Goal: Task Accomplishment & Management: Use online tool/utility

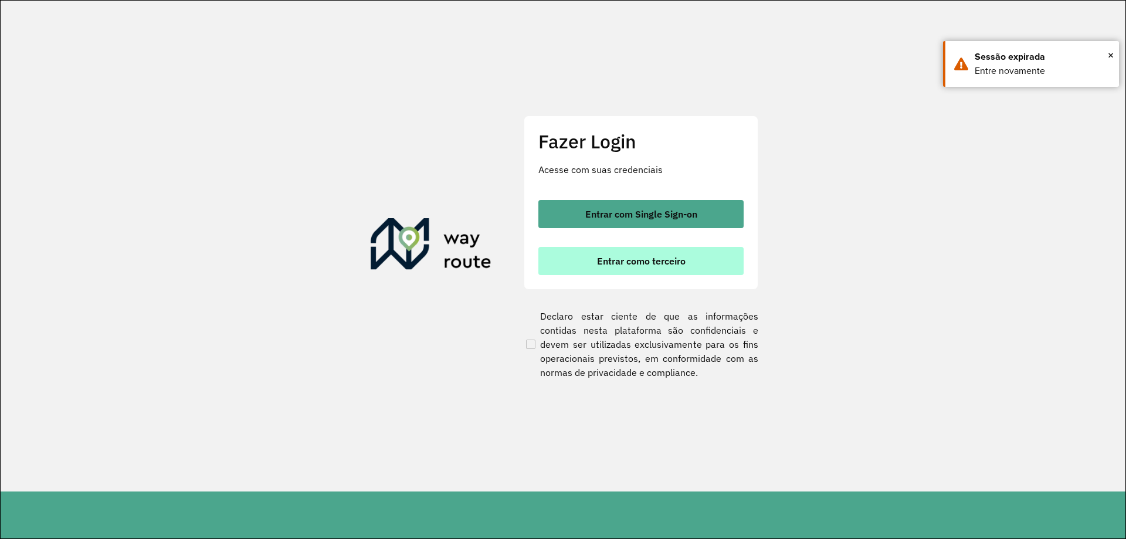
click at [647, 262] on span "Entrar como terceiro" at bounding box center [641, 260] width 89 height 9
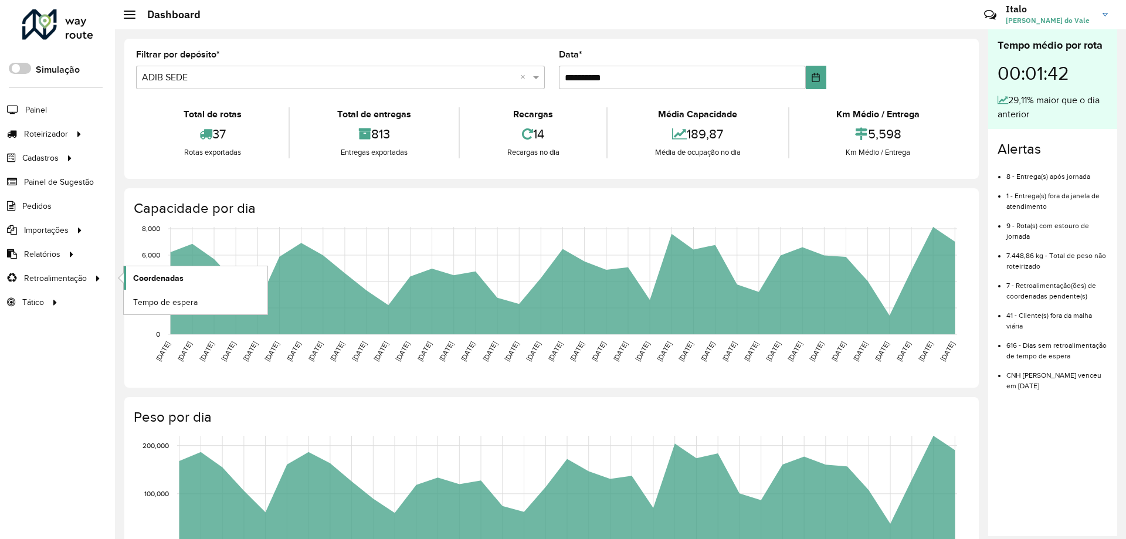
click at [169, 280] on span "Coordenadas" at bounding box center [158, 278] width 50 height 12
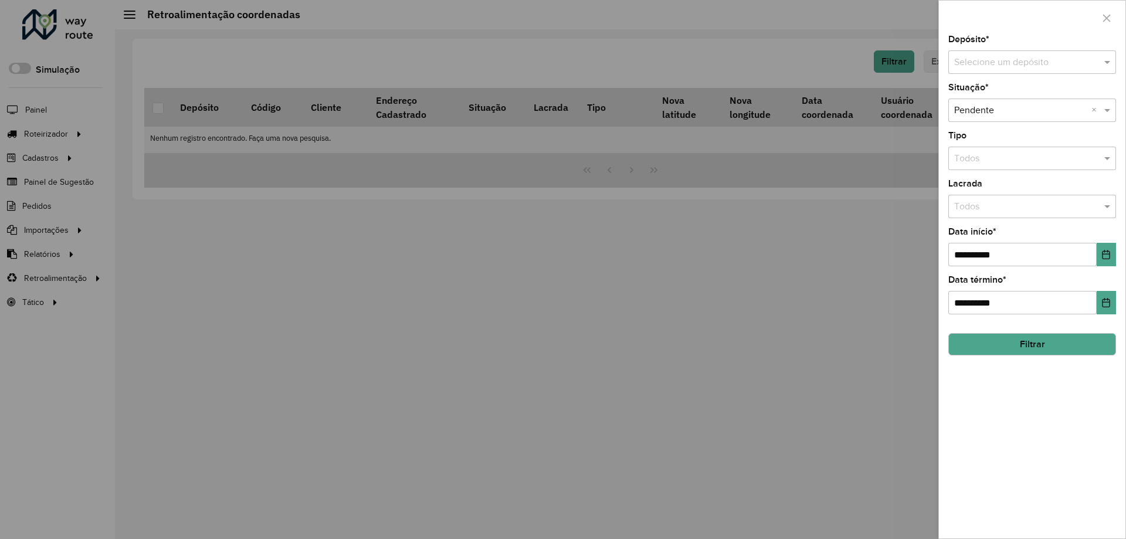
click at [1006, 63] on input "text" at bounding box center [1020, 63] width 132 height 14
click at [1002, 94] on span "ADIB MORRO" at bounding box center [981, 96] width 57 height 10
click at [1109, 257] on icon "Choose Date" at bounding box center [1105, 254] width 9 height 9
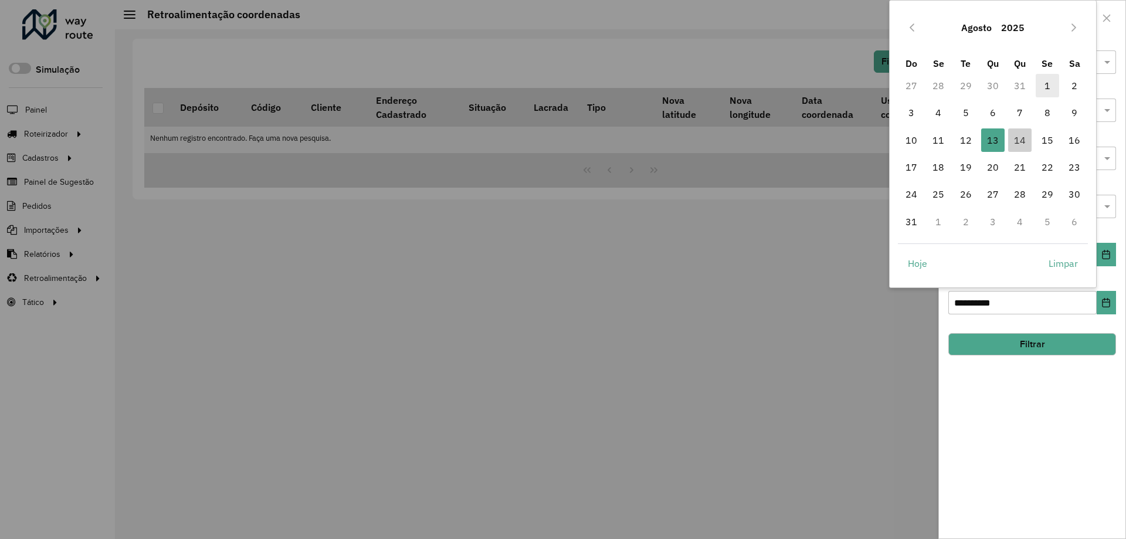
click at [1045, 93] on span "1" at bounding box center [1046, 85] width 23 height 23
type input "**********"
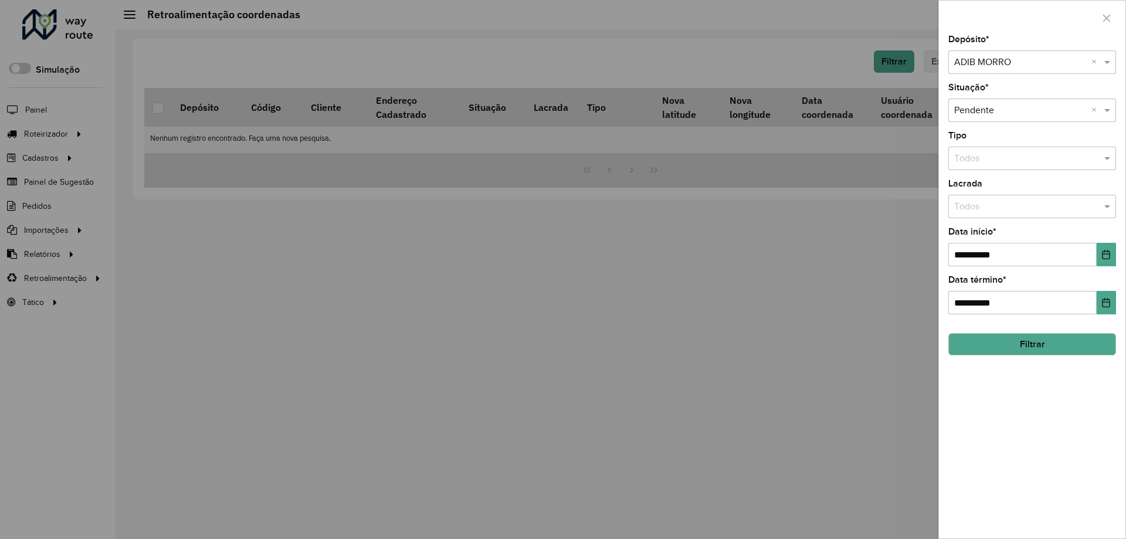
click at [986, 344] on button "Filtrar" at bounding box center [1032, 344] width 168 height 22
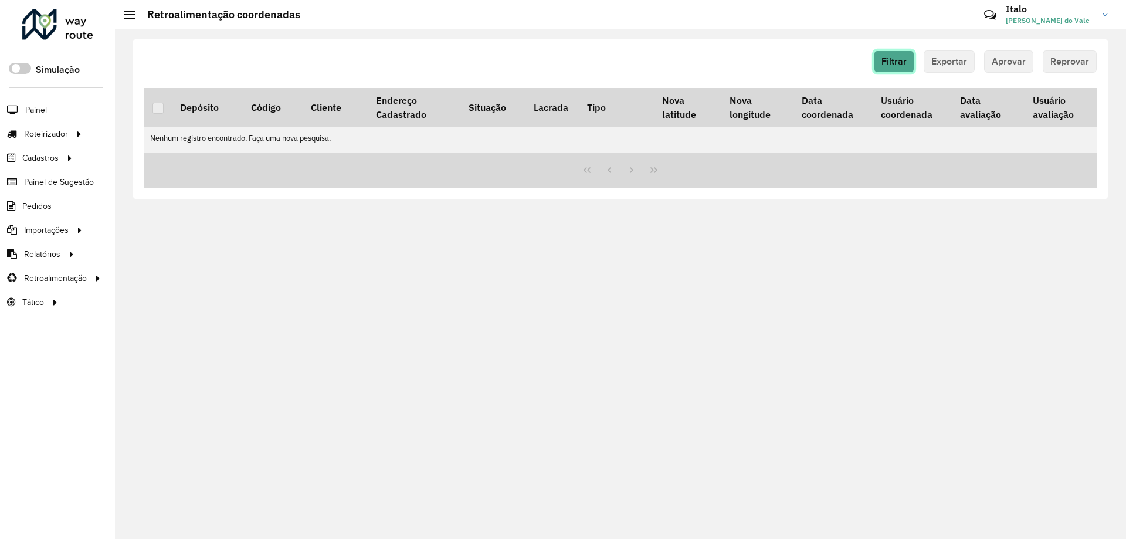
click at [901, 53] on button "Filtrar" at bounding box center [894, 61] width 40 height 22
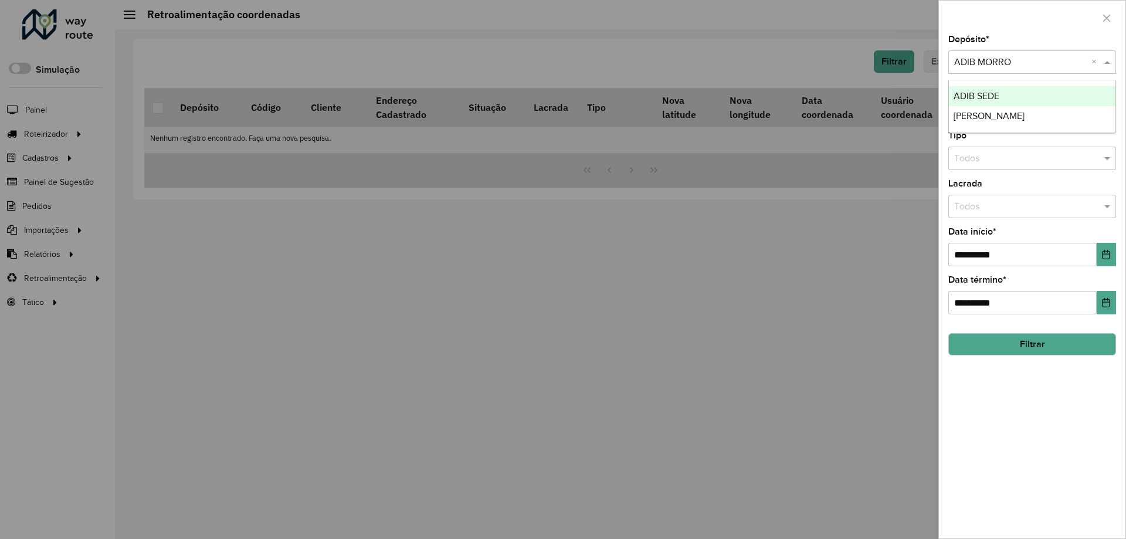
click at [1004, 63] on input "text" at bounding box center [1020, 63] width 132 height 14
click at [1002, 93] on div "ADIB SEDE" at bounding box center [1032, 96] width 167 height 20
click at [997, 348] on button "Filtrar" at bounding box center [1032, 344] width 168 height 22
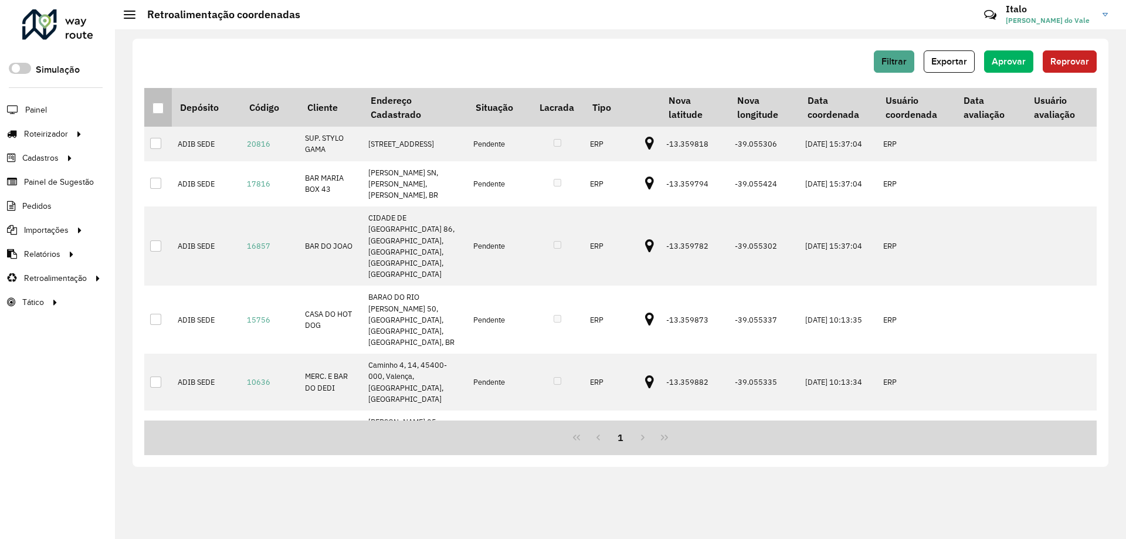
click at [160, 106] on div at bounding box center [157, 108] width 11 height 11
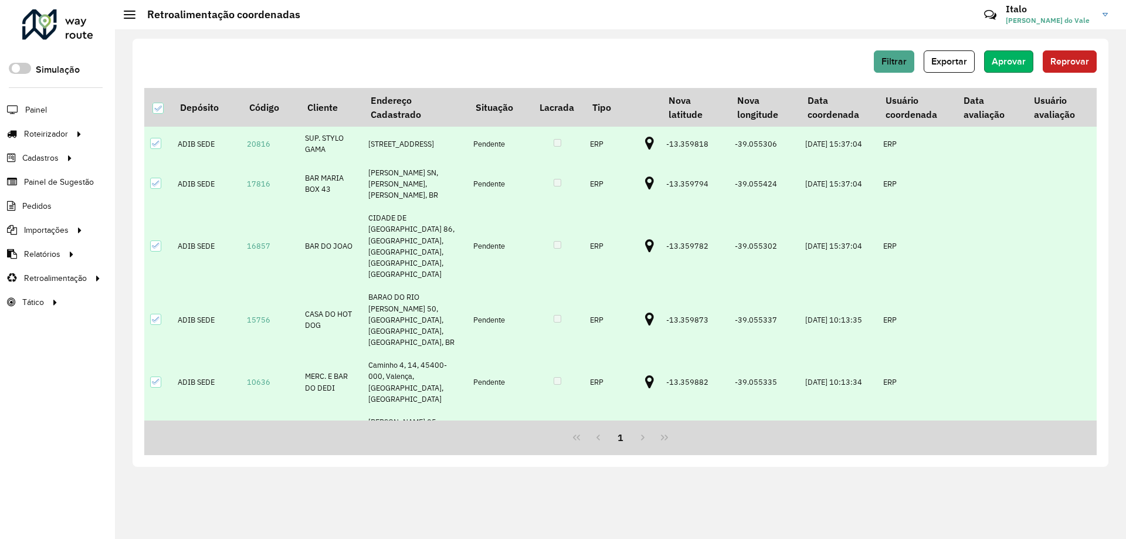
click at [1001, 64] on span "Aprovar" at bounding box center [1008, 61] width 34 height 10
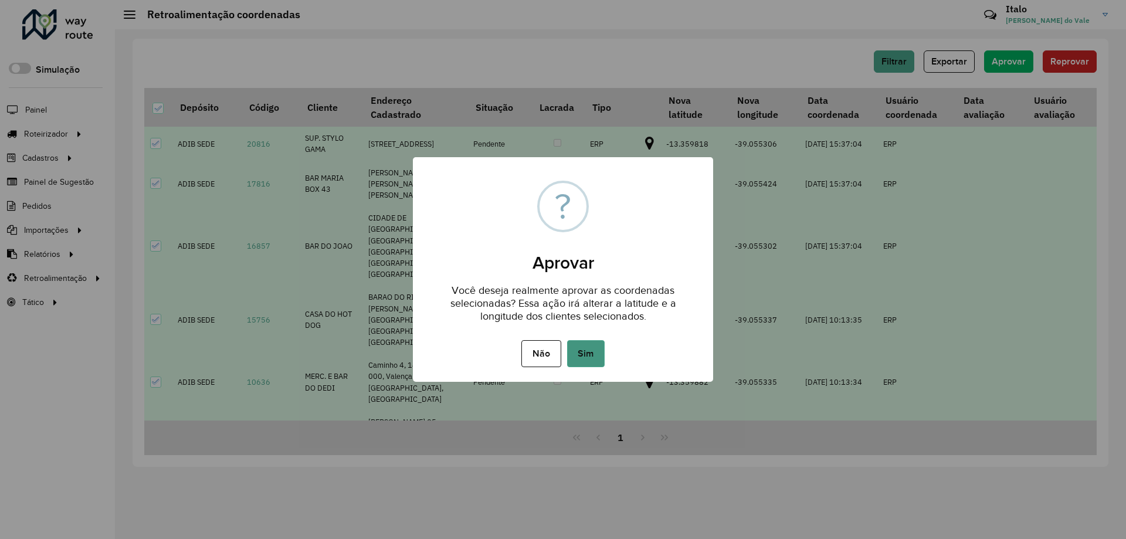
click at [585, 346] on button "Sim" at bounding box center [586, 353] width 38 height 27
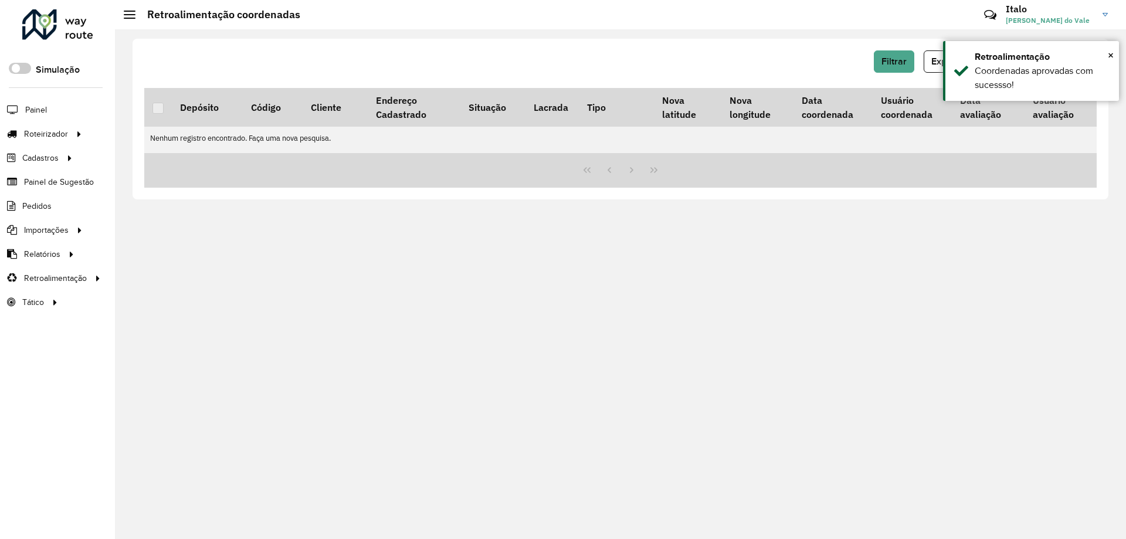
click at [901, 52] on hb-app "Aguarde... Pop-up bloqueado! Seu navegador bloqueou automáticamente a abertura …" at bounding box center [563, 269] width 1126 height 539
click at [899, 56] on span "Filtrar" at bounding box center [893, 61] width 25 height 10
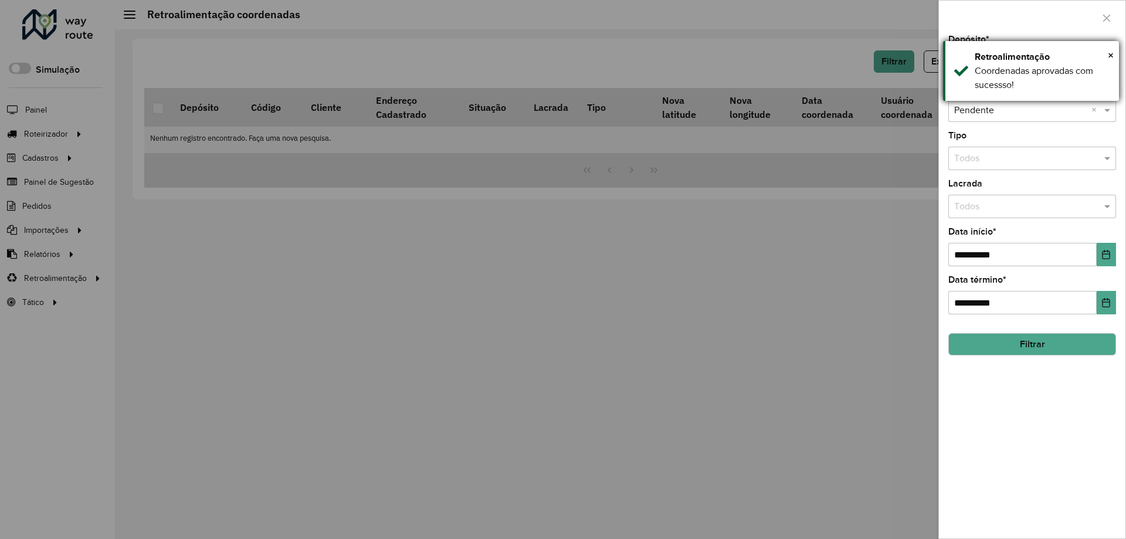
drag, startPoint x: 954, startPoint y: 57, endPoint x: 962, endPoint y: 57, distance: 7.6
click at [956, 57] on div "× Retroalimentação Coordenadas aprovadas com sucessso!" at bounding box center [1031, 71] width 176 height 60
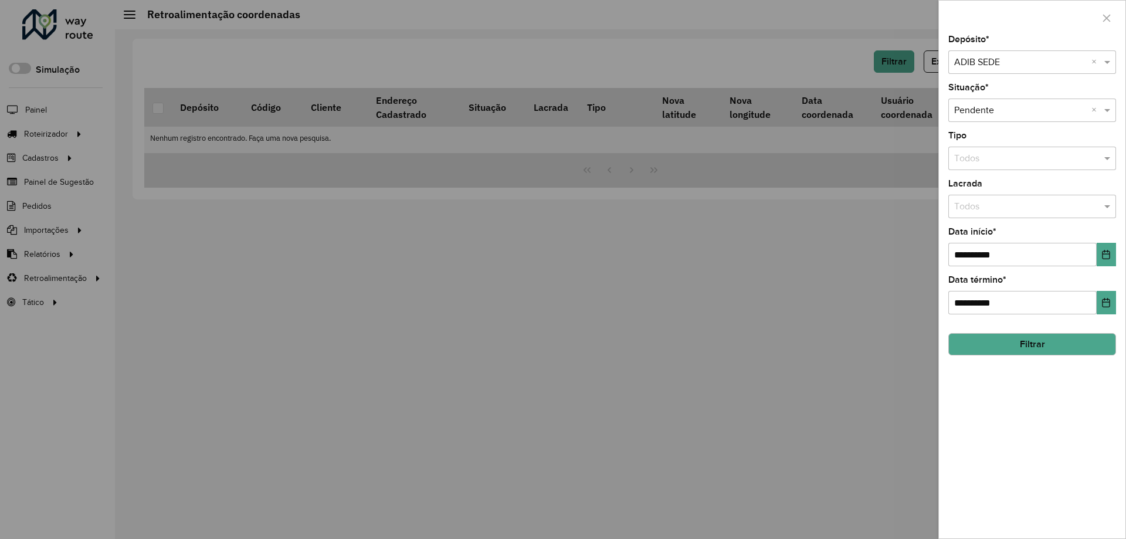
click at [986, 62] on input "text" at bounding box center [1020, 63] width 132 height 14
click at [978, 118] on span "[PERSON_NAME]" at bounding box center [988, 116] width 71 height 10
click at [985, 340] on button "Filtrar" at bounding box center [1032, 344] width 168 height 22
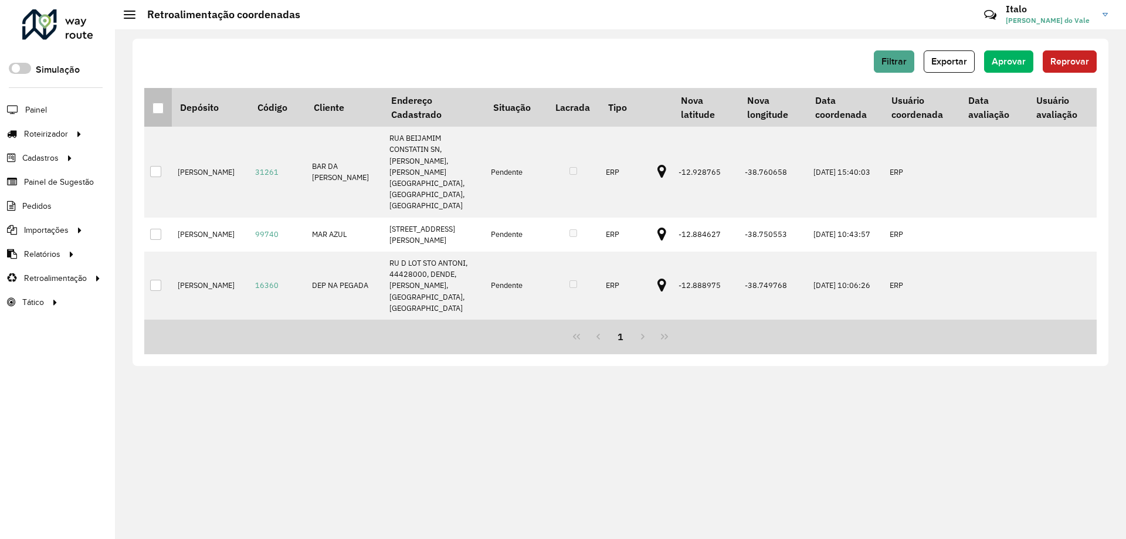
click at [158, 107] on div at bounding box center [157, 108] width 11 height 11
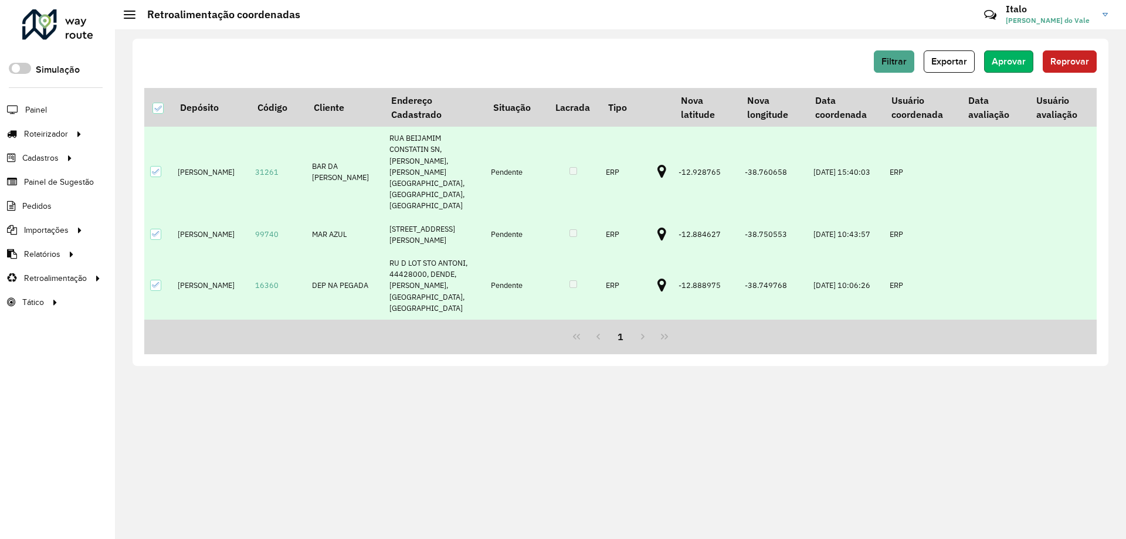
click at [1019, 62] on span "Aprovar" at bounding box center [1008, 61] width 34 height 10
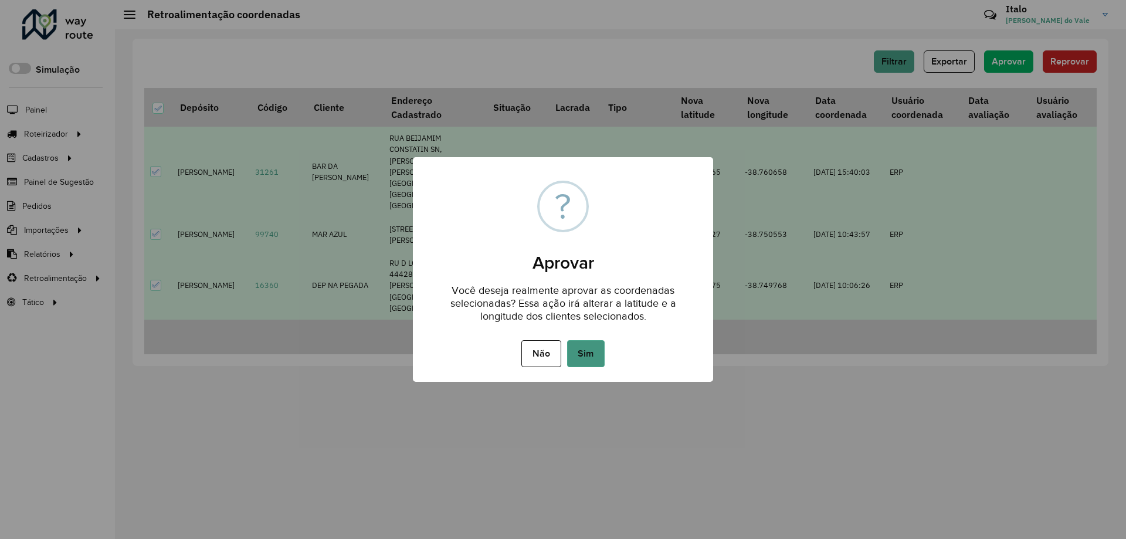
click at [580, 348] on button "Sim" at bounding box center [586, 353] width 38 height 27
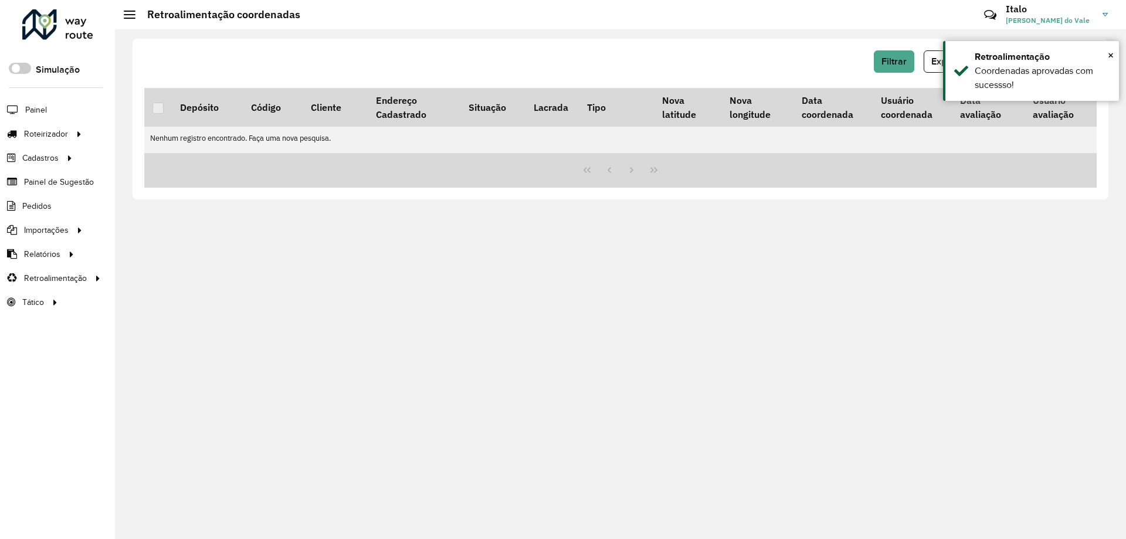
click at [74, 38] on div at bounding box center [57, 24] width 71 height 30
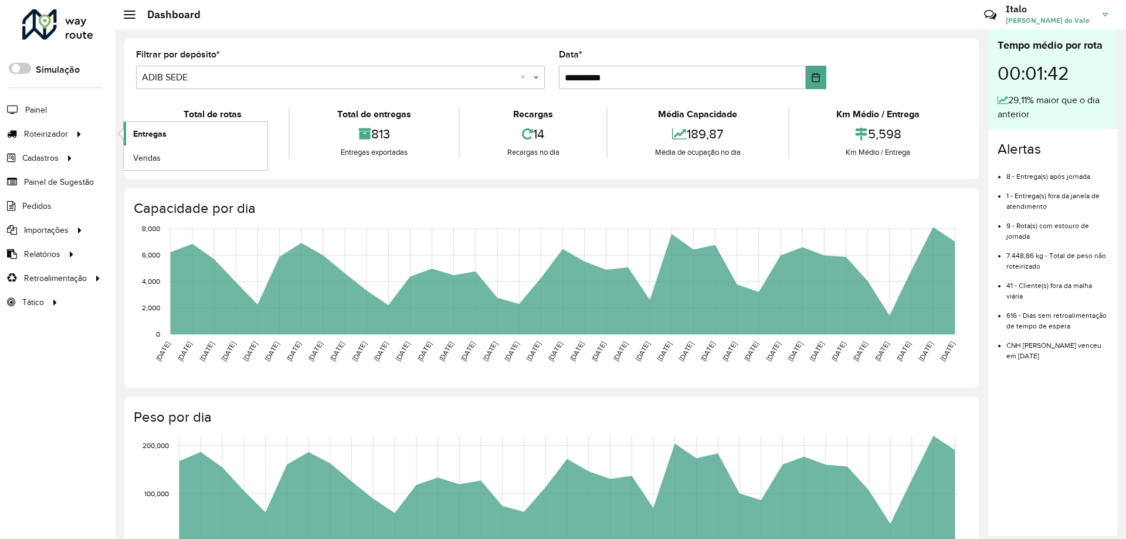
click at [159, 133] on span "Entregas" at bounding box center [149, 134] width 33 height 12
click at [175, 133] on link "Entregas" at bounding box center [196, 133] width 144 height 23
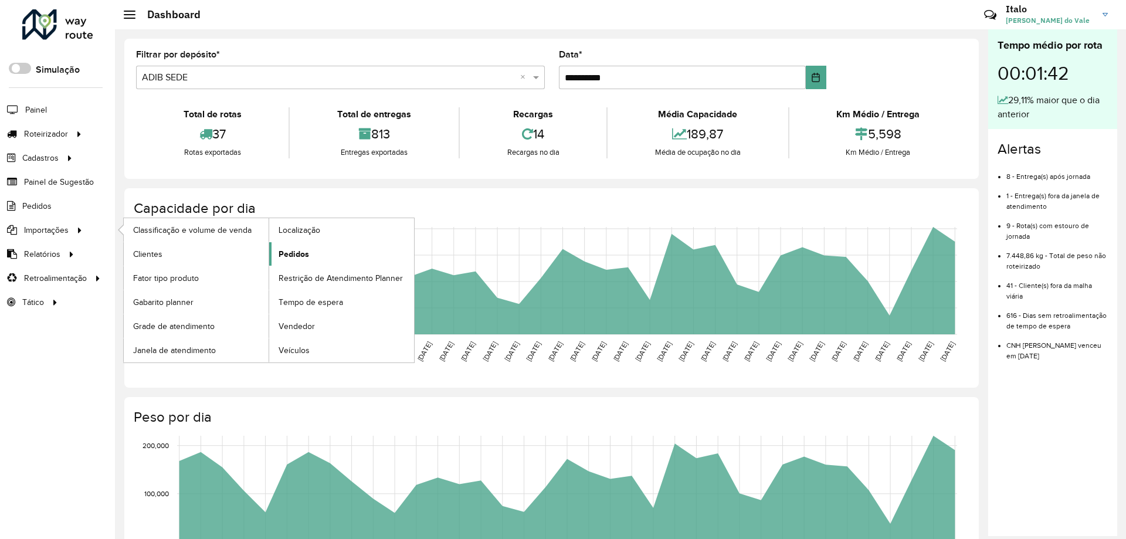
click at [286, 249] on span "Pedidos" at bounding box center [293, 254] width 30 height 12
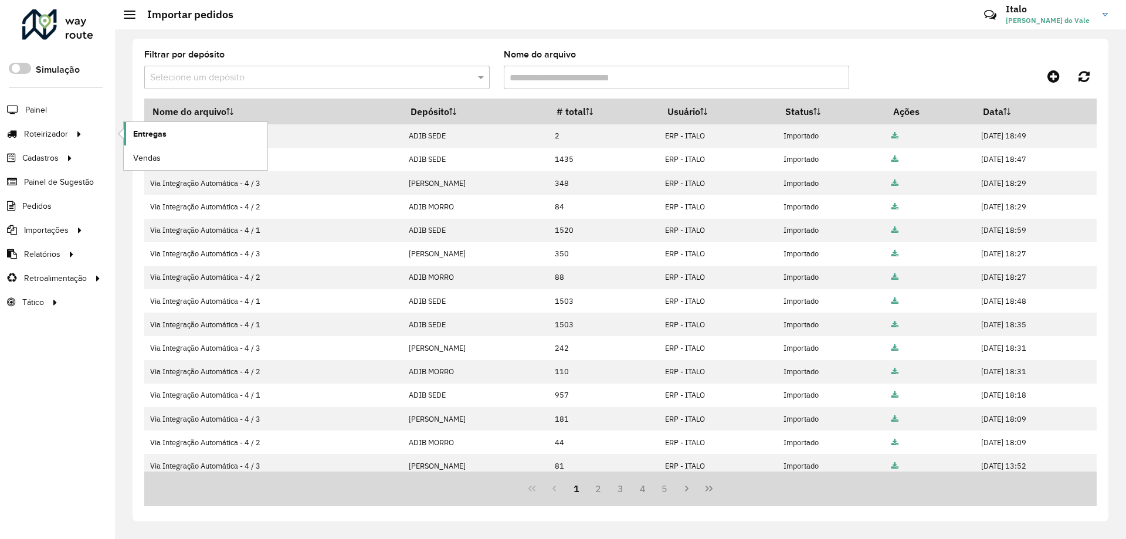
click at [158, 136] on span "Entregas" at bounding box center [149, 134] width 33 height 12
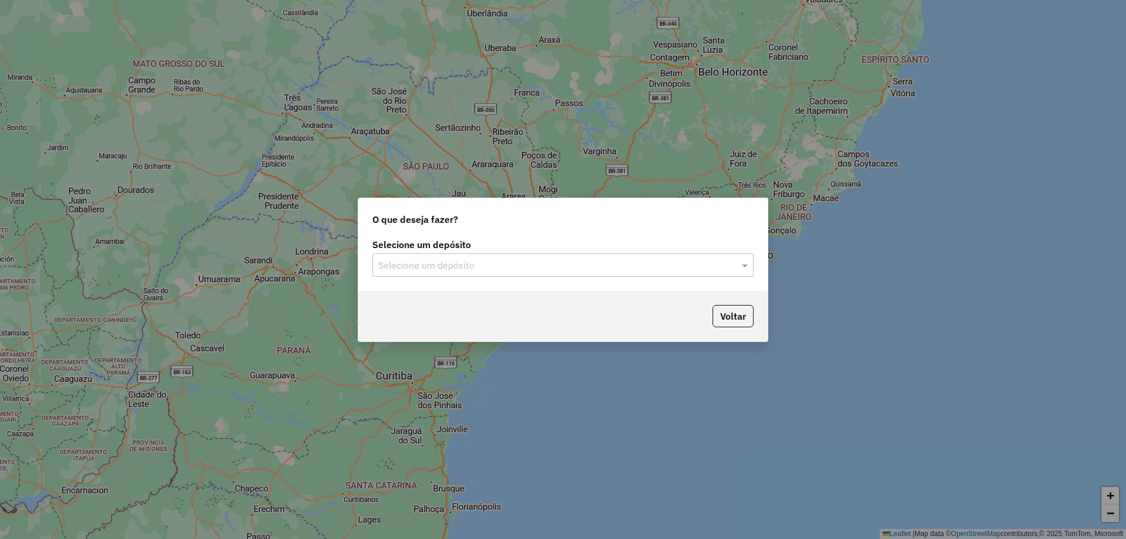
click at [420, 280] on div "Selecione um depósito Selecione um depósito" at bounding box center [562, 263] width 409 height 55
click at [425, 271] on input "text" at bounding box center [551, 266] width 346 height 14
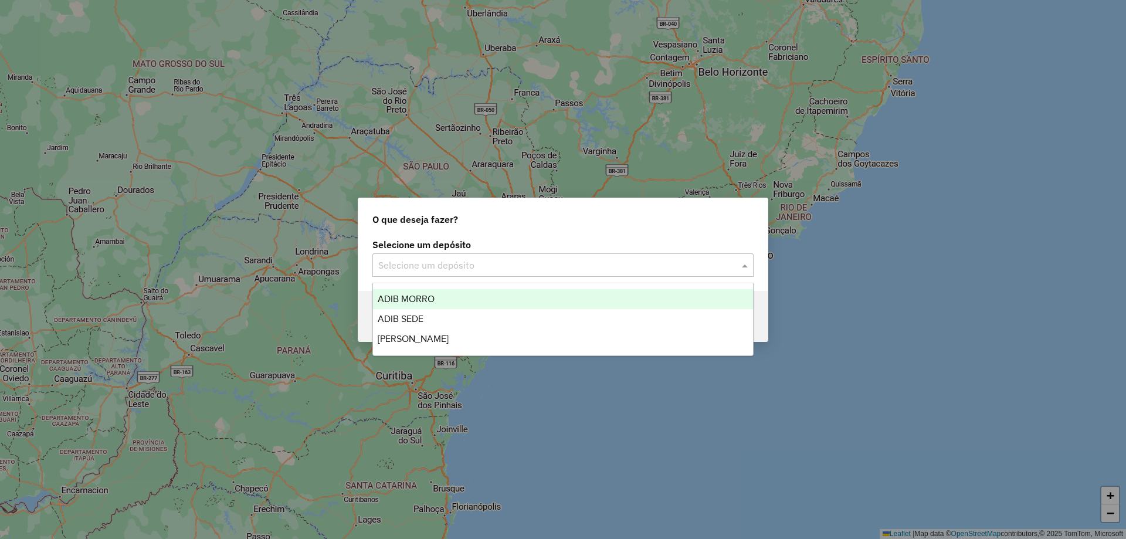
click at [438, 298] on div "ADIB MORRO" at bounding box center [563, 299] width 380 height 20
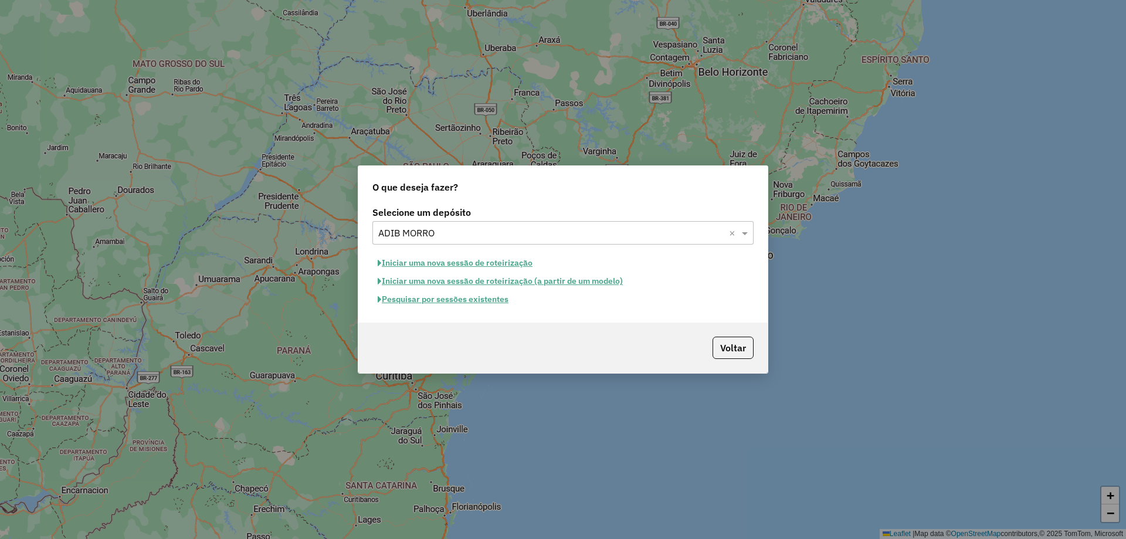
click at [455, 264] on button "Iniciar uma nova sessão de roteirização" at bounding box center [454, 263] width 165 height 18
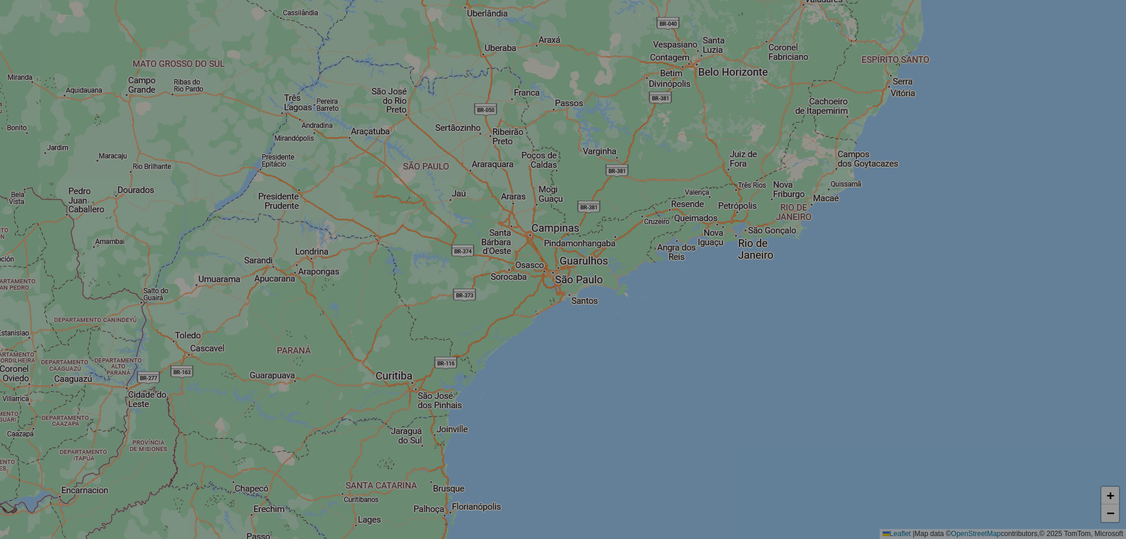
select select "*"
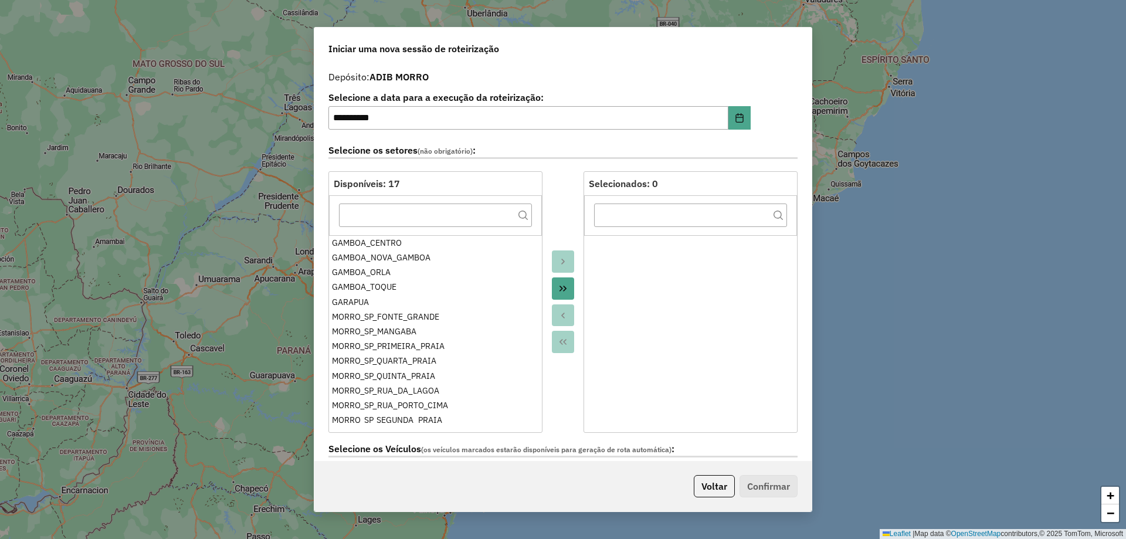
click at [562, 283] on button "Move All to Target" at bounding box center [563, 288] width 22 height 22
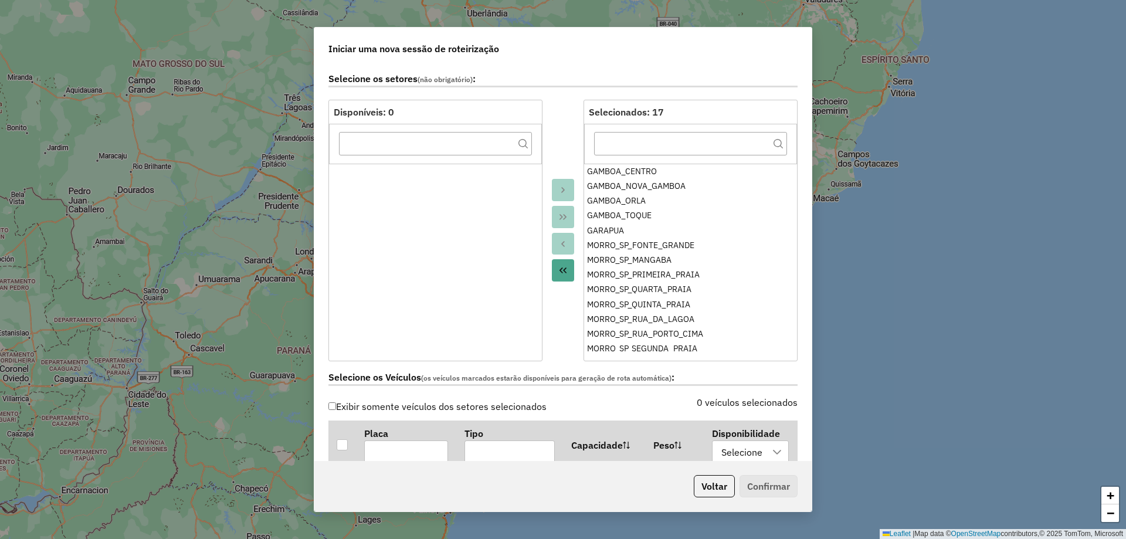
scroll to position [293, 0]
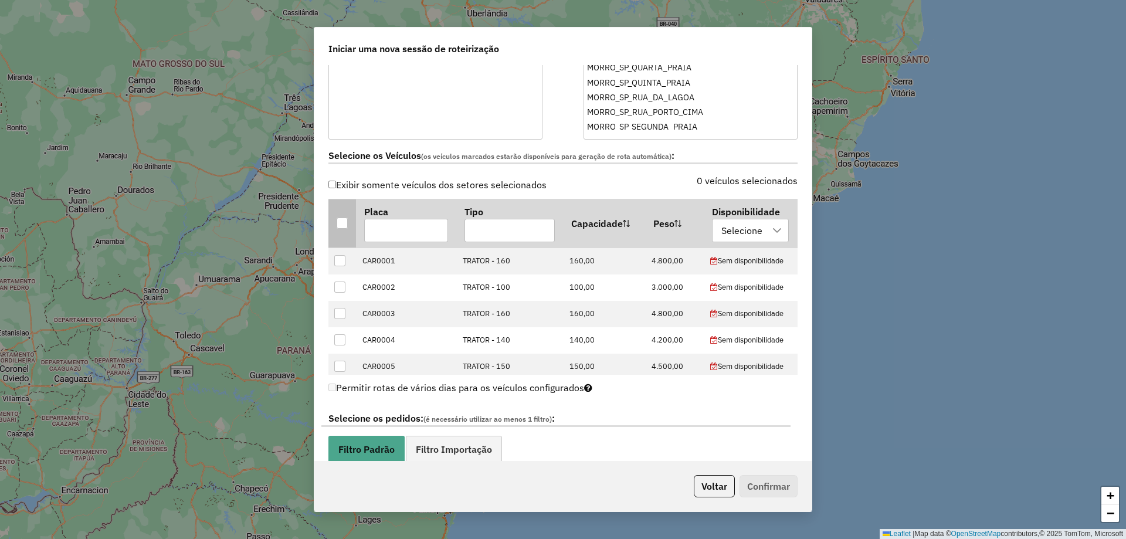
click at [339, 225] on div at bounding box center [343, 224] width 12 height 12
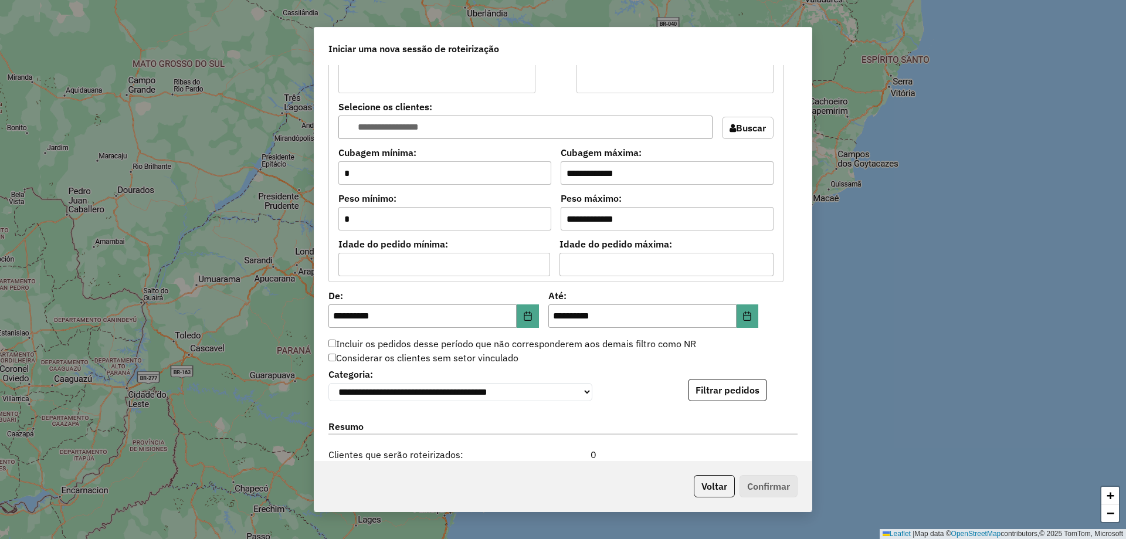
scroll to position [1055, 0]
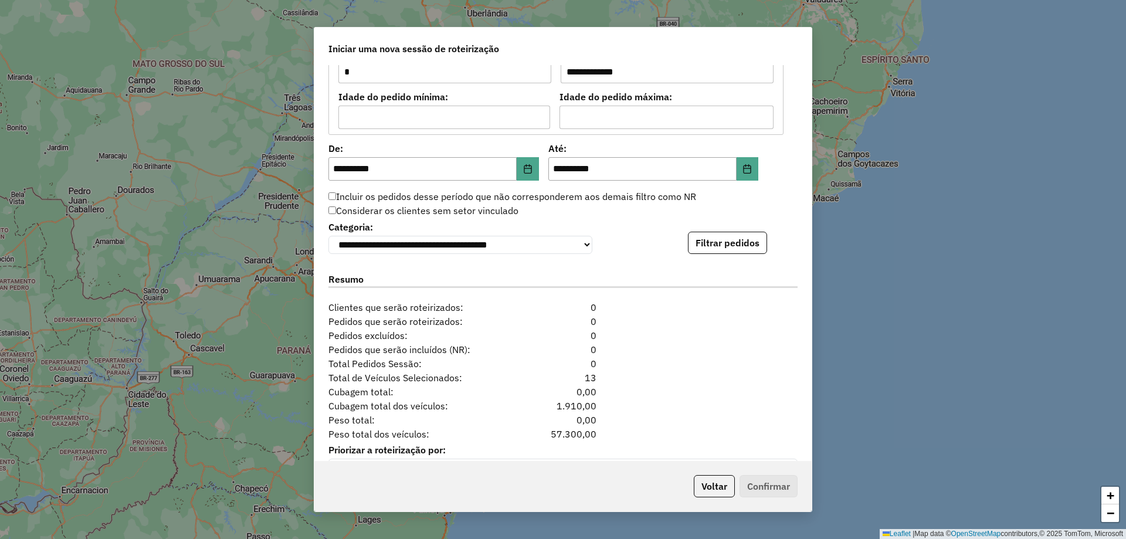
click at [349, 192] on label "Incluir os pedidos desse período que não corresponderem aos demais filtro como …" at bounding box center [512, 196] width 368 height 14
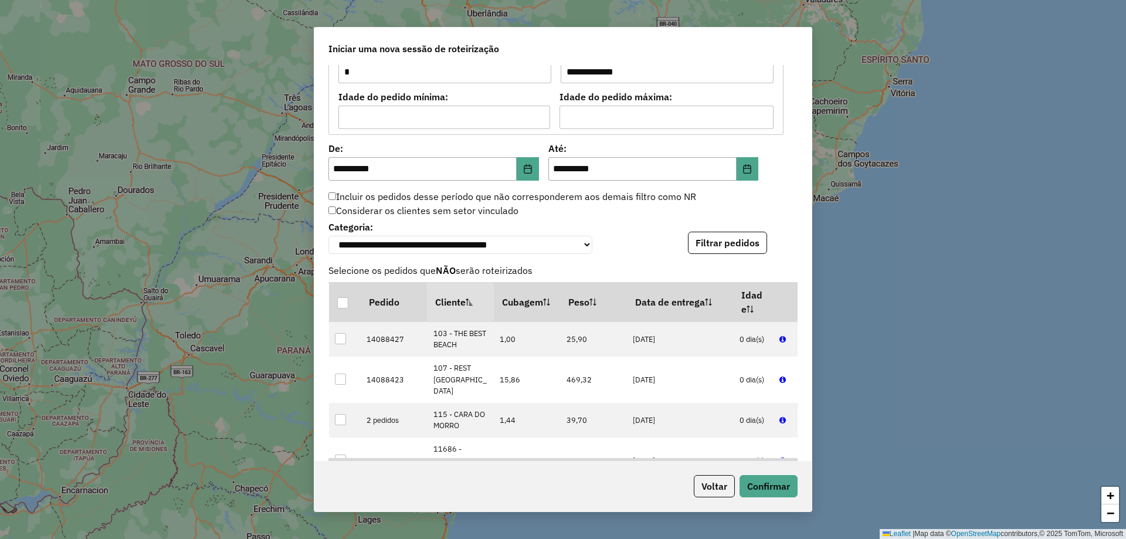
click at [719, 250] on hb-app "**********" at bounding box center [563, 269] width 1126 height 539
click at [719, 250] on button "Filtrar pedidos" at bounding box center [727, 243] width 79 height 22
click at [782, 483] on button "Confirmar" at bounding box center [768, 486] width 58 height 22
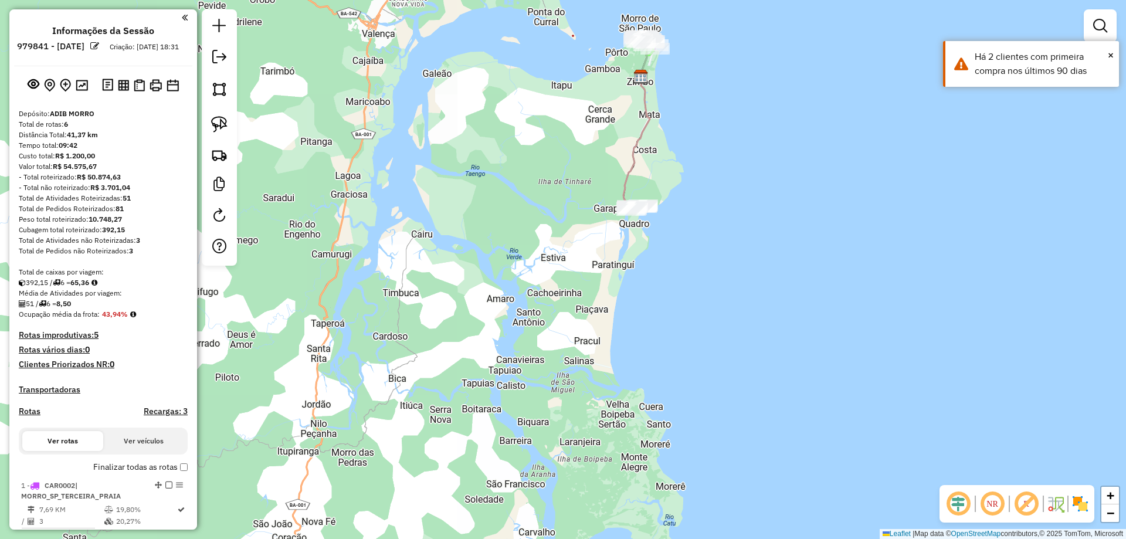
click at [627, 152] on icon at bounding box center [636, 142] width 26 height 131
select select "**********"
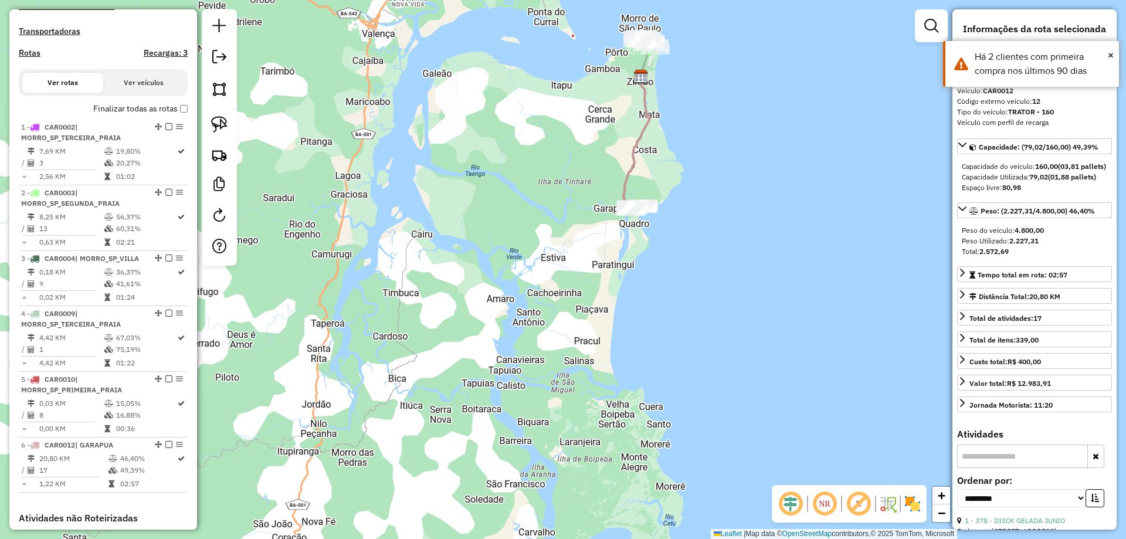
scroll to position [563, 0]
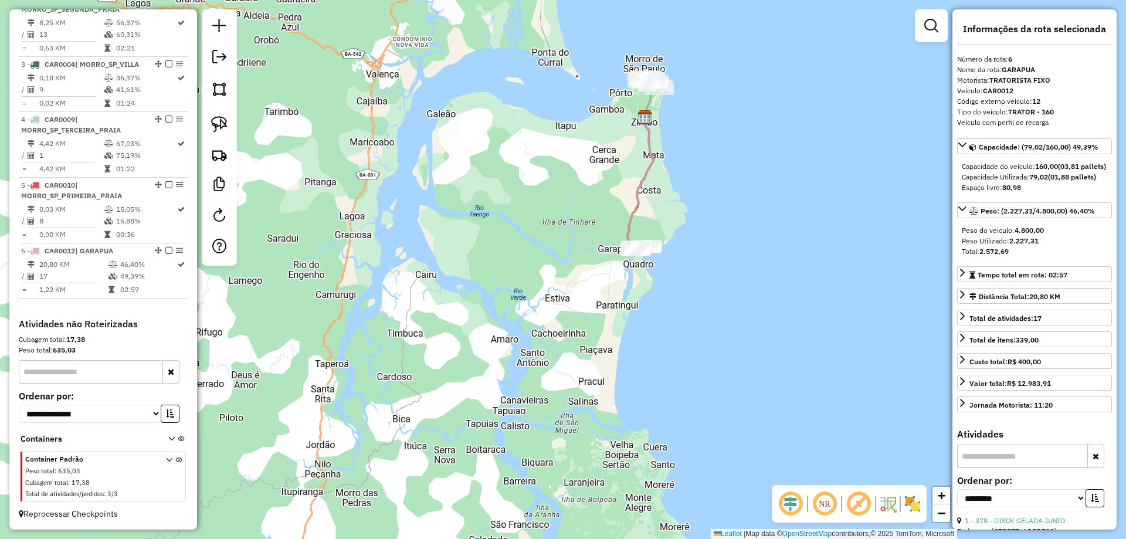
drag, startPoint x: 675, startPoint y: 131, endPoint x: 671, endPoint y: 230, distance: 99.7
click at [671, 230] on div "Janela de atendimento Grade de atendimento Capacidade Transportadoras Veículos …" at bounding box center [563, 269] width 1126 height 539
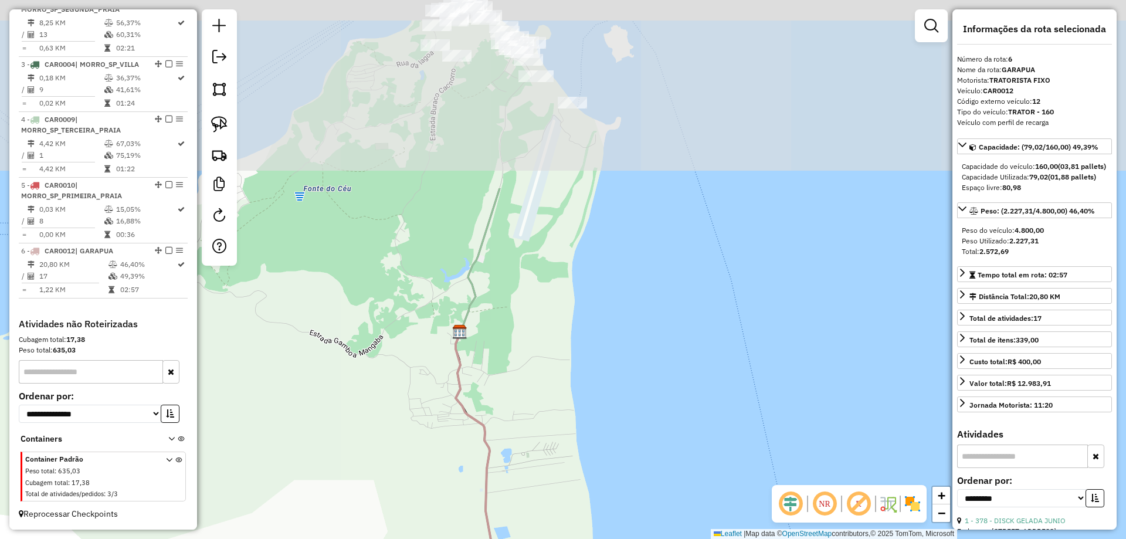
drag, startPoint x: 640, startPoint y: 137, endPoint x: 657, endPoint y: 379, distance: 242.7
click at [657, 379] on div "Janela de atendimento Grade de atendimento Capacidade Transportadoras Veículos …" at bounding box center [563, 269] width 1126 height 539
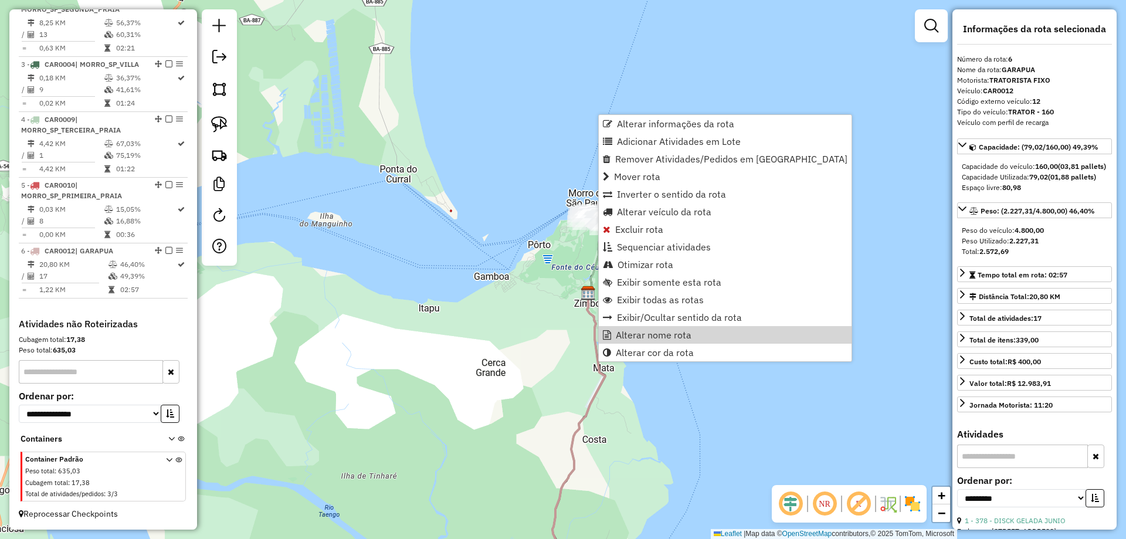
click at [529, 321] on div "Janela de atendimento Grade de atendimento Capacidade Transportadoras Veículos …" at bounding box center [563, 269] width 1126 height 539
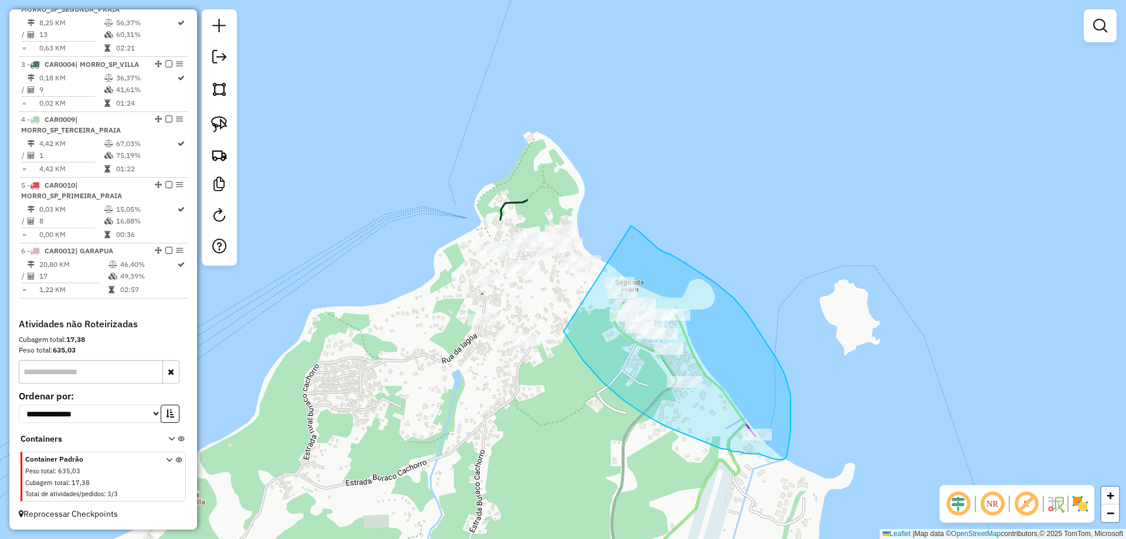
drag, startPoint x: 565, startPoint y: 333, endPoint x: 631, endPoint y: 226, distance: 126.1
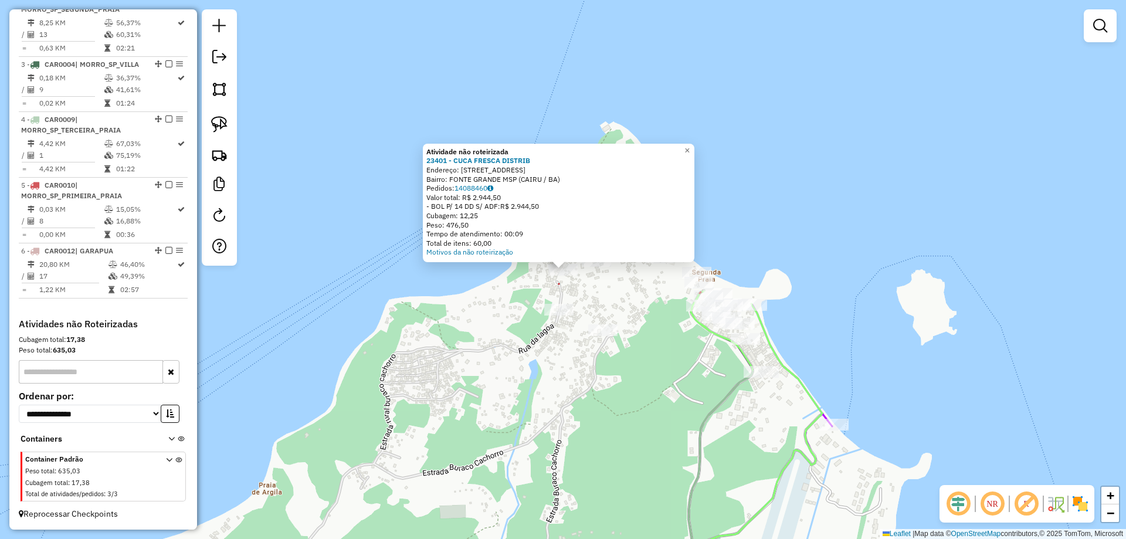
click at [612, 277] on div "Atividade não roteirizada 23401 - CUCA FRESCA DISTRIB Endereço: RUA DA FONTE GR…" at bounding box center [563, 269] width 1126 height 539
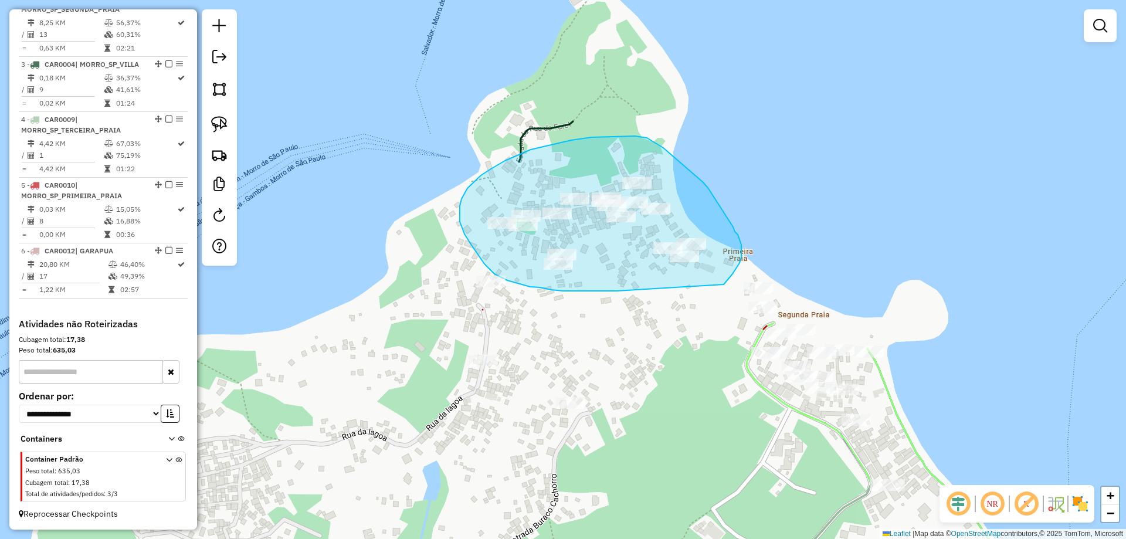
drag, startPoint x: 612, startPoint y: 291, endPoint x: 723, endPoint y: 284, distance: 111.6
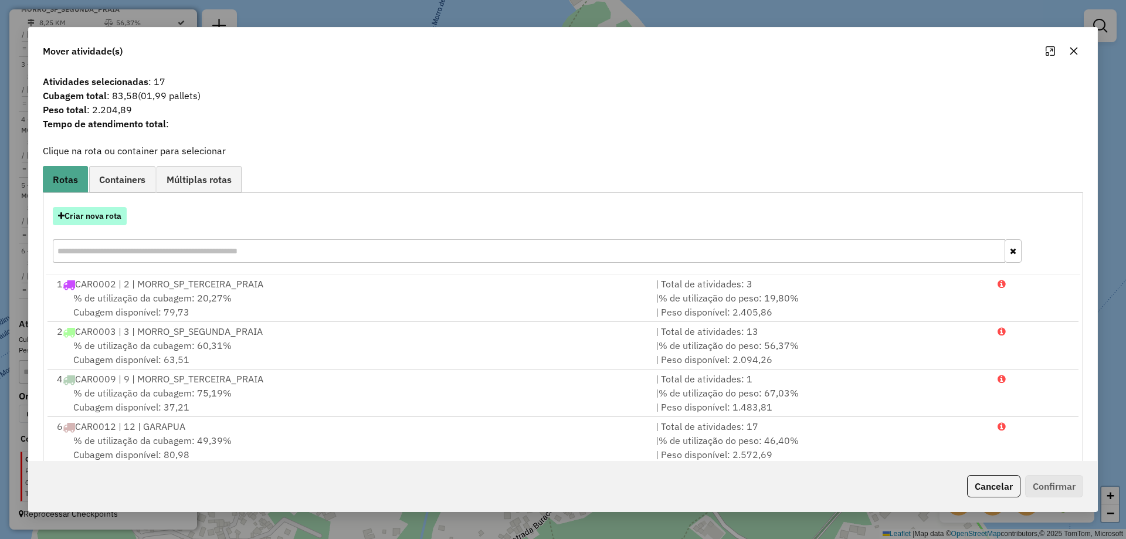
click at [106, 219] on button "Criar nova rota" at bounding box center [90, 216] width 74 height 18
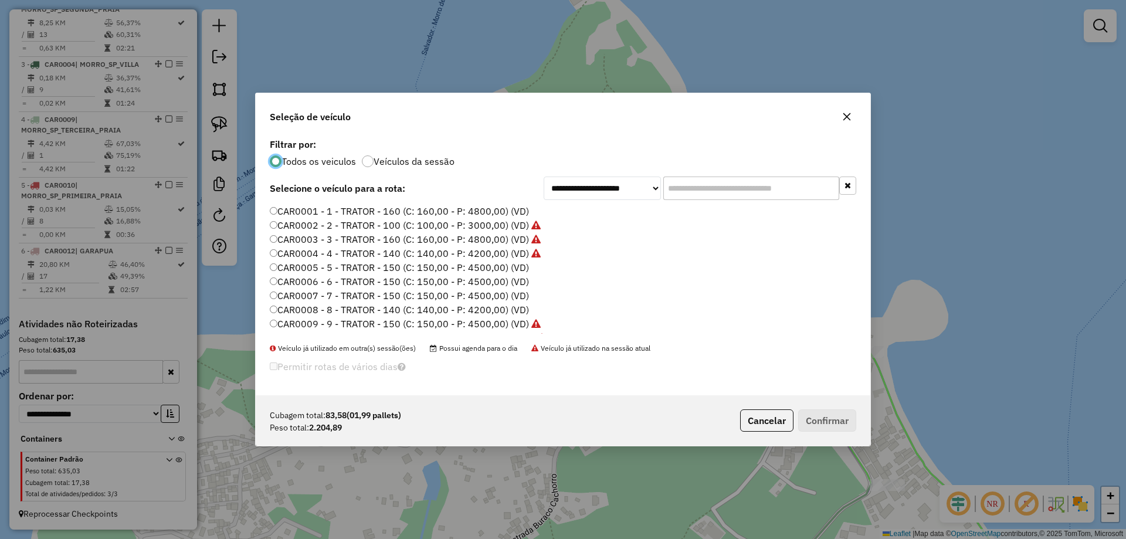
scroll to position [6, 4]
click at [346, 227] on label "CAR0002 - 2 - TRATOR - 100 (C: 100,00 - P: 3000,00) (VD)" at bounding box center [405, 225] width 271 height 14
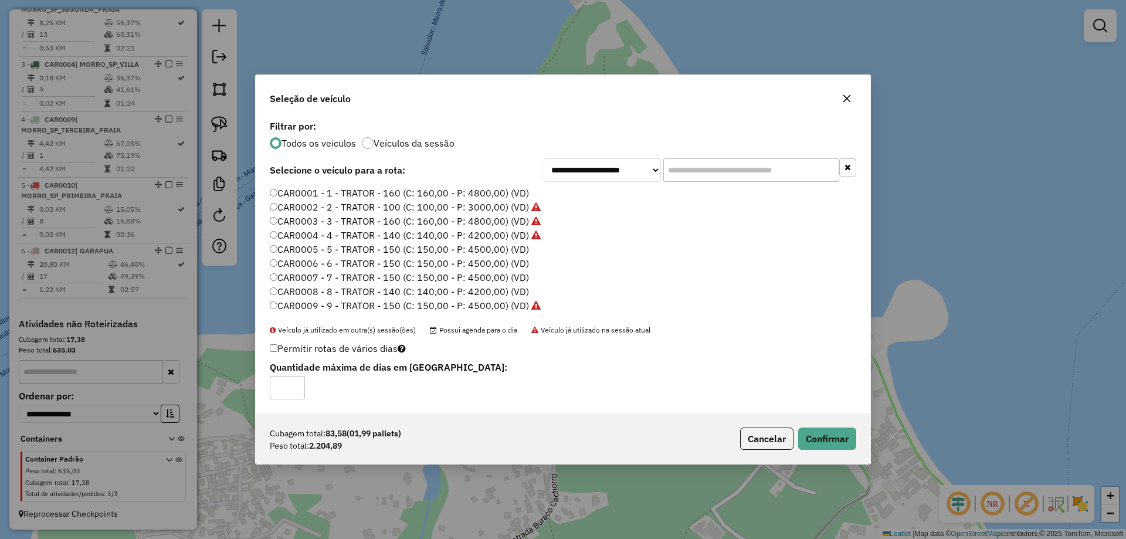
click at [361, 197] on label "CAR0001 - 1 - TRATOR - 160 (C: 160,00 - P: 4800,00) (VD)" at bounding box center [399, 193] width 259 height 14
drag, startPoint x: 823, startPoint y: 439, endPoint x: 811, endPoint y: 423, distance: 19.2
click at [823, 438] on button "Confirmar" at bounding box center [827, 438] width 58 height 22
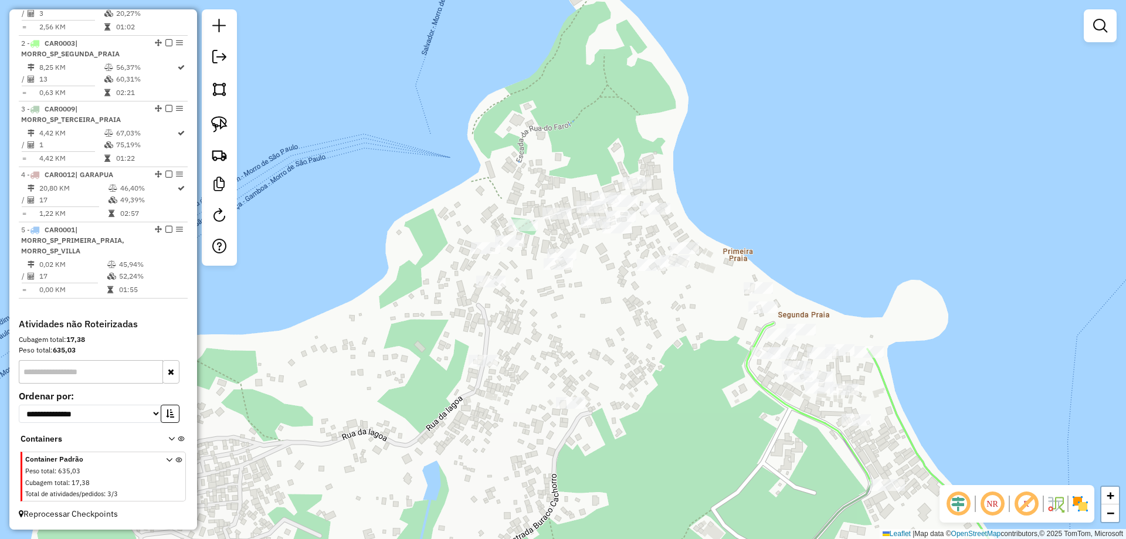
scroll to position [518, 0]
select select "**********"
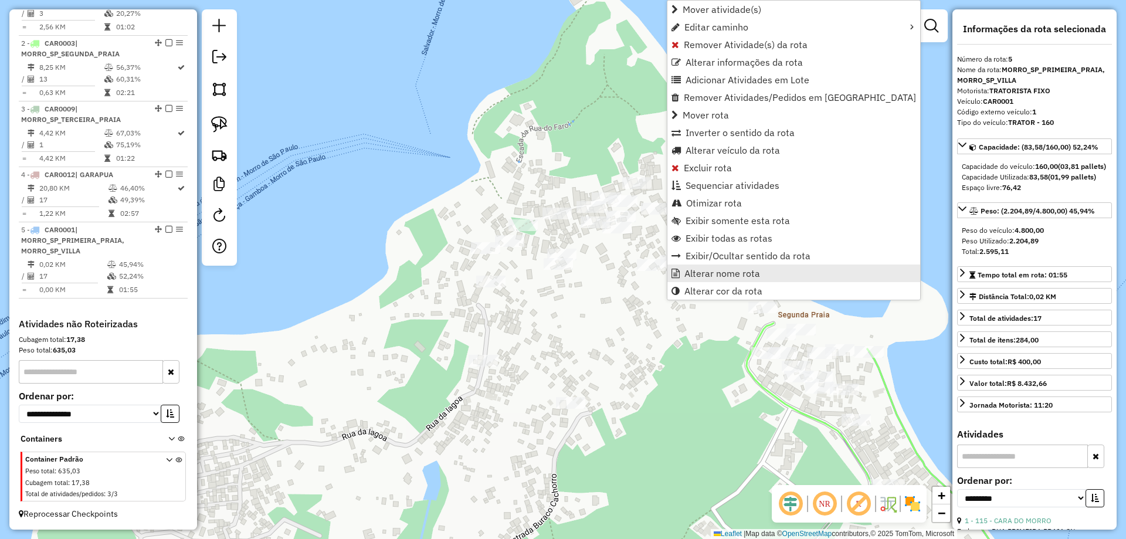
click at [702, 271] on span "Alterar nome rota" at bounding box center [722, 273] width 76 height 9
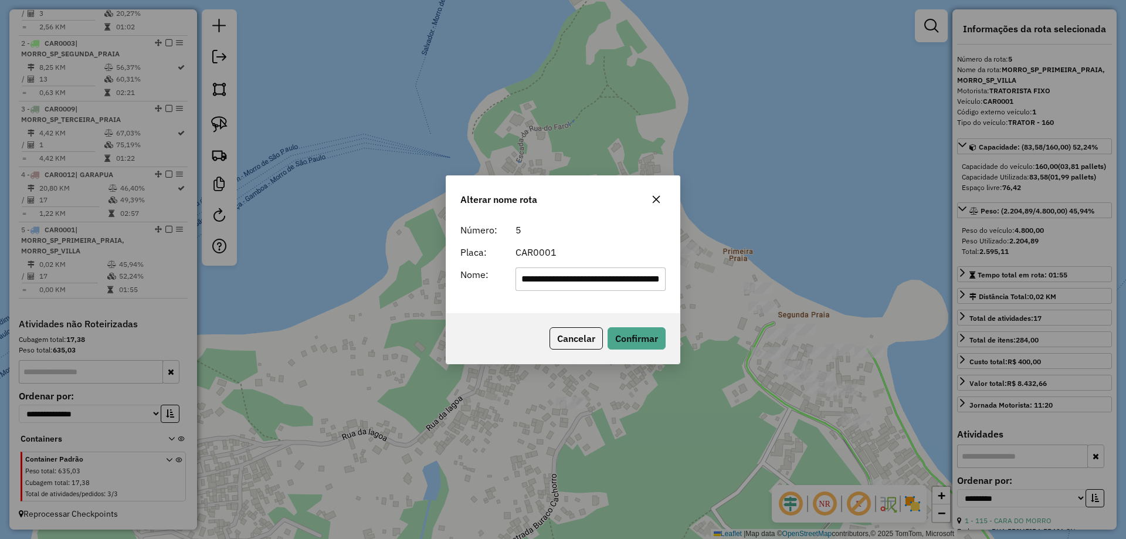
scroll to position [0, 0]
type input "*****"
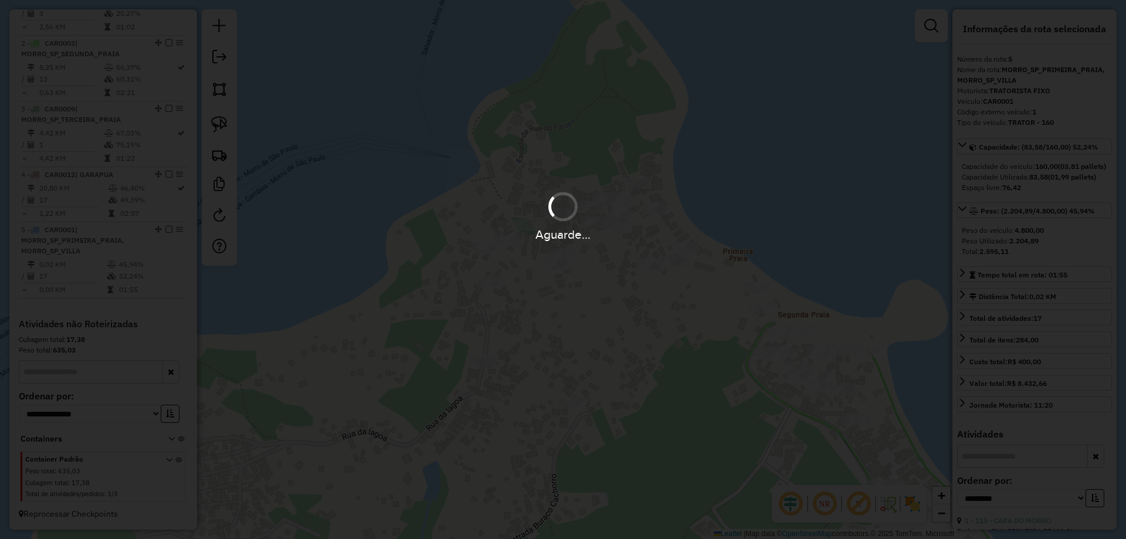
scroll to position [497, 0]
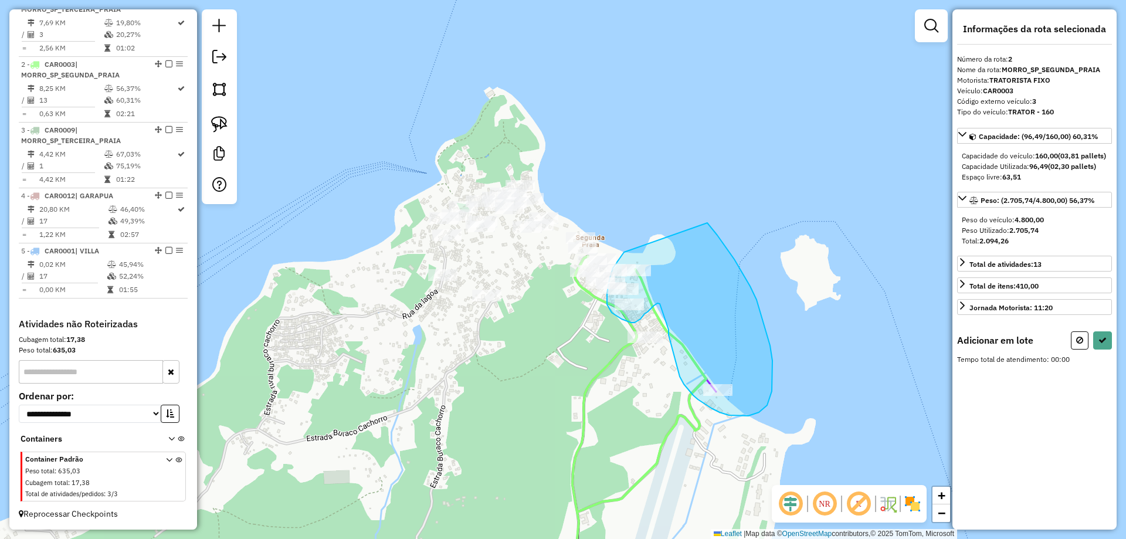
drag, startPoint x: 586, startPoint y: 199, endPoint x: 707, endPoint y: 223, distance: 123.6
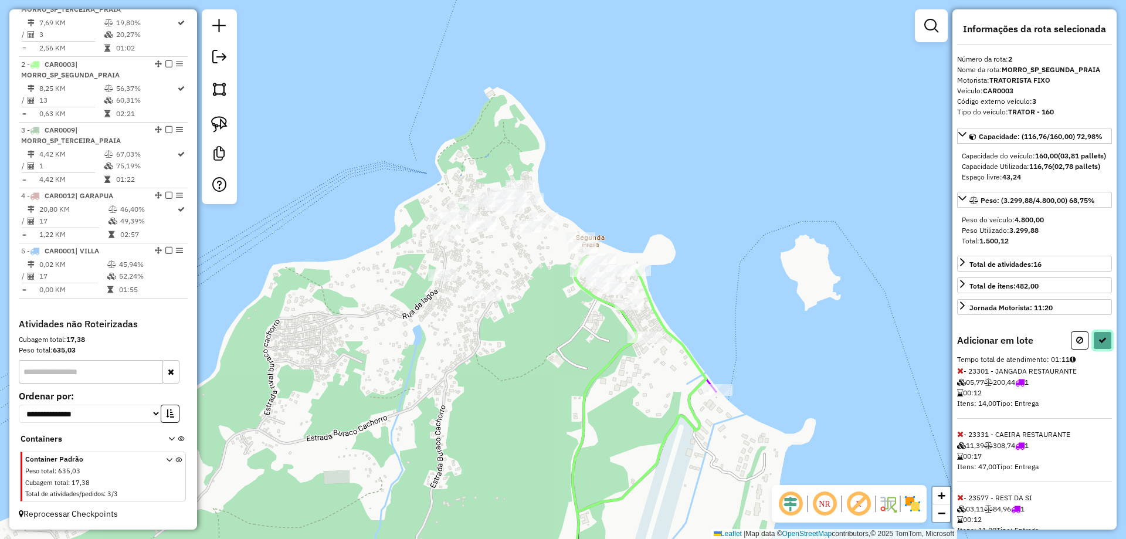
click at [1102, 349] on button at bounding box center [1102, 340] width 19 height 18
select select "**********"
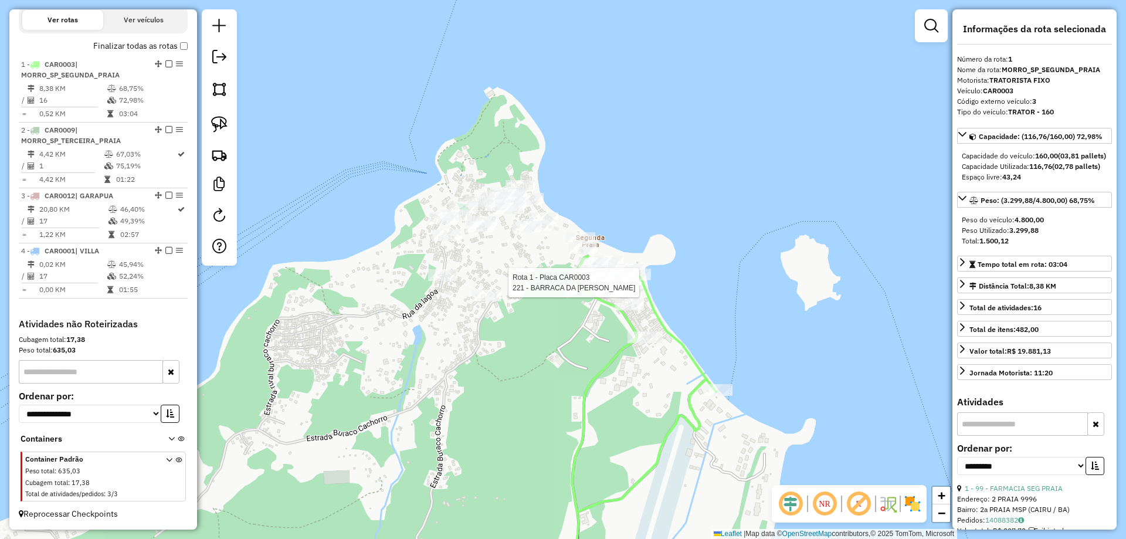
scroll to position [431, 0]
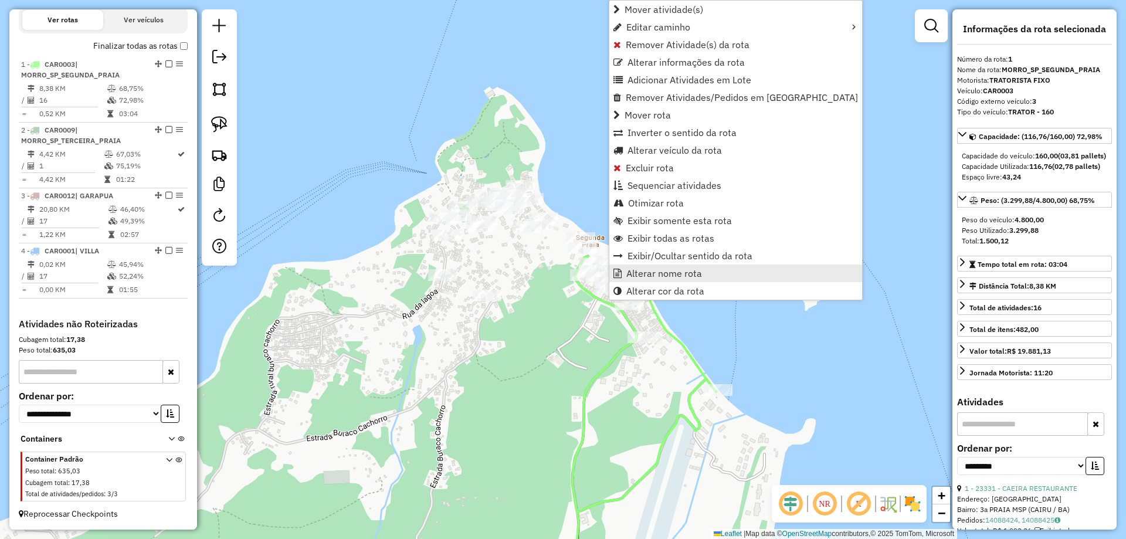
click at [636, 274] on span "Alterar nome rota" at bounding box center [664, 273] width 76 height 9
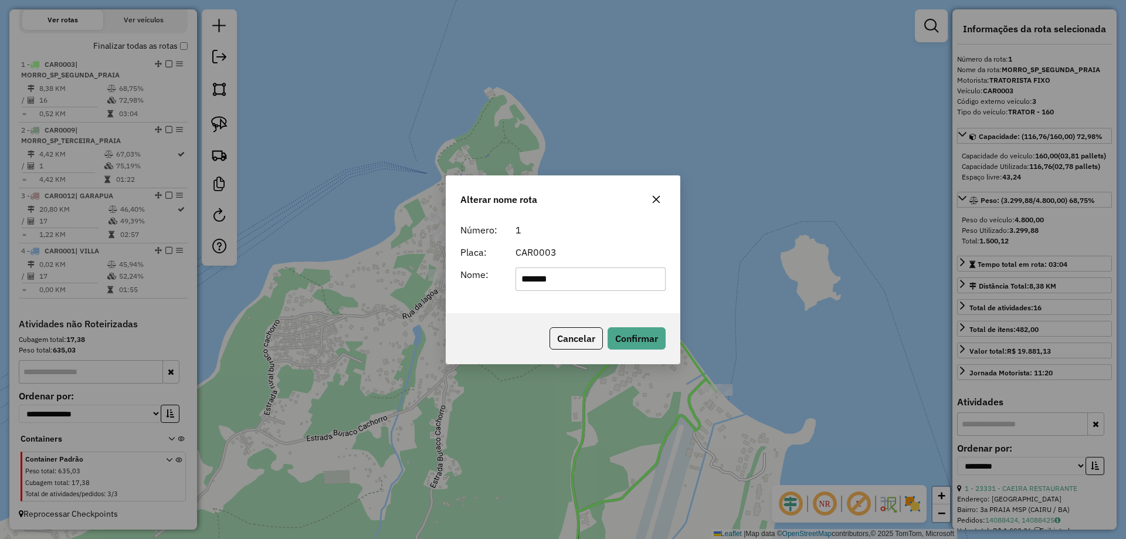
type input "**********"
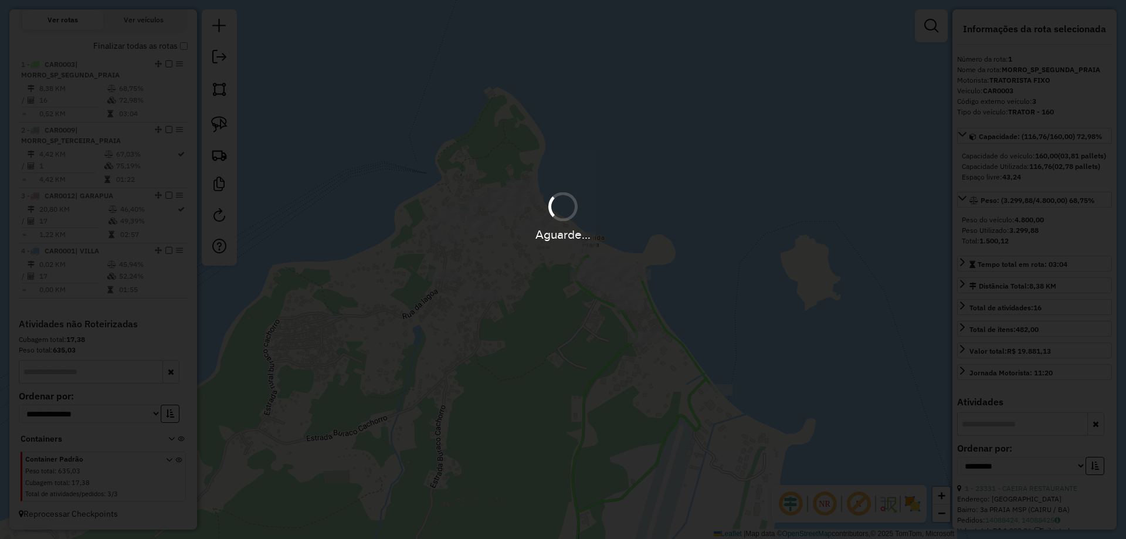
scroll to position [421, 0]
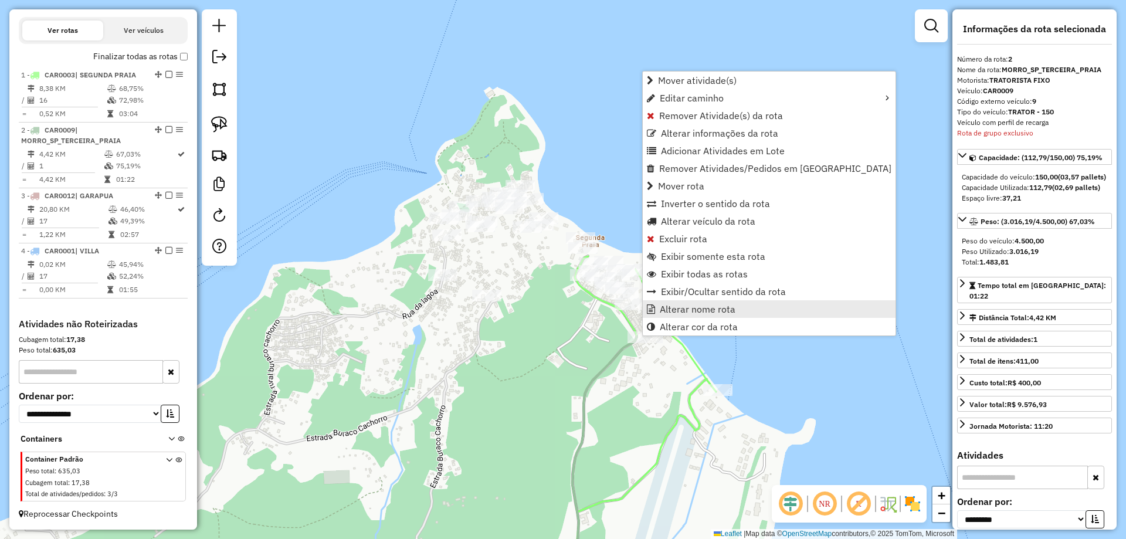
click at [680, 314] on span "Alterar nome rota" at bounding box center [698, 308] width 76 height 9
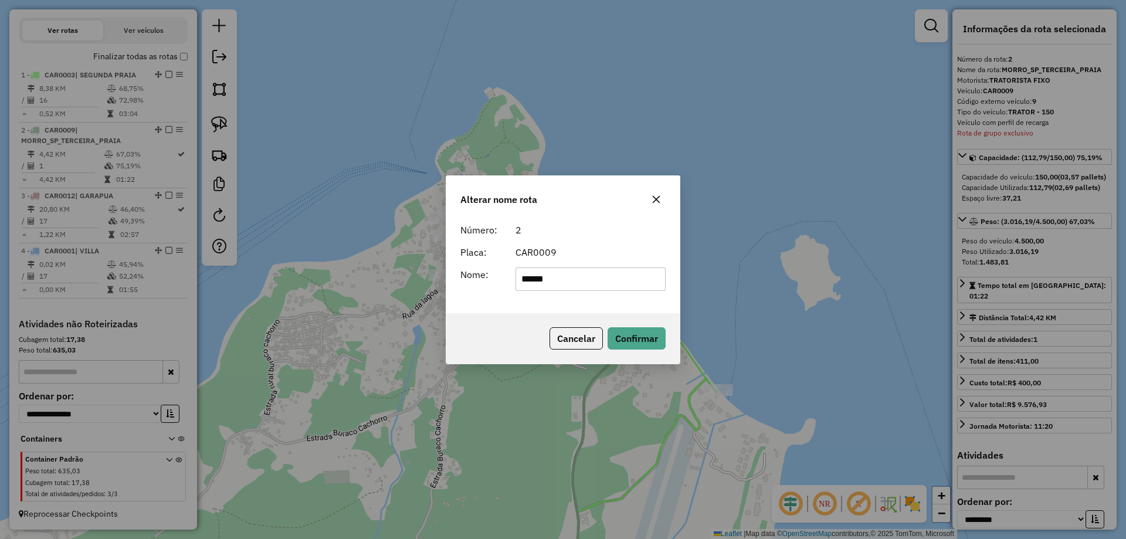
type input "******"
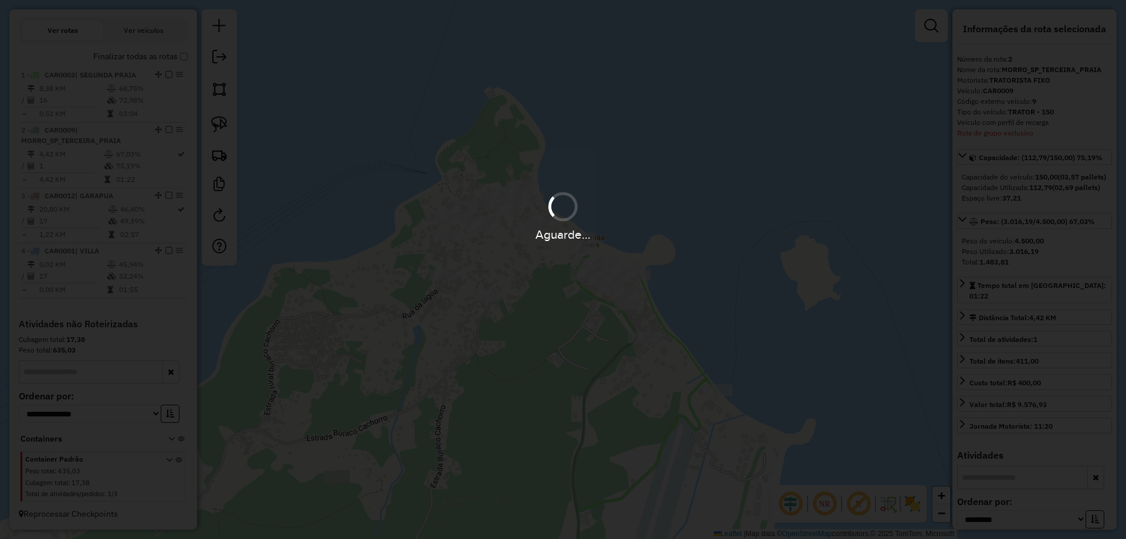
scroll to position [410, 0]
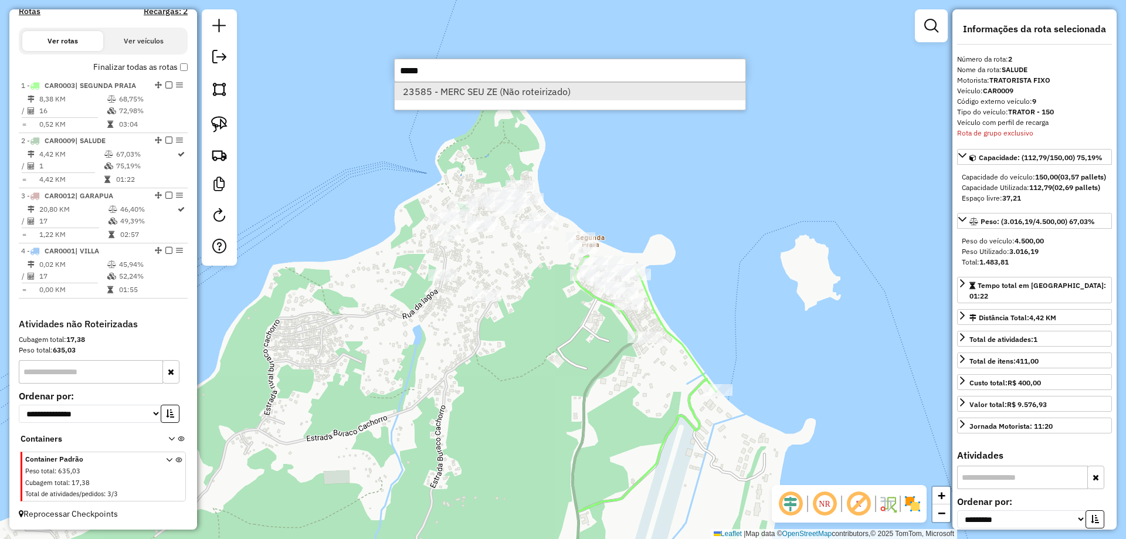
type input "*****"
click at [487, 90] on li "23585 - MERC SEU ZE (Não roteirizado)" at bounding box center [570, 92] width 351 height 18
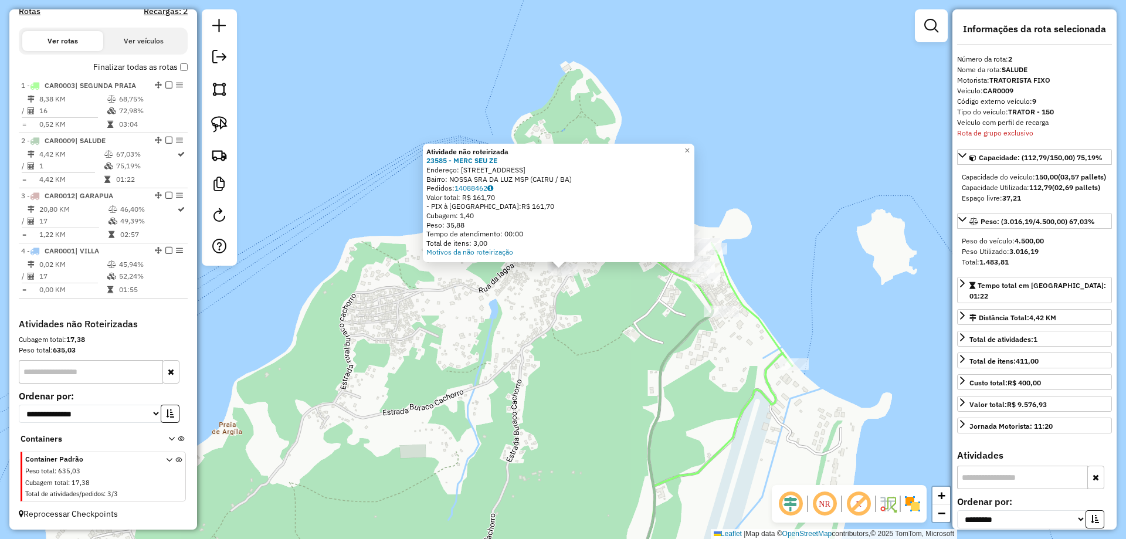
click at [526, 339] on div "Atividade não roteirizada 23585 - MERC SEU ZE Endereço: AV NOSSA SENHORA DA LUZ…" at bounding box center [563, 269] width 1126 height 539
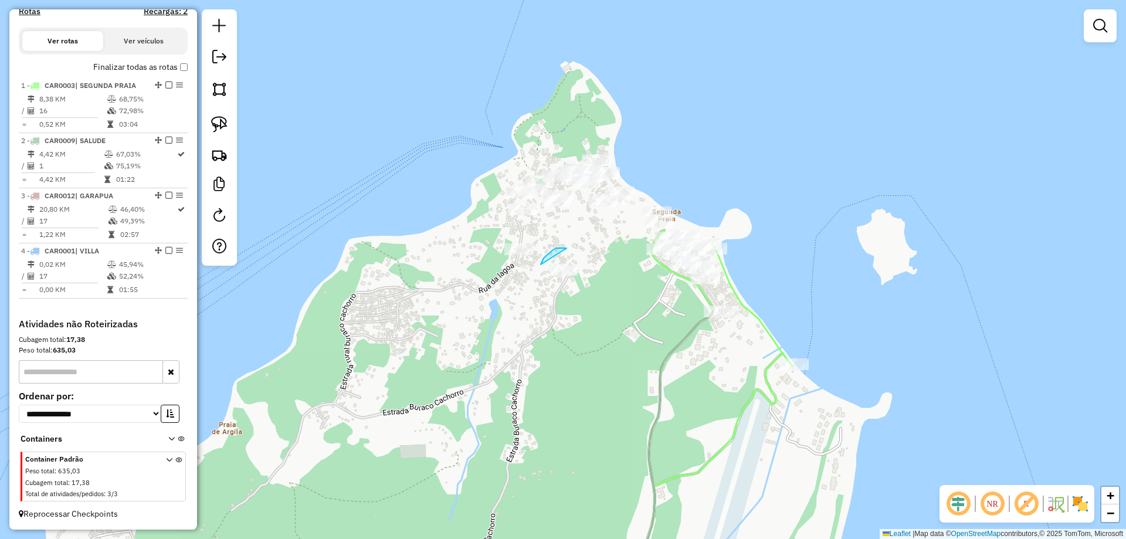
drag, startPoint x: 558, startPoint y: 248, endPoint x: 541, endPoint y: 265, distance: 24.5
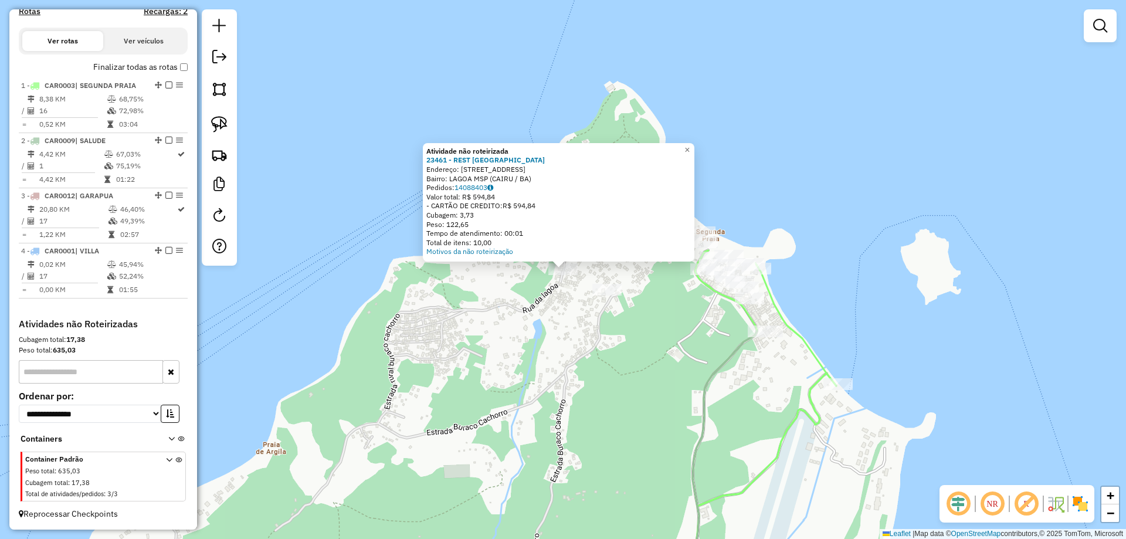
click at [580, 327] on div "Atividade não roteirizada 23461 - REST PAPOULA Endereço: R RUA DA LAGOA, 62 Bai…" at bounding box center [563, 269] width 1126 height 539
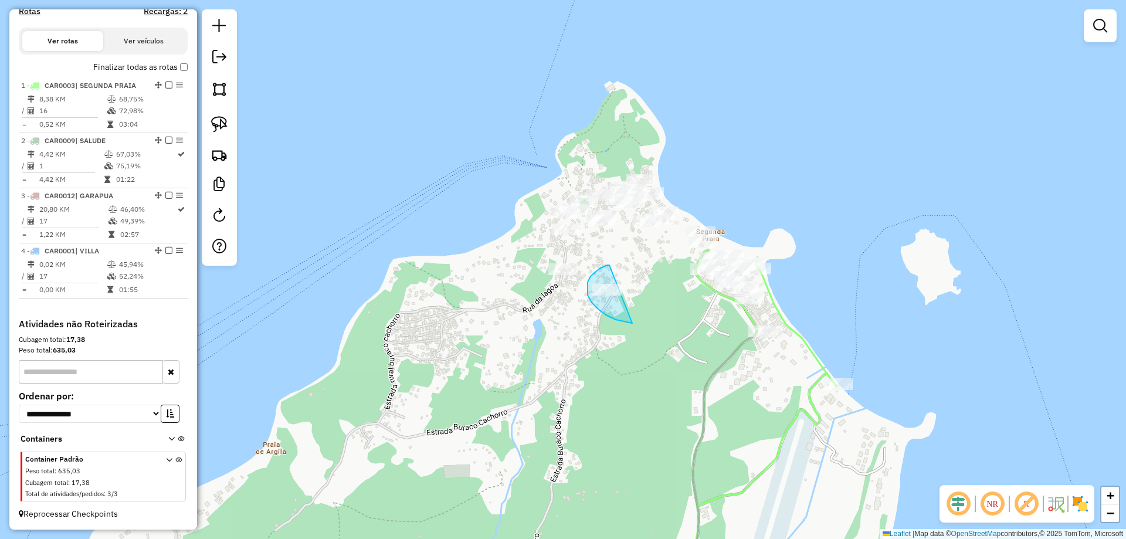
drag, startPoint x: 606, startPoint y: 266, endPoint x: 650, endPoint y: 324, distance: 73.2
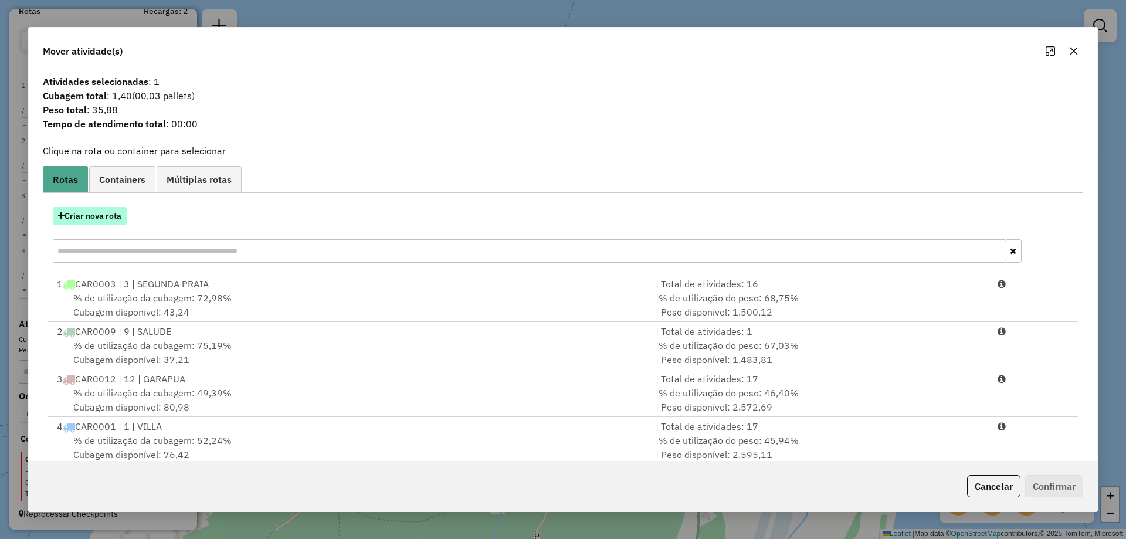
click at [113, 220] on button "Criar nova rota" at bounding box center [90, 216] width 74 height 18
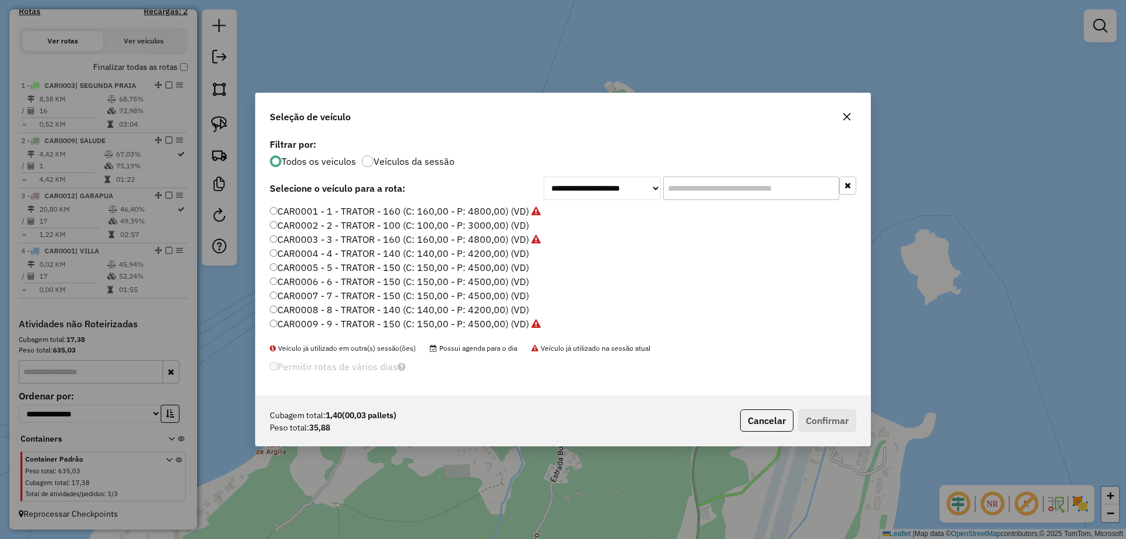
scroll to position [6, 4]
click at [371, 288] on label "CAR0006 - 6 - TRATOR - 150 (C: 150,00 - P: 4500,00) (VD)" at bounding box center [399, 281] width 259 height 14
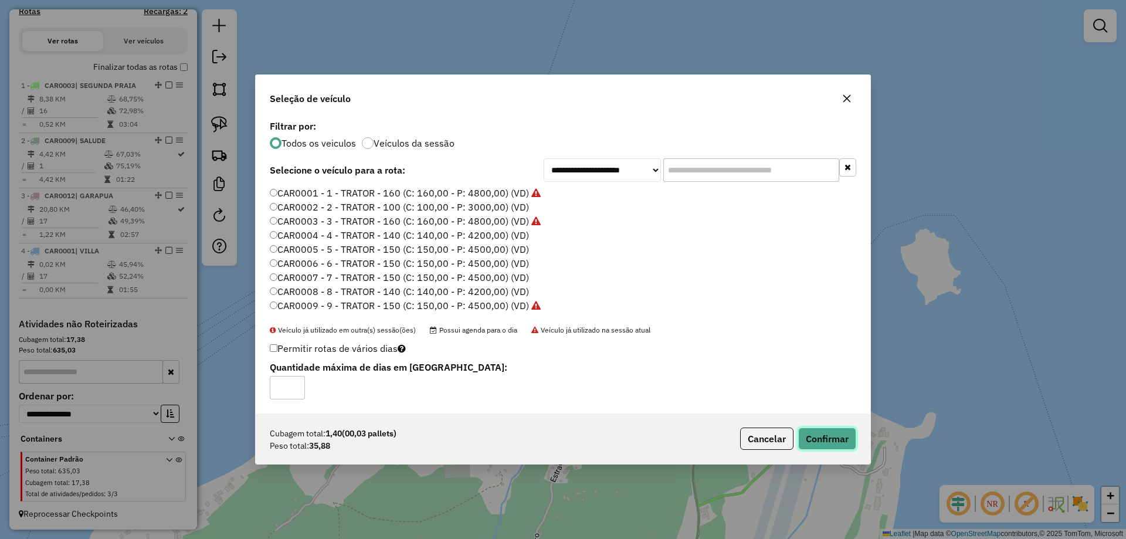
click at [833, 441] on button "Confirmar" at bounding box center [827, 438] width 58 height 22
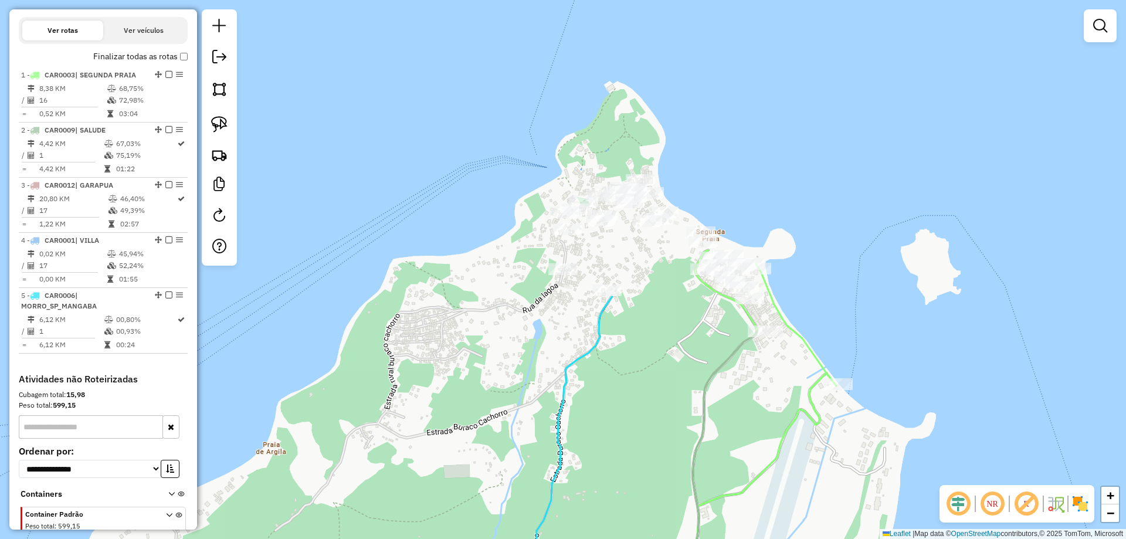
scroll to position [421, 0]
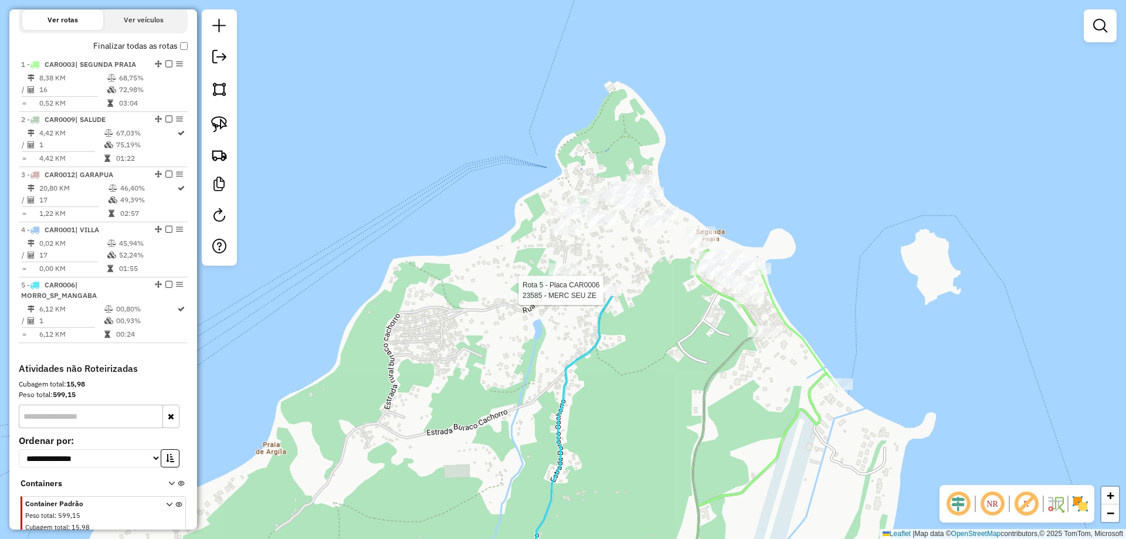
select select "**********"
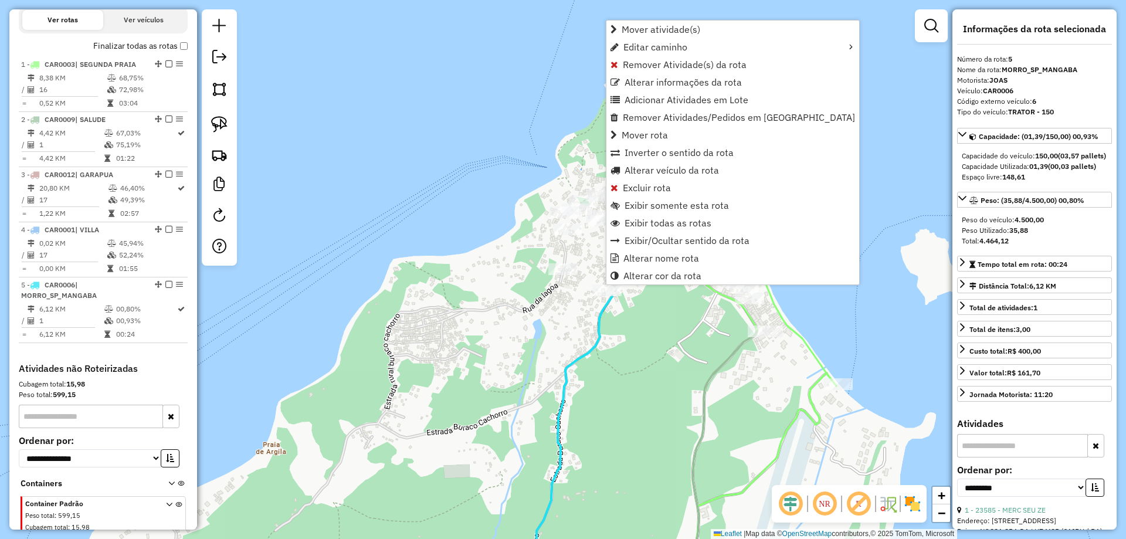
scroll to position [476, 0]
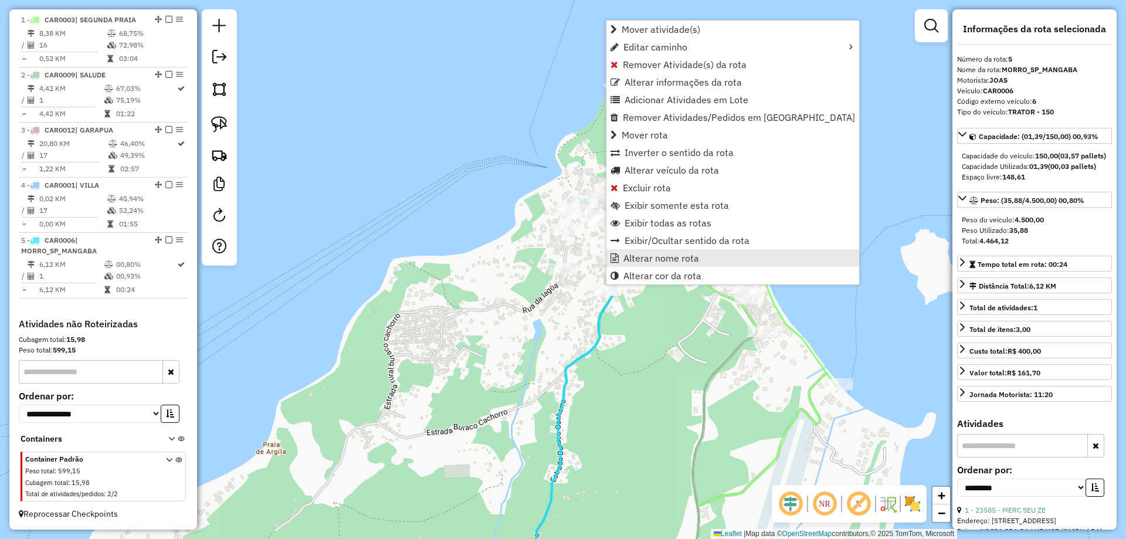
click at [631, 260] on span "Alterar nome rota" at bounding box center [661, 257] width 76 height 9
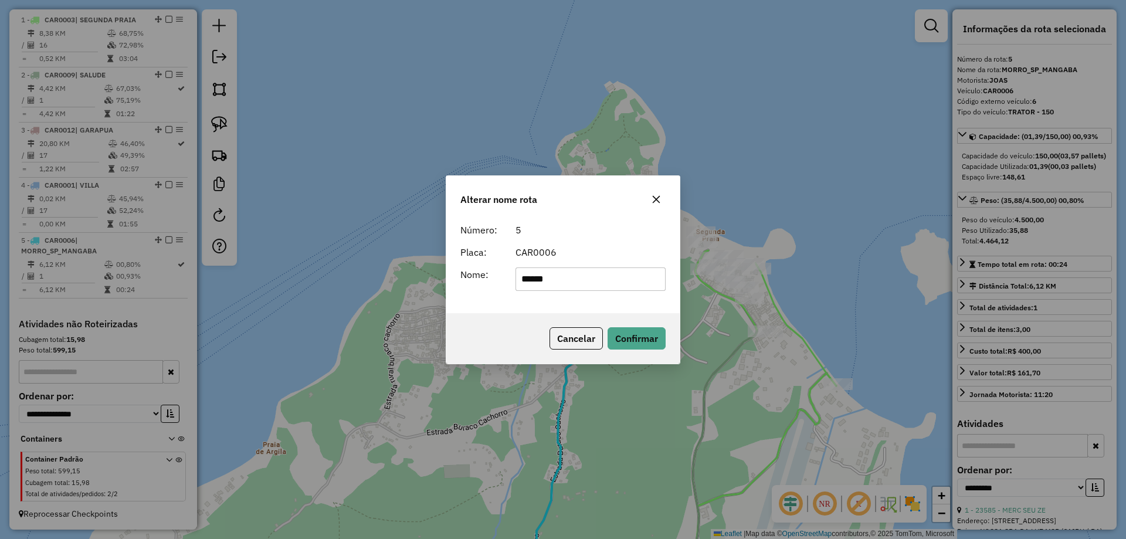
type input "******"
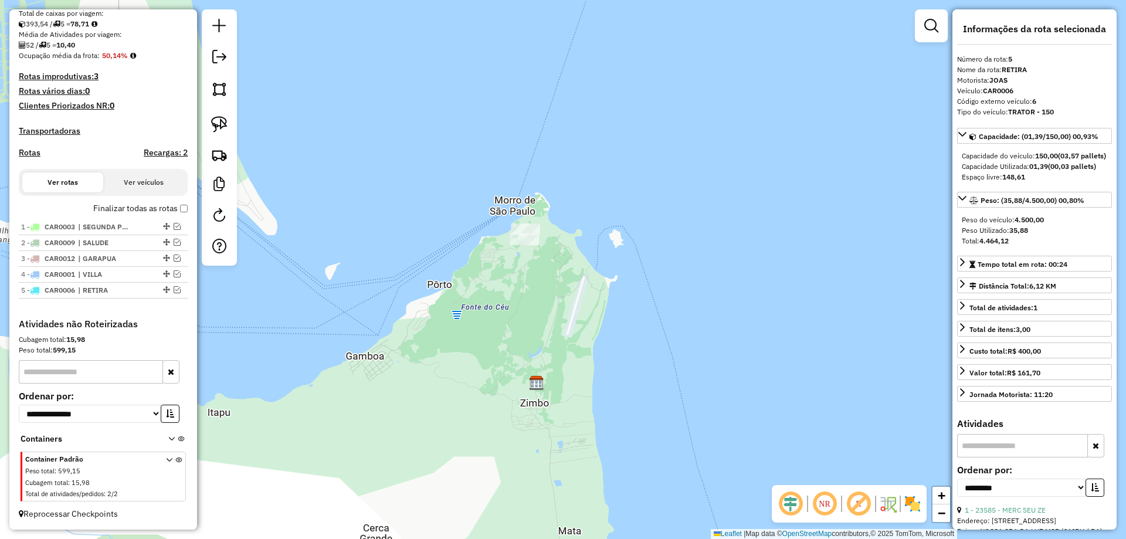
scroll to position [269, 0]
drag, startPoint x: 164, startPoint y: 241, endPoint x: 151, endPoint y: 278, distance: 39.7
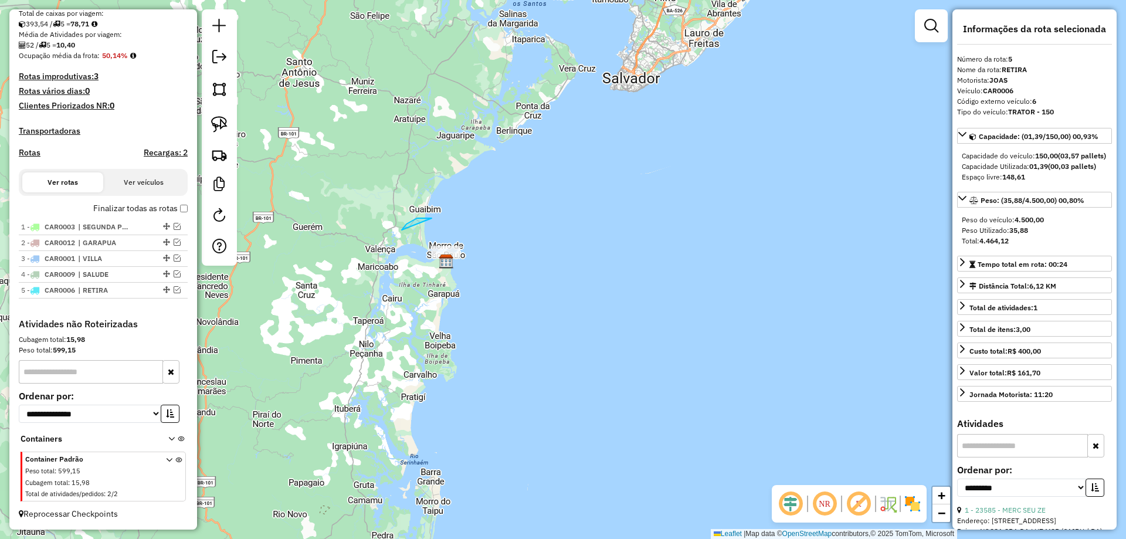
drag, startPoint x: 406, startPoint y: 224, endPoint x: 498, endPoint y: 266, distance: 100.5
click at [222, 64] on link at bounding box center [219, 58] width 23 height 26
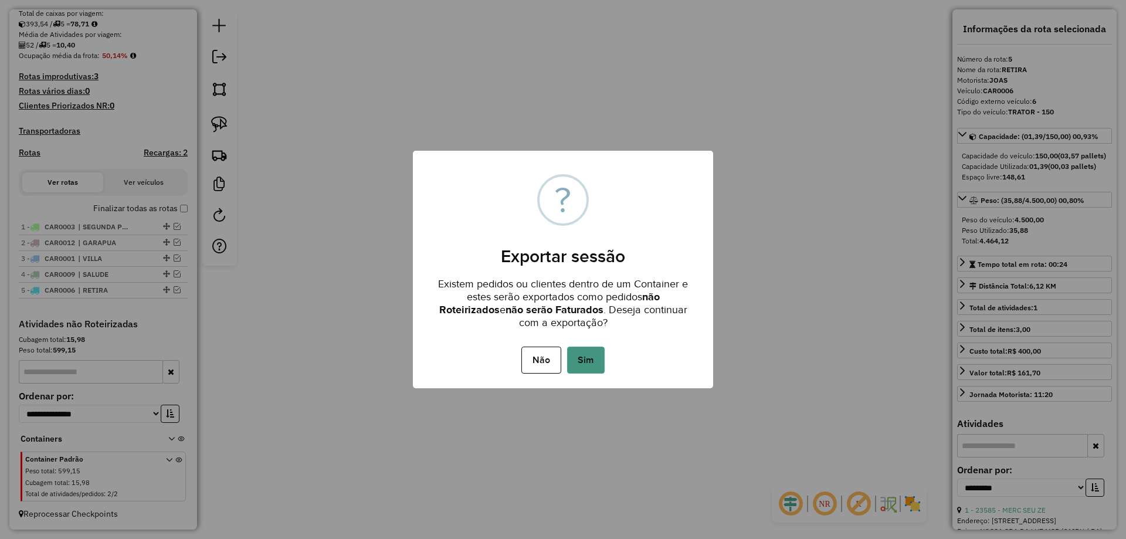
click at [585, 365] on button "Sim" at bounding box center [586, 359] width 38 height 27
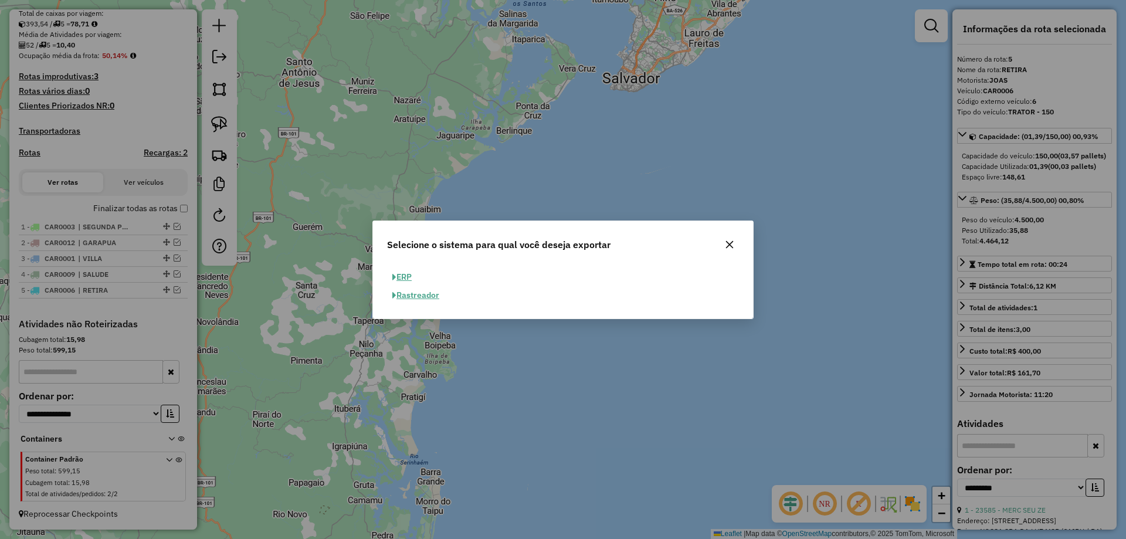
click at [409, 280] on button "ERP" at bounding box center [402, 277] width 30 height 18
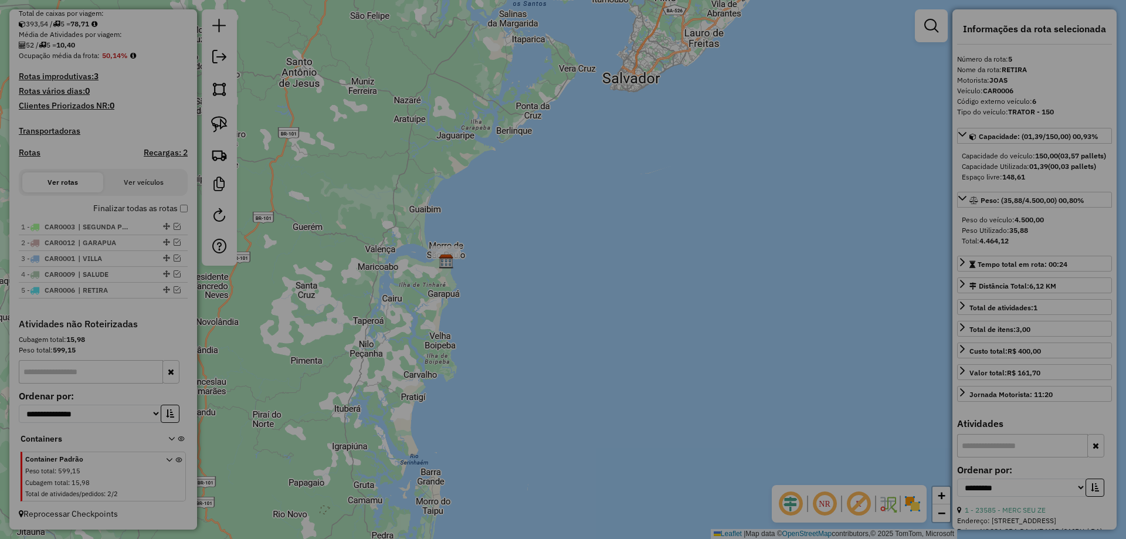
select select "**"
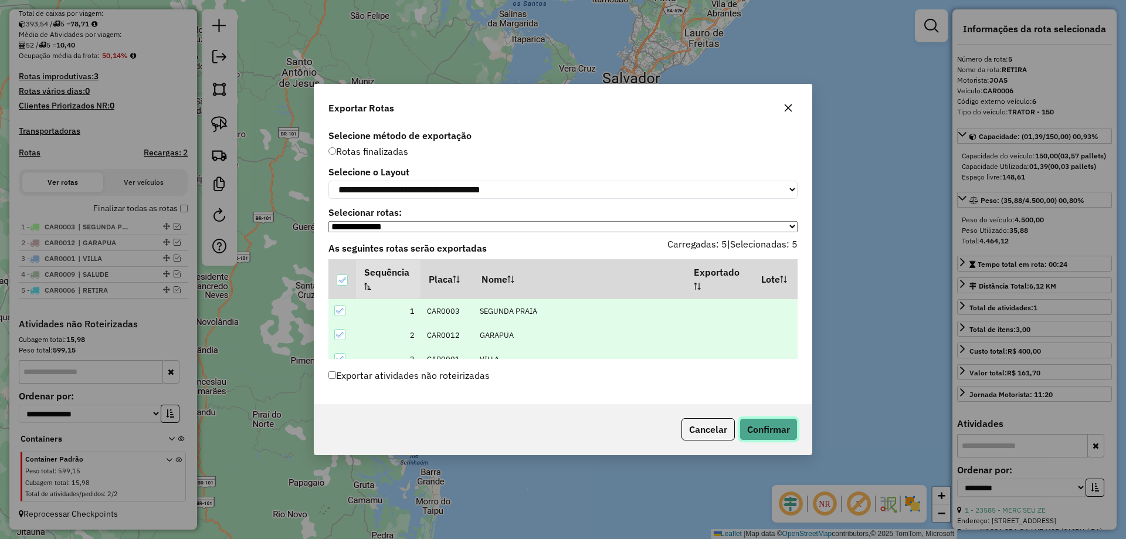
click at [769, 433] on button "Confirmar" at bounding box center [768, 429] width 58 height 22
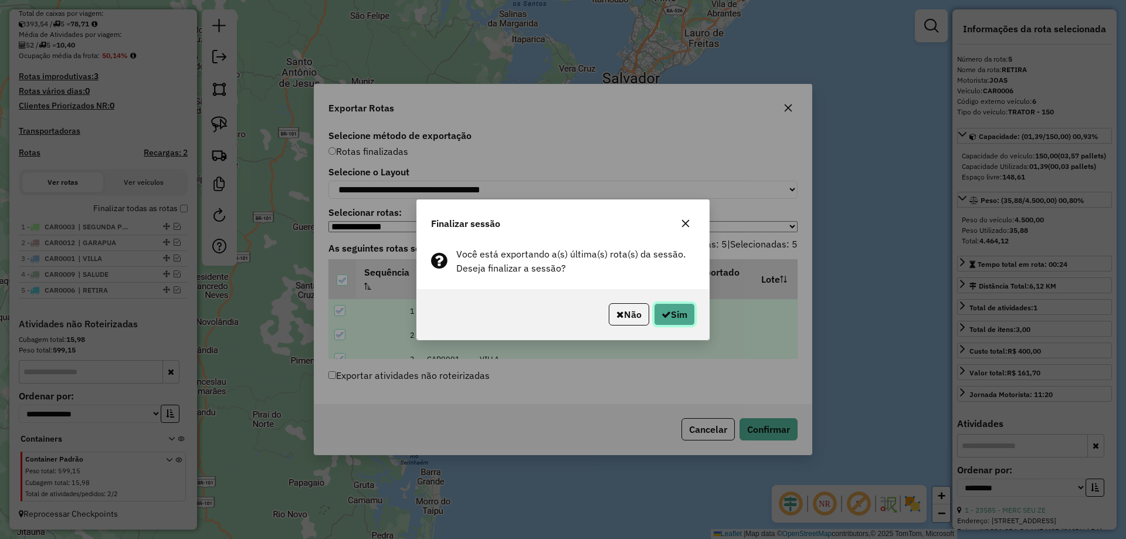
click at [657, 310] on button "Sim" at bounding box center [674, 314] width 41 height 22
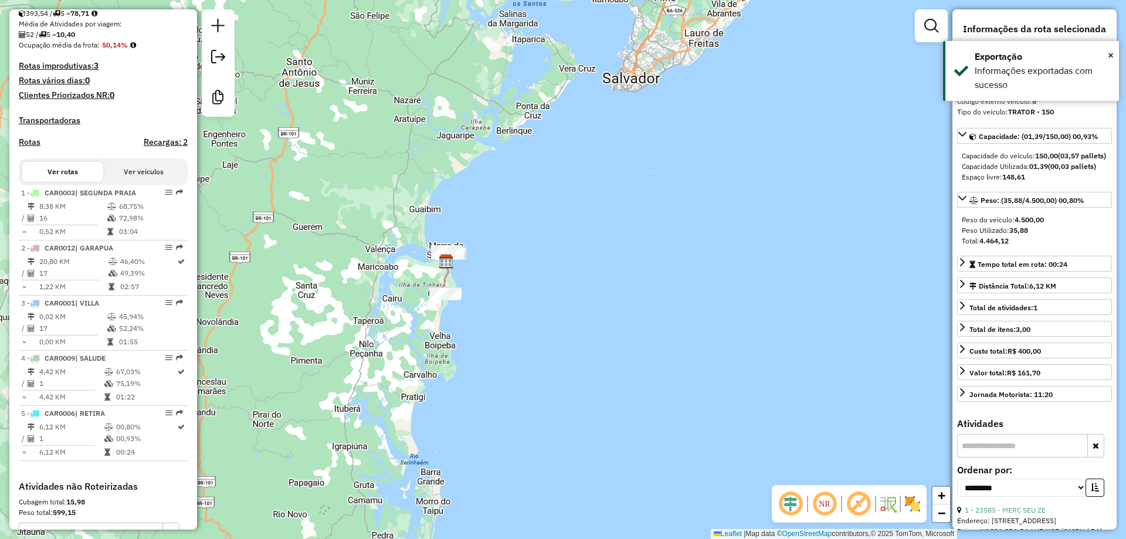
scroll to position [447, 0]
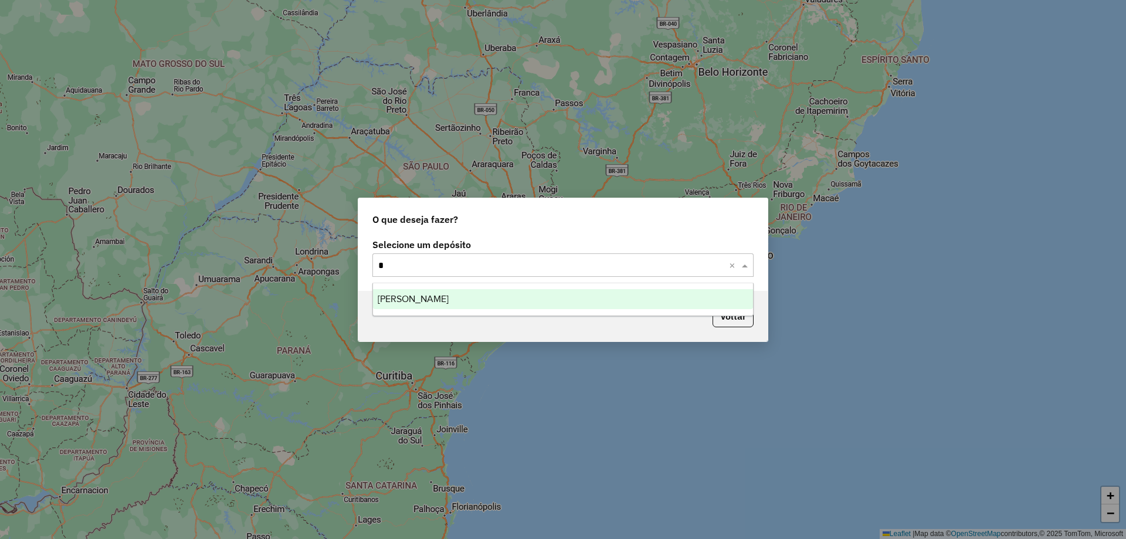
type input "**"
click at [434, 301] on span "[PERSON_NAME]" at bounding box center [413, 299] width 71 height 10
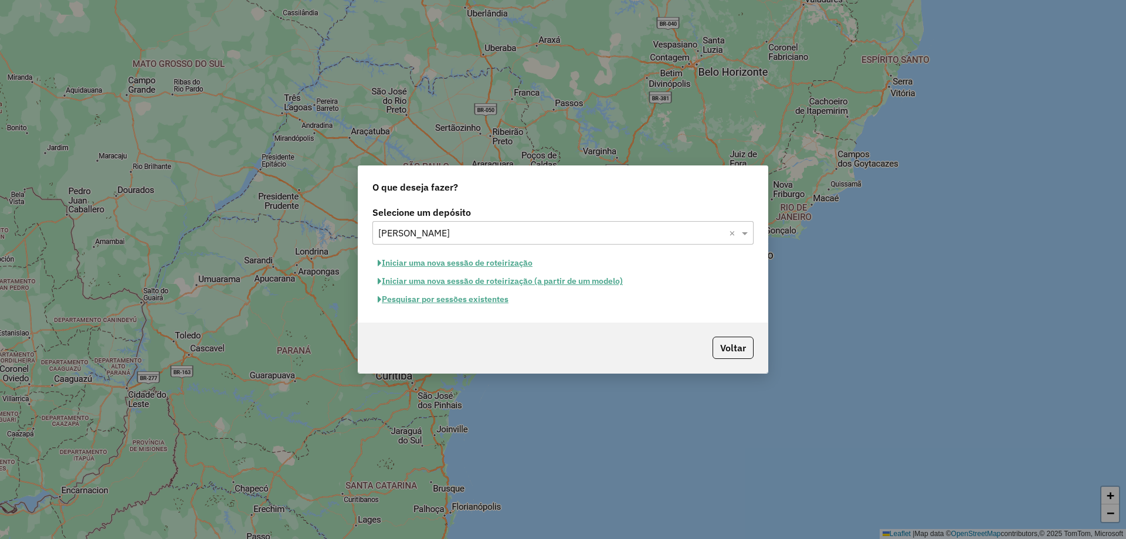
click at [488, 260] on button "Iniciar uma nova sessão de roteirização" at bounding box center [454, 263] width 165 height 18
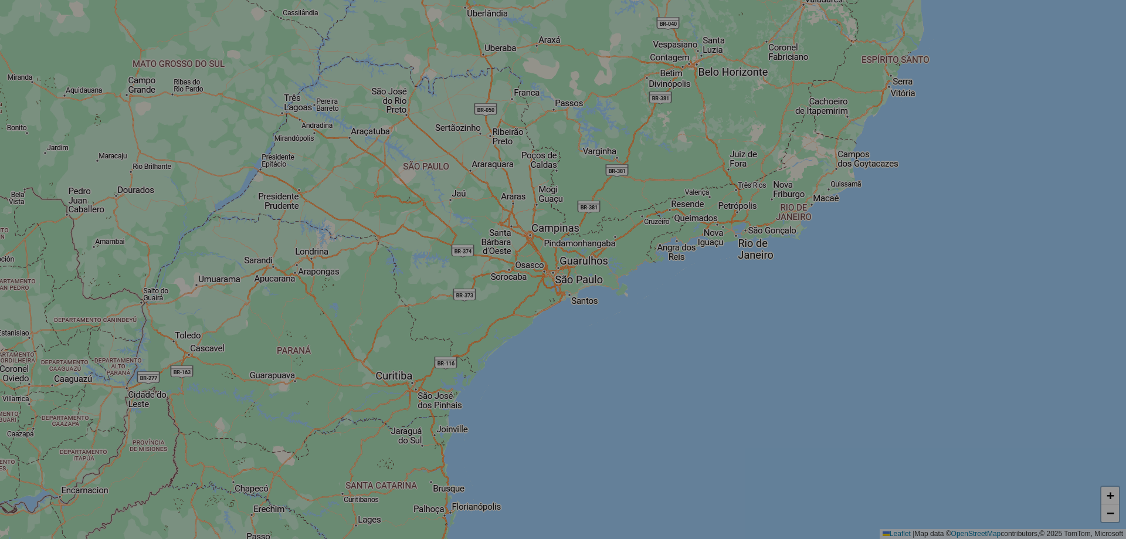
select select "*"
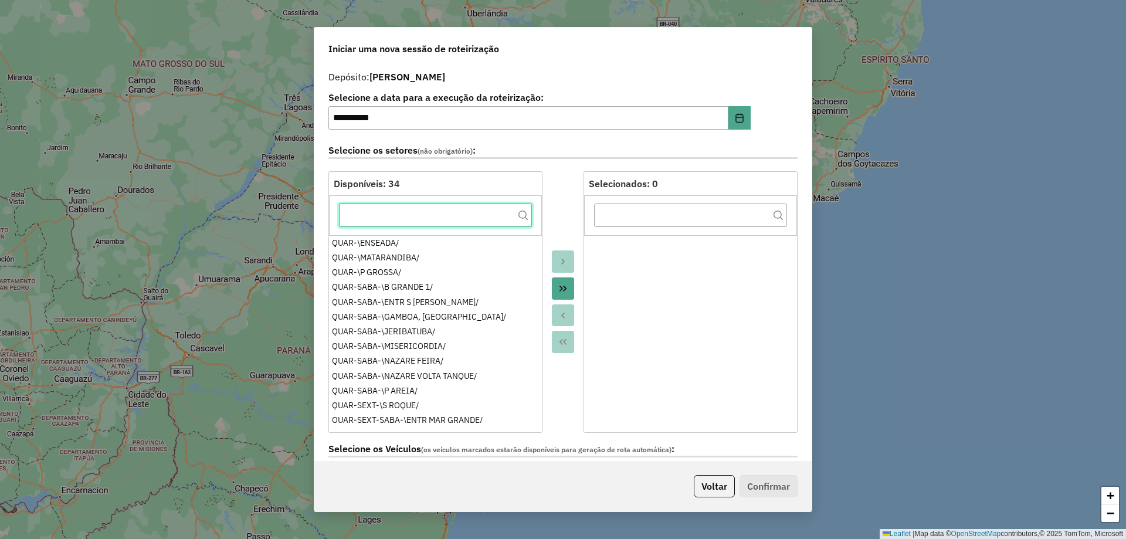
click at [467, 221] on input "text" at bounding box center [435, 214] width 193 height 23
type input "*****"
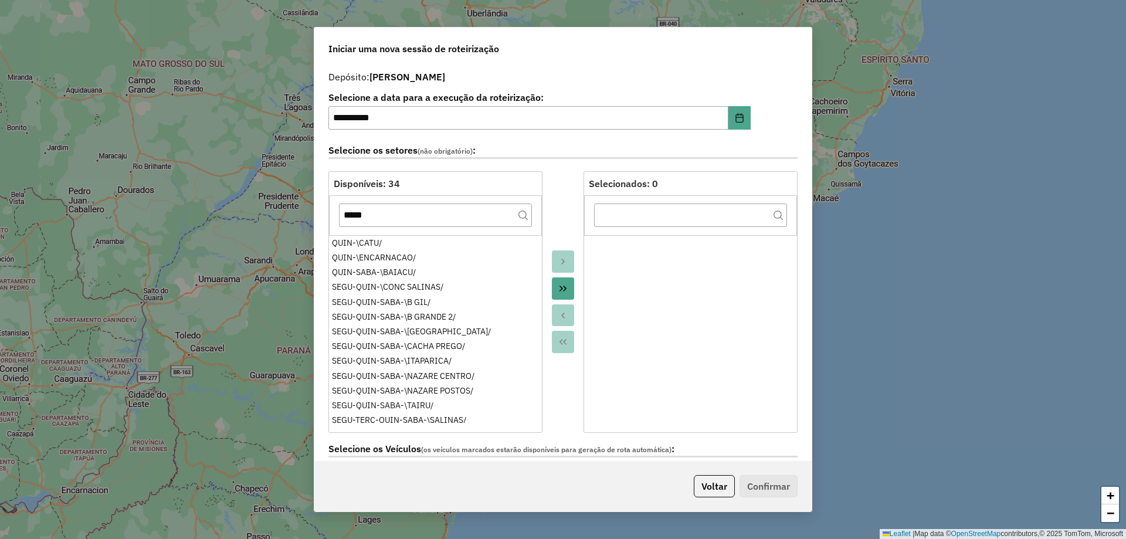
click at [565, 273] on div at bounding box center [562, 301] width 41 height 261
click at [565, 278] on button "Move All to Target" at bounding box center [563, 288] width 22 height 22
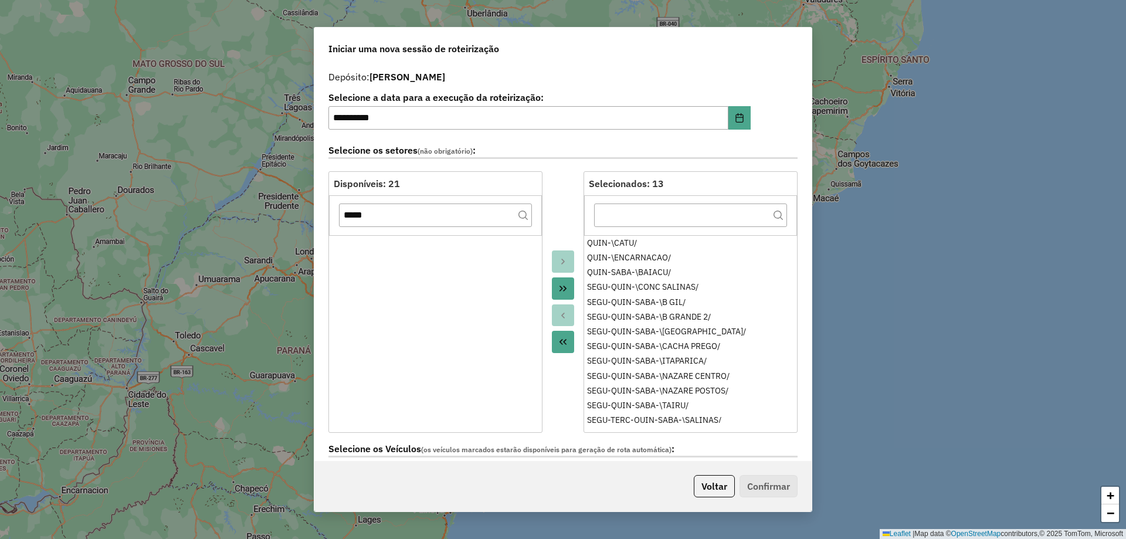
scroll to position [176, 0]
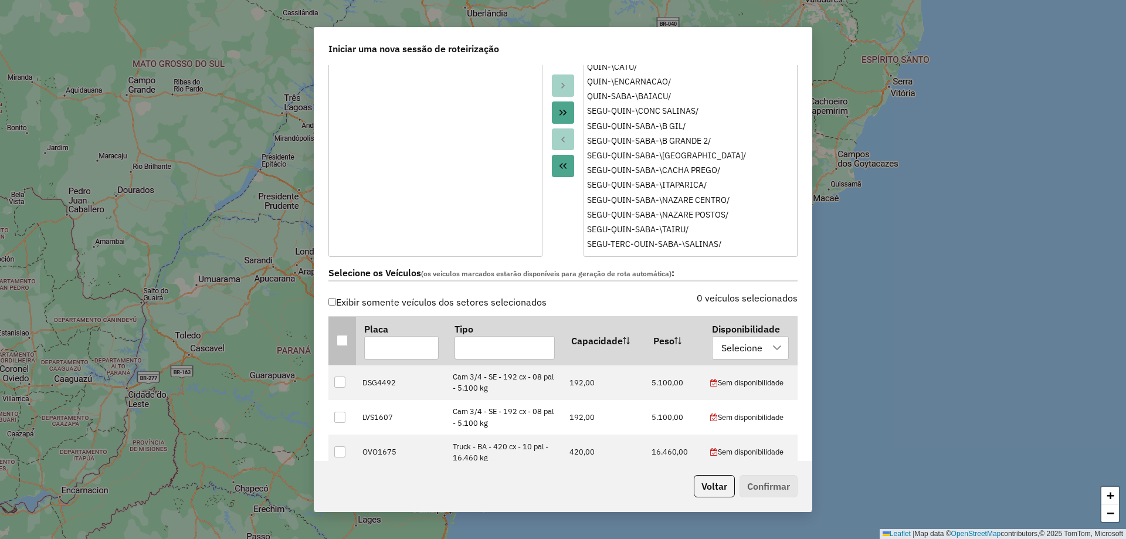
click at [337, 337] on div at bounding box center [342, 340] width 11 height 11
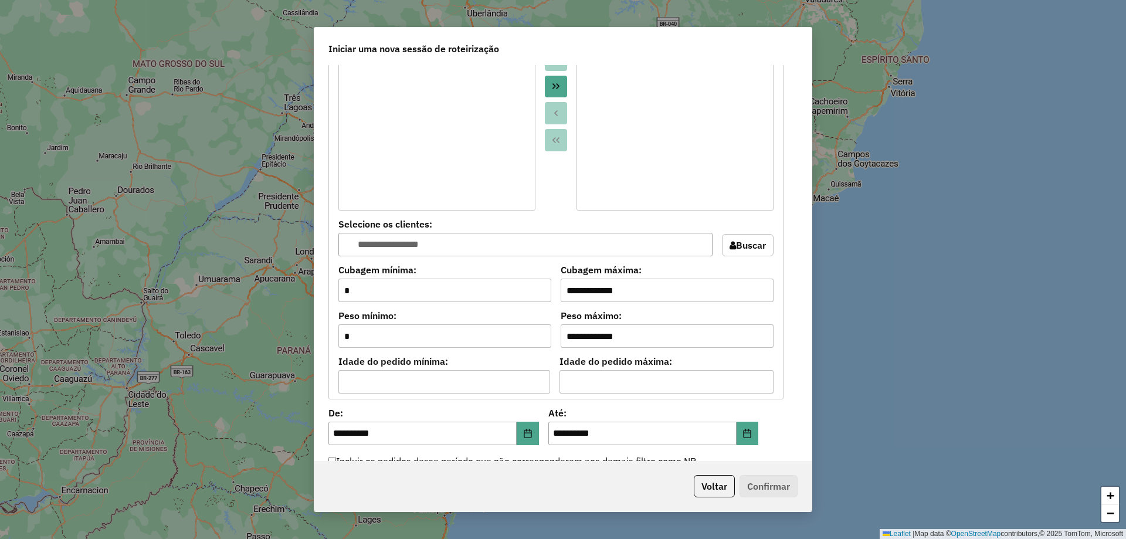
scroll to position [879, 0]
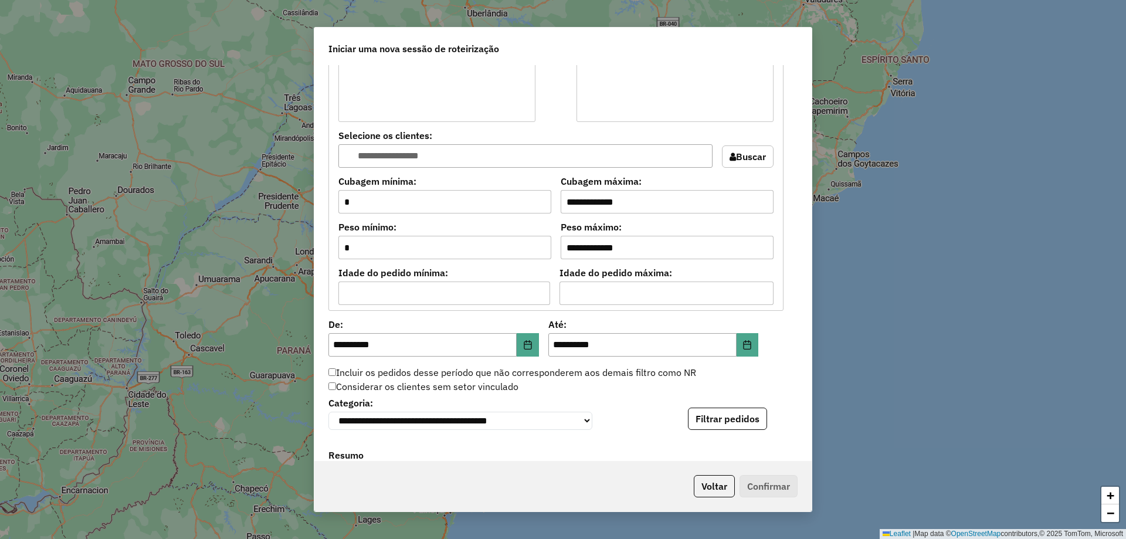
click at [341, 372] on label "Incluir os pedidos desse período que não corresponderem aos demais filtro como …" at bounding box center [512, 372] width 368 height 14
click at [735, 424] on button "Filtrar pedidos" at bounding box center [727, 418] width 79 height 22
click at [787, 492] on button "Confirmar" at bounding box center [768, 486] width 58 height 22
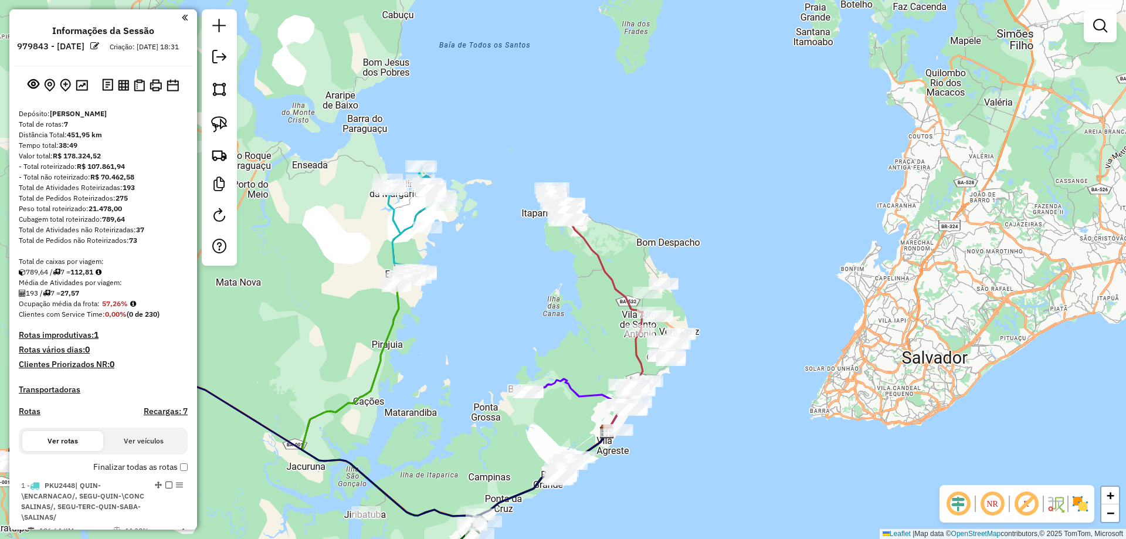
click at [590, 248] on icon at bounding box center [606, 325] width 72 height 212
select select "**********"
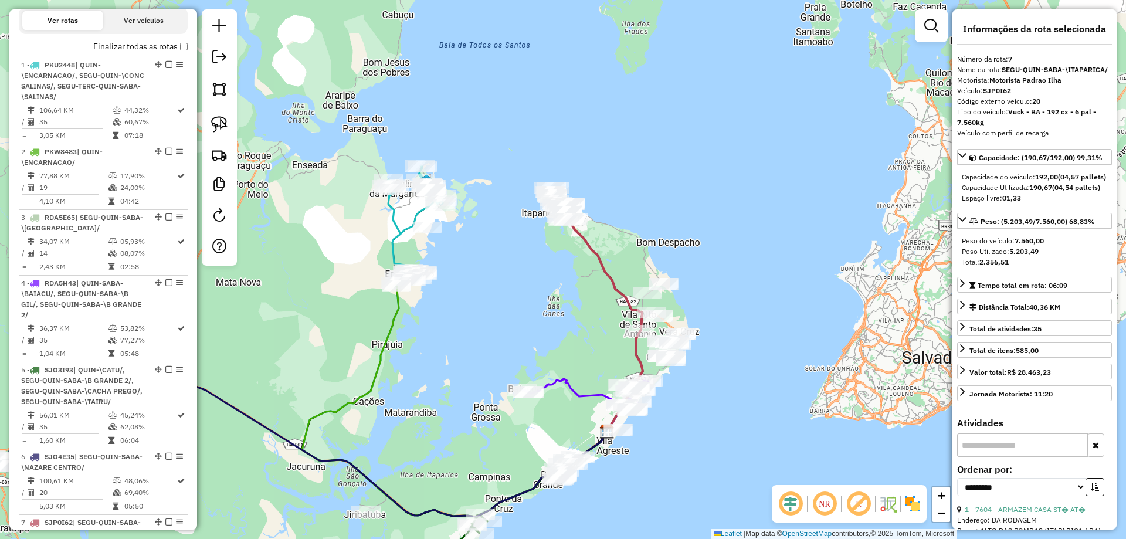
scroll to position [713, 0]
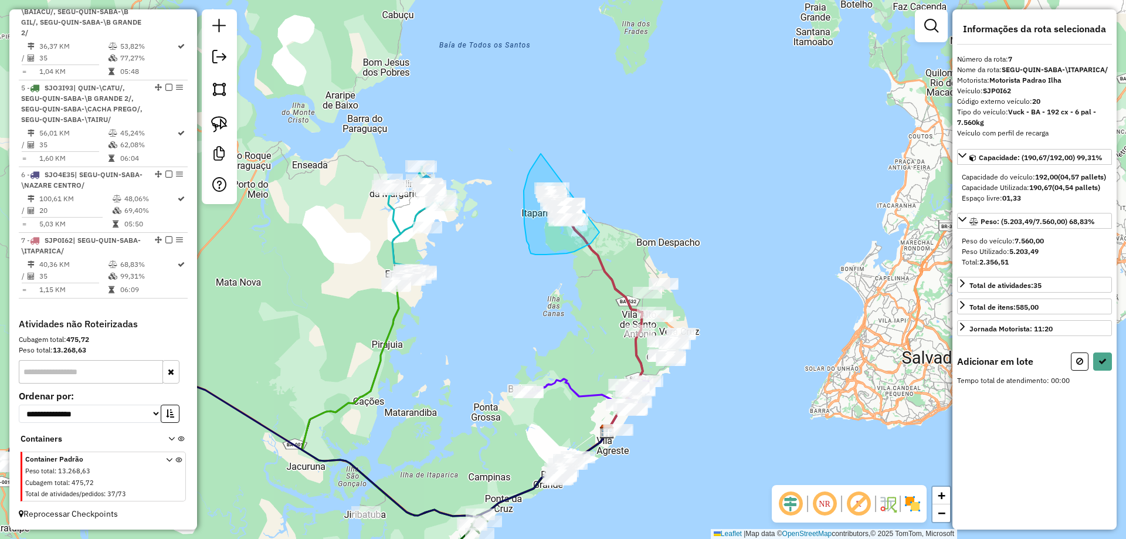
drag, startPoint x: 586, startPoint y: 246, endPoint x: 599, endPoint y: 140, distance: 106.8
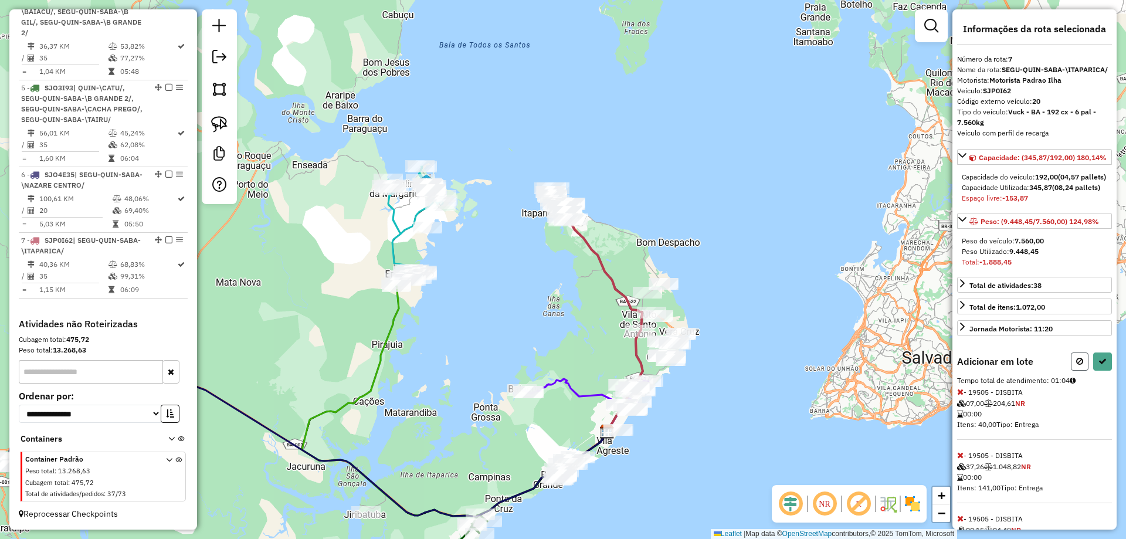
click at [1071, 371] on button at bounding box center [1080, 361] width 18 height 18
select select "**********"
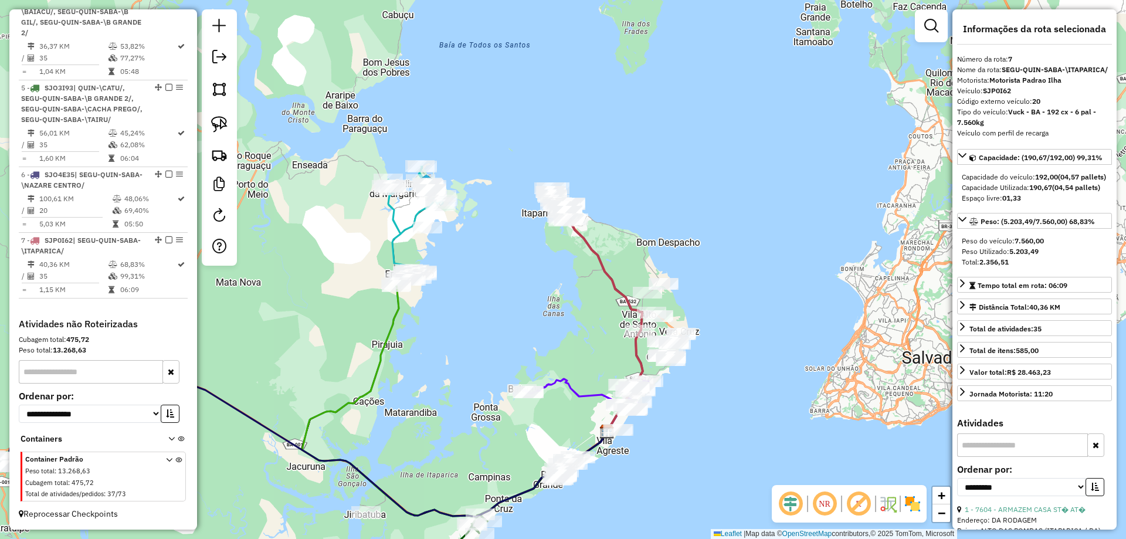
click at [675, 217] on div "Janela de atendimento Grade de atendimento Capacidade Transportadoras Veículos …" at bounding box center [563, 269] width 1126 height 539
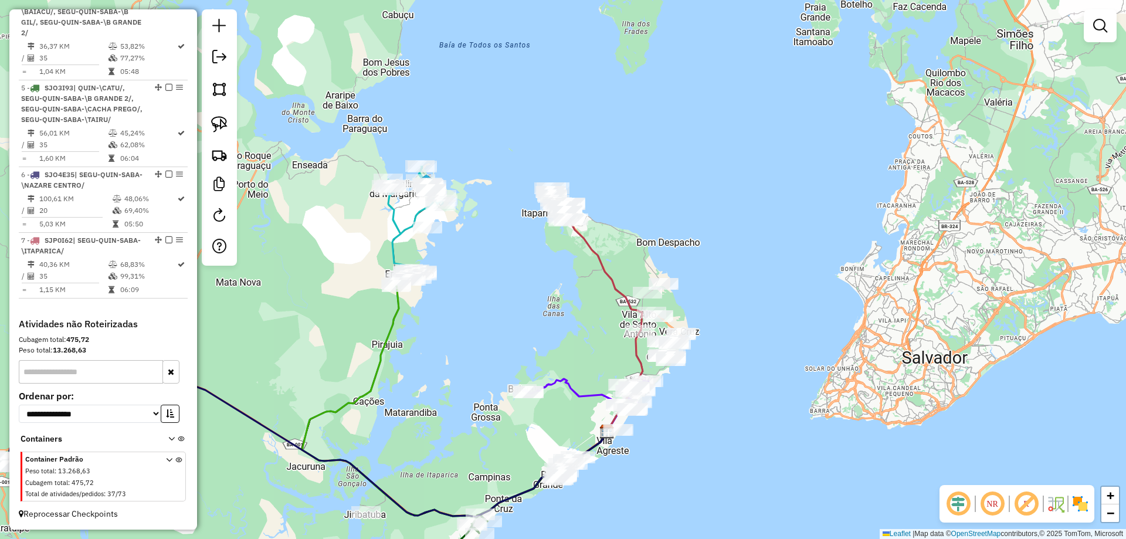
select select "**********"
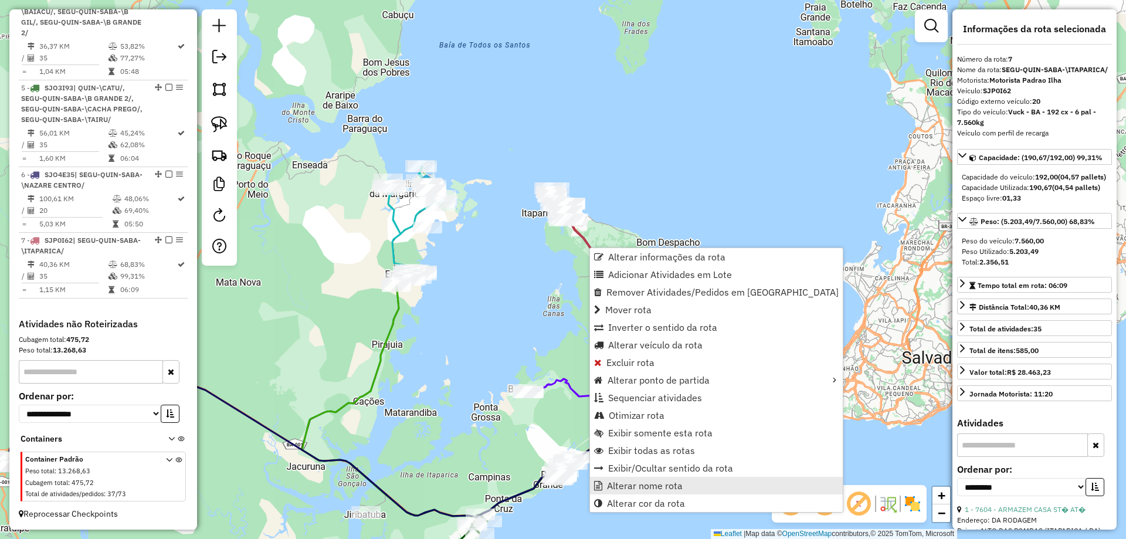
click at [660, 489] on span "Alterar nome rota" at bounding box center [645, 485] width 76 height 9
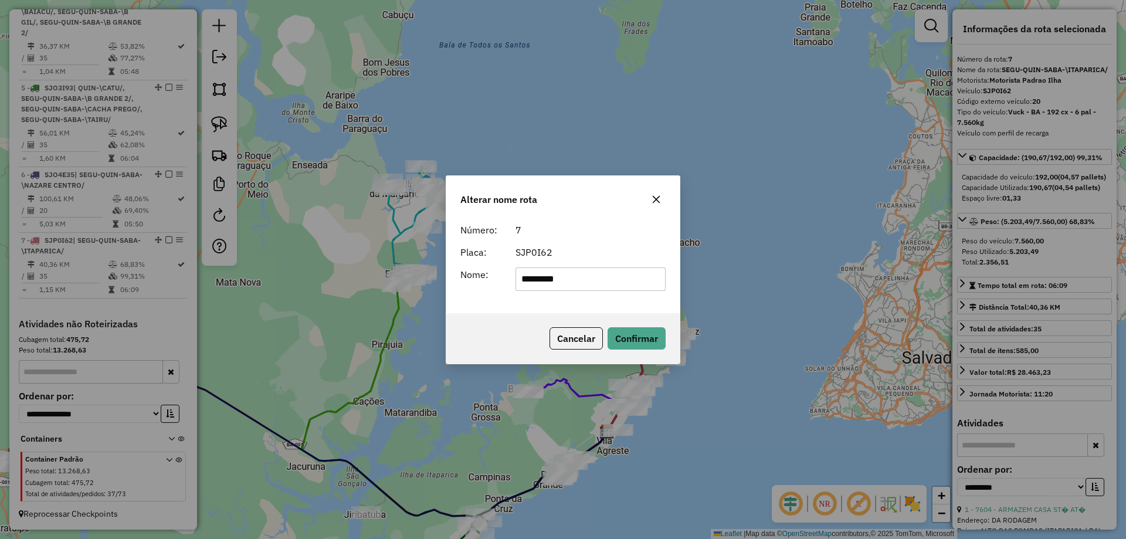
type input "*********"
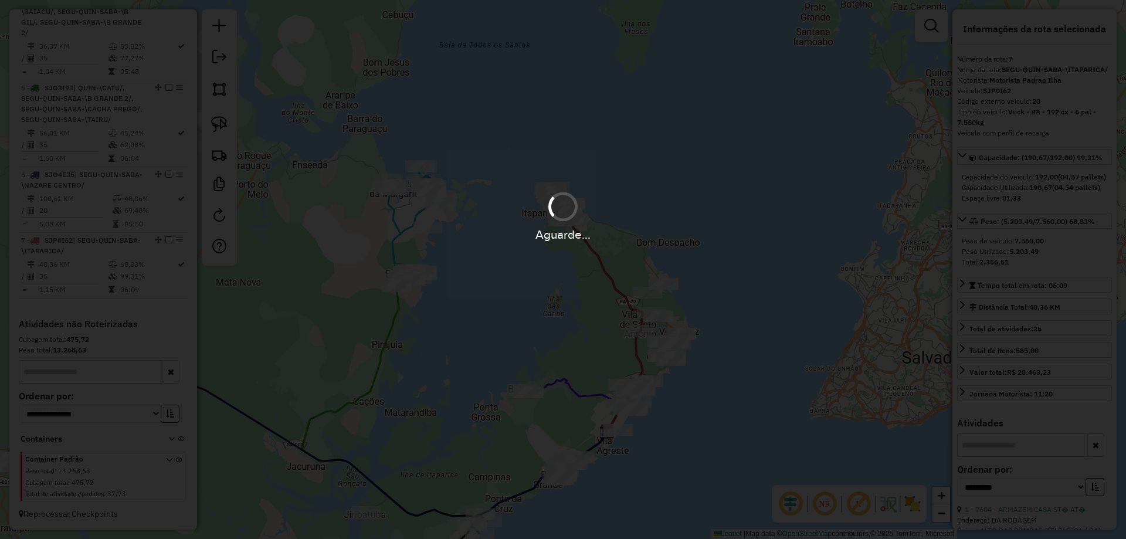
scroll to position [702, 0]
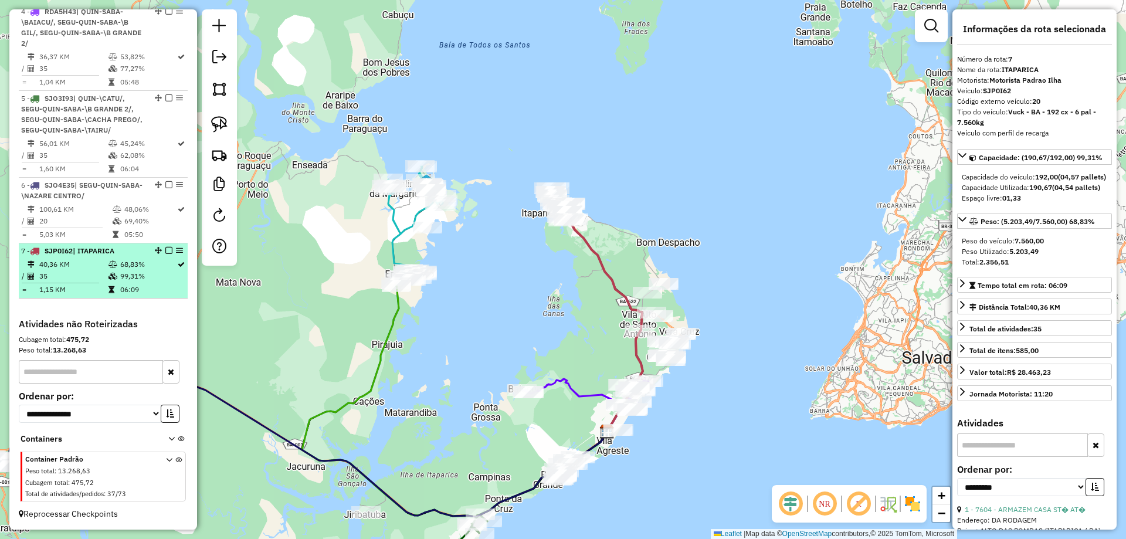
click at [165, 249] on em at bounding box center [168, 250] width 7 height 7
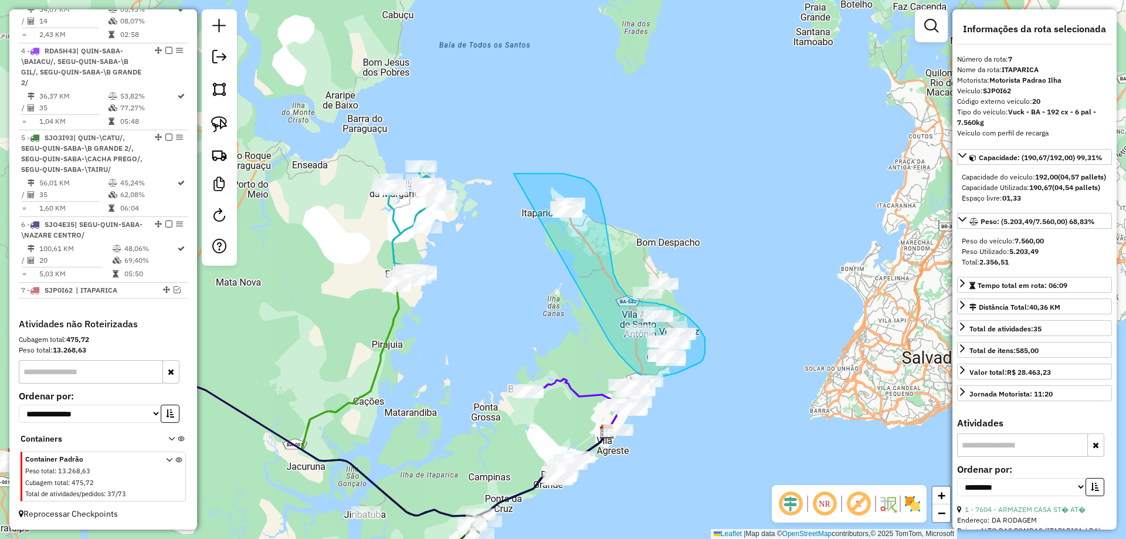
drag, startPoint x: 626, startPoint y: 362, endPoint x: 513, endPoint y: 174, distance: 219.3
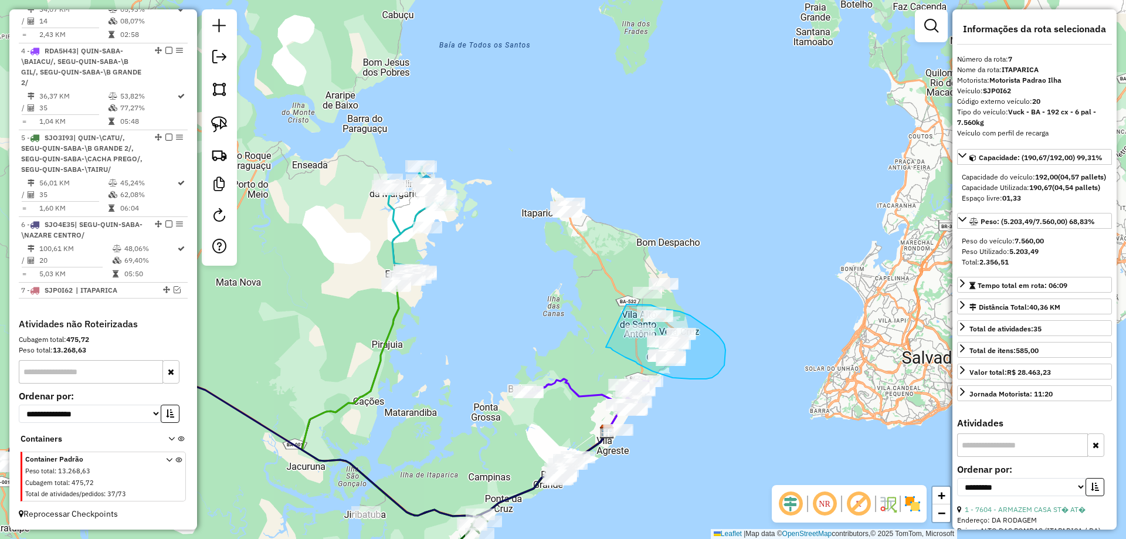
drag, startPoint x: 606, startPoint y: 347, endPoint x: 625, endPoint y: 304, distance: 47.0
drag, startPoint x: 604, startPoint y: 327, endPoint x: 589, endPoint y: 237, distance: 91.6
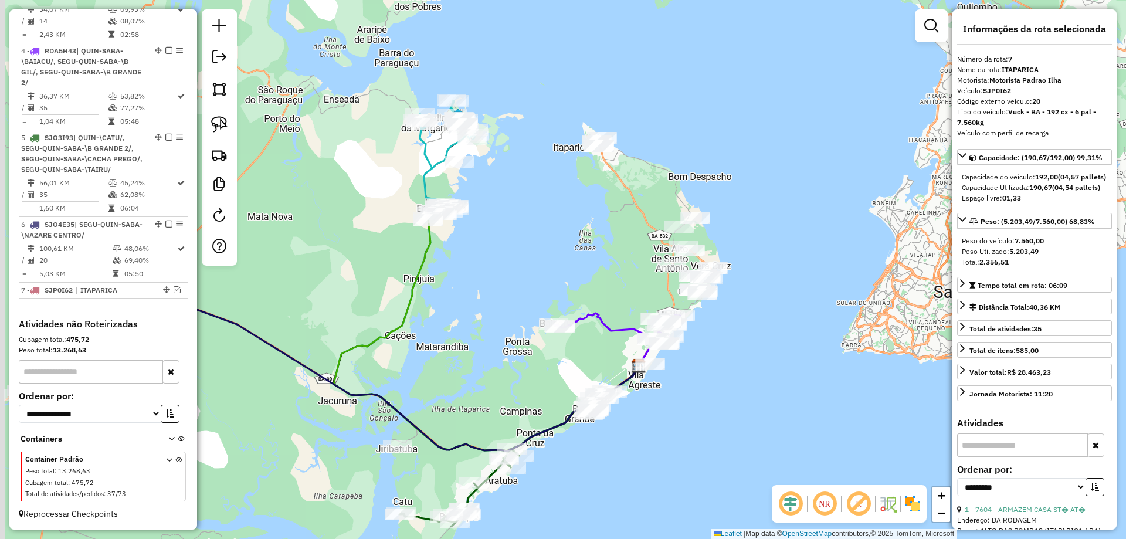
drag, startPoint x: 579, startPoint y: 324, endPoint x: 624, endPoint y: 241, distance: 95.0
click at [624, 240] on div "Janela de atendimento Grade de atendimento Capacidade Transportadoras Veículos …" at bounding box center [563, 269] width 1126 height 539
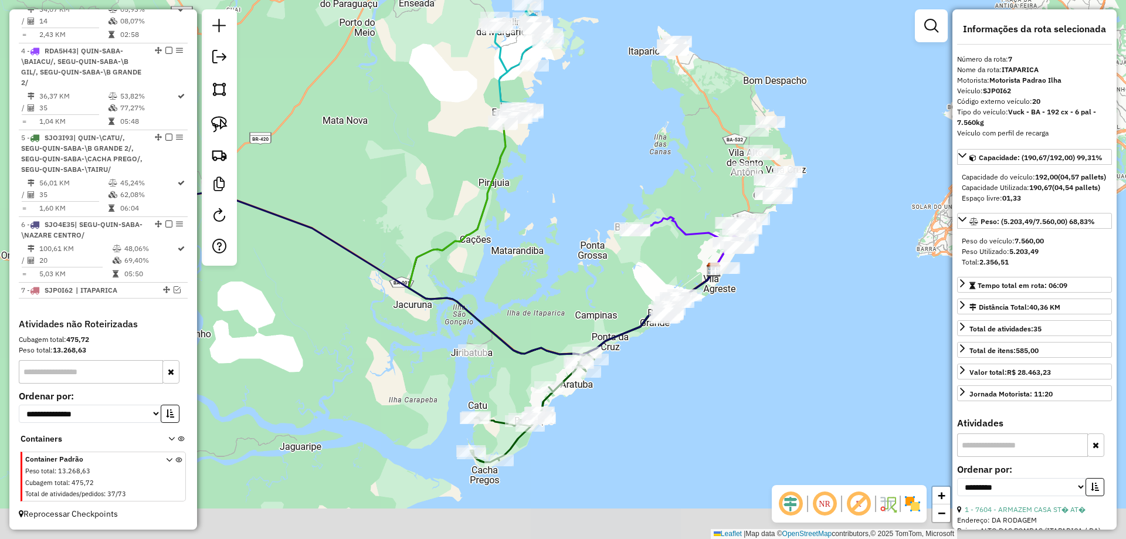
drag, startPoint x: 559, startPoint y: 487, endPoint x: 630, endPoint y: 401, distance: 111.5
click at [630, 401] on div "Janela de atendimento Grade de atendimento Capacidade Transportadoras Veículos …" at bounding box center [563, 269] width 1126 height 539
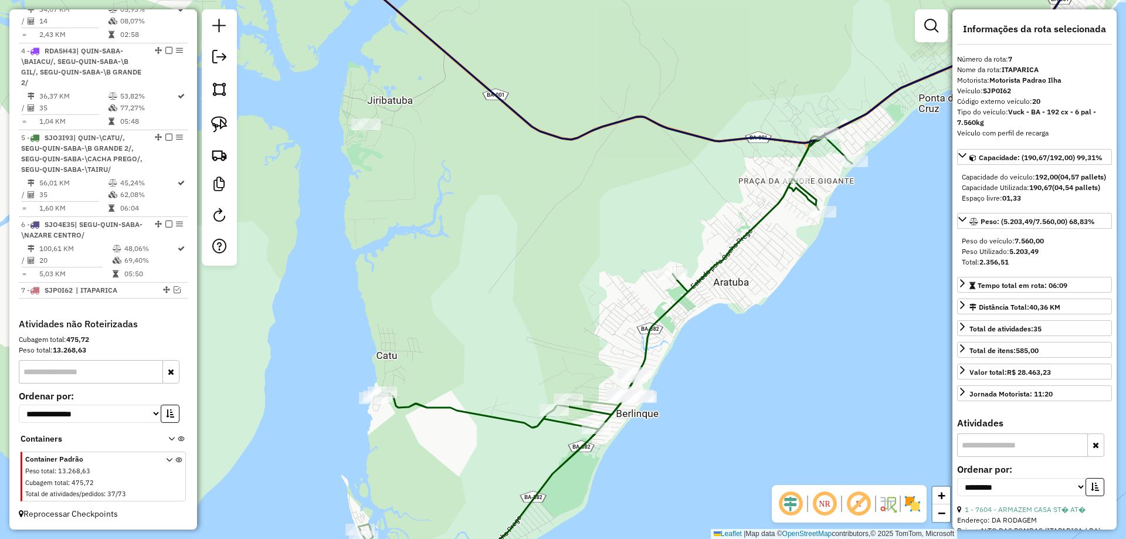
click at [793, 378] on div "Janela de atendimento Grade de atendimento Capacidade Transportadoras Veículos …" at bounding box center [563, 269] width 1126 height 539
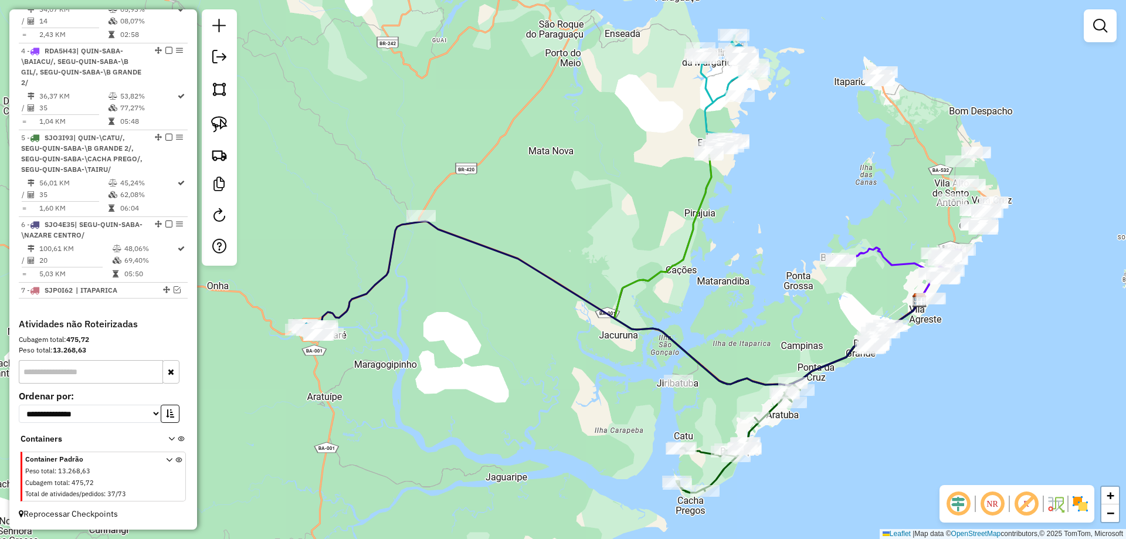
drag, startPoint x: 782, startPoint y: 248, endPoint x: 762, endPoint y: 399, distance: 152.1
click at [762, 399] on div "Janela de atendimento Grade de atendimento Capacidade Transportadoras Veículos …" at bounding box center [563, 269] width 1126 height 539
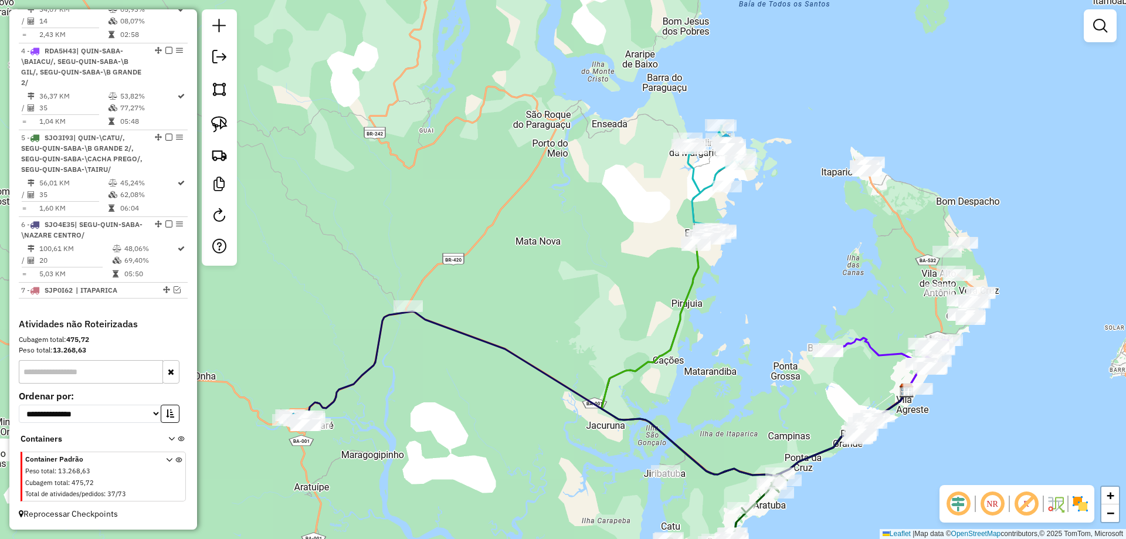
click at [705, 191] on icon at bounding box center [714, 184] width 56 height 119
select select "**********"
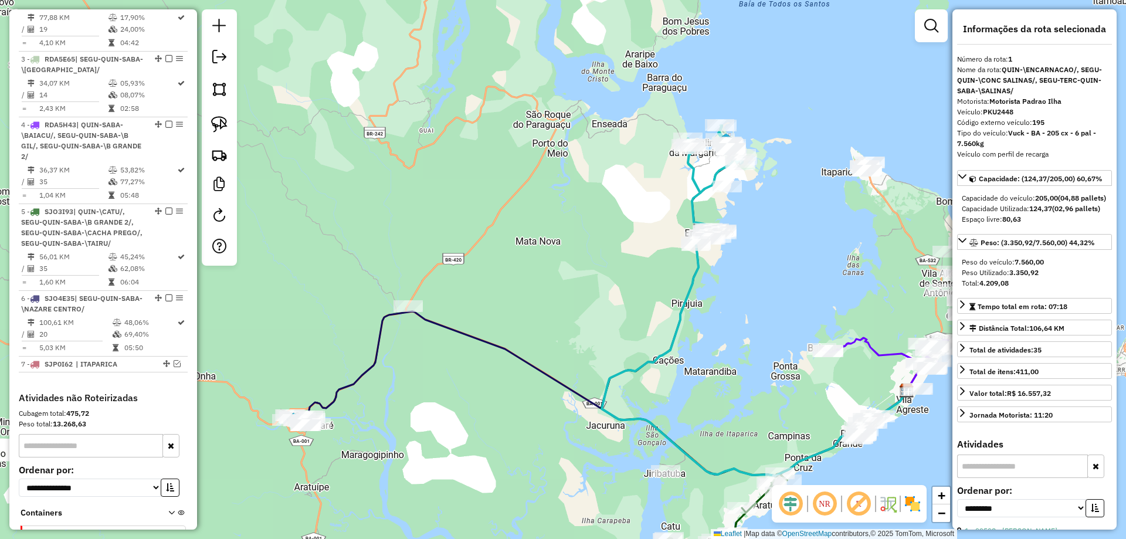
scroll to position [479, 0]
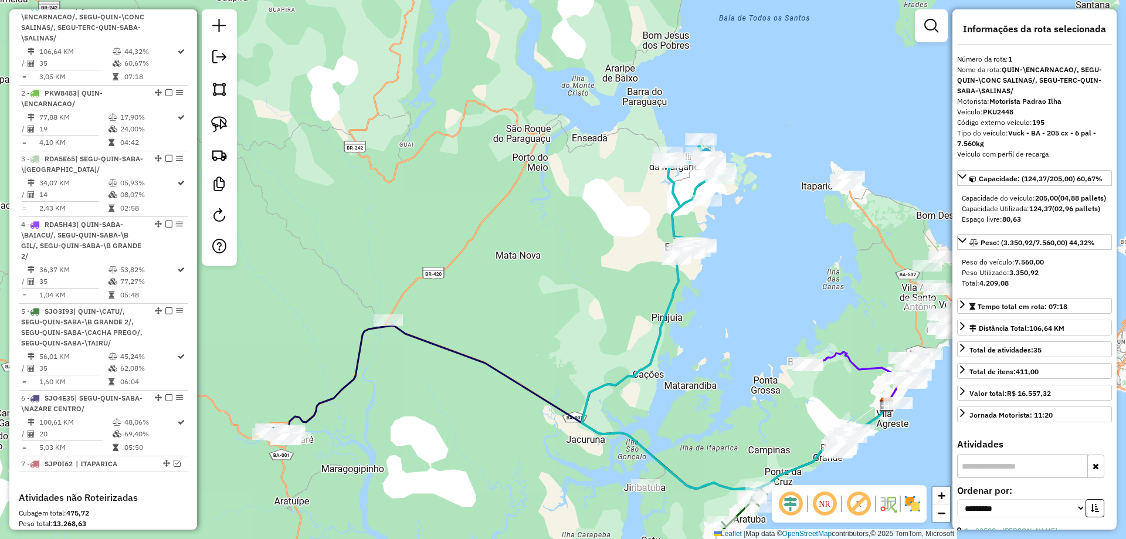
drag, startPoint x: 629, startPoint y: 210, endPoint x: 606, endPoint y: 242, distance: 39.4
click at [606, 242] on div "Janela de atendimento Grade de atendimento Capacidade Transportadoras Veículos …" at bounding box center [563, 269] width 1126 height 539
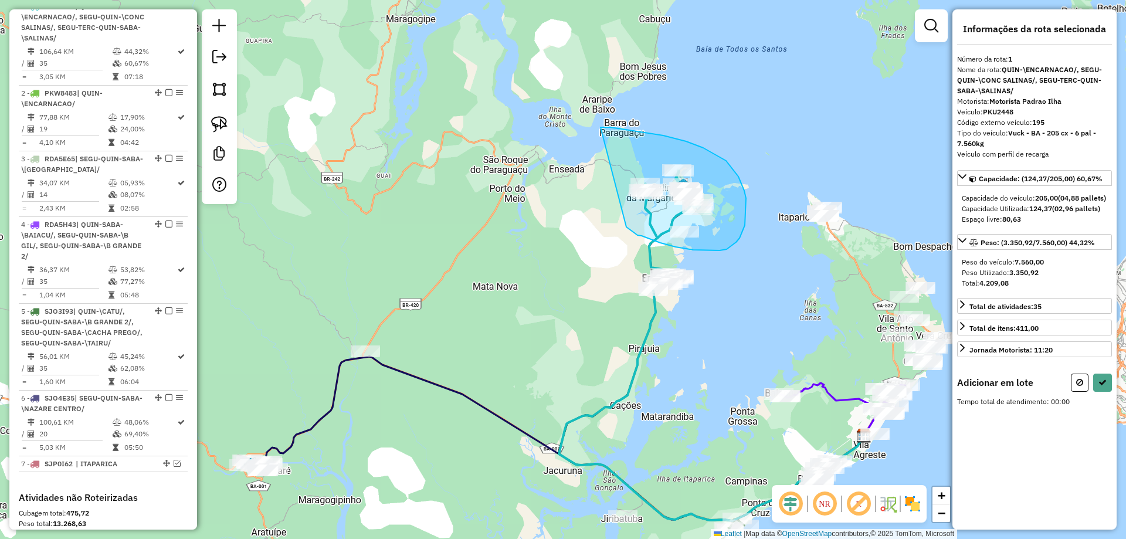
drag, startPoint x: 626, startPoint y: 227, endPoint x: 600, endPoint y: 127, distance: 103.0
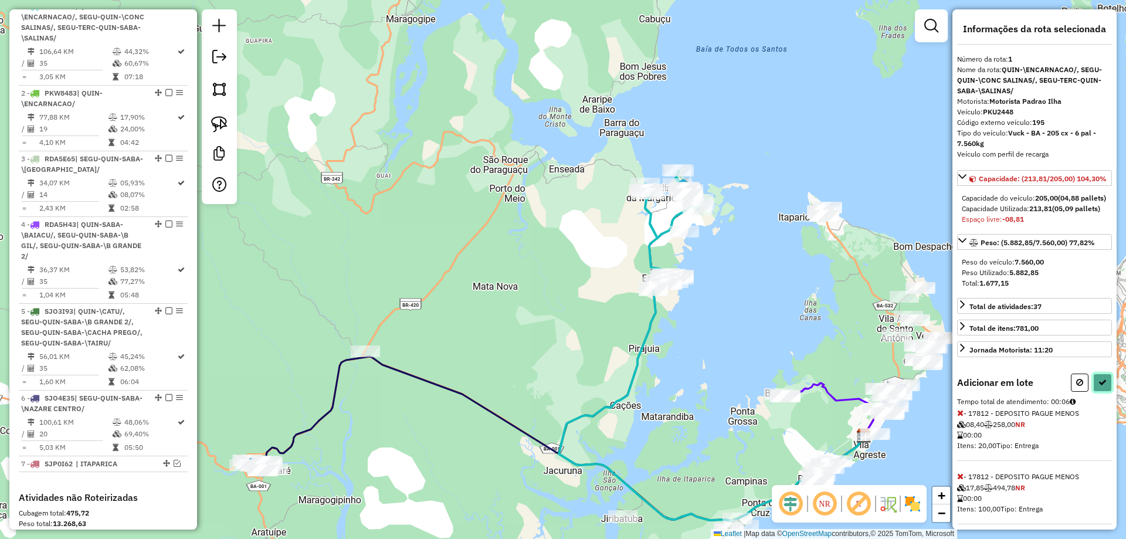
click at [1099, 386] on icon at bounding box center [1102, 382] width 8 height 8
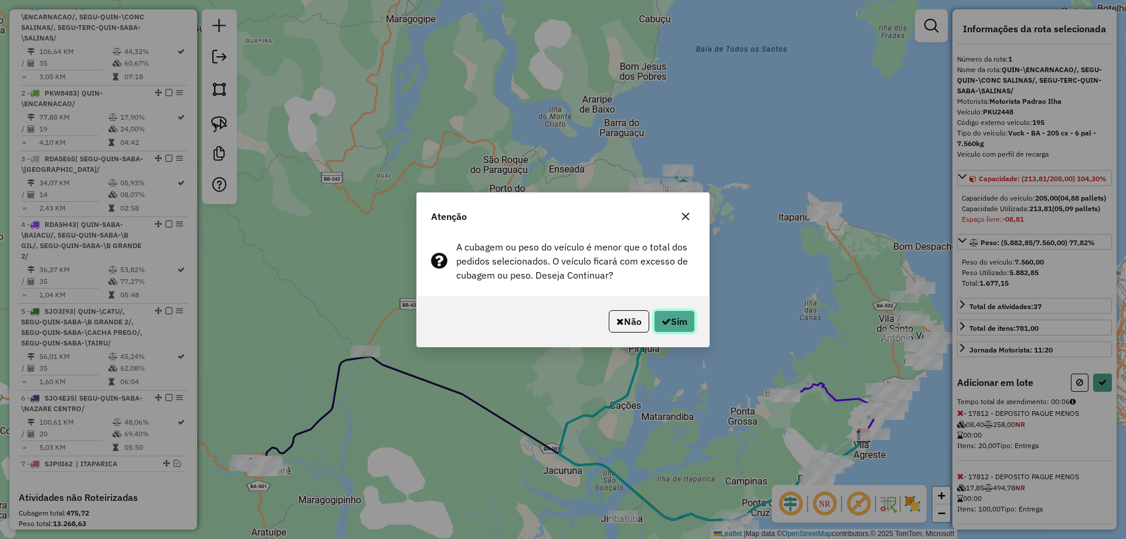
click at [664, 329] on button "Sim" at bounding box center [674, 321] width 41 height 22
select select "**********"
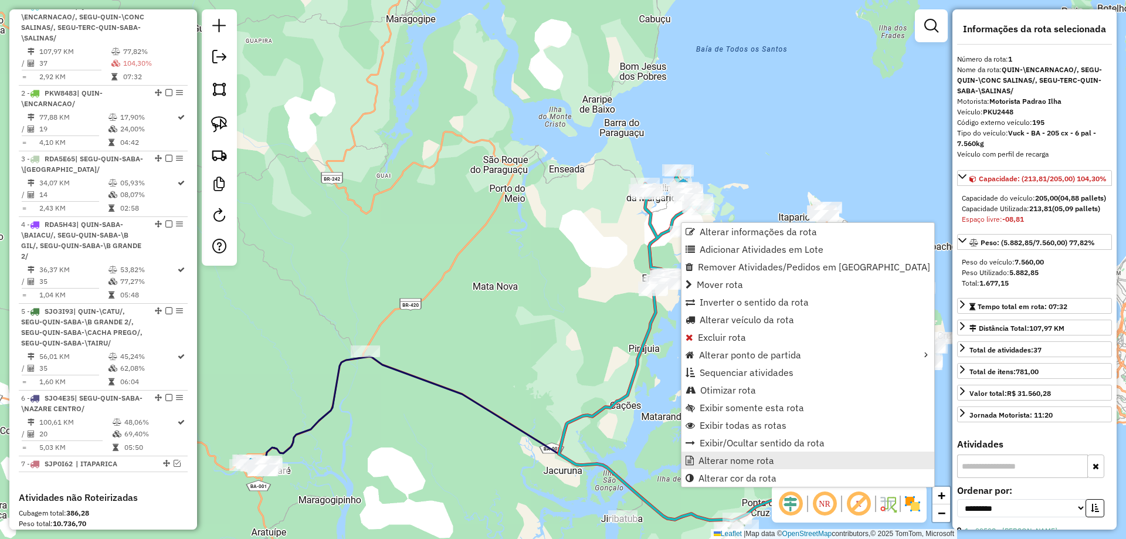
click at [743, 461] on span "Alterar nome rota" at bounding box center [736, 460] width 76 height 9
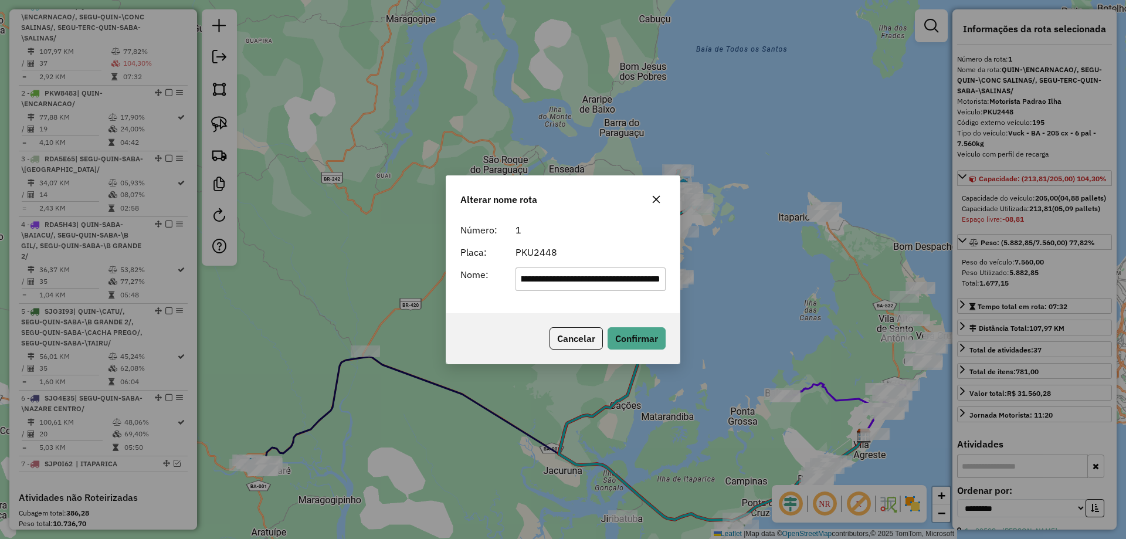
scroll to position [0, 0]
type input "*******"
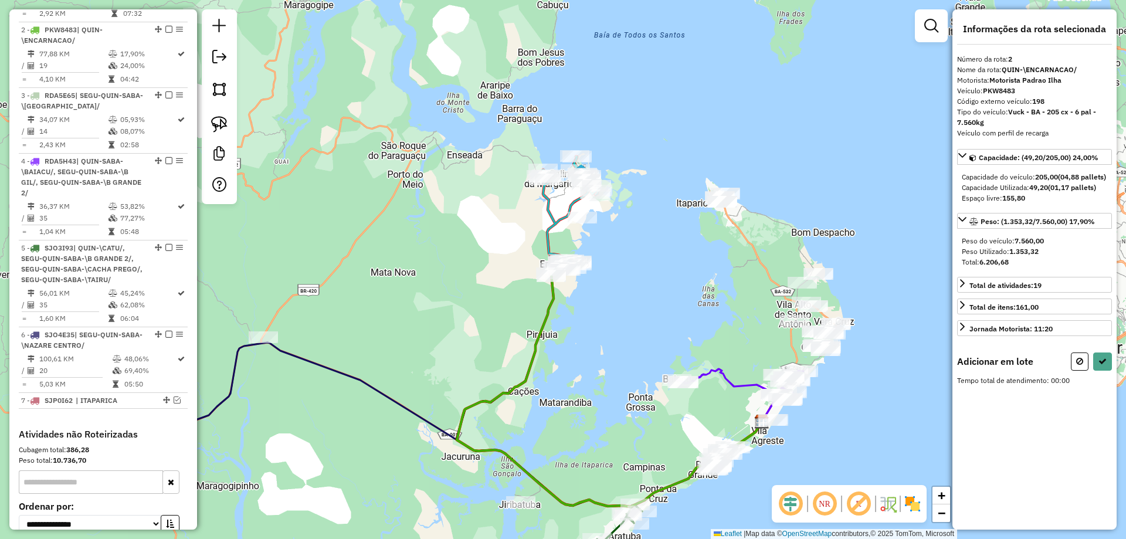
scroll to position [534, 0]
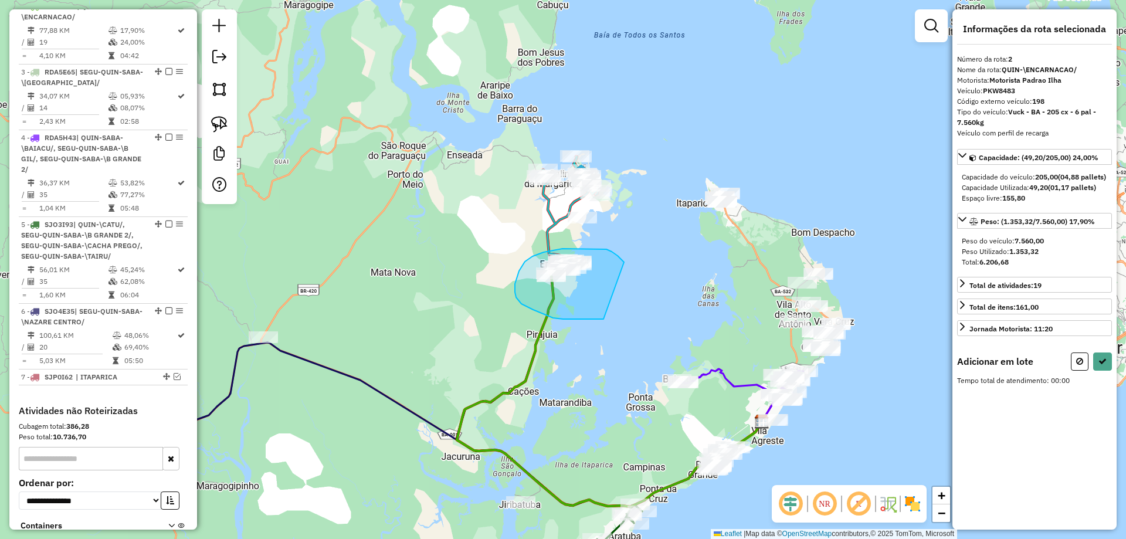
drag, startPoint x: 601, startPoint y: 319, endPoint x: 624, endPoint y: 262, distance: 61.3
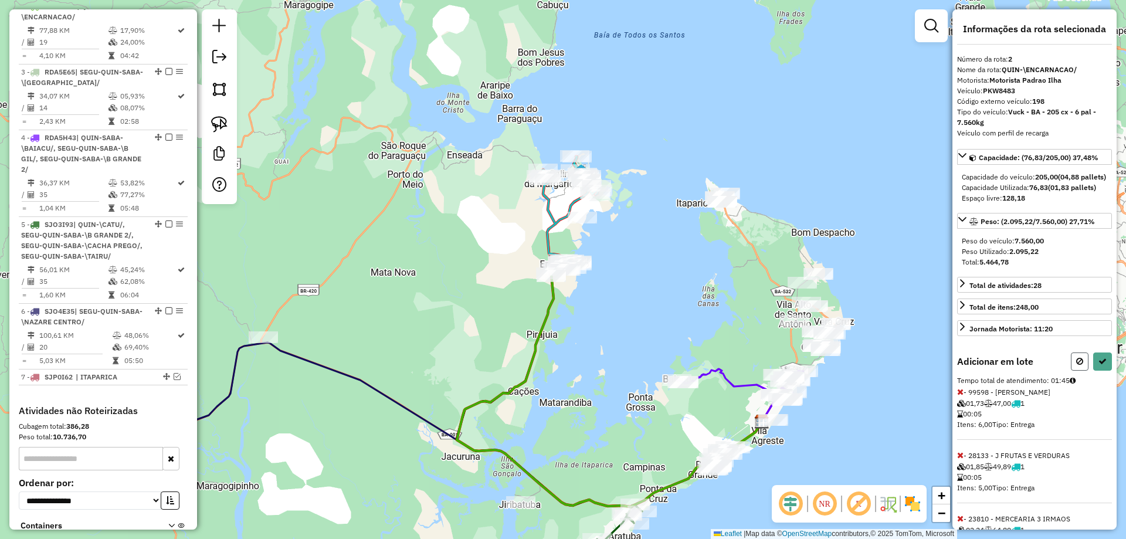
click at [1083, 371] on button at bounding box center [1080, 361] width 18 height 18
select select "**********"
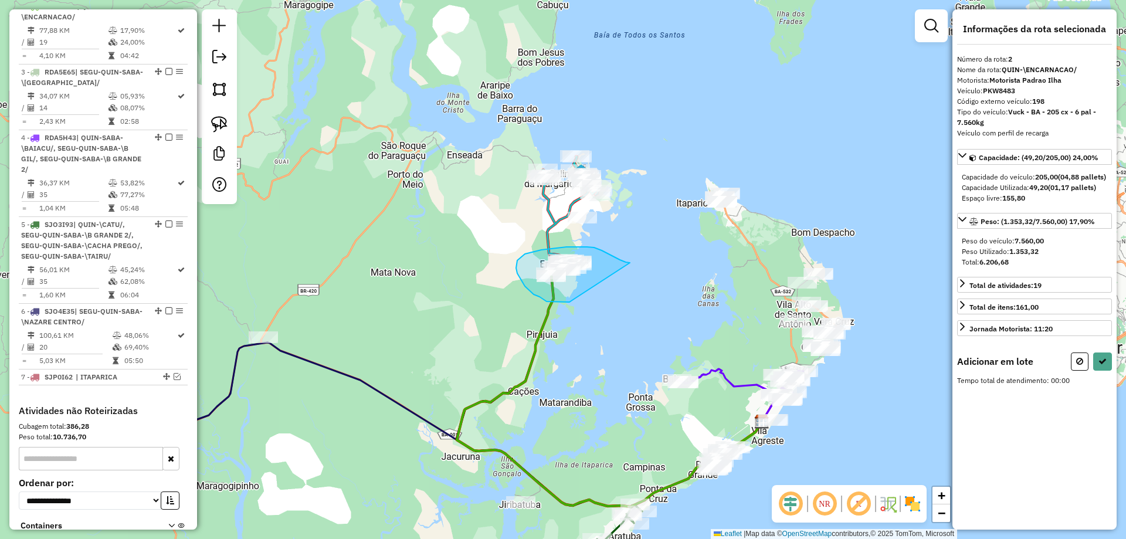
drag, startPoint x: 569, startPoint y: 302, endPoint x: 630, endPoint y: 263, distance: 72.0
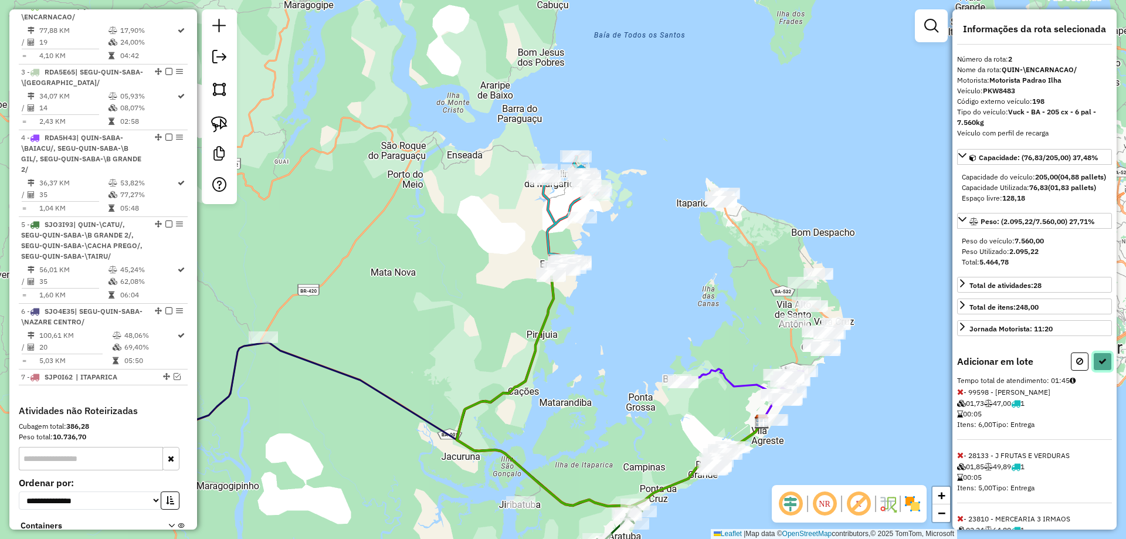
click at [1099, 365] on icon at bounding box center [1102, 361] width 8 height 8
select select "**********"
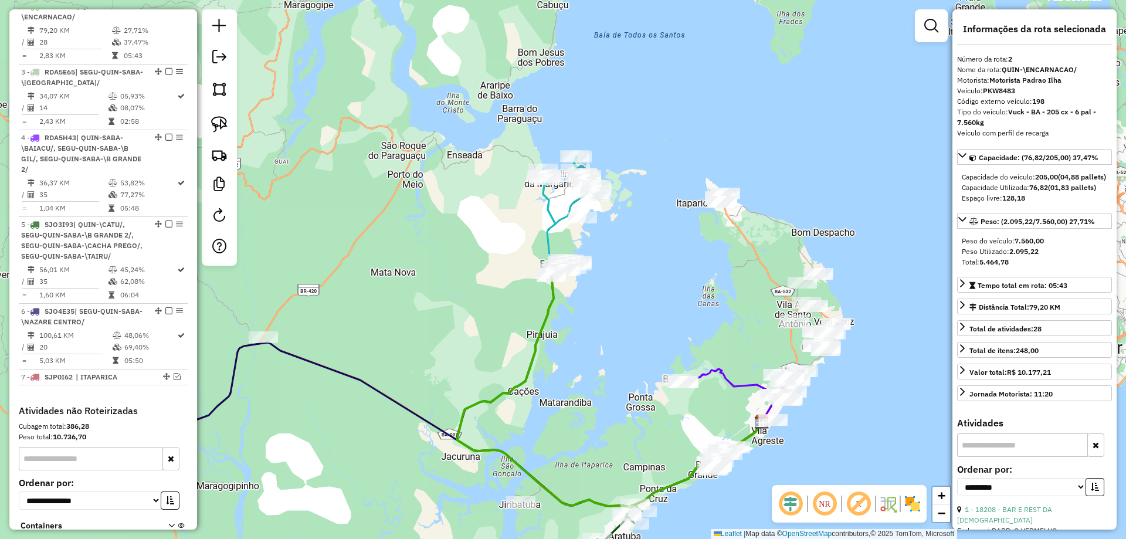
click at [570, 211] on icon at bounding box center [569, 190] width 56 height 67
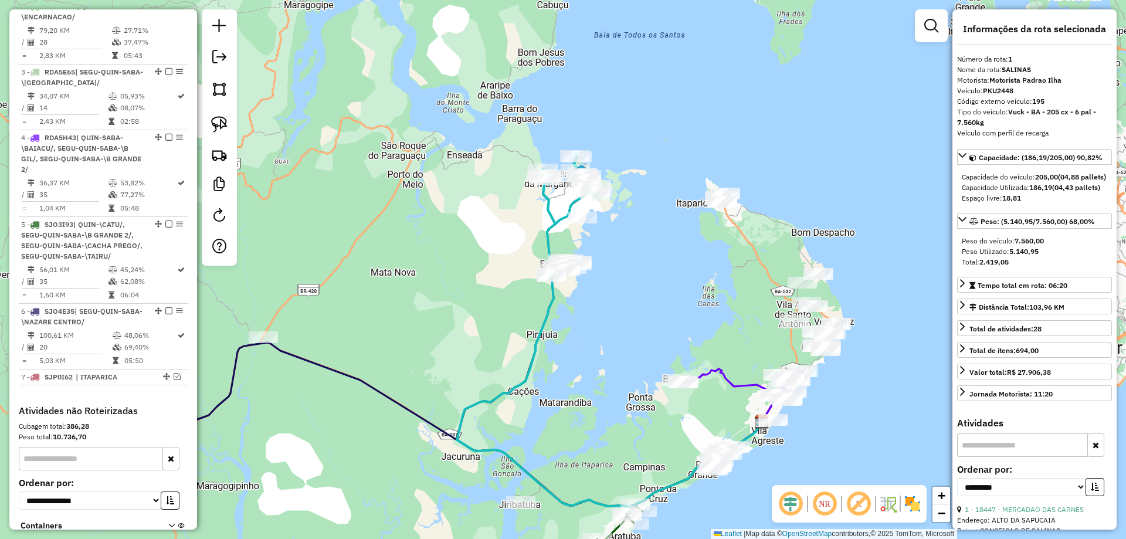
scroll to position [479, 0]
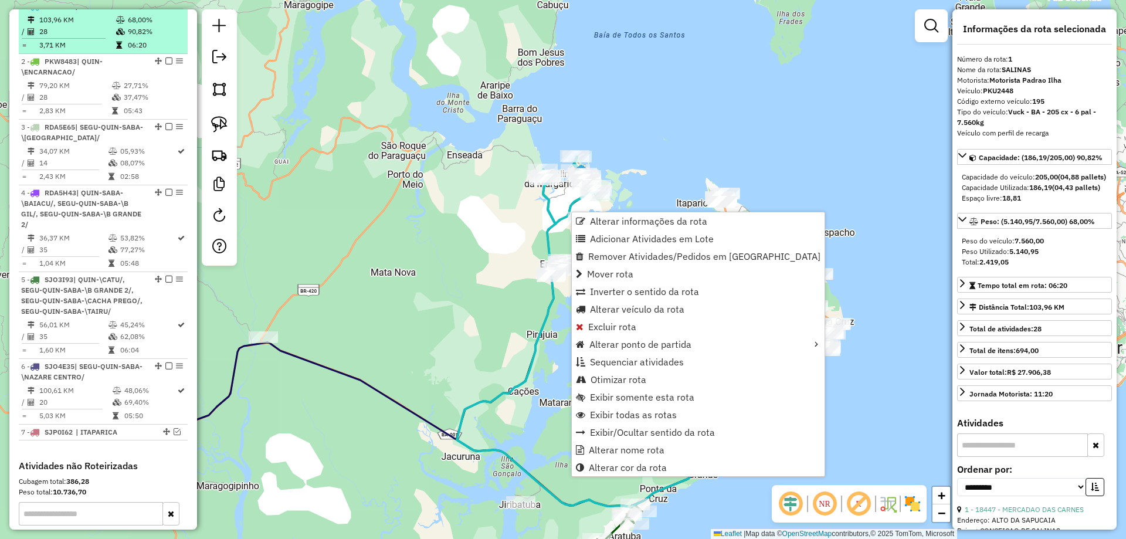
click at [165, 9] on em at bounding box center [168, 5] width 7 height 7
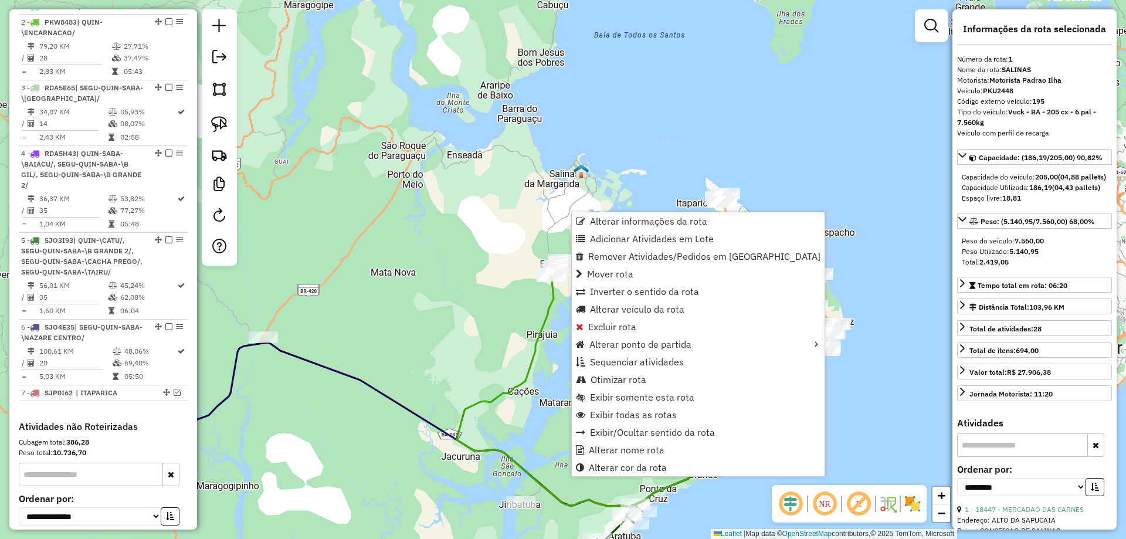
click at [412, 339] on div "Janela de atendimento Grade de atendimento Capacidade Transportadoras Veículos …" at bounding box center [563, 269] width 1126 height 539
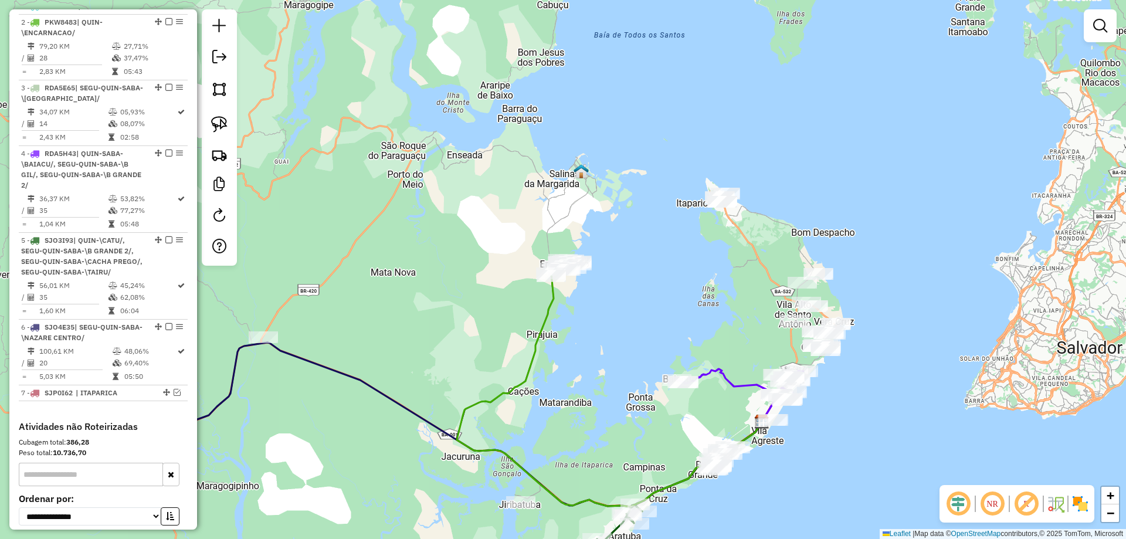
click at [530, 327] on div "Janela de atendimento Grade de atendimento Capacidade Transportadoras Veículos …" at bounding box center [563, 269] width 1126 height 539
click at [536, 334] on icon at bounding box center [609, 389] width 305 height 233
select select "**********"
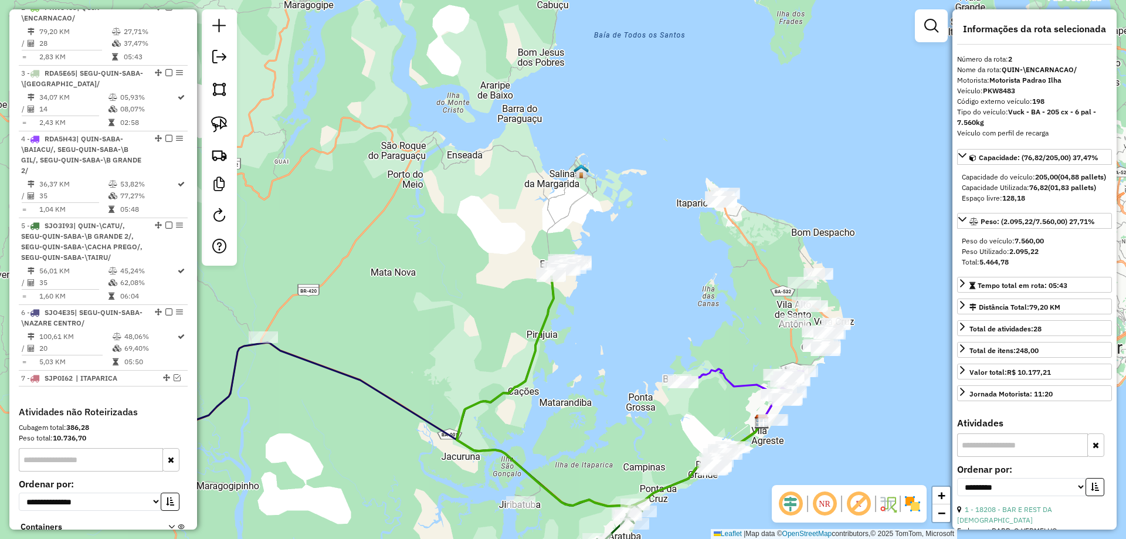
scroll to position [495, 0]
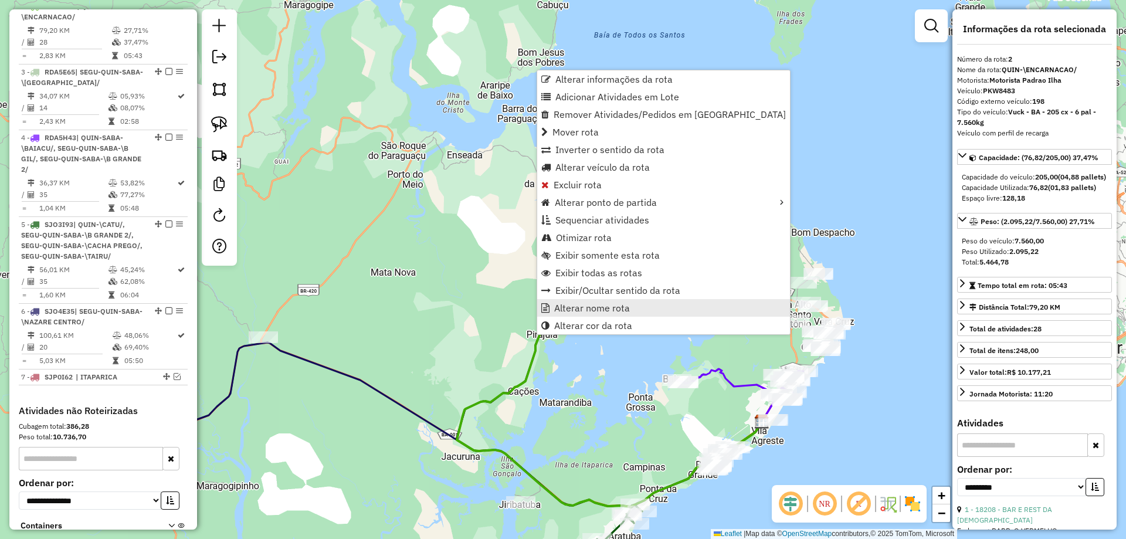
click at [558, 314] on link "Alterar nome rota" at bounding box center [663, 308] width 253 height 18
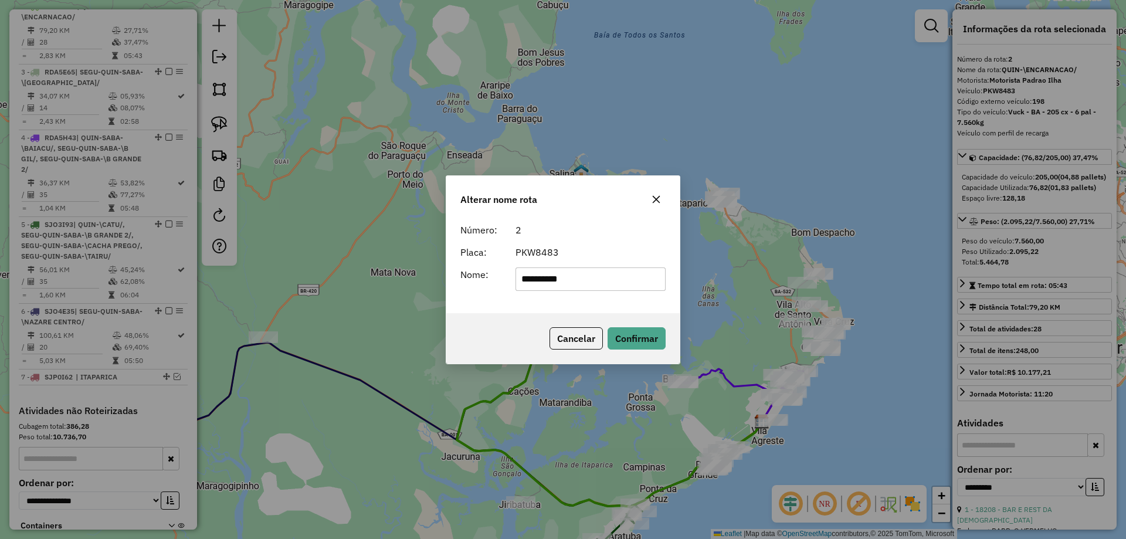
type input "**********"
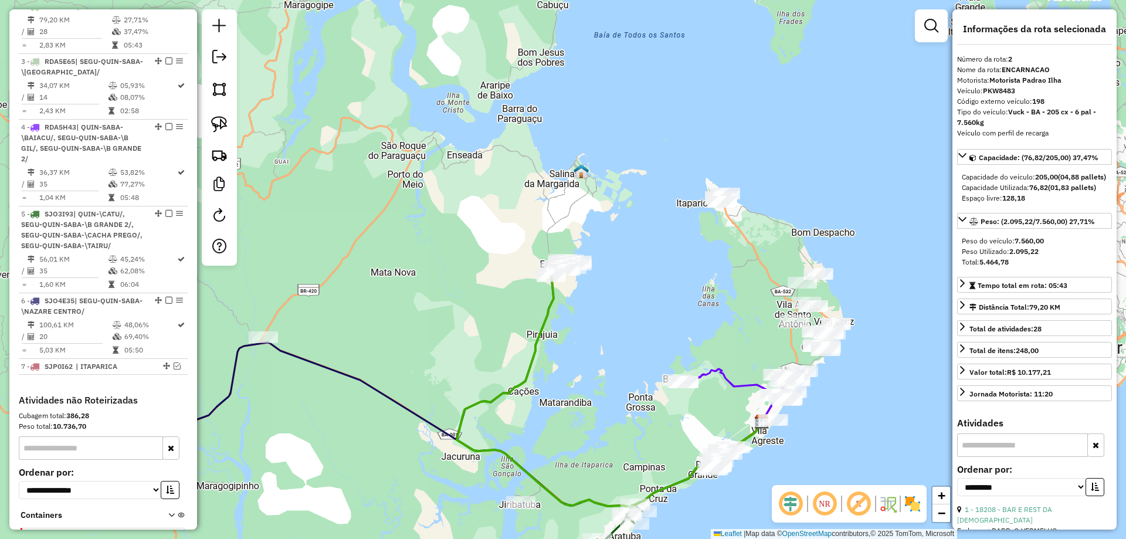
click at [547, 331] on icon at bounding box center [609, 389] width 305 height 233
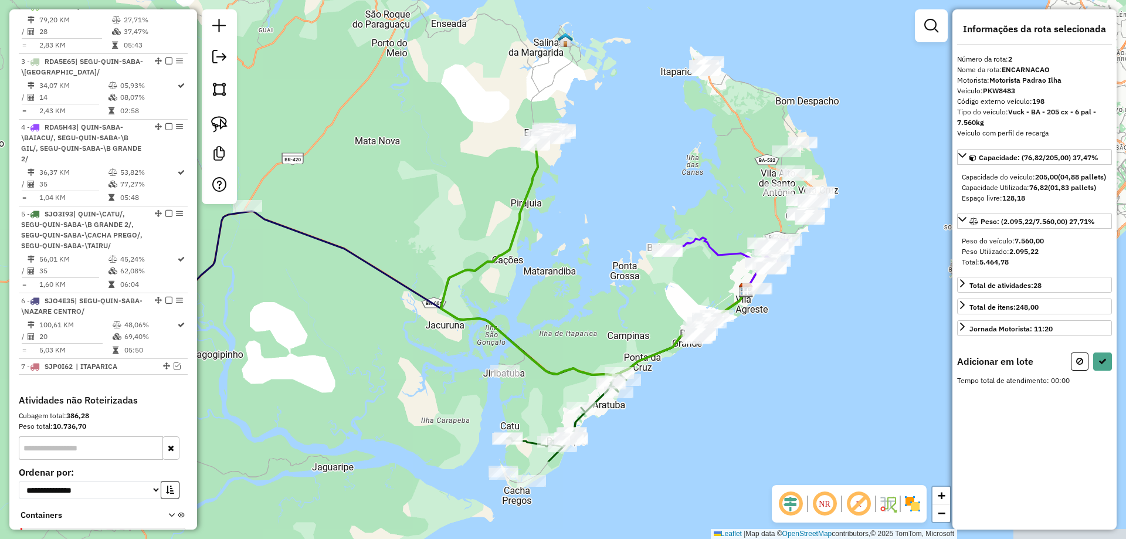
drag, startPoint x: 478, startPoint y: 324, endPoint x: 462, endPoint y: 194, distance: 130.5
click at [462, 194] on div "Janela de atendimento Grade de atendimento Capacidade Transportadoras Veículos …" at bounding box center [563, 269] width 1126 height 539
click at [1083, 368] on button at bounding box center [1080, 361] width 18 height 18
select select "**********"
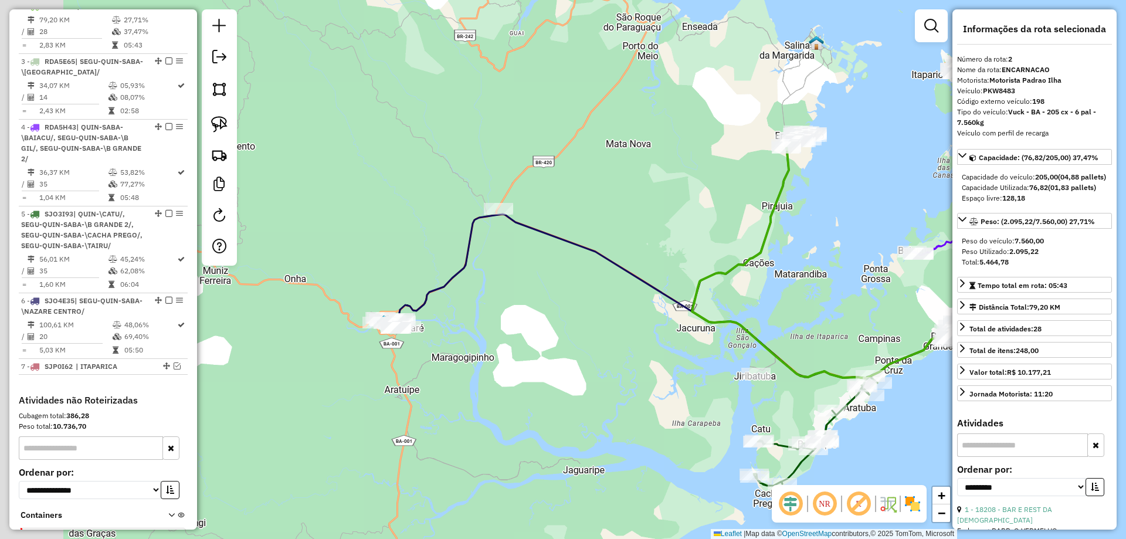
drag, startPoint x: 451, startPoint y: 236, endPoint x: 634, endPoint y: 239, distance: 182.9
click at [634, 239] on div "Janela de atendimento Grade de atendimento Capacidade Transportadoras Veículos …" at bounding box center [563, 269] width 1126 height 539
click at [424, 301] on icon at bounding box center [693, 296] width 608 height 164
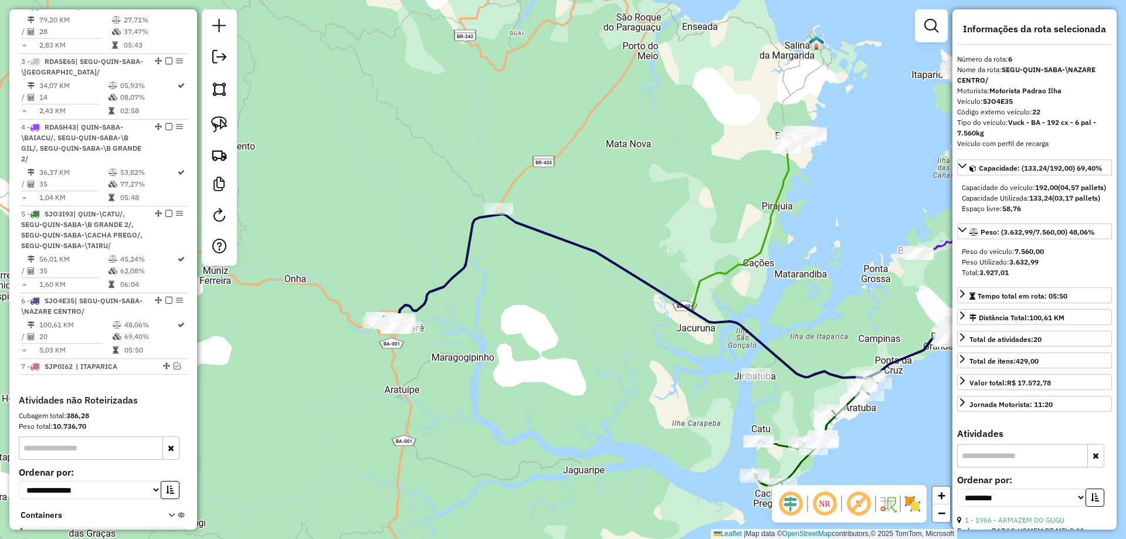
scroll to position [582, 0]
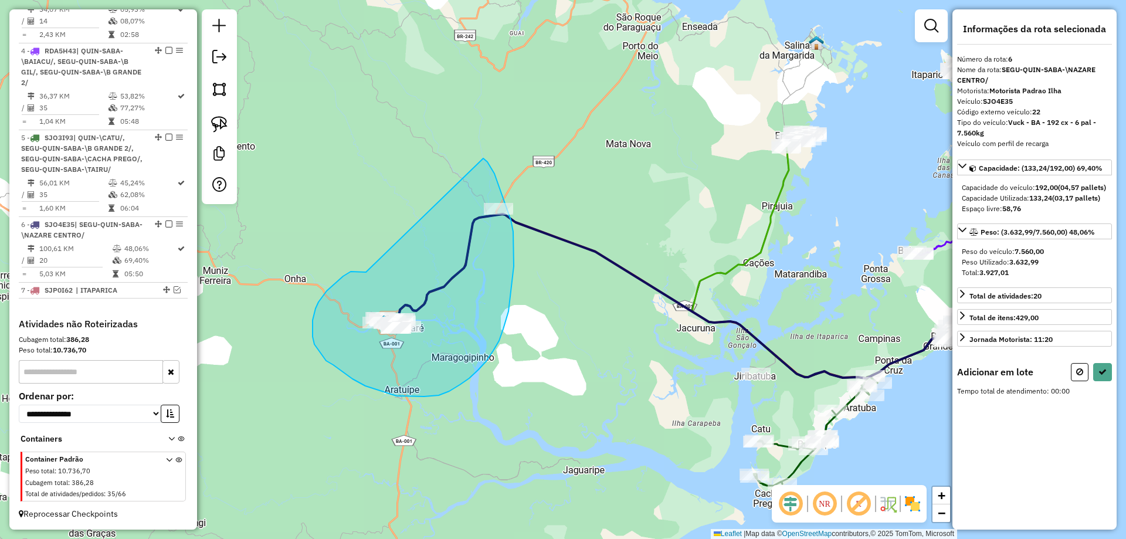
drag, startPoint x: 366, startPoint y: 272, endPoint x: 483, endPoint y: 158, distance: 163.4
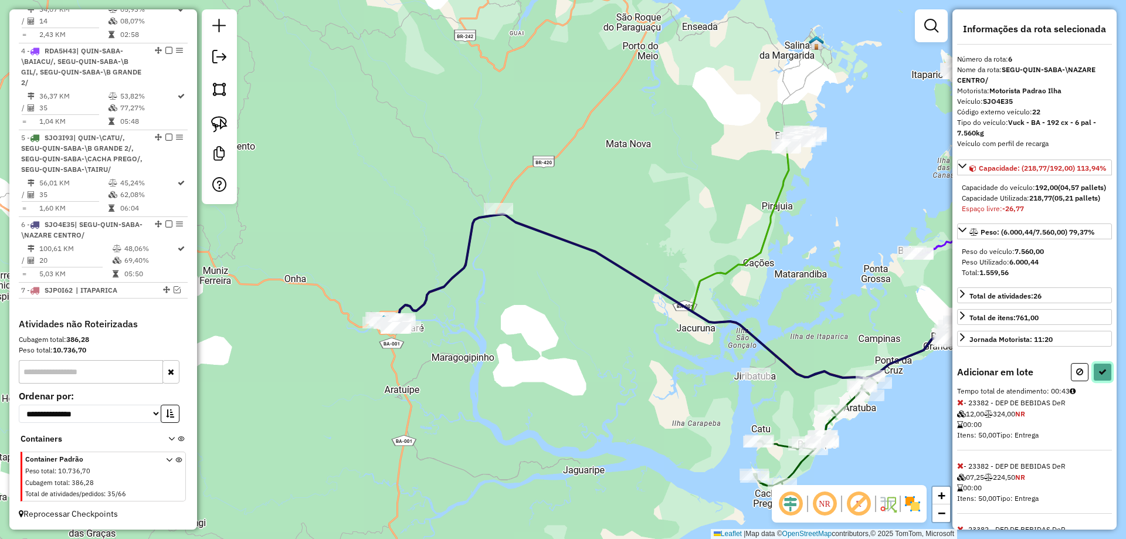
click at [1099, 381] on button at bounding box center [1102, 372] width 19 height 18
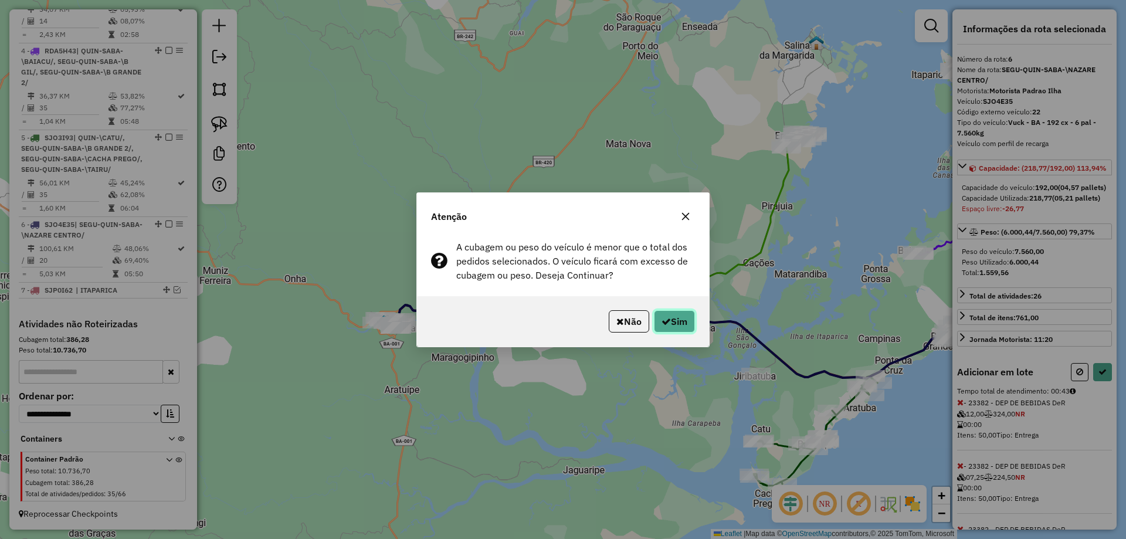
click at [679, 319] on button "Sim" at bounding box center [674, 321] width 41 height 22
select select "**********"
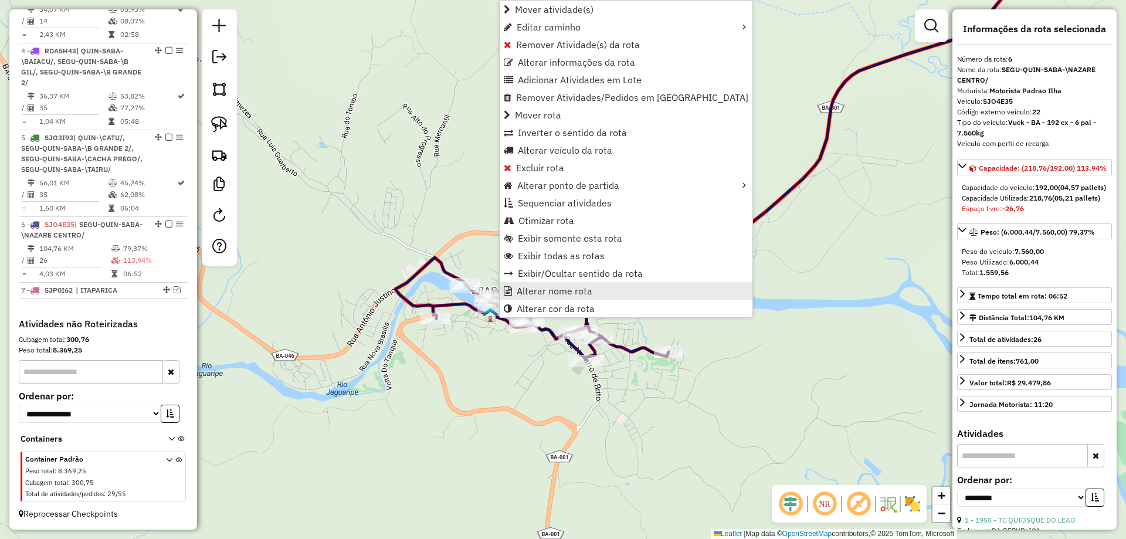
click at [517, 292] on span "Alterar nome rota" at bounding box center [555, 290] width 76 height 9
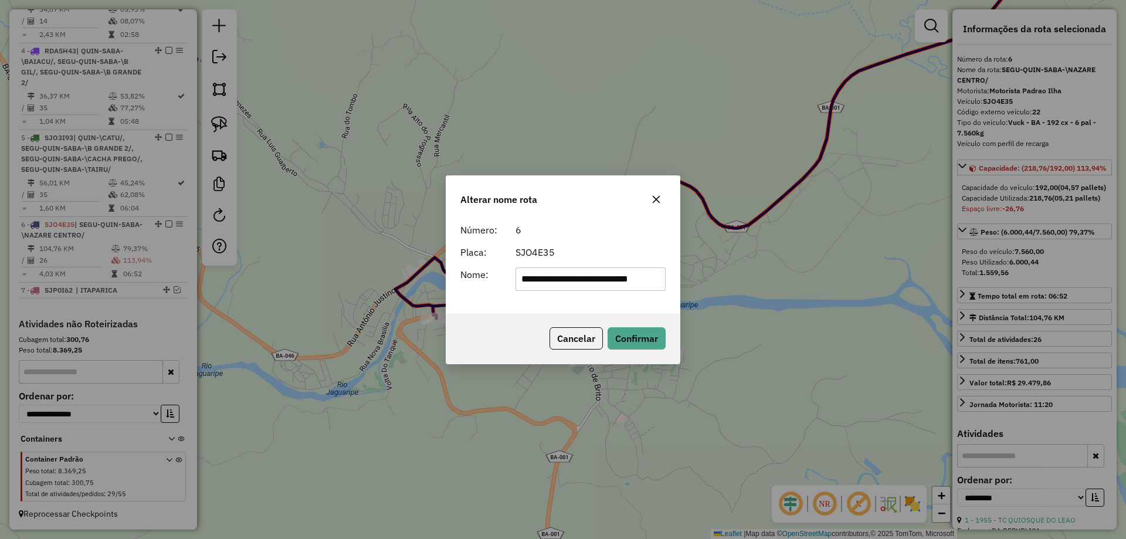
scroll to position [0, 0]
type input "*"
type input "**********"
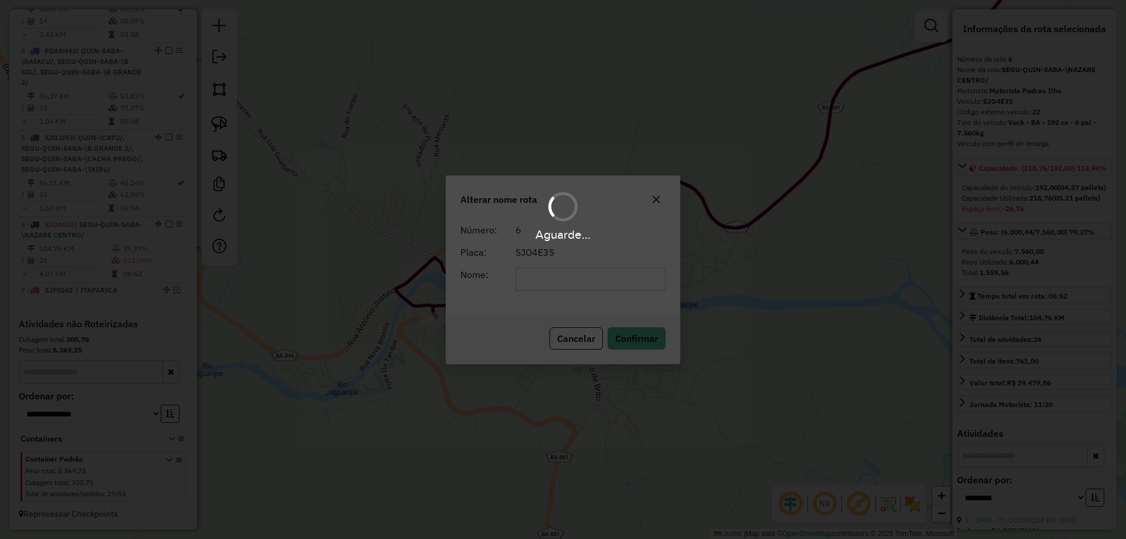
scroll to position [571, 0]
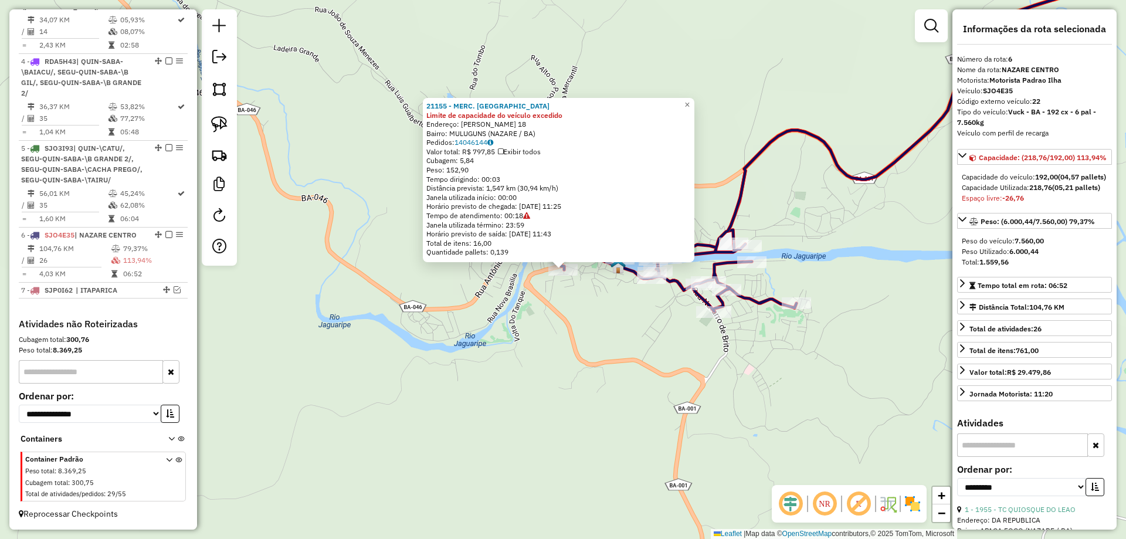
click at [637, 311] on div "21155 - MERC. TOPO DO MORRO Limite de capacidade do veículo excedido Endereço: …" at bounding box center [563, 269] width 1126 height 539
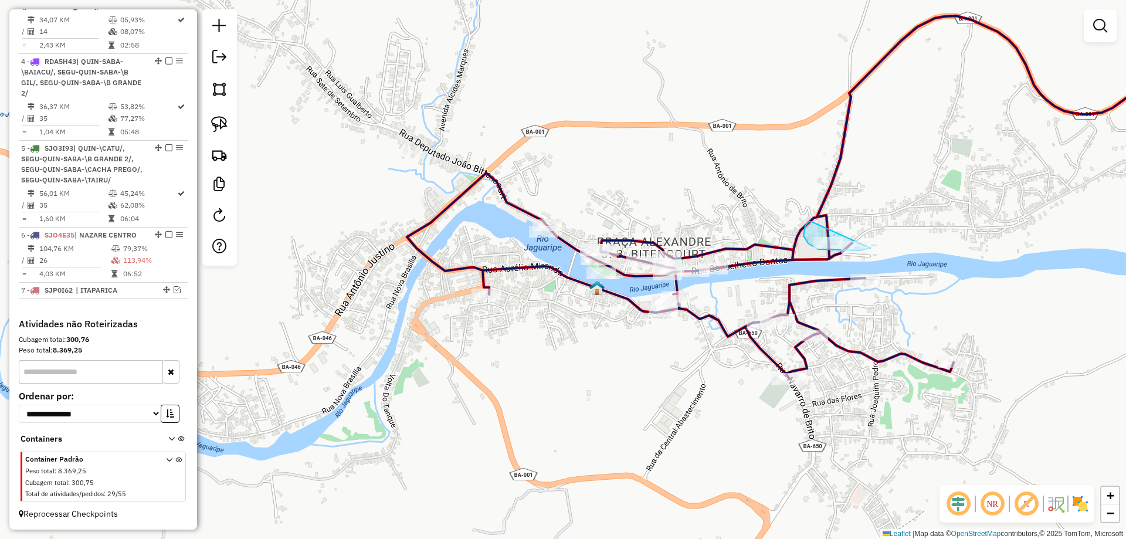
drag, startPoint x: 803, startPoint y: 236, endPoint x: 888, endPoint y: 236, distance: 84.4
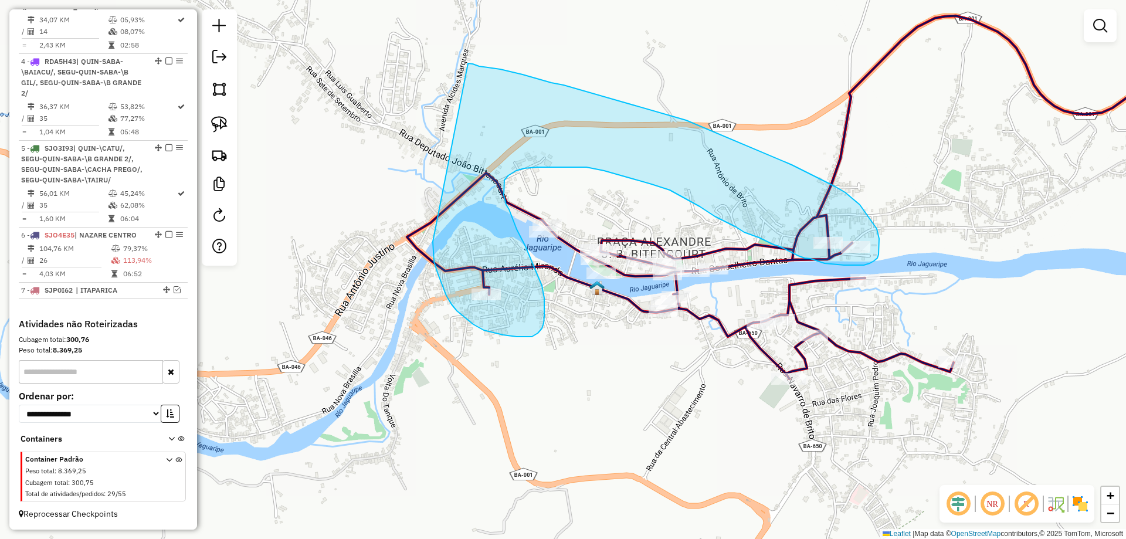
drag, startPoint x: 434, startPoint y: 261, endPoint x: 468, endPoint y: 63, distance: 201.1
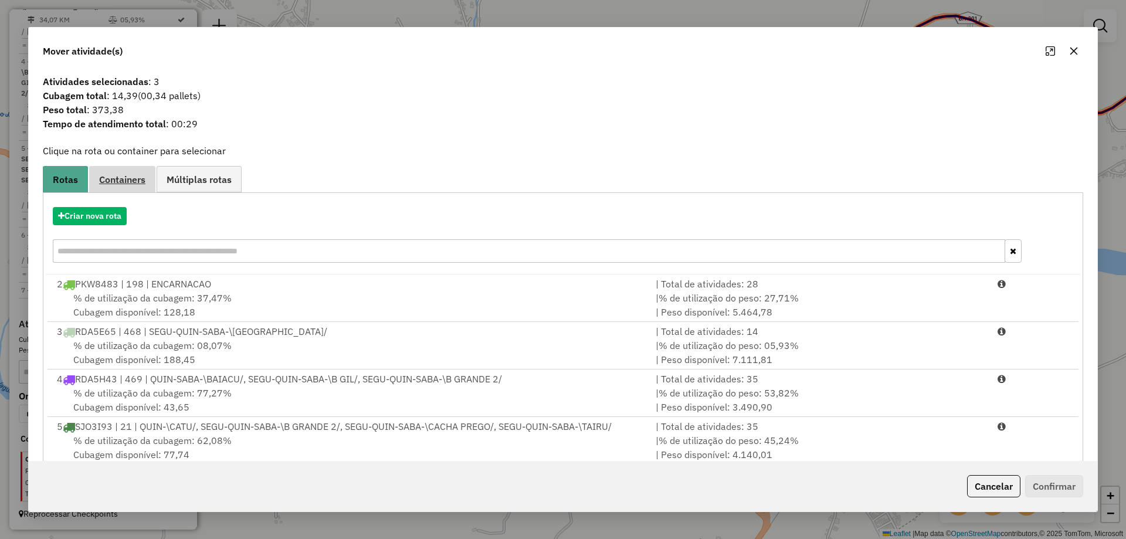
click at [139, 171] on link "Containers" at bounding box center [122, 179] width 66 height 26
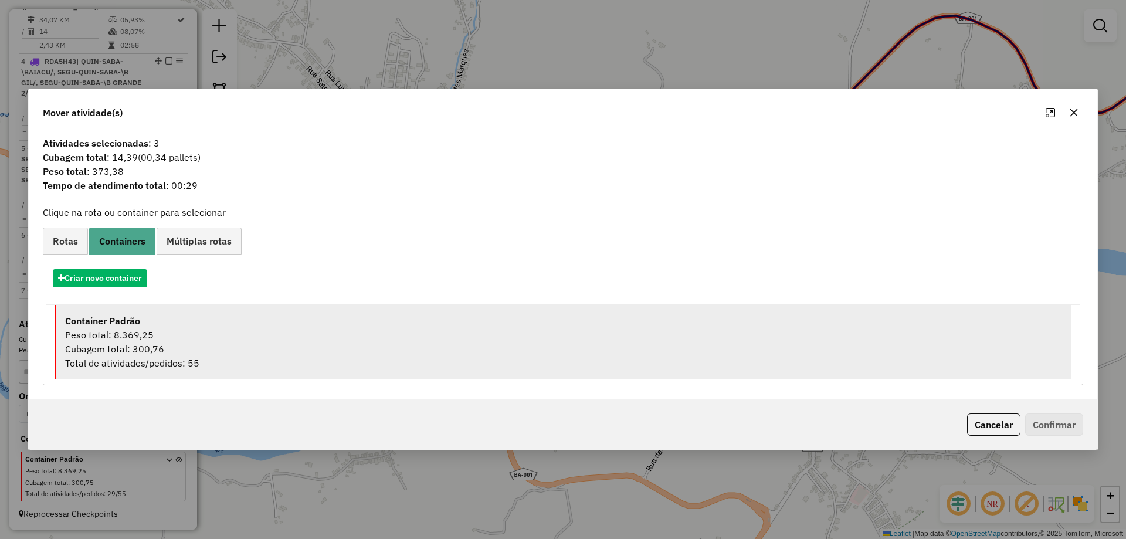
click at [184, 346] on div "Cubagem total: 300,76" at bounding box center [563, 349] width 997 height 14
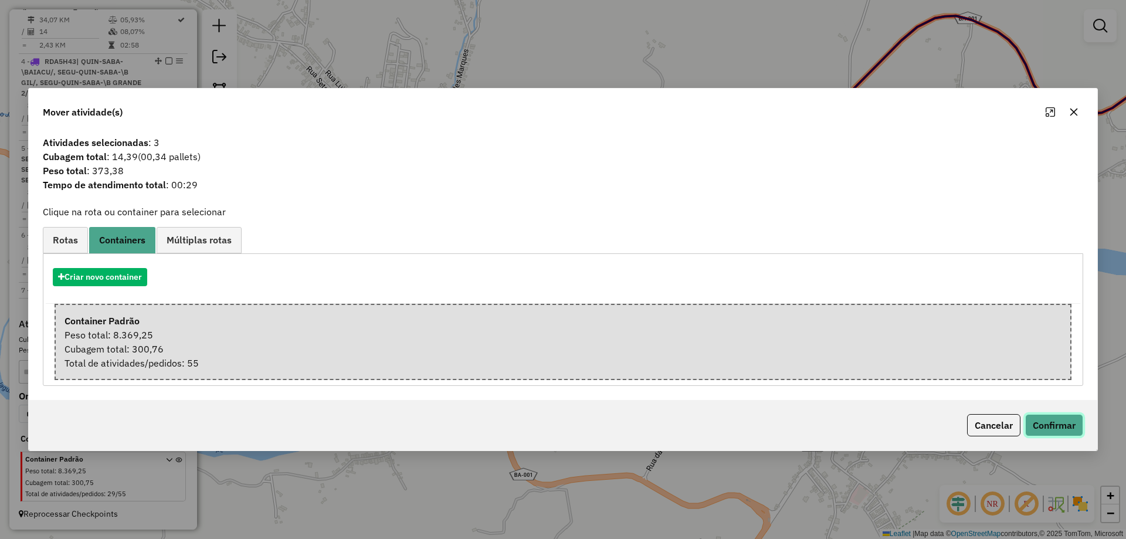
click at [1063, 426] on button "Confirmar" at bounding box center [1054, 425] width 58 height 22
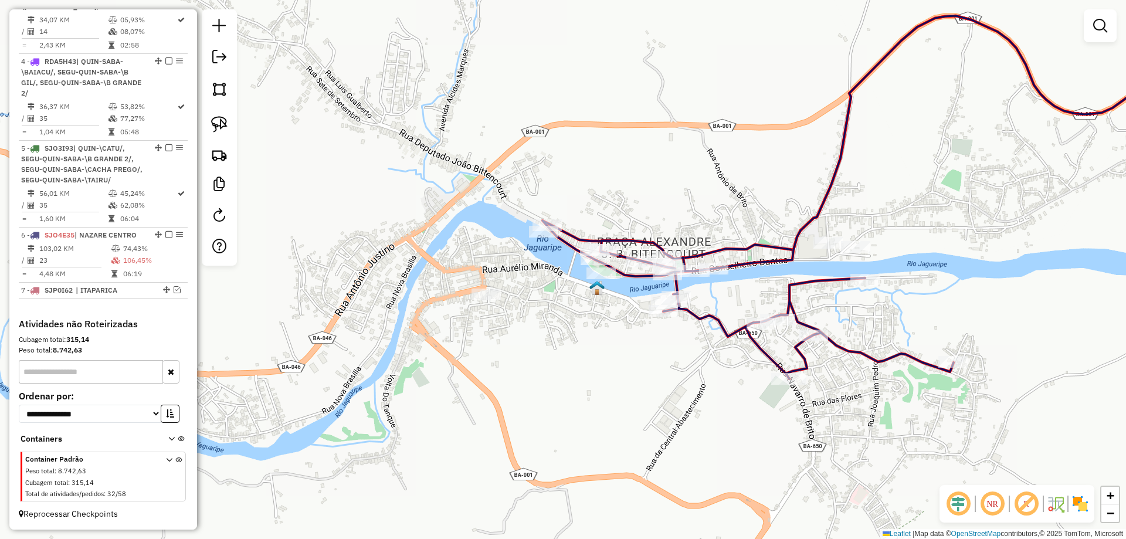
click at [764, 260] on icon at bounding box center [890, 189] width 696 height 380
select select "**********"
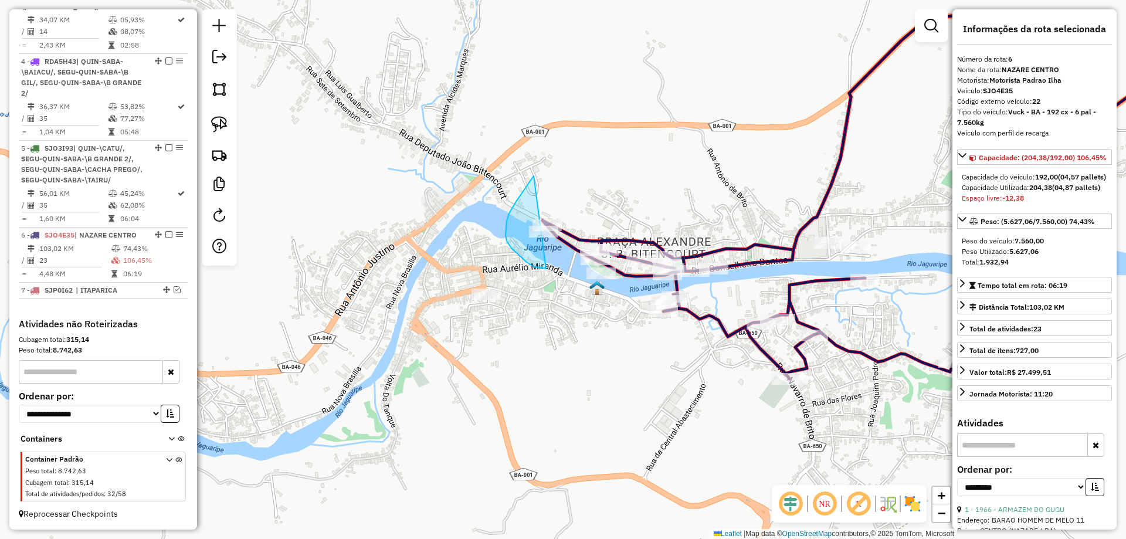
drag, startPoint x: 524, startPoint y: 190, endPoint x: 570, endPoint y: 222, distance: 56.0
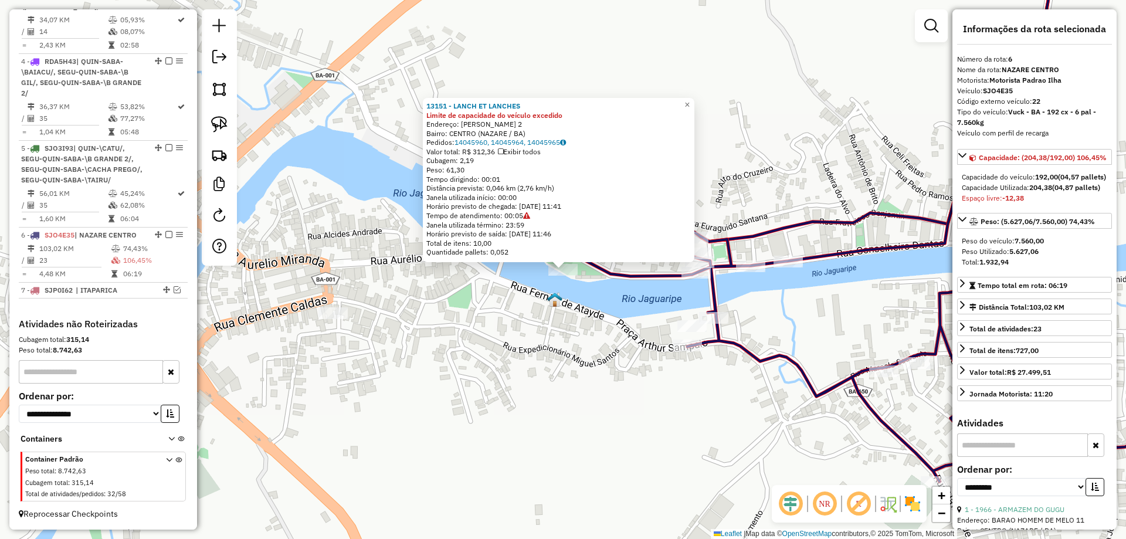
click at [583, 297] on div "13151 - LANCH ET LANCHES Limite de capacidade do veículo excedido Endereço: DOM…" at bounding box center [563, 269] width 1126 height 539
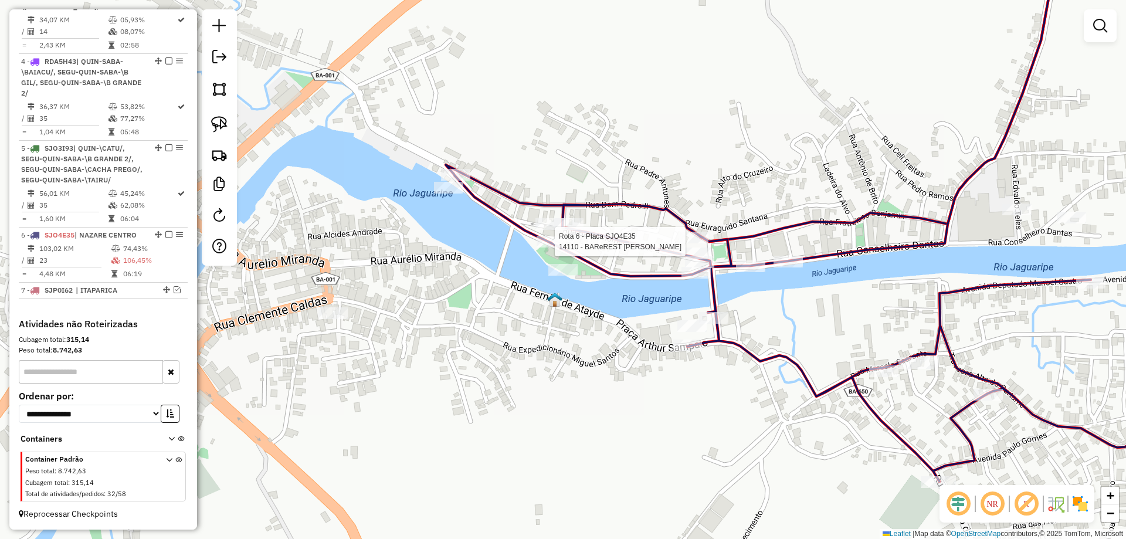
select select "**********"
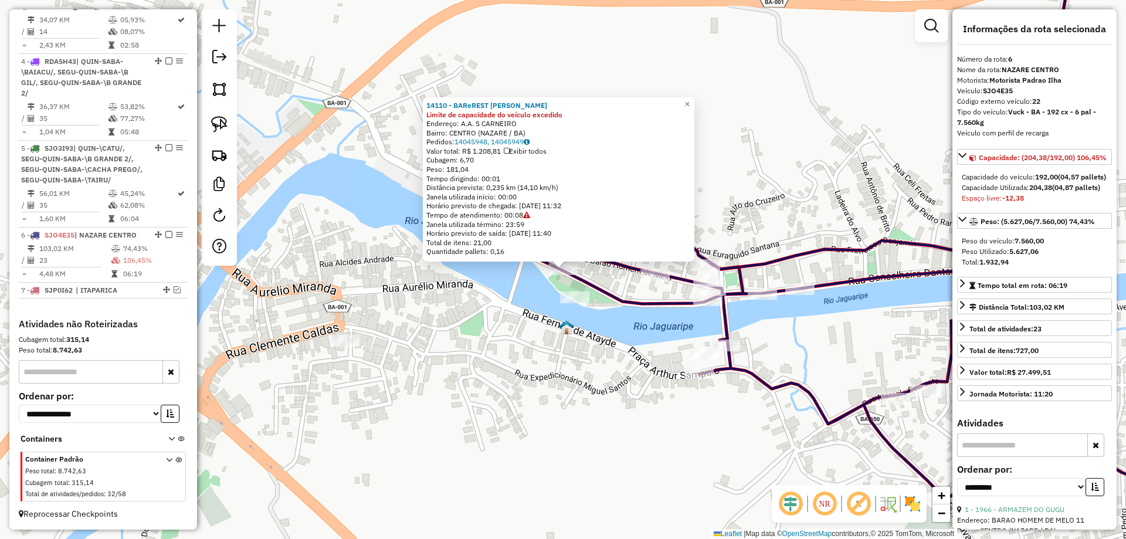
click at [508, 281] on div "14110 - BAReREST MARIA FUMAC Limite de capacidade do veículo excedido Endereço:…" at bounding box center [563, 269] width 1126 height 539
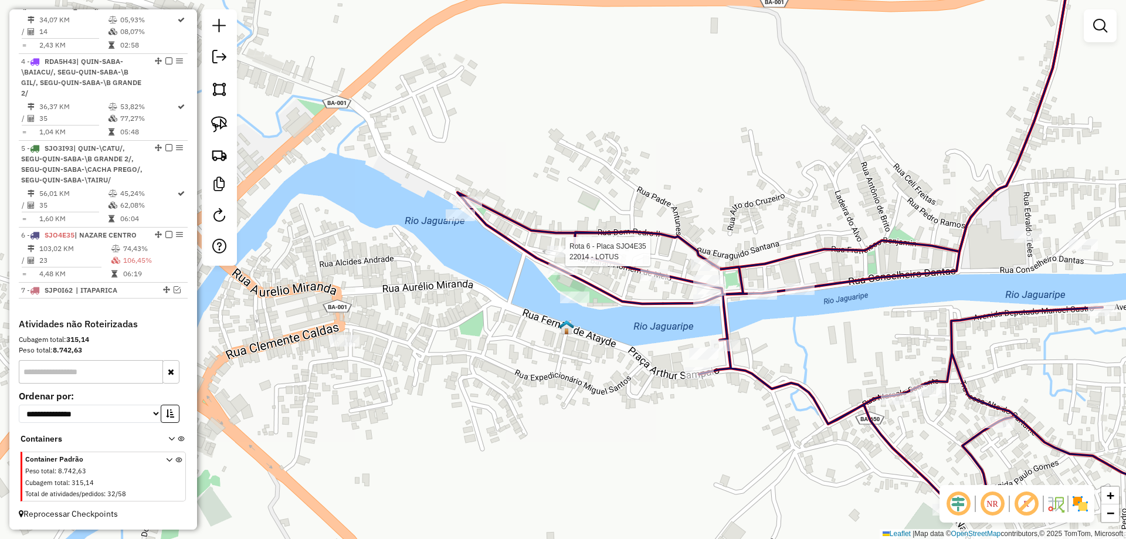
select select "**********"
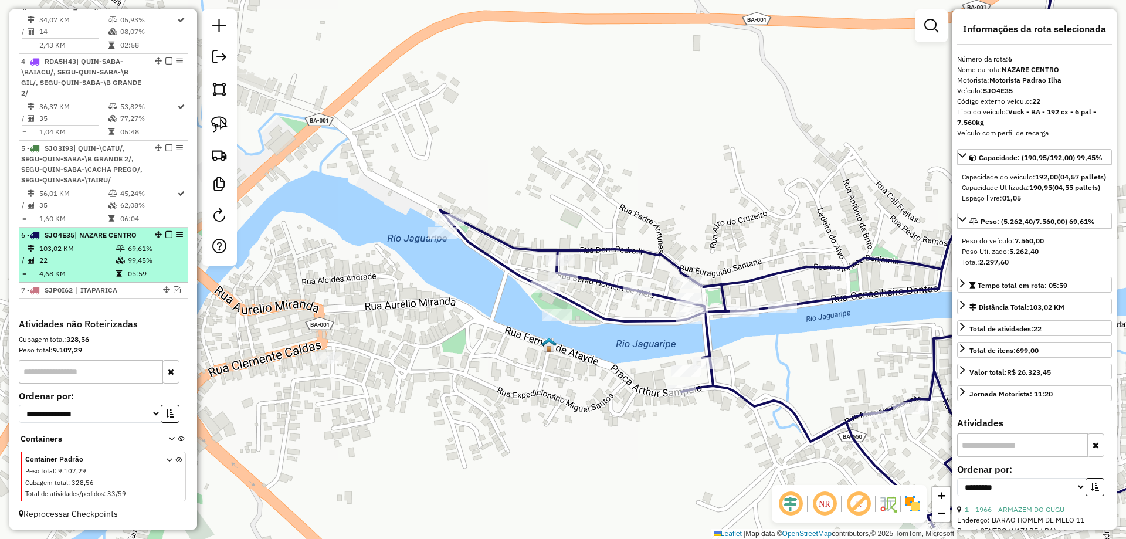
click at [167, 233] on em at bounding box center [168, 234] width 7 height 7
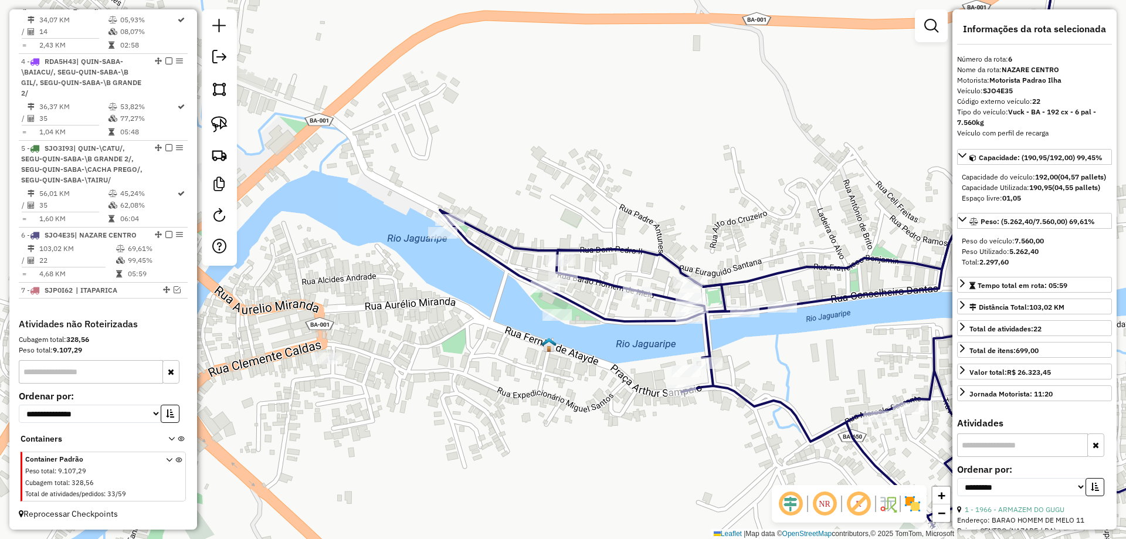
scroll to position [532, 0]
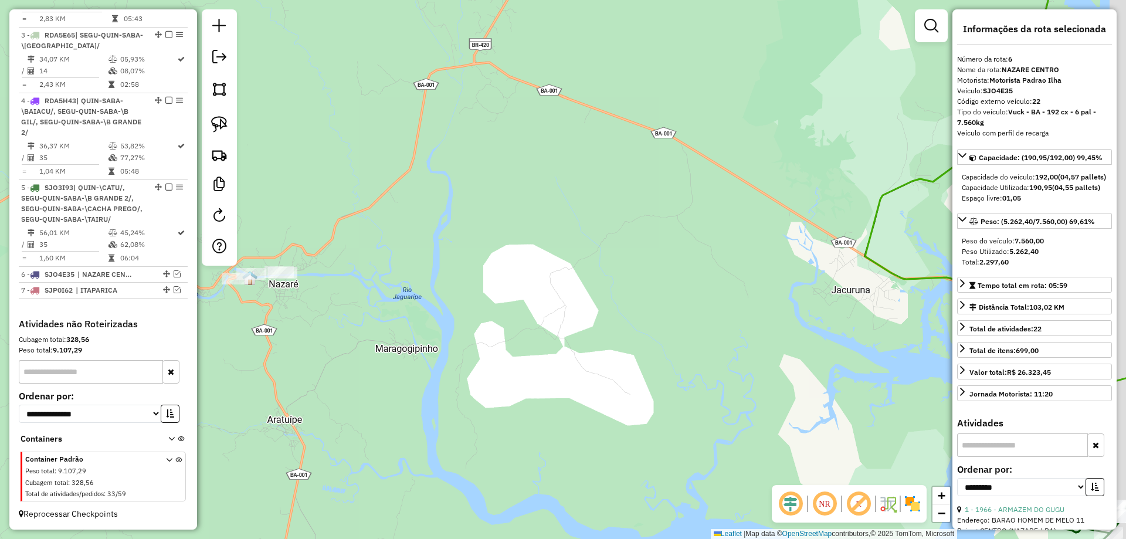
drag, startPoint x: 569, startPoint y: 269, endPoint x: 425, endPoint y: 262, distance: 143.8
click at [431, 265] on div "Janela de atendimento Grade de atendimento Capacidade Transportadoras Veículos …" at bounding box center [563, 269] width 1126 height 539
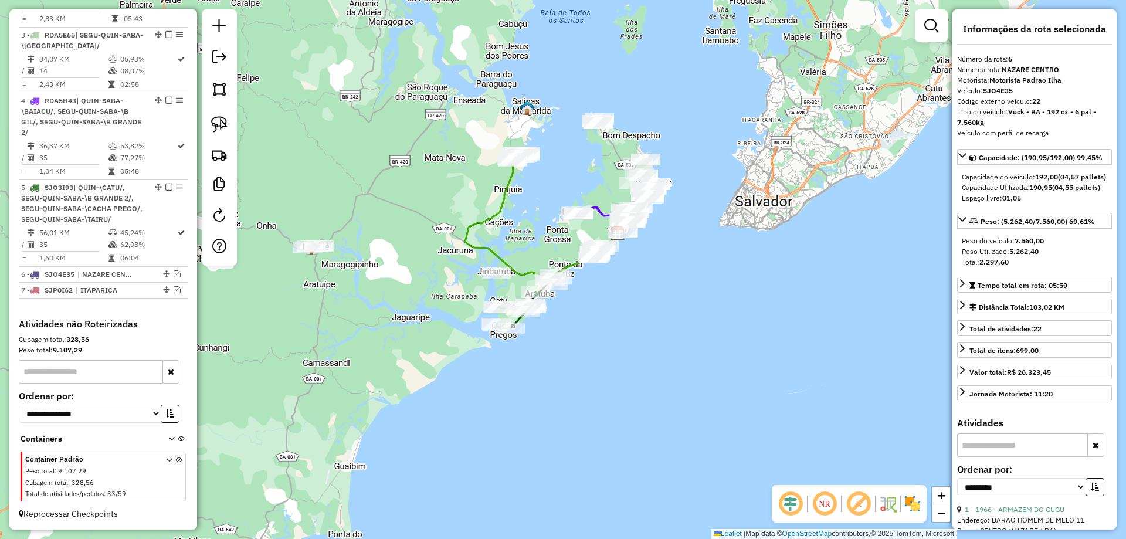
click at [491, 218] on icon at bounding box center [541, 217] width 152 height 117
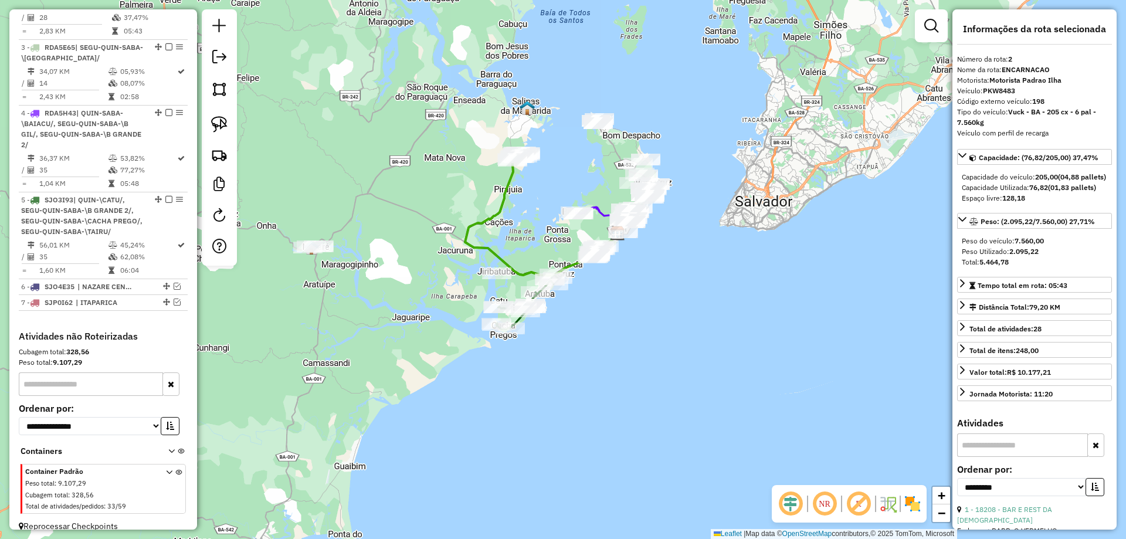
scroll to position [495, 0]
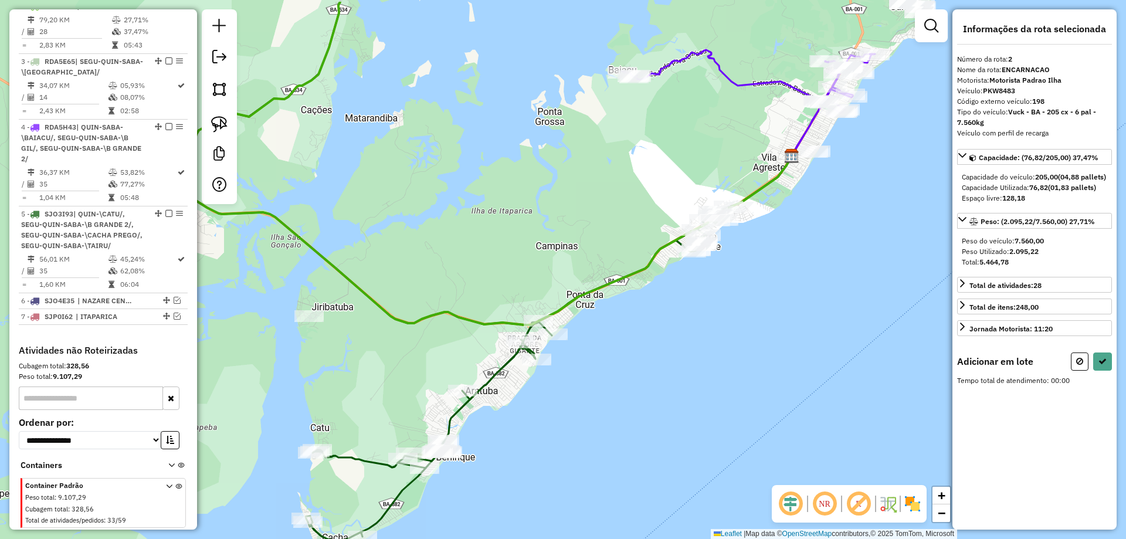
drag, startPoint x: 597, startPoint y: 186, endPoint x: 582, endPoint y: 242, distance: 57.7
click at [582, 242] on div "Janela de atendimento Grade de atendimento Capacidade Transportadoras Veículos …" at bounding box center [563, 269] width 1126 height 539
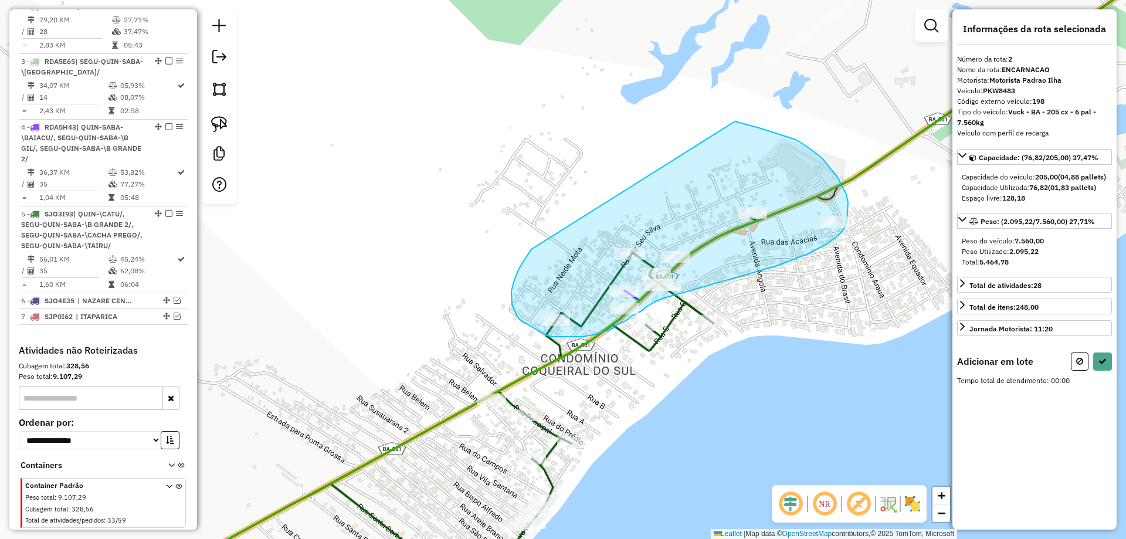
drag, startPoint x: 519, startPoint y: 267, endPoint x: 725, endPoint y: 120, distance: 252.8
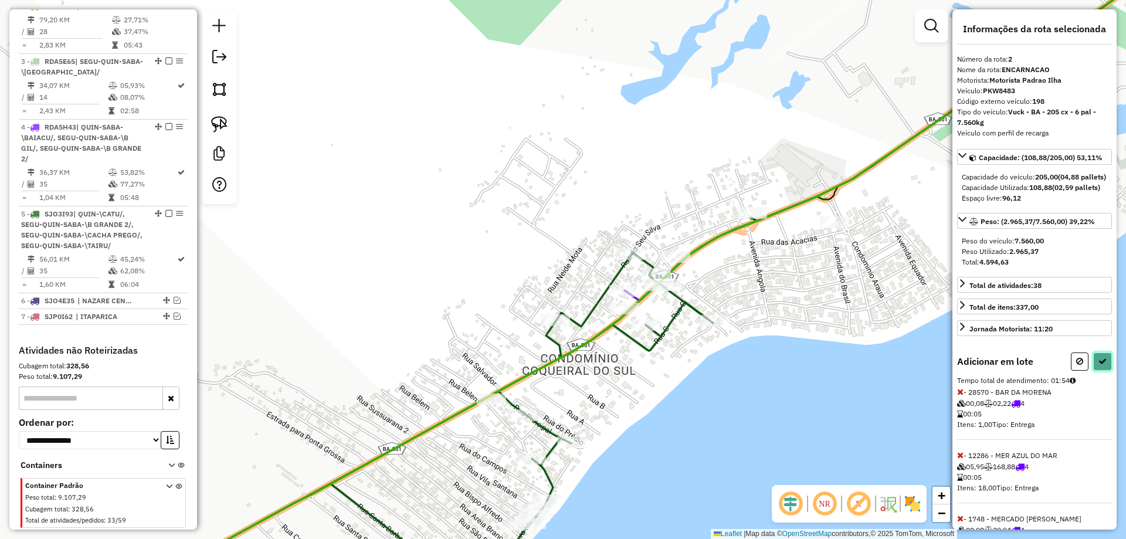
click at [1105, 371] on button at bounding box center [1102, 361] width 19 height 18
select select "**********"
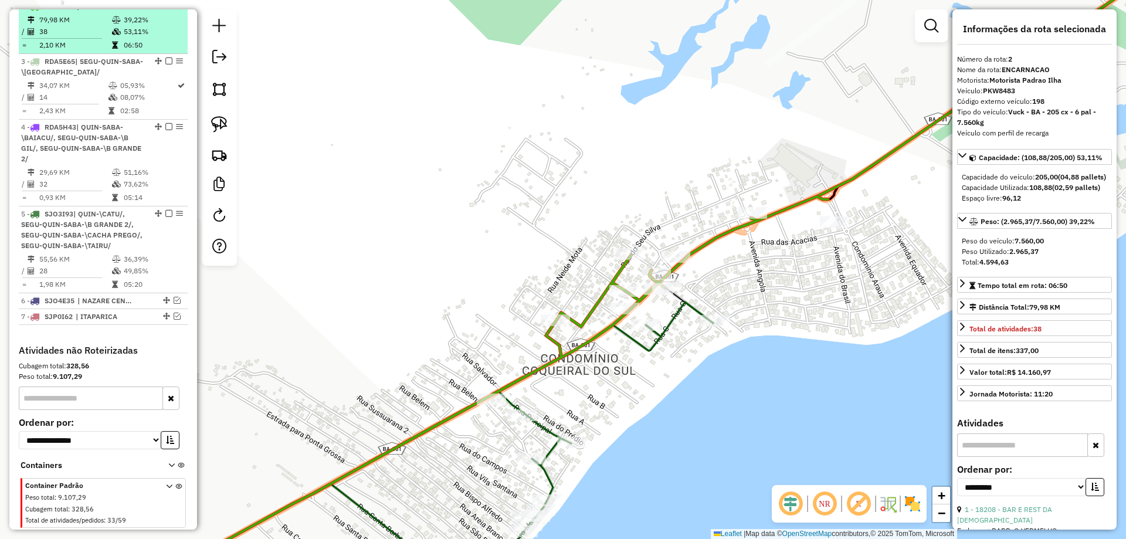
click at [165, 9] on em at bounding box center [168, 5] width 7 height 7
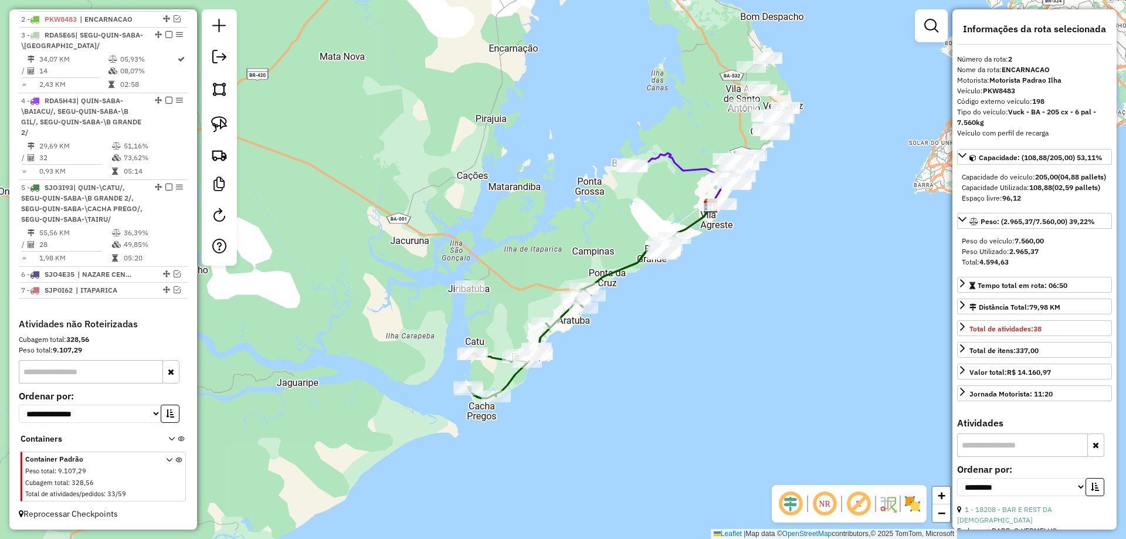
click at [497, 356] on icon at bounding box center [571, 317] width 209 height 161
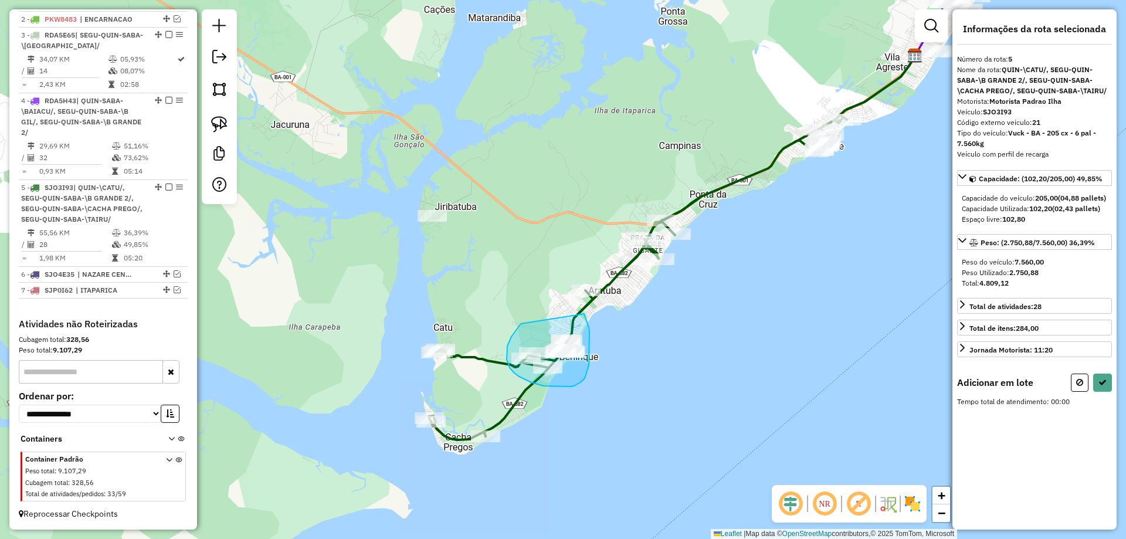
drag, startPoint x: 521, startPoint y: 324, endPoint x: 584, endPoint y: 314, distance: 64.1
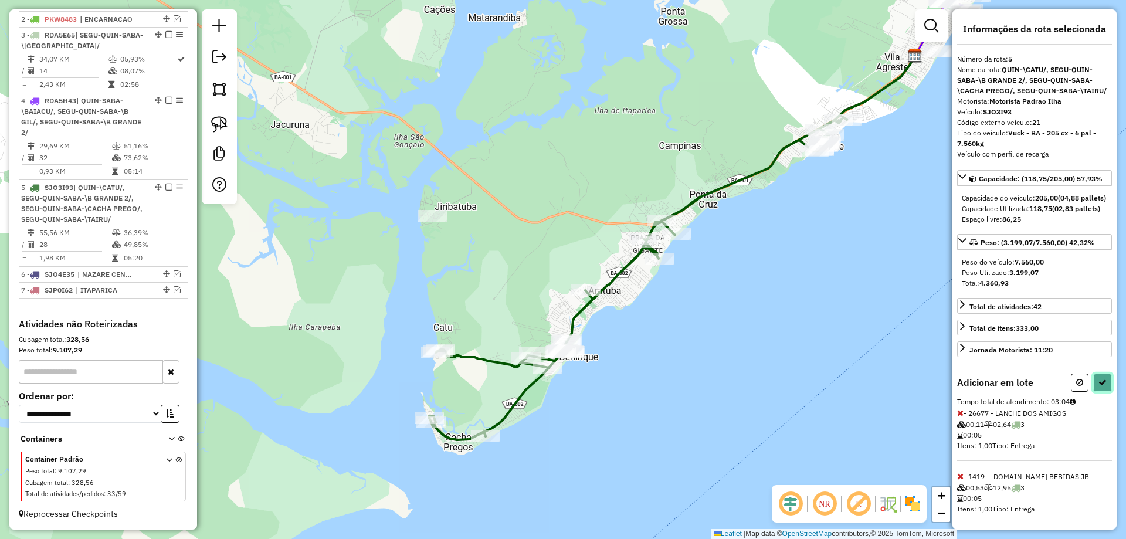
click at [1098, 386] on icon at bounding box center [1102, 382] width 8 height 8
select select "**********"
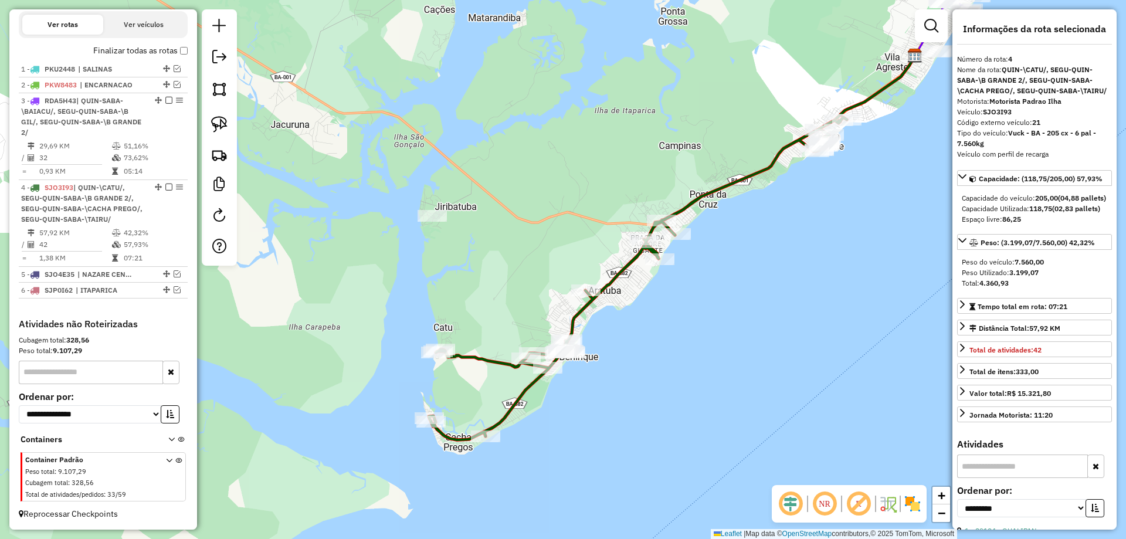
scroll to position [412, 0]
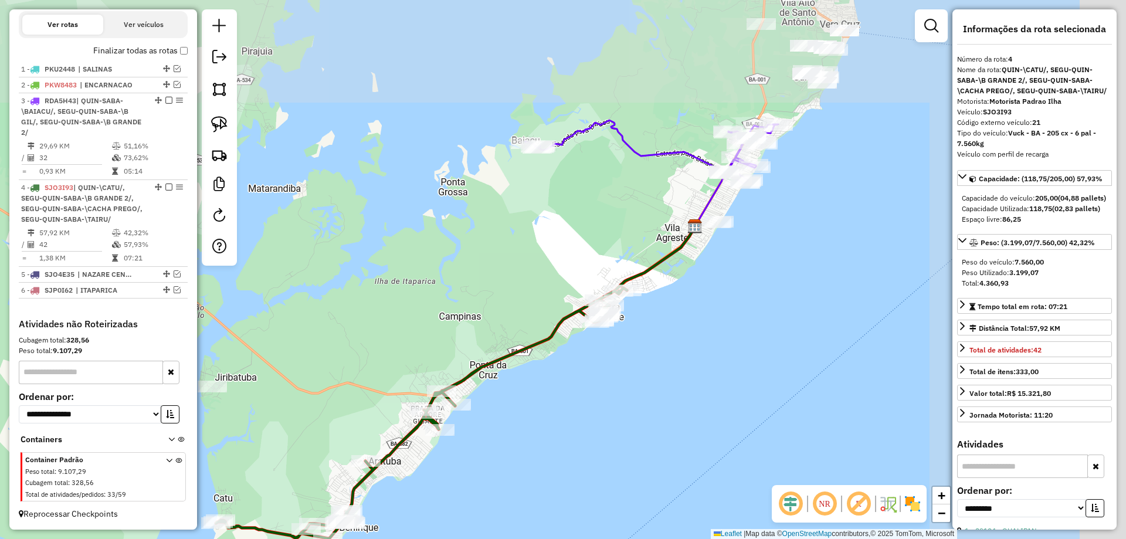
drag, startPoint x: 915, startPoint y: 226, endPoint x: 691, endPoint y: 403, distance: 286.3
click at [691, 403] on div "Janela de atendimento Grade de atendimento Capacidade Transportadoras Veículos …" at bounding box center [563, 269] width 1126 height 539
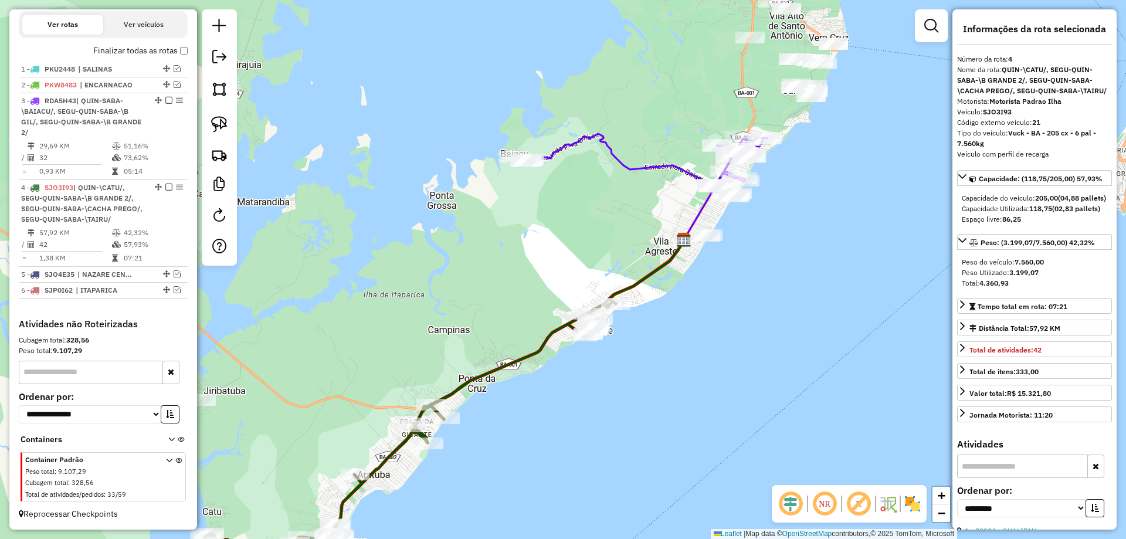
click at [658, 164] on icon at bounding box center [640, 165] width 253 height 63
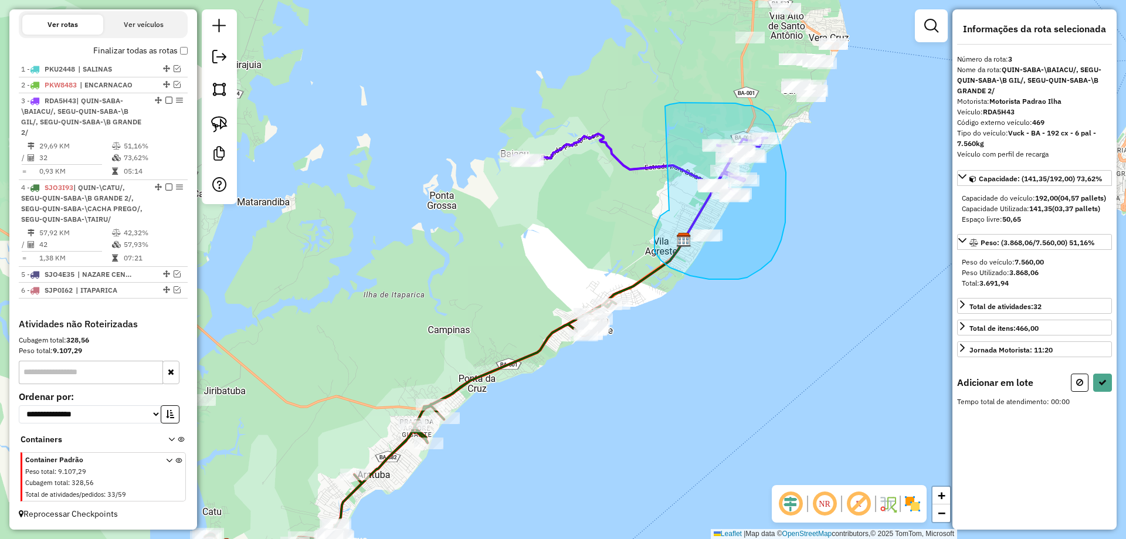
drag, startPoint x: 668, startPoint y: 210, endPoint x: 665, endPoint y: 106, distance: 104.4
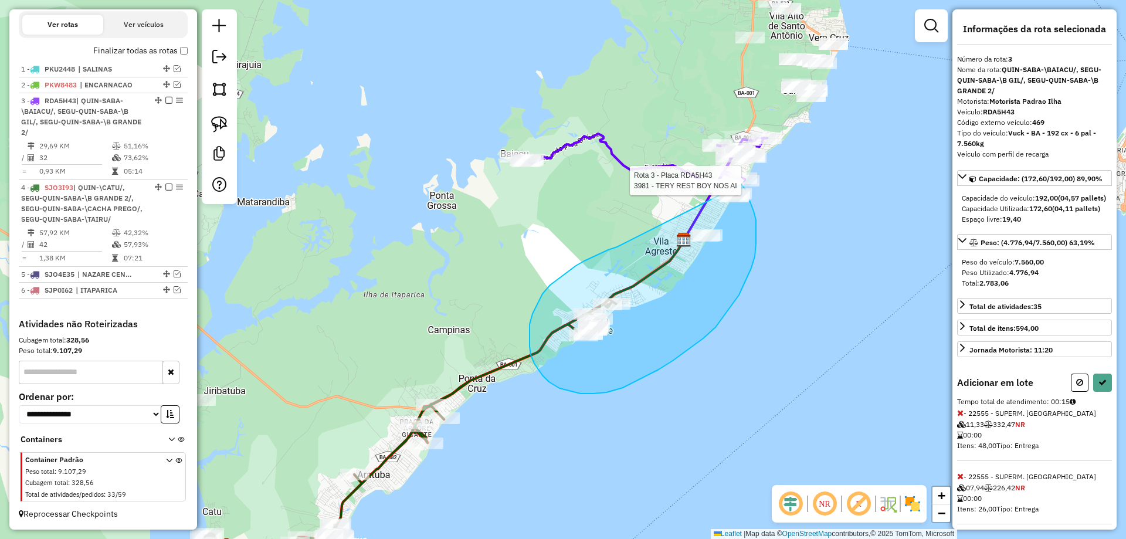
click at [741, 184] on div "Rota 3 - Placa RDA5H43 3981 - TERY REST BOY NOS AI Janela de atendimento Grade …" at bounding box center [563, 269] width 1126 height 539
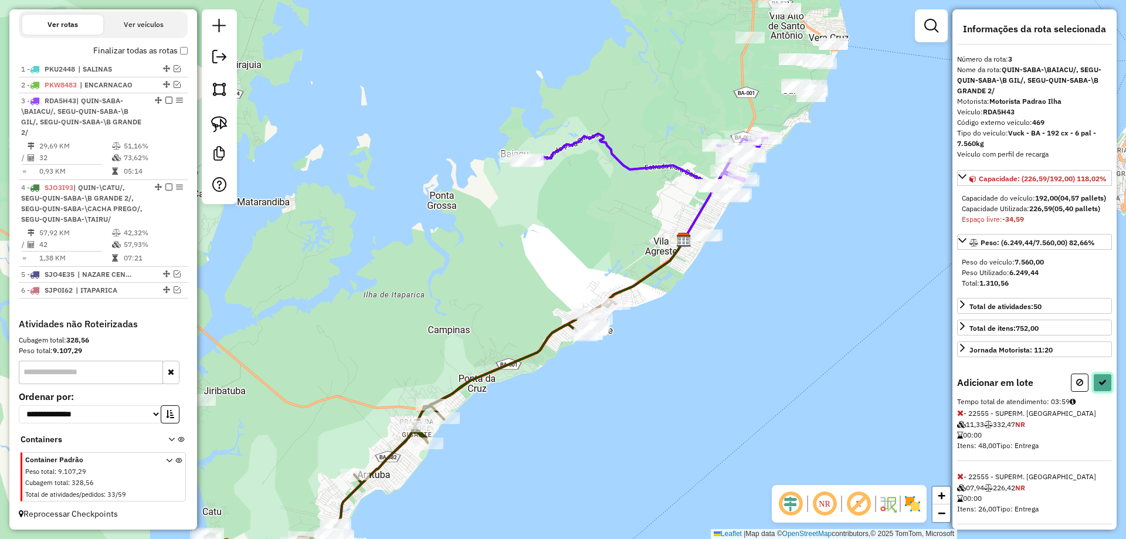
click at [1098, 386] on icon at bounding box center [1102, 382] width 8 height 8
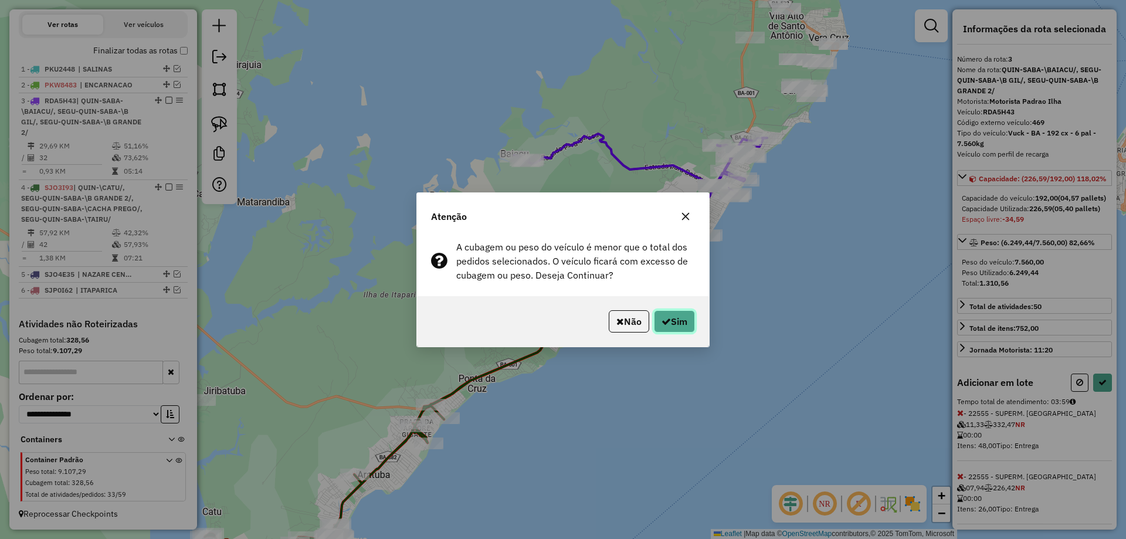
click at [679, 321] on button "Sim" at bounding box center [674, 321] width 41 height 22
select select "**********"
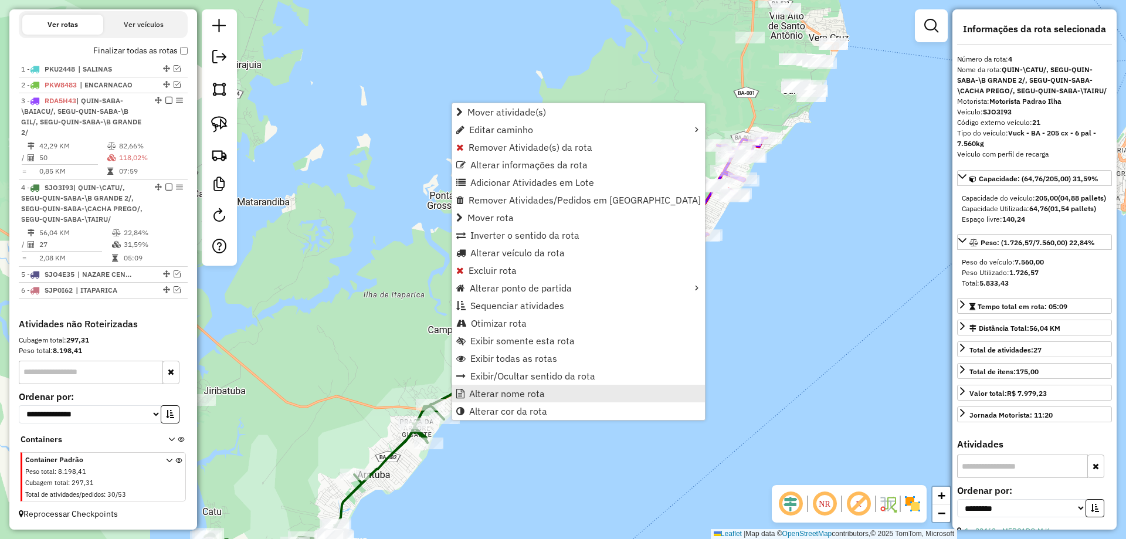
click at [495, 395] on span "Alterar nome rota" at bounding box center [507, 393] width 76 height 9
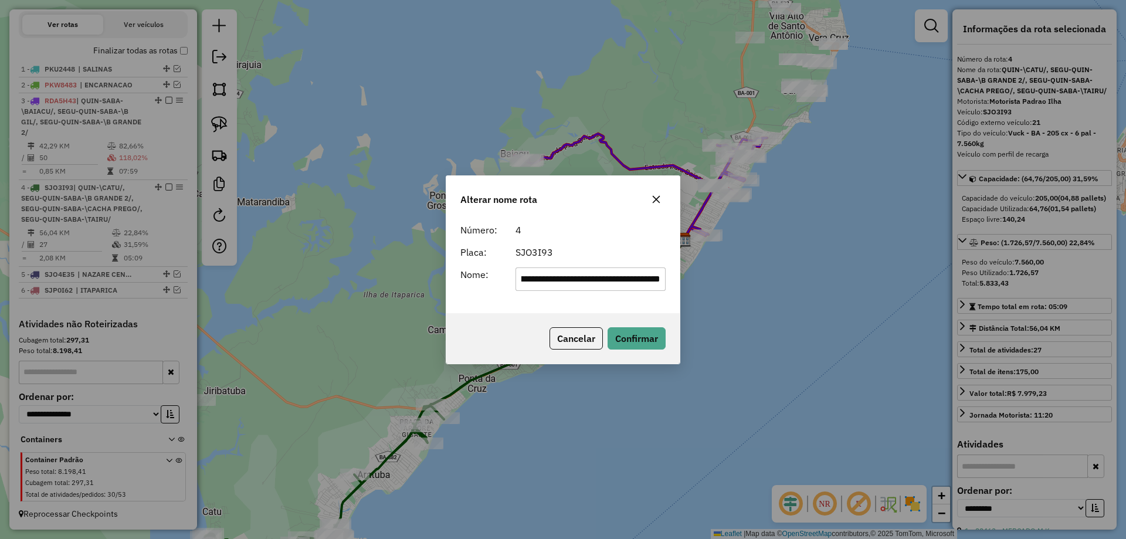
scroll to position [0, 0]
type input "*********"
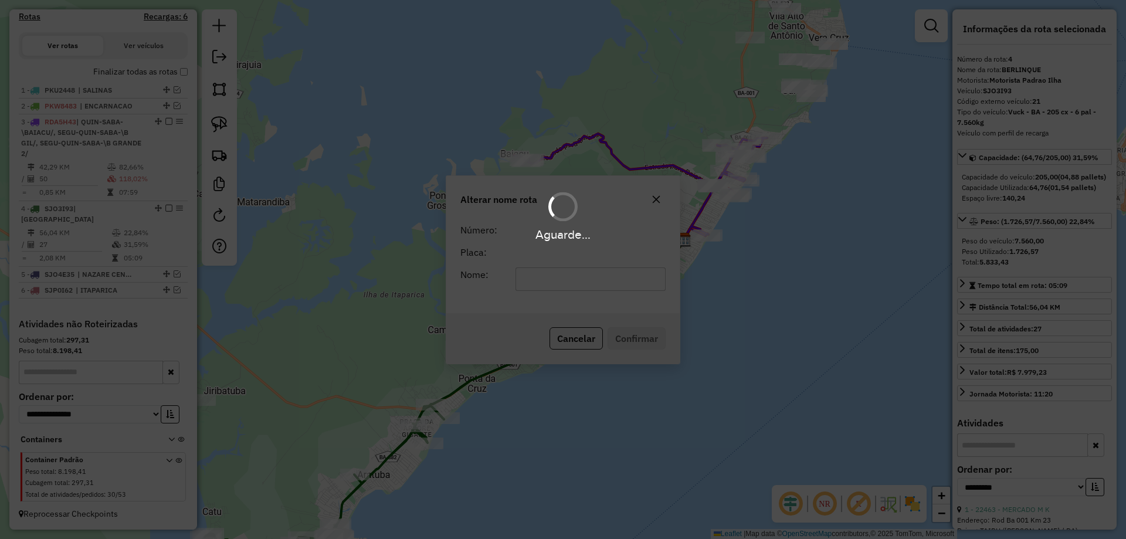
scroll to position [380, 0]
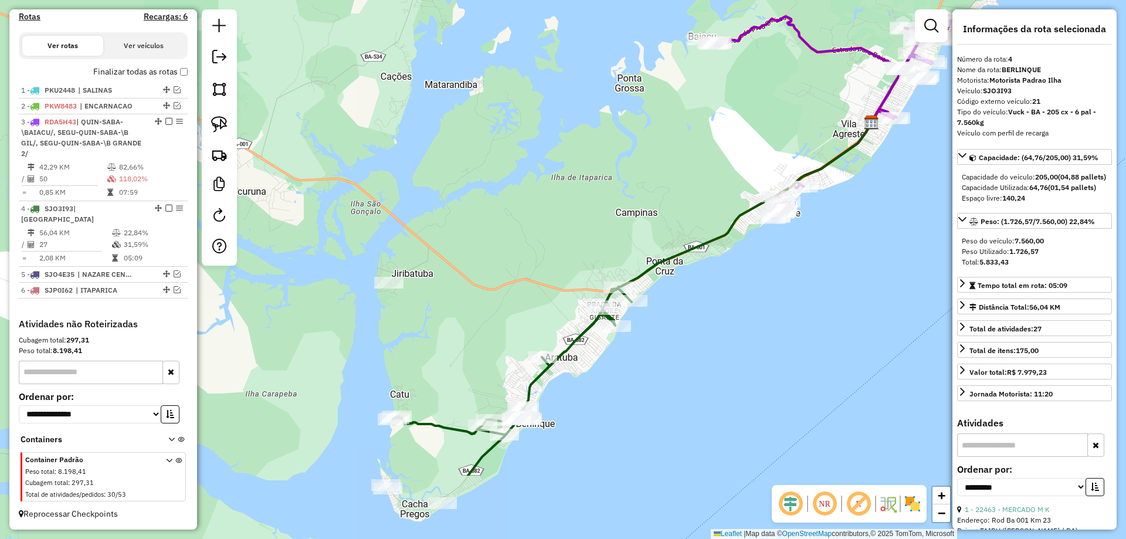
drag, startPoint x: 424, startPoint y: 331, endPoint x: 624, endPoint y: 244, distance: 217.6
click at [644, 192] on div "Janela de atendimento Grade de atendimento Capacidade Transportadoras Veículos …" at bounding box center [563, 269] width 1126 height 539
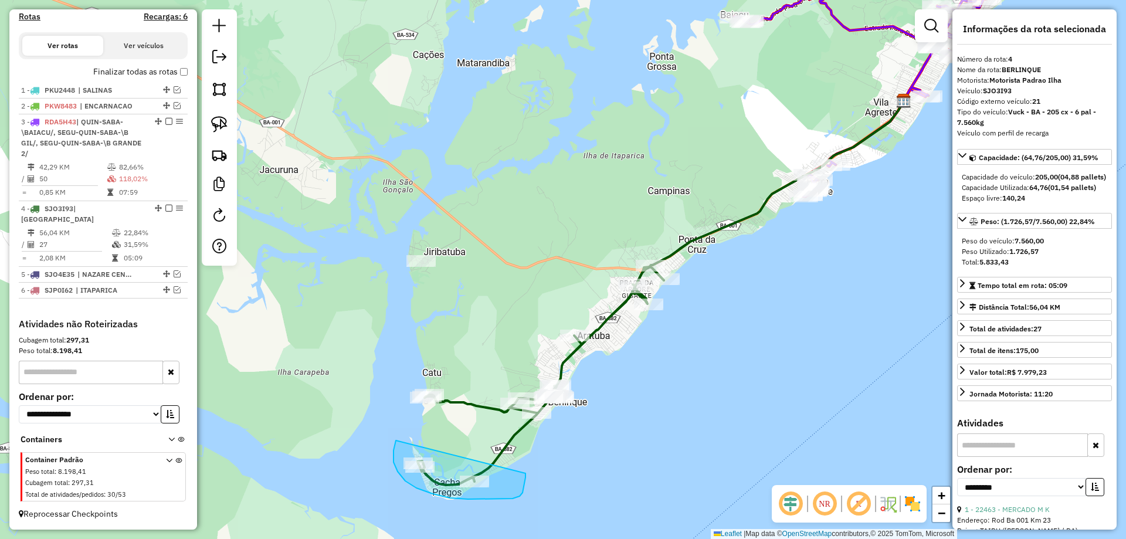
drag, startPoint x: 396, startPoint y: 440, endPoint x: 525, endPoint y: 473, distance: 133.7
click at [620, 312] on icon at bounding box center [540, 375] width 246 height 220
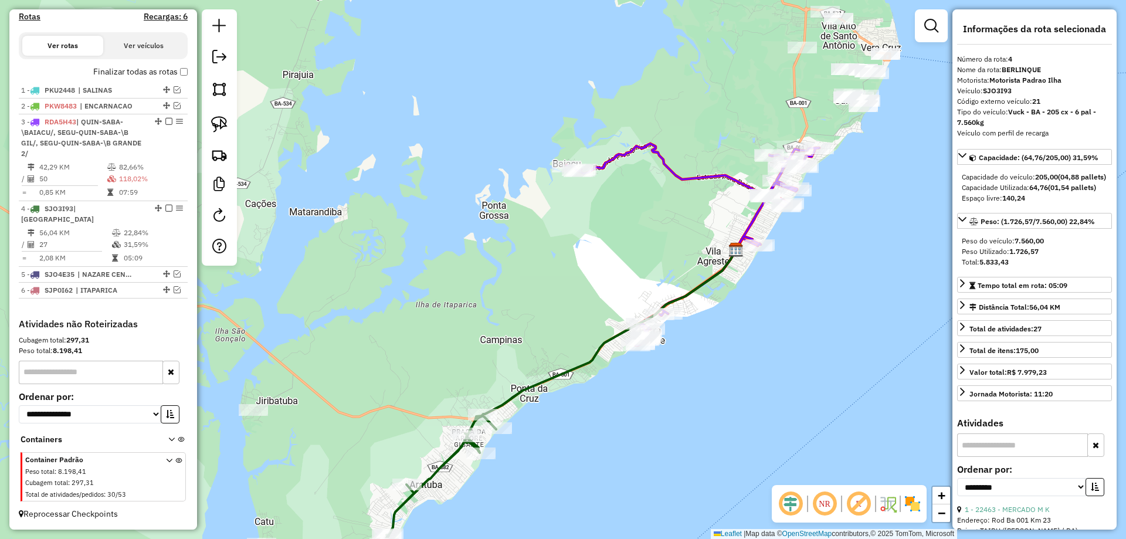
drag, startPoint x: 688, startPoint y: 150, endPoint x: 506, endPoint y: 312, distance: 243.3
click at [506, 312] on div "Janela de atendimento Grade de atendimento Capacidade Transportadoras Veículos …" at bounding box center [563, 269] width 1126 height 539
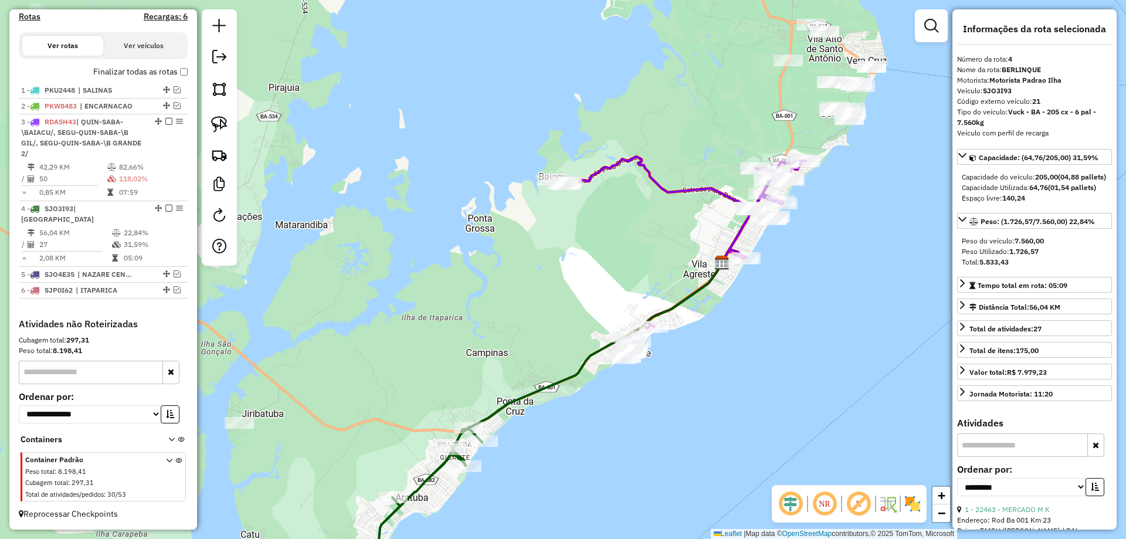
drag, startPoint x: 511, startPoint y: 299, endPoint x: 621, endPoint y: 203, distance: 146.3
click at [511, 299] on div "Janela de atendimento Grade de atendimento Capacidade Transportadoras Veículos …" at bounding box center [563, 269] width 1126 height 539
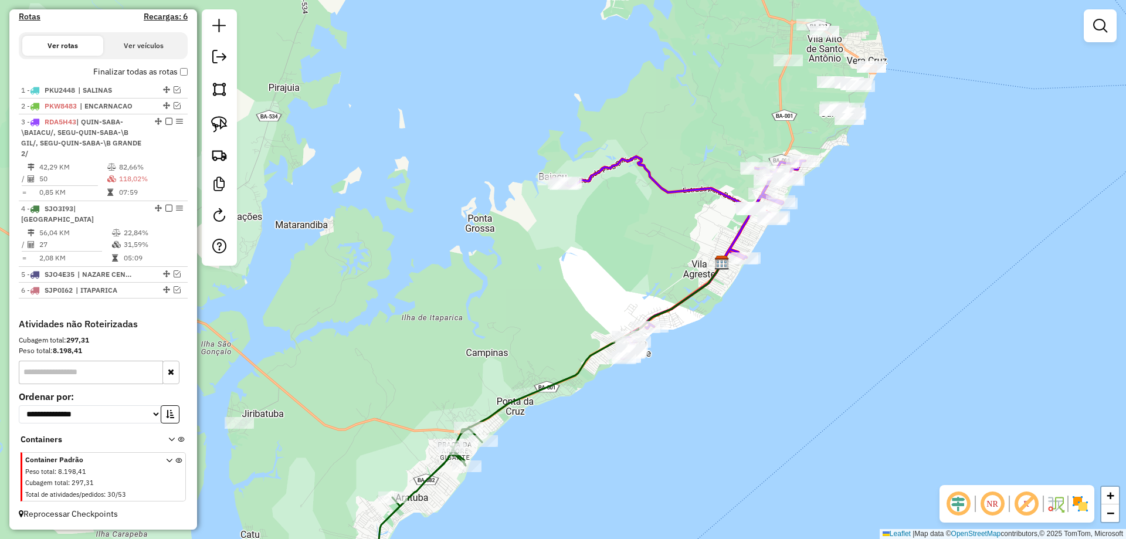
click at [692, 191] on icon at bounding box center [678, 258] width 253 height 202
select select "**********"
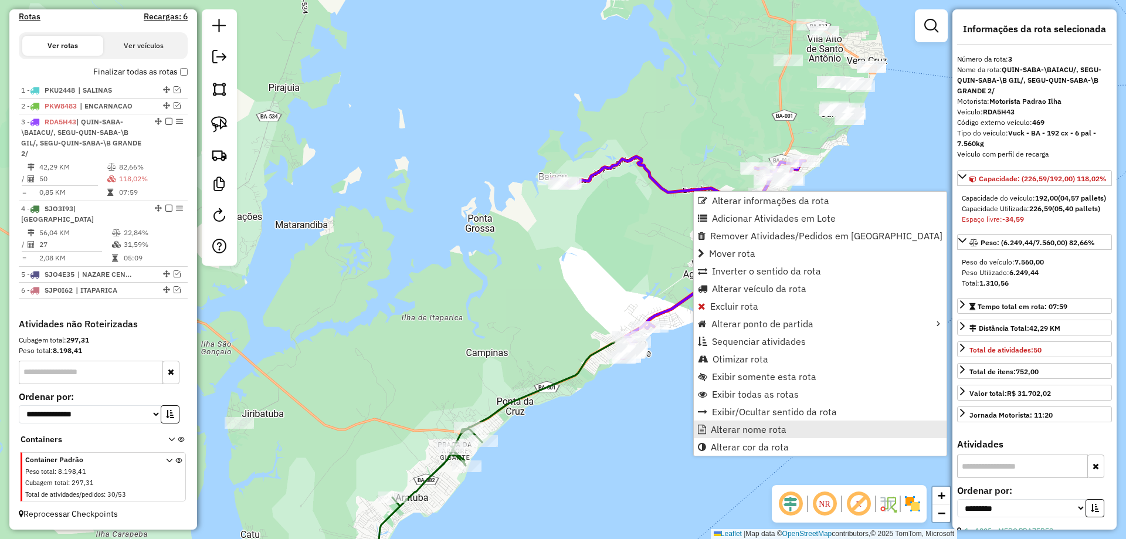
click at [759, 429] on span "Alterar nome rota" at bounding box center [749, 428] width 76 height 9
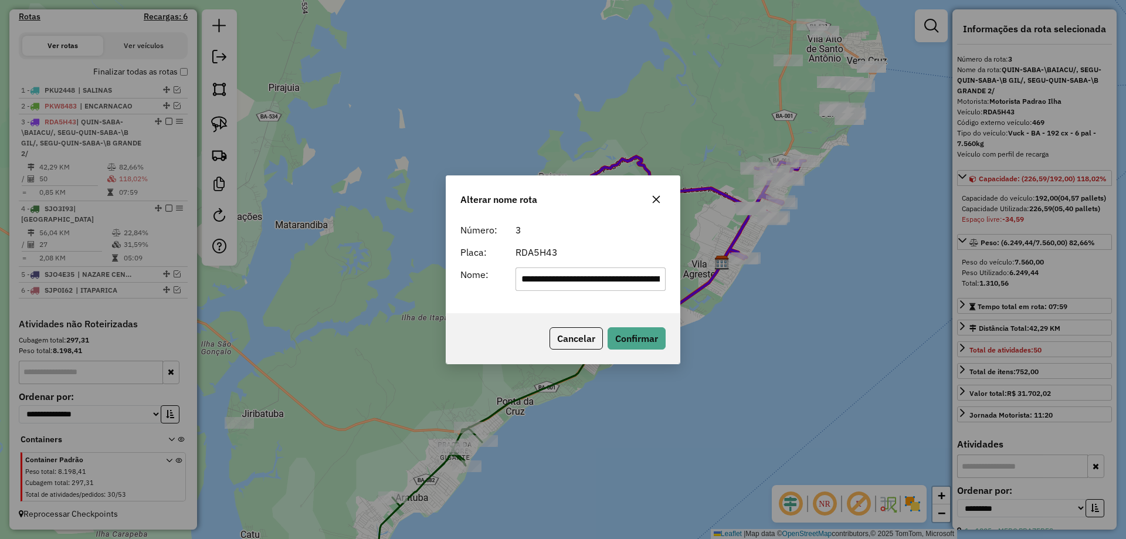
scroll to position [0, 220]
click at [586, 344] on button "Cancelar" at bounding box center [575, 338] width 53 height 22
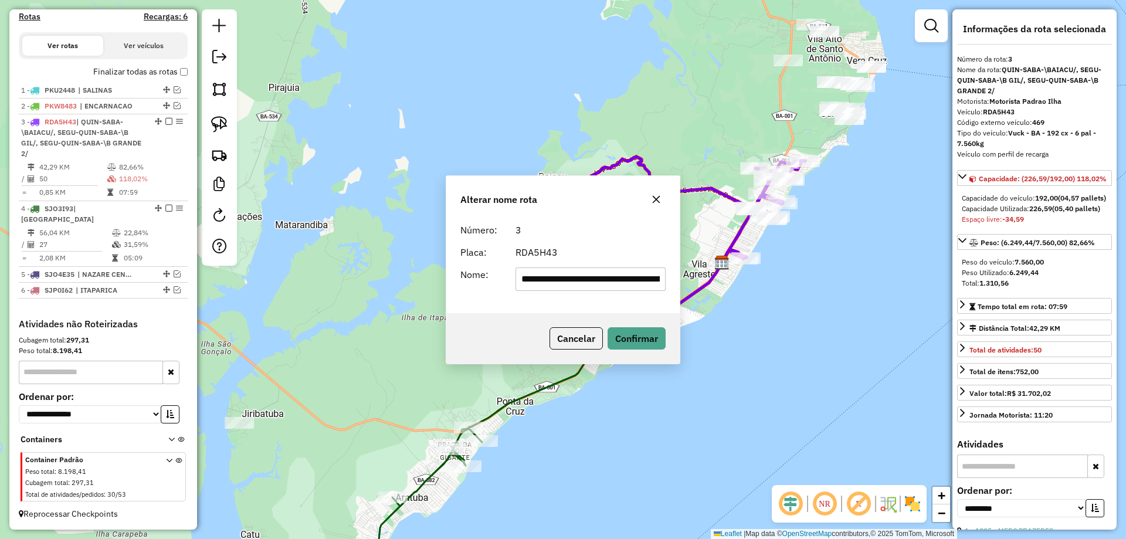
click at [615, 259] on div "Janela de atendimento Grade de atendimento Capacidade Transportadoras Veículos …" at bounding box center [563, 269] width 1126 height 539
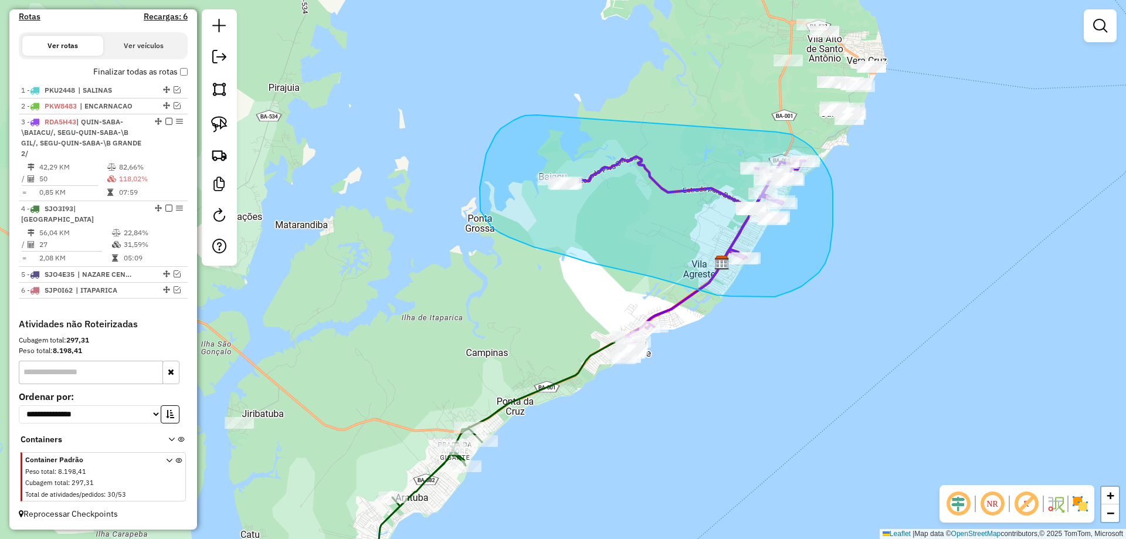
drag, startPoint x: 508, startPoint y: 124, endPoint x: 776, endPoint y: 132, distance: 268.6
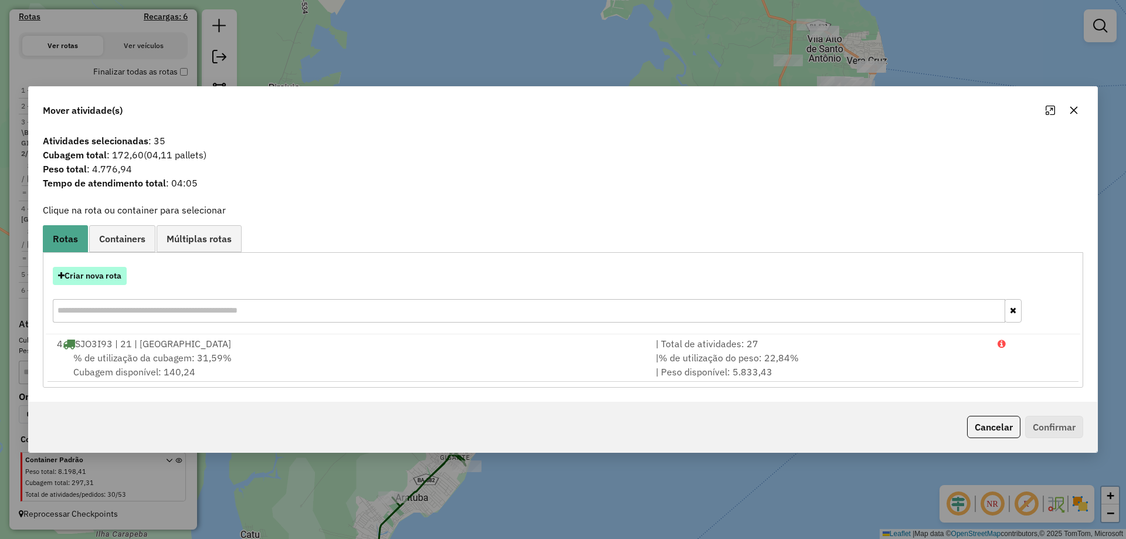
click at [110, 280] on button "Criar nova rota" at bounding box center [90, 276] width 74 height 18
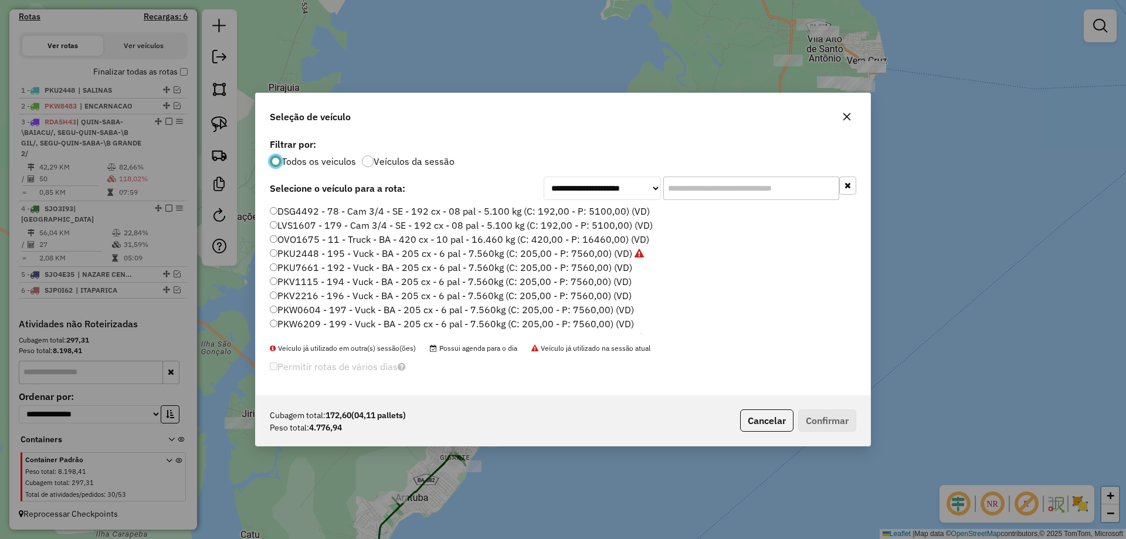
scroll to position [6, 4]
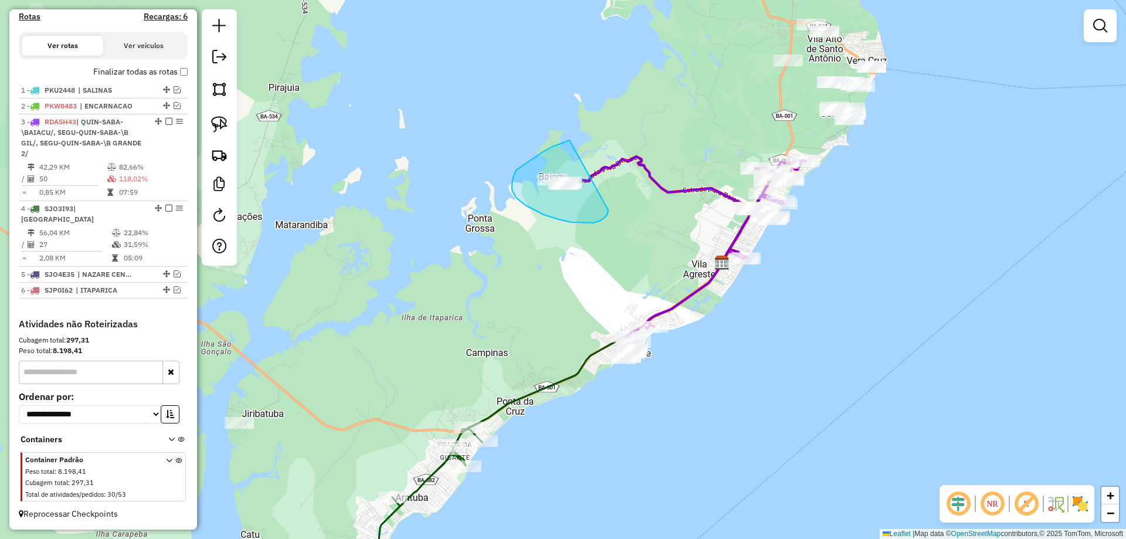
drag, startPoint x: 522, startPoint y: 165, endPoint x: 609, endPoint y: 203, distance: 95.1
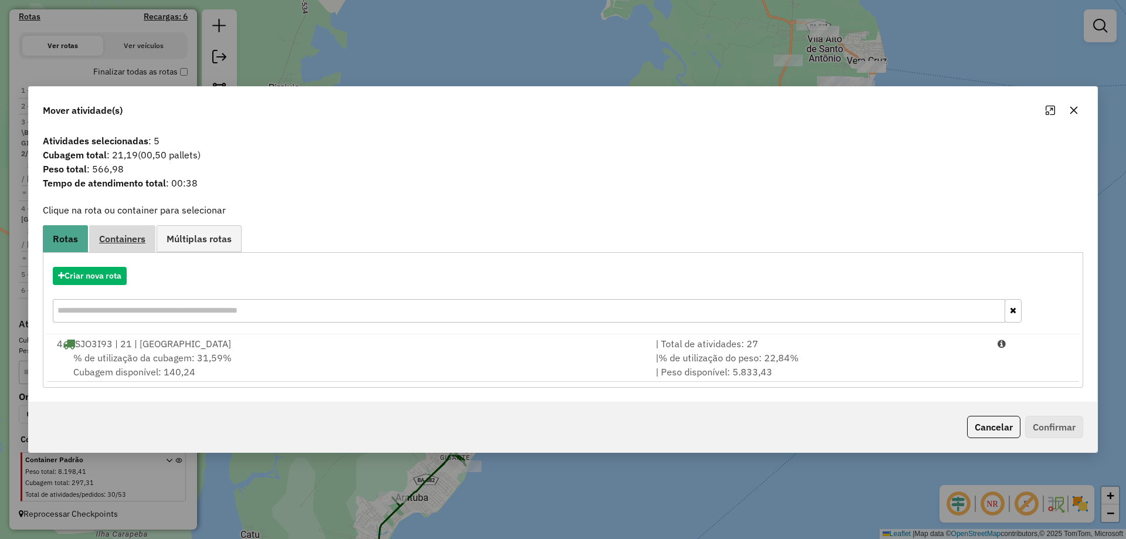
click at [124, 247] on link "Containers" at bounding box center [122, 238] width 66 height 26
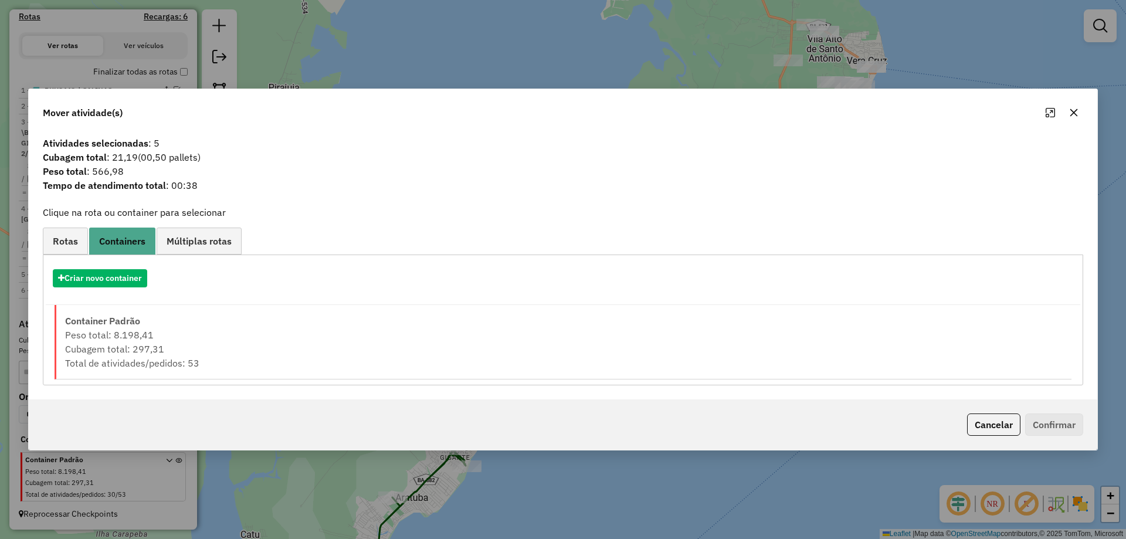
click at [207, 383] on div "Criar nova rota 4 SJO3I93 | 21 | BERLINQUE | Total de atividades: 27 % de utili…" at bounding box center [563, 319] width 1040 height 131
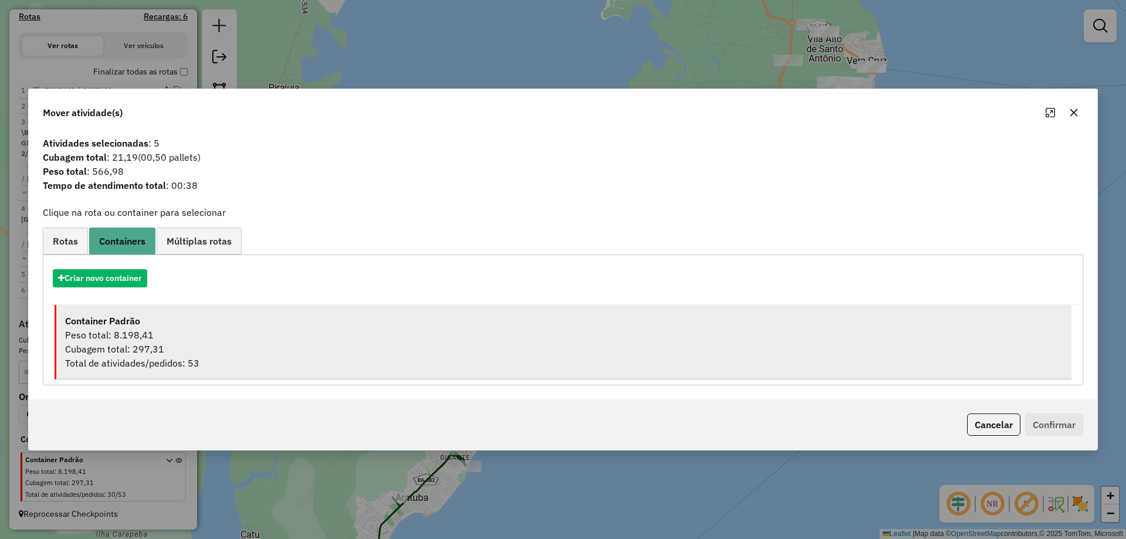
drag, startPoint x: 208, startPoint y: 351, endPoint x: 239, endPoint y: 346, distance: 31.9
click at [209, 349] on div "Cubagem total: 297,31" at bounding box center [563, 349] width 997 height 14
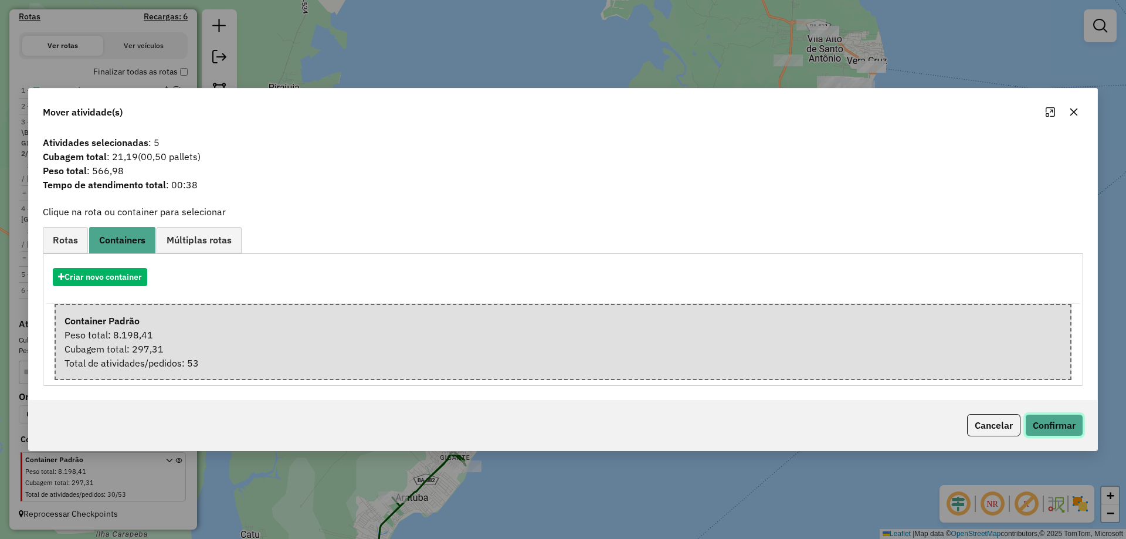
click at [1053, 420] on button "Confirmar" at bounding box center [1054, 425] width 58 height 22
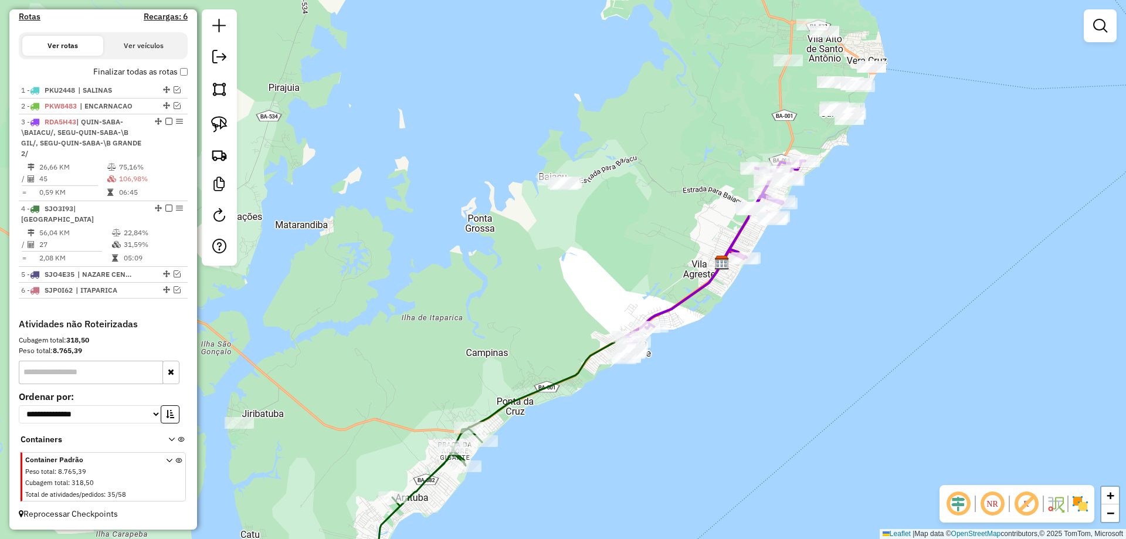
click at [691, 289] on icon at bounding box center [713, 260] width 184 height 198
select select "**********"
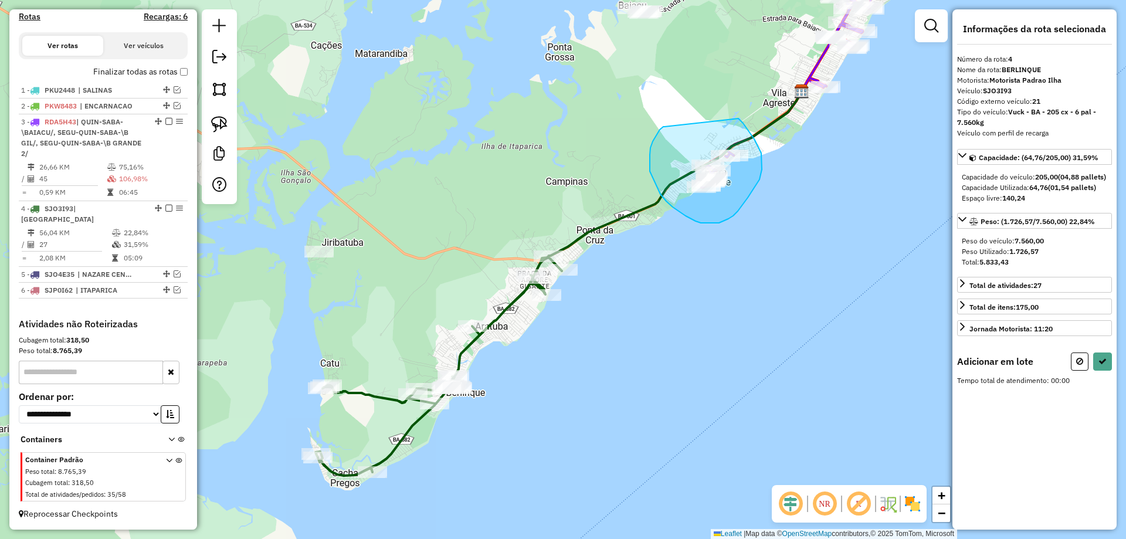
drag, startPoint x: 656, startPoint y: 135, endPoint x: 738, endPoint y: 118, distance: 83.8
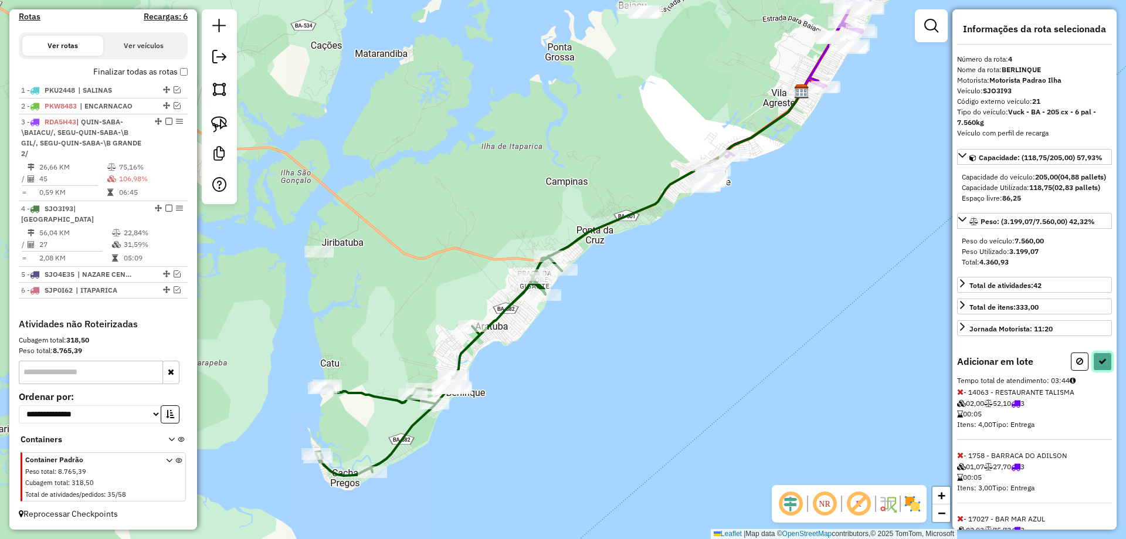
click at [1098, 365] on icon at bounding box center [1102, 361] width 8 height 8
select select "**********"
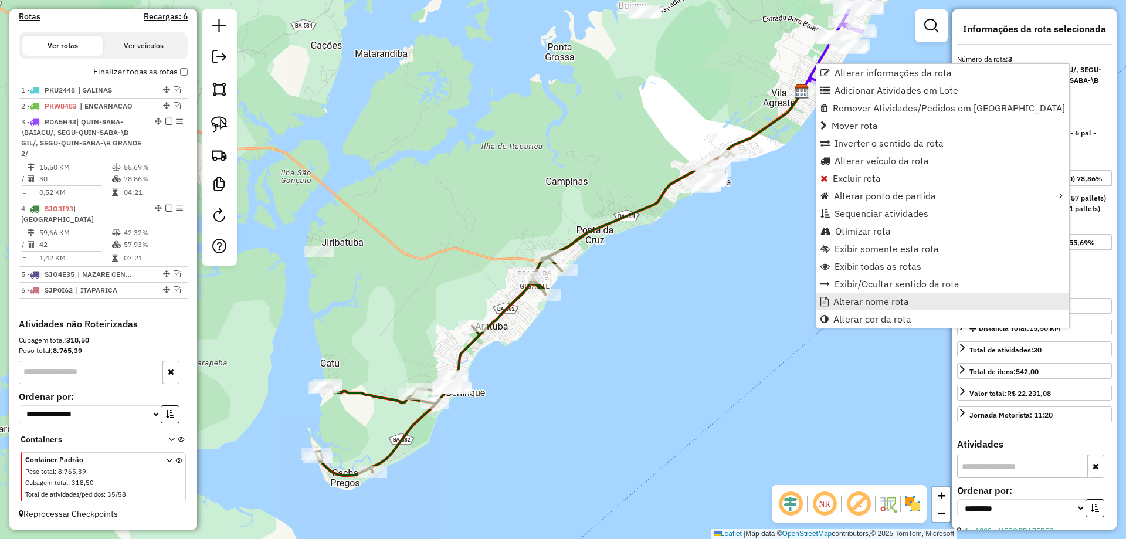
click at [859, 306] on span "Alterar nome rota" at bounding box center [871, 301] width 76 height 9
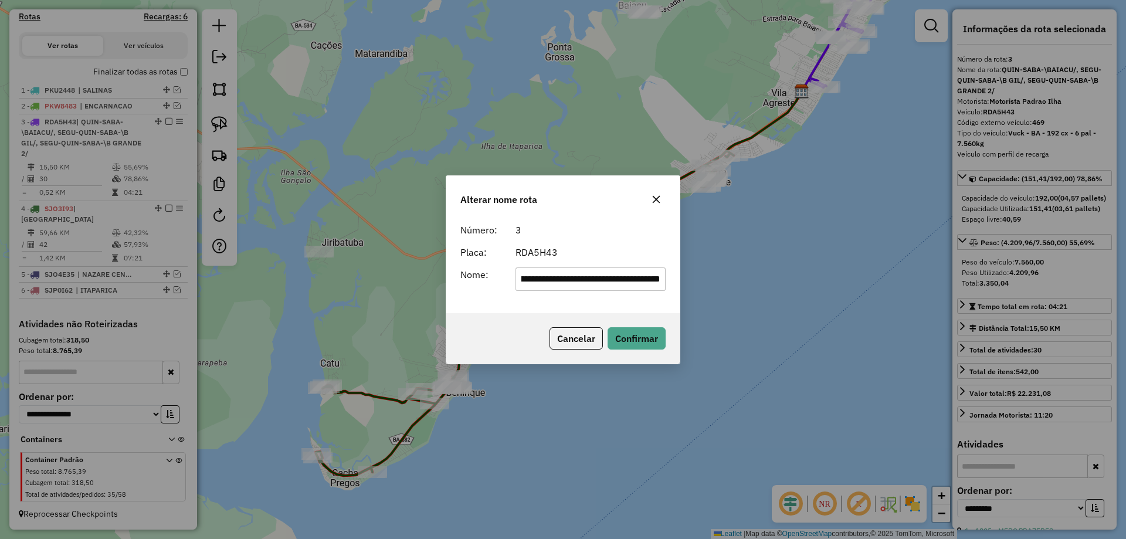
scroll to position [0, 0]
type input "*****"
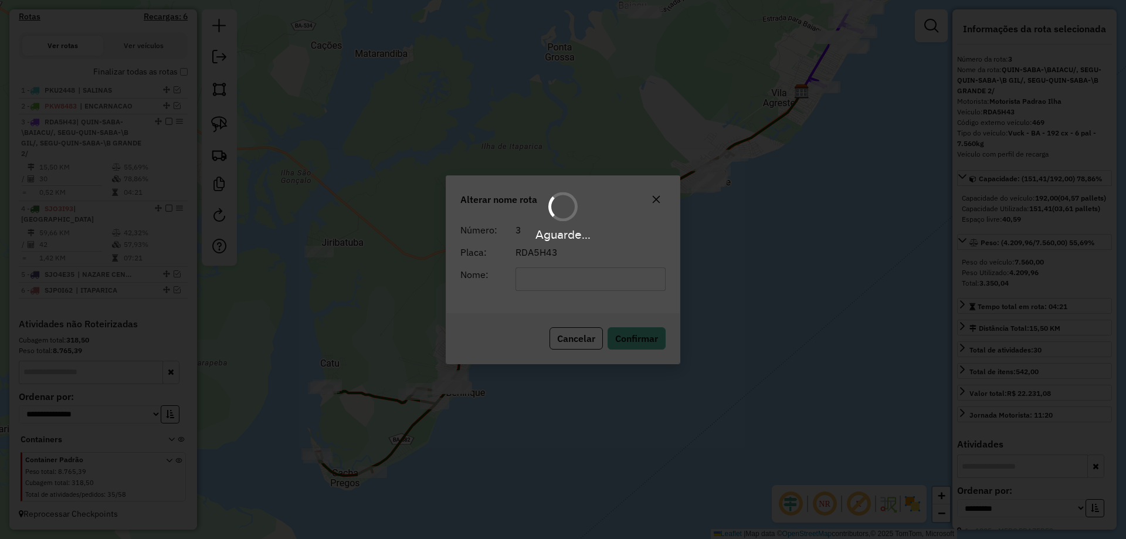
scroll to position [349, 0]
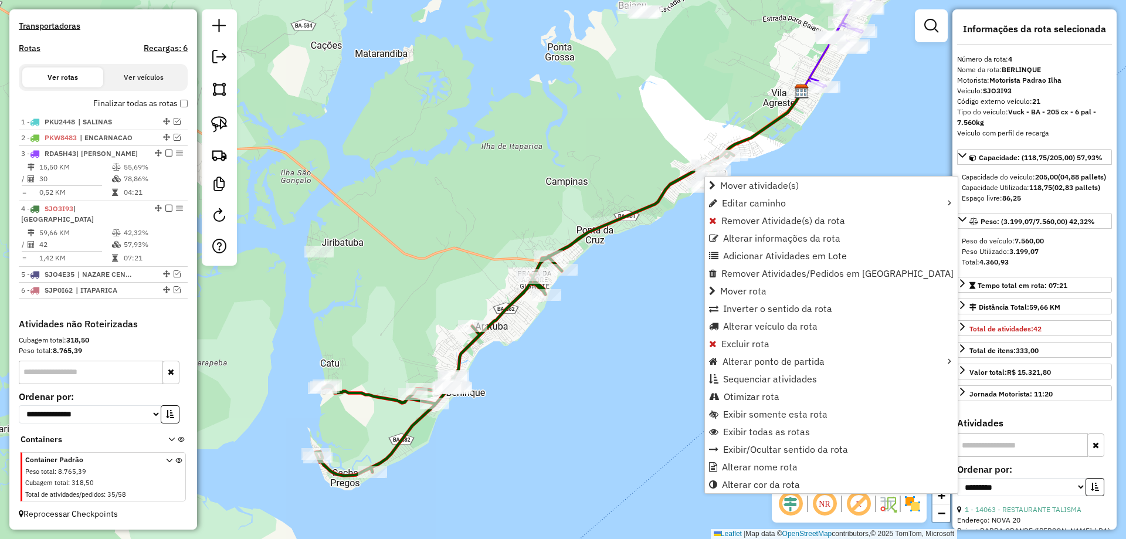
click at [633, 114] on div "Rota 4 - Placa SJO3I93 1751 - BAR TARRAFA Rota 4 - Placa SJO3I93 17027 - BAR MA…" at bounding box center [563, 269] width 1126 height 539
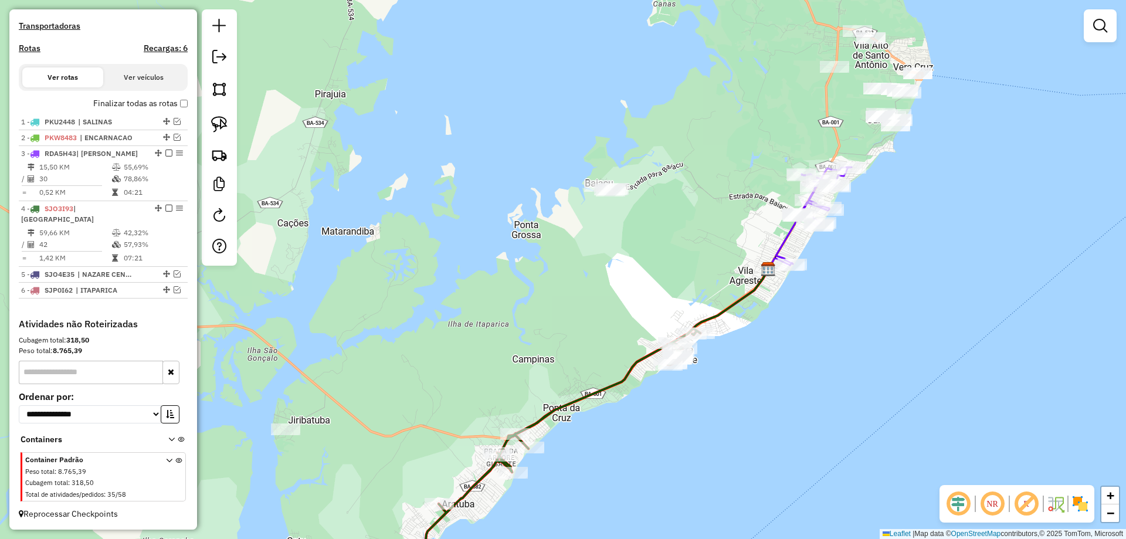
drag, startPoint x: 664, startPoint y: 90, endPoint x: 627, endPoint y: 306, distance: 219.5
click at [616, 329] on div "Janela de atendimento Grade de atendimento Capacidade Transportadoras Veículos …" at bounding box center [563, 269] width 1126 height 539
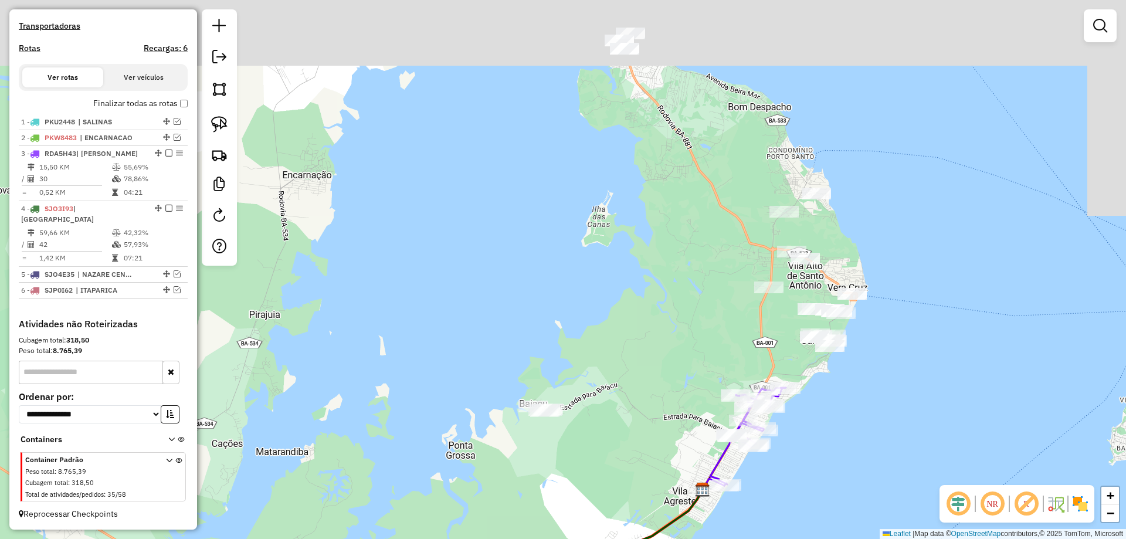
drag, startPoint x: 677, startPoint y: 129, endPoint x: 621, endPoint y: 301, distance: 180.6
click at [621, 301] on div "Janela de atendimento Grade de atendimento Capacidade Transportadoras Veículos …" at bounding box center [563, 269] width 1126 height 539
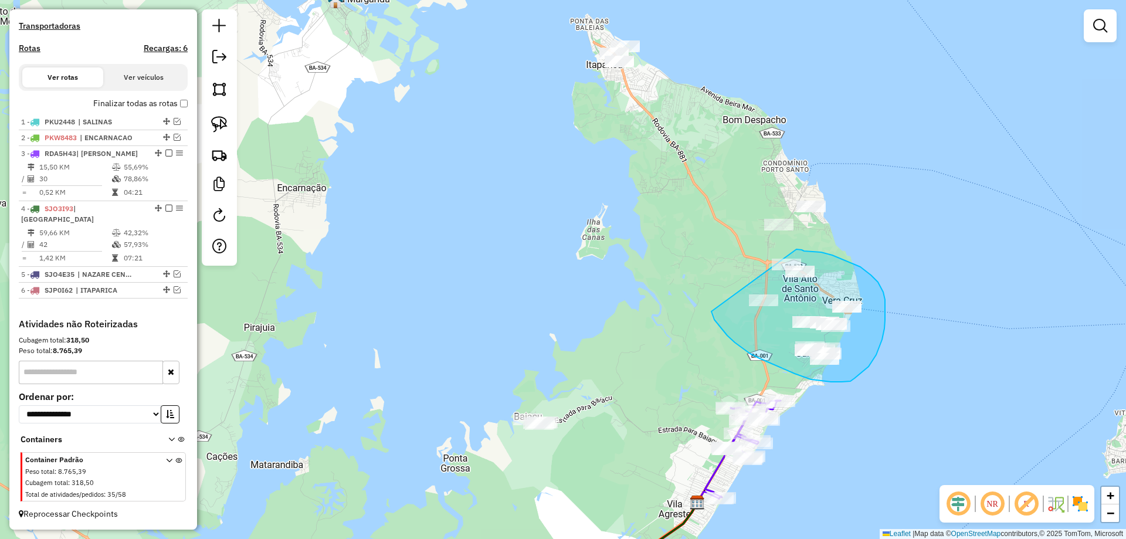
drag, startPoint x: 712, startPoint y: 314, endPoint x: 779, endPoint y: 249, distance: 92.9
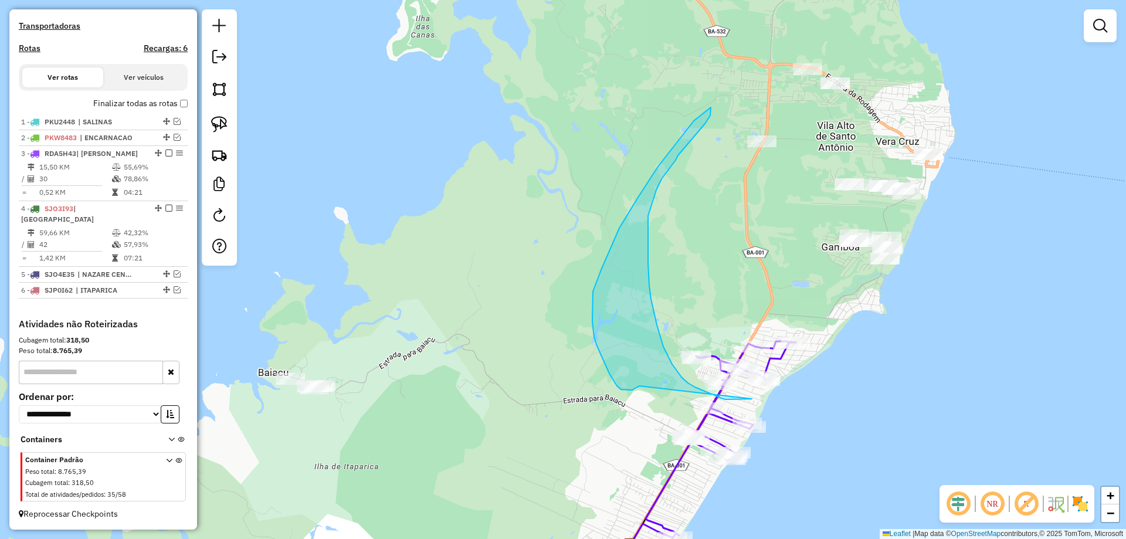
drag, startPoint x: 737, startPoint y: 399, endPoint x: 644, endPoint y: 378, distance: 95.6
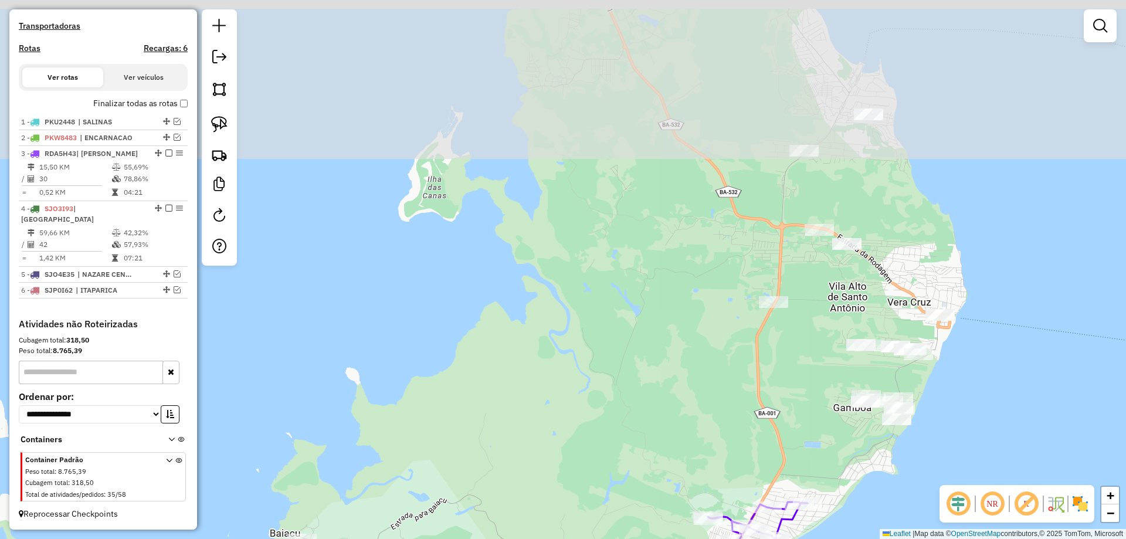
drag, startPoint x: 621, startPoint y: 139, endPoint x: 647, endPoint y: 356, distance: 218.5
click at [647, 354] on div "Janela de atendimento Grade de atendimento Capacidade Transportadoras Veículos …" at bounding box center [563, 269] width 1126 height 539
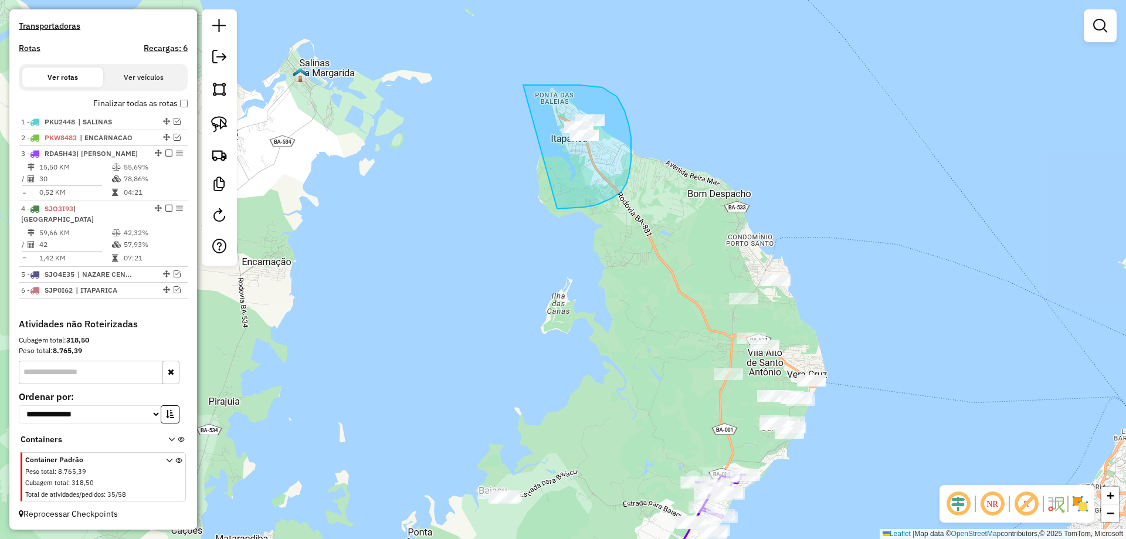
drag, startPoint x: 557, startPoint y: 209, endPoint x: 523, endPoint y: 85, distance: 128.3
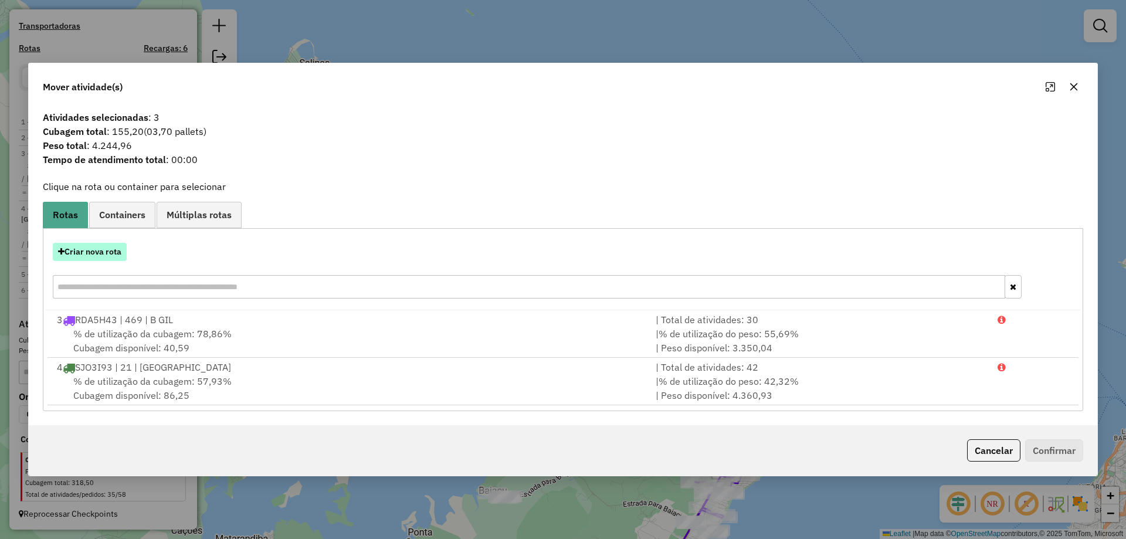
click at [103, 253] on button "Criar nova rota" at bounding box center [90, 252] width 74 height 18
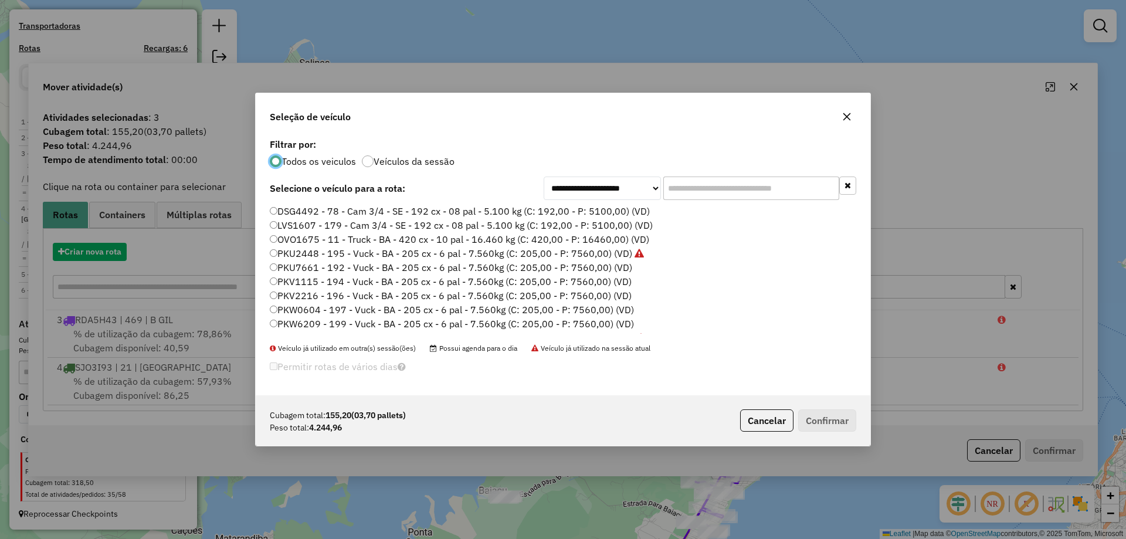
scroll to position [6, 4]
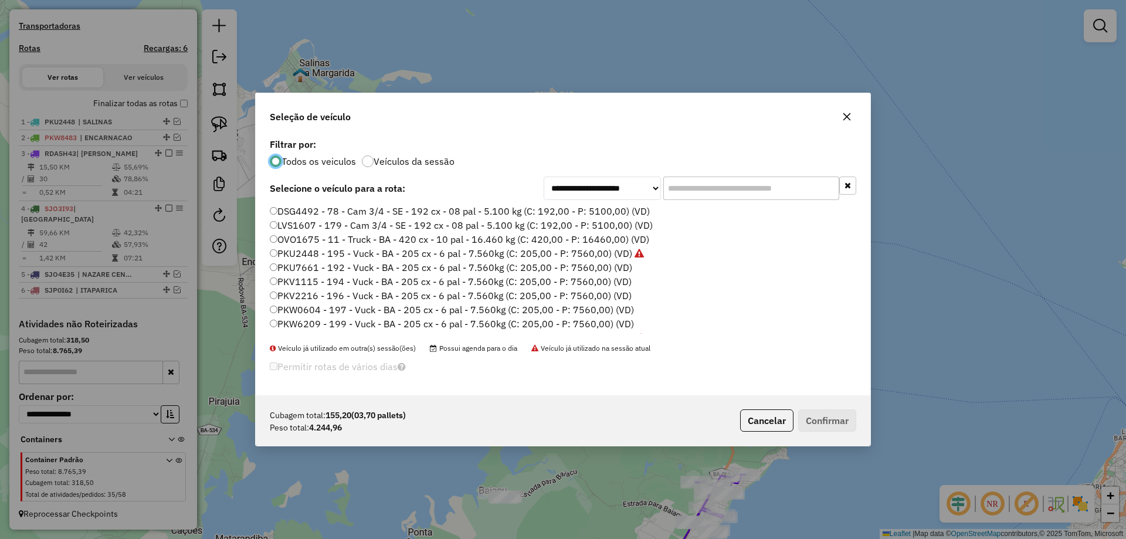
click at [321, 306] on label "PKW0604 - 197 - Vuck - BA - 205 cx - 6 pal - 7.560kg (C: 205,00 - P: 7560,00) (…" at bounding box center [452, 310] width 364 height 14
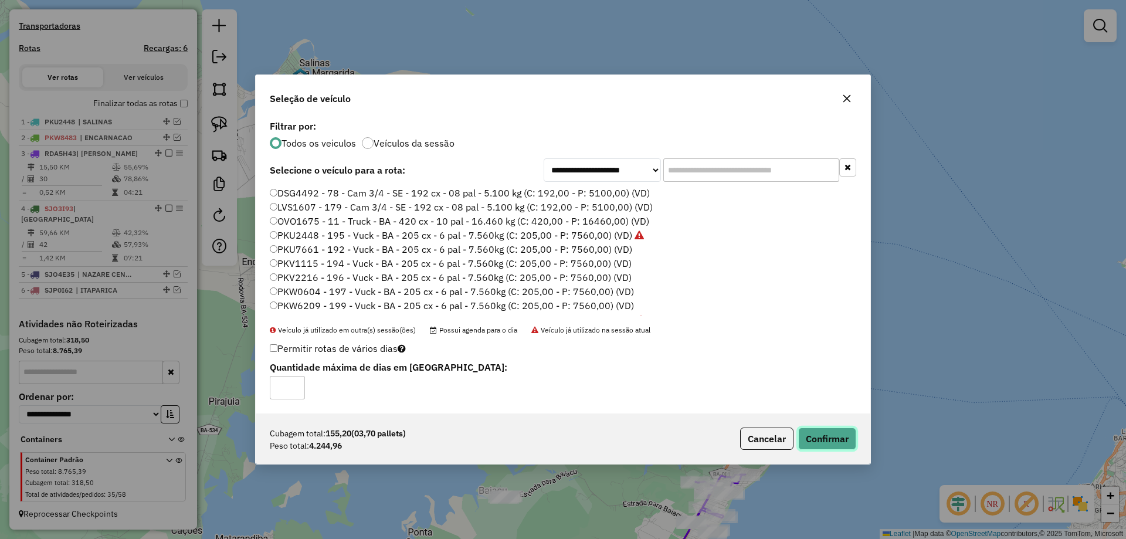
click at [840, 439] on button "Confirmar" at bounding box center [827, 438] width 58 height 22
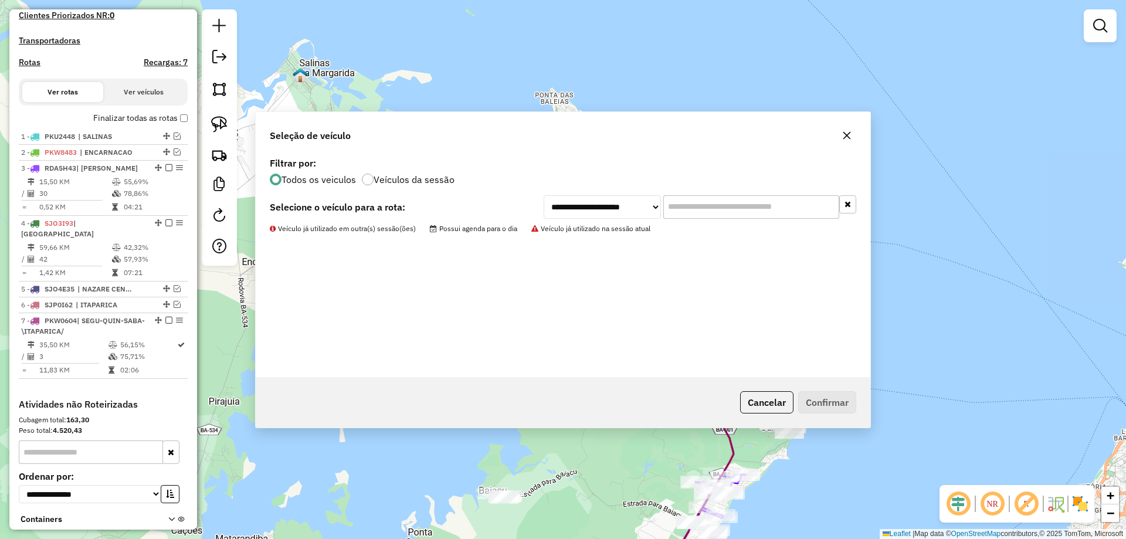
scroll to position [429, 0]
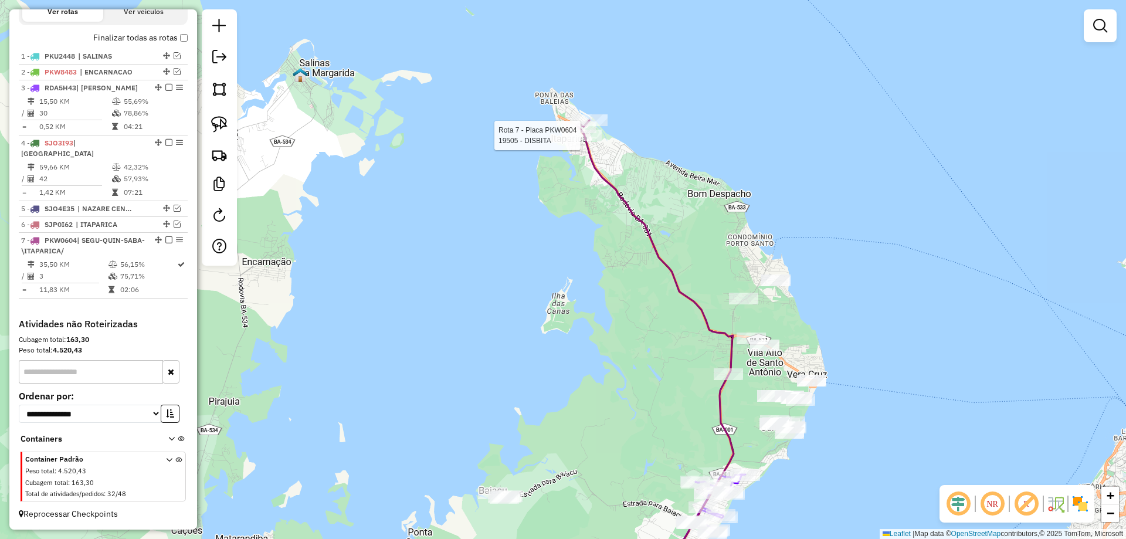
select select "**********"
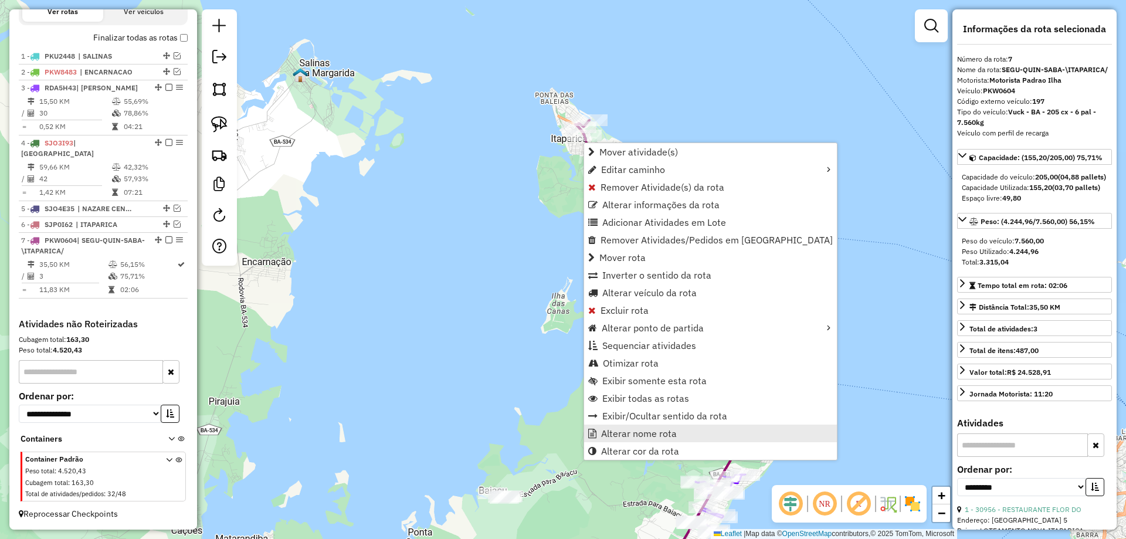
click at [665, 438] on span "Alterar nome rota" at bounding box center [639, 433] width 76 height 9
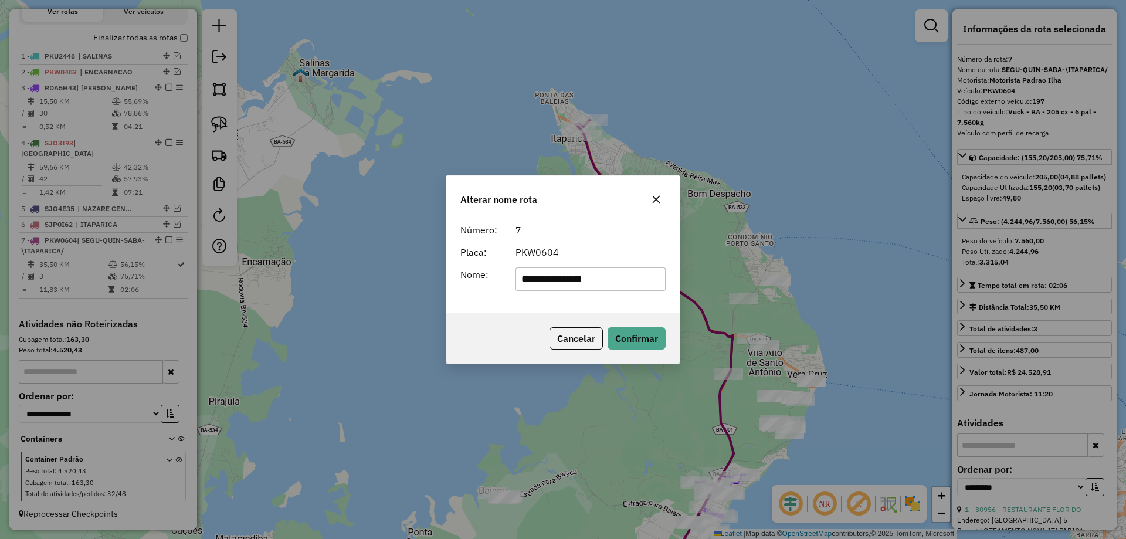
type input "**********"
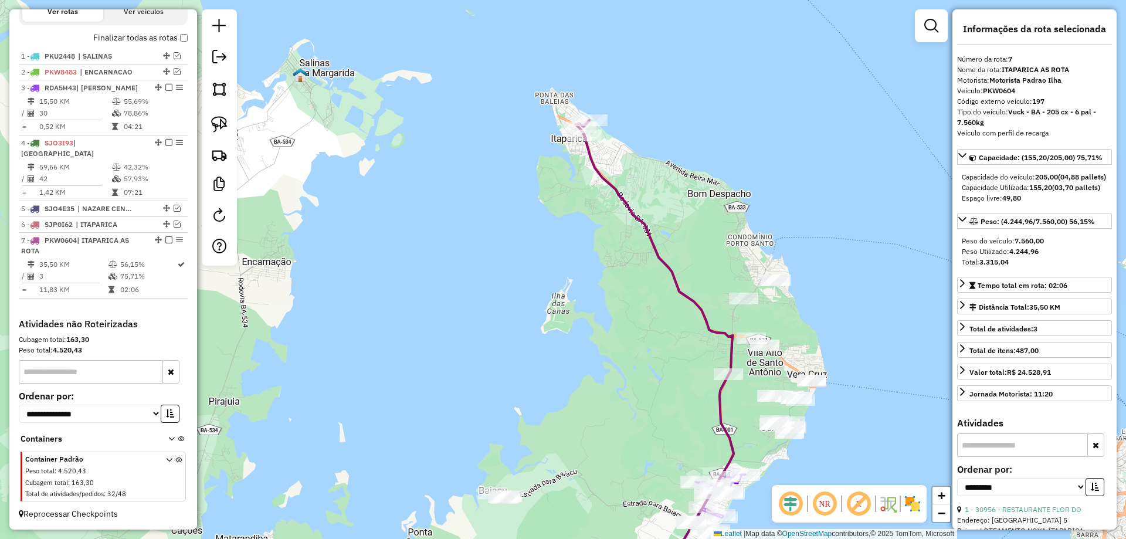
click at [706, 327] on icon at bounding box center [655, 348] width 157 height 456
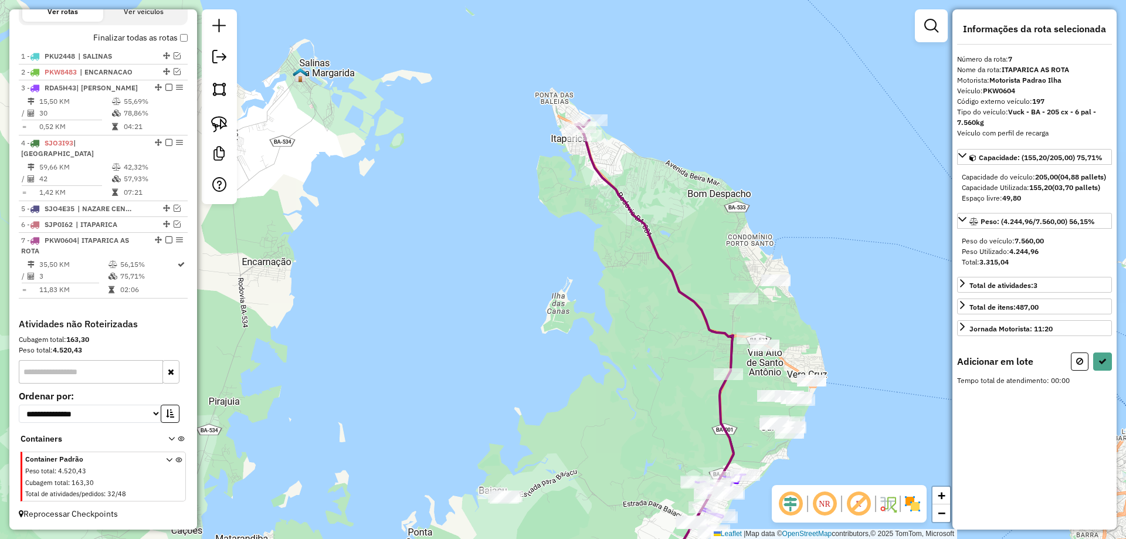
click at [687, 340] on div "Janela de atendimento Grade de atendimento Capacidade Transportadoras Veículos …" at bounding box center [563, 269] width 1126 height 539
click at [1078, 371] on button at bounding box center [1080, 361] width 18 height 18
select select "**********"
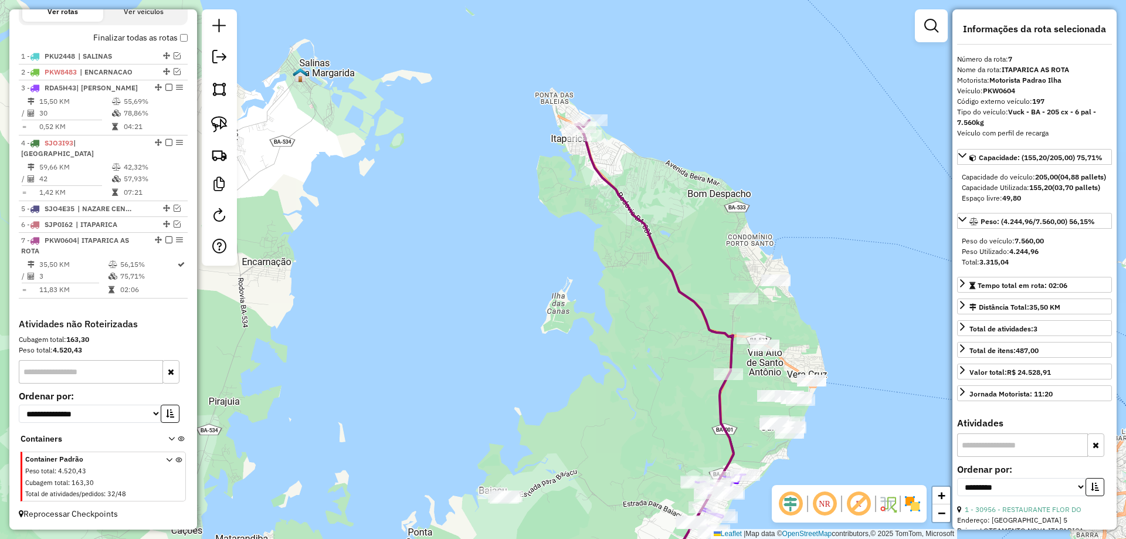
click at [619, 384] on div "Janela de atendimento Grade de atendimento Capacidade Transportadoras Veículos …" at bounding box center [563, 269] width 1126 height 539
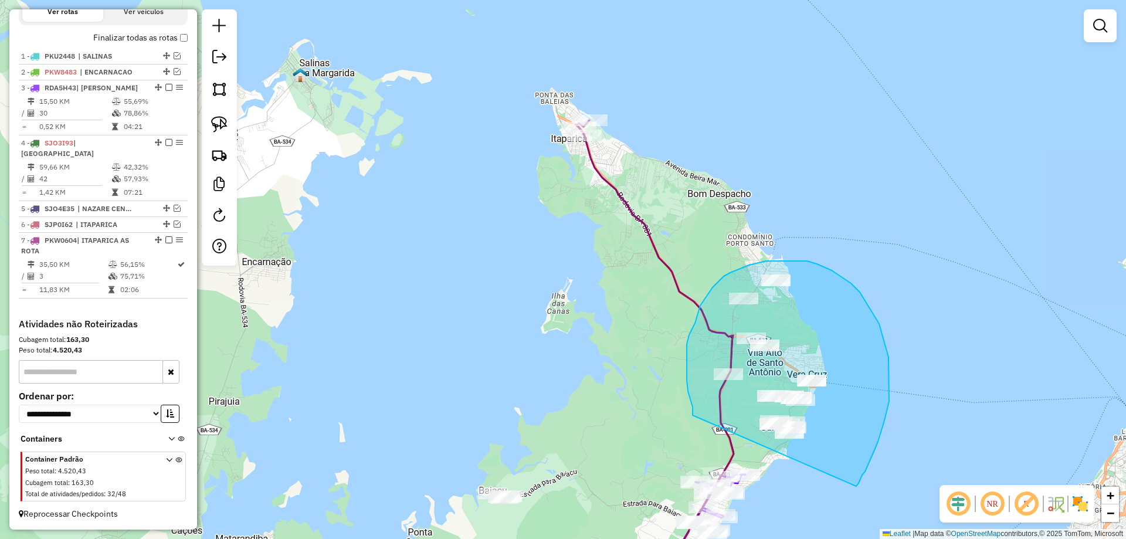
drag, startPoint x: 692, startPoint y: 415, endPoint x: 856, endPoint y: 486, distance: 178.3
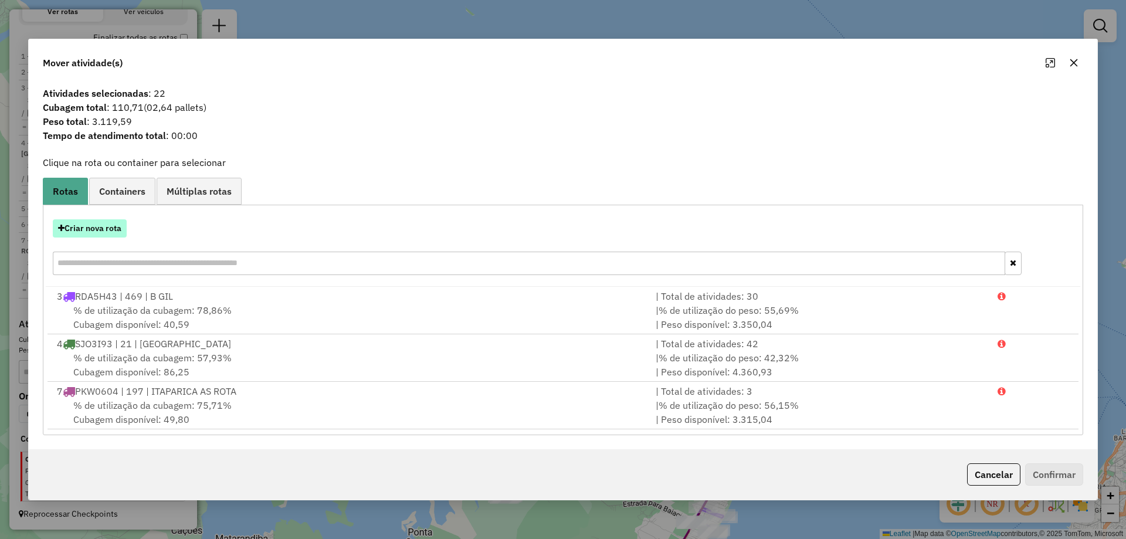
click at [100, 225] on button "Criar nova rota" at bounding box center [90, 228] width 74 height 18
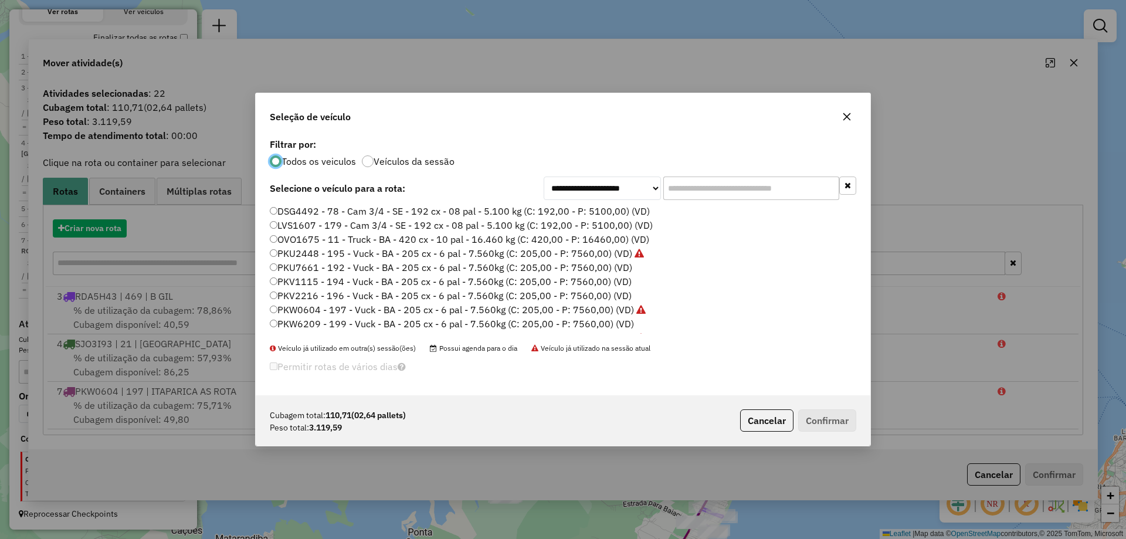
scroll to position [6, 4]
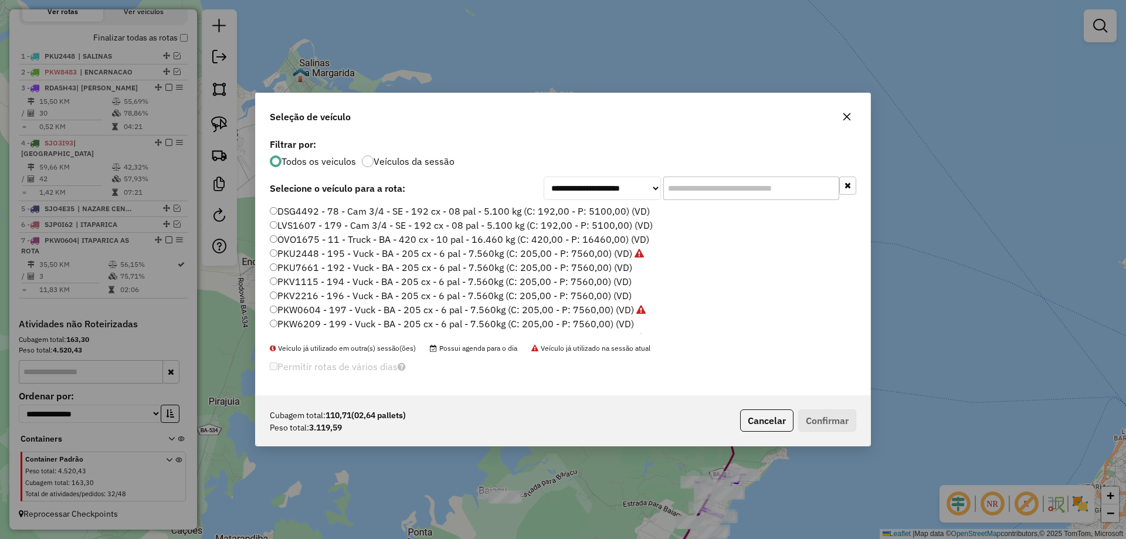
click at [330, 296] on label "PKV2216 - 196 - Vuck - BA - 205 cx - 6 pal - 7.560kg (C: 205,00 - P: 7560,00) (…" at bounding box center [451, 295] width 362 height 14
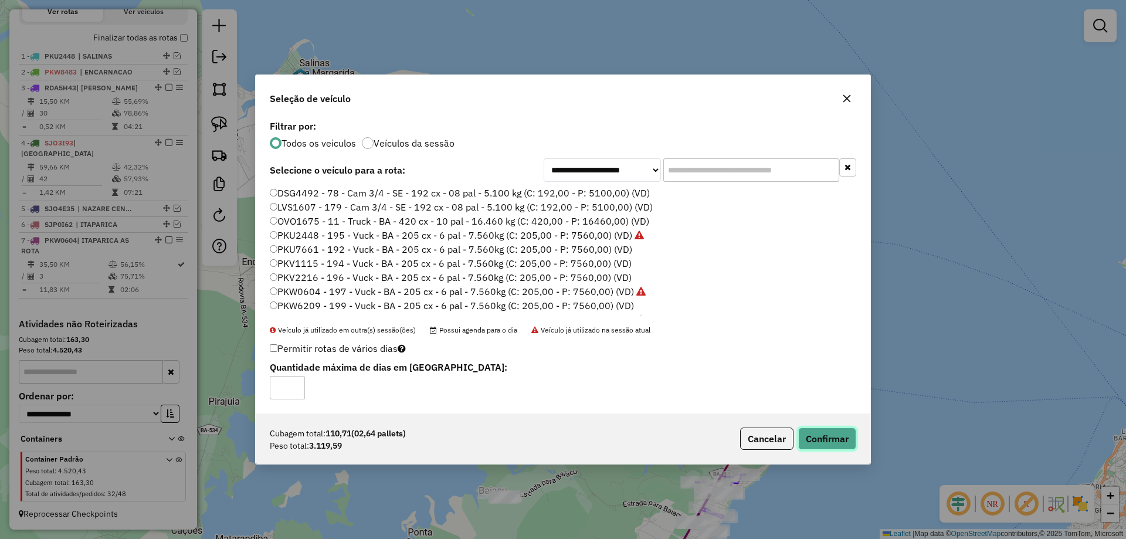
click at [830, 441] on button "Confirmar" at bounding box center [827, 438] width 58 height 22
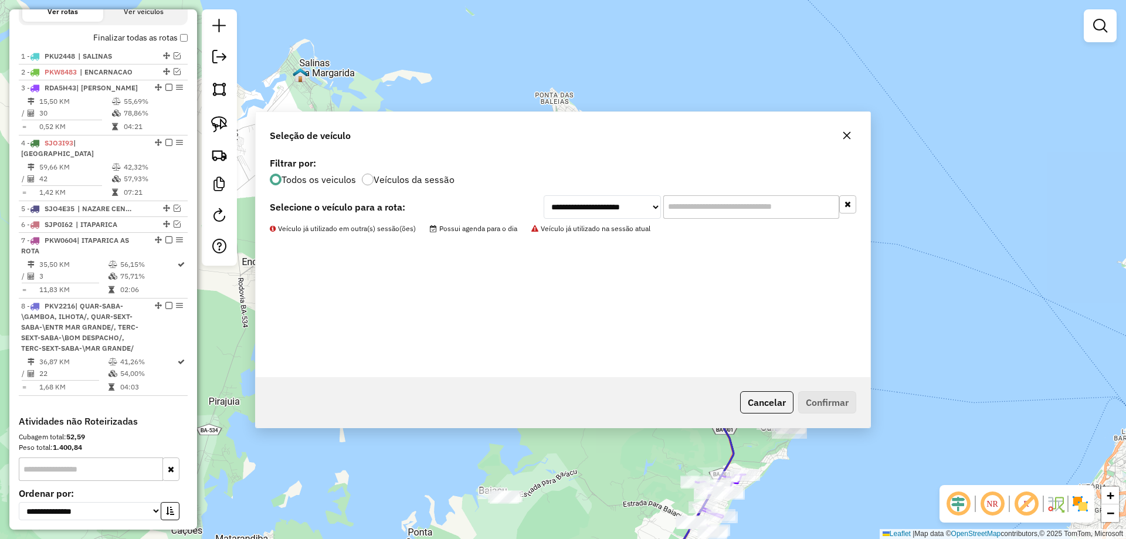
scroll to position [495, 0]
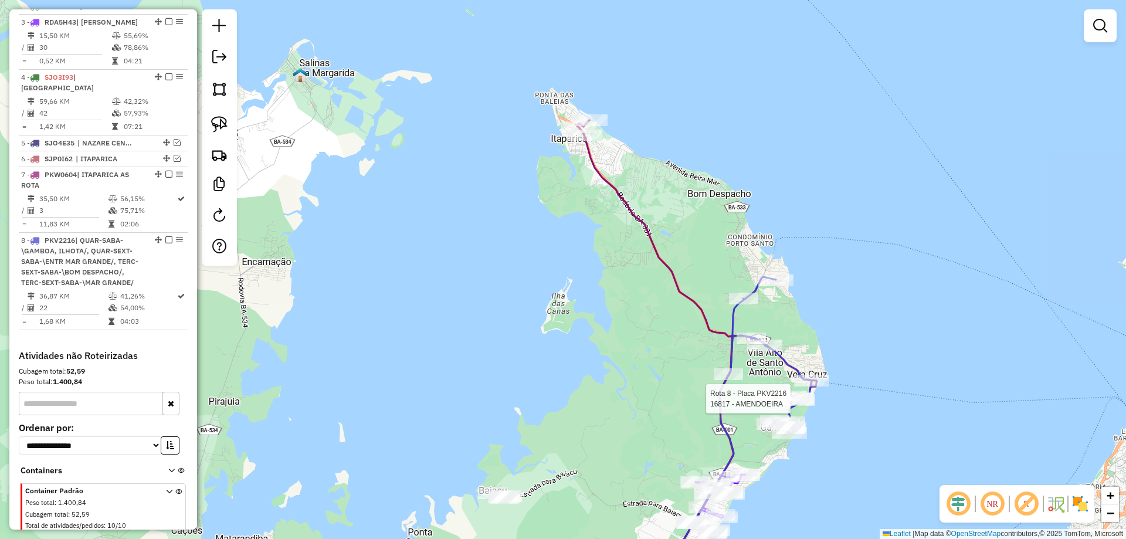
select select "**********"
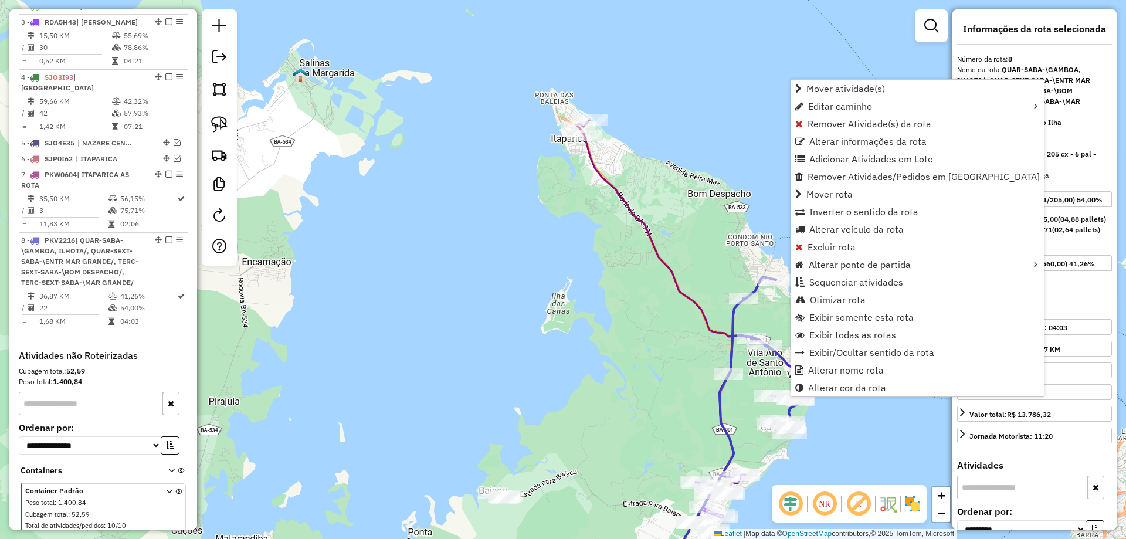
scroll to position [526, 0]
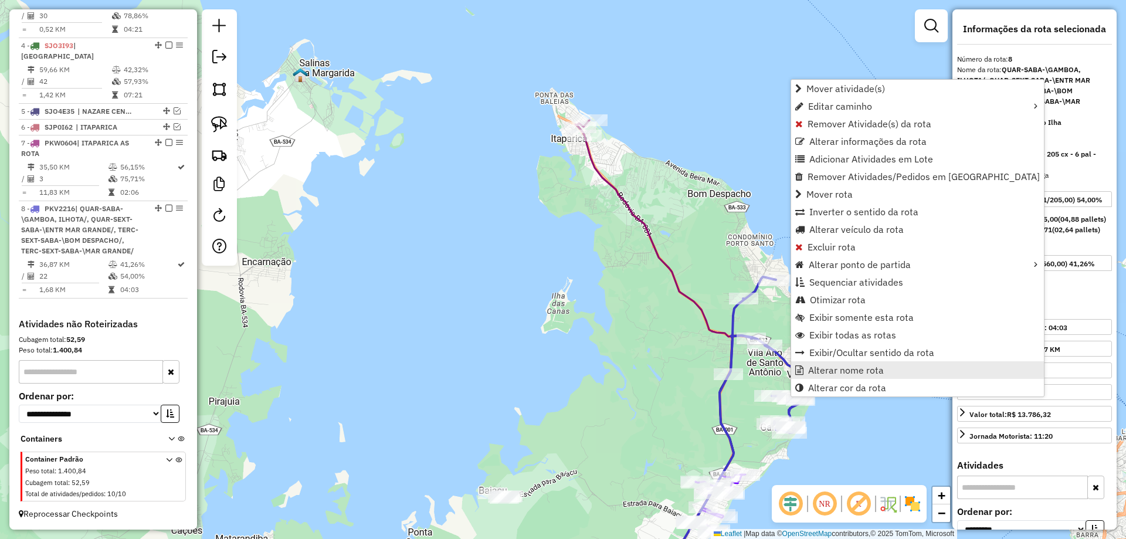
click at [802, 375] on link "Alterar nome rota" at bounding box center [917, 370] width 253 height 18
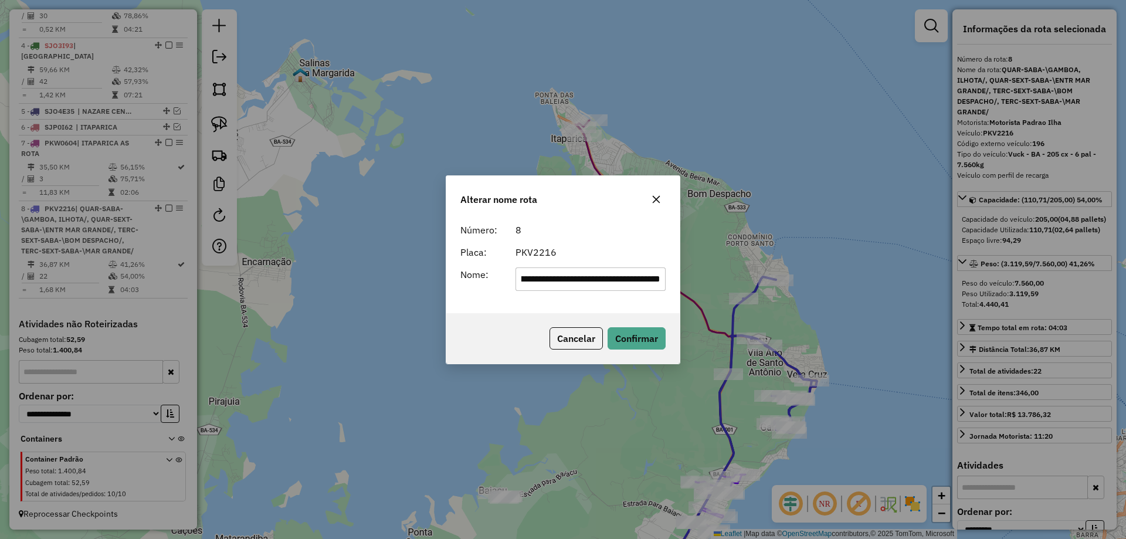
scroll to position [0, 0]
type input "**********"
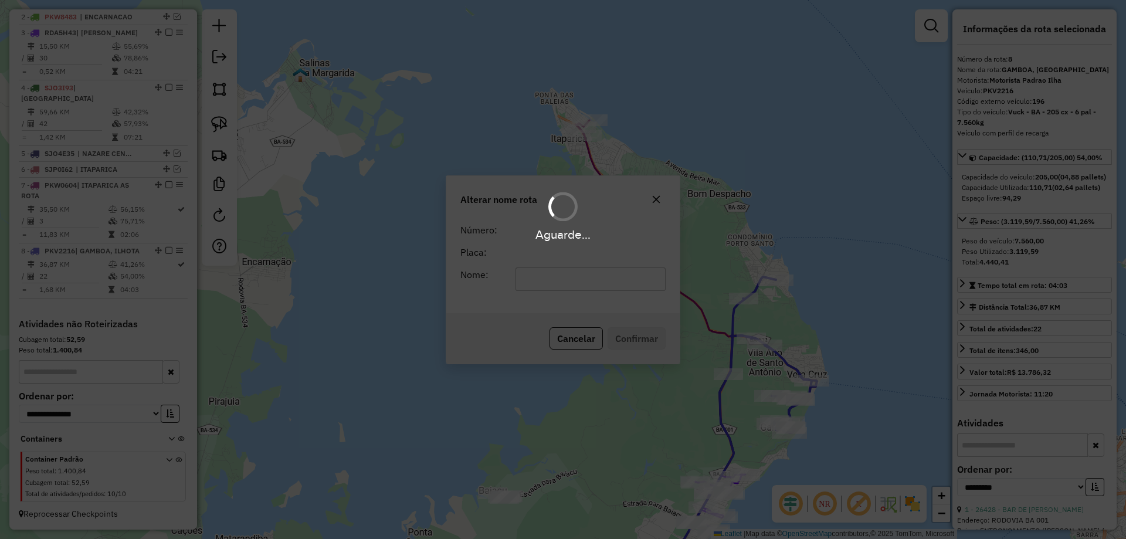
scroll to position [484, 0]
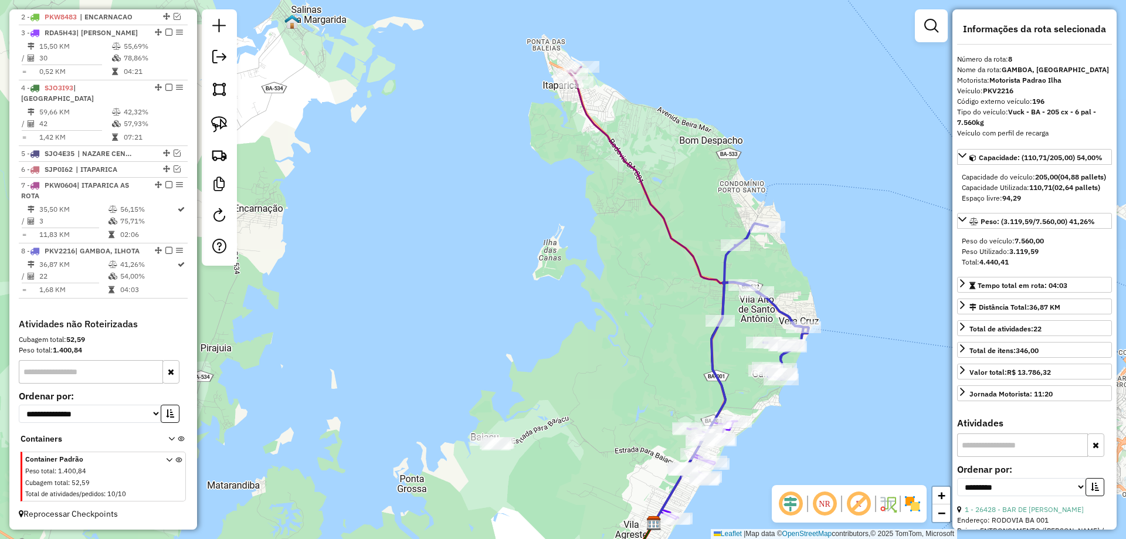
drag, startPoint x: 559, startPoint y: 335, endPoint x: 540, endPoint y: 277, distance: 60.4
click at [540, 277] on div "Janela de atendimento Grade de atendimento Capacidade Transportadoras Veículos …" at bounding box center [563, 269] width 1126 height 539
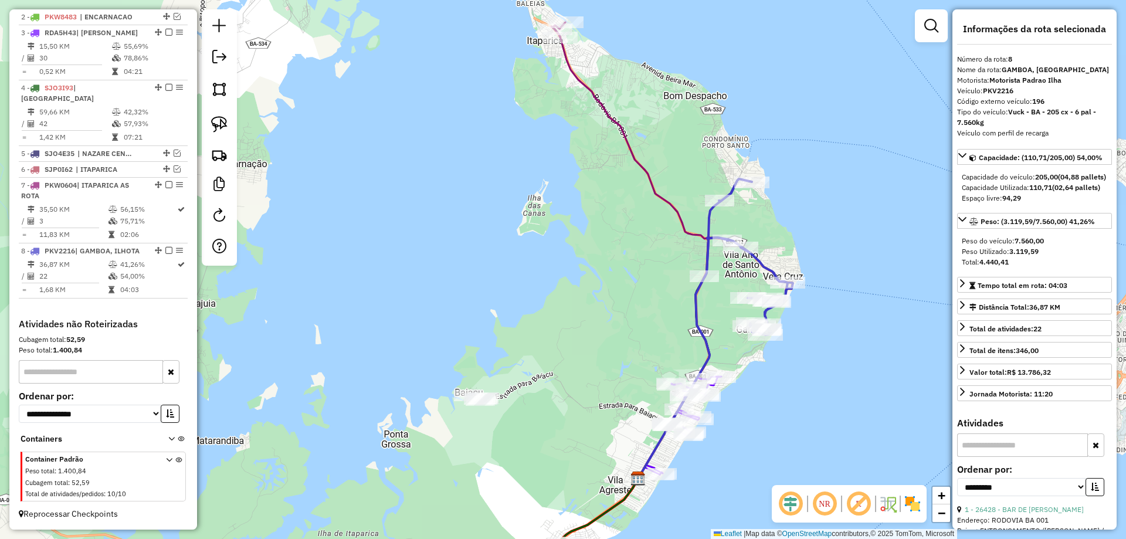
click at [699, 317] on icon at bounding box center [683, 357] width 90 height 241
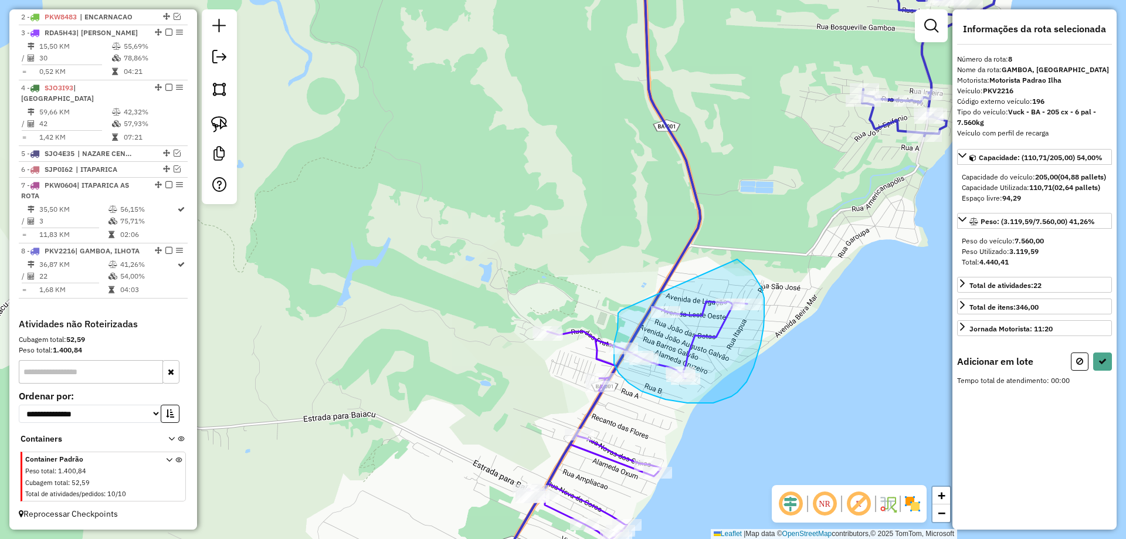
drag, startPoint x: 618, startPoint y: 316, endPoint x: 737, endPoint y: 259, distance: 131.9
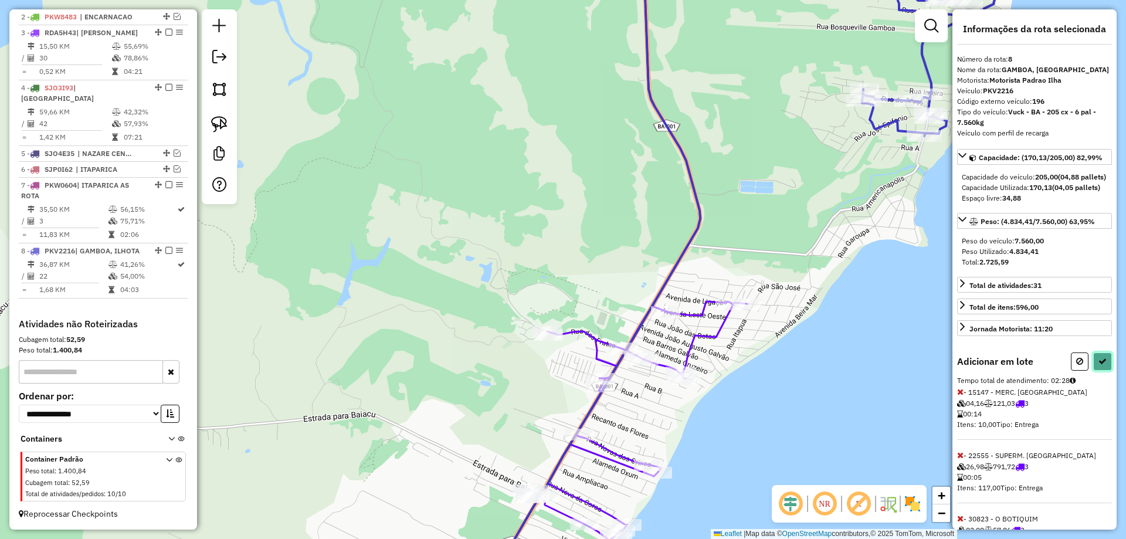
click at [1101, 365] on icon at bounding box center [1102, 361] width 8 height 8
select select "**********"
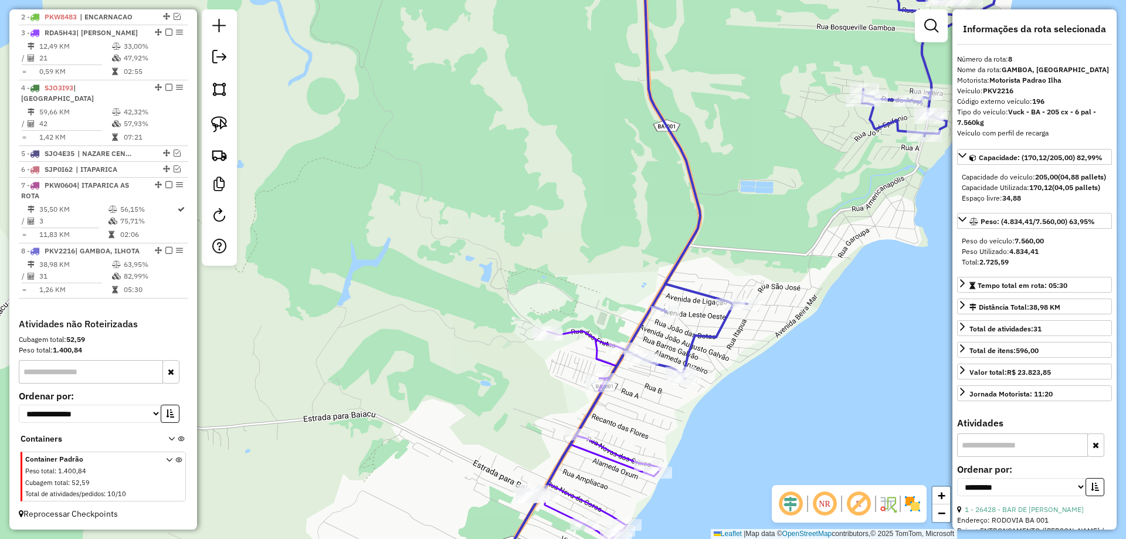
click at [576, 332] on icon at bounding box center [572, 461] width 178 height 261
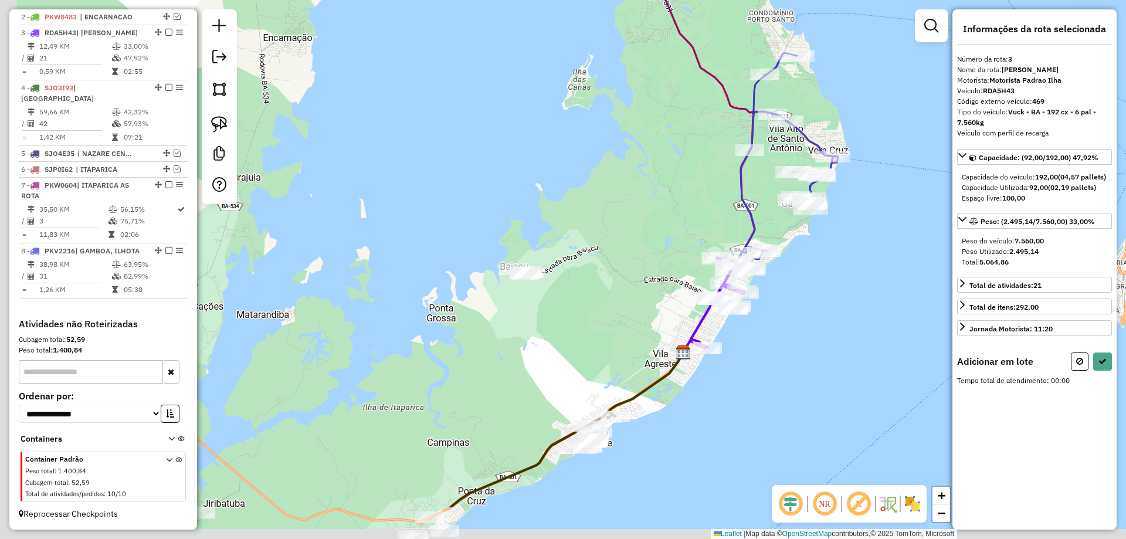
drag, startPoint x: 502, startPoint y: 391, endPoint x: 627, endPoint y: 303, distance: 153.1
click at [627, 303] on div "Janela de atendimento Grade de atendimento Capacidade Transportadoras Veículos …" at bounding box center [563, 269] width 1126 height 539
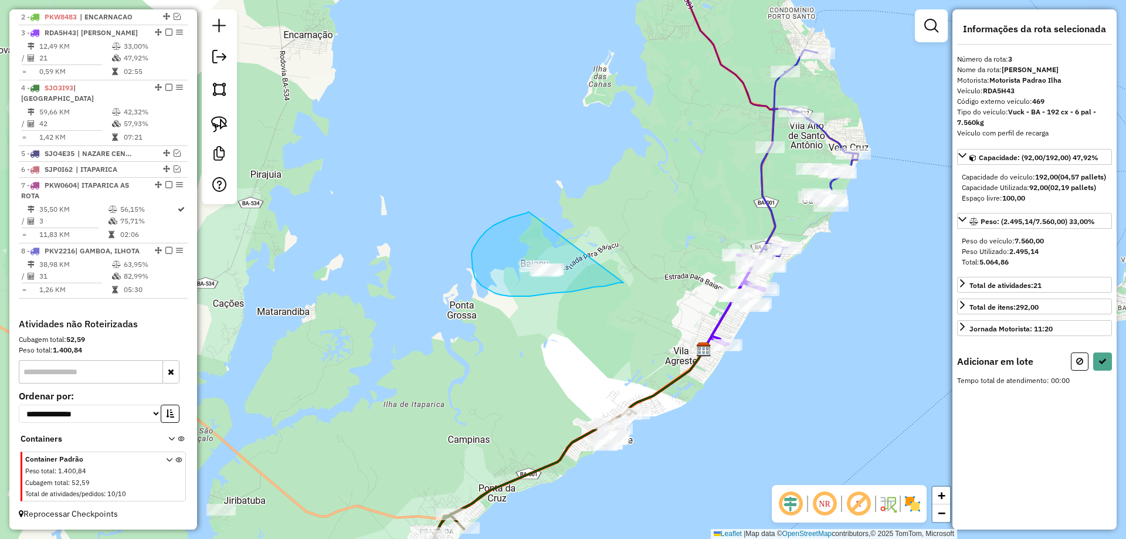
drag, startPoint x: 623, startPoint y: 283, endPoint x: 528, endPoint y: 212, distance: 118.5
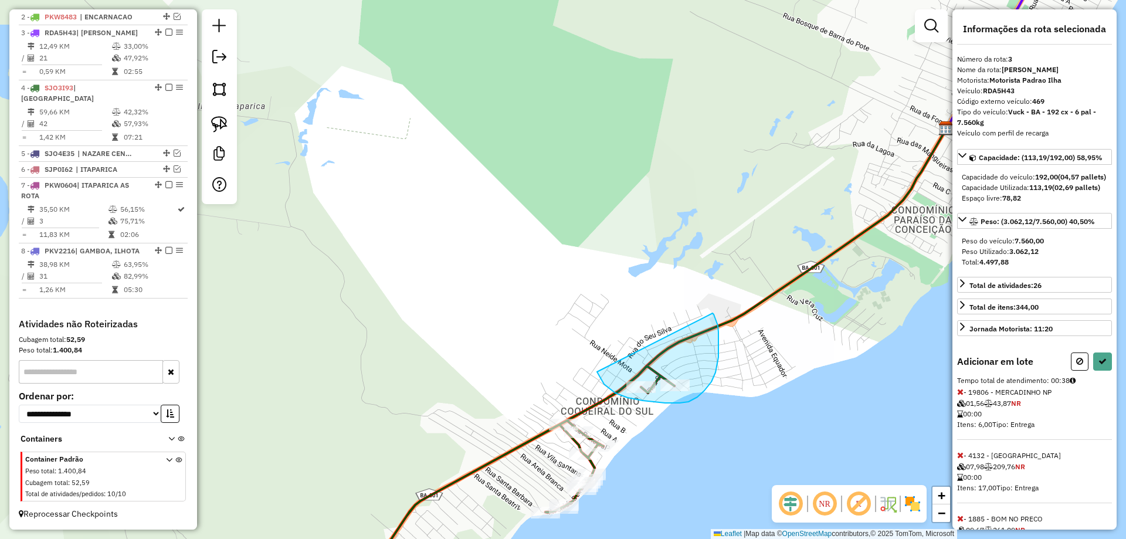
drag, startPoint x: 597, startPoint y: 372, endPoint x: 712, endPoint y: 313, distance: 129.5
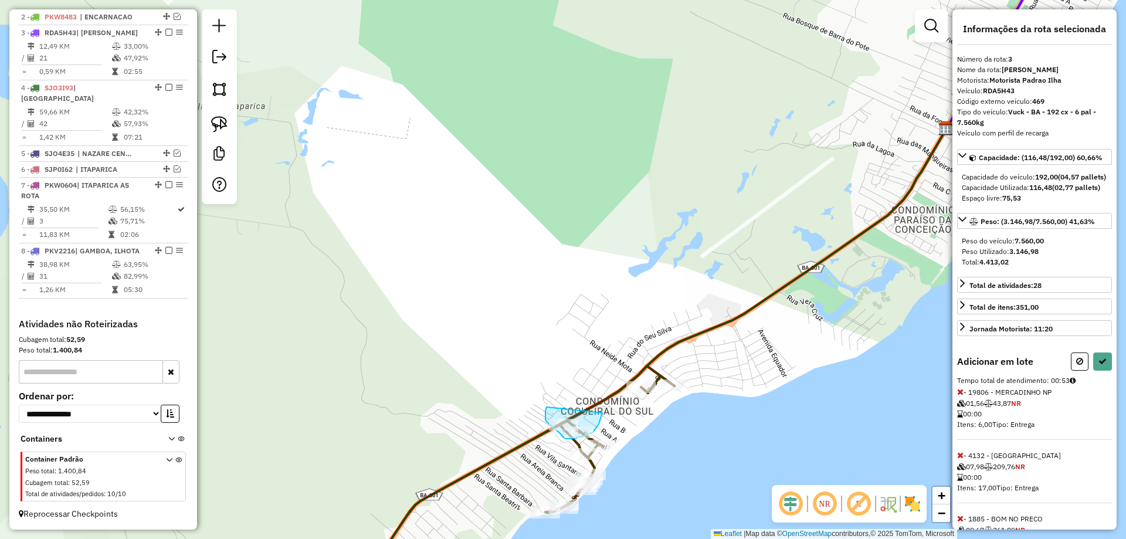
drag, startPoint x: 546, startPoint y: 407, endPoint x: 602, endPoint y: 412, distance: 55.9
click at [1101, 365] on icon at bounding box center [1102, 361] width 8 height 8
select select "**********"
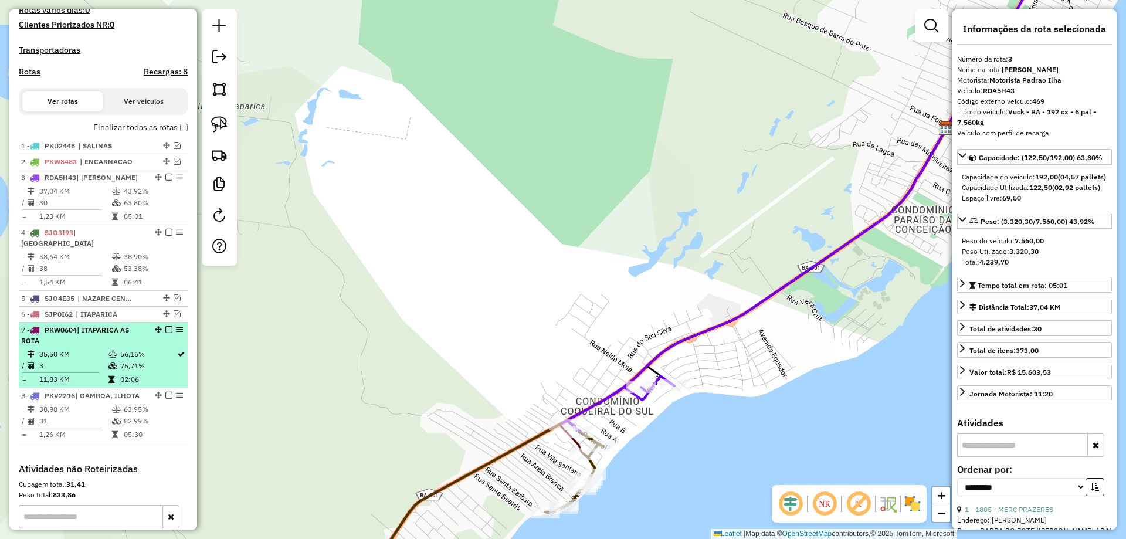
scroll to position [308, 0]
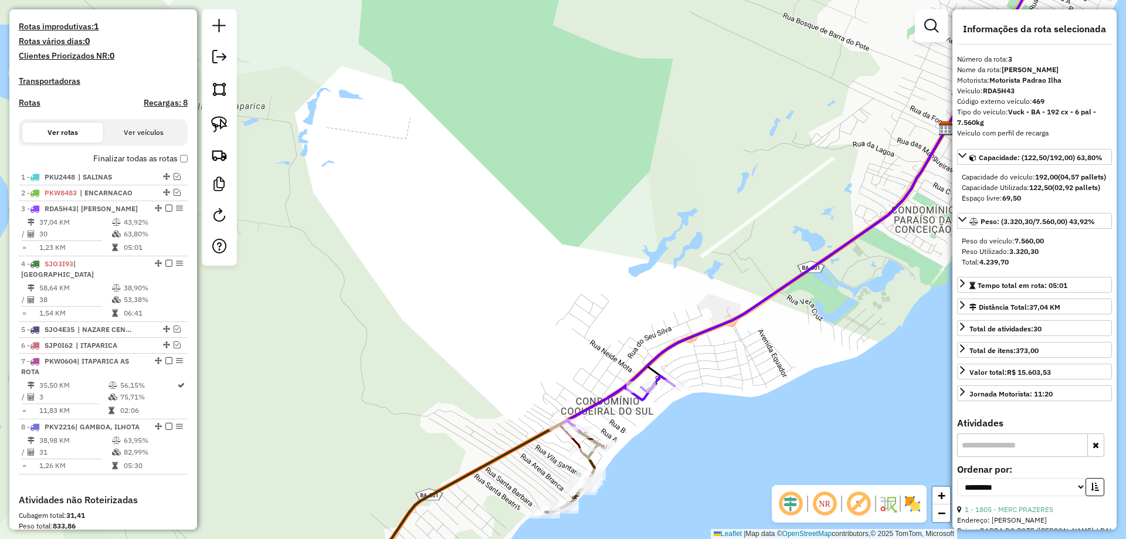
click at [175, 165] on label "Finalizar todas as rotas" at bounding box center [140, 158] width 94 height 12
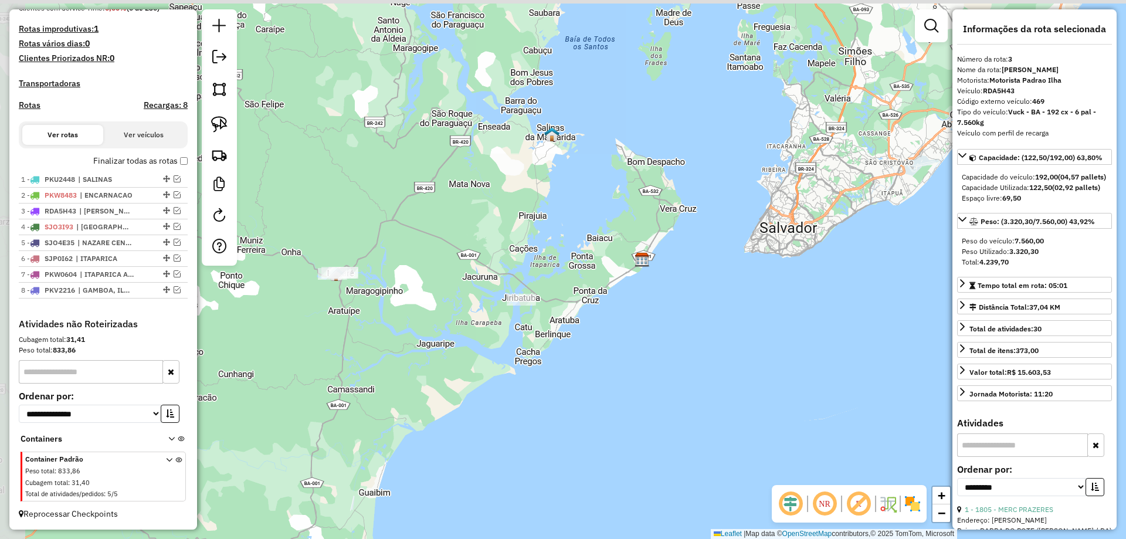
drag, startPoint x: 505, startPoint y: 180, endPoint x: 590, endPoint y: 244, distance: 107.2
click at [590, 244] on div "Janela de atendimento Grade de atendimento Capacidade Transportadoras Veículos …" at bounding box center [563, 269] width 1126 height 539
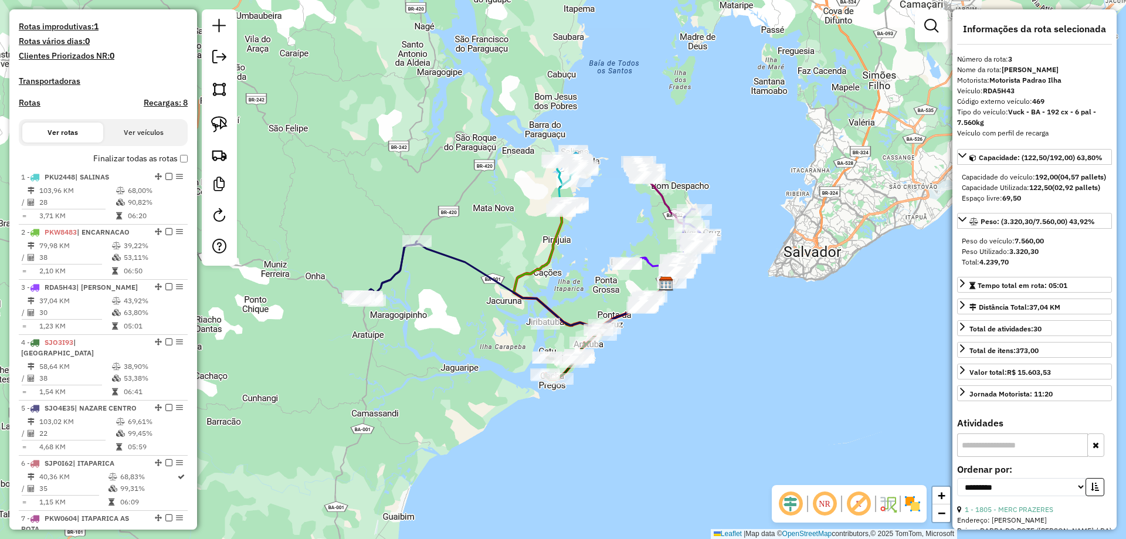
click at [28, 108] on h4 "Rotas" at bounding box center [30, 103] width 22 height 10
select select "*"
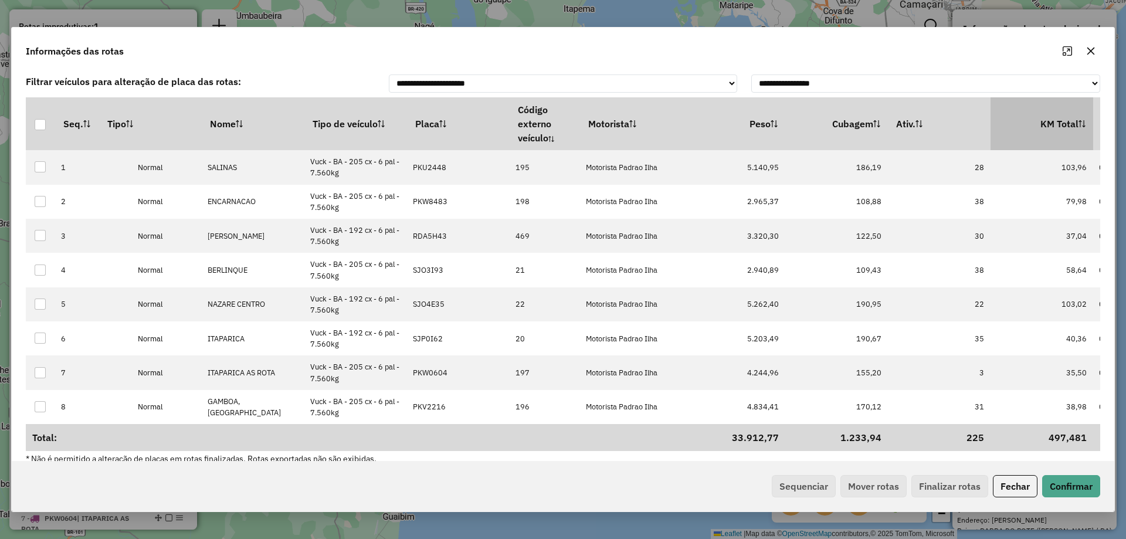
click at [1045, 128] on th "KM Total" at bounding box center [1041, 123] width 103 height 53
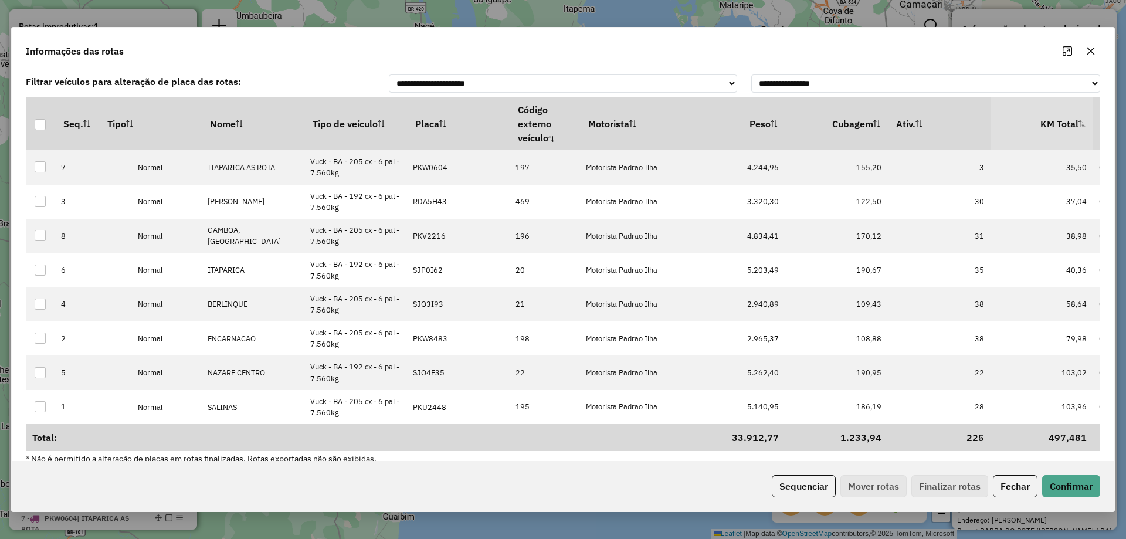
click at [1048, 127] on th "KM Total" at bounding box center [1041, 123] width 103 height 53
click at [803, 491] on button "Sequenciar" at bounding box center [804, 486] width 64 height 22
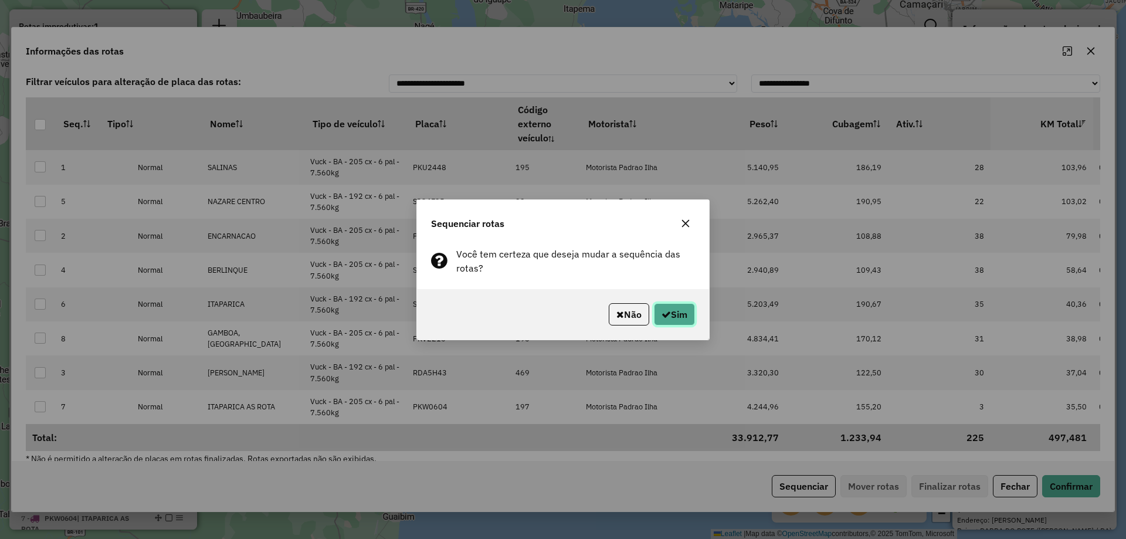
click at [669, 312] on button "Sim" at bounding box center [674, 314] width 41 height 22
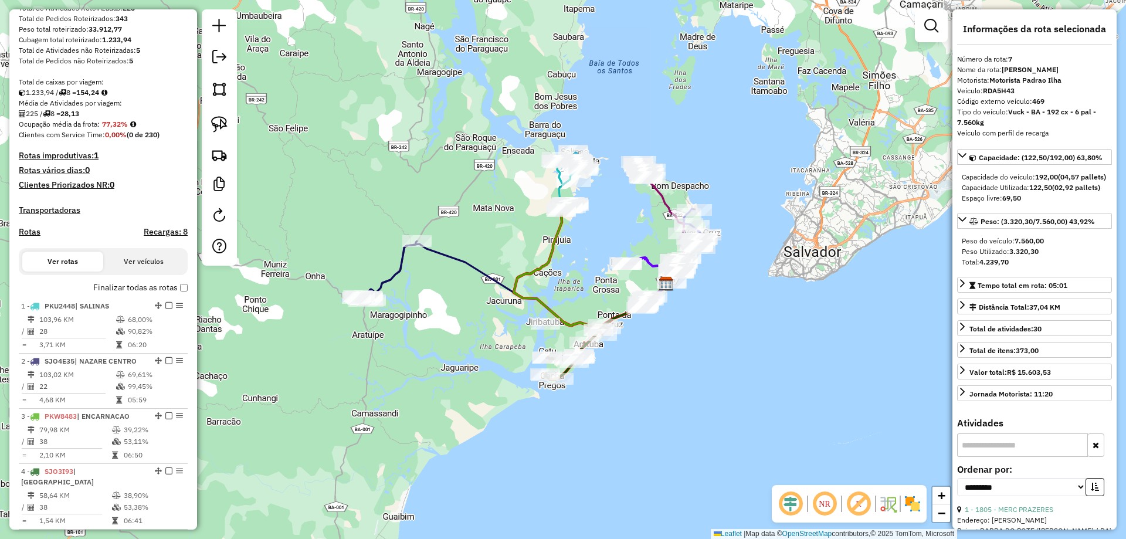
scroll to position [179, 0]
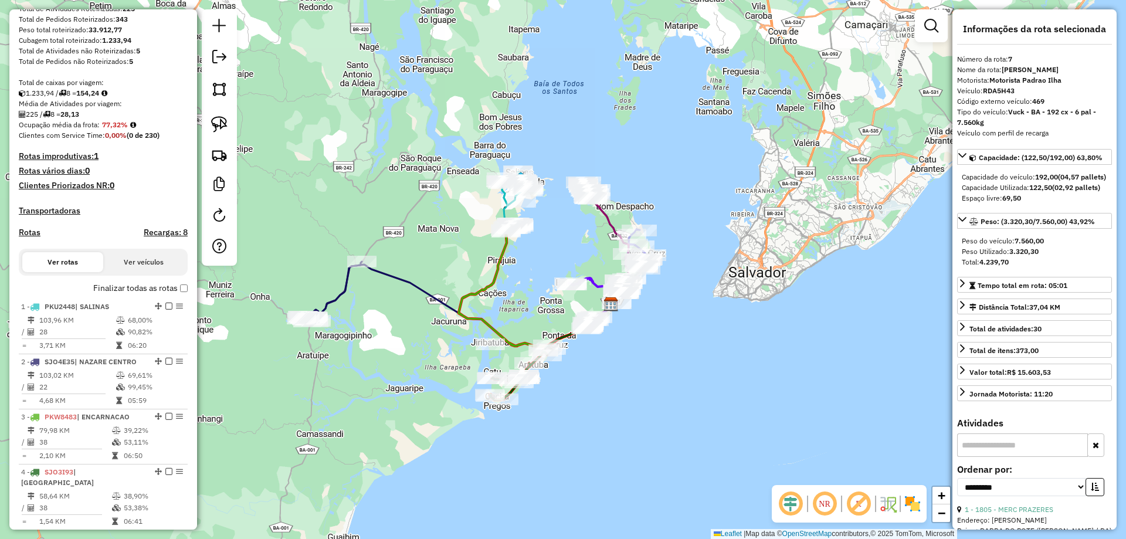
drag, startPoint x: 519, startPoint y: 203, endPoint x: 463, endPoint y: 226, distance: 60.7
click at [463, 226] on div "Janela de atendimento Grade de atendimento Capacidade Transportadoras Veículos …" at bounding box center [563, 269] width 1126 height 539
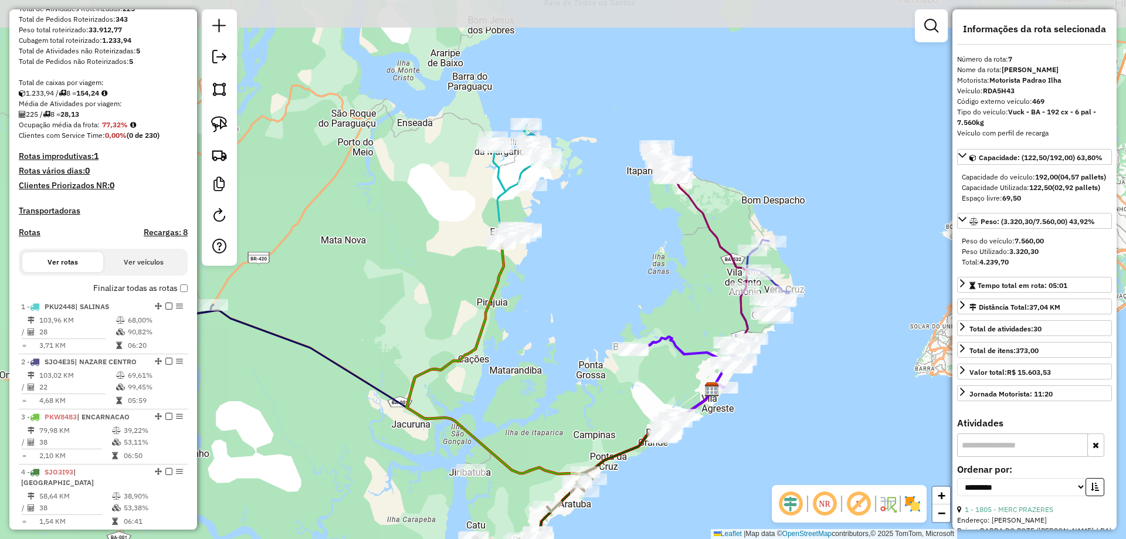
drag, startPoint x: 442, startPoint y: 182, endPoint x: 558, endPoint y: 311, distance: 172.7
click at [558, 311] on div "Janela de atendimento Grade de atendimento Capacidade Transportadoras Veículos …" at bounding box center [563, 269] width 1126 height 539
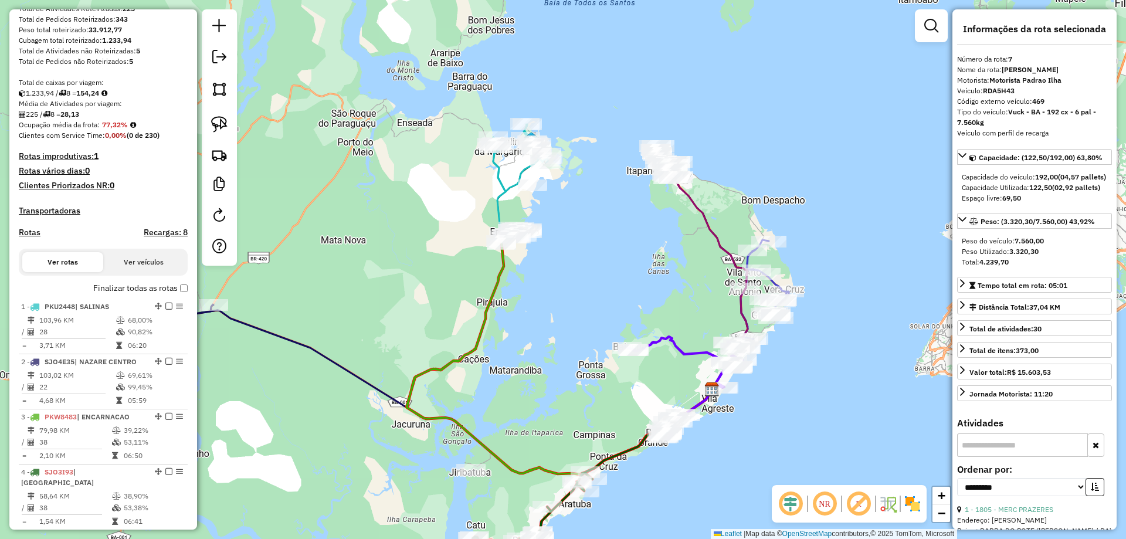
click at [554, 259] on div "Janela de atendimento Grade de atendimento Capacidade Transportadoras Veículos …" at bounding box center [563, 269] width 1126 height 539
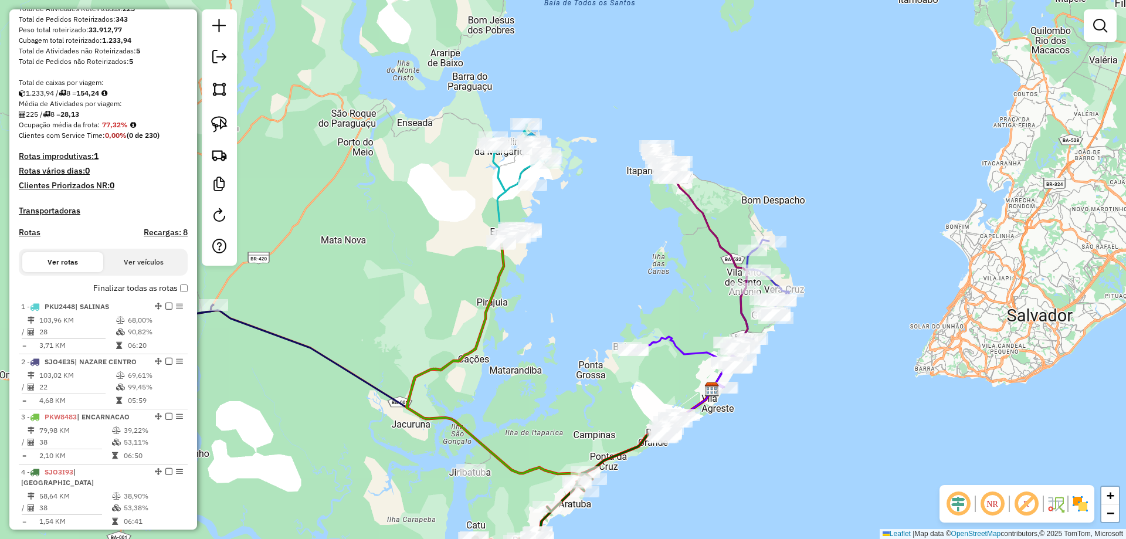
click at [554, 259] on div "Janela de atendimento Grade de atendimento Capacidade Transportadoras Veículos …" at bounding box center [563, 269] width 1126 height 539
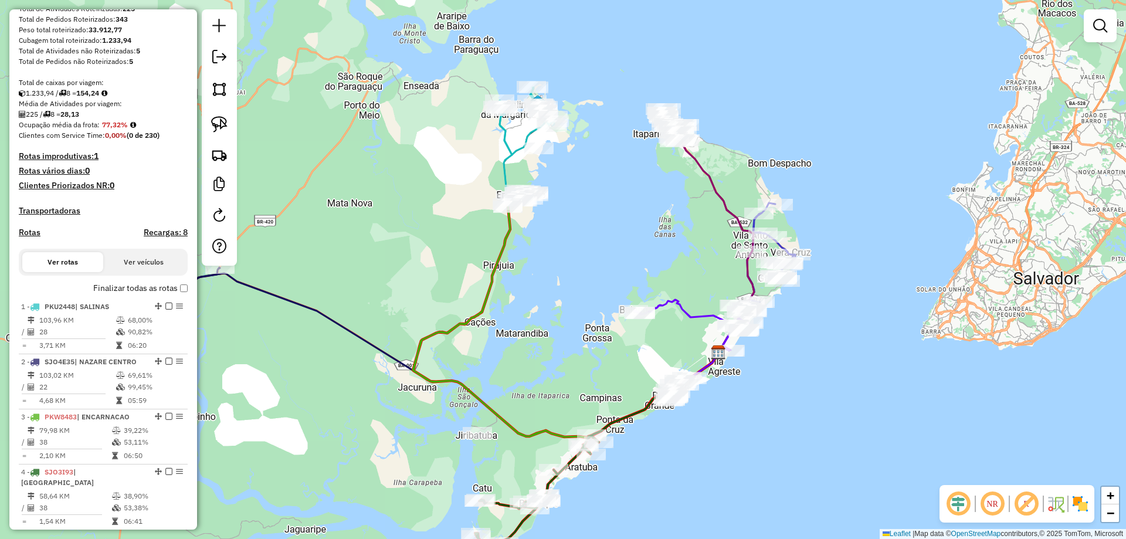
drag, startPoint x: 563, startPoint y: 375, endPoint x: 569, endPoint y: 342, distance: 34.0
click at [569, 342] on div "Janela de atendimento Grade de atendimento Capacidade Transportadoras Veículos …" at bounding box center [563, 269] width 1126 height 539
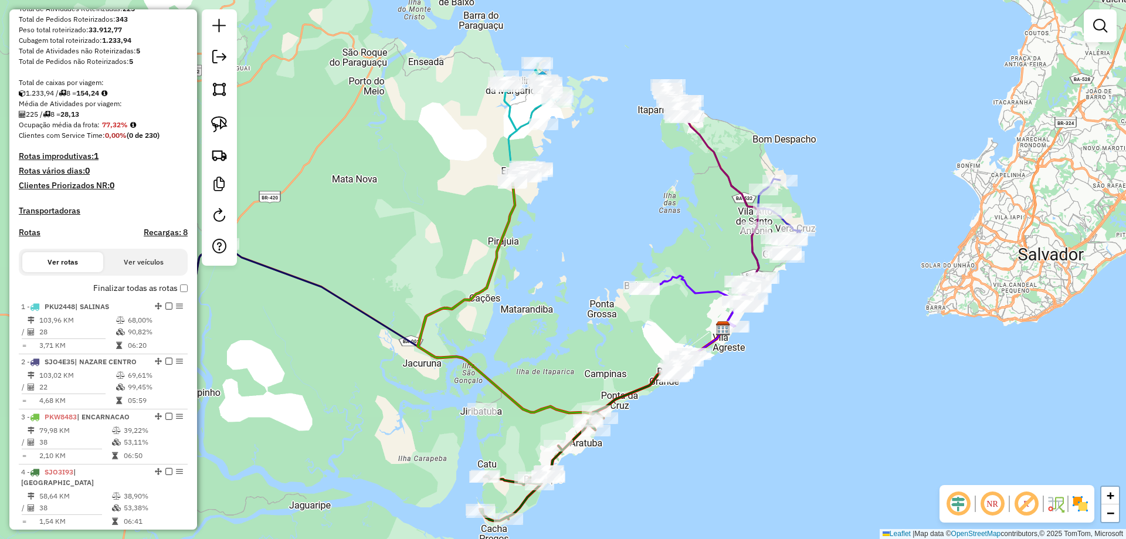
drag, startPoint x: 570, startPoint y: 362, endPoint x: 575, endPoint y: 335, distance: 27.4
click at [575, 335] on div "Janela de atendimento Grade de atendimento Capacidade Transportadoras Veículos …" at bounding box center [563, 269] width 1126 height 539
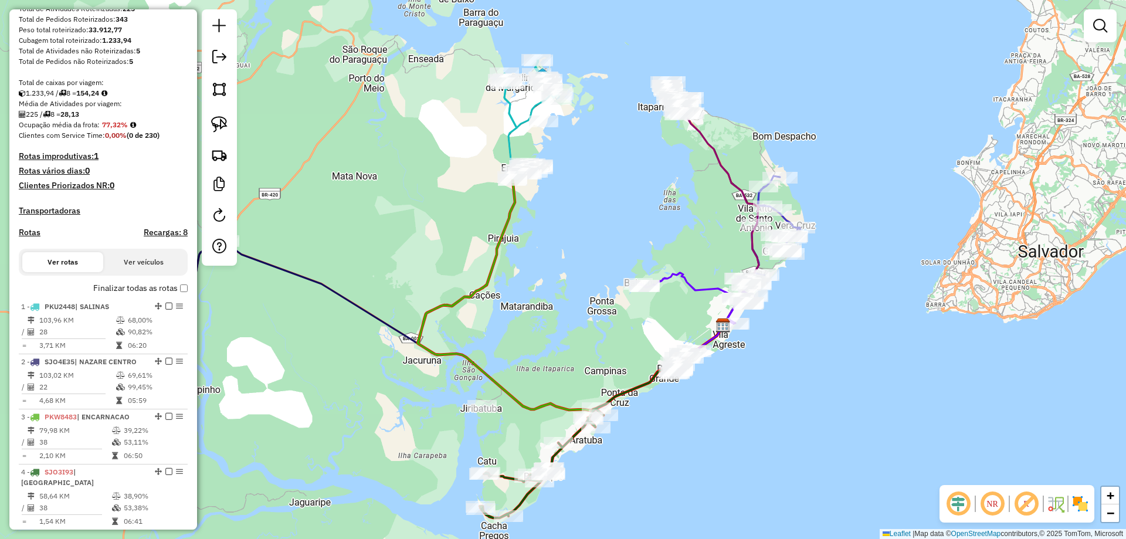
click at [511, 475] on icon at bounding box center [580, 440] width 201 height 156
select select "**********"
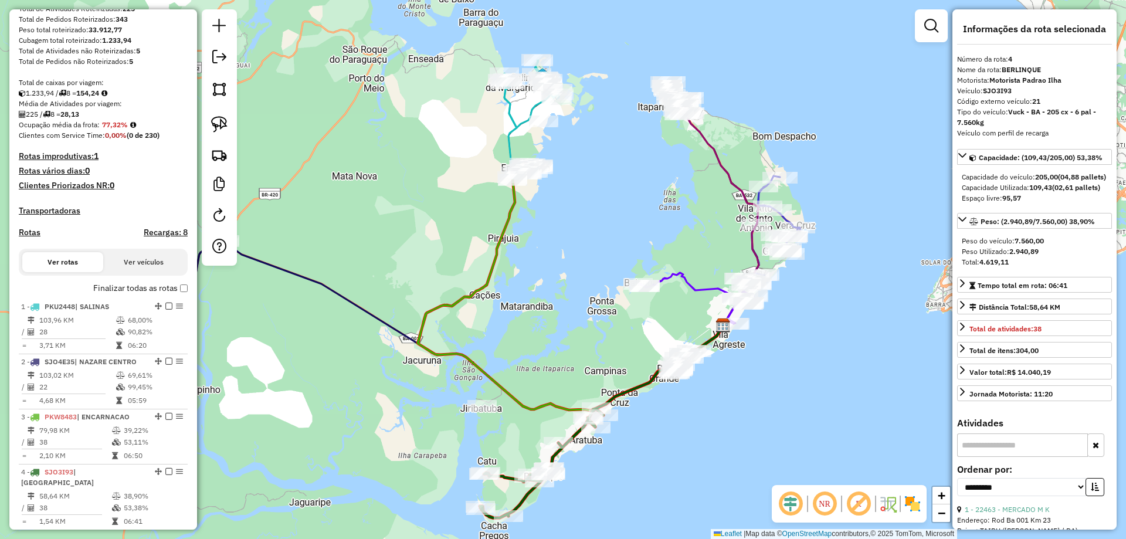
scroll to position [641, 0]
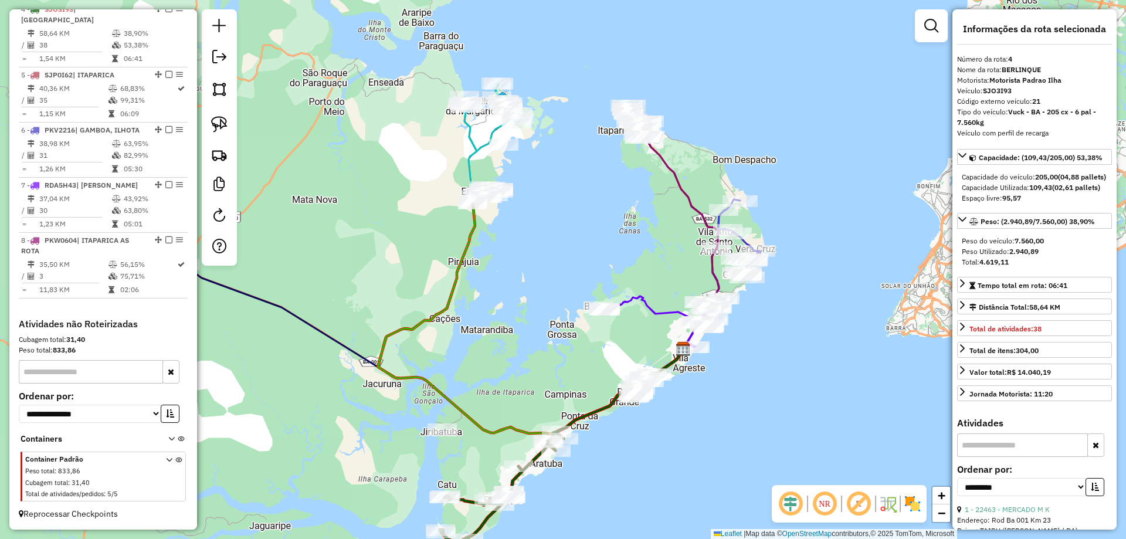
click at [470, 501] on icon at bounding box center [540, 463] width 201 height 156
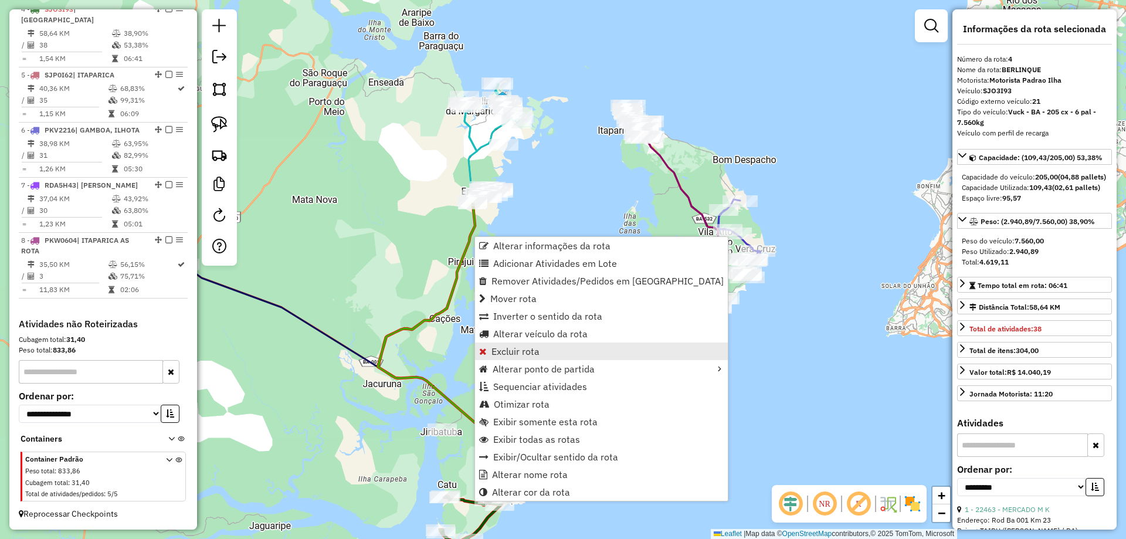
click at [515, 353] on span "Excluir rota" at bounding box center [515, 350] width 48 height 9
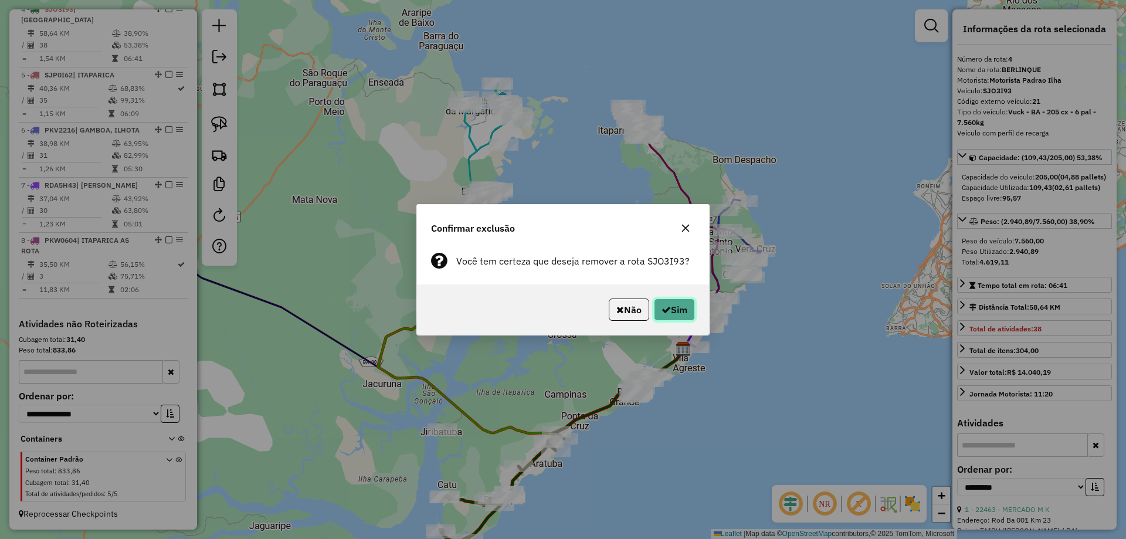
click at [681, 308] on button "Sim" at bounding box center [674, 309] width 41 height 22
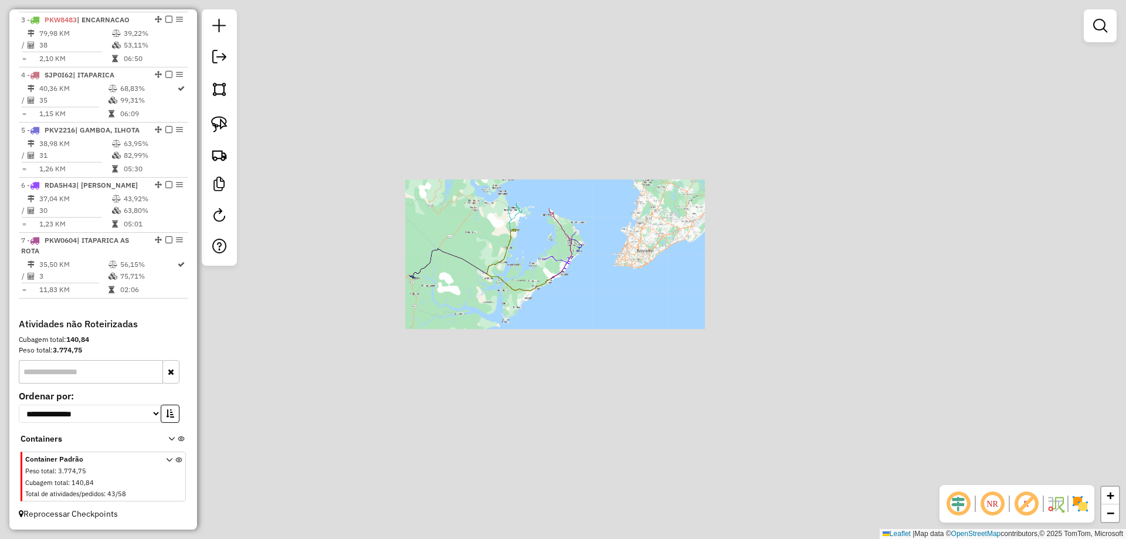
scroll to position [586, 0]
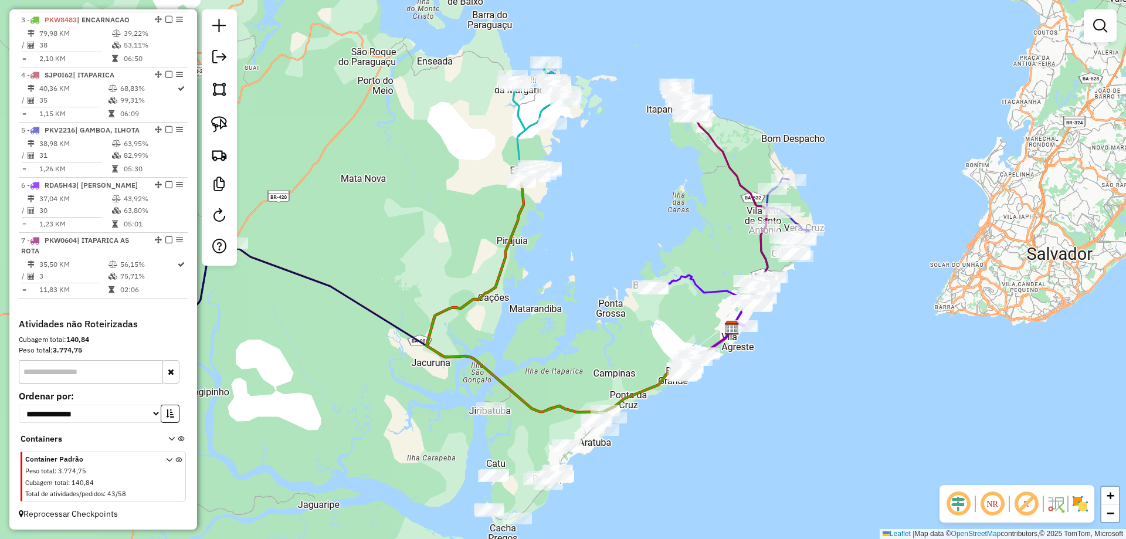
click at [696, 290] on icon at bounding box center [704, 320] width 115 height 91
select select "**********"
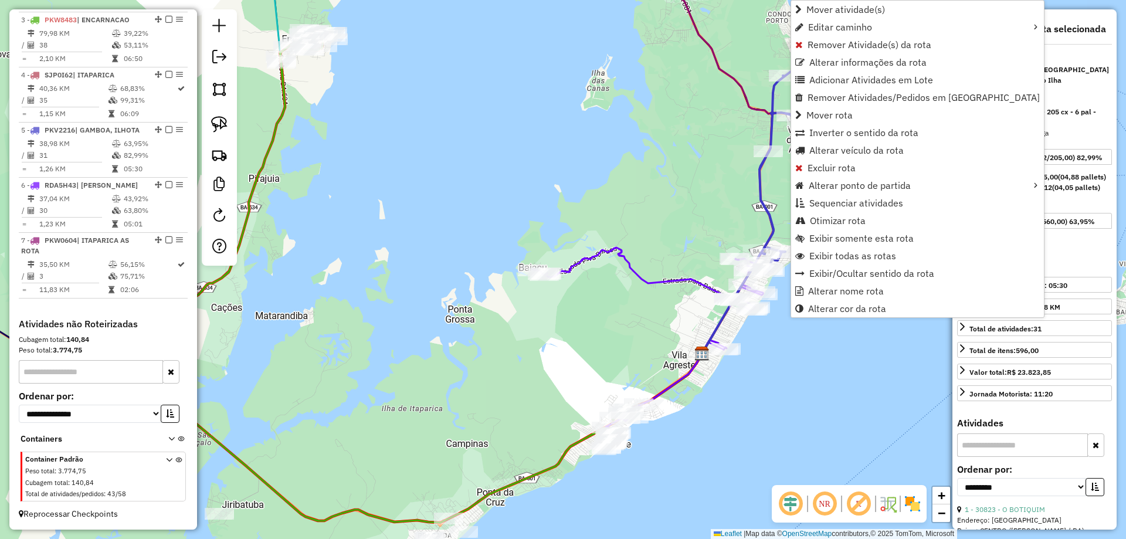
click at [641, 202] on div "Janela de atendimento Grade de atendimento Capacidade Transportadoras Veículos …" at bounding box center [563, 269] width 1126 height 539
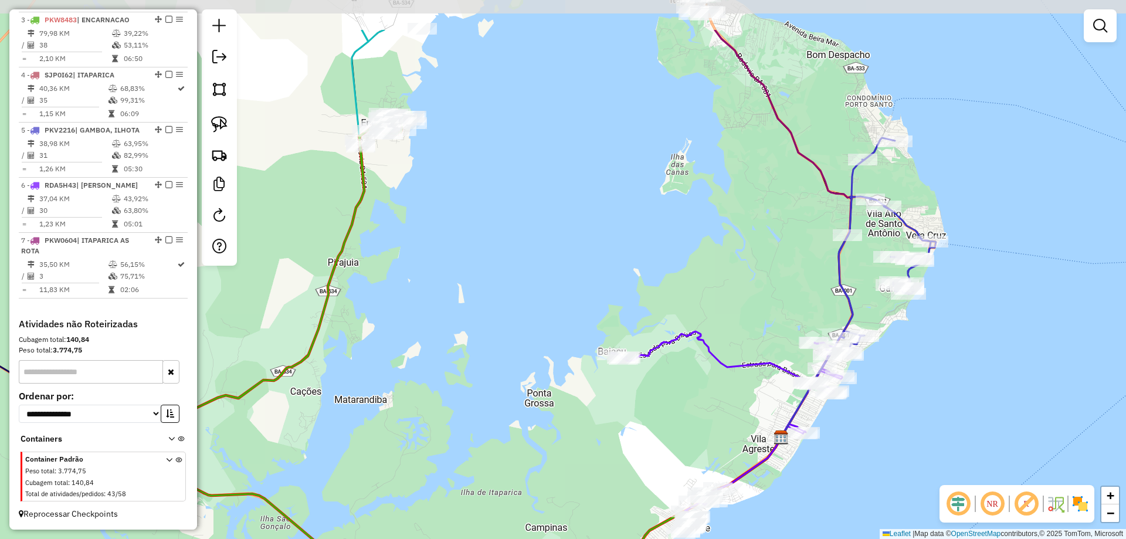
drag, startPoint x: 547, startPoint y: 163, endPoint x: 626, endPoint y: 247, distance: 115.3
click at [626, 247] on div "Janela de atendimento Grade de atendimento Capacidade Transportadoras Veículos …" at bounding box center [563, 269] width 1126 height 539
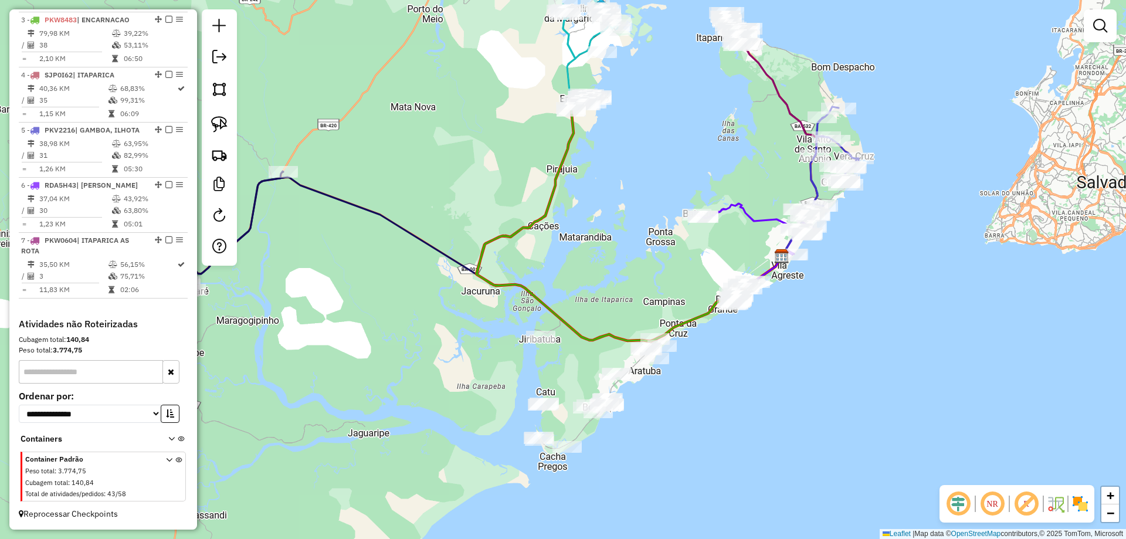
click at [672, 149] on div "Janela de atendimento Grade de atendimento Capacidade Transportadoras Veículos …" at bounding box center [563, 269] width 1126 height 539
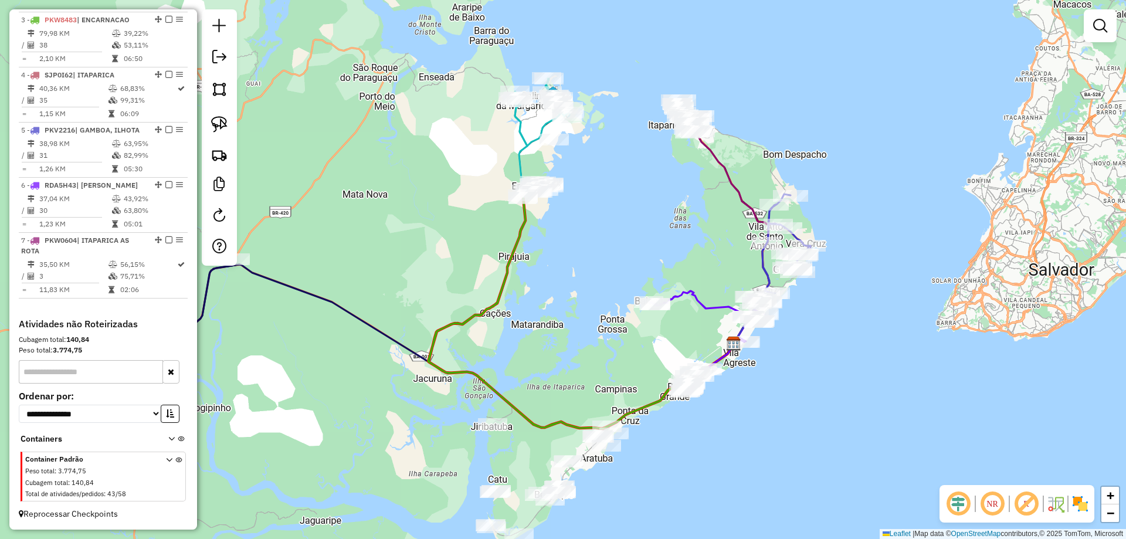
drag, startPoint x: 693, startPoint y: 124, endPoint x: 641, endPoint y: 209, distance: 99.7
click at [641, 209] on div "Janela de atendimento Grade de atendimento Capacidade Transportadoras Veículos …" at bounding box center [563, 269] width 1126 height 539
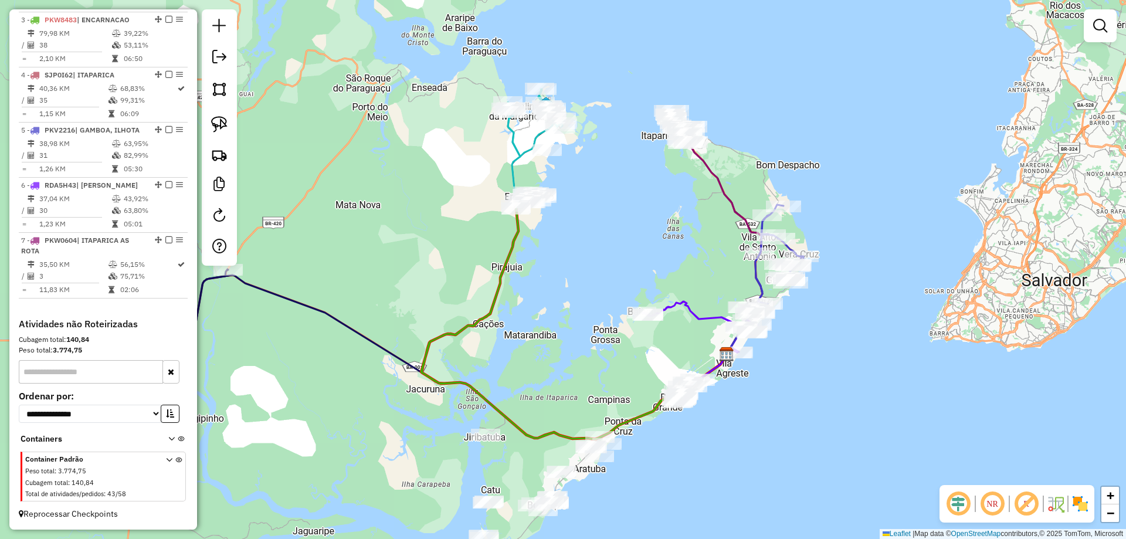
click at [708, 161] on icon at bounding box center [723, 240] width 78 height 228
select select "**********"
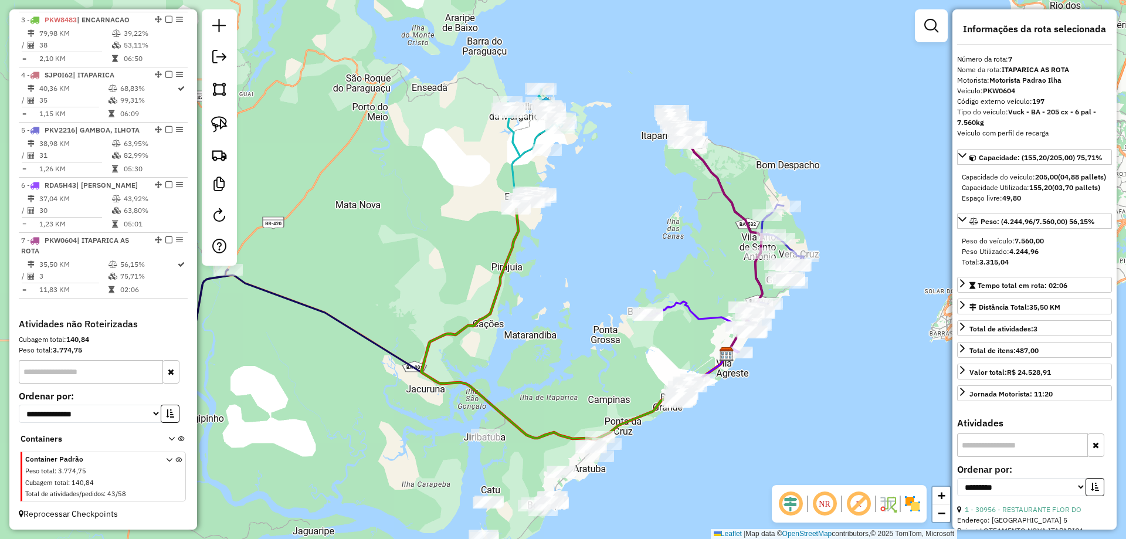
click at [693, 252] on div "Janela de atendimento Grade de atendimento Capacidade Transportadoras Veículos …" at bounding box center [563, 269] width 1126 height 539
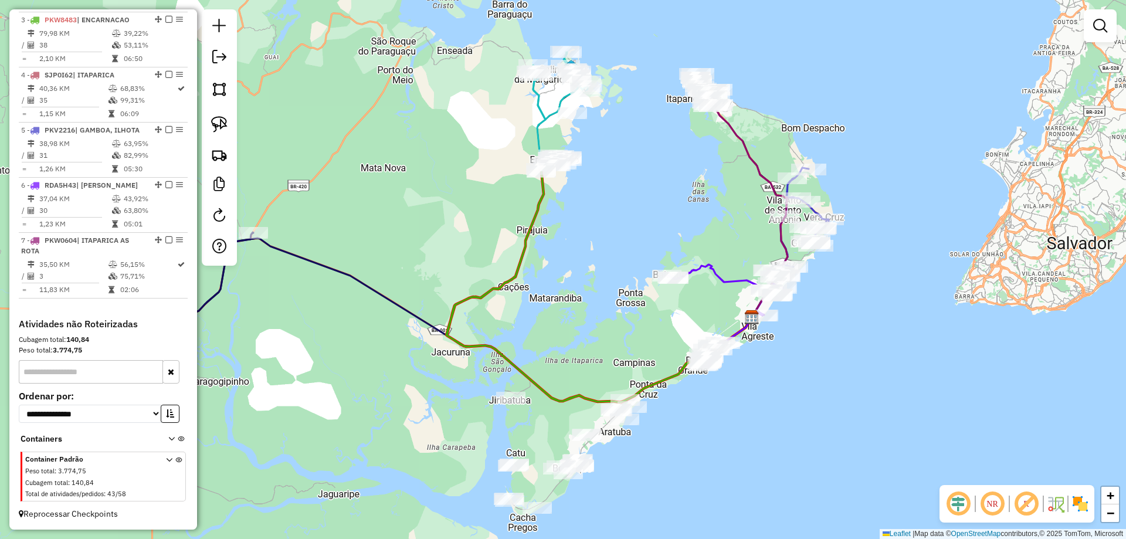
drag, startPoint x: 664, startPoint y: 256, endPoint x: 694, endPoint y: 198, distance: 65.0
click at [694, 198] on div "Janela de atendimento Grade de atendimento Capacidade Transportadoras Veículos …" at bounding box center [563, 269] width 1126 height 539
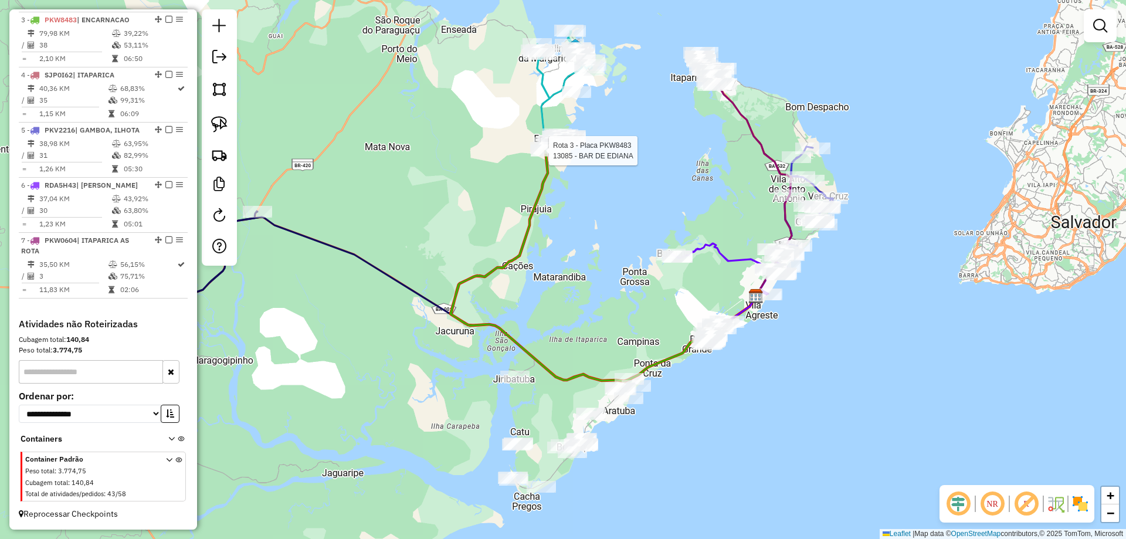
select select "**********"
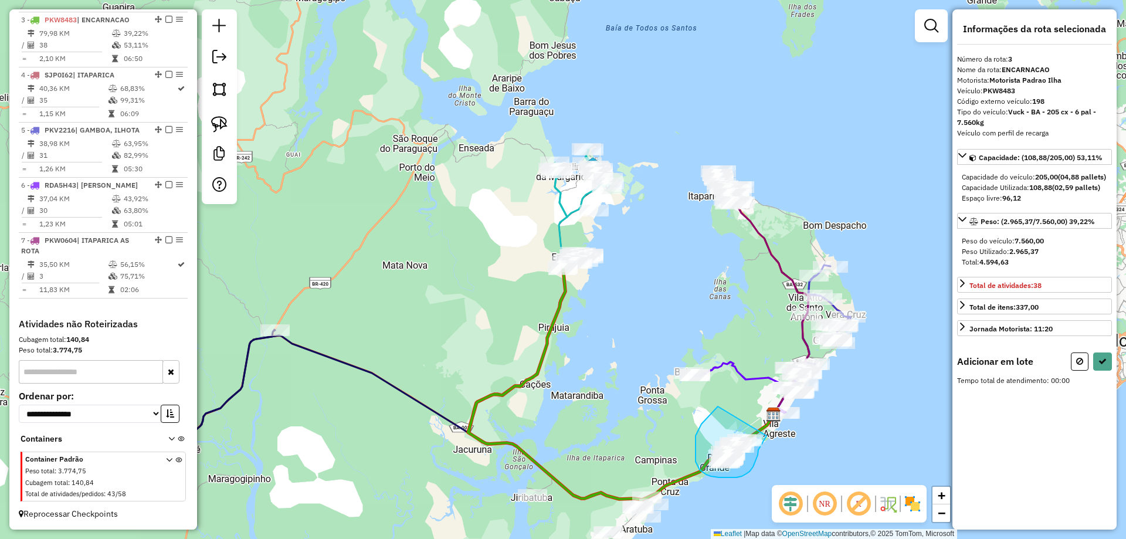
drag, startPoint x: 712, startPoint y: 413, endPoint x: 766, endPoint y: 436, distance: 59.1
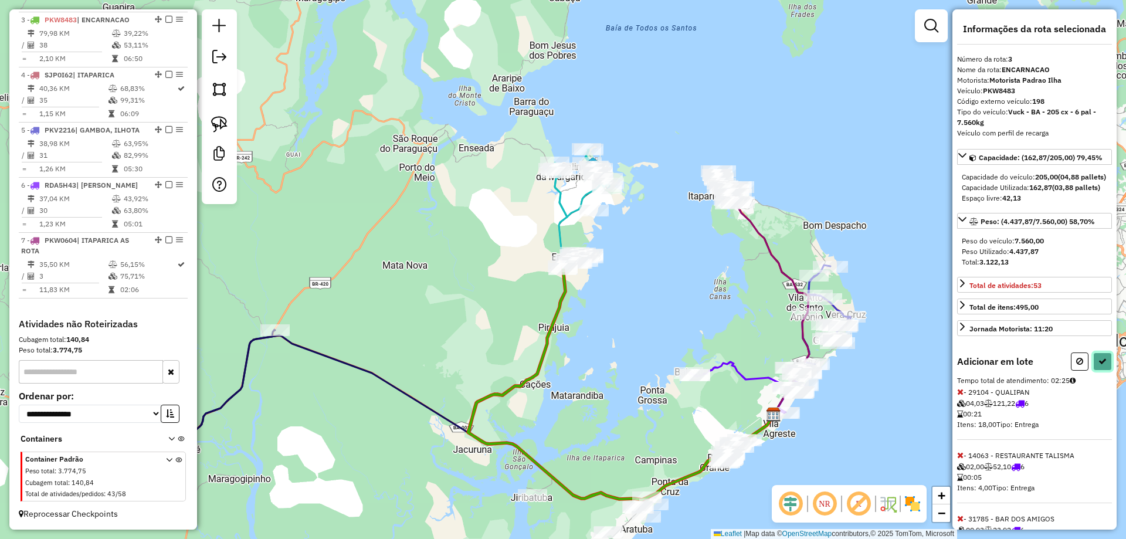
click at [1102, 365] on icon at bounding box center [1102, 361] width 8 height 8
select select "**********"
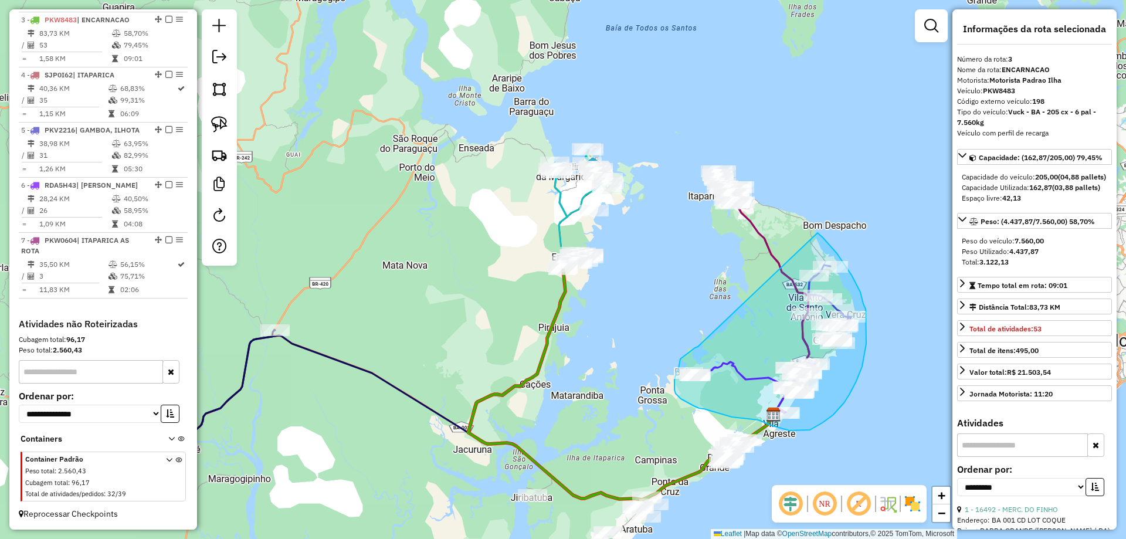
drag, startPoint x: 698, startPoint y: 346, endPoint x: 813, endPoint y: 229, distance: 164.2
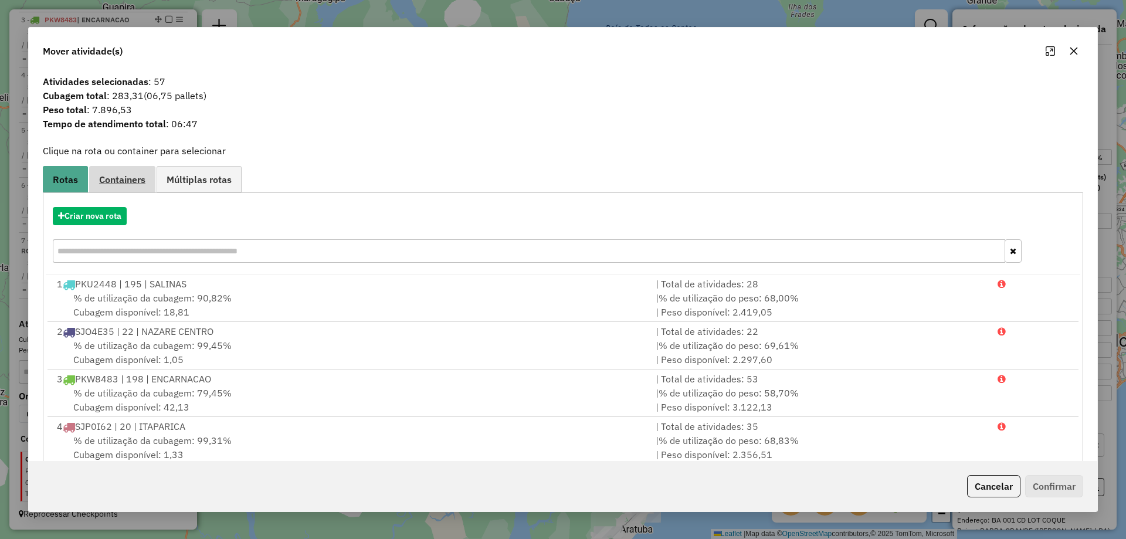
click at [106, 170] on link "Containers" at bounding box center [122, 179] width 66 height 26
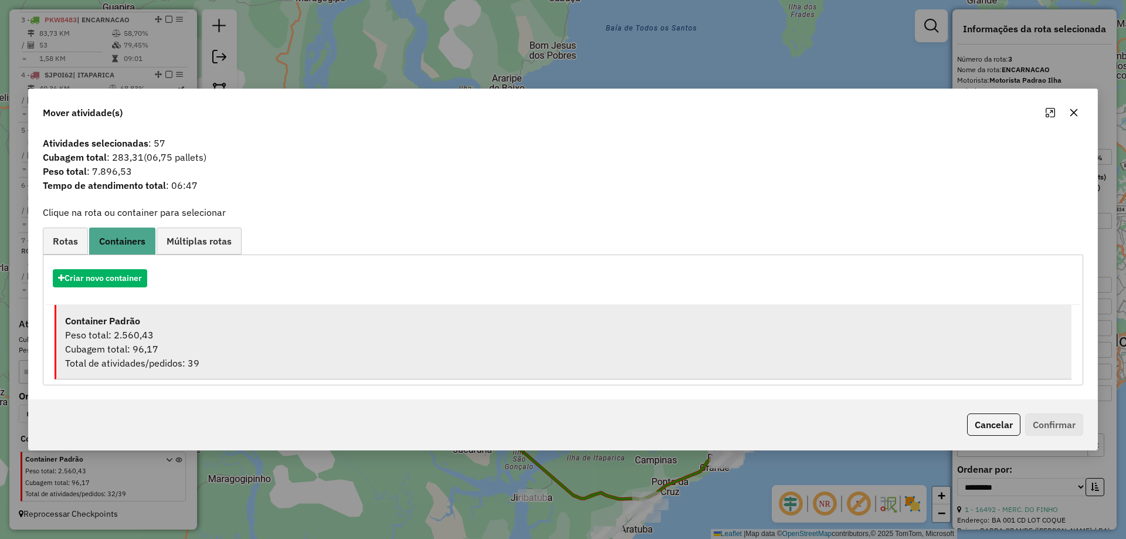
click at [188, 333] on div "Peso total: 2.560,43" at bounding box center [563, 335] width 997 height 14
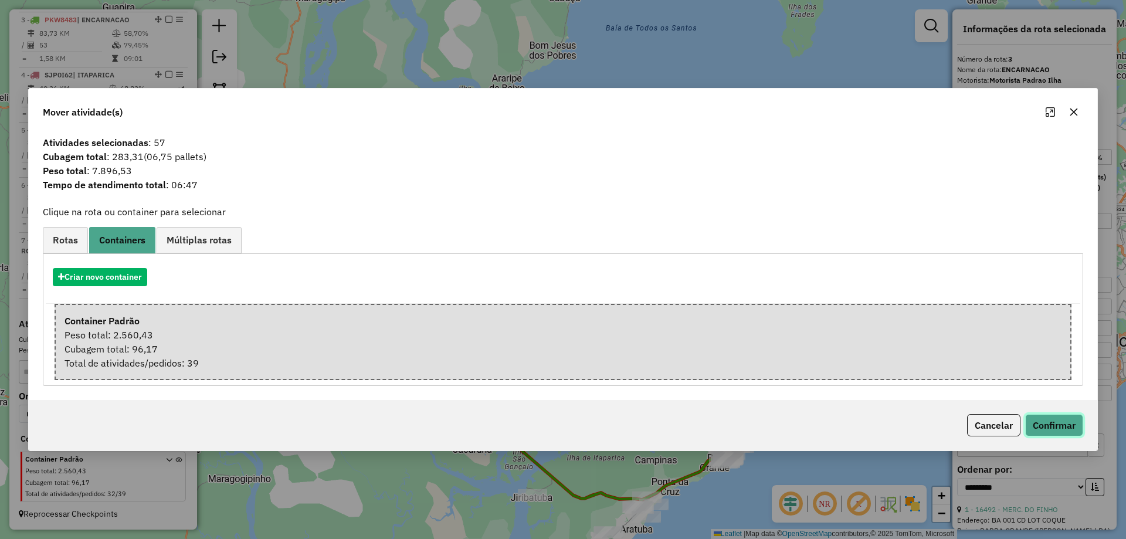
click at [1065, 429] on button "Confirmar" at bounding box center [1054, 425] width 58 height 22
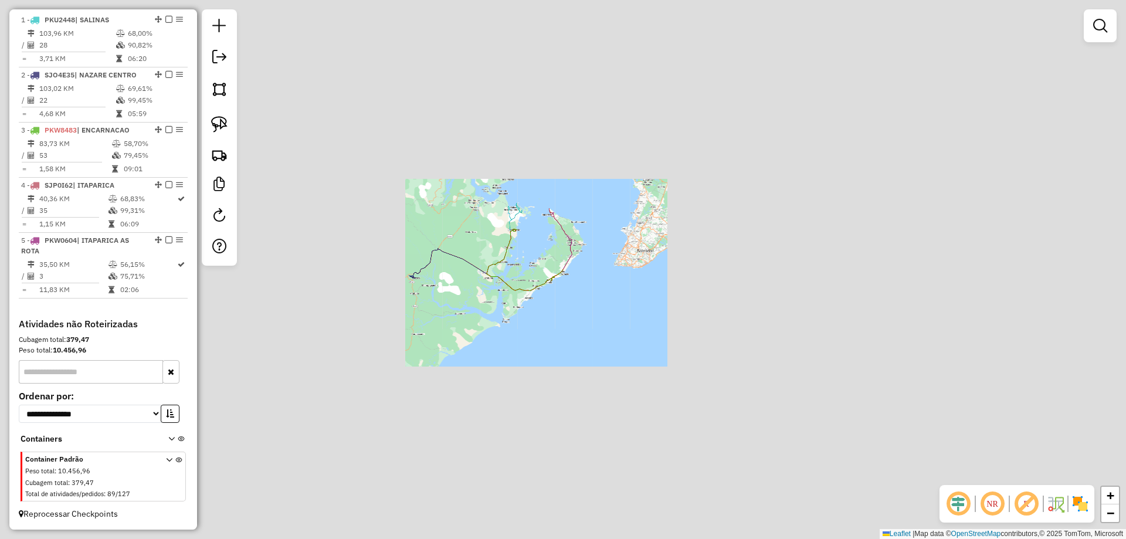
scroll to position [476, 0]
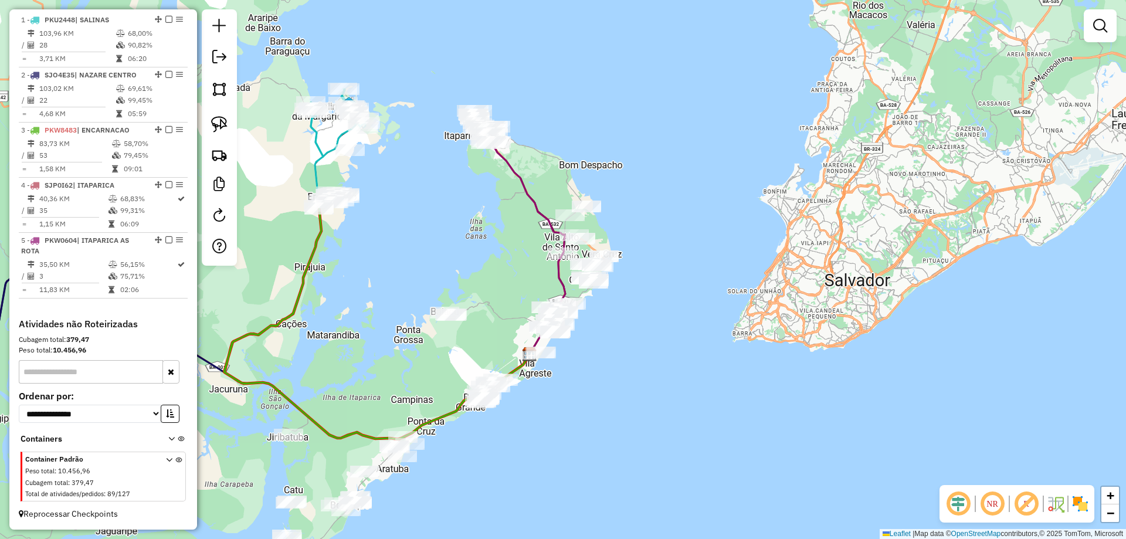
click at [507, 164] on icon at bounding box center [526, 240] width 78 height 228
select select "**********"
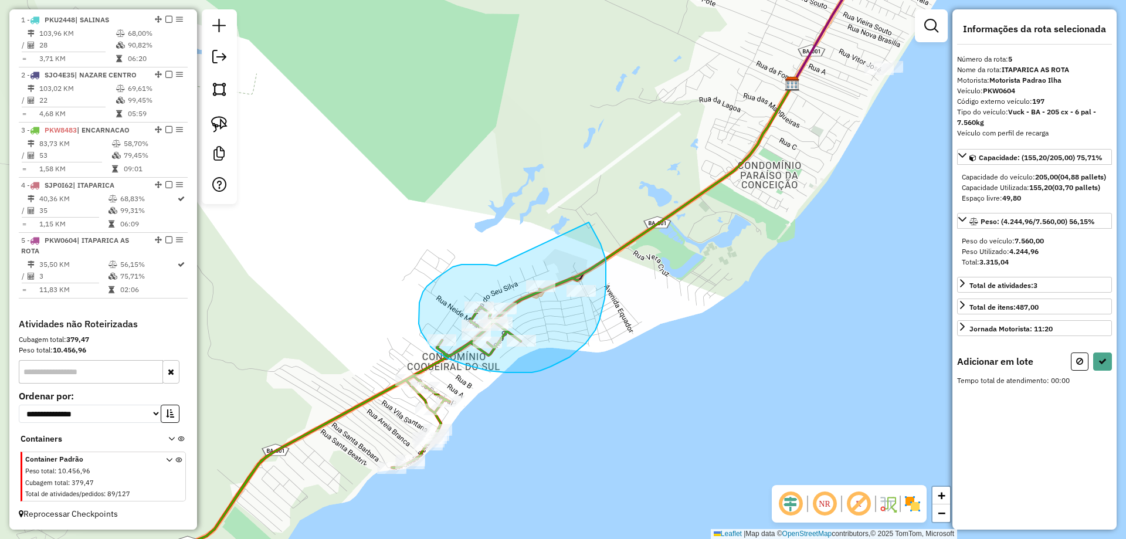
drag, startPoint x: 465, startPoint y: 264, endPoint x: 589, endPoint y: 222, distance: 130.7
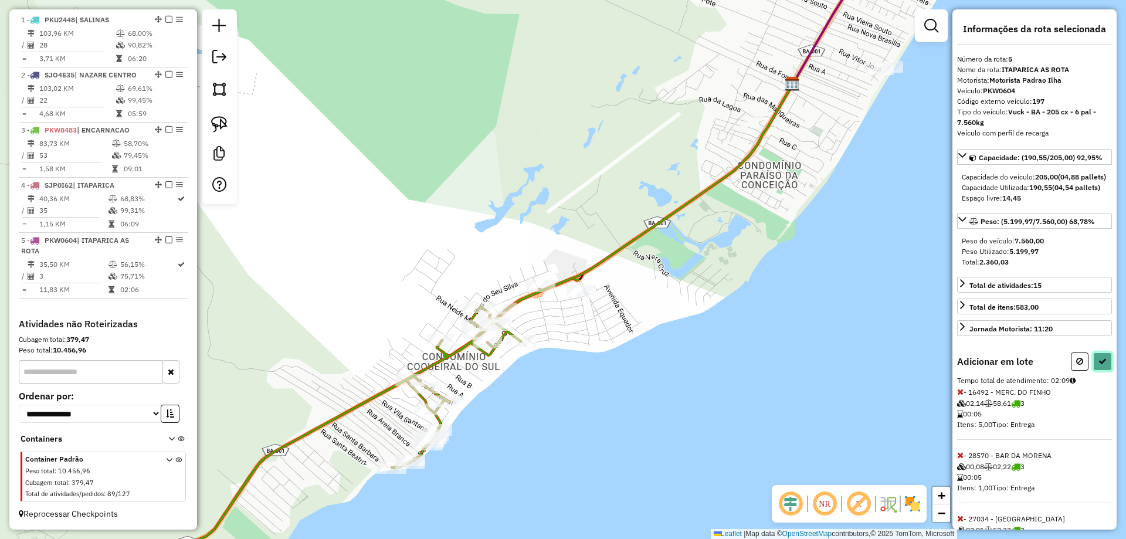
click at [1098, 365] on icon at bounding box center [1102, 361] width 8 height 8
select select "**********"
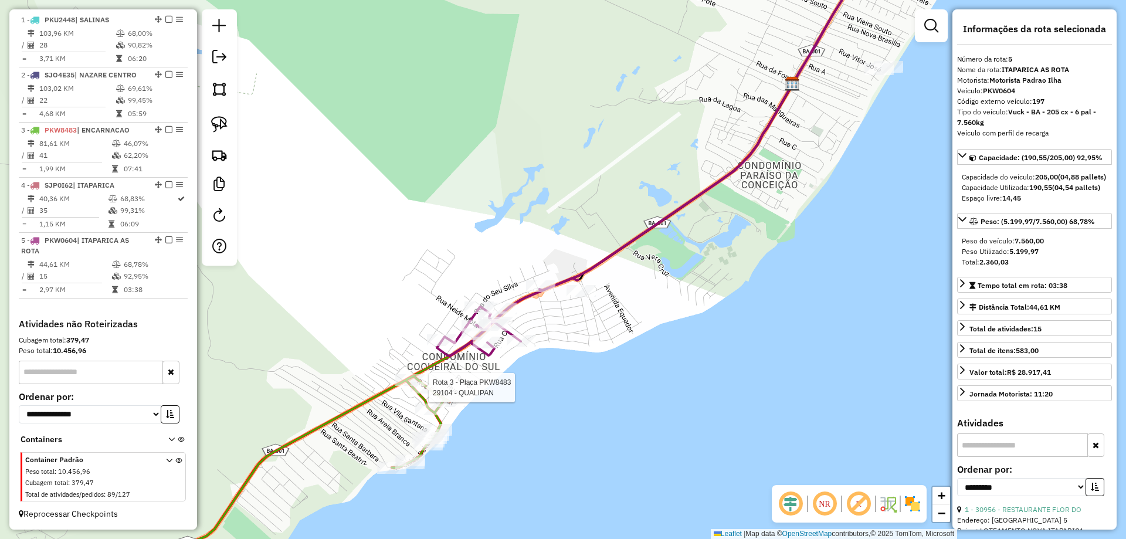
scroll to position [461, 0]
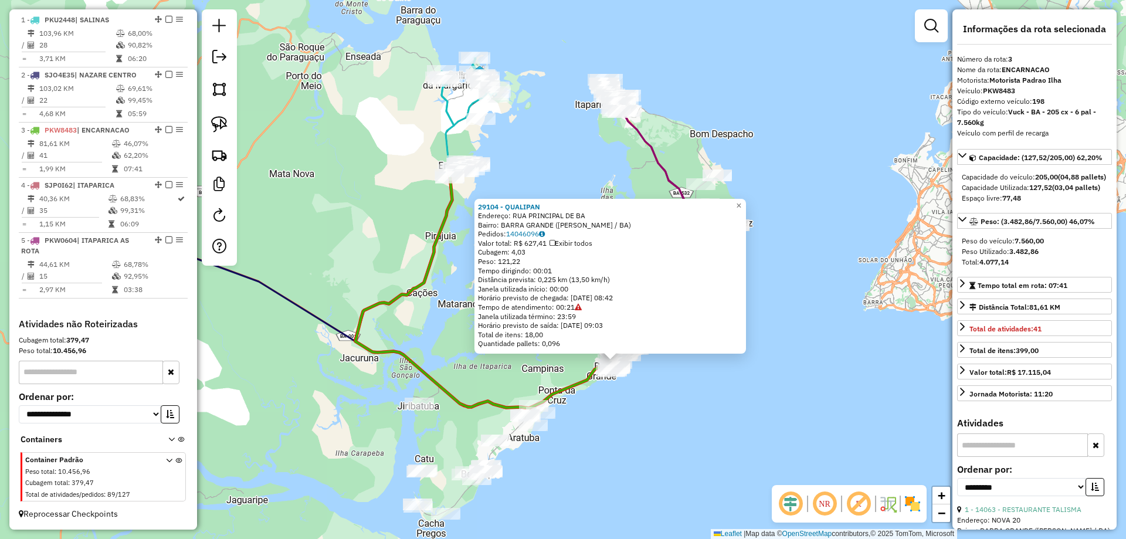
click at [661, 402] on div "29104 - QUALIPAN Endereço: RUA PRINCIPAL DE BA Bairro: BARRA GRANDE (VERA CRUZ …" at bounding box center [563, 269] width 1126 height 539
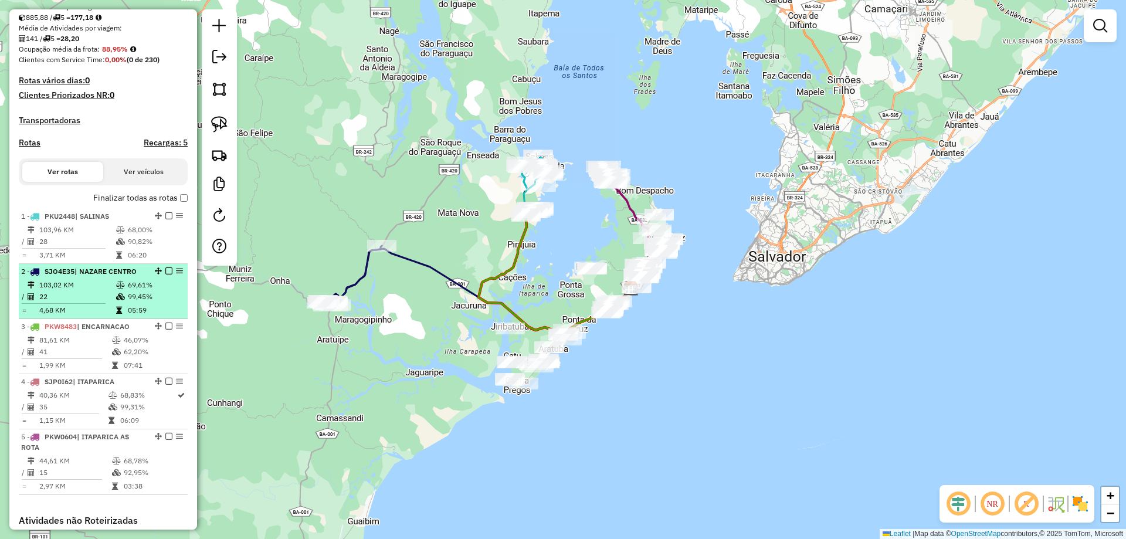
scroll to position [344, 0]
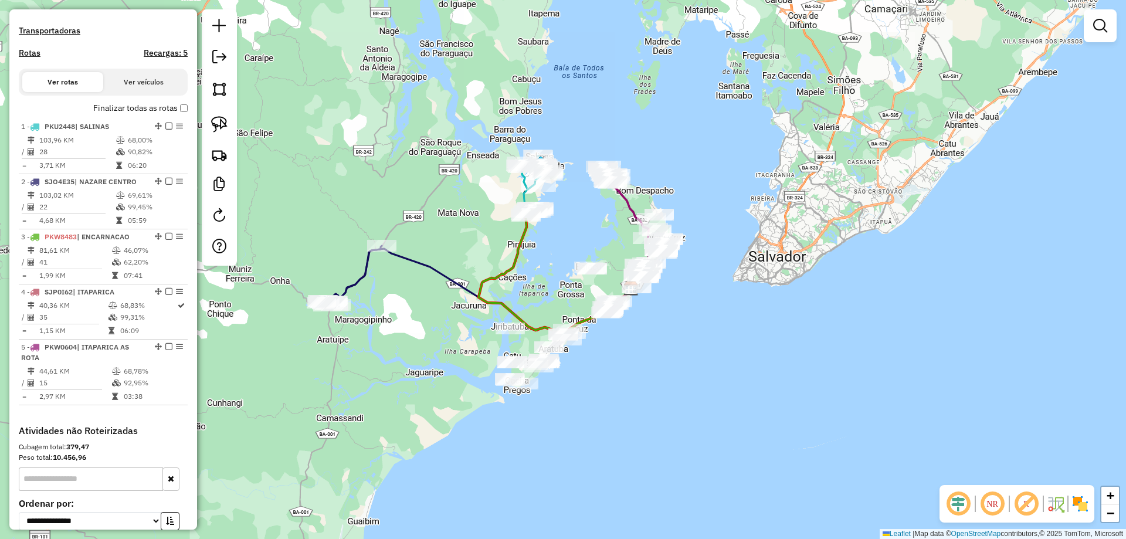
click at [33, 58] on h4 "Rotas" at bounding box center [30, 53] width 22 height 10
select select "*"
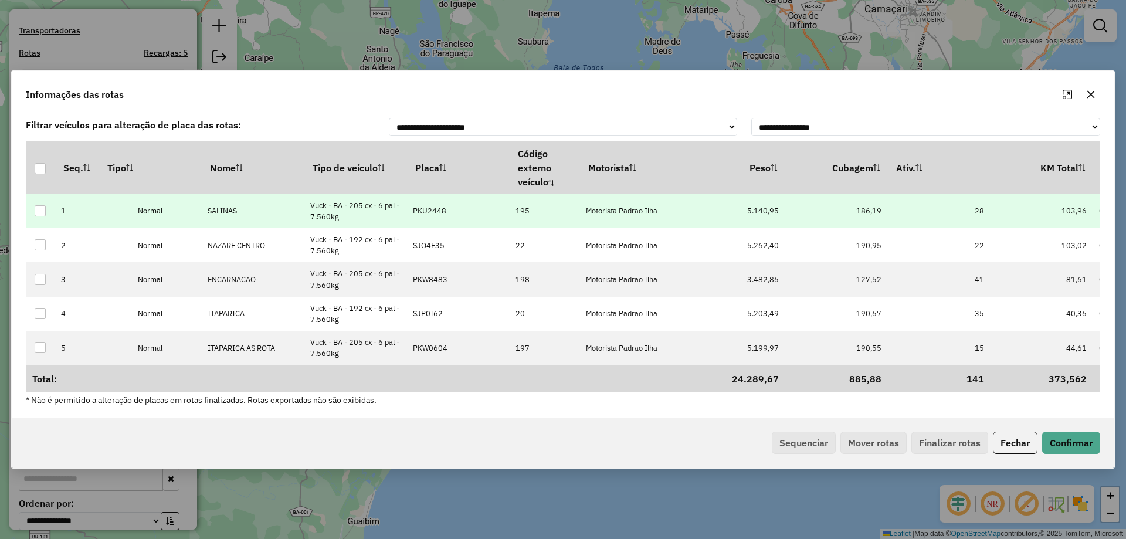
click at [436, 216] on td "PKU2448" at bounding box center [458, 211] width 103 height 34
type input "****"
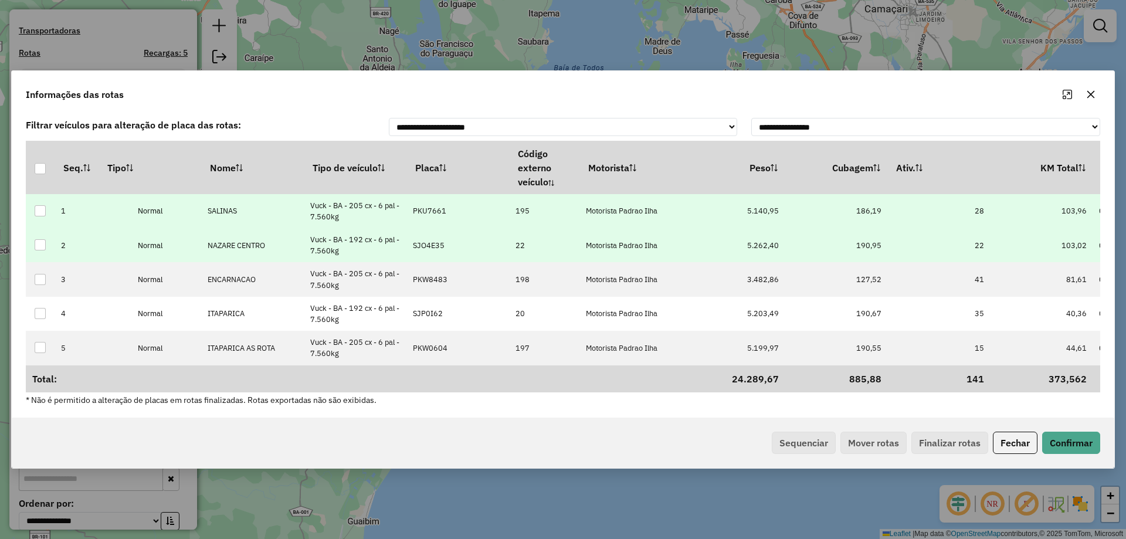
click at [435, 244] on p-celleditor "SJO4E35" at bounding box center [429, 245] width 32 height 10
type input "***"
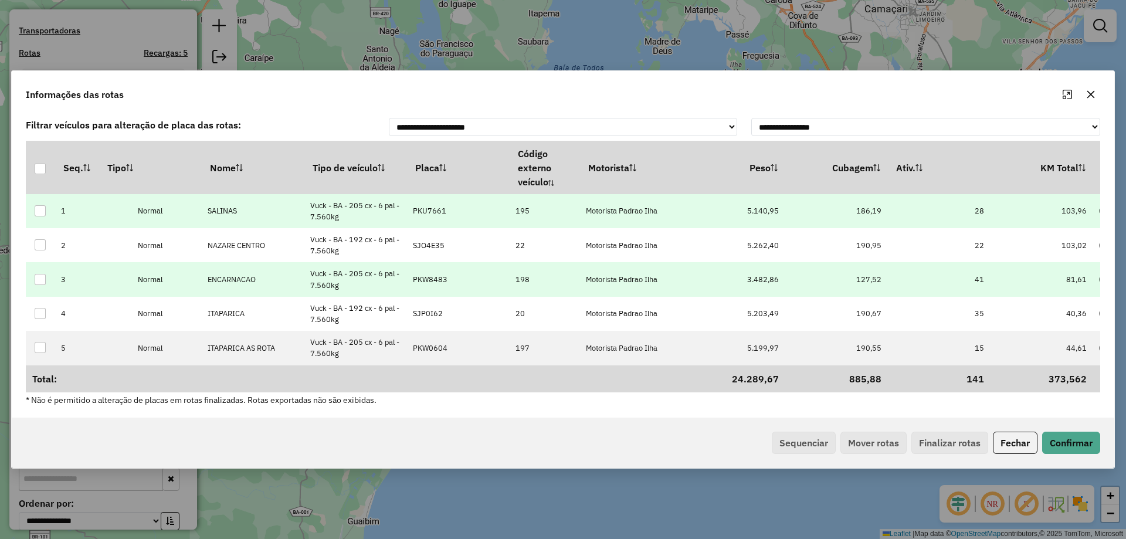
click at [423, 285] on td "PKW8483" at bounding box center [458, 279] width 103 height 34
type input "***"
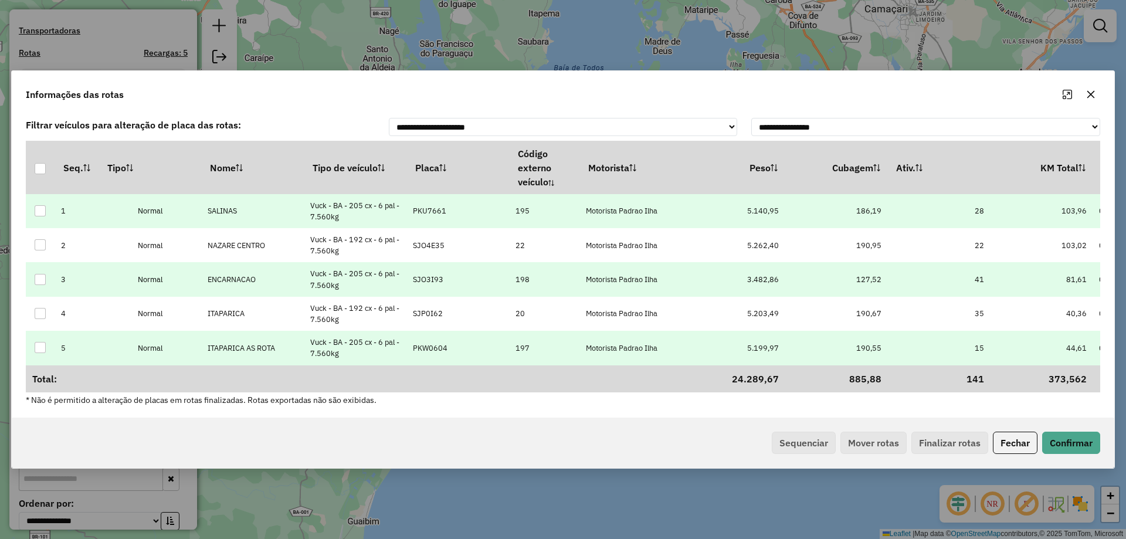
click at [443, 339] on td "PKW0604" at bounding box center [458, 348] width 103 height 34
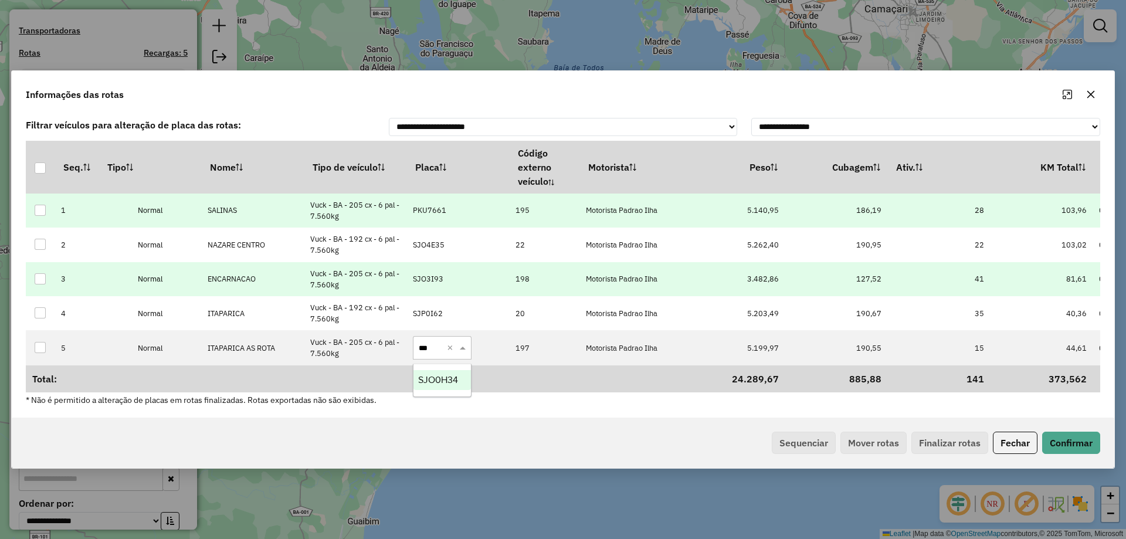
type input "****"
click at [1074, 443] on button "Confirmar" at bounding box center [1071, 442] width 58 height 22
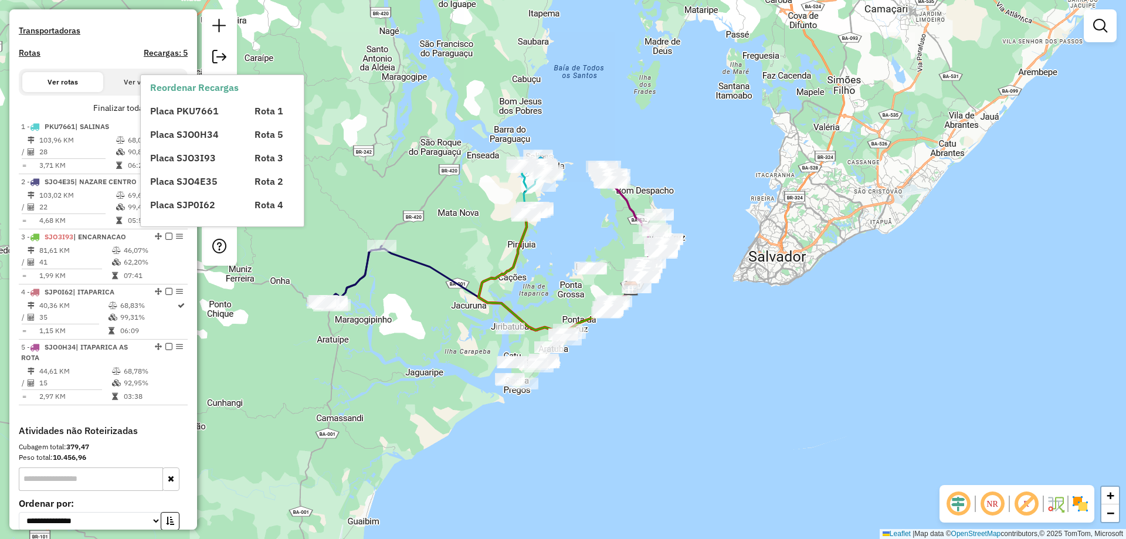
click at [181, 119] on div "Placa PKU7661 Rota 1 Placa SJO0H34 Rota 5 Placa SJO3I93 Rota 3 Placa SJO4E35 Ro…" at bounding box center [232, 152] width 164 height 117
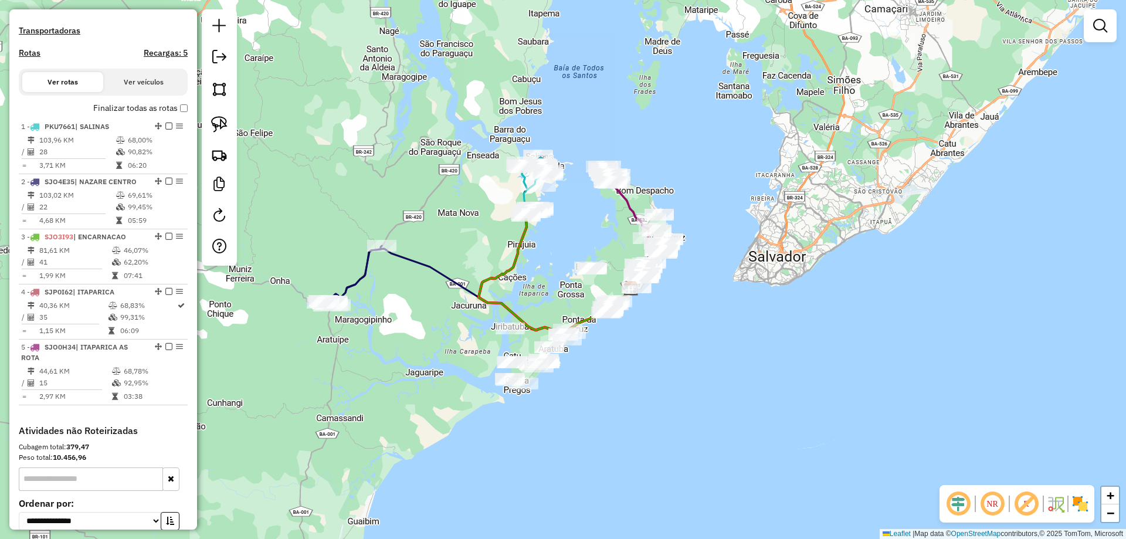
click at [176, 114] on label "Finalizar todas as rotas" at bounding box center [140, 108] width 94 height 12
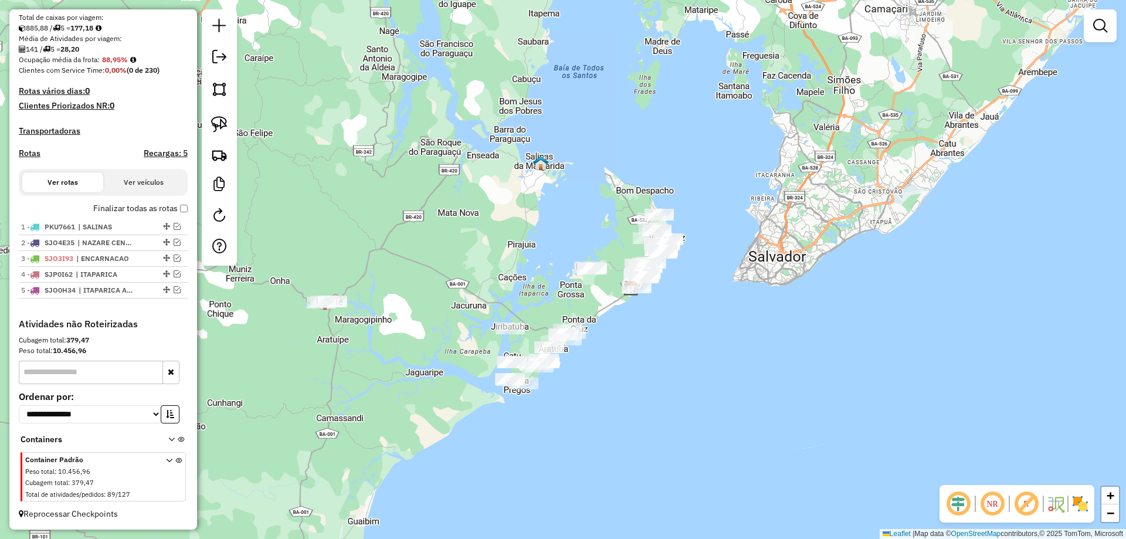
scroll to position [254, 0]
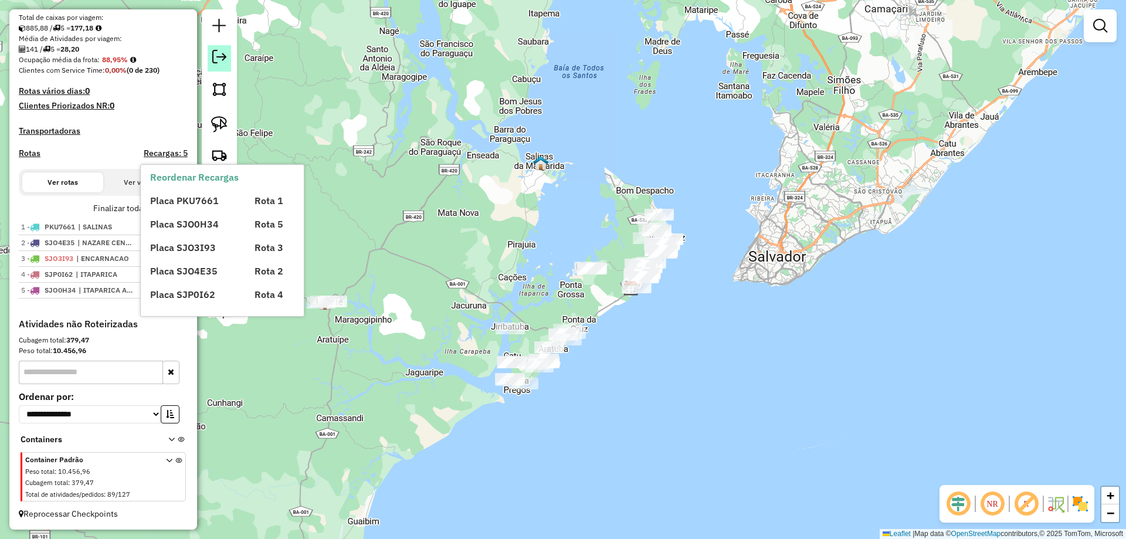
click at [217, 60] on em at bounding box center [219, 57] width 14 height 14
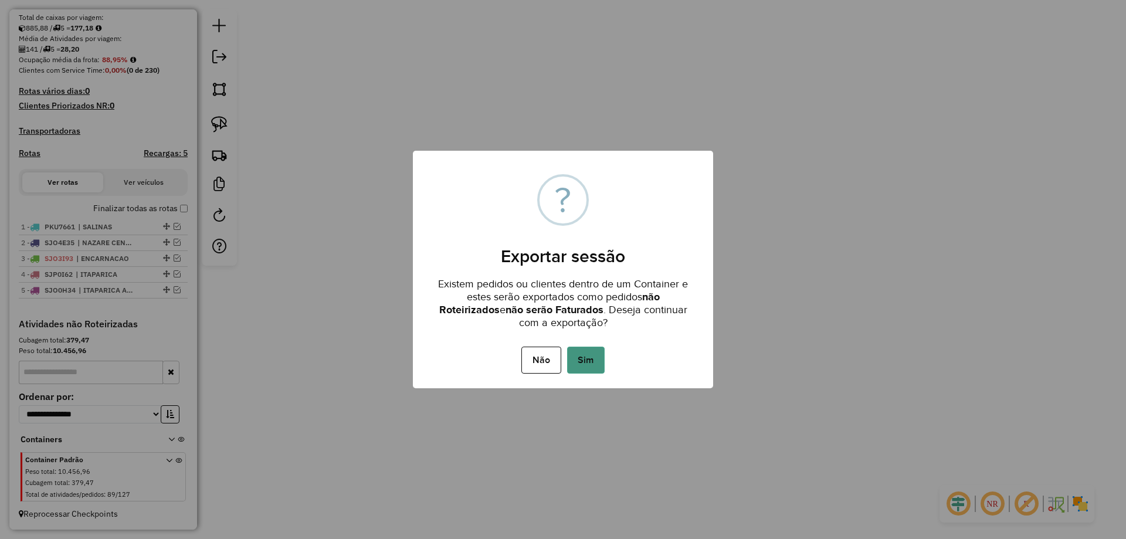
click at [587, 356] on button "Sim" at bounding box center [586, 359] width 38 height 27
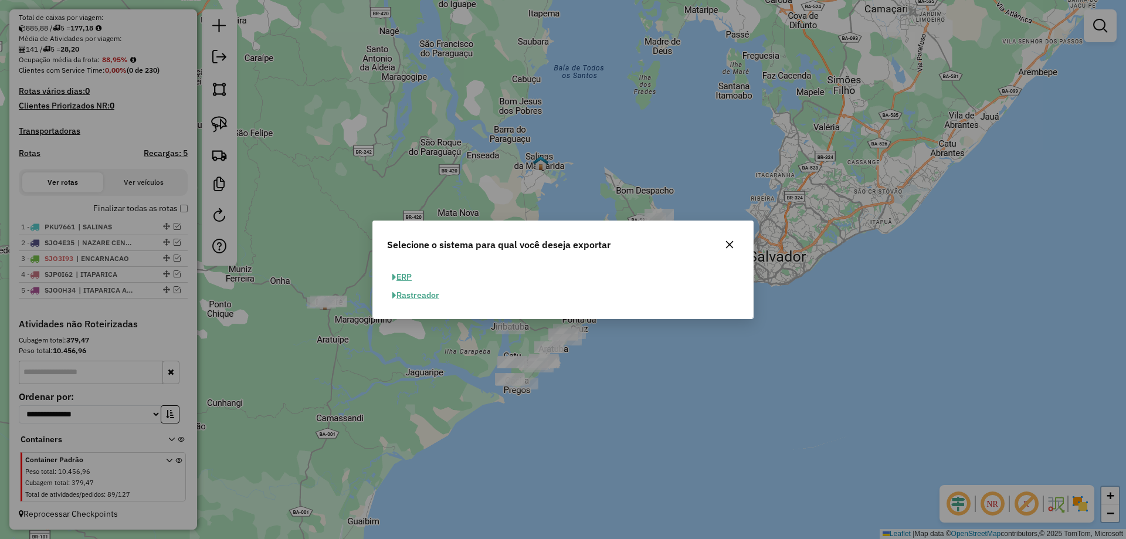
click at [403, 276] on button "ERP" at bounding box center [402, 277] width 30 height 18
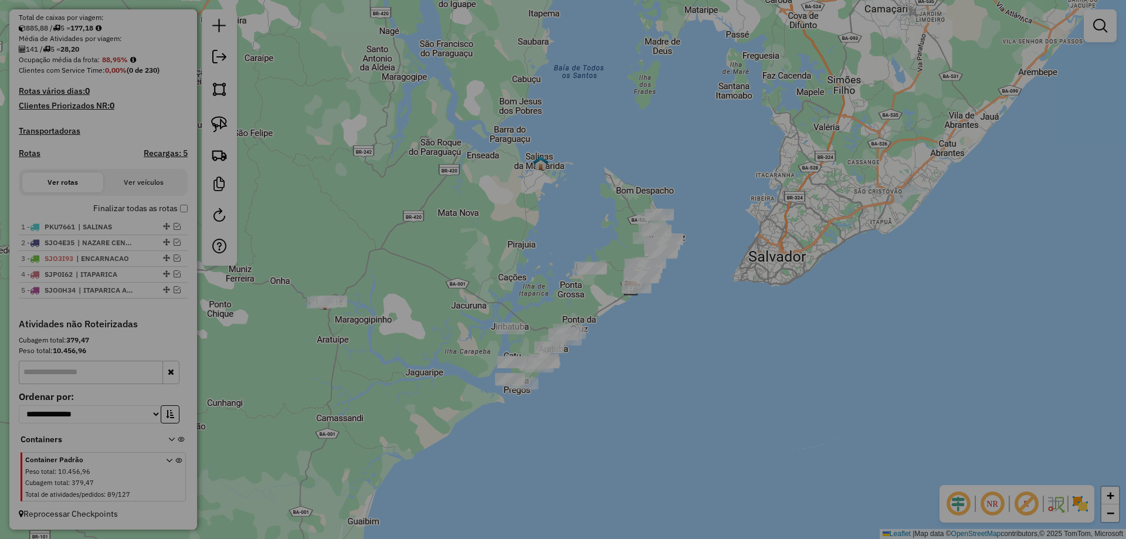
select select "**"
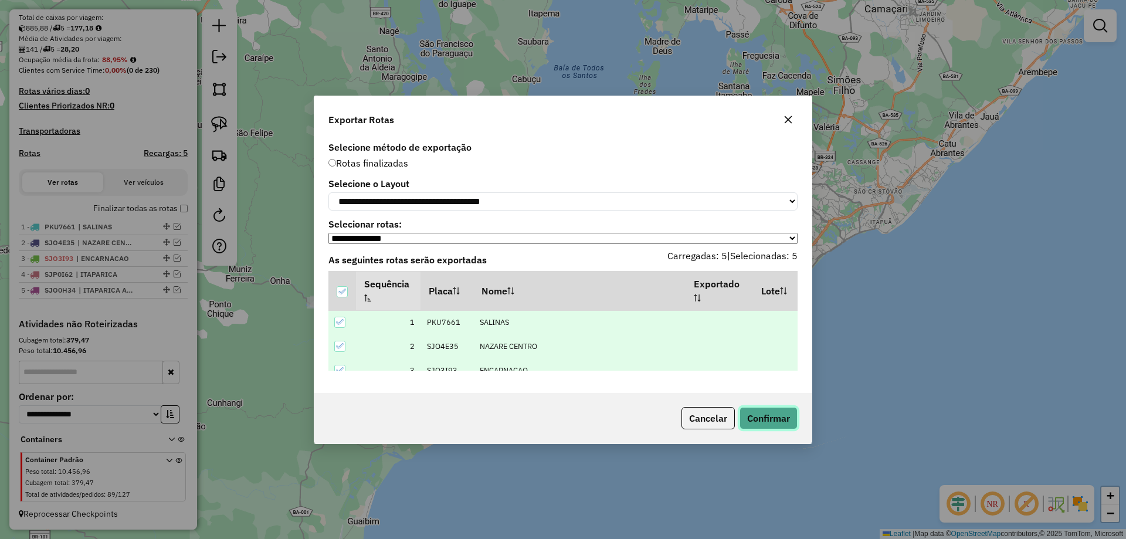
click at [763, 426] on button "Confirmar" at bounding box center [768, 418] width 58 height 22
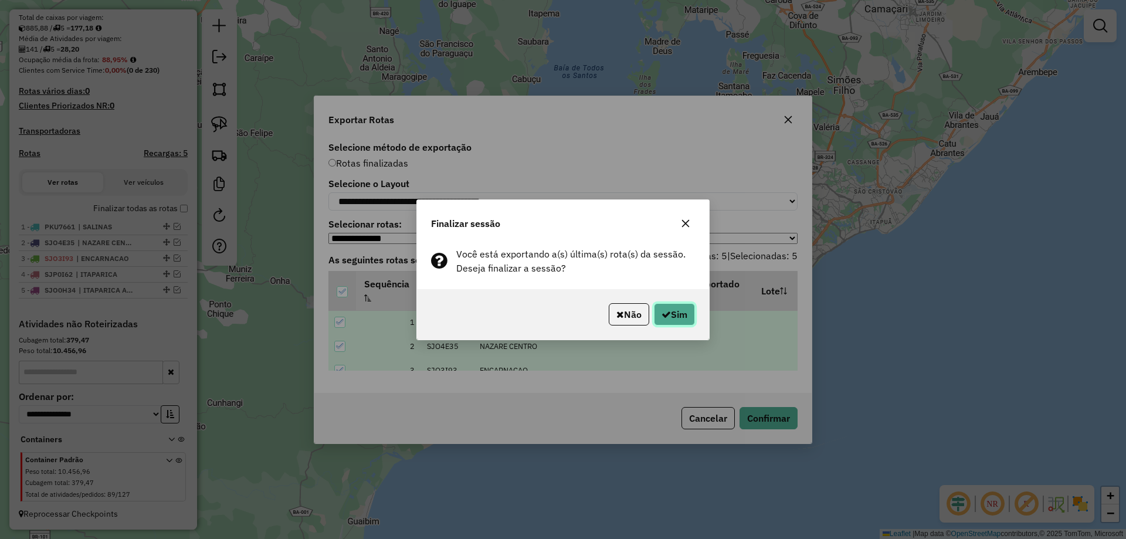
click at [687, 313] on button "Sim" at bounding box center [674, 314] width 41 height 22
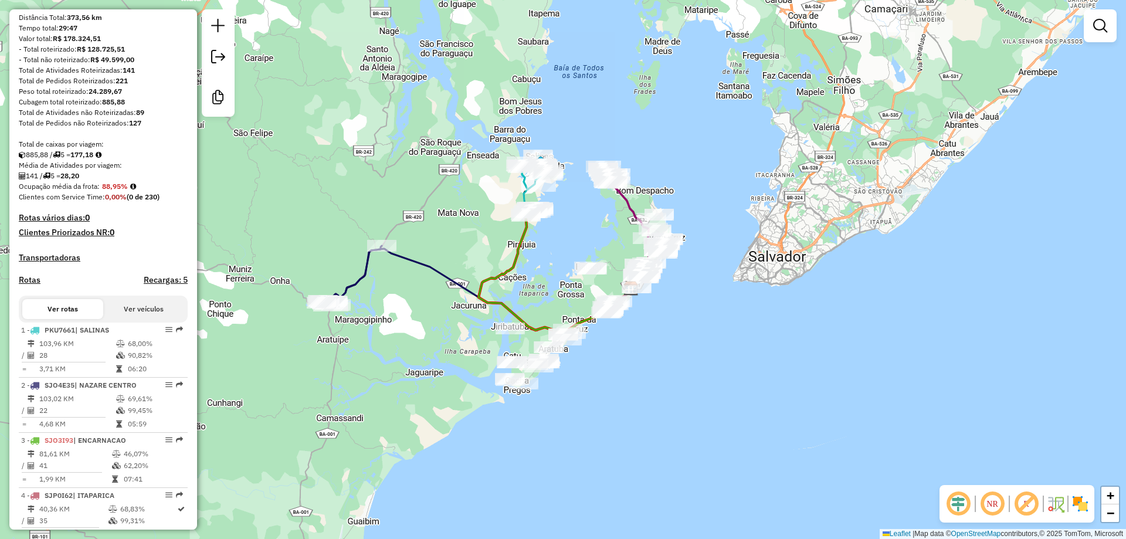
scroll to position [52, 0]
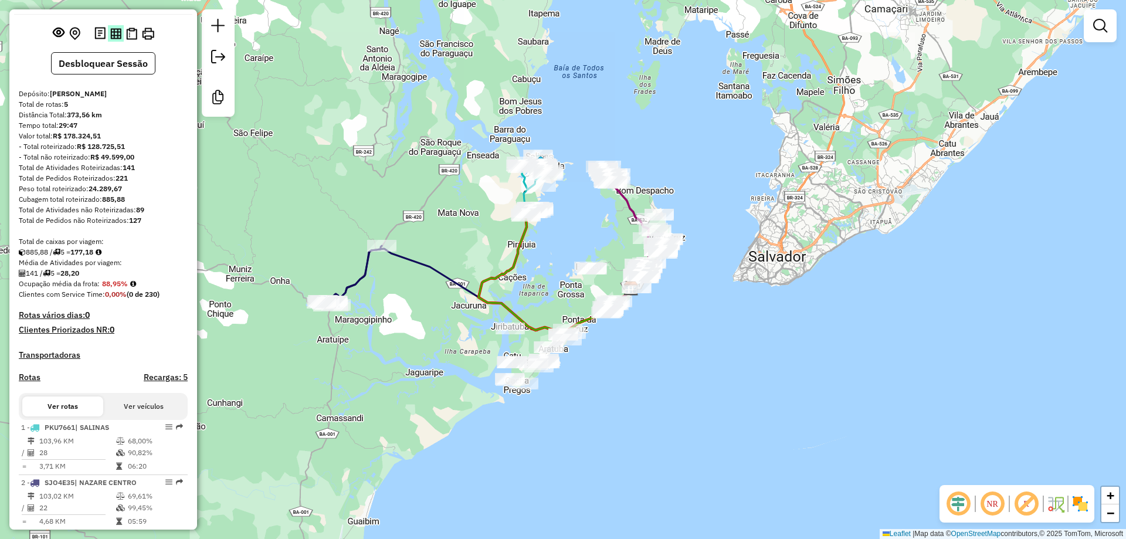
click at [114, 39] on img at bounding box center [115, 33] width 11 height 11
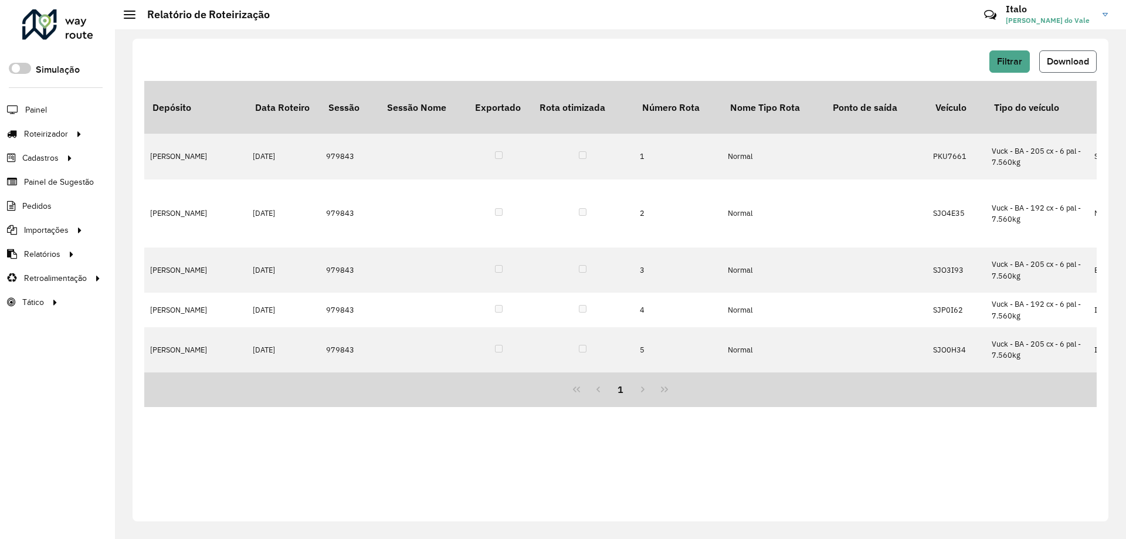
click at [1068, 59] on span "Download" at bounding box center [1068, 61] width 42 height 10
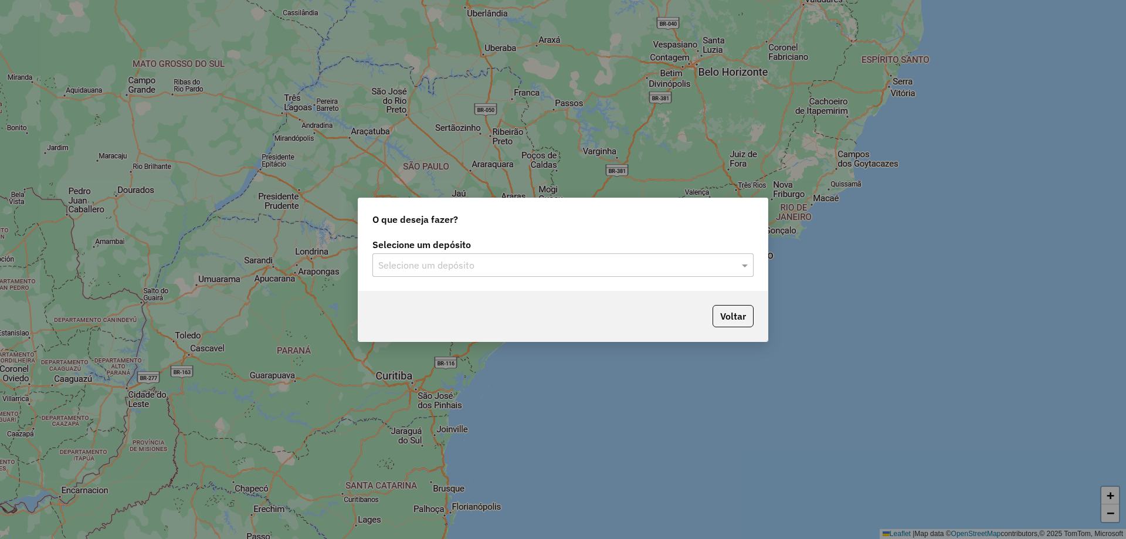
click at [413, 269] on input "text" at bounding box center [551, 266] width 346 height 14
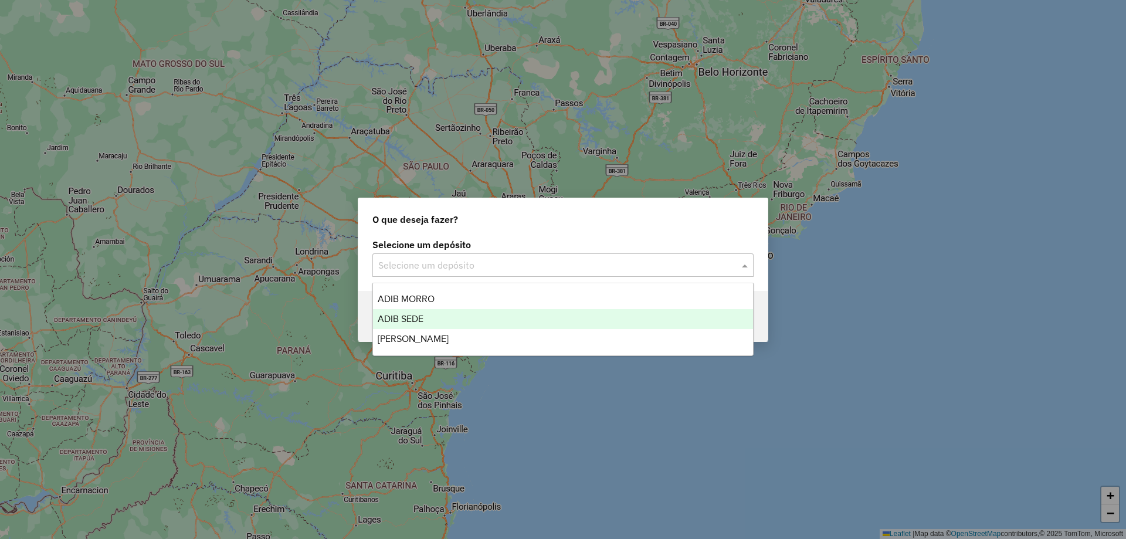
click at [420, 318] on span "ADIB SEDE" at bounding box center [401, 319] width 46 height 10
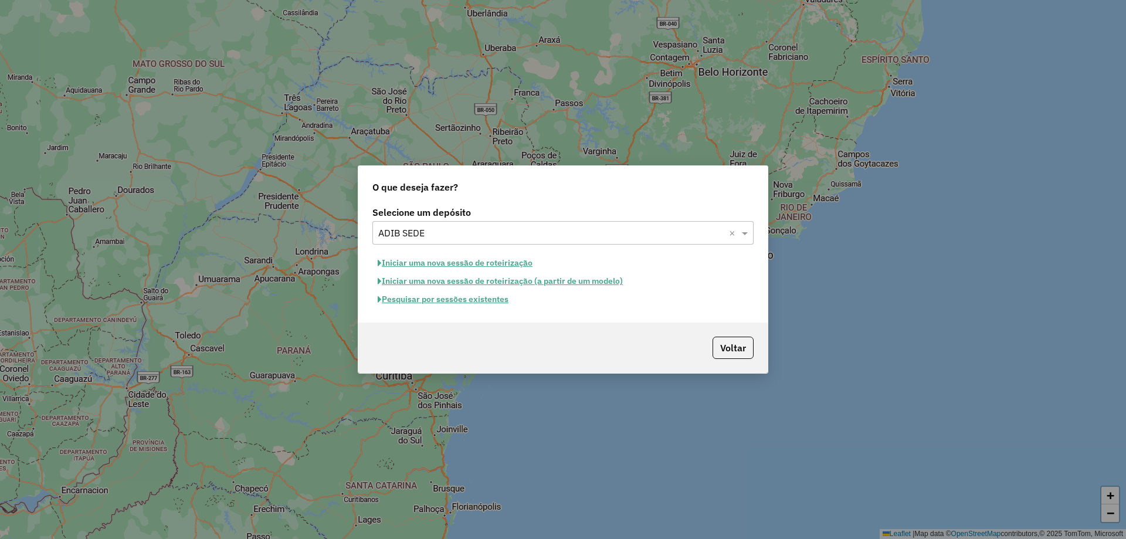
click at [423, 259] on button "Iniciar uma nova sessão de roteirização" at bounding box center [454, 263] width 165 height 18
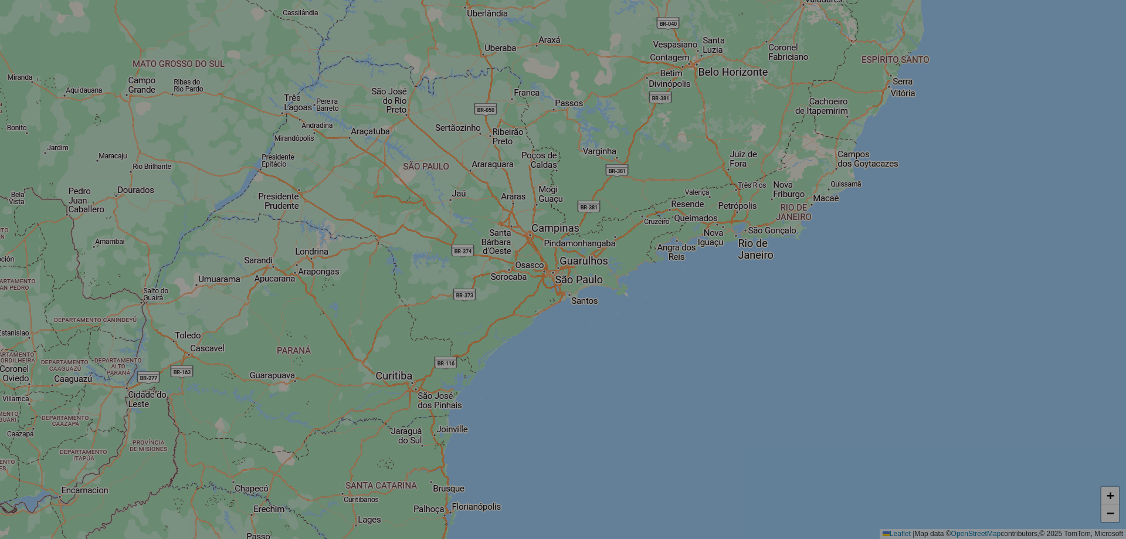
select select "*"
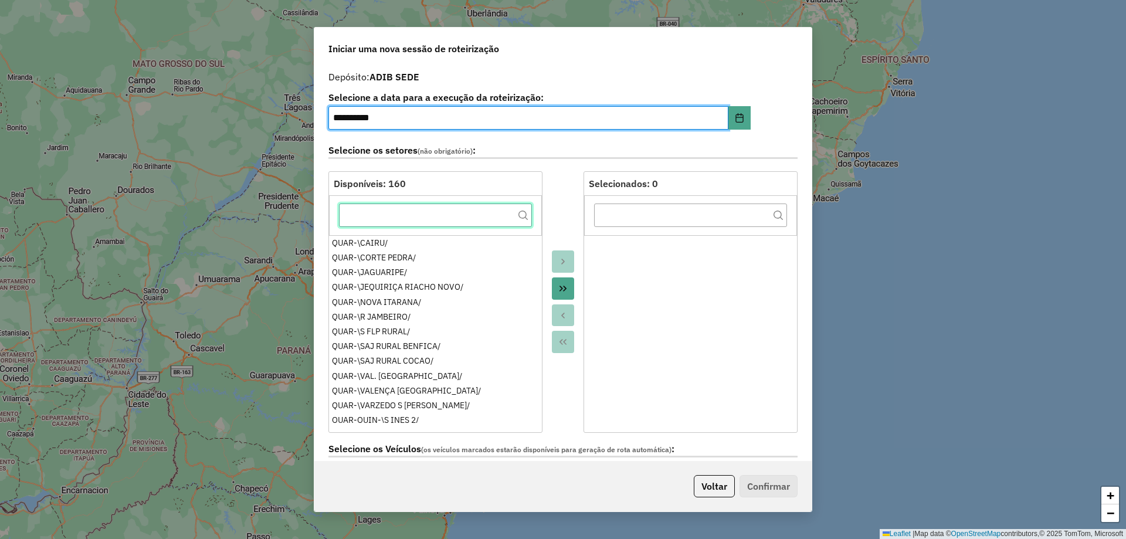
click at [454, 219] on input "text" at bounding box center [435, 214] width 193 height 23
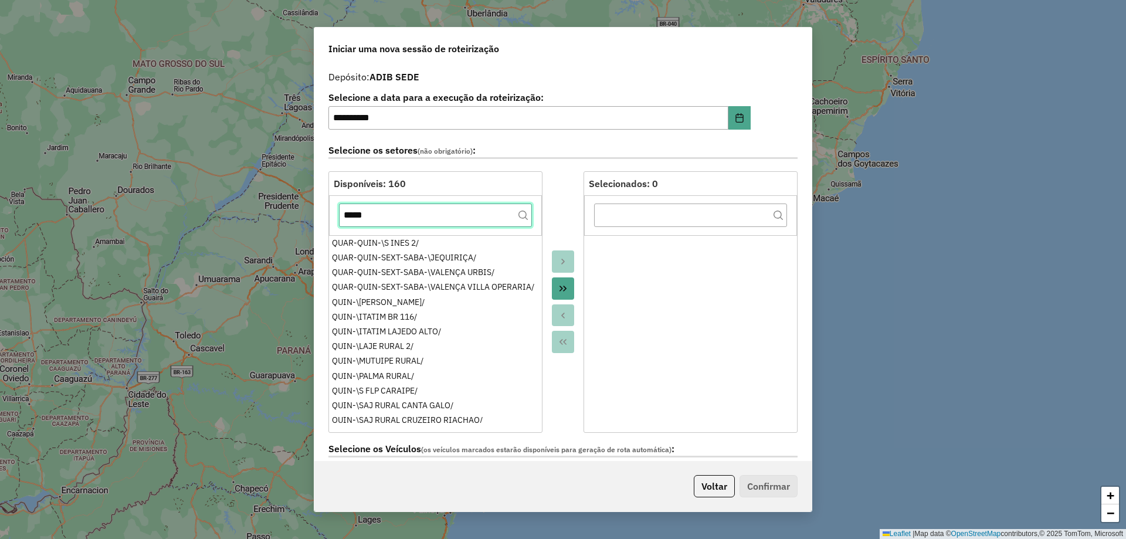
type input "*****"
click at [559, 286] on icon "Move All to Target" at bounding box center [562, 288] width 9 height 9
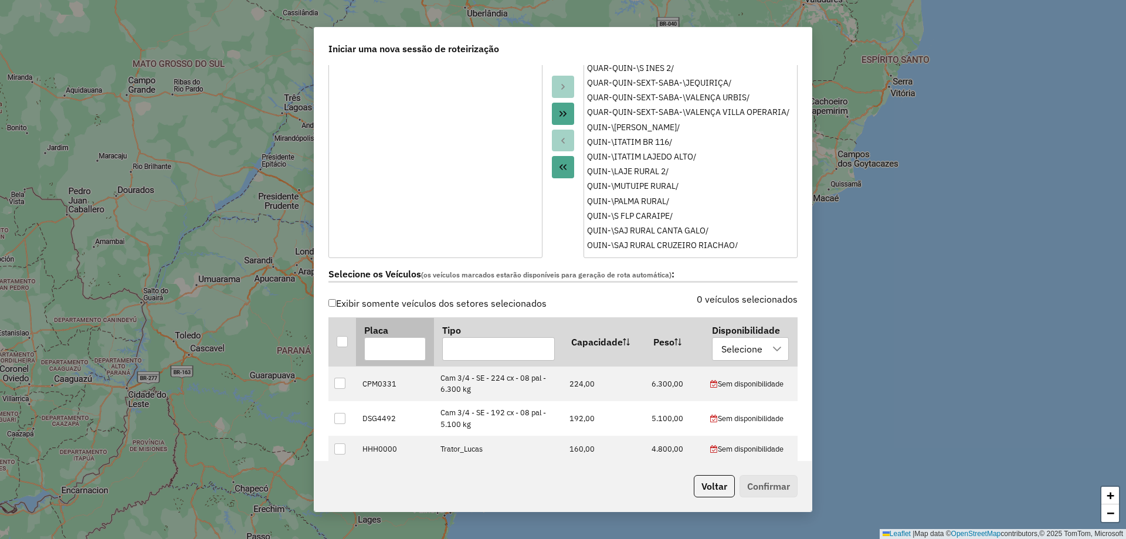
scroll to position [176, 0]
click at [340, 338] on div at bounding box center [342, 340] width 11 height 11
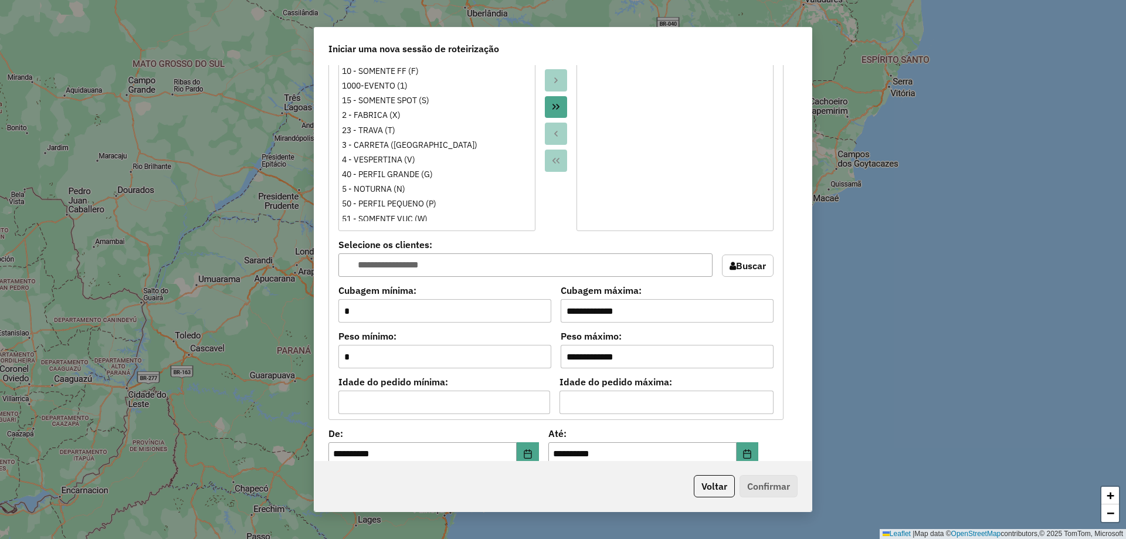
scroll to position [938, 0]
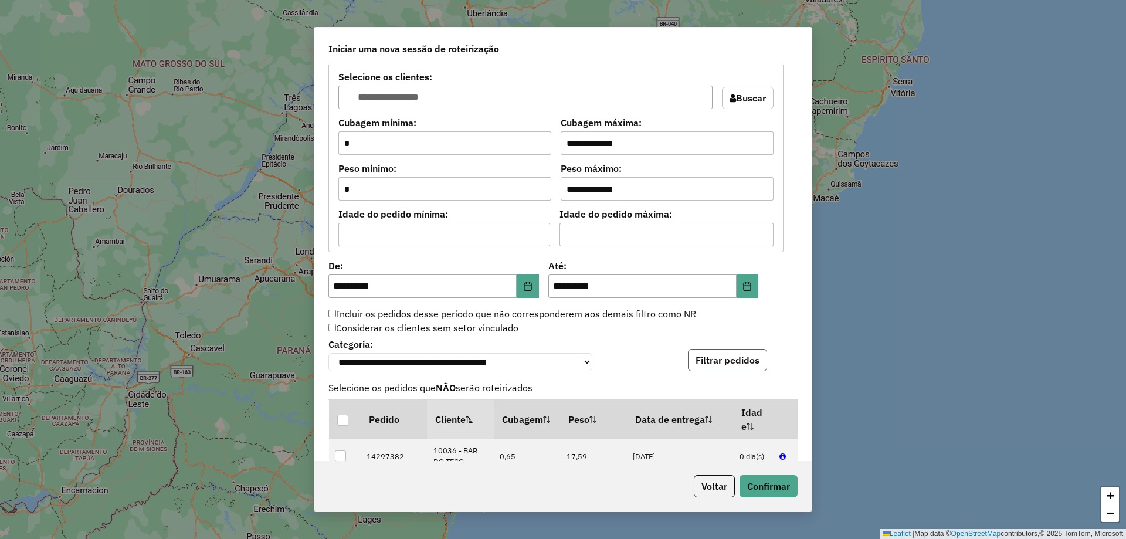
click at [759, 359] on button "Filtrar pedidos" at bounding box center [727, 360] width 79 height 22
click at [785, 488] on button "Confirmar" at bounding box center [768, 486] width 58 height 22
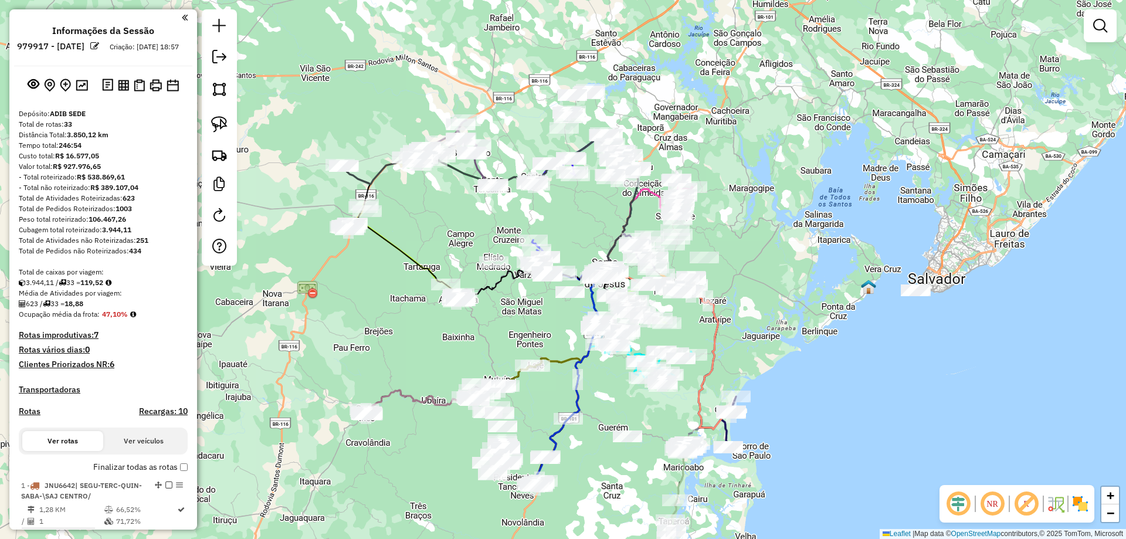
click at [427, 204] on div "Janela de atendimento Grade de atendimento Capacidade Transportadoras Veículos …" at bounding box center [563, 269] width 1126 height 539
select select "**********"
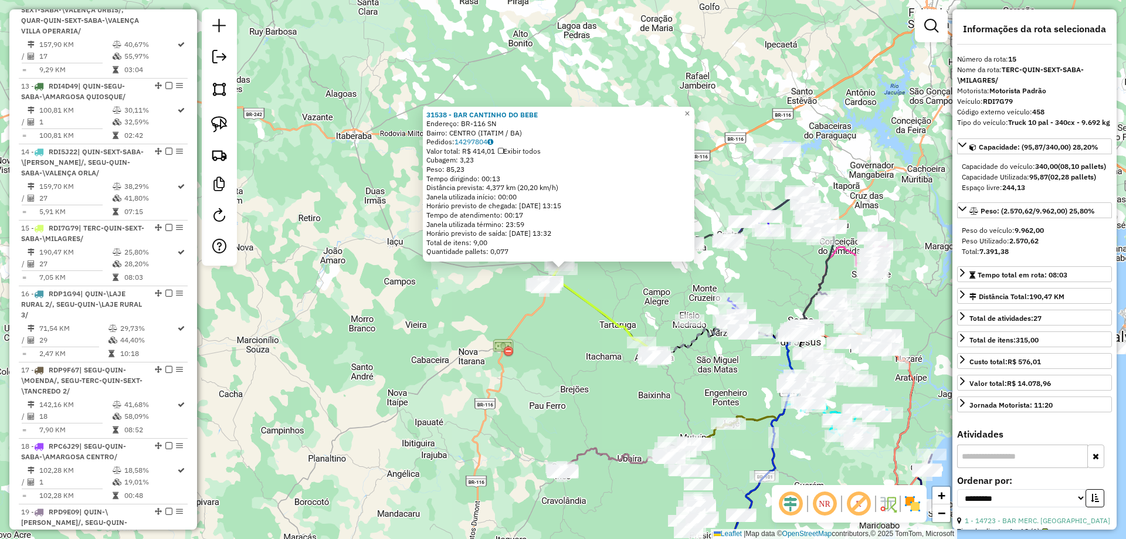
scroll to position [1546, 0]
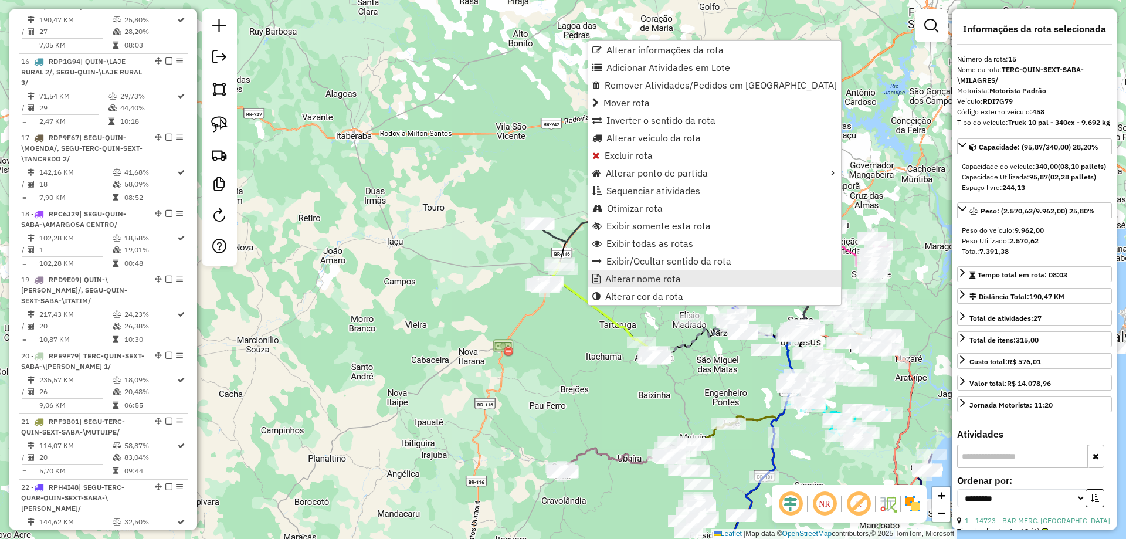
click at [617, 276] on span "Alterar nome rota" at bounding box center [643, 278] width 76 height 9
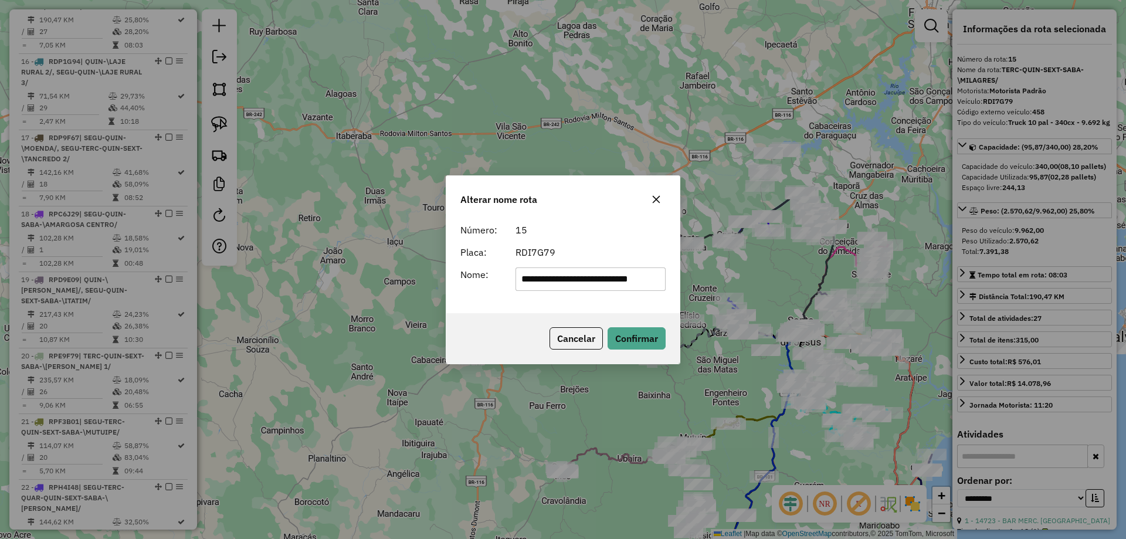
scroll to position [0, 0]
type input "********"
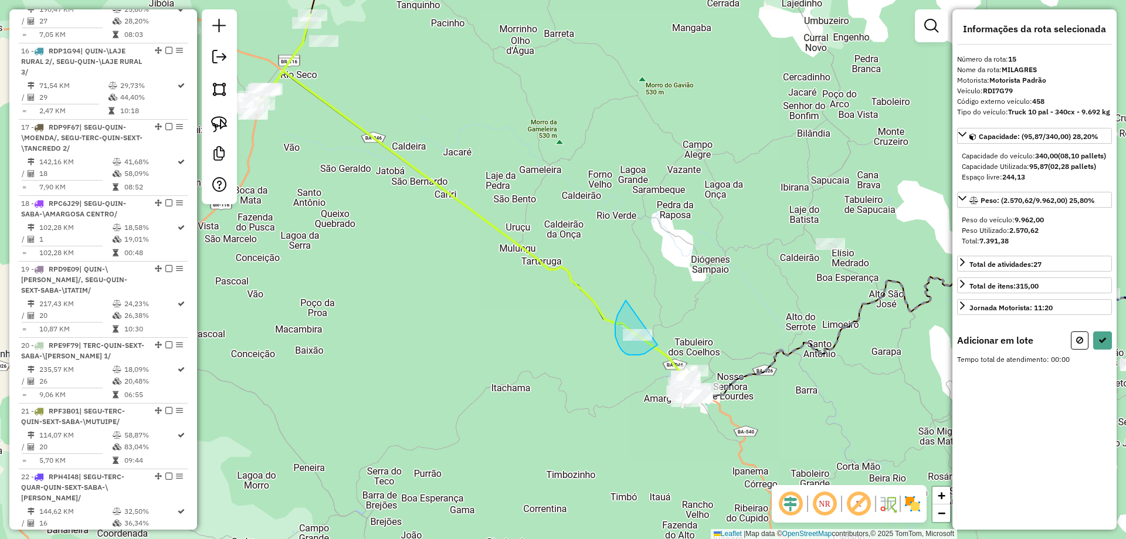
drag, startPoint x: 621, startPoint y: 310, endPoint x: 662, endPoint y: 331, distance: 46.7
click at [1104, 344] on icon at bounding box center [1102, 340] width 8 height 8
select select "**********"
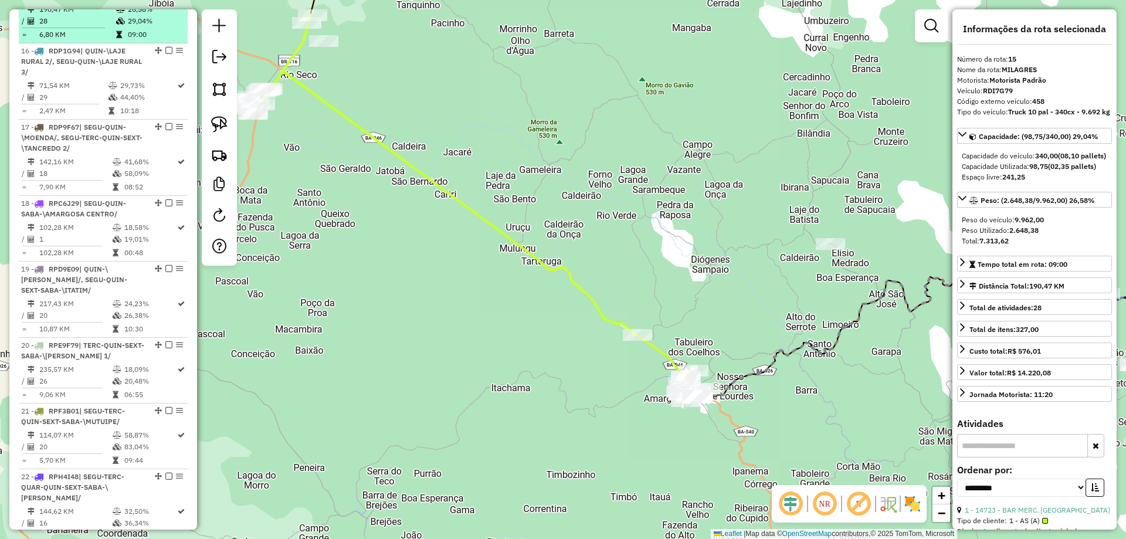
drag, startPoint x: 161, startPoint y: 13, endPoint x: 167, endPoint y: 18, distance: 7.2
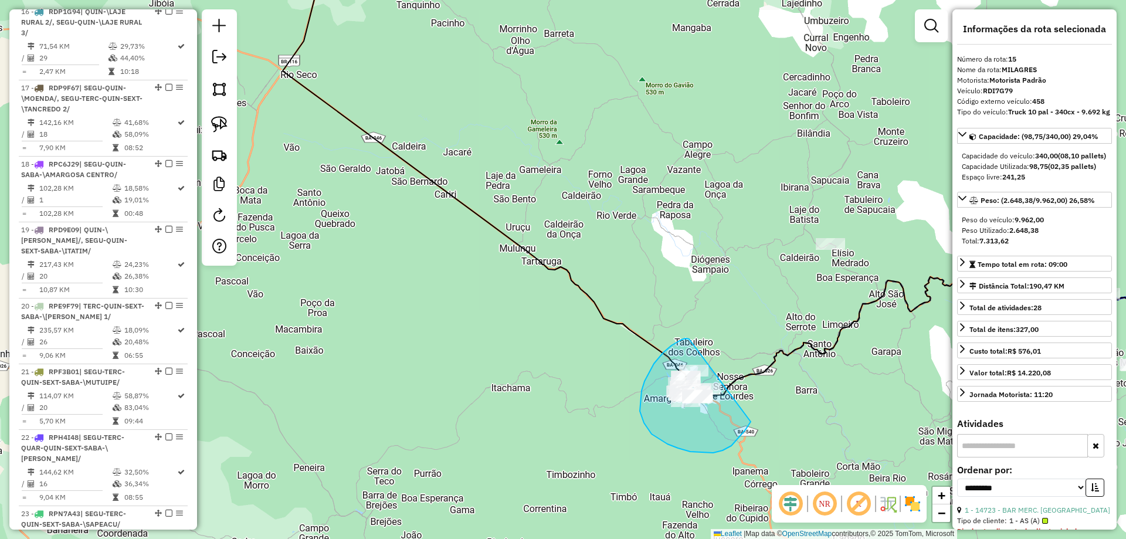
drag, startPoint x: 689, startPoint y: 339, endPoint x: 750, endPoint y: 422, distance: 103.1
drag, startPoint x: 667, startPoint y: 349, endPoint x: 774, endPoint y: 400, distance: 118.3
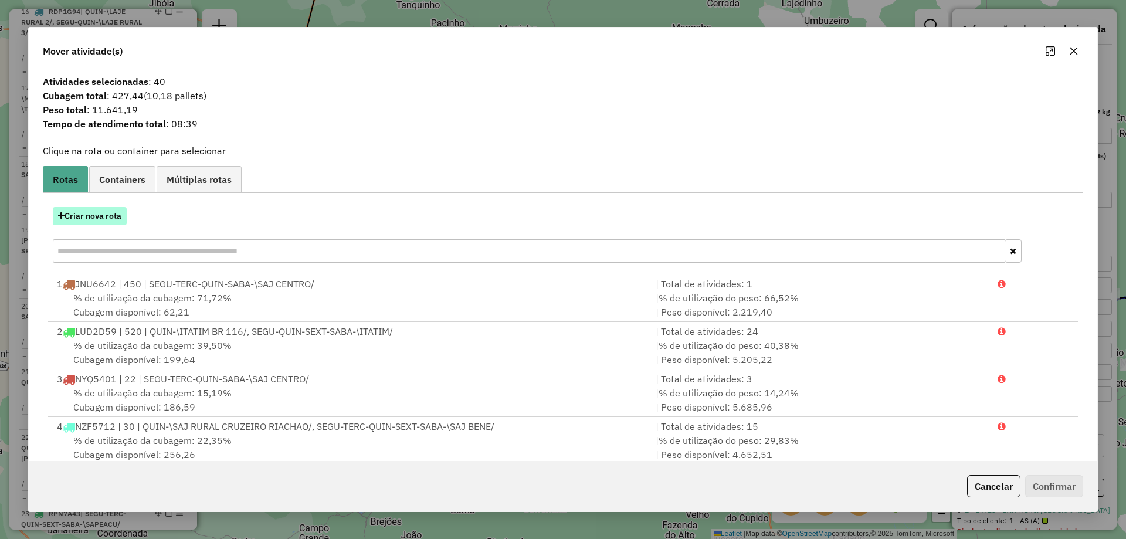
click at [114, 214] on button "Criar nova rota" at bounding box center [90, 216] width 74 height 18
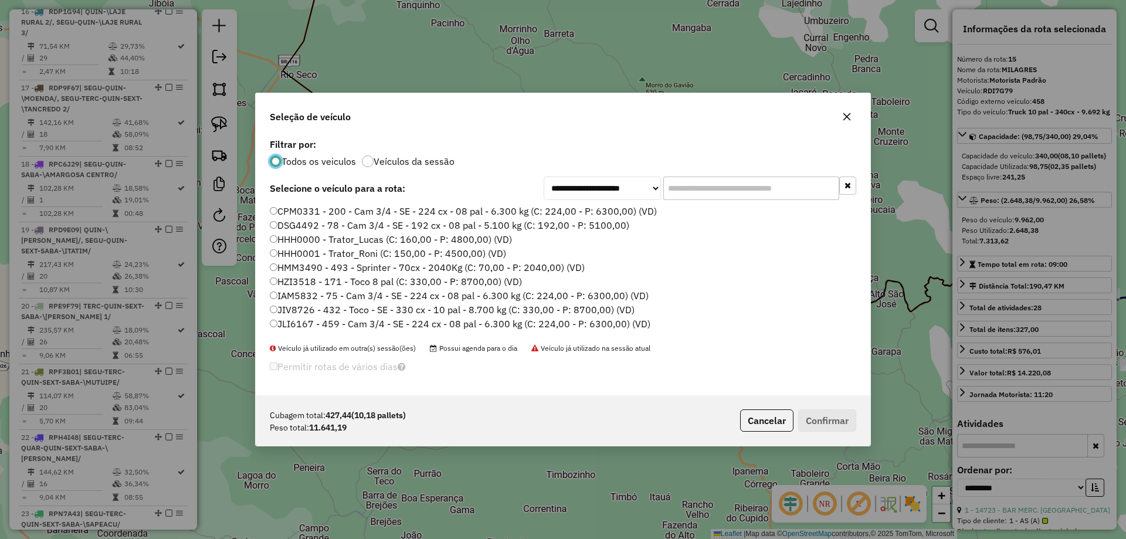
scroll to position [6, 4]
click at [729, 193] on input "text" at bounding box center [751, 187] width 176 height 23
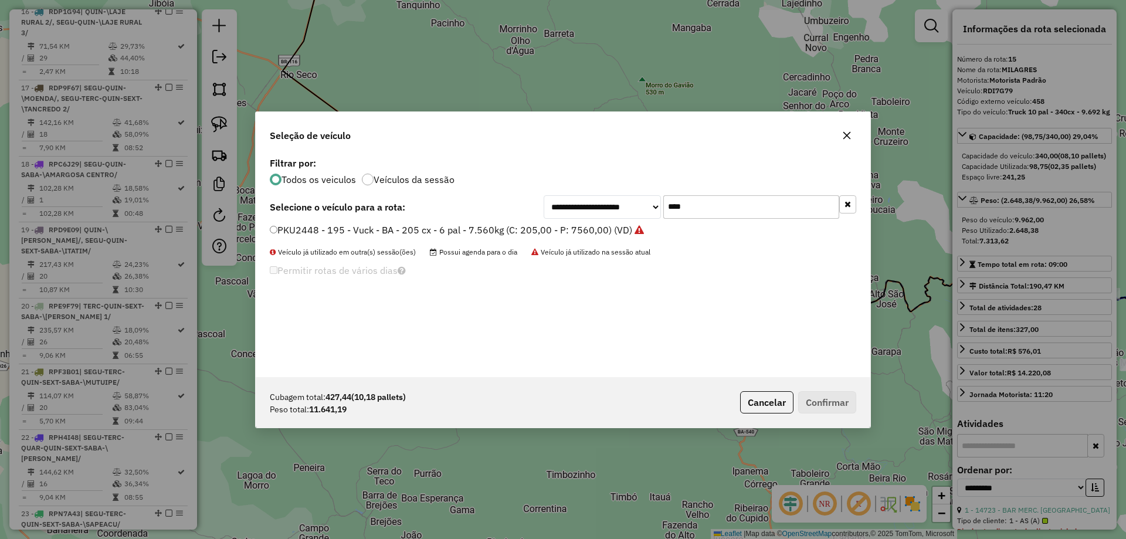
type input "****"
click at [620, 233] on label "PKU2448 - 195 - Vuck - BA - 205 cx - 6 pal - 7.560kg (C: 205,00 - P: 7560,00) (…" at bounding box center [457, 230] width 374 height 14
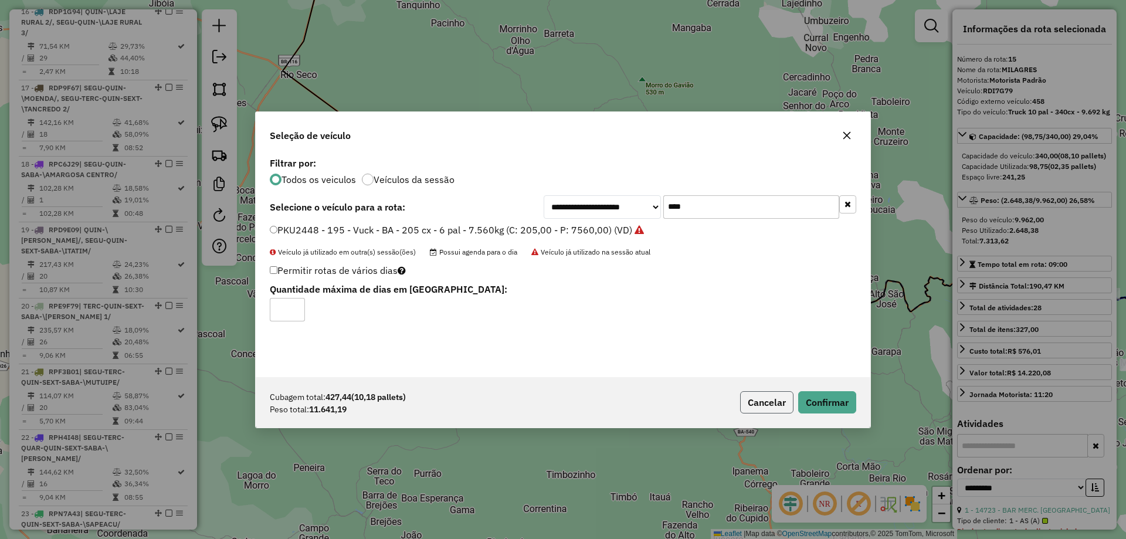
click at [760, 400] on button "Cancelar" at bounding box center [766, 402] width 53 height 22
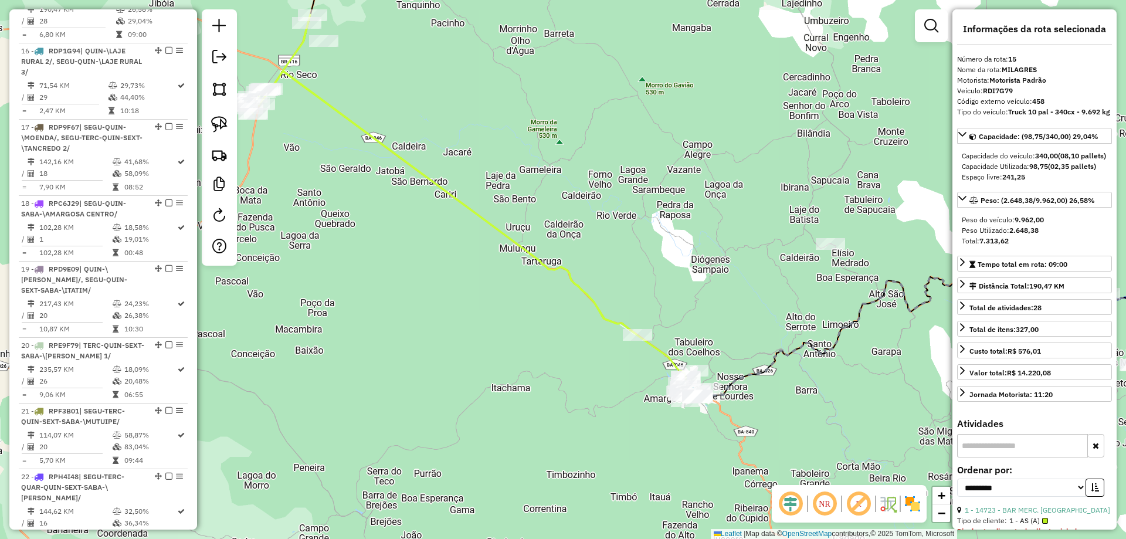
click at [392, 146] on icon at bounding box center [434, 175] width 405 height 320
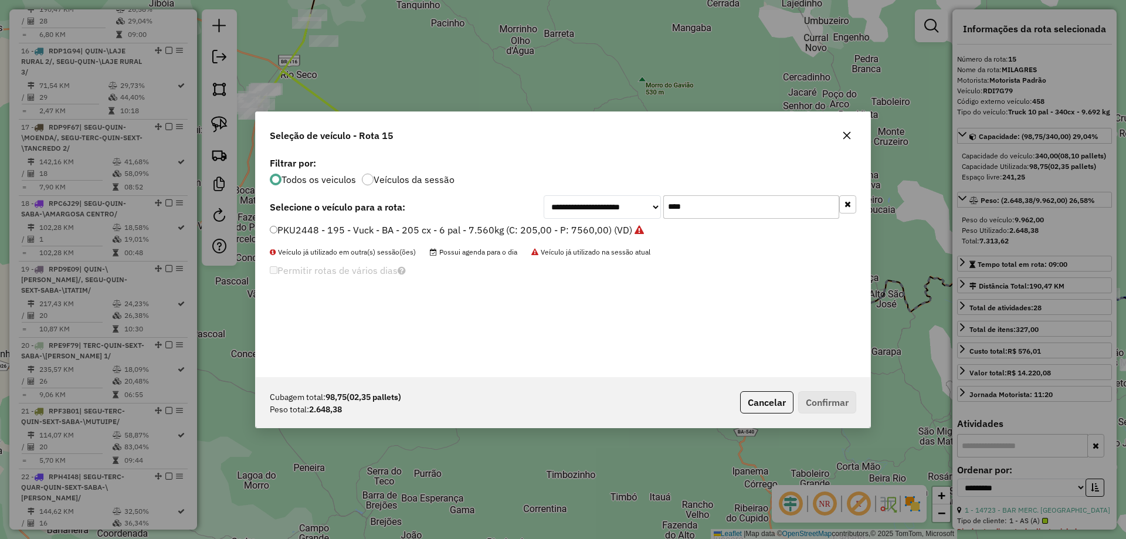
drag, startPoint x: 692, startPoint y: 201, endPoint x: 643, endPoint y: 206, distance: 49.6
click at [643, 206] on div "**********" at bounding box center [699, 206] width 312 height 23
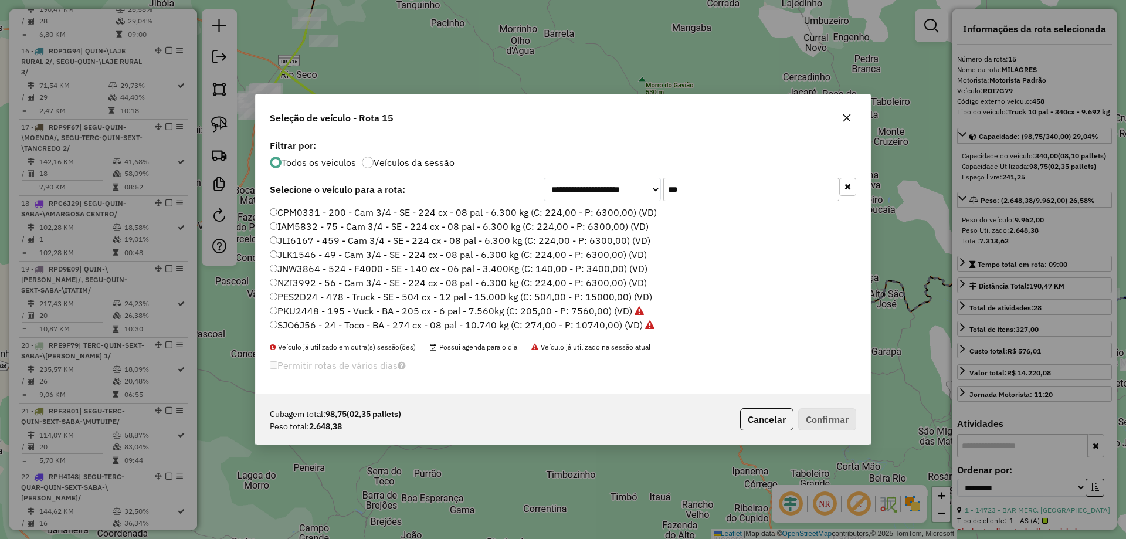
type input "****"
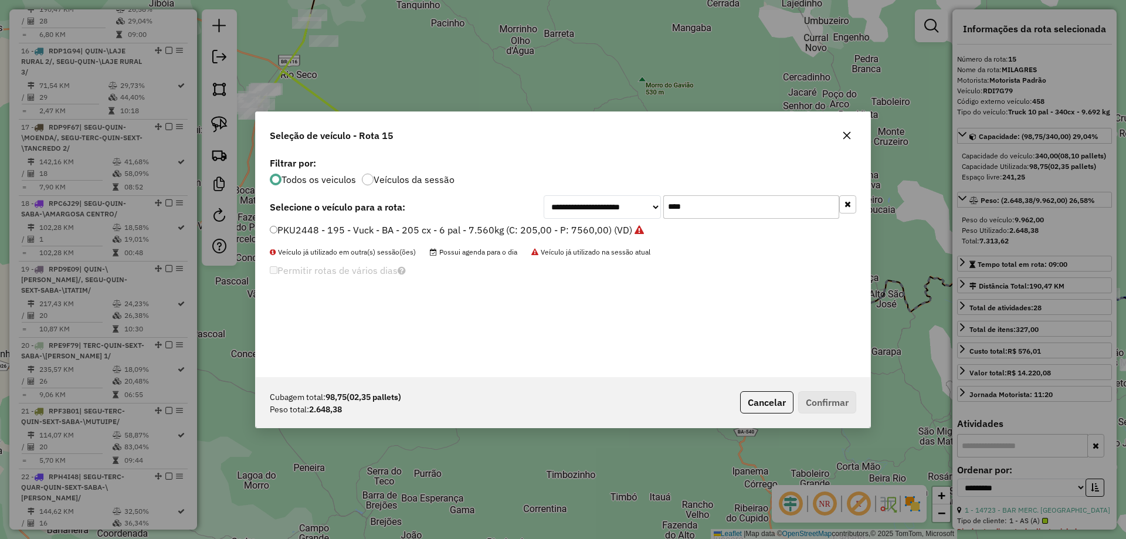
click at [616, 227] on label "PKU2448 - 195 - Vuck - BA - 205 cx - 6 pal - 7.560kg (C: 205,00 - P: 7560,00) (…" at bounding box center [457, 230] width 374 height 14
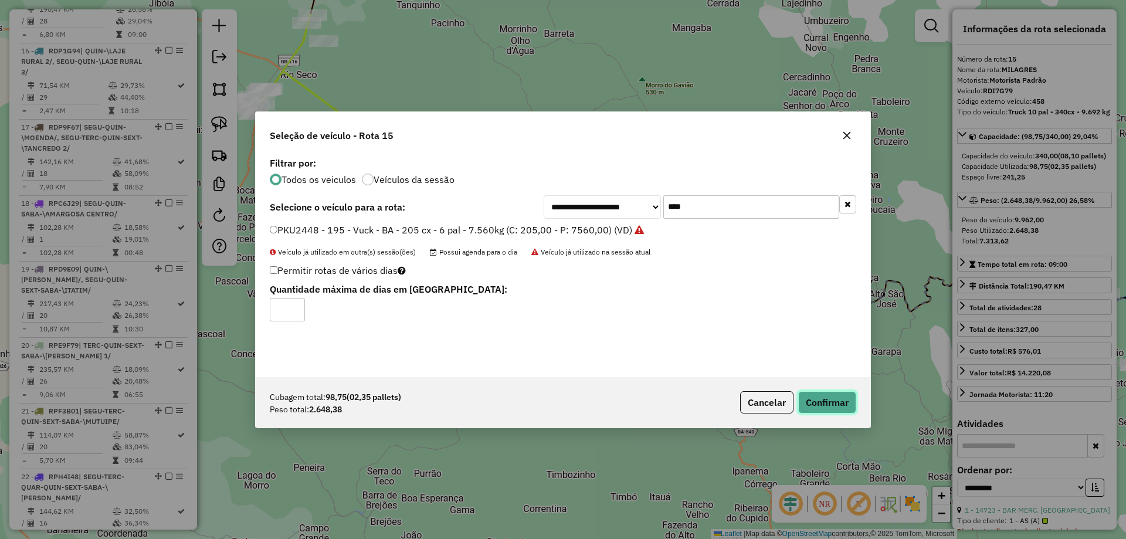
click at [851, 407] on button "Confirmar" at bounding box center [827, 402] width 58 height 22
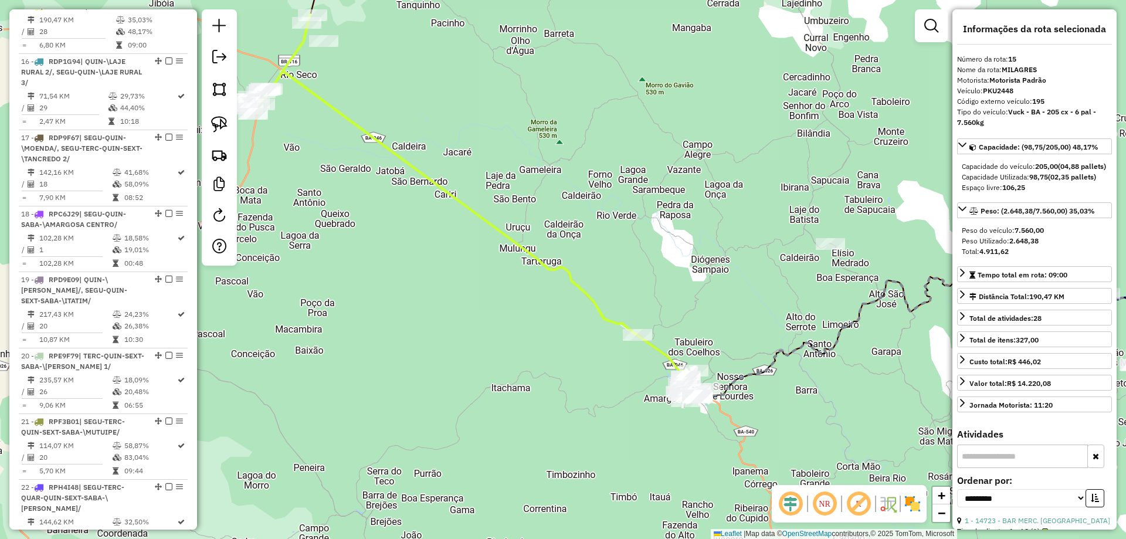
click at [657, 348] on icon at bounding box center [478, 232] width 430 height 322
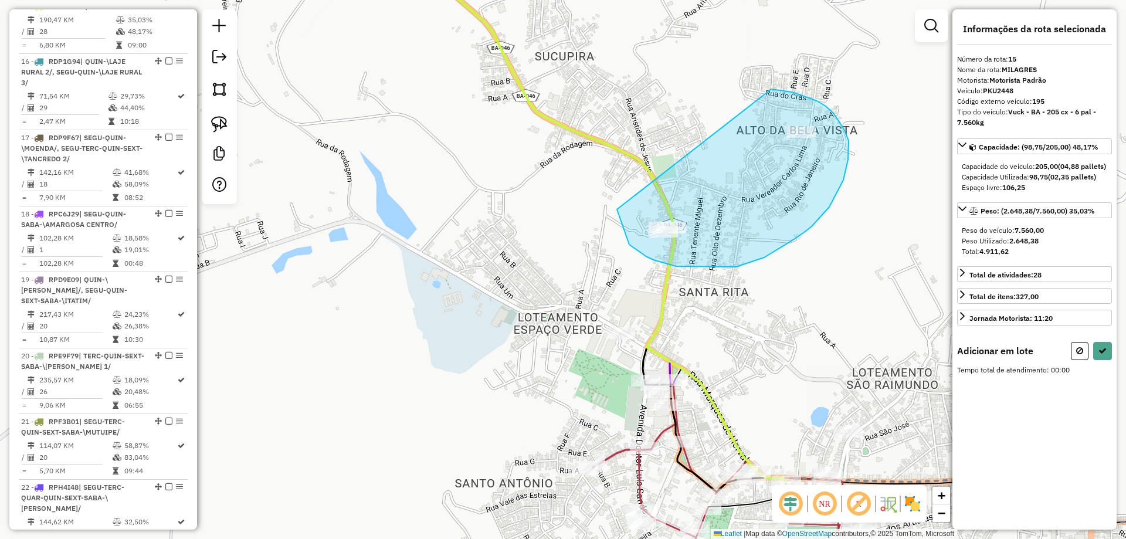
drag, startPoint x: 617, startPoint y: 209, endPoint x: 771, endPoint y: 89, distance: 195.5
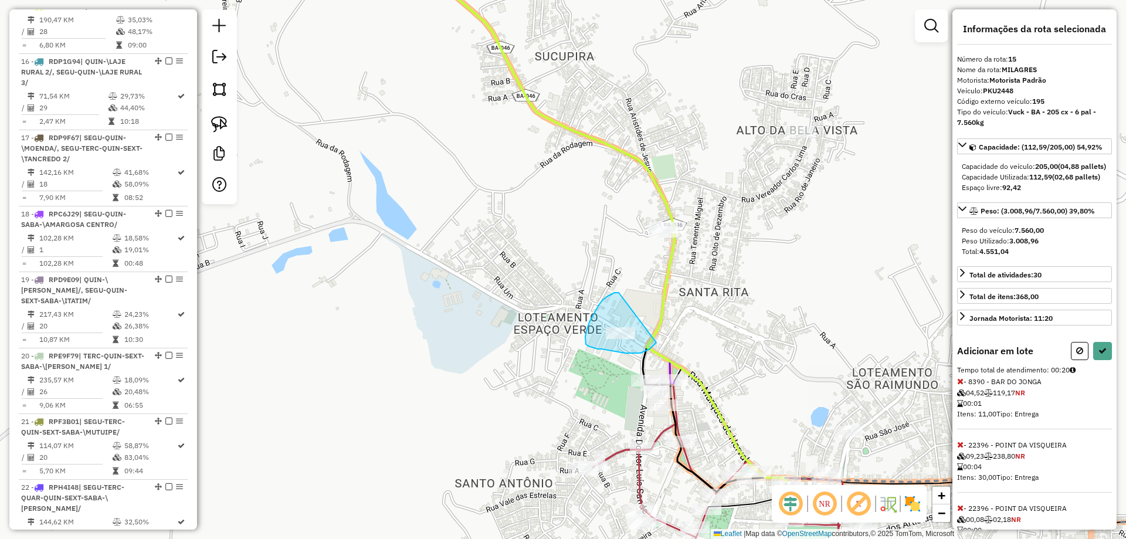
drag, startPoint x: 614, startPoint y: 293, endPoint x: 656, endPoint y: 342, distance: 64.9
click at [1110, 376] on div "Informações da rota selecionada Número da rota: 15 Nome da rota: MILAGRES Motor…" at bounding box center [1034, 269] width 164 height 520
click at [1107, 375] on div "Informações da rota selecionada Número da rota: 15 Nome da rota: MILAGRES Motor…" at bounding box center [1034, 269] width 164 height 520
click at [1098, 355] on icon at bounding box center [1102, 350] width 8 height 8
select select "**********"
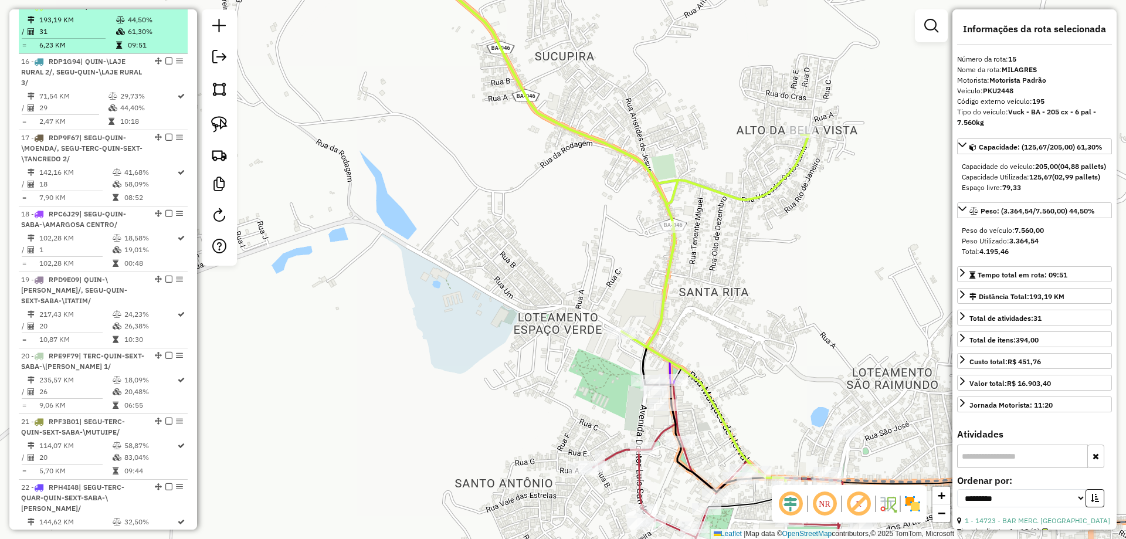
click at [165, 9] on em at bounding box center [168, 5] width 7 height 7
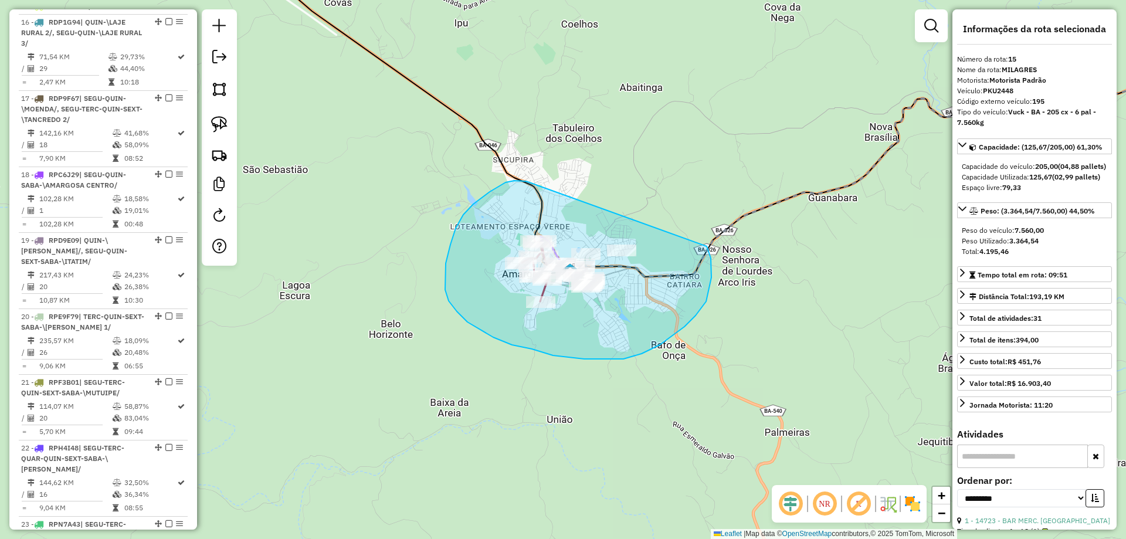
drag, startPoint x: 505, startPoint y: 182, endPoint x: 706, endPoint y: 246, distance: 211.0
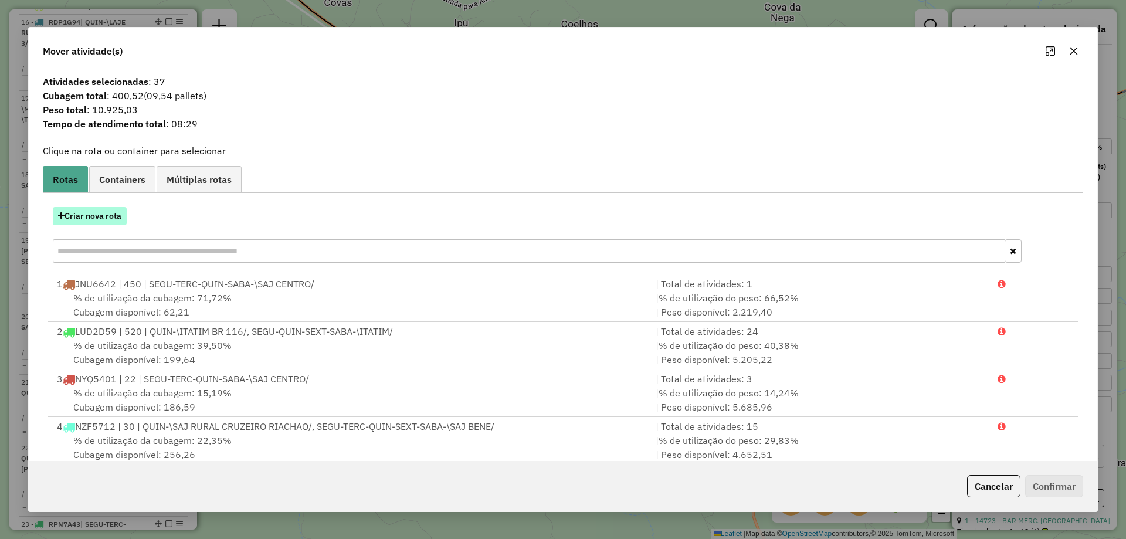
click at [94, 217] on button "Criar nova rota" at bounding box center [90, 216] width 74 height 18
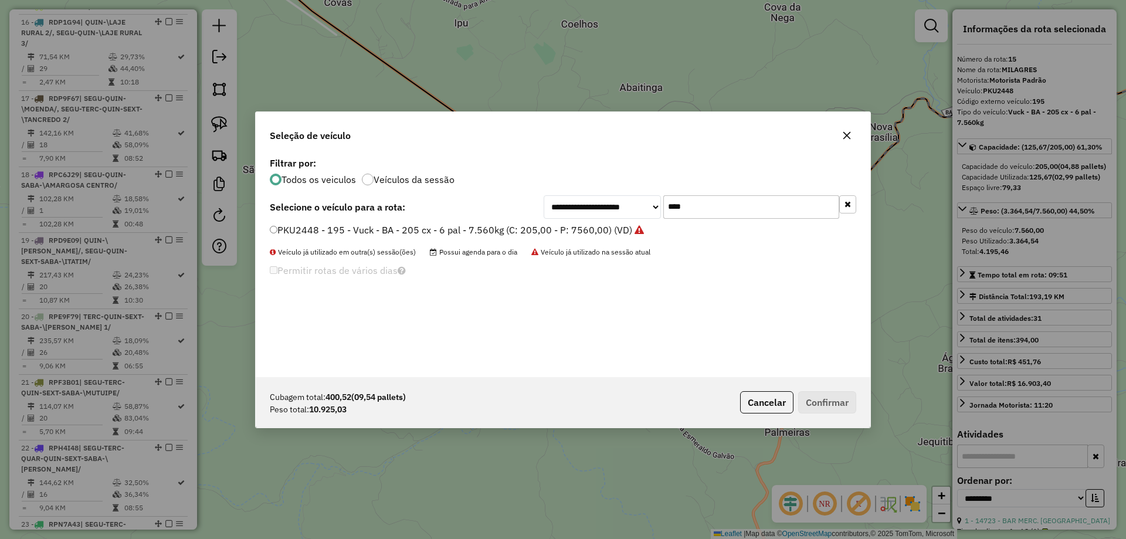
drag, startPoint x: 722, startPoint y: 205, endPoint x: 547, endPoint y: 232, distance: 176.7
click at [548, 232] on div "**********" at bounding box center [563, 265] width 614 height 223
type input "****"
click at [557, 230] on label "RDI7G79 - 458 - Truck 10 pal - 340cx - 9.692 kg (C: 340,00 - P: 9962,00) (VD)" at bounding box center [441, 230] width 343 height 14
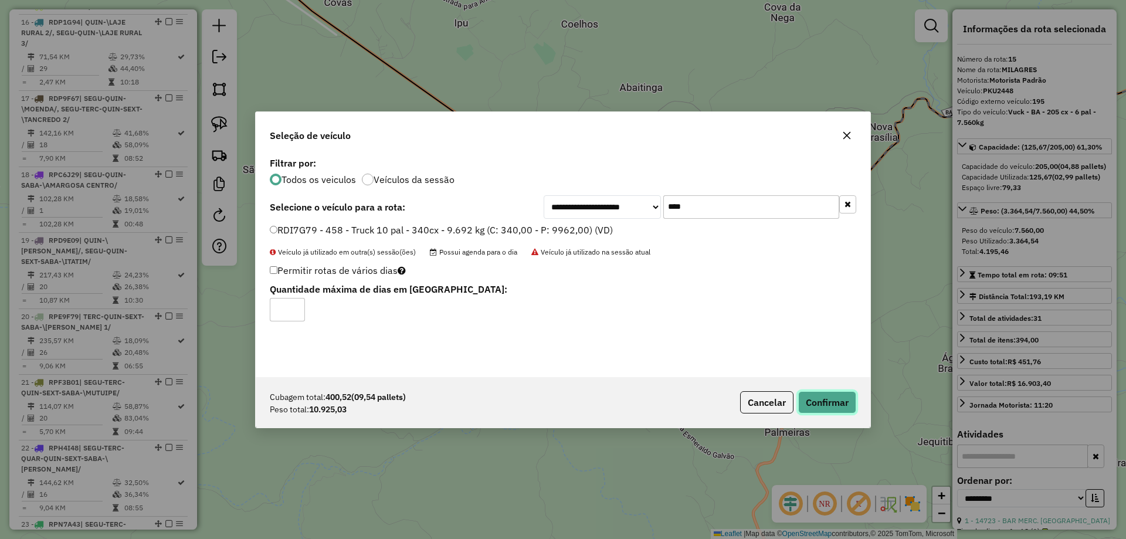
click at [847, 401] on button "Confirmar" at bounding box center [827, 402] width 58 height 22
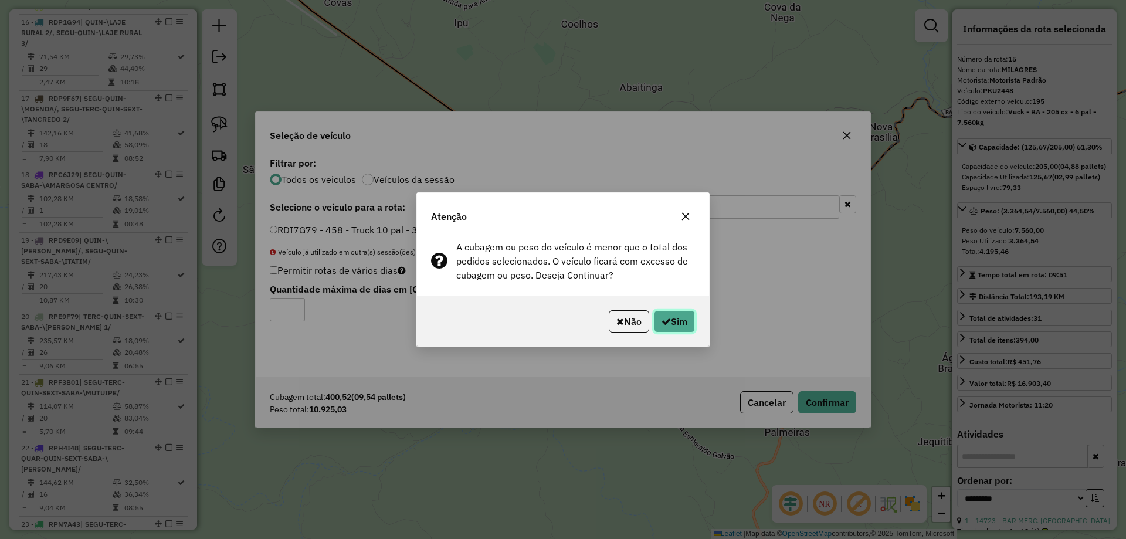
click at [667, 320] on icon "button" at bounding box center [665, 321] width 9 height 9
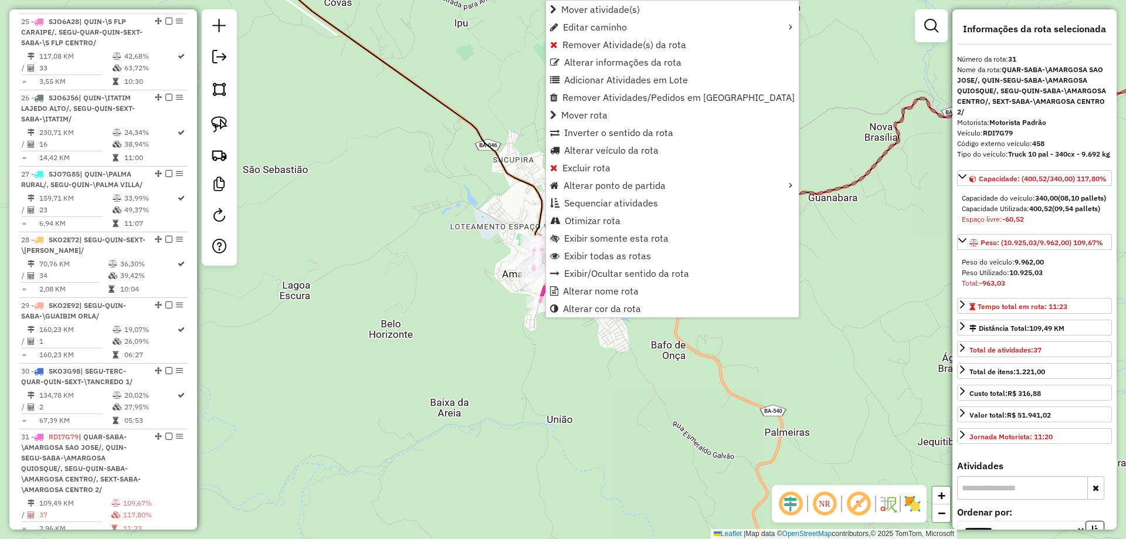
scroll to position [2461, 0]
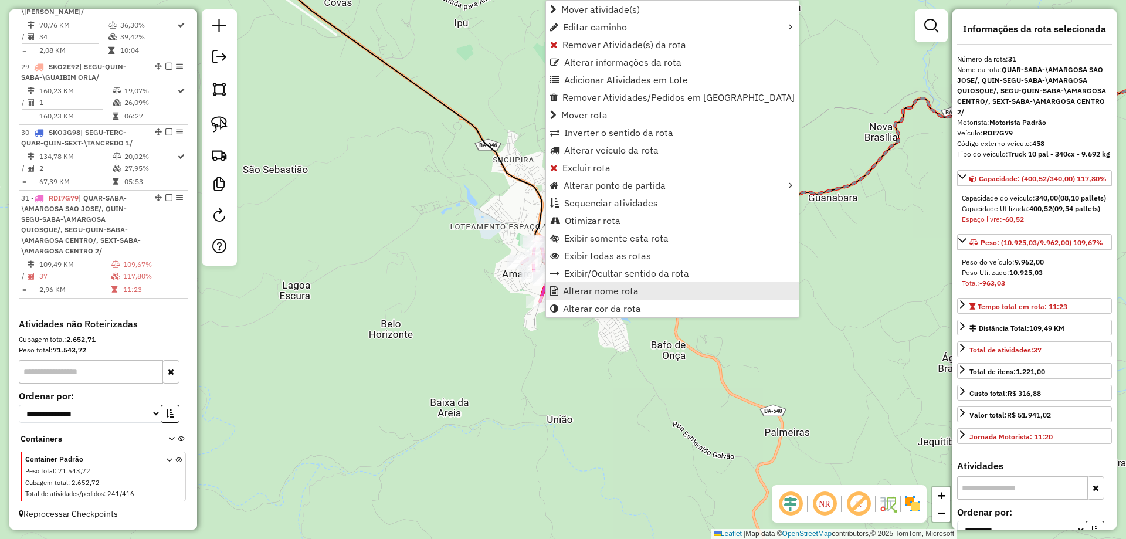
click at [582, 290] on span "Alterar nome rota" at bounding box center [601, 290] width 76 height 9
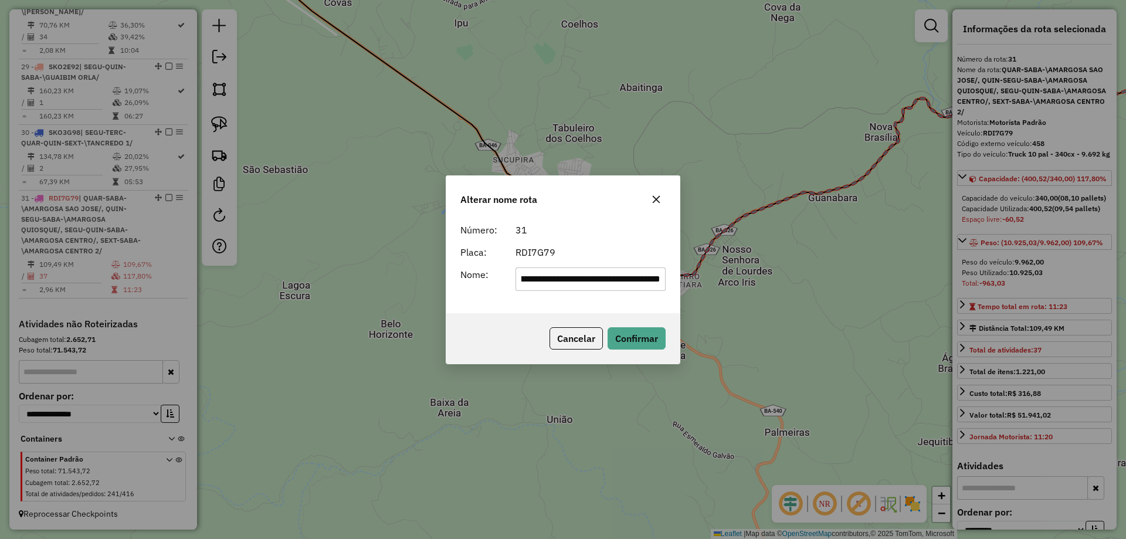
scroll to position [0, 0]
type input "**********"
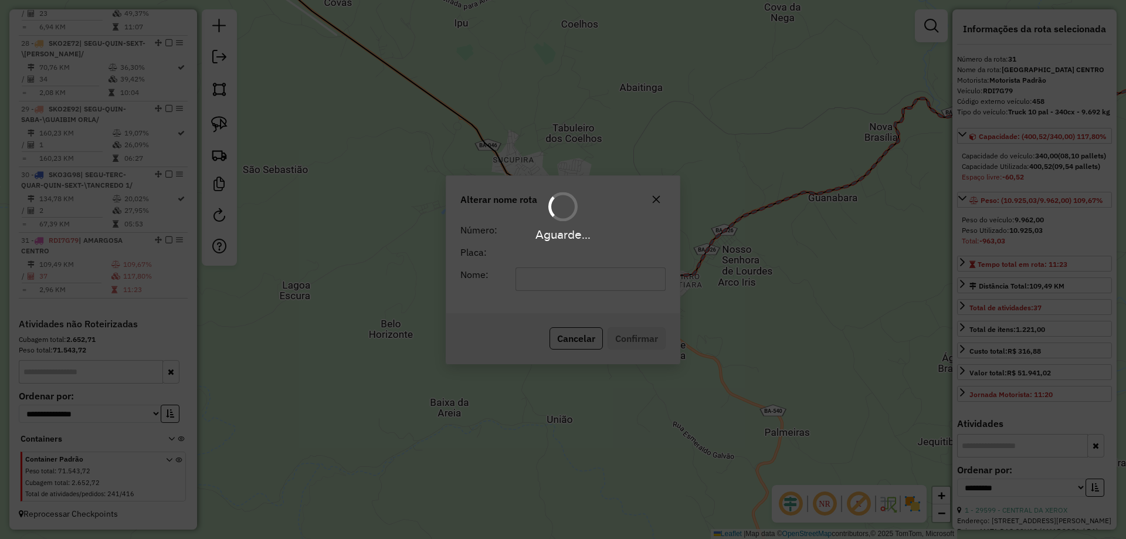
scroll to position [2418, 0]
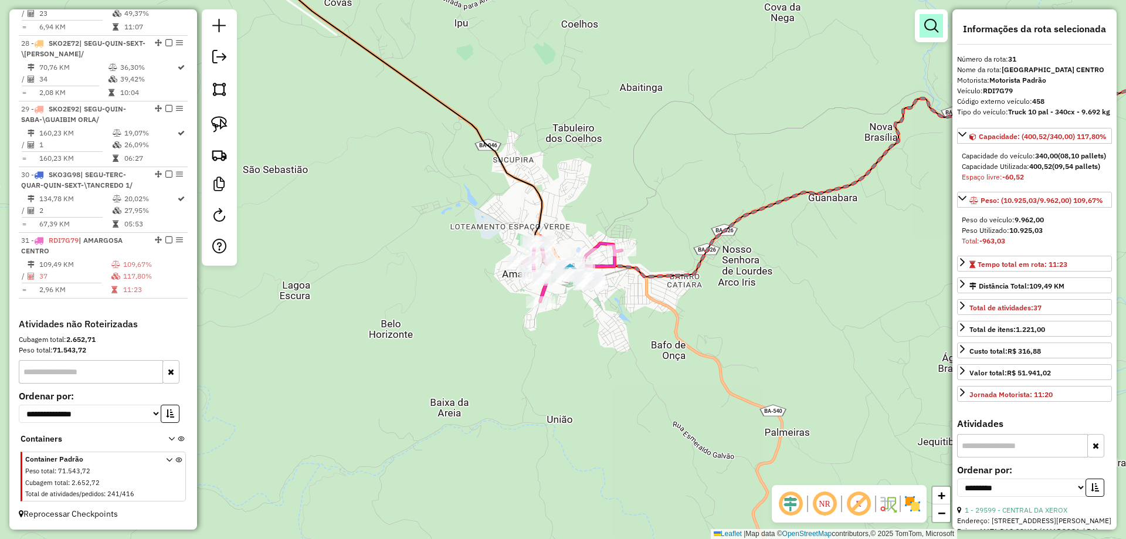
click at [929, 29] on em at bounding box center [931, 26] width 14 height 14
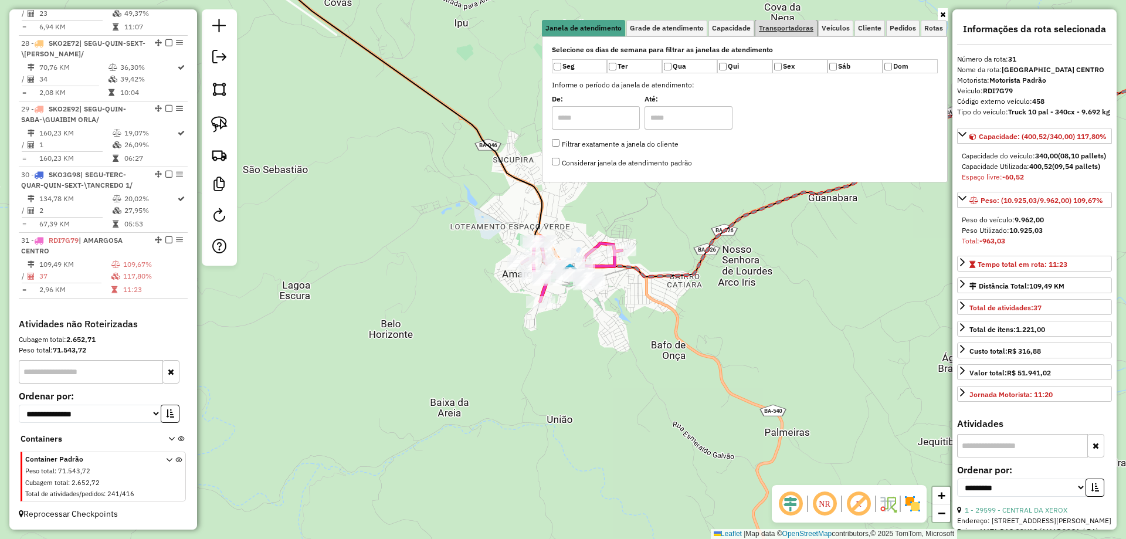
click at [769, 26] on span "Transportadoras" at bounding box center [786, 28] width 55 height 7
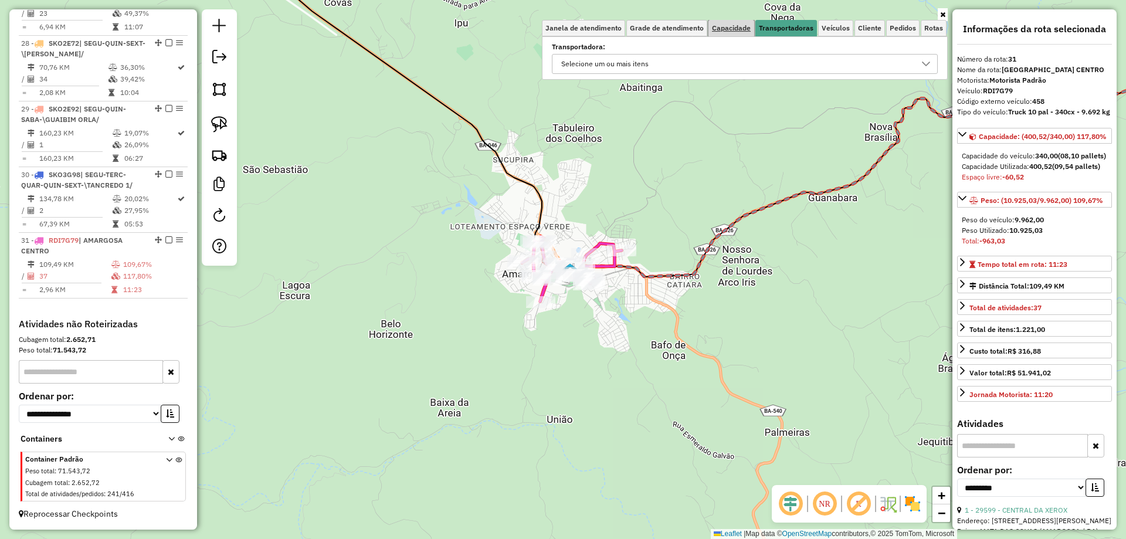
click at [743, 30] on span "Capacidade" at bounding box center [731, 28] width 39 height 7
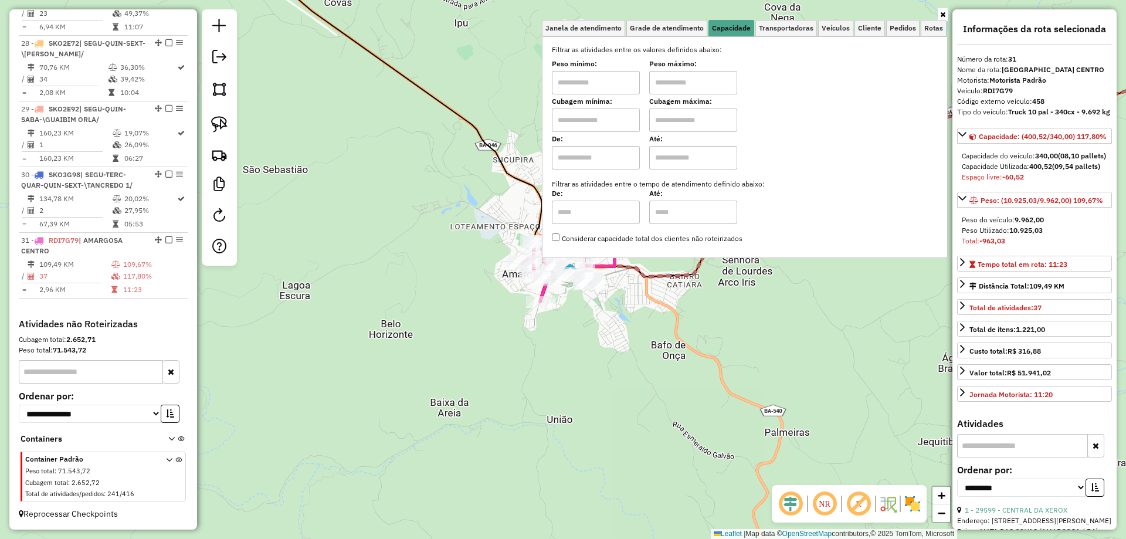
click at [620, 124] on input "text" at bounding box center [596, 119] width 88 height 23
type input "*****"
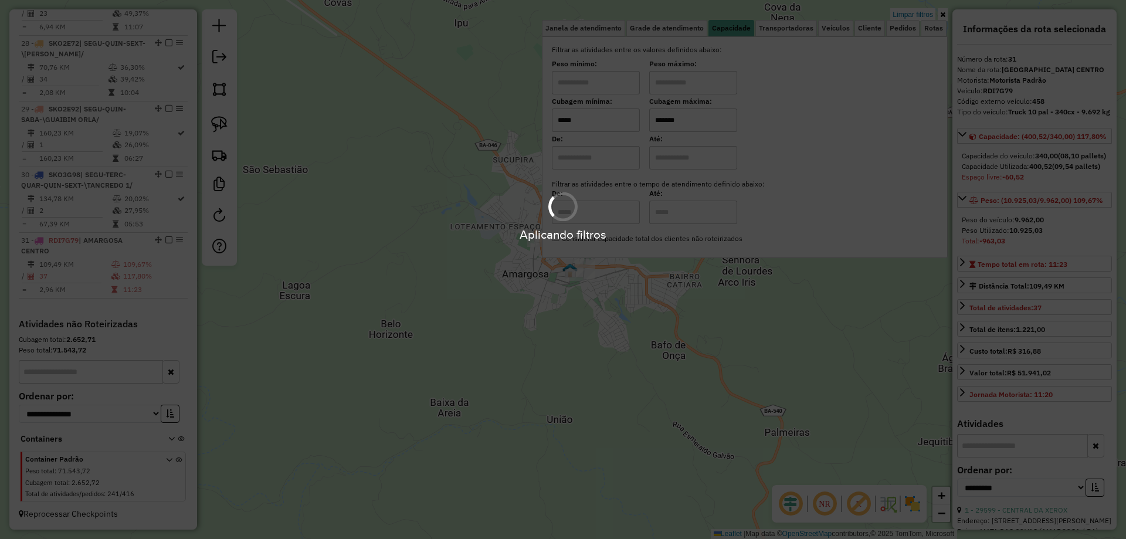
type input "*******"
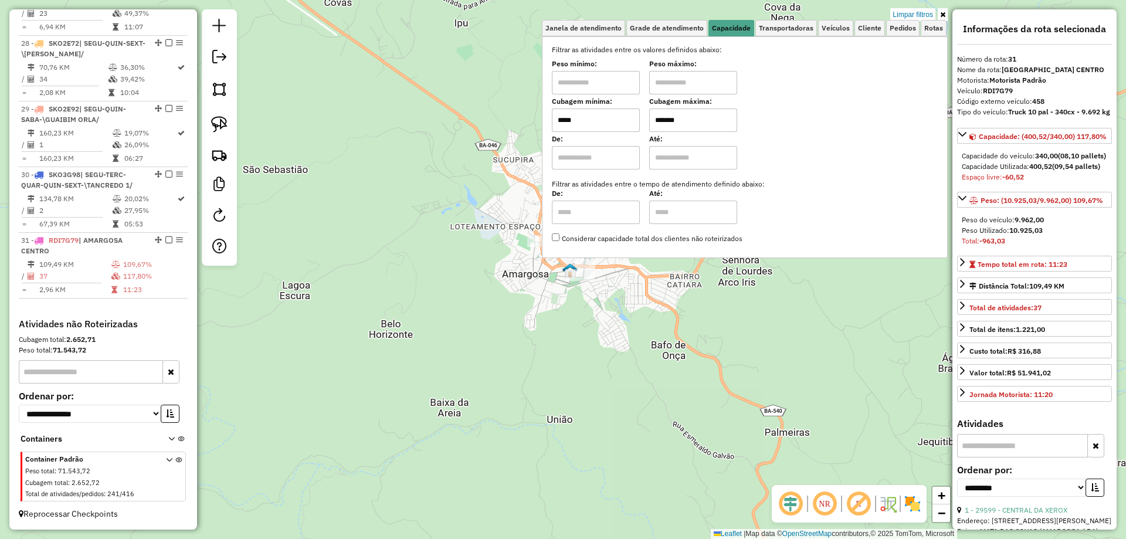
click at [416, 191] on div "Limpar filtros Janela de atendimento Grade de atendimento Capacidade Transporta…" at bounding box center [563, 269] width 1126 height 539
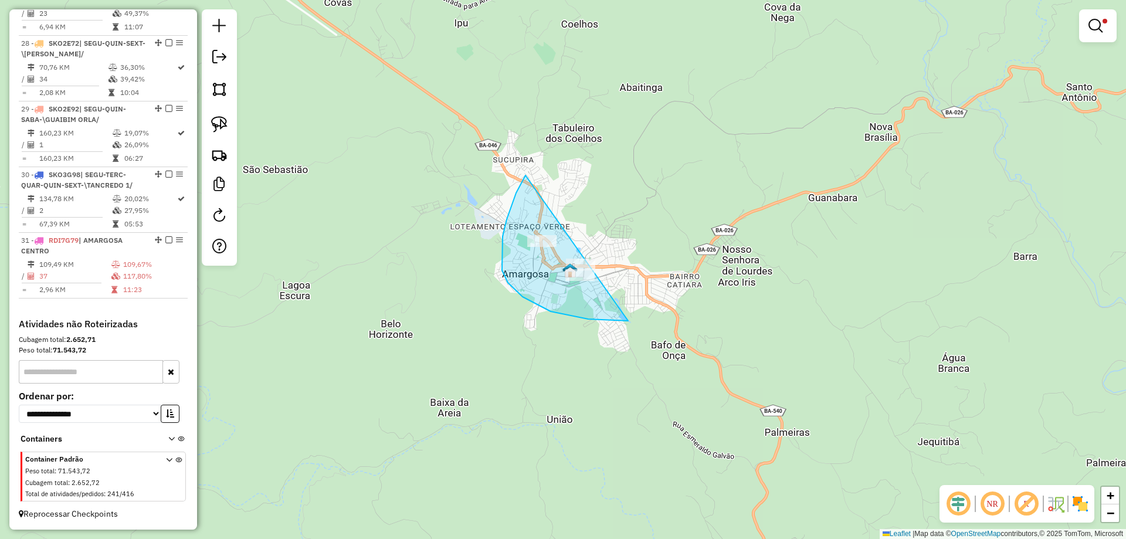
drag, startPoint x: 525, startPoint y: 175, endPoint x: 757, endPoint y: 279, distance: 253.8
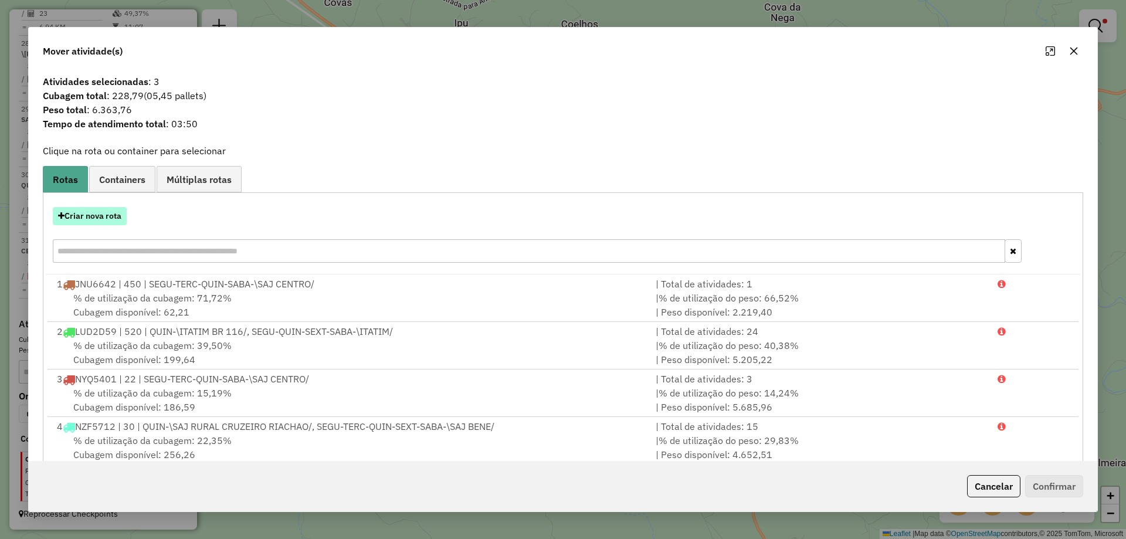
click at [79, 218] on button "Criar nova rota" at bounding box center [90, 216] width 74 height 18
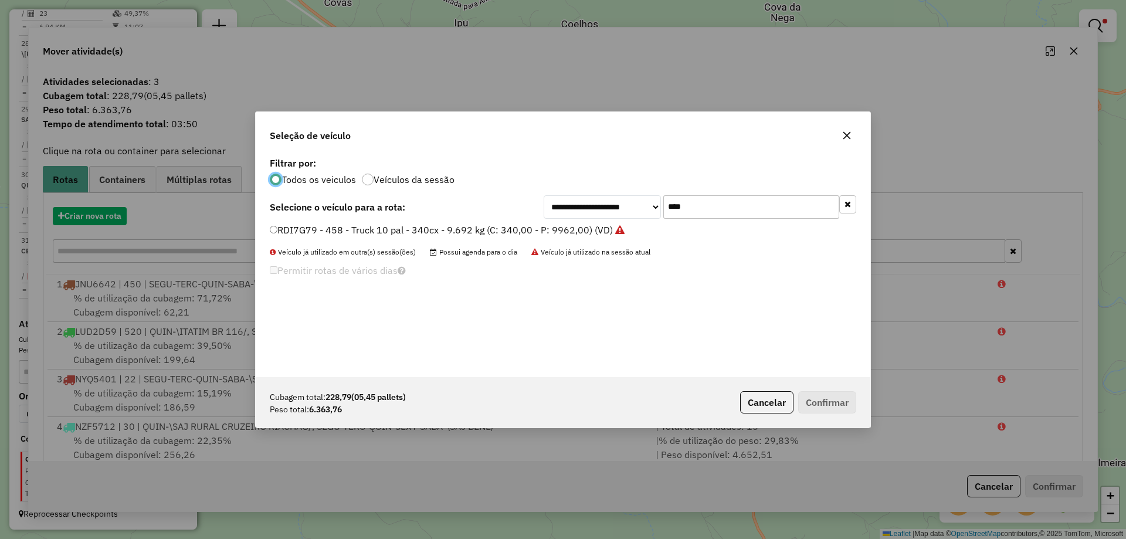
scroll to position [6, 4]
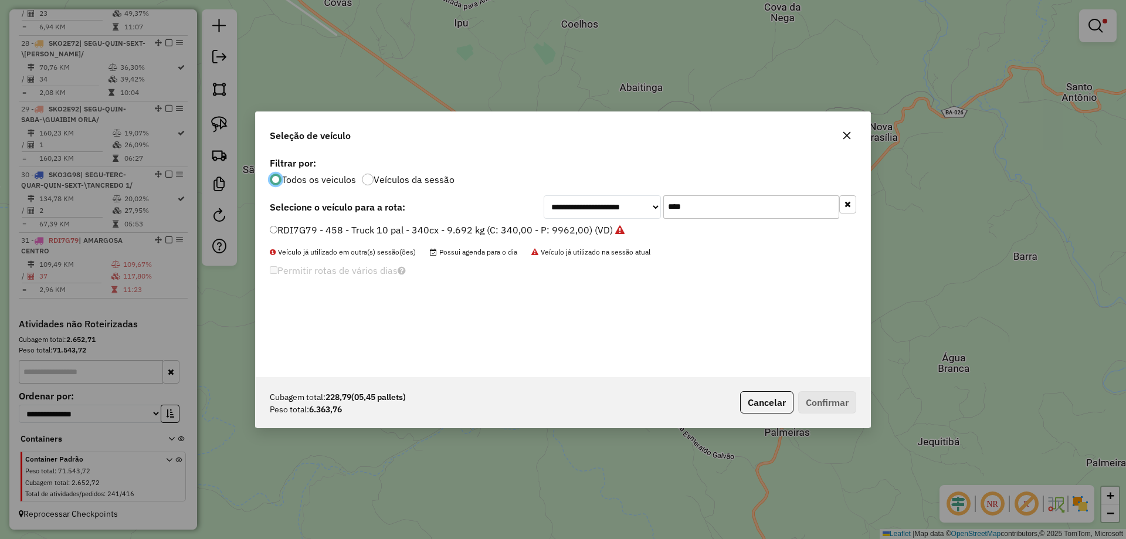
drag, startPoint x: 572, startPoint y: 218, endPoint x: 489, endPoint y: 220, distance: 82.7
click at [497, 220] on div "**********" at bounding box center [563, 265] width 614 height 223
click at [504, 224] on label "RPE9F79 - 513 - Truck 10 pal - 340cx - 9.692 kg (C: 340,00 - P: 9962,00) (VD)" at bounding box center [447, 230] width 355 height 14
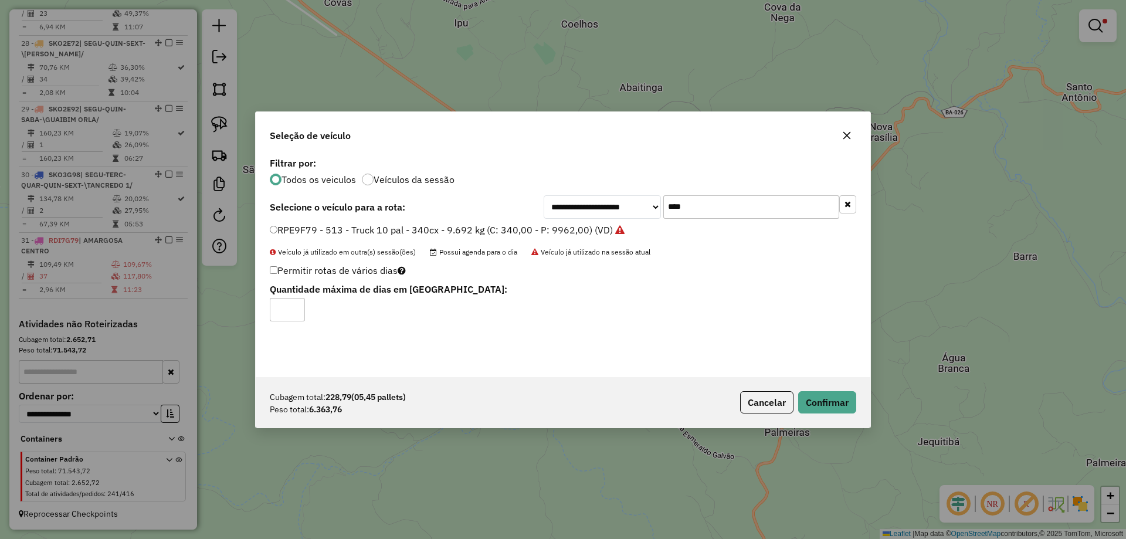
drag, startPoint x: 699, startPoint y: 212, endPoint x: 541, endPoint y: 212, distance: 157.7
click at [547, 212] on div "**********" at bounding box center [699, 206] width 312 height 23
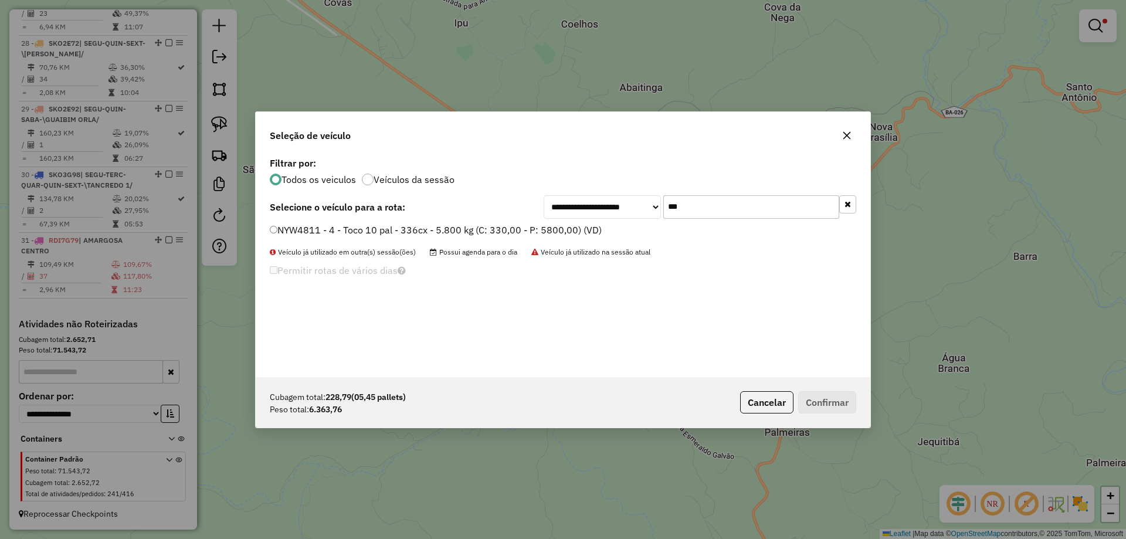
type input "***"
click at [526, 222] on div "**********" at bounding box center [563, 265] width 614 height 223
click at [529, 226] on label "NYW4811 - 4 - Toco 10 pal - 336cx - 5.800 kg (C: 330,00 - P: 5800,00) (VD)" at bounding box center [436, 230] width 332 height 14
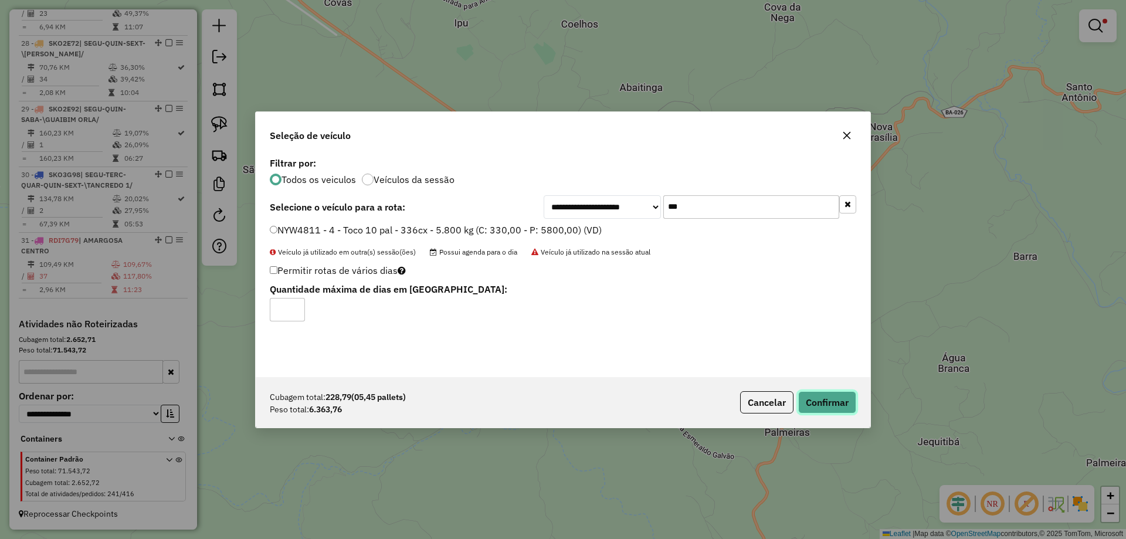
click at [817, 394] on button "Confirmar" at bounding box center [827, 402] width 58 height 22
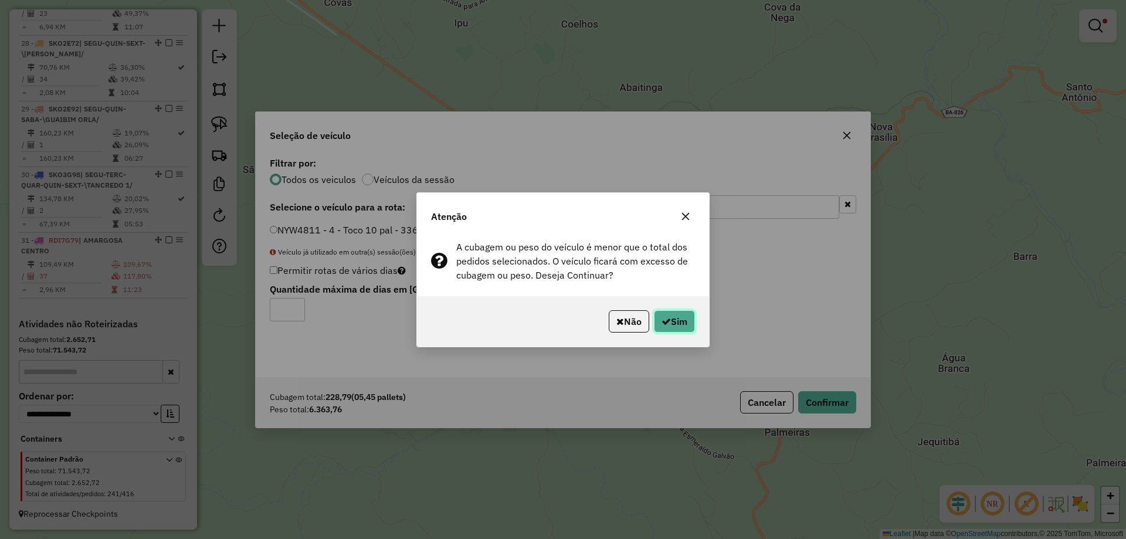
click at [672, 313] on button "Sim" at bounding box center [674, 321] width 41 height 22
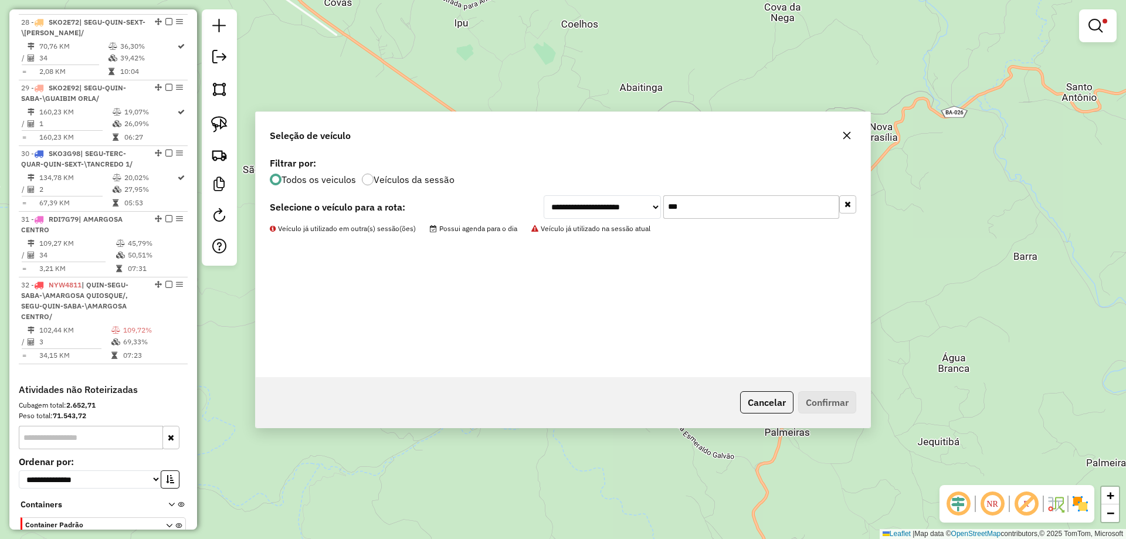
scroll to position [2461, 0]
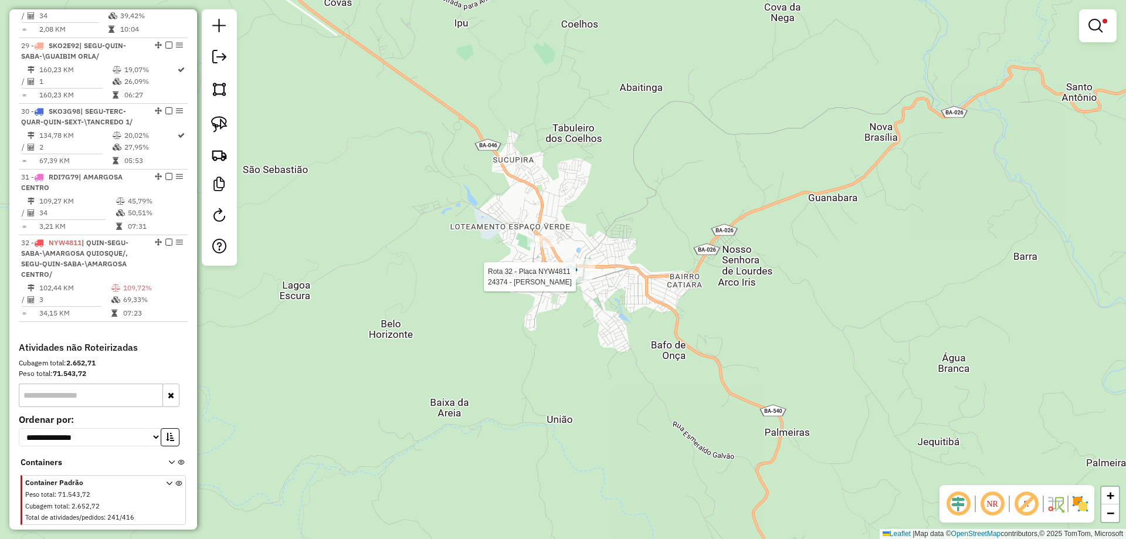
select select "**********"
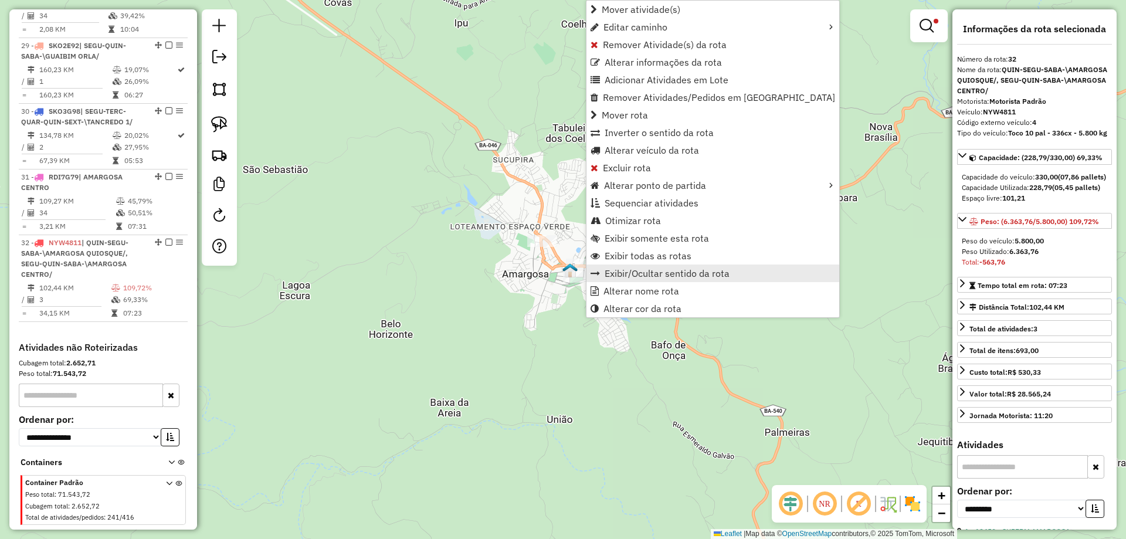
scroll to position [2505, 0]
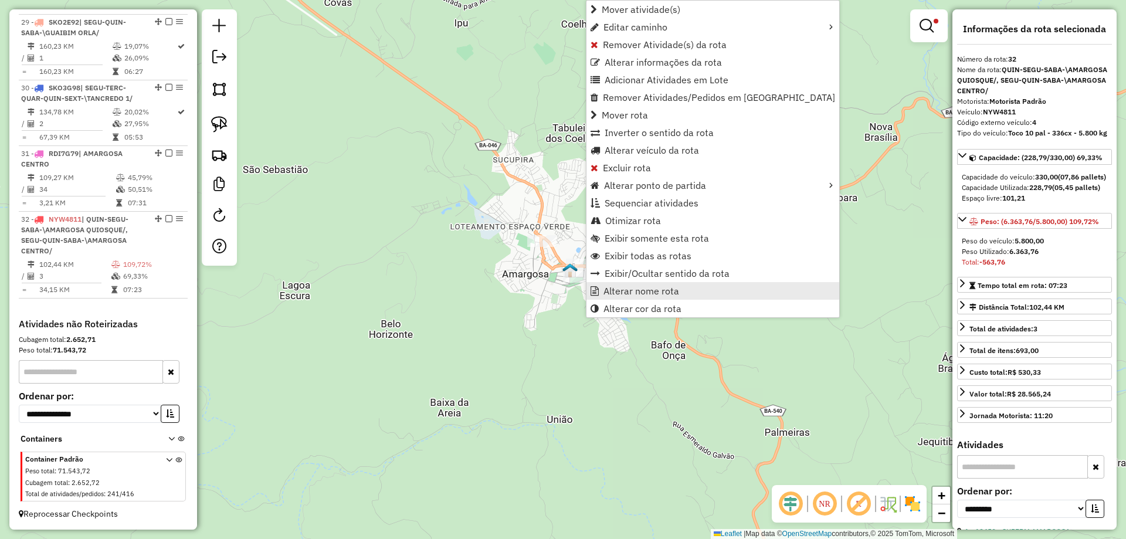
click at [620, 292] on span "Alterar nome rota" at bounding box center [641, 290] width 76 height 9
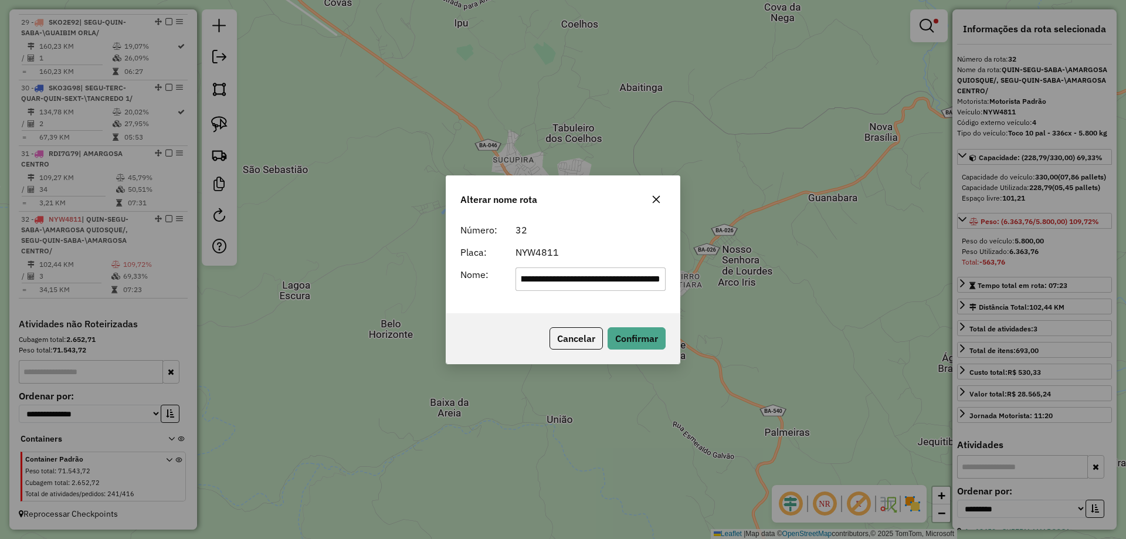
scroll to position [0, 0]
type input "**********"
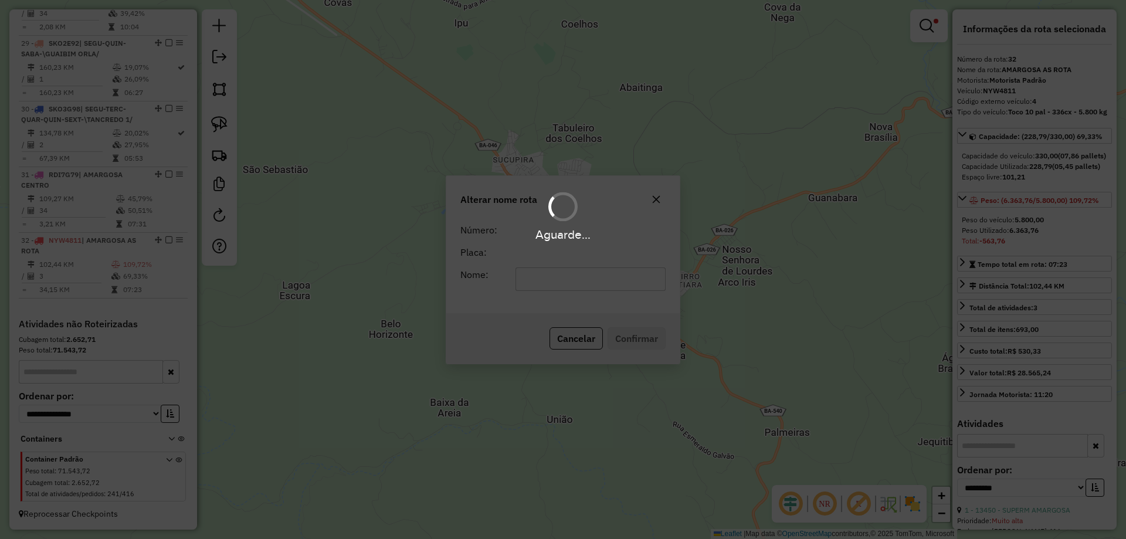
scroll to position [2484, 0]
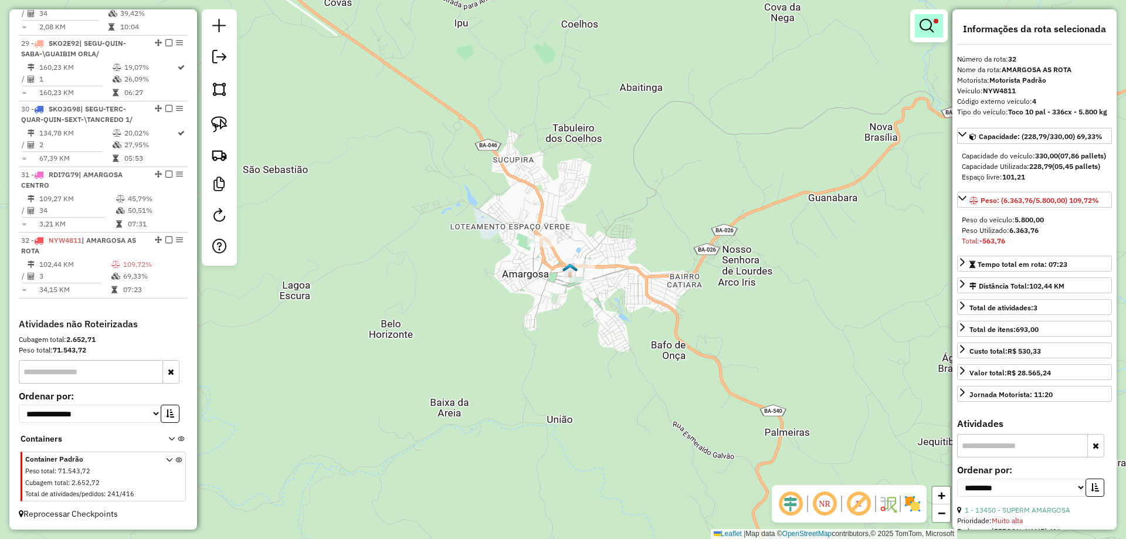
click at [925, 16] on link at bounding box center [929, 25] width 28 height 23
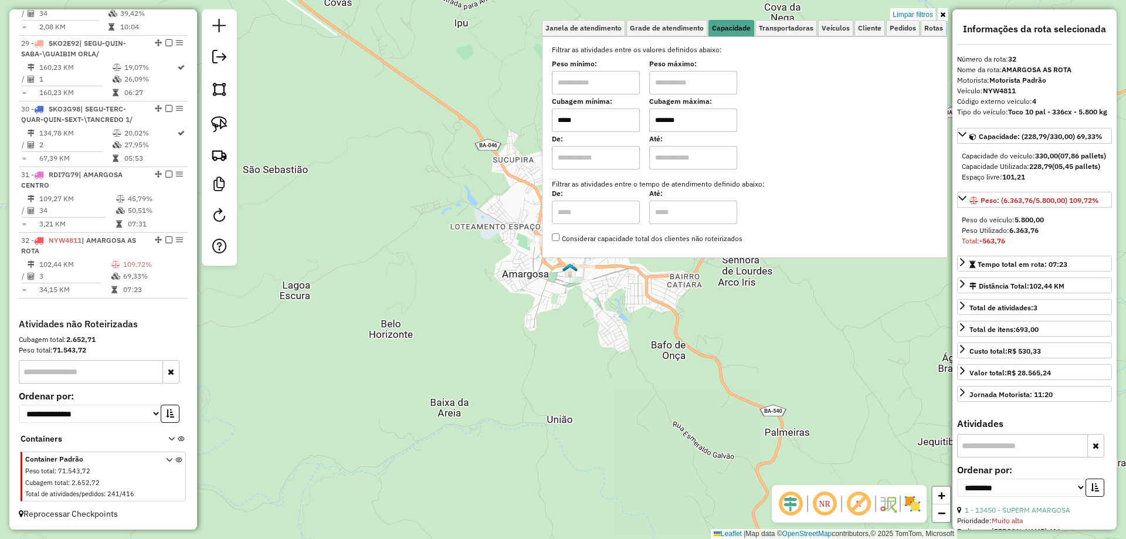
click at [617, 121] on input "*****" at bounding box center [596, 119] width 88 height 23
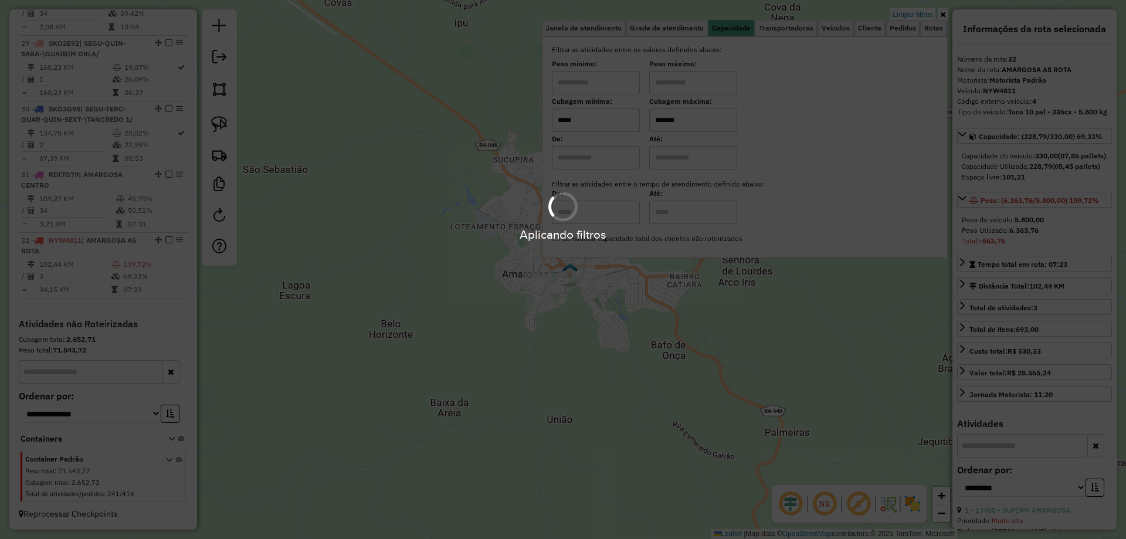
type input "*****"
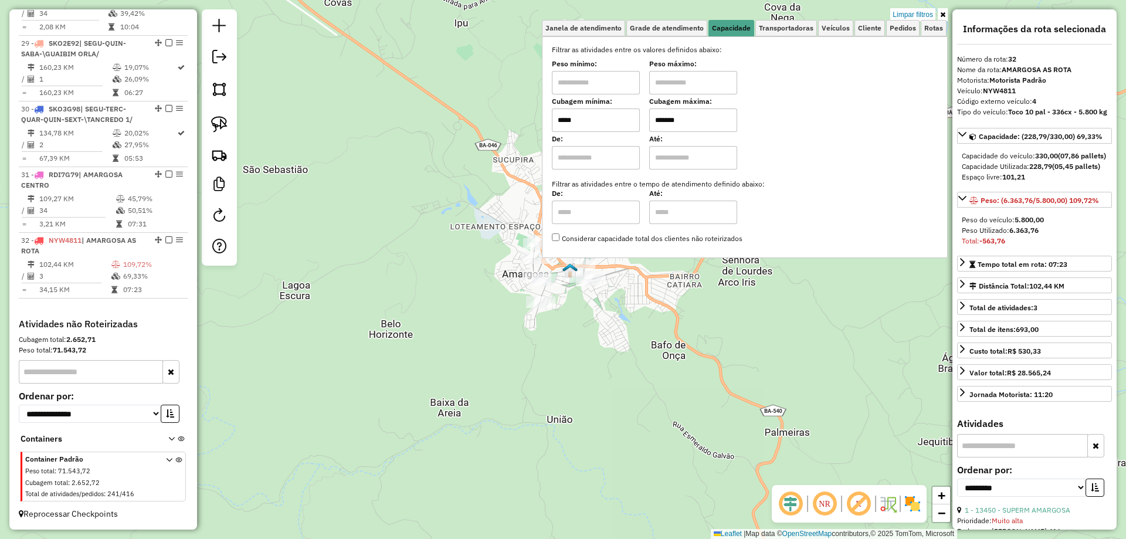
click at [573, 311] on div "Limpar filtros Janela de atendimento Grade de atendimento Capacidade Transporta…" at bounding box center [563, 269] width 1126 height 539
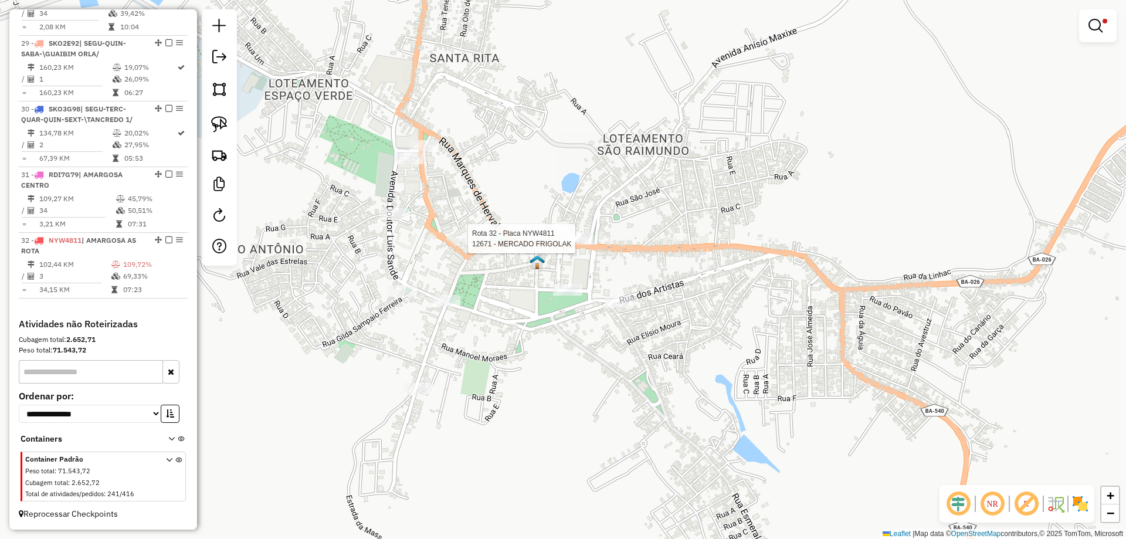
select select "**********"
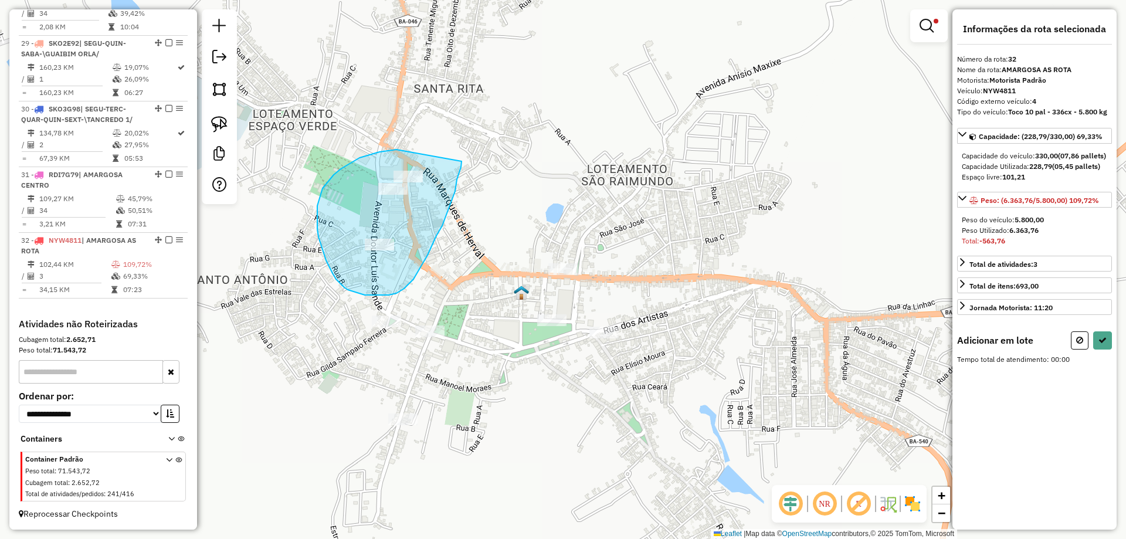
drag, startPoint x: 394, startPoint y: 150, endPoint x: 461, endPoint y: 161, distance: 68.4
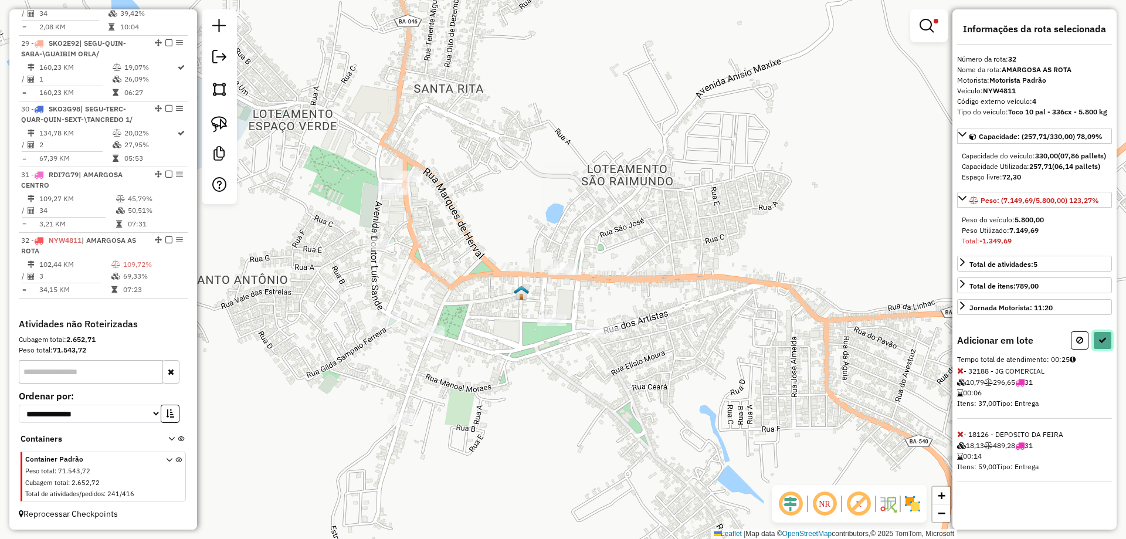
click at [1099, 344] on button at bounding box center [1102, 340] width 19 height 18
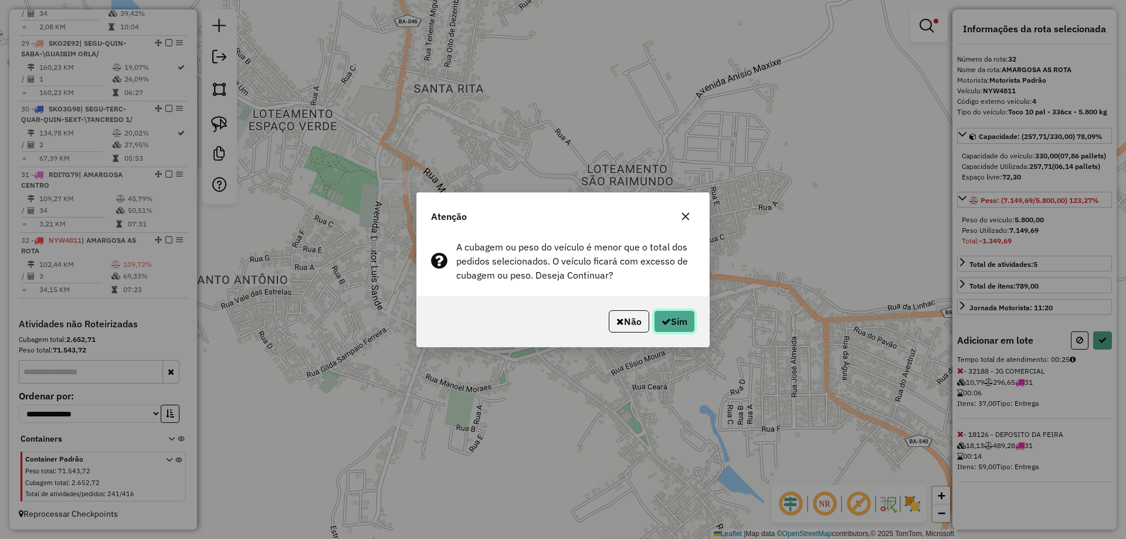
click at [681, 318] on button "Sim" at bounding box center [674, 321] width 41 height 22
select select "**********"
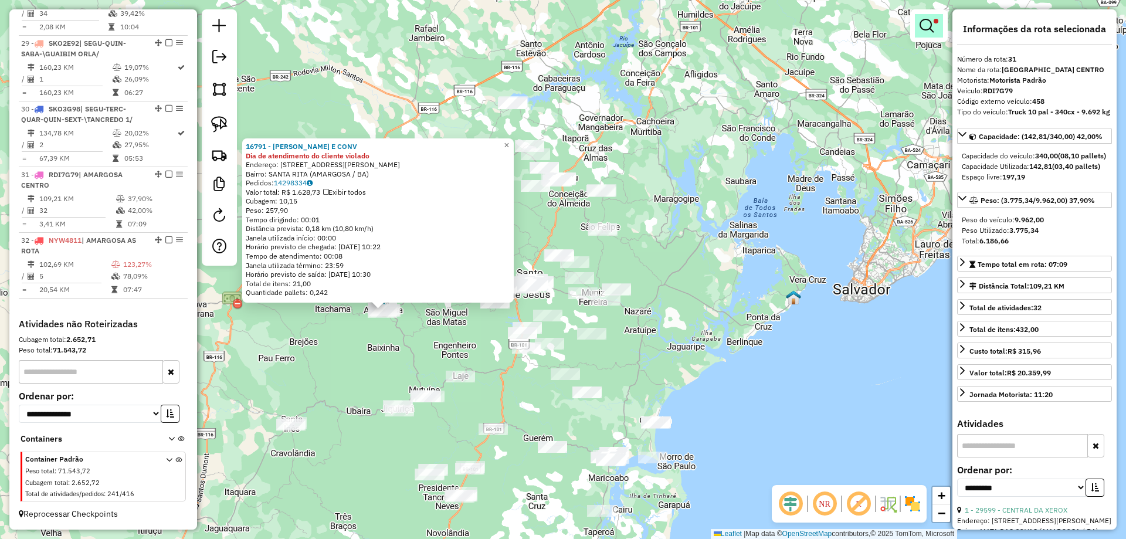
click at [925, 16] on link at bounding box center [929, 25] width 28 height 23
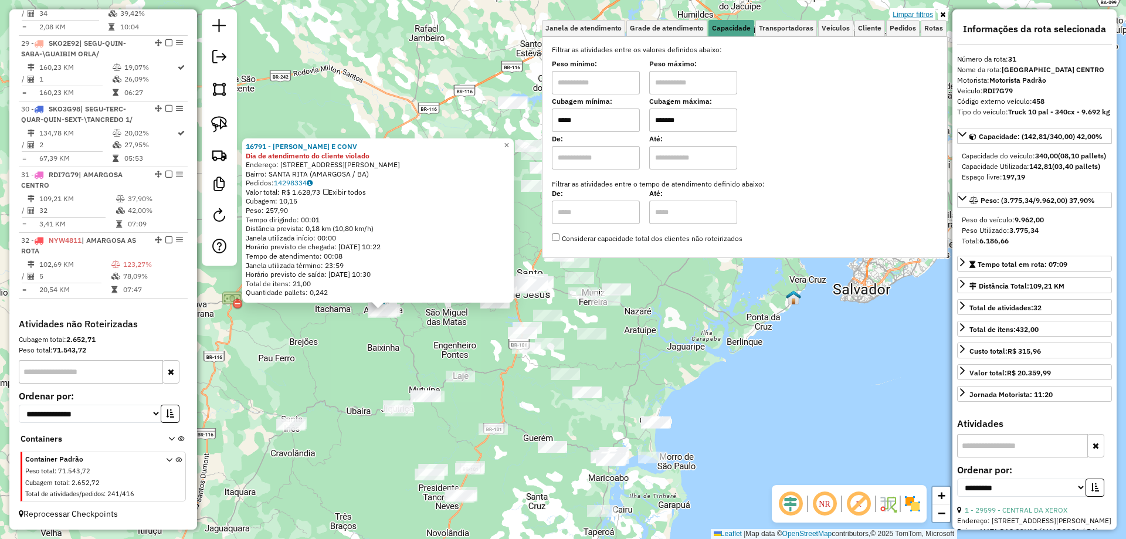
click at [925, 11] on link "Limpar filtros" at bounding box center [912, 14] width 45 height 13
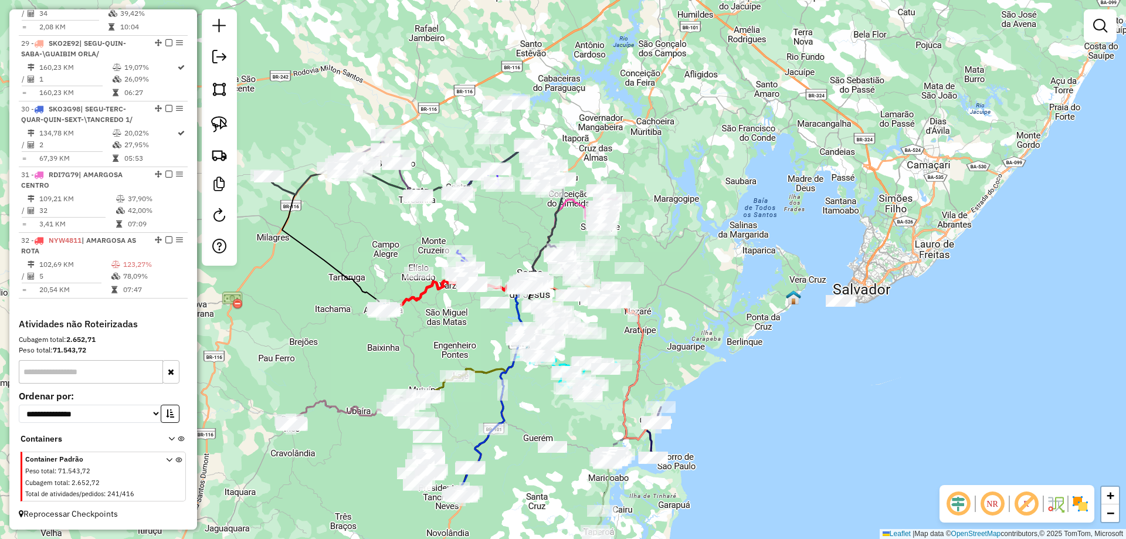
click at [334, 229] on div "Janela de atendimento Grade de atendimento Capacidade Transportadoras Veículos …" at bounding box center [563, 269] width 1126 height 539
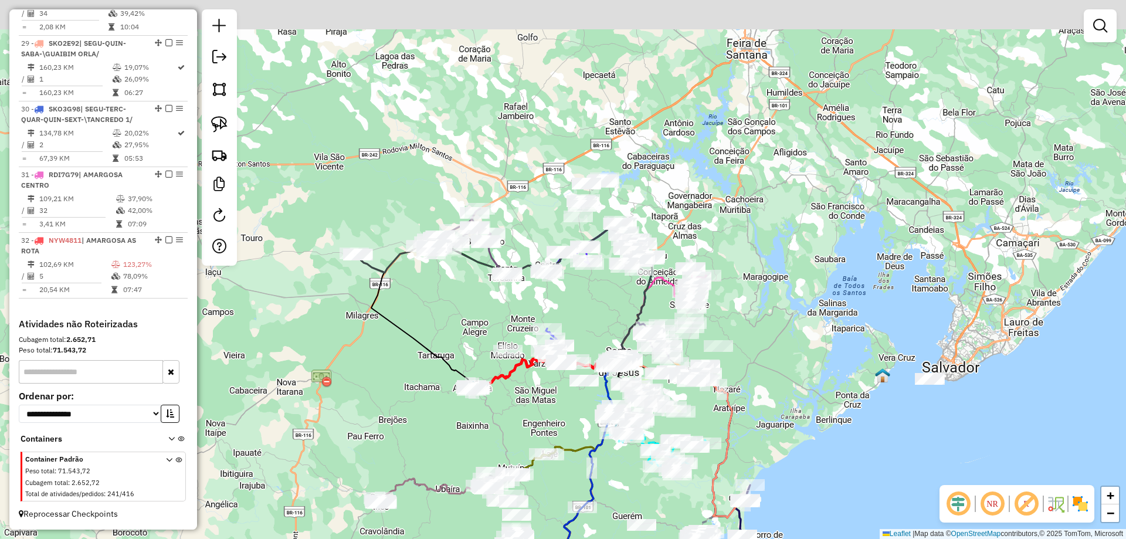
click at [430, 290] on div "Janela de atendimento Grade de atendimento Capacidade Transportadoras Veículos …" at bounding box center [563, 269] width 1126 height 539
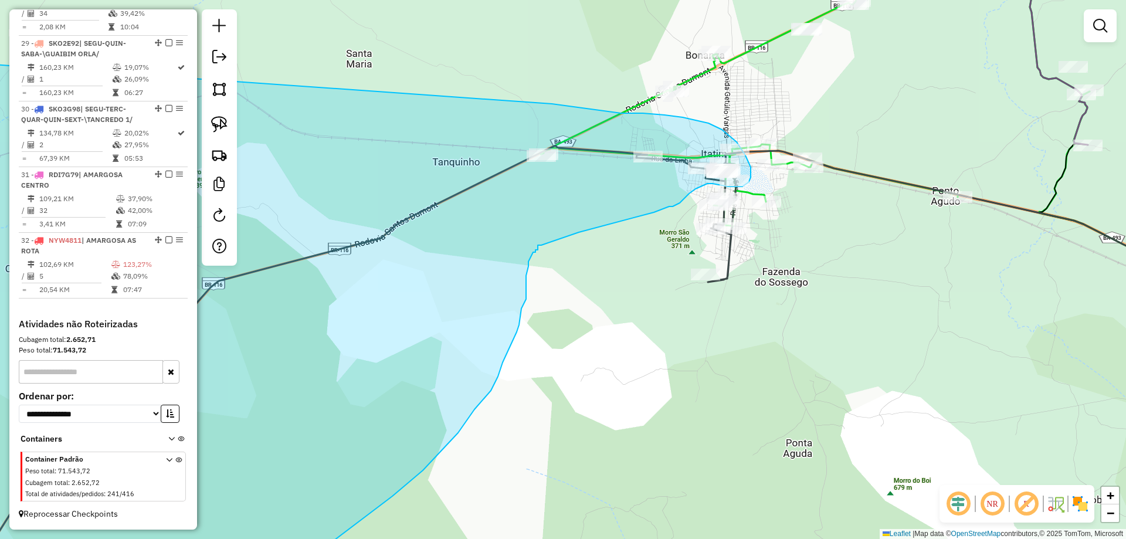
drag, startPoint x: 323, startPoint y: 185, endPoint x: 550, endPoint y: 104, distance: 241.1
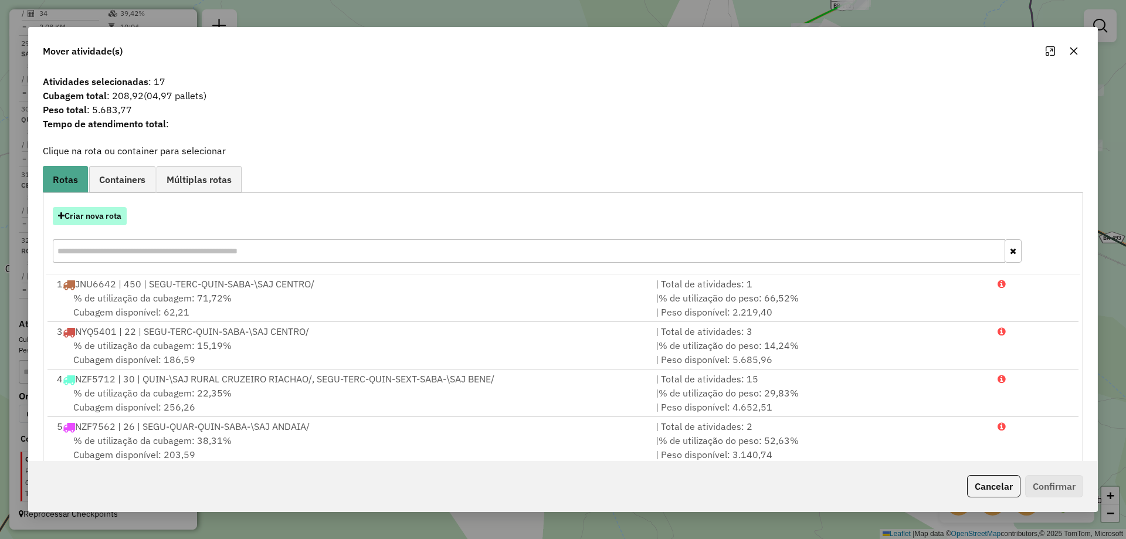
click at [87, 210] on button "Criar nova rota" at bounding box center [90, 216] width 74 height 18
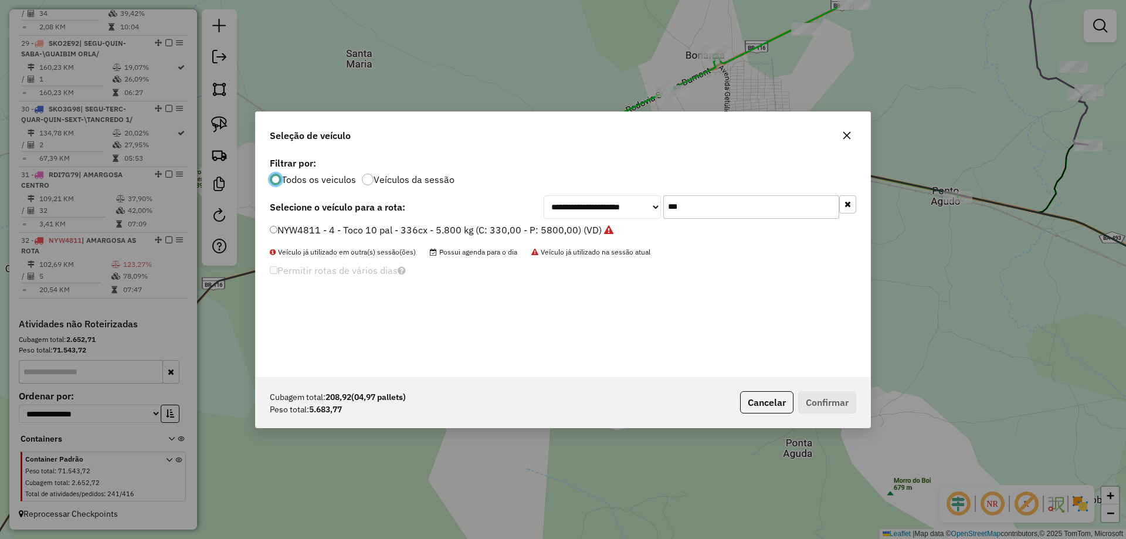
scroll to position [6, 4]
click at [579, 231] on label "NYW4811 - 4 - Toco 10 pal - 336cx - 5.800 kg (C: 330,00 - P: 5800,00) (VD)" at bounding box center [442, 230] width 344 height 14
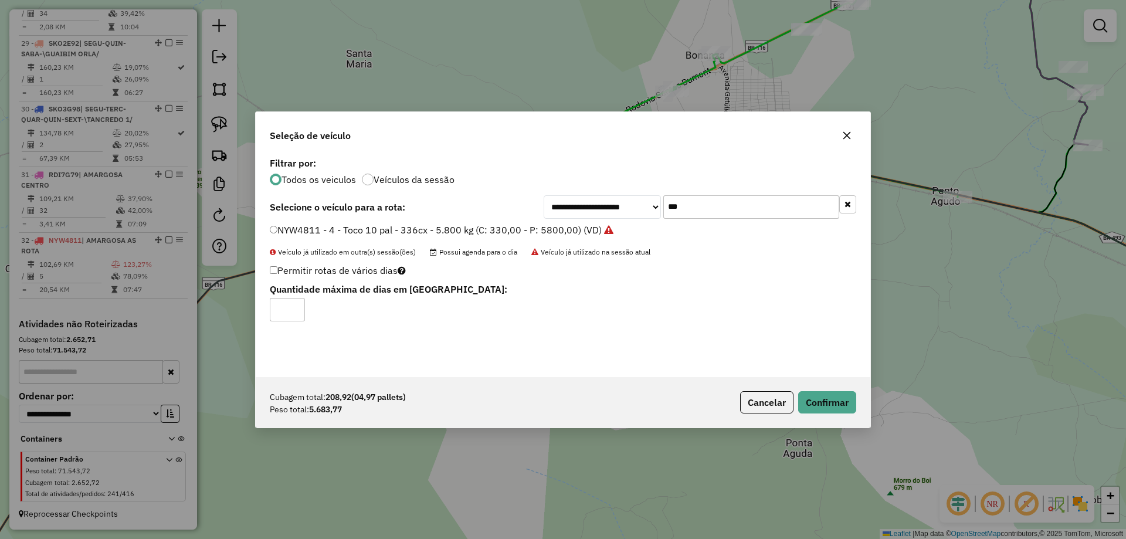
drag, startPoint x: 705, startPoint y: 216, endPoint x: 536, endPoint y: 216, distance: 168.8
click at [536, 216] on div "**********" at bounding box center [563, 206] width 586 height 23
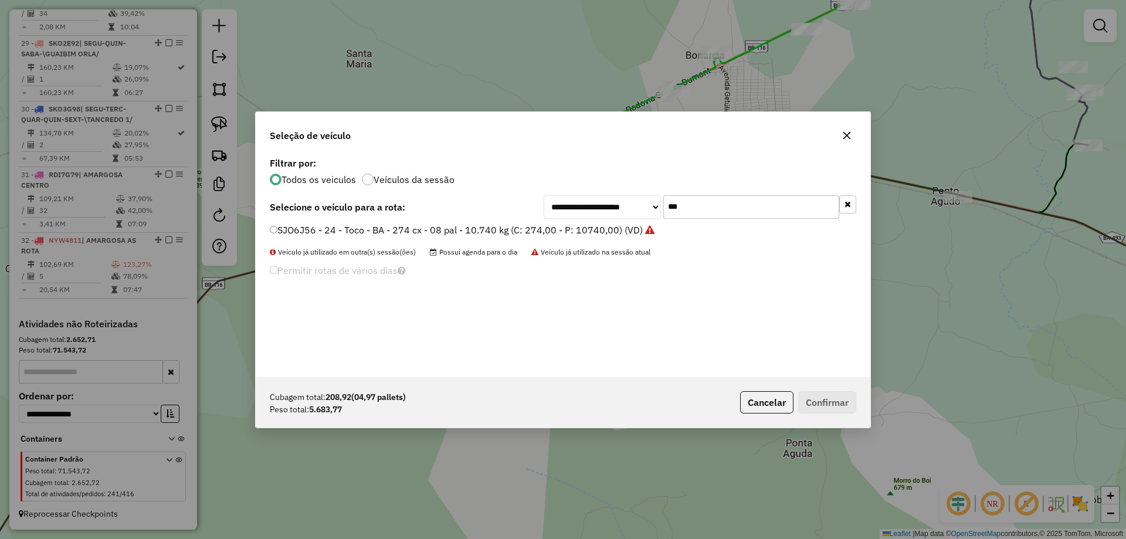
type input "***"
click at [546, 229] on label "SJO6J56 - 24 - Toco - BA - 274 cx - 08 pal - 10.740 kg (C: 274,00 - P: 10740,00…" at bounding box center [462, 230] width 385 height 14
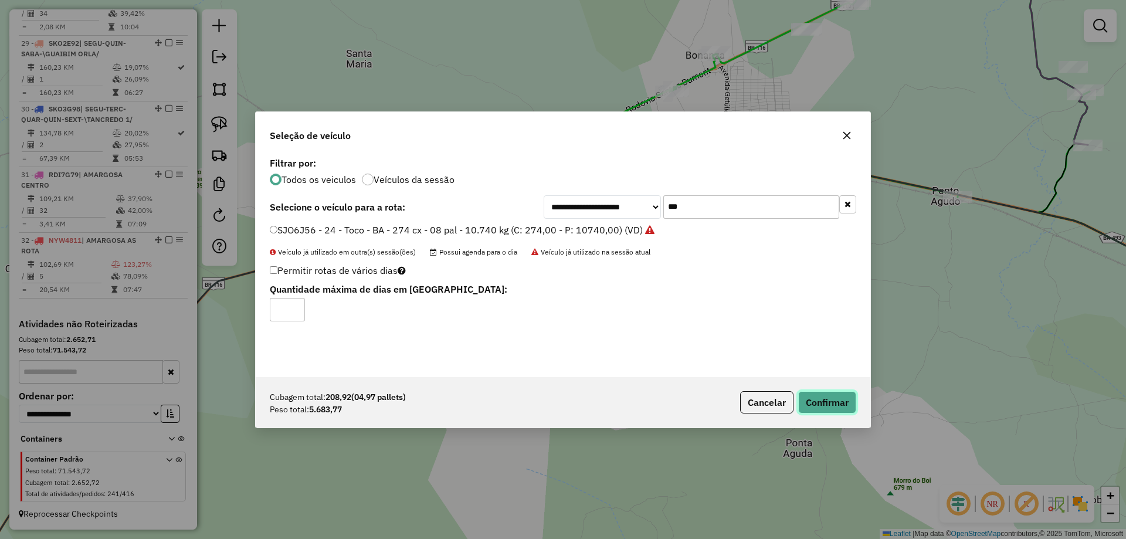
drag, startPoint x: 824, startPoint y: 398, endPoint x: 833, endPoint y: 392, distance: 11.1
click at [825, 397] on button "Confirmar" at bounding box center [827, 402] width 58 height 22
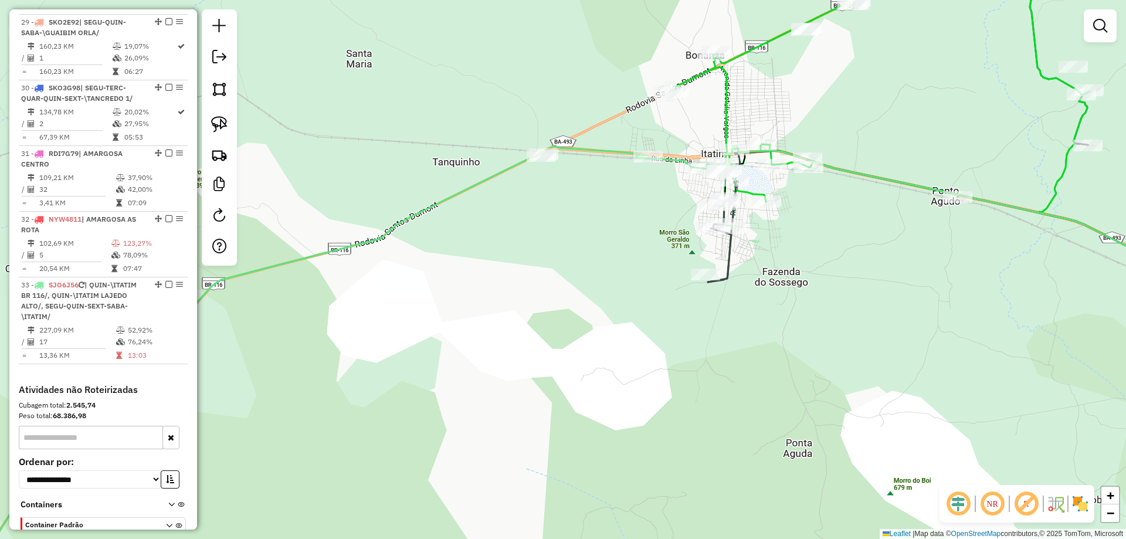
scroll to position [2505, 0]
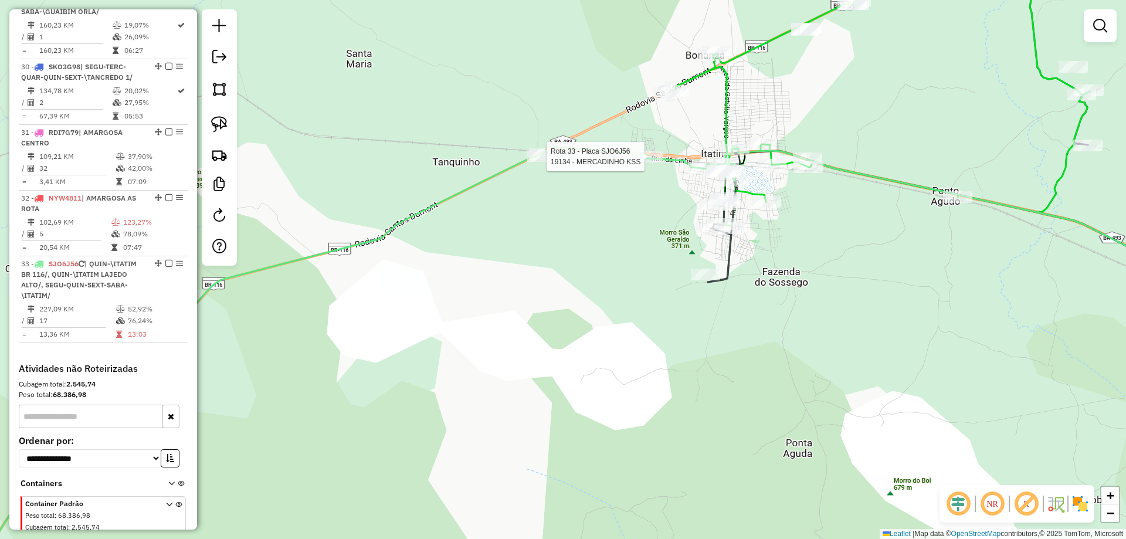
select select "**********"
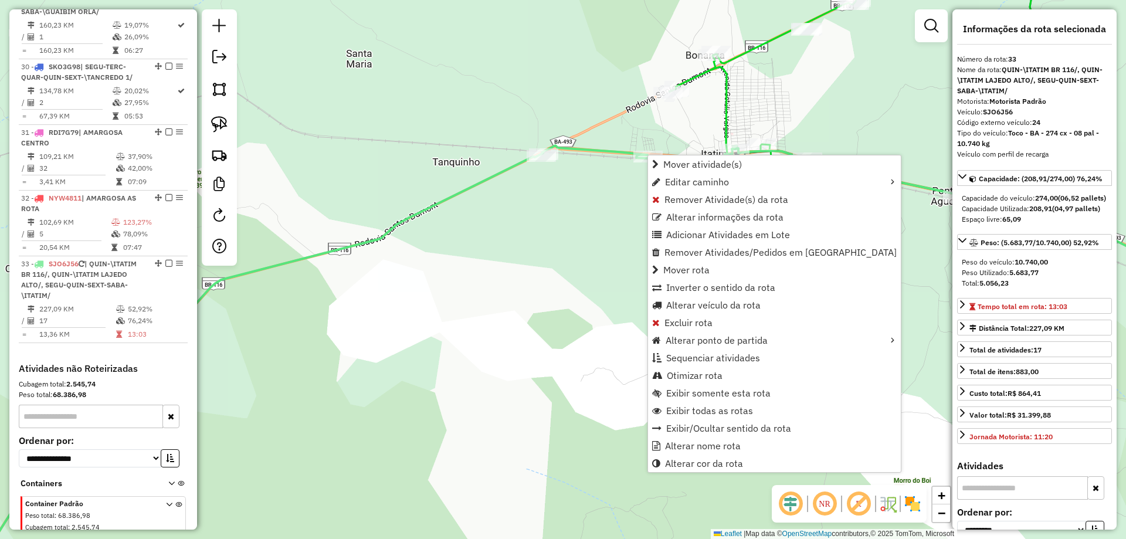
scroll to position [2571, 0]
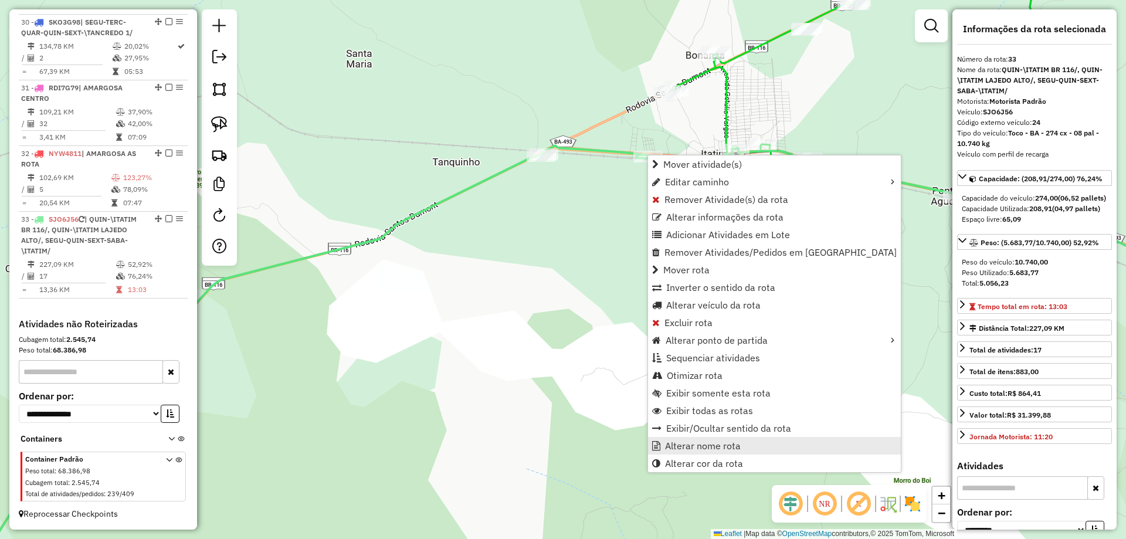
click at [706, 444] on span "Alterar nome rota" at bounding box center [703, 445] width 76 height 9
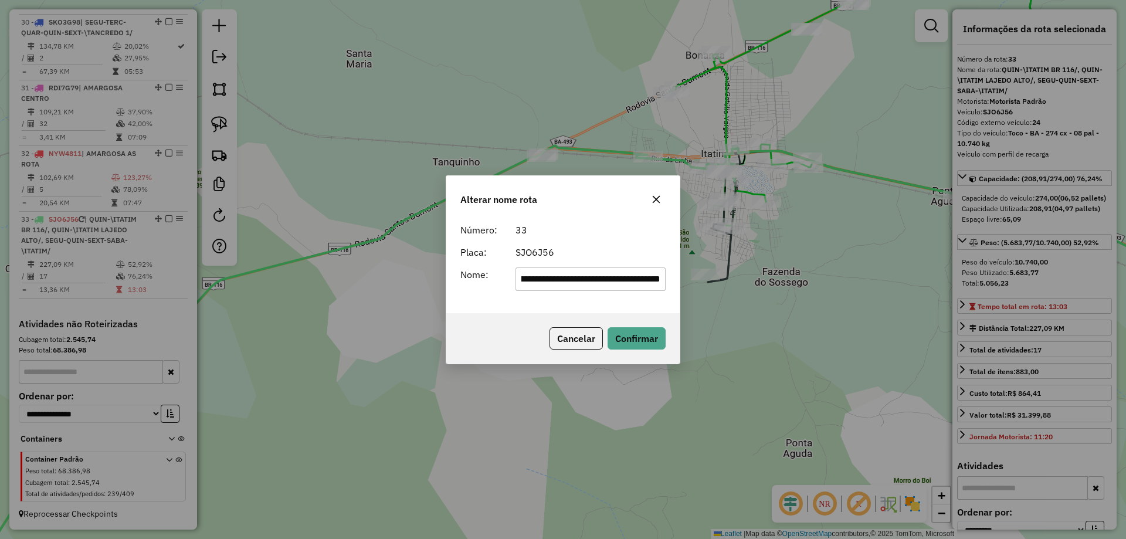
scroll to position [0, 0]
type input "**********"
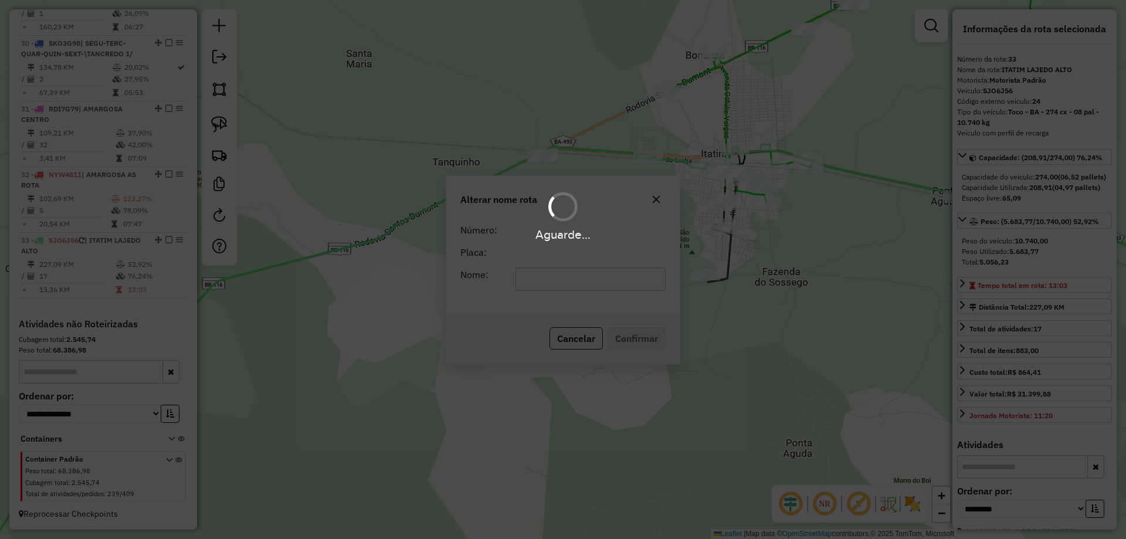
scroll to position [2550, 0]
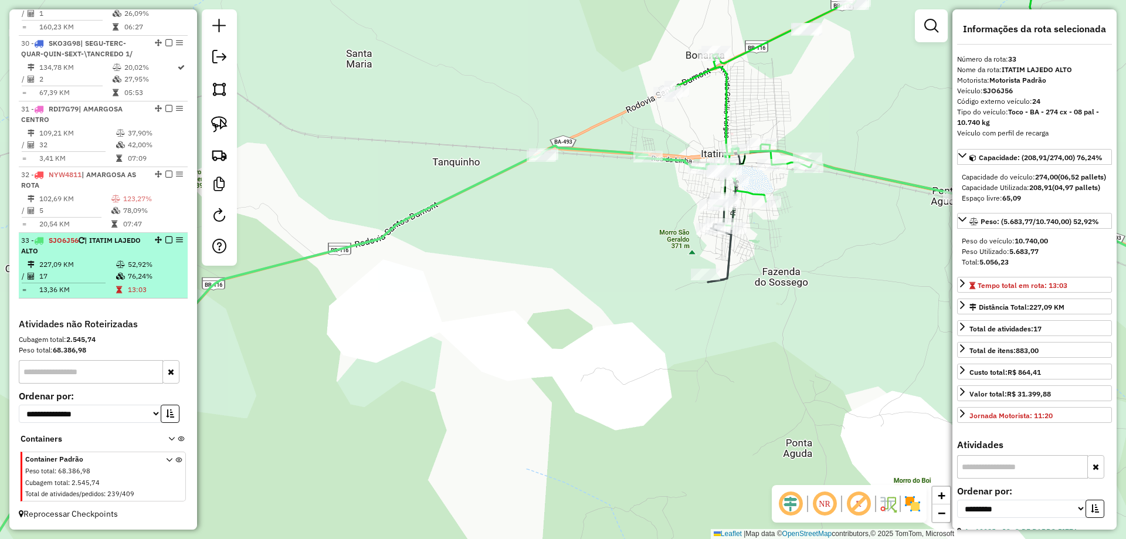
click at [167, 242] on em at bounding box center [168, 239] width 7 height 7
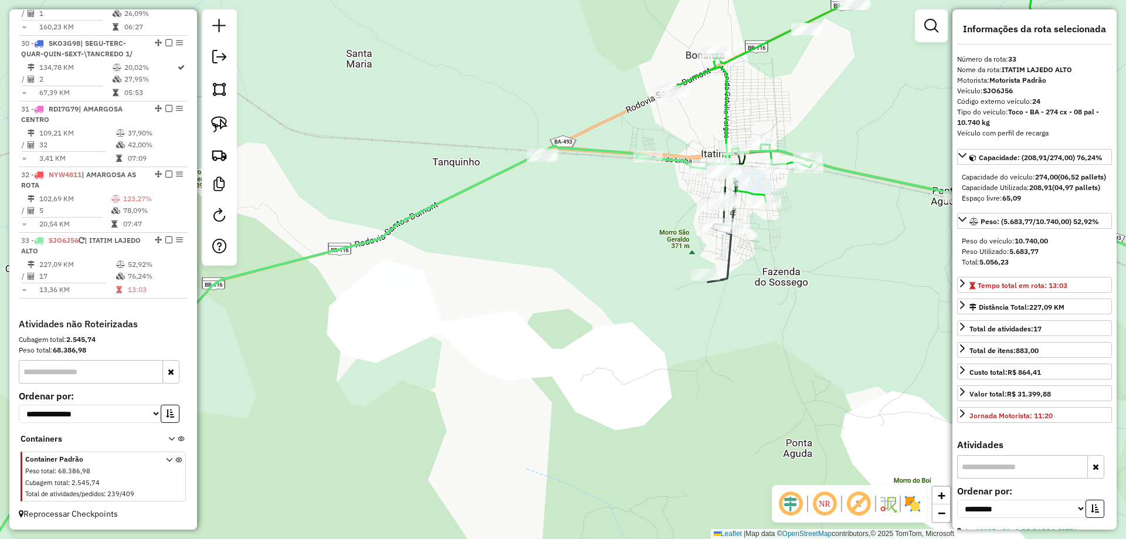
scroll to position [2500, 0]
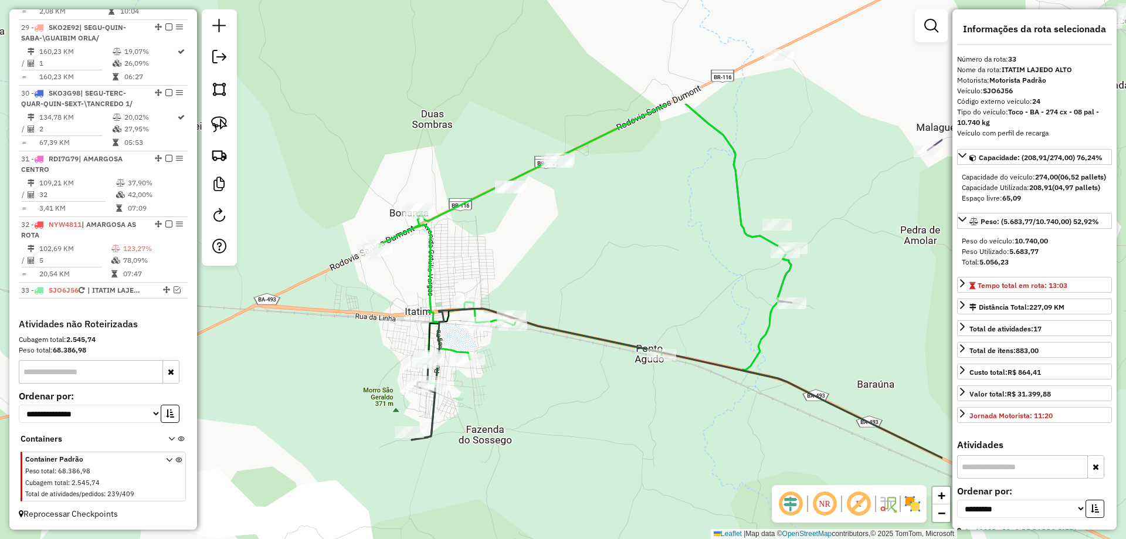
drag, startPoint x: 598, startPoint y: 156, endPoint x: 302, endPoint y: 314, distance: 335.5
click at [302, 314] on div "Janela de atendimento Grade de atendimento Capacidade Transportadoras Veículos …" at bounding box center [563, 269] width 1126 height 539
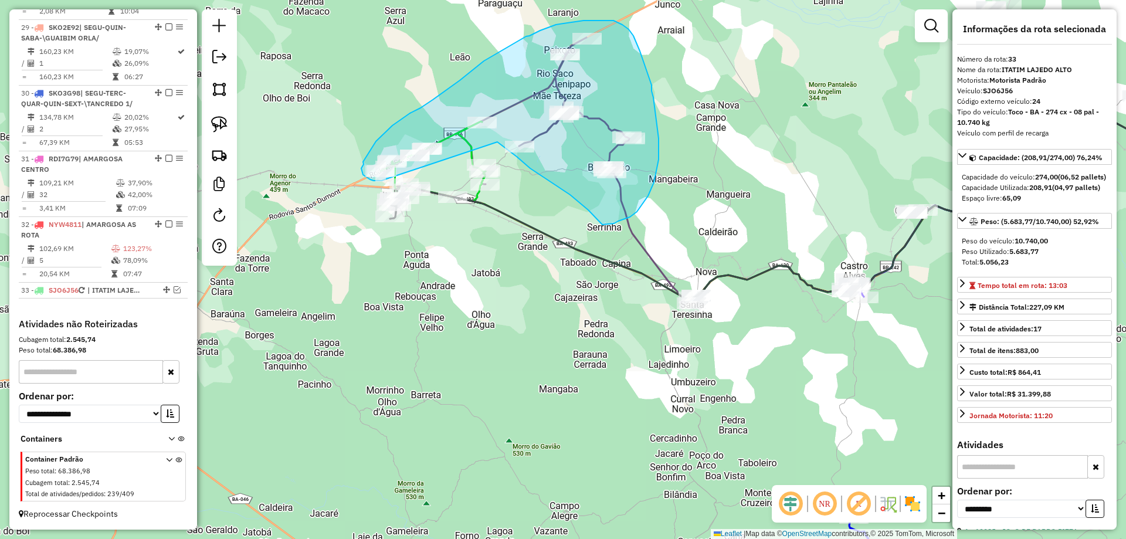
drag, startPoint x: 369, startPoint y: 287, endPoint x: 497, endPoint y: 142, distance: 194.0
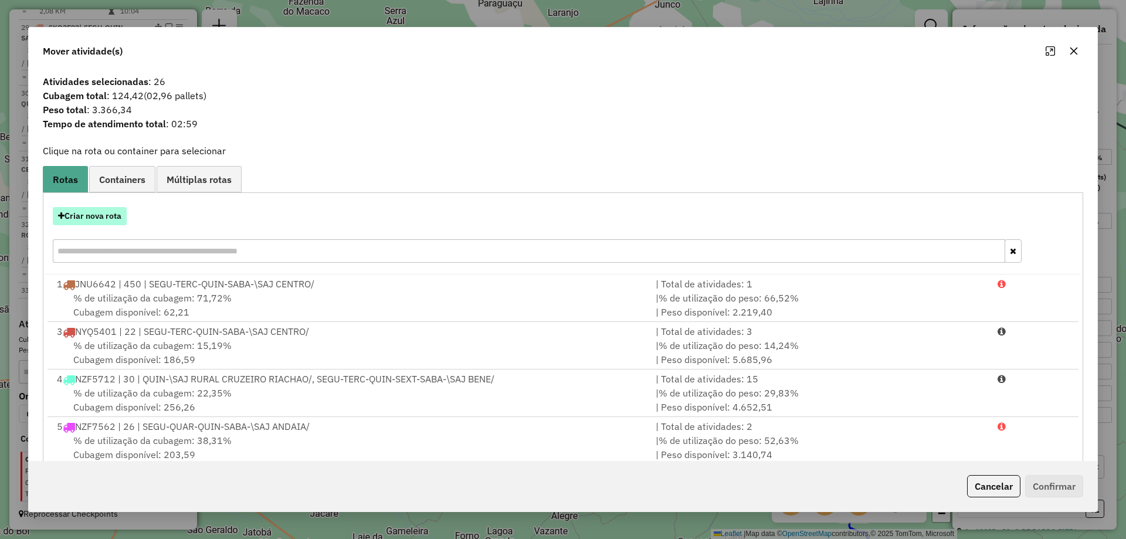
click at [86, 208] on button "Criar nova rota" at bounding box center [90, 216] width 74 height 18
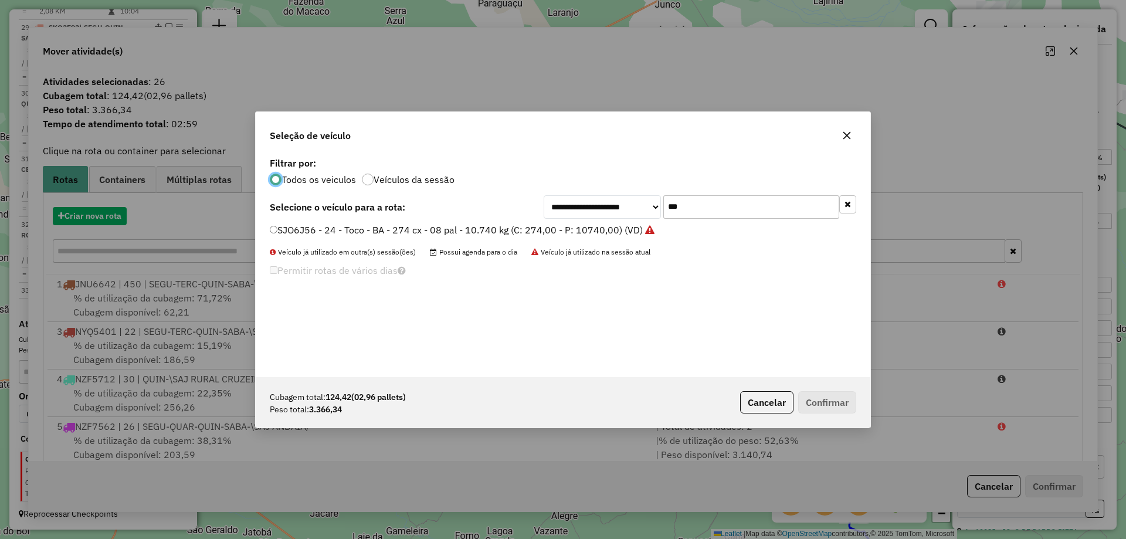
scroll to position [6, 4]
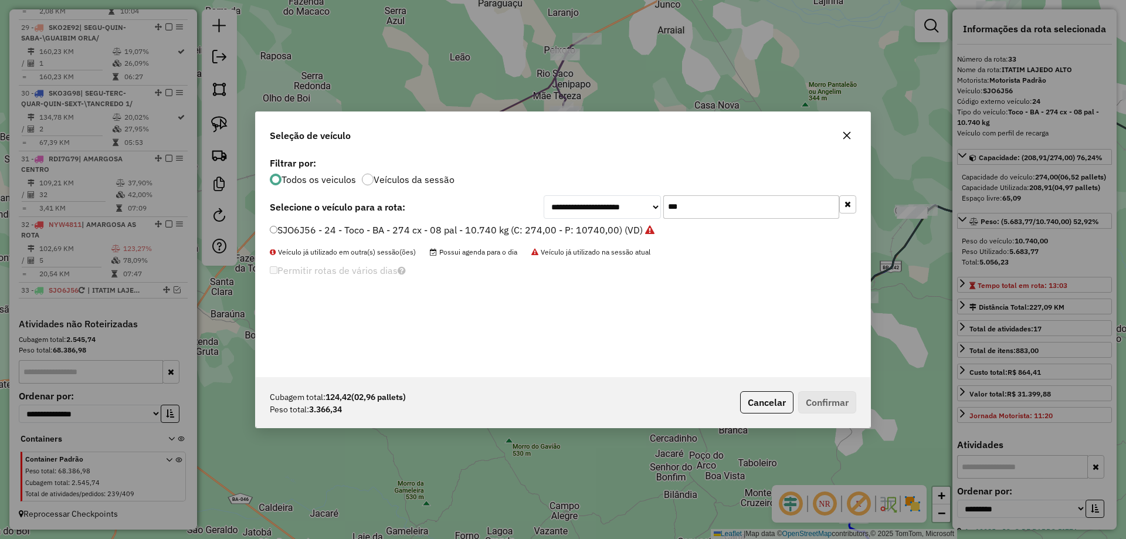
drag, startPoint x: 592, startPoint y: 210, endPoint x: 582, endPoint y: 203, distance: 12.2
click at [570, 210] on div "**********" at bounding box center [699, 206] width 312 height 23
type input "***"
click at [577, 234] on label "SKO3G98 - 25 - Toco - BA - 274 cx - 08 pal - 10.740 kg (C: 274,00 - P: 10740,00…" at bounding box center [464, 230] width 388 height 14
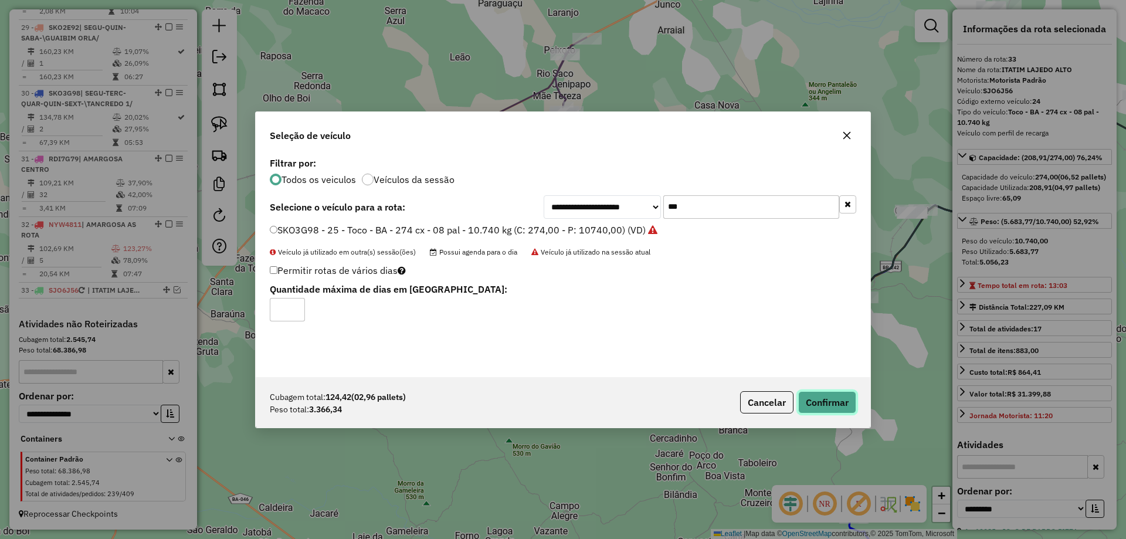
click at [825, 403] on button "Confirmar" at bounding box center [827, 402] width 58 height 22
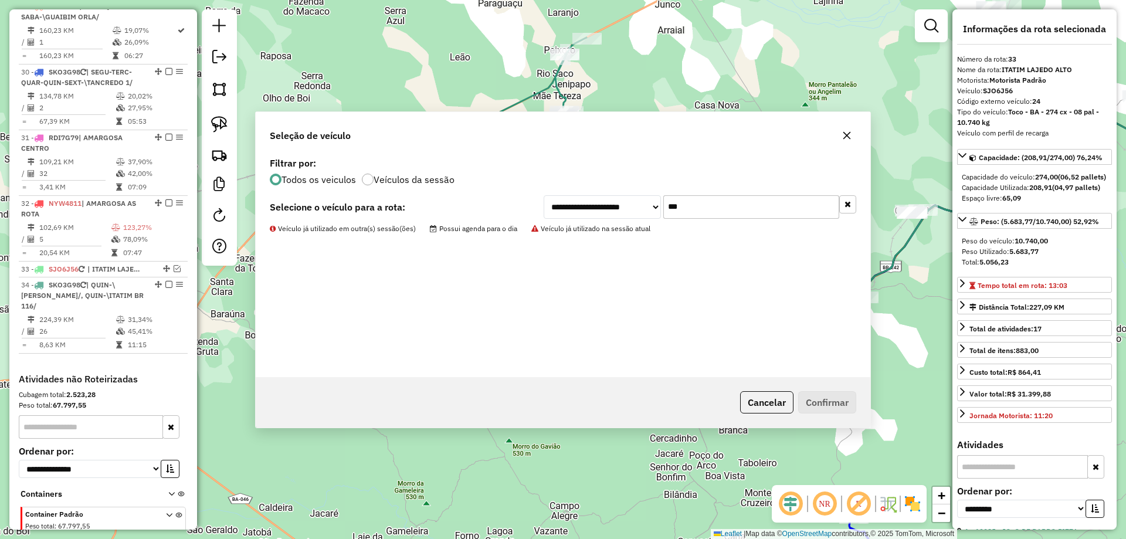
scroll to position [2576, 0]
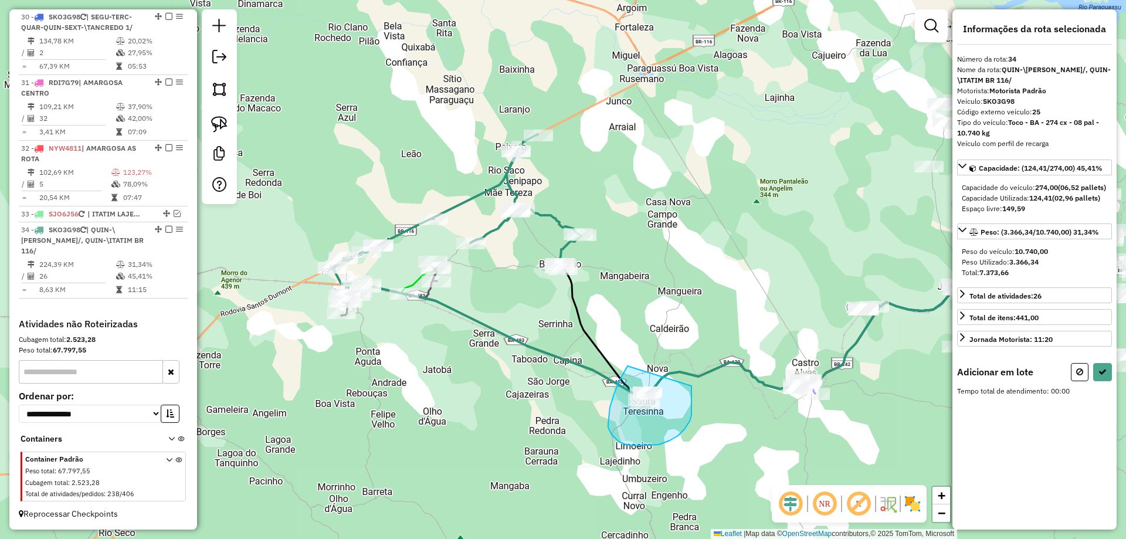
drag, startPoint x: 627, startPoint y: 366, endPoint x: 691, endPoint y: 386, distance: 66.9
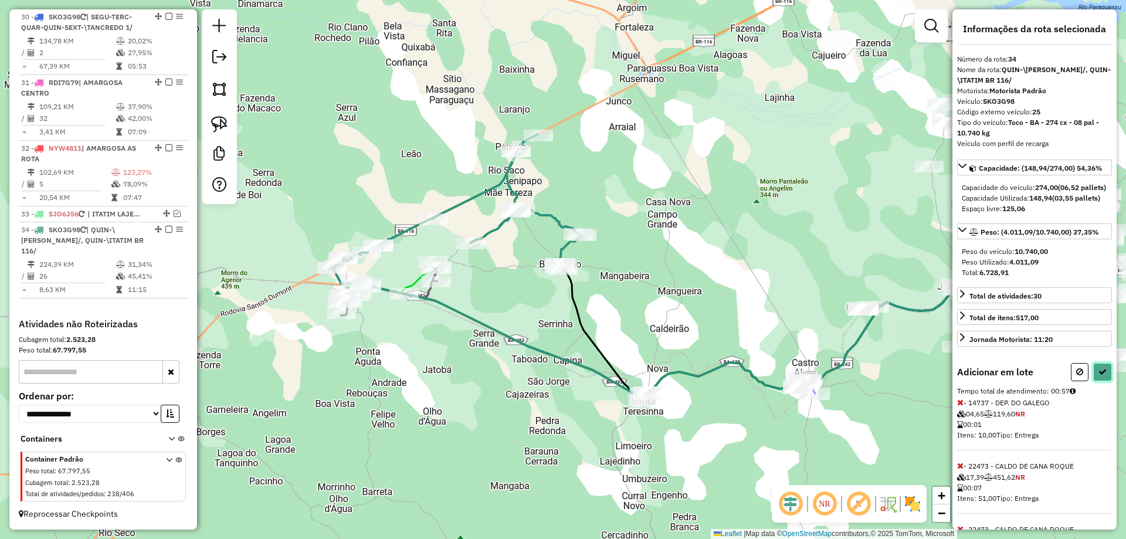
click at [1100, 376] on icon at bounding box center [1102, 372] width 8 height 8
select select "**********"
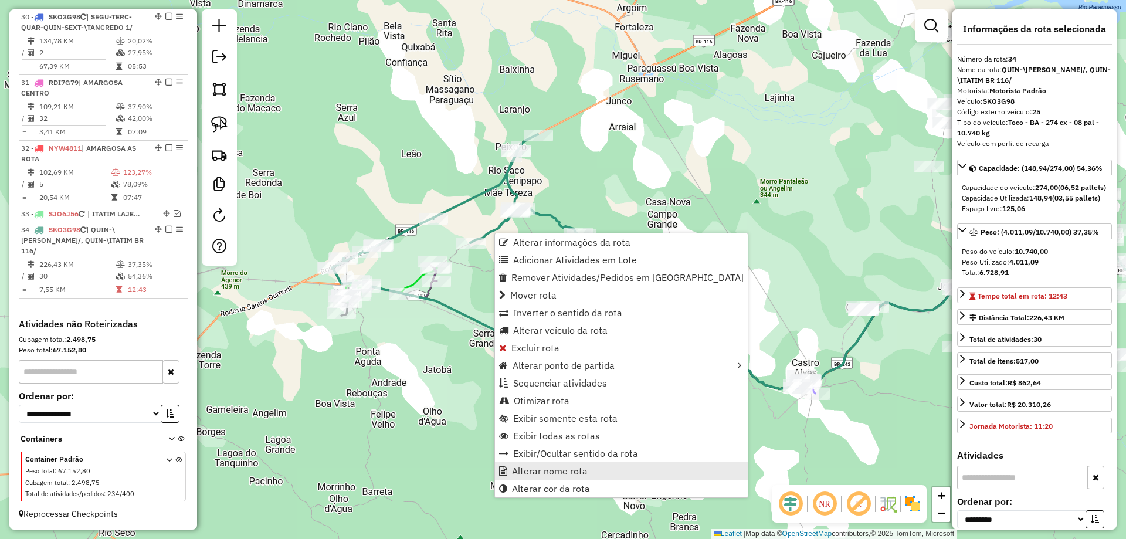
click at [572, 473] on span "Alterar nome rota" at bounding box center [550, 470] width 76 height 9
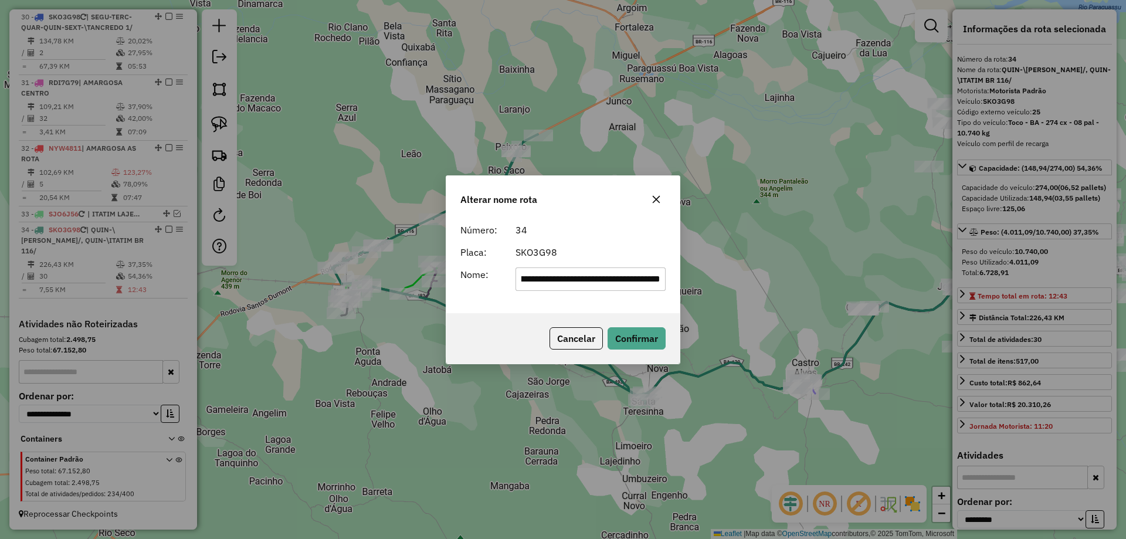
scroll to position [0, 0]
type input "**********"
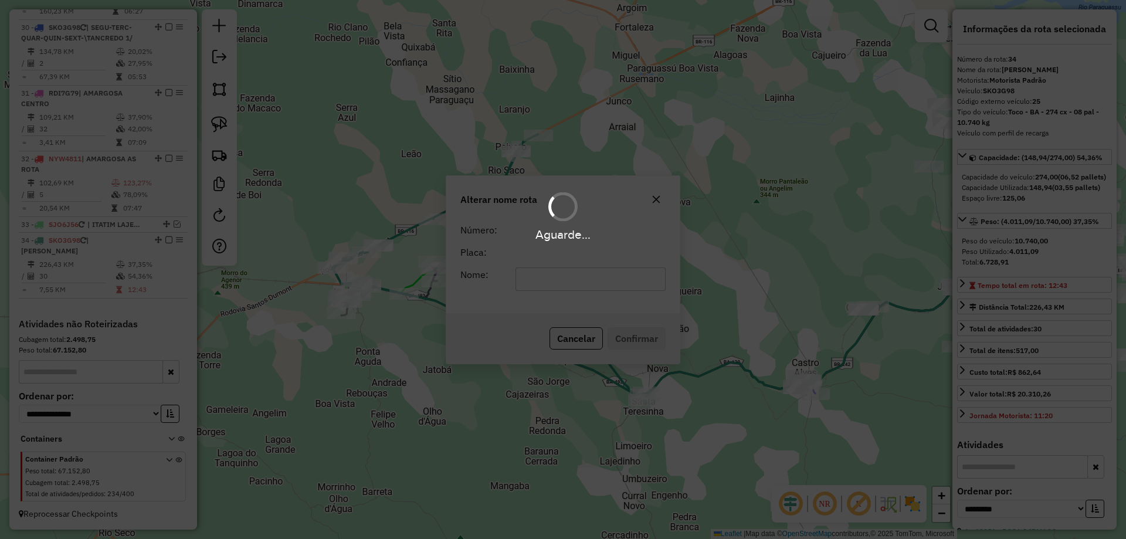
scroll to position [2566, 0]
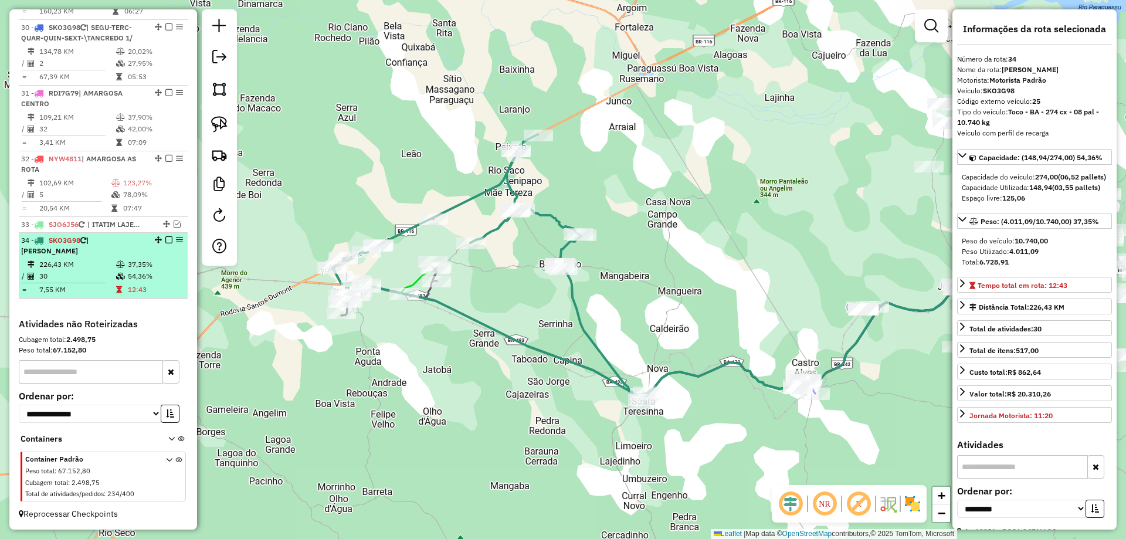
click at [165, 239] on em at bounding box center [168, 239] width 7 height 7
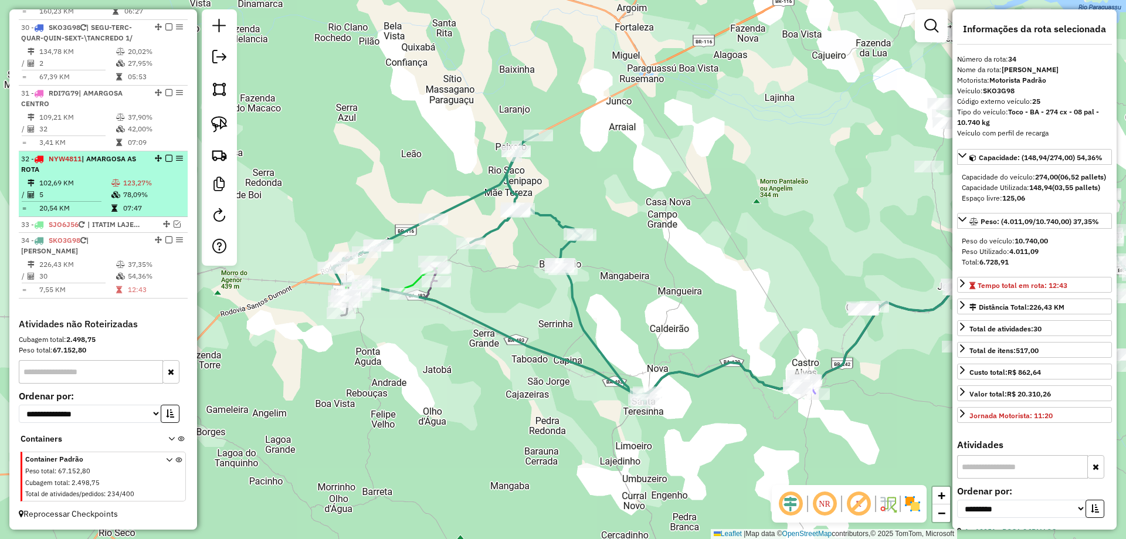
scroll to position [2516, 0]
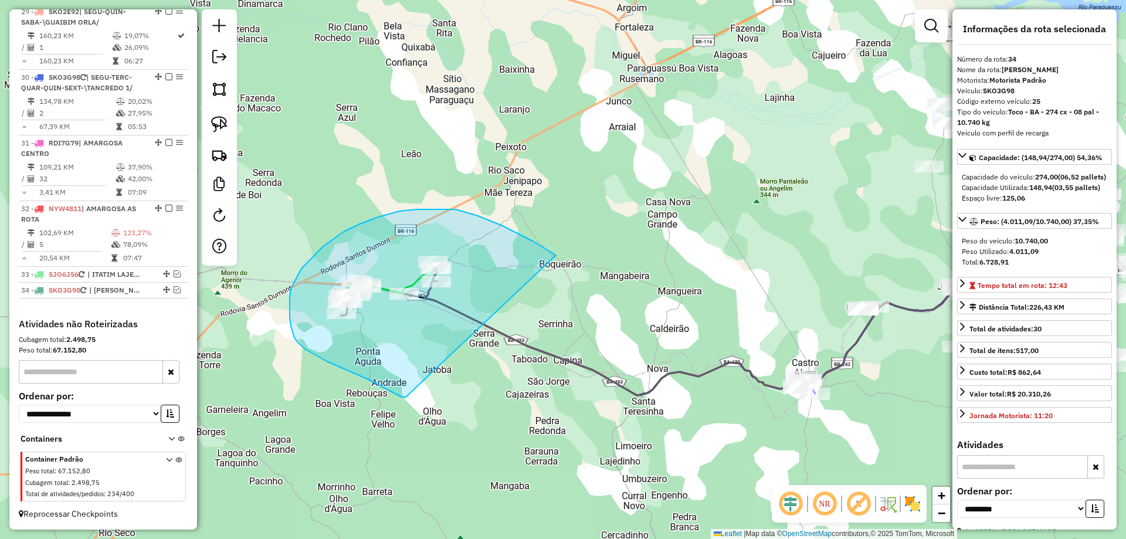
drag, startPoint x: 327, startPoint y: 361, endPoint x: 558, endPoint y: 256, distance: 254.5
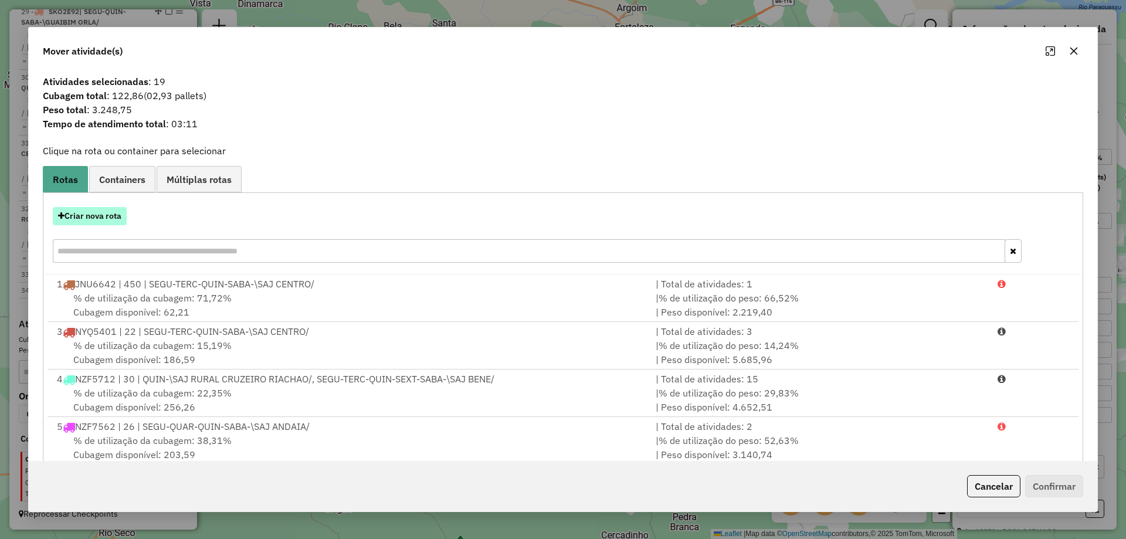
click at [87, 209] on button "Criar nova rota" at bounding box center [90, 216] width 74 height 18
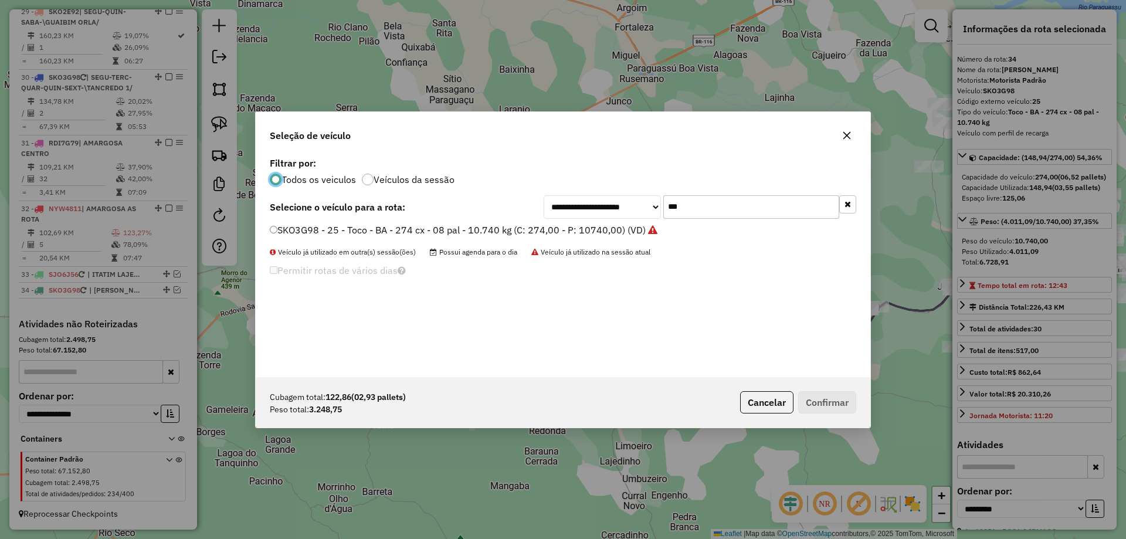
scroll to position [6, 4]
drag, startPoint x: 708, startPoint y: 213, endPoint x: 561, endPoint y: 212, distance: 146.6
click at [561, 212] on div "**********" at bounding box center [699, 206] width 312 height 23
type input "****"
click at [545, 235] on label "JMK5222 - 510 - F4000 - SE - 140 cx - 06 pal - 3.400Kg (C: 140,00 - P: 3400,00)…" at bounding box center [458, 230] width 376 height 14
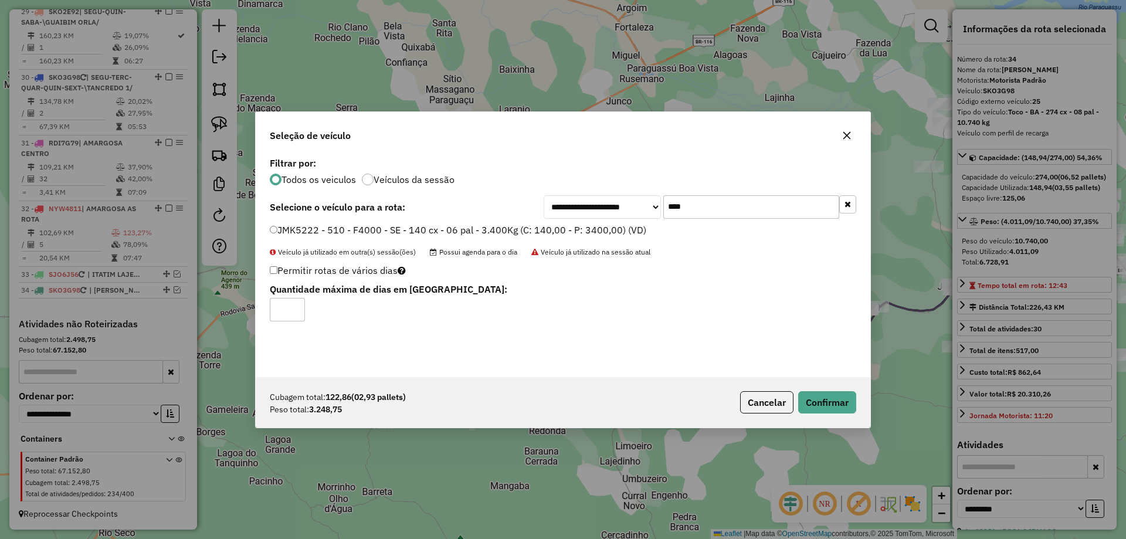
click at [844, 388] on div "Cubagem total: 122,86 (02,93 pallets) Peso total: 3.248,75 Cancelar Confirmar" at bounding box center [563, 402] width 614 height 50
click at [841, 399] on button "Confirmar" at bounding box center [827, 402] width 58 height 22
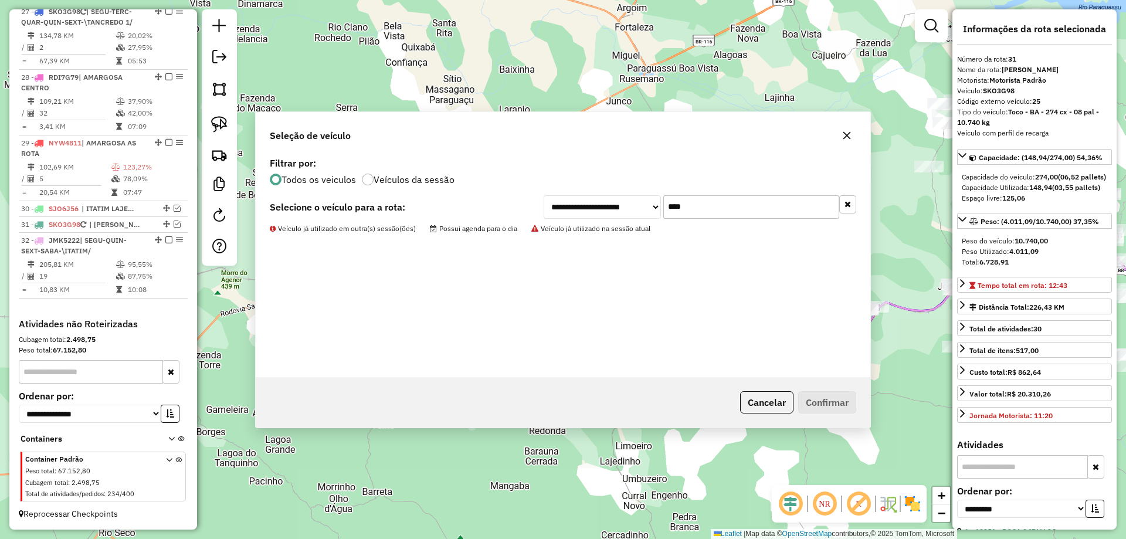
scroll to position [2353, 0]
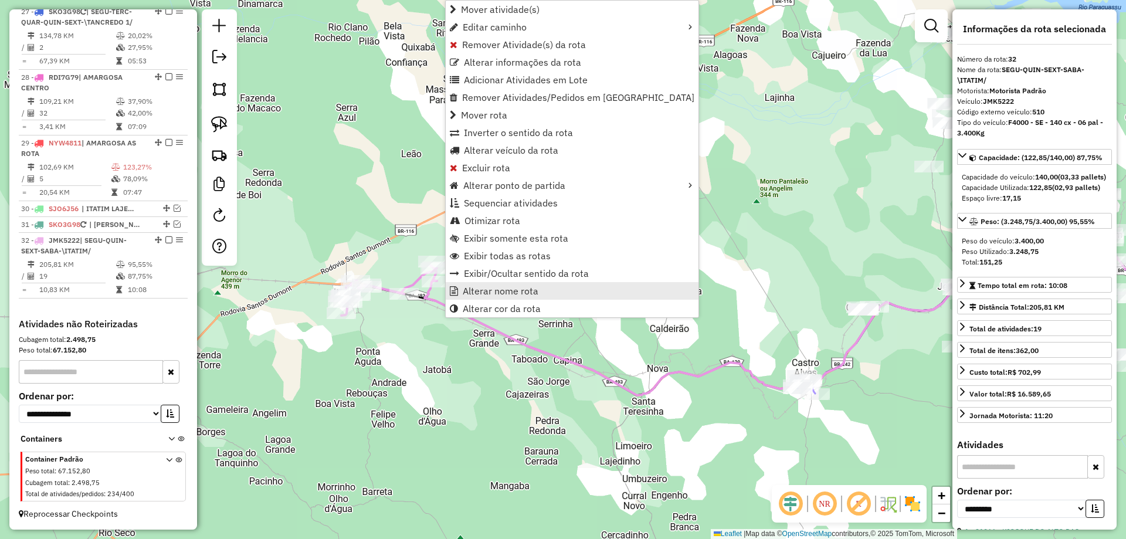
click at [470, 286] on span "Alterar nome rota" at bounding box center [501, 290] width 76 height 9
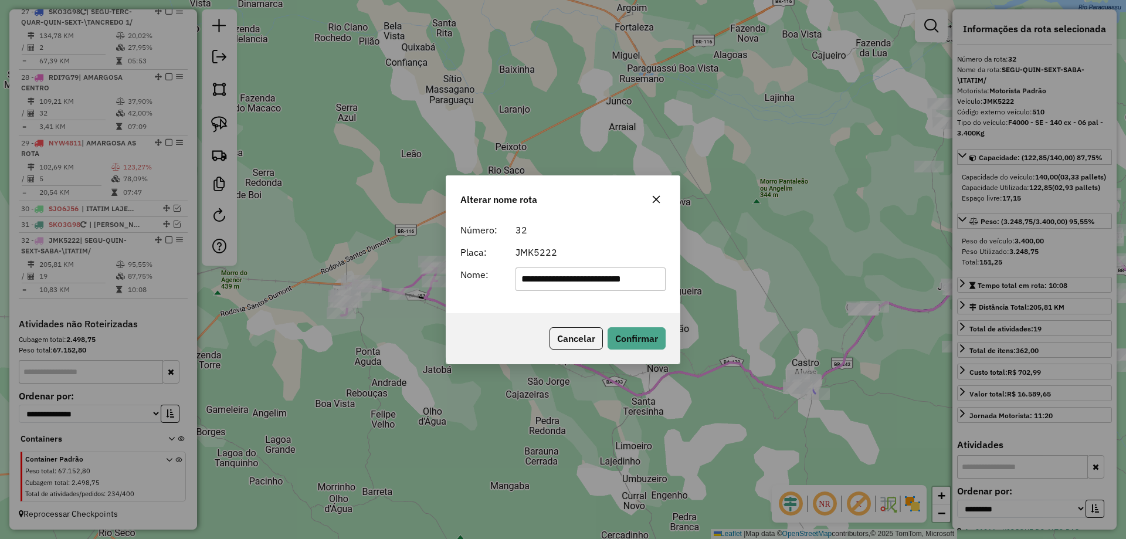
scroll to position [0, 0]
type input "******"
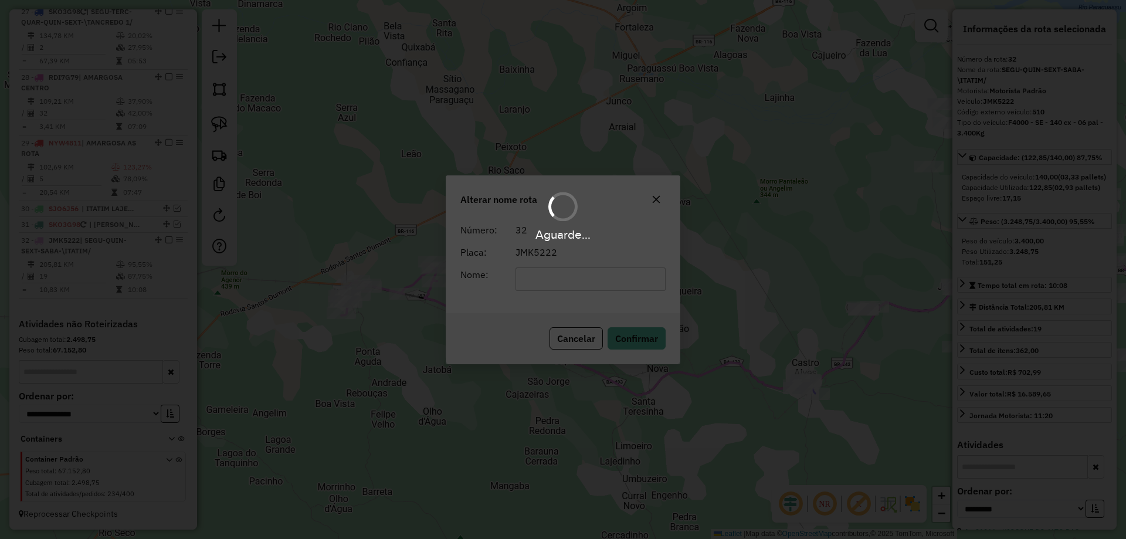
scroll to position [2342, 0]
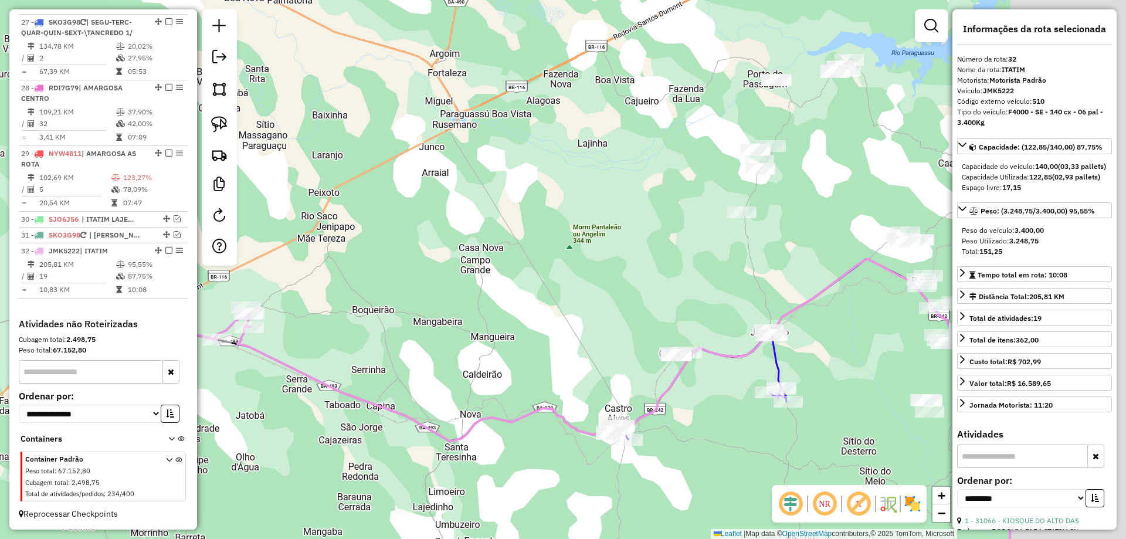
drag, startPoint x: 739, startPoint y: 292, endPoint x: 428, endPoint y: 351, distance: 316.9
click at [426, 355] on div "Janela de atendimento Grade de atendimento Capacidade Transportadoras Veículos …" at bounding box center [563, 269] width 1126 height 539
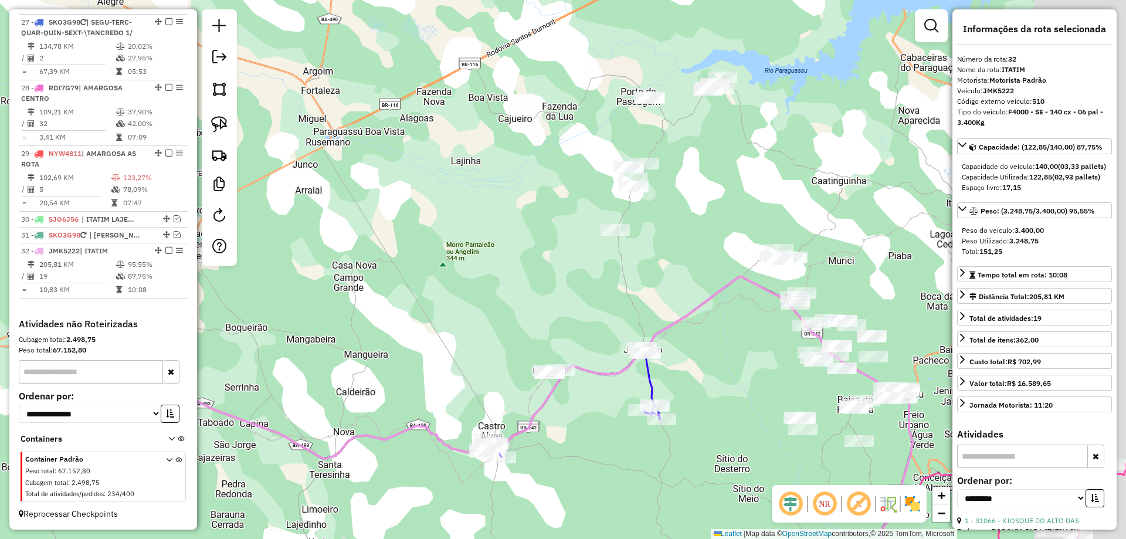
click at [437, 338] on div "Janela de atendimento Grade de atendimento Capacidade Transportadoras Veículos …" at bounding box center [563, 269] width 1126 height 539
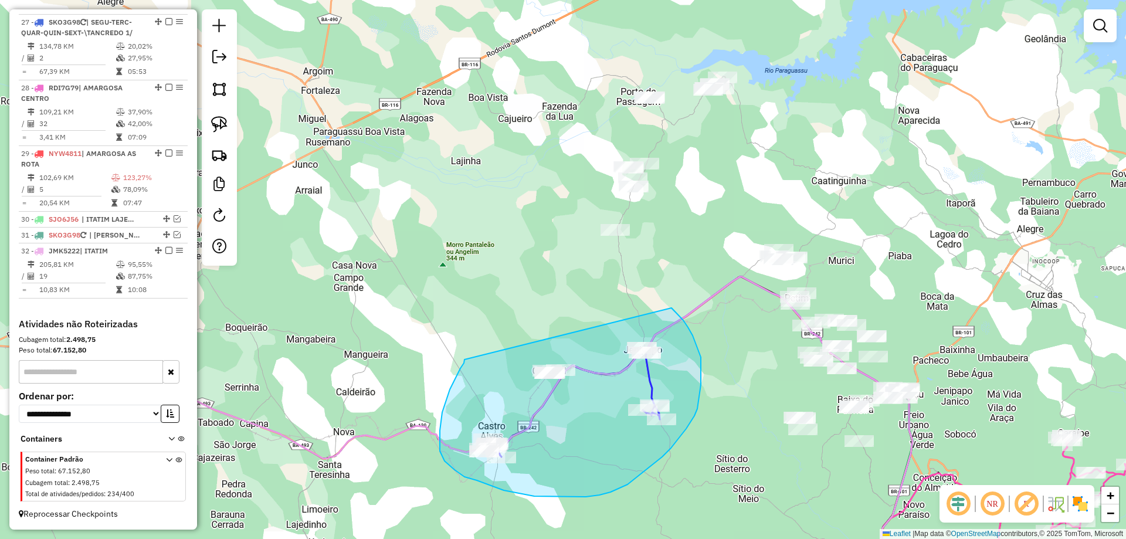
drag, startPoint x: 455, startPoint y: 379, endPoint x: 640, endPoint y: 294, distance: 203.5
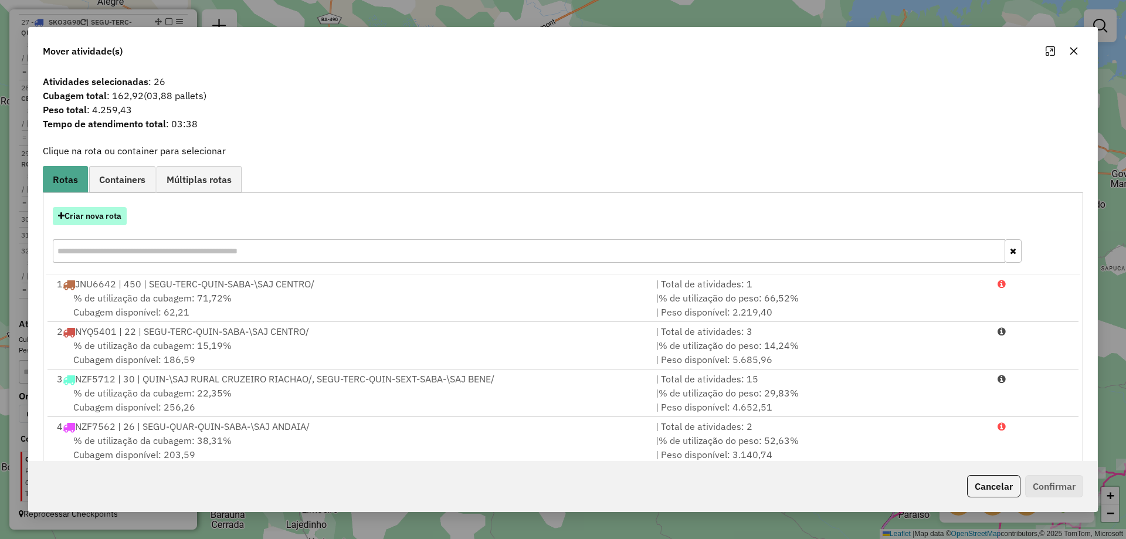
click at [89, 215] on button "Criar nova rota" at bounding box center [90, 216] width 74 height 18
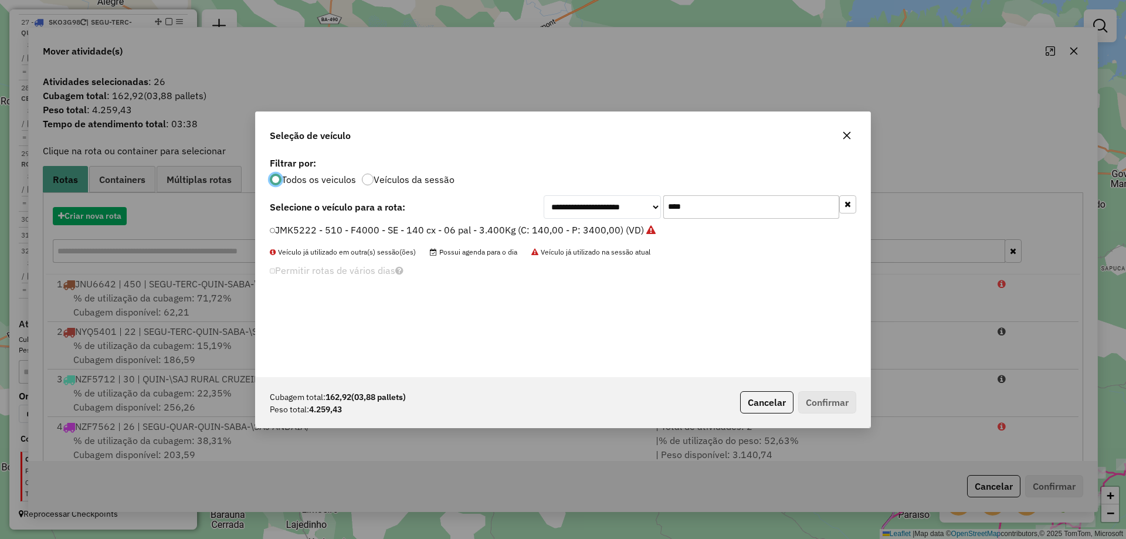
scroll to position [6, 4]
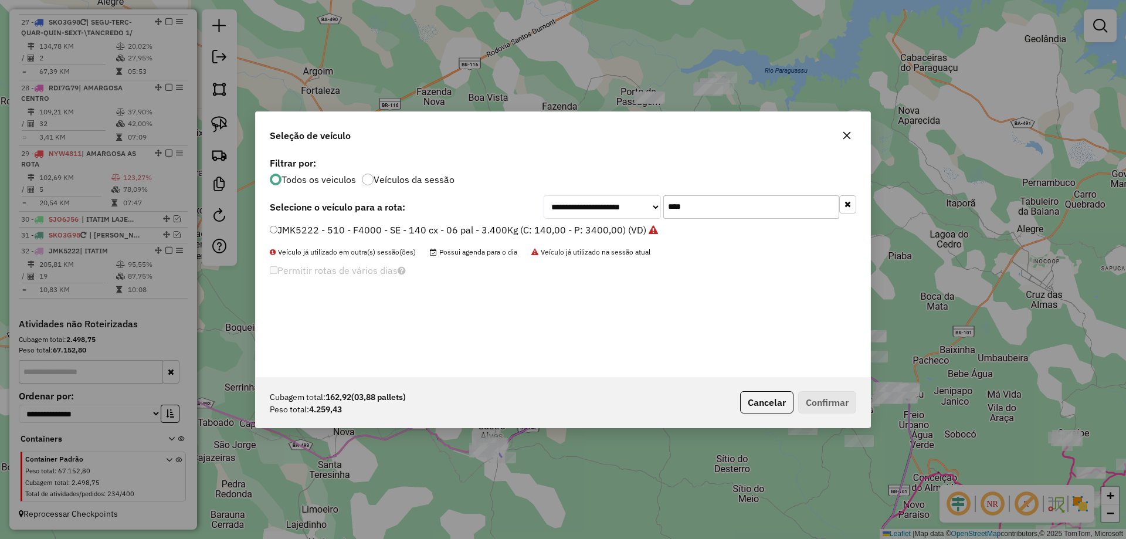
drag, startPoint x: 692, startPoint y: 208, endPoint x: 582, endPoint y: 223, distance: 110.7
click at [582, 223] on div "**********" at bounding box center [563, 265] width 614 height 223
type input "***"
click at [582, 223] on label "NYW4811 - 4 - Toco 10 pal - 336cx - 5.800 kg (C: 330,00 - P: 5800,00) (VD)" at bounding box center [442, 230] width 344 height 14
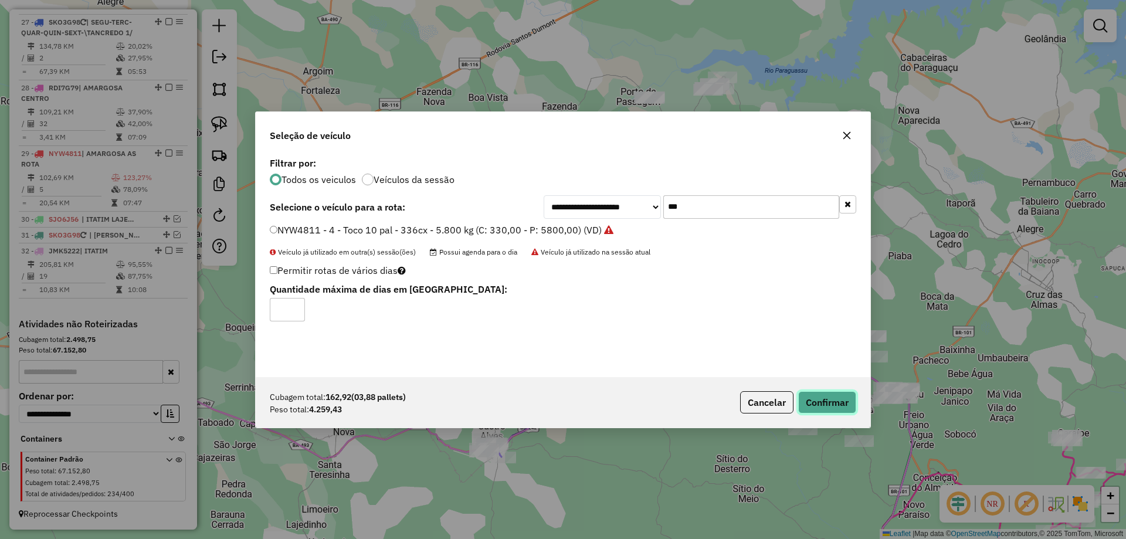
click at [838, 393] on button "Confirmar" at bounding box center [827, 402] width 58 height 22
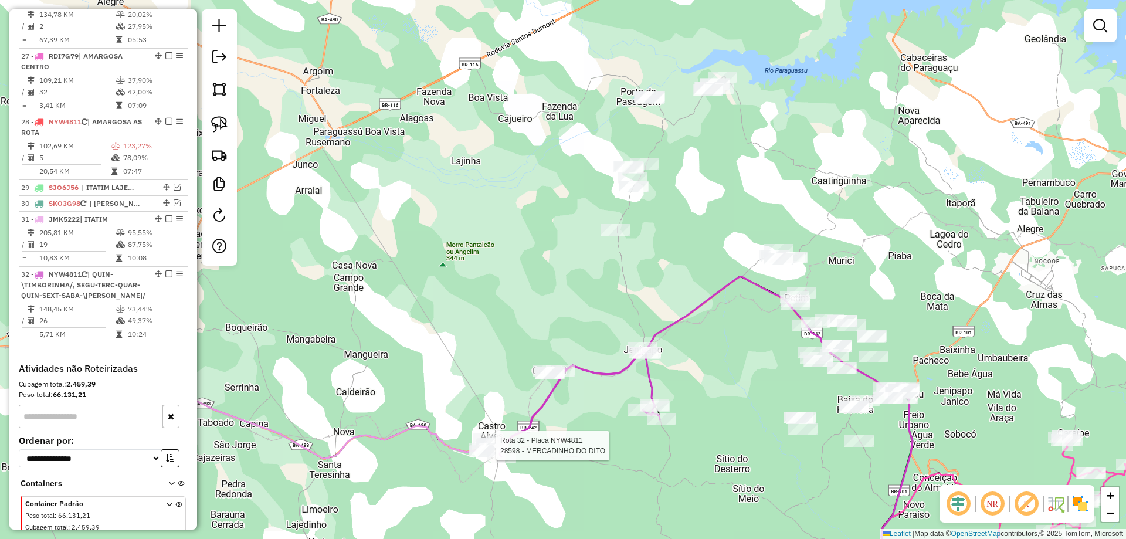
select select "**********"
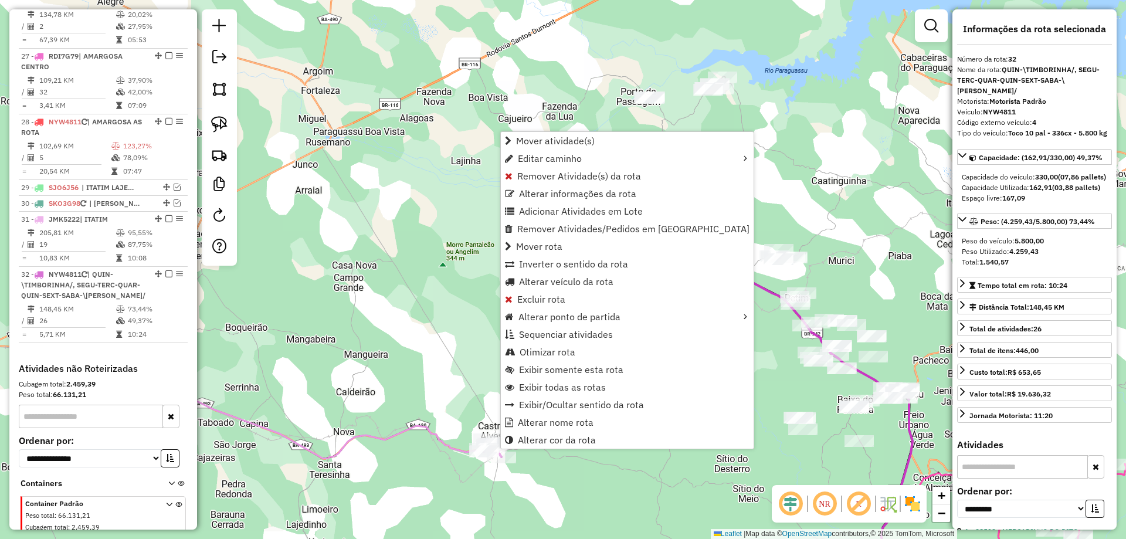
scroll to position [2342, 0]
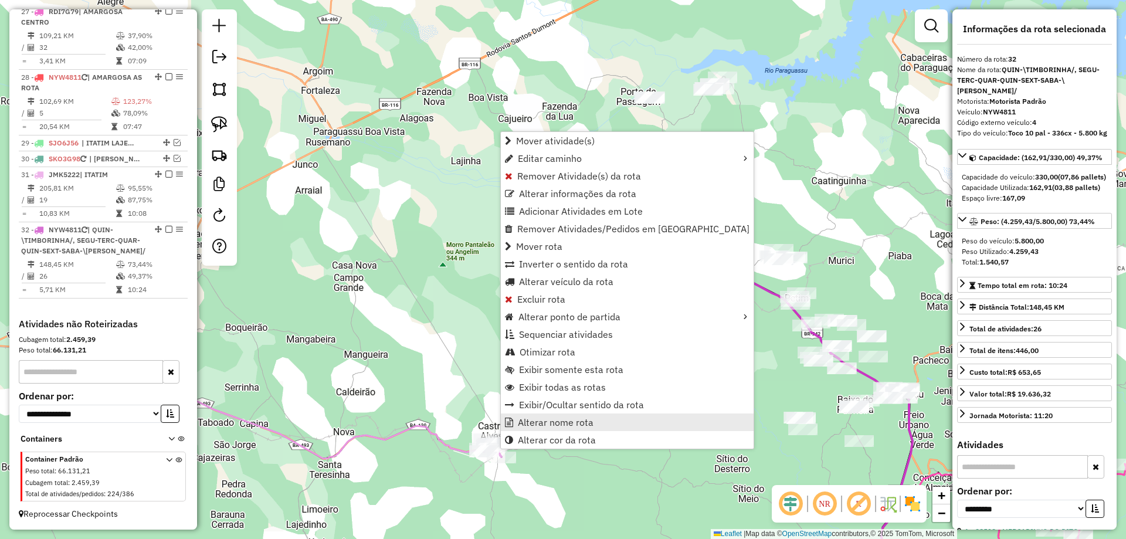
click at [518, 421] on span "Alterar nome rota" at bounding box center [556, 421] width 76 height 9
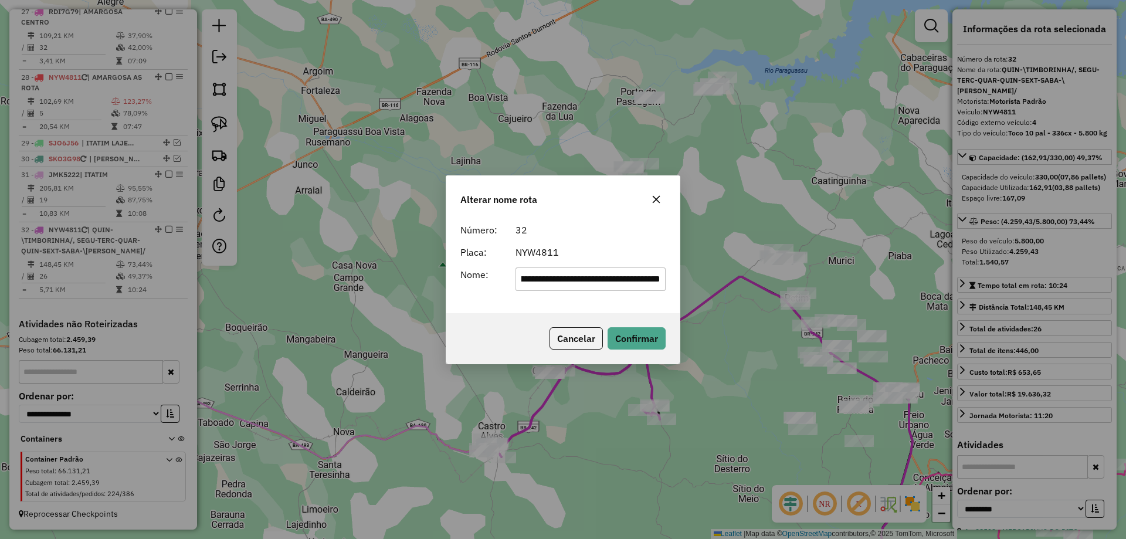
scroll to position [0, 0]
type input "*******"
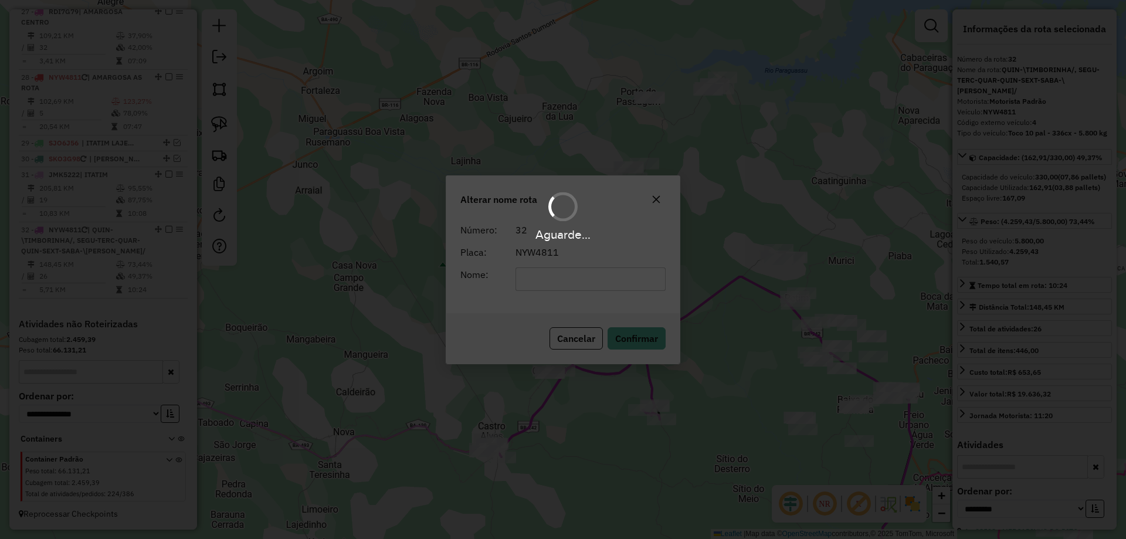
scroll to position [2321, 0]
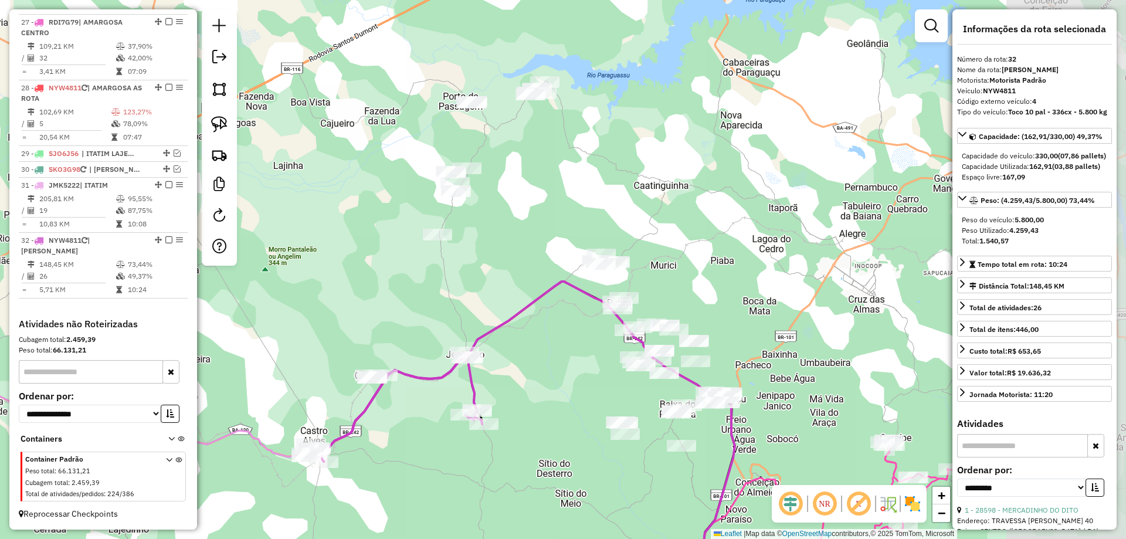
drag, startPoint x: 685, startPoint y: 261, endPoint x: 470, endPoint y: 255, distance: 215.3
click at [465, 249] on div "Janela de atendimento Grade de atendimento Capacidade Transportadoras Veículos …" at bounding box center [563, 269] width 1126 height 539
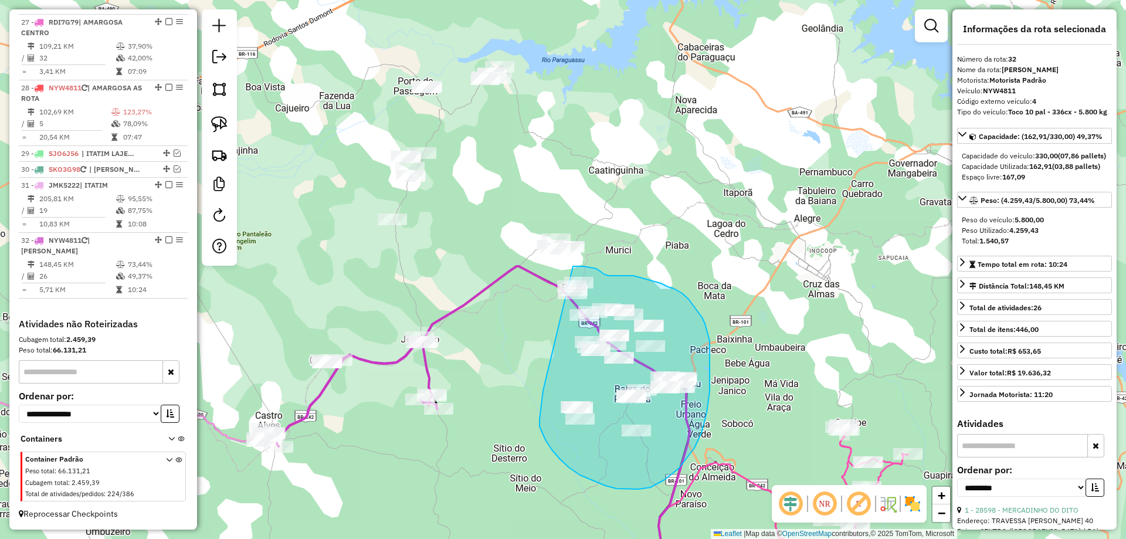
drag, startPoint x: 543, startPoint y: 390, endPoint x: 551, endPoint y: 267, distance: 123.4
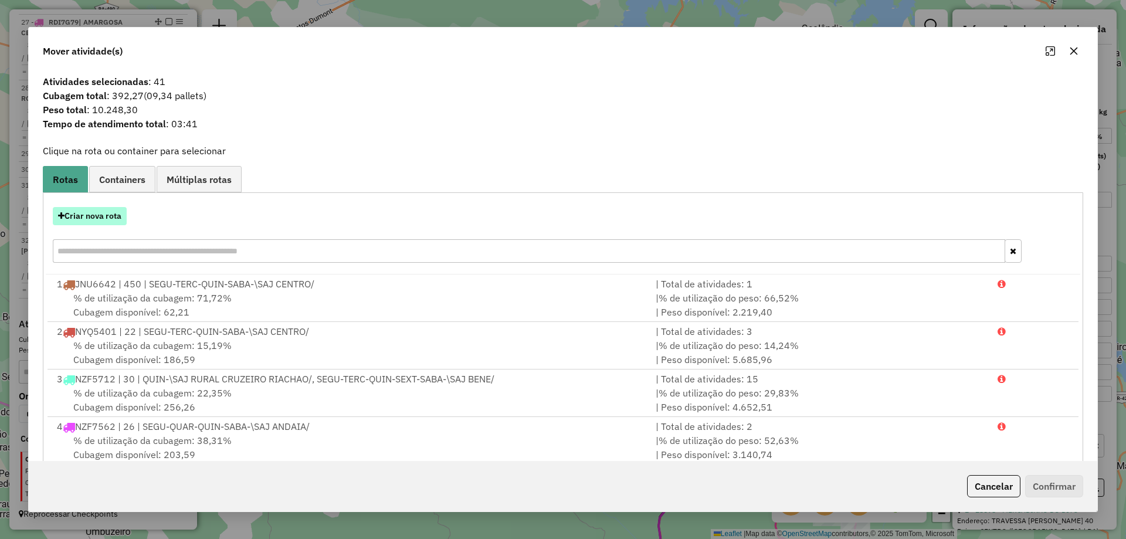
click at [100, 215] on button "Criar nova rota" at bounding box center [90, 216] width 74 height 18
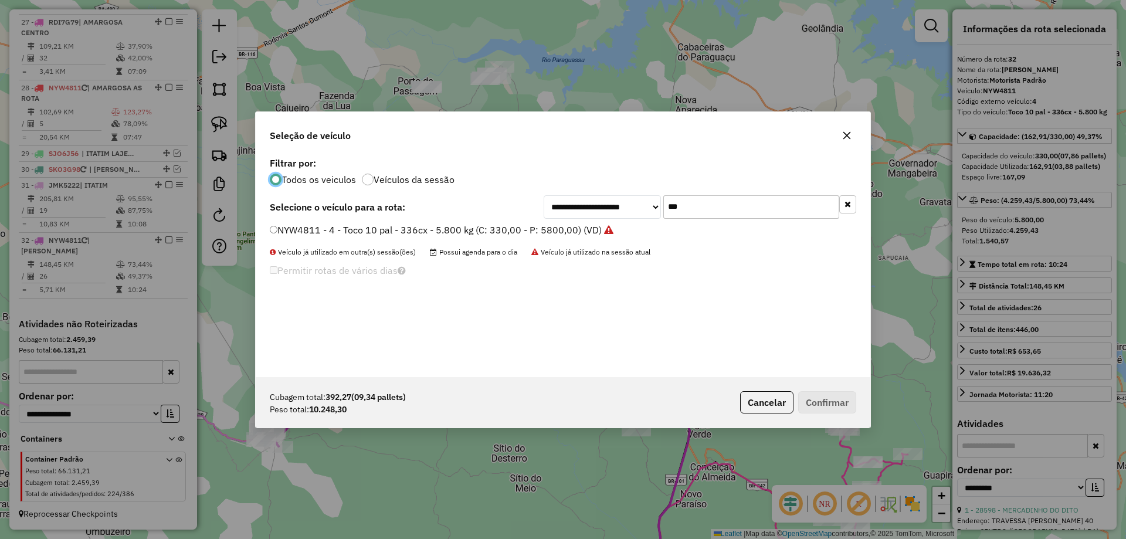
scroll to position [6, 4]
drag, startPoint x: 708, startPoint y: 212, endPoint x: 590, endPoint y: 212, distance: 118.4
click at [590, 212] on div "**********" at bounding box center [699, 206] width 312 height 23
type input "****"
click at [579, 235] on label "RPN7A43 - 521 - Truck 10 pal - 340cx - 9.692 kg (C: 340,00 - P: 9962,00) (VD)" at bounding box center [448, 230] width 356 height 14
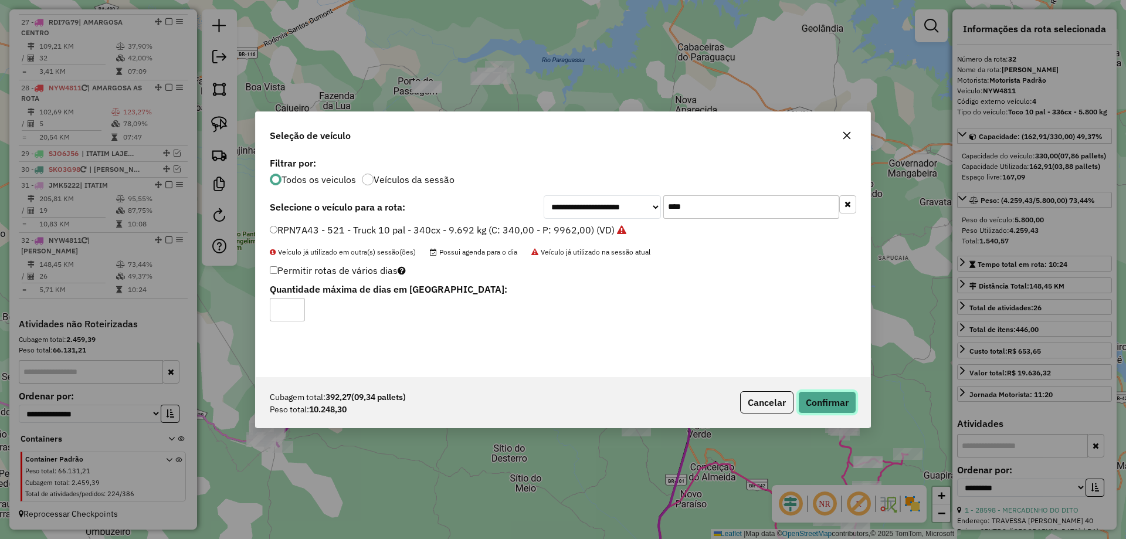
click at [820, 406] on button "Confirmar" at bounding box center [827, 402] width 58 height 22
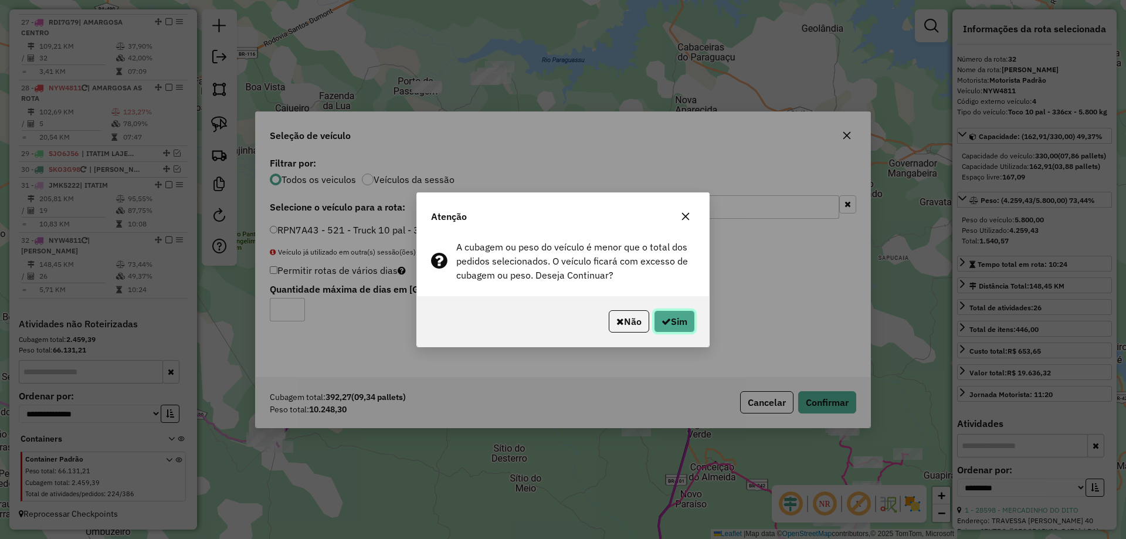
click at [683, 321] on button "Sim" at bounding box center [674, 321] width 41 height 22
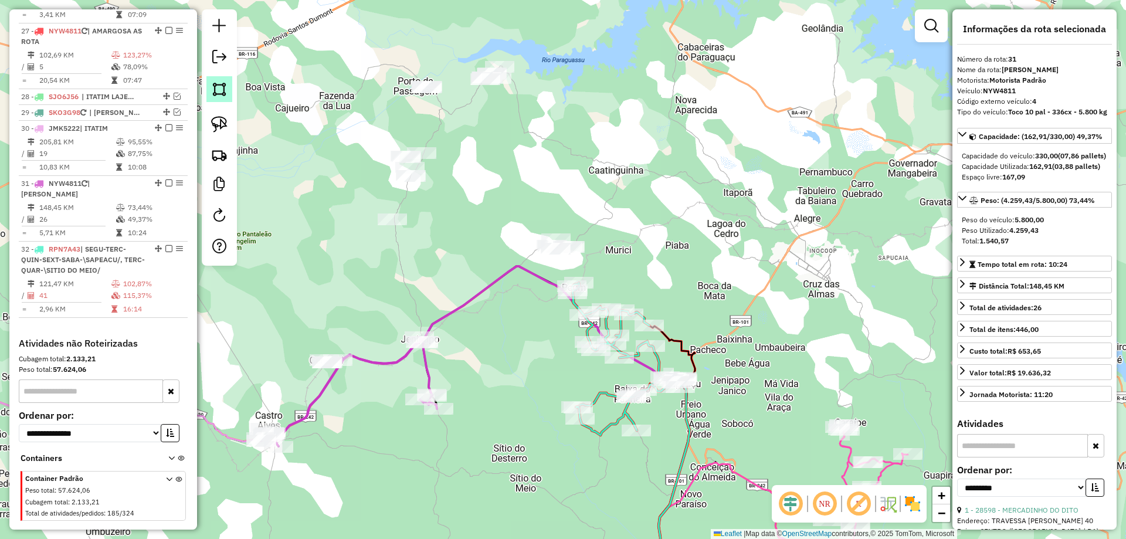
scroll to position [2332, 0]
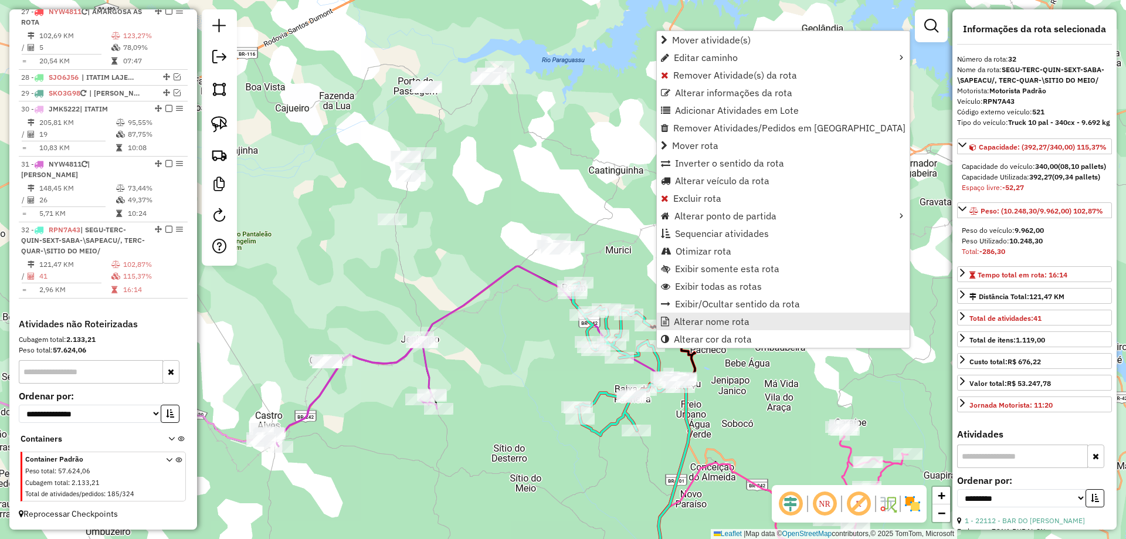
click at [672, 324] on link "Alterar nome rota" at bounding box center [783, 321] width 253 height 18
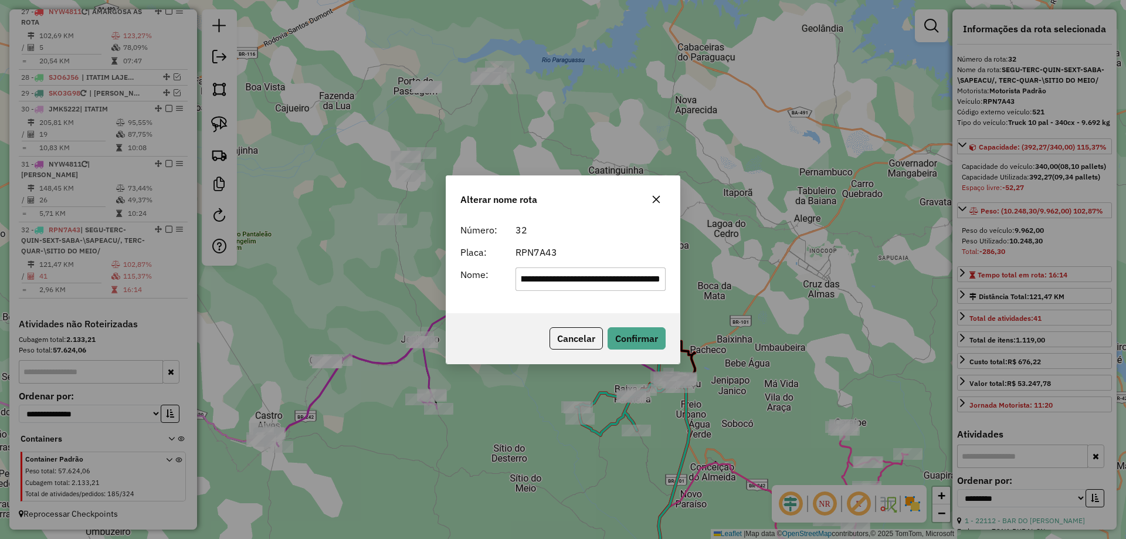
scroll to position [0, 0]
type input "*******"
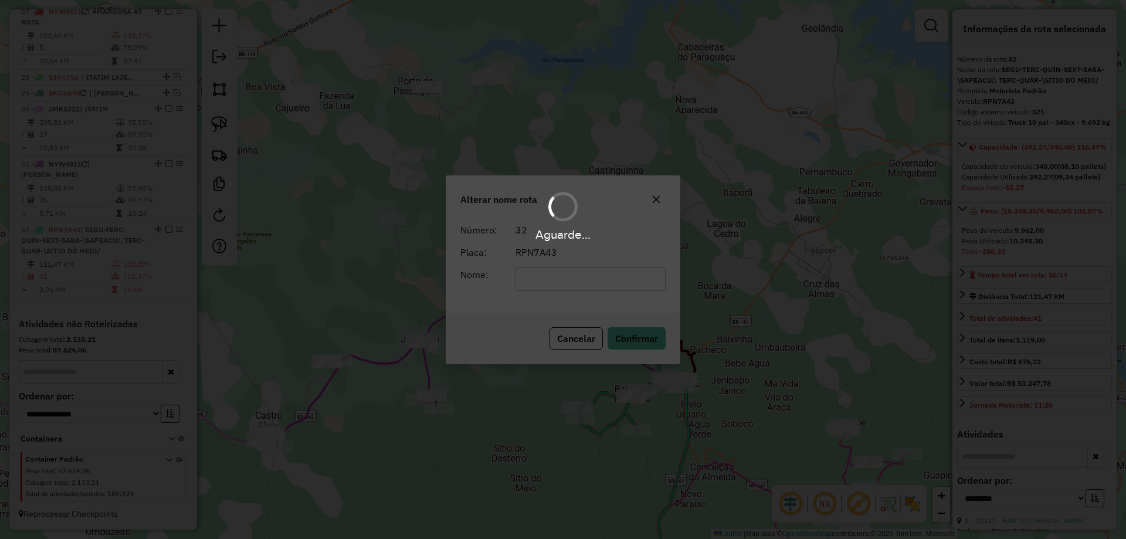
scroll to position [2311, 0]
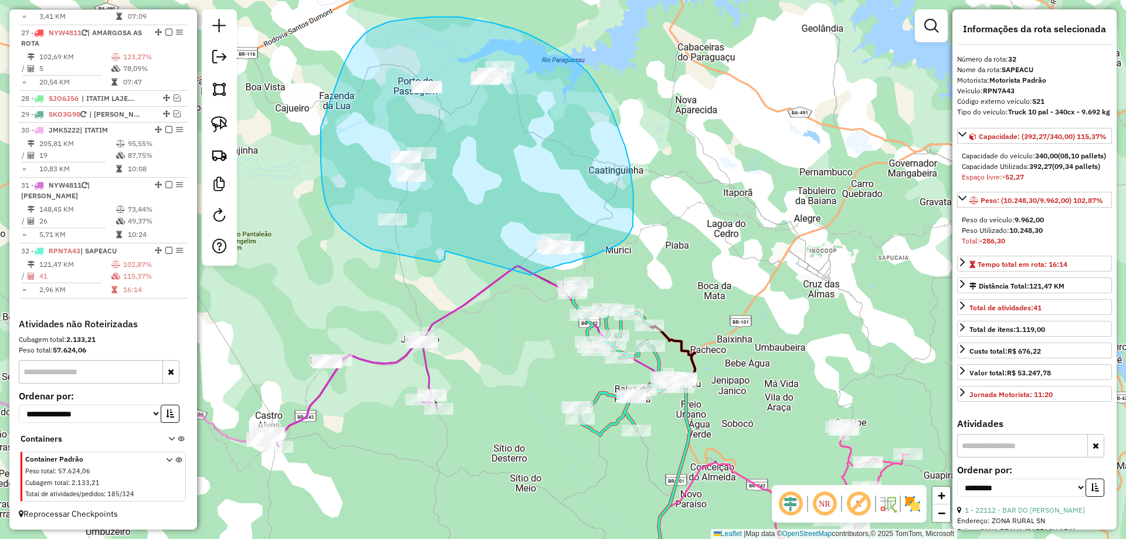
drag, startPoint x: 444, startPoint y: 259, endPoint x: 525, endPoint y: 278, distance: 83.1
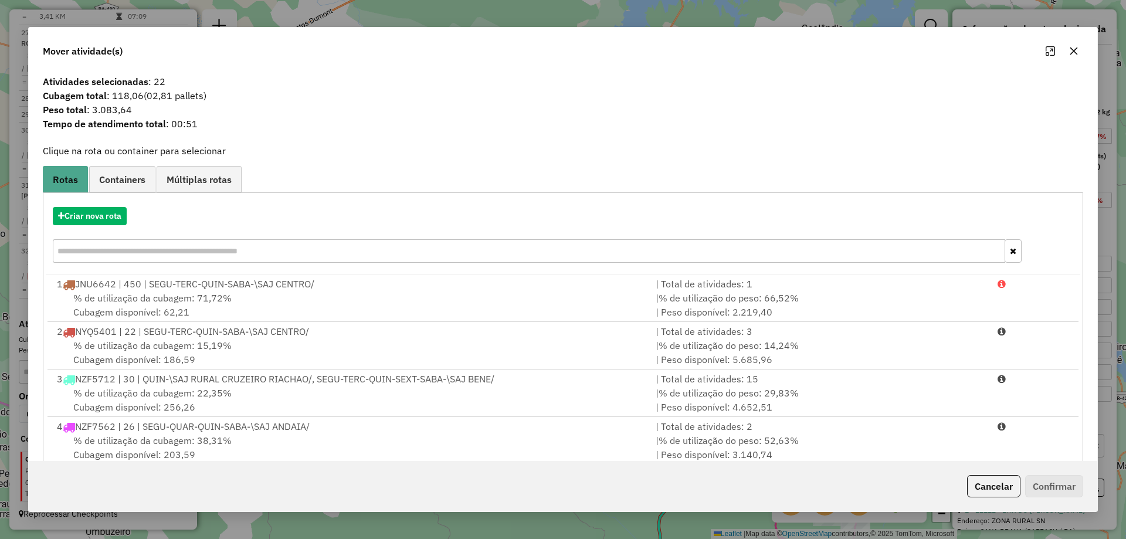
click at [83, 233] on div "Criar nova rota" at bounding box center [563, 236] width 1034 height 76
click at [82, 222] on button "Criar nova rota" at bounding box center [90, 216] width 74 height 18
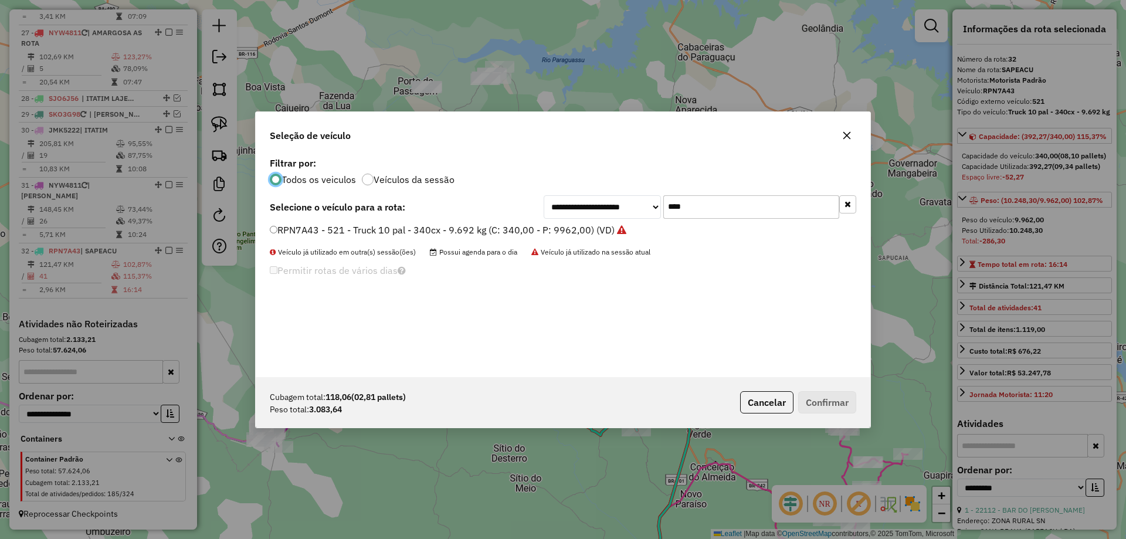
scroll to position [6, 4]
drag, startPoint x: 716, startPoint y: 209, endPoint x: 572, endPoint y: 210, distance: 144.2
click at [572, 210] on div "**********" at bounding box center [699, 206] width 312 height 23
type input "****"
click at [542, 232] on label "JLK3E32 - 523 - F4000 - SE - 140 cx - 06 pal - 3.400Kg (C: 140,00 - P: 3400,00)…" at bounding box center [456, 230] width 373 height 14
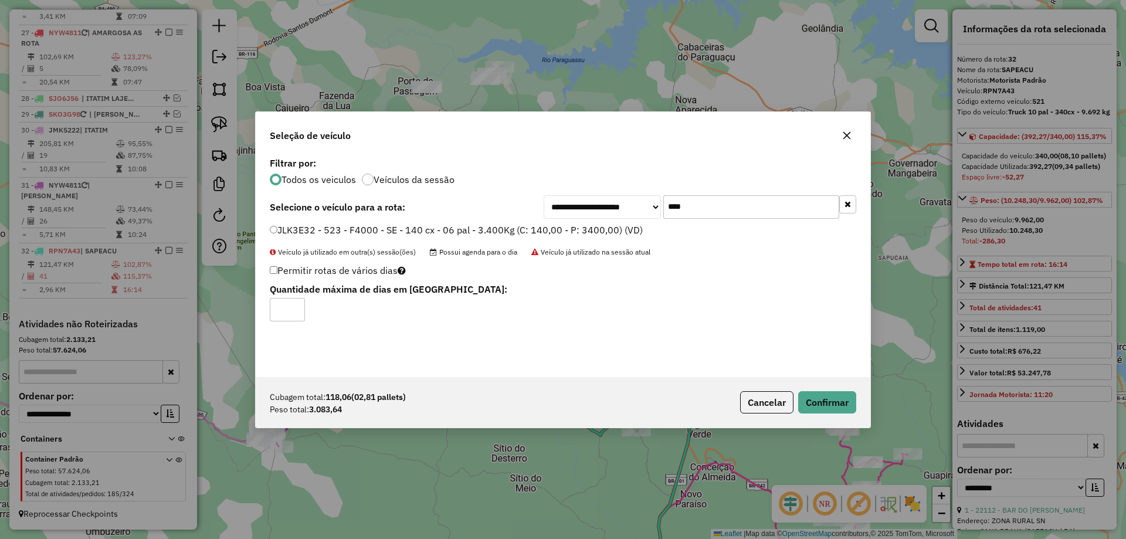
click at [831, 417] on div "Cubagem total: 118,06 (02,81 pallets) Peso total: 3.083,64 Cancelar Confirmar" at bounding box center [563, 402] width 614 height 50
click at [832, 410] on button "Confirmar" at bounding box center [827, 402] width 58 height 22
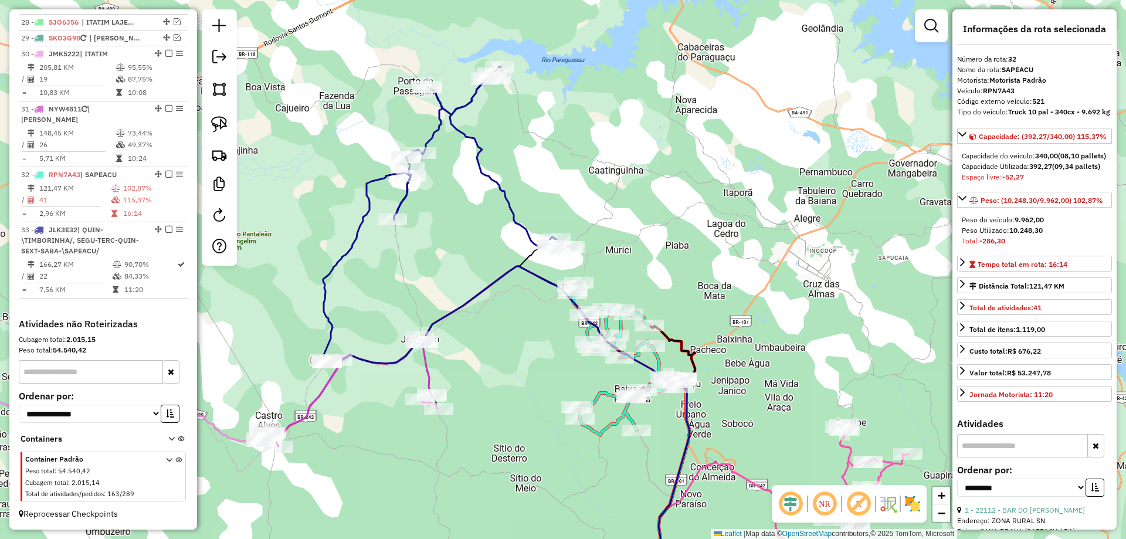
scroll to position [2387, 0]
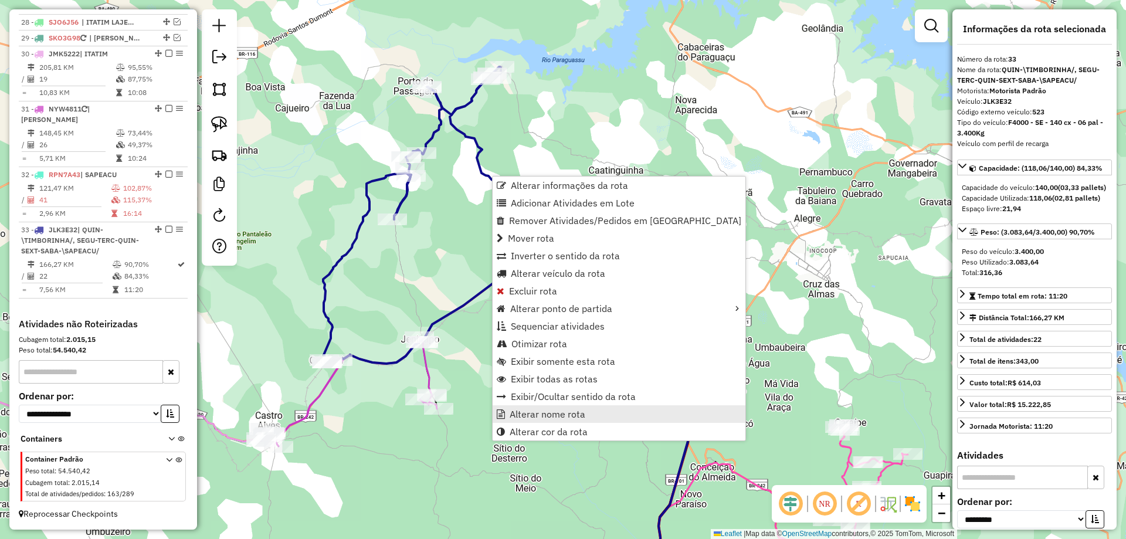
click at [580, 417] on span "Alterar nome rota" at bounding box center [547, 413] width 76 height 9
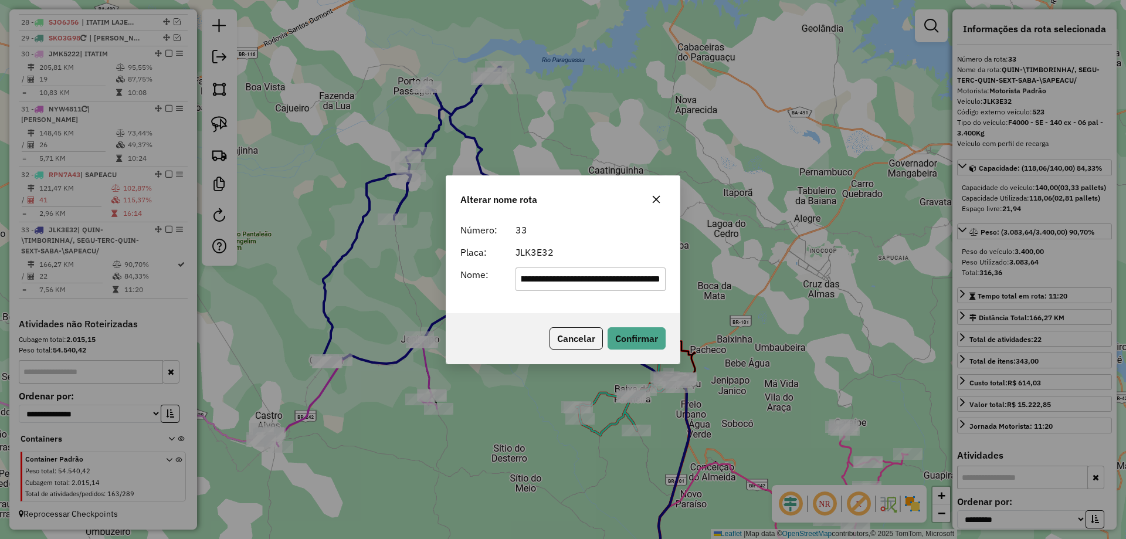
scroll to position [0, 0]
type input "**********"
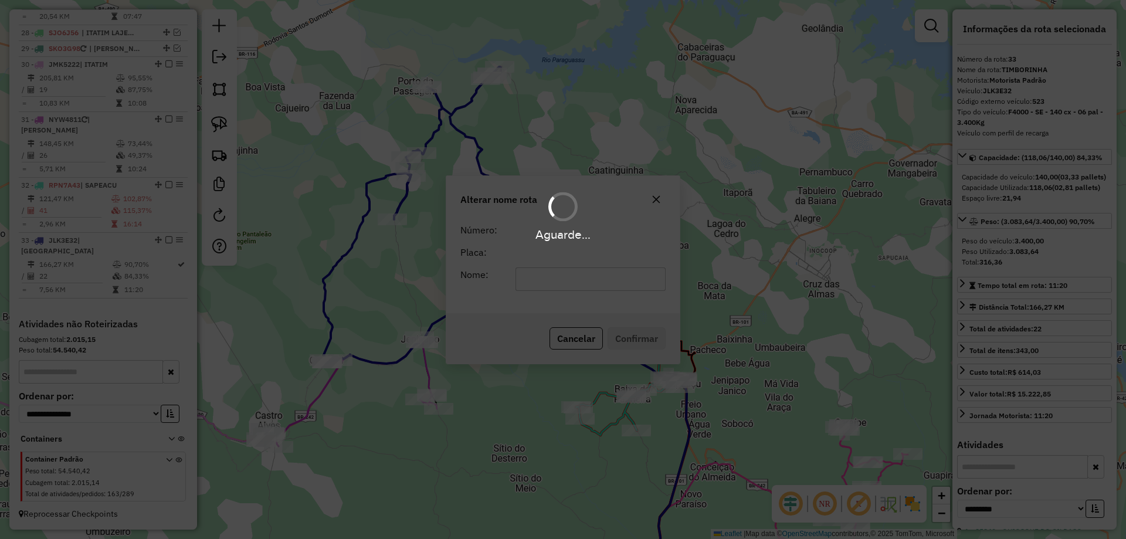
scroll to position [2366, 0]
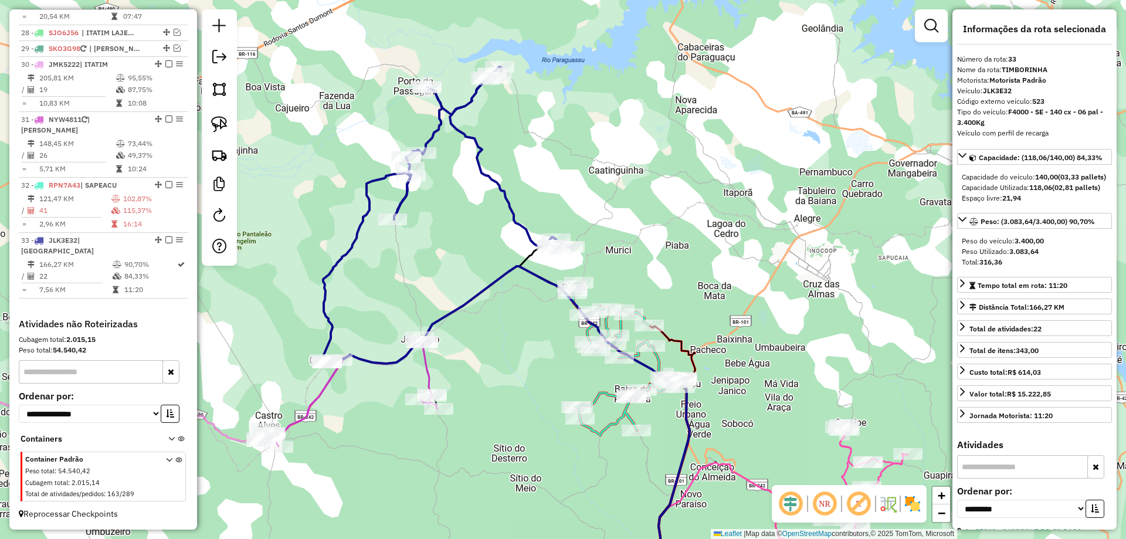
click at [386, 264] on div "Janela de atendimento Grade de atendimento Capacidade Transportadoras Veículos …" at bounding box center [563, 269] width 1126 height 539
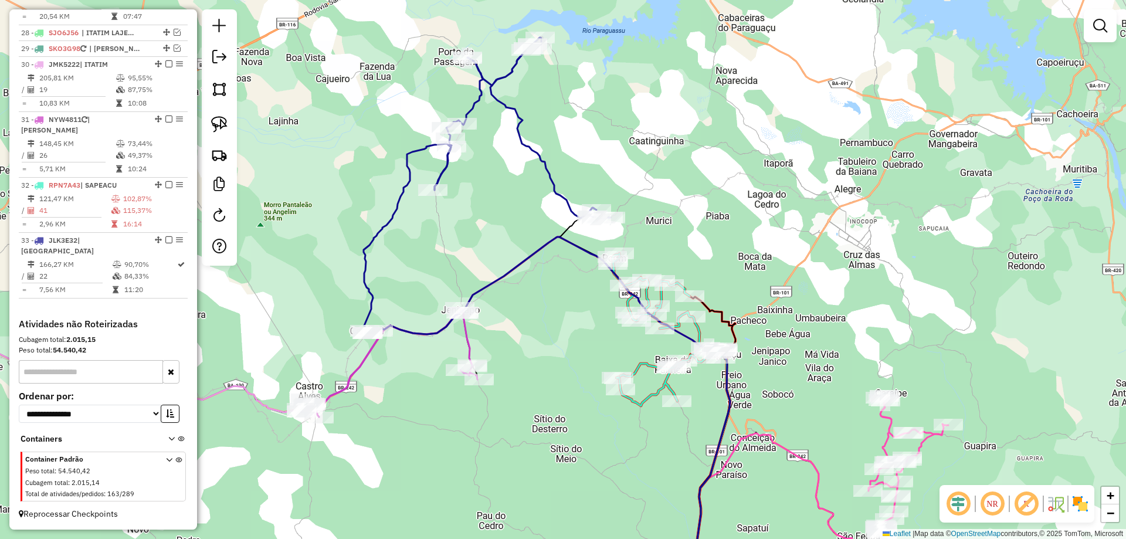
drag, startPoint x: 392, startPoint y: 290, endPoint x: 434, endPoint y: 260, distance: 51.7
click at [434, 260] on div "Janela de atendimento Grade de atendimento Capacidade Transportadoras Veículos …" at bounding box center [563, 269] width 1126 height 539
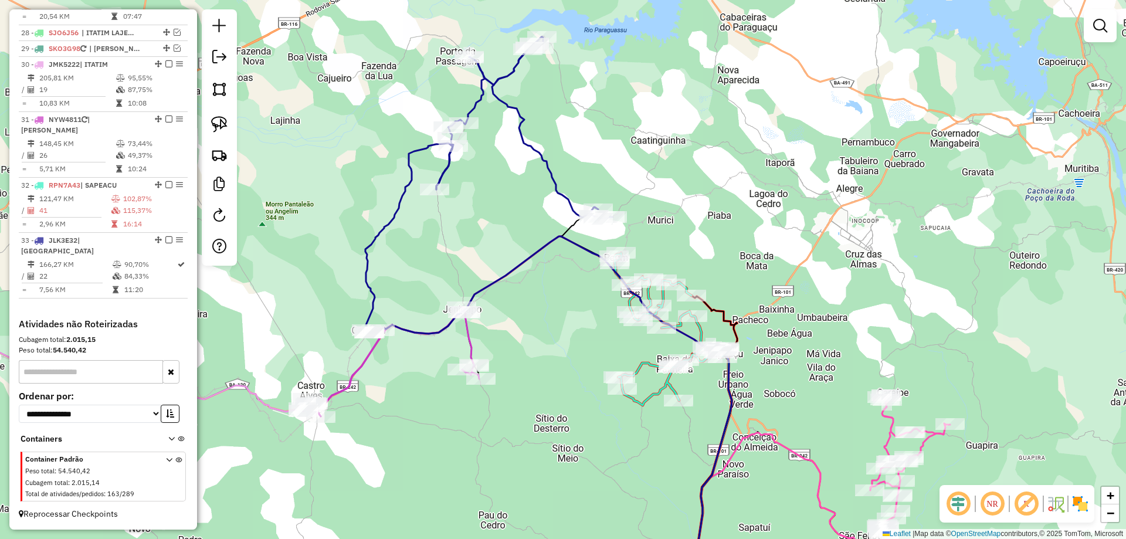
click at [469, 338] on icon at bounding box center [391, 361] width 176 height 109
select select "**********"
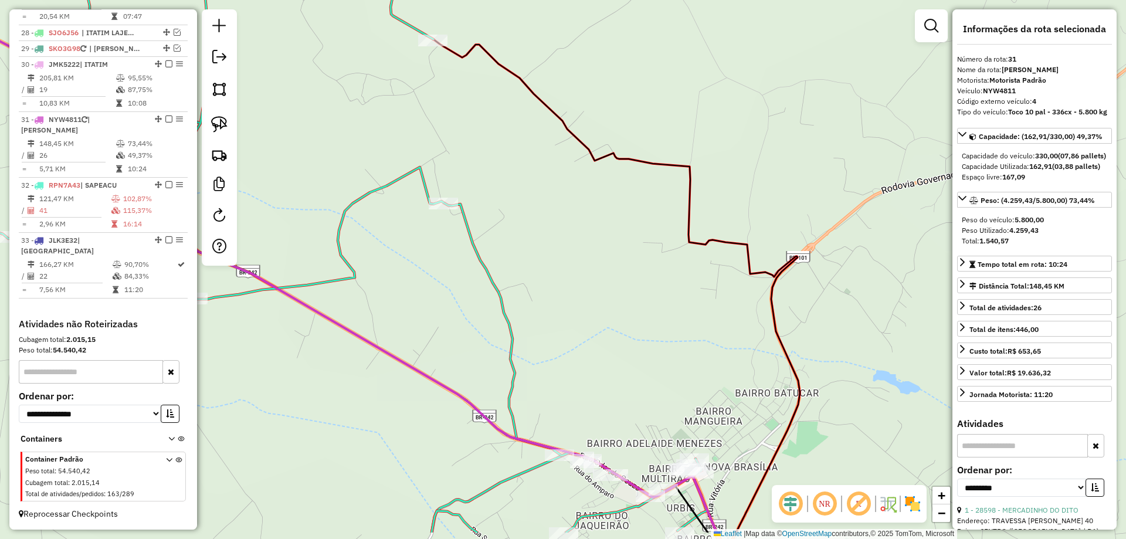
drag, startPoint x: 704, startPoint y: 361, endPoint x: 694, endPoint y: 297, distance: 64.7
click at [694, 297] on div "Janela de atendimento Grade de atendimento Capacidade Transportadoras Veículos …" at bounding box center [563, 269] width 1126 height 539
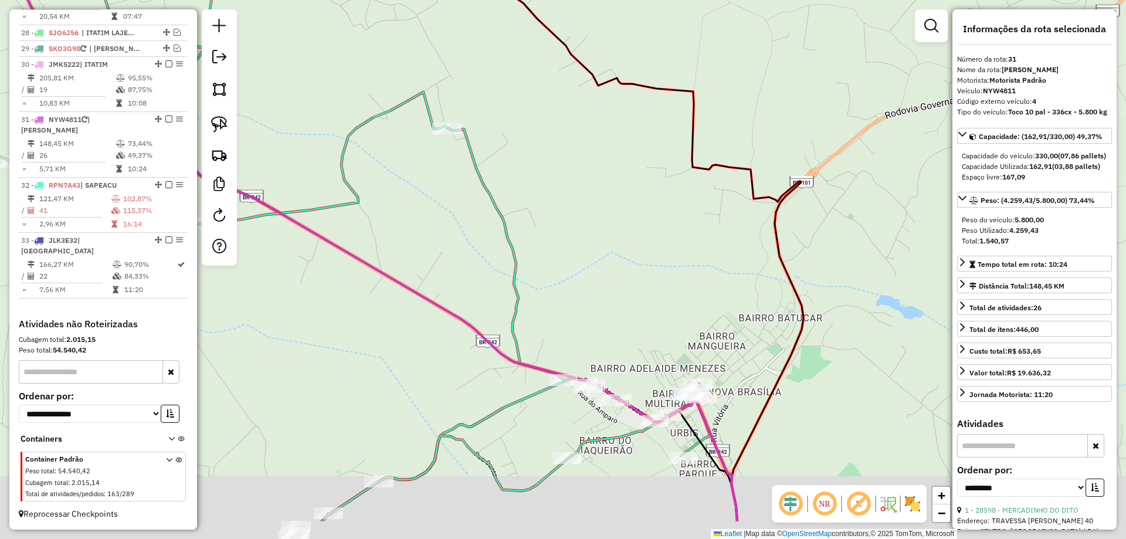
drag, startPoint x: 660, startPoint y: 409, endPoint x: 677, endPoint y: 318, distance: 92.4
click at [675, 311] on div "Janela de atendimento Grade de atendimento Capacidade Transportadoras Veículos …" at bounding box center [563, 269] width 1126 height 539
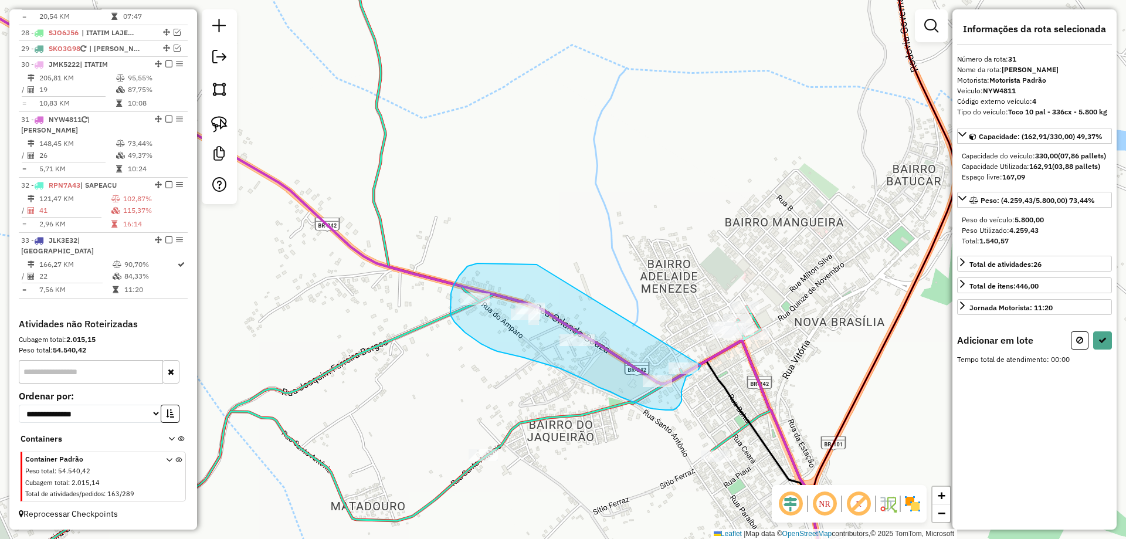
drag, startPoint x: 532, startPoint y: 264, endPoint x: 701, endPoint y: 365, distance: 196.7
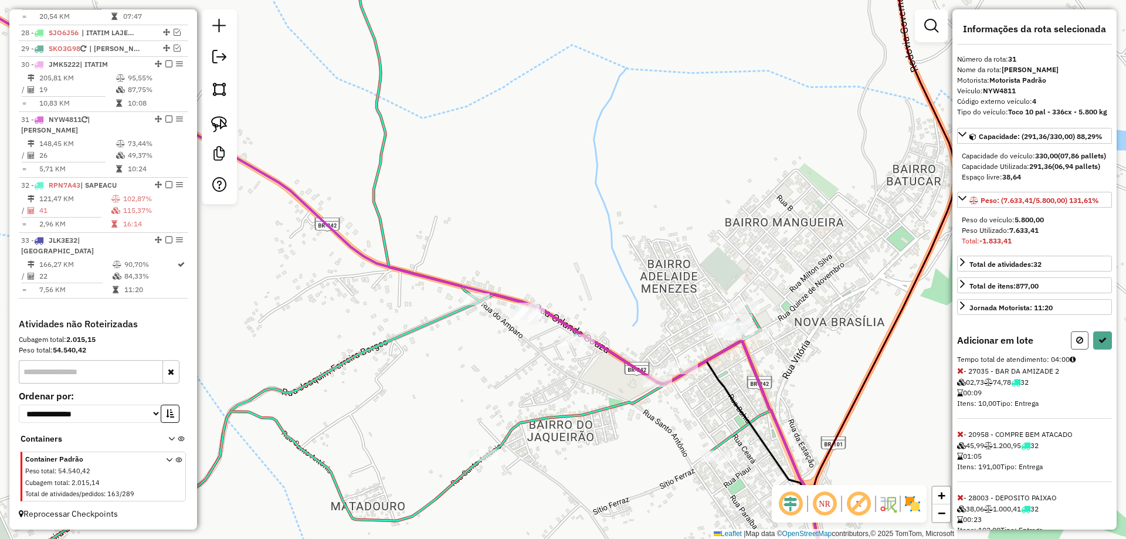
click at [1082, 349] on button at bounding box center [1080, 340] width 18 height 18
select select "**********"
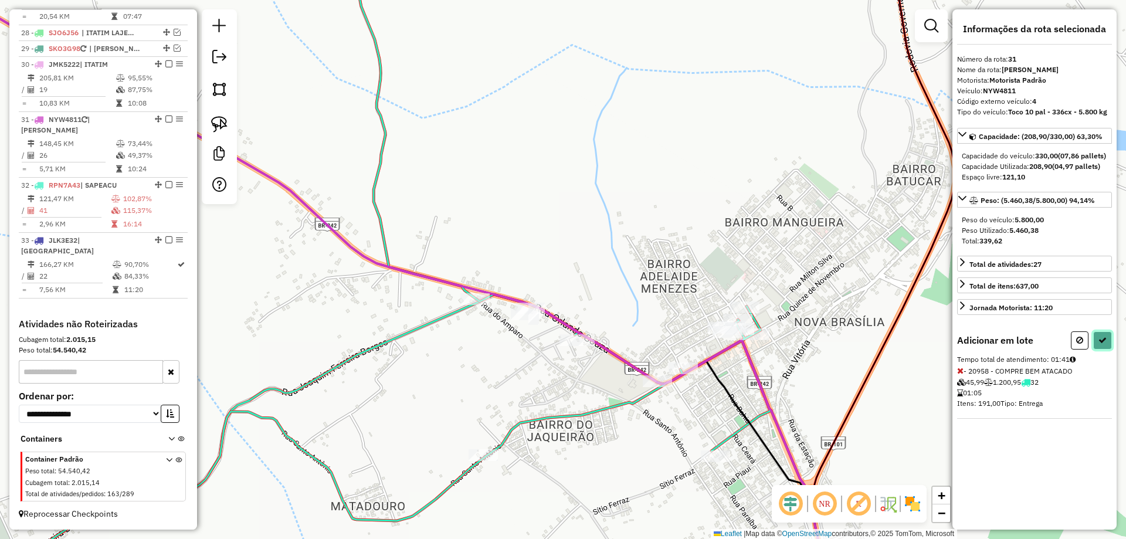
click at [1102, 344] on icon at bounding box center [1102, 340] width 8 height 8
select select "**********"
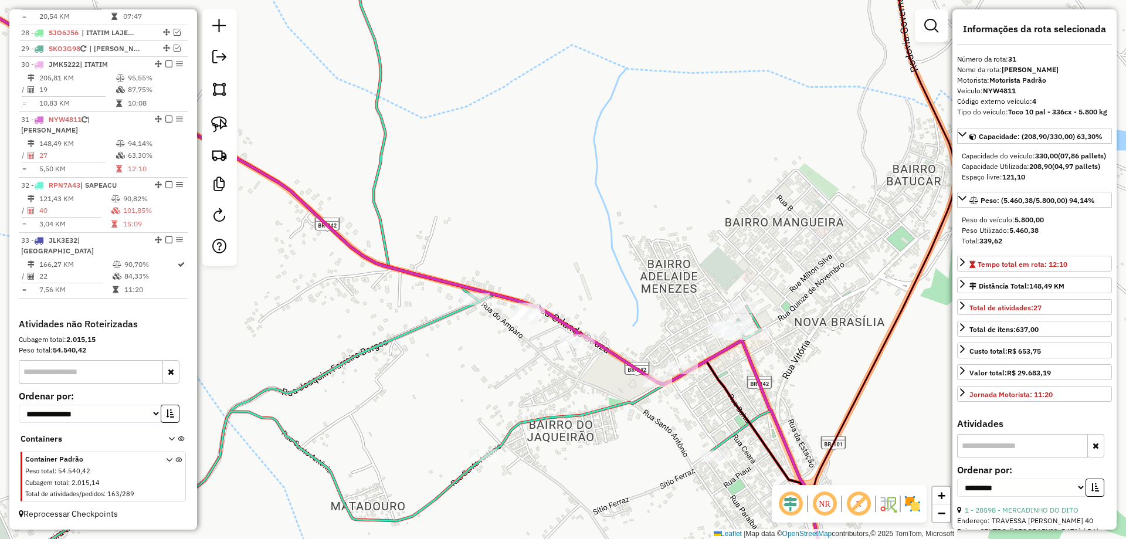
click at [620, 402] on icon at bounding box center [329, 269] width 884 height 647
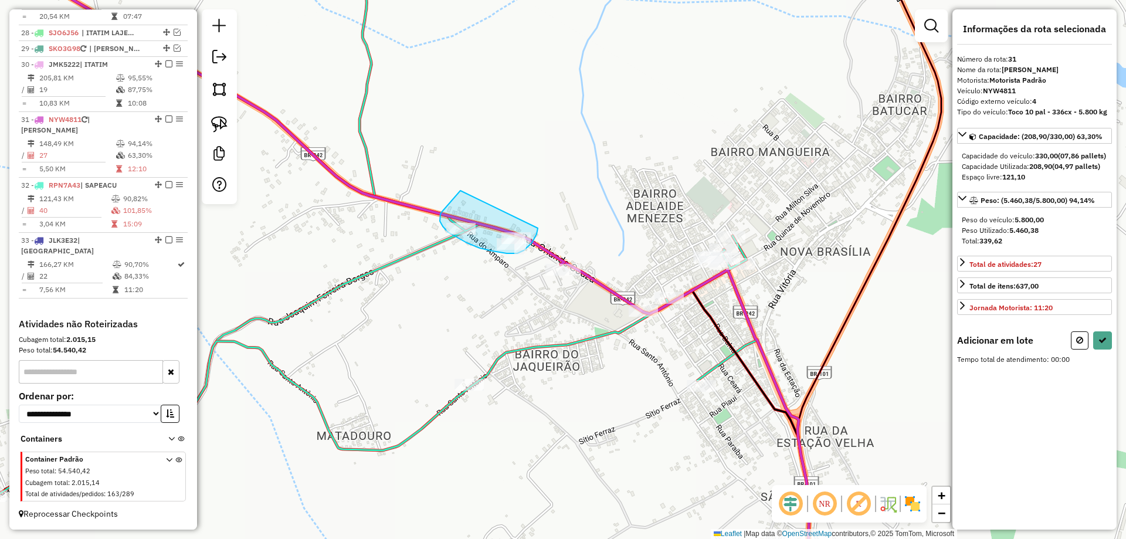
drag, startPoint x: 460, startPoint y: 191, endPoint x: 538, endPoint y: 228, distance: 86.0
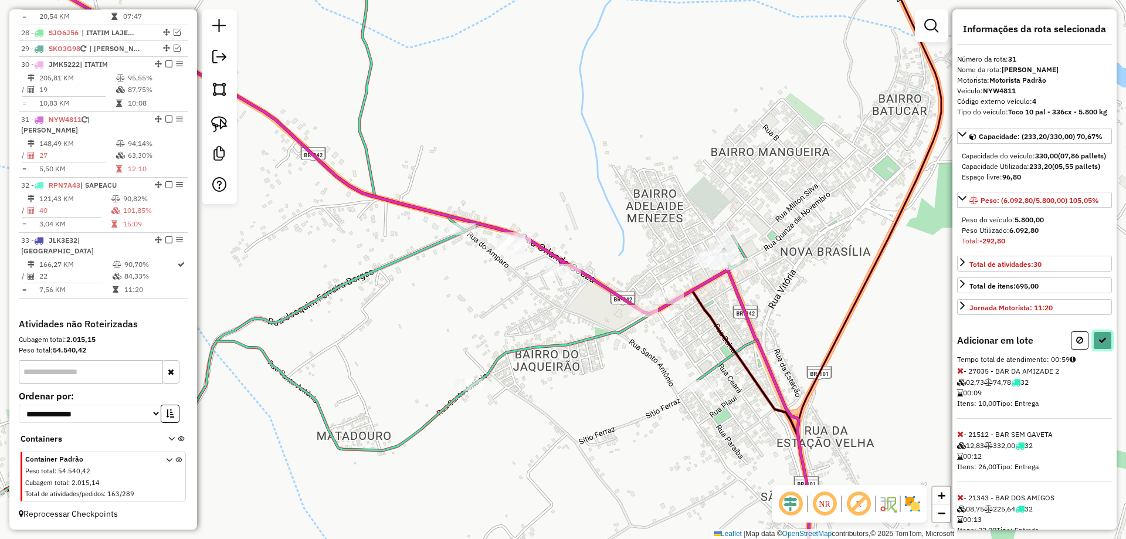
click at [1106, 349] on button at bounding box center [1102, 340] width 19 height 18
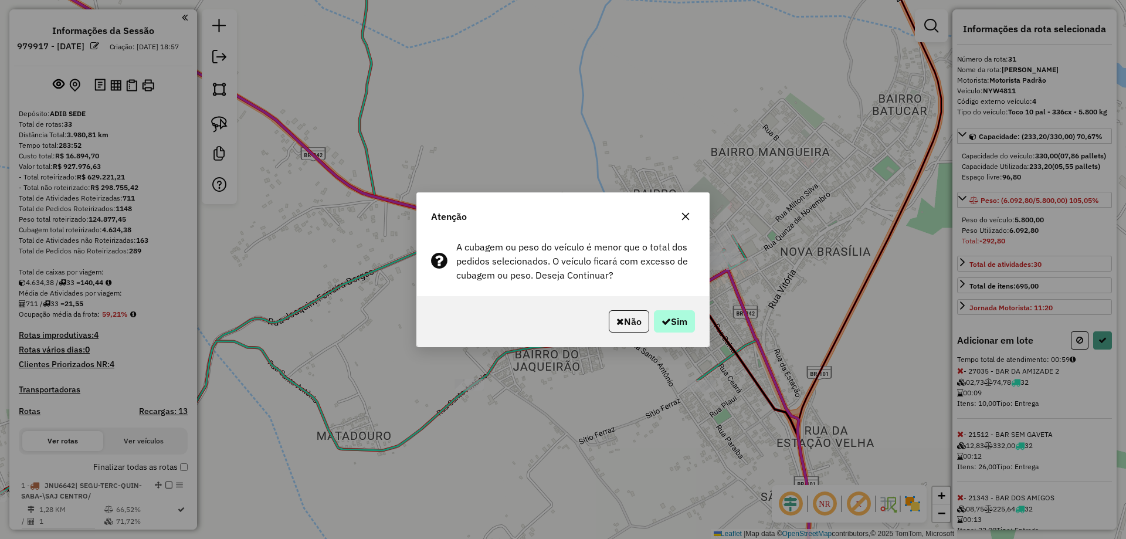
scroll to position [2366, 0]
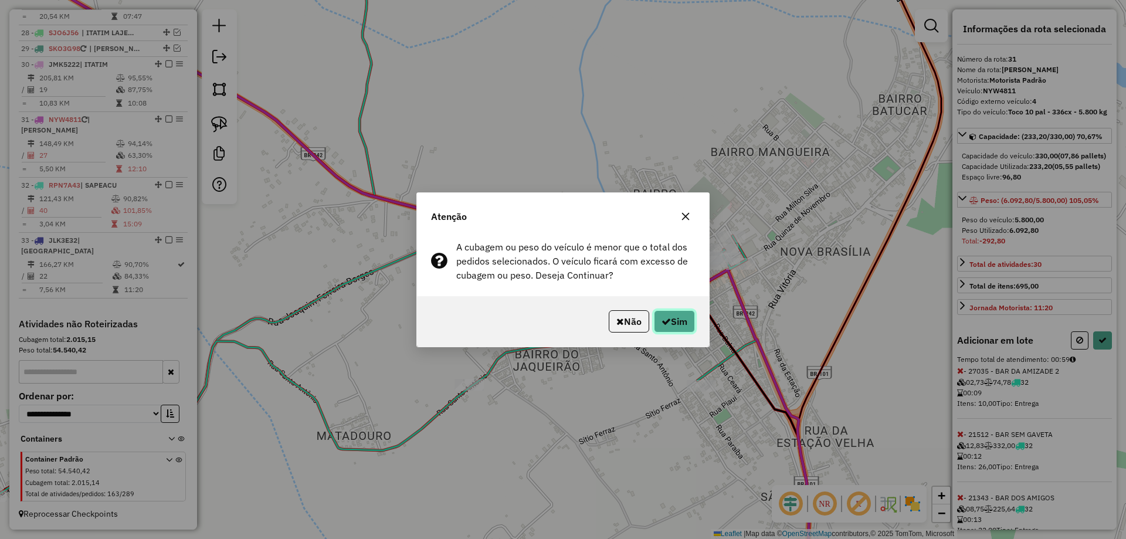
click at [678, 327] on button "Sim" at bounding box center [674, 321] width 41 height 22
select select "**********"
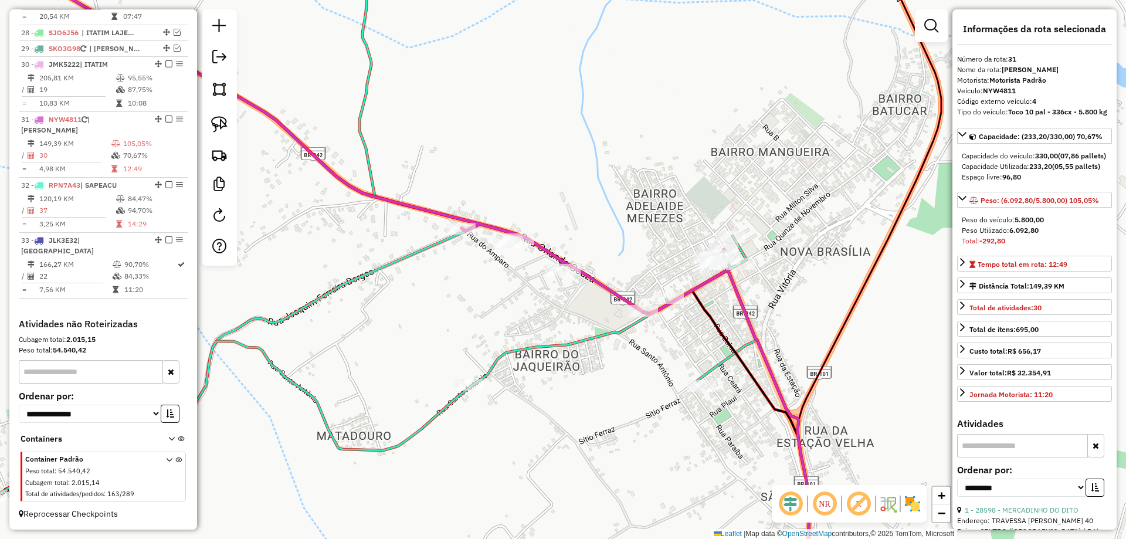
click at [603, 339] on icon at bounding box center [323, 269] width 867 height 647
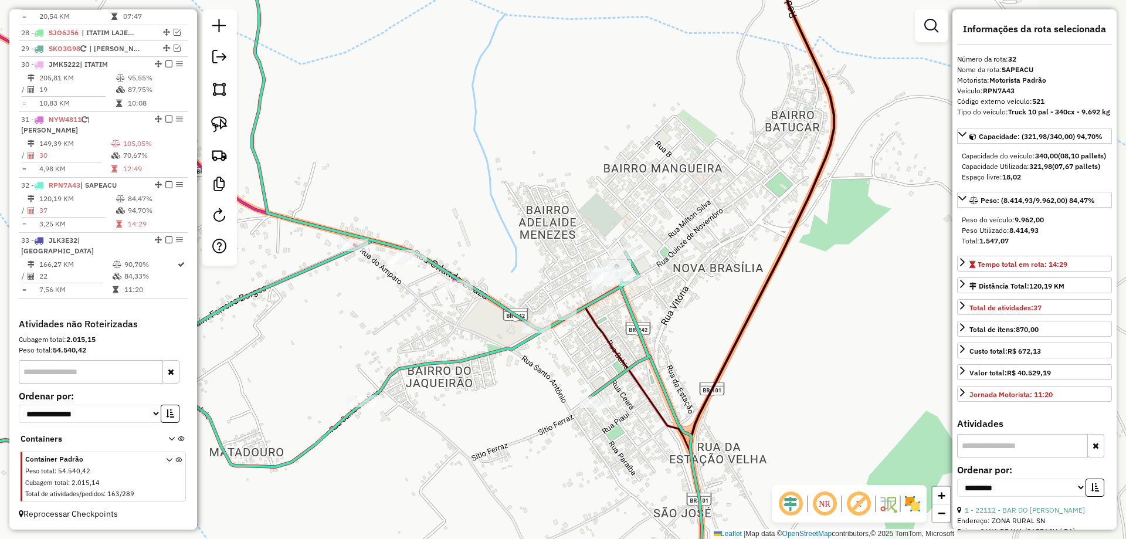
drag, startPoint x: 637, startPoint y: 236, endPoint x: 551, endPoint y: 253, distance: 87.7
click at [551, 253] on div "Janela de atendimento Grade de atendimento Capacidade Transportadoras Veículos …" at bounding box center [563, 269] width 1126 height 539
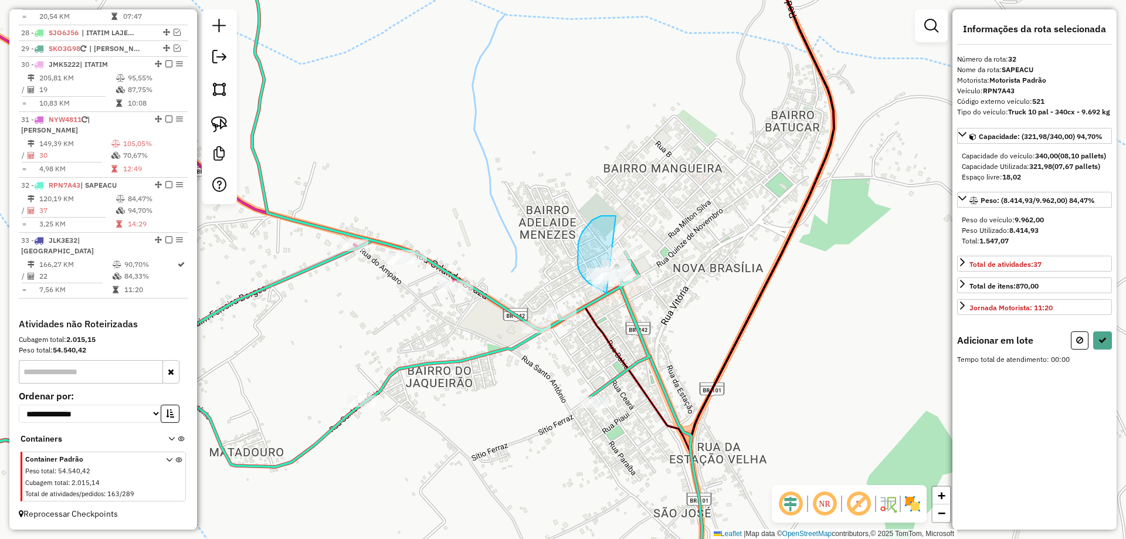
drag, startPoint x: 616, startPoint y: 216, endPoint x: 721, endPoint y: 310, distance: 140.8
click at [1086, 345] on button at bounding box center [1080, 340] width 18 height 18
select select "**********"
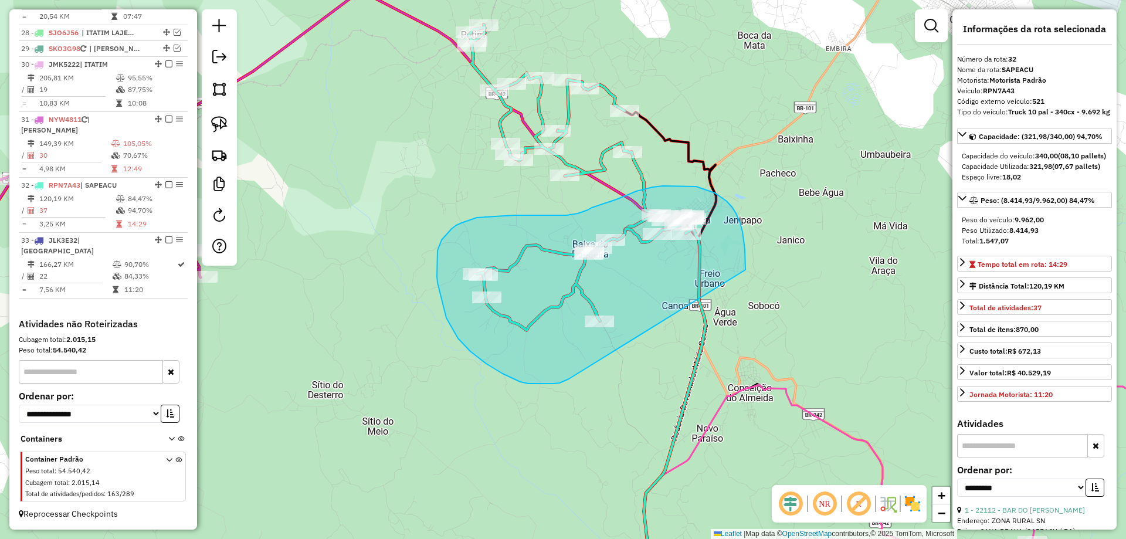
drag, startPoint x: 564, startPoint y: 381, endPoint x: 745, endPoint y: 285, distance: 205.1
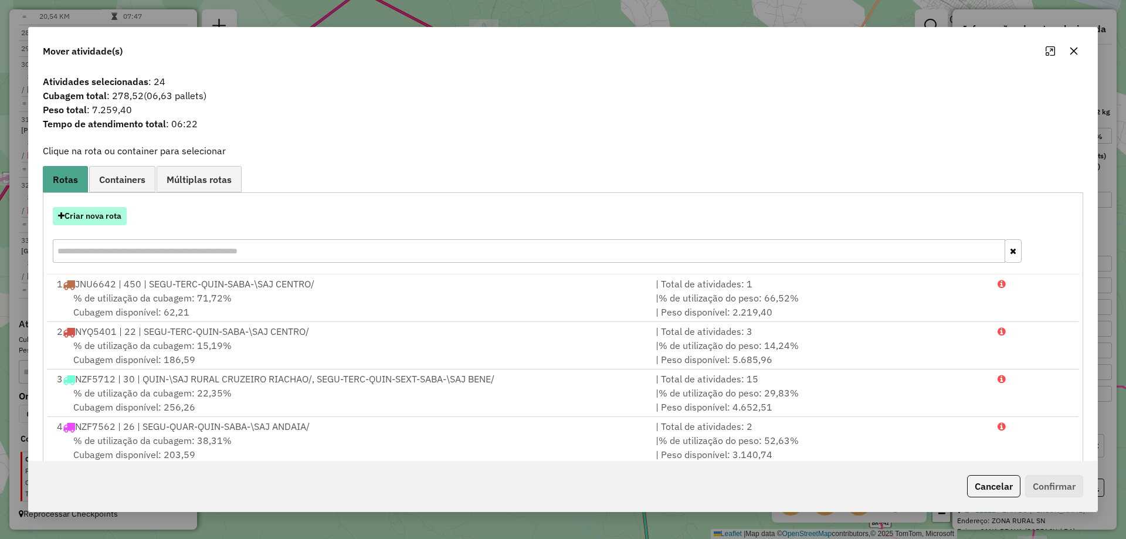
click at [106, 224] on button "Criar nova rota" at bounding box center [90, 216] width 74 height 18
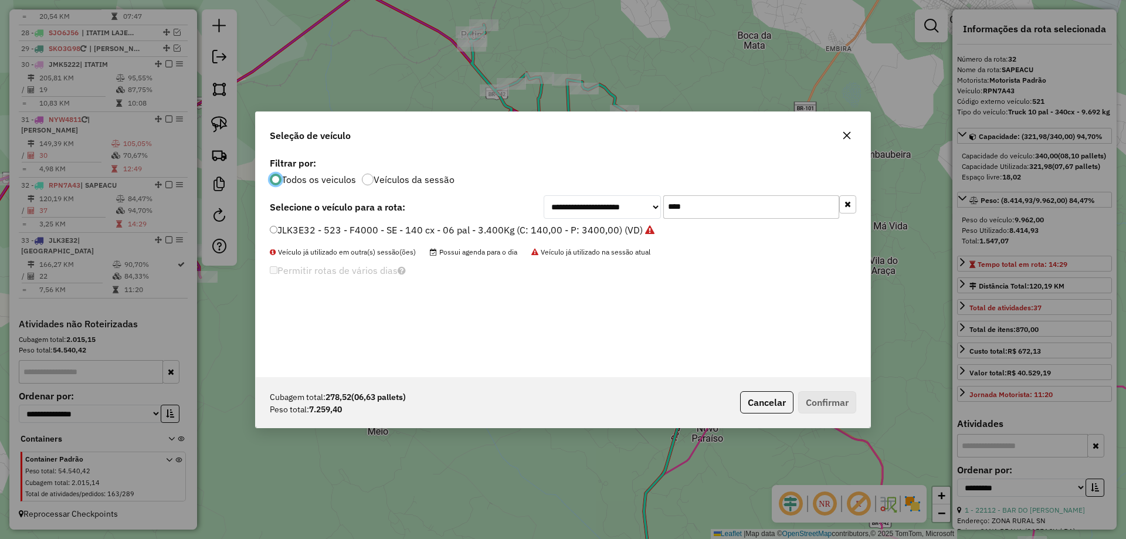
scroll to position [6, 4]
drag, startPoint x: 674, startPoint y: 208, endPoint x: 596, endPoint y: 216, distance: 77.8
click at [597, 216] on div "**********" at bounding box center [699, 206] width 312 height 23
type input "***"
click at [586, 236] on label "NYW4811 - 4 - Toco 10 pal - 336cx - 5.800 kg (C: 330,00 - P: 5800,00) (VD)" at bounding box center [442, 230] width 344 height 14
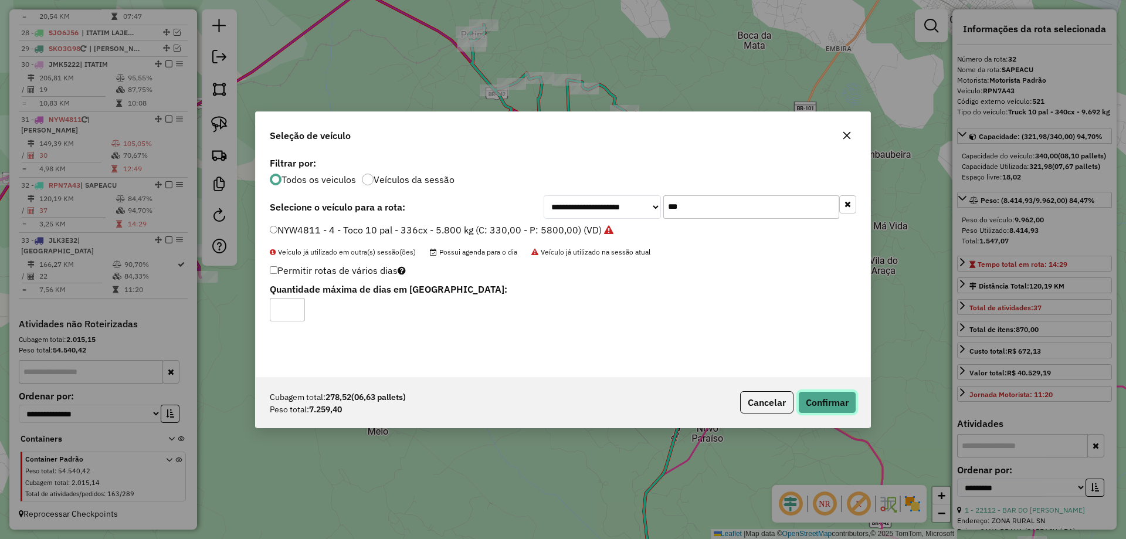
click at [811, 398] on button "Confirmar" at bounding box center [827, 402] width 58 height 22
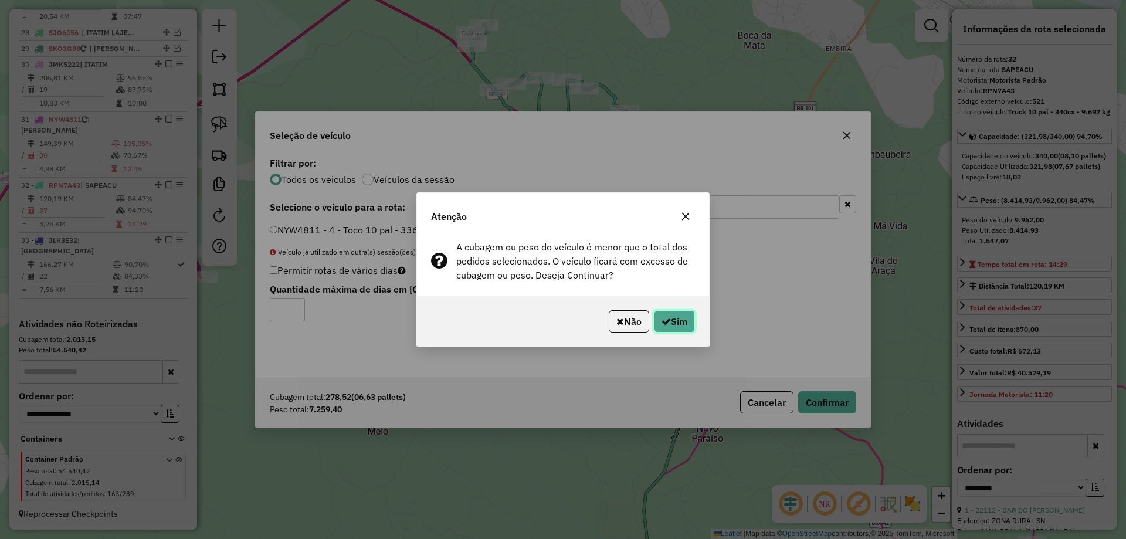
click at [668, 317] on icon "button" at bounding box center [665, 321] width 9 height 9
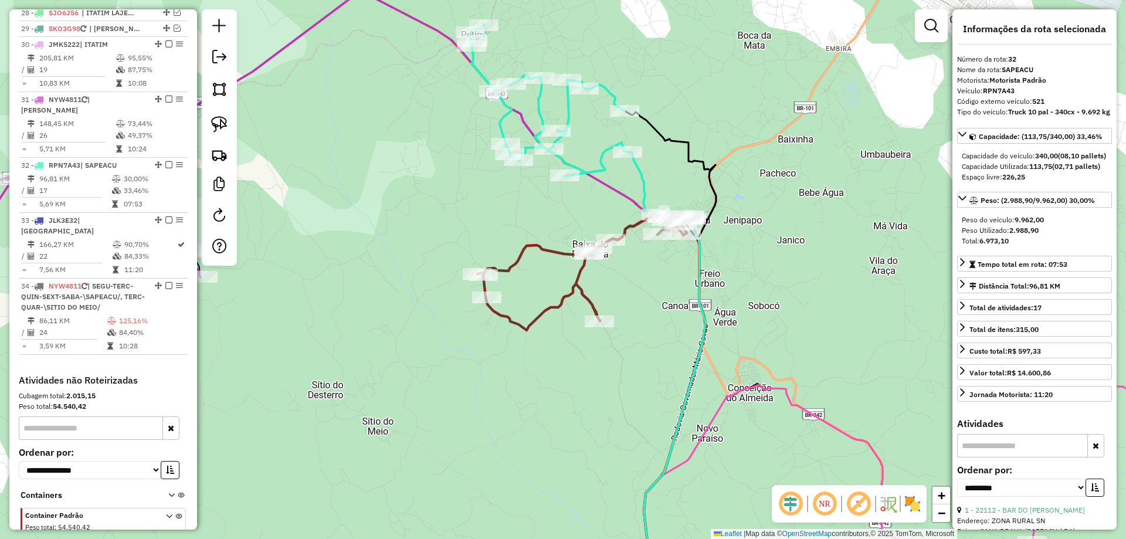
scroll to position [2442, 0]
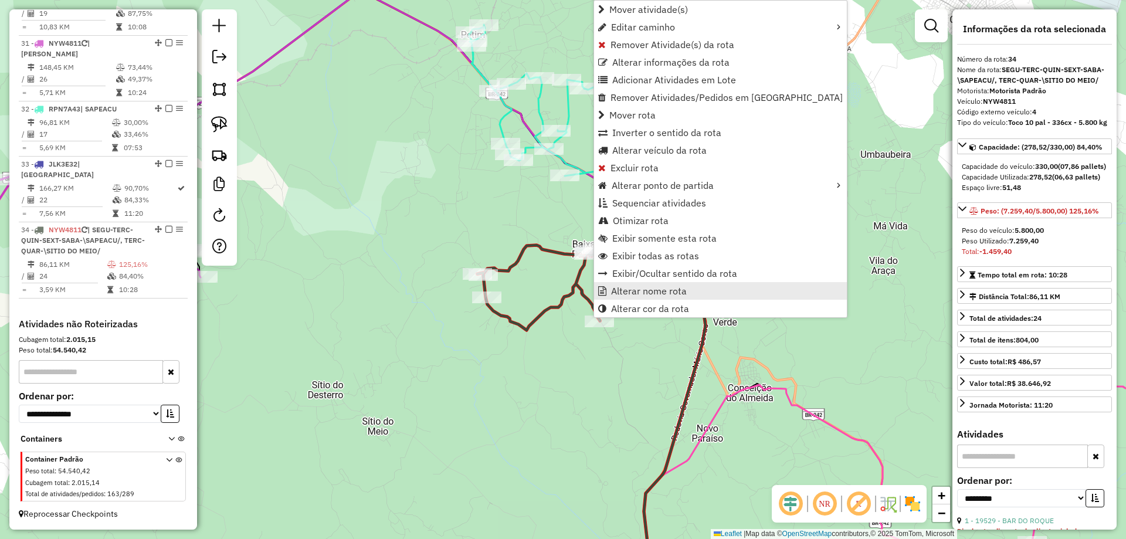
click at [635, 295] on span "Alterar nome rota" at bounding box center [649, 290] width 76 height 9
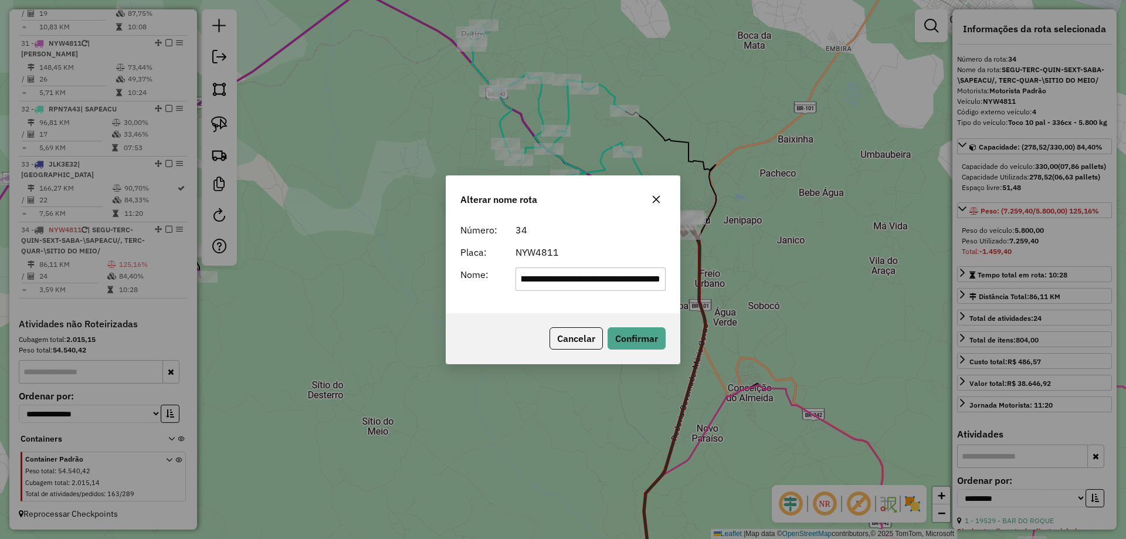
scroll to position [0, 0]
type input "**********"
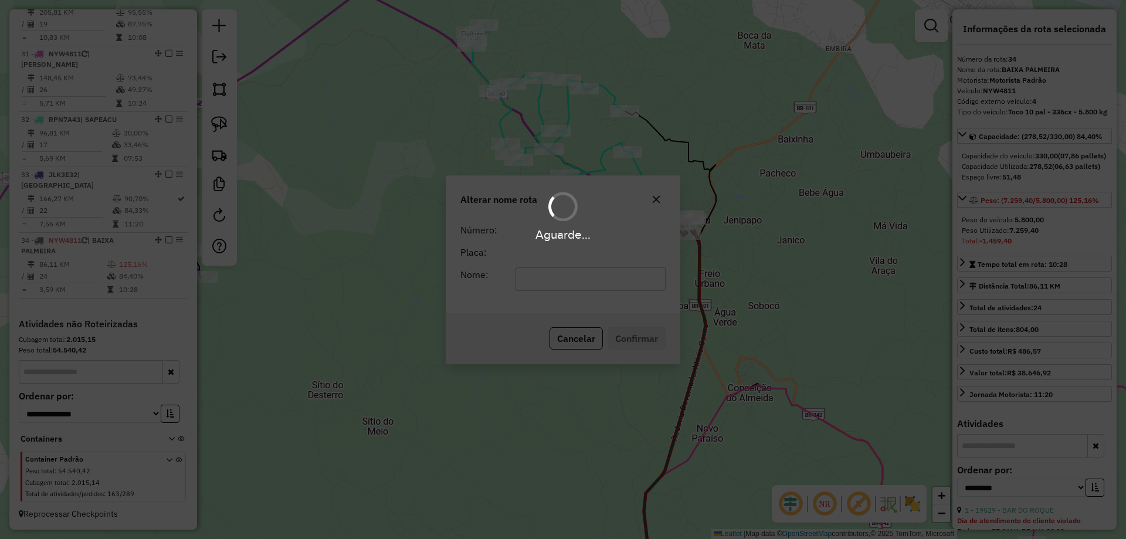
scroll to position [2431, 0]
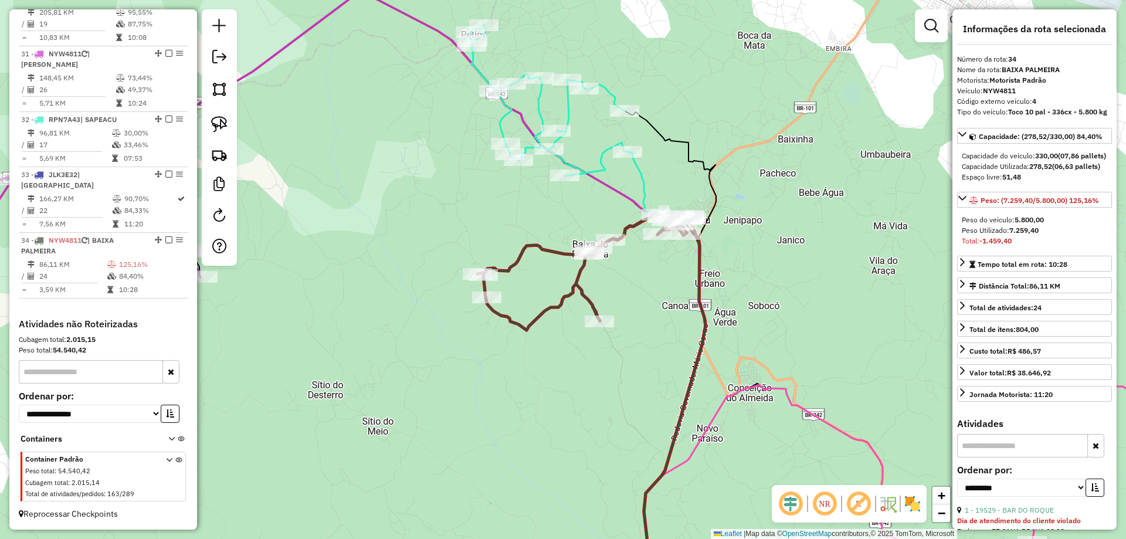
click at [640, 175] on icon at bounding box center [666, 371] width 78 height 441
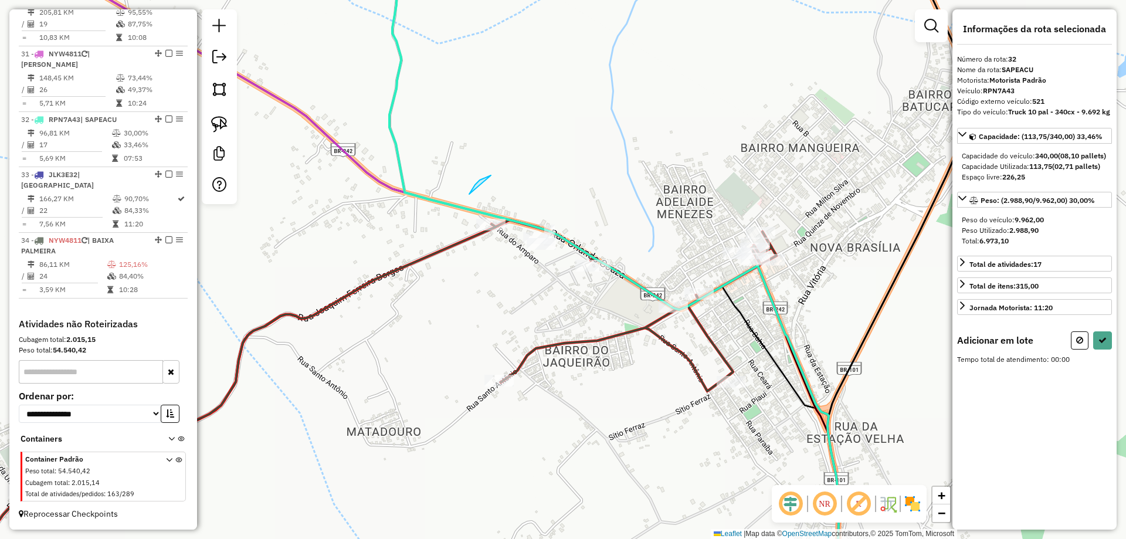
drag, startPoint x: 491, startPoint y: 175, endPoint x: 560, endPoint y: 196, distance: 72.2
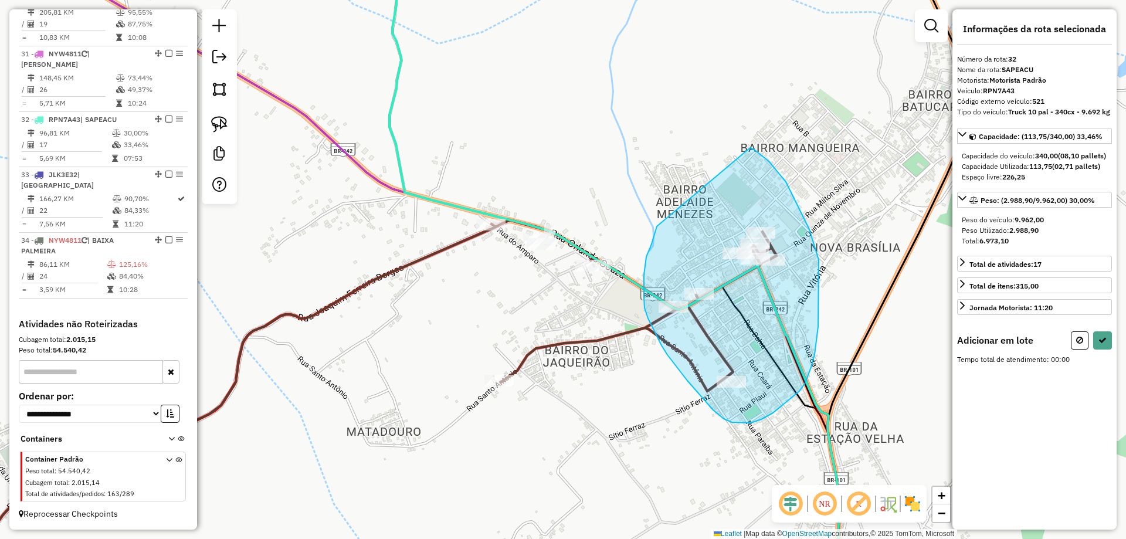
drag, startPoint x: 656, startPoint y: 229, endPoint x: 749, endPoint y: 147, distance: 123.8
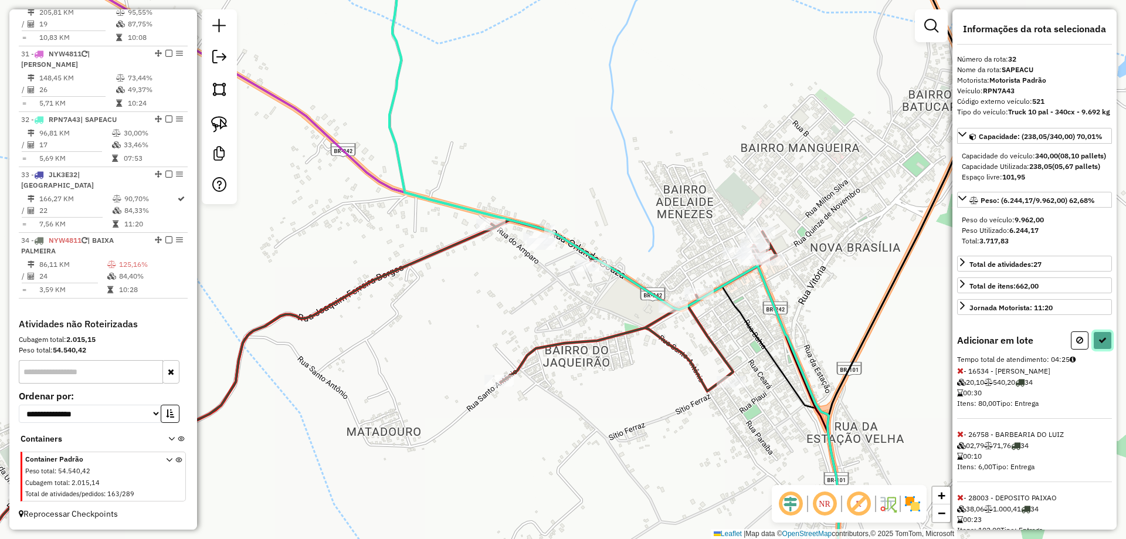
click at [1099, 344] on icon at bounding box center [1102, 340] width 8 height 8
select select "**********"
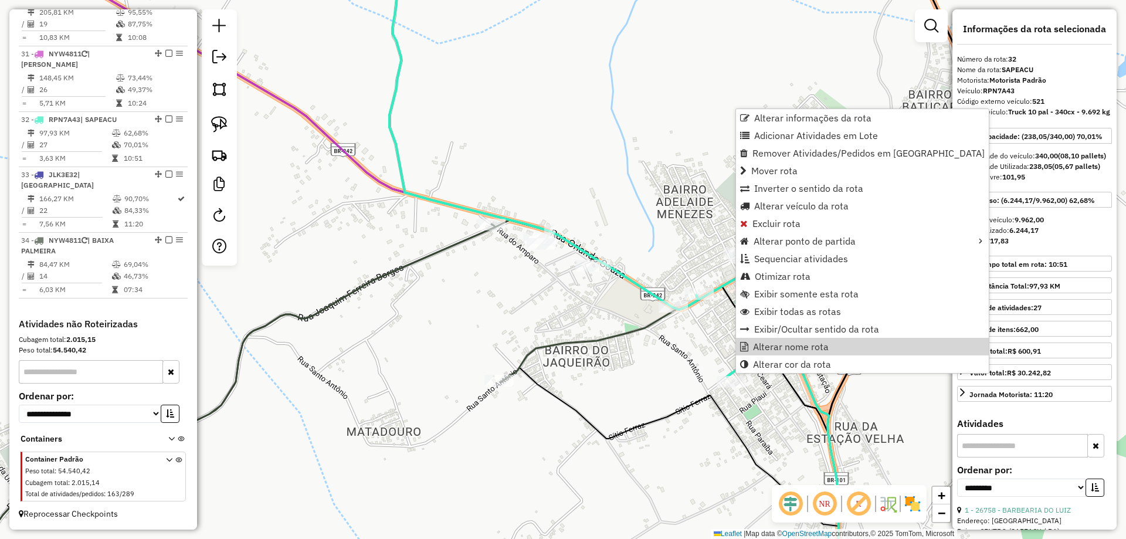
click at [684, 362] on div "Janela de atendimento Grade de atendimento Capacidade Transportadoras Veículos …" at bounding box center [563, 269] width 1126 height 539
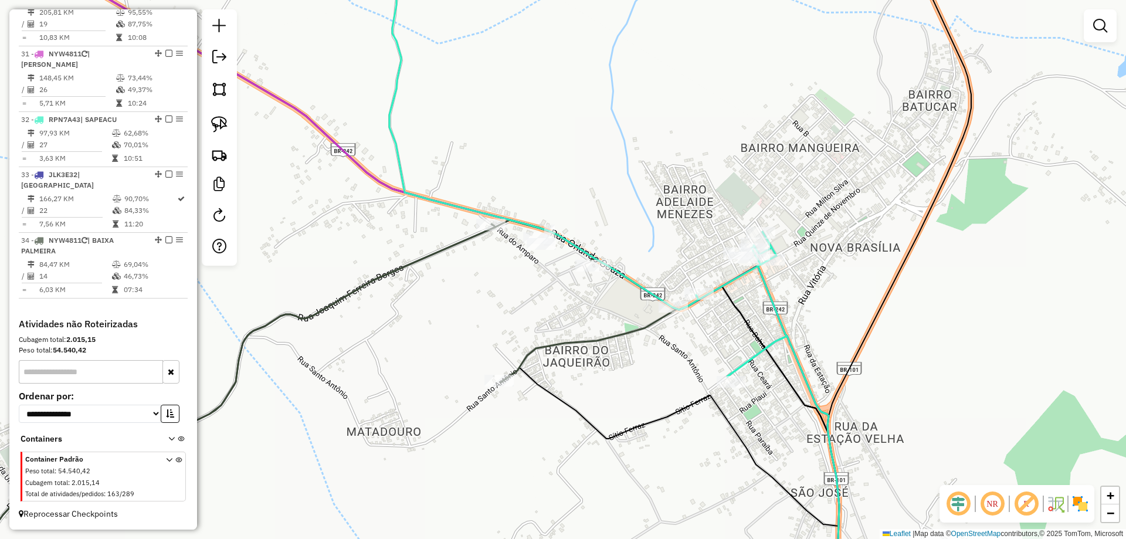
click at [572, 339] on icon at bounding box center [297, 406] width 757 height 373
select select "**********"
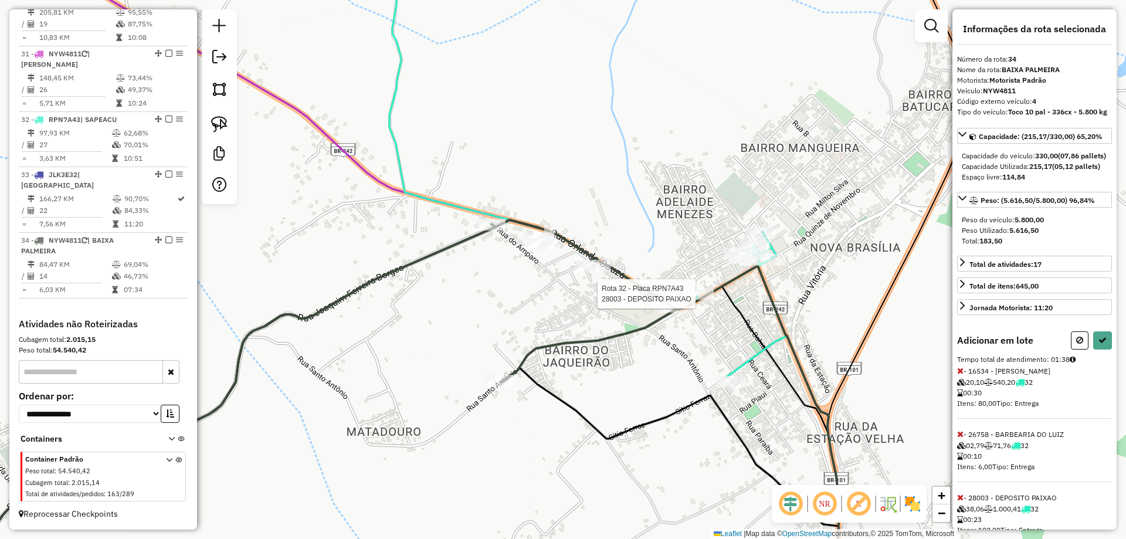
select select "**********"
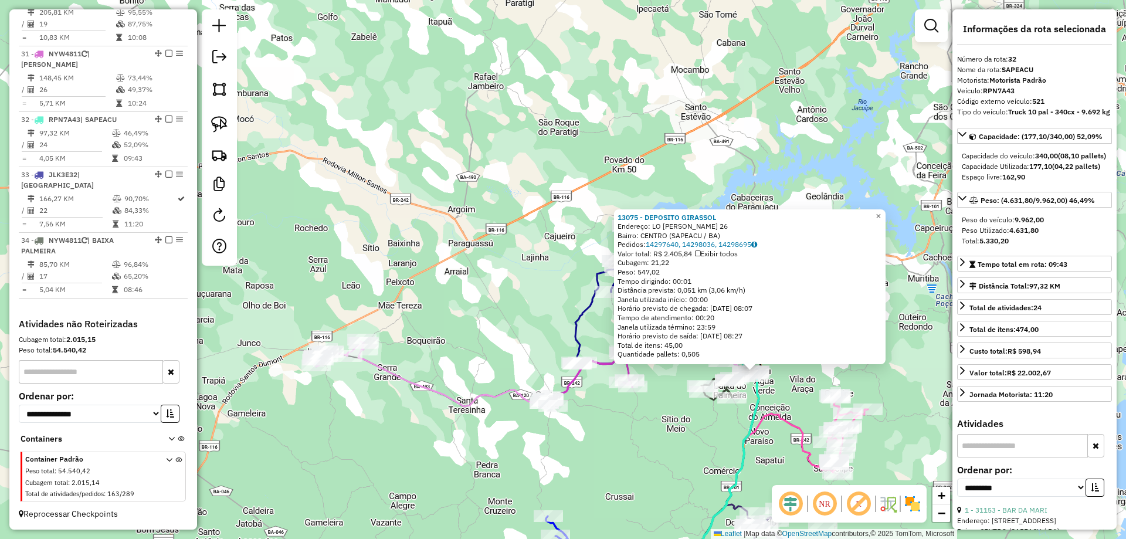
click at [647, 412] on div "Rota 31 - Placa NYW4811 20287 - BAR DO ROMARIO 13075 - DEPOSITO GIRASSOL Endere…" at bounding box center [563, 269] width 1126 height 539
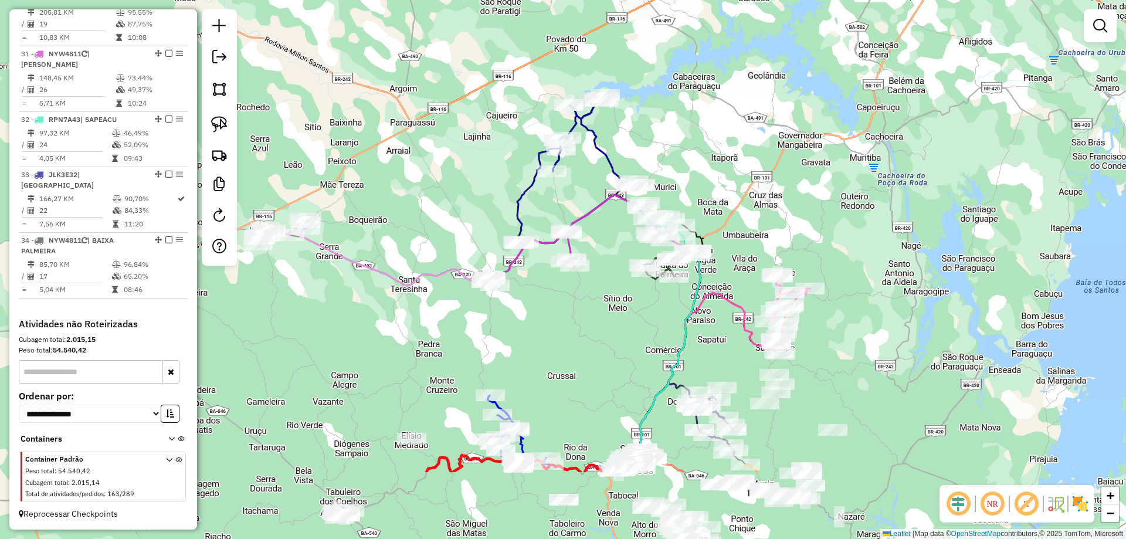
drag, startPoint x: 685, startPoint y: 460, endPoint x: 627, endPoint y: 339, distance: 134.0
click at [627, 339] on div "Janela de atendimento Grade de atendimento Capacidade Transportadoras Veículos …" at bounding box center [563, 269] width 1126 height 539
click at [745, 307] on icon at bounding box center [700, 376] width 152 height 166
select select "**********"
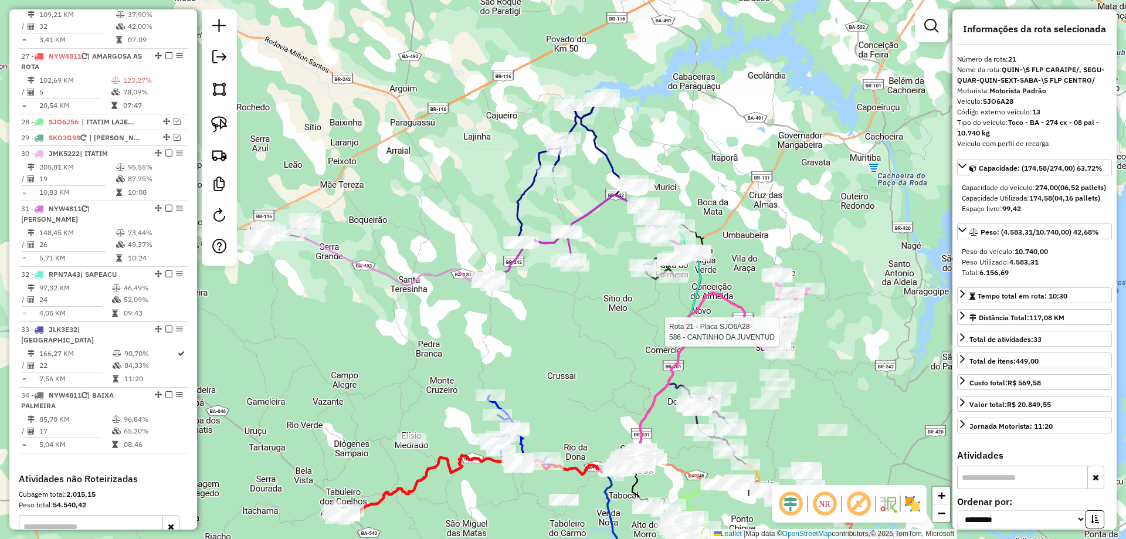
scroll to position [1922, 0]
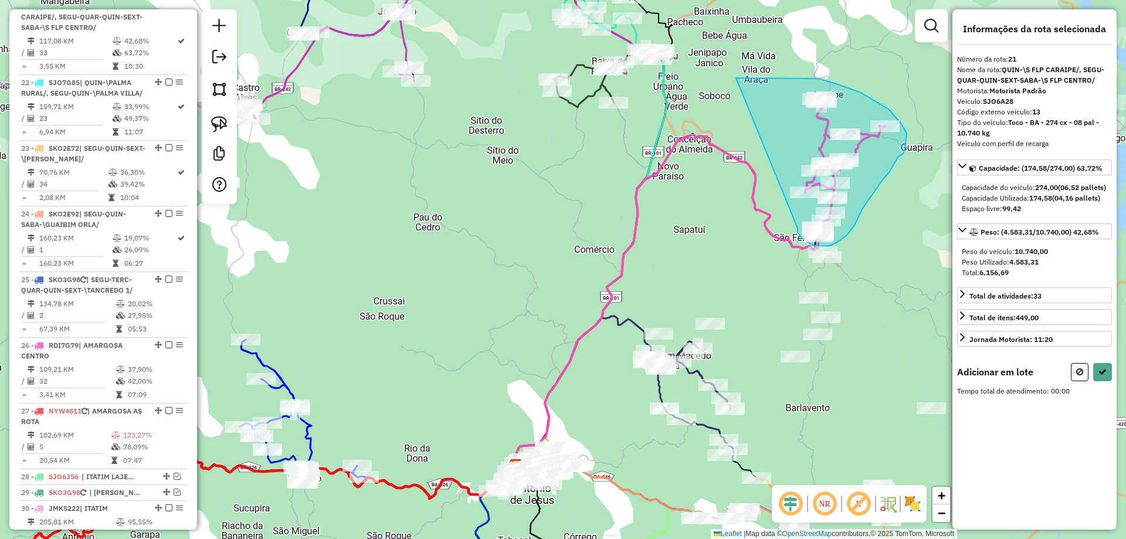
drag, startPoint x: 696, startPoint y: 303, endPoint x: 736, endPoint y: 78, distance: 228.5
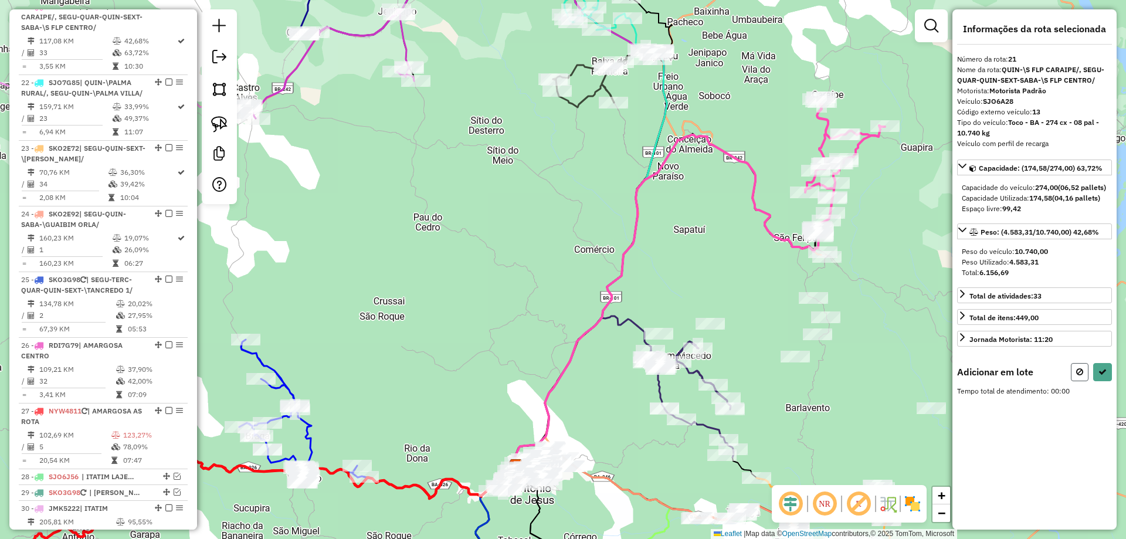
click at [1087, 381] on button at bounding box center [1080, 372] width 18 height 18
select select "**********"
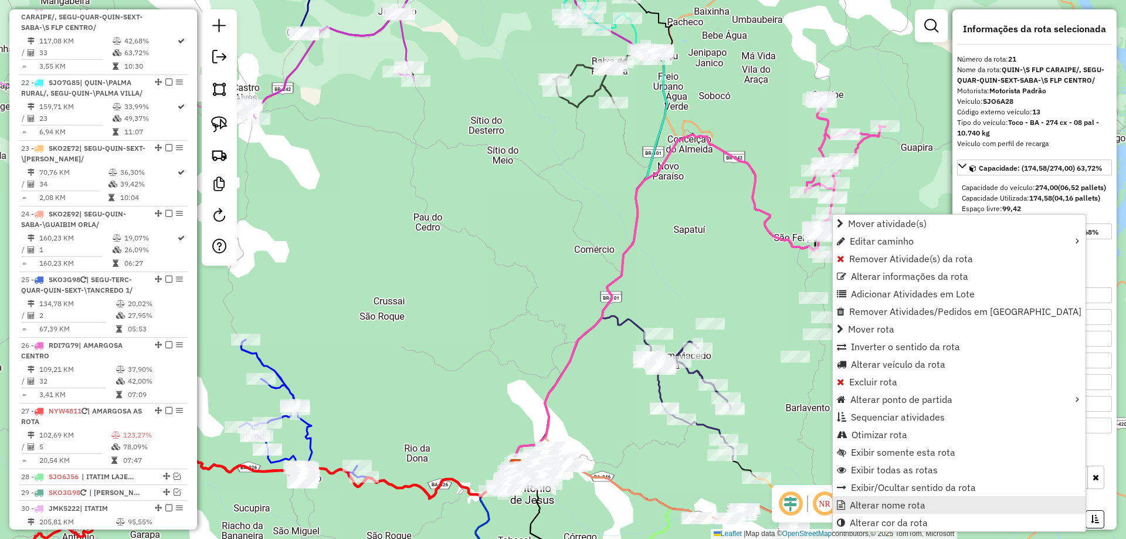
click at [907, 500] on span "Alterar nome rota" at bounding box center [888, 504] width 76 height 9
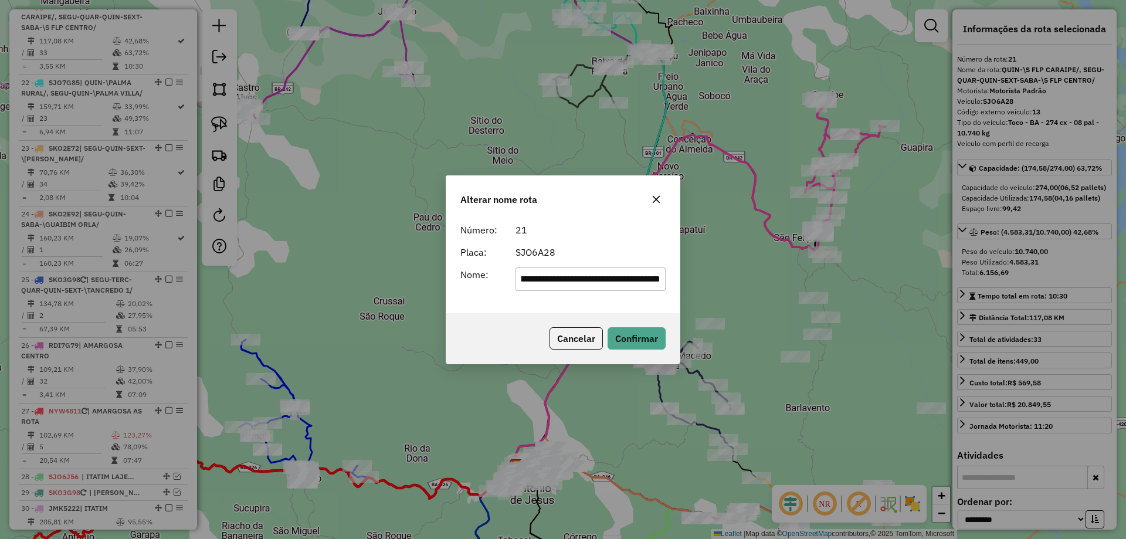
scroll to position [0, 0]
type input "**********"
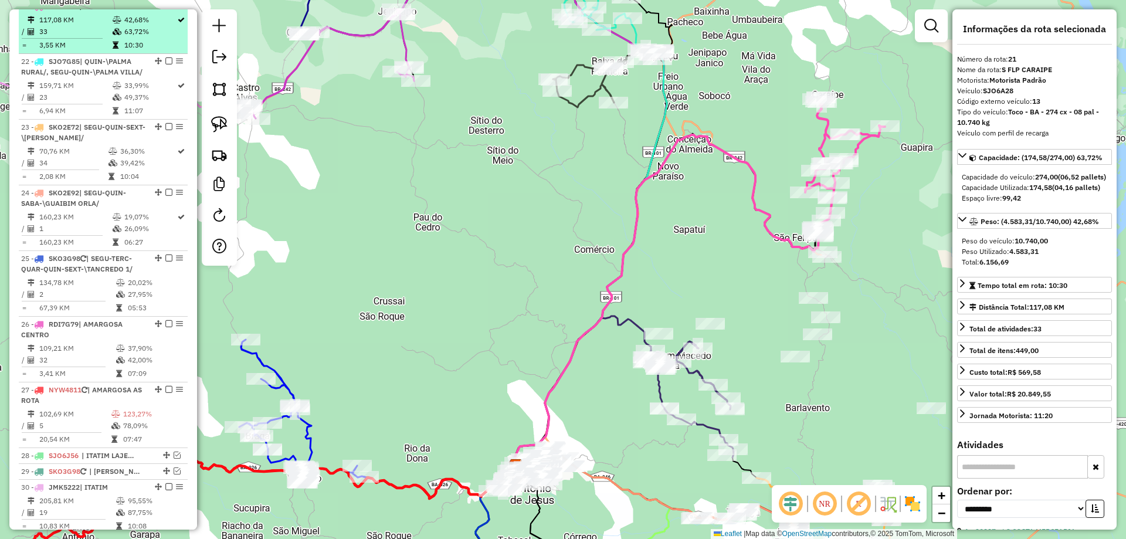
click at [167, 9] on em at bounding box center [168, 5] width 7 height 7
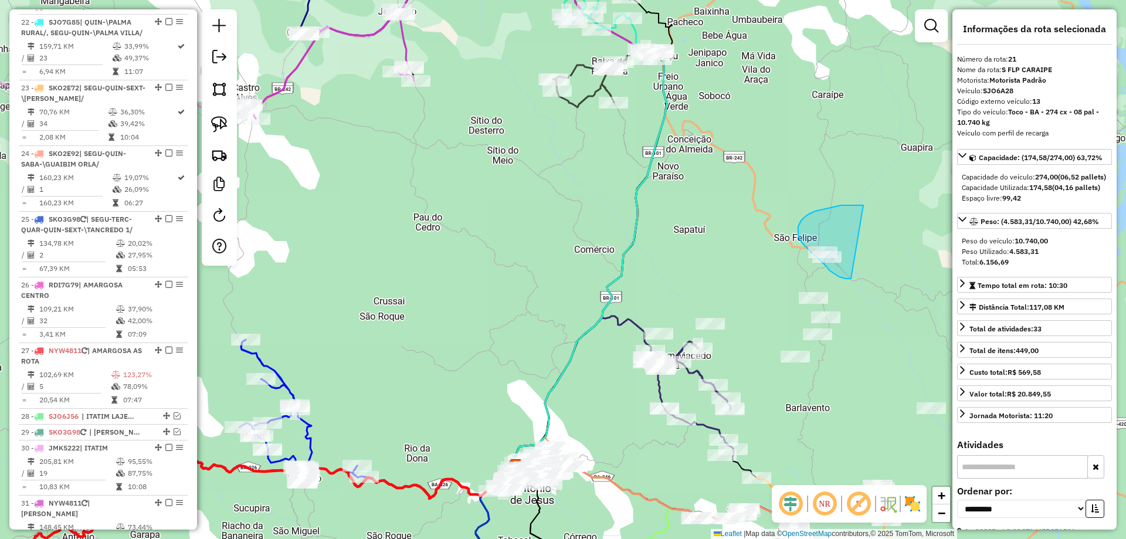
drag, startPoint x: 863, startPoint y: 205, endPoint x: 851, endPoint y: 278, distance: 74.2
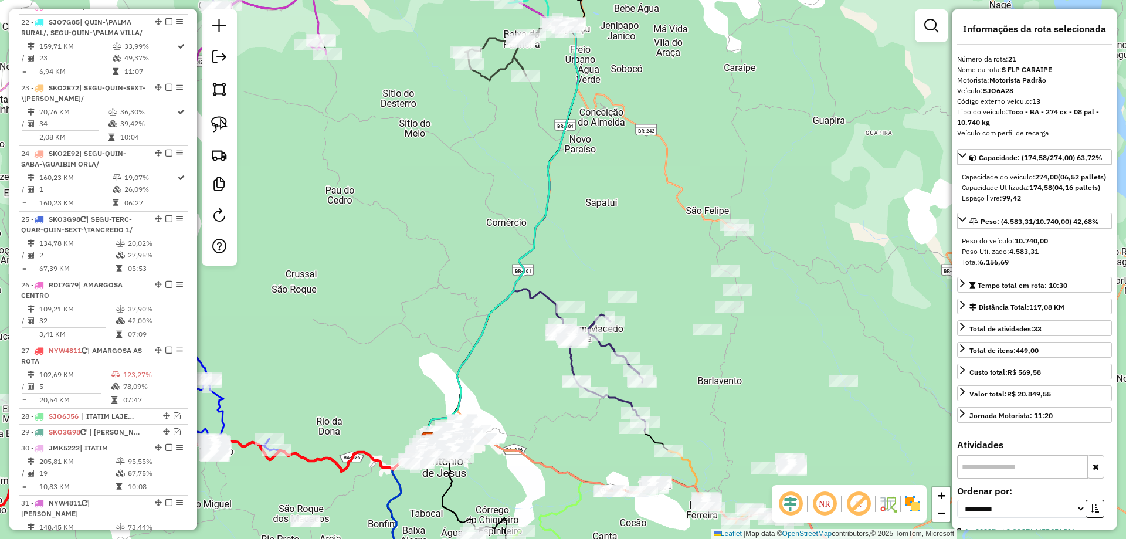
drag, startPoint x: 881, startPoint y: 298, endPoint x: 793, endPoint y: 271, distance: 92.0
click at [793, 271] on div "Janela de atendimento Grade de atendimento Capacidade Transportadoras Veículos …" at bounding box center [563, 269] width 1126 height 539
drag, startPoint x: 739, startPoint y: 193, endPoint x: 781, endPoint y: 268, distance: 86.1
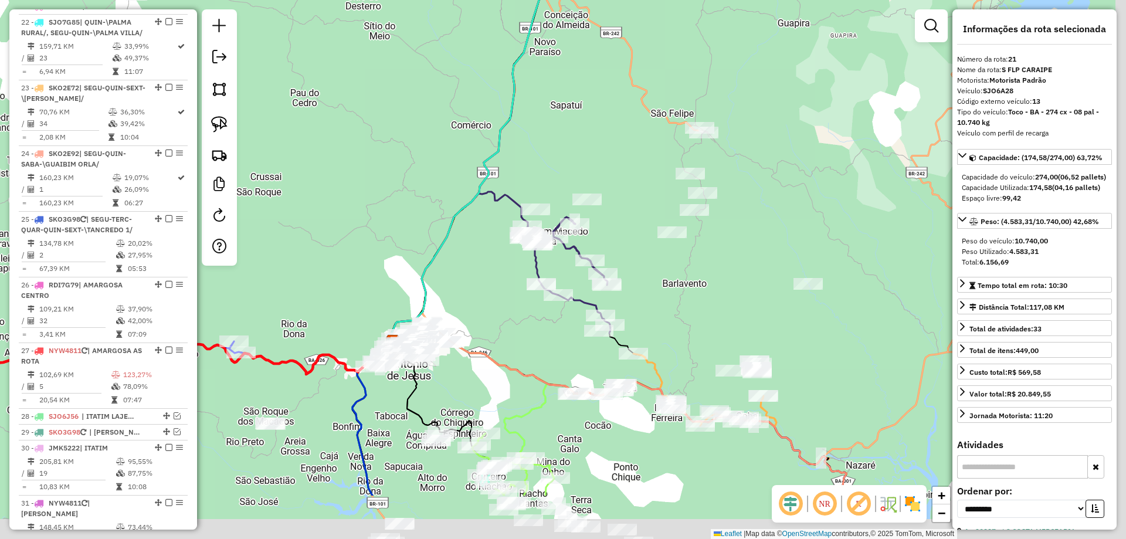
drag, startPoint x: 667, startPoint y: 258, endPoint x: 639, endPoint y: 142, distance: 119.3
click at [597, 113] on div "Janela de atendimento Grade de atendimento Capacidade Transportadoras Veículos …" at bounding box center [563, 269] width 1126 height 539
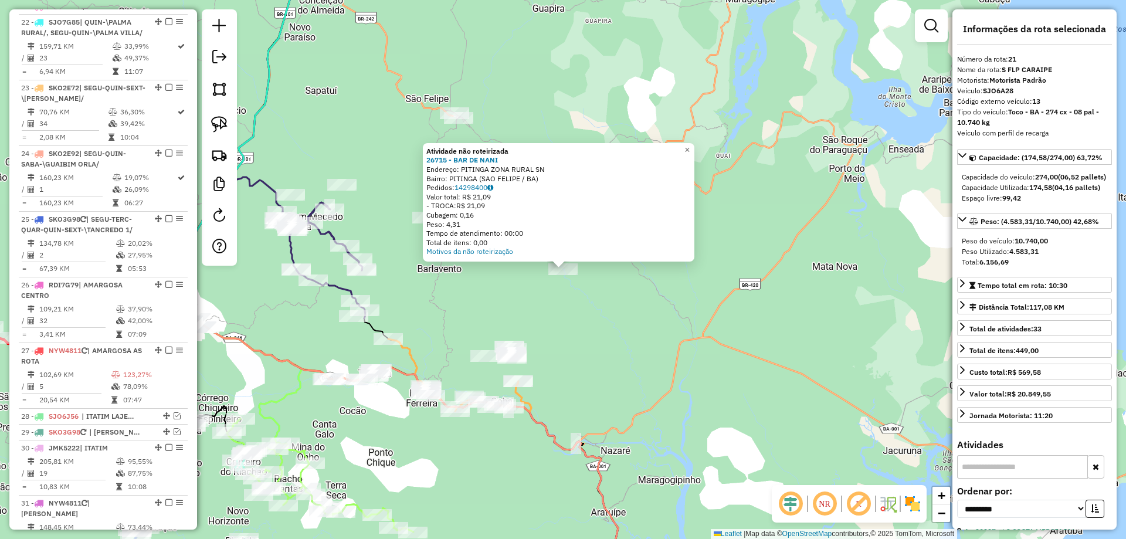
click at [603, 312] on div "Atividade não roteirizada 26715 - BAR DE NANI Endereço: PITINGA ZONA RURAL SN B…" at bounding box center [563, 269] width 1126 height 539
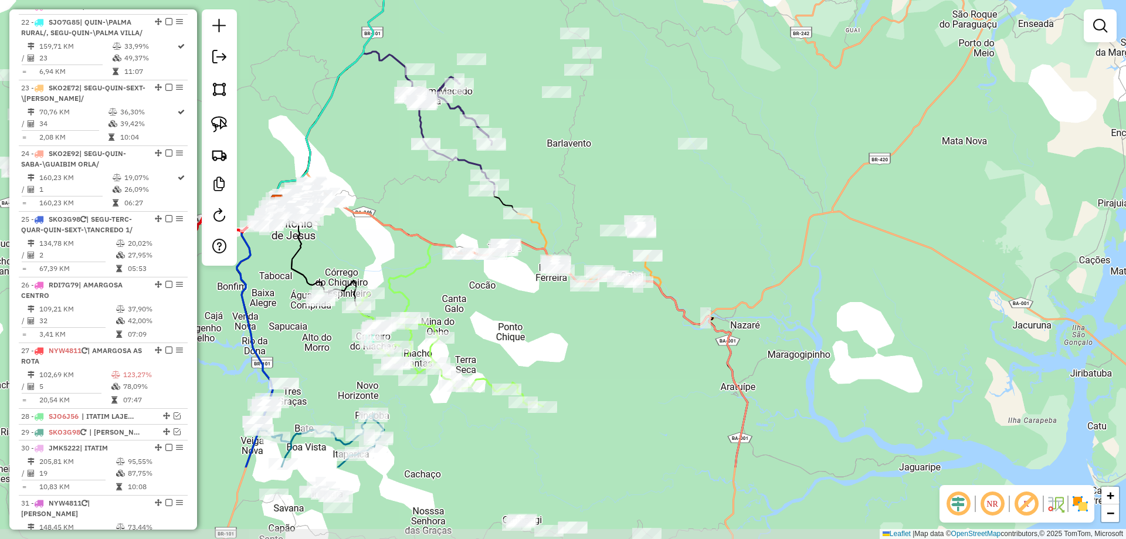
drag, startPoint x: 604, startPoint y: 376, endPoint x: 733, endPoint y: 250, distance: 180.8
click at [733, 250] on div "Janela de atendimento Grade de atendimento Capacidade Transportadoras Veículos …" at bounding box center [563, 269] width 1126 height 539
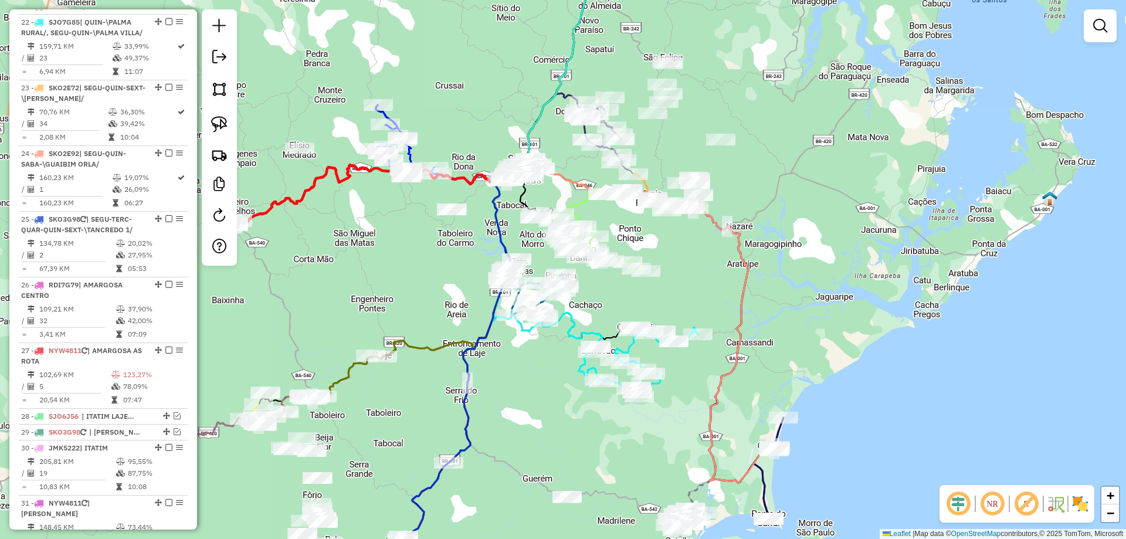
drag, startPoint x: 676, startPoint y: 325, endPoint x: 675, endPoint y: 205, distance: 120.2
click at [675, 210] on div "Janela de atendimento Grade de atendimento Capacidade Transportadoras Veículos …" at bounding box center [563, 269] width 1126 height 539
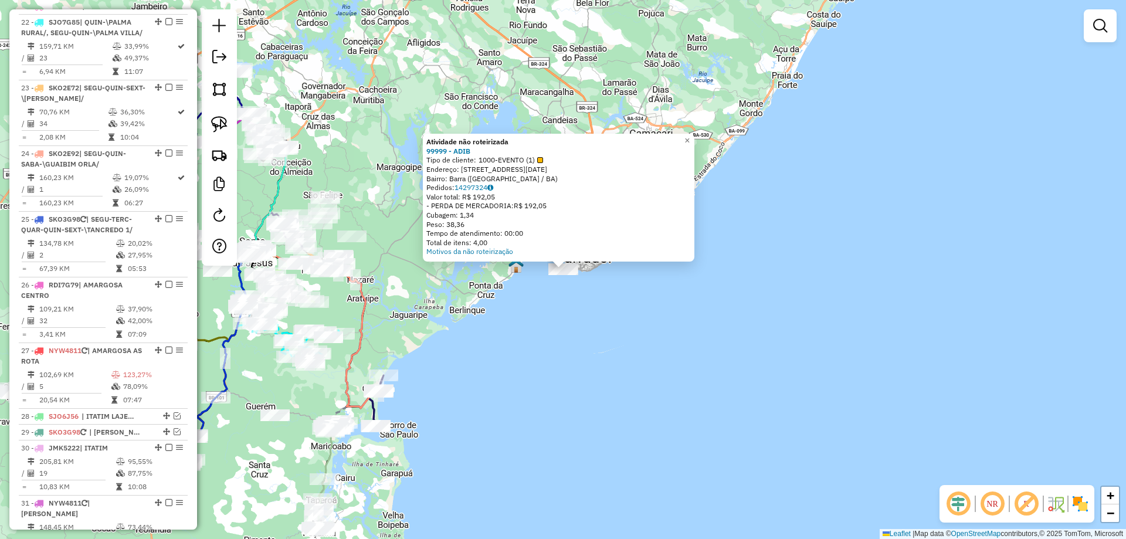
click at [568, 359] on div "Atividade não roteirizada 99999 - ADIB Tipo de cliente: 1000-EVENTO (1) Endereç…" at bounding box center [563, 269] width 1126 height 539
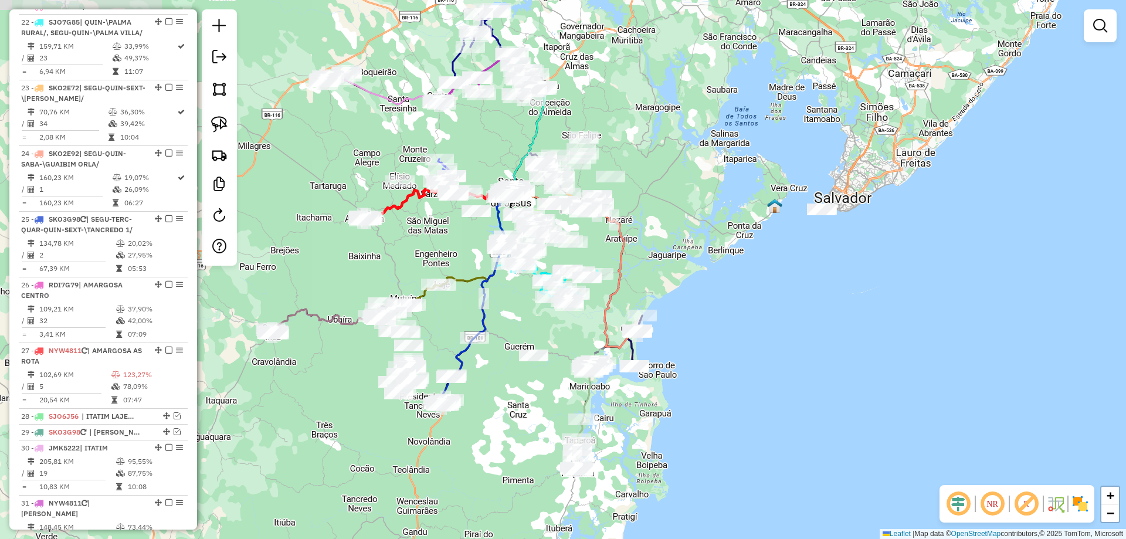
drag, startPoint x: 504, startPoint y: 363, endPoint x: 763, endPoint y: 303, distance: 265.4
click at [763, 303] on div "Janela de atendimento Grade de atendimento Capacidade Transportadoras Veículos …" at bounding box center [563, 269] width 1126 height 539
click at [634, 347] on icon at bounding box center [634, 340] width 15 height 50
select select "**********"
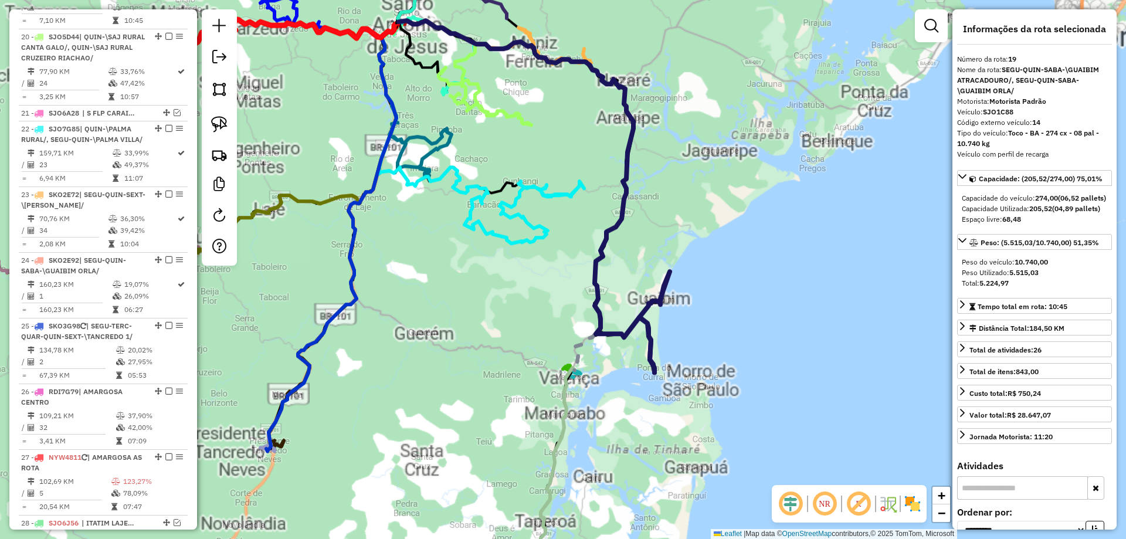
scroll to position [1769, 0]
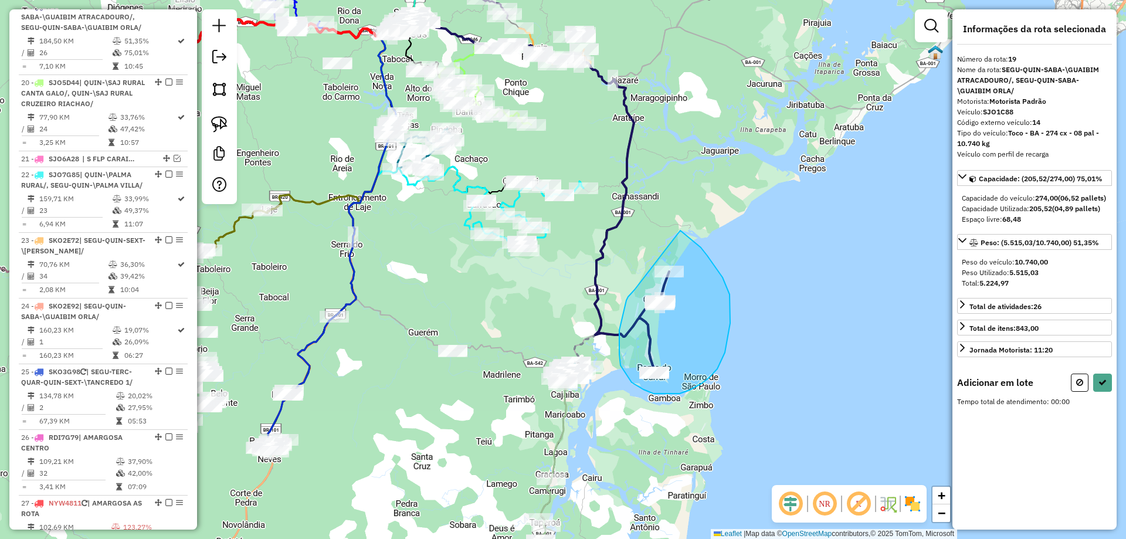
drag, startPoint x: 634, startPoint y: 290, endPoint x: 662, endPoint y: 220, distance: 74.7
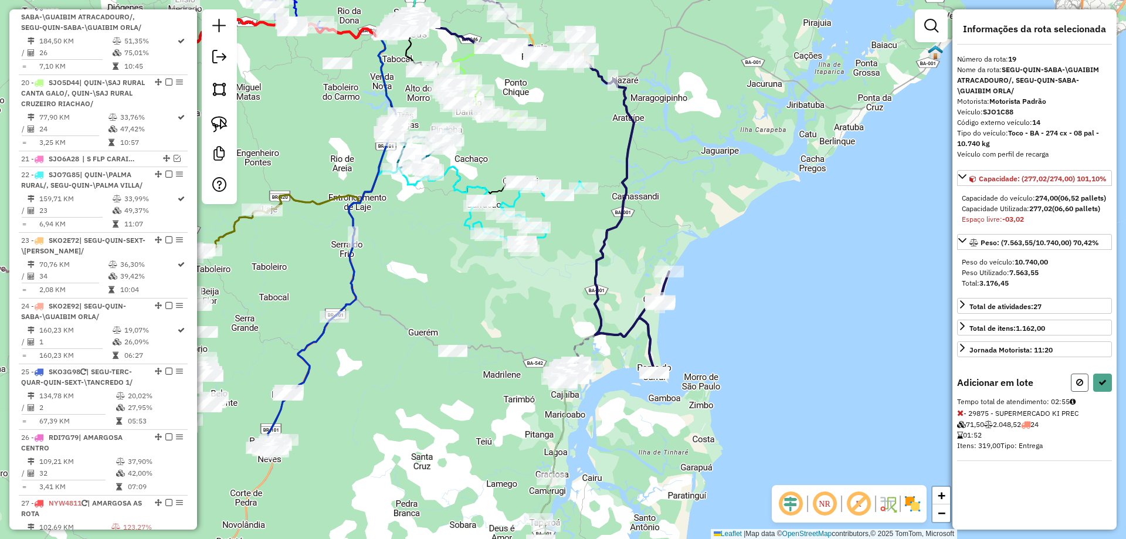
click at [1075, 389] on button at bounding box center [1080, 382] width 18 height 18
select select "**********"
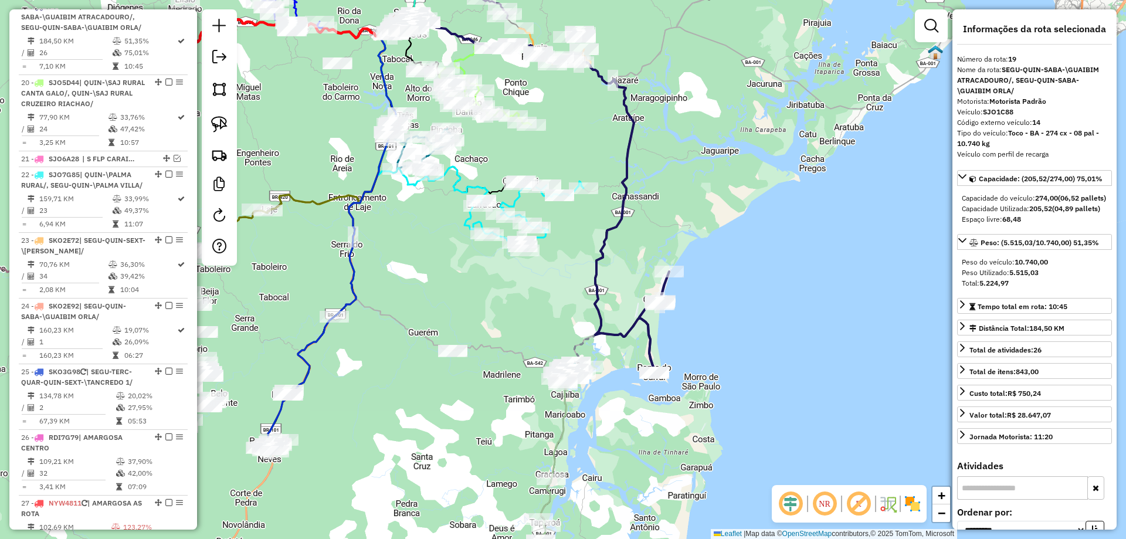
drag, startPoint x: 787, startPoint y: 346, endPoint x: 757, endPoint y: 361, distance: 33.3
click at [786, 346] on div "Janela de atendimento Grade de atendimento Capacidade Transportadoras Veículos …" at bounding box center [563, 269] width 1126 height 539
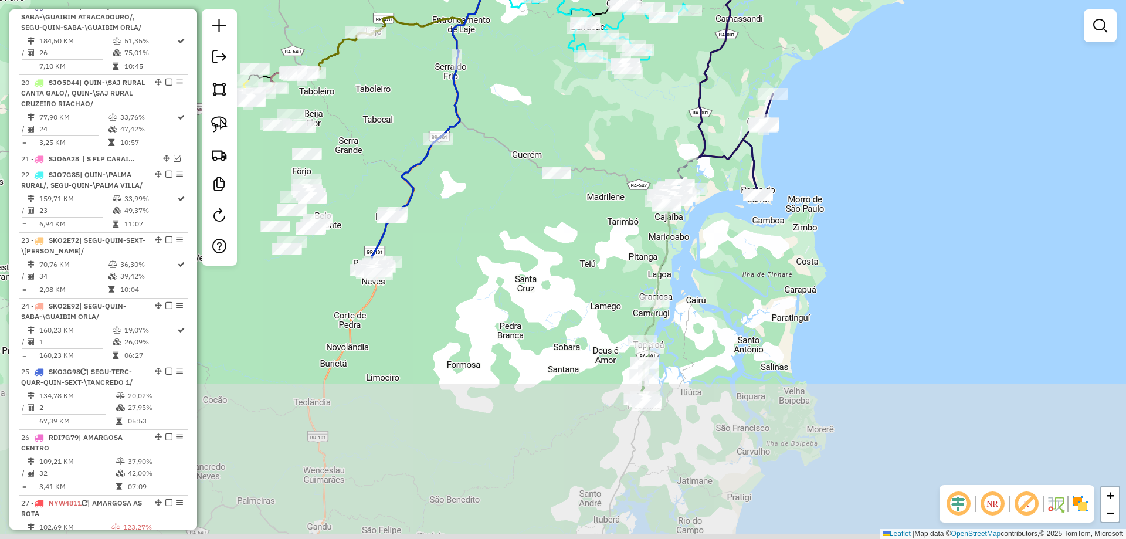
drag, startPoint x: 677, startPoint y: 453, endPoint x: 781, endPoint y: 274, distance: 207.0
click at [781, 274] on div "Janela de atendimento Grade de atendimento Capacidade Transportadoras Veículos …" at bounding box center [563, 269] width 1126 height 539
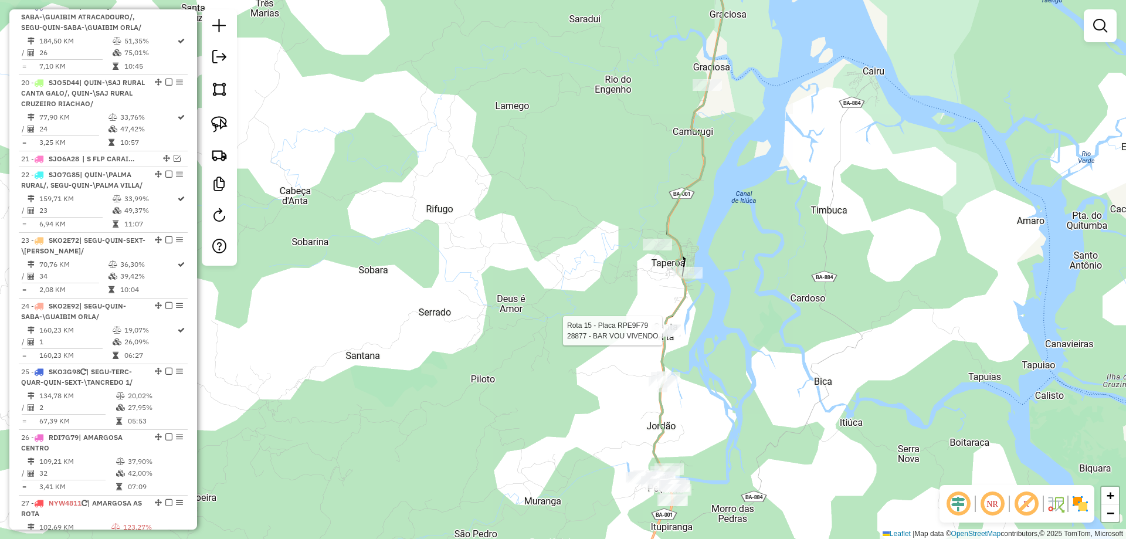
select select "**********"
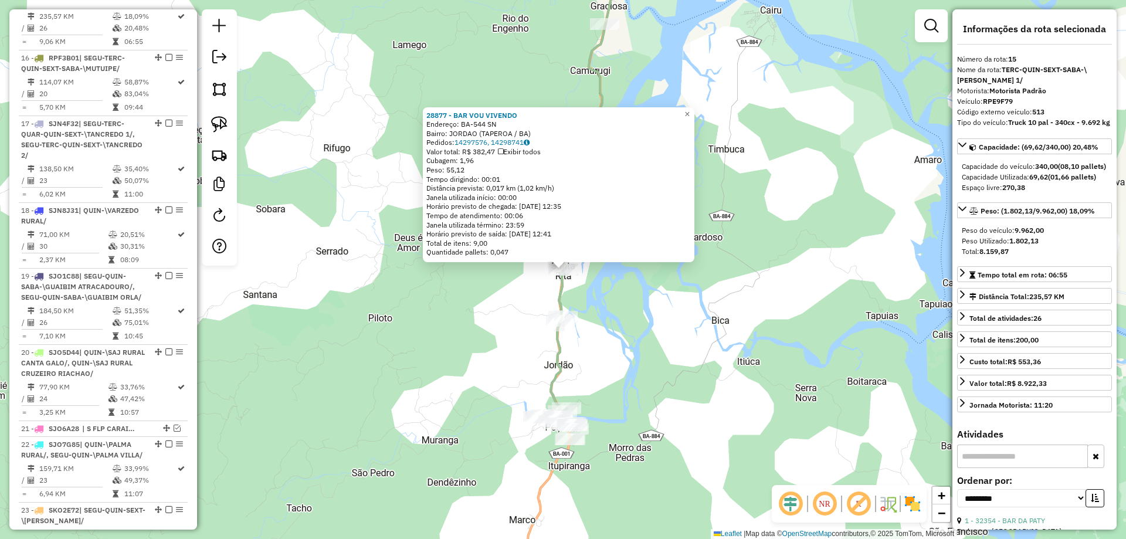
scroll to position [1486, 0]
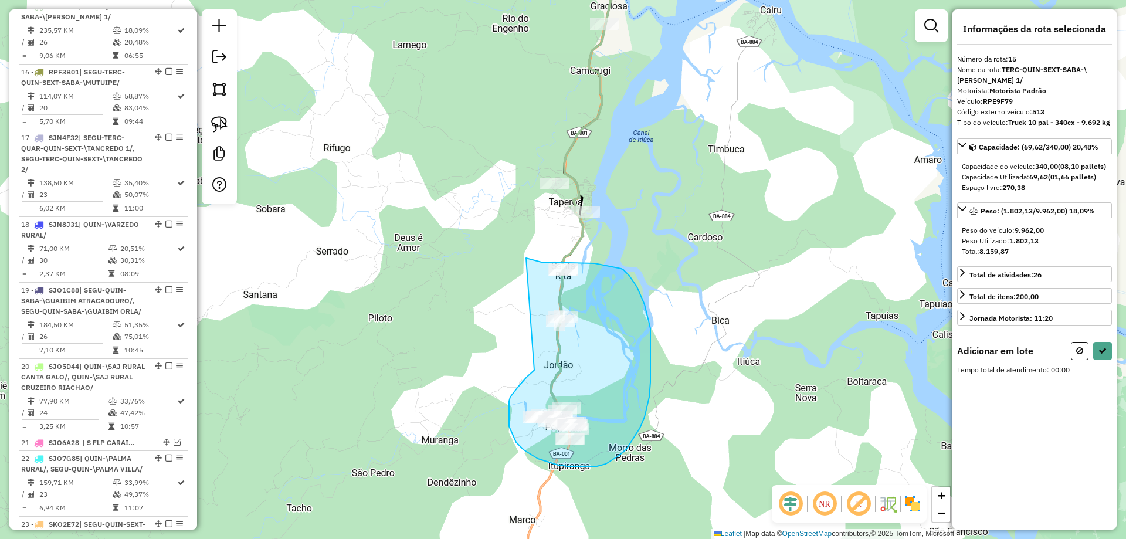
drag, startPoint x: 518, startPoint y: 387, endPoint x: 524, endPoint y: 258, distance: 129.1
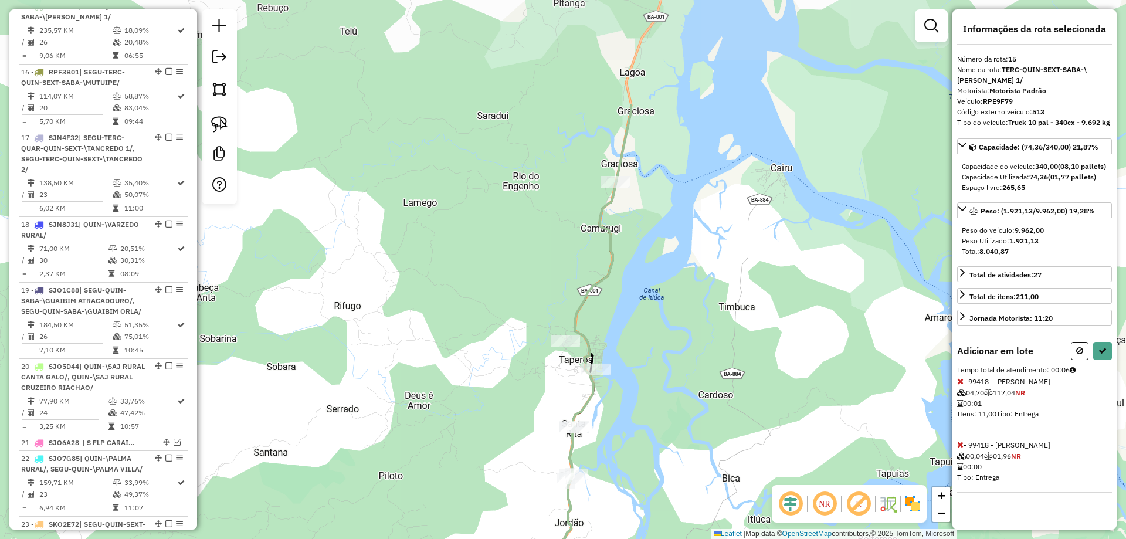
drag, startPoint x: 642, startPoint y: 162, endPoint x: 653, endPoint y: 321, distance: 159.2
click at [653, 321] on div "Janela de atendimento Grade de atendimento Capacidade Transportadoras Veículos …" at bounding box center [563, 269] width 1126 height 539
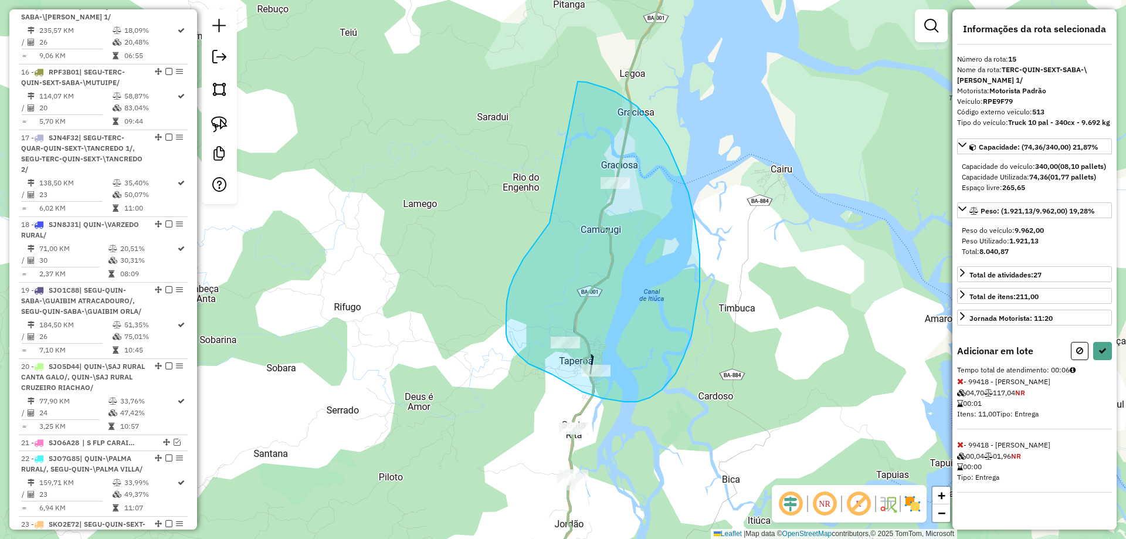
drag, startPoint x: 541, startPoint y: 233, endPoint x: 577, endPoint y: 81, distance: 156.1
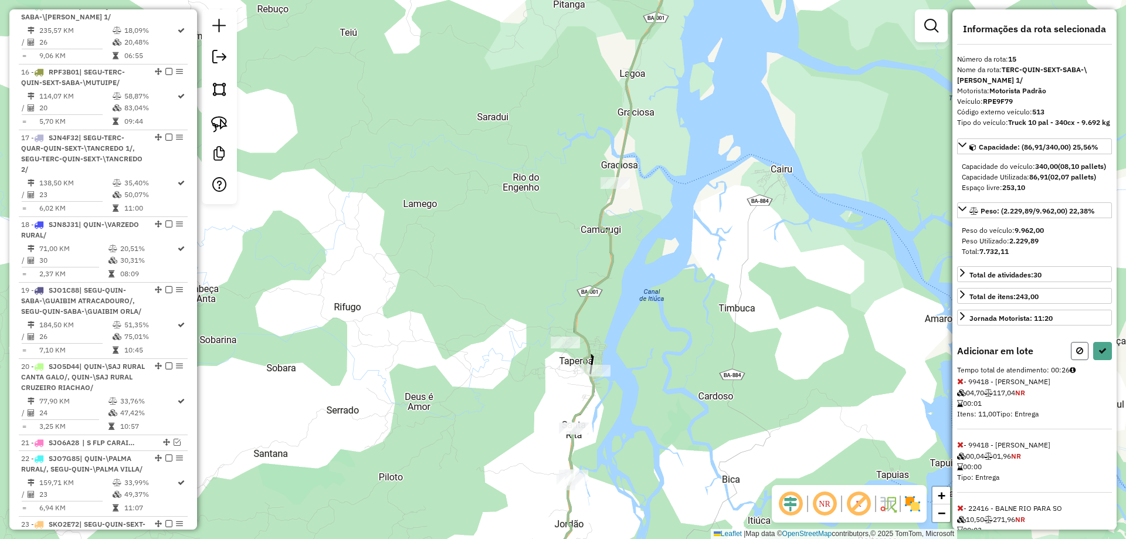
click at [1076, 355] on icon at bounding box center [1079, 350] width 7 height 8
select select "**********"
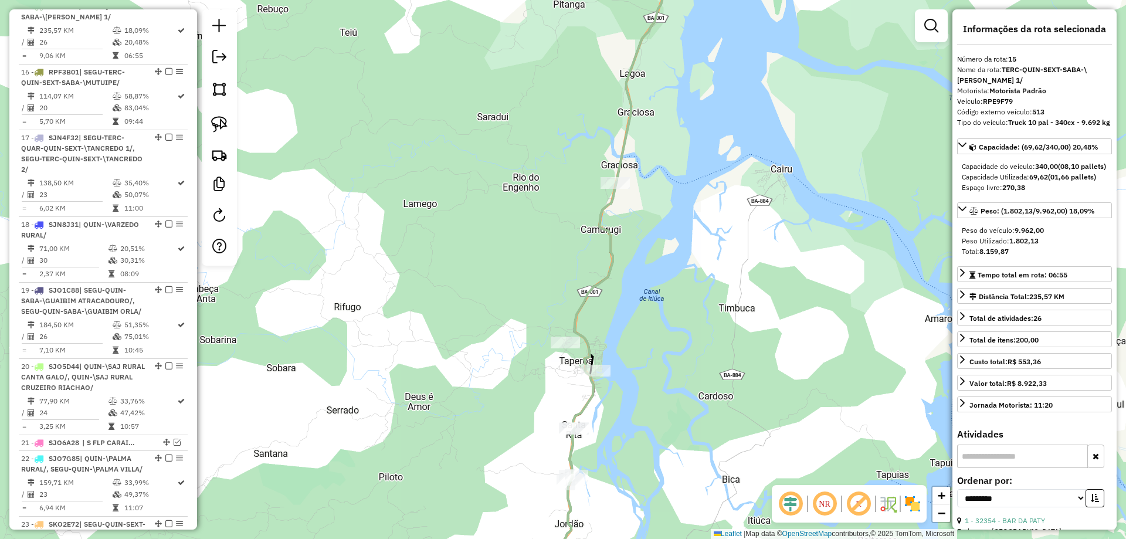
click at [771, 329] on div "Janela de atendimento Grade de atendimento Capacidade Transportadoras Veículos …" at bounding box center [563, 269] width 1126 height 539
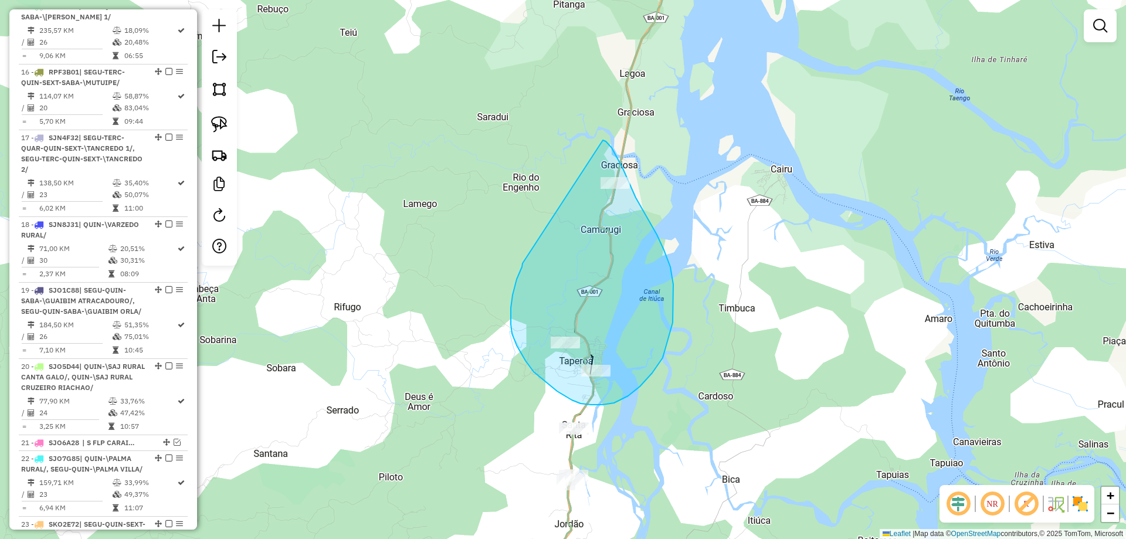
drag, startPoint x: 515, startPoint y: 283, endPoint x: 603, endPoint y: 140, distance: 167.6
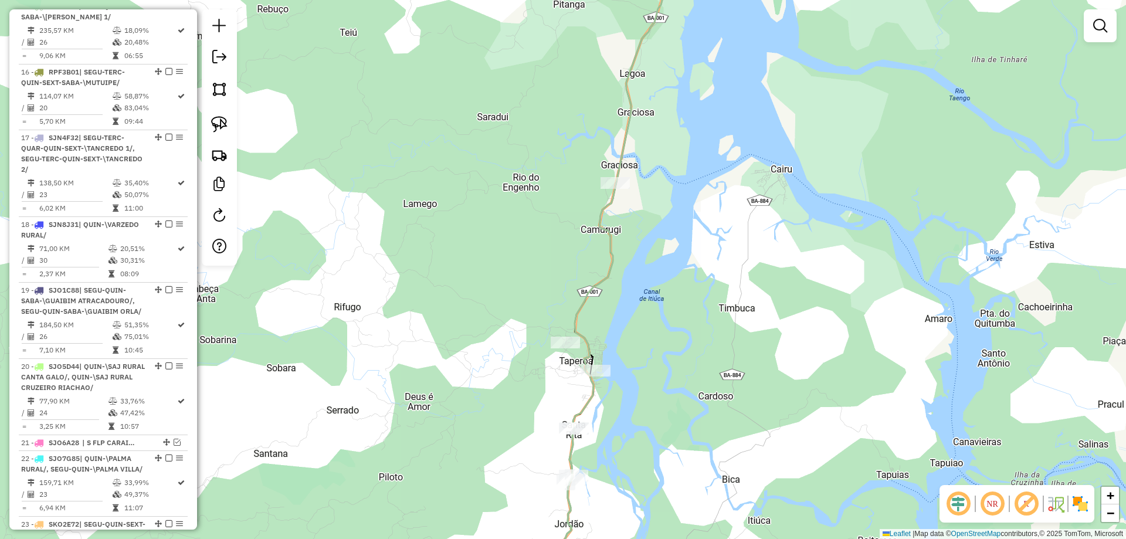
click at [593, 399] on icon at bounding box center [613, 258] width 105 height 624
select select "**********"
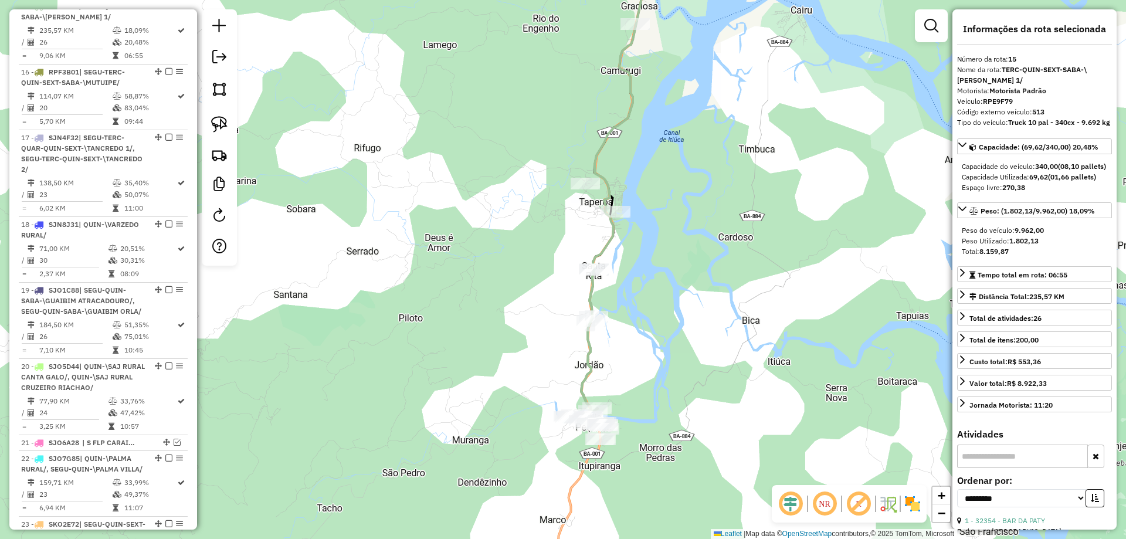
drag, startPoint x: 497, startPoint y: 353, endPoint x: 524, endPoint y: 157, distance: 198.2
click at [524, 157] on div "Janela de atendimento Grade de atendimento Capacidade Transportadoras Veículos …" at bounding box center [563, 269] width 1126 height 539
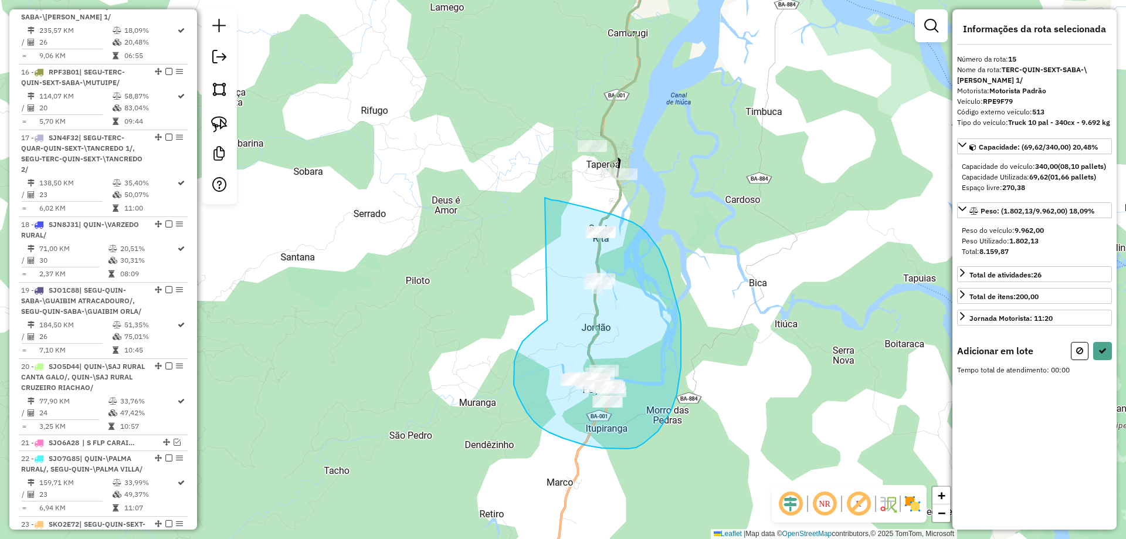
drag, startPoint x: 514, startPoint y: 361, endPoint x: 545, endPoint y: 198, distance: 166.4
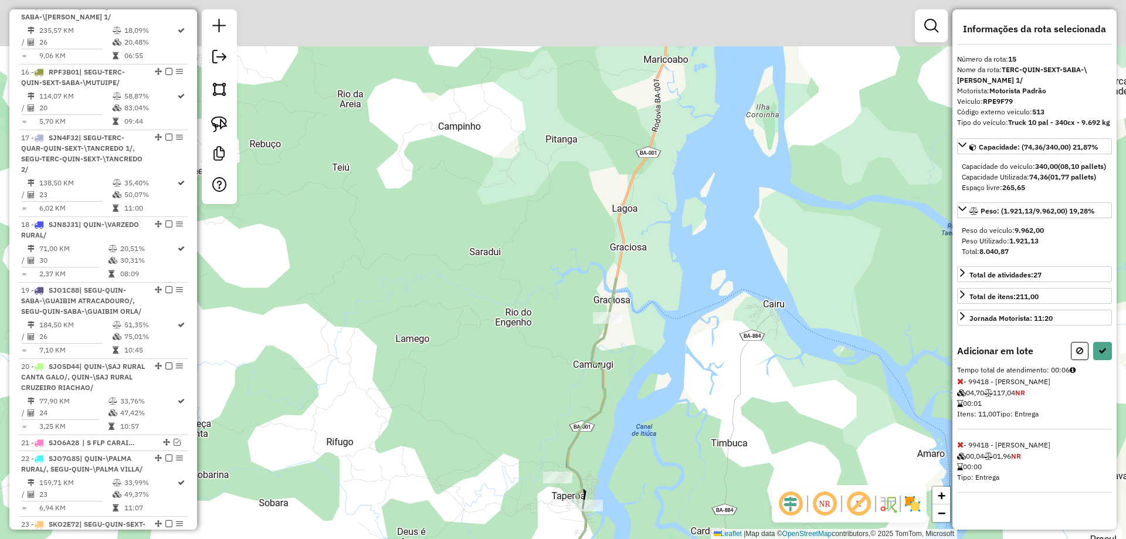
drag, startPoint x: 749, startPoint y: 115, endPoint x: 711, endPoint y: 464, distance: 350.9
click at [711, 475] on div "Janela de atendimento Grade de atendimento Capacidade Transportadoras Veículos …" at bounding box center [563, 269] width 1126 height 539
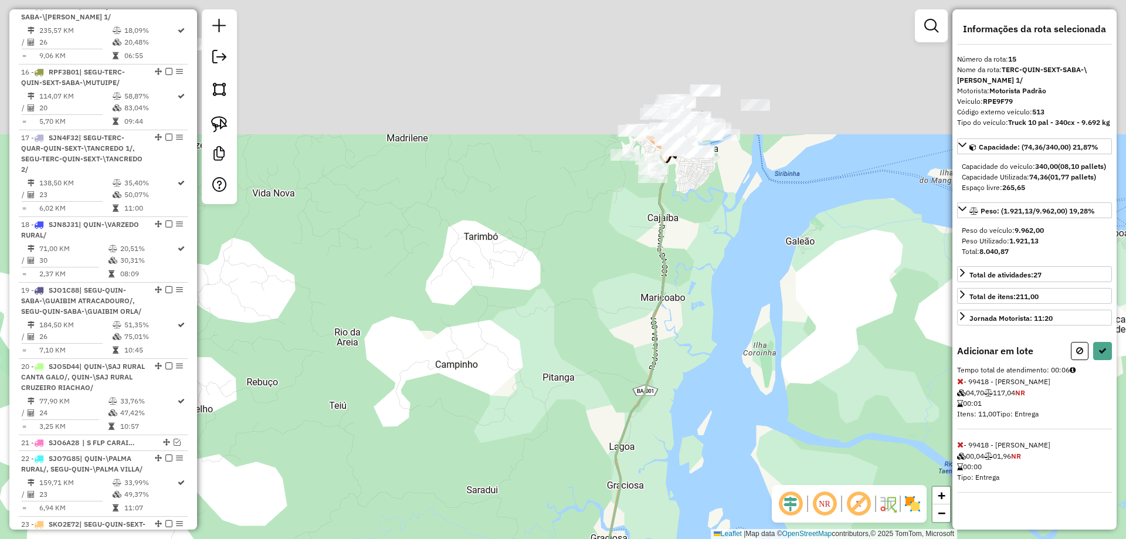
drag, startPoint x: 743, startPoint y: 132, endPoint x: 743, endPoint y: 390, distance: 257.4
click at [743, 400] on div "Janela de atendimento Grade de atendimento Capacidade Transportadoras Veículos …" at bounding box center [563, 269] width 1126 height 539
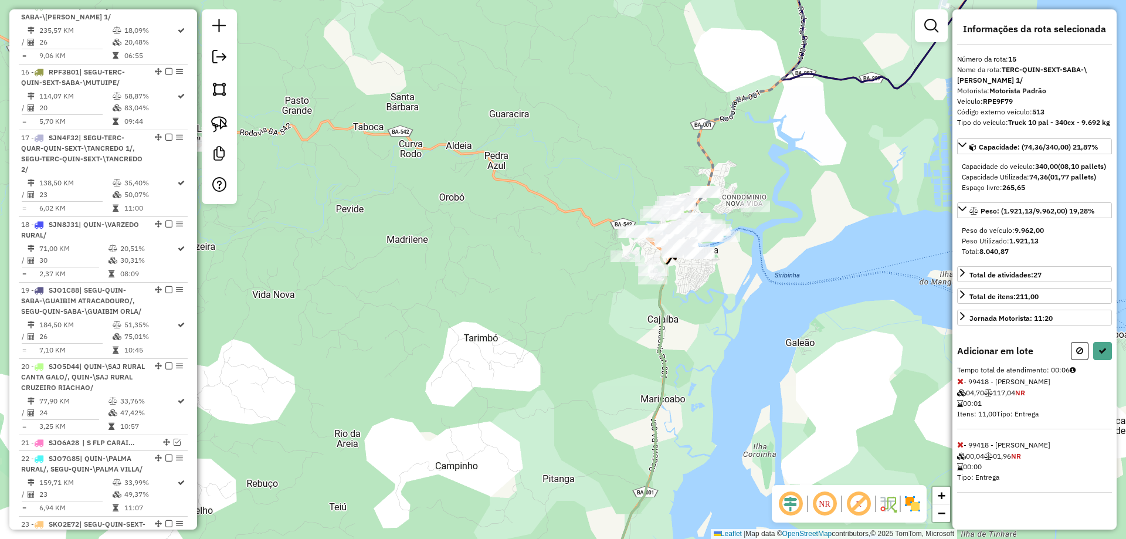
drag, startPoint x: 749, startPoint y: 271, endPoint x: 739, endPoint y: 320, distance: 49.7
click at [749, 351] on div "Janela de atendimento Grade de atendimento Capacidade Transportadoras Veículos …" at bounding box center [563, 269] width 1126 height 539
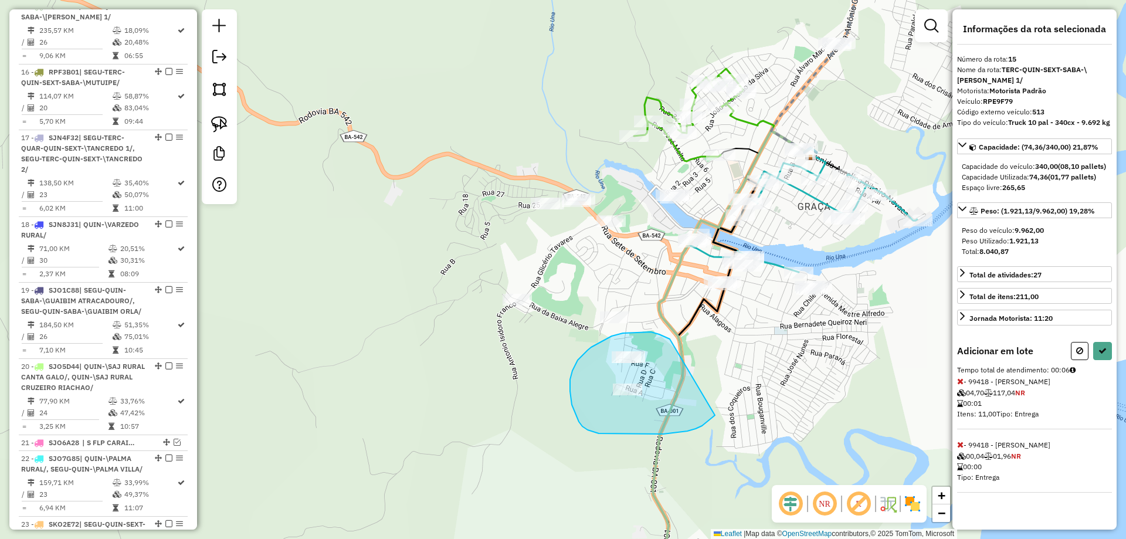
drag, startPoint x: 713, startPoint y: 416, endPoint x: 670, endPoint y: 339, distance: 89.0
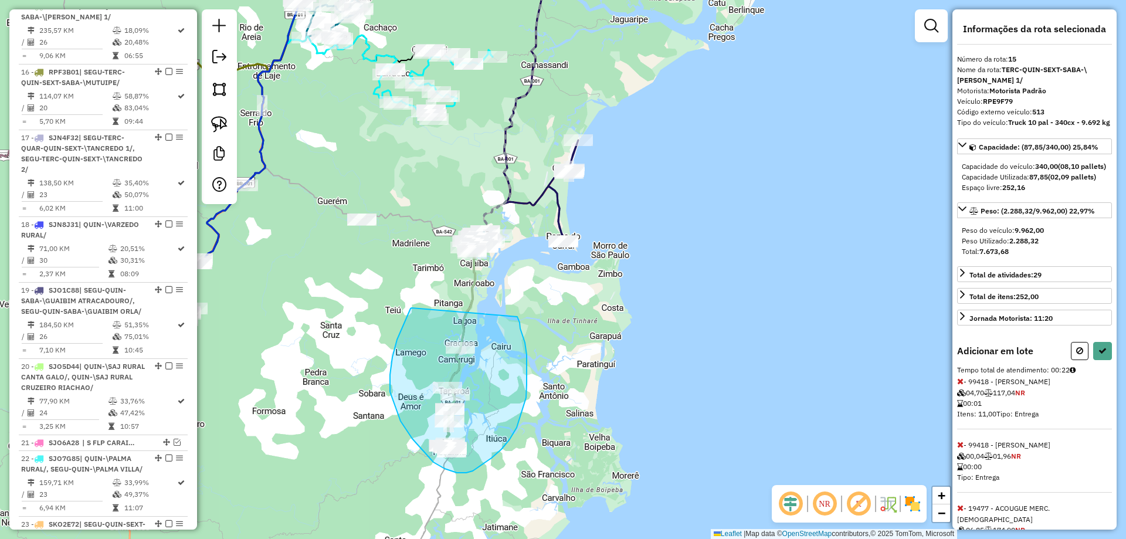
drag, startPoint x: 412, startPoint y: 308, endPoint x: 517, endPoint y: 317, distance: 105.9
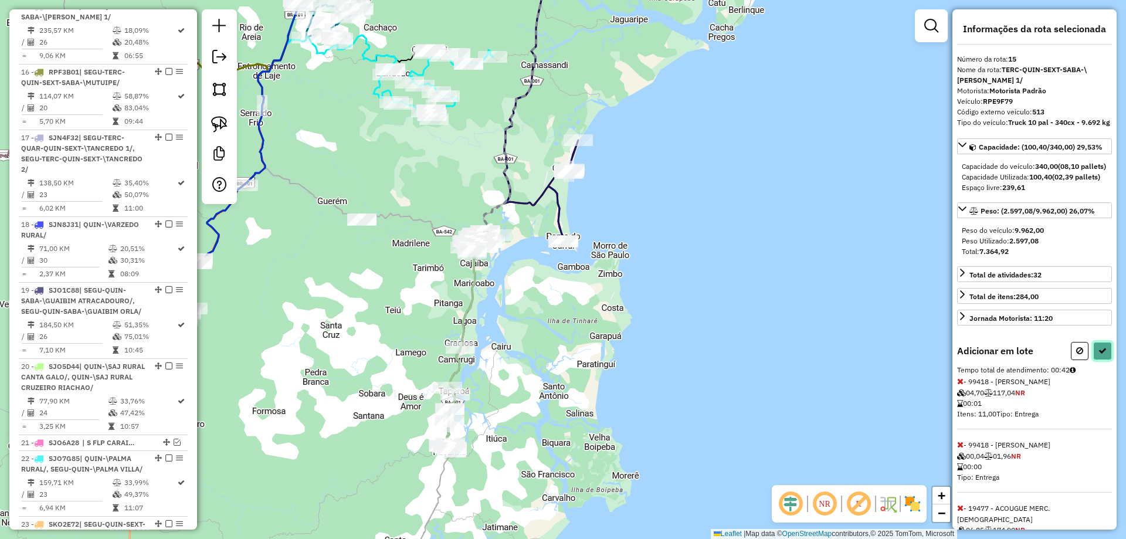
click at [1098, 355] on icon at bounding box center [1102, 350] width 8 height 8
select select "**********"
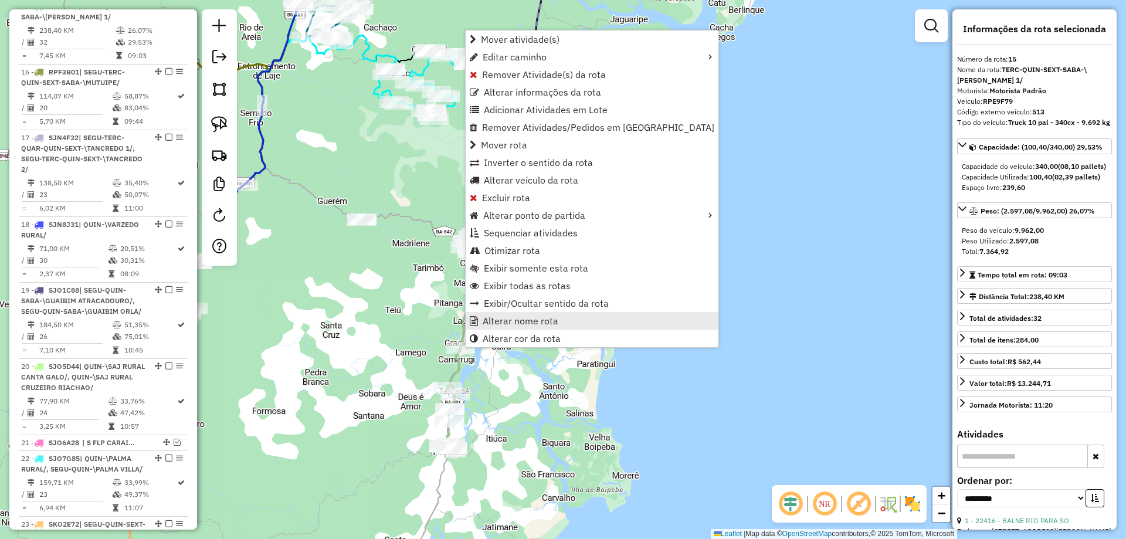
click at [498, 321] on span "Alterar nome rota" at bounding box center [521, 320] width 76 height 9
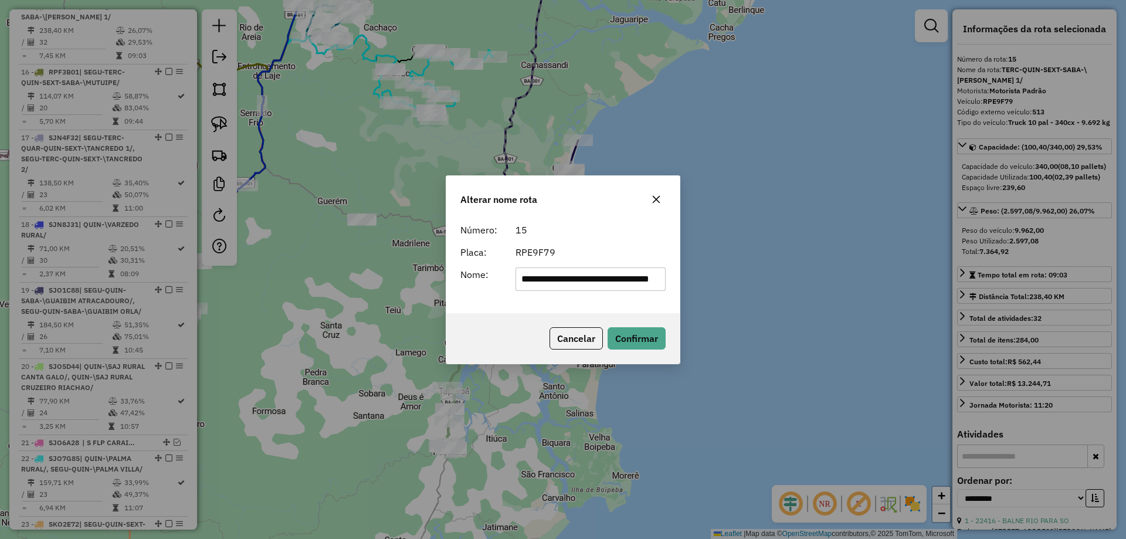
scroll to position [0, 0]
type input "**********"
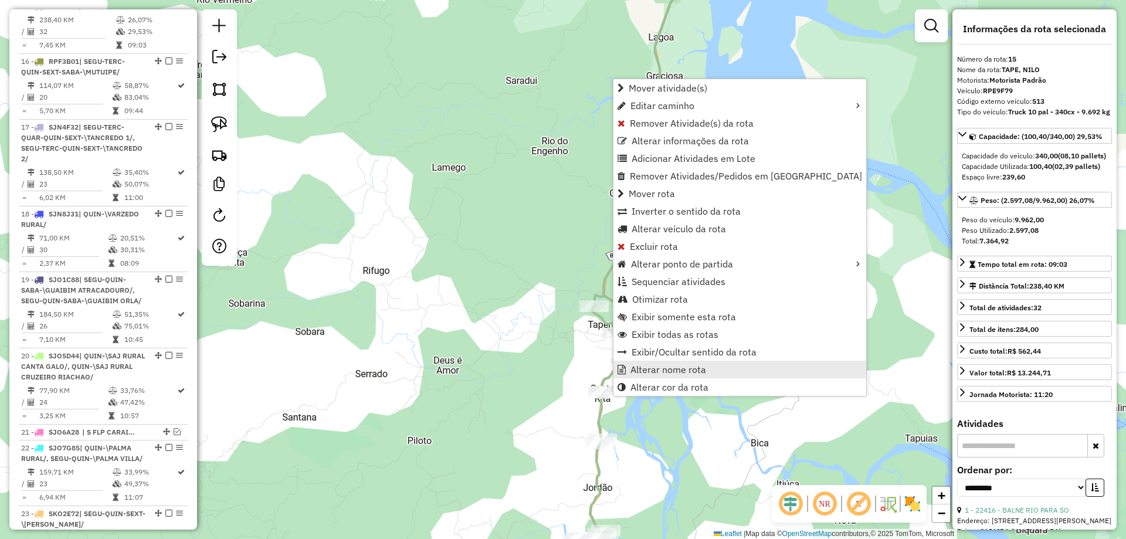
click at [637, 368] on span "Alterar nome rota" at bounding box center [668, 369] width 76 height 9
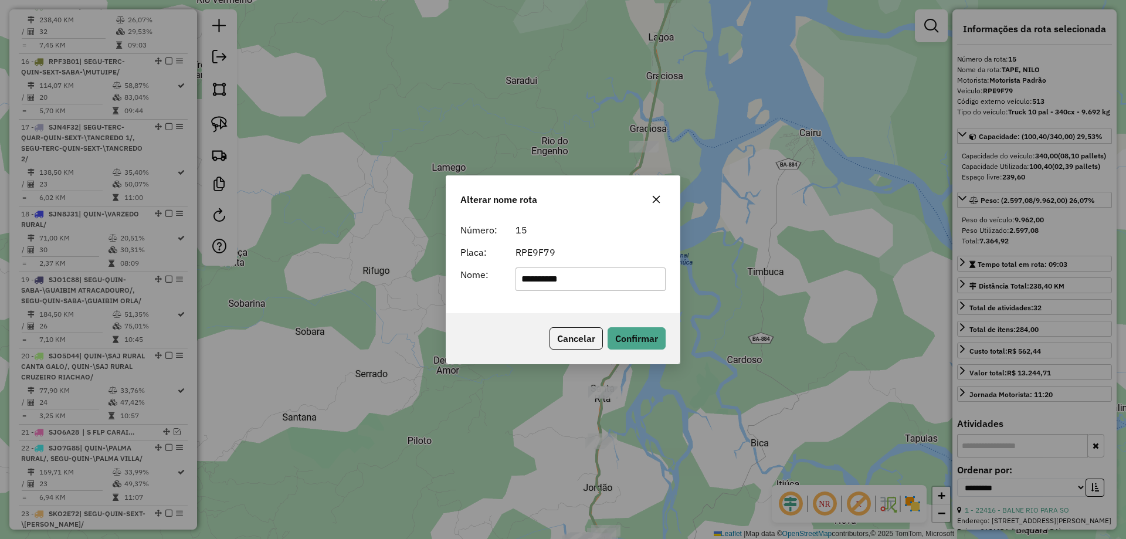
drag, startPoint x: 546, startPoint y: 280, endPoint x: 429, endPoint y: 300, distance: 118.4
click at [433, 300] on div "**********" at bounding box center [563, 269] width 1126 height 539
type input "**********"
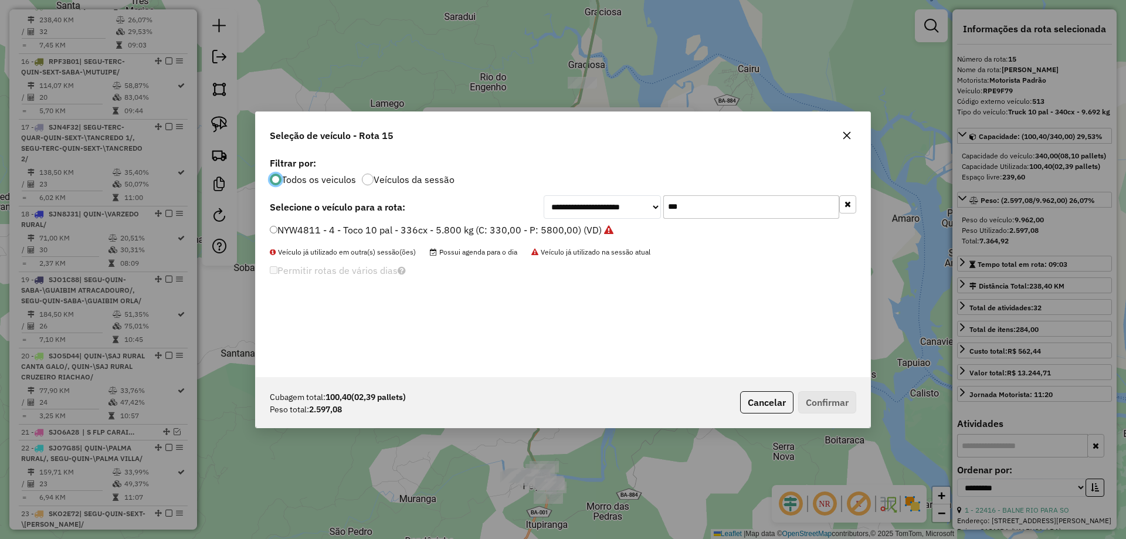
scroll to position [6, 4]
drag, startPoint x: 706, startPoint y: 215, endPoint x: 513, endPoint y: 214, distance: 192.9
click at [513, 214] on div "**********" at bounding box center [563, 206] width 586 height 23
type input "****"
click at [511, 226] on label "RDI5J22 - 464 - Truck 10 pal - 340cx - 9.692 kg (C: 340,00 - P: 9962,00) (VD)" at bounding box center [446, 230] width 353 height 14
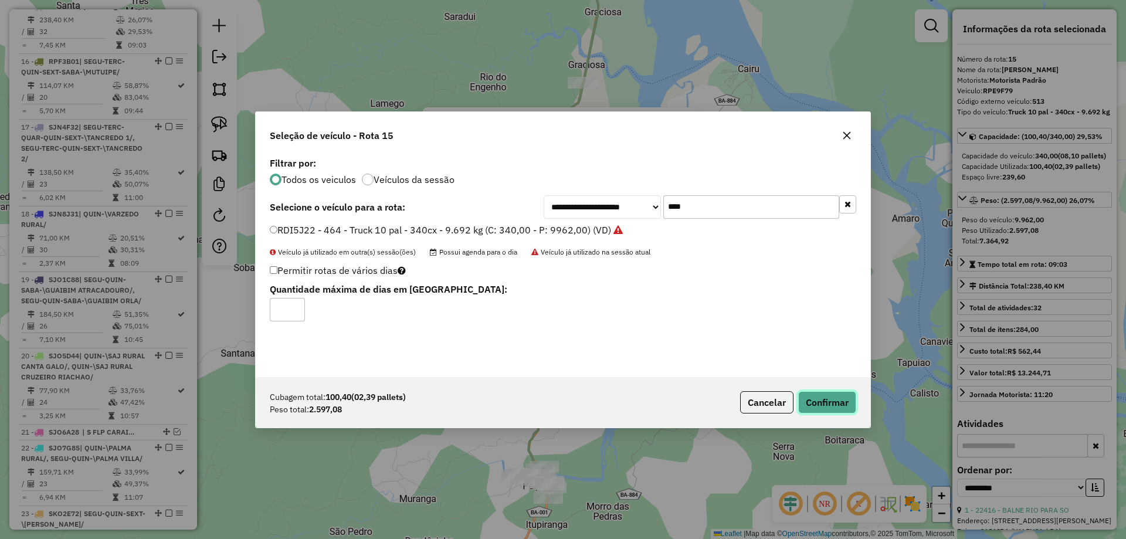
click at [801, 397] on button "Confirmar" at bounding box center [827, 402] width 58 height 22
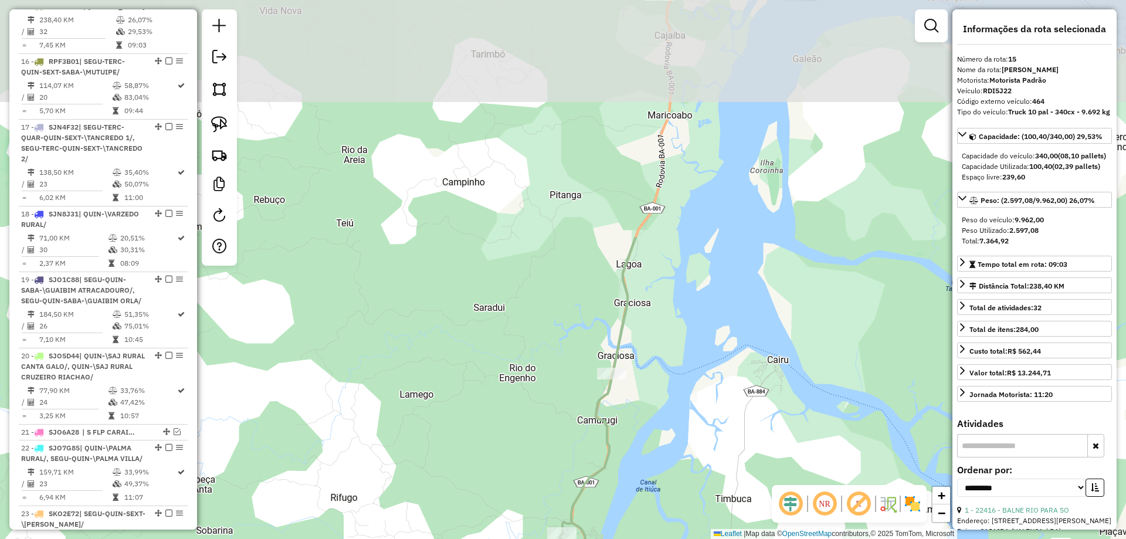
drag, startPoint x: 575, startPoint y: 108, endPoint x: 596, endPoint y: 400, distance: 292.7
click at [610, 505] on icon at bounding box center [590, 513] width 89 height 552
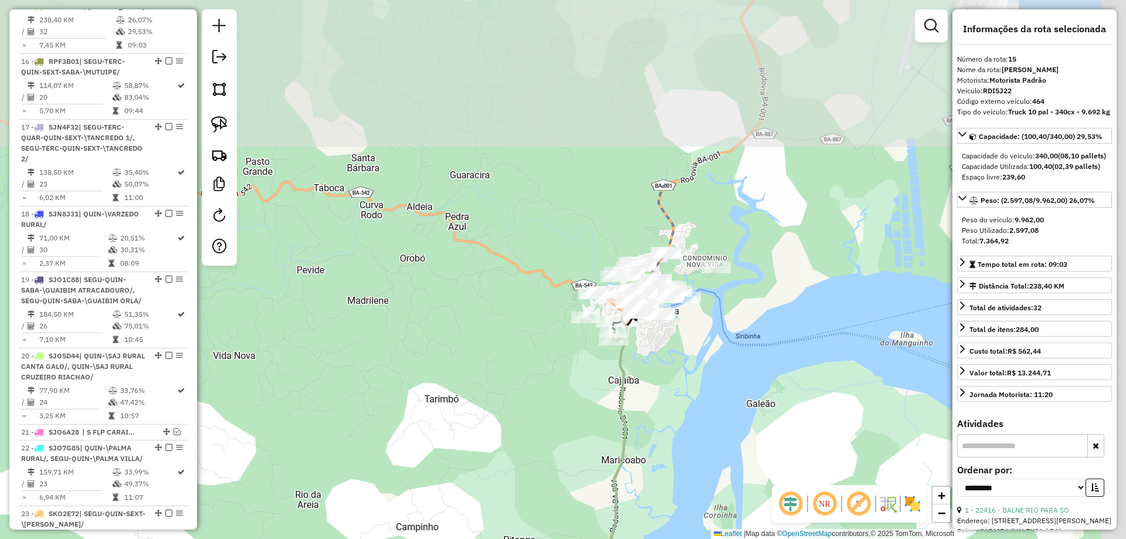
drag, startPoint x: 592, startPoint y: 169, endPoint x: 537, endPoint y: 400, distance: 237.9
click at [536, 415] on div "Janela de atendimento Grade de atendimento Capacidade Transportadoras Veículos …" at bounding box center [563, 269] width 1126 height 539
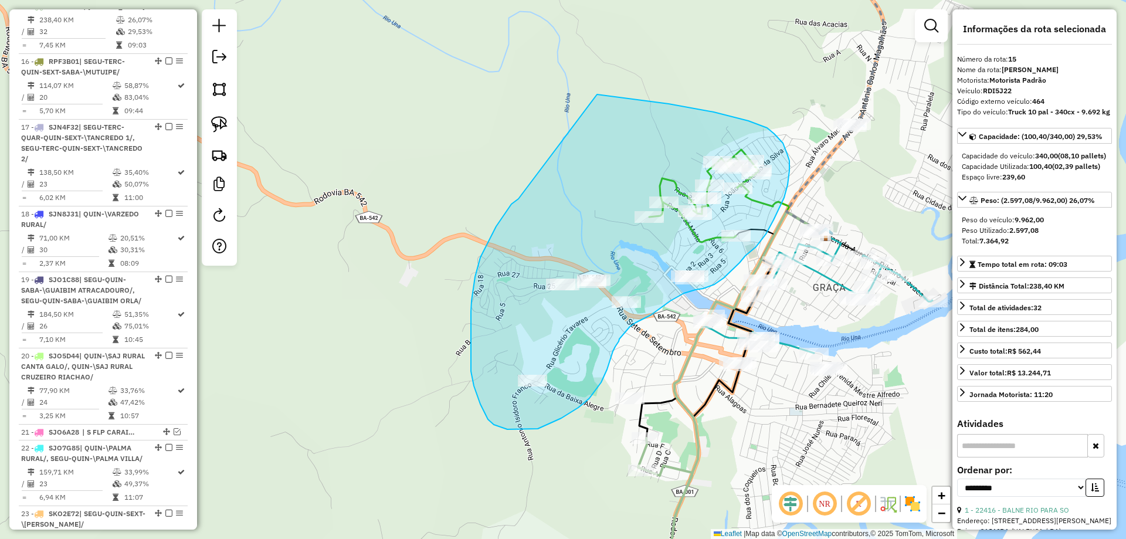
drag, startPoint x: 518, startPoint y: 199, endPoint x: 595, endPoint y: 94, distance: 130.0
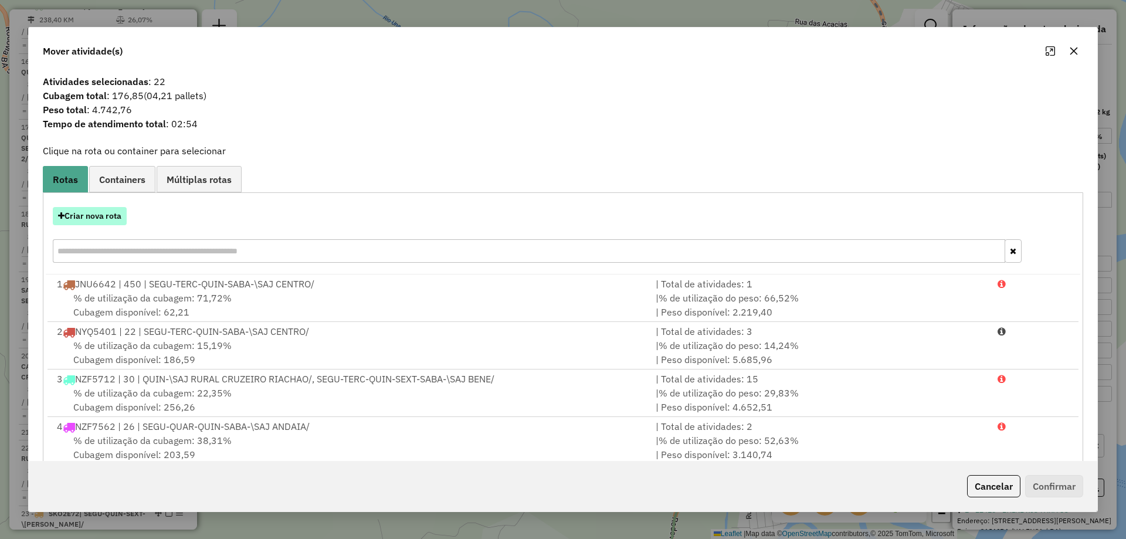
click at [91, 212] on button "Criar nova rota" at bounding box center [90, 216] width 74 height 18
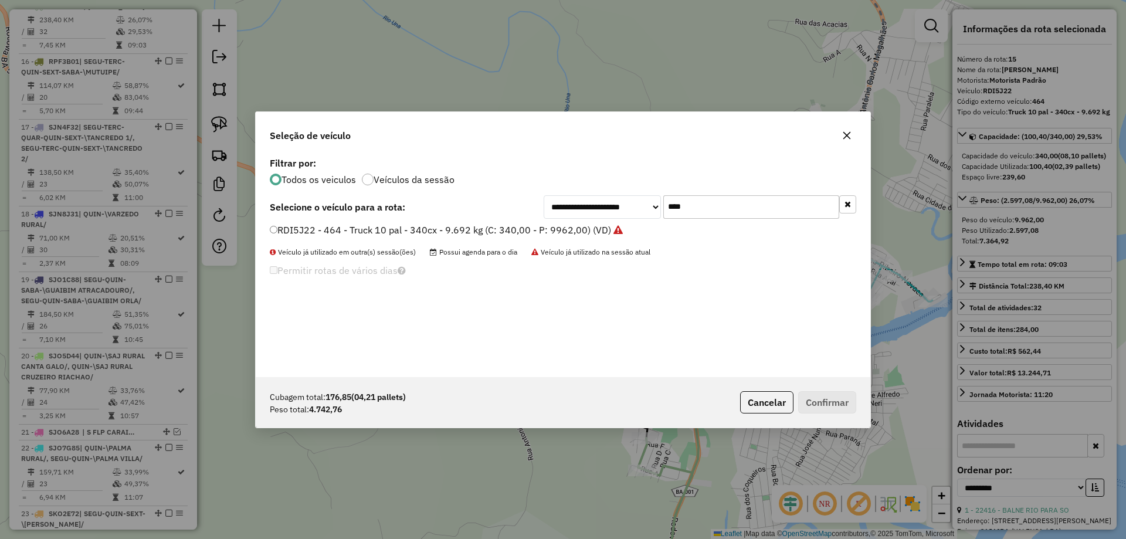
drag, startPoint x: 740, startPoint y: 205, endPoint x: 456, endPoint y: 222, distance: 285.4
click at [476, 221] on div "**********" at bounding box center [563, 265] width 614 height 223
type input "****"
click at [457, 224] on label "RDA9B22 - 467 - Vuck - BA - 205 cx - 6 pal - 7.560kg (C: 205,00 - P: 7560,00) (…" at bounding box center [457, 230] width 374 height 14
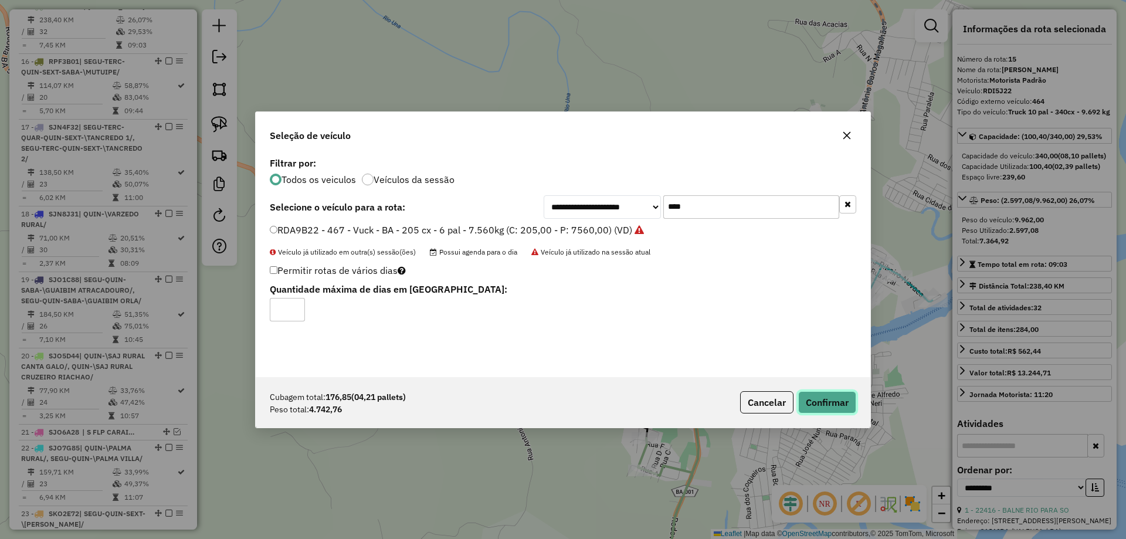
click at [816, 393] on button "Confirmar" at bounding box center [827, 402] width 58 height 22
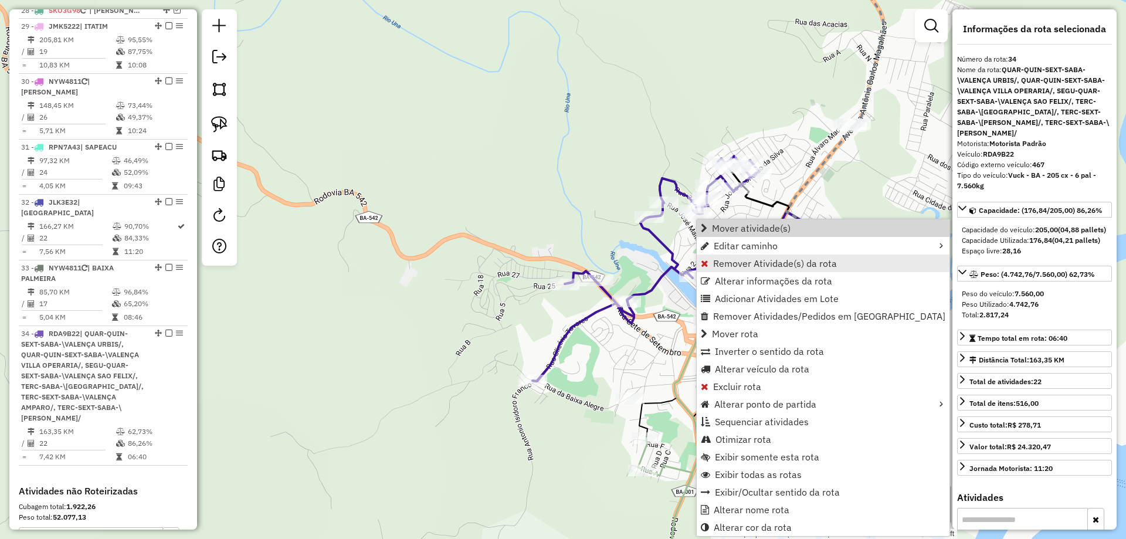
scroll to position [2424, 0]
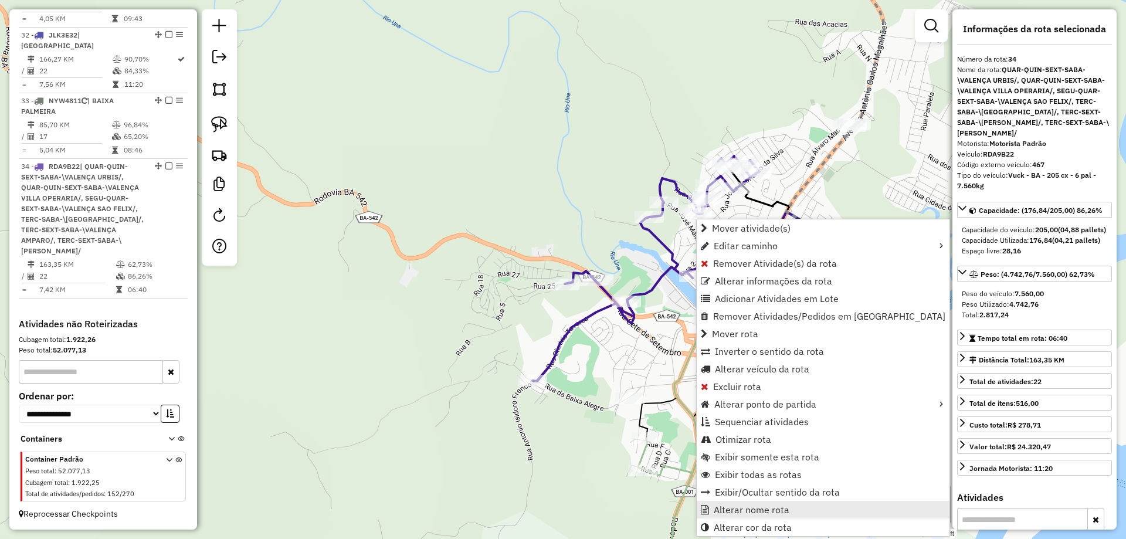
click at [747, 506] on span "Alterar nome rota" at bounding box center [751, 509] width 76 height 9
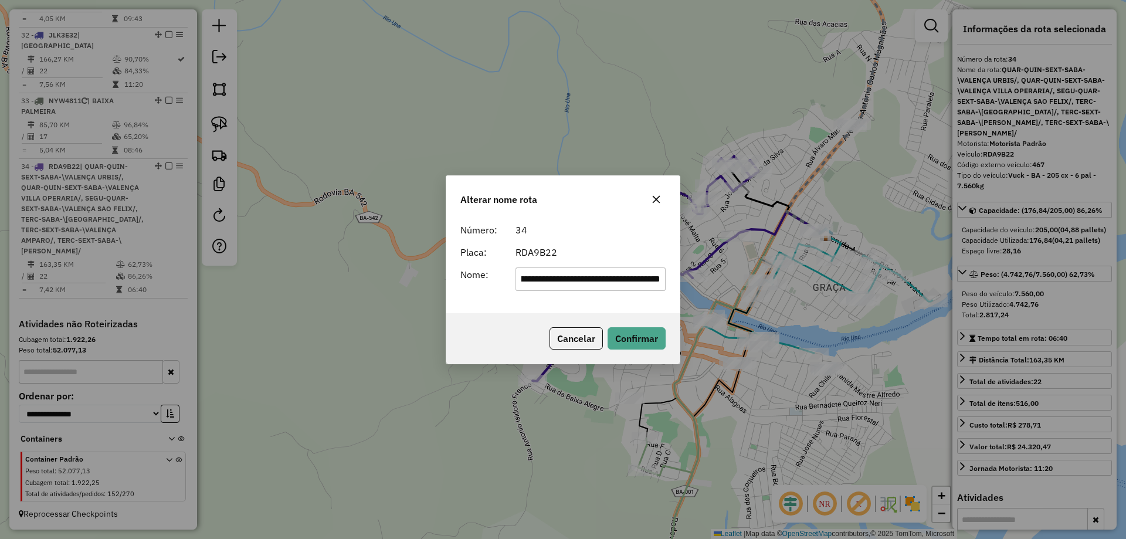
scroll to position [0, 0]
type input "**********"
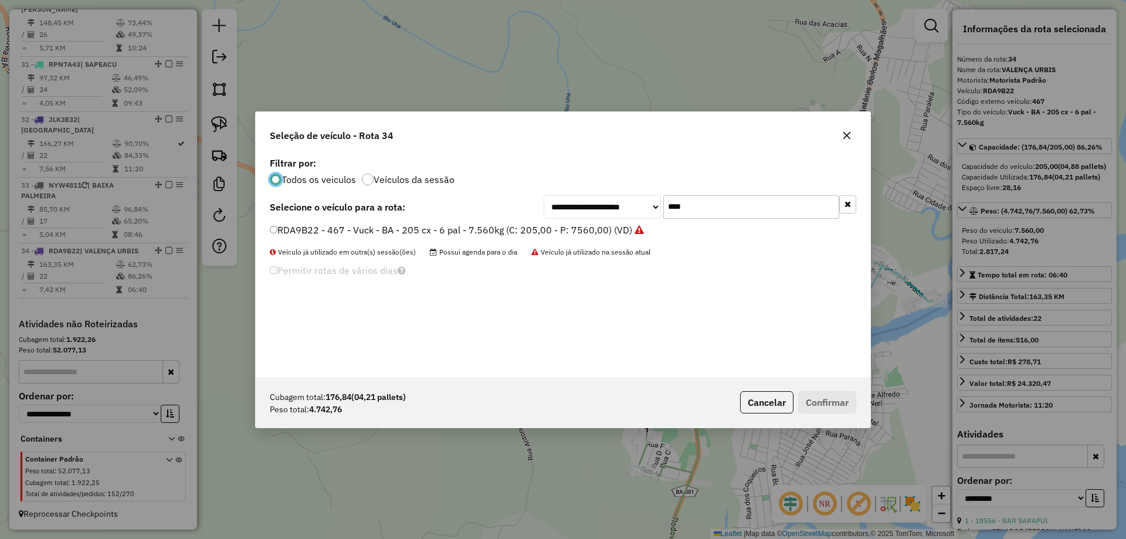
scroll to position [6, 4]
drag, startPoint x: 709, startPoint y: 200, endPoint x: 698, endPoint y: 200, distance: 10.6
click at [703, 200] on input "****" at bounding box center [751, 206] width 176 height 23
click at [566, 229] on label "RDA9B22 - 467 - Vuck - BA - 205 cx - 6 pal - 7.560kg (C: 205,00 - P: 7560,00) (…" at bounding box center [457, 230] width 374 height 14
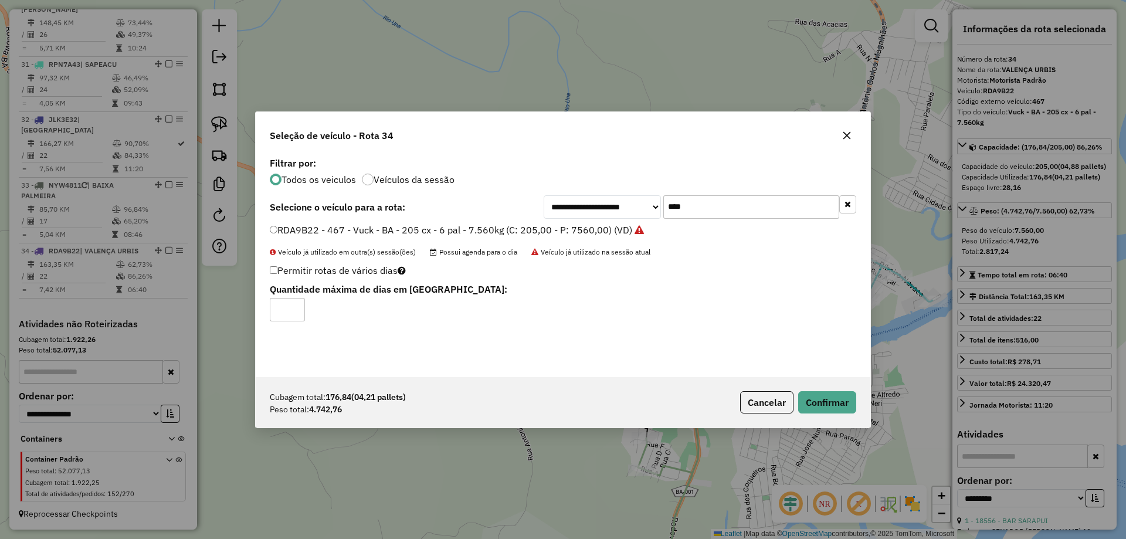
drag, startPoint x: 693, startPoint y: 209, endPoint x: 622, endPoint y: 213, distance: 71.1
click at [625, 213] on div "**********" at bounding box center [699, 206] width 312 height 23
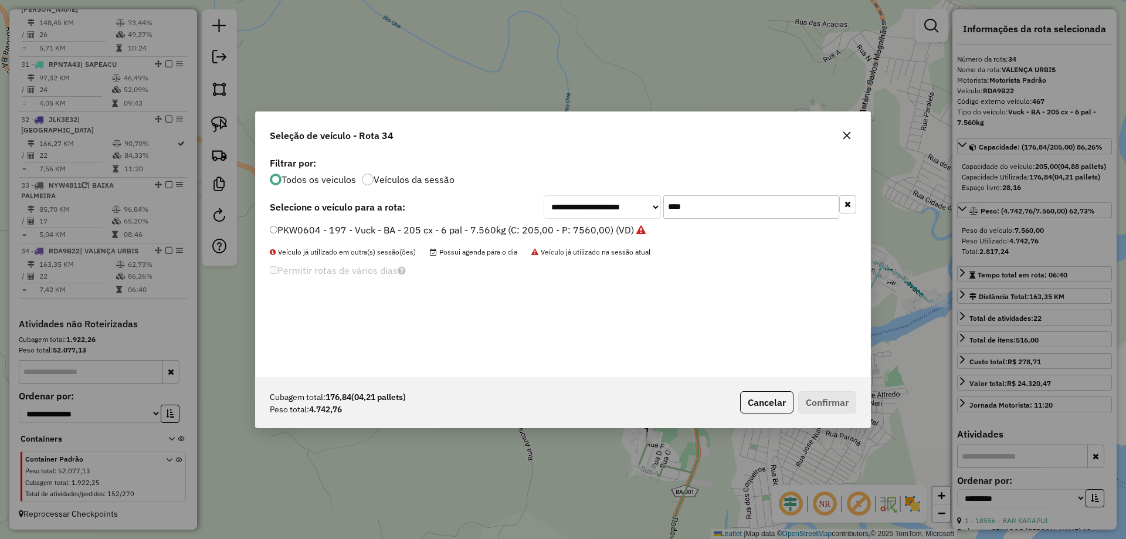
type input "****"
click at [607, 235] on label "PKW0604 - 197 - Vuck - BA - 205 cx - 6 pal - 7.560kg (C: 205,00 - P: 7560,00) (…" at bounding box center [458, 230] width 376 height 14
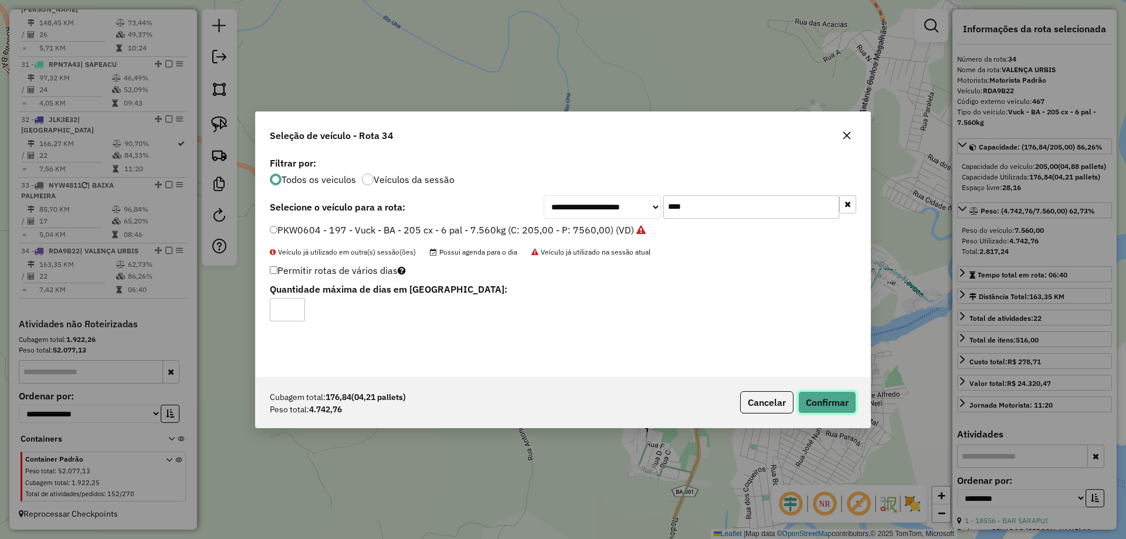
click at [827, 393] on button "Confirmar" at bounding box center [827, 402] width 58 height 22
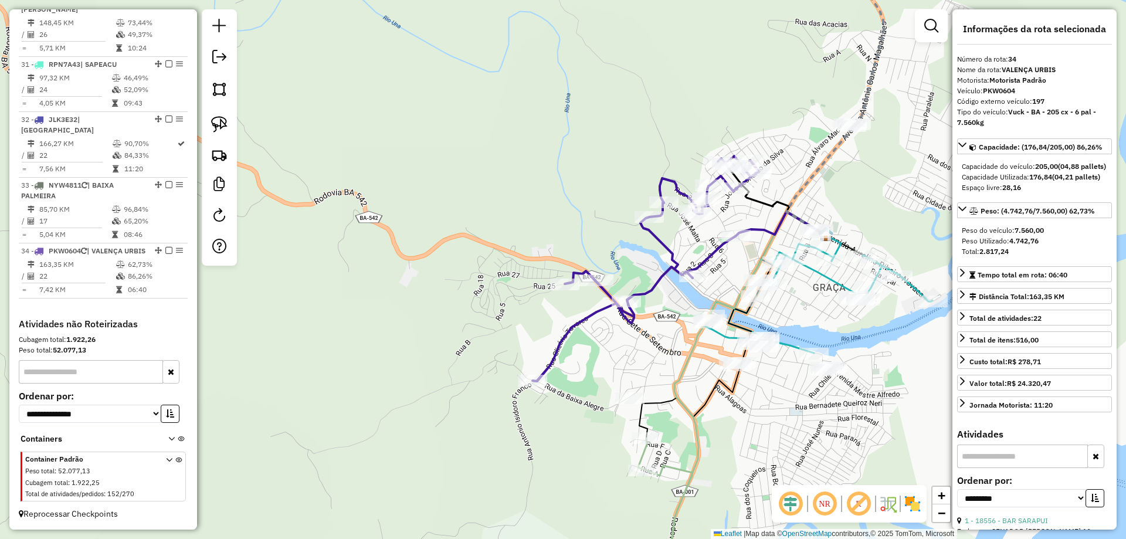
scroll to position [2350, 0]
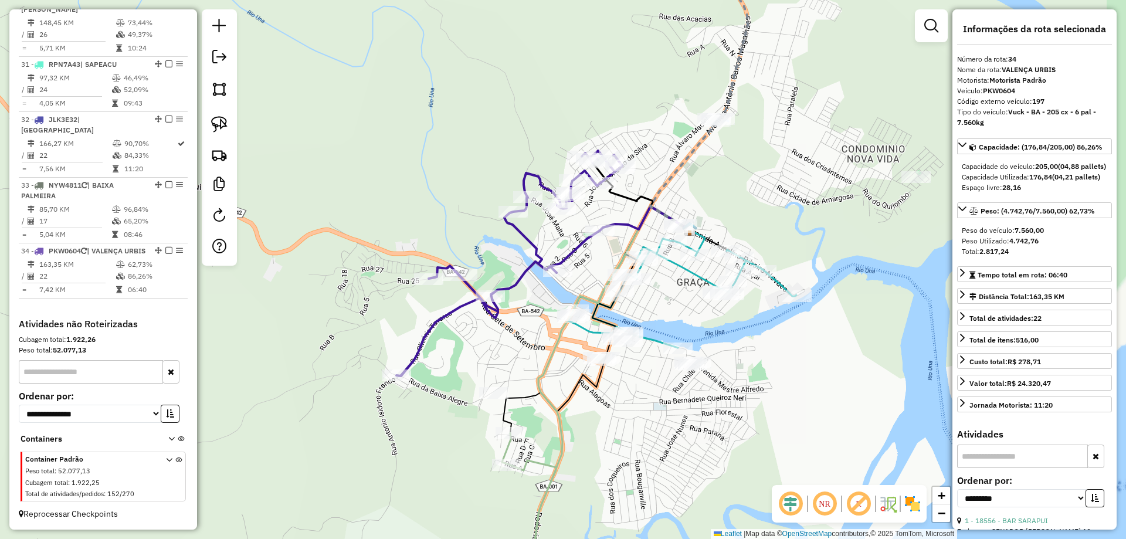
drag, startPoint x: 633, startPoint y: 346, endPoint x: 536, endPoint y: 344, distance: 97.3
click at [536, 344] on div "Janela de atendimento Grade de atendimento Capacidade Transportadoras Veículos …" at bounding box center [563, 269] width 1126 height 539
click at [225, 159] on img at bounding box center [219, 155] width 16 height 16
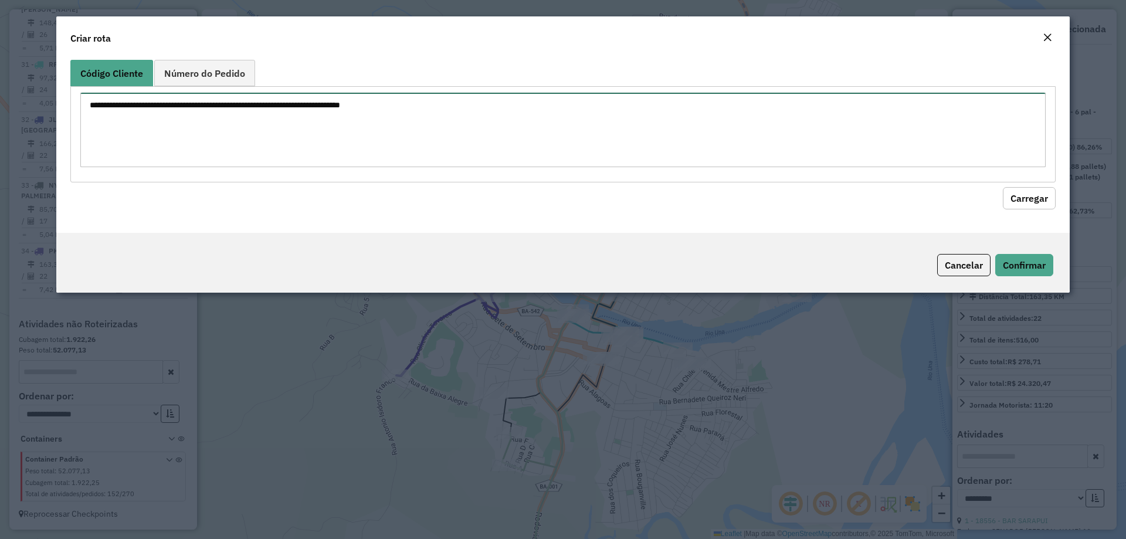
click at [220, 144] on textarea at bounding box center [562, 130] width 965 height 74
type textarea "*****"
click at [1010, 203] on button "Carregar" at bounding box center [1029, 198] width 53 height 22
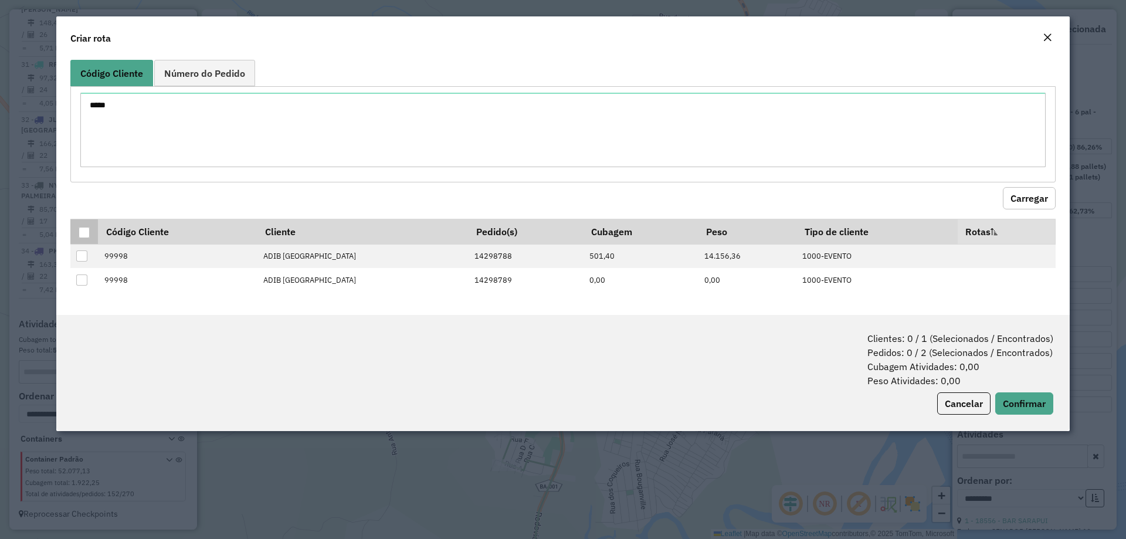
click at [82, 231] on div at bounding box center [84, 232] width 11 height 11
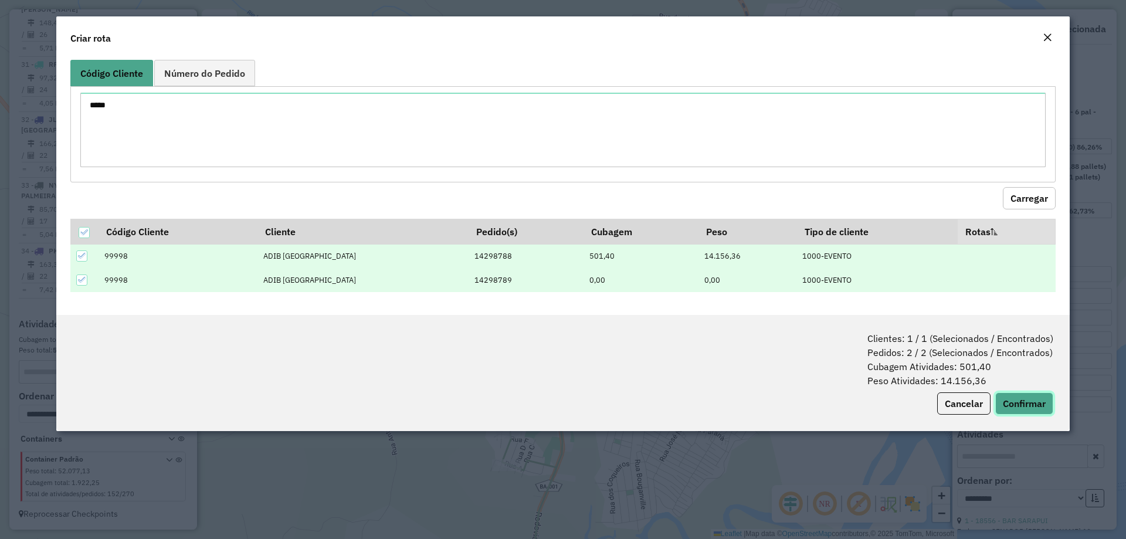
click at [1029, 410] on button "Confirmar" at bounding box center [1024, 403] width 58 height 22
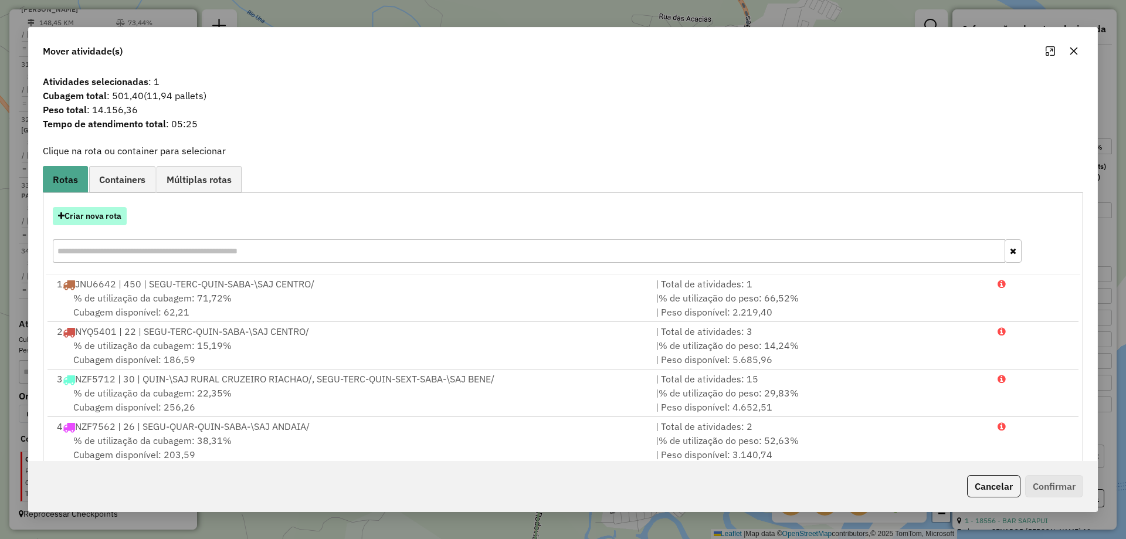
click at [97, 220] on button "Criar nova rota" at bounding box center [90, 216] width 74 height 18
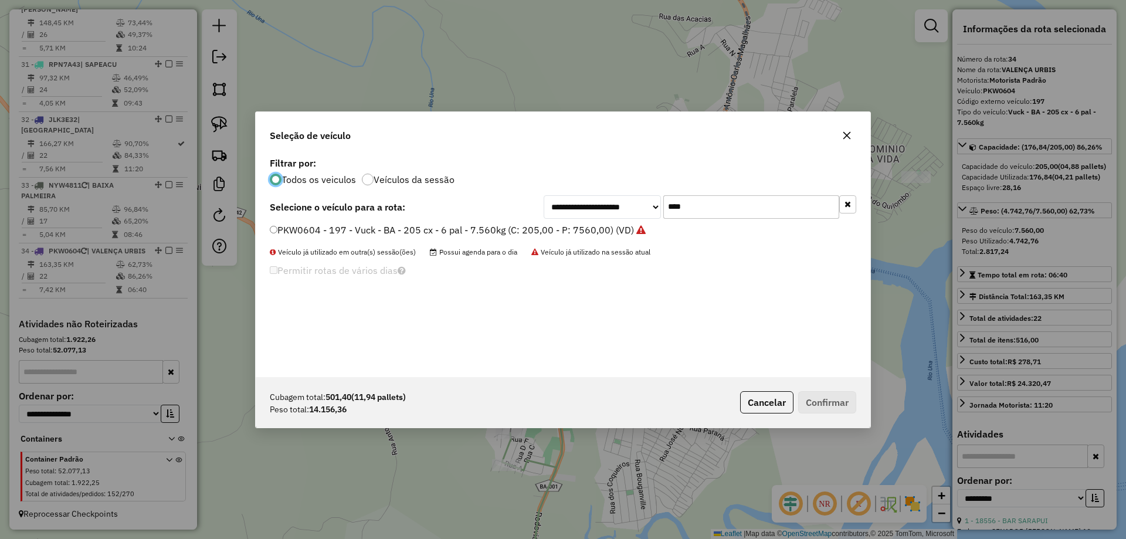
scroll to position [6, 4]
drag, startPoint x: 723, startPoint y: 206, endPoint x: 604, endPoint y: 199, distance: 119.2
click at [593, 203] on div "**********" at bounding box center [699, 206] width 312 height 23
type input "***"
click at [593, 232] on label "SJP0D65 - 9 - Truck - SE - 504 cx - 12 pal - 15.000 kg (C: 504,00 - P: 15000,00…" at bounding box center [455, 230] width 370 height 14
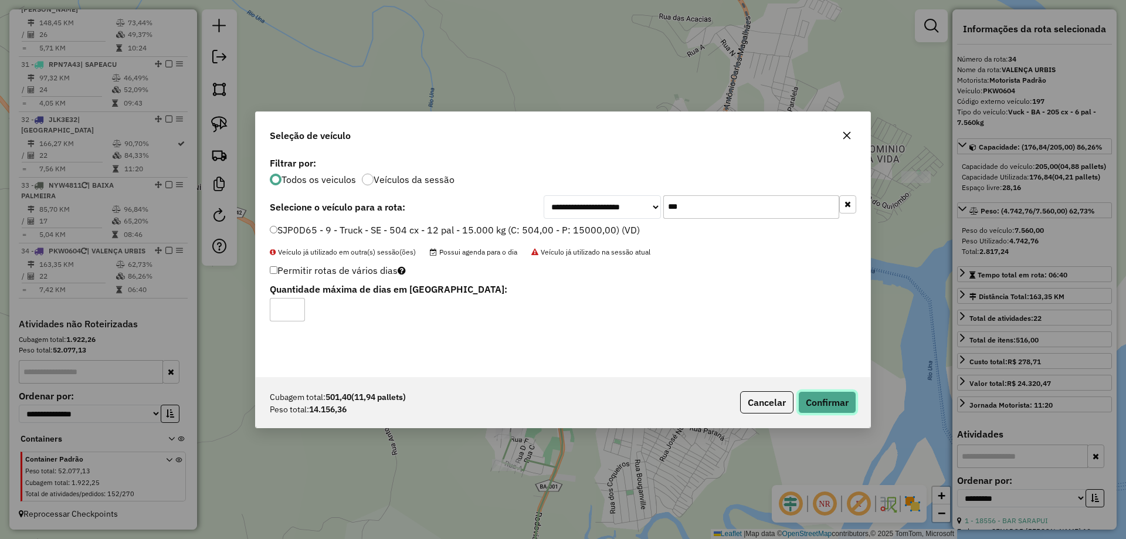
click at [832, 400] on button "Confirmar" at bounding box center [827, 402] width 58 height 22
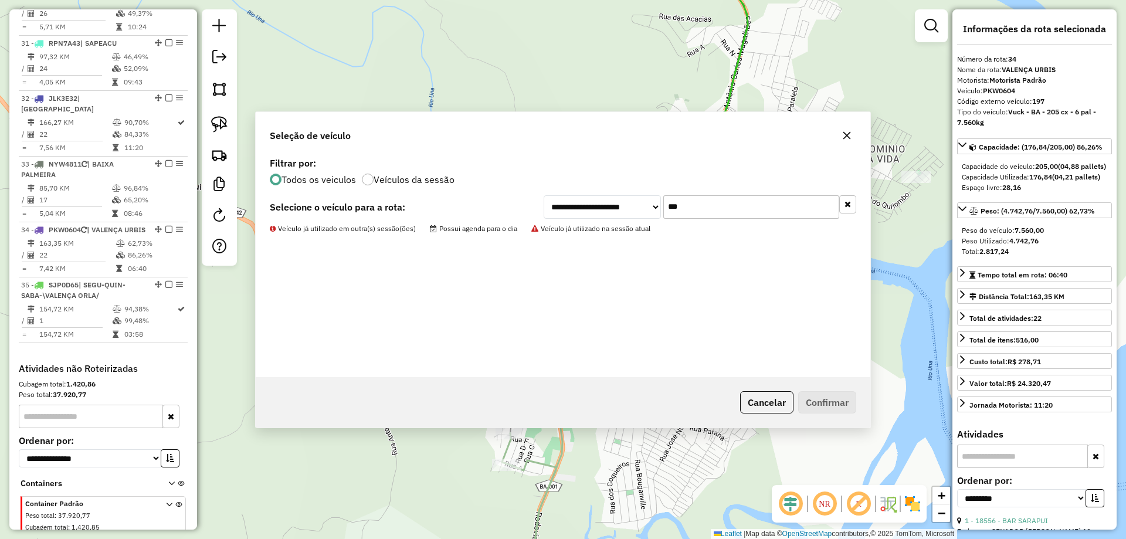
scroll to position [2415, 0]
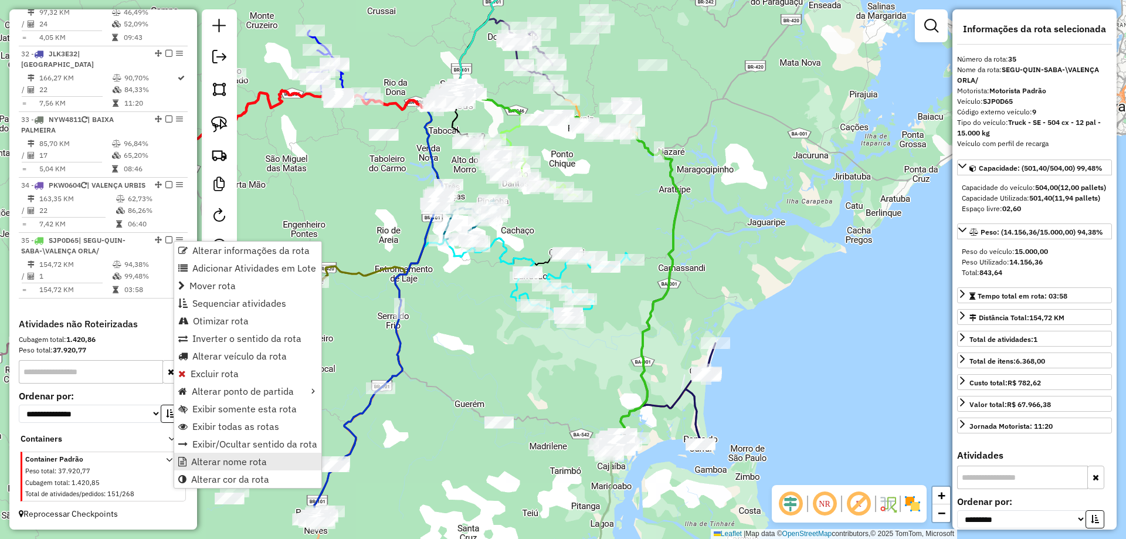
click at [264, 461] on span "Alterar nome rota" at bounding box center [229, 461] width 76 height 9
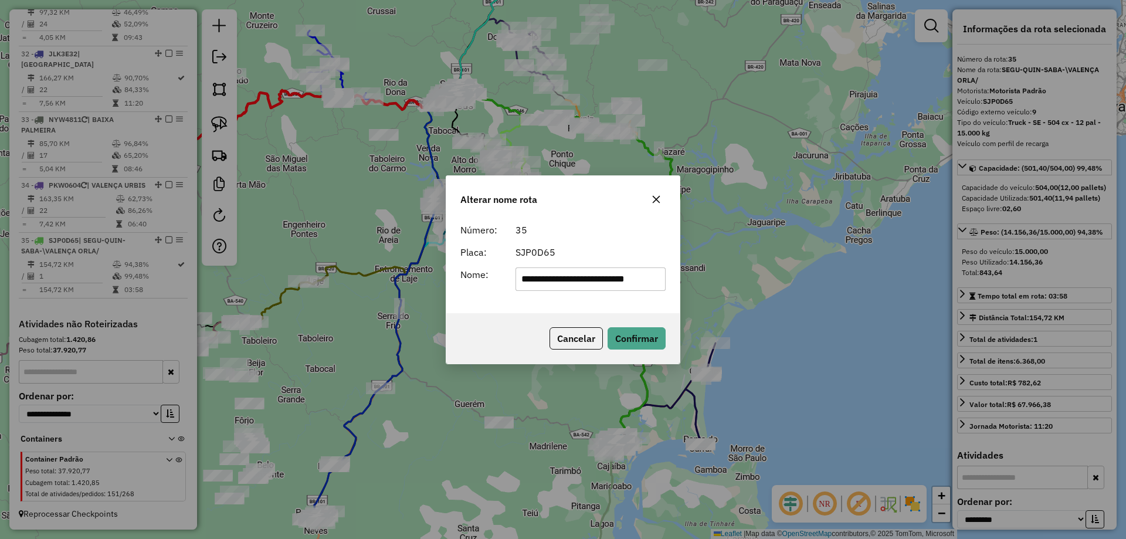
scroll to position [0, 0]
type input "*****"
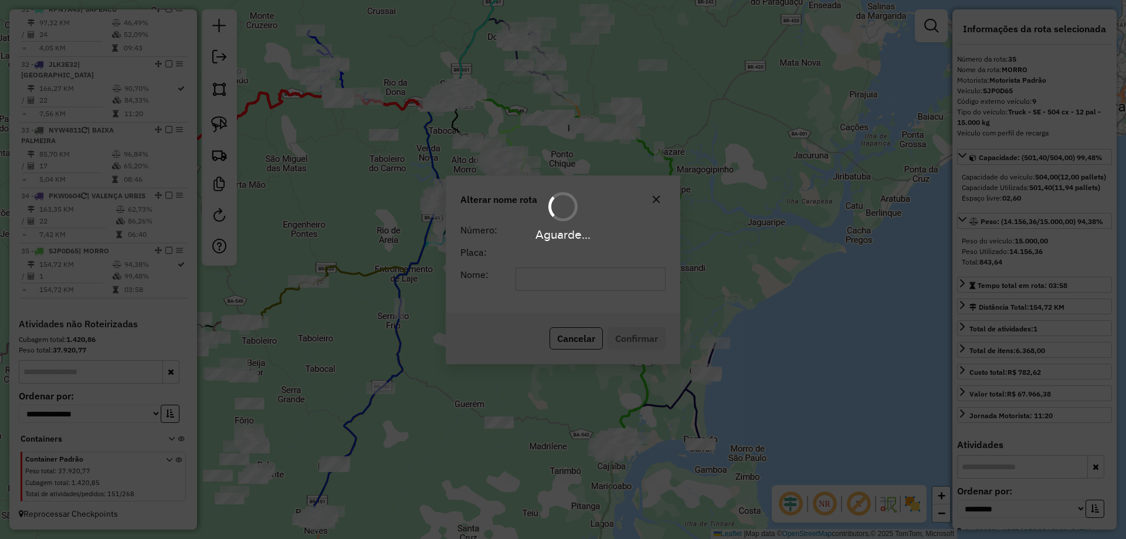
scroll to position [2405, 0]
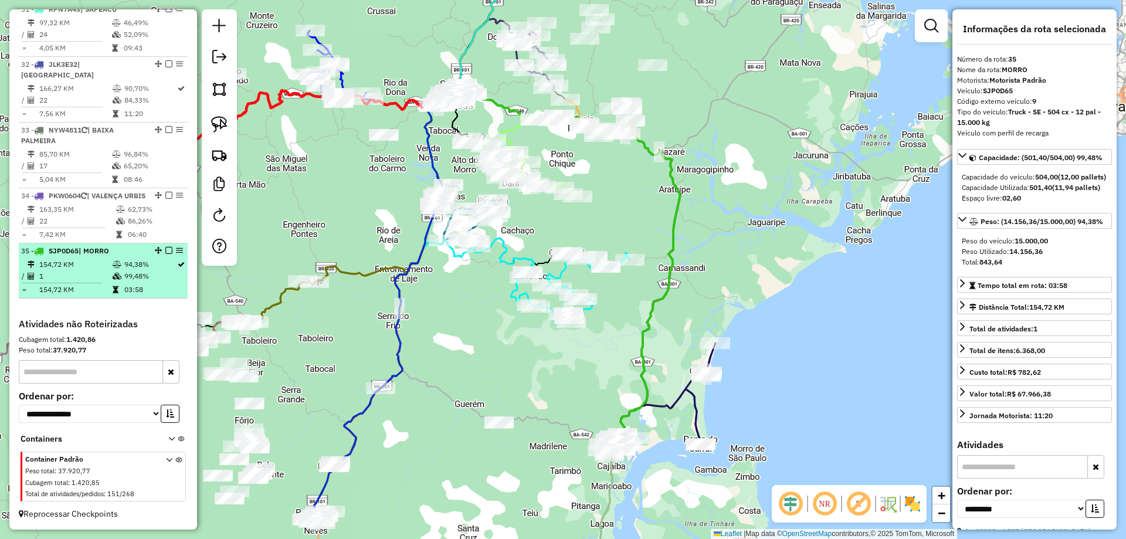
click at [165, 250] on em at bounding box center [168, 250] width 7 height 7
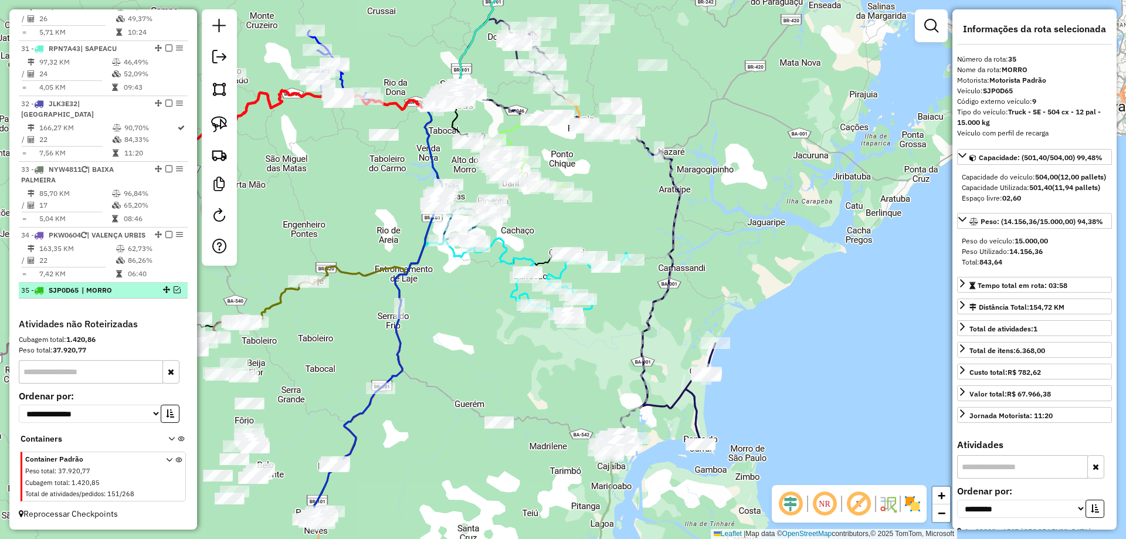
scroll to position [2366, 0]
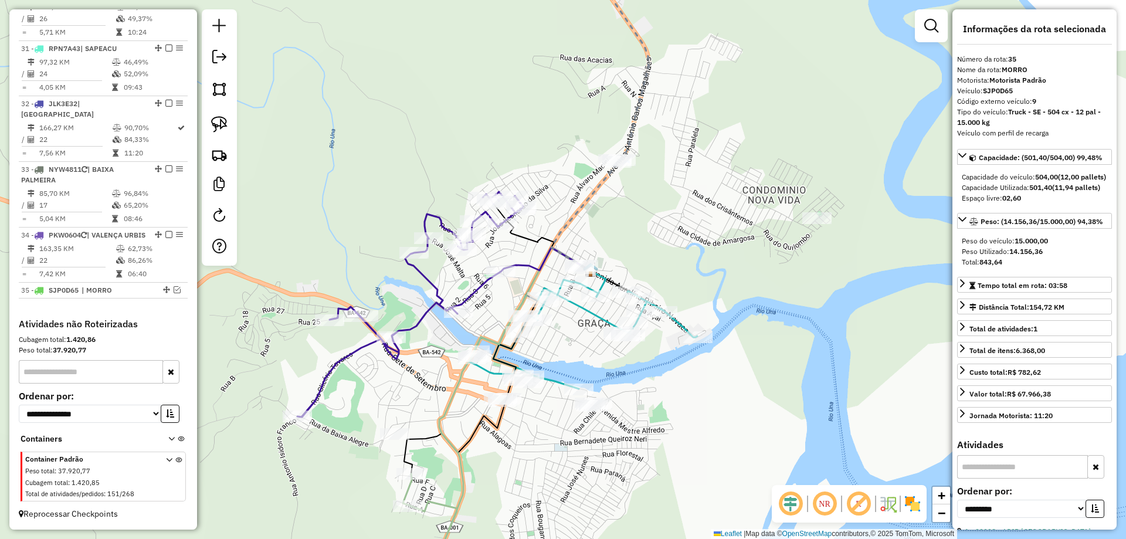
drag, startPoint x: 438, startPoint y: 423, endPoint x: 468, endPoint y: 405, distance: 35.8
click at [468, 405] on div "Janela de atendimento Grade de atendimento Capacidade Transportadoras Veículos …" at bounding box center [563, 269] width 1126 height 539
click at [406, 464] on icon at bounding box center [497, 360] width 187 height 226
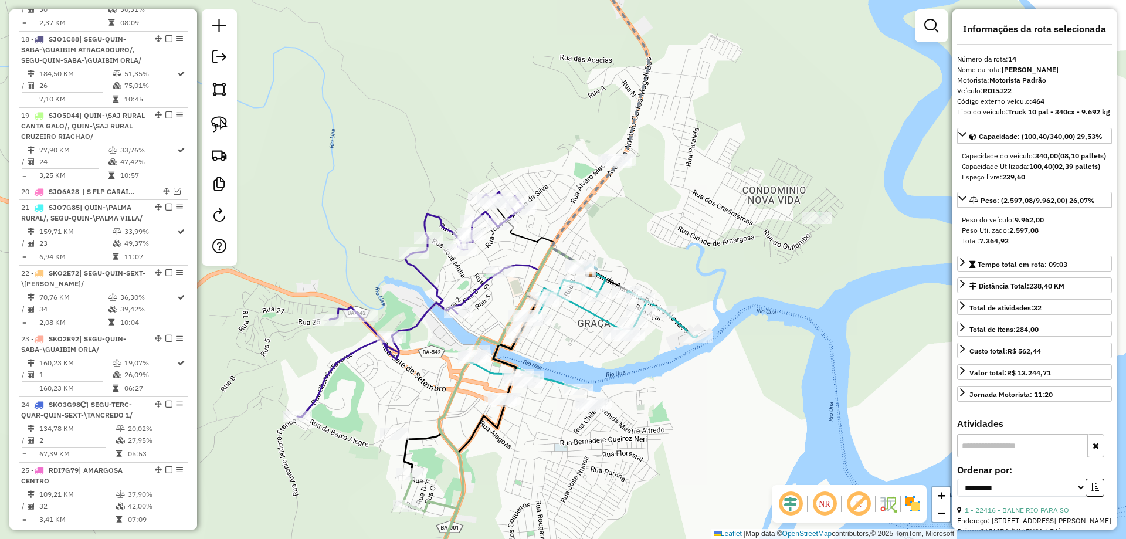
scroll to position [1399, 0]
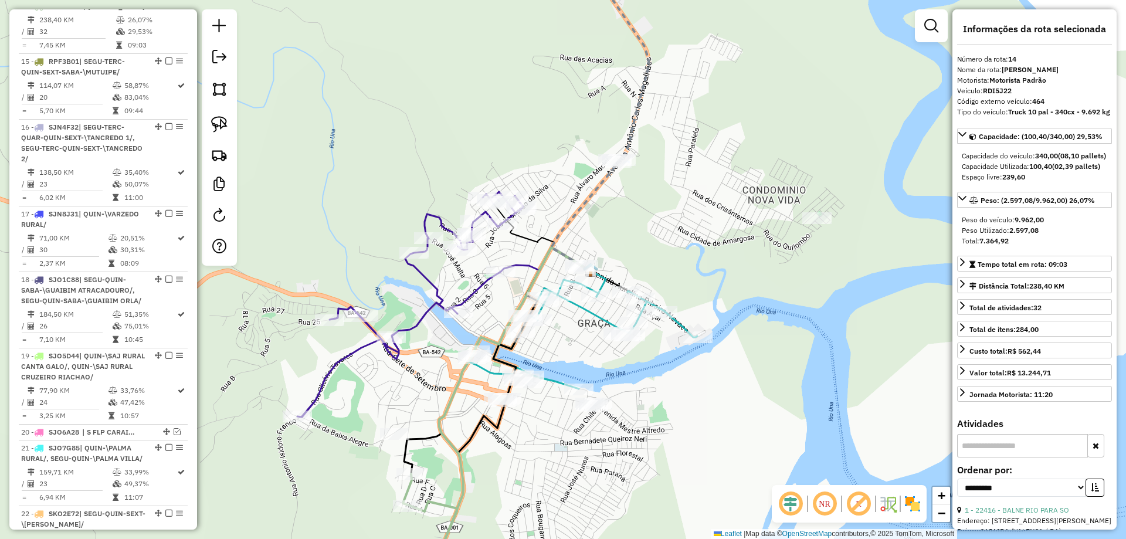
click at [324, 378] on icon at bounding box center [410, 304] width 226 height 225
click at [325, 379] on icon at bounding box center [411, 304] width 226 height 225
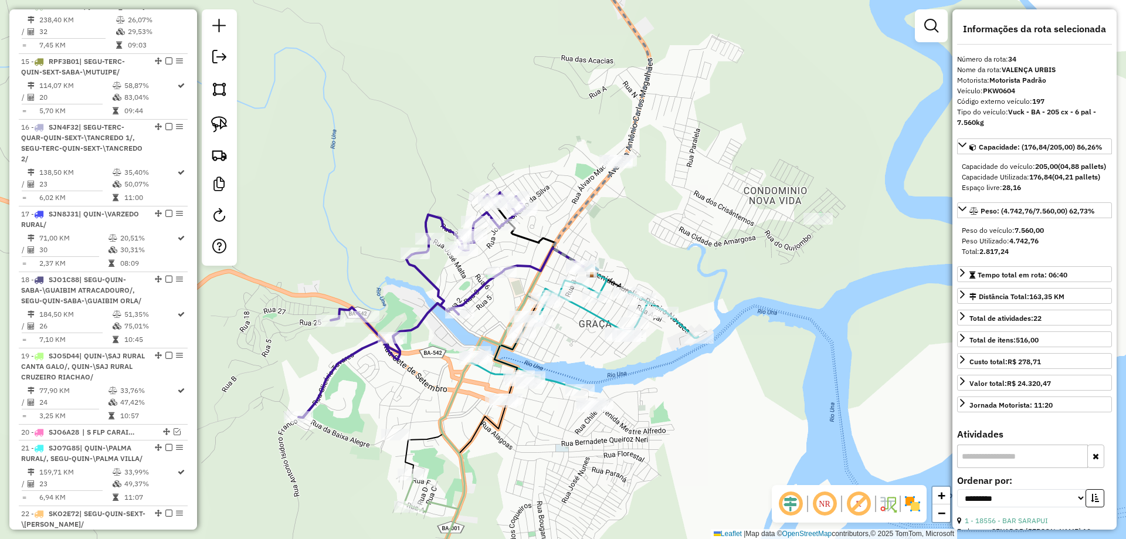
scroll to position [2366, 0]
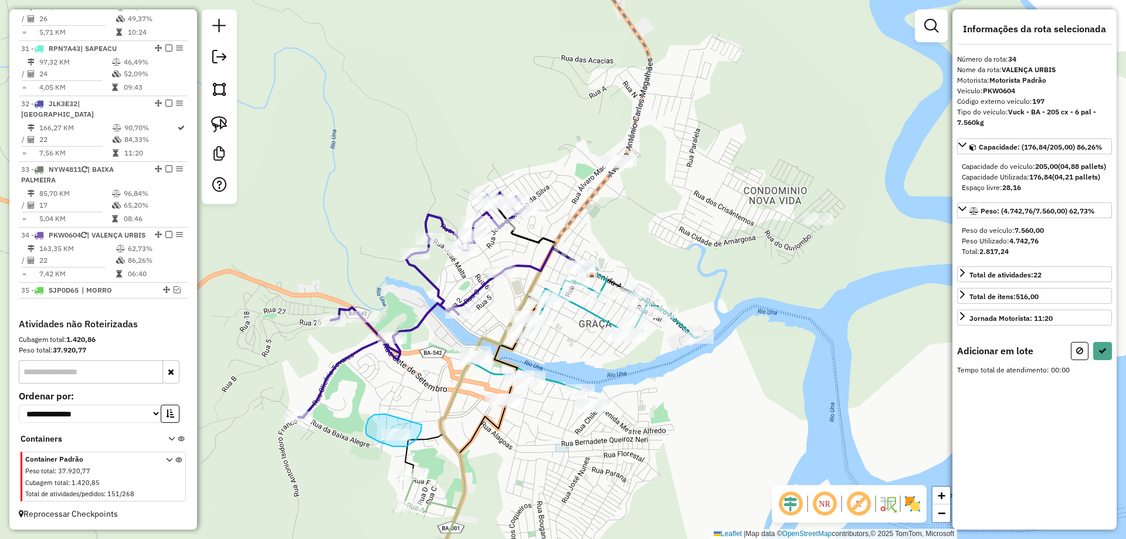
drag, startPoint x: 372, startPoint y: 416, endPoint x: 422, endPoint y: 424, distance: 50.0
click at [1103, 355] on icon at bounding box center [1102, 350] width 8 height 8
select select "**********"
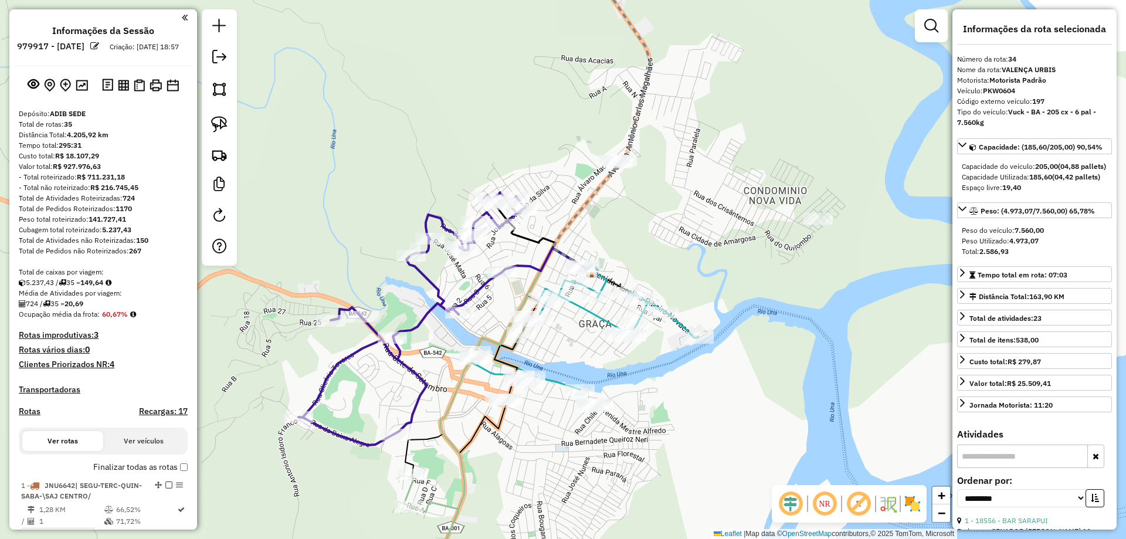
select select "**********"
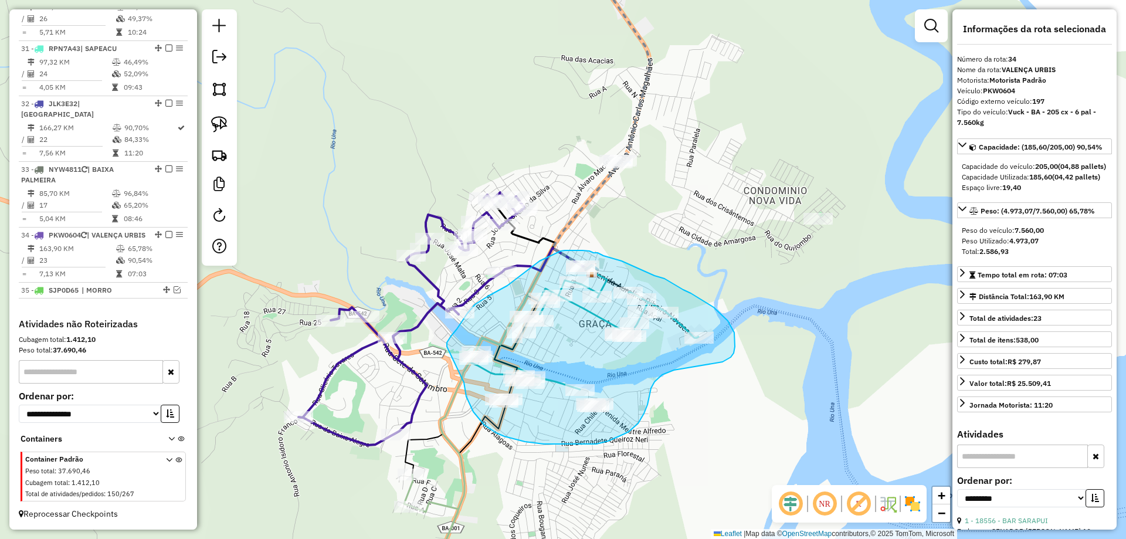
drag, startPoint x: 464, startPoint y: 389, endPoint x: 447, endPoint y: 346, distance: 45.7
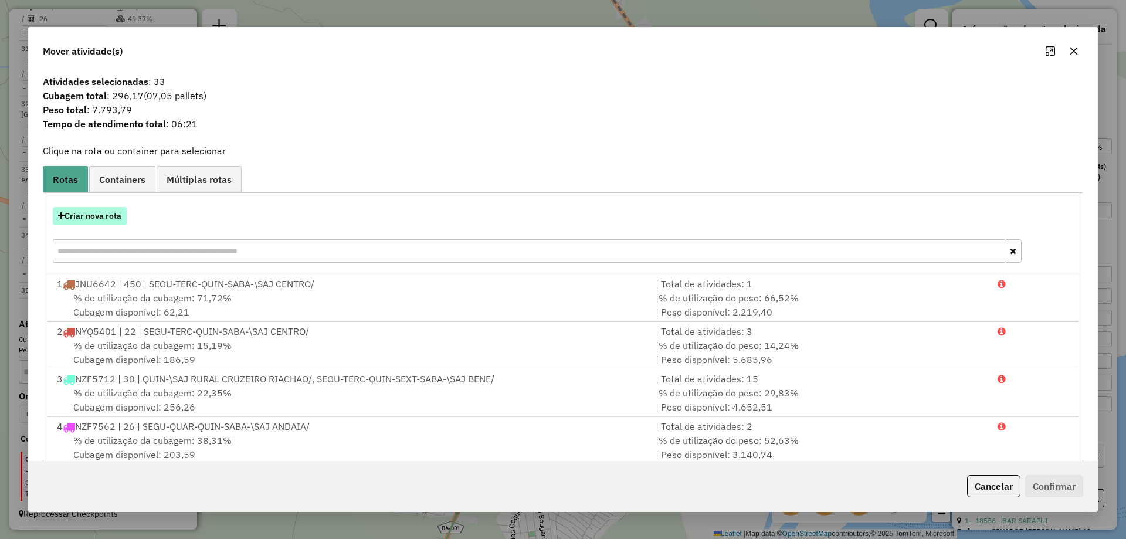
click at [98, 216] on button "Criar nova rota" at bounding box center [90, 216] width 74 height 18
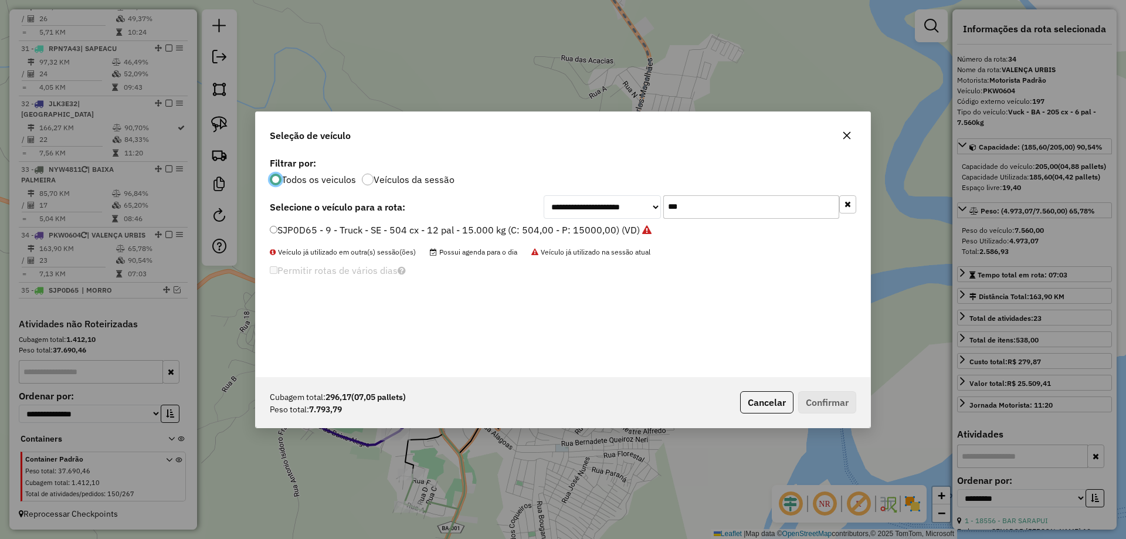
scroll to position [6, 4]
drag, startPoint x: 726, startPoint y: 208, endPoint x: 542, endPoint y: 215, distance: 184.2
click at [542, 215] on div "**********" at bounding box center [563, 206] width 586 height 23
type input "****"
click at [546, 230] on label "RDI8B89 - 462 - Truck 10 pal - 340cx - 9.692 kg (C: 340,00 - P: 9962,00) (VD)" at bounding box center [441, 230] width 342 height 14
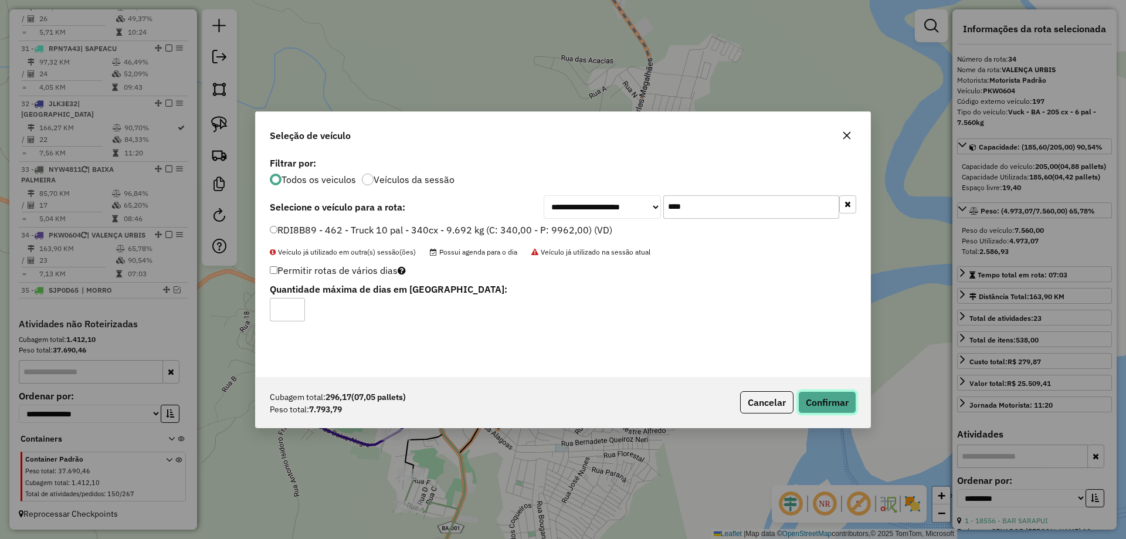
click at [807, 396] on button "Confirmar" at bounding box center [827, 402] width 58 height 22
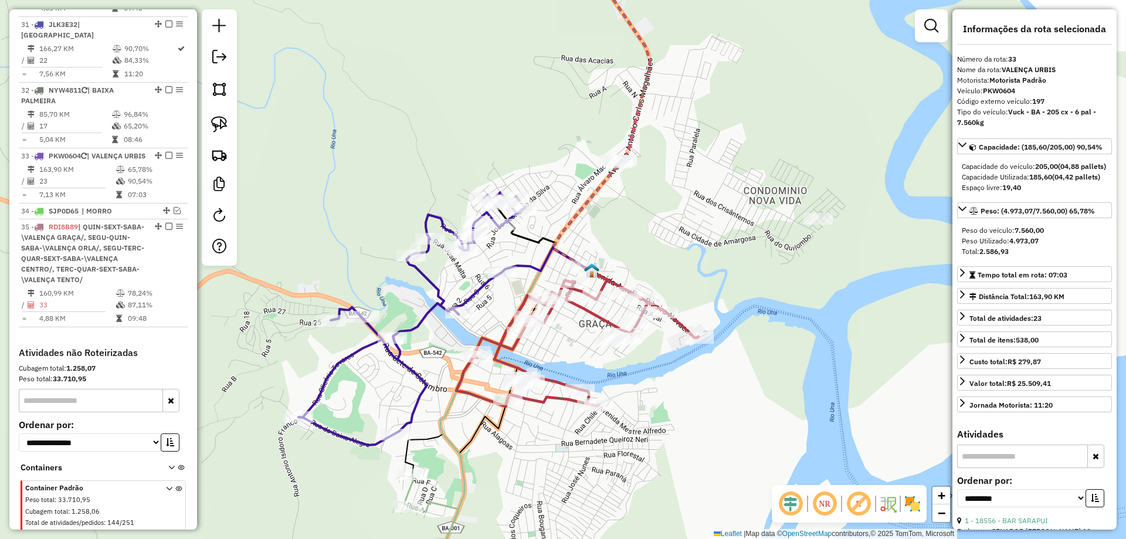
scroll to position [2387, 0]
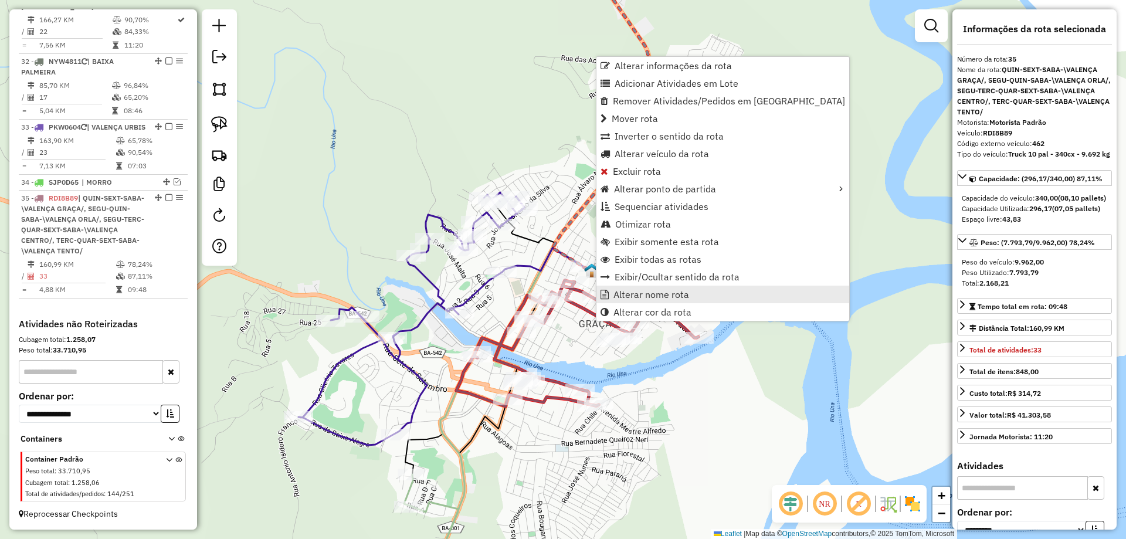
click at [612, 291] on link "Alterar nome rota" at bounding box center [722, 295] width 253 height 18
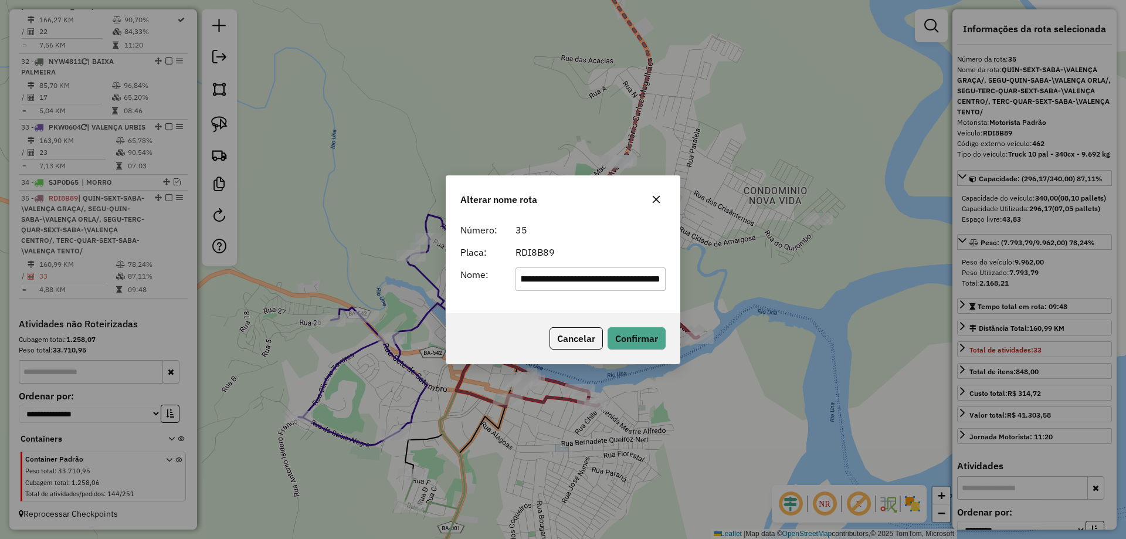
scroll to position [0, 0]
type input "**********"
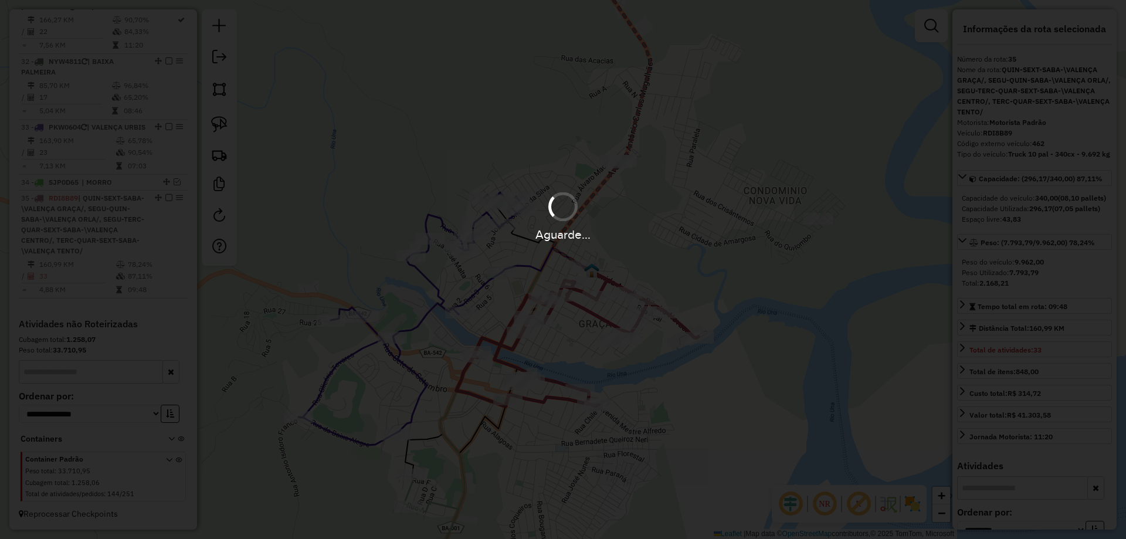
scroll to position [2345, 0]
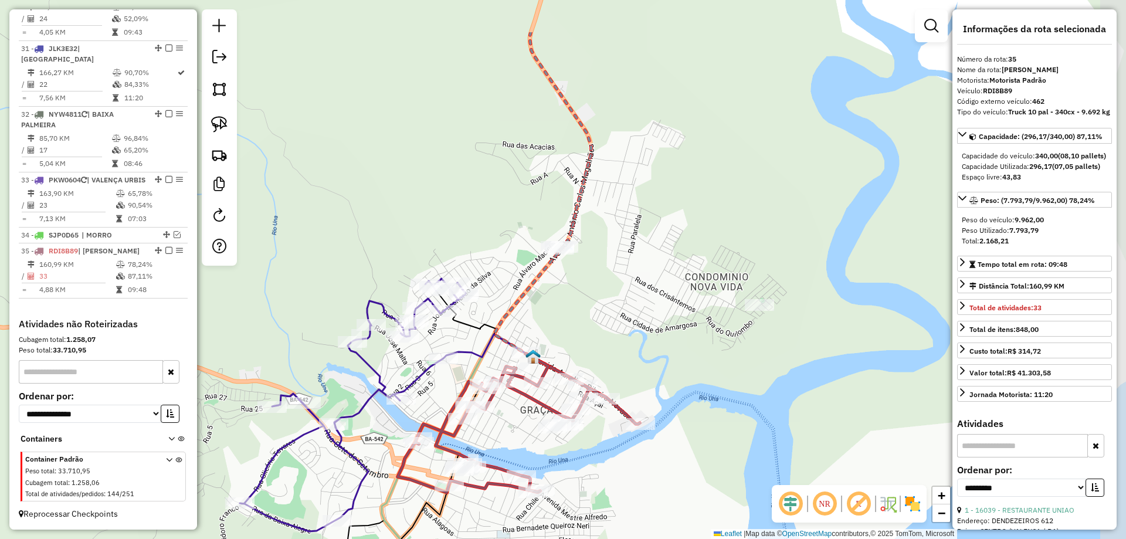
drag, startPoint x: 653, startPoint y: 204, endPoint x: 594, endPoint y: 290, distance: 104.2
click at [594, 290] on div "Janela de atendimento Grade de atendimento Capacidade Transportadoras Veículos …" at bounding box center [563, 269] width 1126 height 539
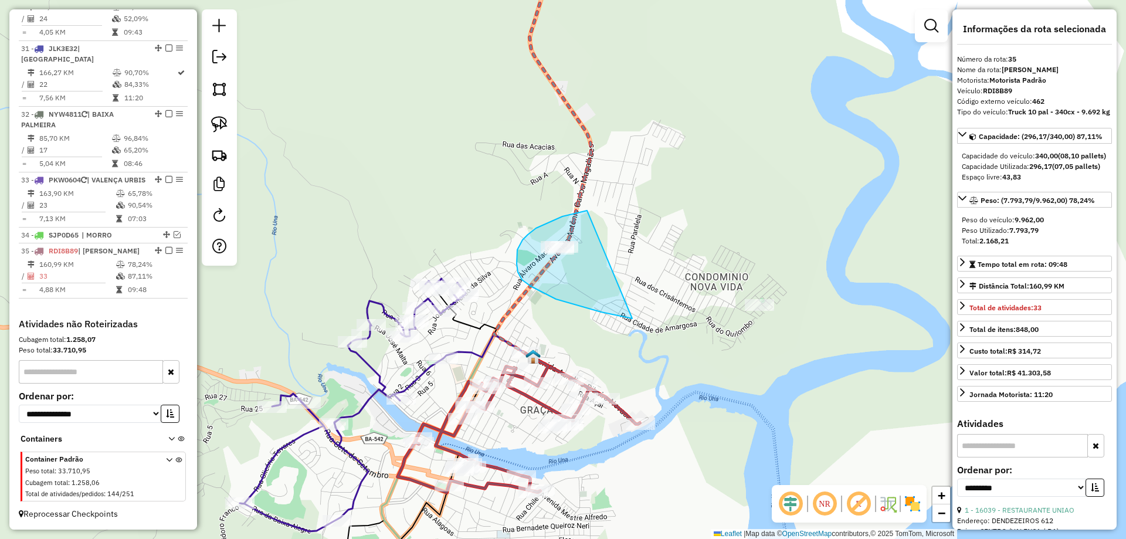
drag, startPoint x: 556, startPoint y: 219, endPoint x: 847, endPoint y: 305, distance: 303.1
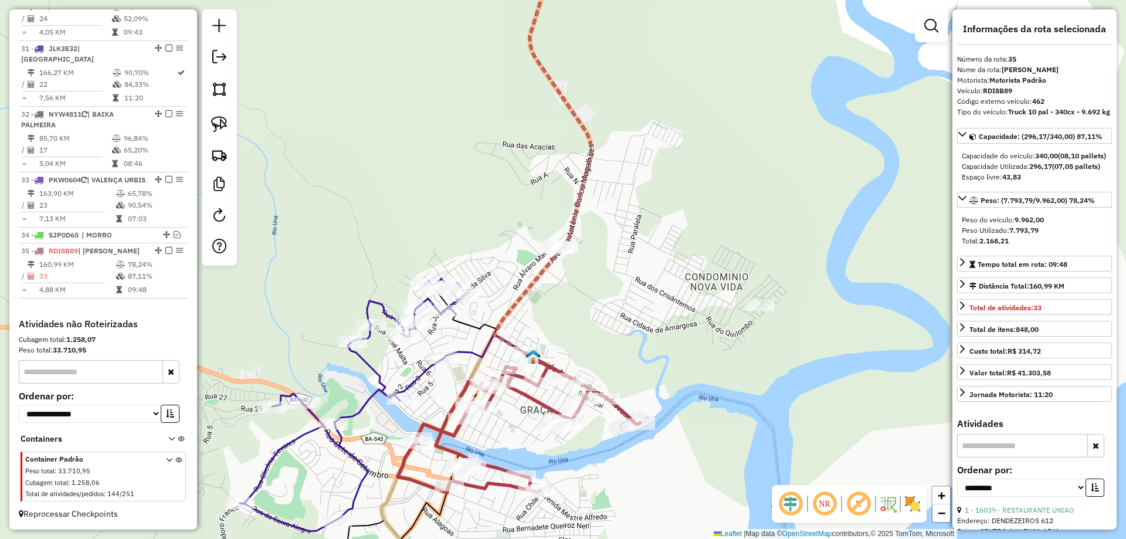
click at [560, 258] on icon at bounding box center [578, 152] width 169 height 412
click at [553, 239] on div "Janela de atendimento Grade de atendimento Capacidade Transportadoras Veículos …" at bounding box center [563, 269] width 1126 height 539
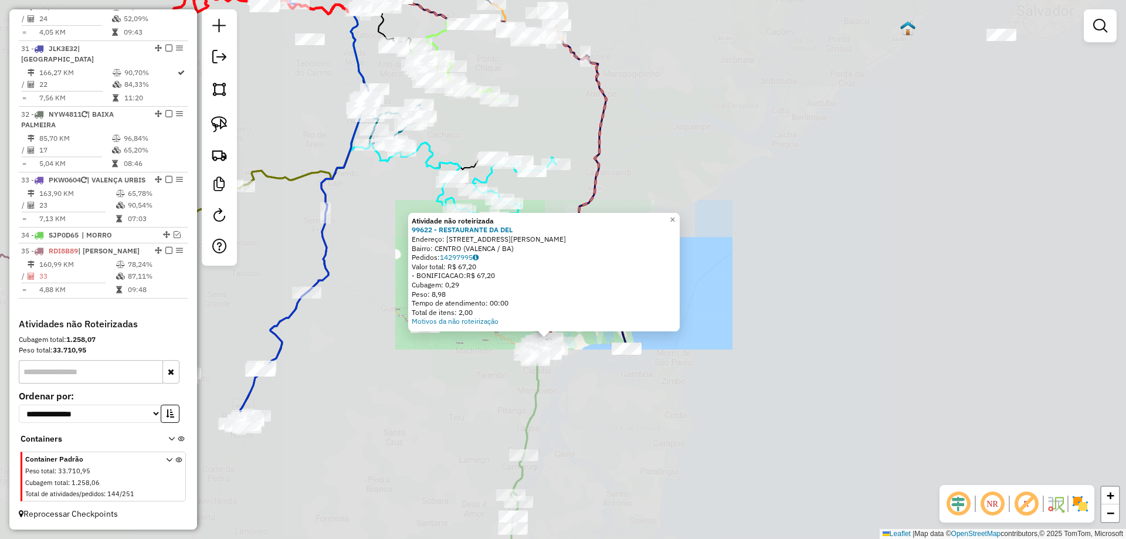
click at [776, 304] on div "Atividade não roteirizada 99622 - RESTAURANTE DA DEL Endereço: [STREET_ADDRESS]…" at bounding box center [563, 269] width 1126 height 539
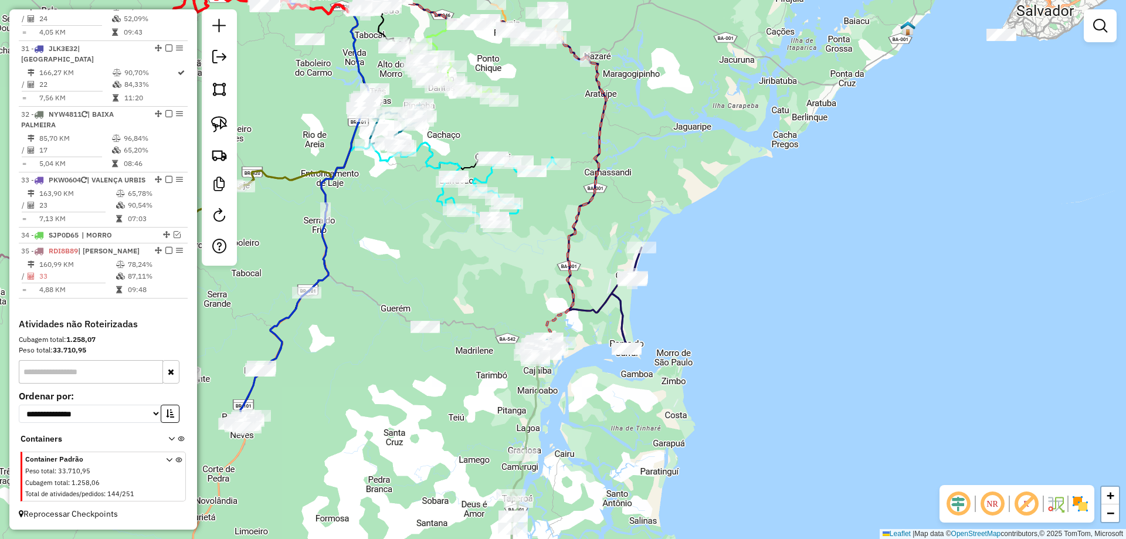
select select "**********"
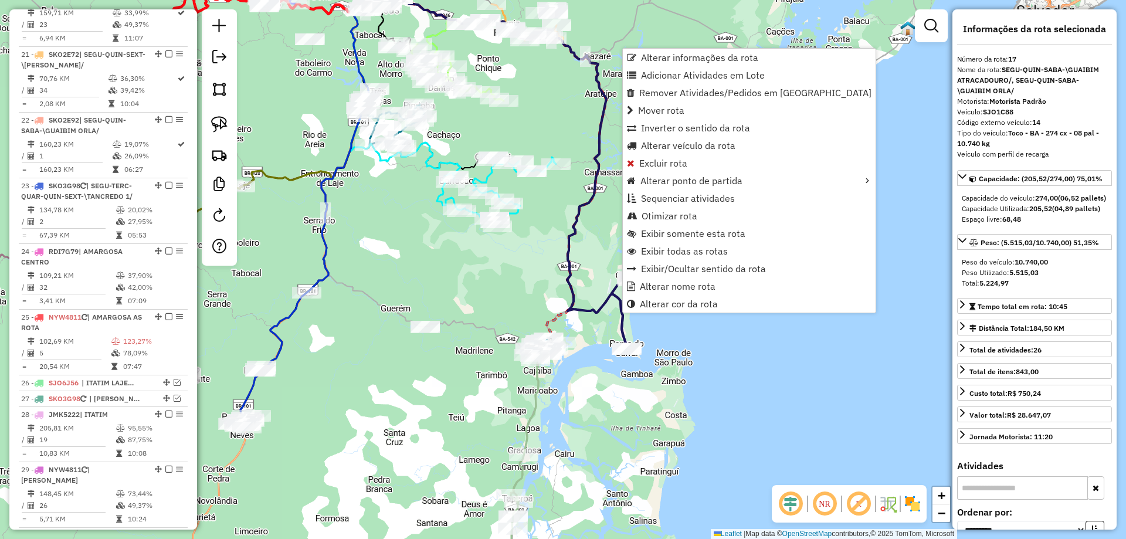
scroll to position [1596, 0]
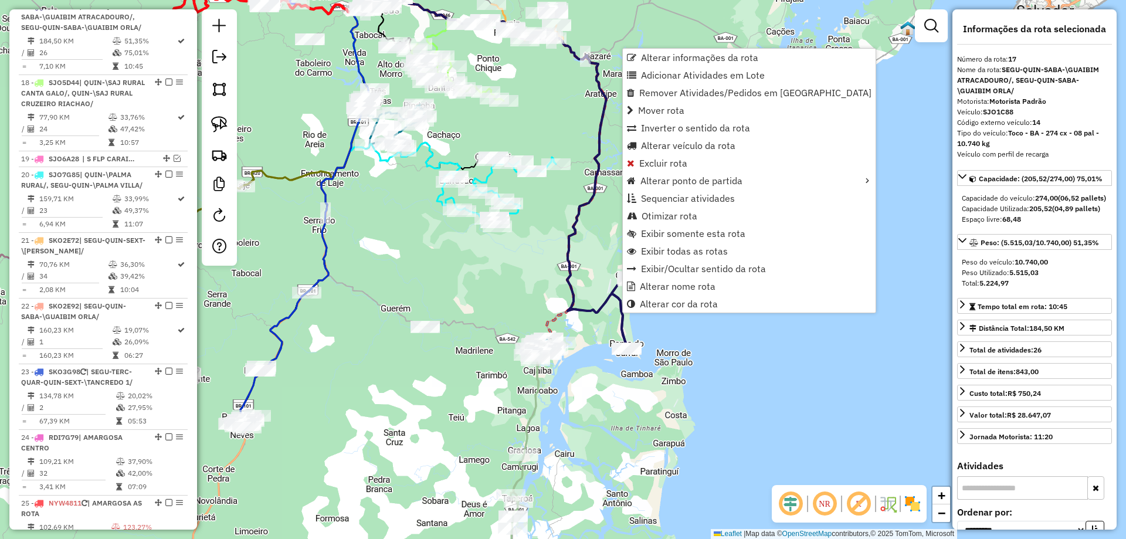
click at [609, 331] on div "Janela de atendimento Grade de atendimento Capacidade Transportadoras Veículos …" at bounding box center [563, 269] width 1126 height 539
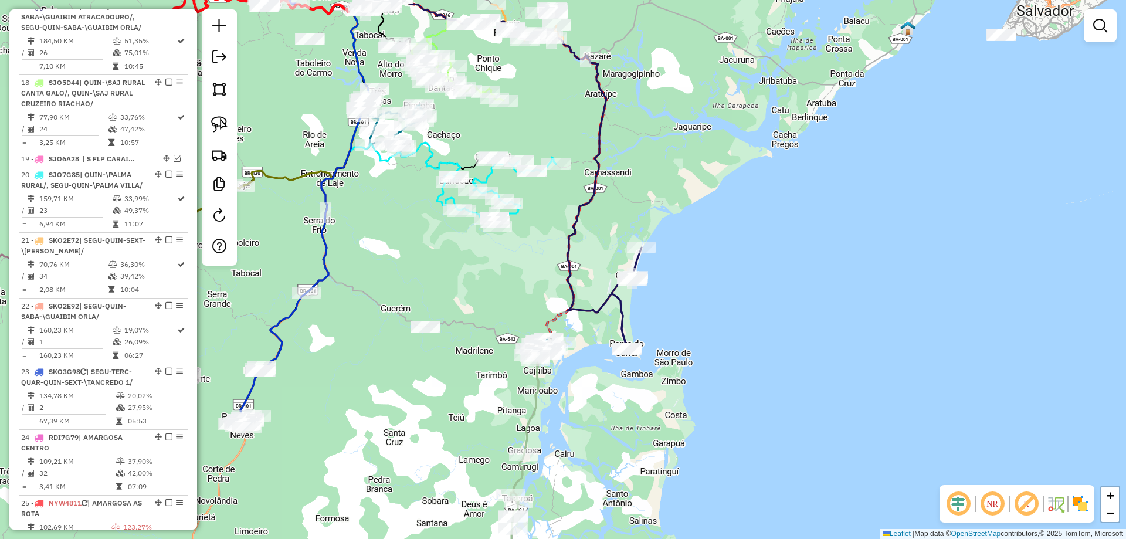
select select "**********"
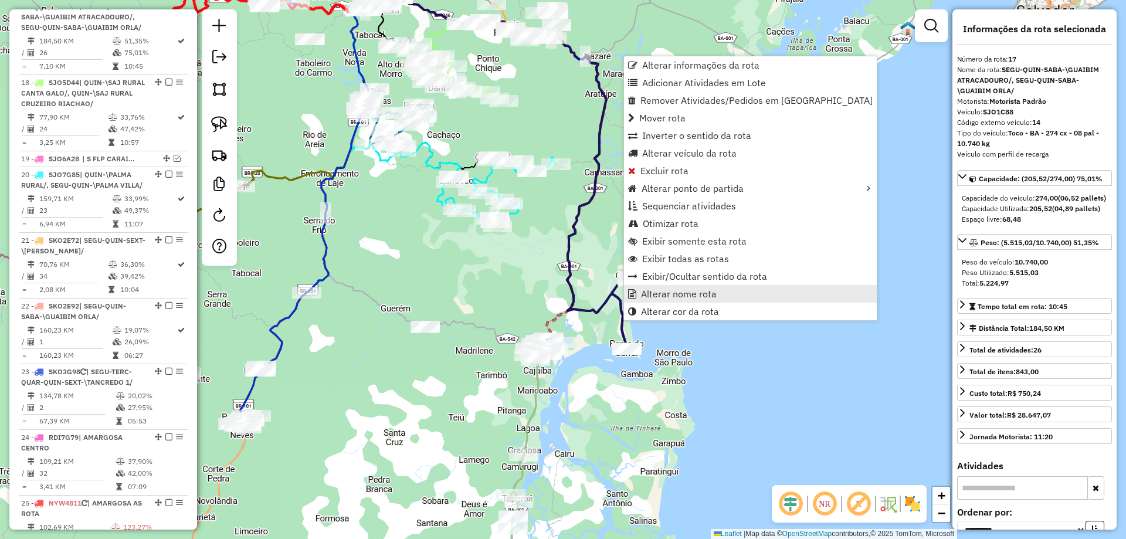
click at [646, 291] on span "Alterar nome rota" at bounding box center [679, 293] width 76 height 9
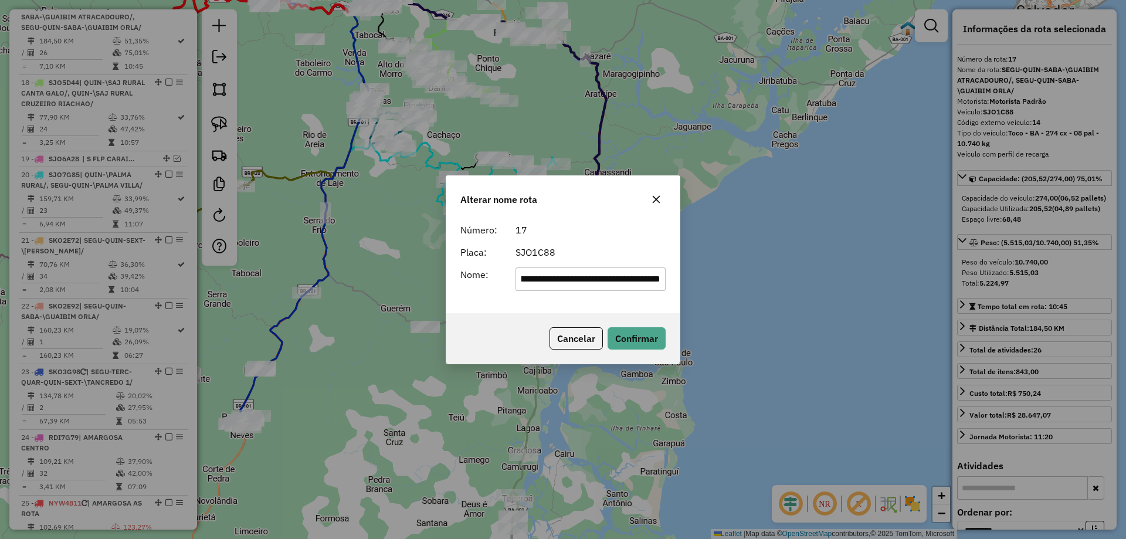
scroll to position [0, 0]
type input "*******"
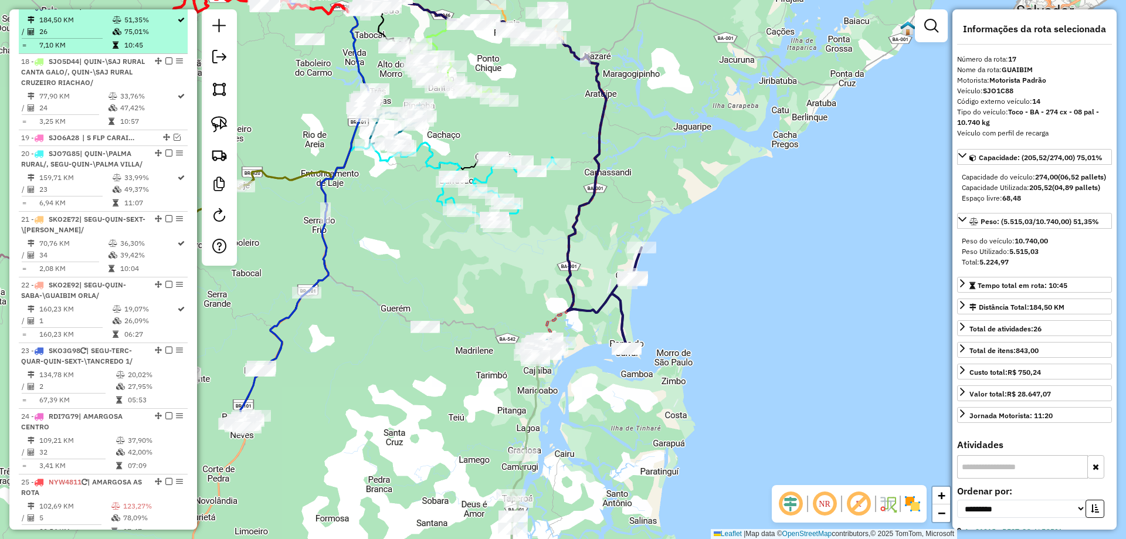
click at [167, 9] on em at bounding box center [168, 5] width 7 height 7
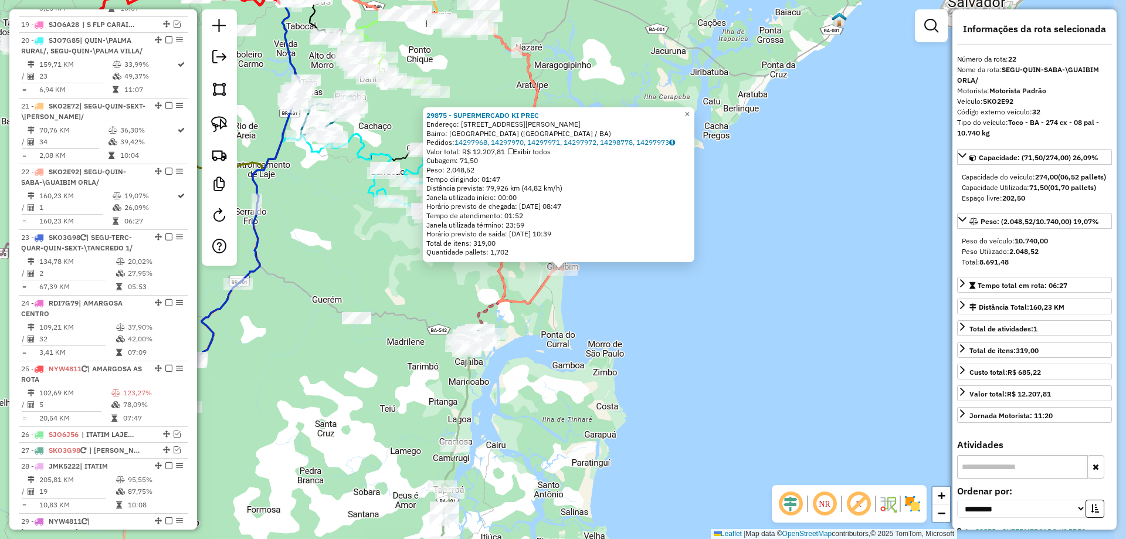
scroll to position [1846, 0]
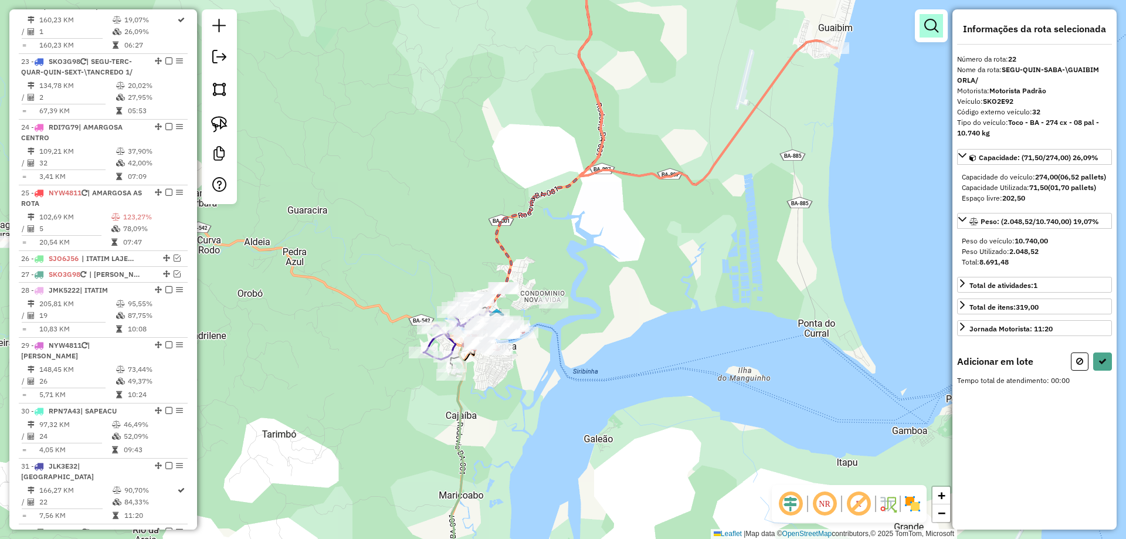
click at [936, 16] on link at bounding box center [930, 25] width 23 height 23
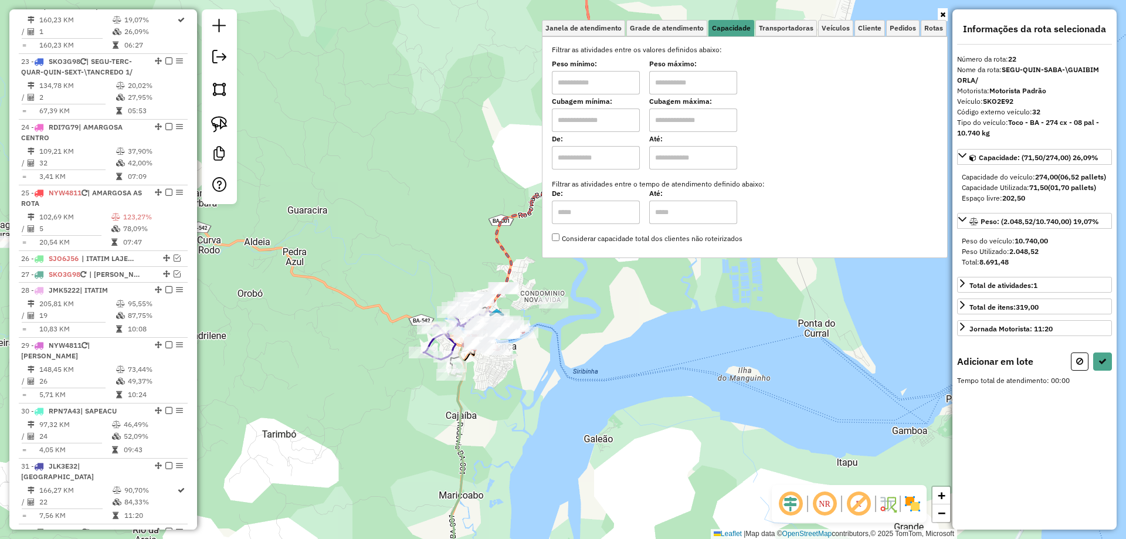
click at [624, 126] on input "text" at bounding box center [596, 119] width 88 height 23
type input "*****"
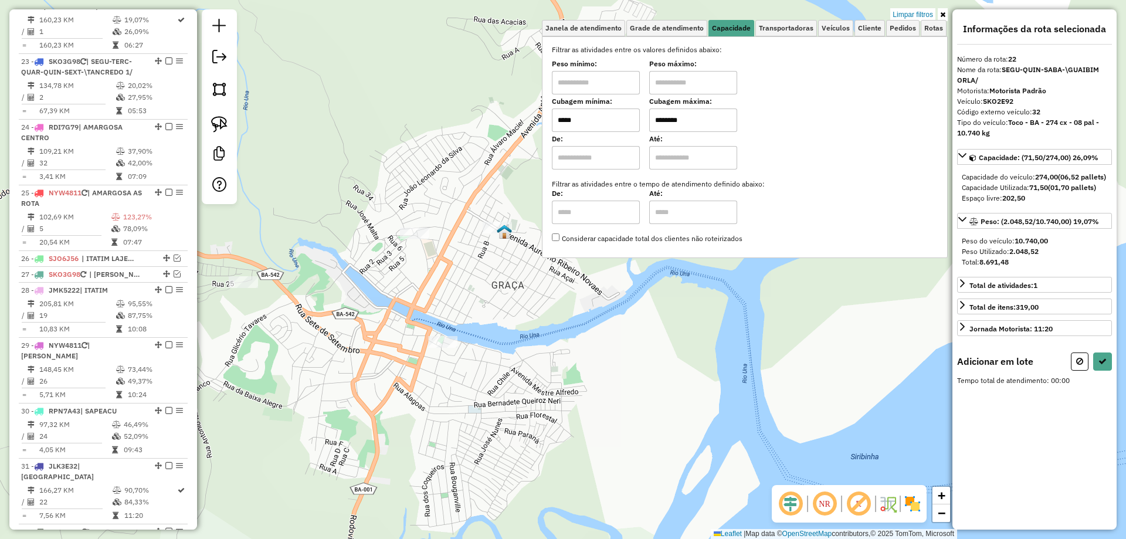
type input "********"
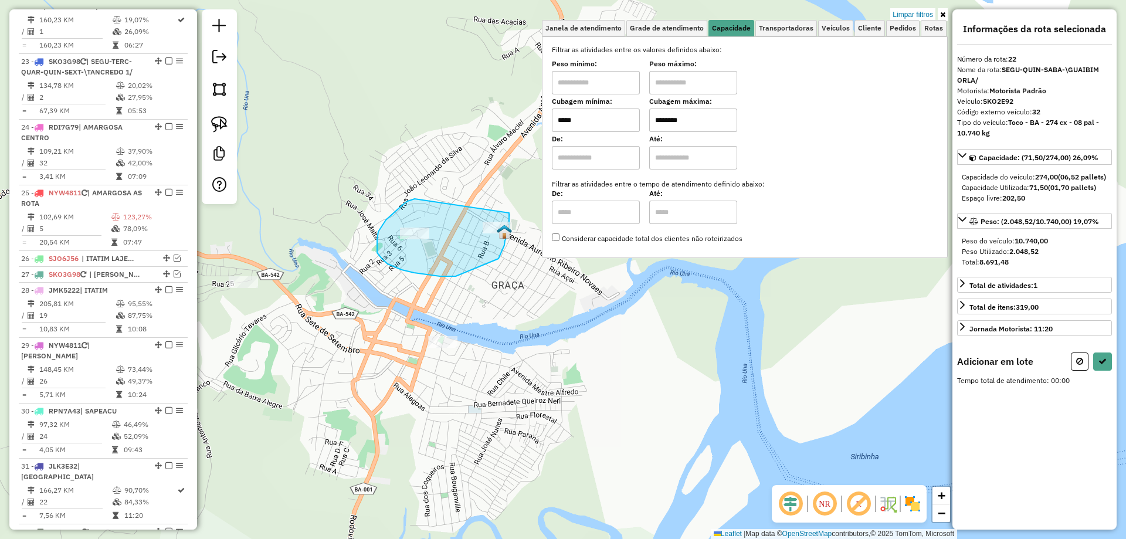
drag, startPoint x: 413, startPoint y: 199, endPoint x: 509, endPoint y: 213, distance: 96.6
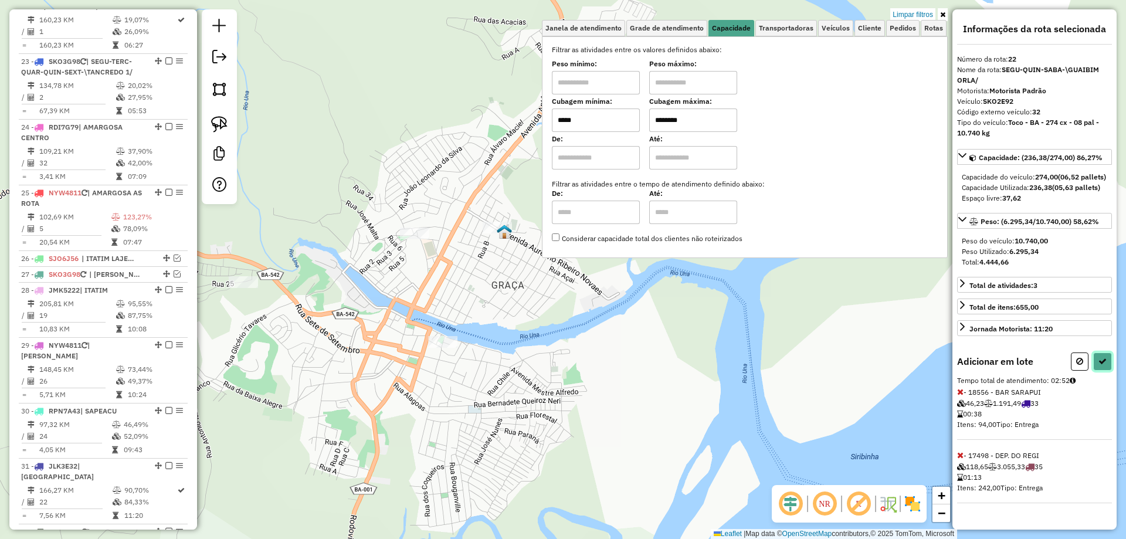
click at [1107, 371] on button at bounding box center [1102, 361] width 19 height 18
select select "**********"
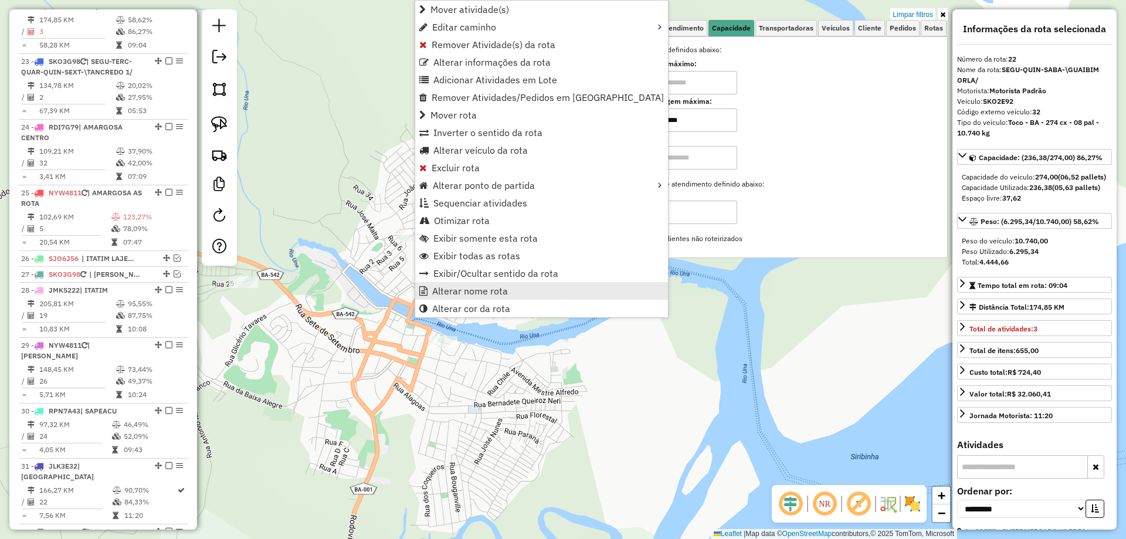
click at [490, 299] on link "Alterar nome rota" at bounding box center [541, 291] width 253 height 18
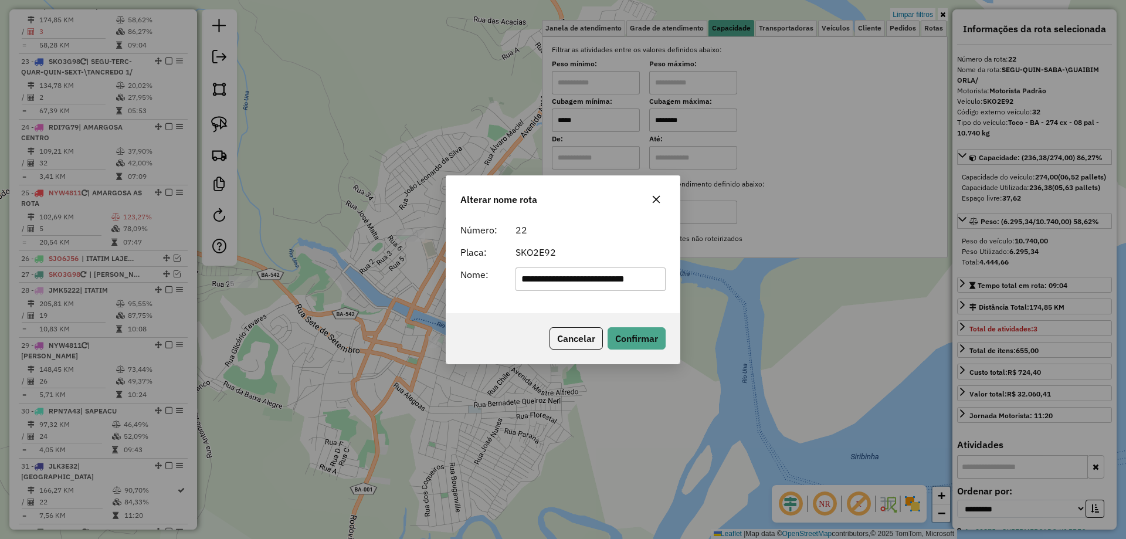
scroll to position [0, 0]
type input "*"
type input "**********"
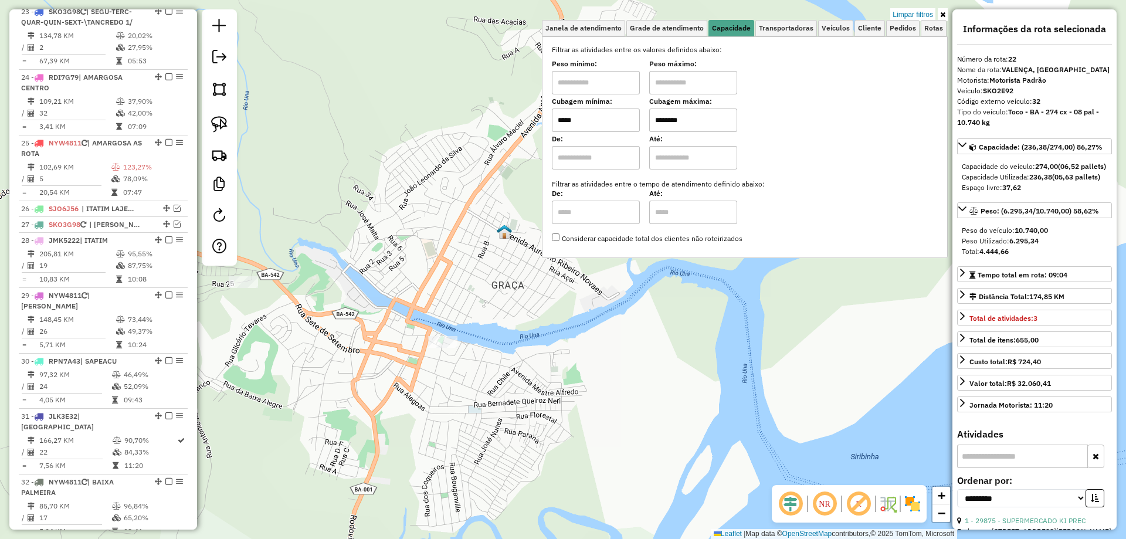
click at [409, 205] on div "Limpar filtros Janela de atendimento Grade de atendimento Capacidade Transporta…" at bounding box center [563, 269] width 1126 height 539
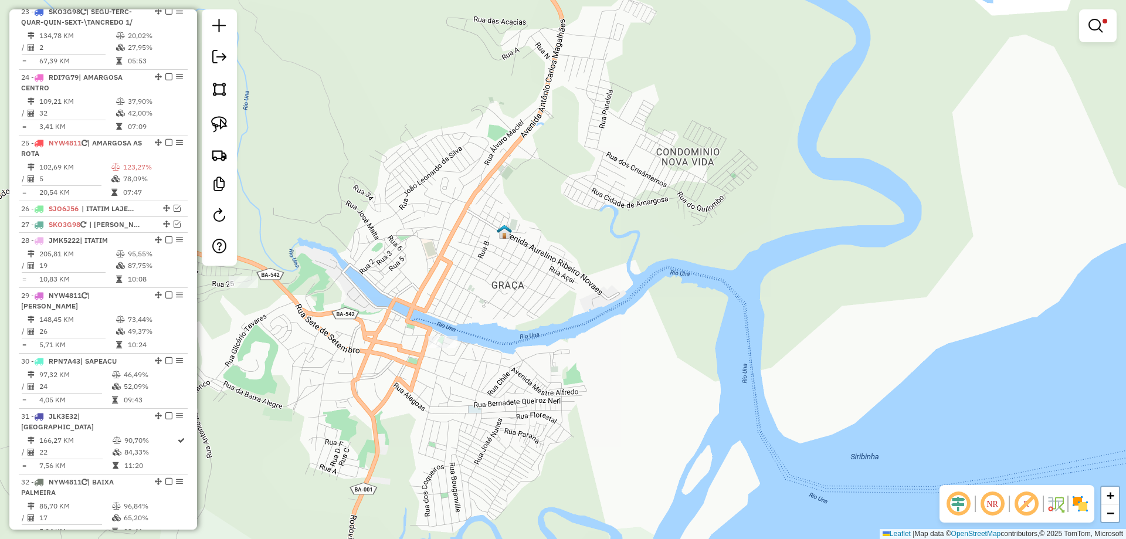
drag, startPoint x: 1107, startPoint y: 30, endPoint x: 1092, endPoint y: 24, distance: 16.0
click at [1106, 30] on link at bounding box center [1097, 25] width 28 height 23
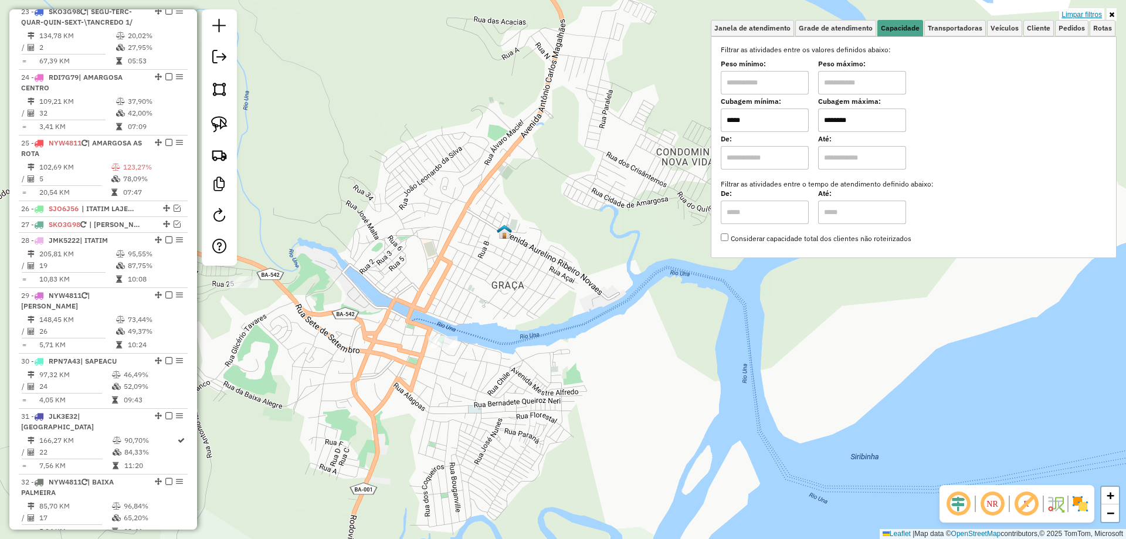
click at [1075, 12] on link "Limpar filtros" at bounding box center [1081, 14] width 45 height 13
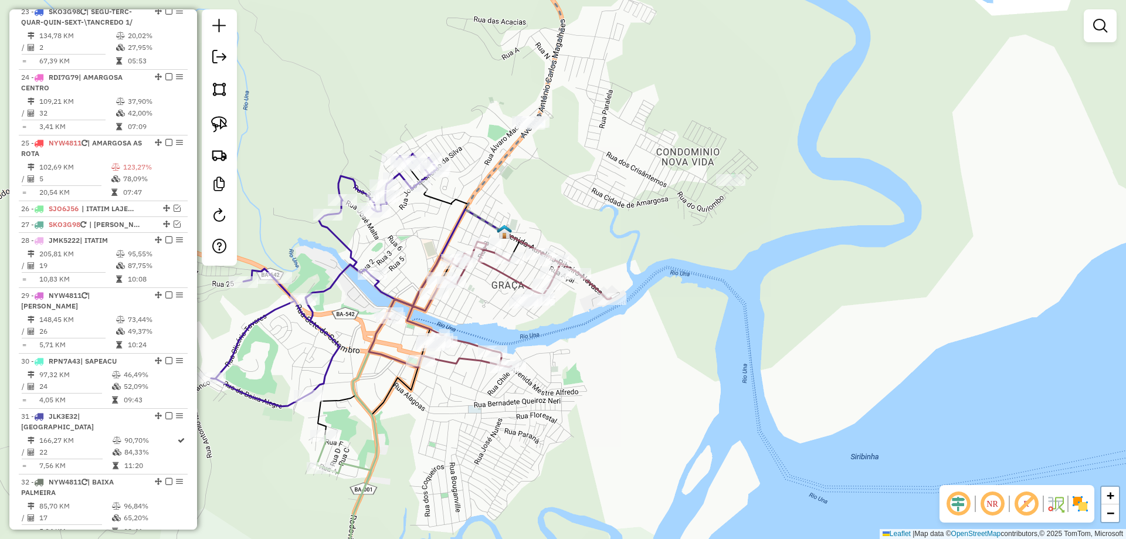
click at [437, 203] on icon at bounding box center [455, 199] width 97 height 67
select select "**********"
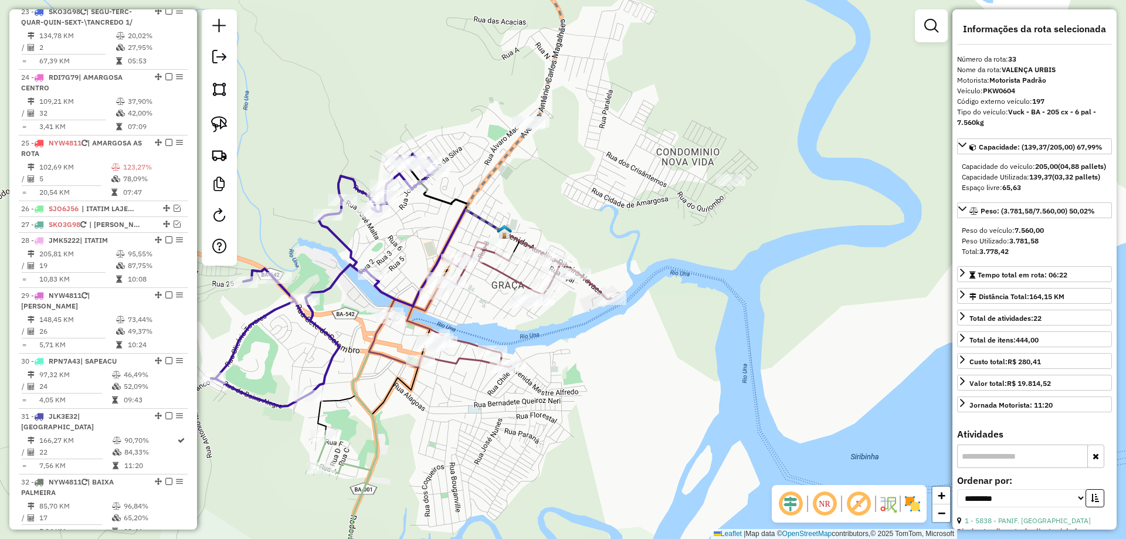
scroll to position [2234, 0]
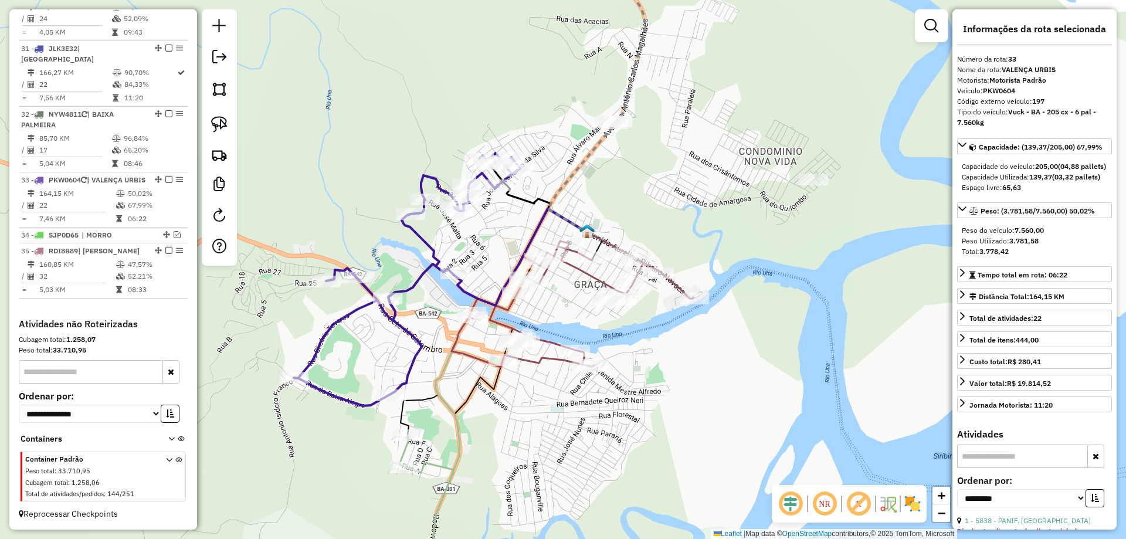
drag, startPoint x: 426, startPoint y: 221, endPoint x: 532, endPoint y: 219, distance: 106.1
click at [532, 219] on div "Janela de atendimento Grade de atendimento Capacidade Transportadoras Veículos …" at bounding box center [563, 269] width 1126 height 539
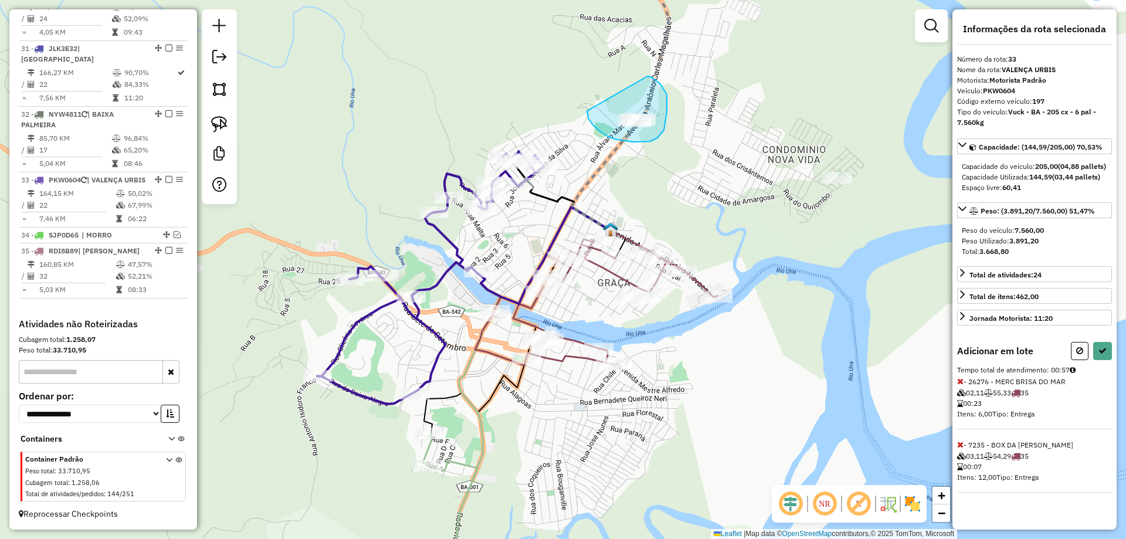
drag, startPoint x: 587, startPoint y: 111, endPoint x: 647, endPoint y: 76, distance: 69.6
click at [1107, 360] on button at bounding box center [1102, 351] width 19 height 18
select select "**********"
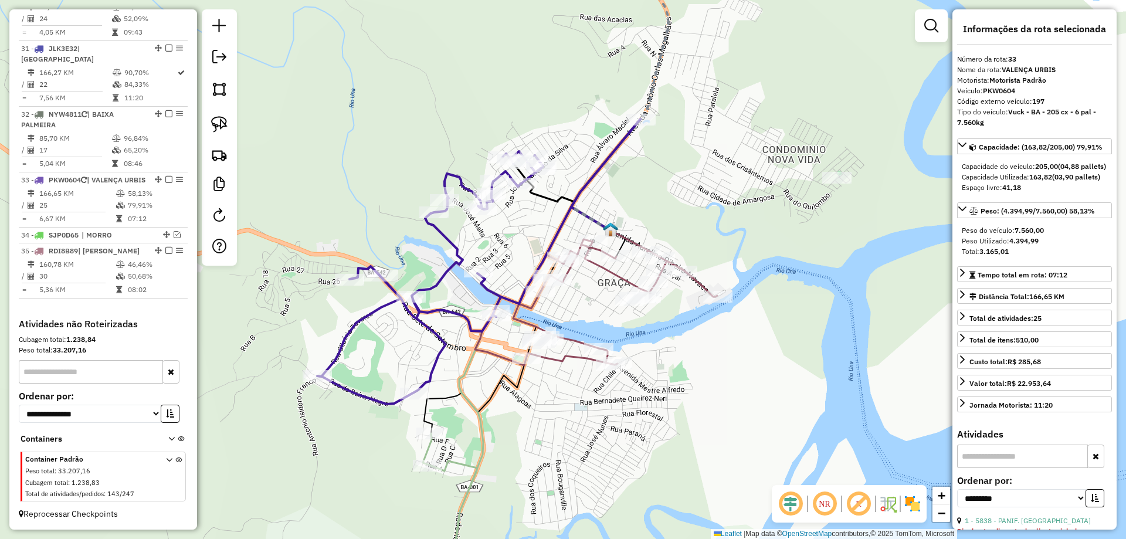
click at [623, 282] on icon at bounding box center [596, 302] width 242 height 126
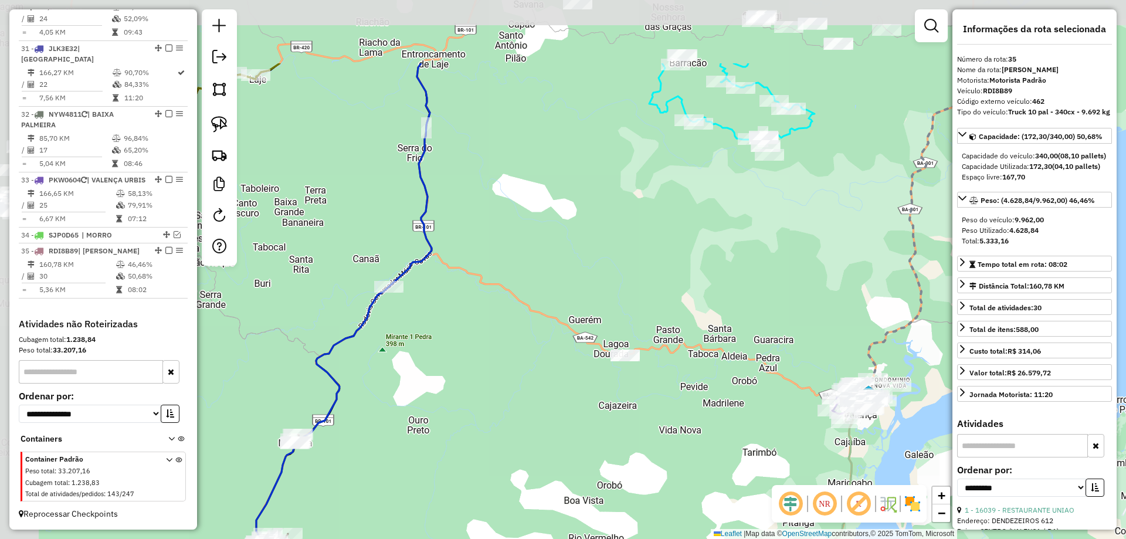
drag, startPoint x: 473, startPoint y: 182, endPoint x: 770, endPoint y: 322, distance: 328.9
click at [769, 322] on div "Janela de atendimento Grade de atendimento Capacidade Transportadoras Veículos …" at bounding box center [563, 269] width 1126 height 539
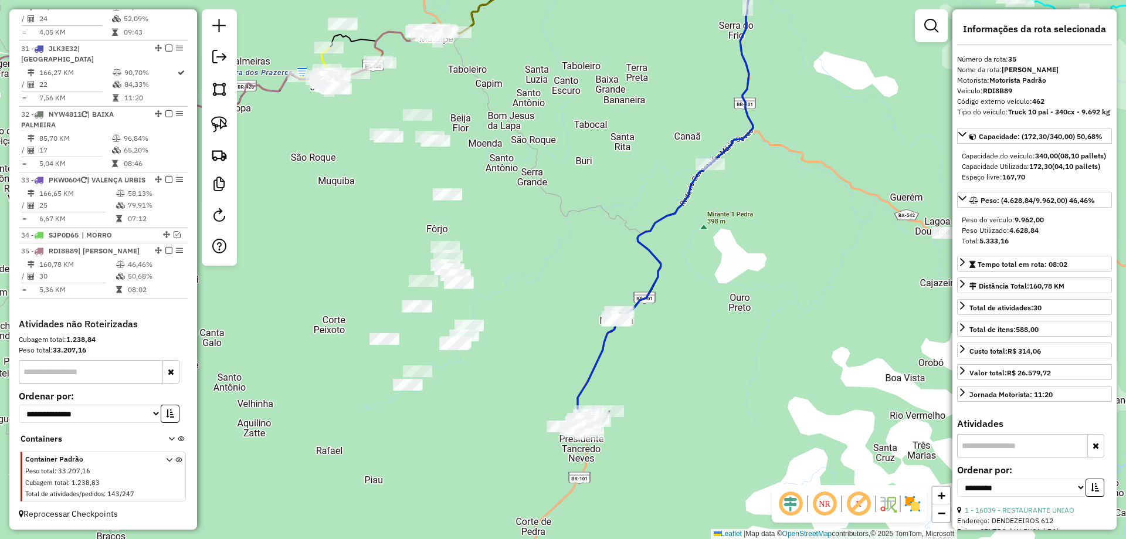
drag, startPoint x: 446, startPoint y: 355, endPoint x: 498, endPoint y: 375, distance: 56.4
click at [498, 375] on div "Janela de atendimento Grade de atendimento Capacidade Transportadoras Veículos …" at bounding box center [563, 269] width 1126 height 539
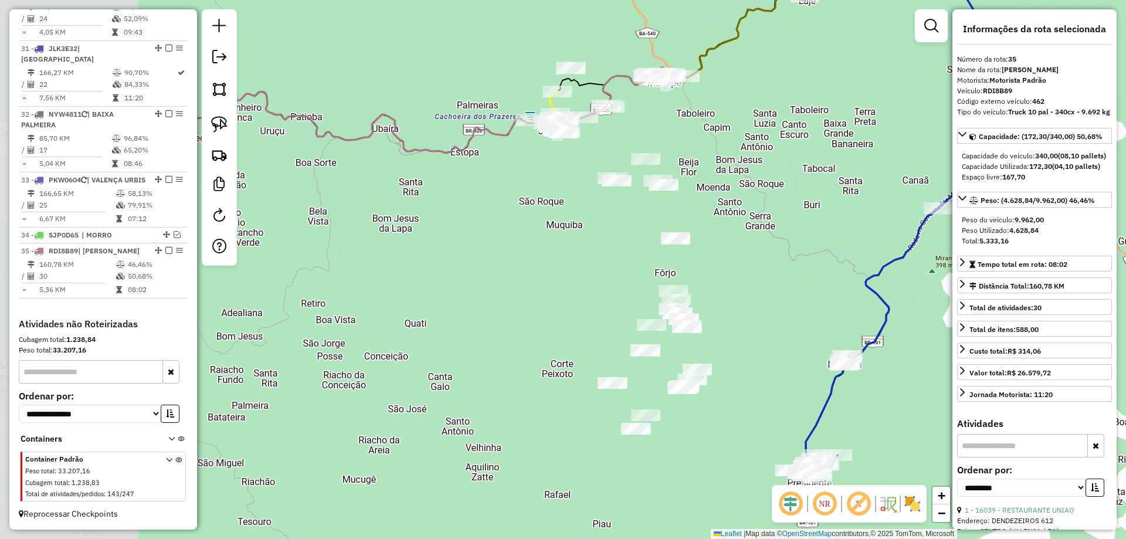
drag, startPoint x: 557, startPoint y: 237, endPoint x: 708, endPoint y: 297, distance: 162.7
click at [708, 297] on div "Janela de atendimento Grade de atendimento Capacidade Transportadoras Veículos …" at bounding box center [563, 269] width 1126 height 539
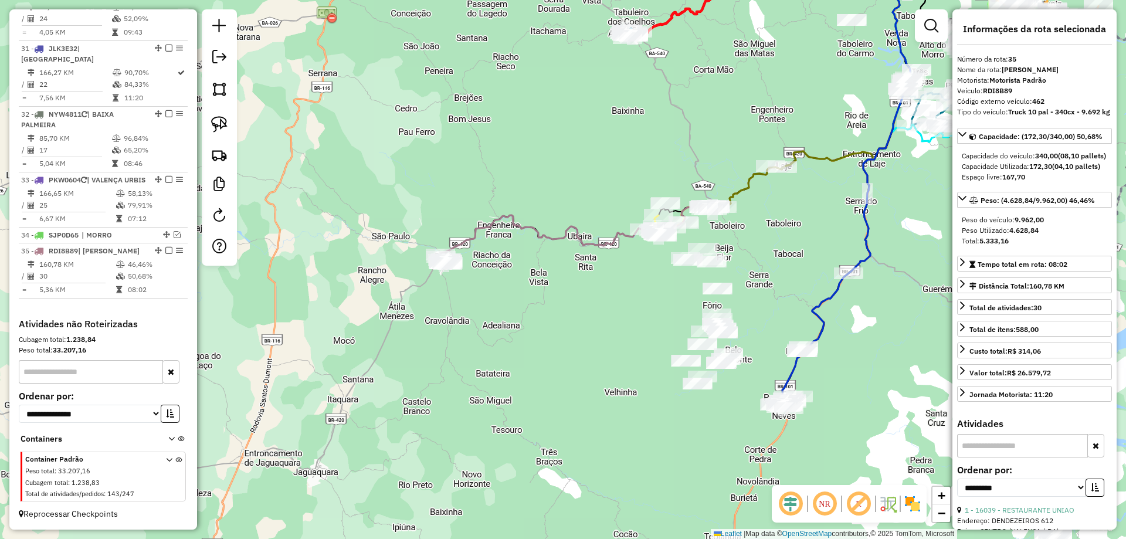
click at [547, 235] on icon at bounding box center [676, 117] width 473 height 276
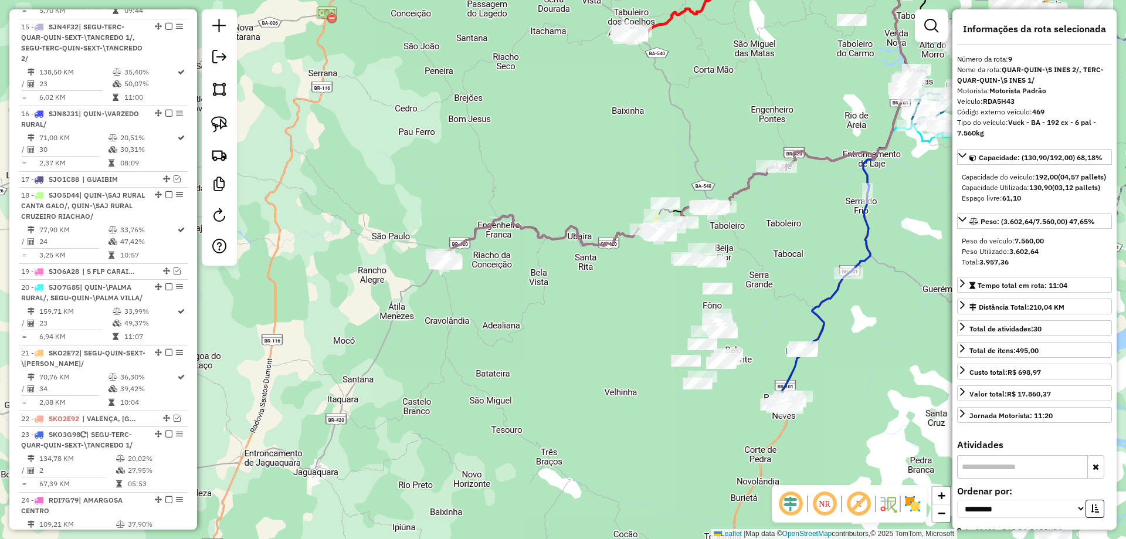
scroll to position [1078, 0]
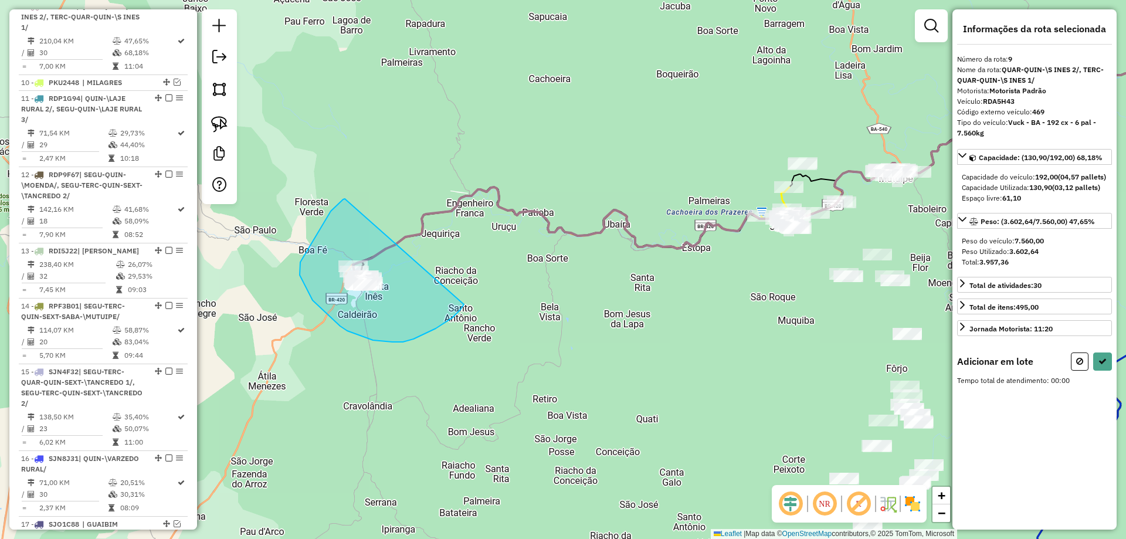
drag, startPoint x: 331, startPoint y: 211, endPoint x: 466, endPoint y: 300, distance: 161.6
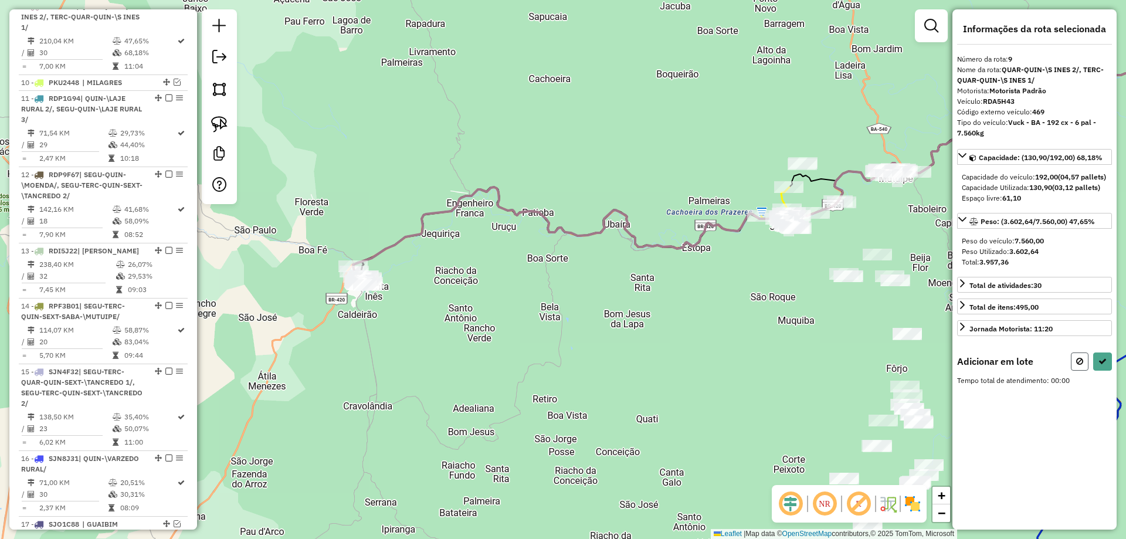
click at [1080, 365] on icon at bounding box center [1079, 361] width 7 height 8
select select "**********"
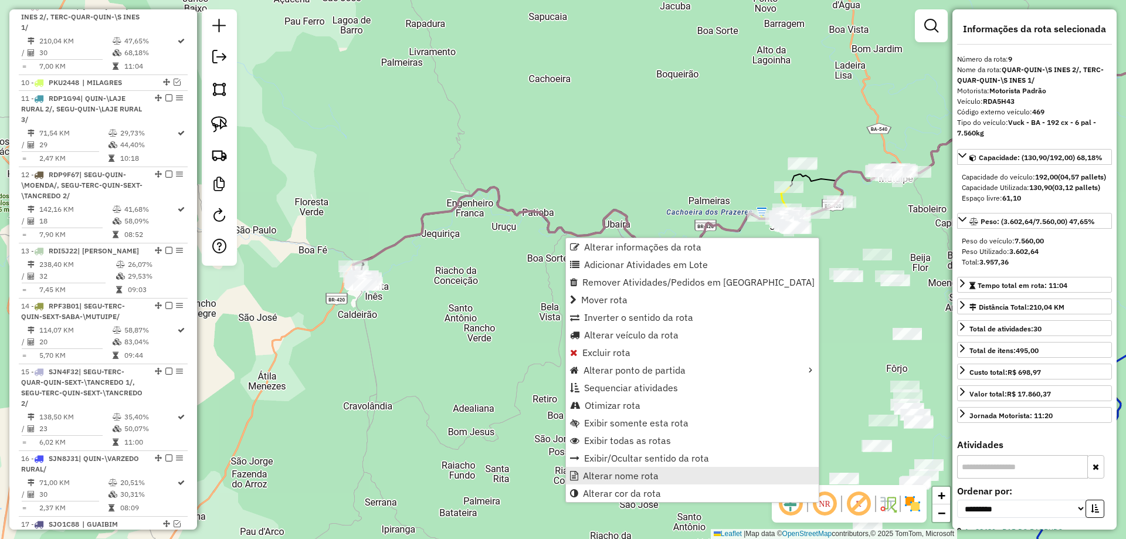
click at [621, 473] on span "Alterar nome rota" at bounding box center [621, 475] width 76 height 9
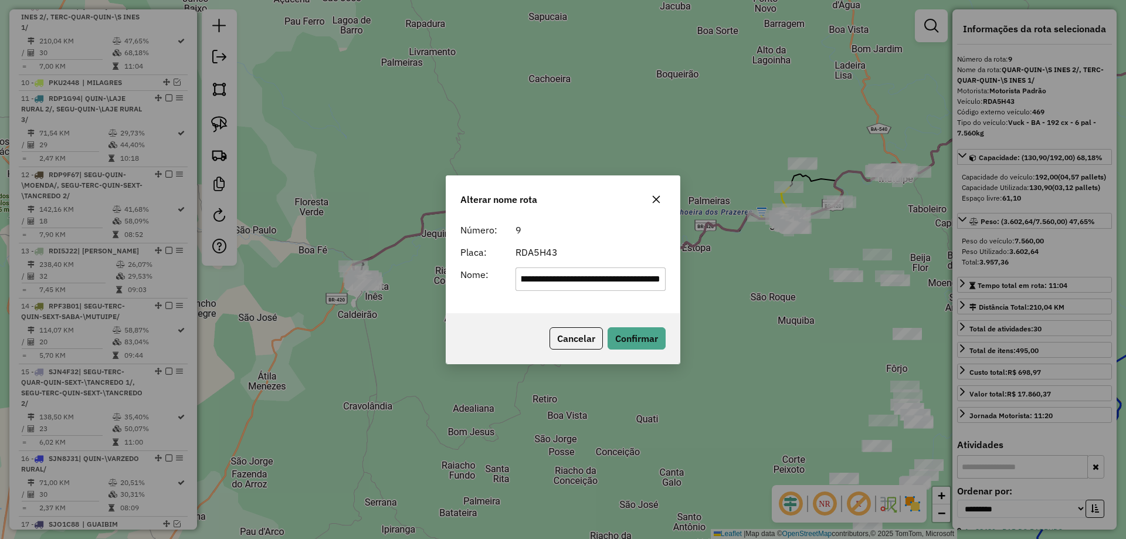
scroll to position [0, 0]
type input "******"
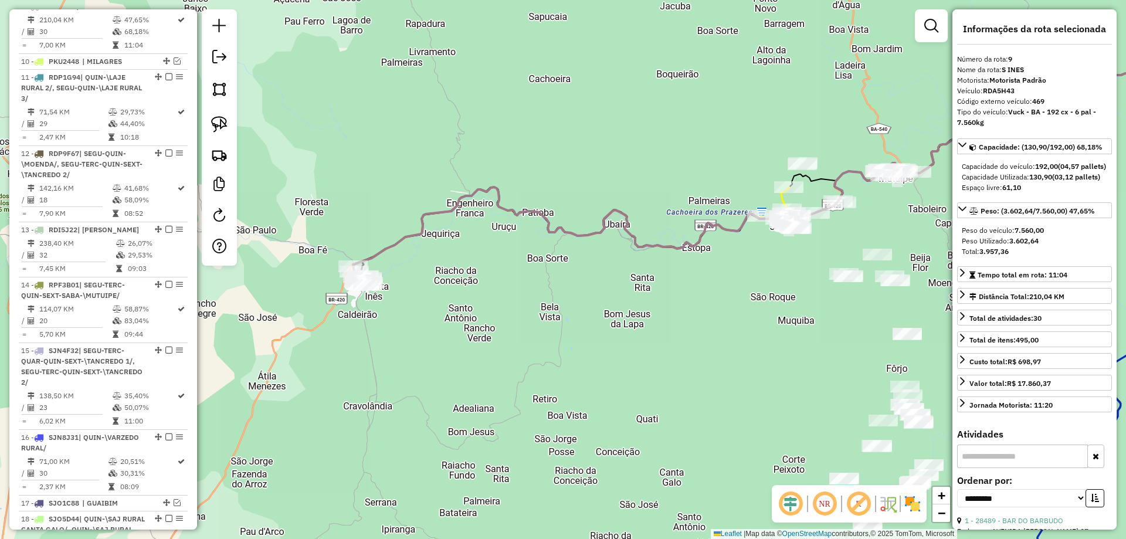
click at [584, 195] on div "Janela de atendimento Grade de atendimento Capacidade Transportadoras Veículos …" at bounding box center [563, 269] width 1126 height 539
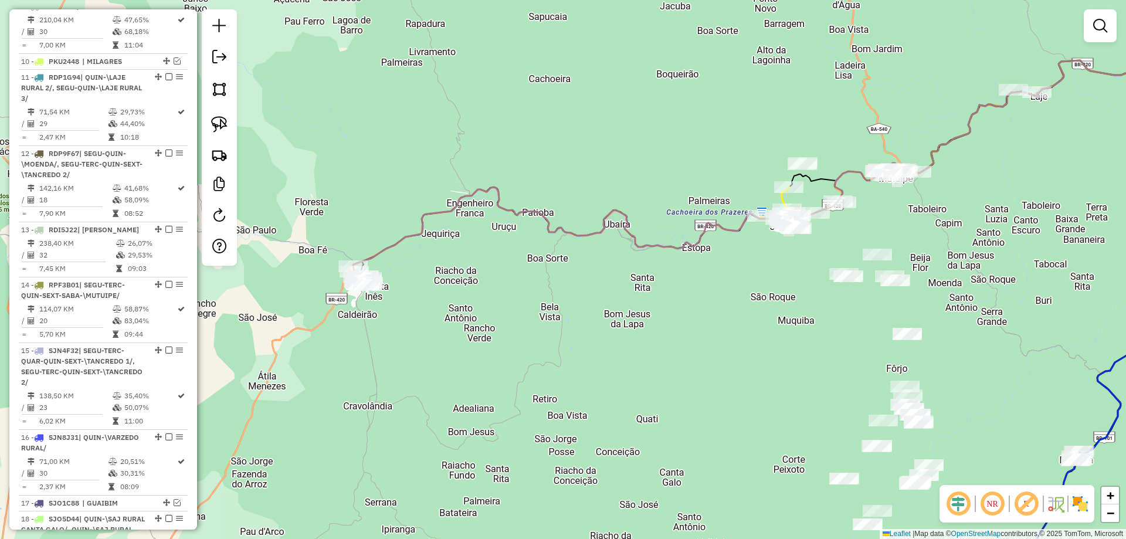
click at [566, 232] on icon at bounding box center [795, 160] width 885 height 212
select select "**********"
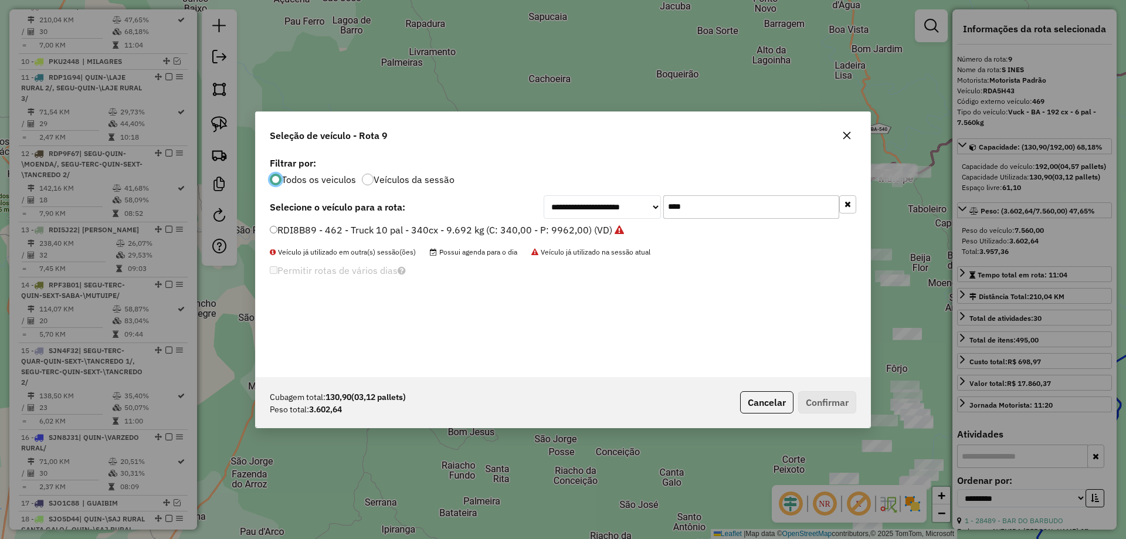
scroll to position [6, 4]
drag, startPoint x: 735, startPoint y: 200, endPoint x: 565, endPoint y: 226, distance: 172.0
click at [565, 226] on div "**********" at bounding box center [563, 265] width 614 height 223
type input "***"
click at [567, 226] on label "NYW4811 - 4 - Toco 10 pal - 336cx - 5.800 kg (C: 330,00 - P: 5800,00) (VD)" at bounding box center [442, 230] width 344 height 14
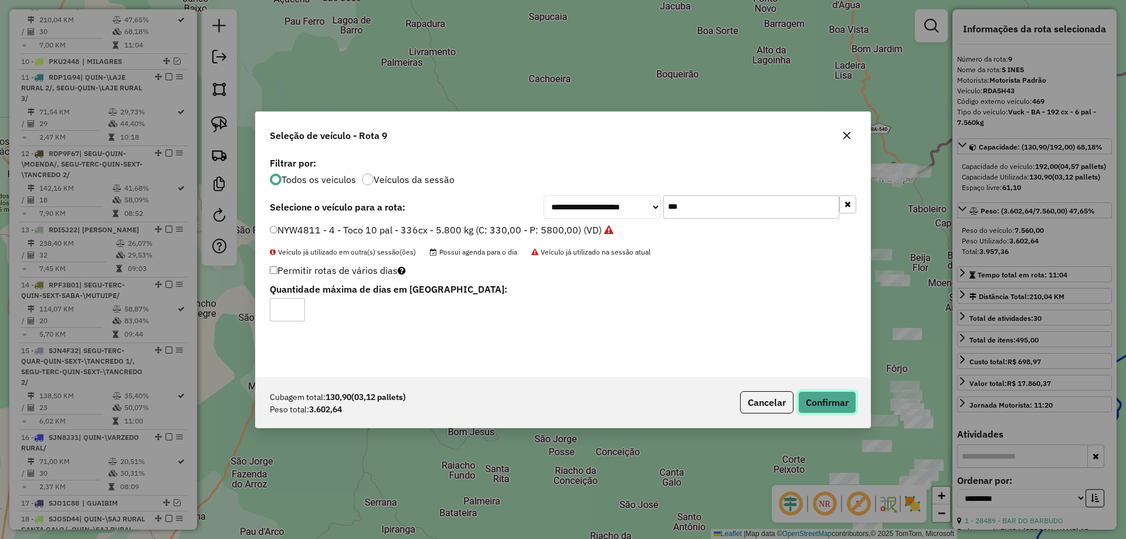
click at [820, 399] on button "Confirmar" at bounding box center [827, 402] width 58 height 22
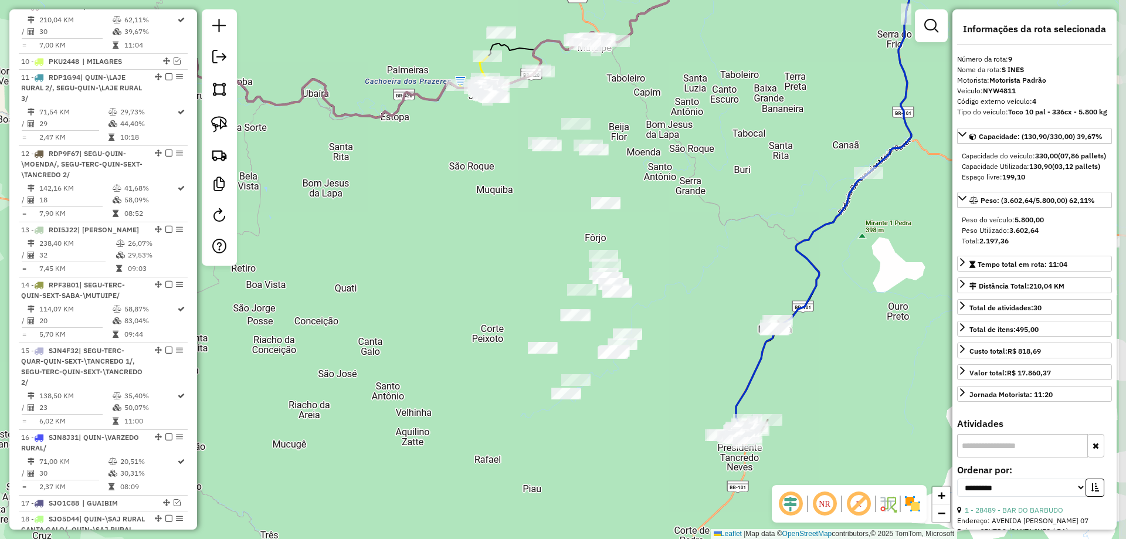
drag, startPoint x: 544, startPoint y: 261, endPoint x: 444, endPoint y: 191, distance: 122.3
click at [444, 191] on div "Janela de atendimento Grade de atendimento Capacidade Transportadoras Veículos …" at bounding box center [563, 269] width 1126 height 539
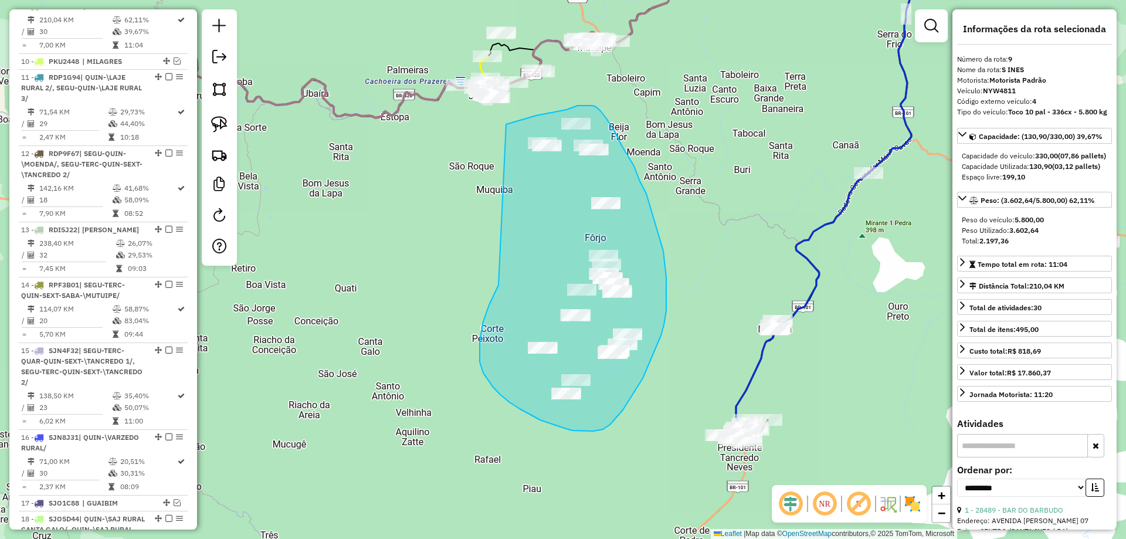
drag, startPoint x: 498, startPoint y: 285, endPoint x: 497, endPoint y: 130, distance: 155.4
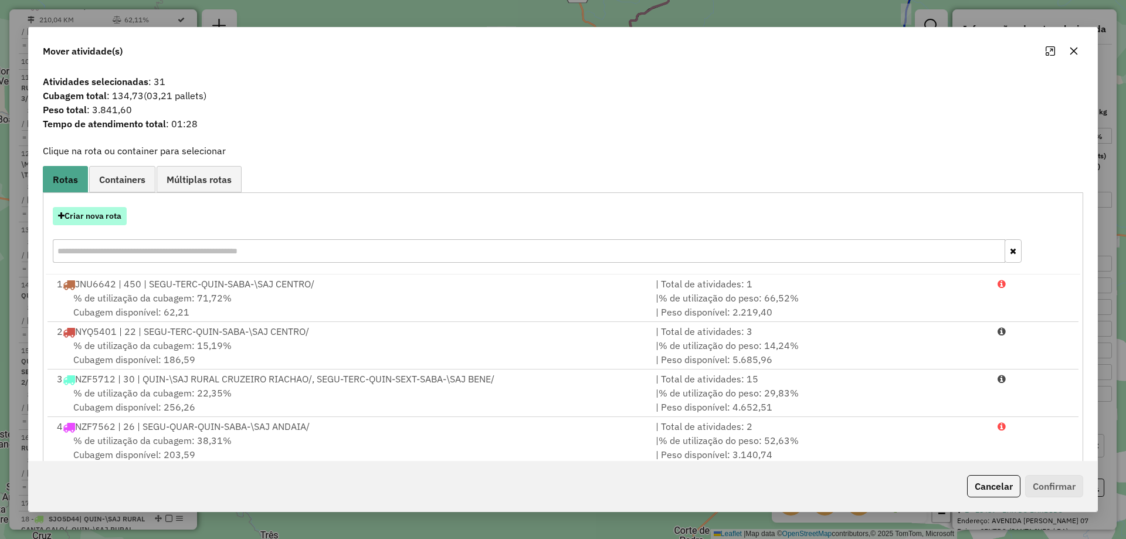
click at [72, 222] on button "Criar nova rota" at bounding box center [90, 216] width 74 height 18
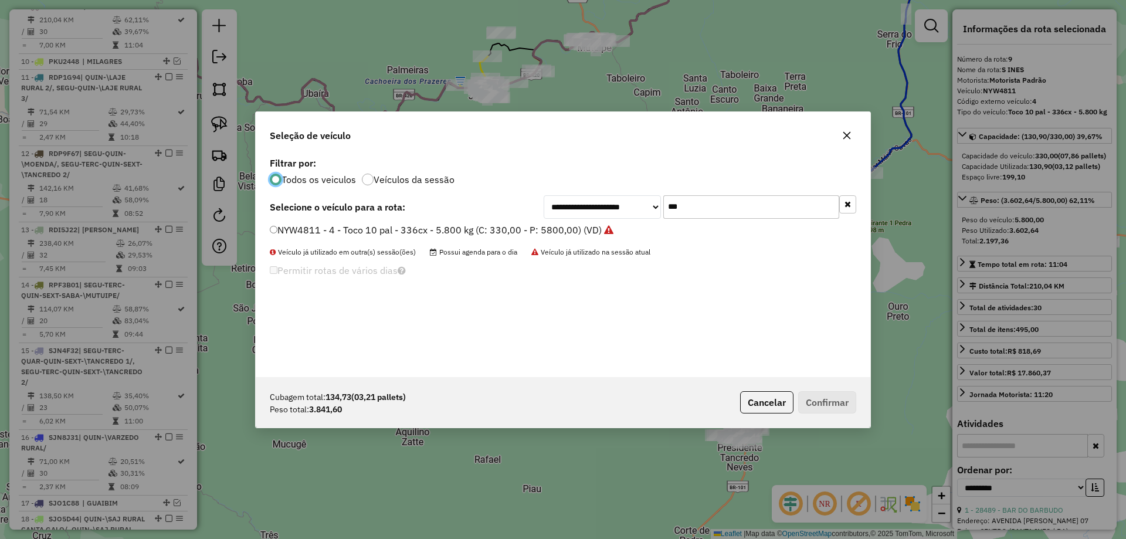
drag, startPoint x: 767, startPoint y: 209, endPoint x: 468, endPoint y: 209, distance: 299.0
click at [477, 209] on div "**********" at bounding box center [563, 206] width 586 height 23
type input "***"
click at [464, 237] on div "RDA3B13 - 466 - Vuck - BA - 205 cx - 6 pal - 7.560kg (C: 205,00 - P: 7560,00) (…" at bounding box center [563, 234] width 600 height 23
click at [467, 233] on label "RDA3B13 - 466 - Vuck - BA - 205 cx - 6 pal - 7.560kg (C: 205,00 - P: 7560,00) (…" at bounding box center [457, 230] width 374 height 14
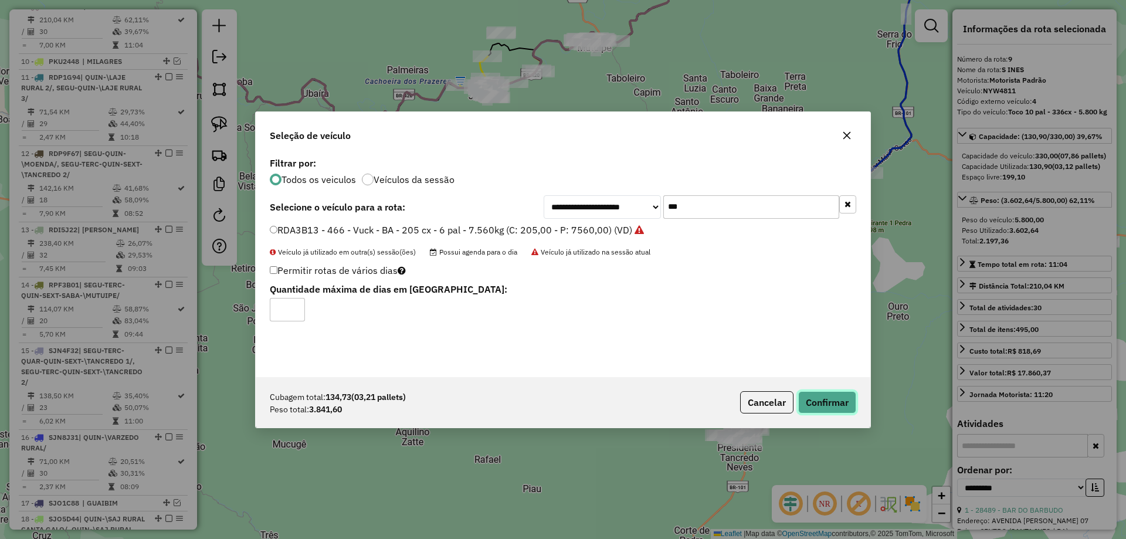
click at [826, 398] on button "Confirmar" at bounding box center [827, 402] width 58 height 22
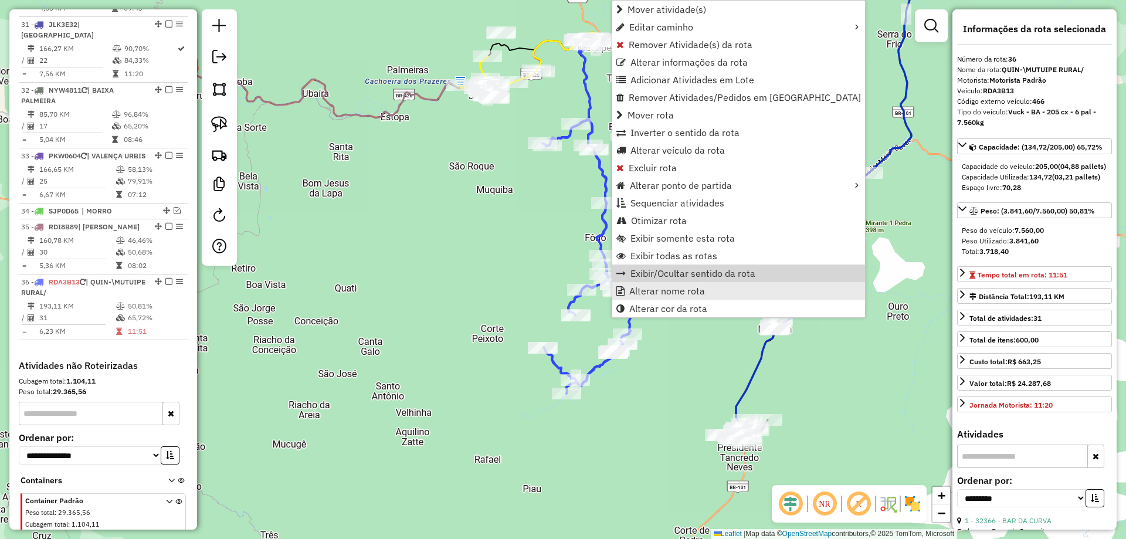
scroll to position [2279, 0]
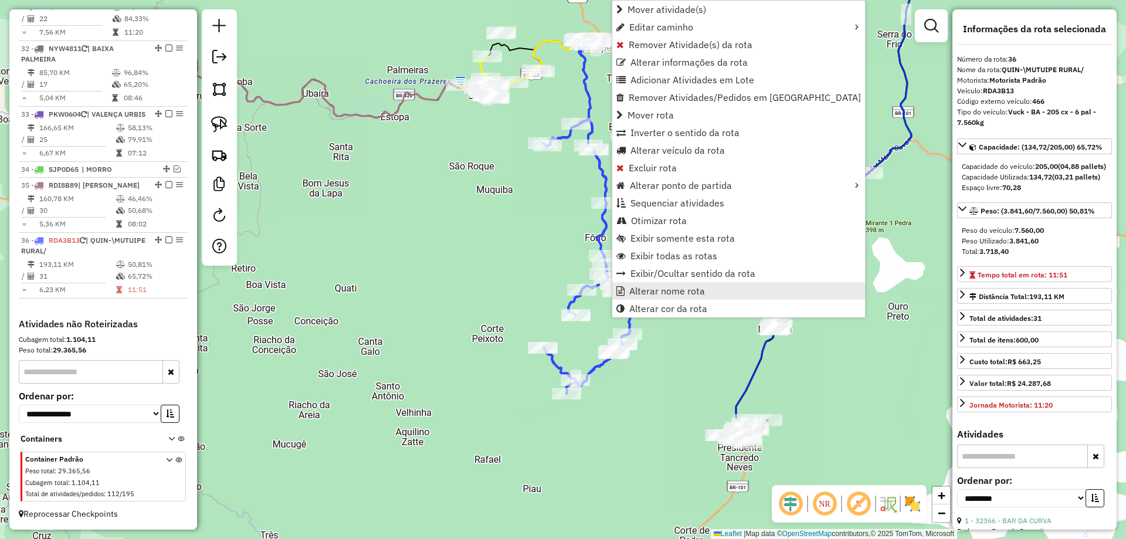
click at [638, 294] on span "Alterar nome rota" at bounding box center [667, 290] width 76 height 9
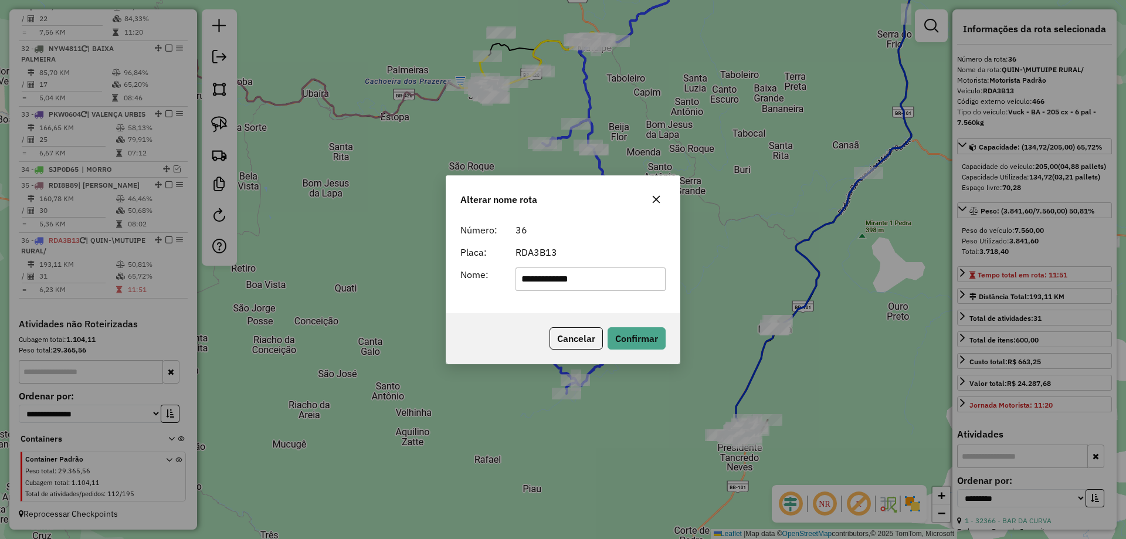
type input "**********"
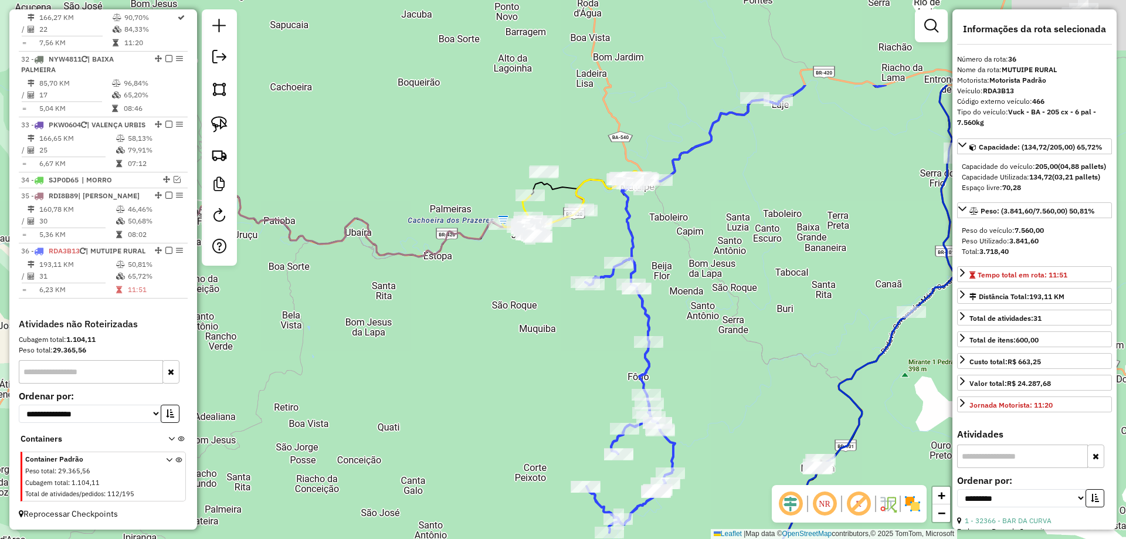
drag, startPoint x: 485, startPoint y: 157, endPoint x: 570, endPoint y: 351, distance: 212.1
click at [570, 351] on div "Janela de atendimento Grade de atendimento Capacidade Transportadoras Veículos …" at bounding box center [563, 269] width 1126 height 539
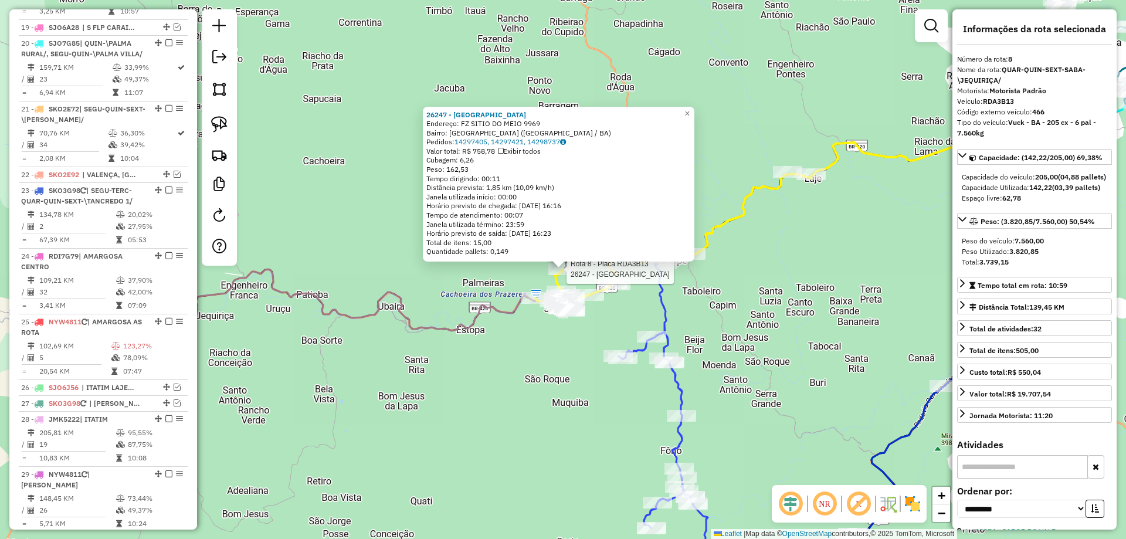
scroll to position [1012, 0]
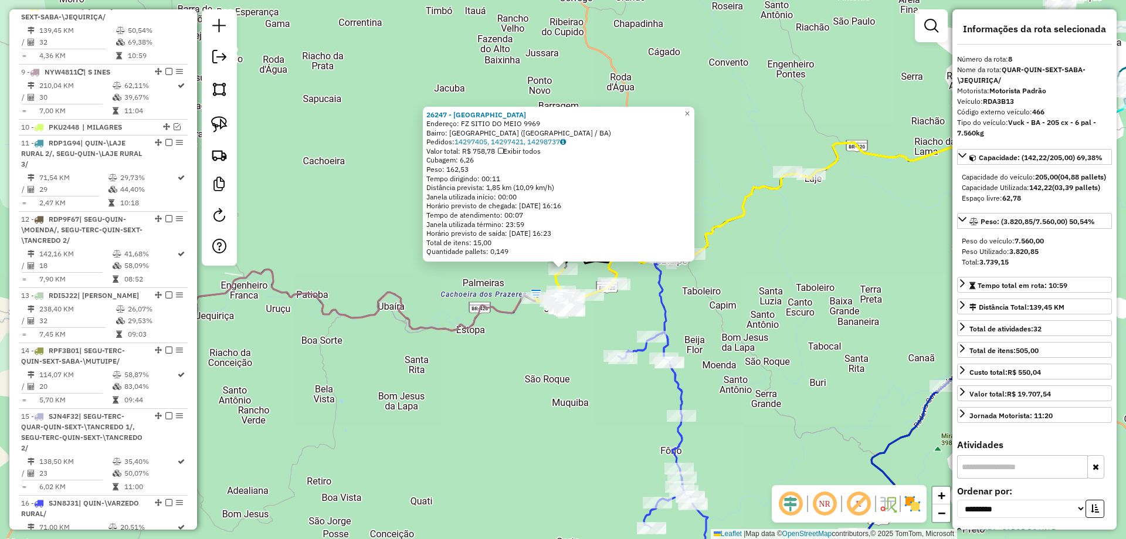
click at [614, 327] on div "26247 - CAMPINA BAR Endereço: FZ SITIO DO MEIO 9969 Bairro: LAGOA VERDE (JEQUIR…" at bounding box center [563, 269] width 1126 height 539
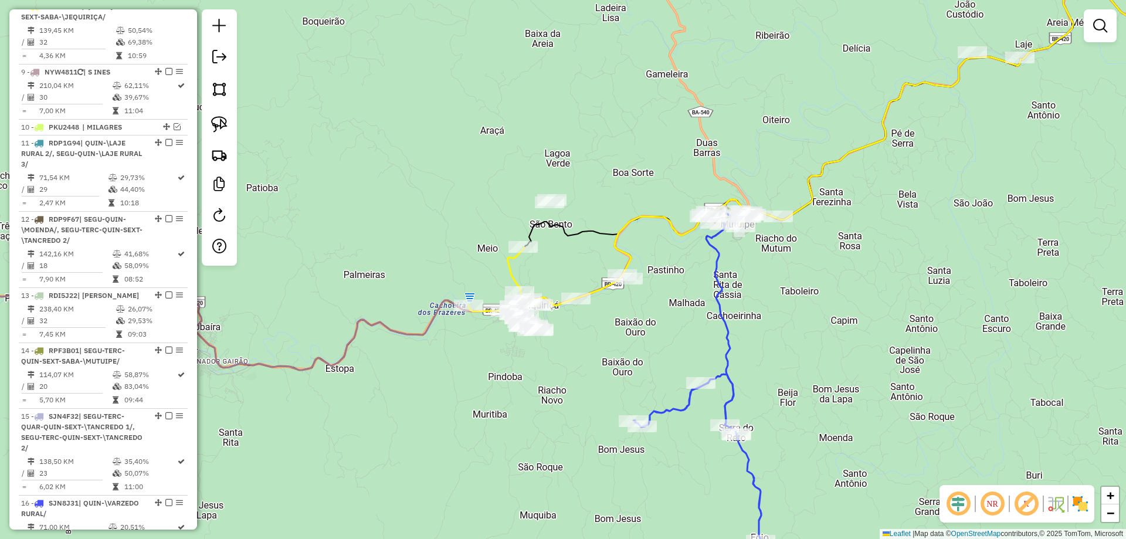
click at [507, 267] on icon at bounding box center [503, 288] width 70 height 82
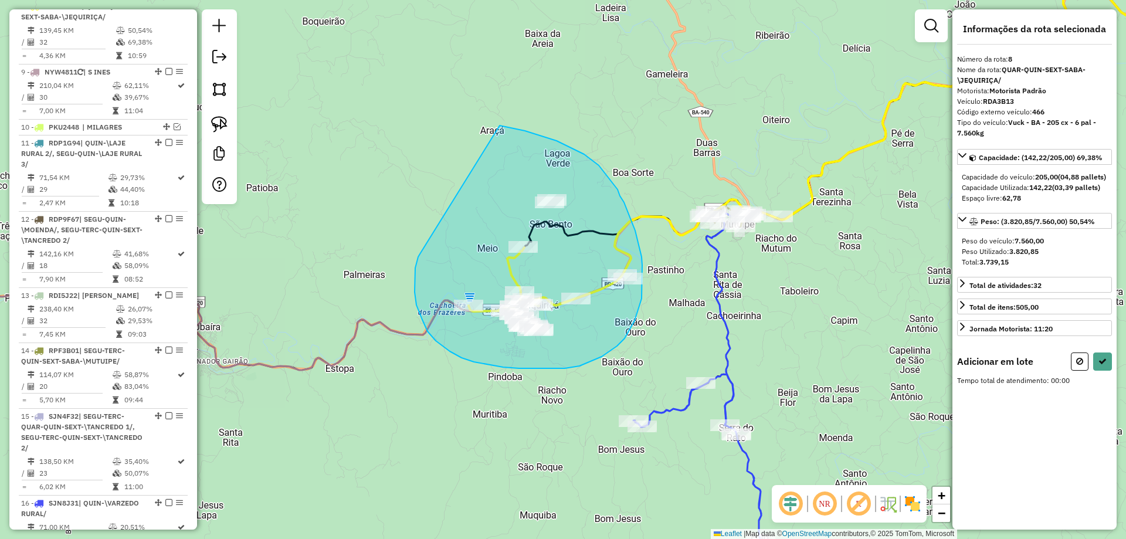
drag, startPoint x: 420, startPoint y: 254, endPoint x: 500, endPoint y: 125, distance: 151.1
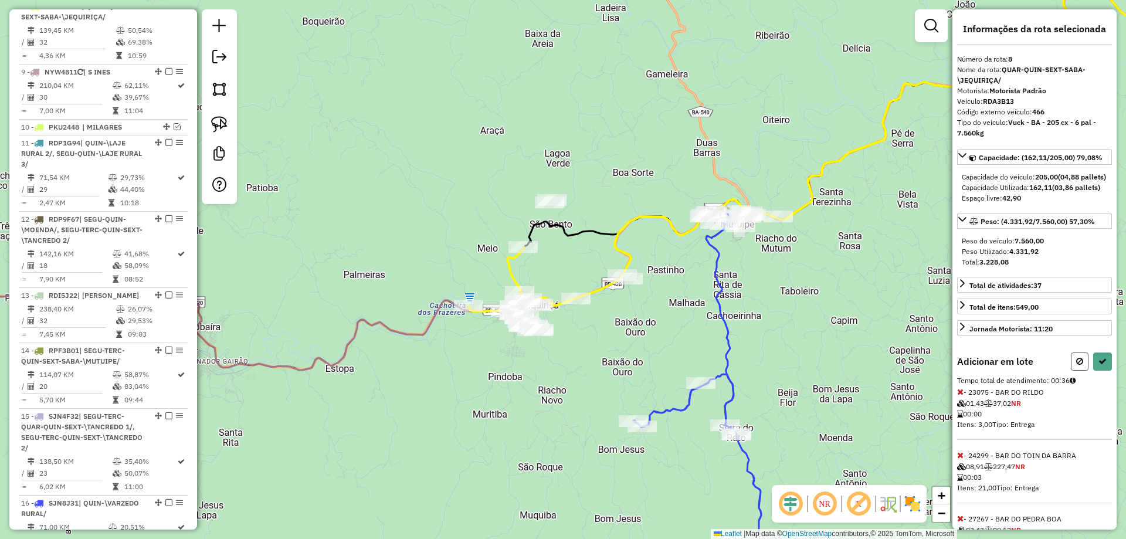
click at [1078, 365] on icon at bounding box center [1079, 361] width 7 height 8
select select "**********"
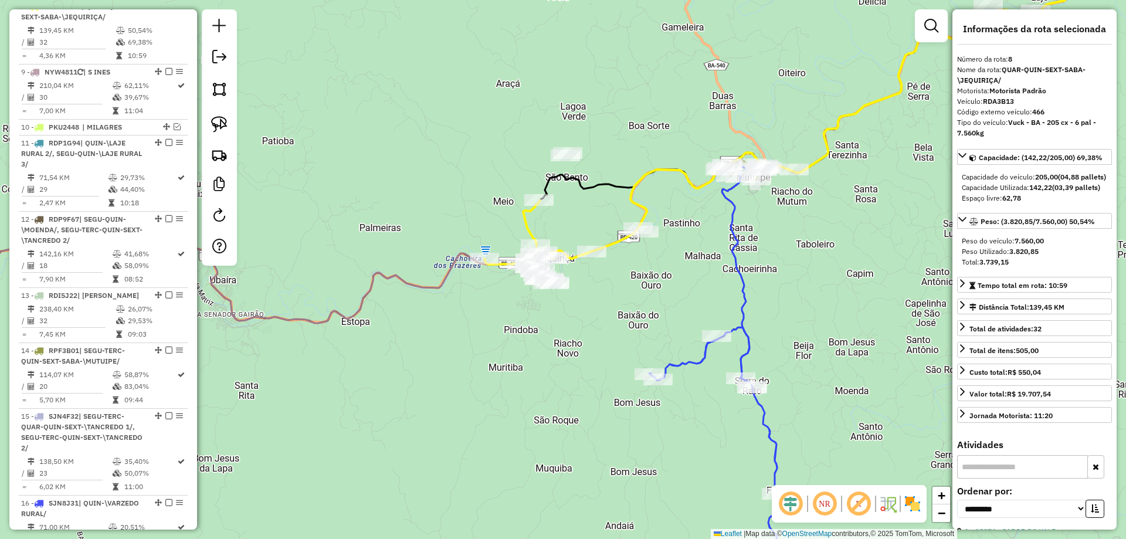
click at [528, 223] on icon at bounding box center [519, 242] width 70 height 82
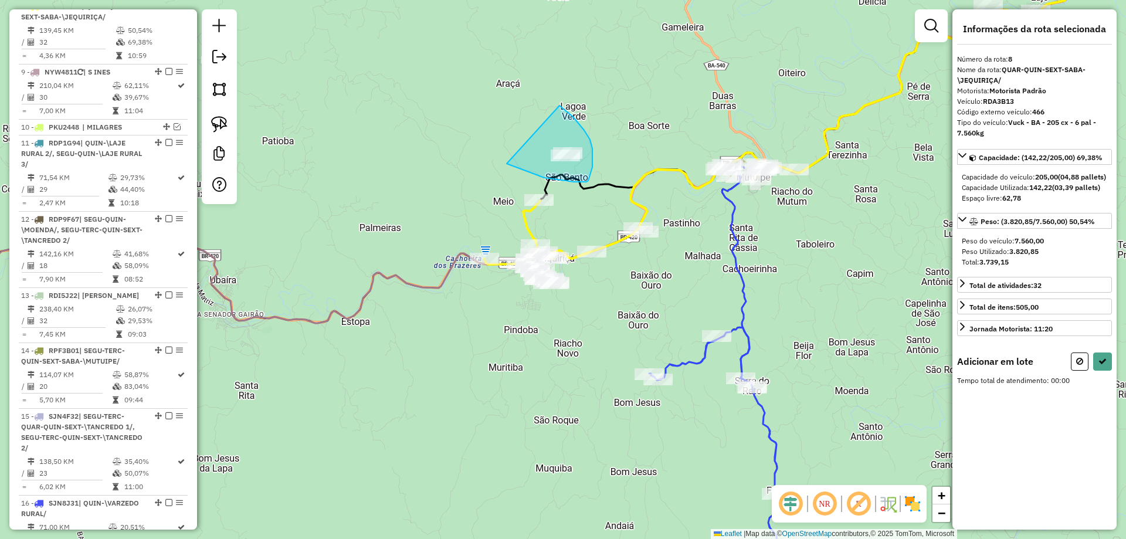
drag, startPoint x: 515, startPoint y: 167, endPoint x: 559, endPoint y: 106, distance: 75.2
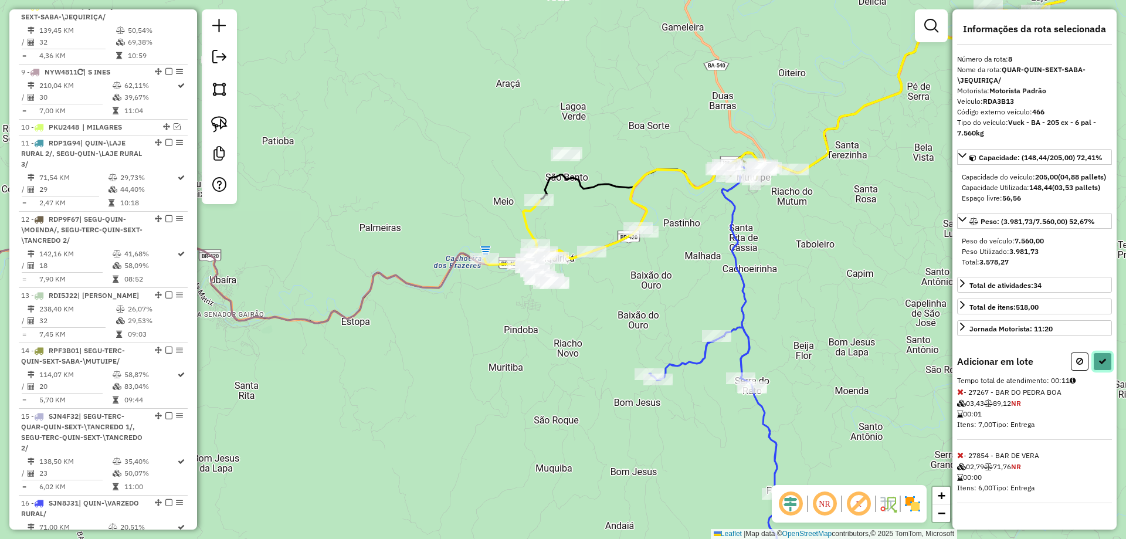
click at [1101, 365] on button at bounding box center [1102, 361] width 19 height 18
select select "**********"
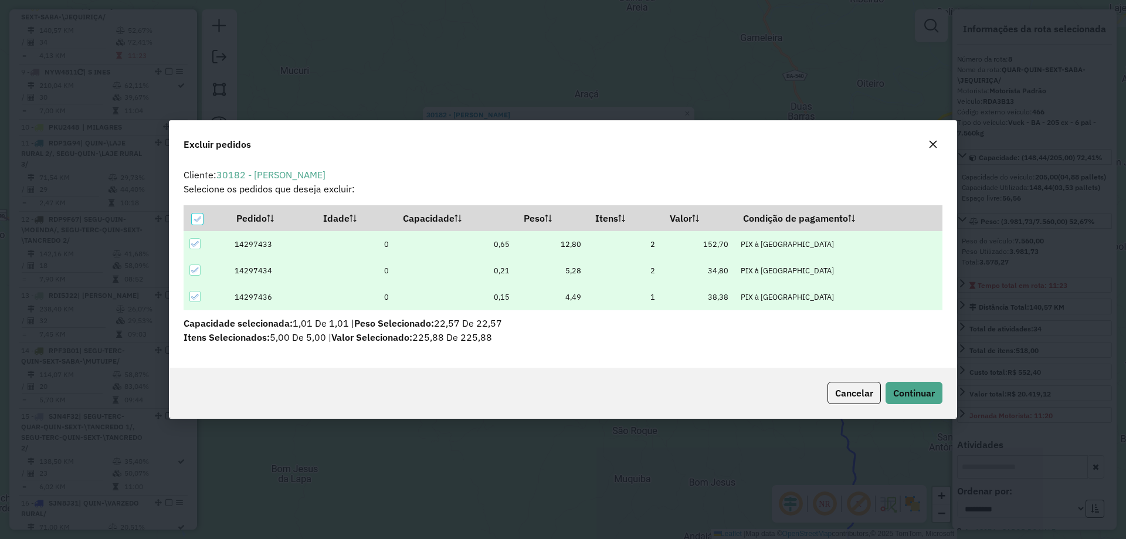
scroll to position [0, 0]
click at [910, 394] on span "Continuar" at bounding box center [914, 393] width 42 height 12
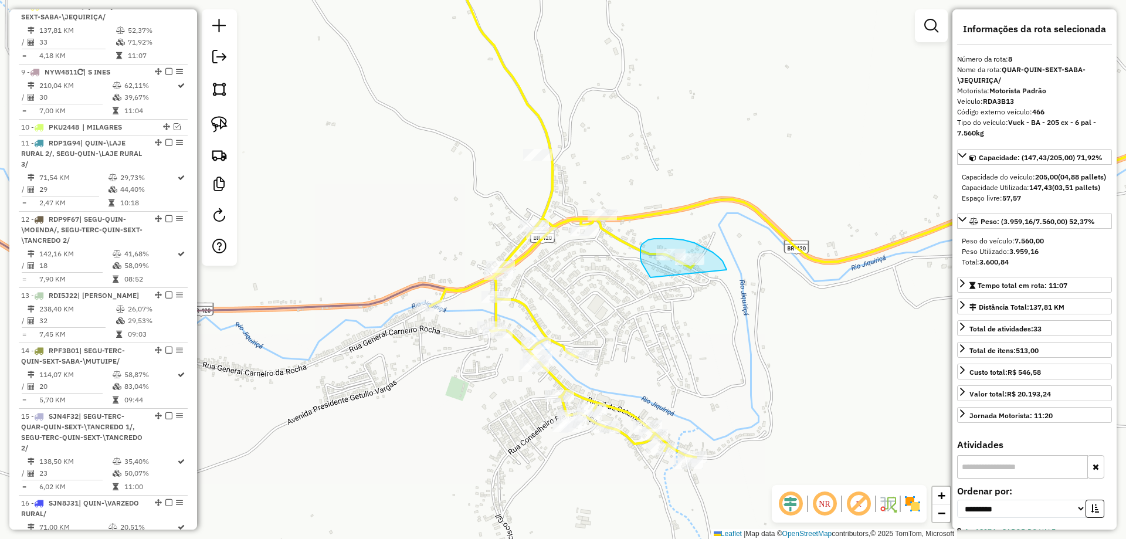
drag, startPoint x: 640, startPoint y: 257, endPoint x: 732, endPoint y: 288, distance: 97.0
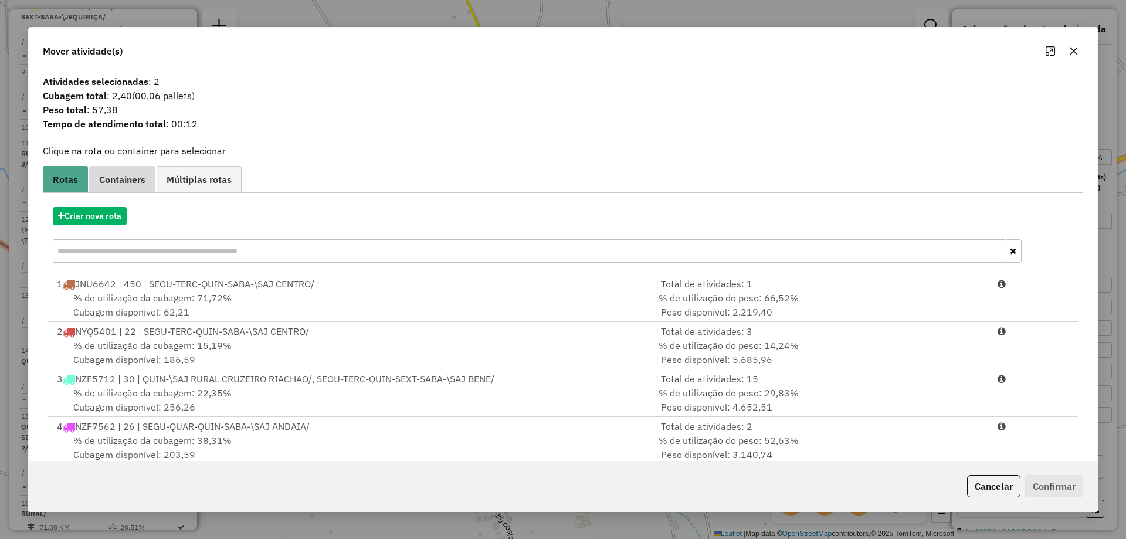
click at [126, 186] on link "Containers" at bounding box center [122, 179] width 66 height 26
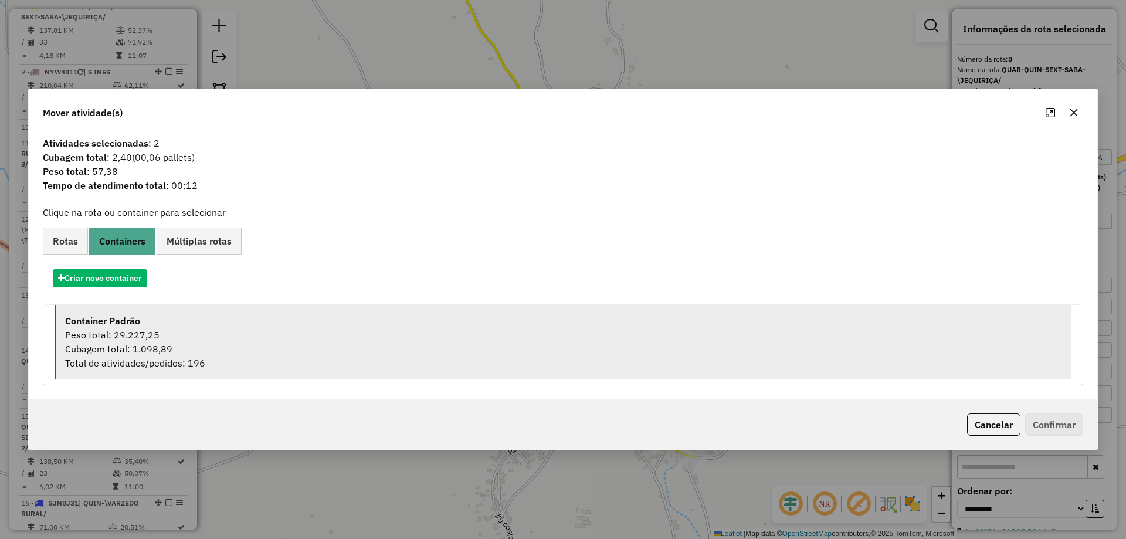
click at [220, 337] on div "Peso total: 29.227,25" at bounding box center [563, 335] width 997 height 14
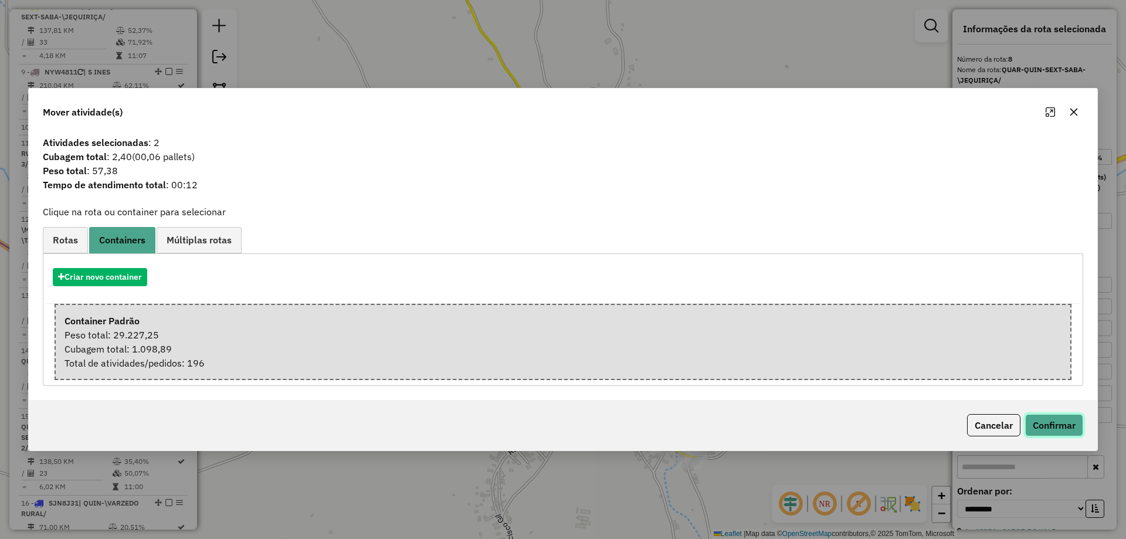
click at [1068, 418] on button "Confirmar" at bounding box center [1054, 425] width 58 height 22
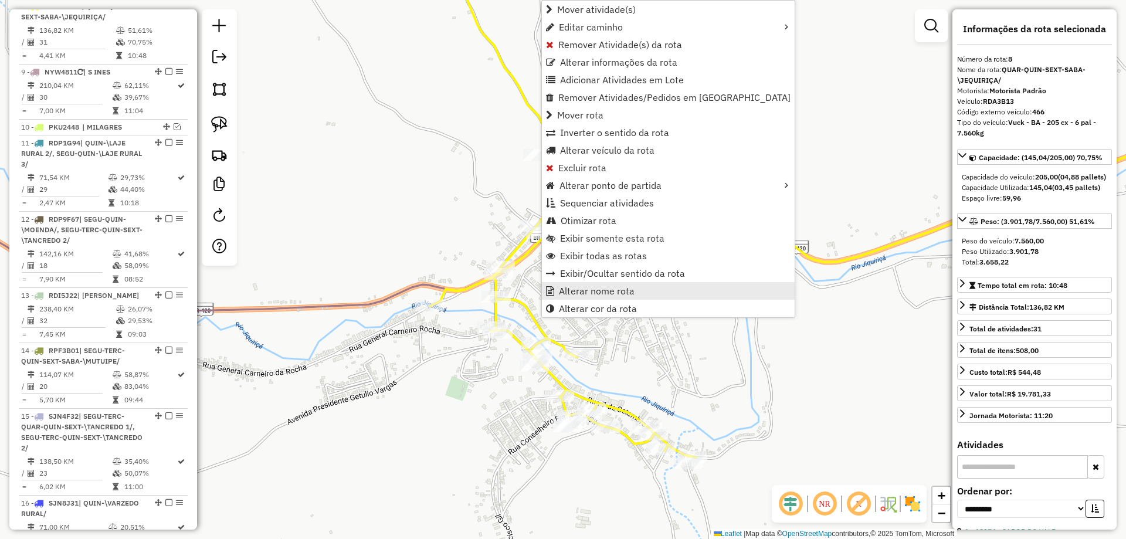
click at [591, 289] on span "Alterar nome rota" at bounding box center [597, 290] width 76 height 9
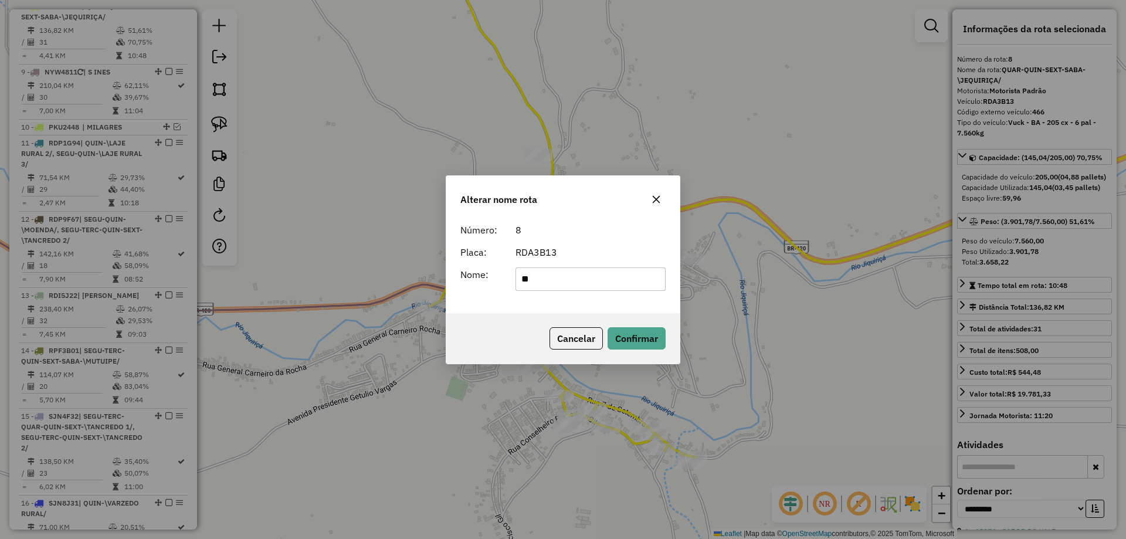
type input "*********"
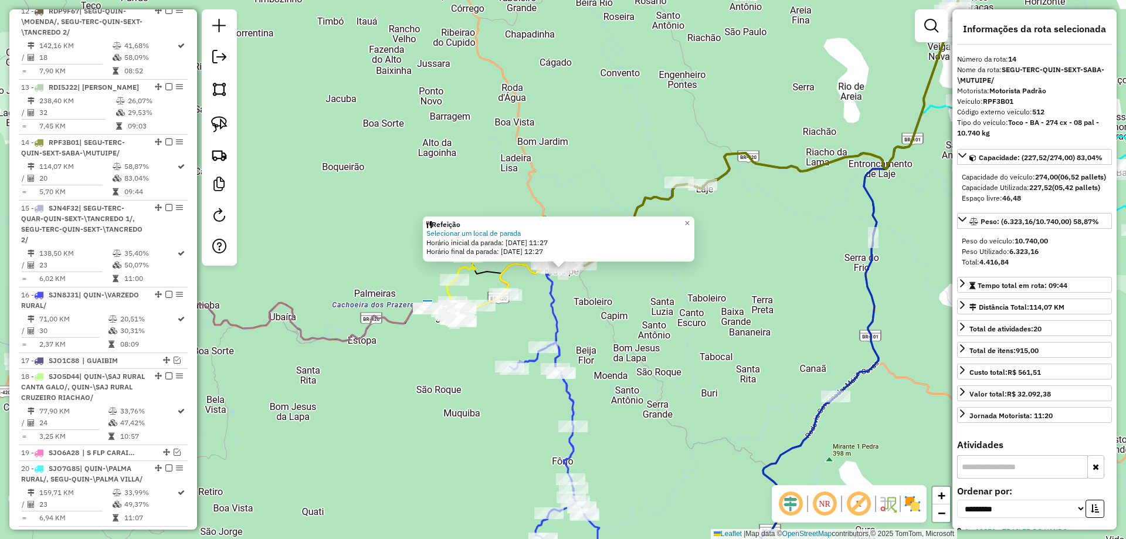
scroll to position [1346, 0]
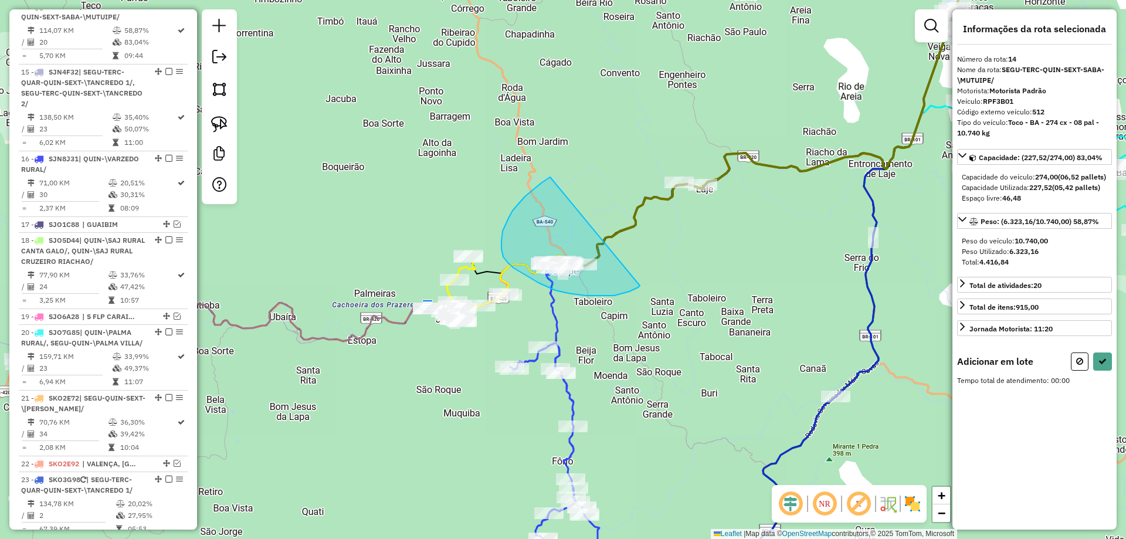
drag, startPoint x: 525, startPoint y: 196, endPoint x: 640, endPoint y: 286, distance: 145.4
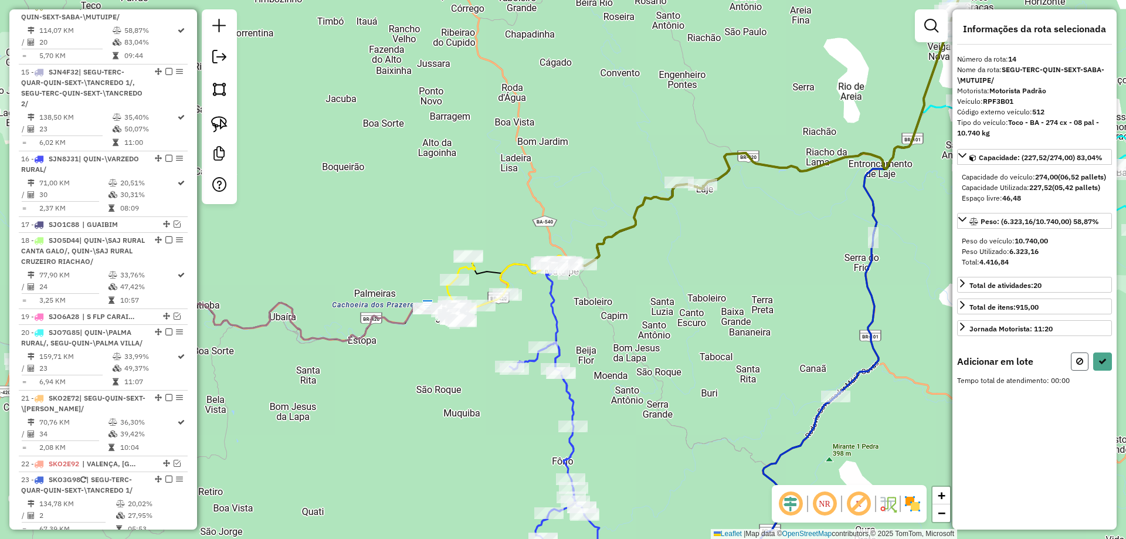
click at [1083, 371] on button at bounding box center [1080, 361] width 18 height 18
select select "**********"
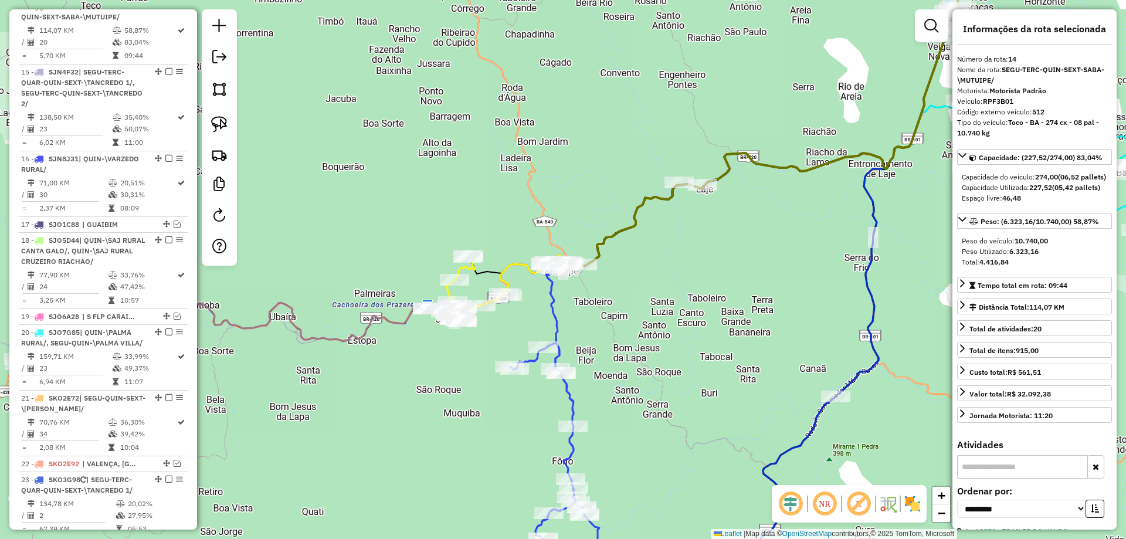
click at [735, 278] on div "Janela de atendimento Grade de atendimento Capacidade Transportadoras Veículos …" at bounding box center [563, 269] width 1126 height 539
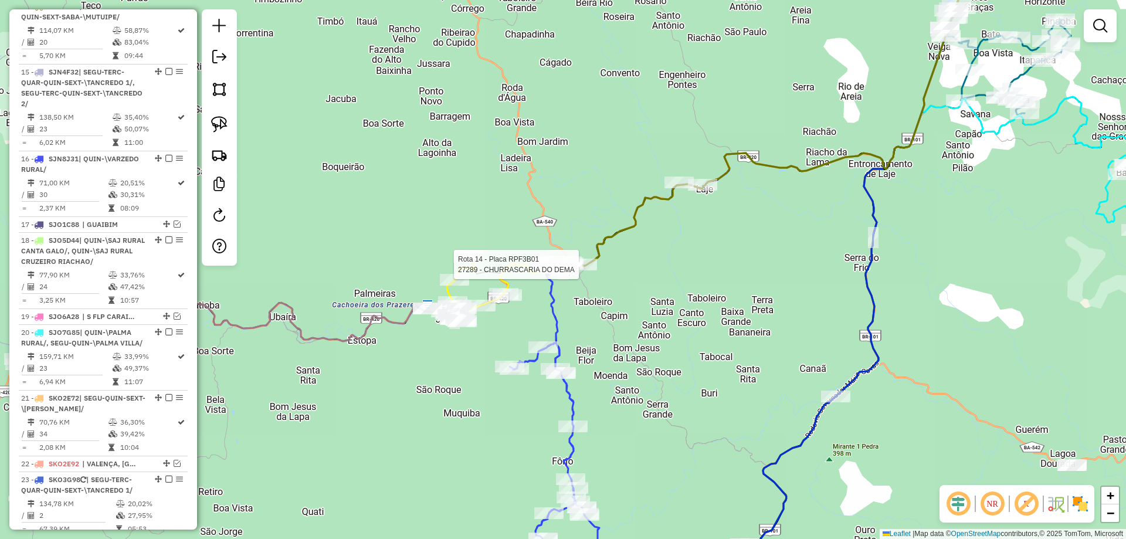
select select "**********"
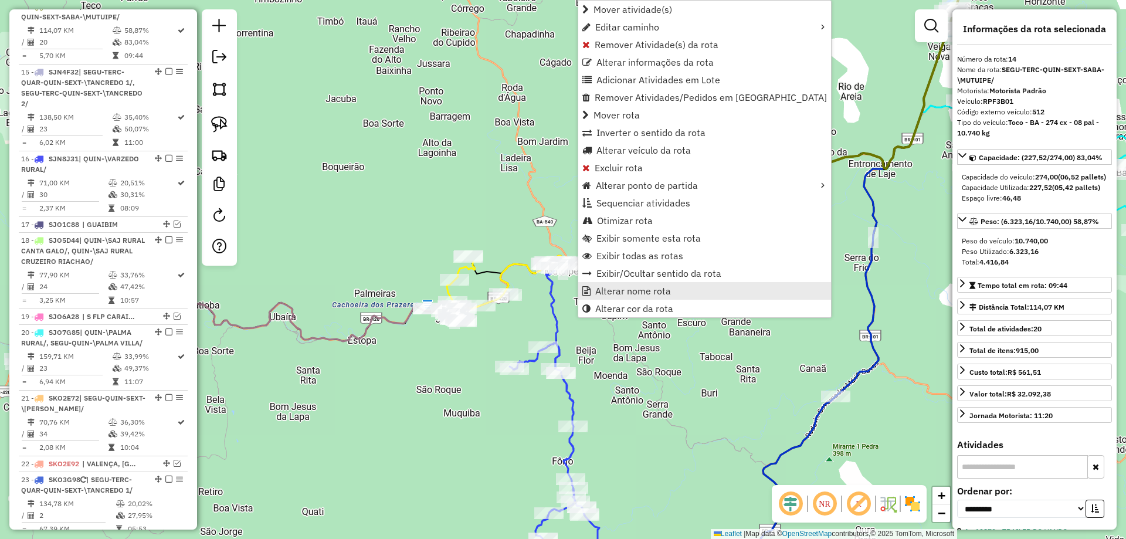
click at [610, 288] on span "Alterar nome rota" at bounding box center [633, 290] width 76 height 9
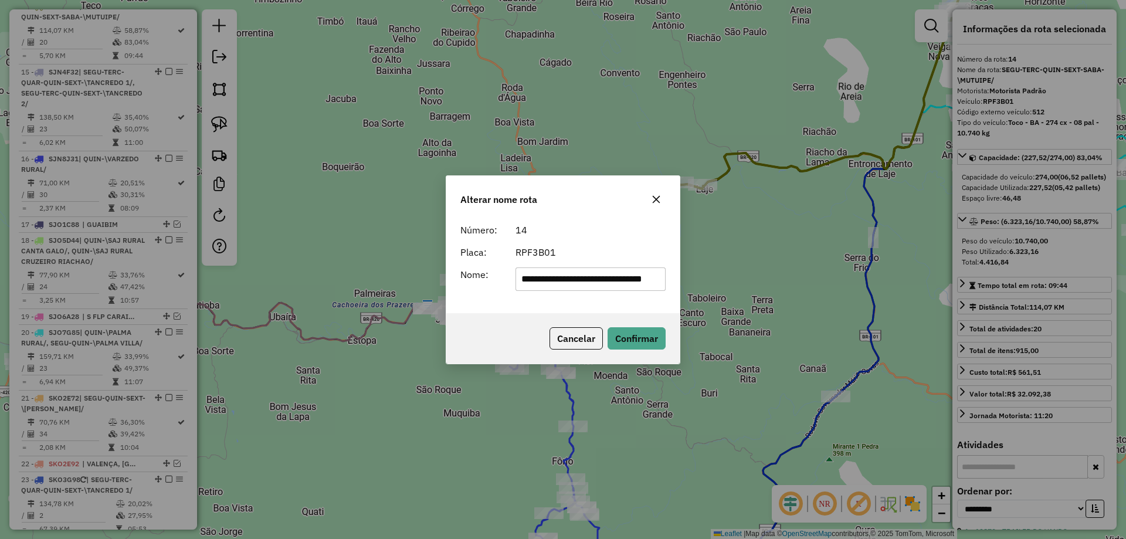
scroll to position [0, 0]
type input "*******"
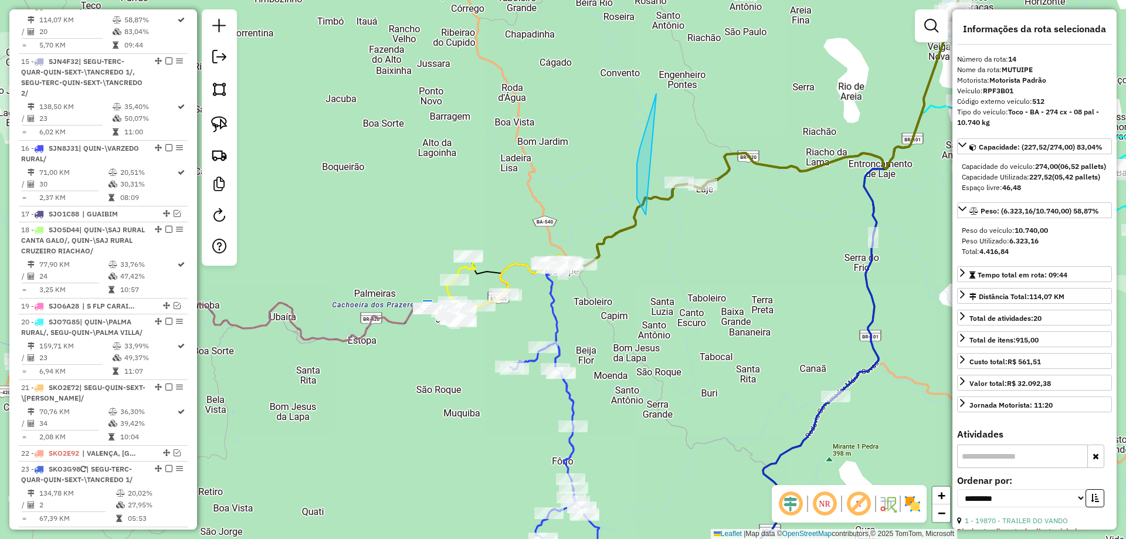
drag, startPoint x: 640, startPoint y: 148, endPoint x: 806, endPoint y: 226, distance: 183.1
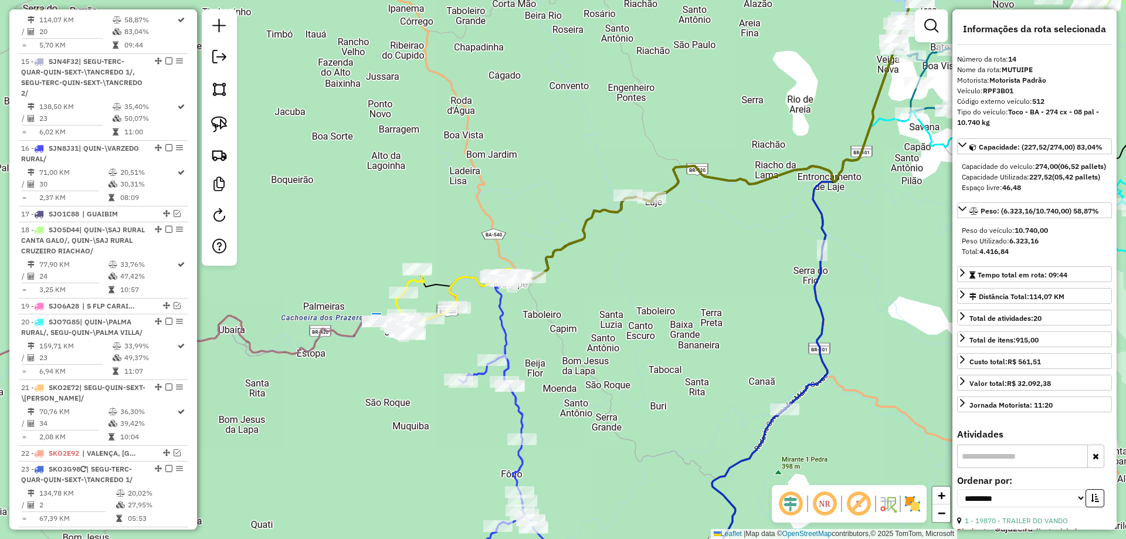
drag, startPoint x: 802, startPoint y: 150, endPoint x: 697, endPoint y: 138, distance: 105.5
click at [723, 167] on div "Janela de atendimento Grade de atendimento Capacidade Transportadoras Veículos …" at bounding box center [563, 269] width 1126 height 539
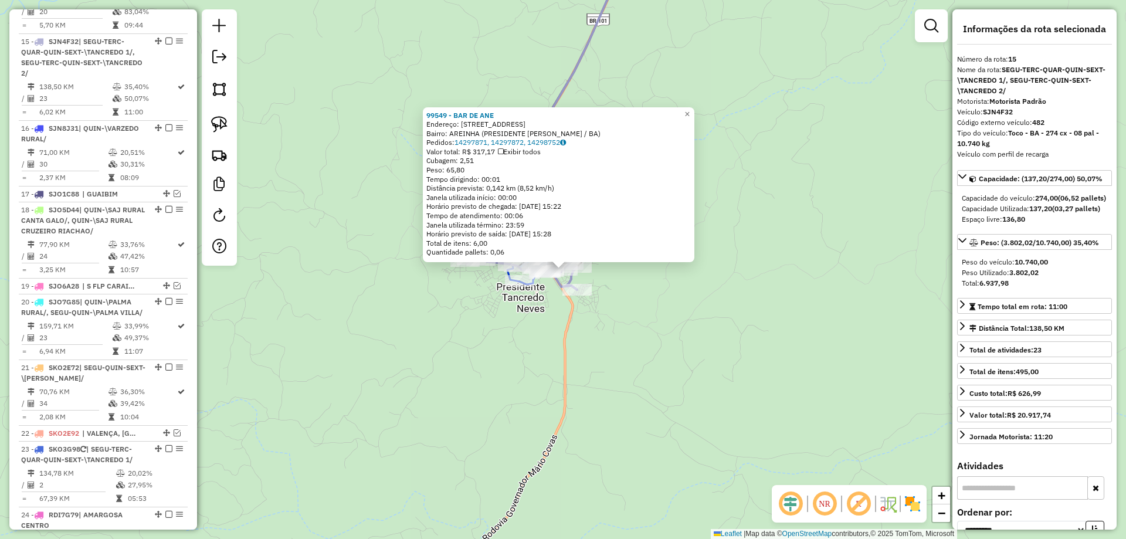
scroll to position [1401, 0]
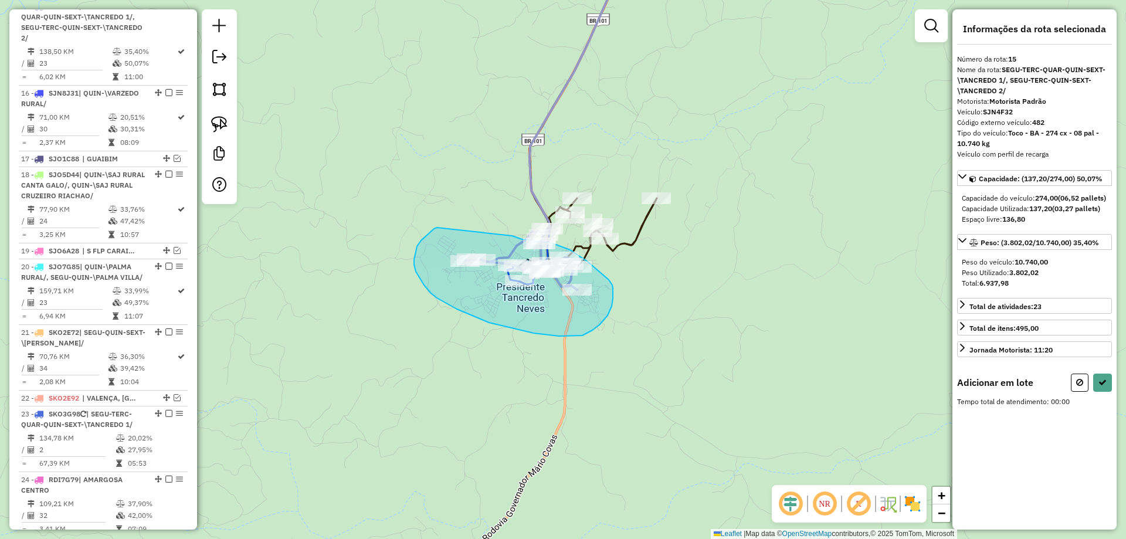
drag, startPoint x: 437, startPoint y: 227, endPoint x: 512, endPoint y: 236, distance: 75.5
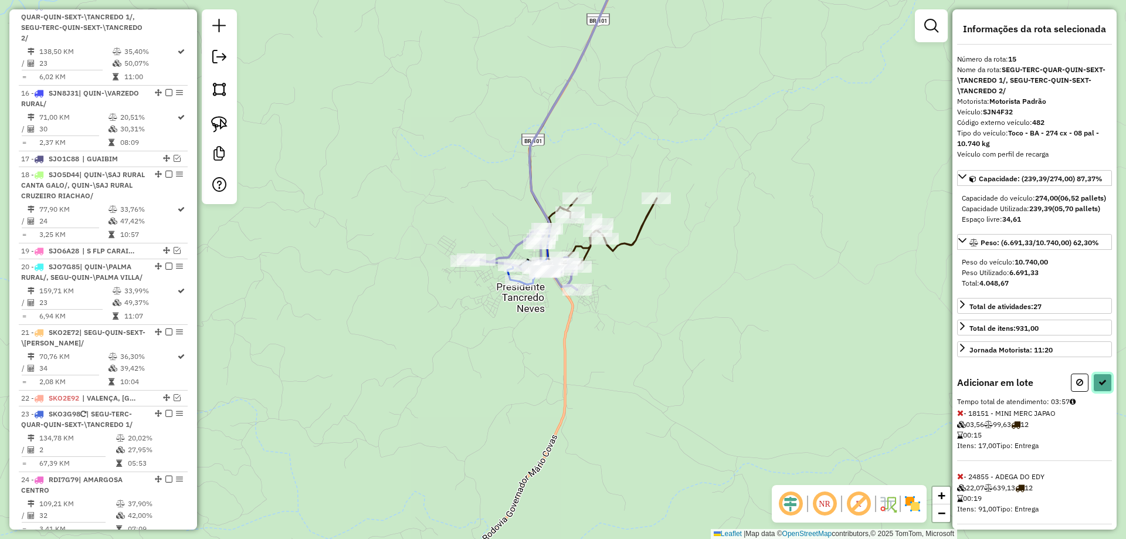
click at [1102, 386] on icon at bounding box center [1102, 382] width 8 height 8
select select "**********"
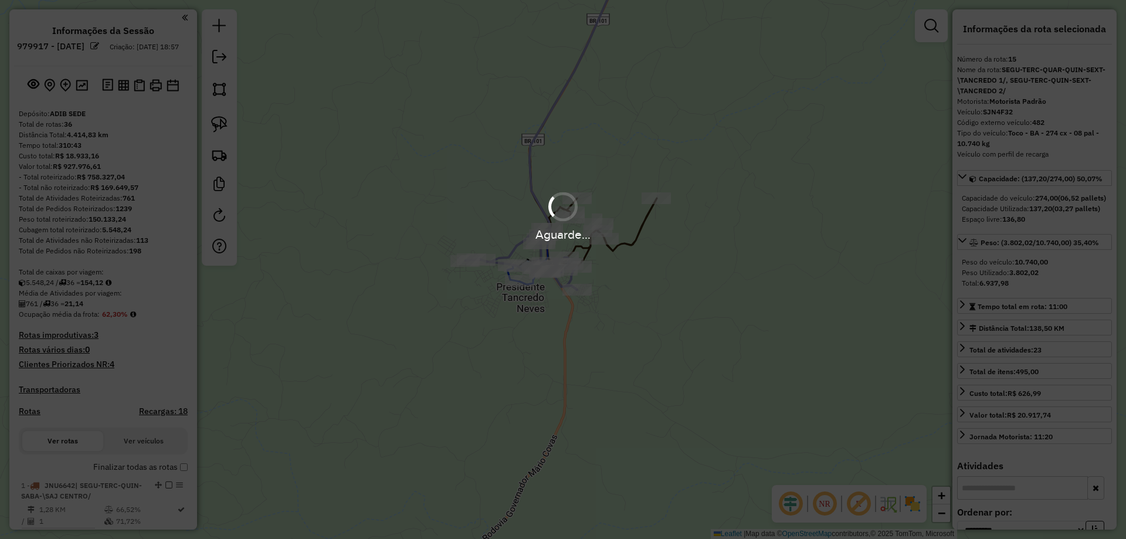
select select "**********"
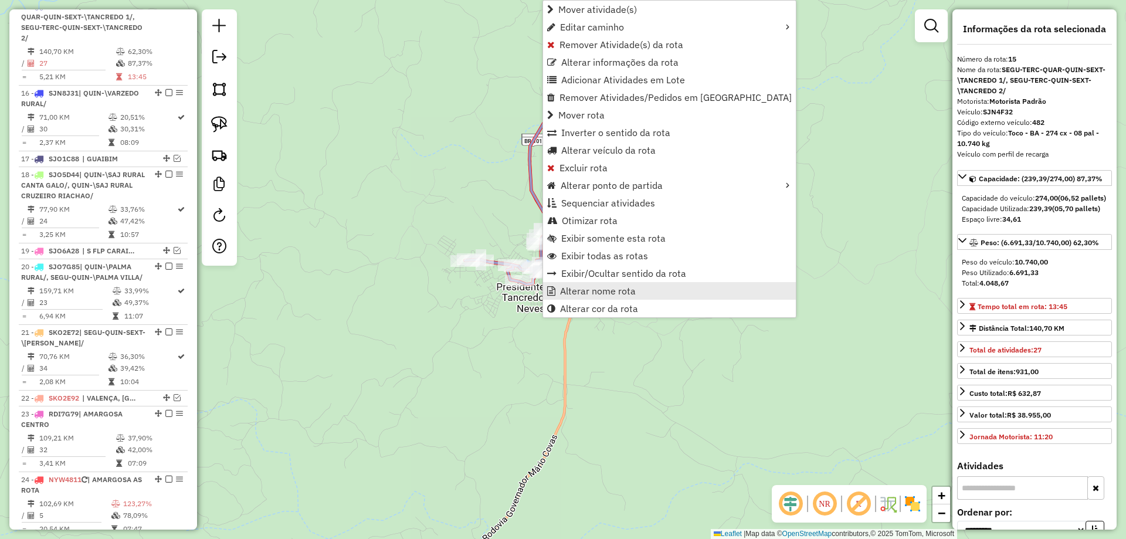
click at [560, 294] on span "Alterar nome rota" at bounding box center [598, 290] width 76 height 9
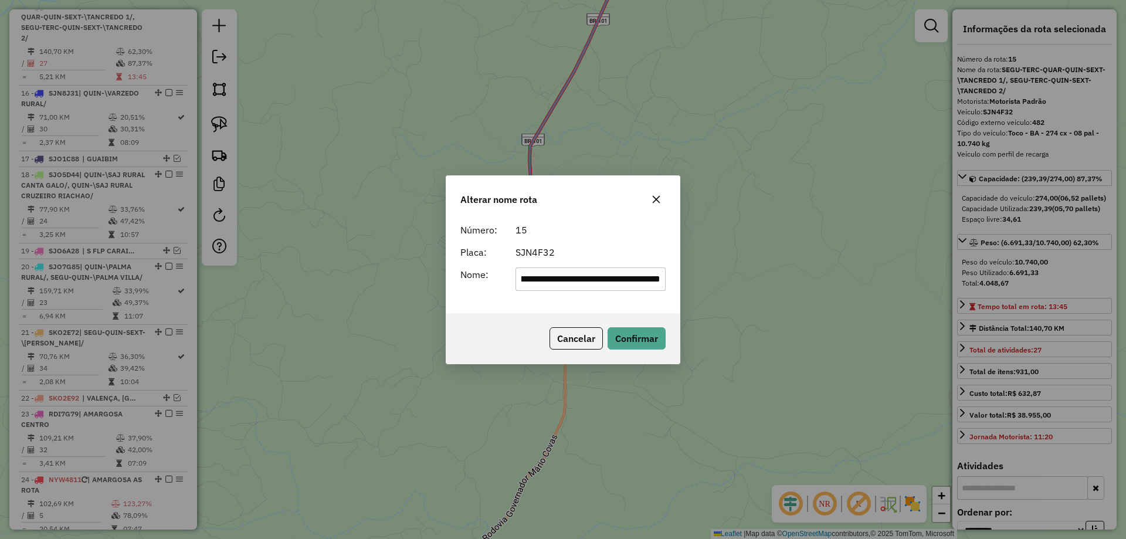
scroll to position [0, 0]
type input "**********"
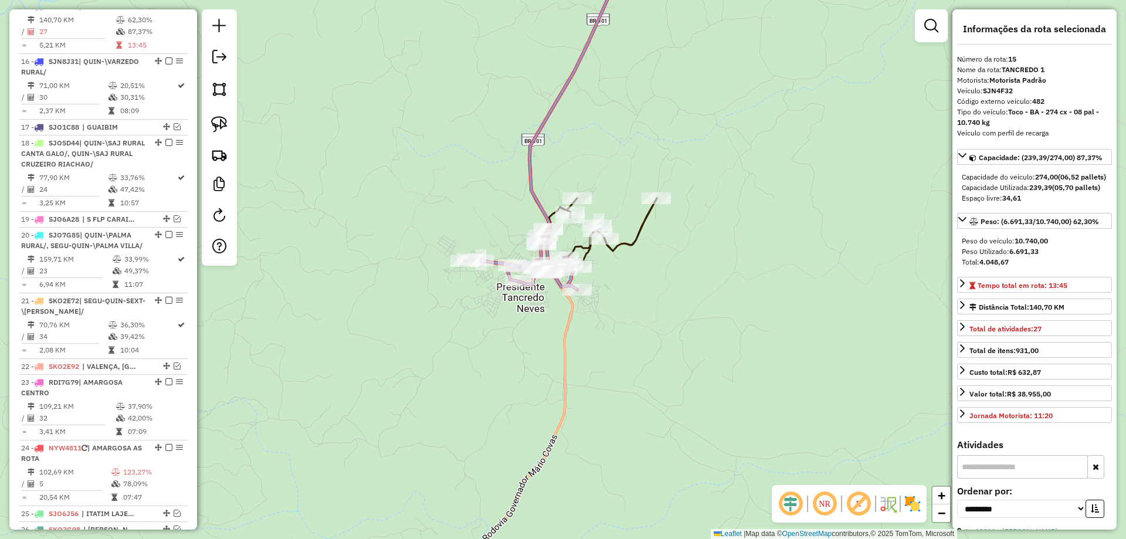
click at [630, 242] on icon at bounding box center [592, 110] width 127 height 329
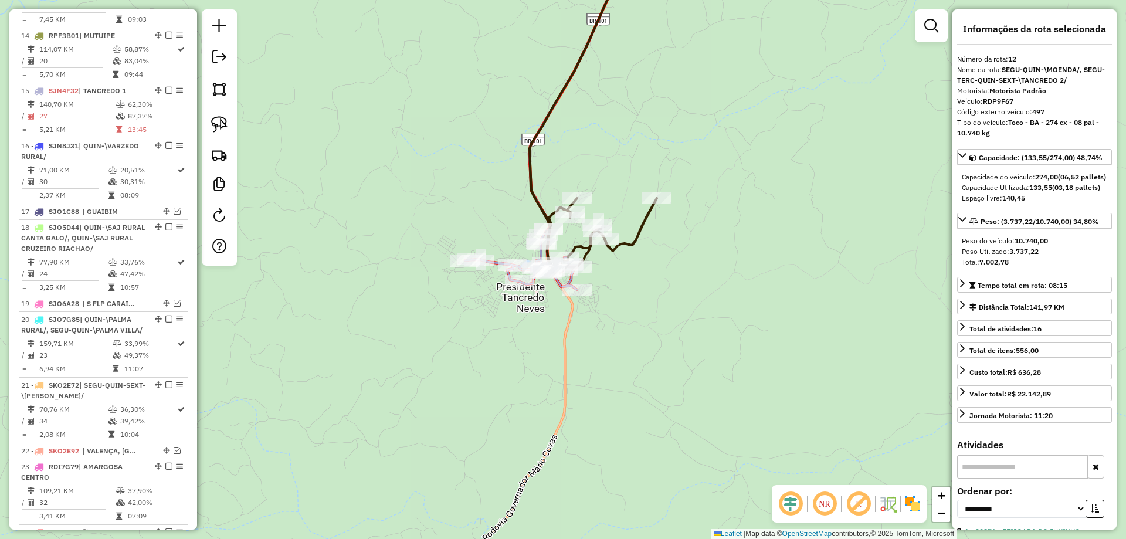
scroll to position [1215, 0]
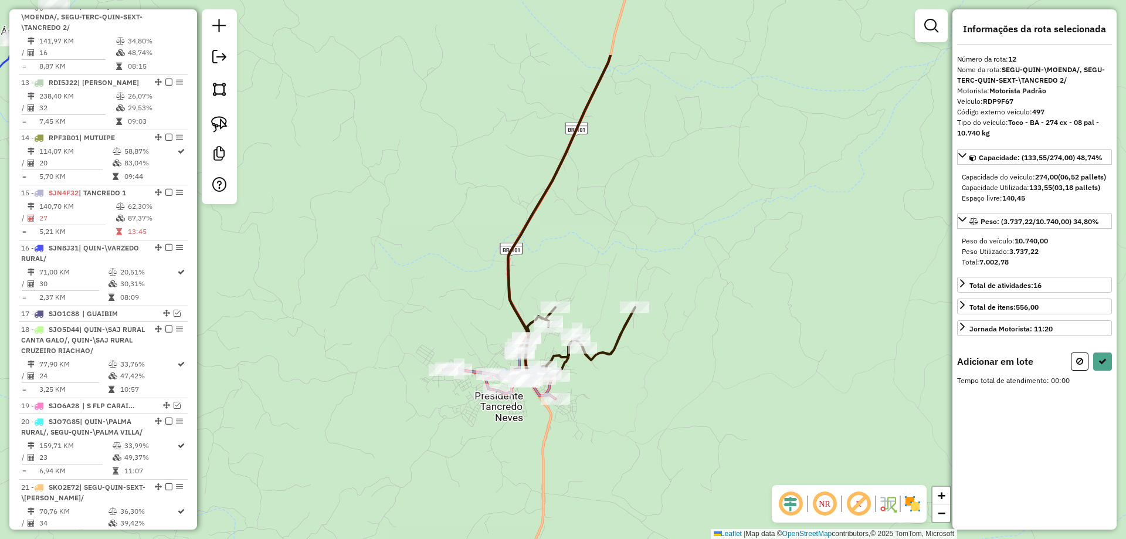
drag, startPoint x: 657, startPoint y: 144, endPoint x: 631, endPoint y: 283, distance: 141.3
click at [633, 278] on div "Janela de atendimento Grade de atendimento Capacidade Transportadoras Veículos …" at bounding box center [563, 269] width 1126 height 539
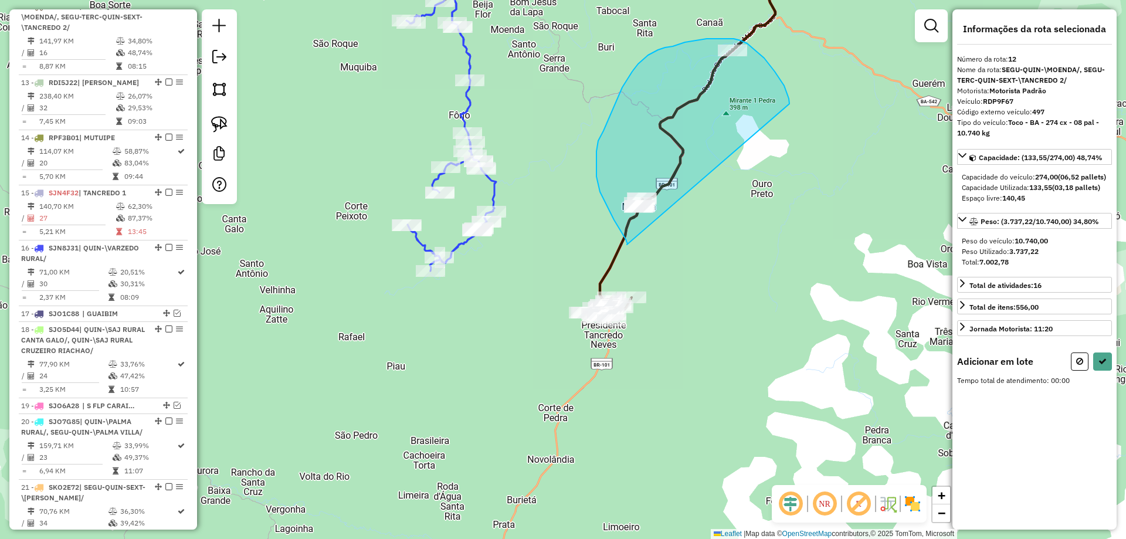
drag, startPoint x: 627, startPoint y: 244, endPoint x: 790, endPoint y: 118, distance: 206.9
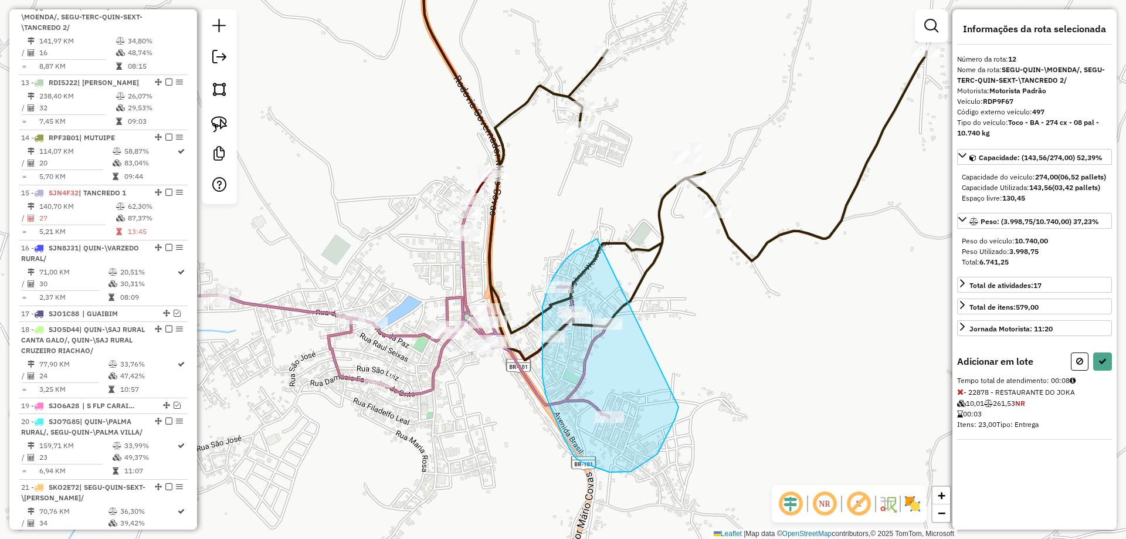
drag, startPoint x: 675, startPoint y: 419, endPoint x: 597, endPoint y: 239, distance: 196.2
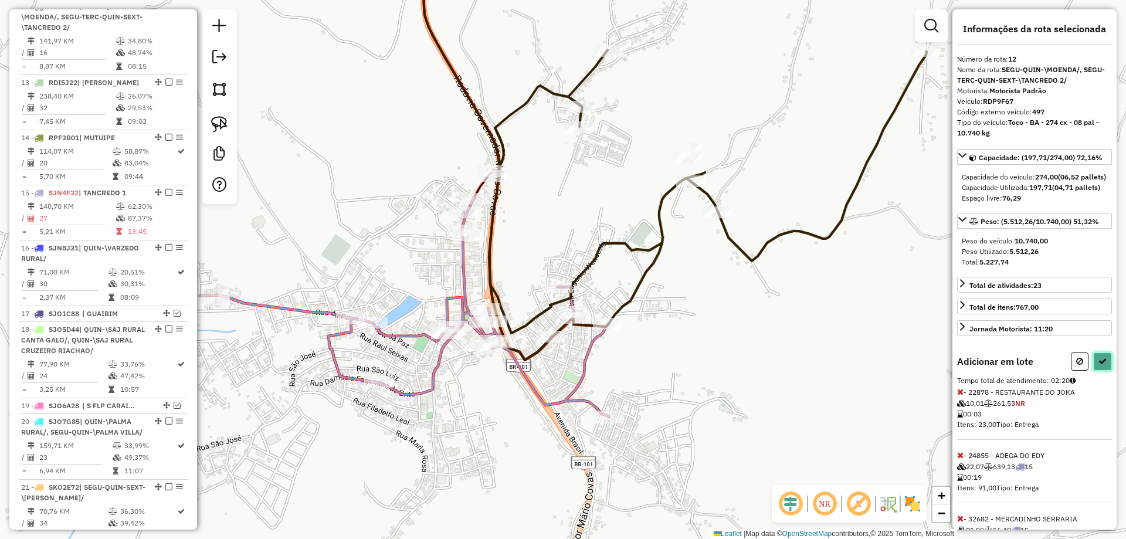
click at [1099, 365] on icon at bounding box center [1102, 361] width 8 height 8
select select "**********"
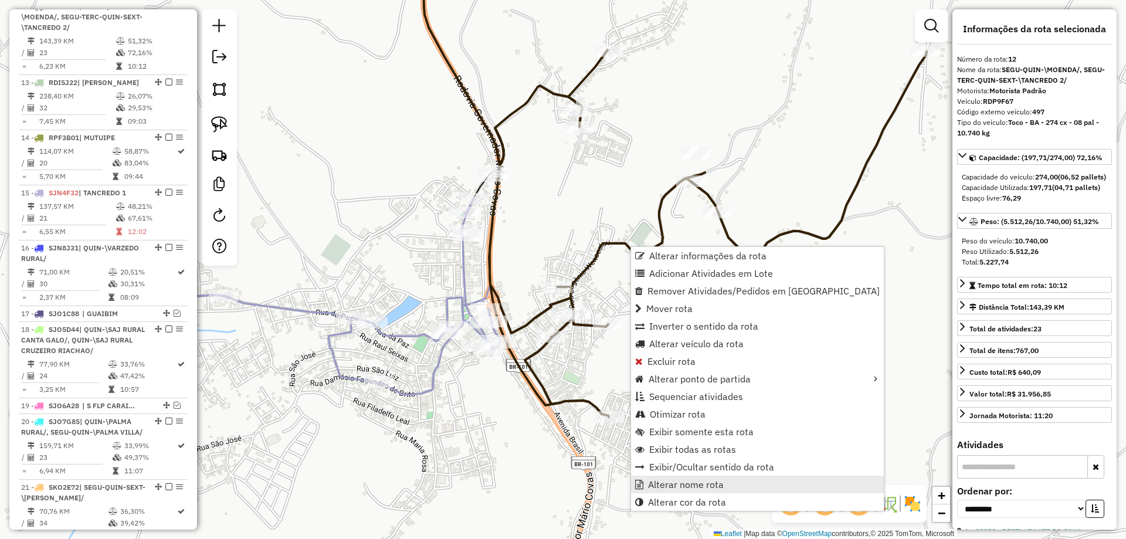
click at [677, 482] on span "Alterar nome rota" at bounding box center [686, 484] width 76 height 9
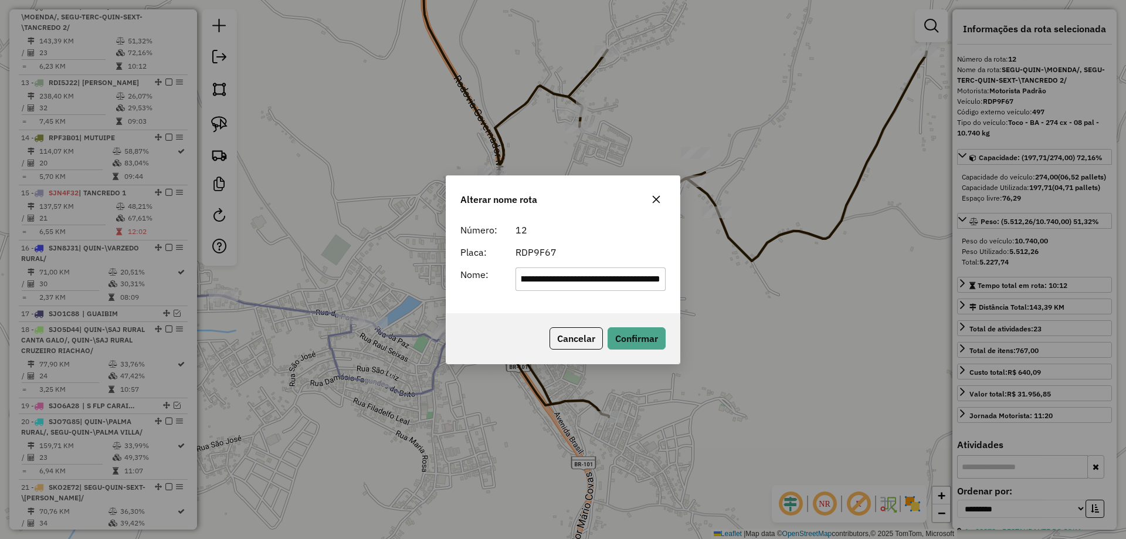
scroll to position [0, 0]
type input "**********"
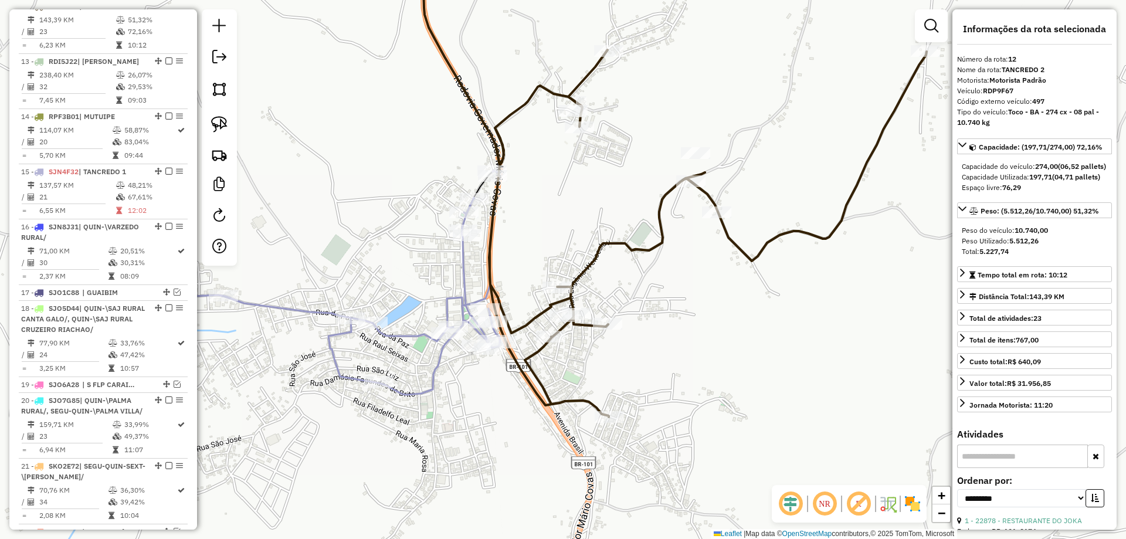
click at [464, 265] on icon at bounding box center [330, 283] width 339 height 224
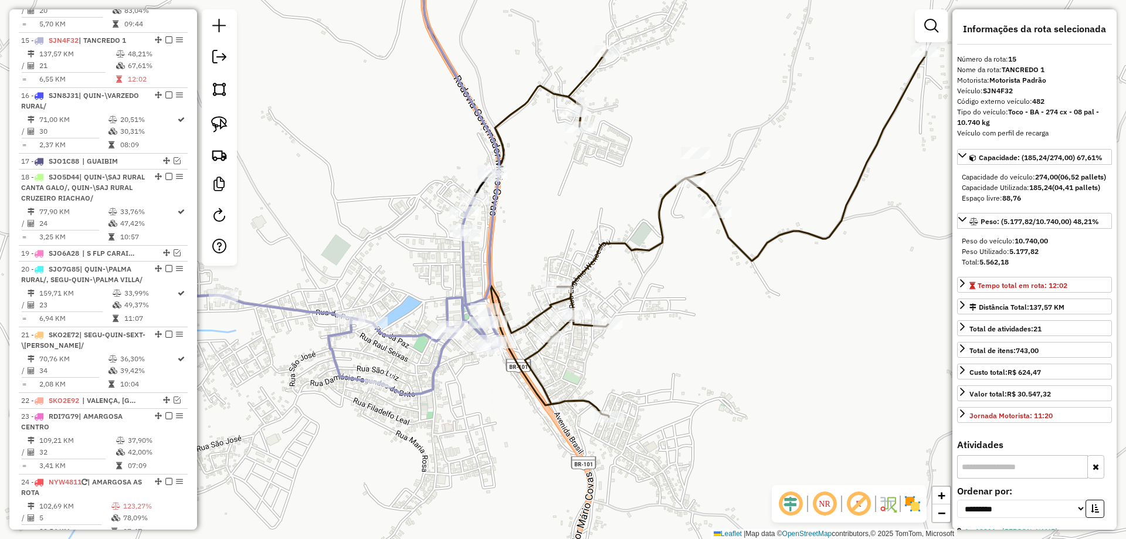
scroll to position [1380, 0]
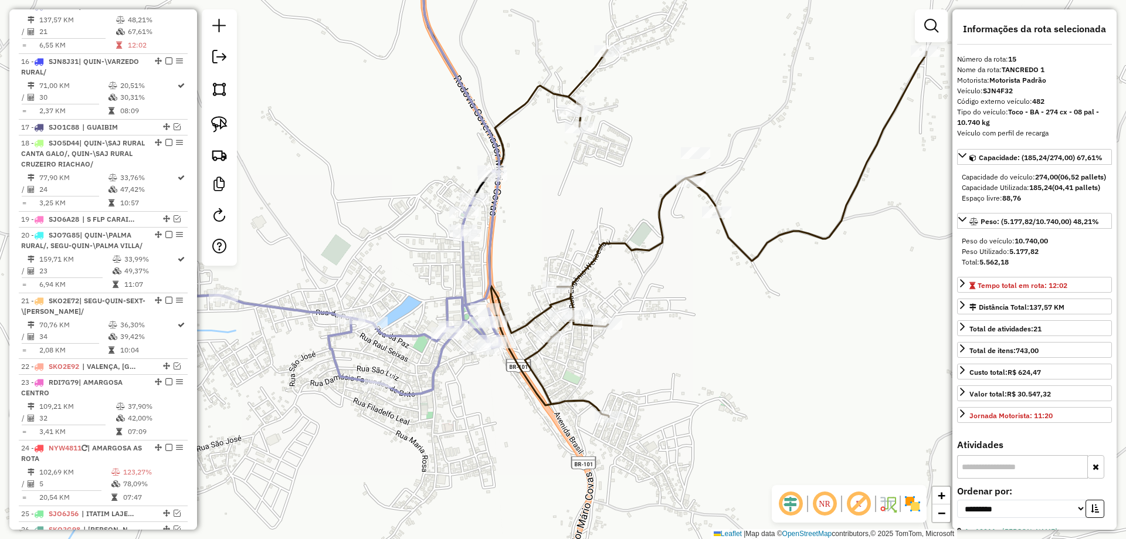
click at [595, 271] on div "Janela de atendimento Grade de atendimento Capacidade Transportadoras Veículos …" at bounding box center [563, 269] width 1126 height 539
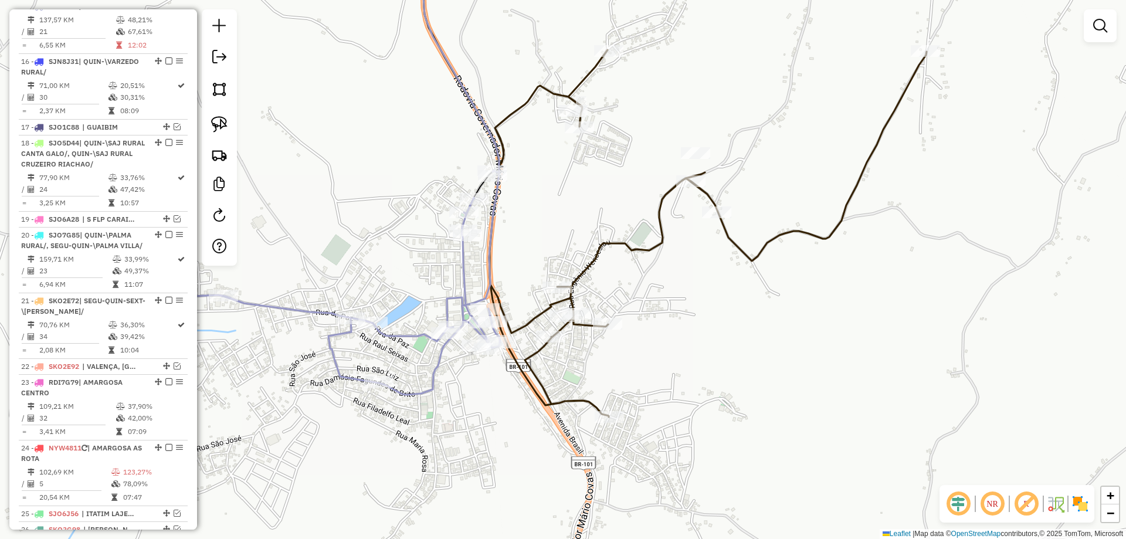
click at [590, 263] on icon at bounding box center [674, 181] width 504 height 471
select select "**********"
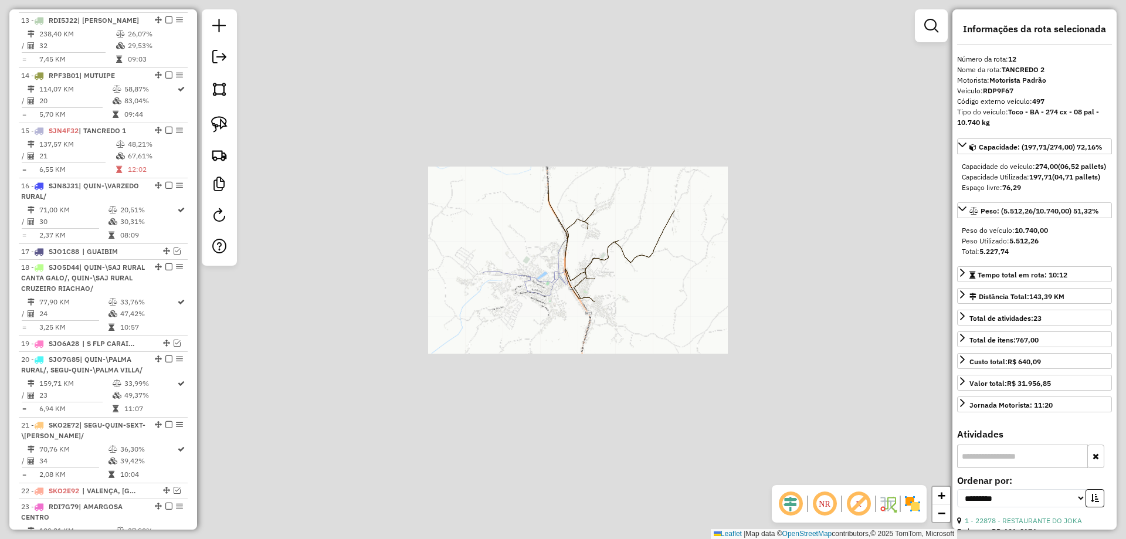
scroll to position [1215, 0]
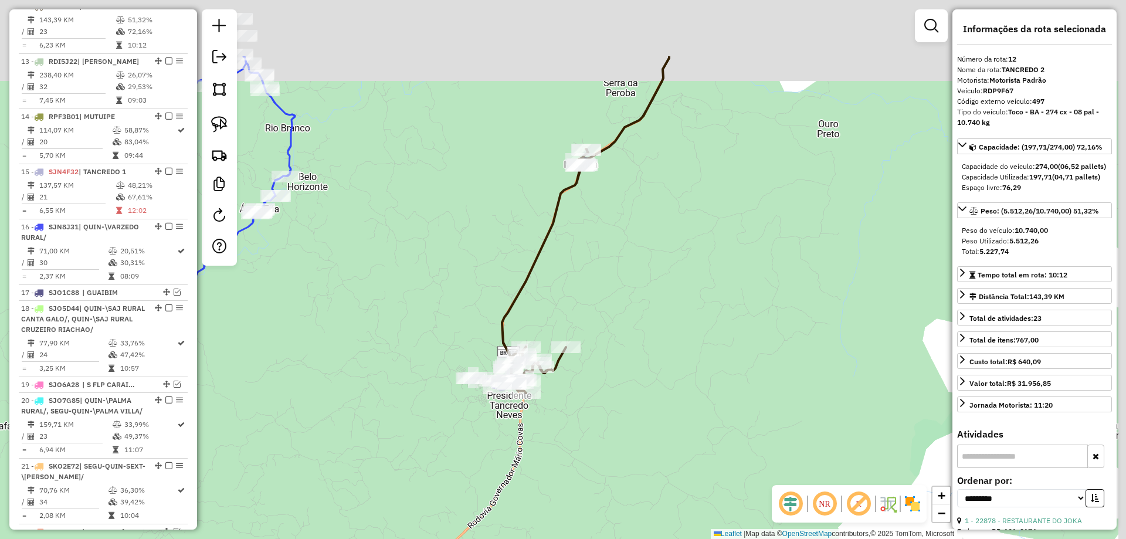
drag, startPoint x: 693, startPoint y: 164, endPoint x: 563, endPoint y: 373, distance: 246.2
click at [563, 373] on div "Janela de atendimento Grade de atendimento Capacidade Transportadoras Veículos …" at bounding box center [563, 269] width 1126 height 539
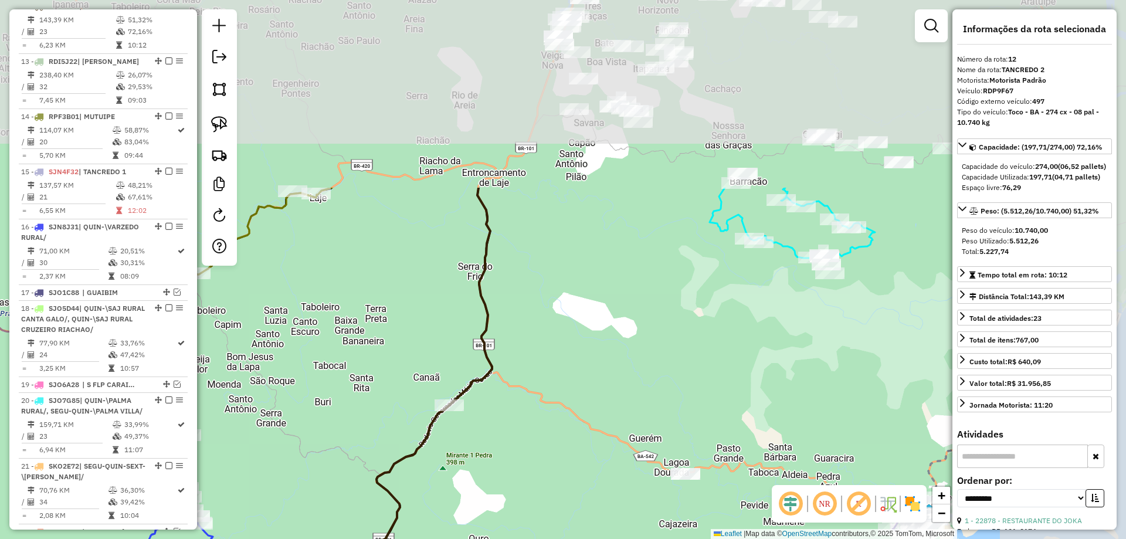
drag, startPoint x: 576, startPoint y: 317, endPoint x: 556, endPoint y: 369, distance: 55.9
click at [556, 369] on div "Janela de atendimento Grade de atendimento Capacidade Transportadoras Veículos …" at bounding box center [563, 269] width 1126 height 539
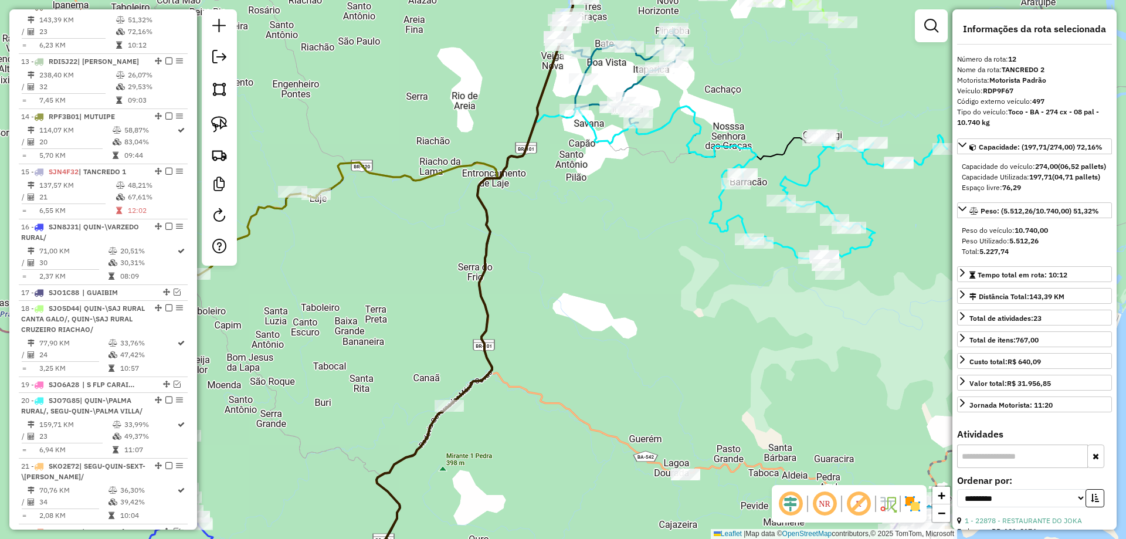
click at [609, 257] on div "Janela de atendimento Grade de atendimento Capacidade Transportadoras Veículos …" at bounding box center [563, 269] width 1126 height 539
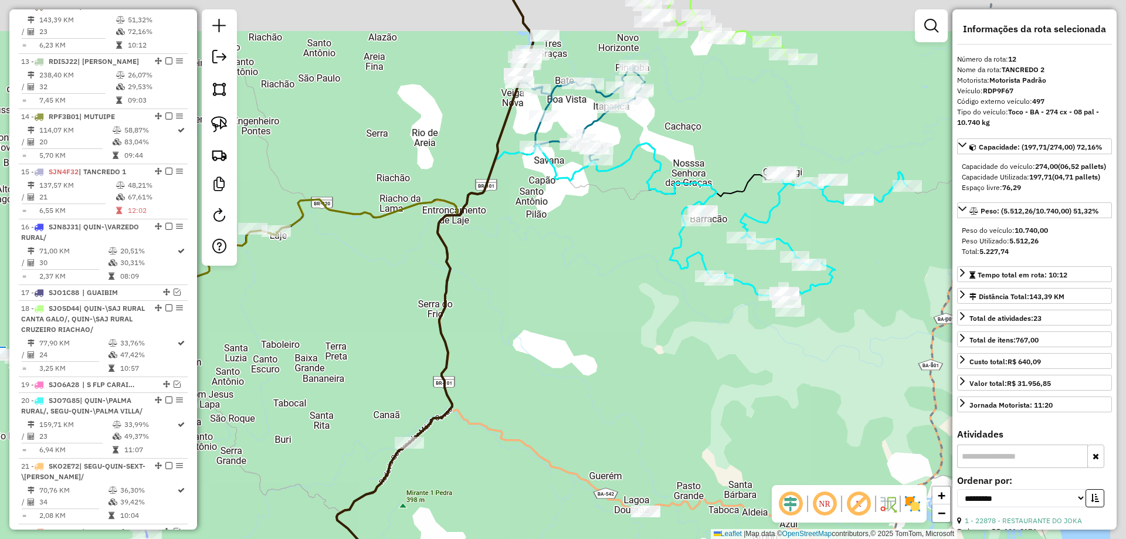
drag, startPoint x: 638, startPoint y: 244, endPoint x: 500, endPoint y: 332, distance: 163.9
click at [500, 354] on div "Janela de atendimento Grade de atendimento Capacidade Transportadoras Veículos …" at bounding box center [563, 269] width 1126 height 539
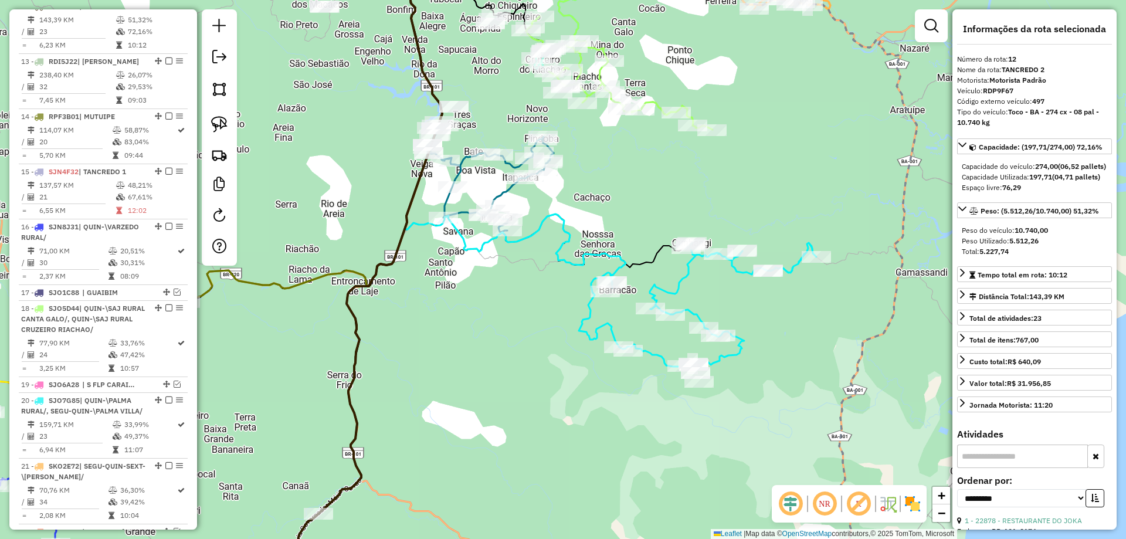
click at [655, 281] on icon at bounding box center [697, 305] width 237 height 124
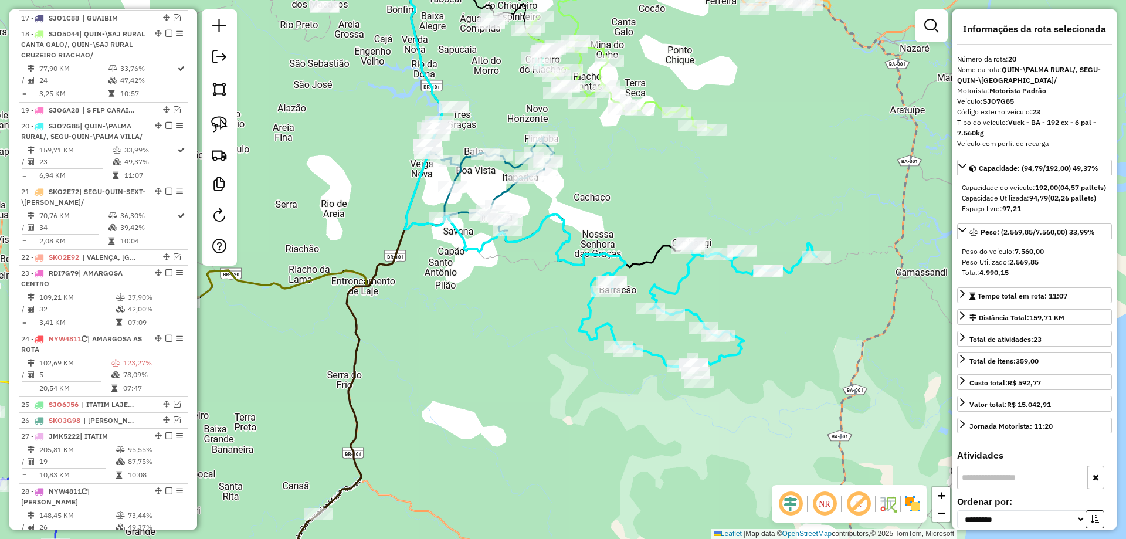
scroll to position [1609, 0]
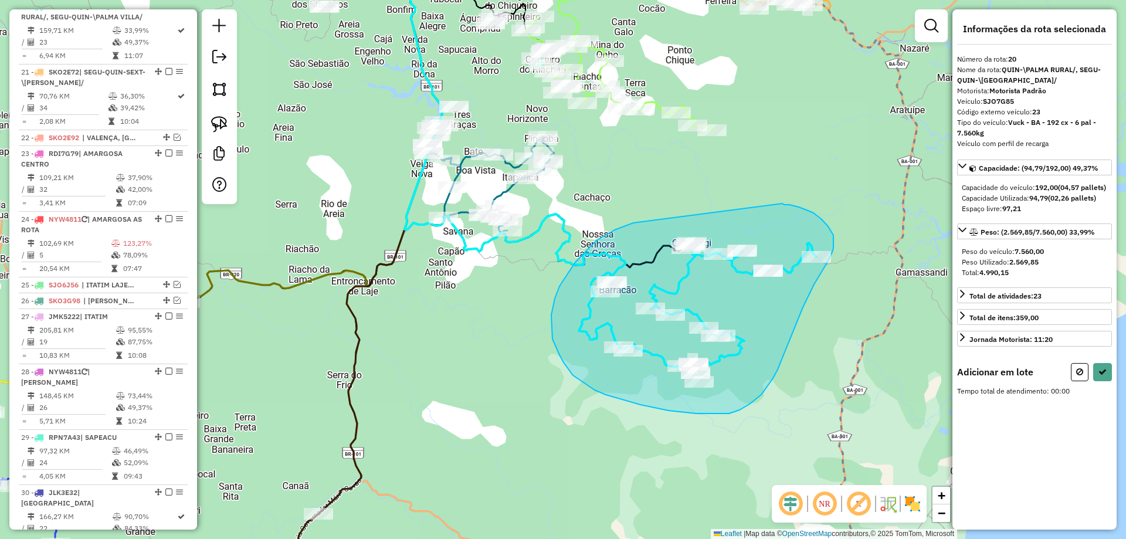
drag, startPoint x: 596, startPoint y: 240, endPoint x: 782, endPoint y: 203, distance: 189.5
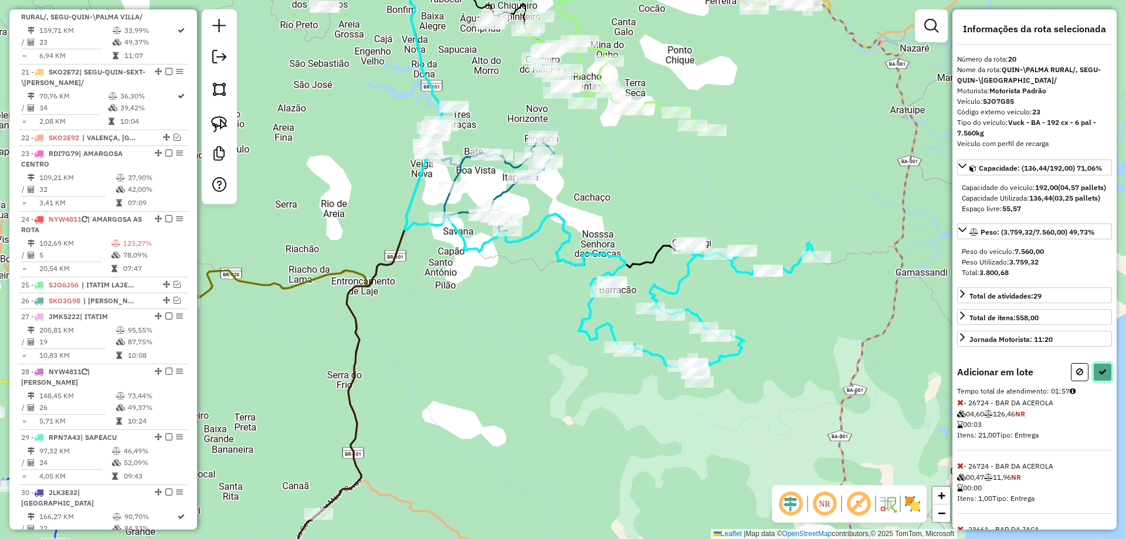
click at [1098, 376] on icon at bounding box center [1102, 372] width 8 height 8
select select "**********"
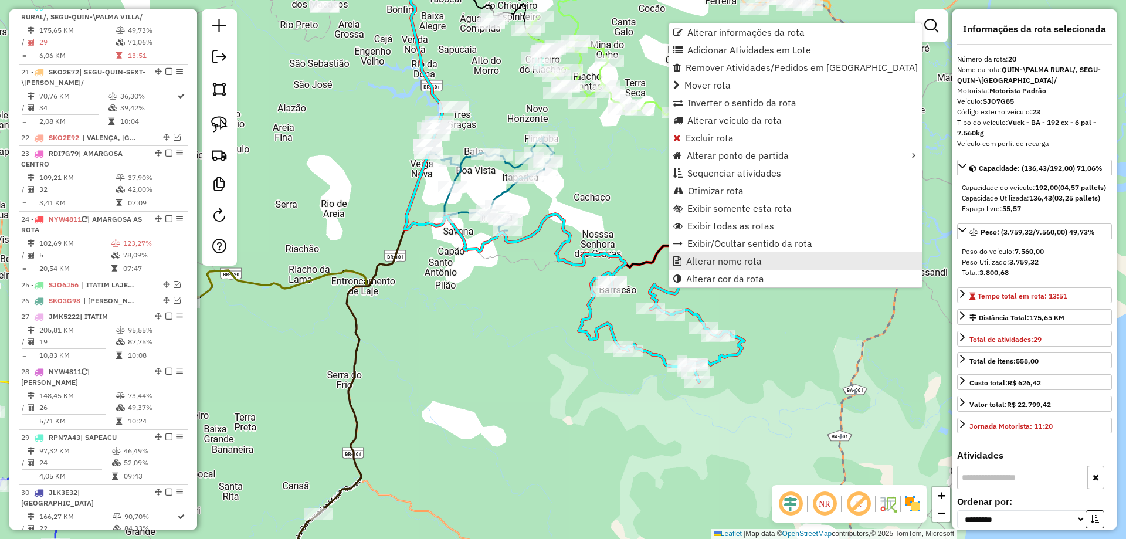
click at [684, 262] on link "Alterar nome rota" at bounding box center [795, 261] width 253 height 18
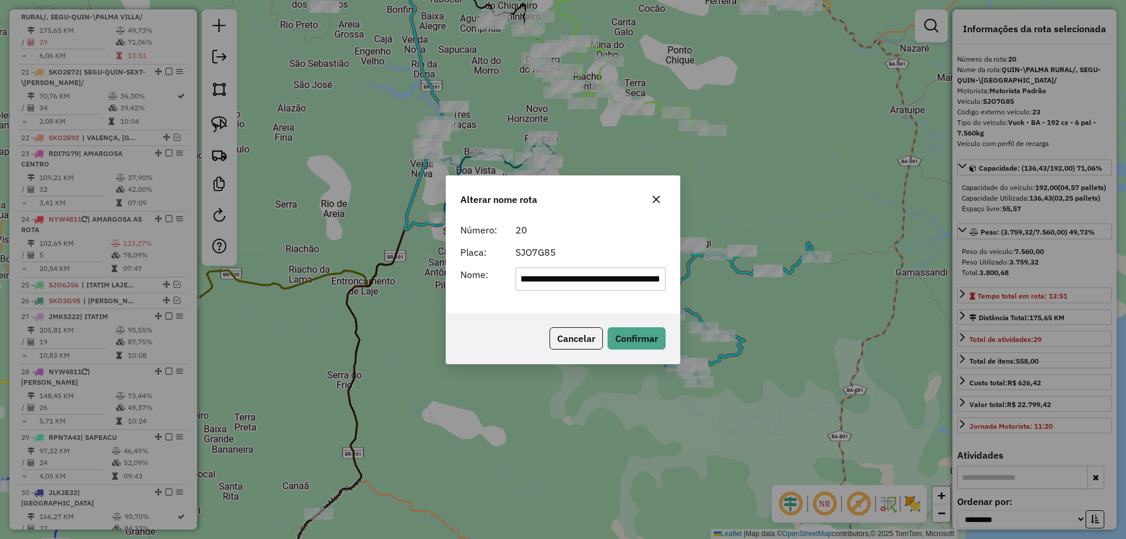
scroll to position [0, 0]
type input "**********"
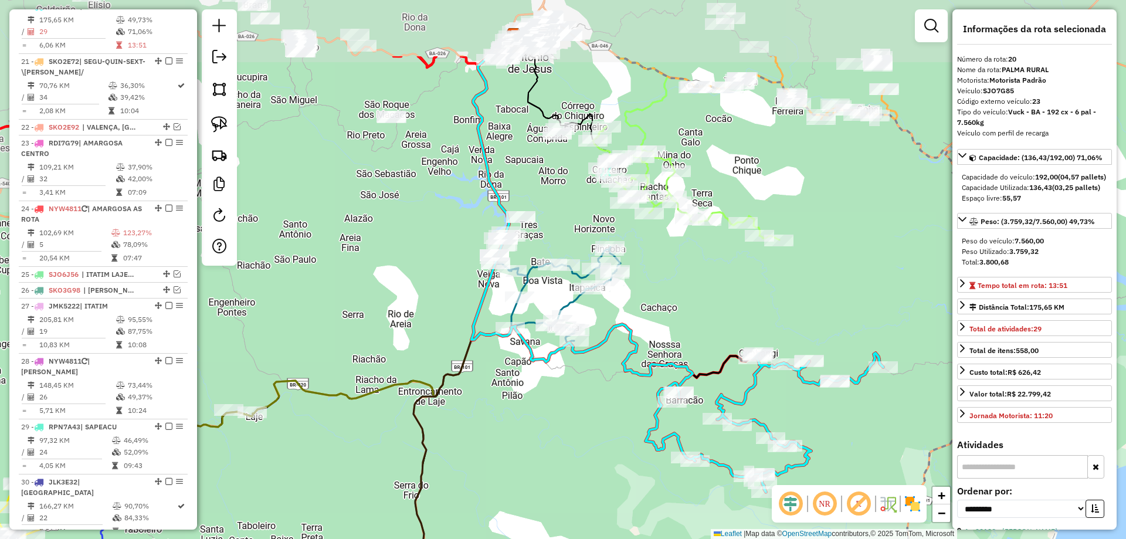
drag, startPoint x: 610, startPoint y: 189, endPoint x: 677, endPoint y: 300, distance: 128.9
click at [677, 300] on div "Janela de atendimento Grade de atendimento Capacidade Transportadoras Veículos …" at bounding box center [563, 269] width 1126 height 539
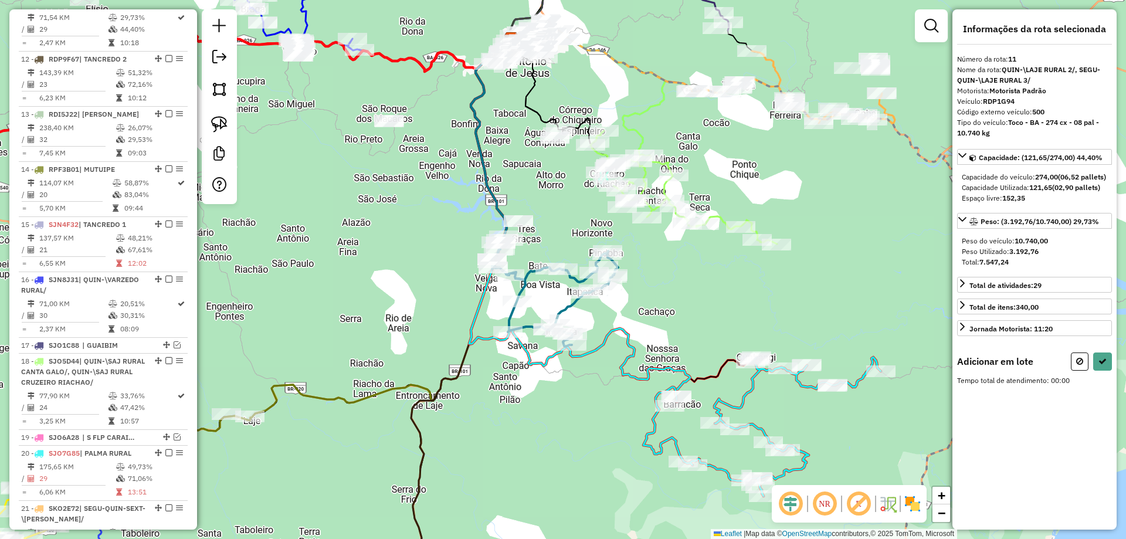
scroll to position [1139, 0]
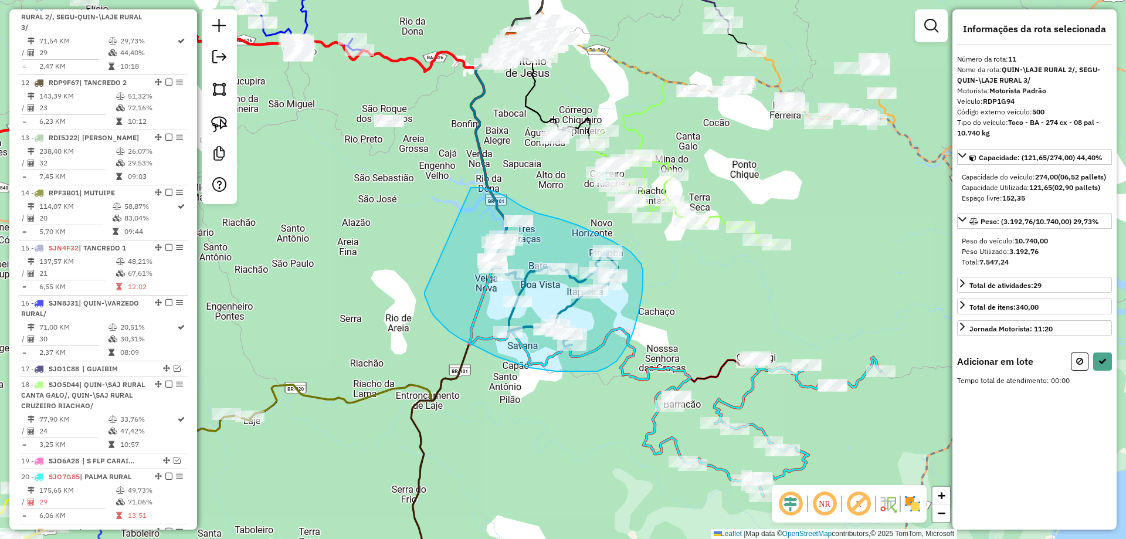
drag, startPoint x: 470, startPoint y: 344, endPoint x: 471, endPoint y: 188, distance: 156.0
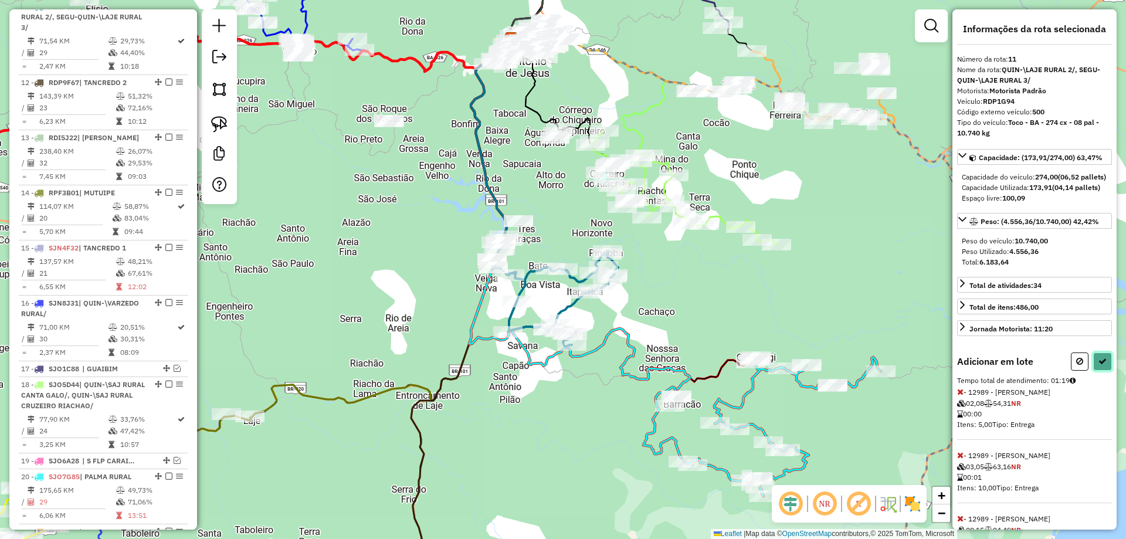
click at [1102, 365] on icon at bounding box center [1102, 361] width 8 height 8
select select "**********"
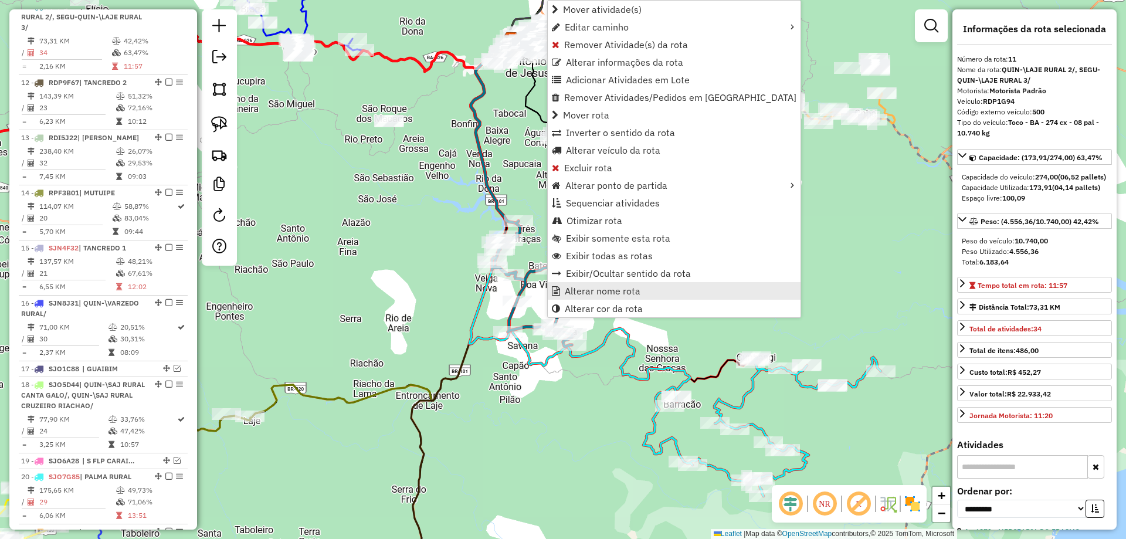
click at [576, 292] on span "Alterar nome rota" at bounding box center [603, 290] width 76 height 9
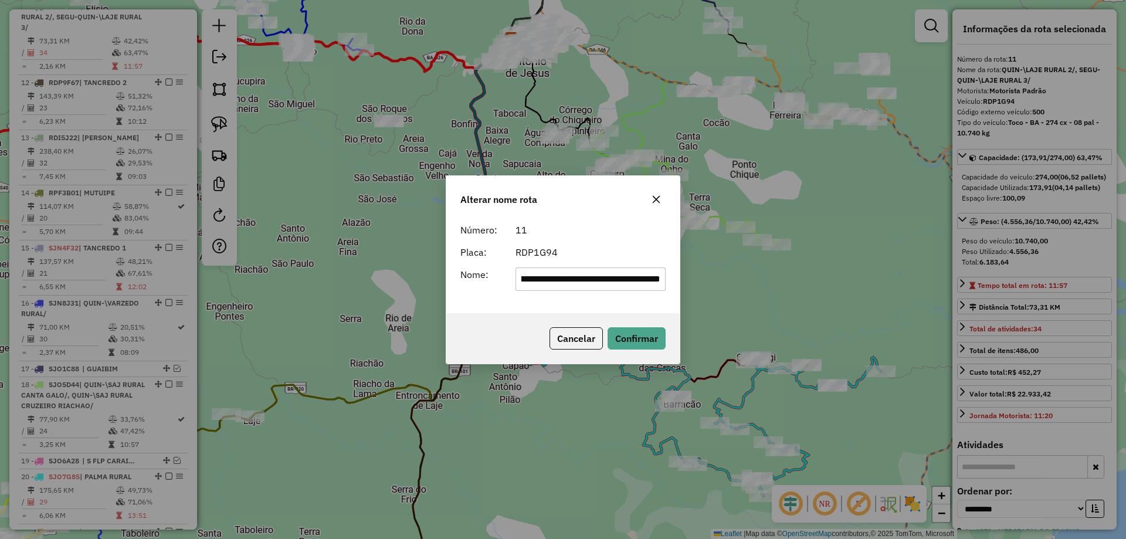
scroll to position [0, 0]
type input "**********"
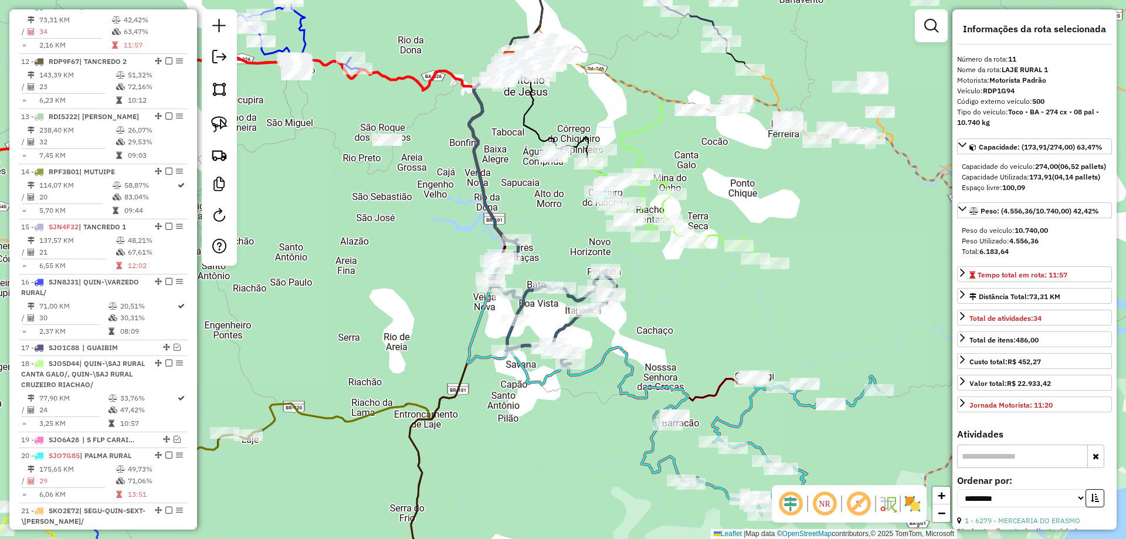
drag, startPoint x: 567, startPoint y: 184, endPoint x: 565, endPoint y: 253, distance: 69.2
click at [565, 253] on div "Janela de atendimento Grade de atendimento Capacidade Transportadoras Veículos …" at bounding box center [563, 269] width 1126 height 539
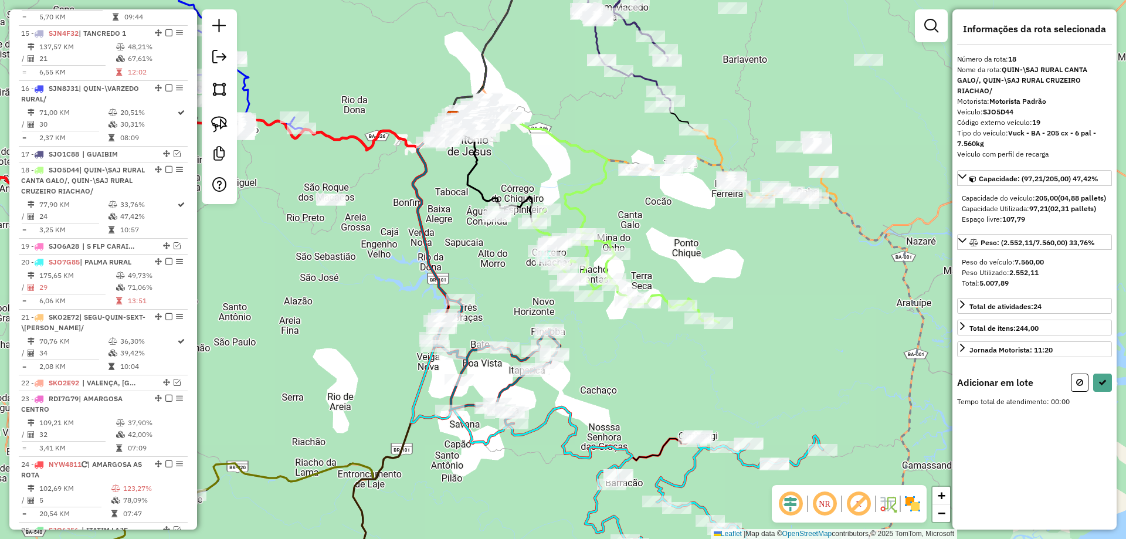
scroll to position [1496, 0]
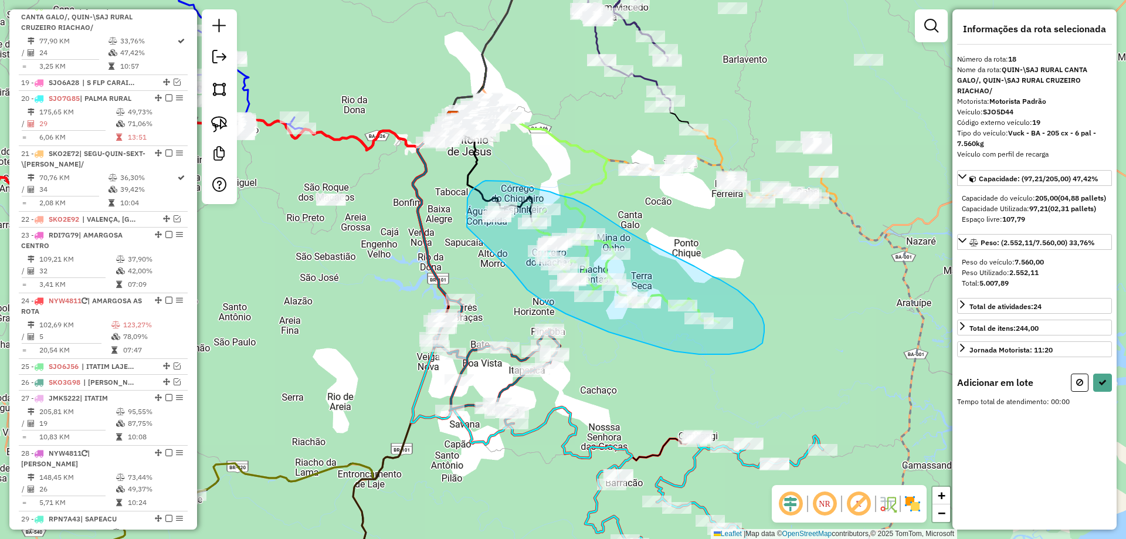
drag, startPoint x: 583, startPoint y: 321, endPoint x: 467, endPoint y: 227, distance: 149.2
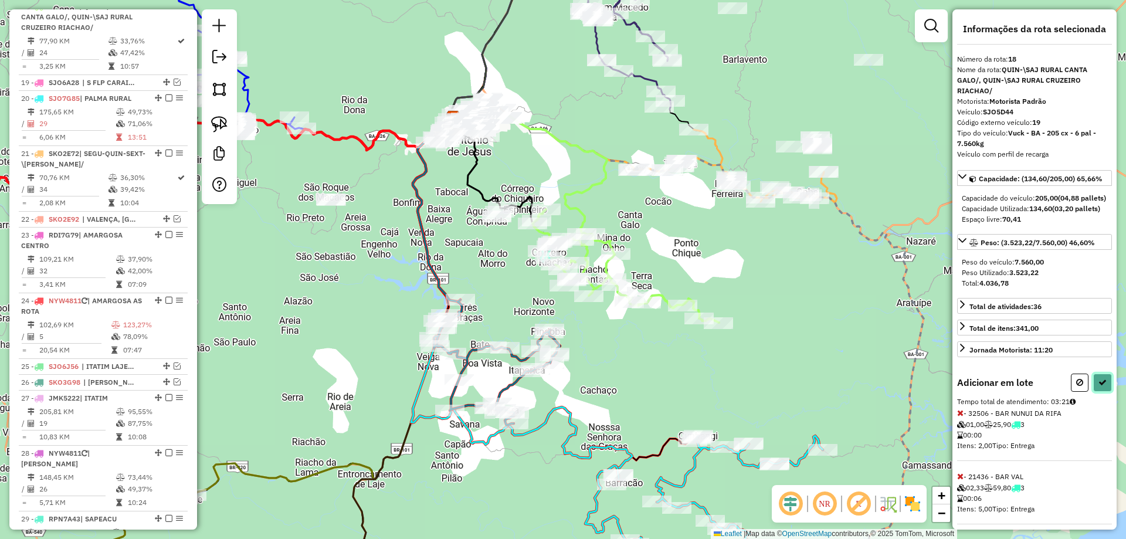
click at [1100, 386] on icon at bounding box center [1102, 382] width 8 height 8
select select "**********"
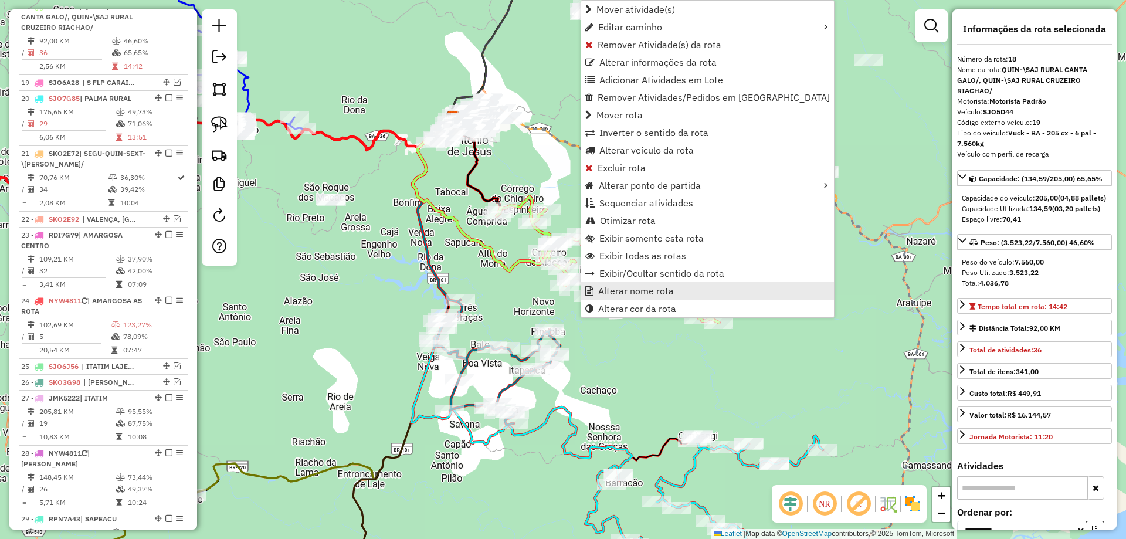
click at [623, 290] on span "Alterar nome rota" at bounding box center [636, 290] width 76 height 9
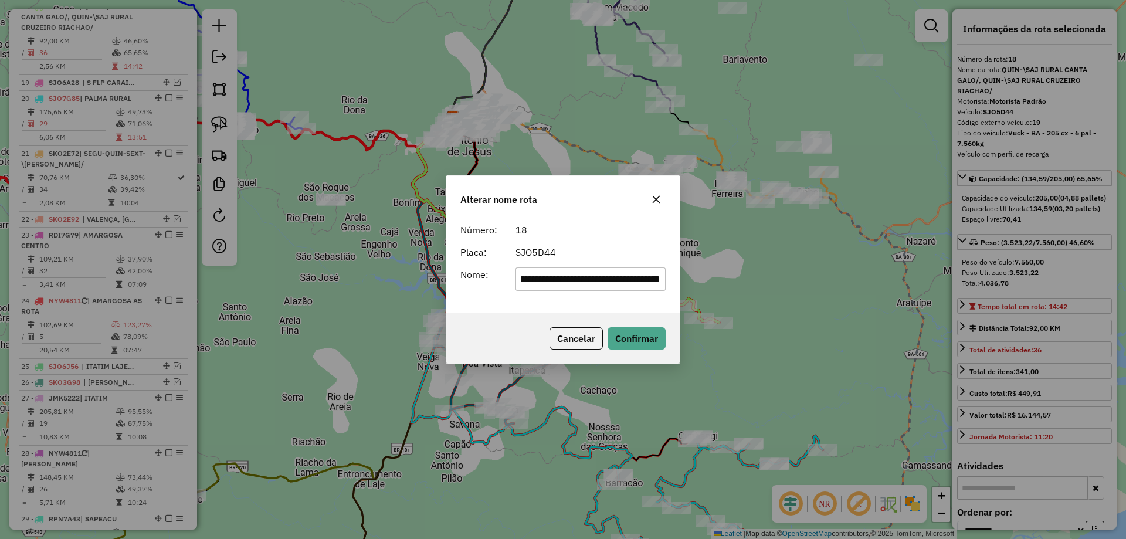
scroll to position [0, 0]
type input "**********"
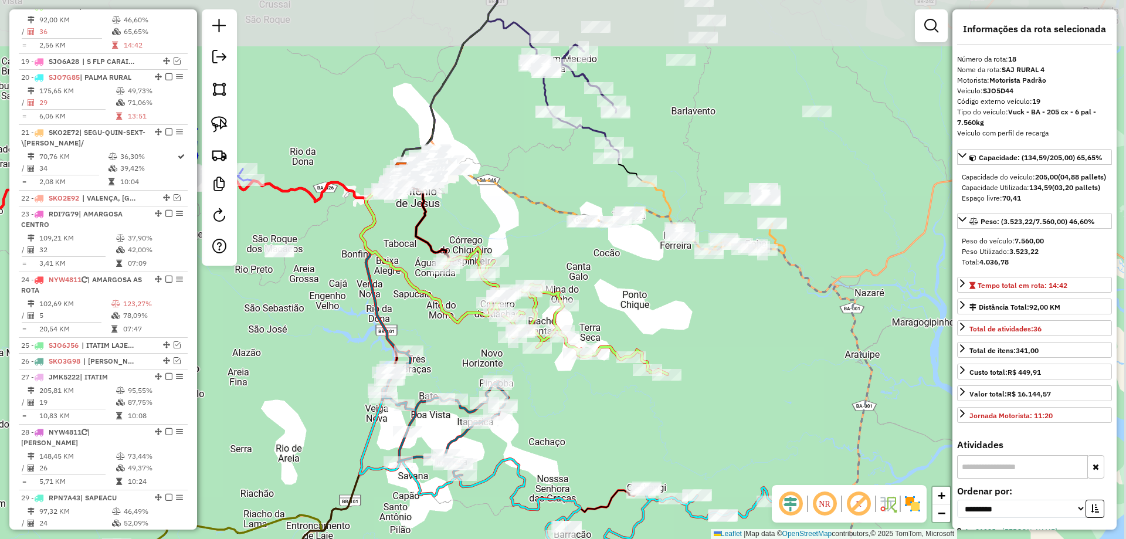
drag, startPoint x: 669, startPoint y: 140, endPoint x: 615, endPoint y: 209, distance: 87.7
click at [615, 209] on div "Janela de atendimento Grade de atendimento Capacidade Transportadoras Veículos …" at bounding box center [563, 269] width 1126 height 539
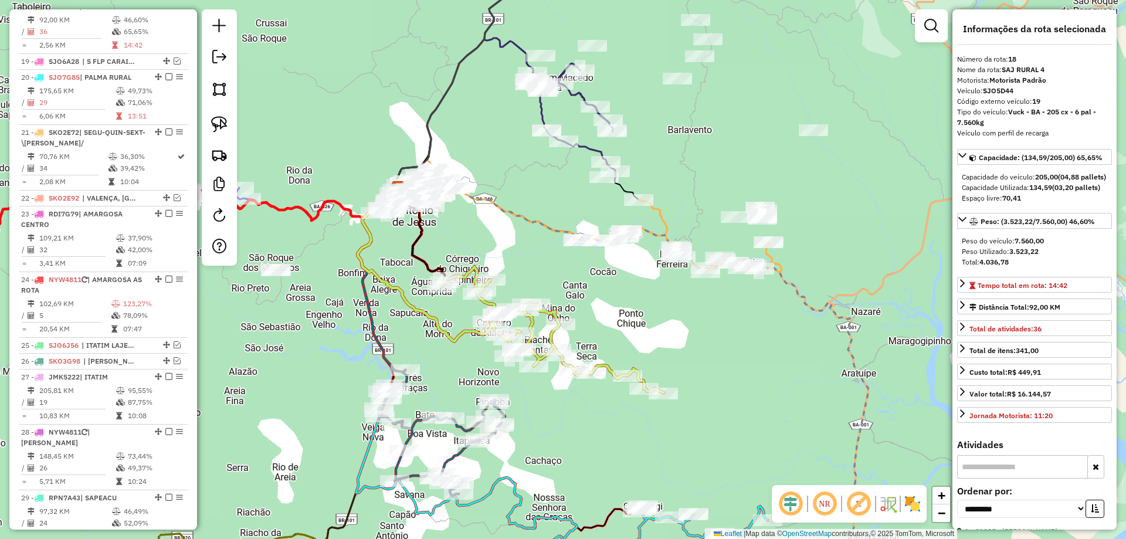
drag, startPoint x: 563, startPoint y: 183, endPoint x: 573, endPoint y: 229, distance: 47.4
click at [577, 244] on div "Janela de atendimento Grade de atendimento Capacidade Transportadoras Veículos …" at bounding box center [563, 269] width 1126 height 539
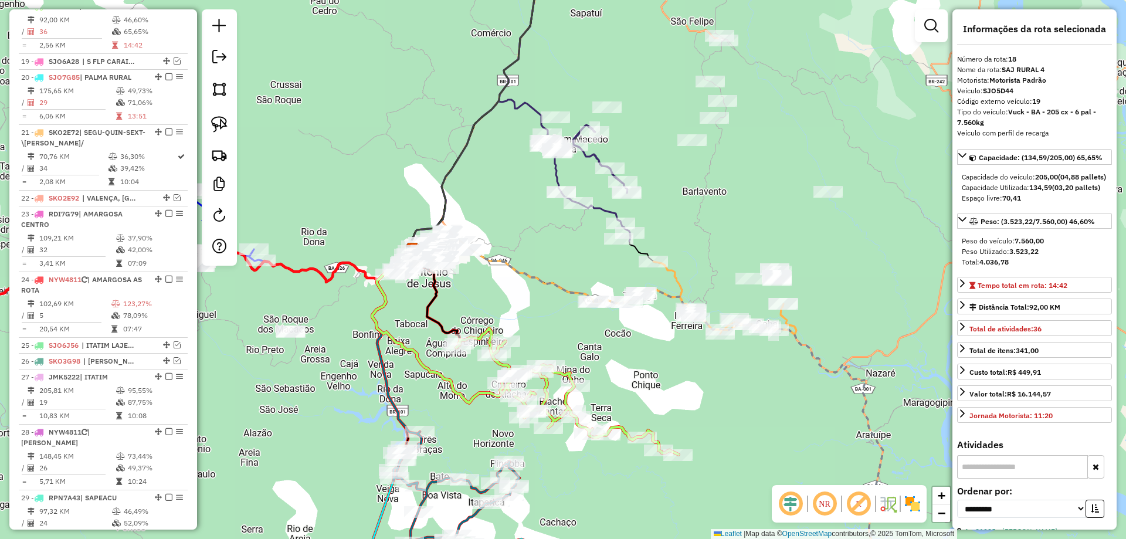
click at [555, 167] on icon at bounding box center [587, 183] width 86 height 116
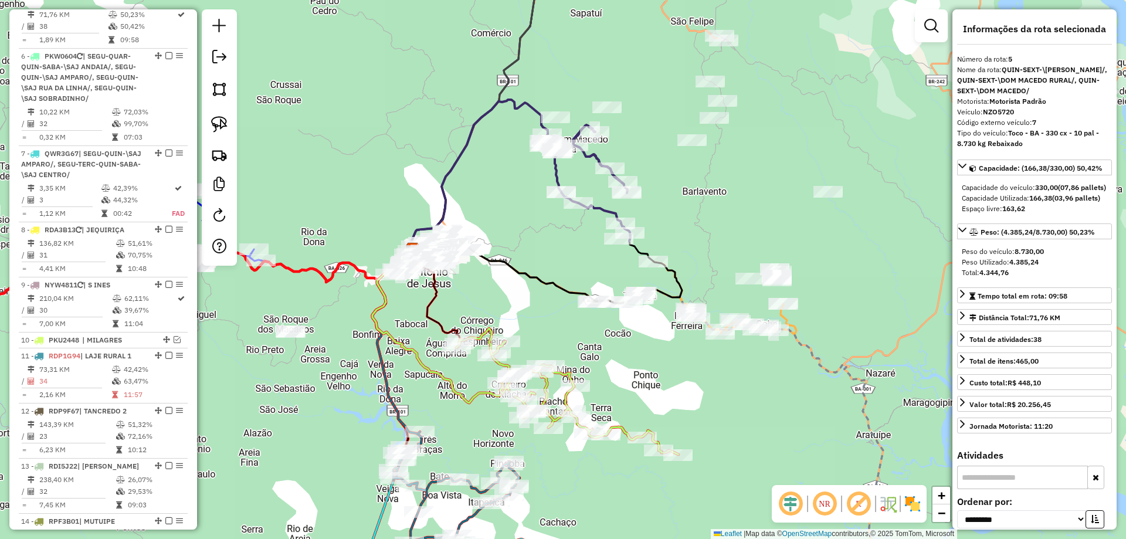
scroll to position [752, 0]
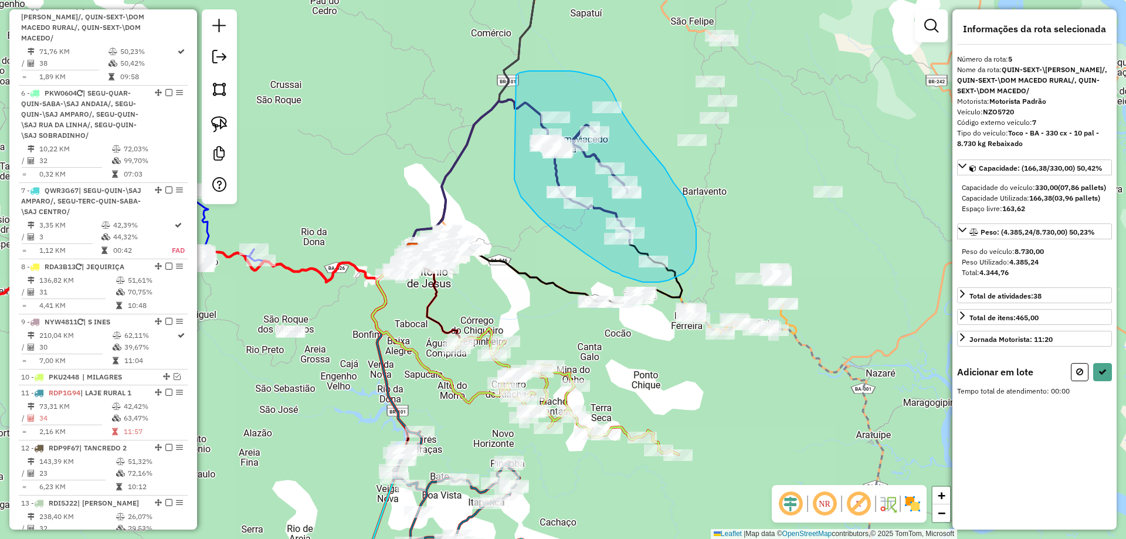
drag, startPoint x: 514, startPoint y: 179, endPoint x: 516, endPoint y: 75, distance: 104.4
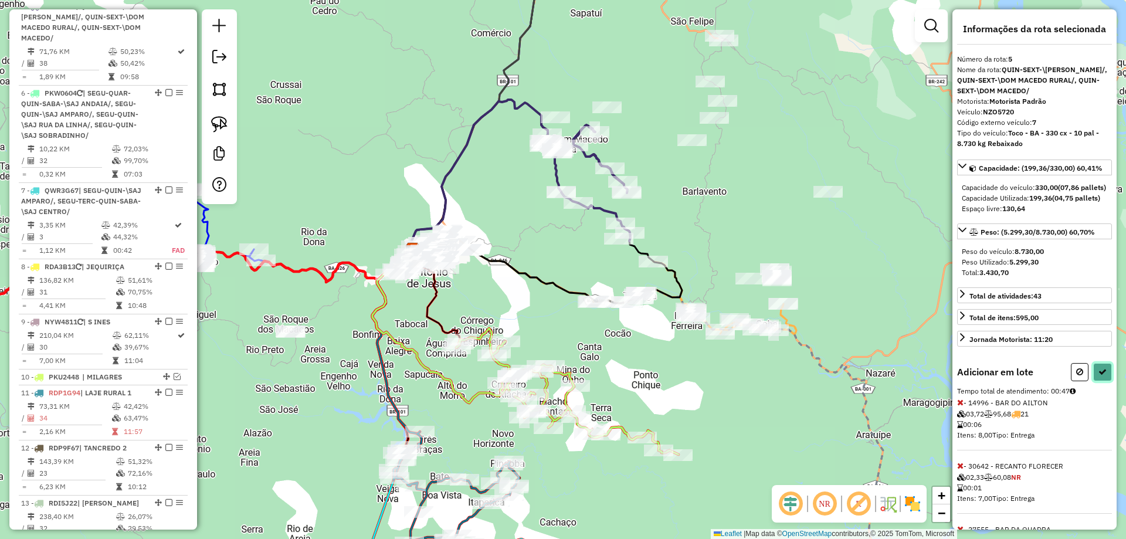
click at [1093, 381] on button at bounding box center [1102, 372] width 19 height 18
select select "**********"
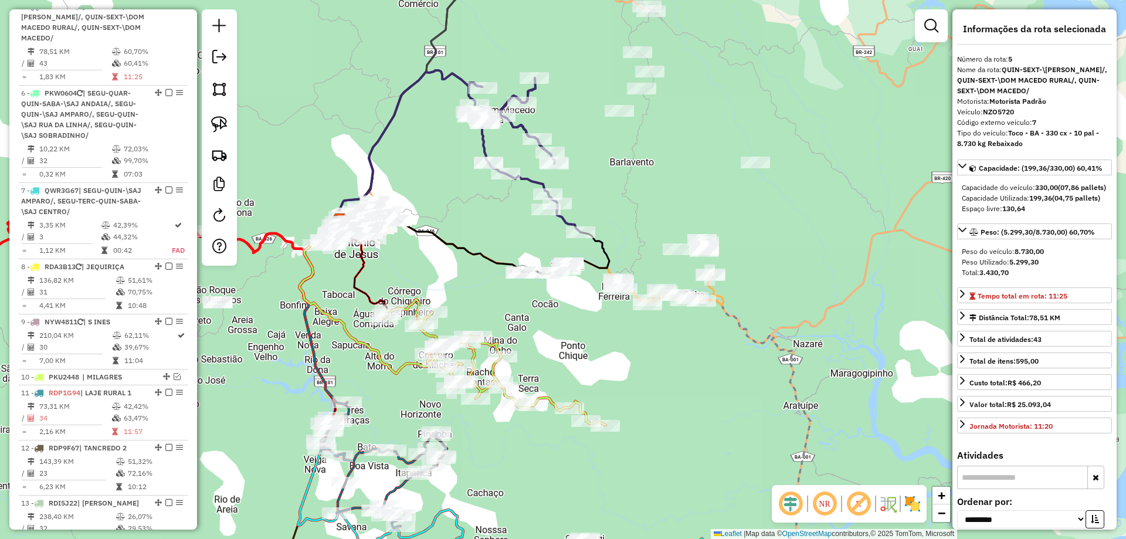
drag, startPoint x: 585, startPoint y: 239, endPoint x: 512, endPoint y: 209, distance: 78.4
click div "Janela de atendimento Grade de atendimento Capacidade Transportadoras Veículos …"
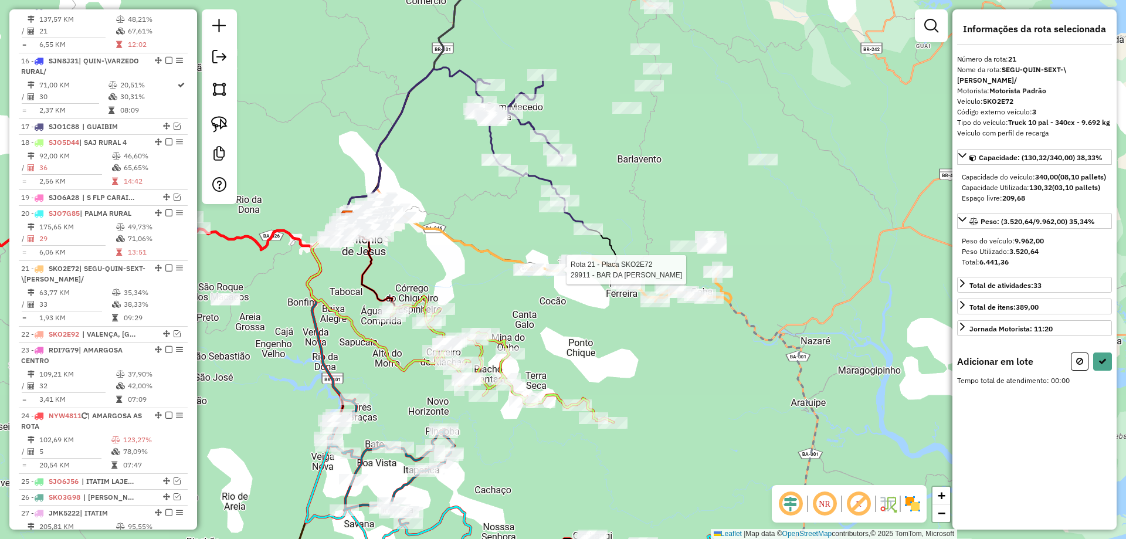
scroll to position [1622, 0]
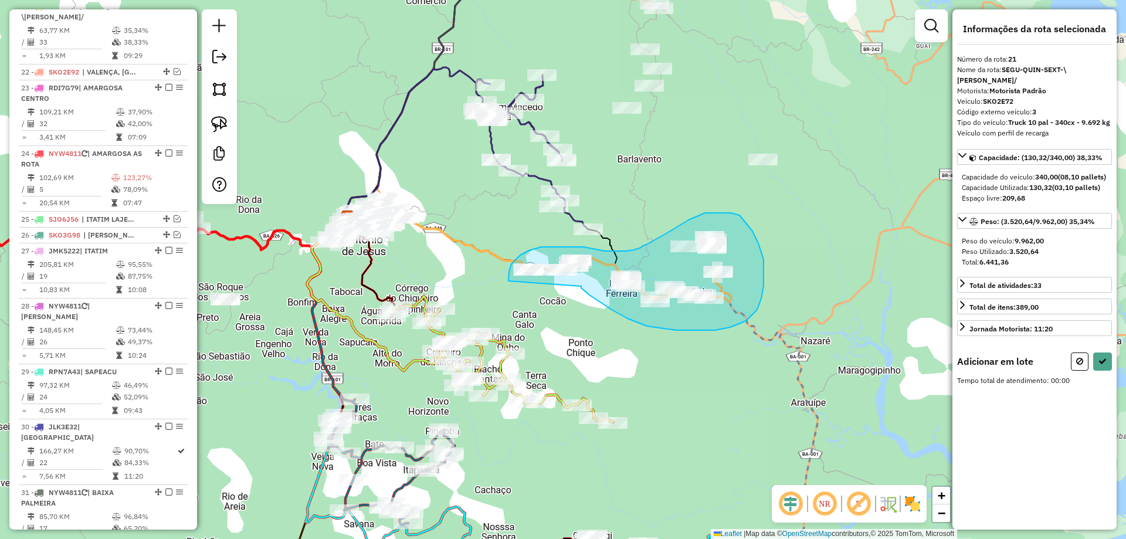
drag, startPoint x: 581, startPoint y: 288, endPoint x: 510, endPoint y: 281, distance: 71.2
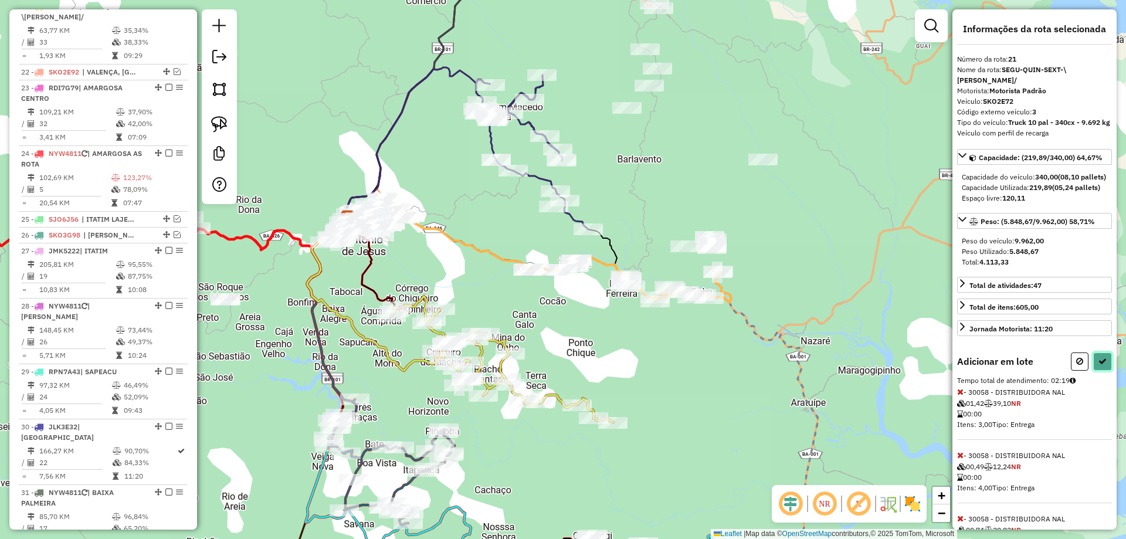
click icon
select select "**********"
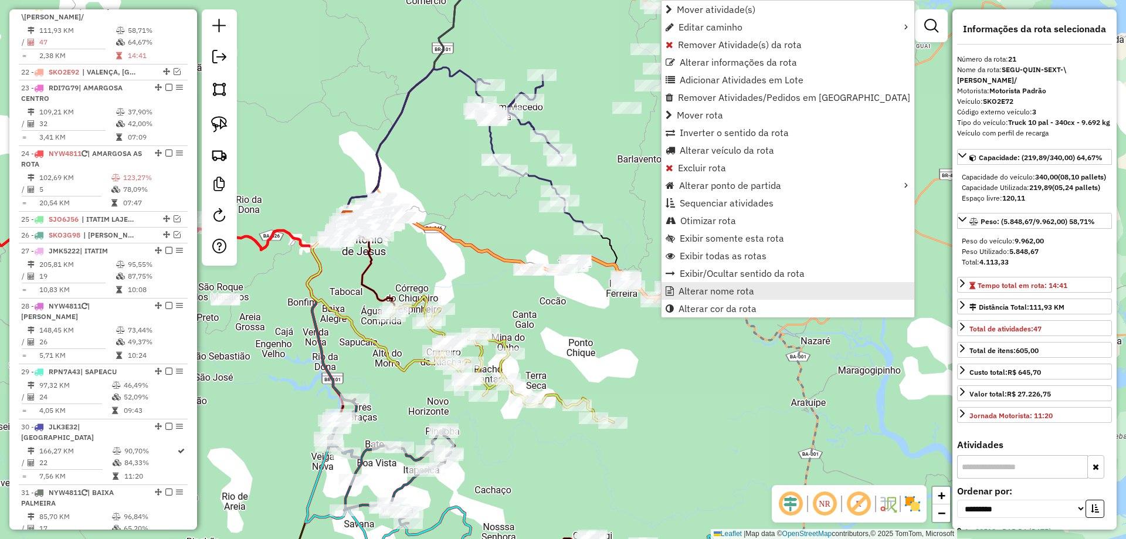
click span "Alterar nome rota"
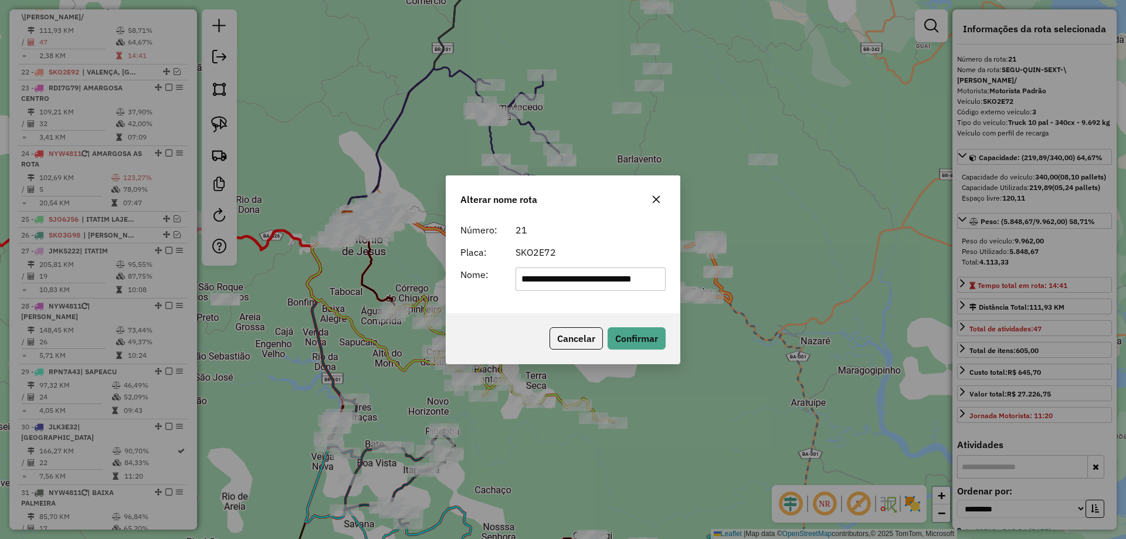
scroll to position [0, 0]
type input "**********"
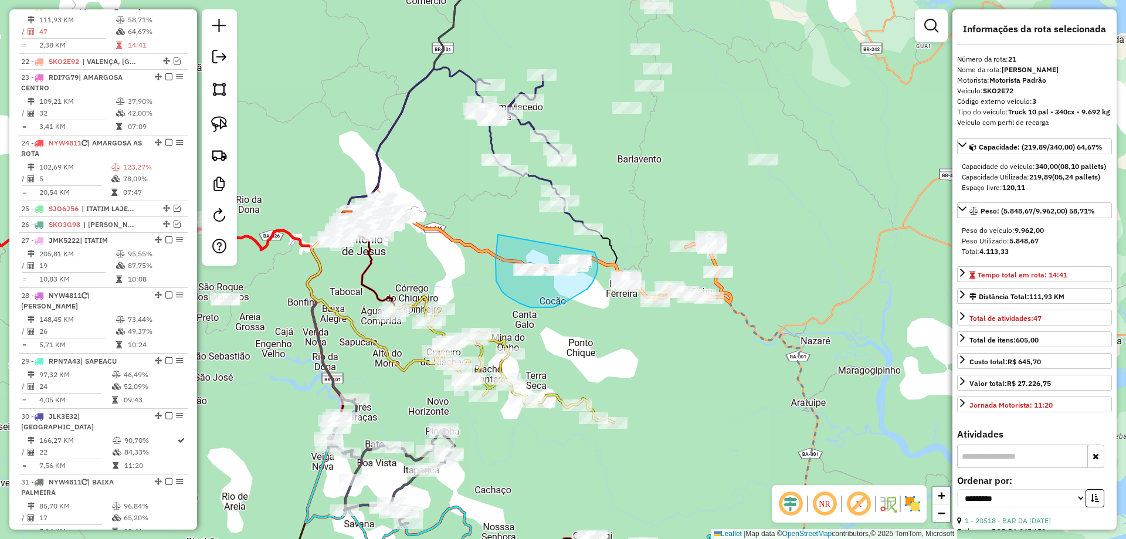
drag, startPoint x: 498, startPoint y: 235, endPoint x: 594, endPoint y: 252, distance: 98.3
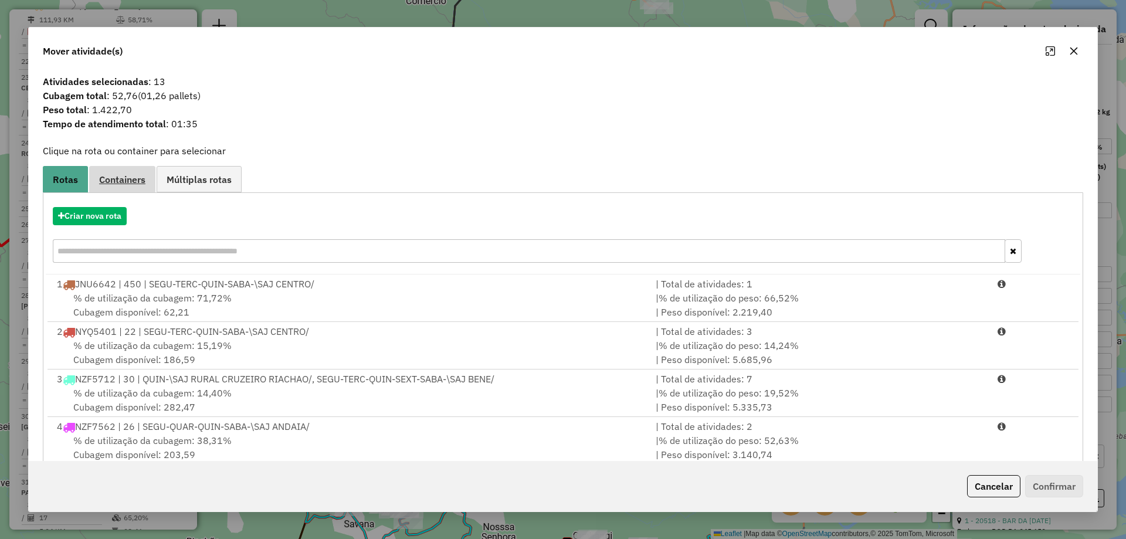
click span "Containers"
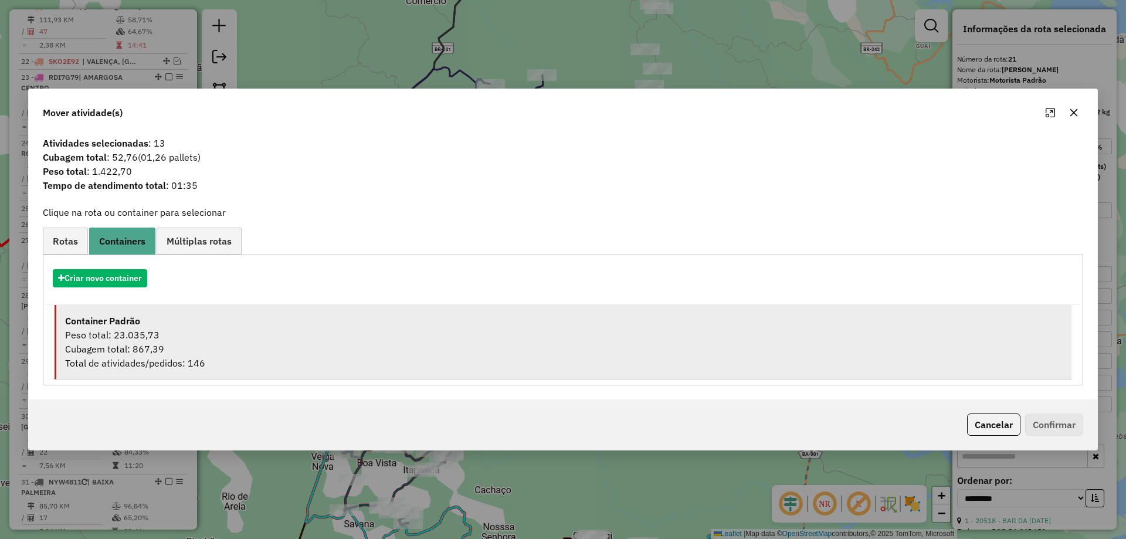
click div "Peso total: 23.035,73"
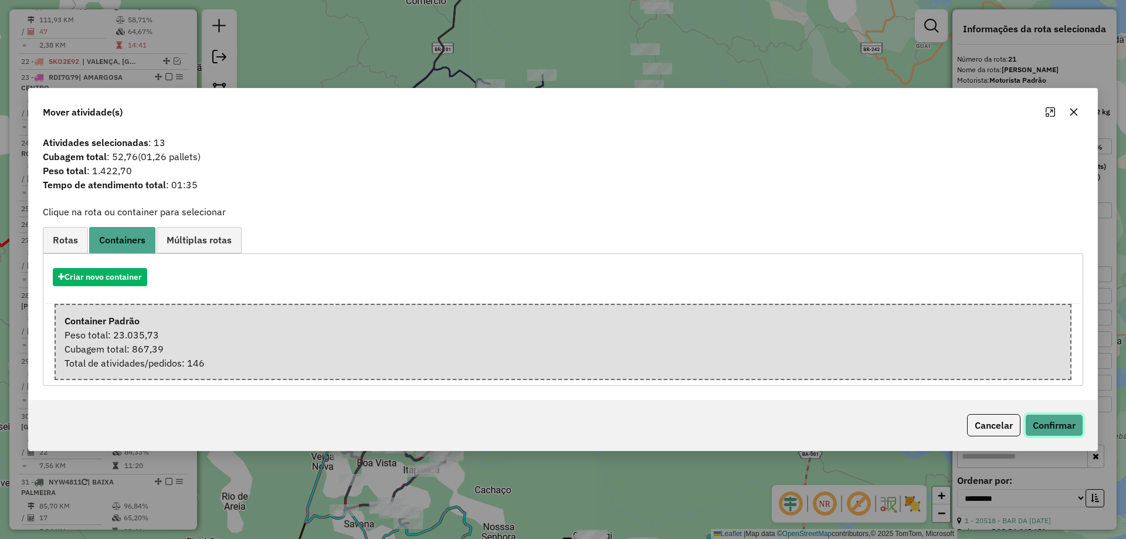
click button "Confirmar"
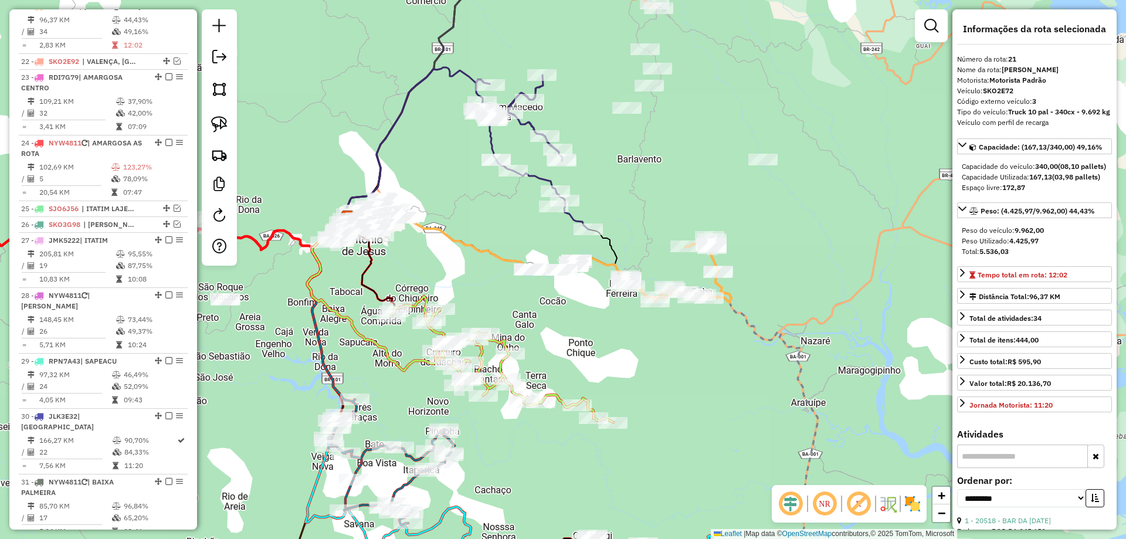
click icon
click div "Janela de atendimento Grade de atendimento Capacidade Transportadoras Veículos …"
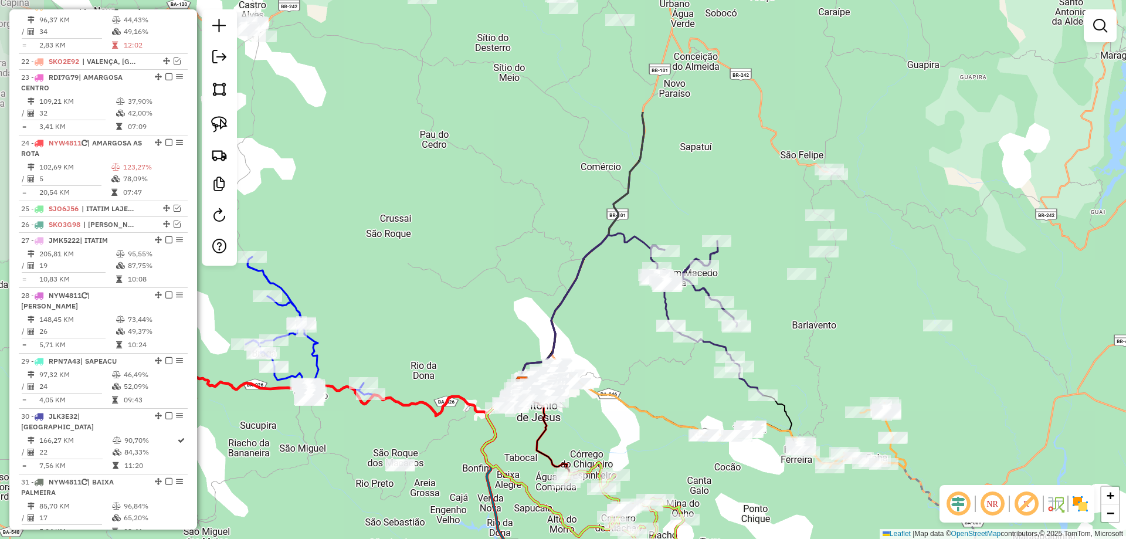
drag, startPoint x: 430, startPoint y: 134, endPoint x: 668, endPoint y: 256, distance: 267.4
click div "Janela de atendimento Grade de atendimento Capacidade Transportadoras Veículos …"
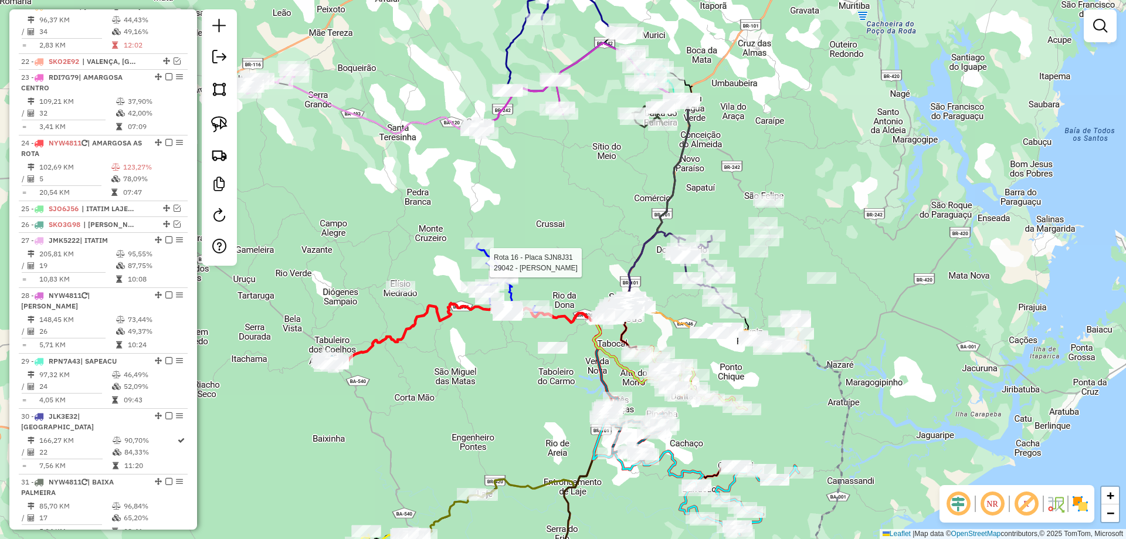
select select "**********"
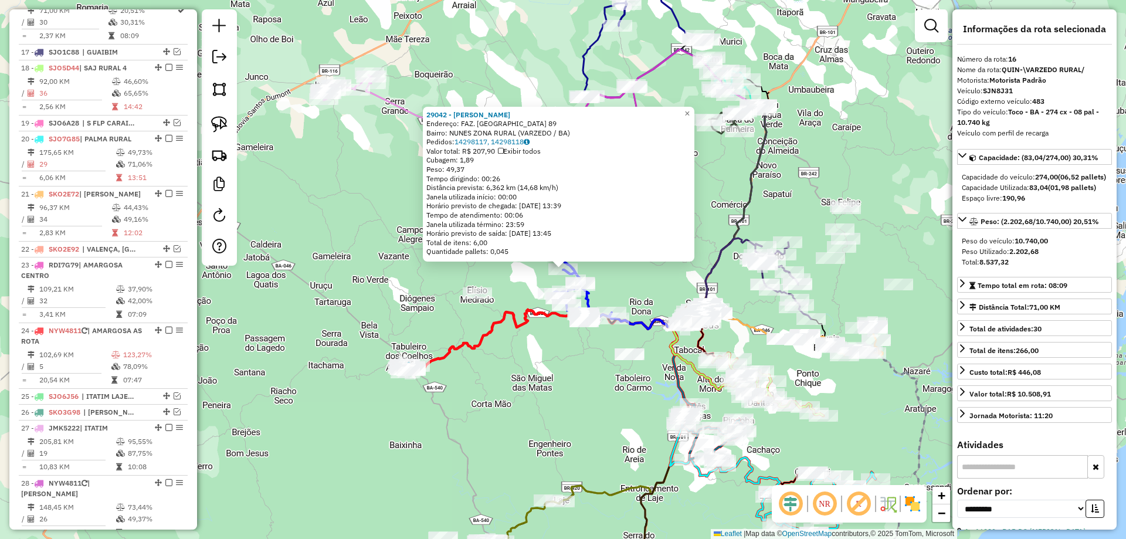
scroll to position [1414, 0]
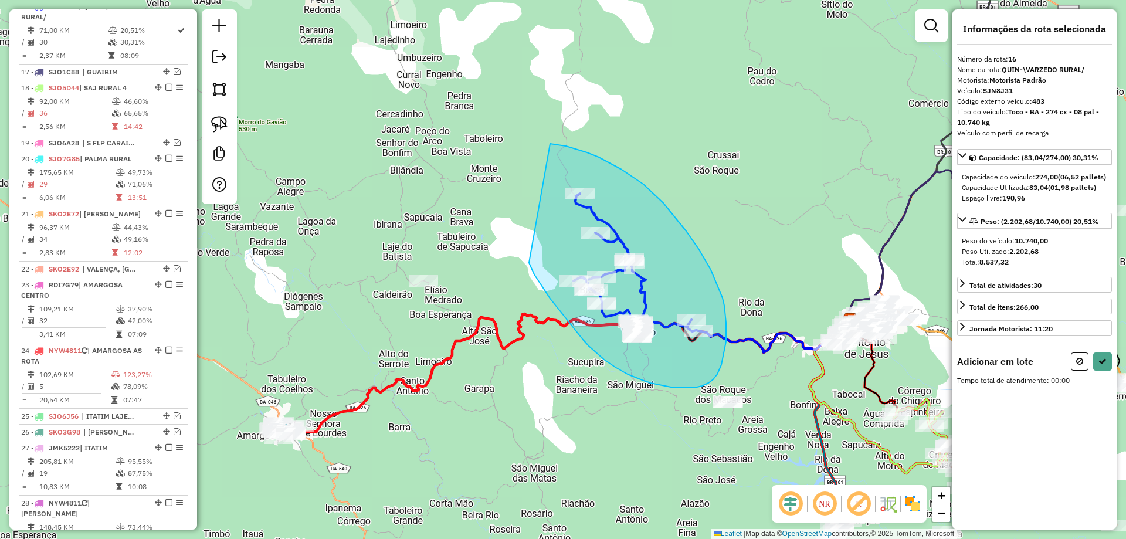
drag, startPoint x: 529, startPoint y: 263, endPoint x: 550, endPoint y: 144, distance: 120.9
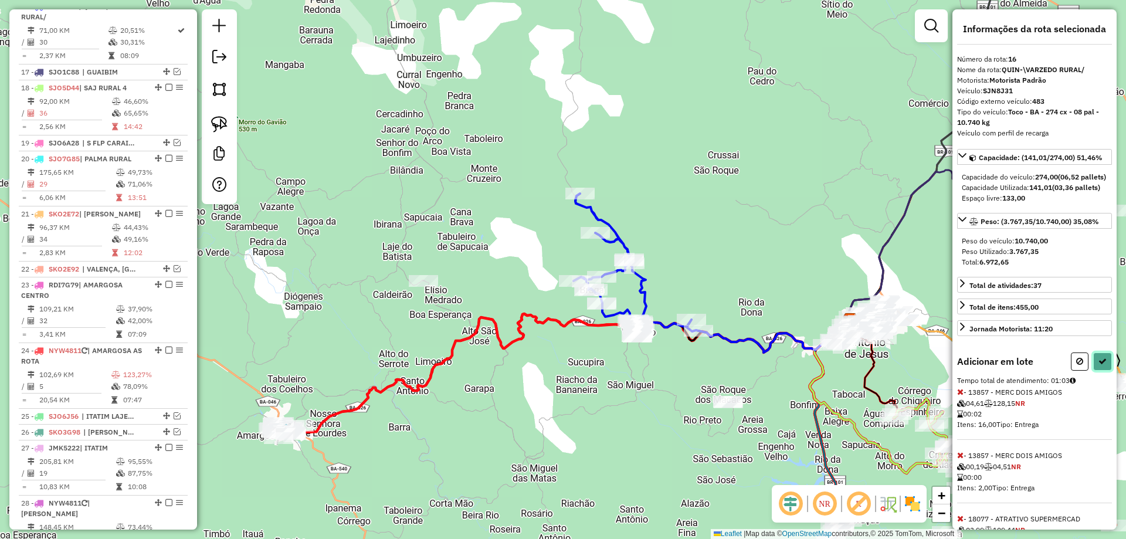
click icon
select select "**********"
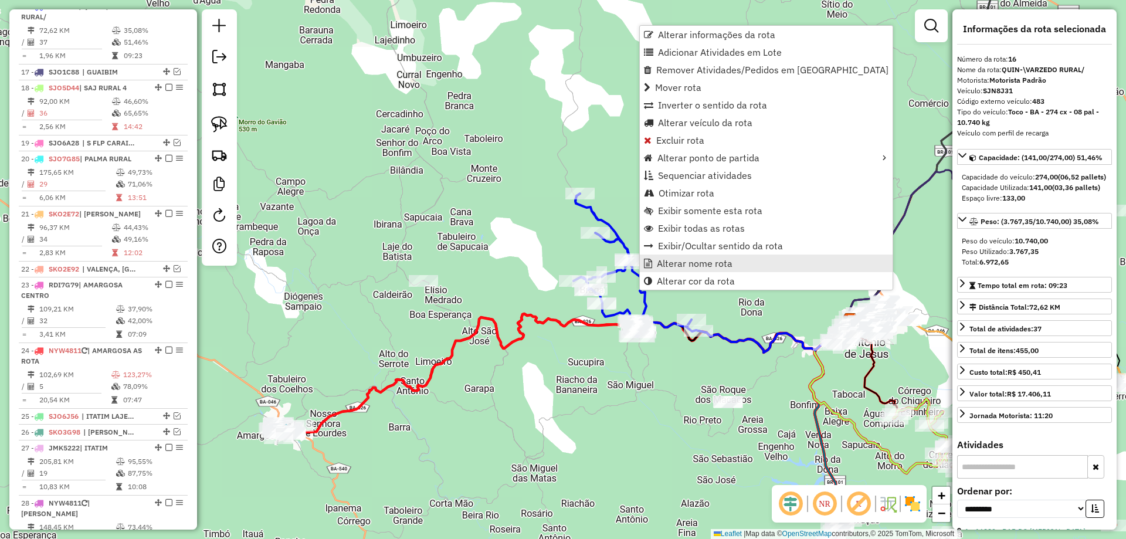
click span "Alterar nome rota"
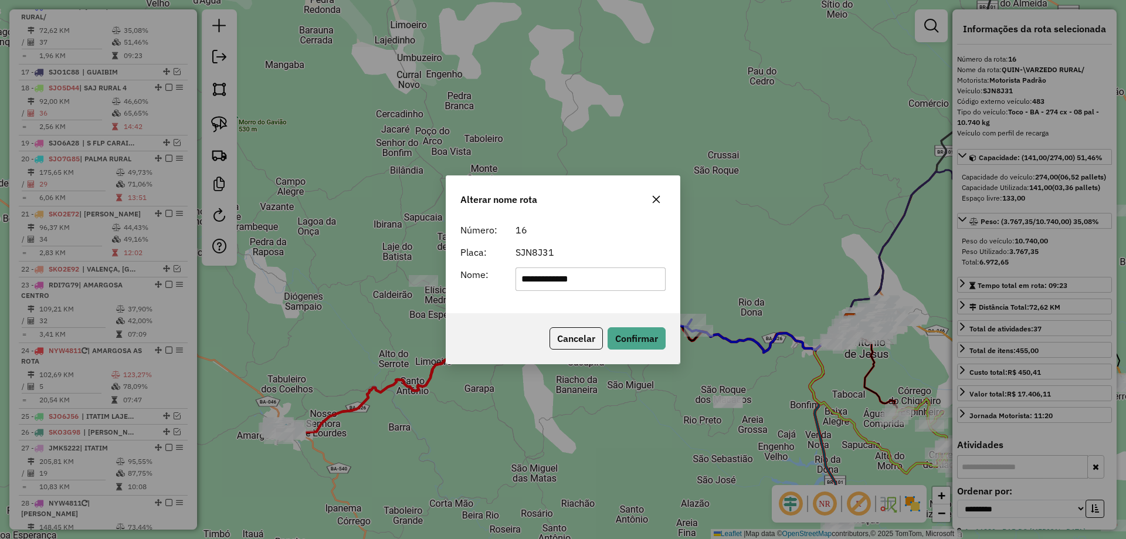
type input "**********"
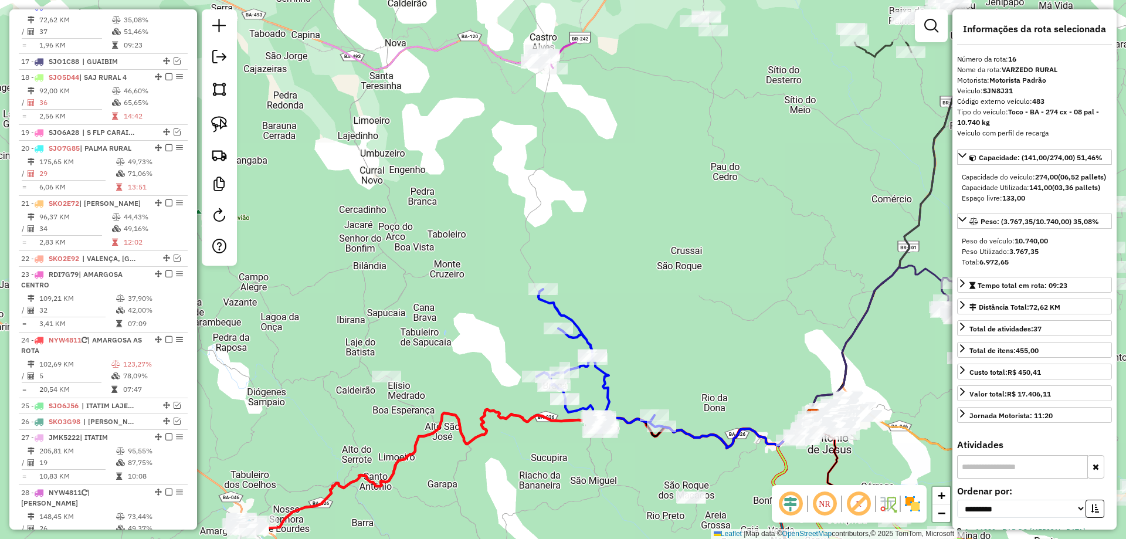
drag, startPoint x: 715, startPoint y: 188, endPoint x: 631, endPoint y: 359, distance: 190.9
click div "Janela de atendimento Grade de atendimento Capacidade Transportadoras Veículos …"
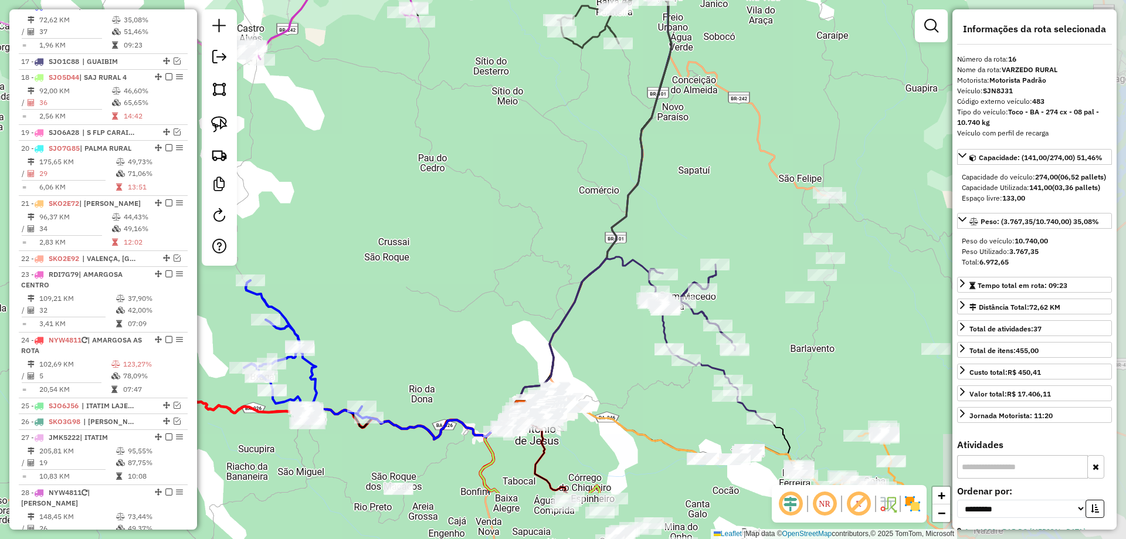
drag, startPoint x: 639, startPoint y: 213, endPoint x: 388, endPoint y: 89, distance: 280.5
click div "Janela de atendimento Grade de atendimento Capacidade Transportadoras Veículos …"
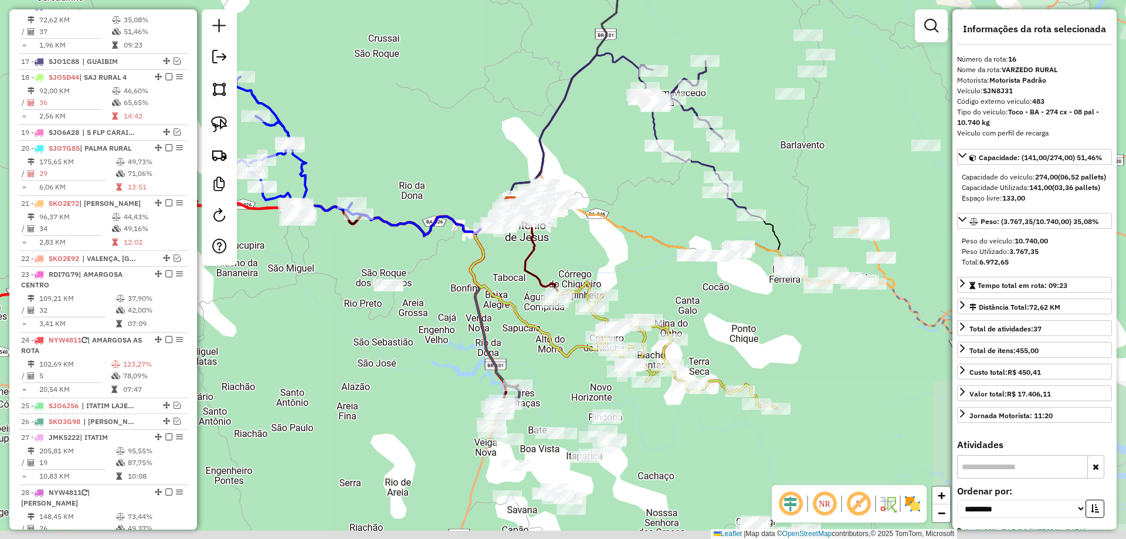
drag, startPoint x: 559, startPoint y: 188, endPoint x: 552, endPoint y: 8, distance: 180.7
click div "Janela de atendimento Grade de atendimento Capacidade Transportadoras Veículos …"
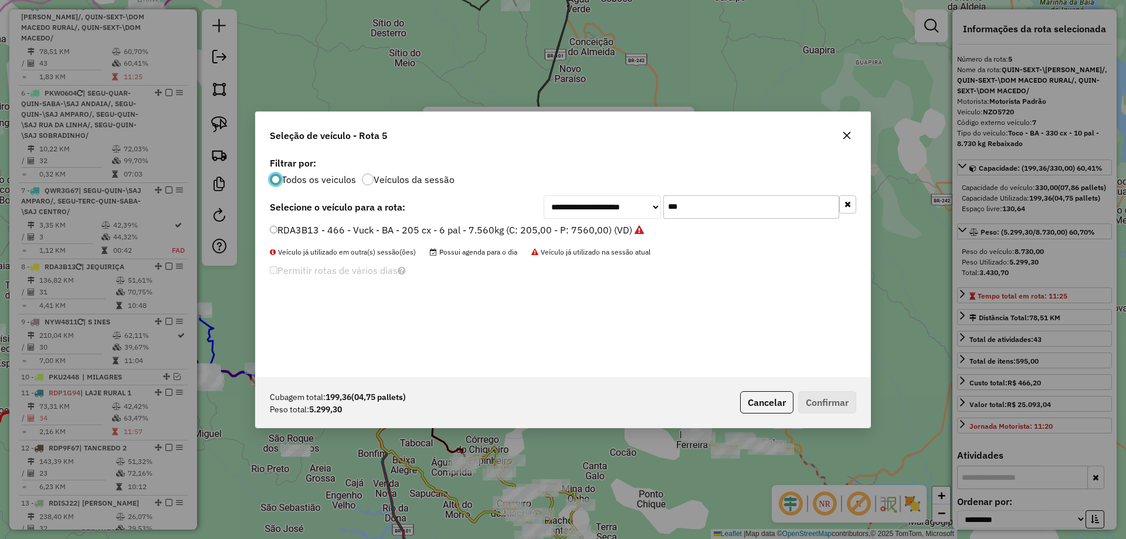
scroll to position [6, 4]
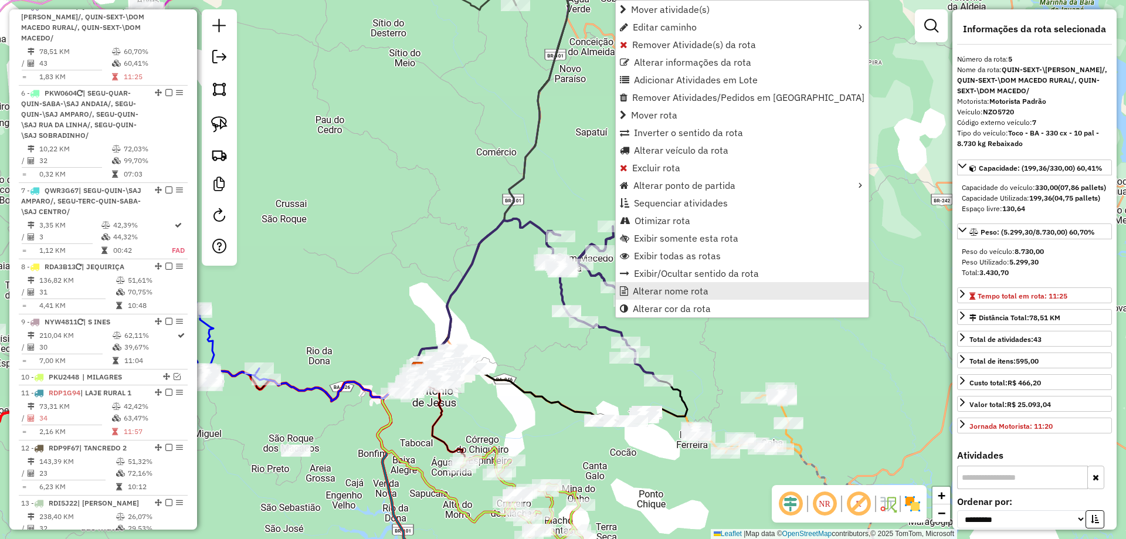
click span "Alterar nome rota"
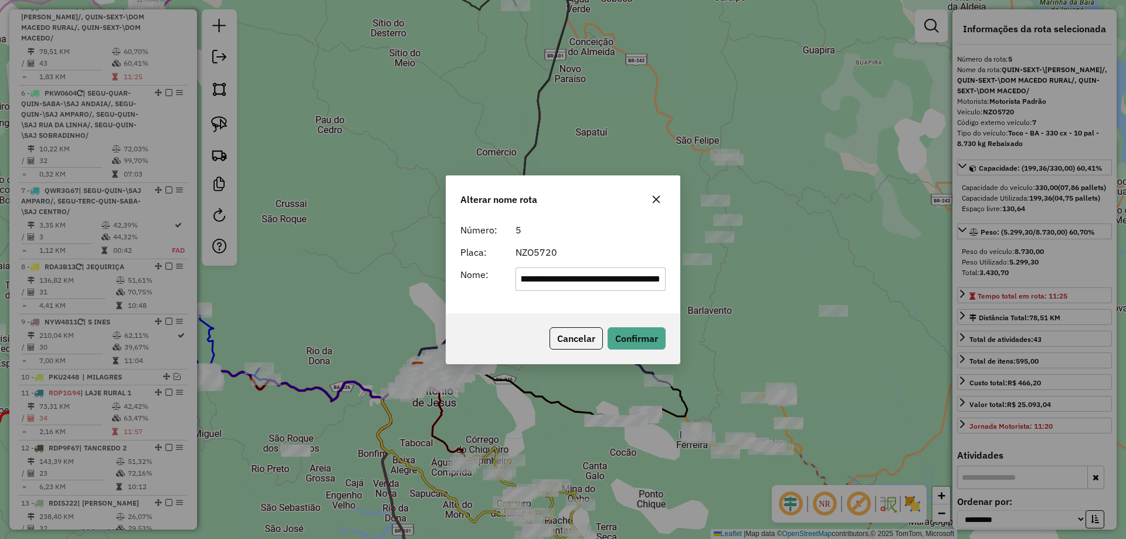
scroll to position [0, 0]
type input "**********"
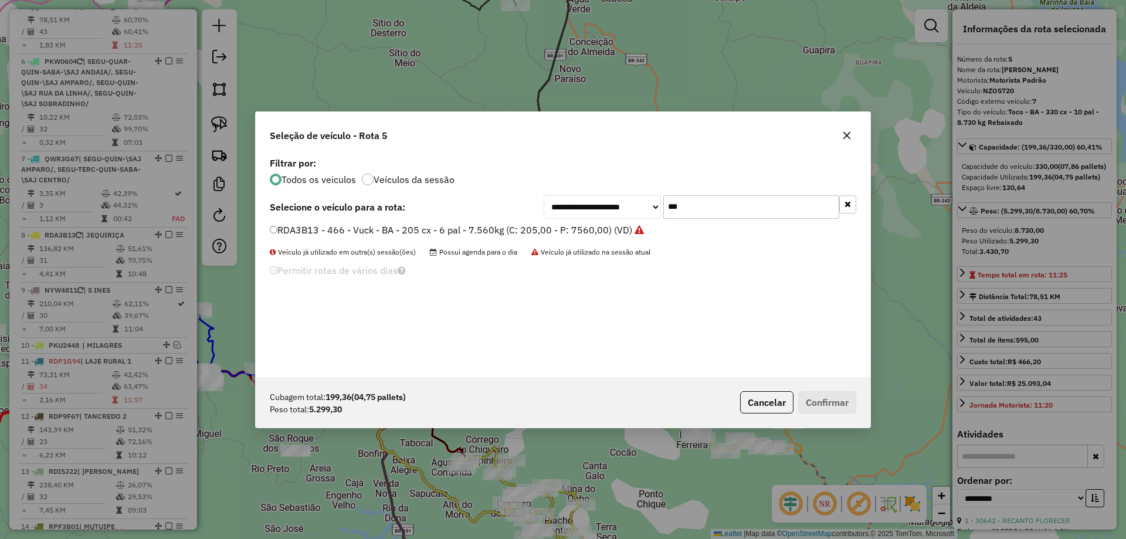
scroll to position [6, 4]
drag, startPoint x: 689, startPoint y: 202, endPoint x: 592, endPoint y: 219, distance: 98.1
click div "**********"
type input "***"
click label "NYW4811 - 4 - Toco 10 pal - 336cx - 5.800 kg (C: 330,00 - P: 5800,00) (VD)"
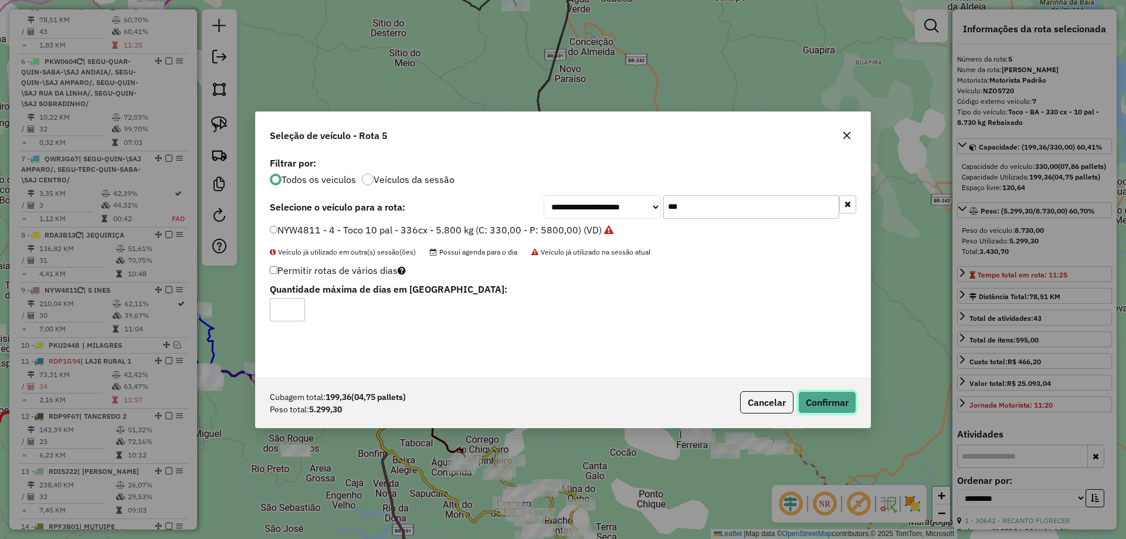
click button "Confirmar"
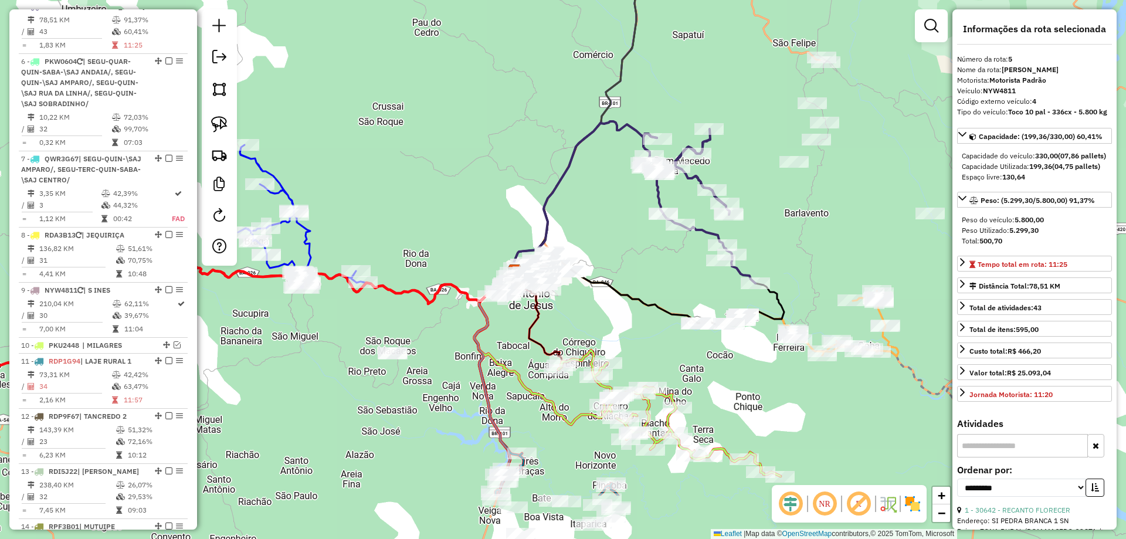
drag, startPoint x: 364, startPoint y: 259, endPoint x: 469, endPoint y: 159, distance: 144.7
click div "Janela de atendimento Grade de atendimento Capacidade Transportadoras Veículos …"
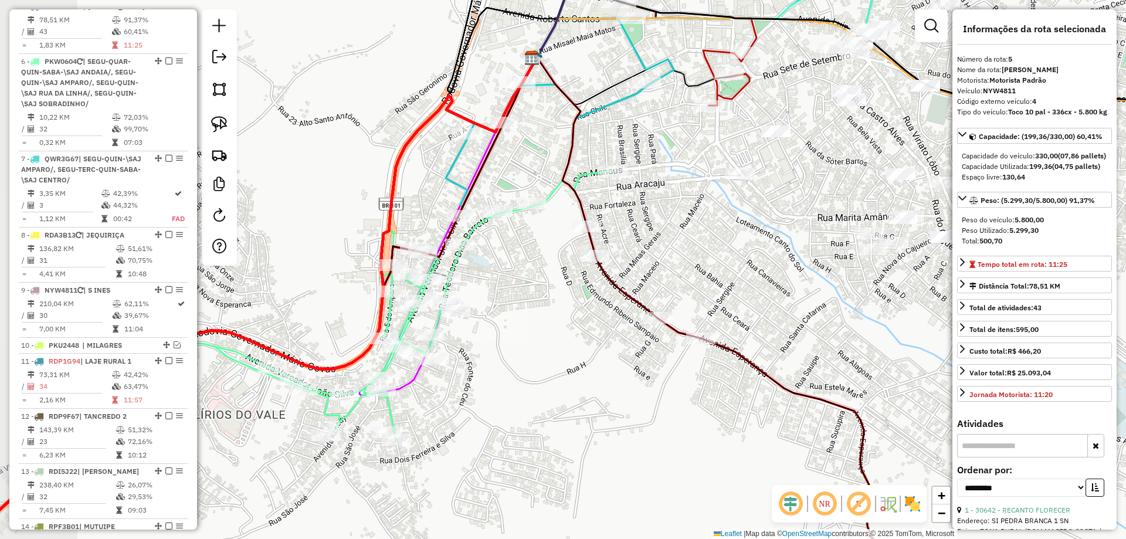
drag, startPoint x: 449, startPoint y: 338, endPoint x: 528, endPoint y: 327, distance: 79.9
click div "Janela de atendimento Grade de atendimento Capacidade Transportadoras Veículos …"
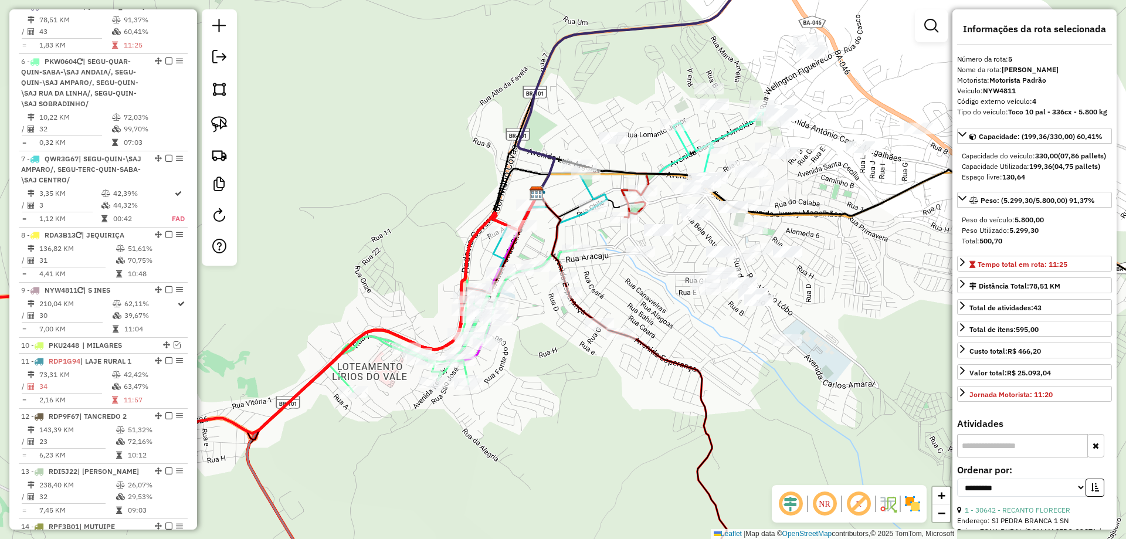
click link
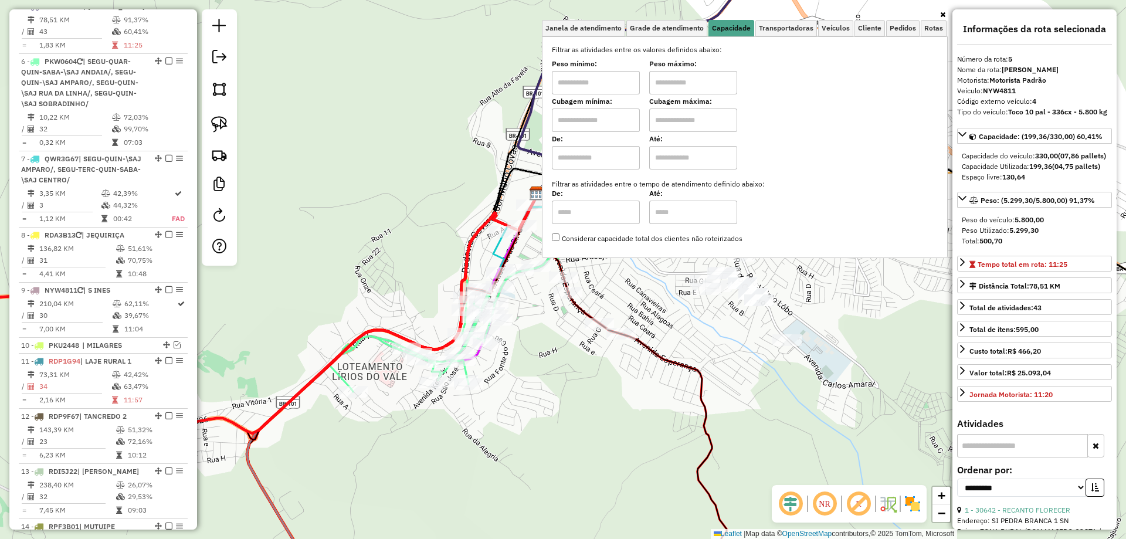
click input "text"
type input "****"
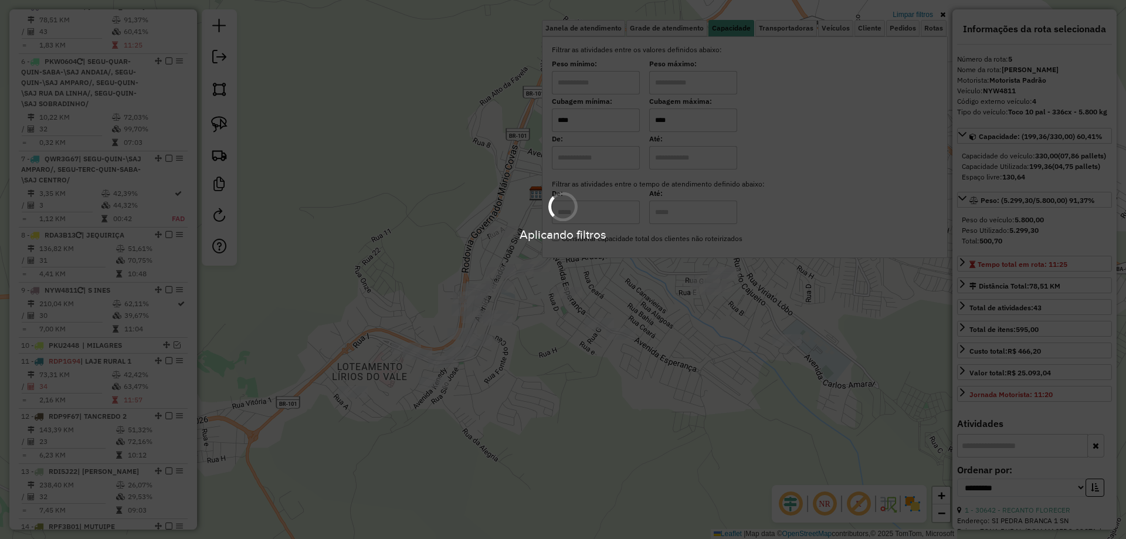
type input "****"
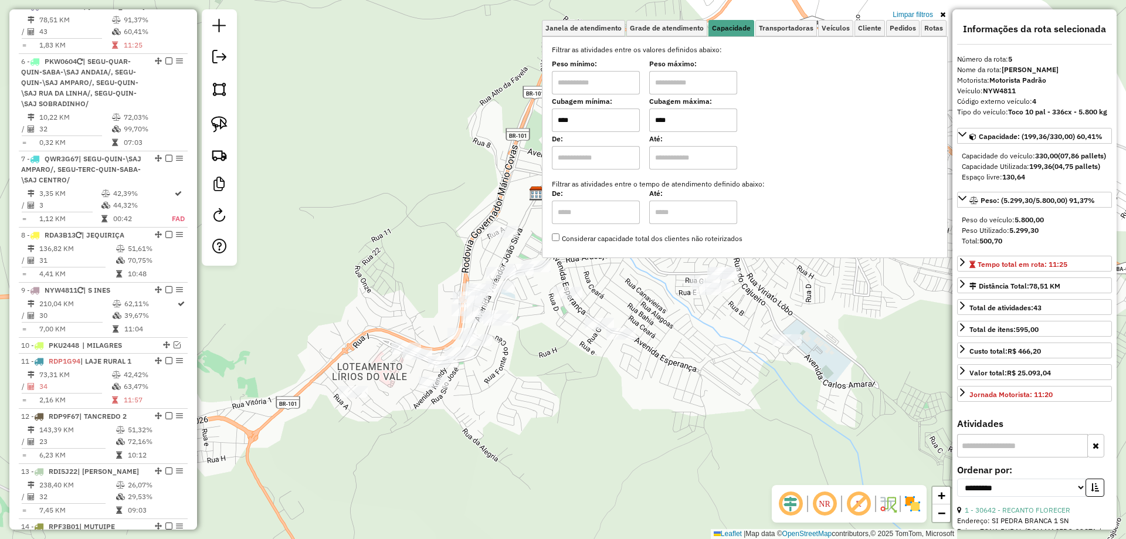
click div "Limpar filtros Janela de atendimento Grade de atendimento Capacidade Transporta…"
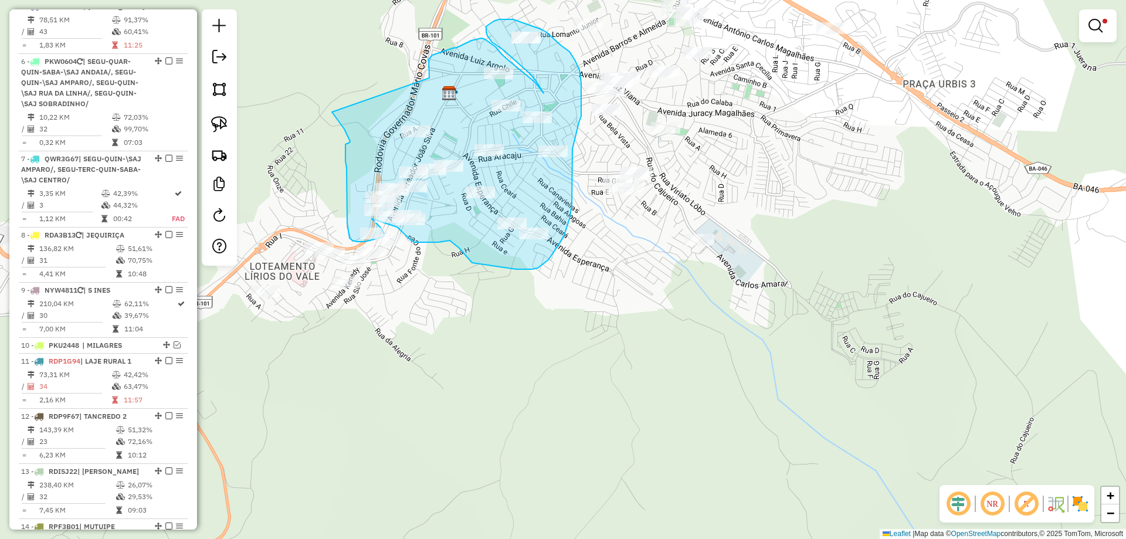
drag, startPoint x: 516, startPoint y: 165, endPoint x: 332, endPoint y: 112, distance: 191.7
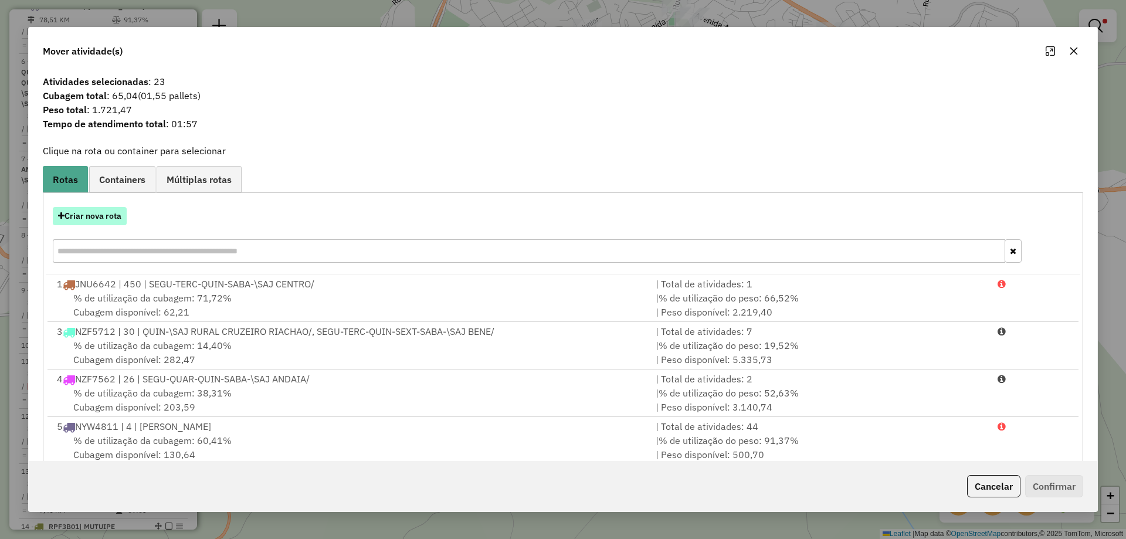
click button "Criar nova rota"
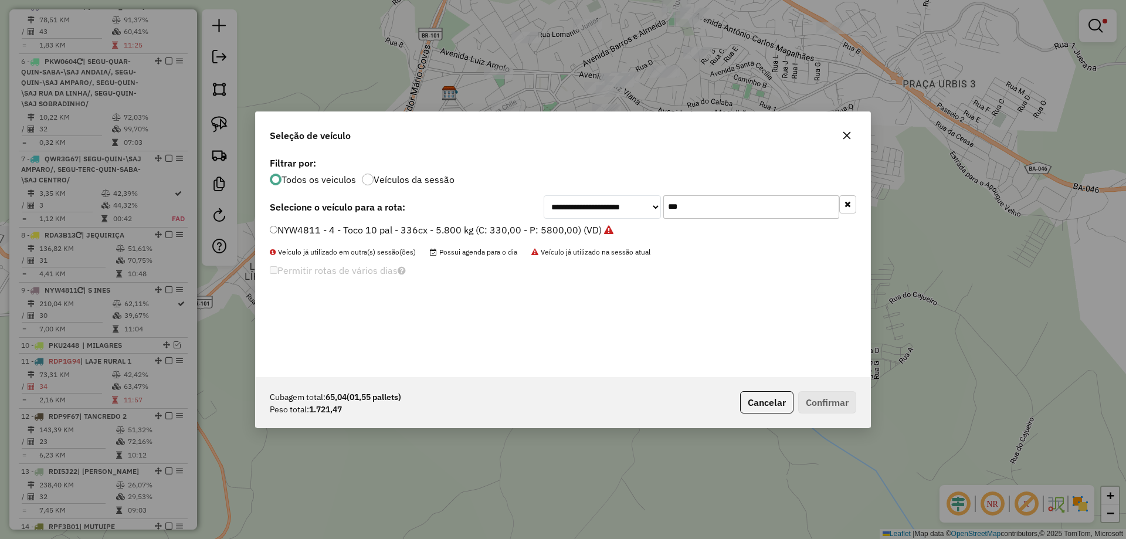
drag, startPoint x: 716, startPoint y: 199, endPoint x: 645, endPoint y: 213, distance: 71.6
click div "**********"
type input "***"
click label "NWE8J02 - 81 - Fiorino - BA - 22cx - 01 pal - 600kg (C: 22,00 - P: 600,00) (VD)"
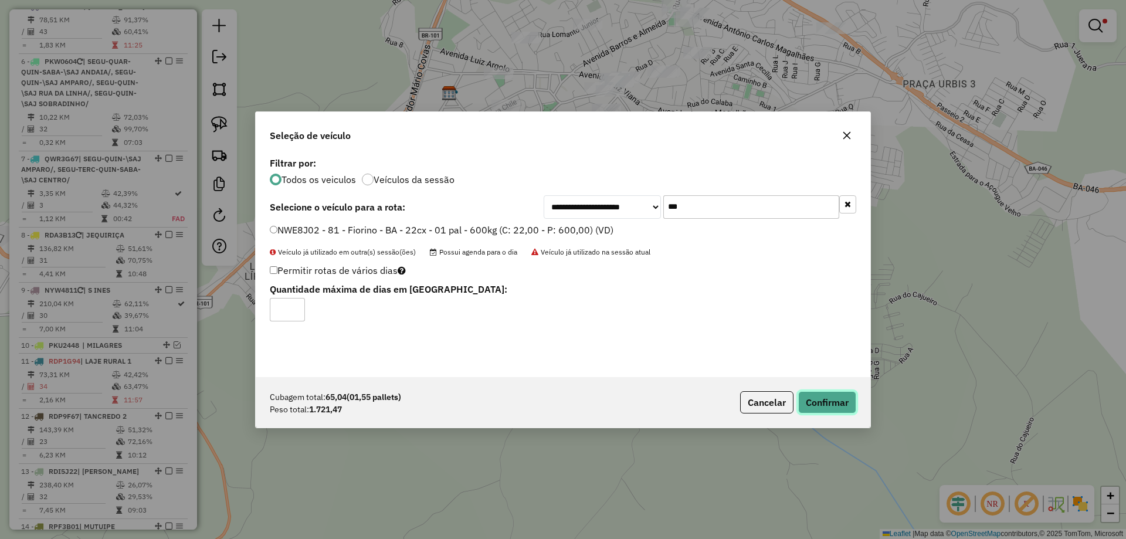
click button "Confirmar"
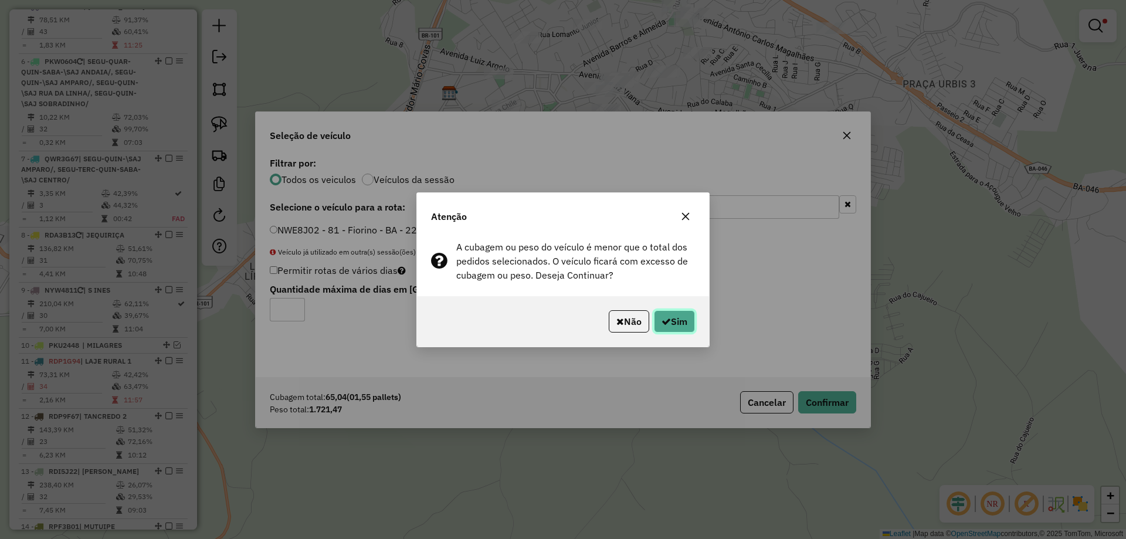
click button "Sim"
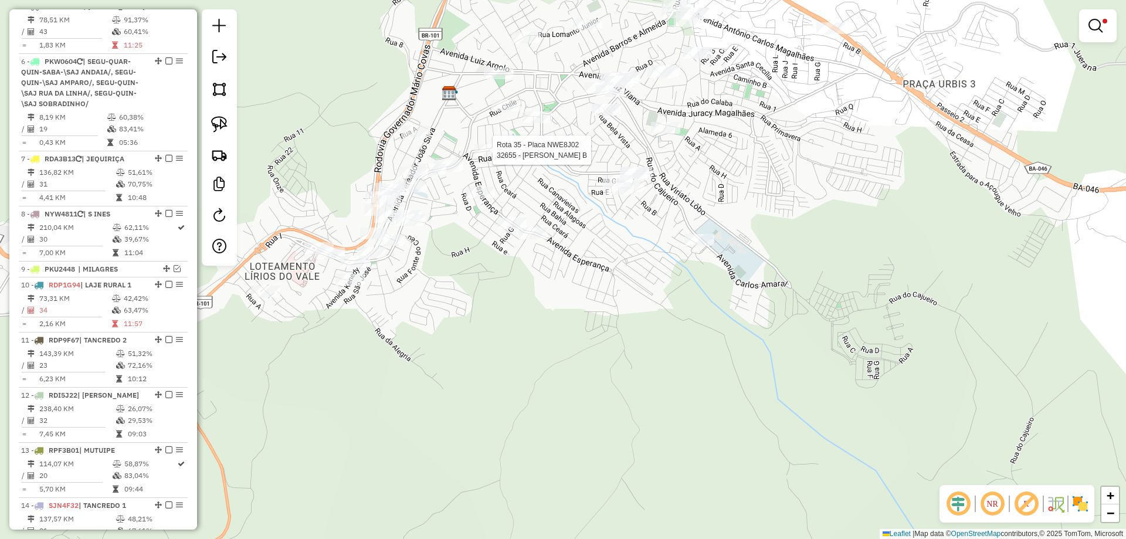
select select "**********"
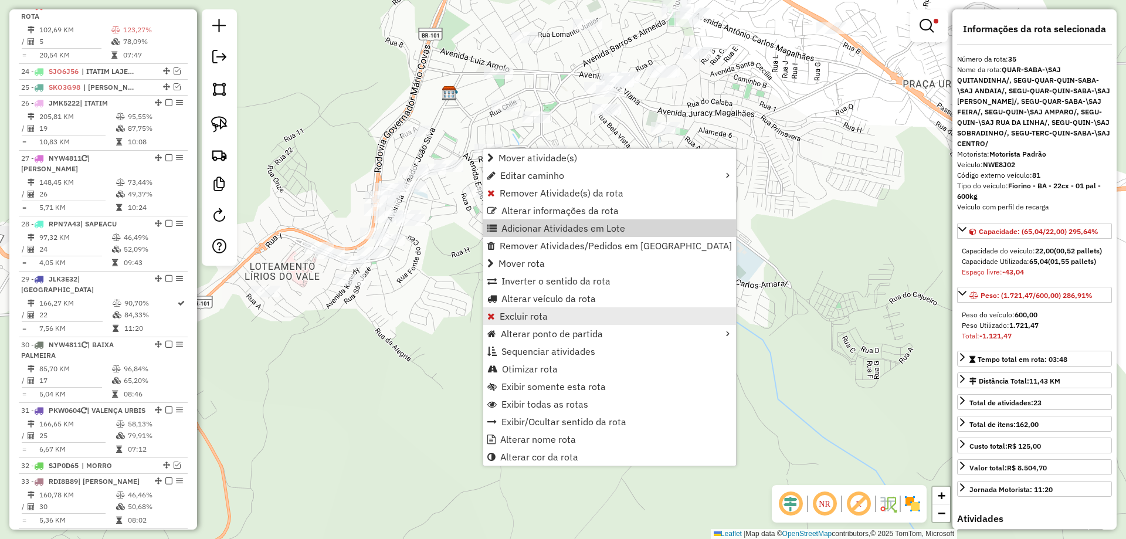
scroll to position [2097, 0]
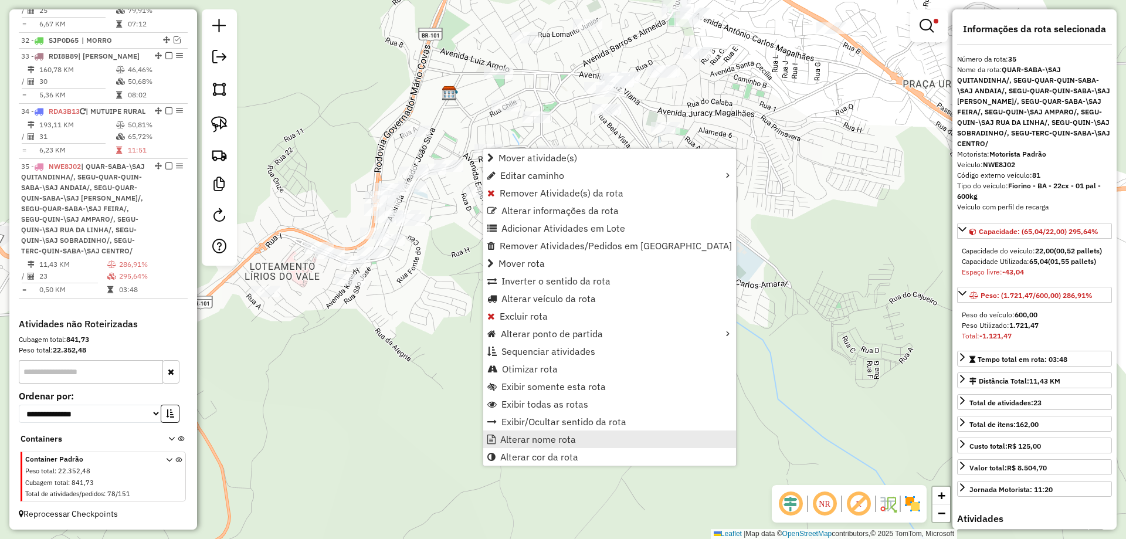
click span "Alterar nome rota"
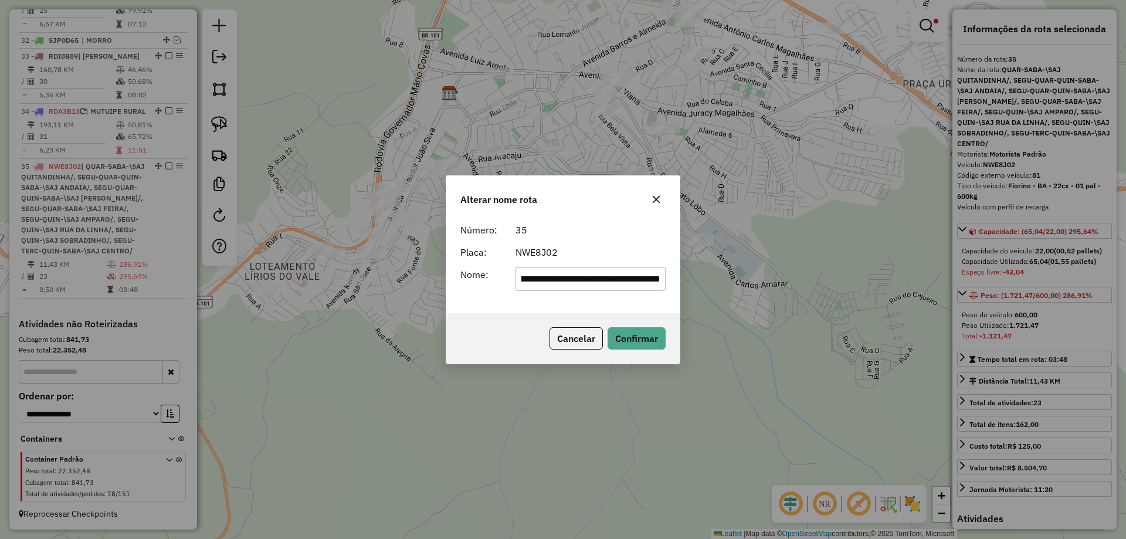
scroll to position [0, 0]
type input "*******"
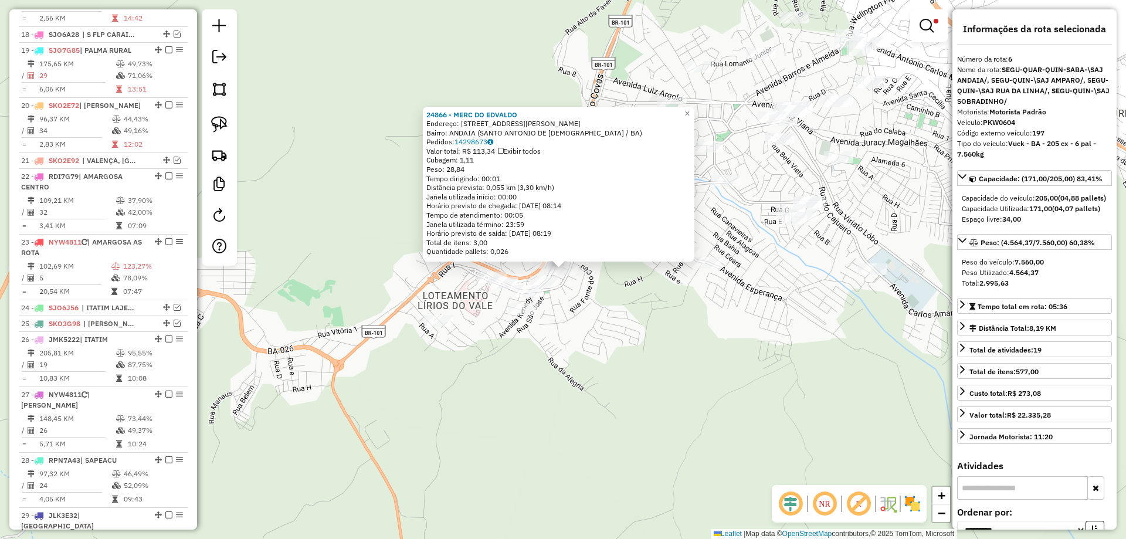
scroll to position [807, 0]
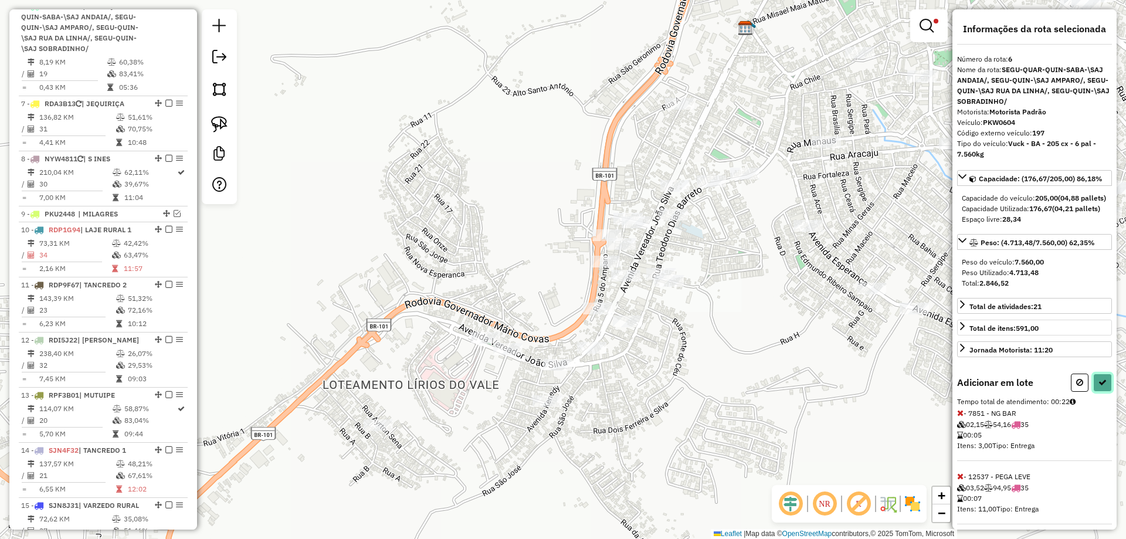
click button
select select "**********"
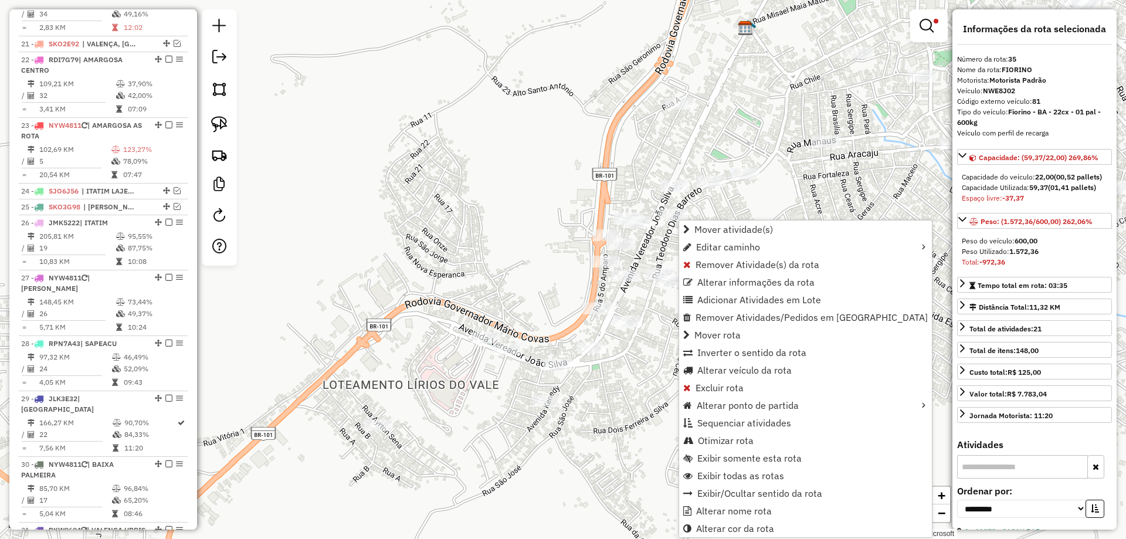
scroll to position [2002, 0]
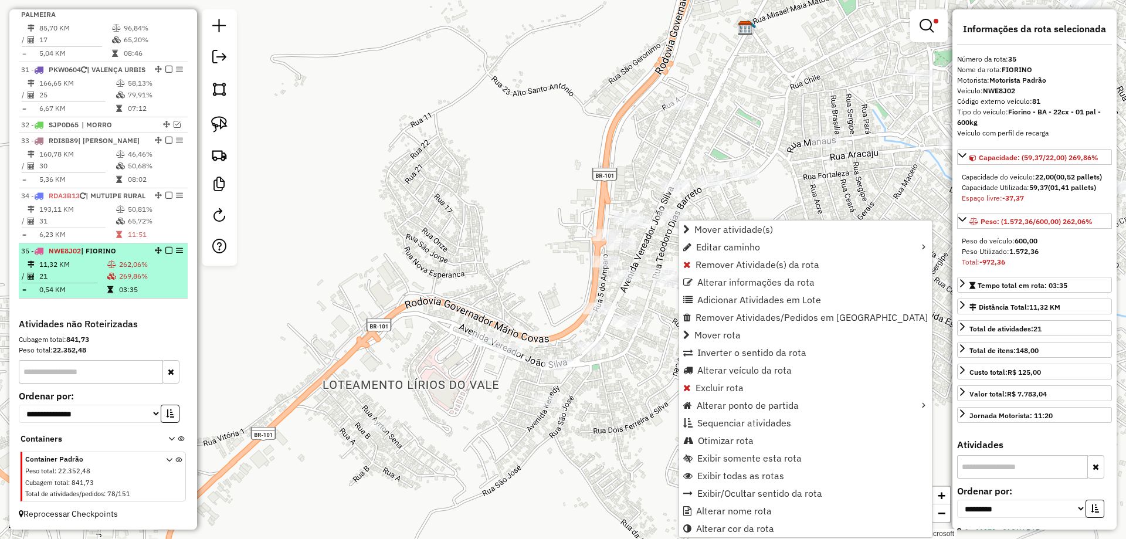
click em
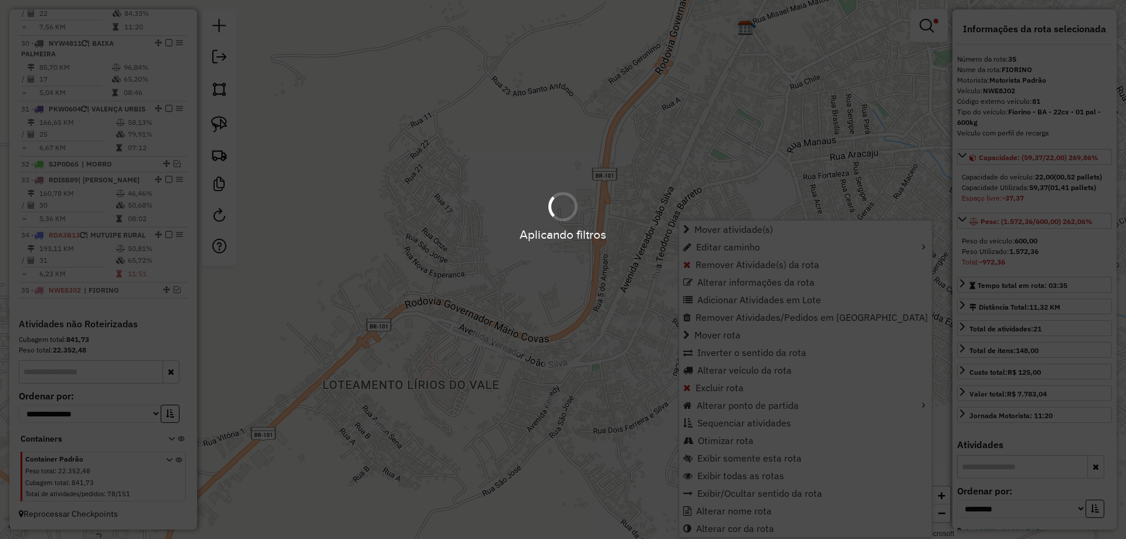
scroll to position [1963, 0]
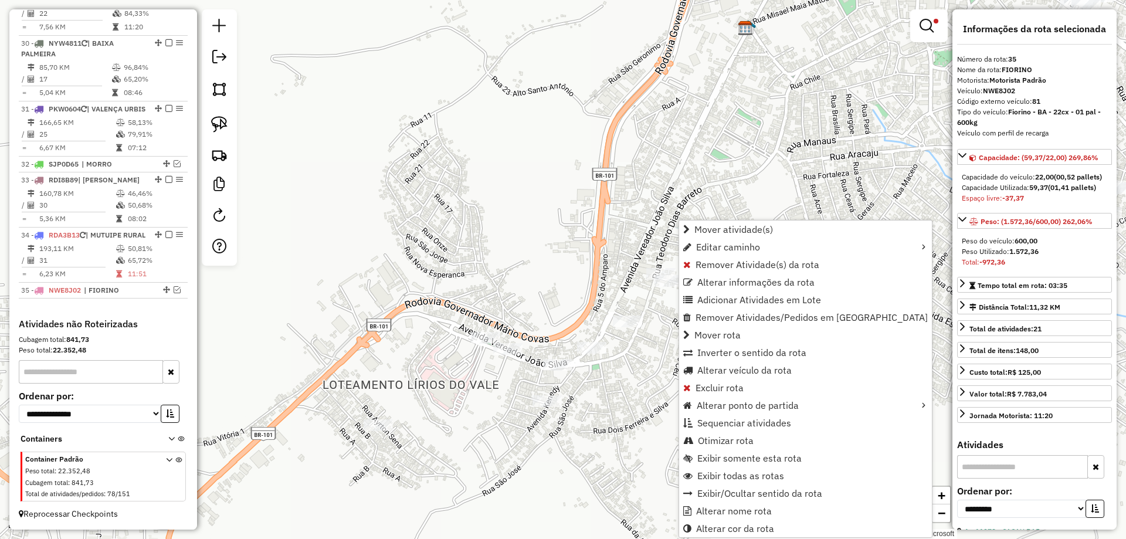
click link
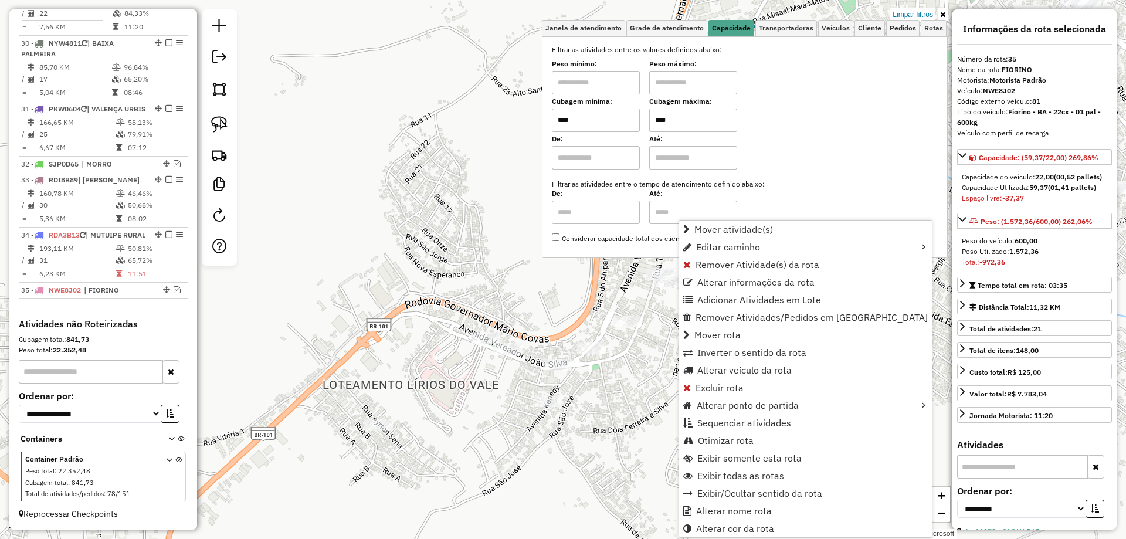
click link "Limpar filtros"
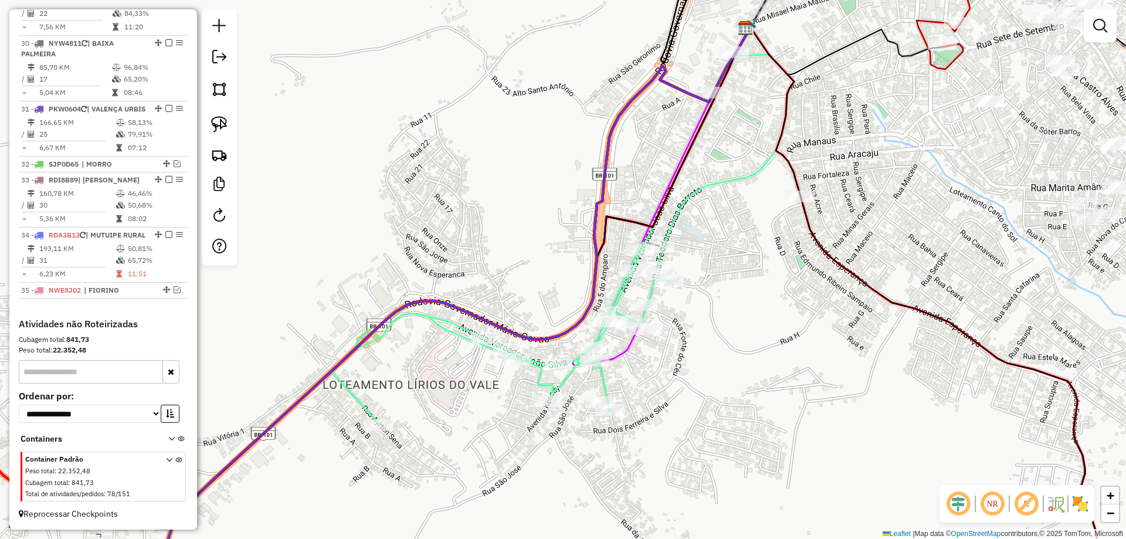
click div "Janela de atendimento Grade de atendimento Capacidade Transportadoras Veículos …"
select select "**********"
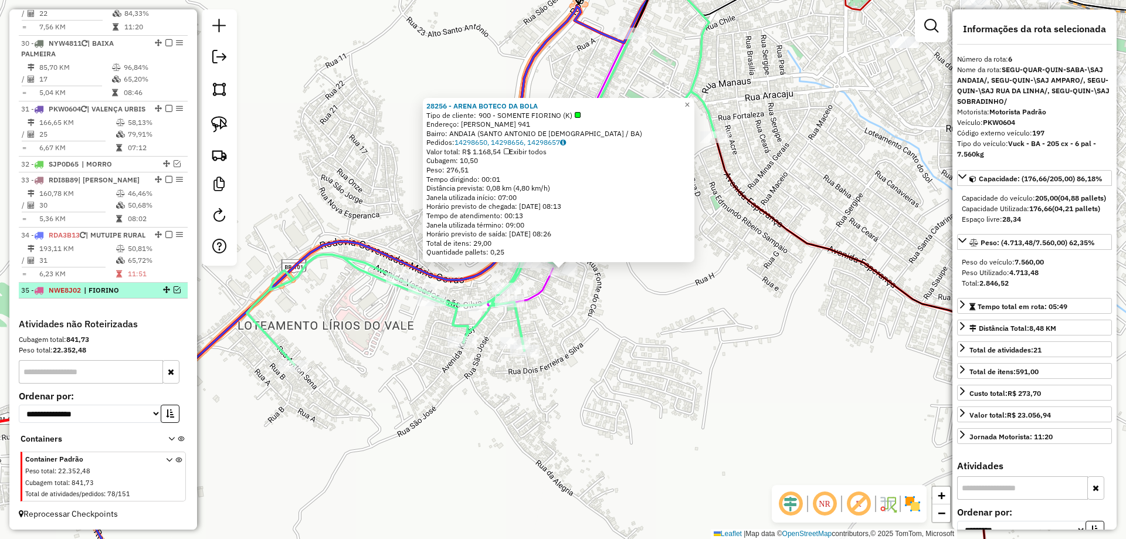
click em
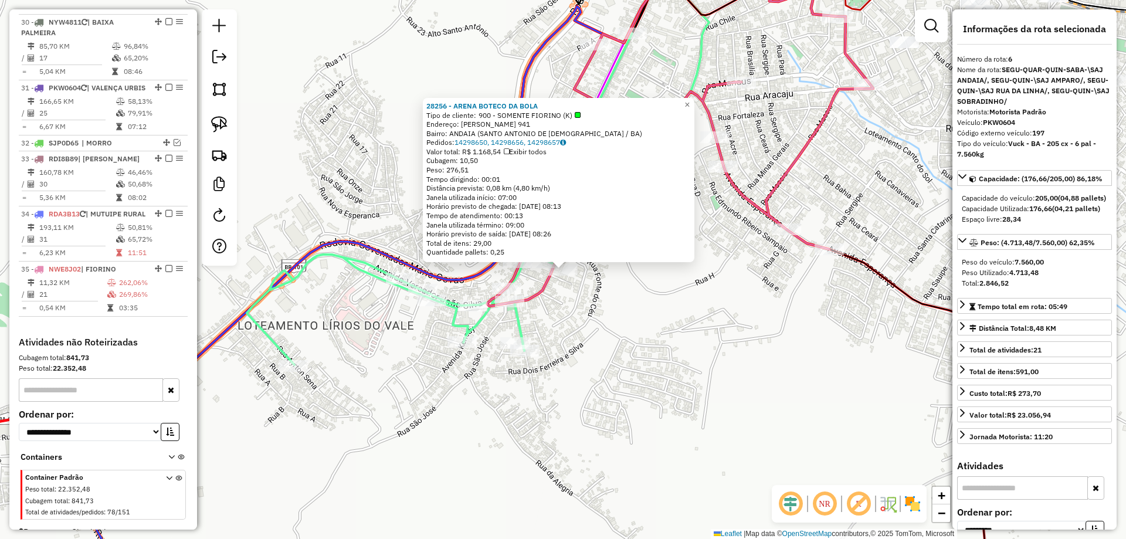
click div "28256 - ARENA BOTECO DA BOLA Tipo de cliente: 900 - SOMENTE FIORINO (K) Endereç…"
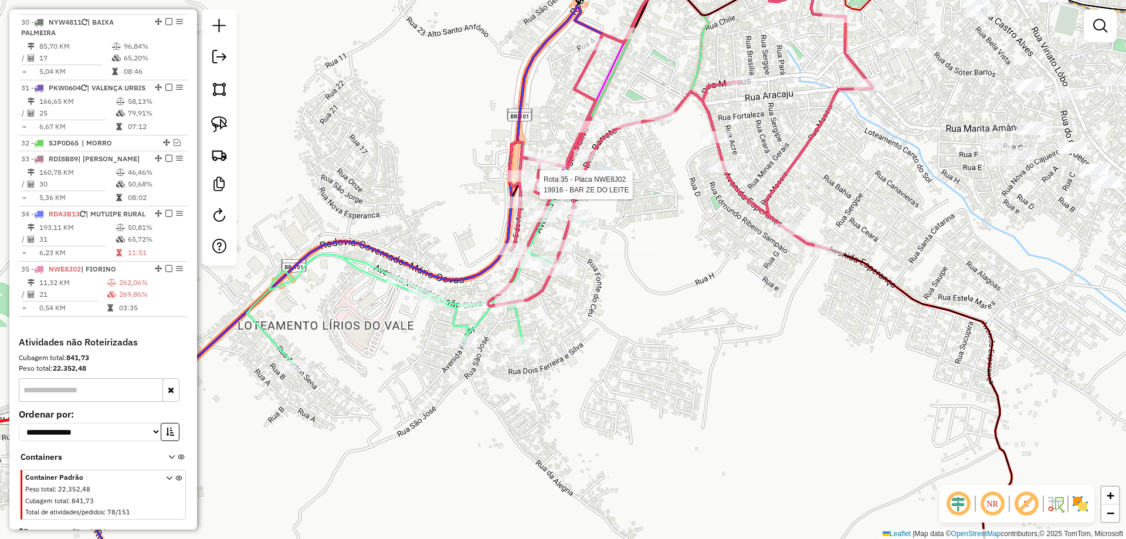
select select "**********"
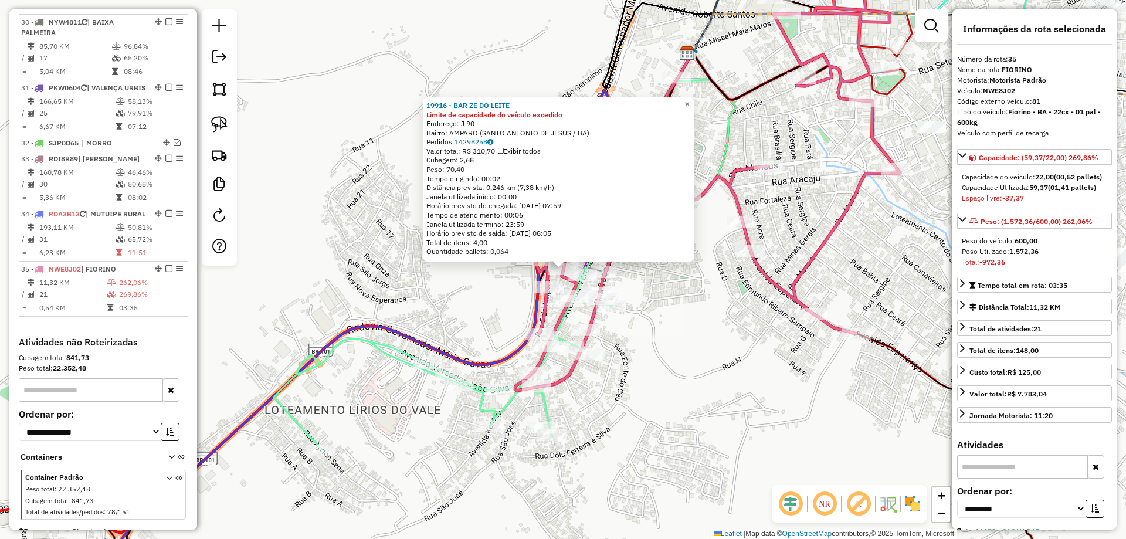
scroll to position [2002, 0]
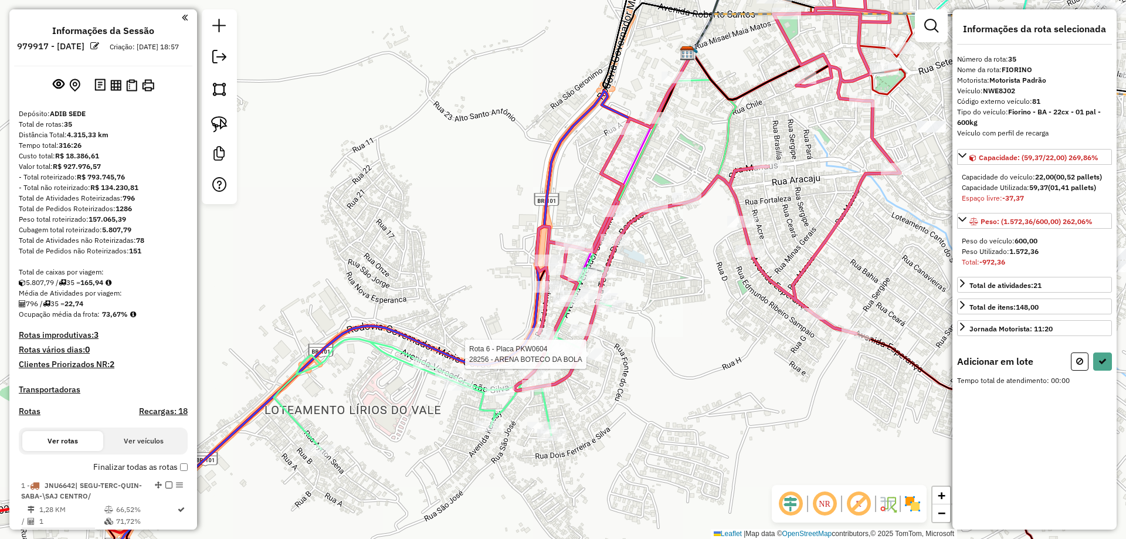
scroll to position [2002, 0]
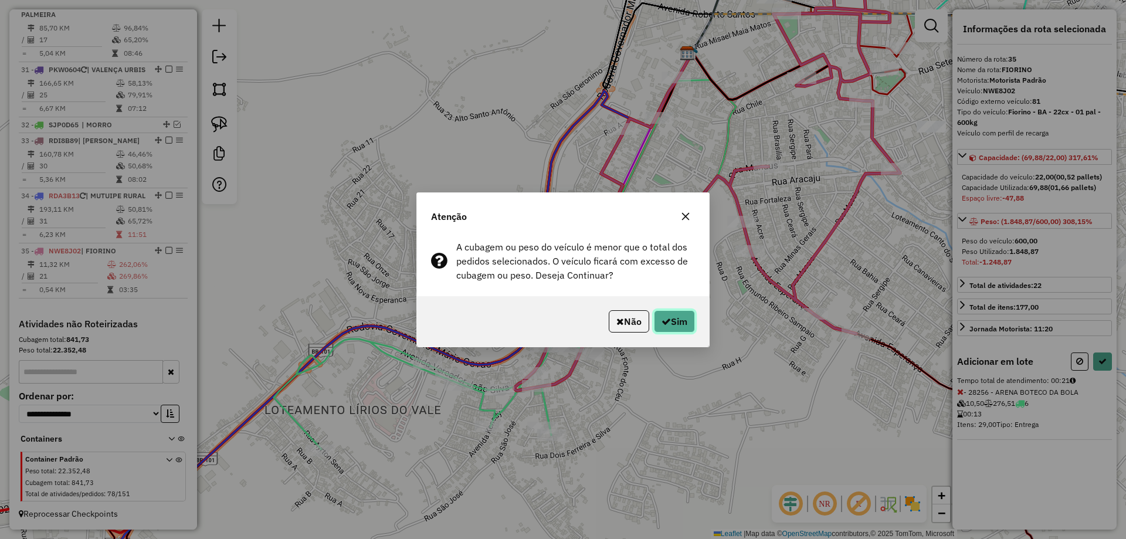
click at [655, 320] on button "Sim" at bounding box center [674, 321] width 41 height 22
select select "**********"
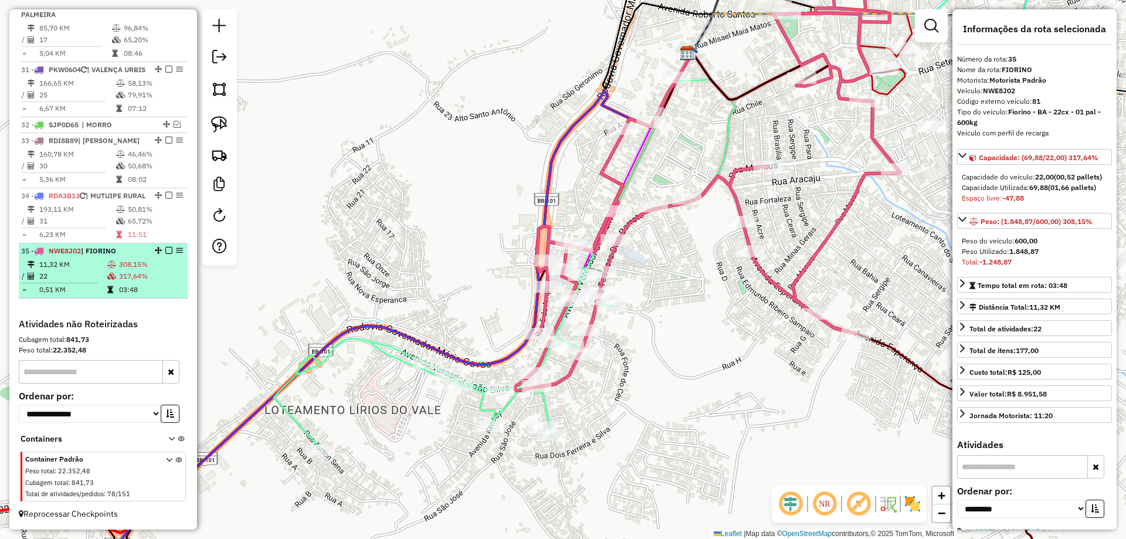
click at [168, 248] on em at bounding box center [168, 250] width 7 height 7
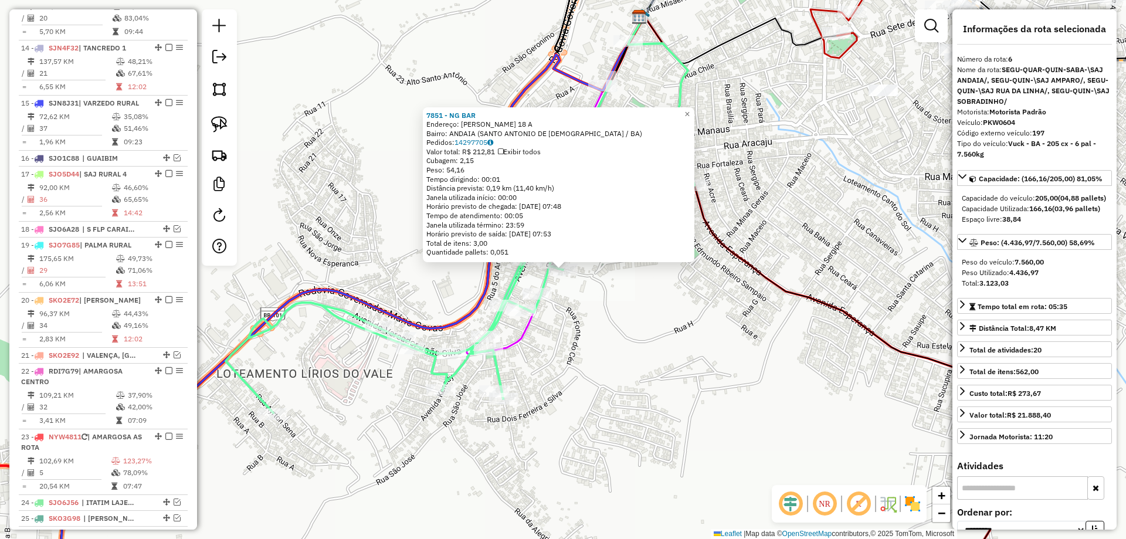
scroll to position [807, 0]
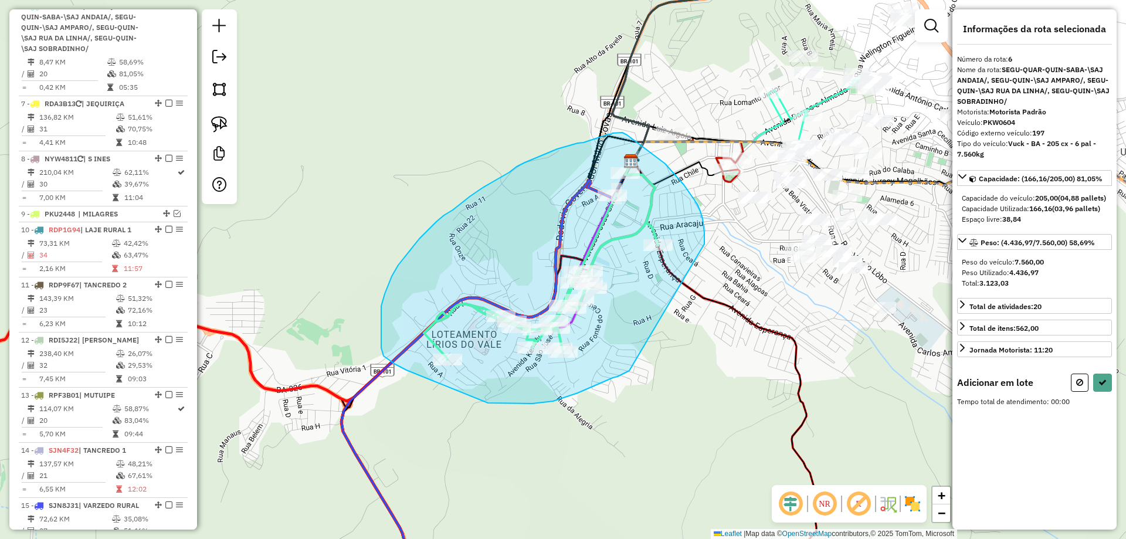
drag, startPoint x: 595, startPoint y: 385, endPoint x: 704, endPoint y: 244, distance: 178.5
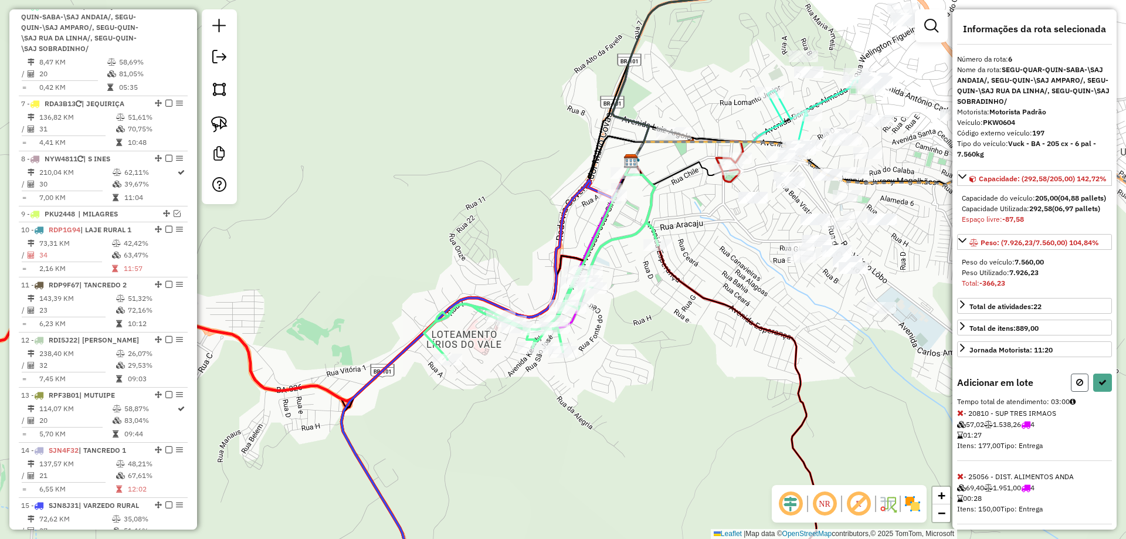
click at [1071, 392] on button at bounding box center [1080, 382] width 18 height 18
select select "**********"
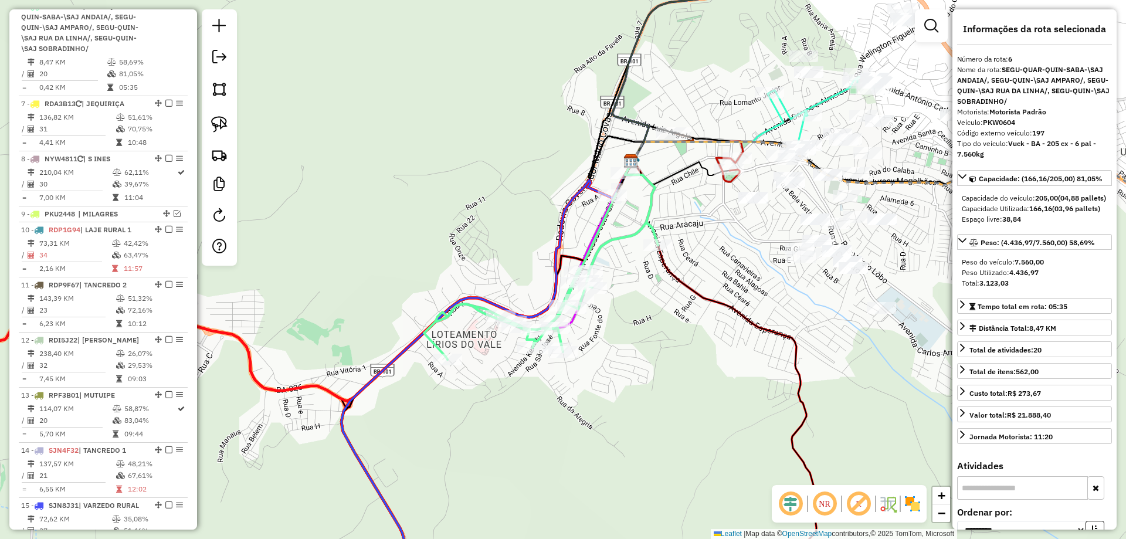
click at [720, 322] on div "Janela de atendimento Grade de atendimento Capacidade Transportadoras Veículos …" at bounding box center [563, 269] width 1126 height 539
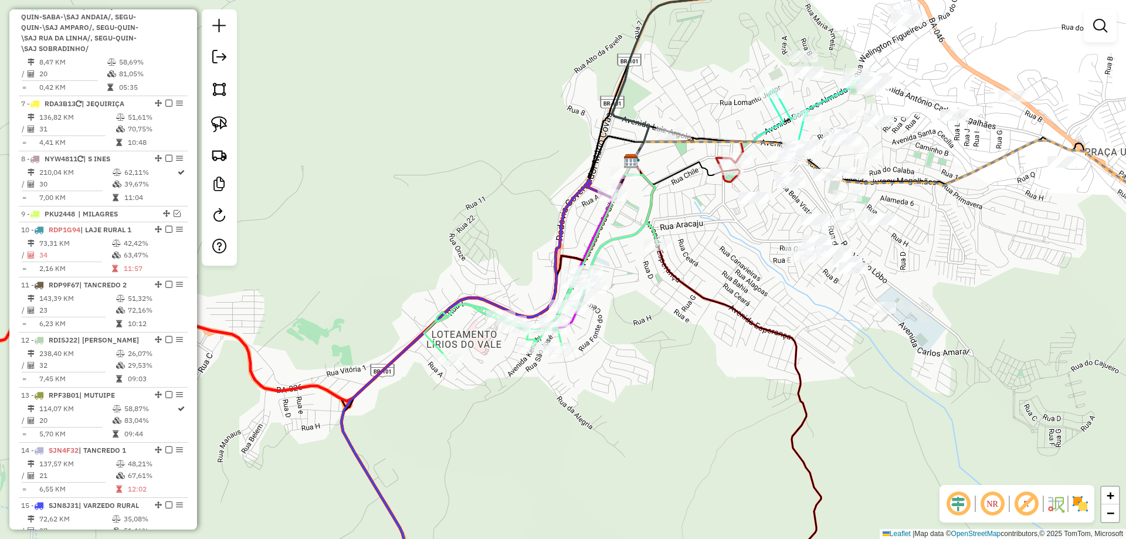
click at [667, 126] on icon at bounding box center [935, 187] width 606 height 122
select select "**********"
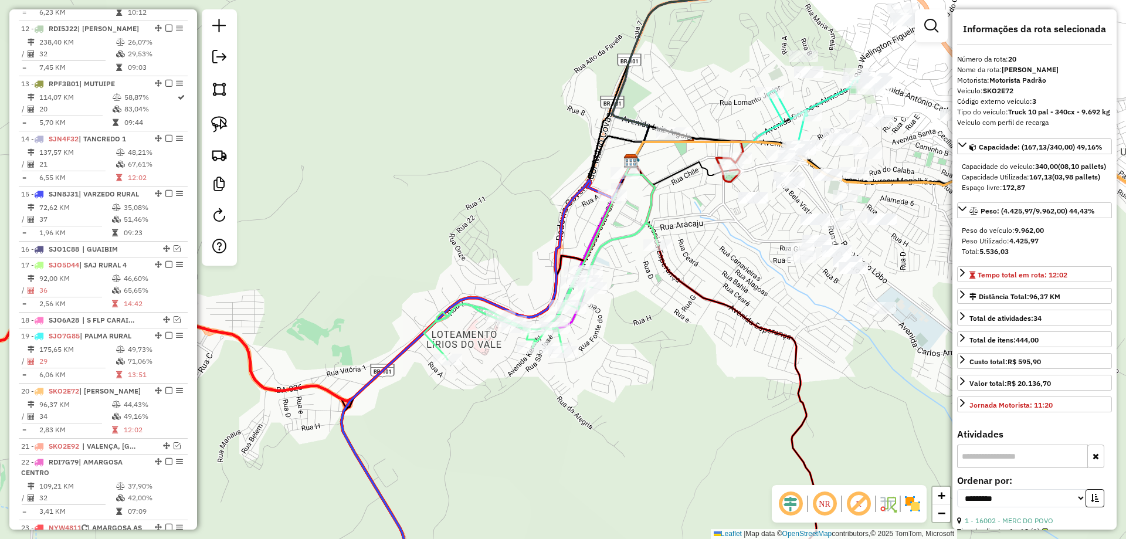
click at [664, 126] on icon at bounding box center [935, 187] width 606 height 122
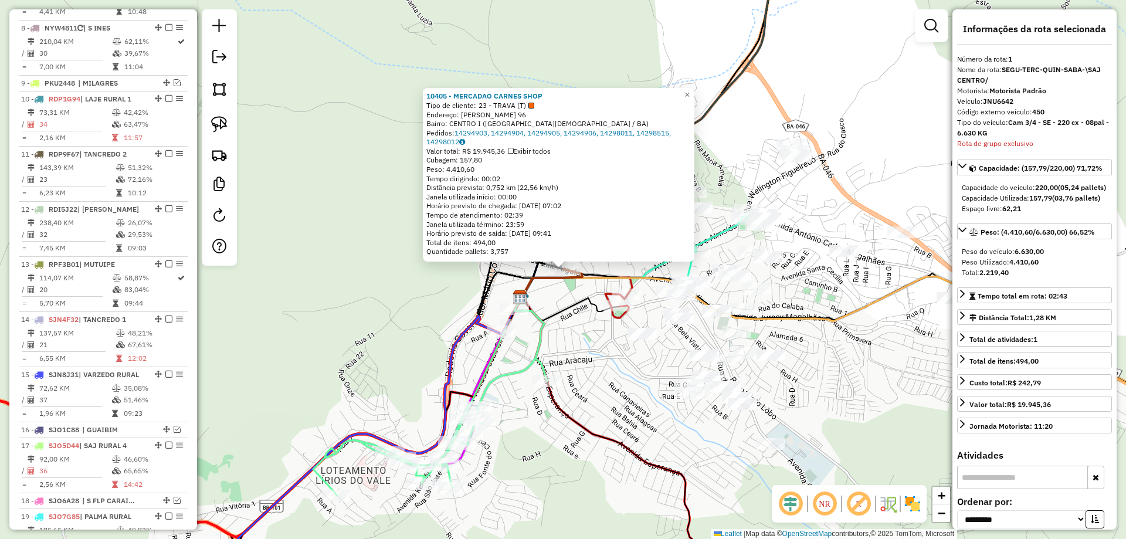
scroll to position [479, 0]
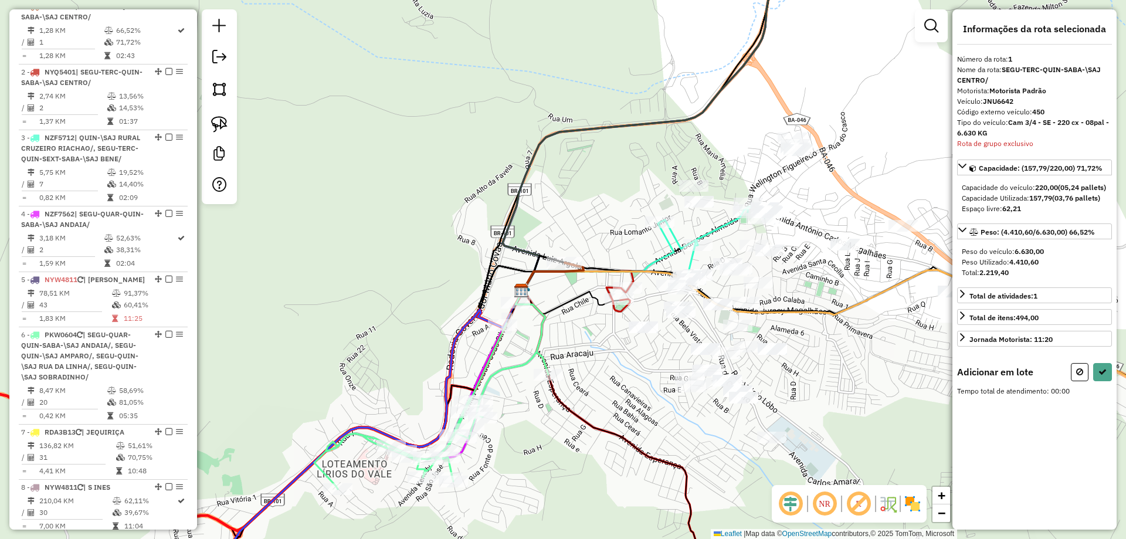
drag, startPoint x: 541, startPoint y: 476, endPoint x: 555, endPoint y: 431, distance: 46.7
click at [559, 433] on div "Janela de atendimento Grade de atendimento Capacidade Transportadoras Veículos …" at bounding box center [563, 269] width 1126 height 539
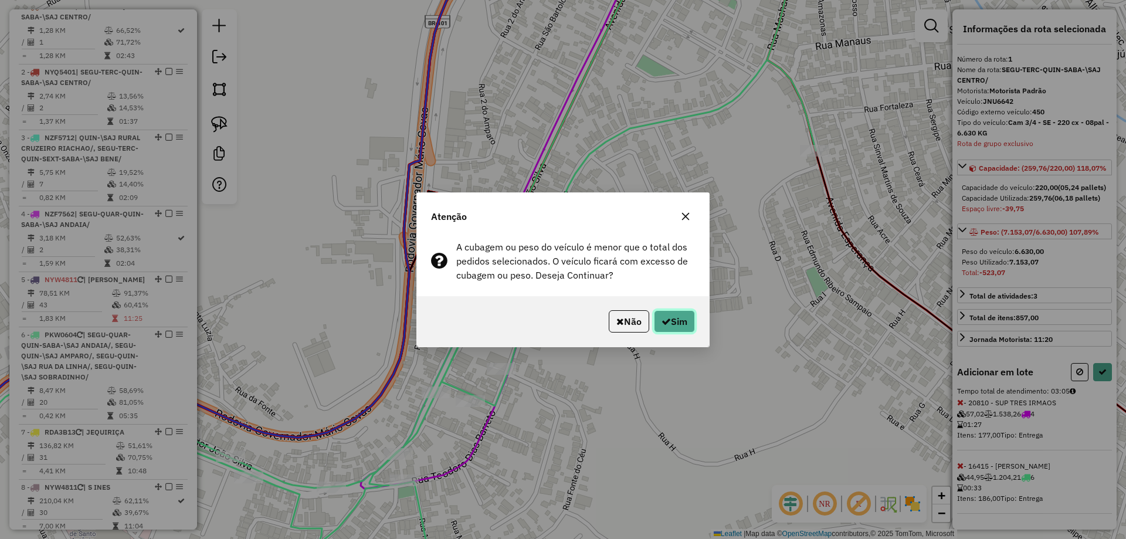
click at [669, 322] on button "Sim" at bounding box center [674, 321] width 41 height 22
select select "**********"
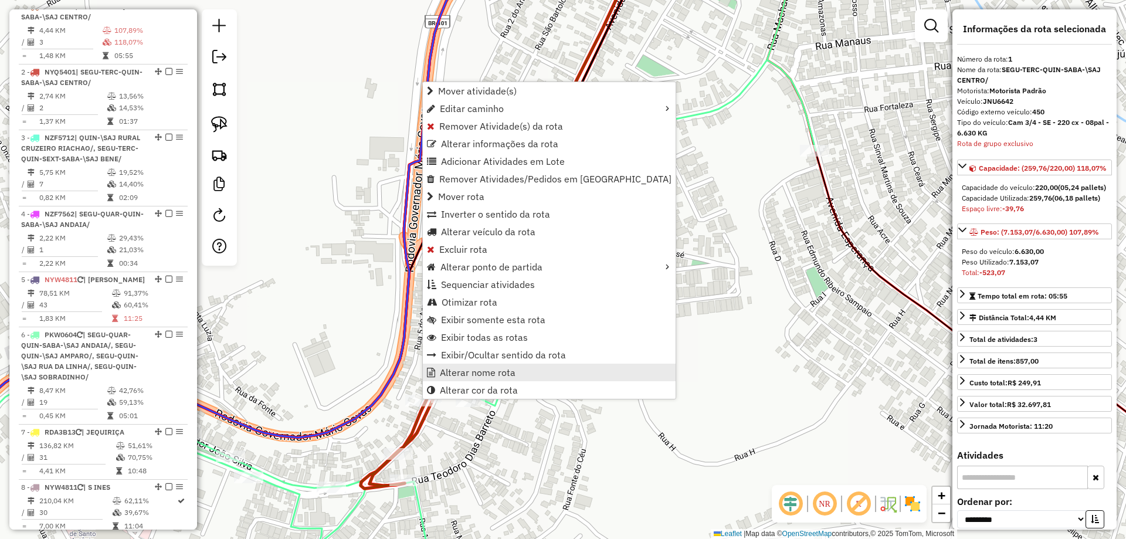
click at [446, 372] on span "Alterar nome rota" at bounding box center [478, 372] width 76 height 9
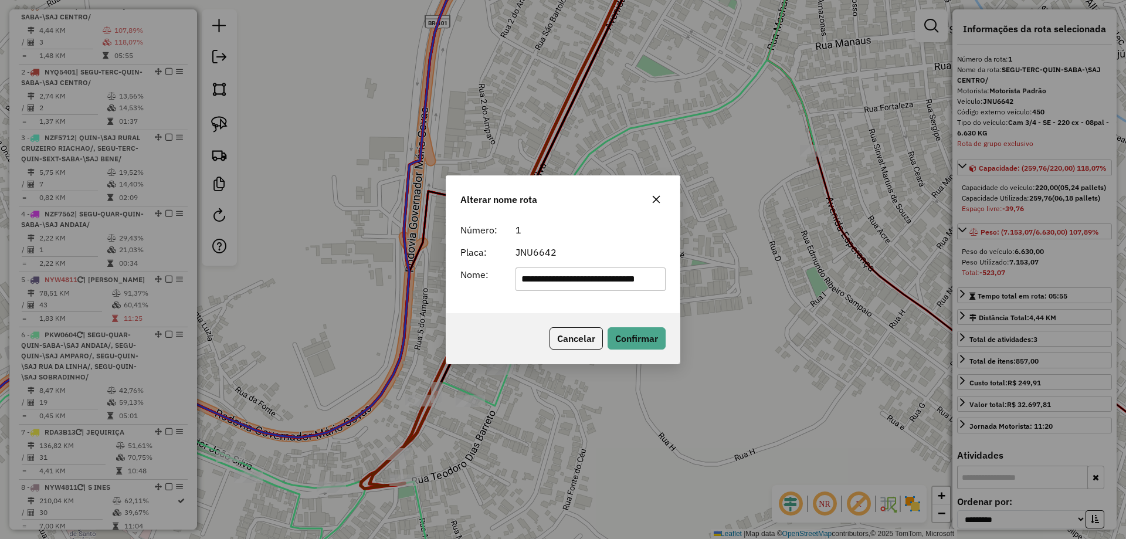
scroll to position [0, 0]
type input "**********"
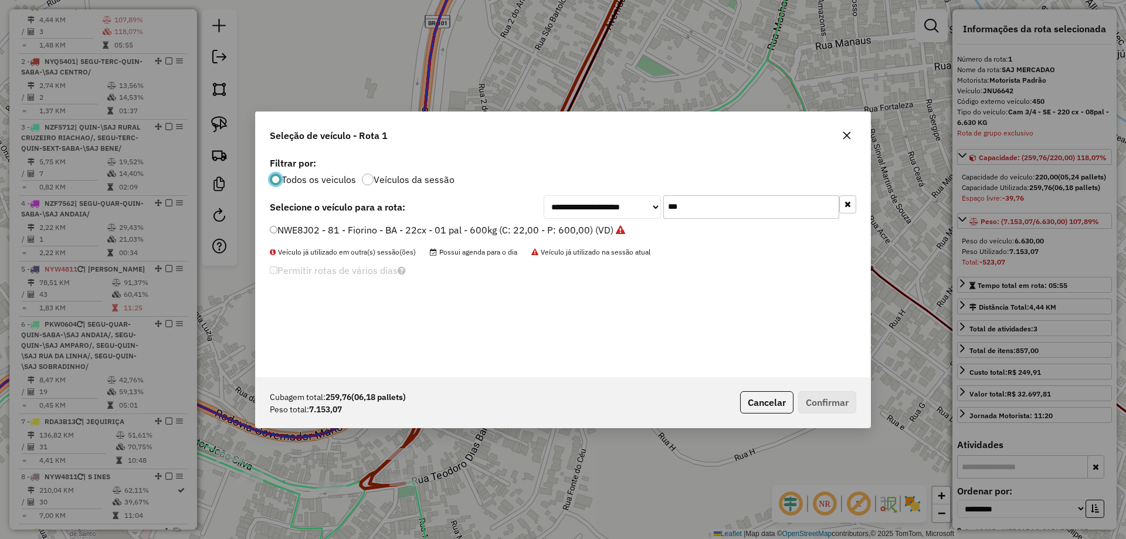
scroll to position [6, 4]
drag, startPoint x: 699, startPoint y: 211, endPoint x: 565, endPoint y: 220, distance: 135.1
click at [565, 220] on div "**********" at bounding box center [563, 265] width 614 height 223
type input "***"
click at [559, 224] on label "NYW4811 - 4 - Toco 10 pal - 336cx - 5.800 kg (C: 330,00 - P: 5800,00) (VD)" at bounding box center [442, 230] width 344 height 14
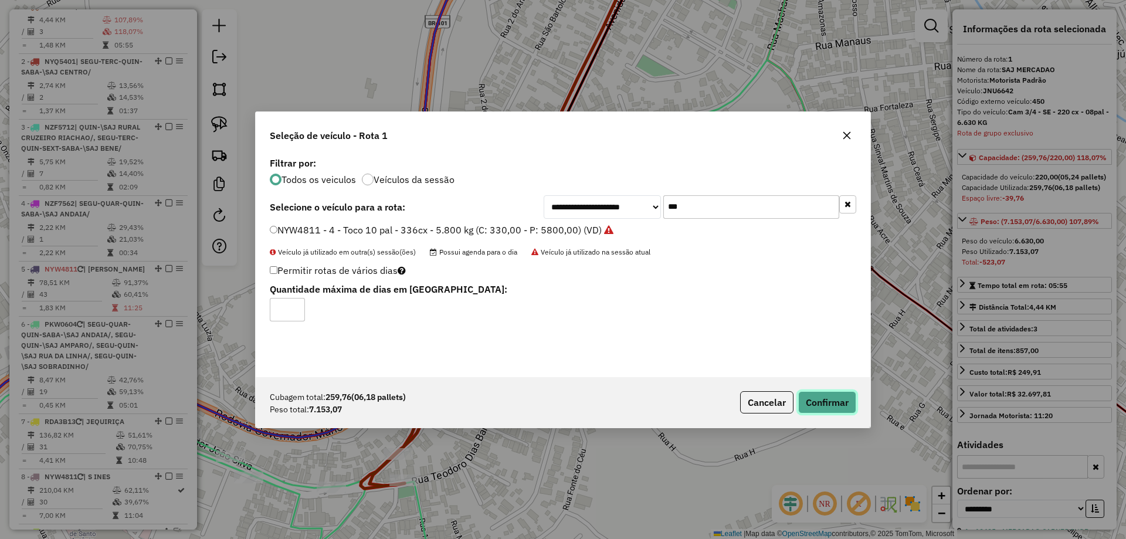
click at [814, 399] on button "Confirmar" at bounding box center [827, 402] width 58 height 22
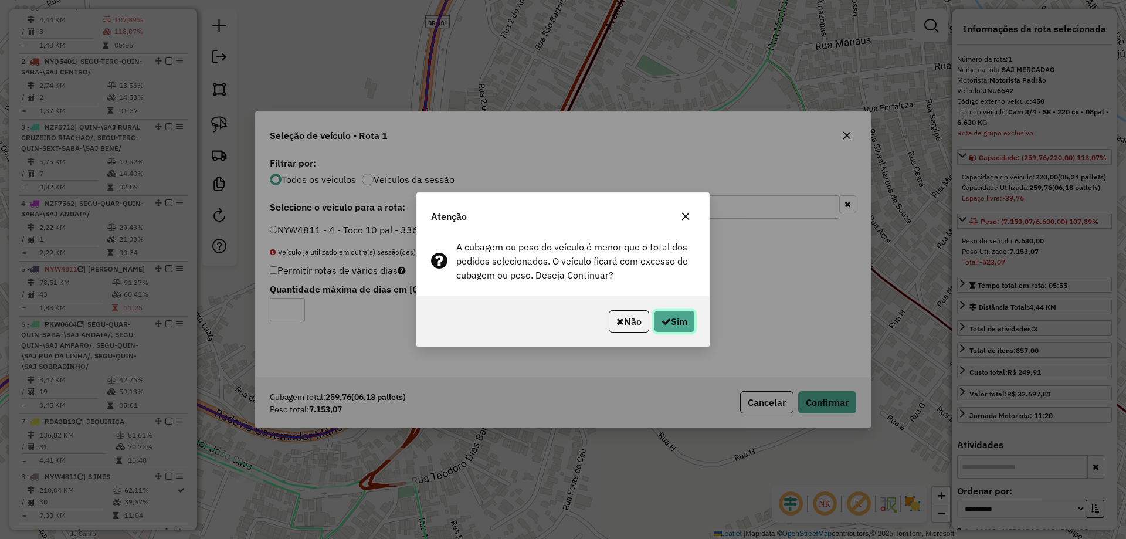
click at [675, 312] on button "Sim" at bounding box center [674, 321] width 41 height 22
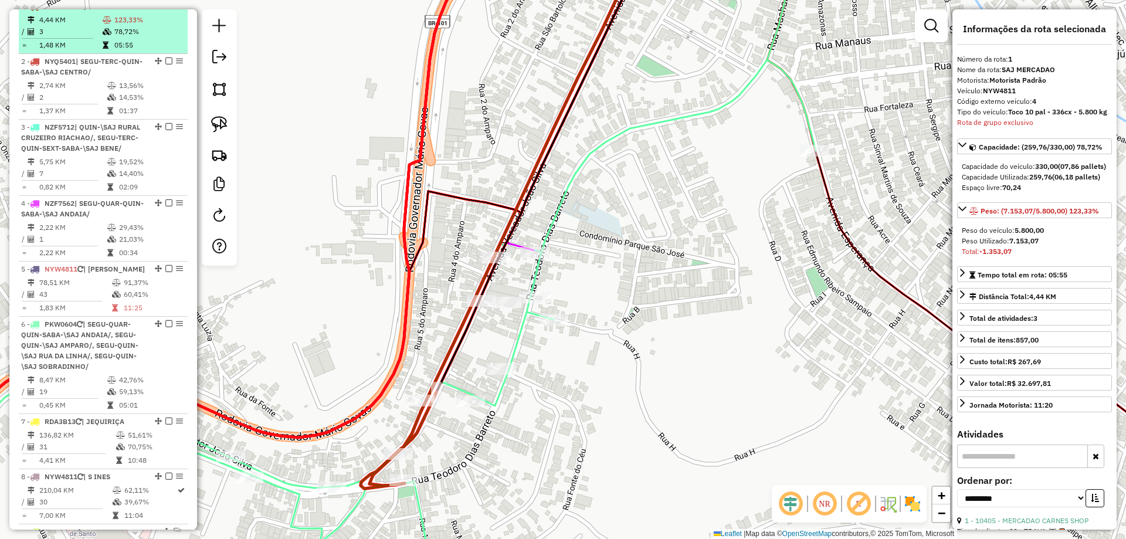
click at [165, 9] on em at bounding box center [168, 5] width 7 height 7
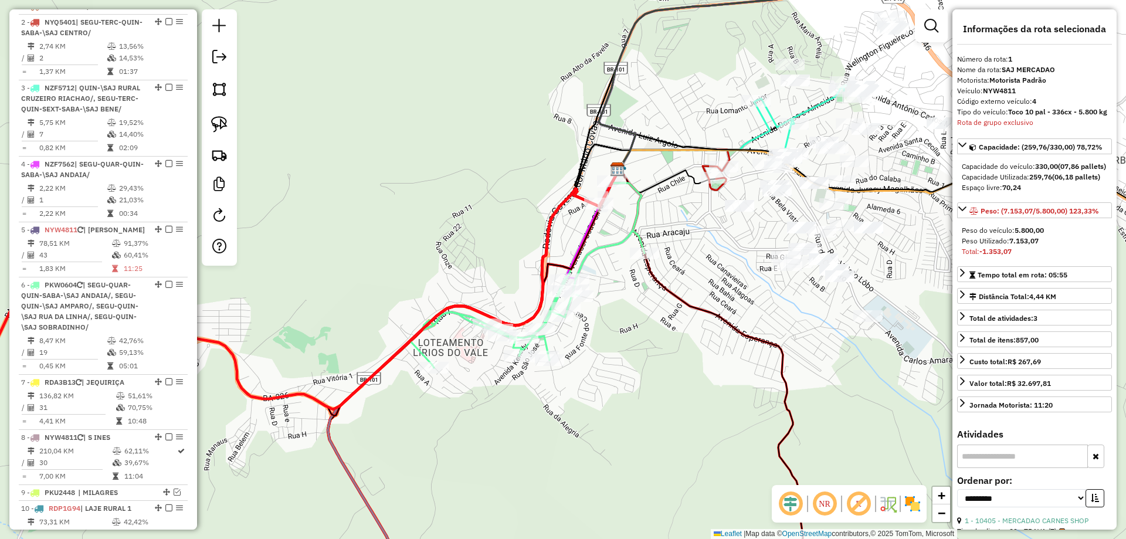
click at [598, 253] on icon at bounding box center [527, 275] width 234 height 186
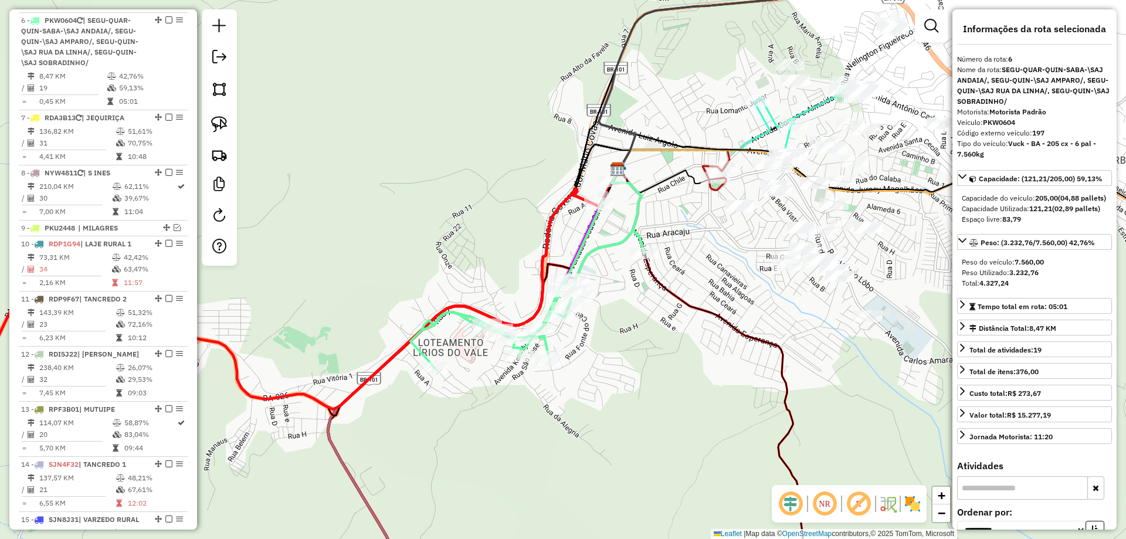
scroll to position [757, 0]
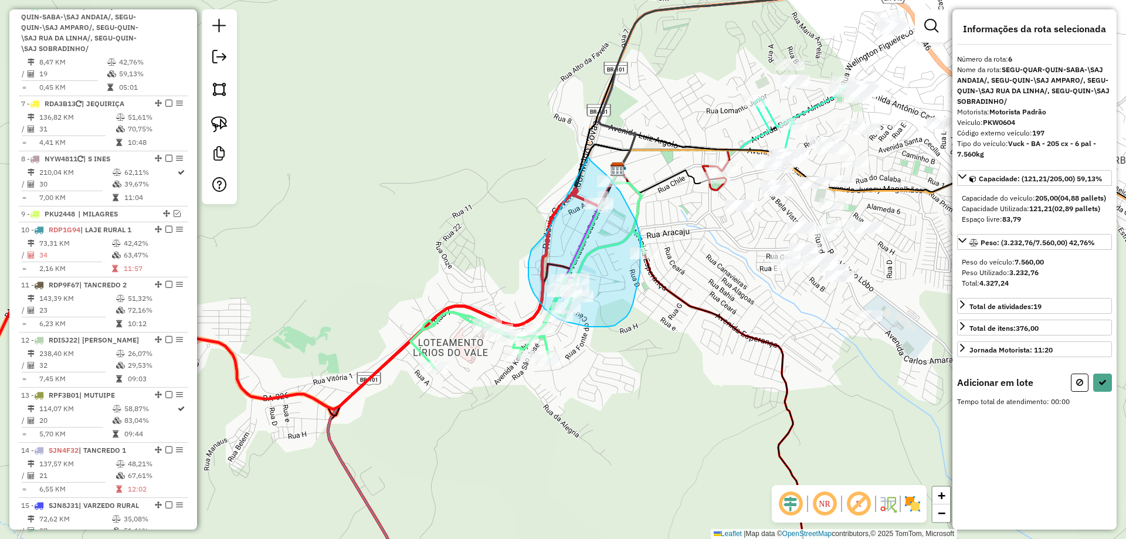
drag, startPoint x: 528, startPoint y: 269, endPoint x: 588, endPoint y: 157, distance: 126.4
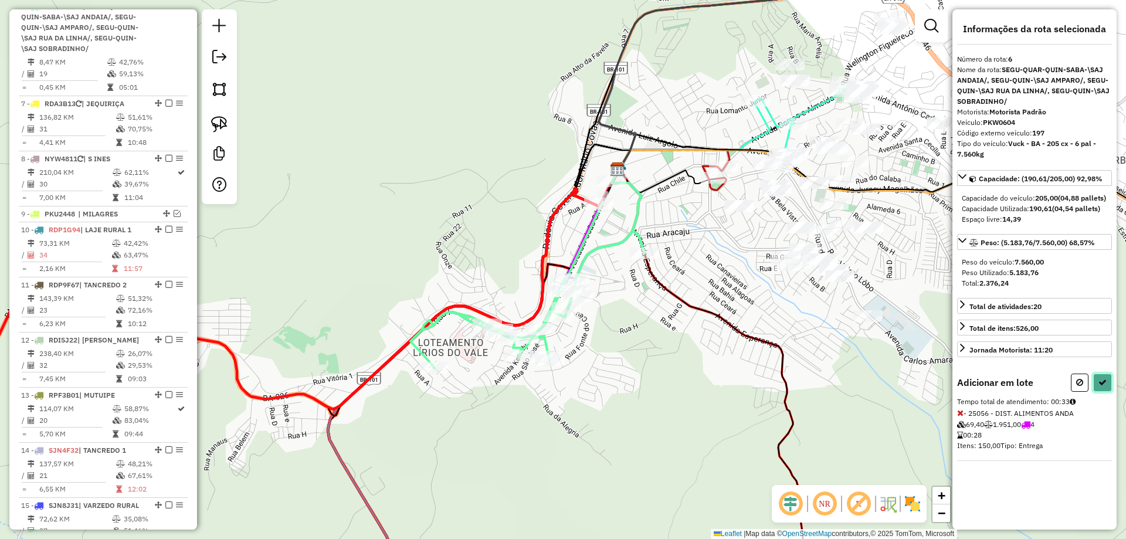
click at [1102, 386] on icon at bounding box center [1102, 382] width 8 height 8
select select "**********"
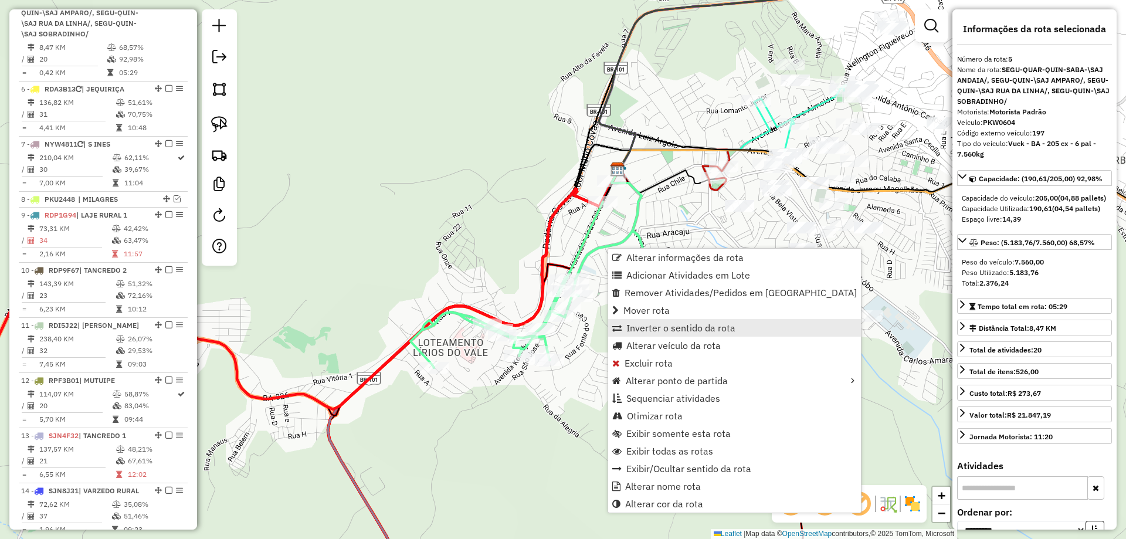
scroll to position [692, 0]
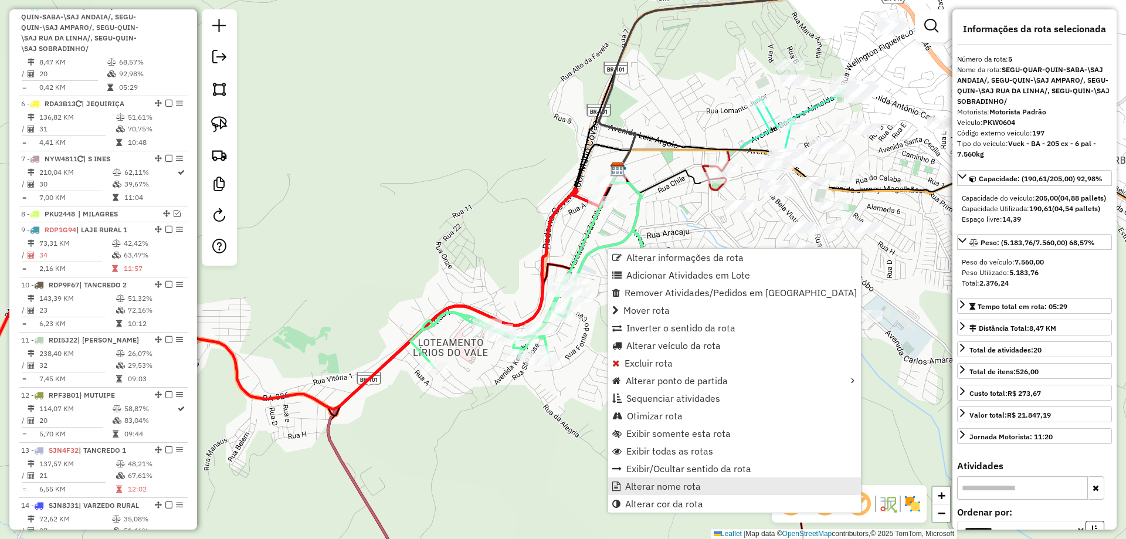
click at [671, 487] on span "Alterar nome rota" at bounding box center [663, 485] width 76 height 9
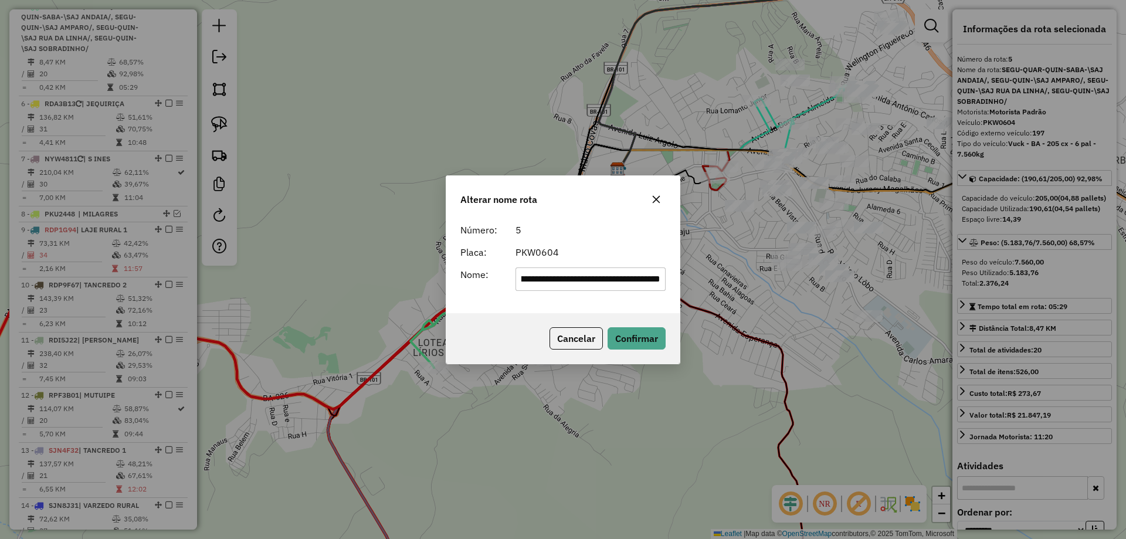
scroll to position [0, 0]
type input "**********"
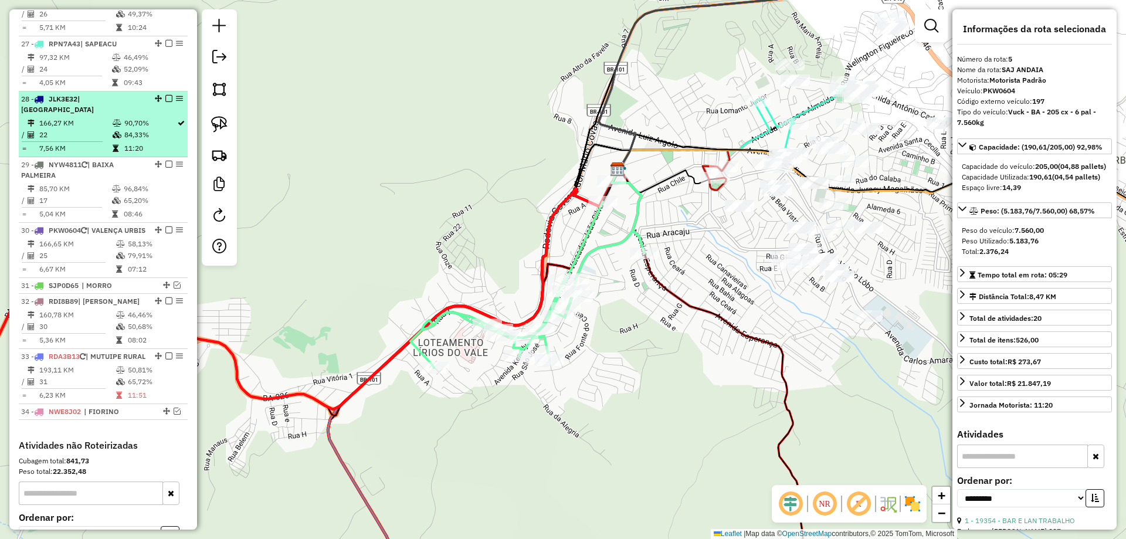
scroll to position [1747, 0]
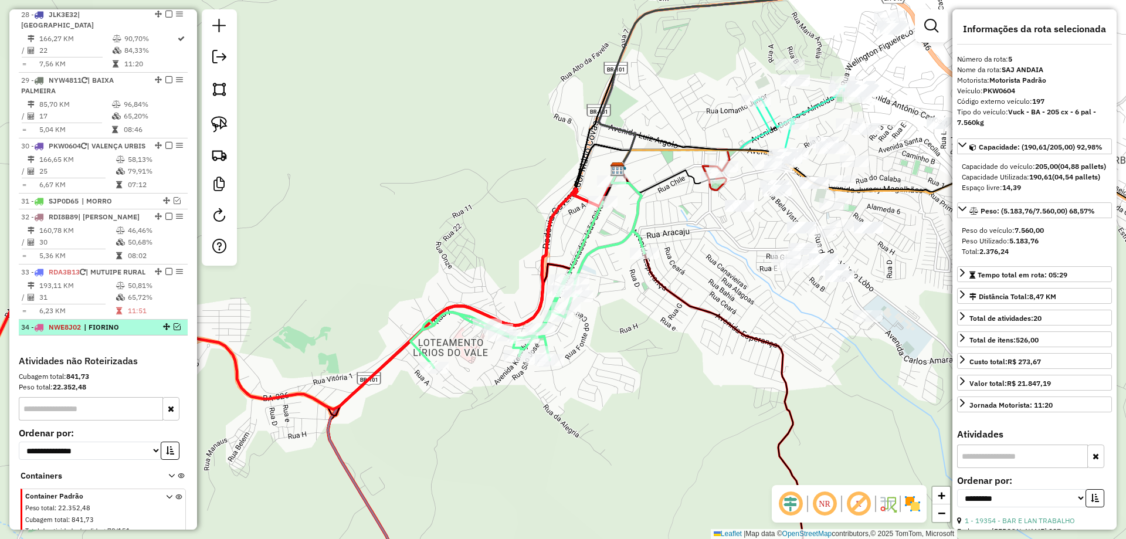
click at [174, 330] on em at bounding box center [177, 326] width 7 height 7
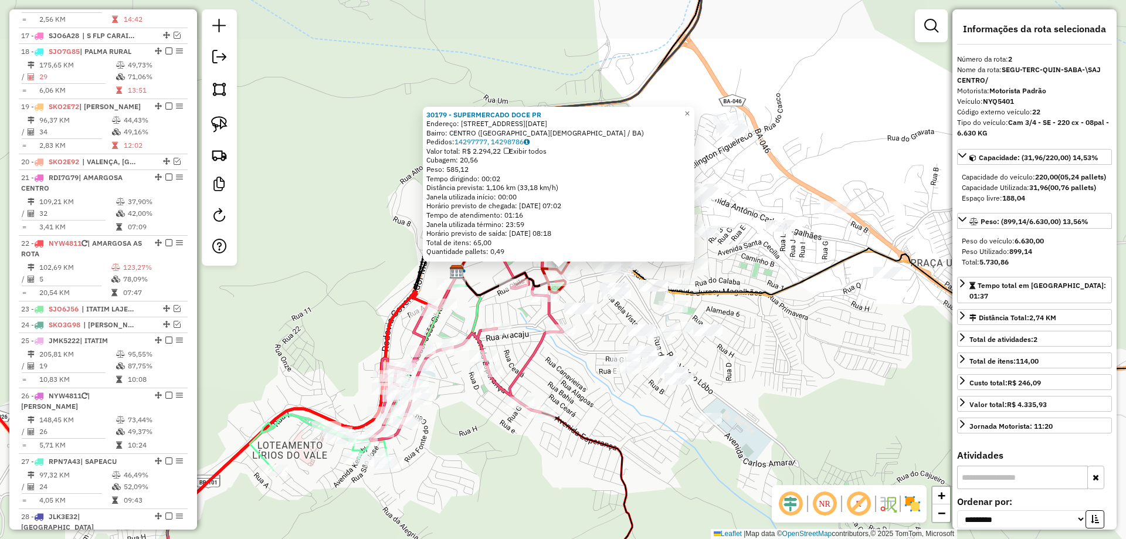
scroll to position [495, 0]
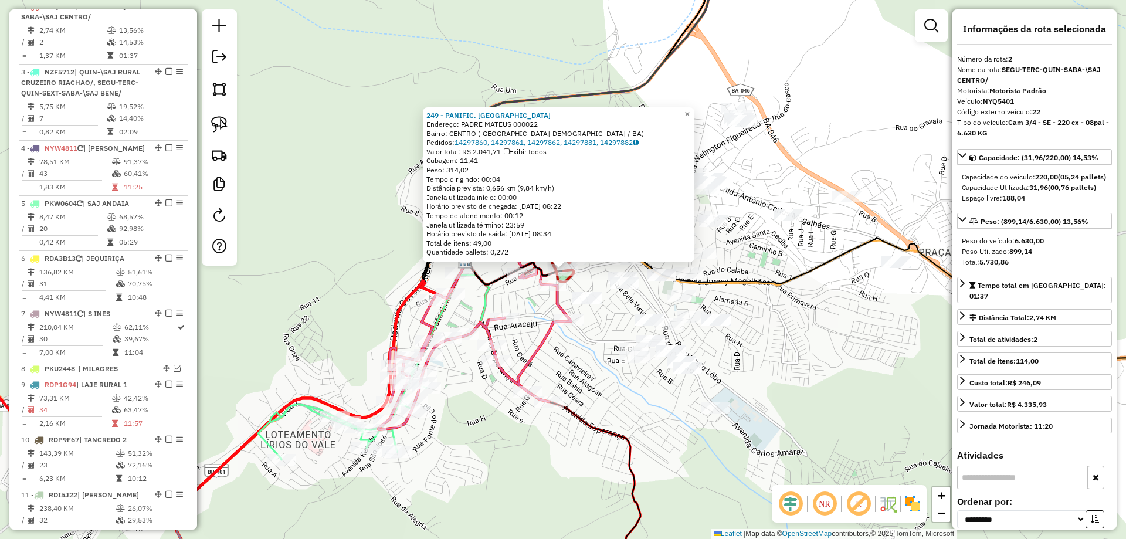
click at [553, 302] on icon at bounding box center [474, 317] width 193 height 226
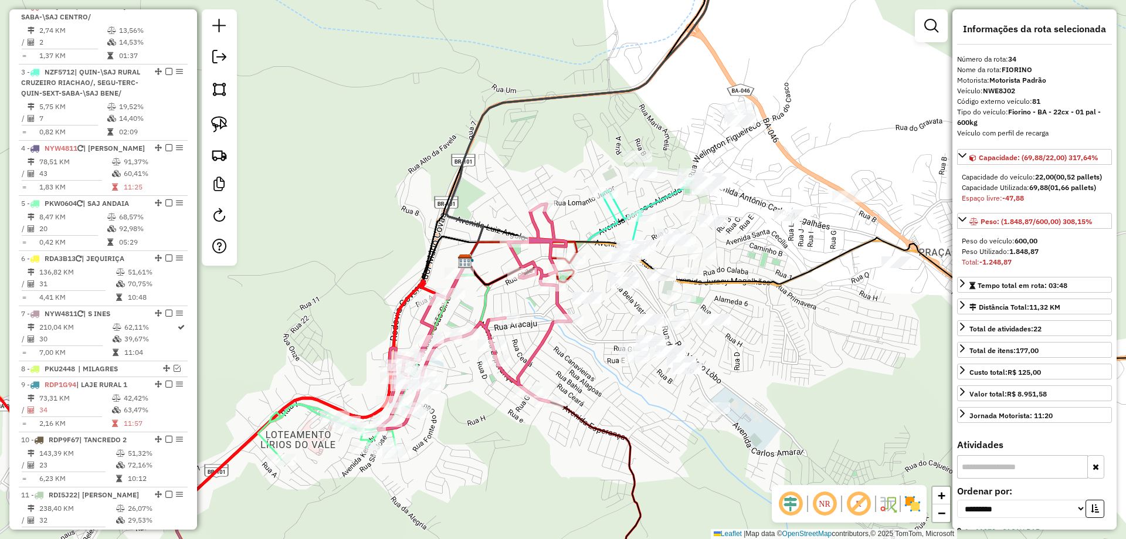
scroll to position [1844, 0]
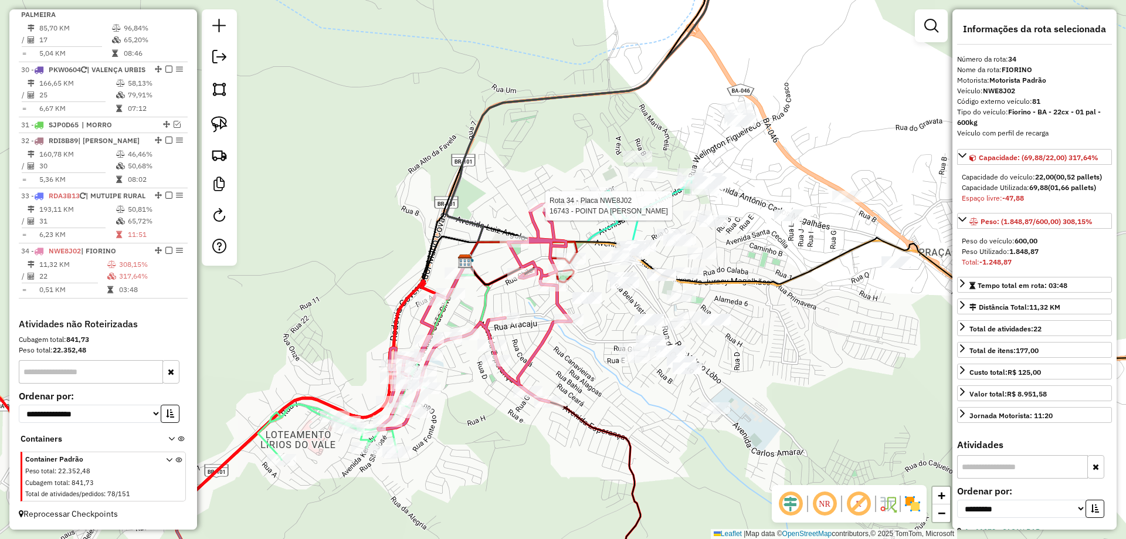
click at [540, 204] on icon at bounding box center [474, 317] width 193 height 226
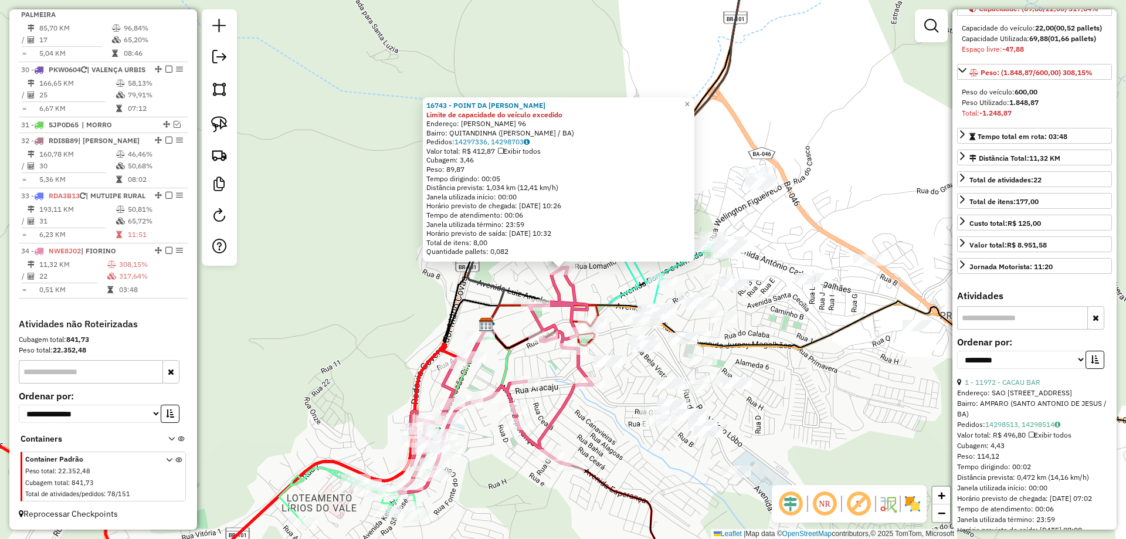
scroll to position [176, 0]
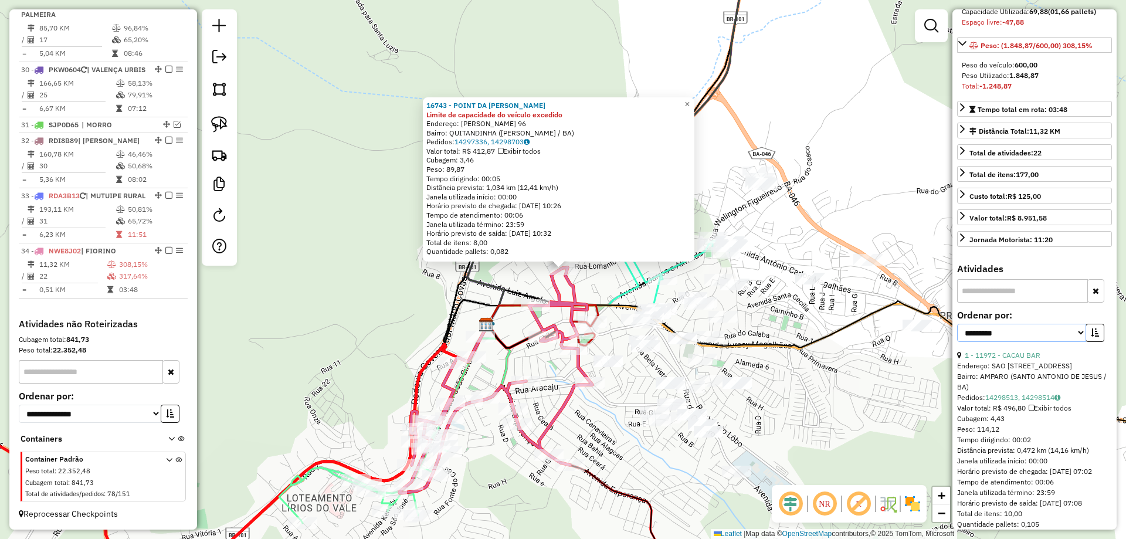
click at [1039, 342] on select "**********" at bounding box center [1021, 333] width 129 height 18
select select "**********"
click at [957, 334] on select "**********" at bounding box center [1021, 333] width 129 height 18
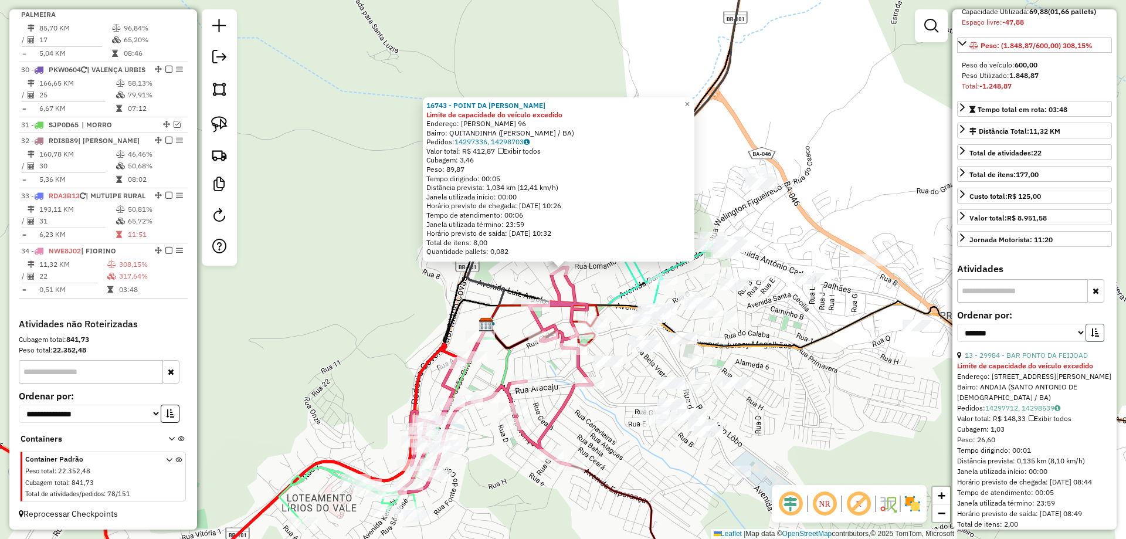
click at [1099, 342] on button "button" at bounding box center [1094, 333] width 19 height 18
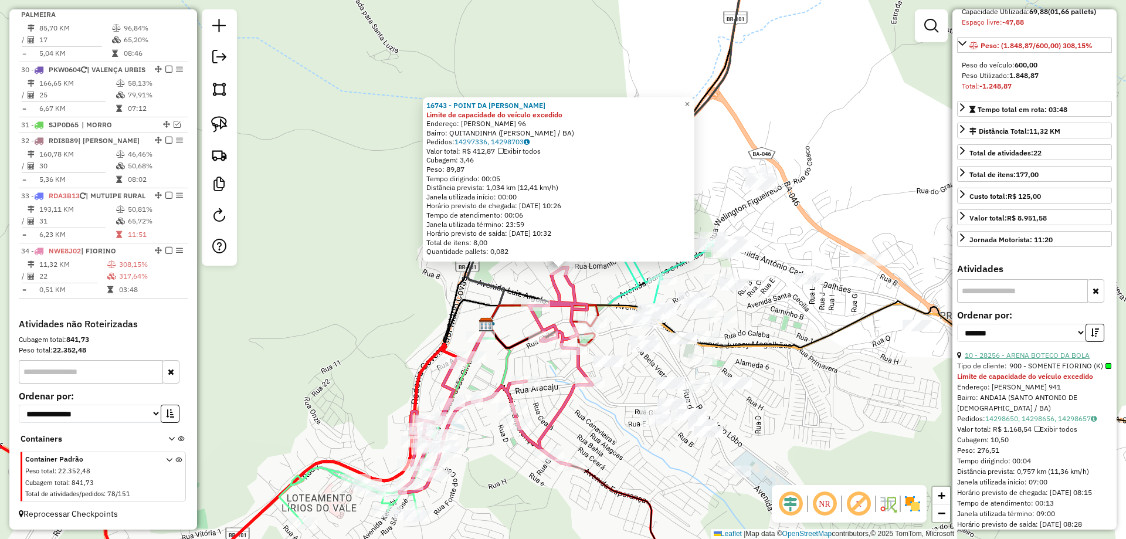
click at [1058, 359] on link "10 - 28256 - ARENA BOTECO DA BOLA" at bounding box center [1026, 355] width 125 height 9
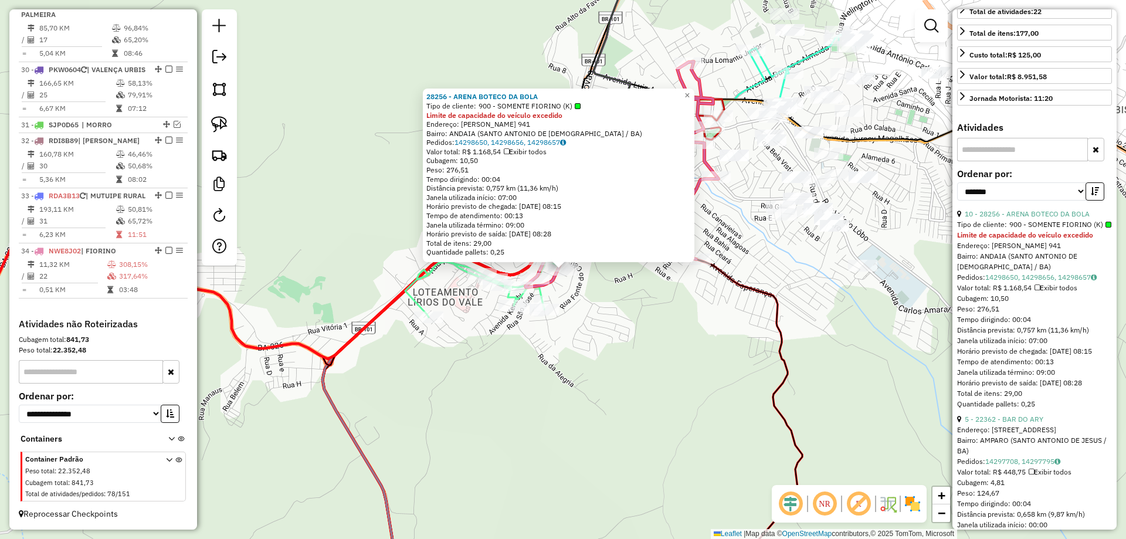
scroll to position [352, 0]
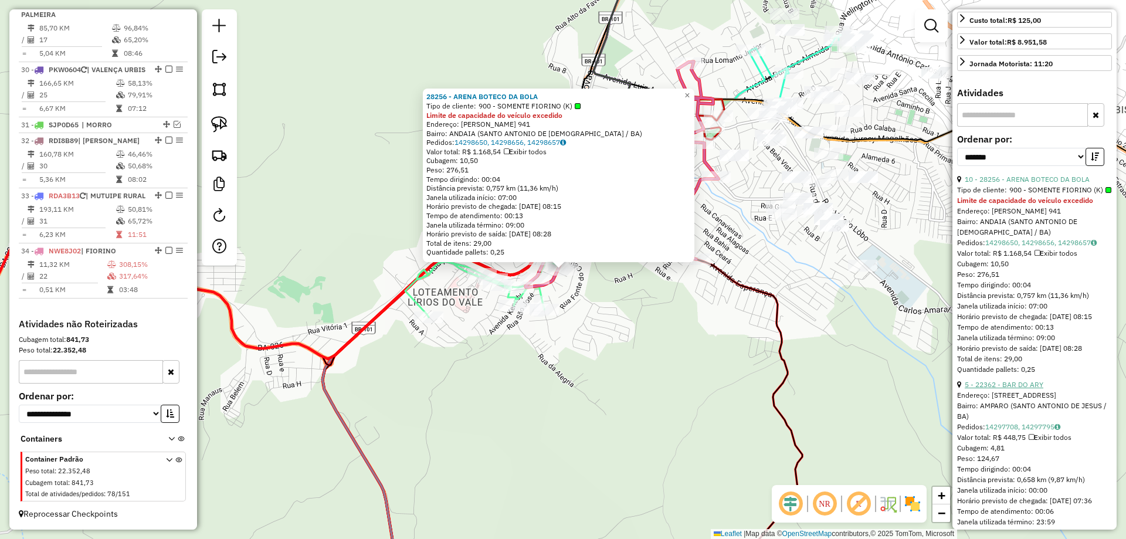
click at [1039, 389] on link "5 - 22362 - BAR DO ARY" at bounding box center [1003, 384] width 79 height 9
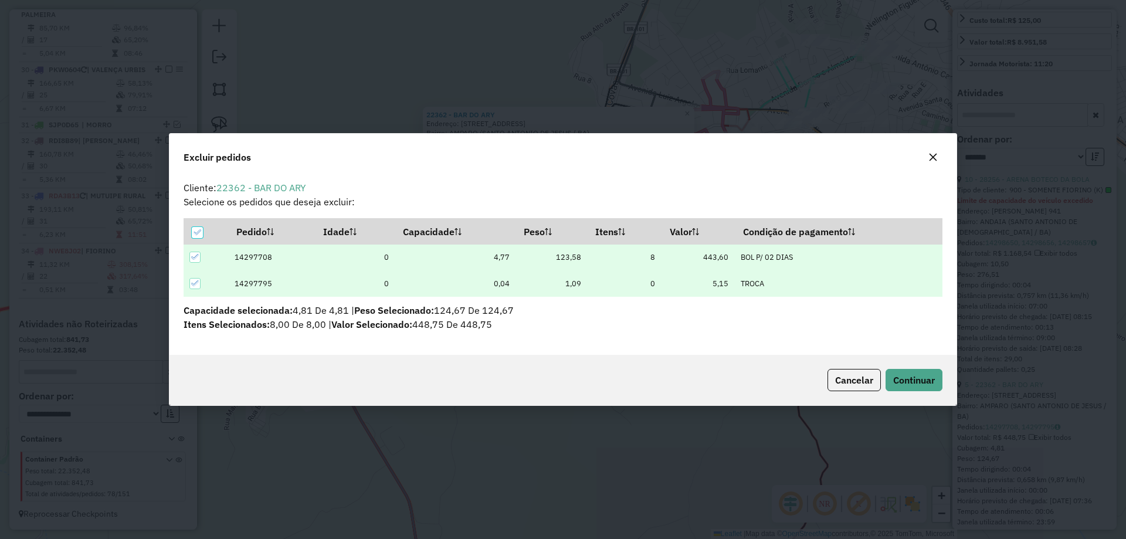
scroll to position [6, 4]
click at [924, 388] on button "Continuar" at bounding box center [913, 380] width 57 height 22
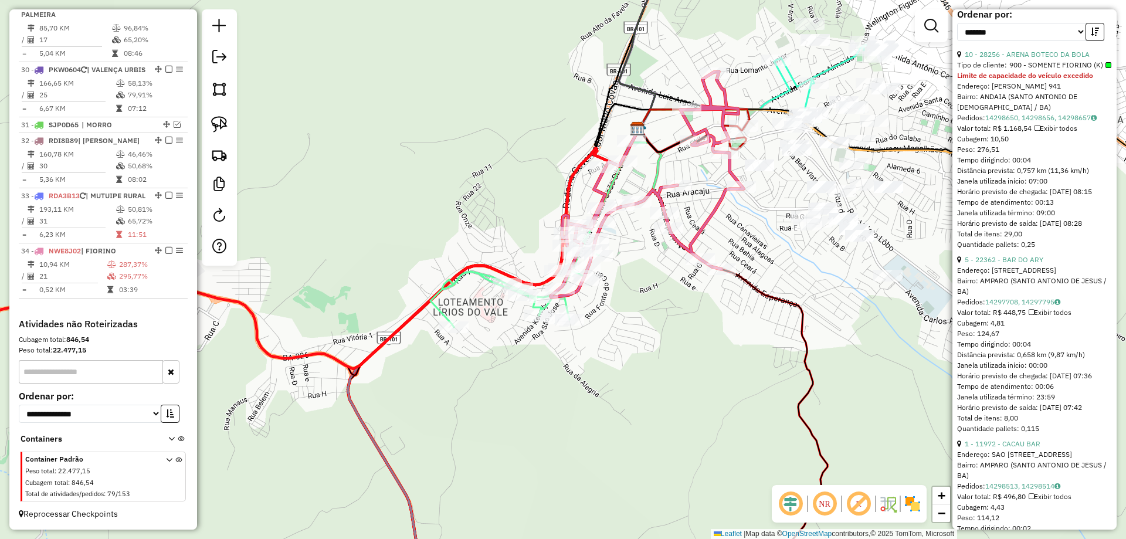
scroll to position [528, 0]
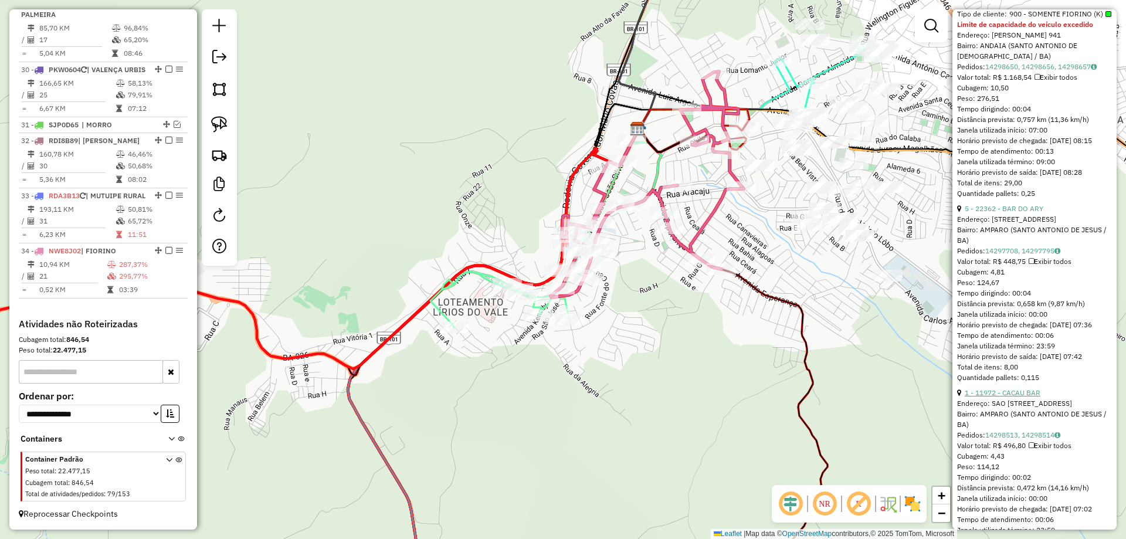
click at [1012, 397] on link "1 - 11972 - CACAU BAR" at bounding box center [1002, 392] width 76 height 9
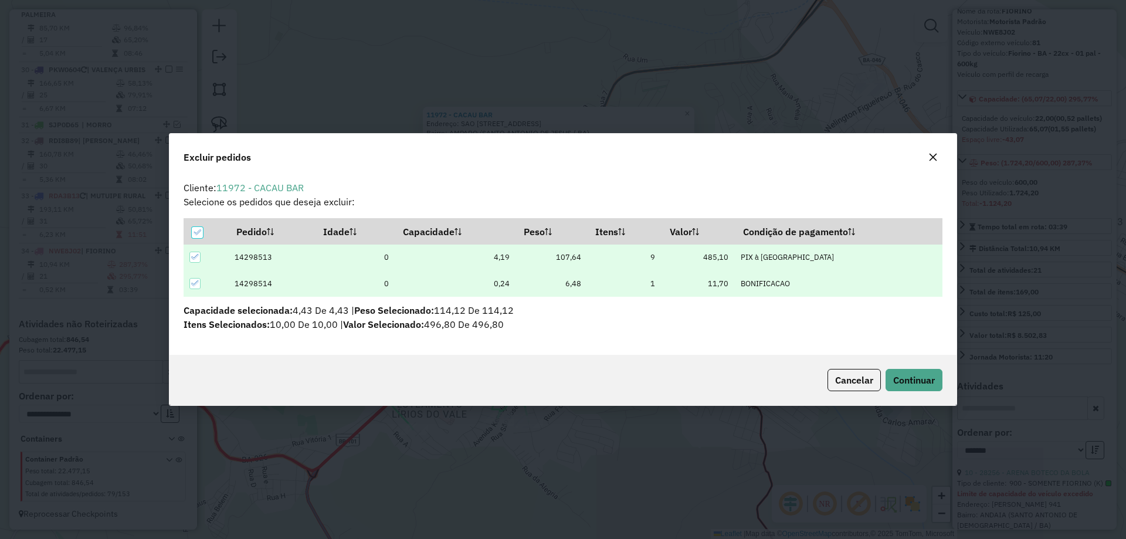
scroll to position [0, 0]
click at [918, 379] on span "Continuar" at bounding box center [914, 380] width 42 height 12
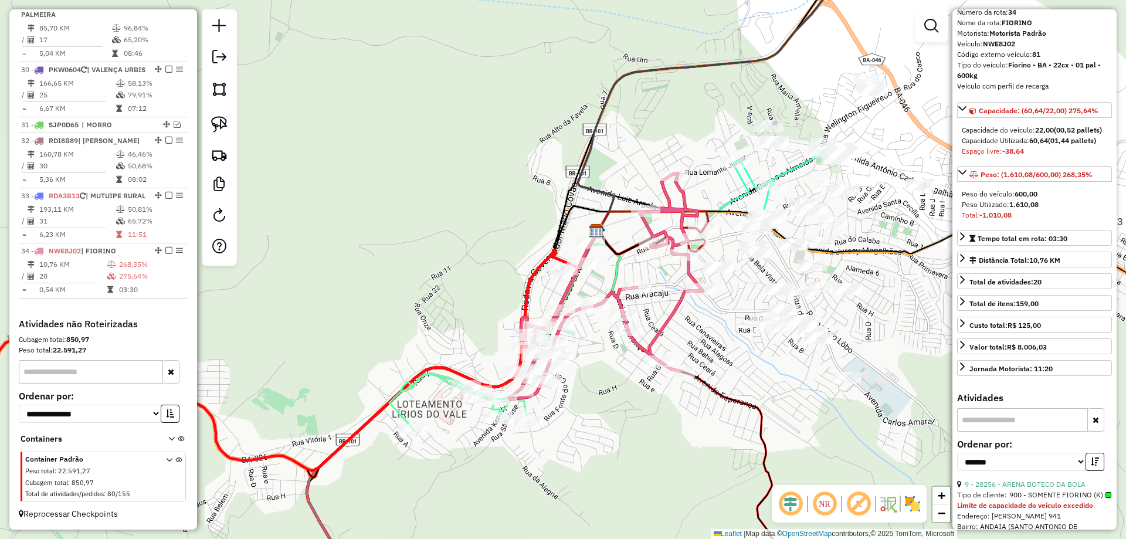
scroll to position [38, 0]
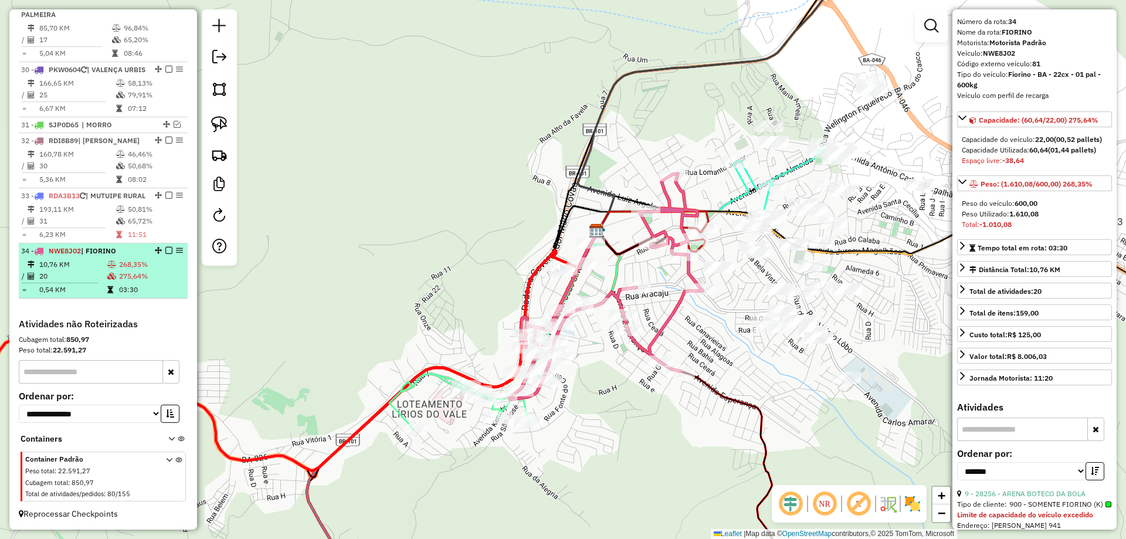
click at [165, 250] on em at bounding box center [168, 250] width 7 height 7
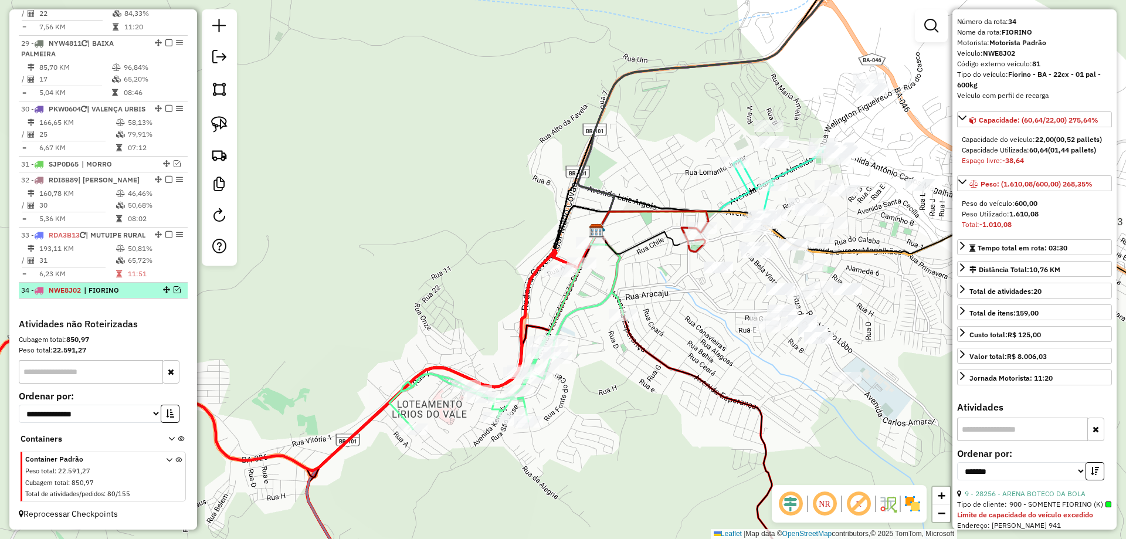
scroll to position [1805, 0]
click at [574, 304] on div "Janela de atendimento Grade de atendimento Capacidade Transportadoras Veículos …" at bounding box center [563, 269] width 1126 height 539
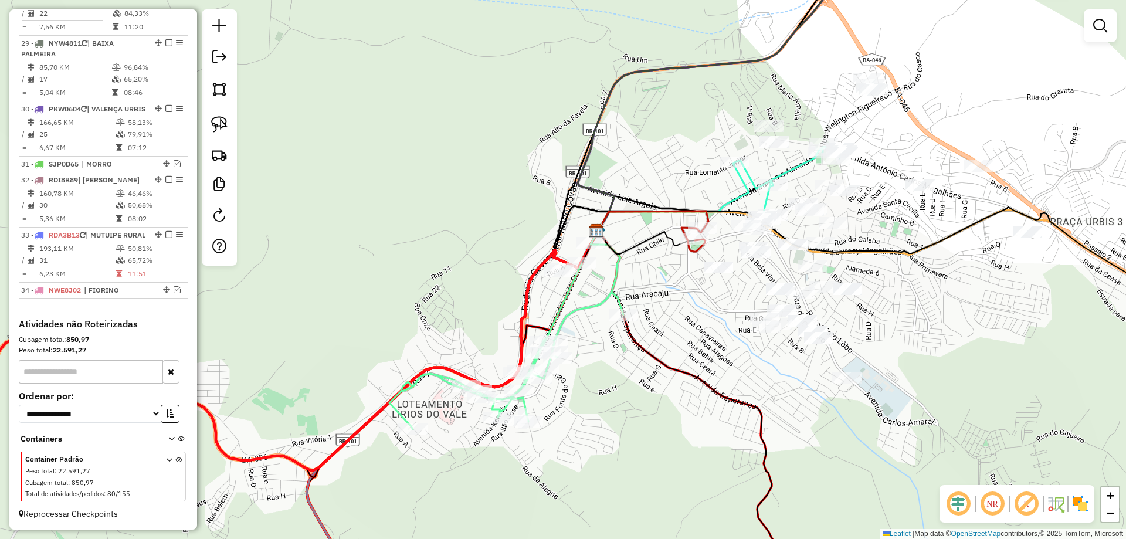
click at [584, 312] on icon at bounding box center [506, 336] width 234 height 186
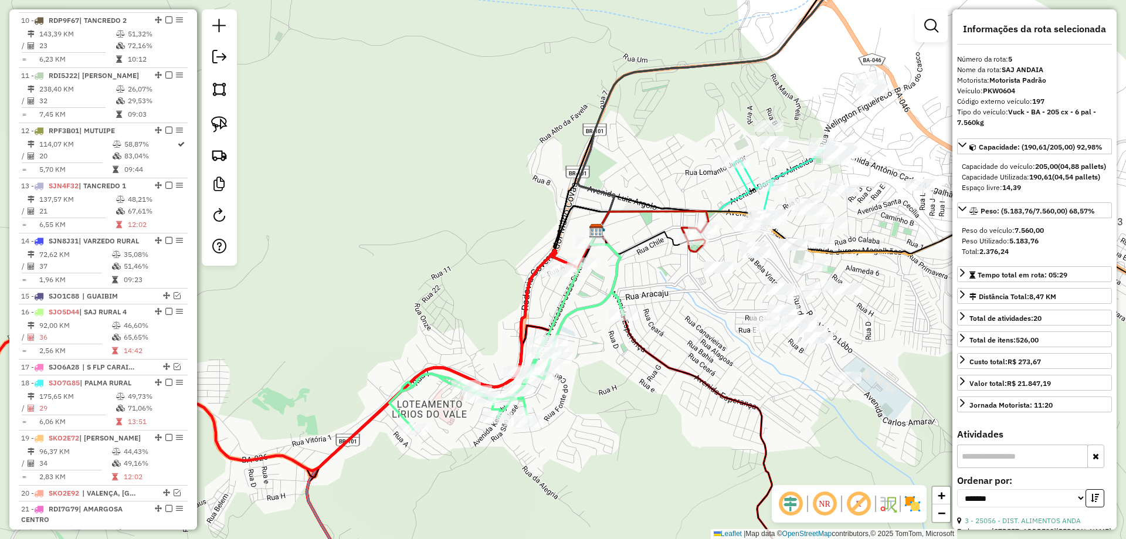
scroll to position [692, 0]
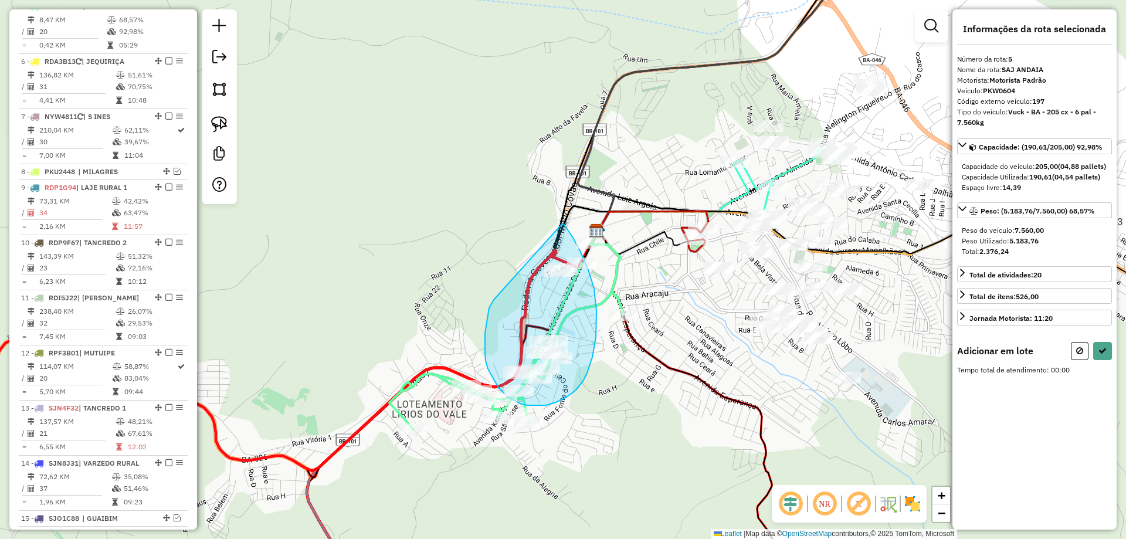
drag, startPoint x: 488, startPoint y: 315, endPoint x: 562, endPoint y: 223, distance: 117.9
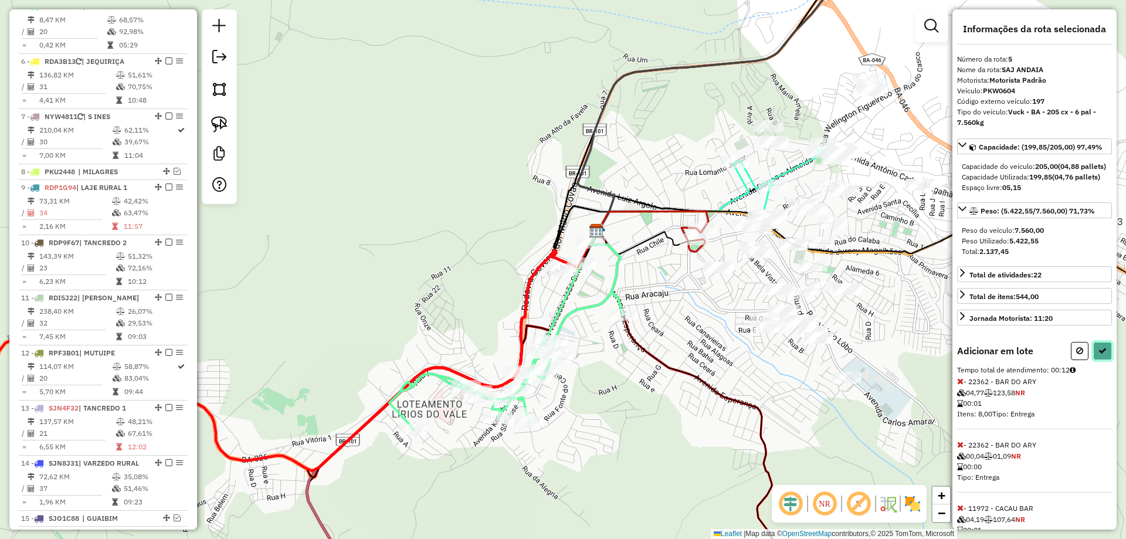
click at [1100, 355] on icon at bounding box center [1102, 350] width 8 height 8
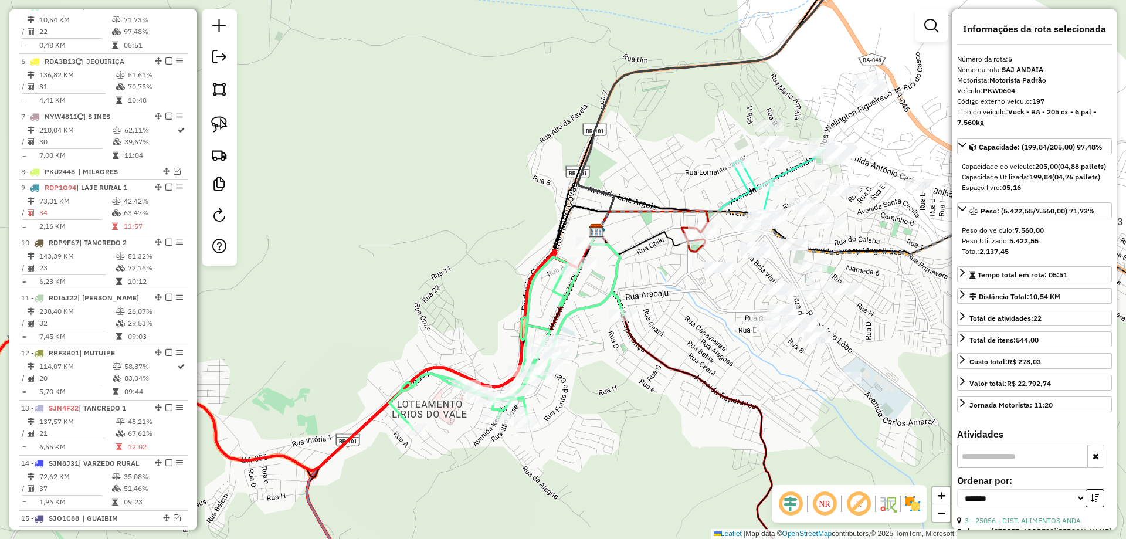
drag, startPoint x: 650, startPoint y: 305, endPoint x: 660, endPoint y: 305, distance: 10.6
click at [650, 305] on div "Rota 5 - Placa PKW0604 19354 - BAR E LAN TRABALHO Janela de atendimento Grade d…" at bounding box center [563, 269] width 1126 height 539
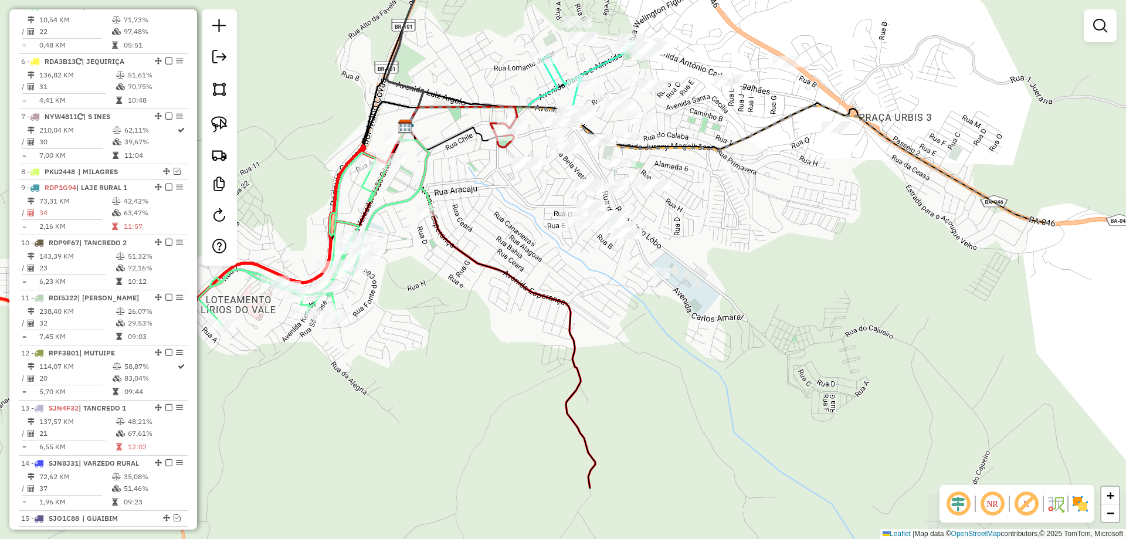
drag, startPoint x: 682, startPoint y: 305, endPoint x: 491, endPoint y: 201, distance: 217.8
click at [491, 201] on div "Janela de atendimento Grade de atendimento Capacidade Transportadoras Veículos …" at bounding box center [563, 269] width 1126 height 539
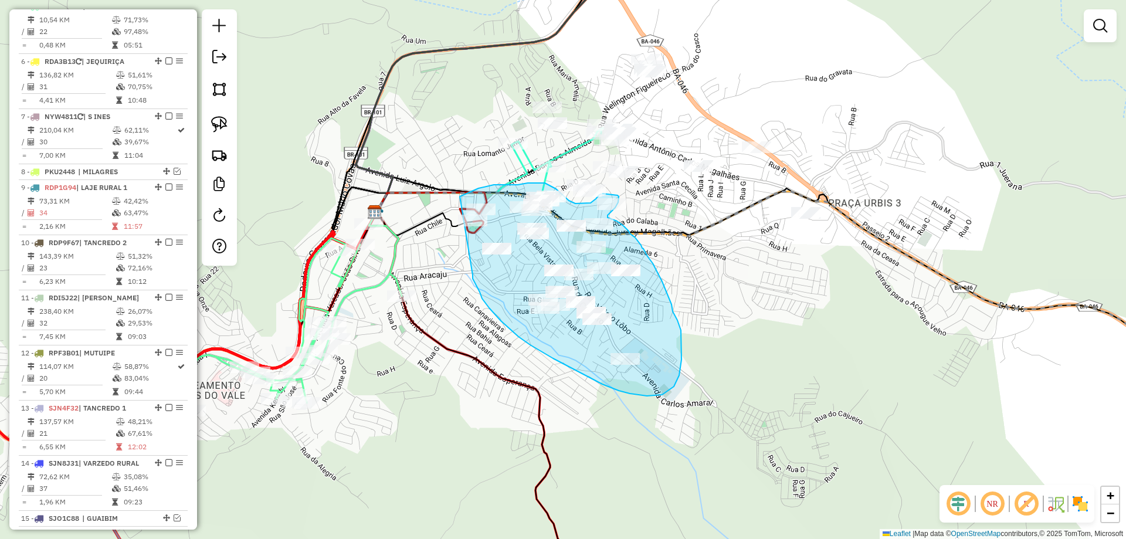
drag, startPoint x: 482, startPoint y: 298, endPoint x: 444, endPoint y: 218, distance: 88.9
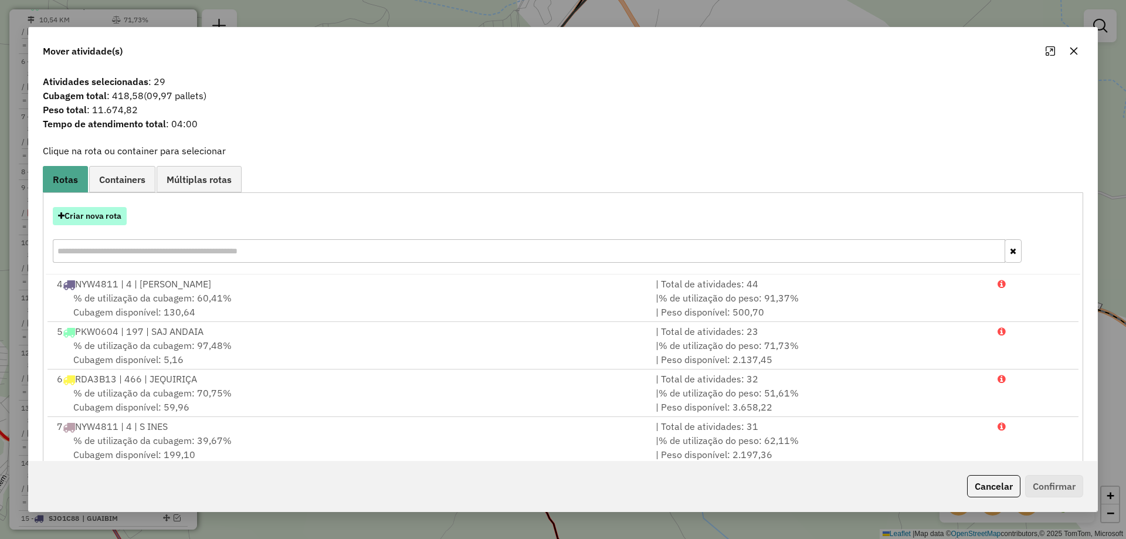
click at [98, 220] on button "Criar nova rota" at bounding box center [90, 216] width 74 height 18
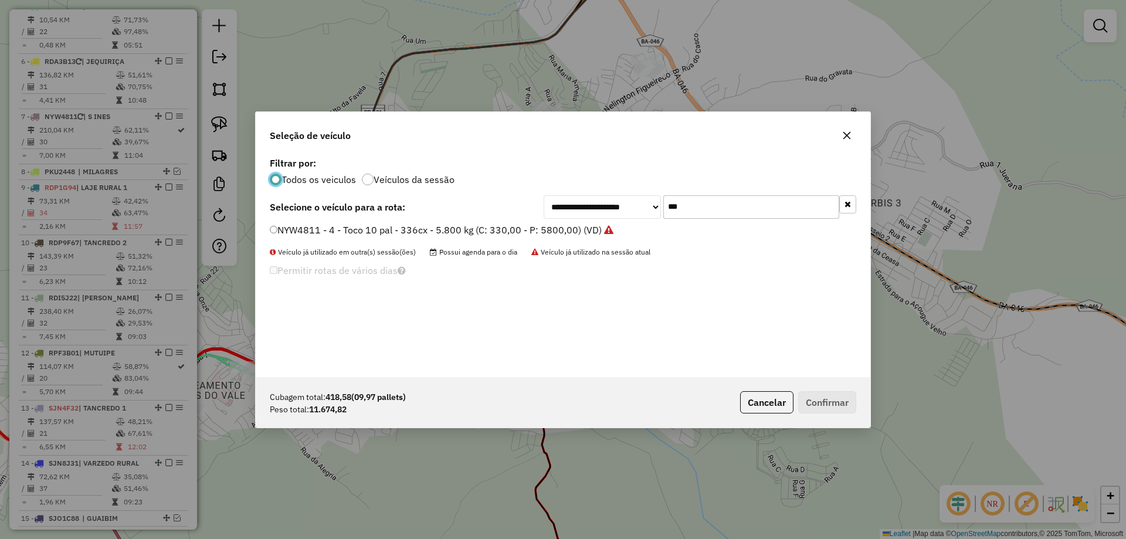
scroll to position [6, 4]
click at [422, 234] on label "NYW4811 - 4 - Toco 10 pal - 336cx - 5.800 kg (C: 330,00 - P: 5800,00) (VD)" at bounding box center [442, 230] width 344 height 14
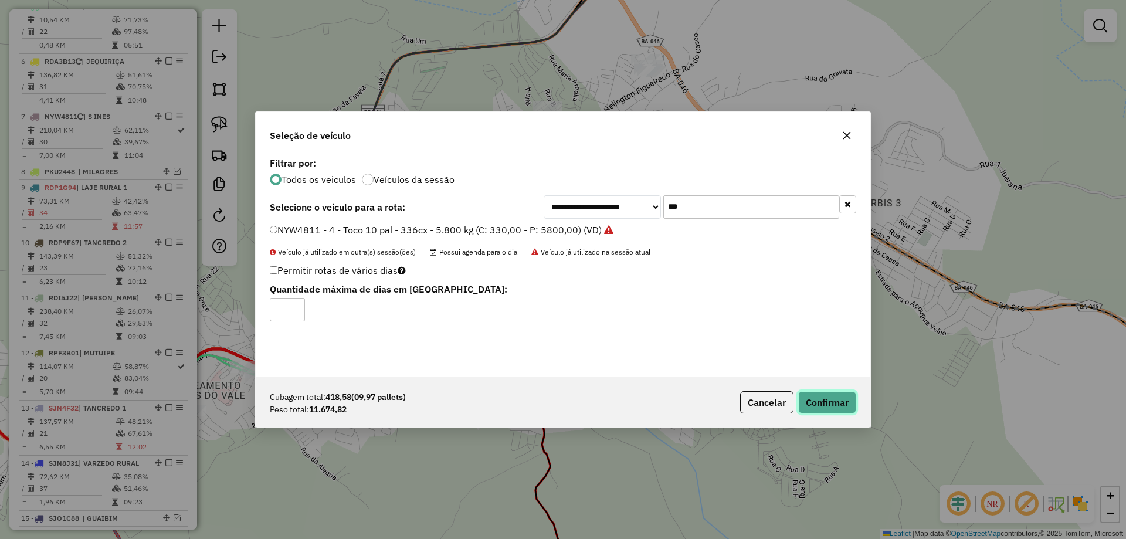
click at [834, 409] on button "Confirmar" at bounding box center [827, 402] width 58 height 22
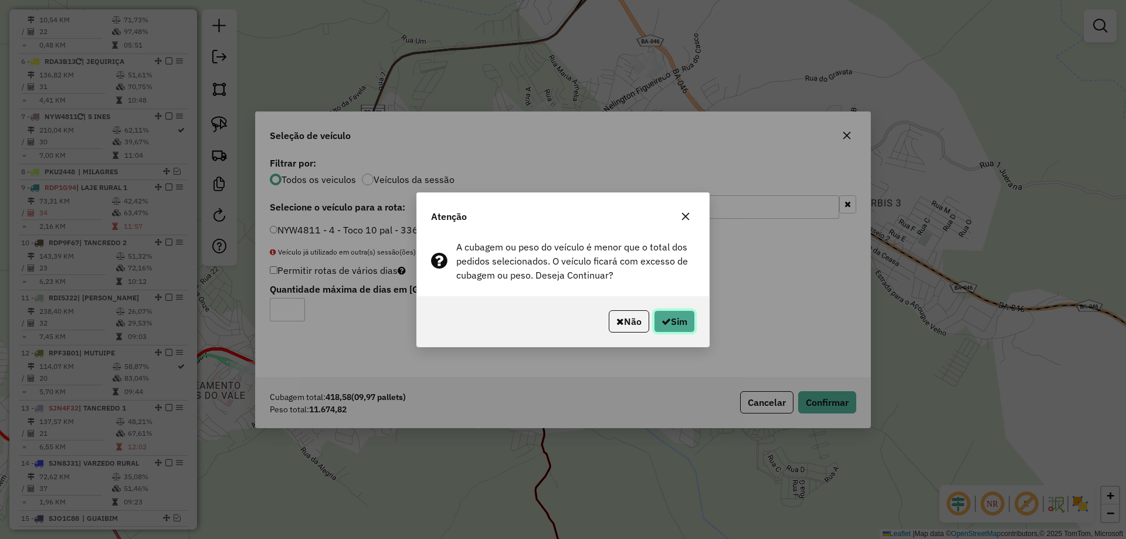
click at [686, 310] on button "Sim" at bounding box center [674, 321] width 41 height 22
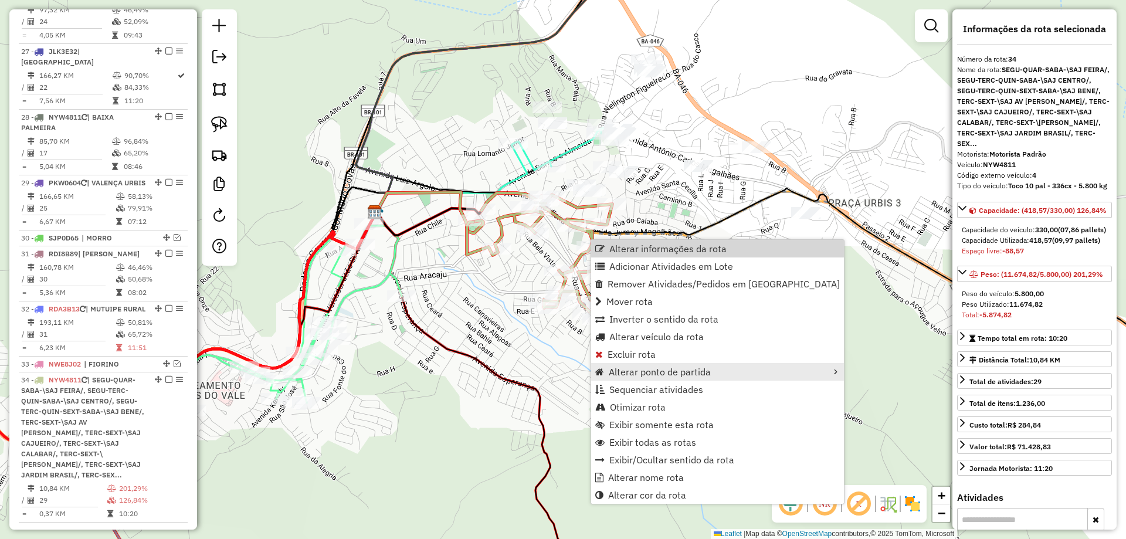
scroll to position [1890, 0]
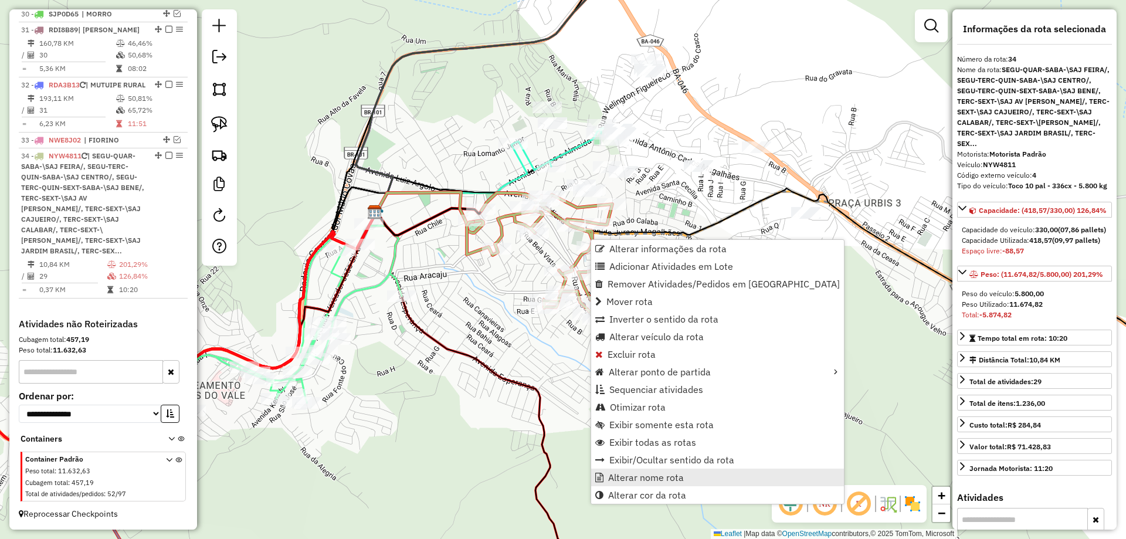
click at [674, 479] on span "Alterar nome rota" at bounding box center [646, 477] width 76 height 9
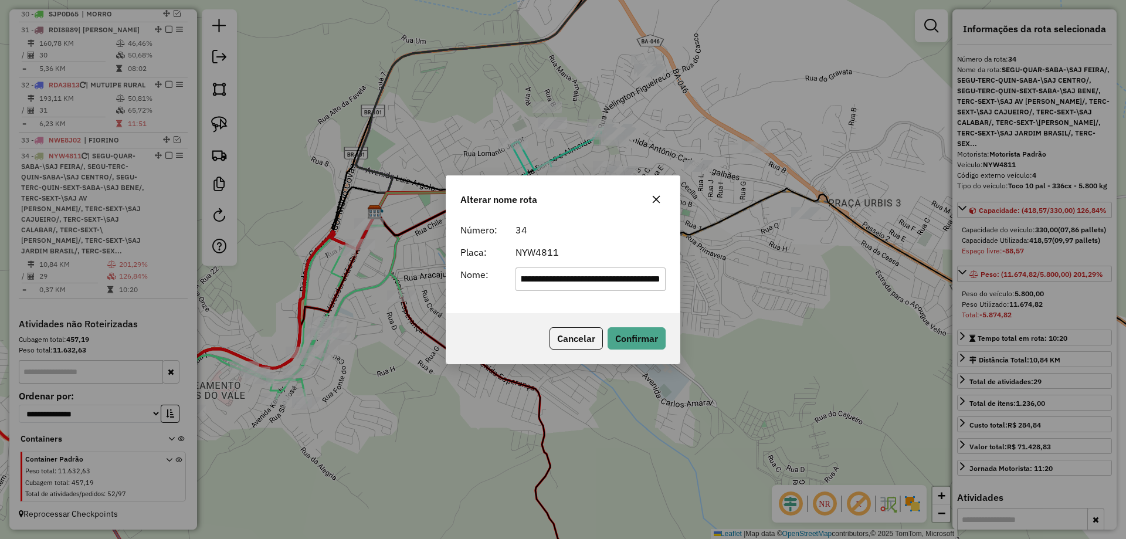
scroll to position [0, 0]
type input "**********"
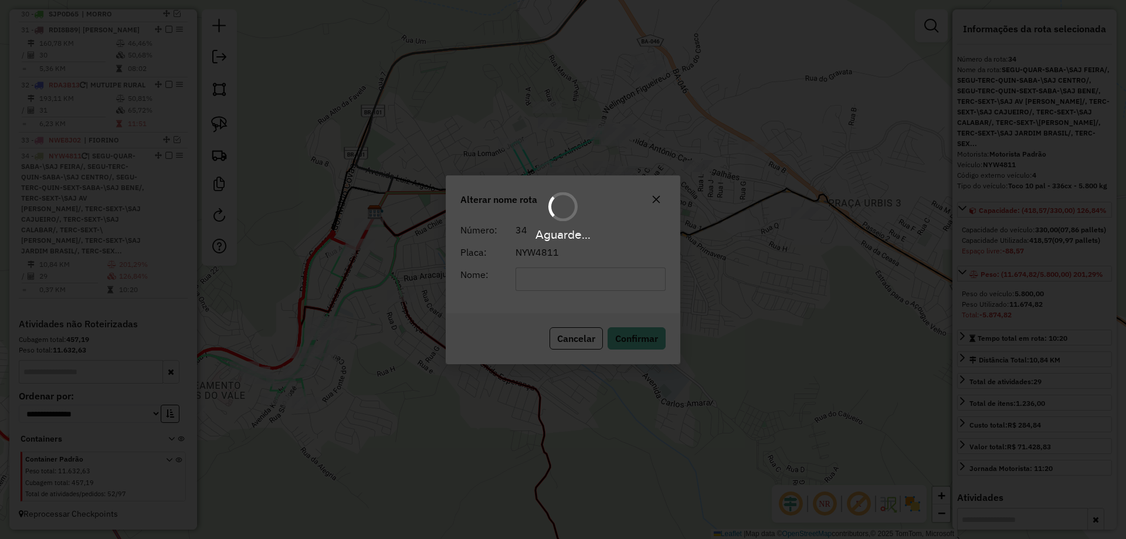
scroll to position [1805, 0]
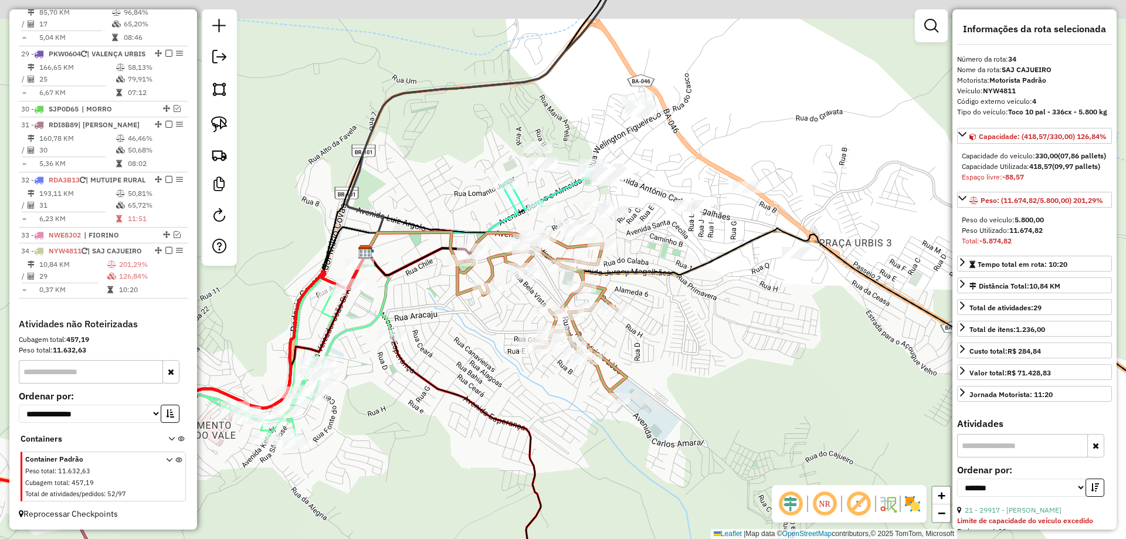
drag, startPoint x: 552, startPoint y: 145, endPoint x: 537, endPoint y: 218, distance: 74.3
click at [538, 218] on div "Janela de atendimento Grade de atendimento Capacidade Transportadoras Veículos …" at bounding box center [563, 269] width 1126 height 539
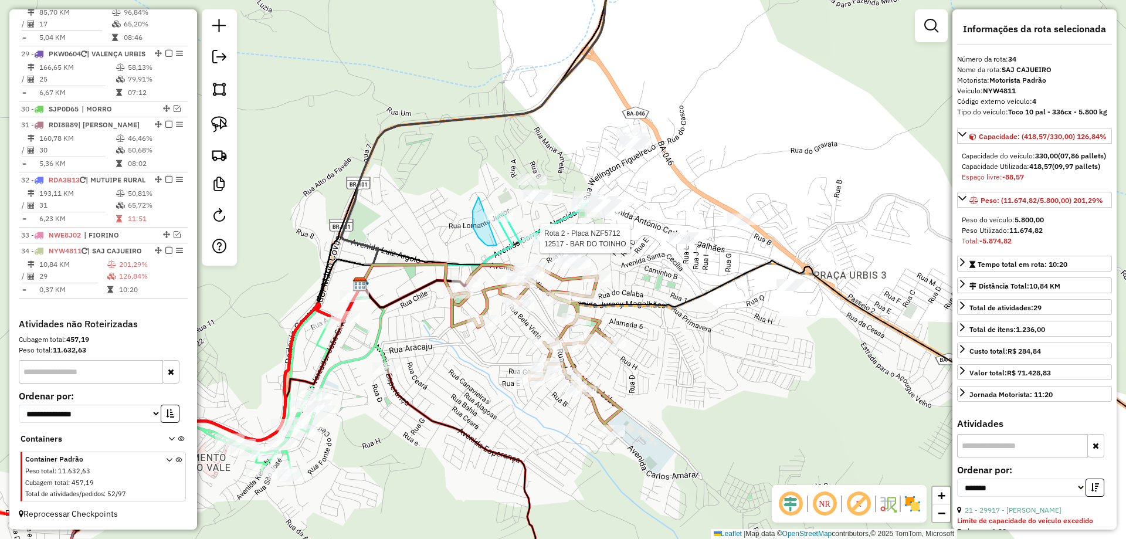
drag, startPoint x: 478, startPoint y: 197, endPoint x: 497, endPoint y: 245, distance: 51.4
click at [457, 233] on div "Rota 2 - Placa NZF5712 12517 - BAR DO TOINHO Janela de atendimento Grade de ate…" at bounding box center [563, 269] width 1126 height 539
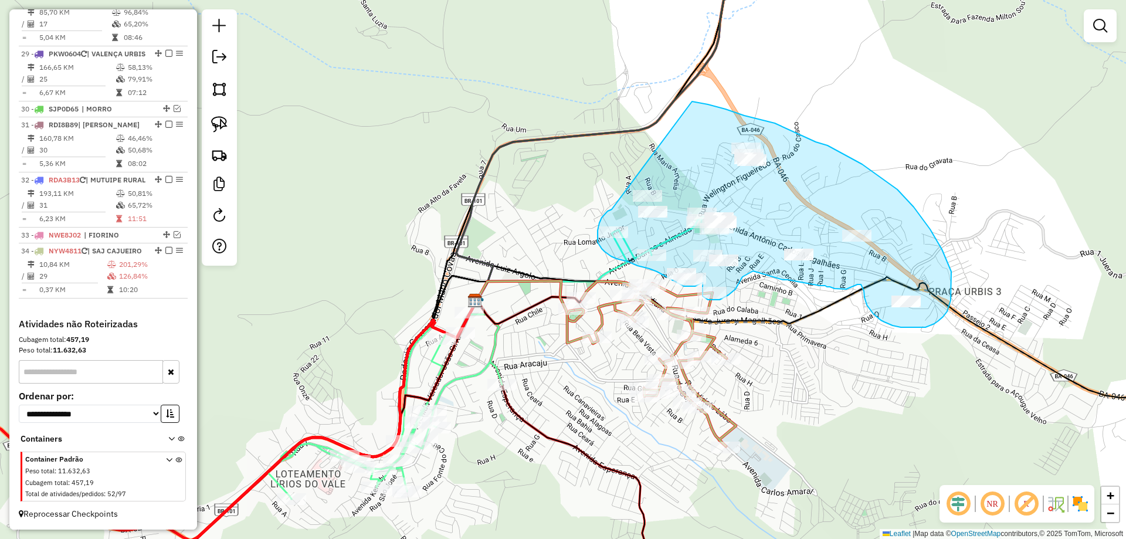
drag, startPoint x: 470, startPoint y: 147, endPoint x: 650, endPoint y: 98, distance: 186.4
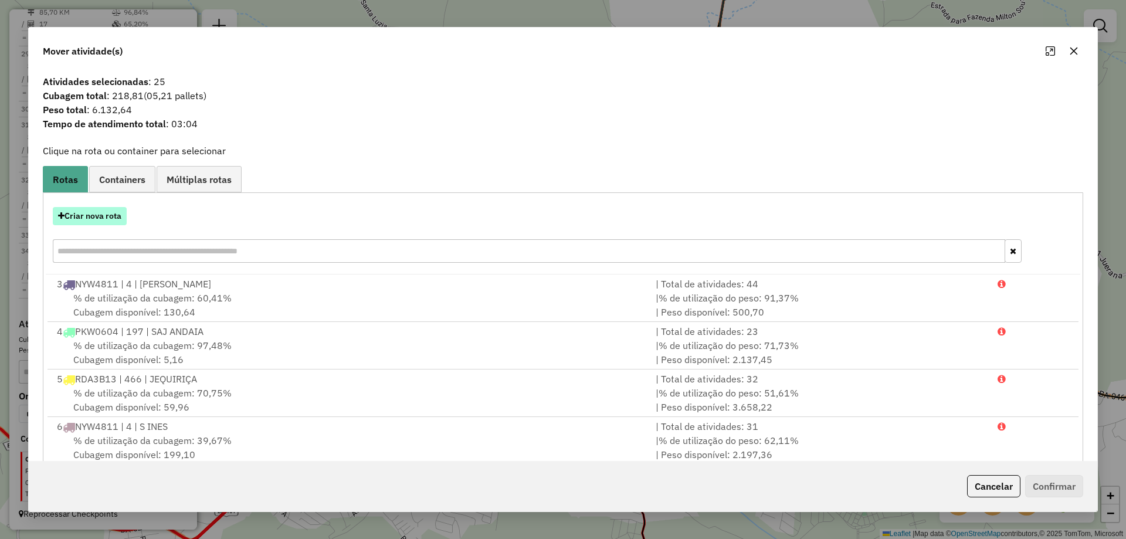
click at [101, 220] on button "Criar nova rota" at bounding box center [90, 216] width 74 height 18
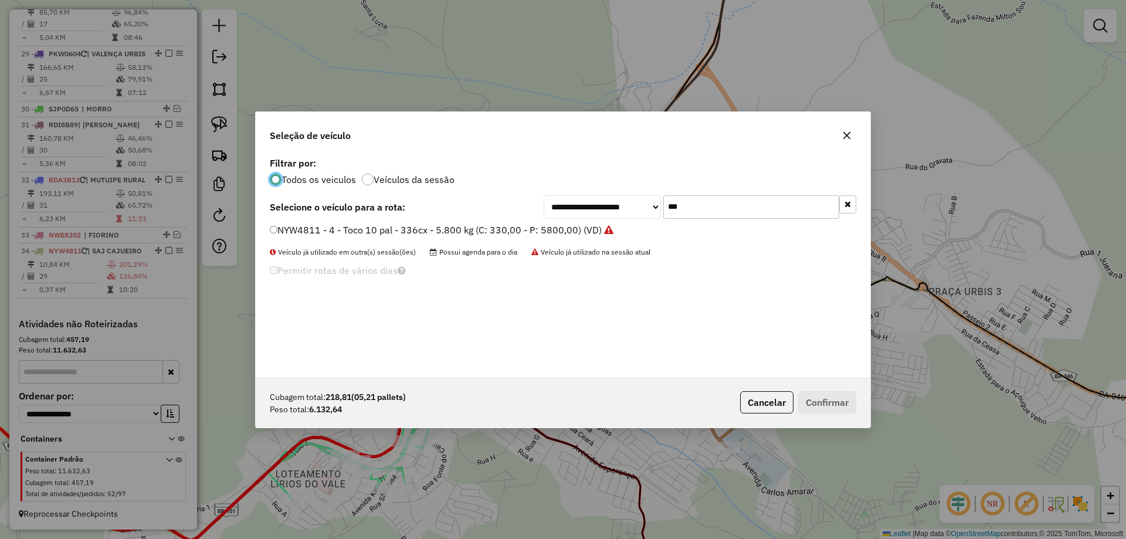
scroll to position [6, 4]
click at [297, 230] on label "NYW4811 - 4 - Toco 10 pal - 336cx - 5.800 kg (C: 330,00 - P: 5800,00) (VD)" at bounding box center [442, 230] width 344 height 14
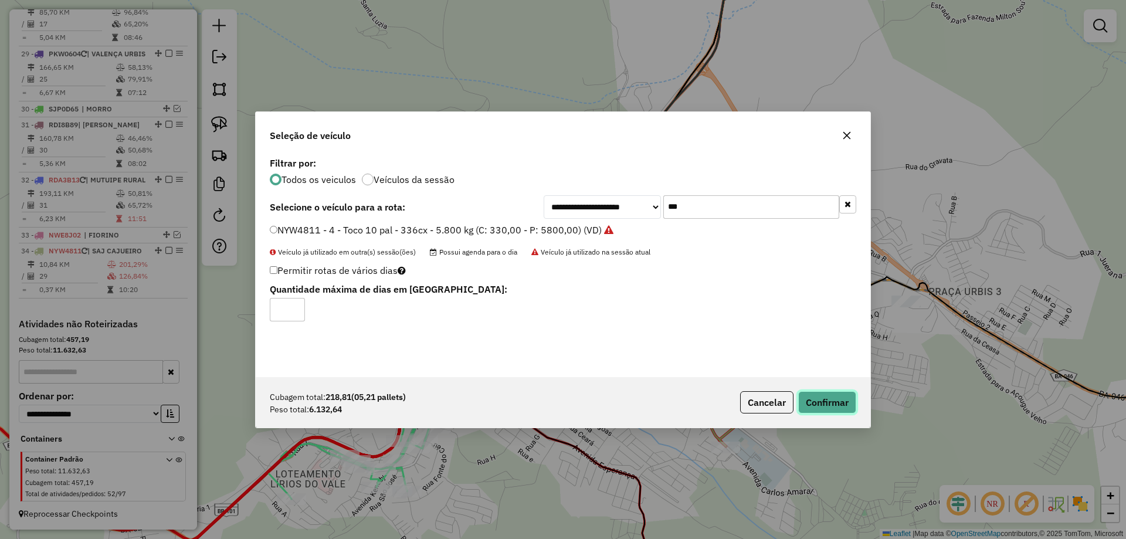
click at [828, 406] on button "Confirmar" at bounding box center [827, 402] width 58 height 22
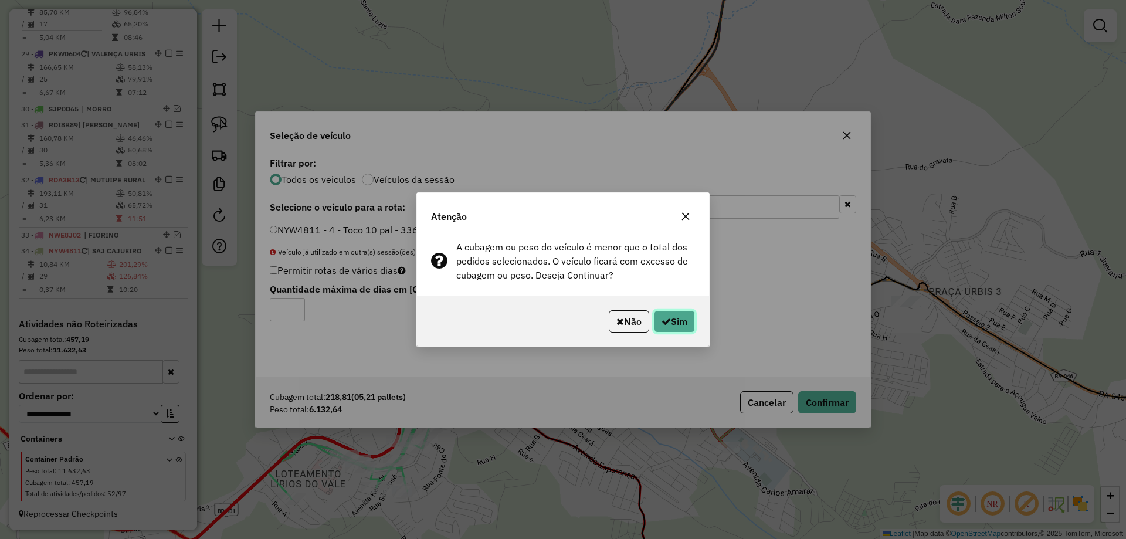
click at [663, 315] on button "Sim" at bounding box center [674, 321] width 41 height 22
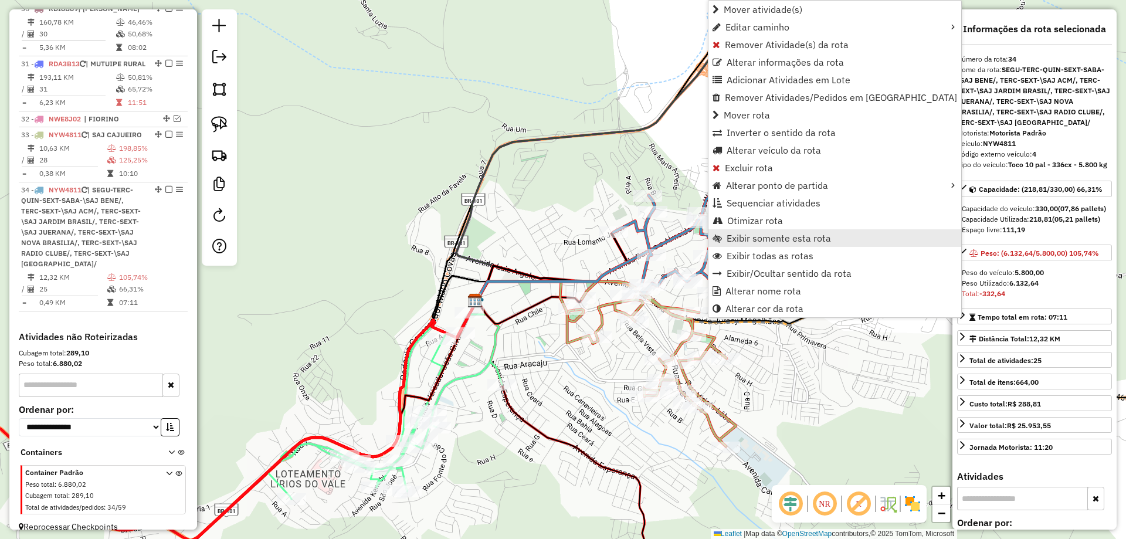
scroll to position [1843, 0]
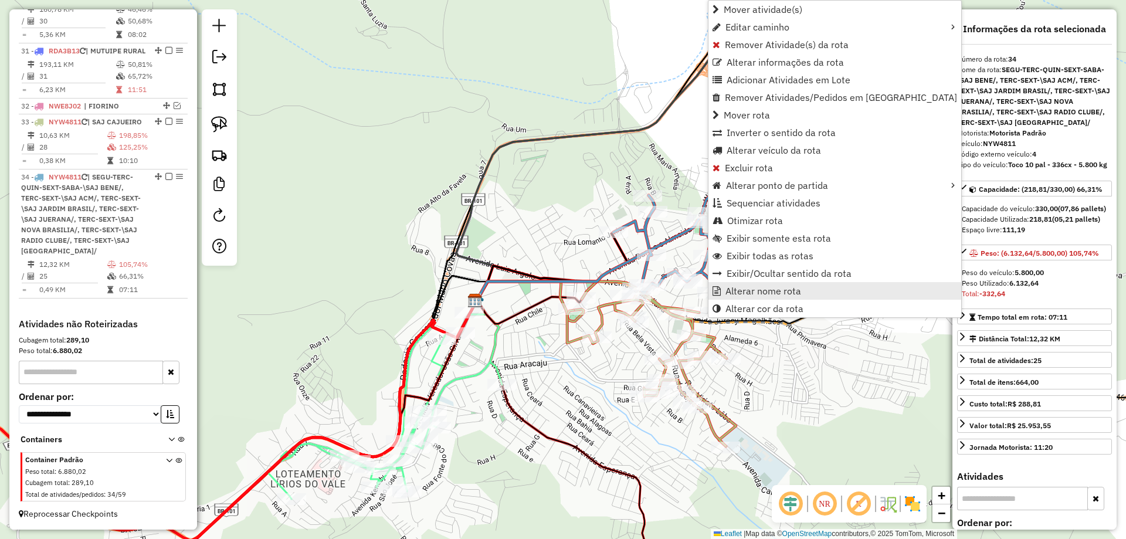
click at [750, 298] on link "Alterar nome rota" at bounding box center [834, 291] width 253 height 18
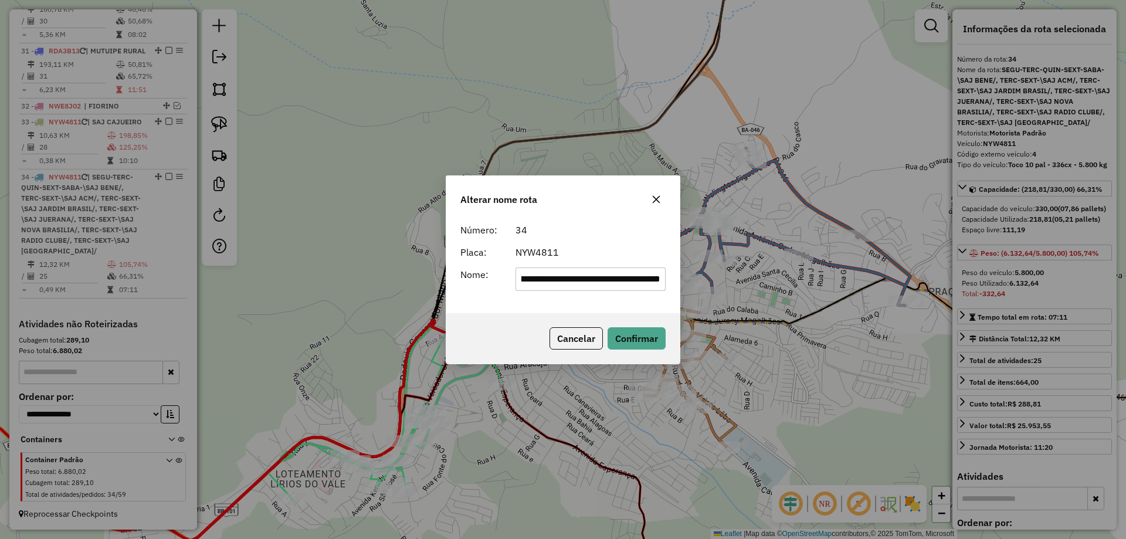
scroll to position [0, 0]
type input "********"
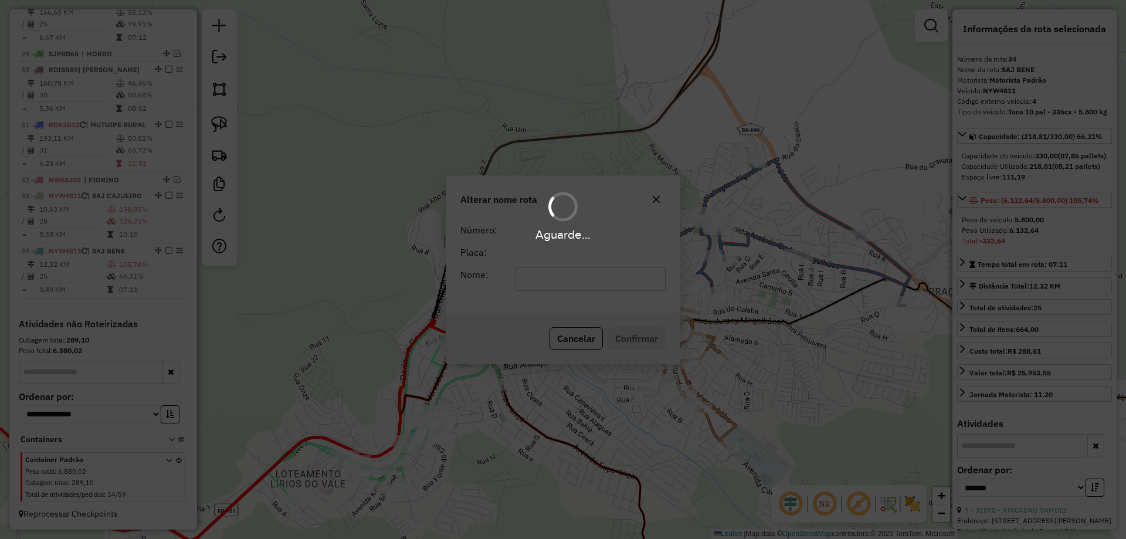
scroll to position [1769, 0]
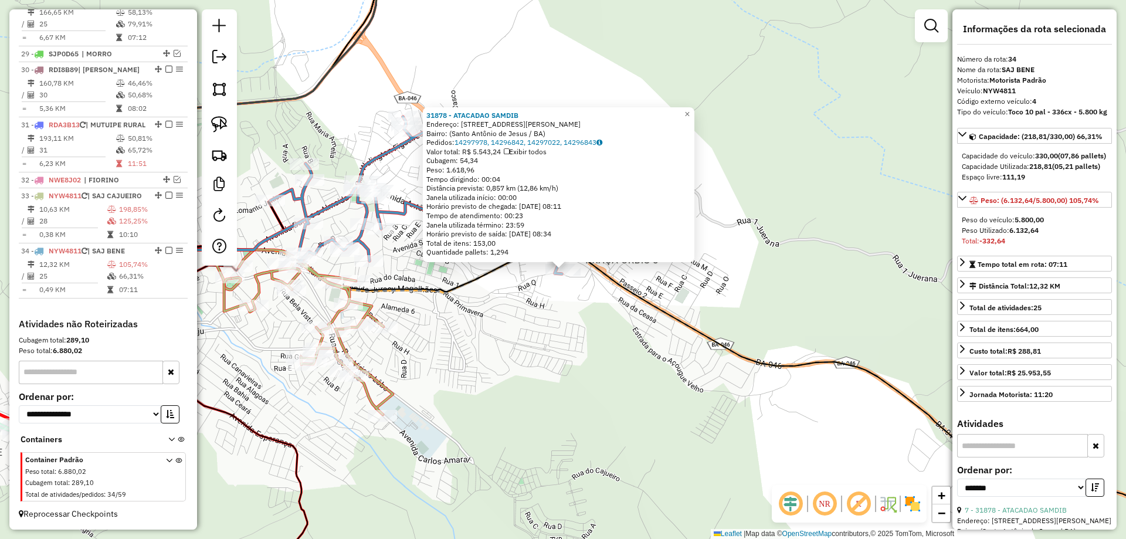
click at [586, 321] on div "31878 - ATACADAO SAMDIB Endereço: Avenida Antônio Carlos Magalhães, 82 Bairro: …" at bounding box center [563, 269] width 1126 height 539
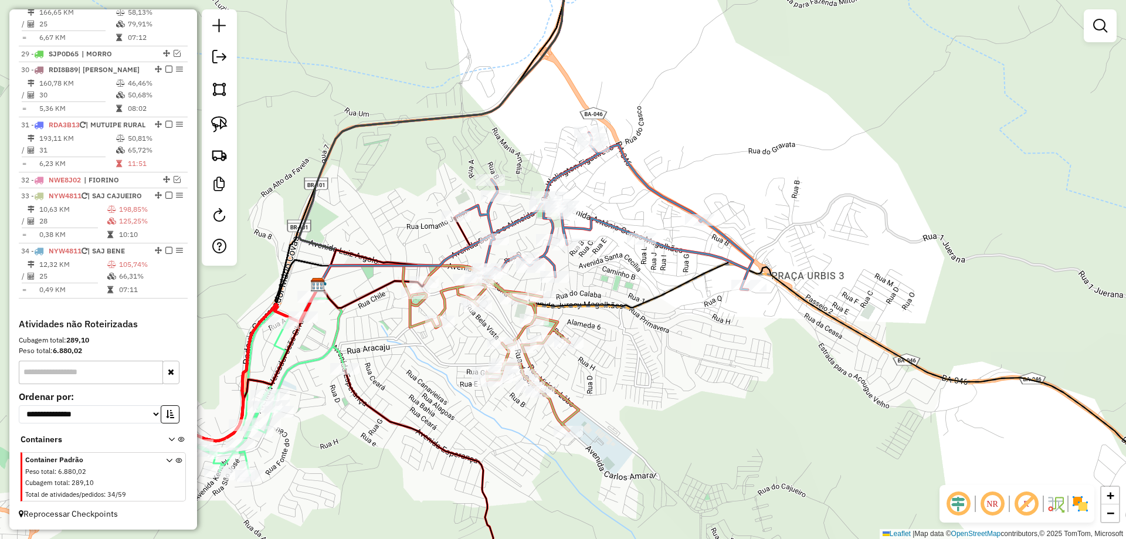
drag, startPoint x: 497, startPoint y: 315, endPoint x: 689, endPoint y: 332, distance: 193.0
click at [689, 332] on div "Janela de atendimento Grade de atendimento Capacidade Transportadoras Veículos …" at bounding box center [563, 269] width 1126 height 539
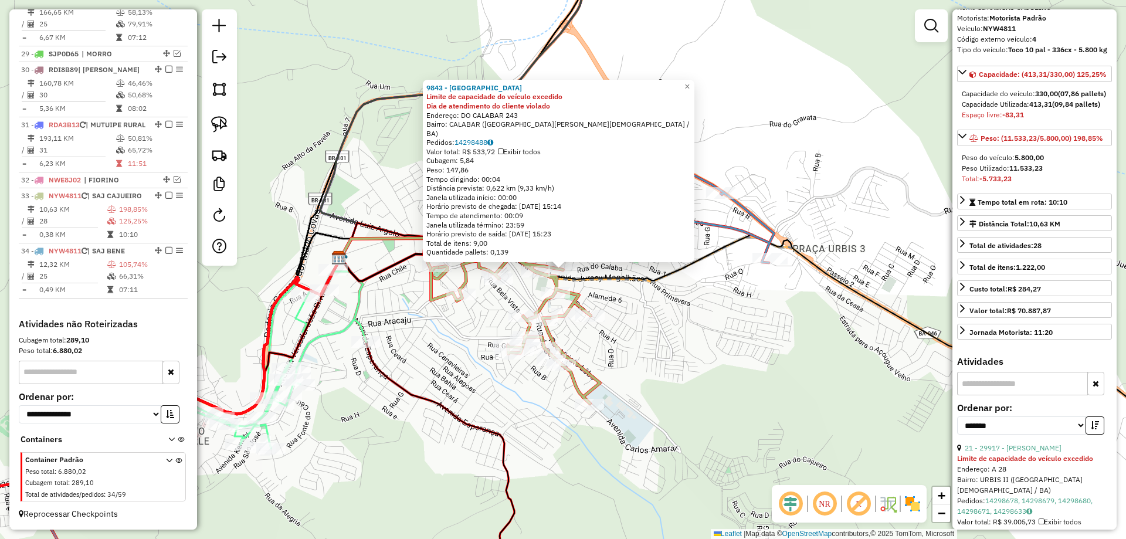
scroll to position [176, 0]
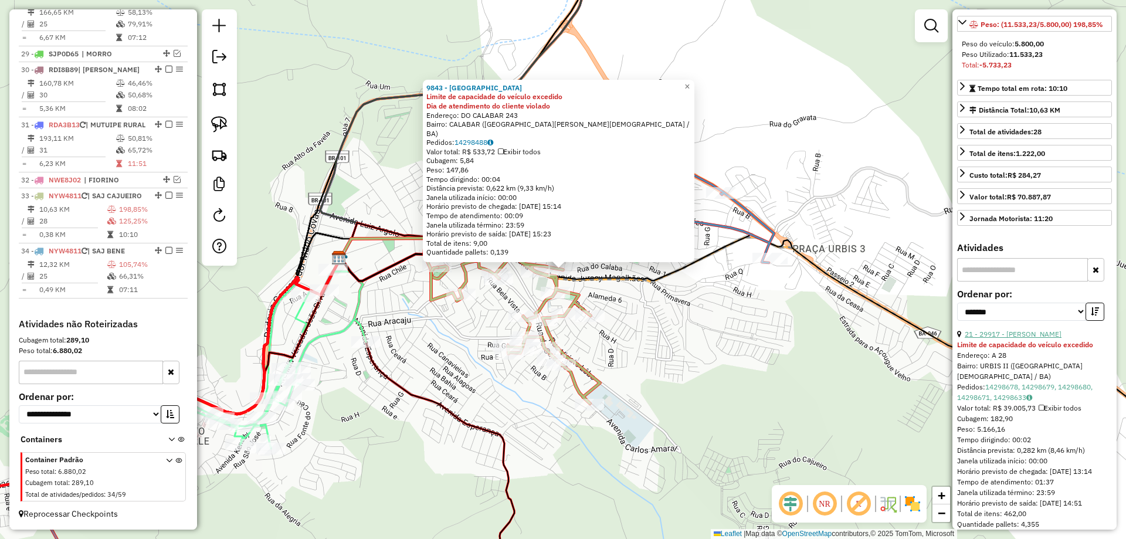
click at [1038, 338] on link "21 - 29917 - MERCADO SANTANA" at bounding box center [1012, 333] width 97 height 9
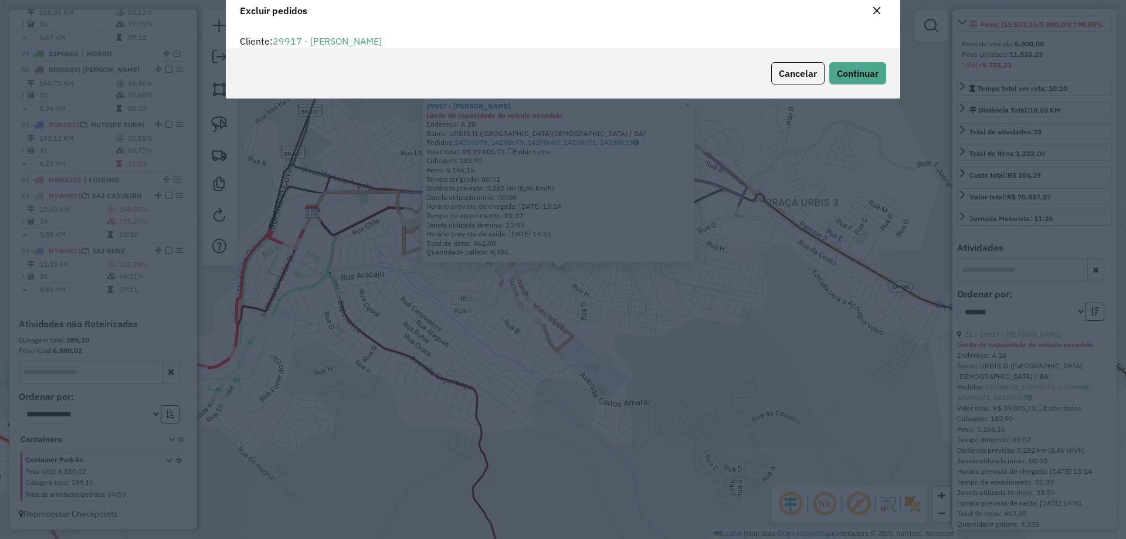
scroll to position [0, 0]
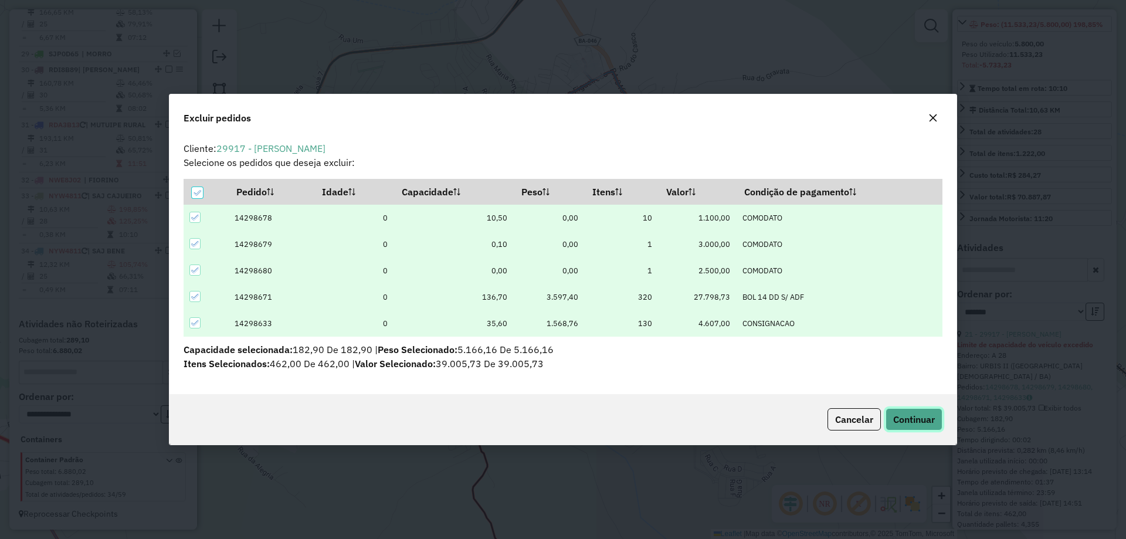
click at [906, 419] on span "Continuar" at bounding box center [914, 419] width 42 height 12
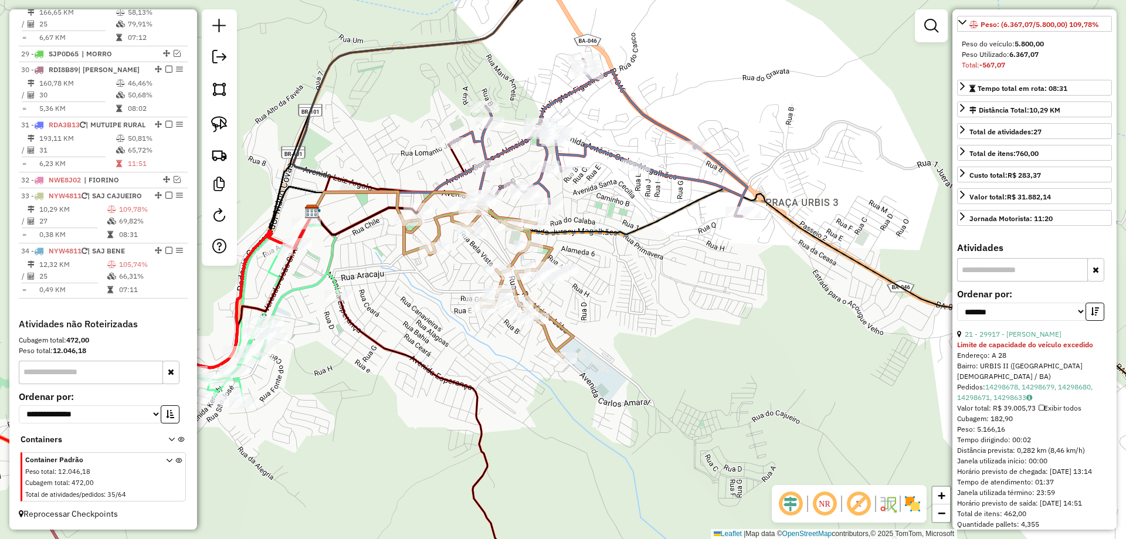
scroll to position [165, 0]
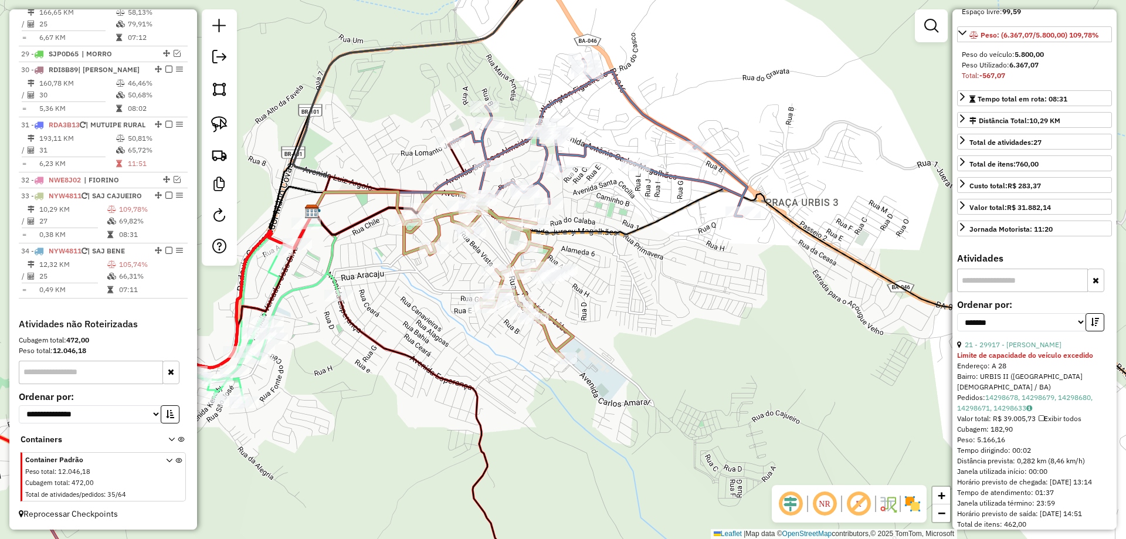
click at [559, 325] on icon at bounding box center [488, 274] width 169 height 165
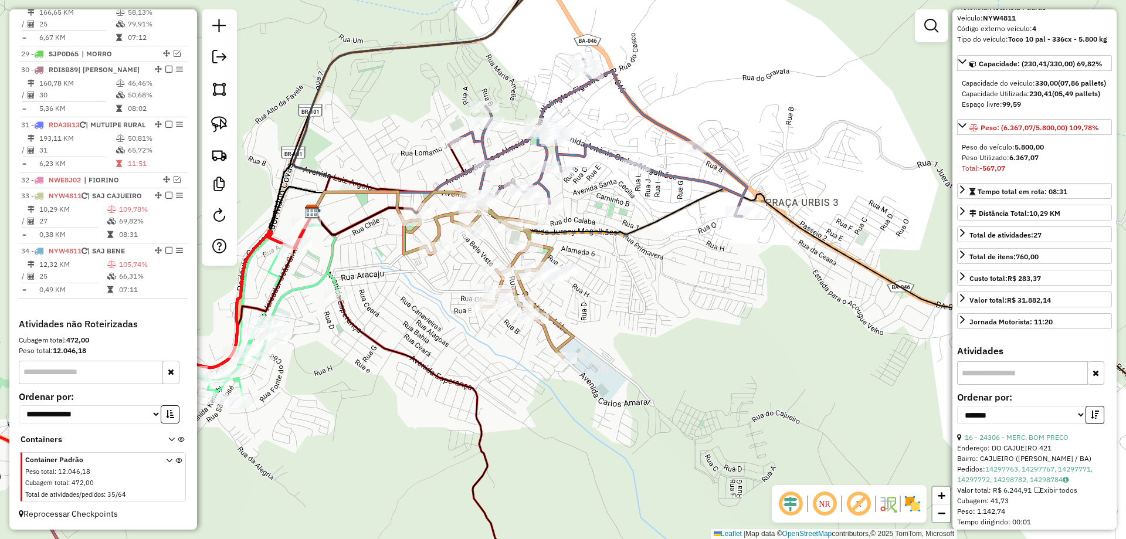
scroll to position [176, 0]
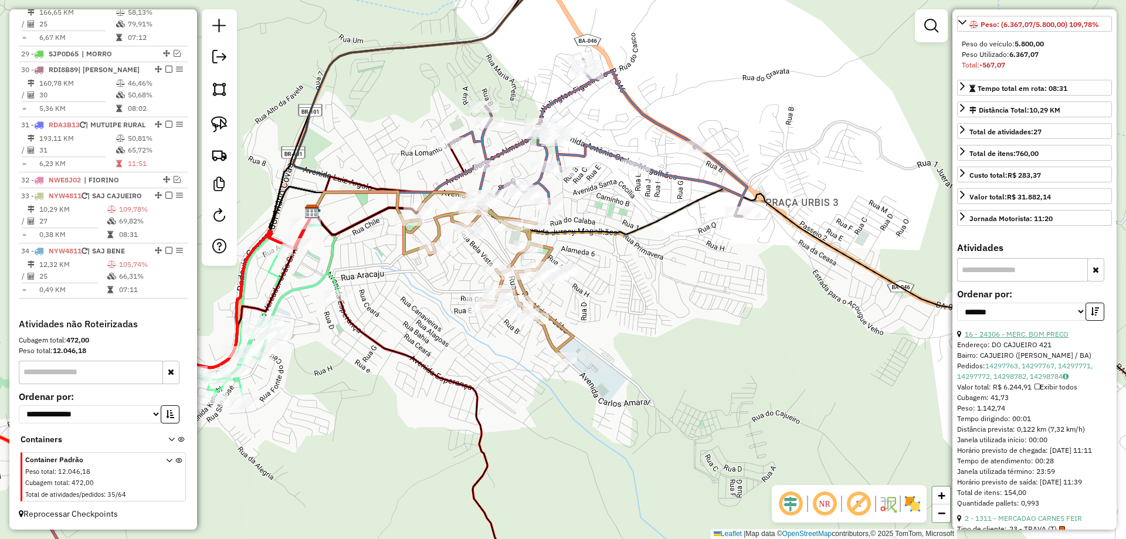
click at [1018, 338] on link "16 - 24306 - MERC. BOM PRECO" at bounding box center [1016, 333] width 104 height 9
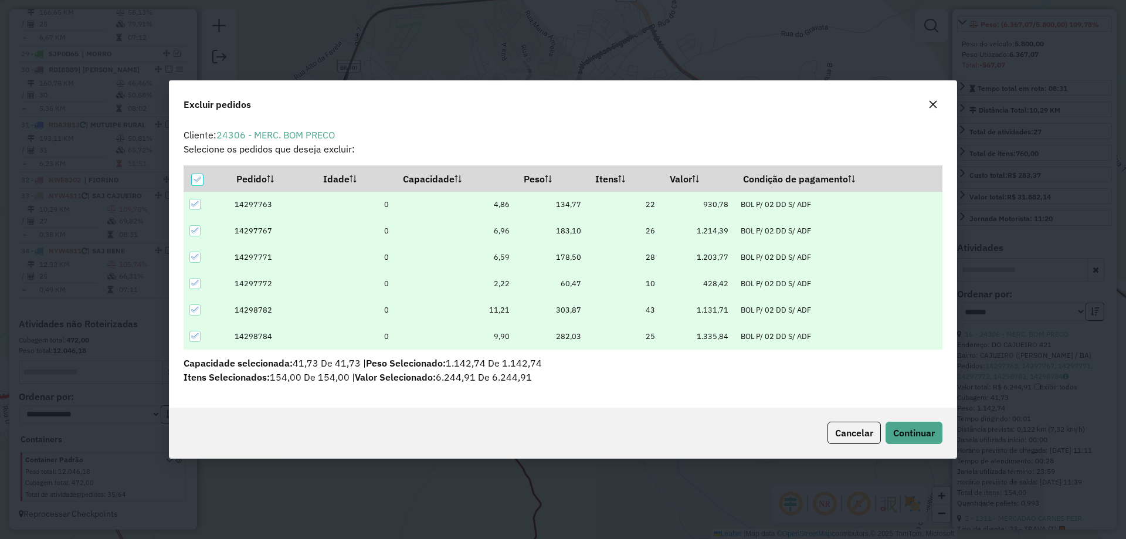
scroll to position [0, 0]
click at [905, 430] on span "Continuar" at bounding box center [914, 433] width 42 height 12
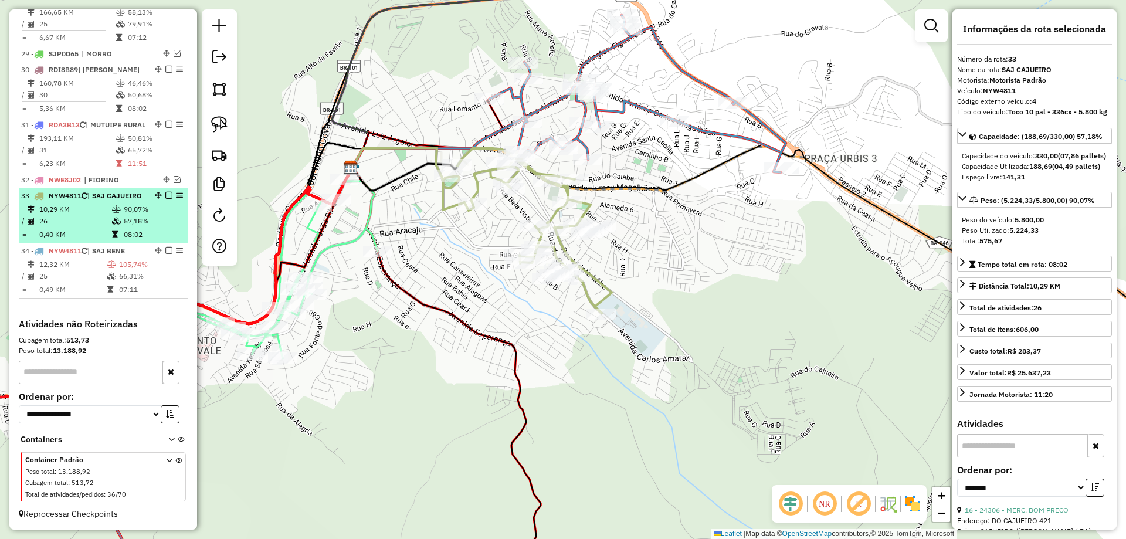
click at [165, 192] on em at bounding box center [168, 195] width 7 height 7
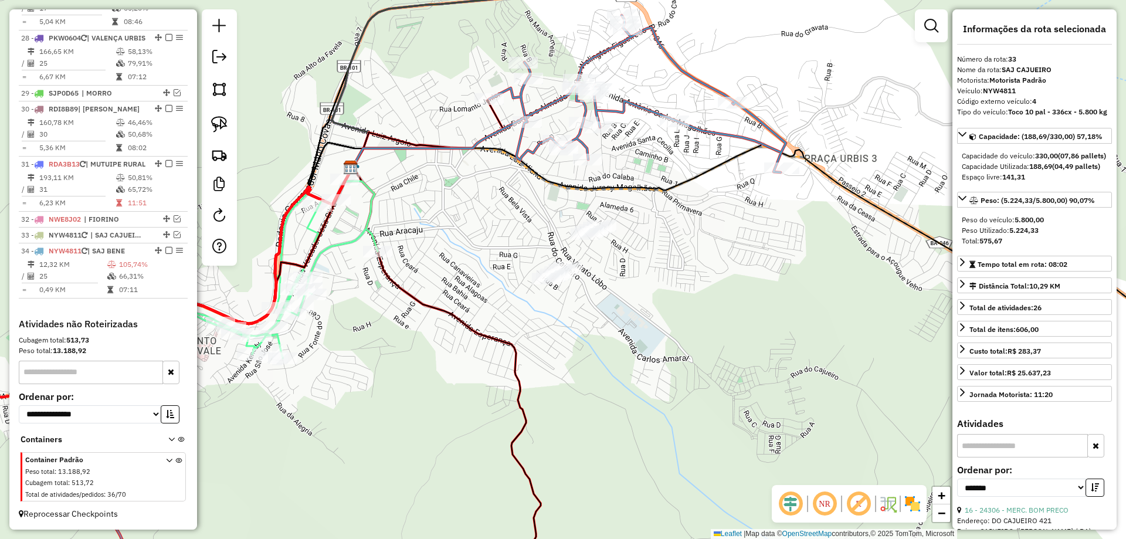
scroll to position [1720, 0]
drag, startPoint x: 419, startPoint y: 262, endPoint x: 480, endPoint y: 253, distance: 62.2
click at [419, 263] on div "Janela de atendimento Grade de atendimento Capacidade Transportadoras Veículos …" at bounding box center [563, 269] width 1126 height 539
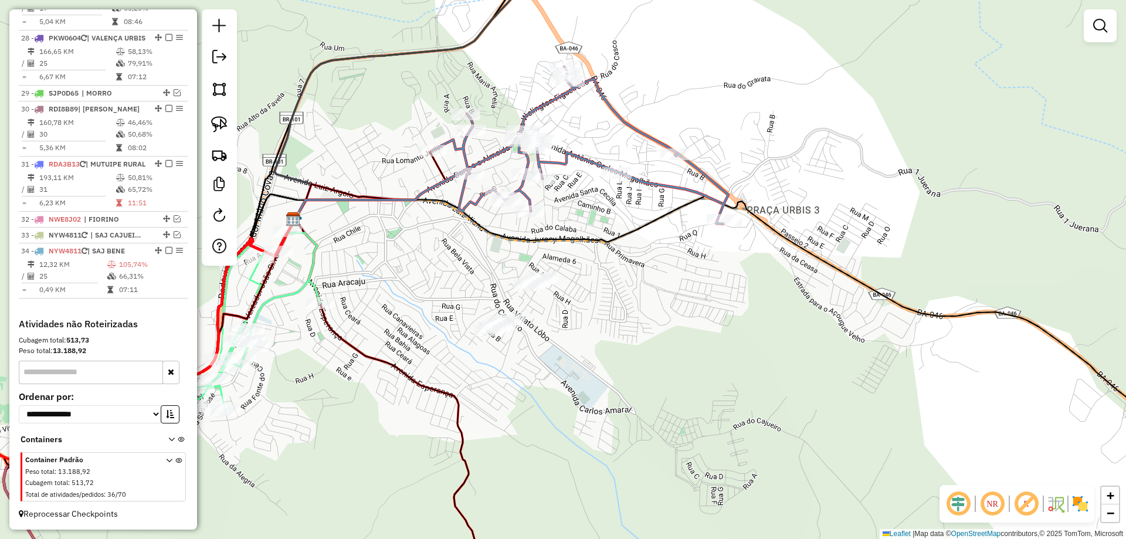
drag, startPoint x: 505, startPoint y: 243, endPoint x: 433, endPoint y: 324, distance: 108.0
click at [433, 324] on div "Janela de atendimento Grade de atendimento Capacidade Transportadoras Veículos …" at bounding box center [563, 269] width 1126 height 539
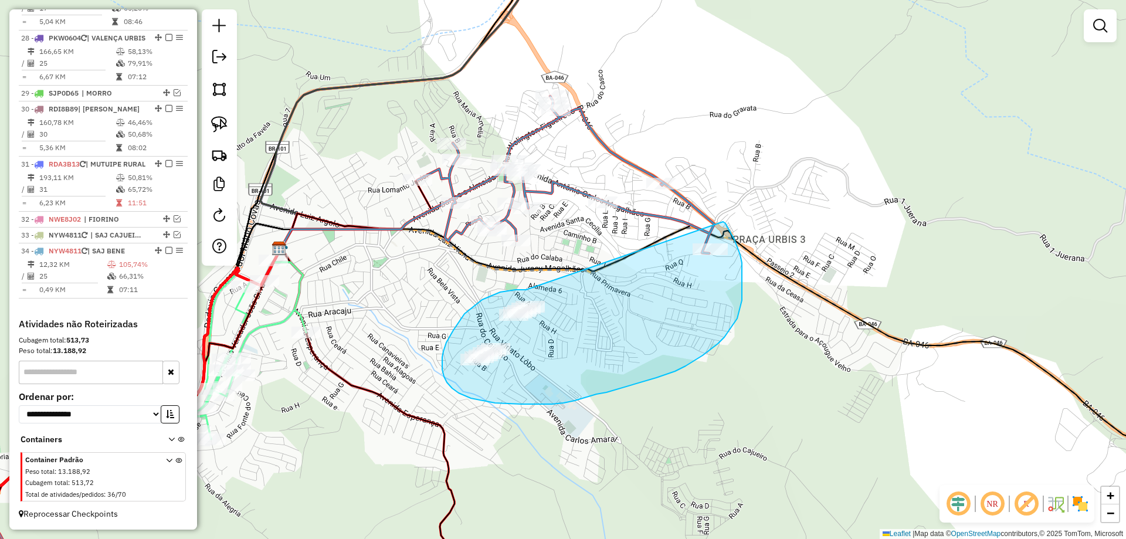
drag, startPoint x: 526, startPoint y: 290, endPoint x: 722, endPoint y: 220, distance: 207.7
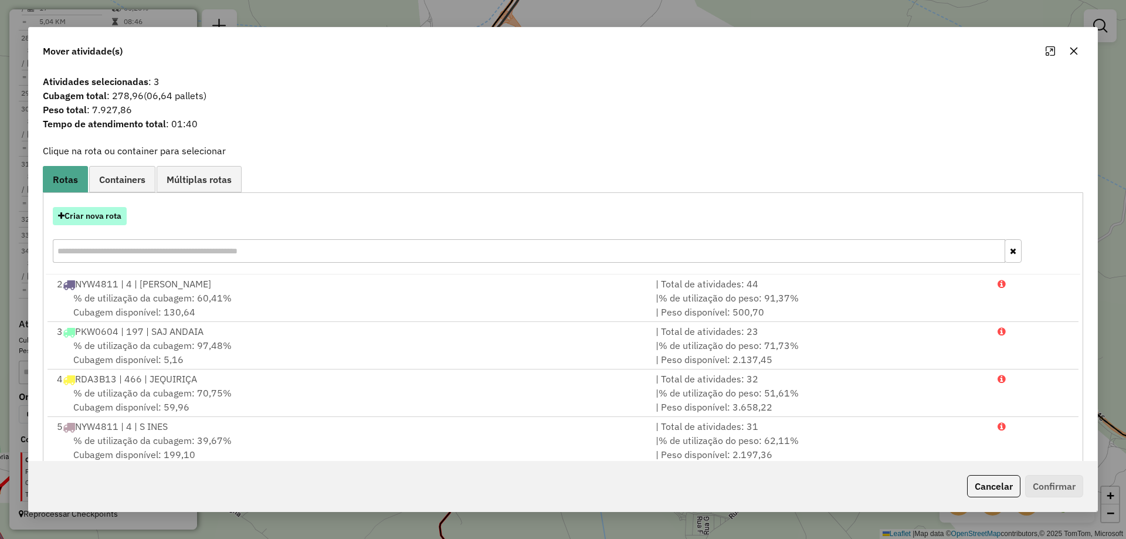
click at [94, 218] on button "Criar nova rota" at bounding box center [90, 216] width 74 height 18
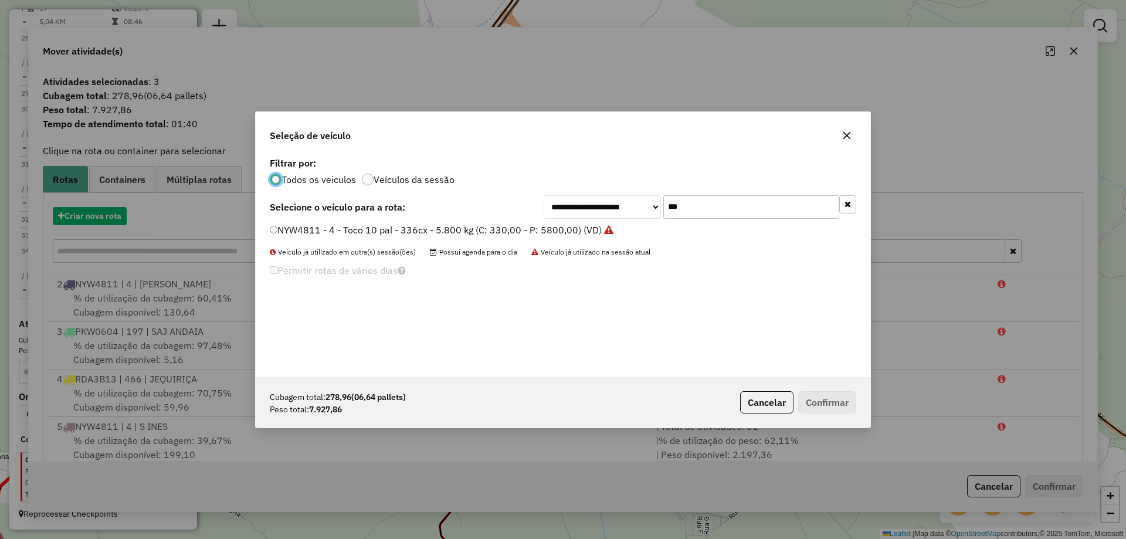
scroll to position [6, 4]
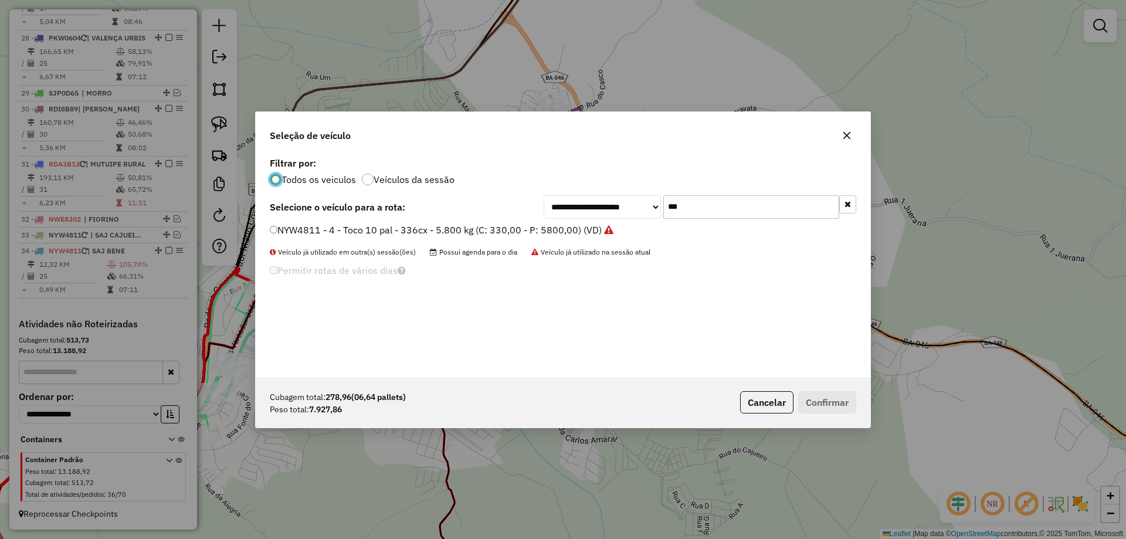
drag, startPoint x: 706, startPoint y: 211, endPoint x: 523, endPoint y: 216, distance: 183.0
click at [524, 215] on div "**********" at bounding box center [563, 206] width 586 height 23
type input "****"
click at [532, 217] on div "**********" at bounding box center [563, 206] width 586 height 23
click at [536, 229] on label "RDP2H25 - 498 - Toco - SE - 330 cx - 10 pal - 10.740 kg (C: 336,00 - P: 10740,0…" at bounding box center [460, 230] width 381 height 14
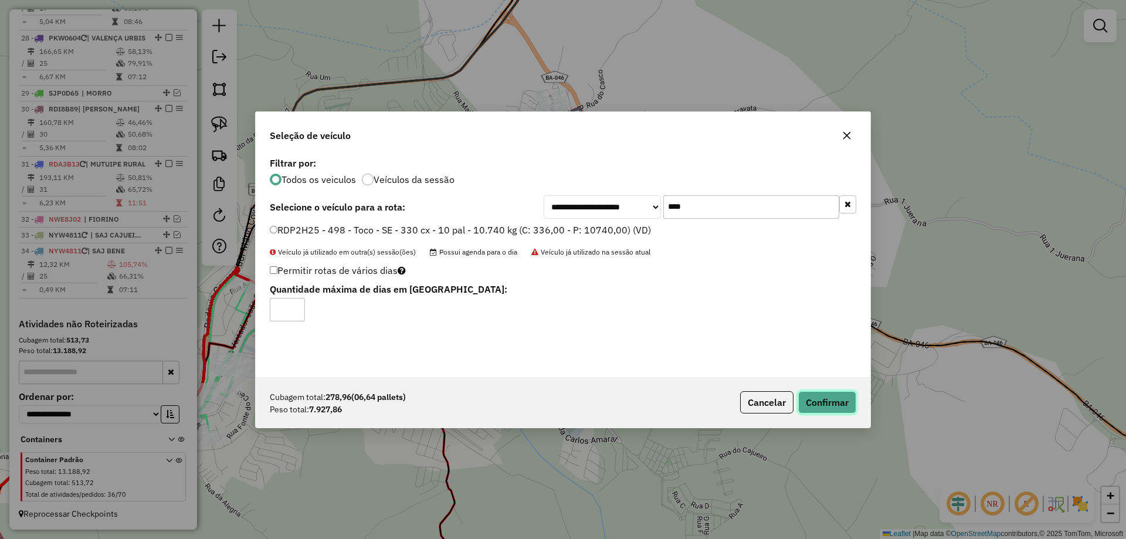
click at [820, 409] on button "Confirmar" at bounding box center [827, 402] width 58 height 22
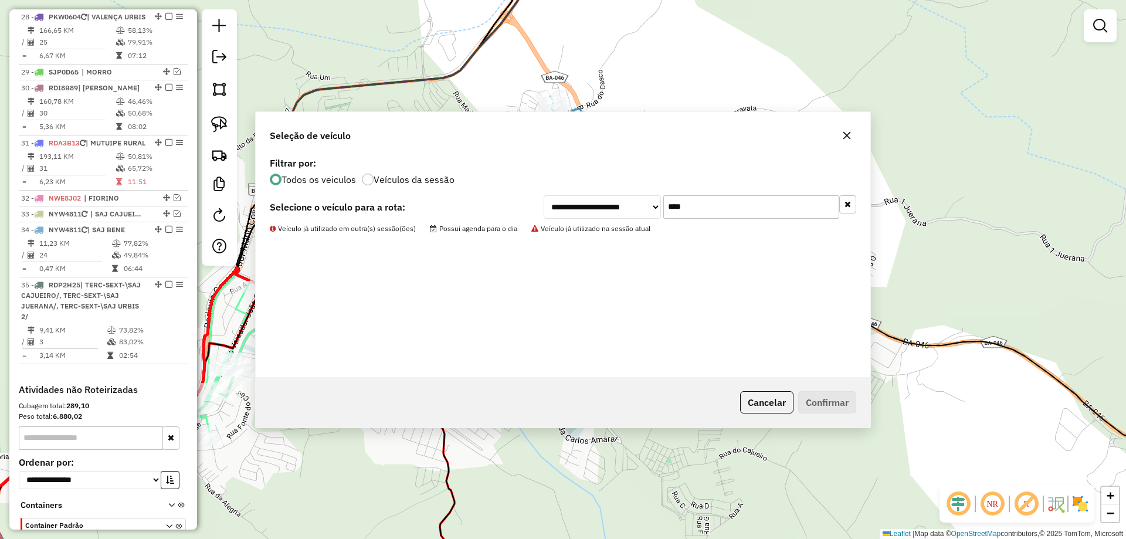
scroll to position [1806, 0]
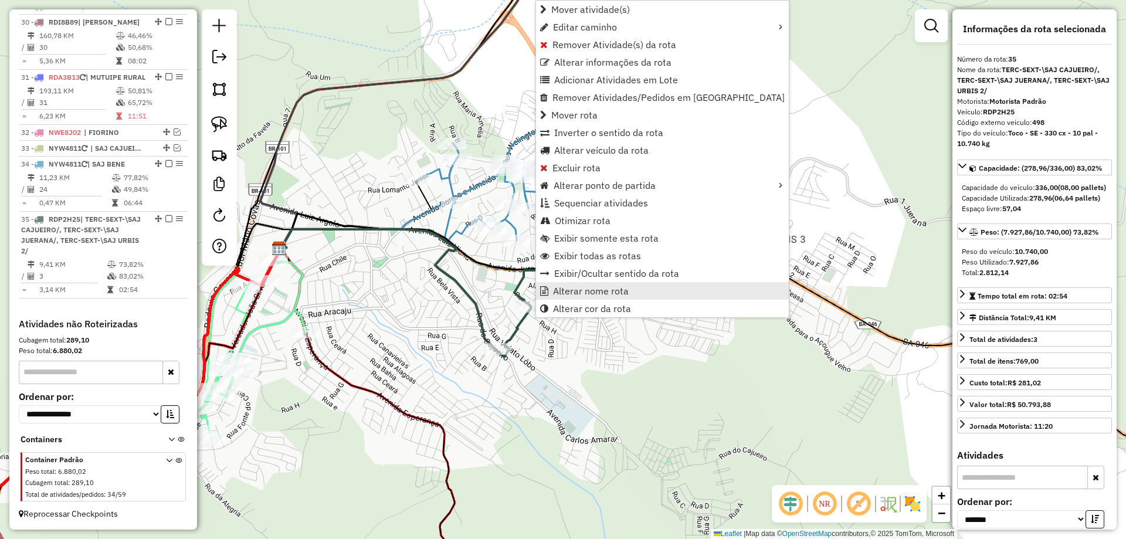
click at [553, 291] on span "Alterar nome rota" at bounding box center [591, 290] width 76 height 9
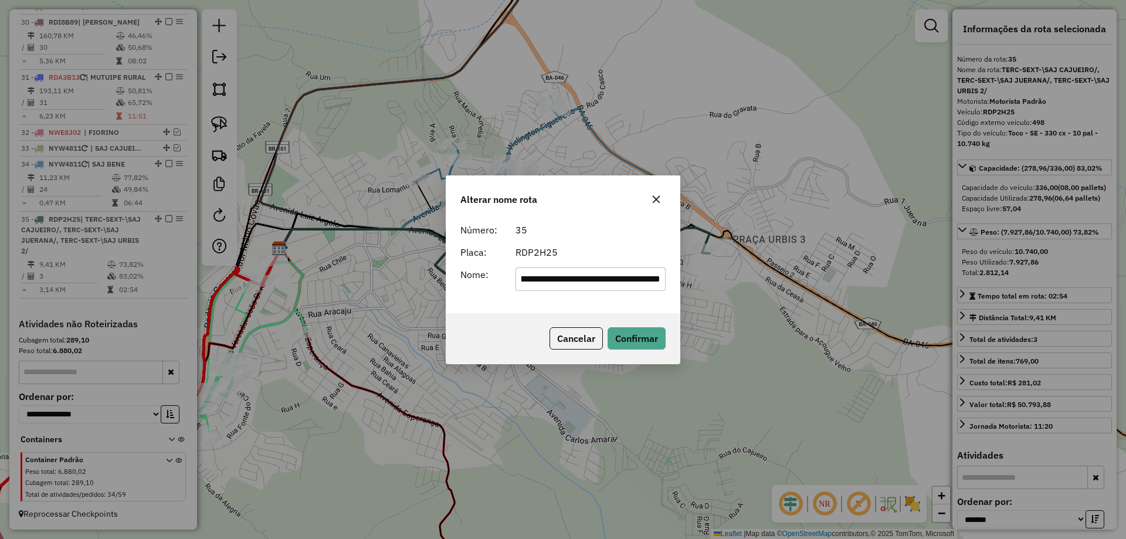
scroll to position [0, 0]
type input "**********"
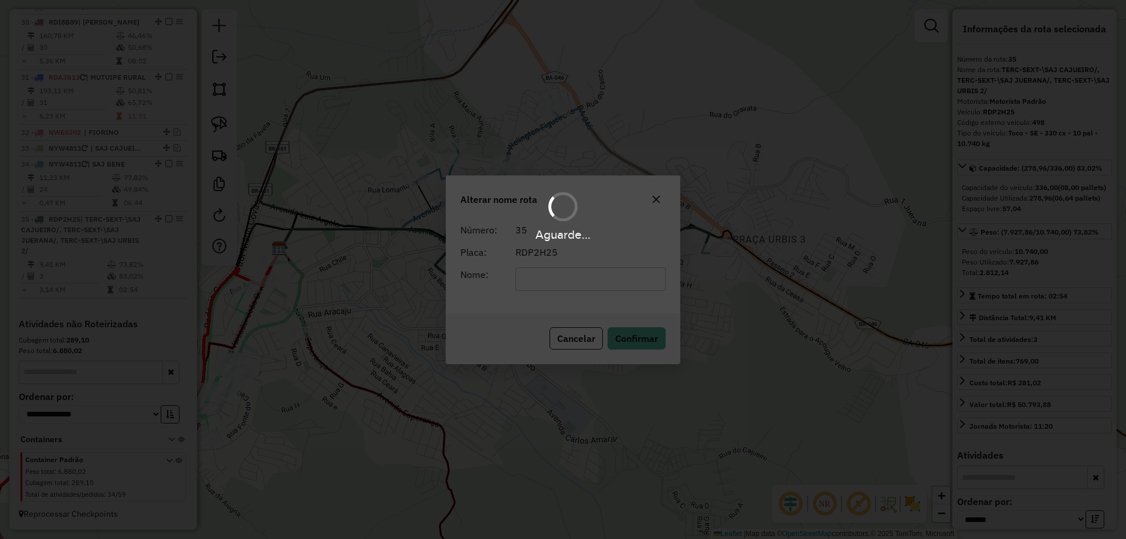
scroll to position [1775, 0]
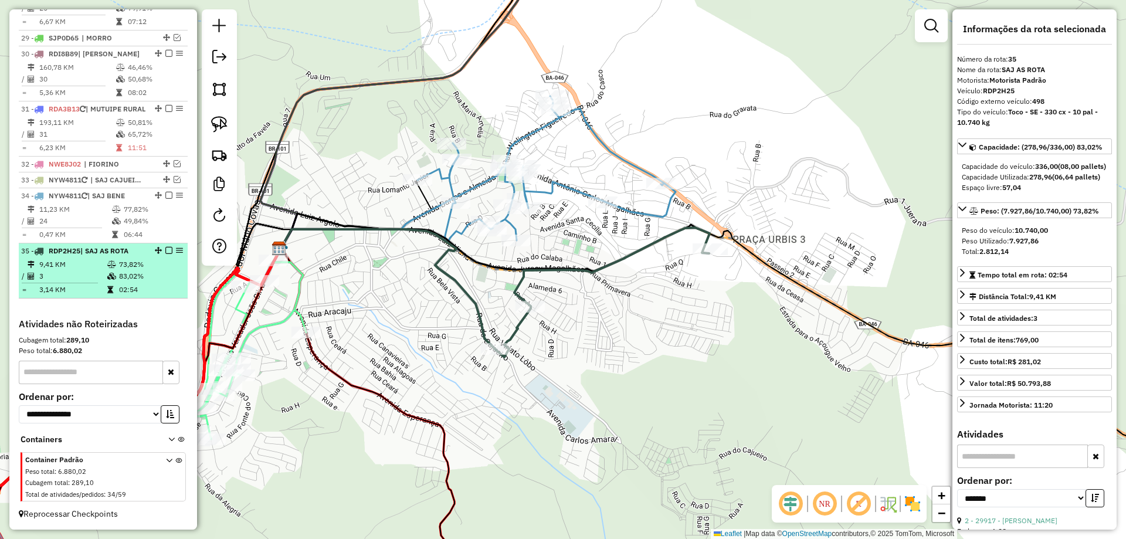
click at [168, 251] on em at bounding box center [168, 250] width 7 height 7
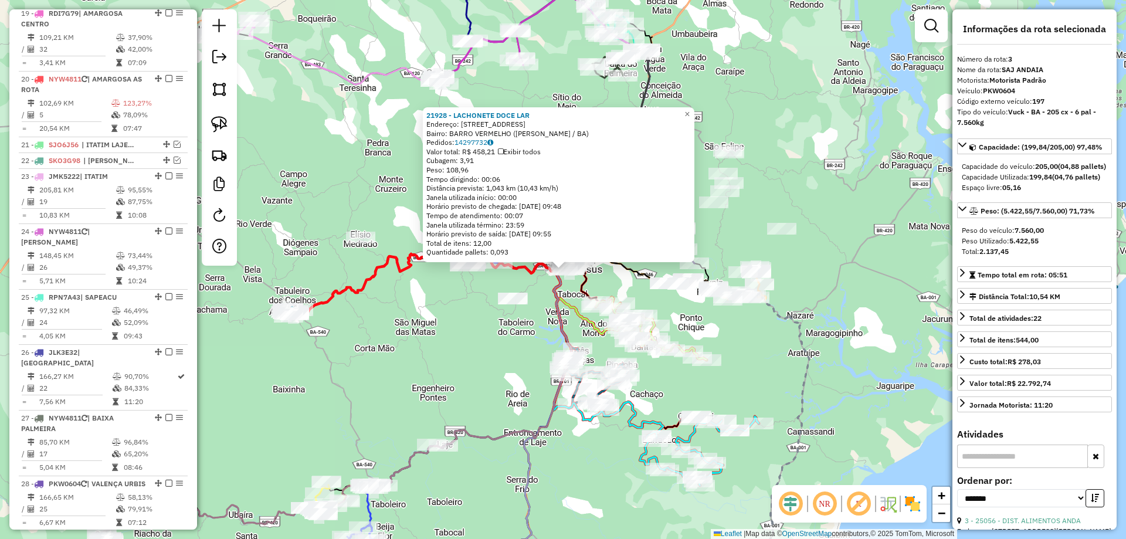
scroll to position [535, 0]
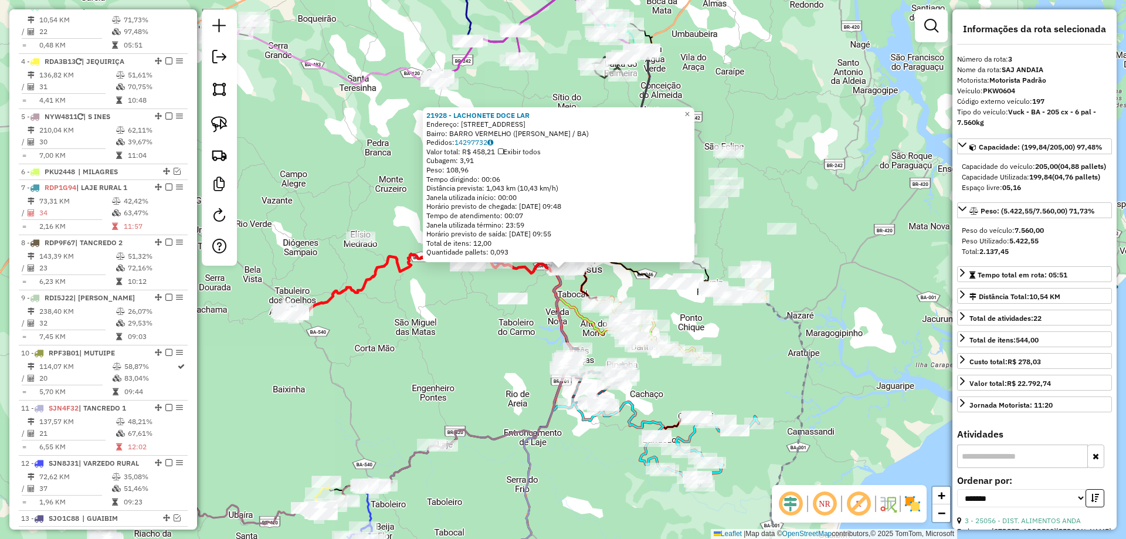
click at [536, 315] on div "21928 - LACHONETE DOCE LAR Endereço: Rua Novo Horizonte 44 Bairro: BARRO VERMEL…" at bounding box center [563, 269] width 1126 height 539
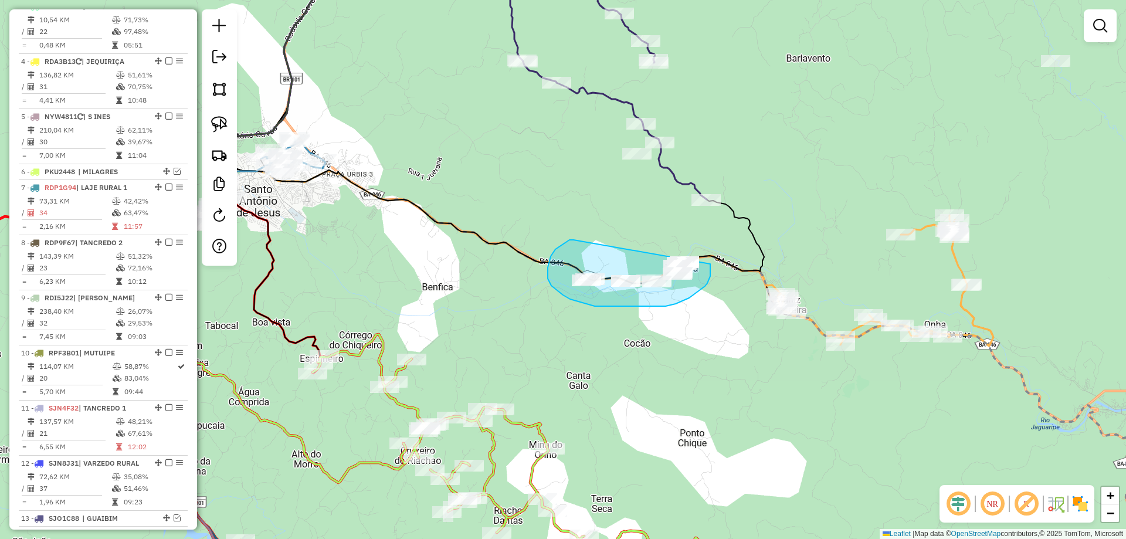
drag, startPoint x: 553, startPoint y: 252, endPoint x: 710, endPoint y: 261, distance: 156.8
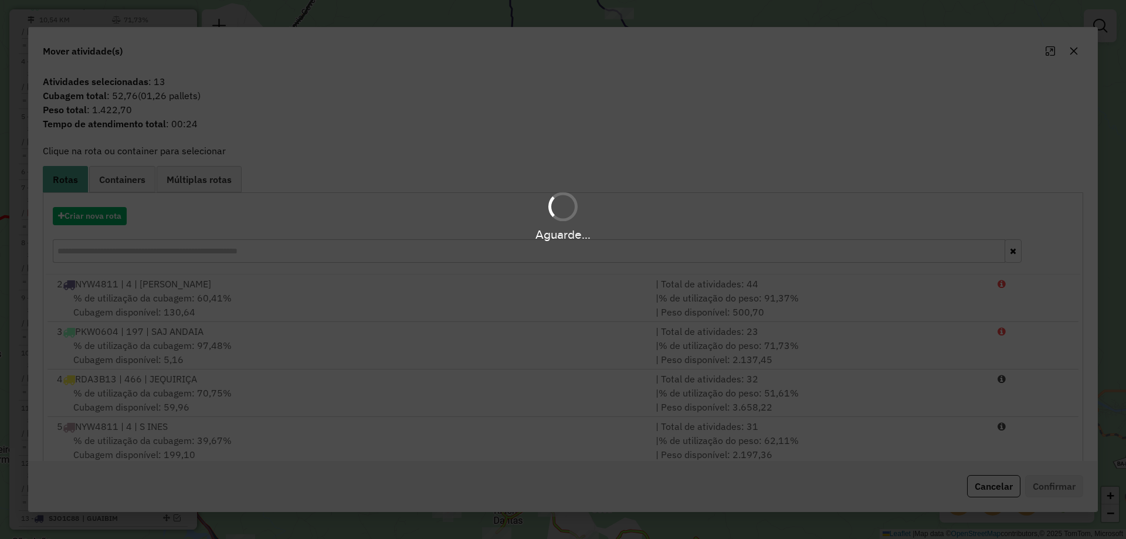
click at [710, 257] on hb-app "Aguarde... Pop-up bloqueado! Seu navegador bloqueou automáticamente a abertura …" at bounding box center [563, 269] width 1126 height 539
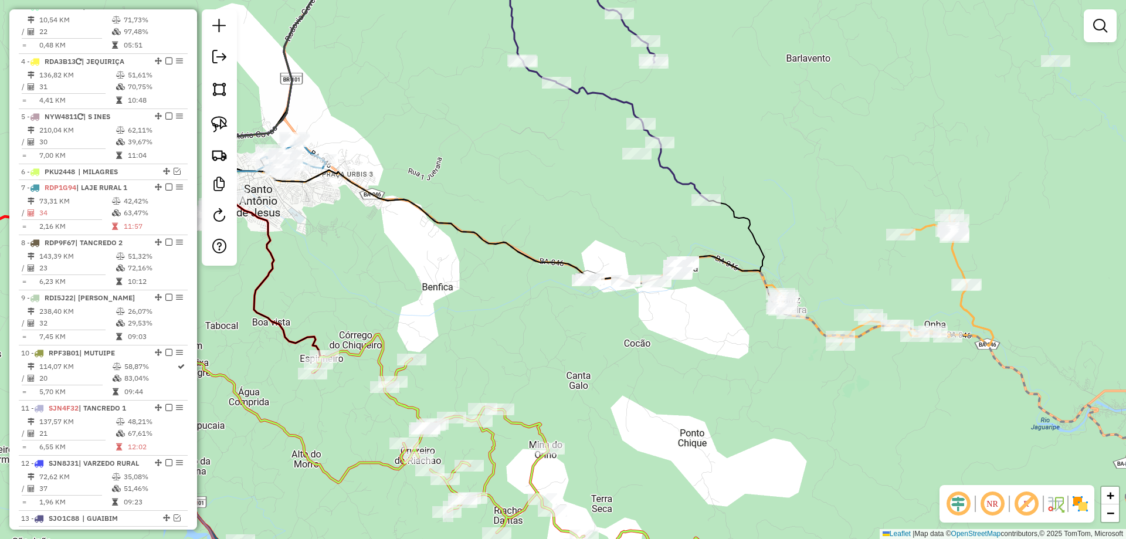
click at [600, 215] on div "Janela de atendimento Grade de atendimento Capacidade Transportadoras Veículos …" at bounding box center [563, 269] width 1126 height 539
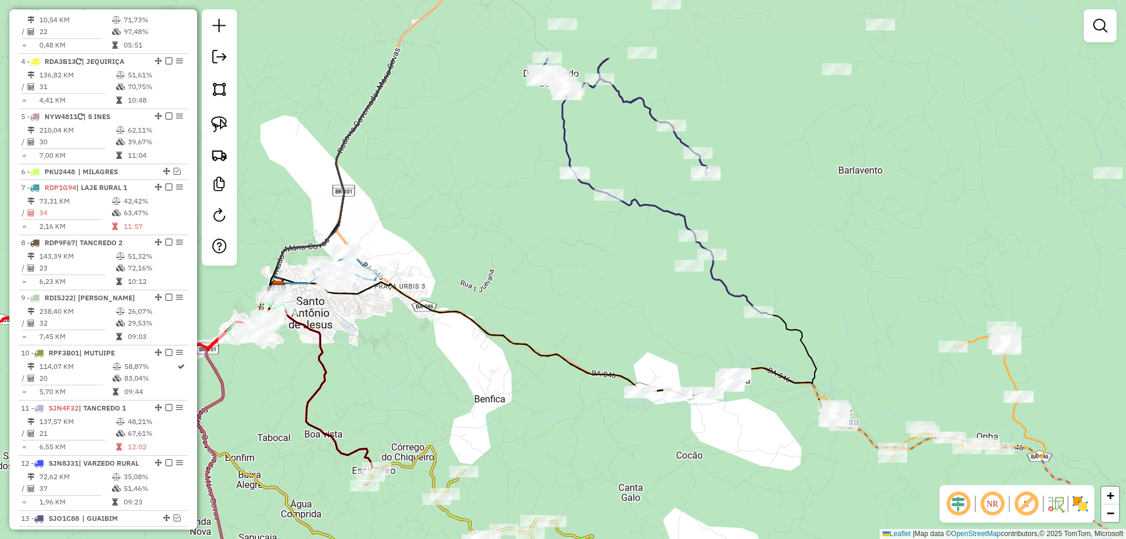
drag, startPoint x: 561, startPoint y: 193, endPoint x: 618, endPoint y: 320, distance: 139.4
click at [618, 320] on div "Janela de atendimento Grade de atendimento Capacidade Transportadoras Veículos …" at bounding box center [563, 269] width 1126 height 539
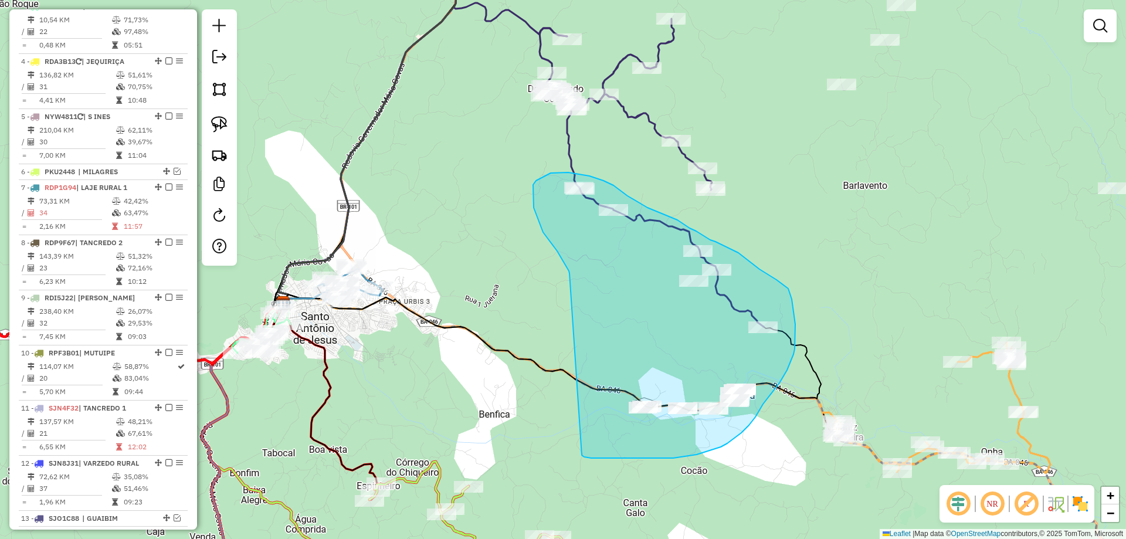
drag, startPoint x: 553, startPoint y: 246, endPoint x: 582, endPoint y: 455, distance: 211.3
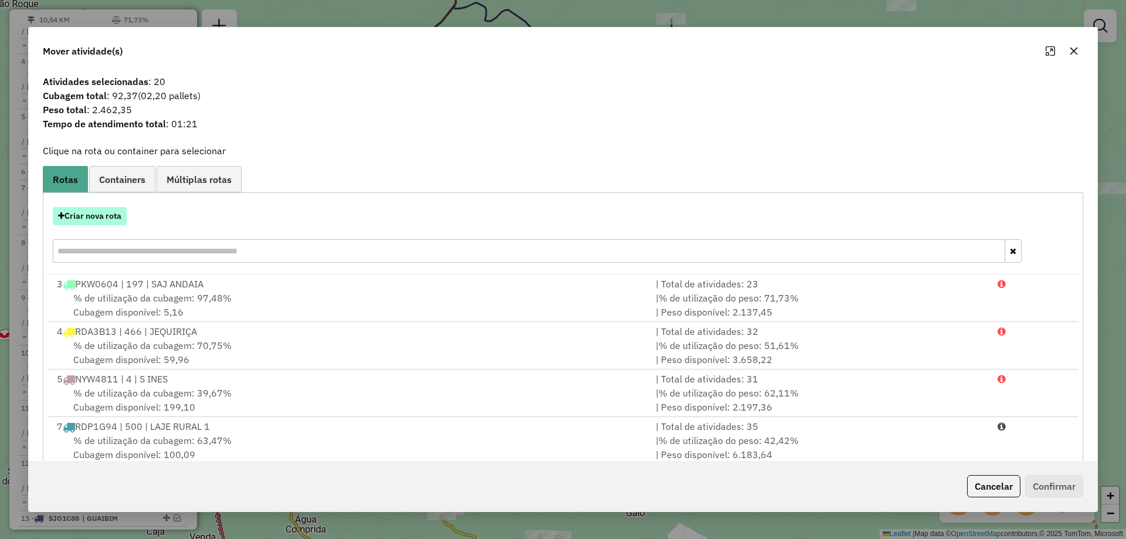
click at [88, 217] on button "Criar nova rota" at bounding box center [90, 216] width 74 height 18
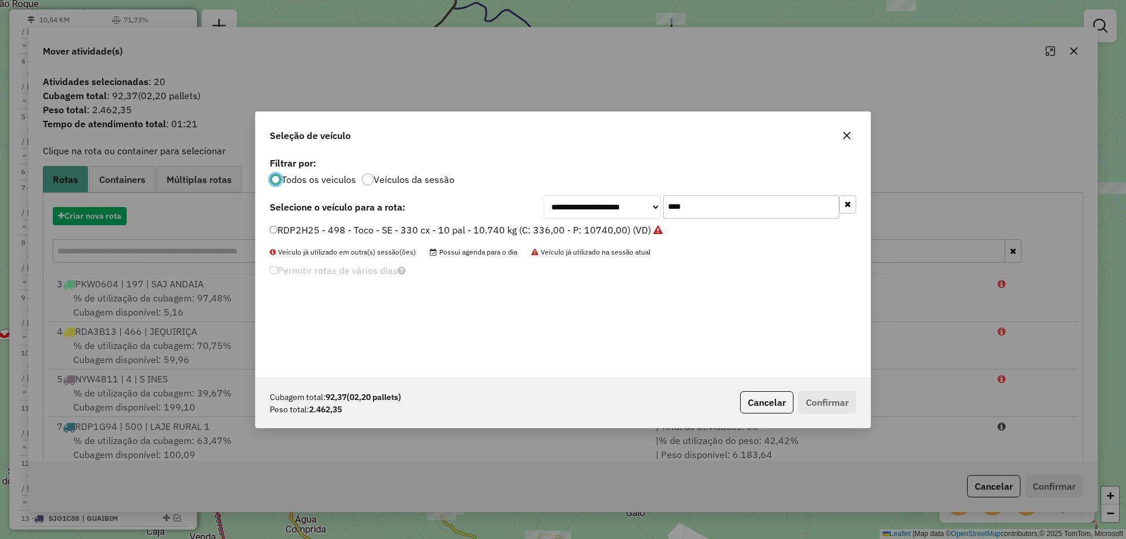
scroll to position [6, 4]
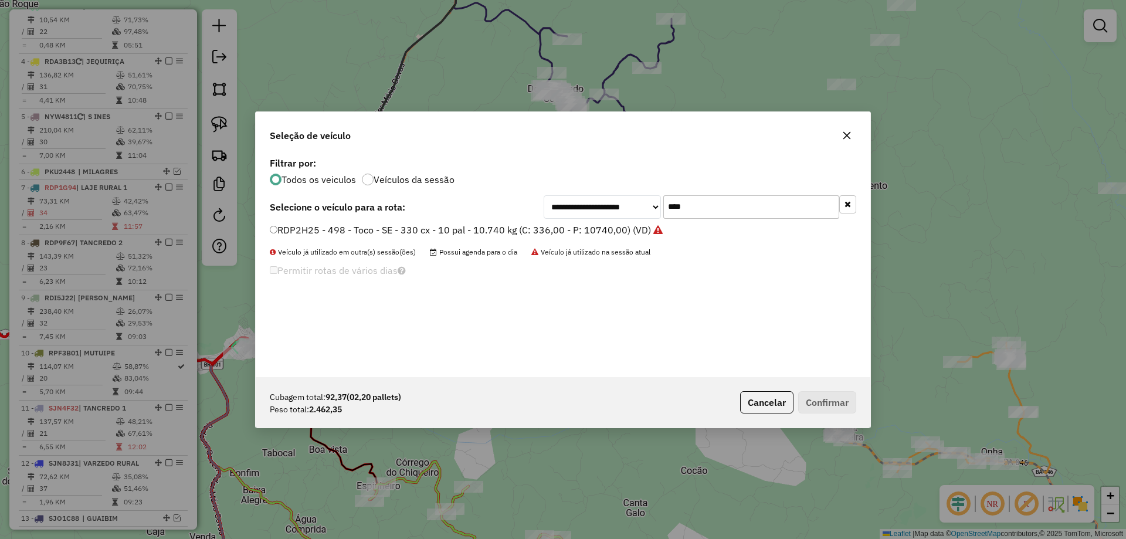
click at [844, 137] on icon "button" at bounding box center [846, 135] width 9 height 9
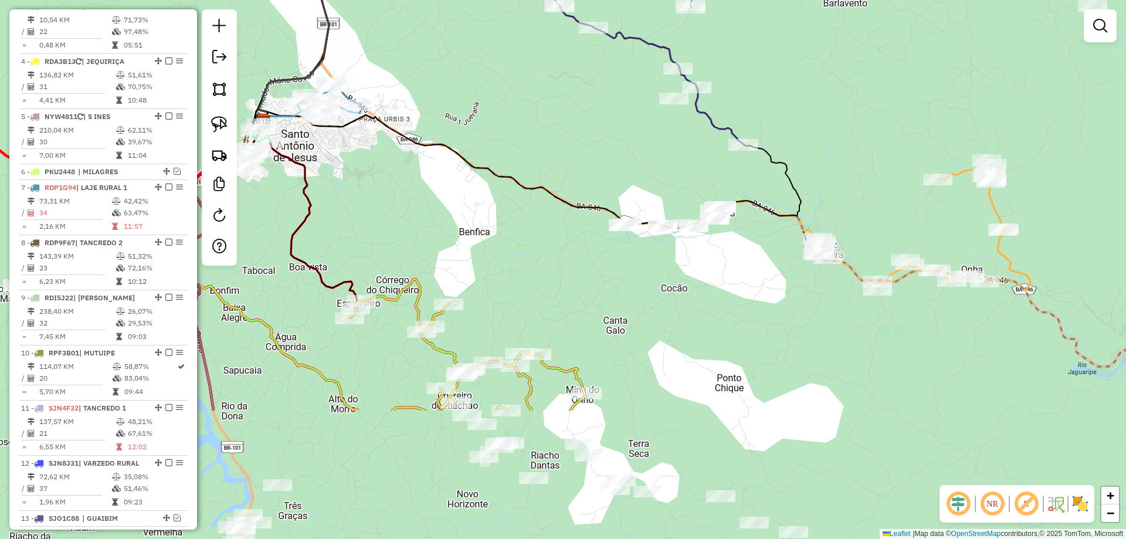
drag, startPoint x: 594, startPoint y: 290, endPoint x: 565, endPoint y: 65, distance: 227.1
click at [565, 65] on div "Janela de atendimento Grade de atendimento Capacidade Transportadoras Veículos …" at bounding box center [563, 269] width 1126 height 539
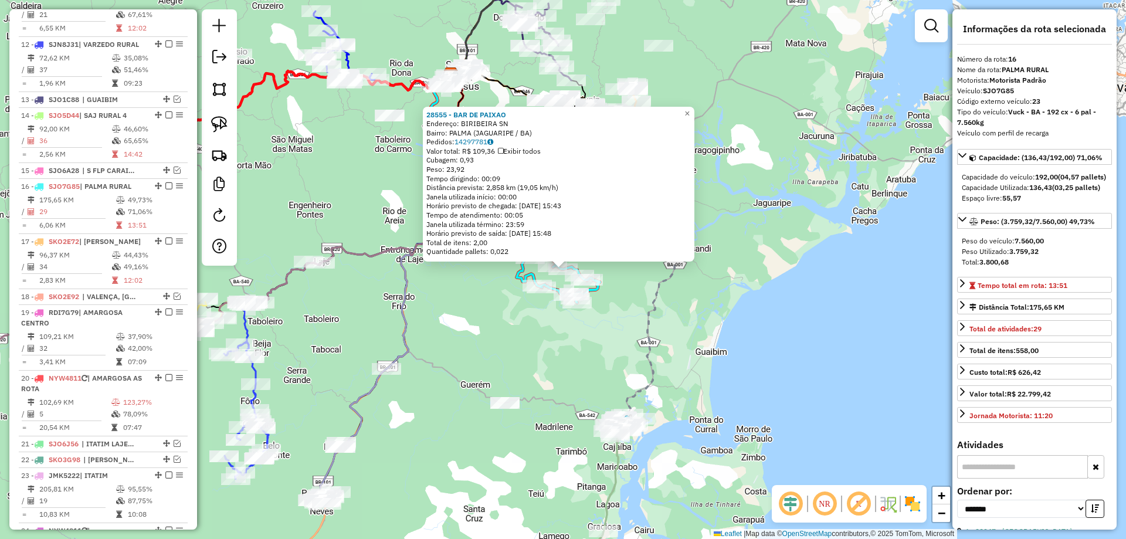
scroll to position [1134, 0]
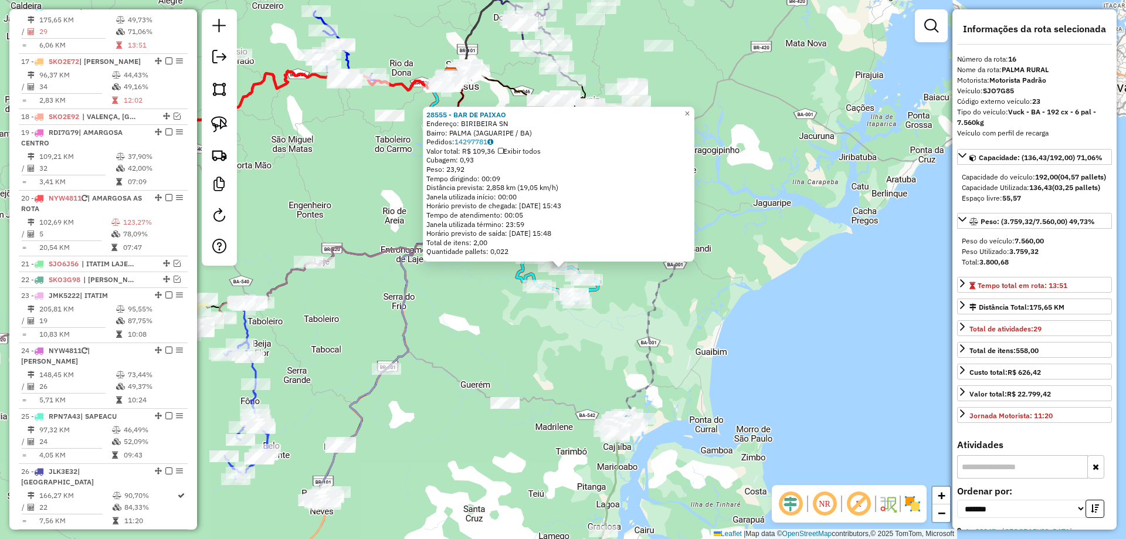
click at [620, 286] on div "28555 - BAR DE PAIXAO Endereço: BIRIBEIRA SN Bairro: PALMA (JAGUARIPE / BA) Ped…" at bounding box center [563, 269] width 1126 height 539
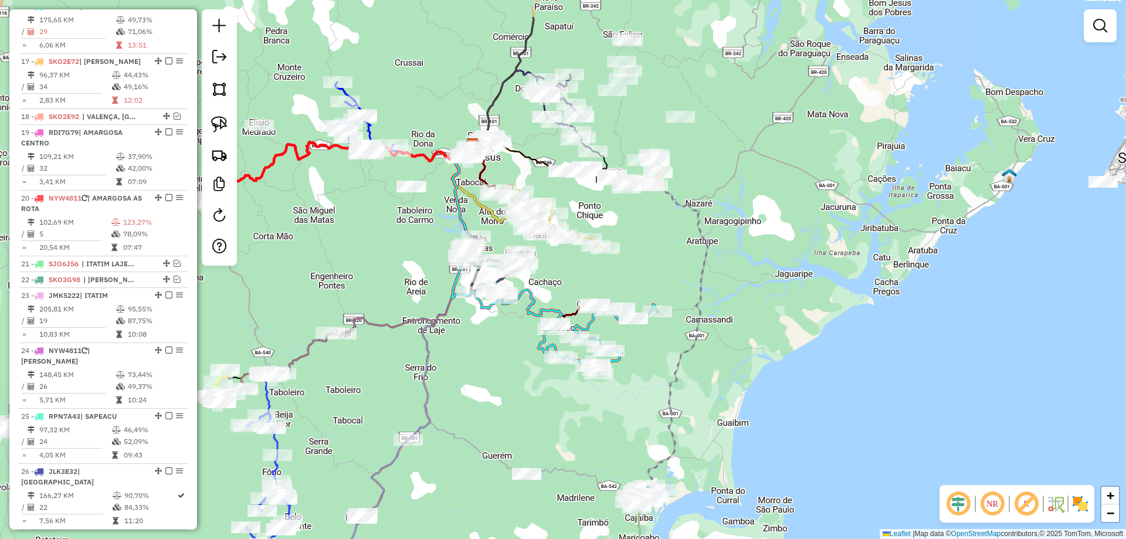
drag, startPoint x: 671, startPoint y: 274, endPoint x: 696, endPoint y: 356, distance: 85.9
click at [703, 380] on div "Janela de atendimento Grade de atendimento Capacidade Transportadoras Veículos …" at bounding box center [563, 269] width 1126 height 539
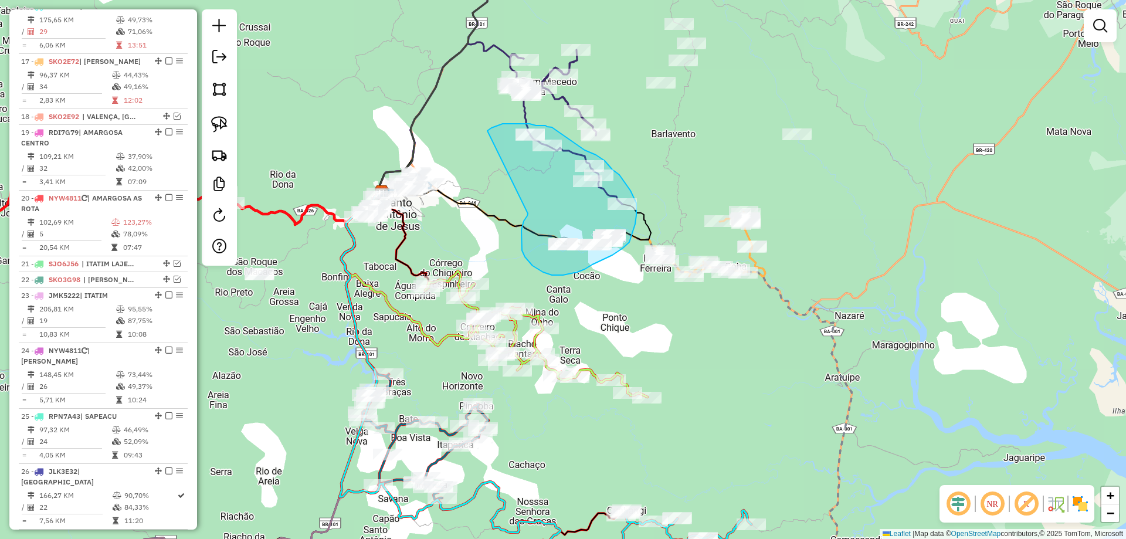
drag, startPoint x: 521, startPoint y: 243, endPoint x: 487, endPoint y: 131, distance: 117.6
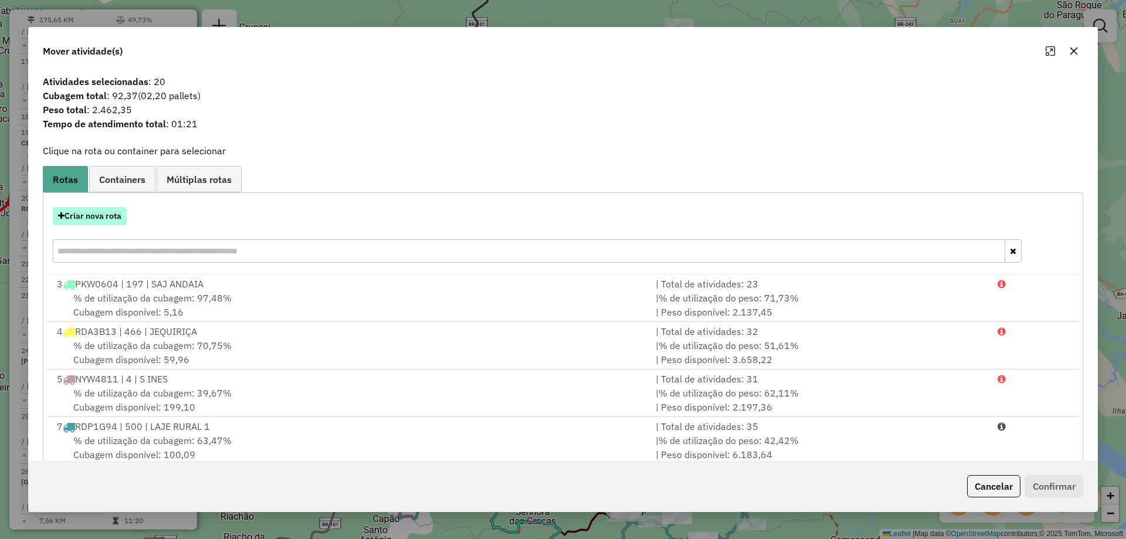
click at [101, 222] on button "Criar nova rota" at bounding box center [90, 216] width 74 height 18
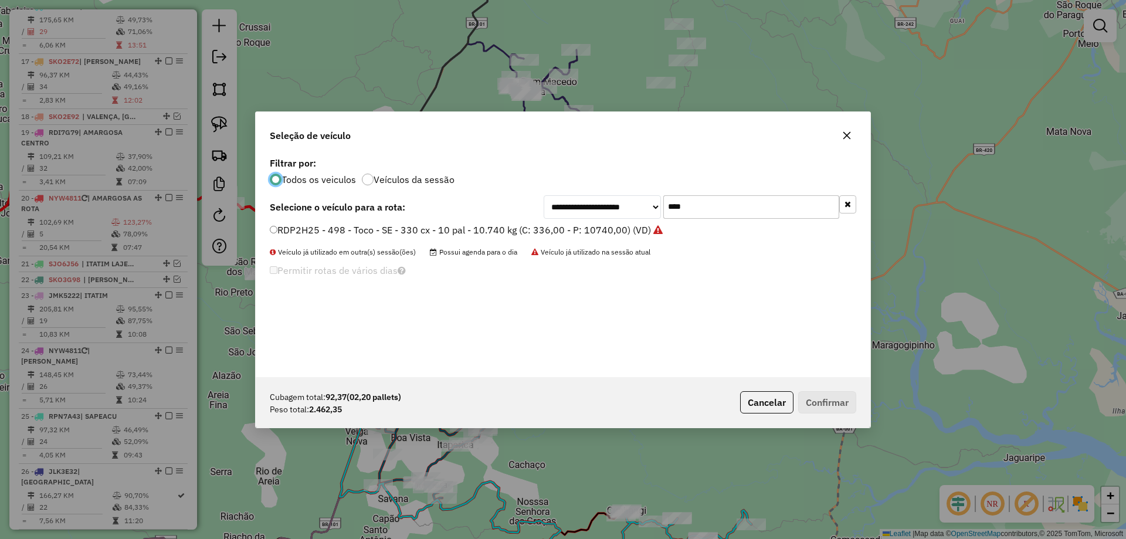
scroll to position [6, 4]
drag, startPoint x: 687, startPoint y: 203, endPoint x: 553, endPoint y: 219, distance: 135.2
click at [531, 226] on div "**********" at bounding box center [563, 265] width 614 height 223
type input "****"
click at [544, 227] on label "JNW3864 - 524 - F4000 - SE - 140 cx - 06 pal - 3.400Kg (C: 140,00 - P: 3400,00)…" at bounding box center [459, 230] width 378 height 14
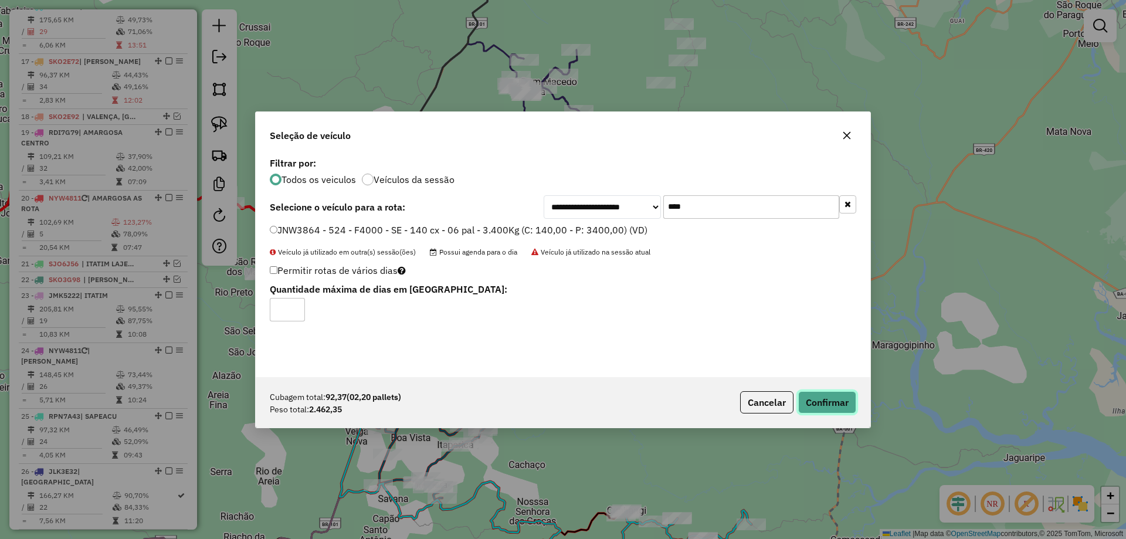
click at [823, 396] on button "Confirmar" at bounding box center [827, 402] width 58 height 22
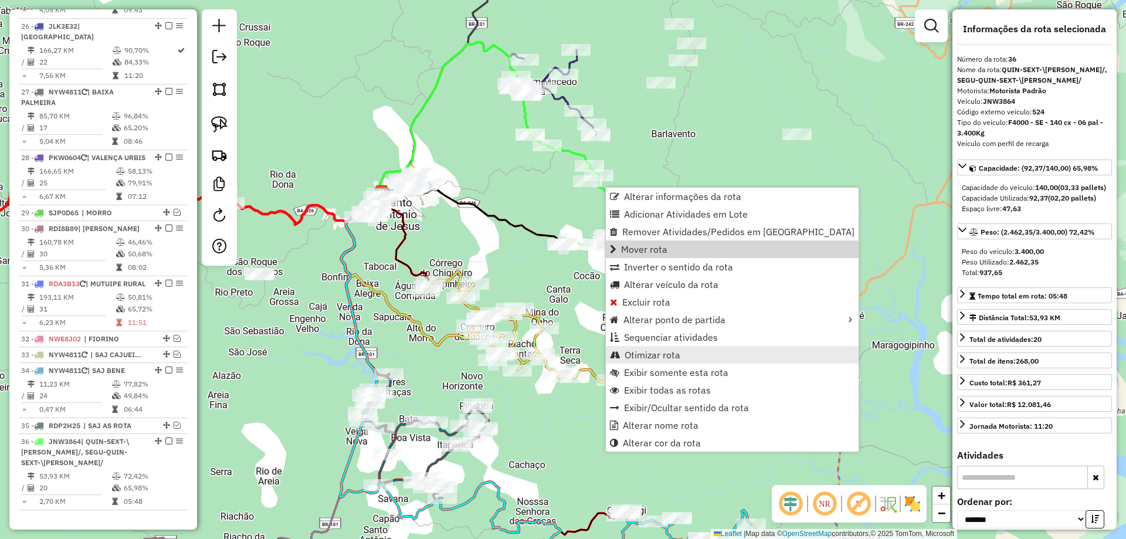
scroll to position [1812, 0]
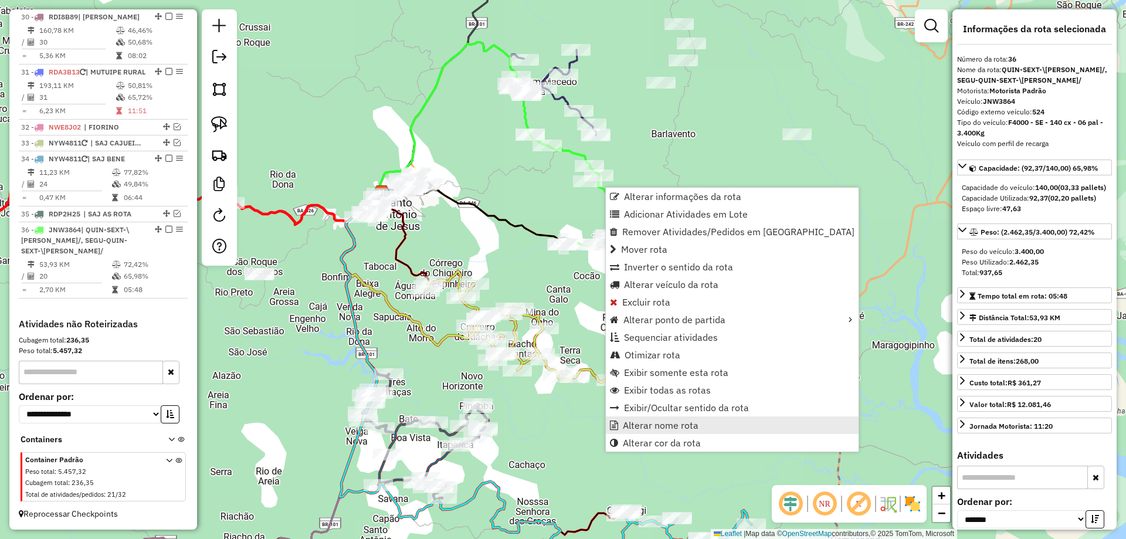
click at [684, 429] on span "Alterar nome rota" at bounding box center [661, 424] width 76 height 9
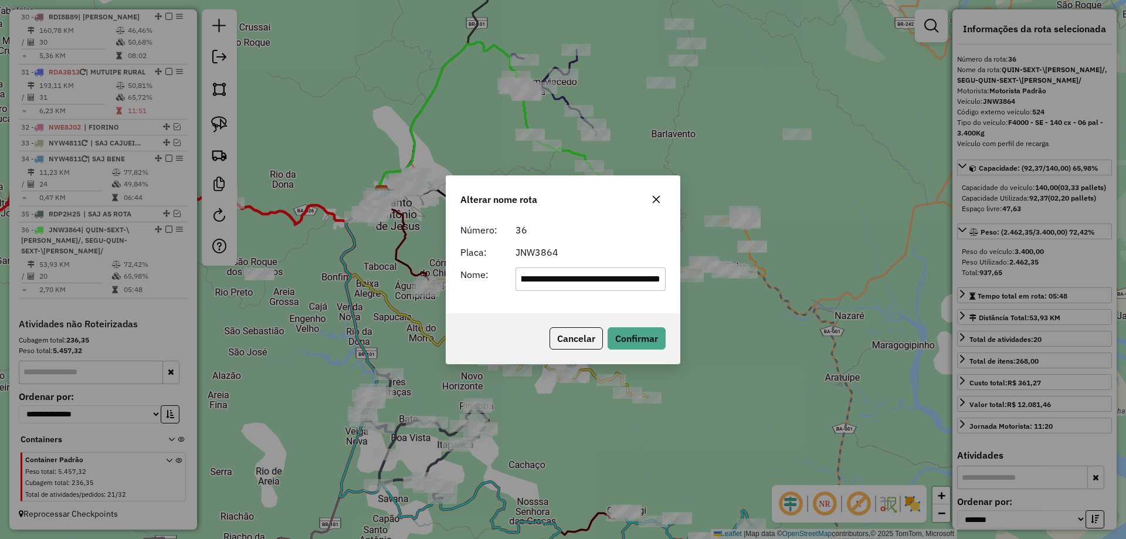
scroll to position [0, 0]
type input "**********"
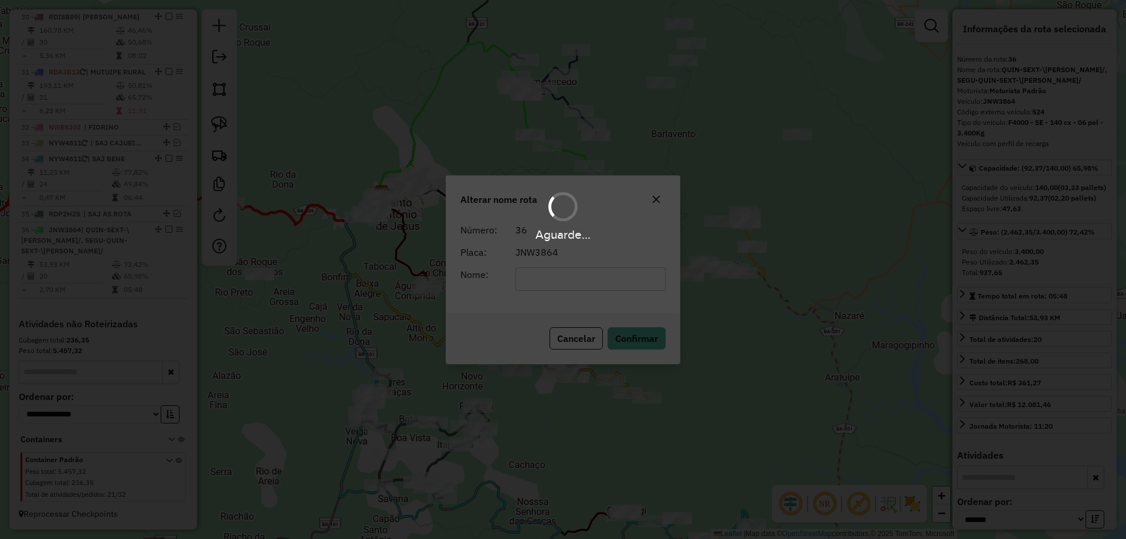
scroll to position [1790, 0]
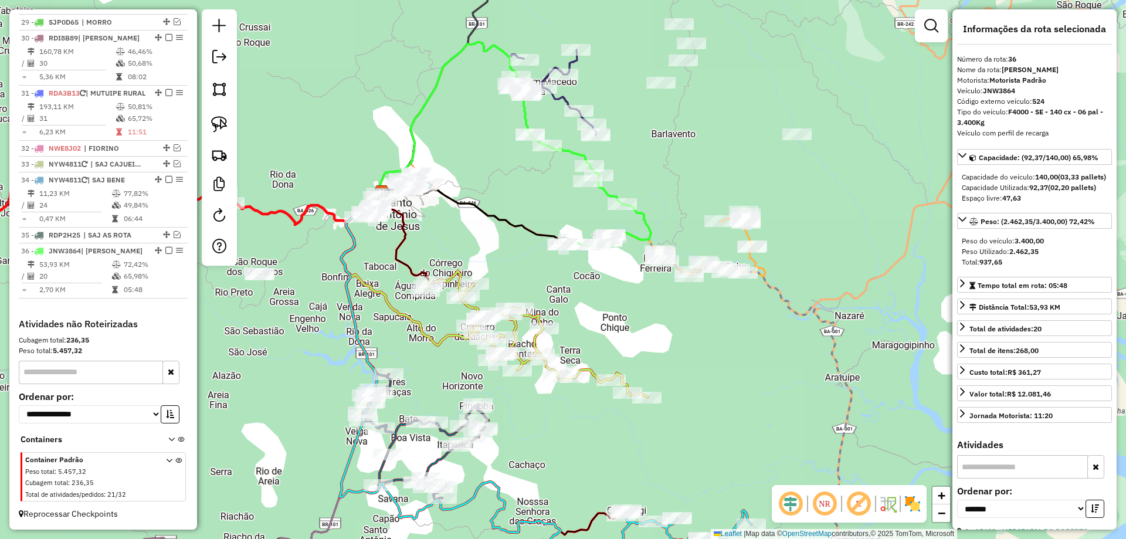
click at [565, 100] on icon at bounding box center [553, 93] width 86 height 86
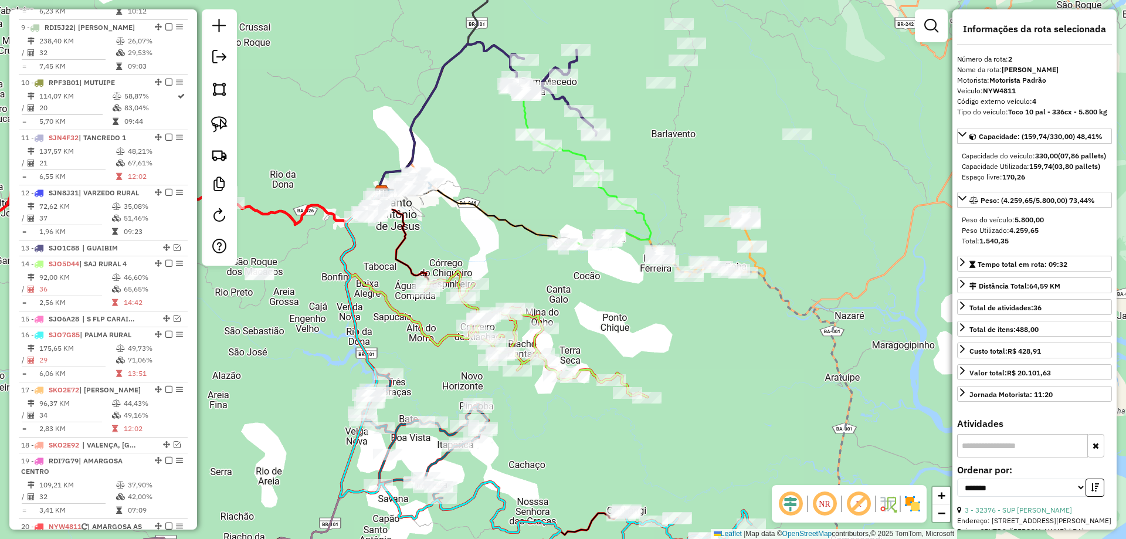
scroll to position [480, 0]
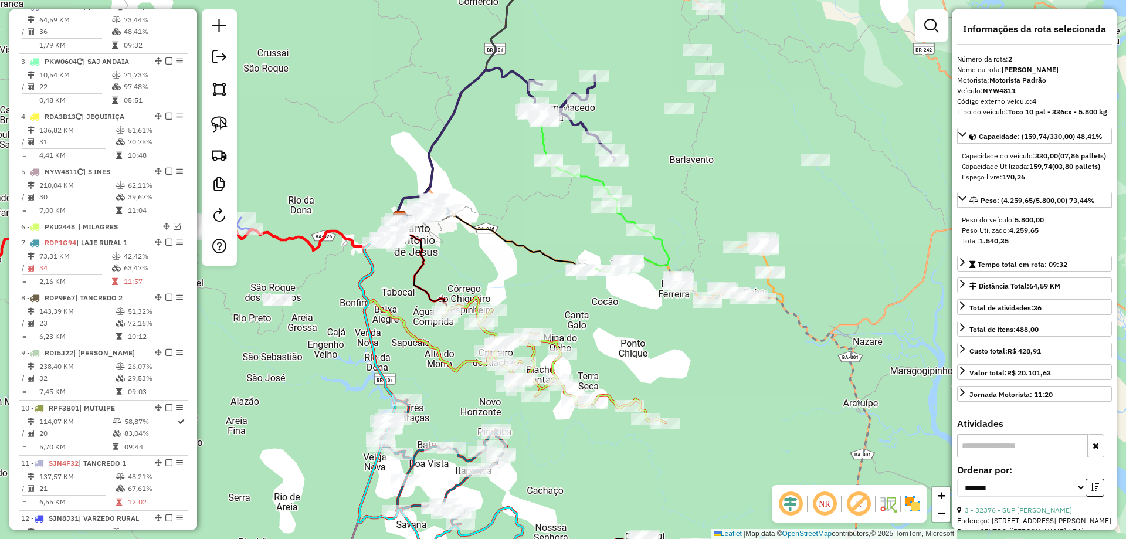
drag, startPoint x: 479, startPoint y: 107, endPoint x: 538, endPoint y: 193, distance: 104.1
click at [521, 192] on div "Janela de atendimento Grade de atendimento Capacidade Transportadoras Veículos …" at bounding box center [563, 269] width 1126 height 539
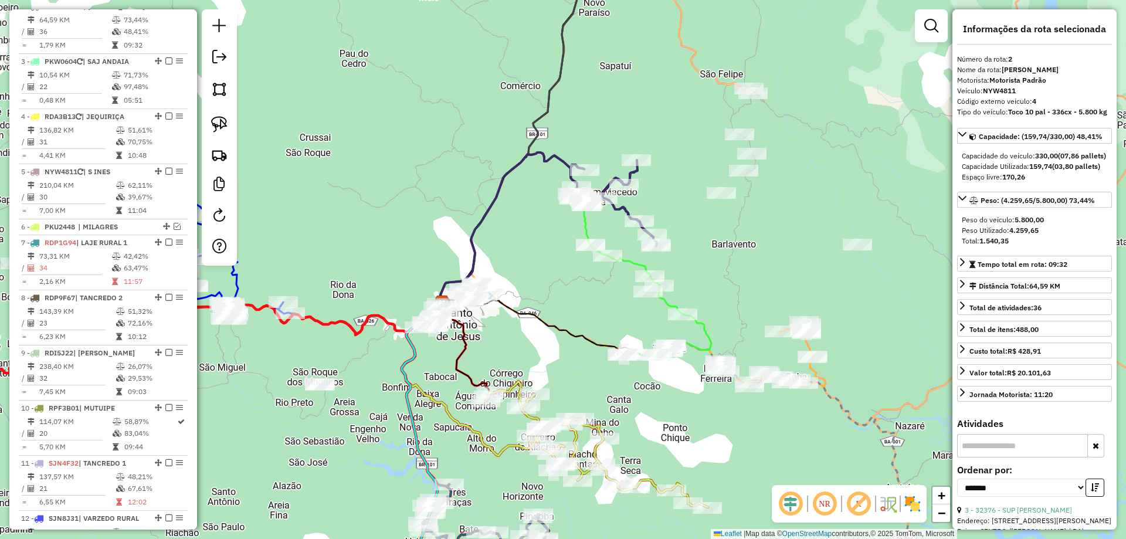
click at [583, 221] on icon at bounding box center [515, 227] width 150 height 150
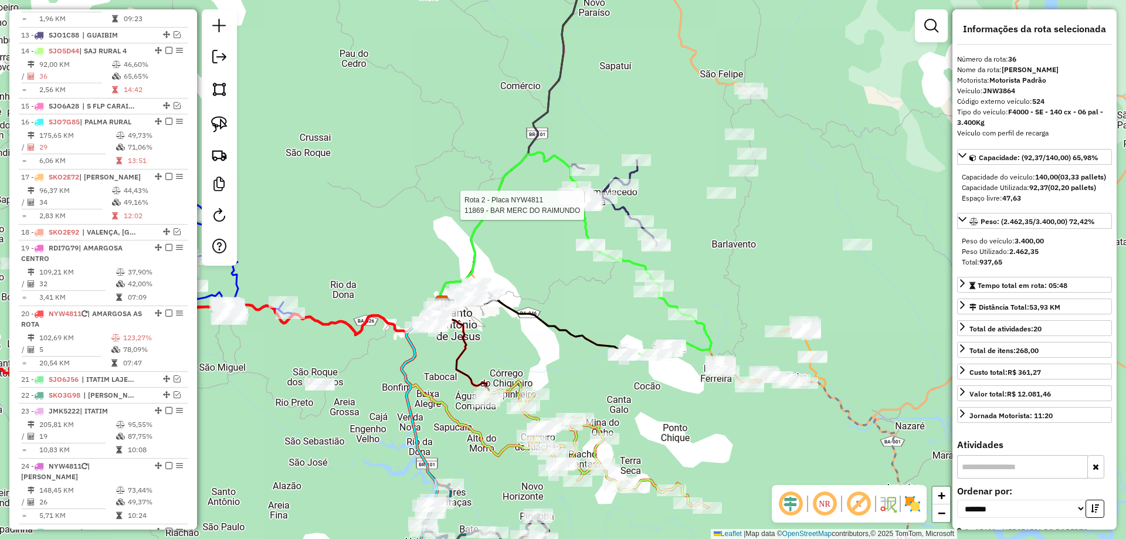
scroll to position [1790, 0]
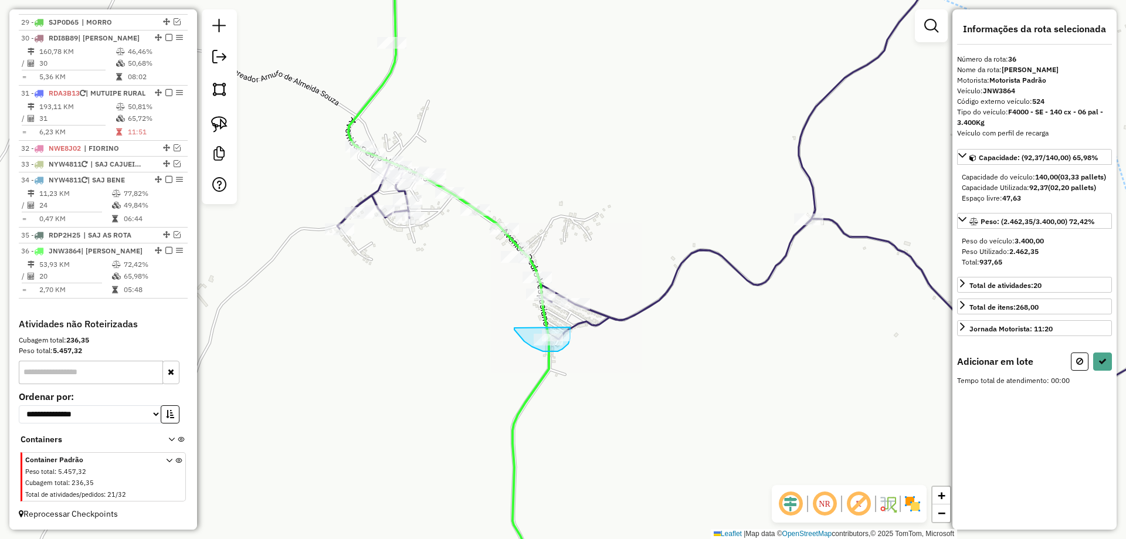
drag, startPoint x: 514, startPoint y: 328, endPoint x: 570, endPoint y: 327, distance: 55.7
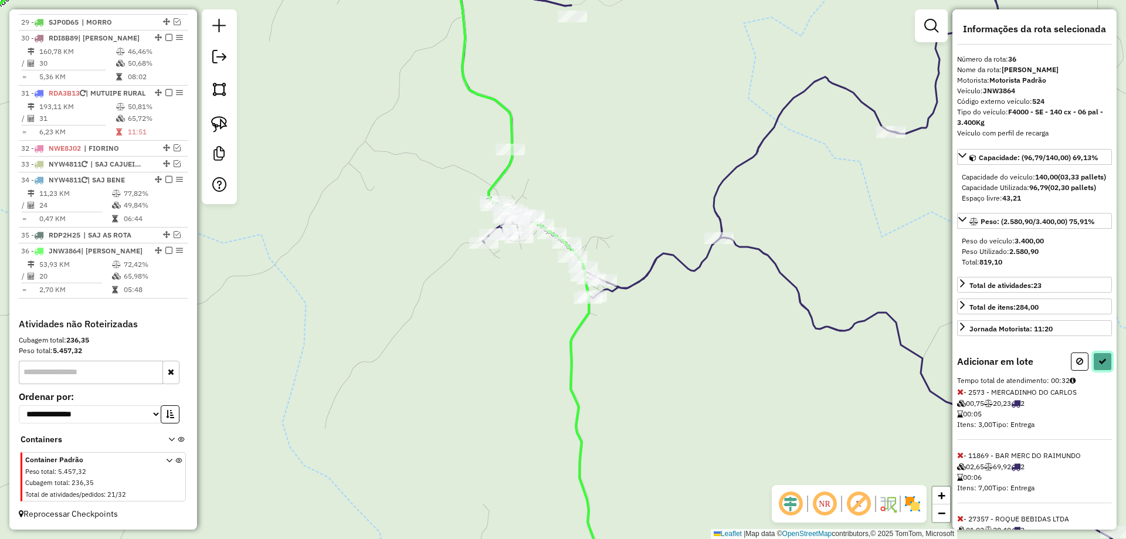
click at [1099, 365] on icon at bounding box center [1102, 361] width 8 height 8
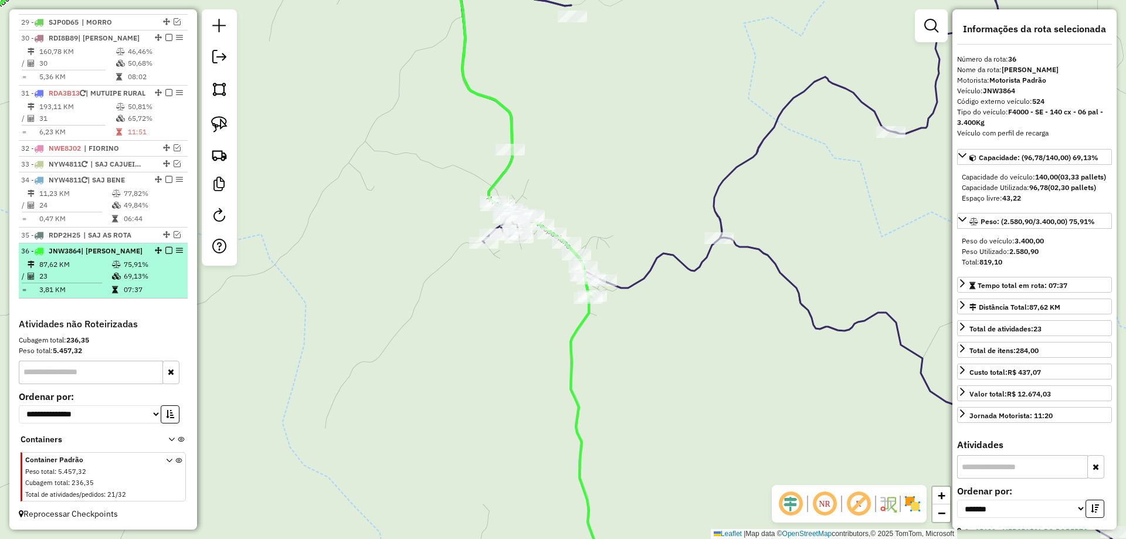
click at [165, 253] on em at bounding box center [168, 250] width 7 height 7
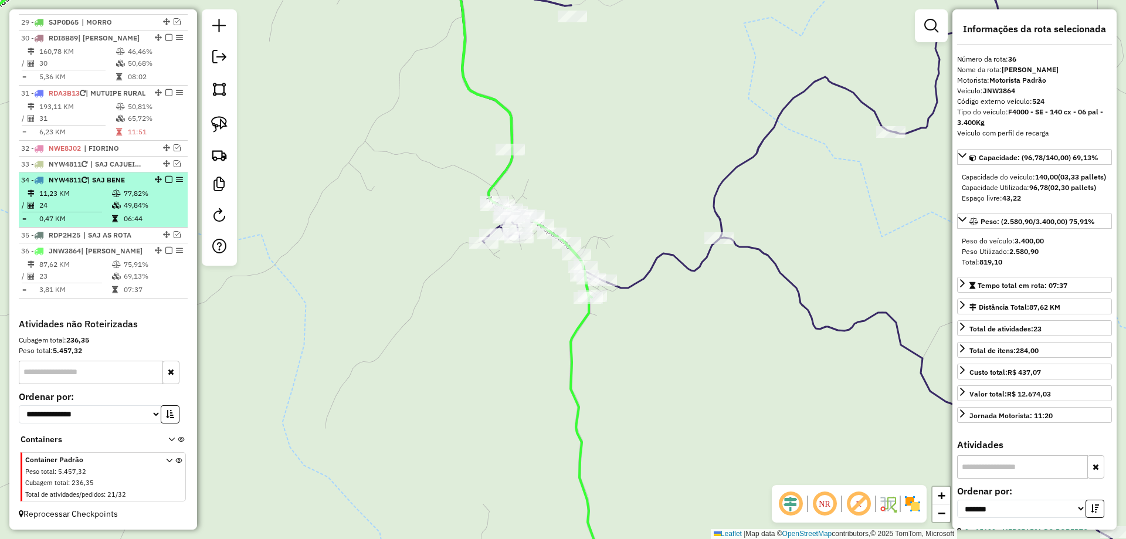
scroll to position [1751, 0]
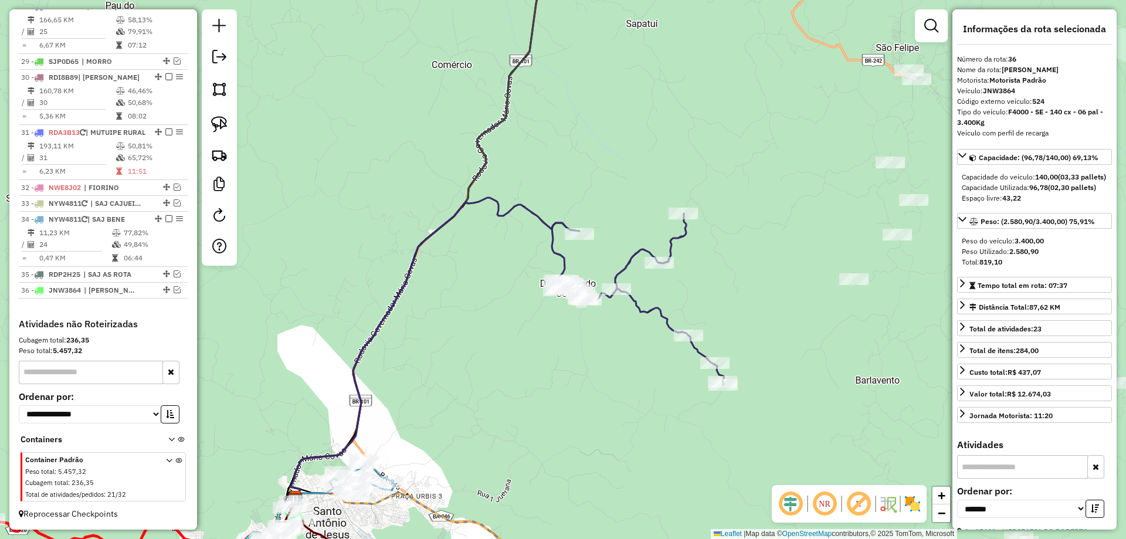
click at [648, 313] on icon at bounding box center [638, 298] width 172 height 171
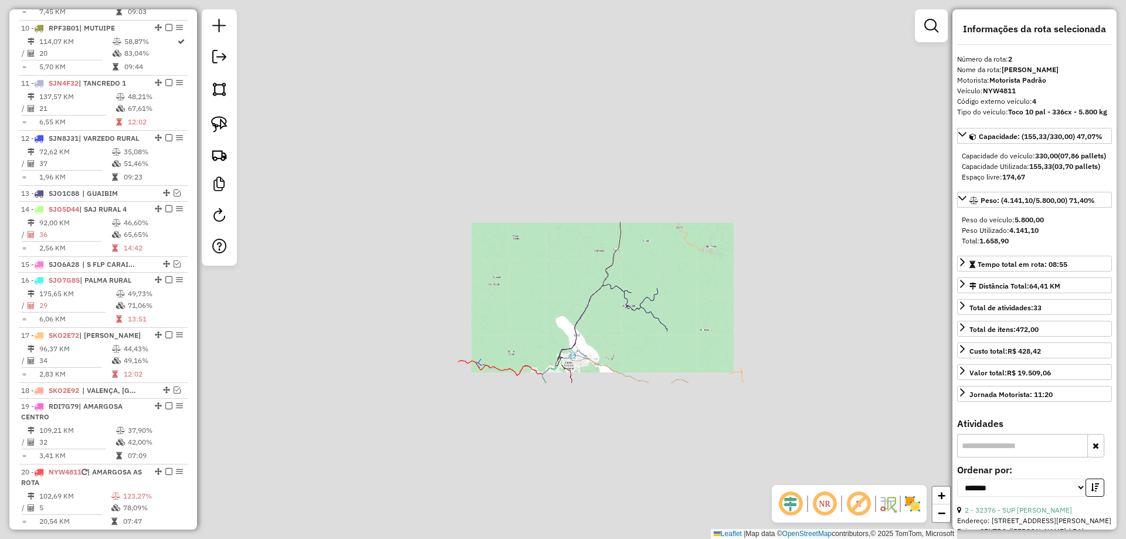
scroll to position [480, 0]
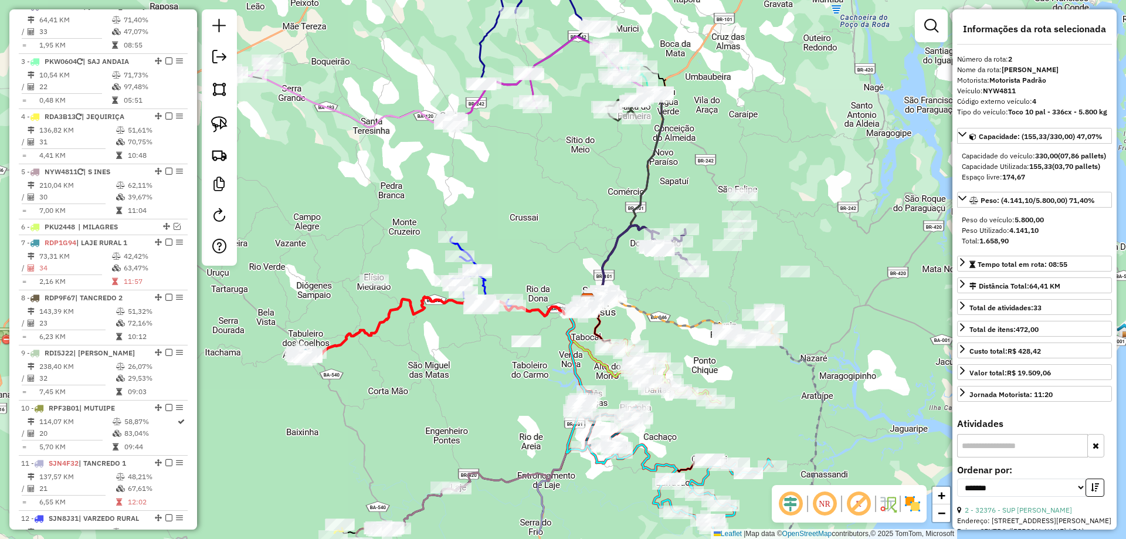
drag, startPoint x: 542, startPoint y: 280, endPoint x: 568, endPoint y: 223, distance: 62.4
click at [568, 223] on div "Janela de atendimento Grade de atendimento Capacidade Transportadoras Veículos …" at bounding box center [563, 269] width 1126 height 539
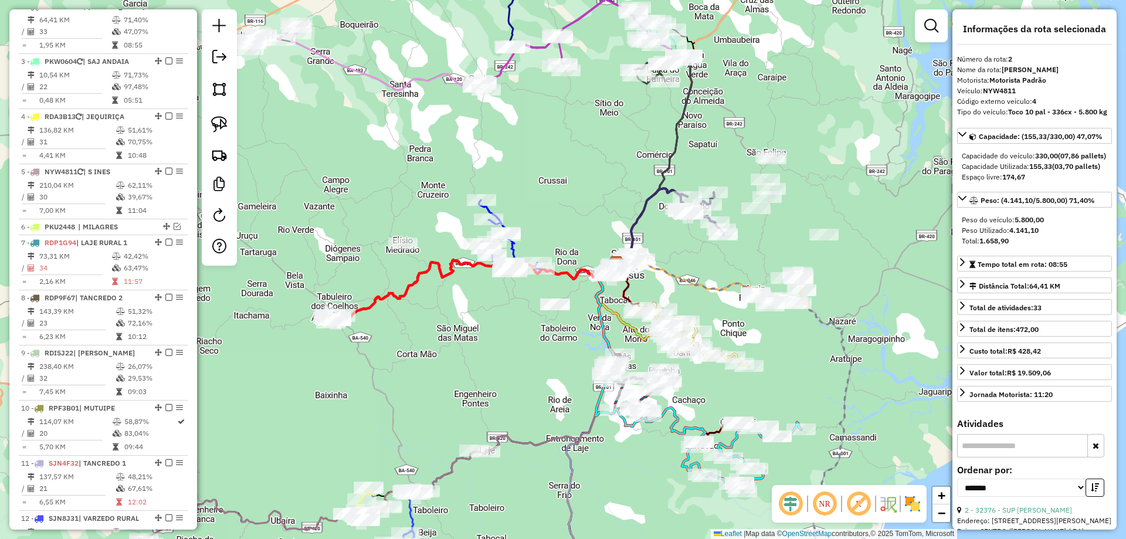
drag, startPoint x: 542, startPoint y: 246, endPoint x: 570, endPoint y: 210, distance: 45.0
click at [570, 210] on div "Janela de atendimento Grade de atendimento Capacidade Transportadoras Veículos …" at bounding box center [563, 269] width 1126 height 539
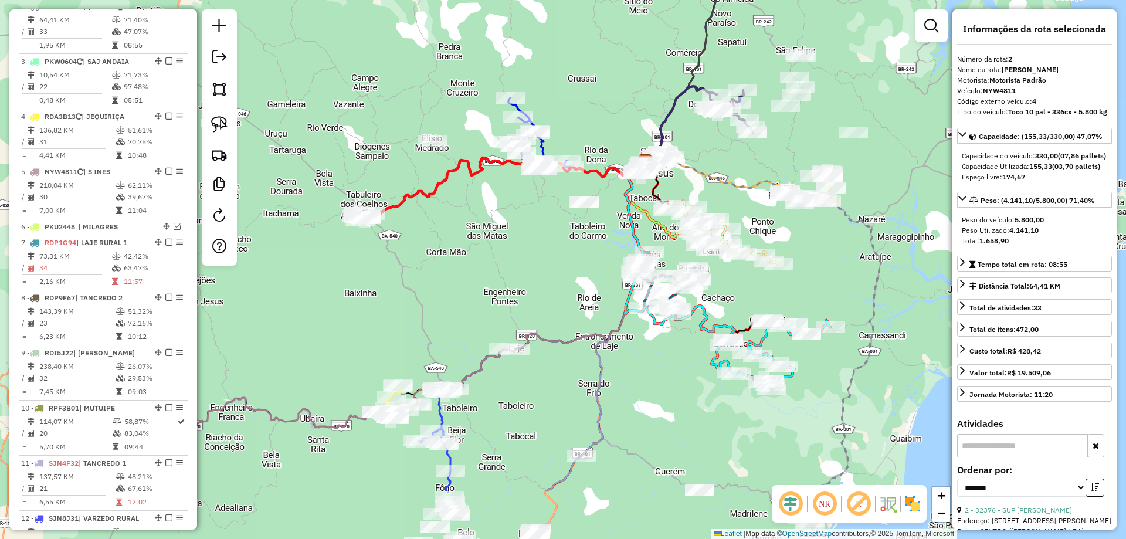
drag, startPoint x: 540, startPoint y: 376, endPoint x: 575, endPoint y: 277, distance: 104.9
click at [575, 277] on div "Janela de atendimento Grade de atendimento Capacidade Transportadoras Veículos …" at bounding box center [563, 269] width 1126 height 539
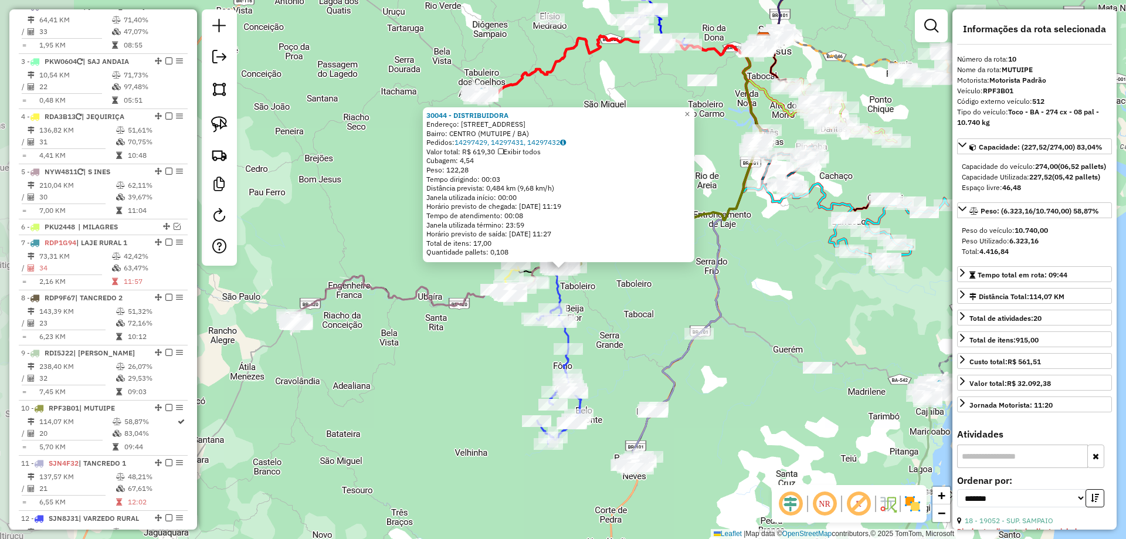
scroll to position [882, 0]
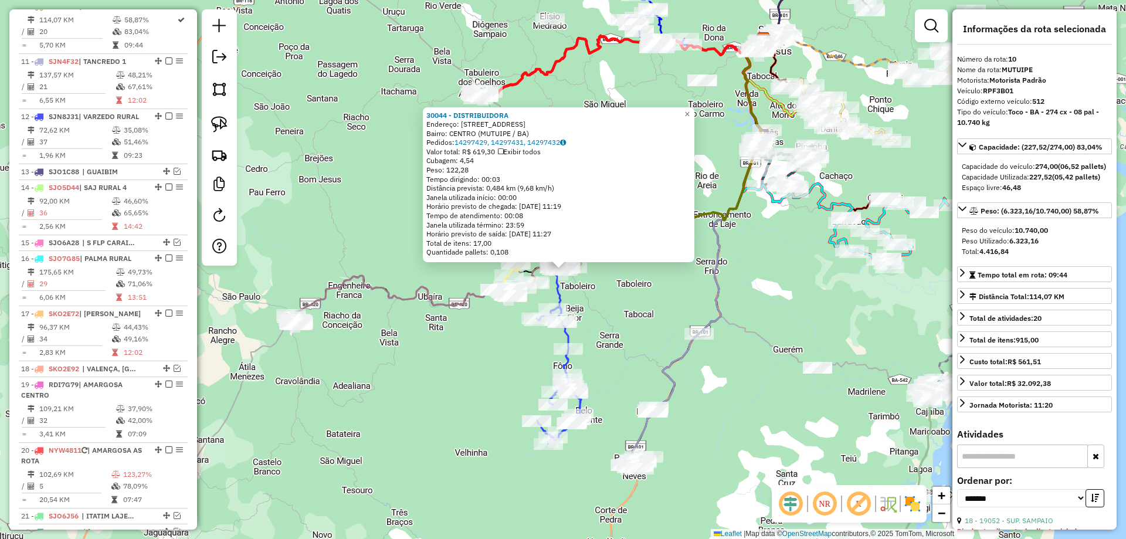
click at [470, 328] on div "30044 - DISTRIBUIDORA Endereço: RUA PROJETADA 150 Bairro: CENTRO (MUTUIPE / BA)…" at bounding box center [563, 269] width 1126 height 539
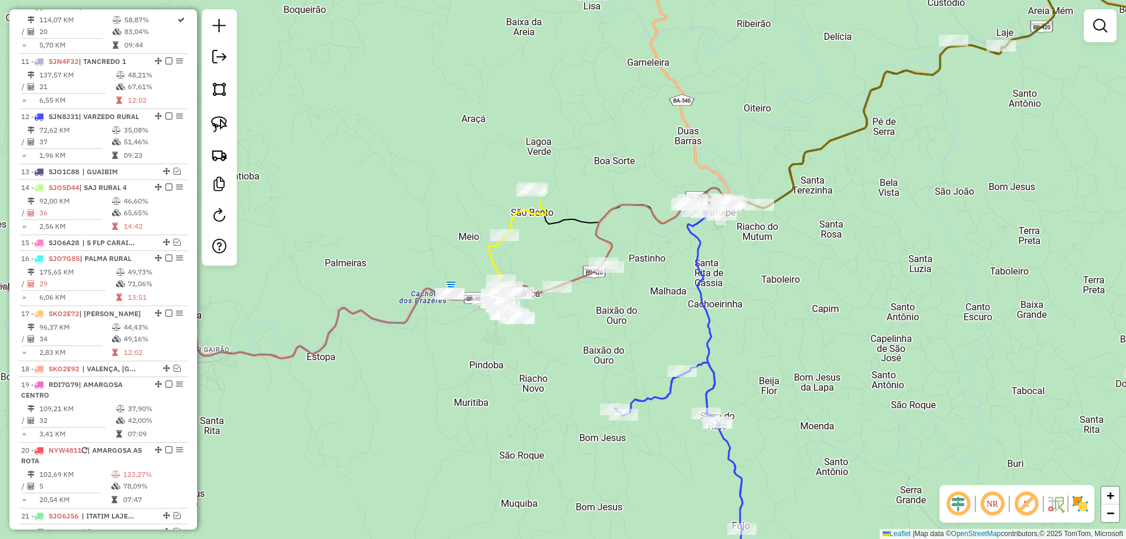
click at [483, 262] on div "Janela de atendimento Grade de atendimento Capacidade Transportadoras Veículos …" at bounding box center [563, 269] width 1126 height 539
click at [490, 256] on icon at bounding box center [516, 259] width 59 height 117
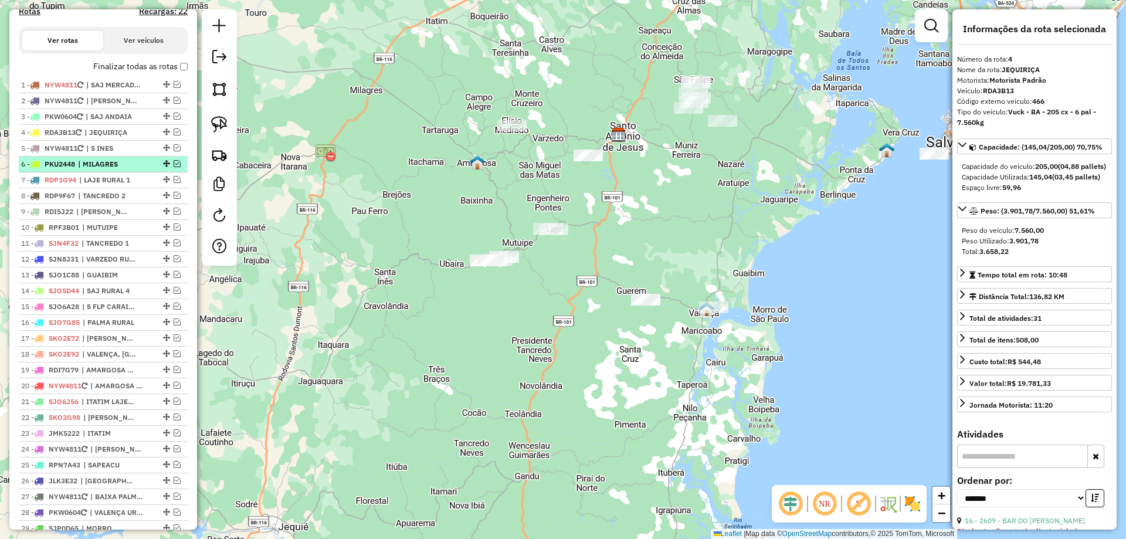
scroll to position [239, 0]
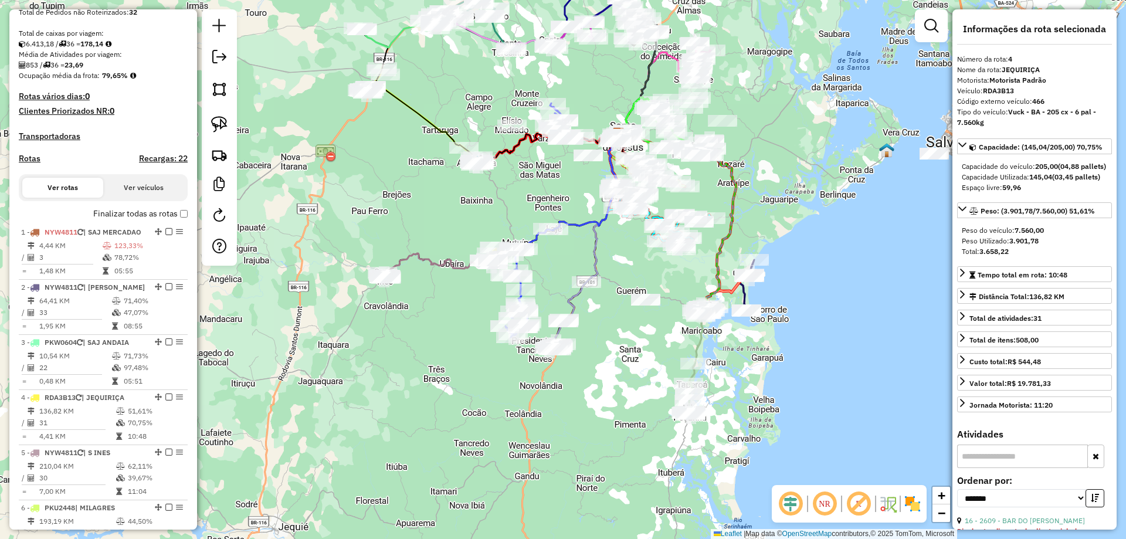
click at [38, 164] on h4 "Rotas" at bounding box center [30, 159] width 22 height 10
select select "*"
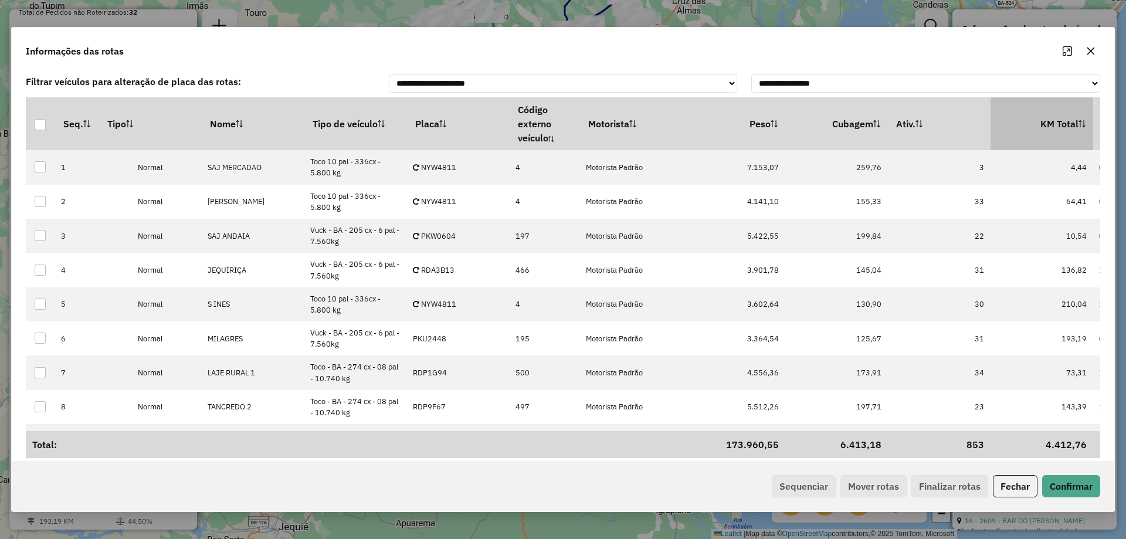
click at [1065, 114] on th "KM Total" at bounding box center [1041, 123] width 103 height 53
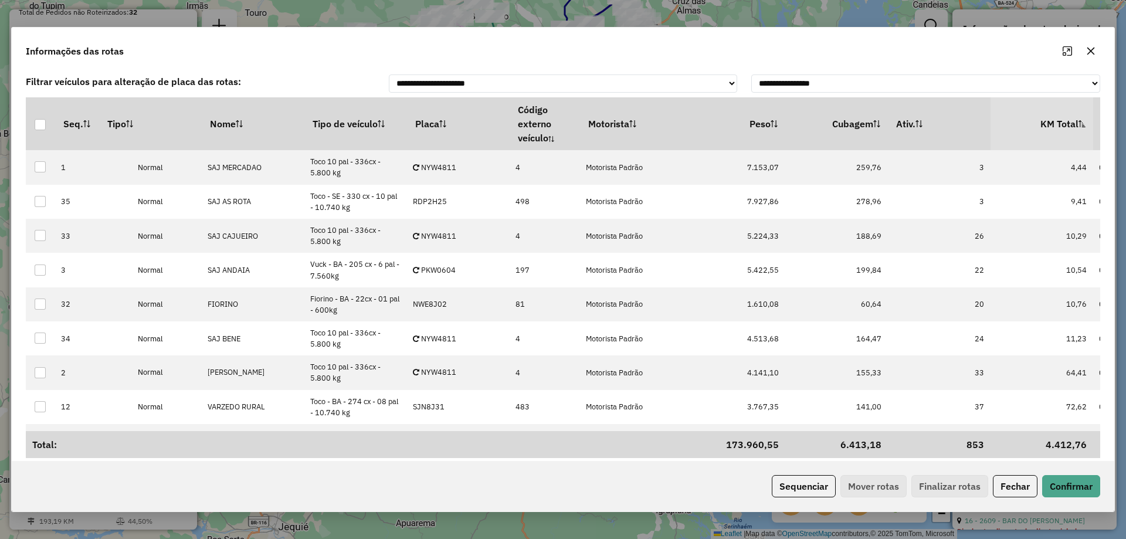
click at [1064, 124] on th "KM Total" at bounding box center [1041, 123] width 103 height 53
click at [799, 478] on button "Sequenciar" at bounding box center [804, 486] width 64 height 22
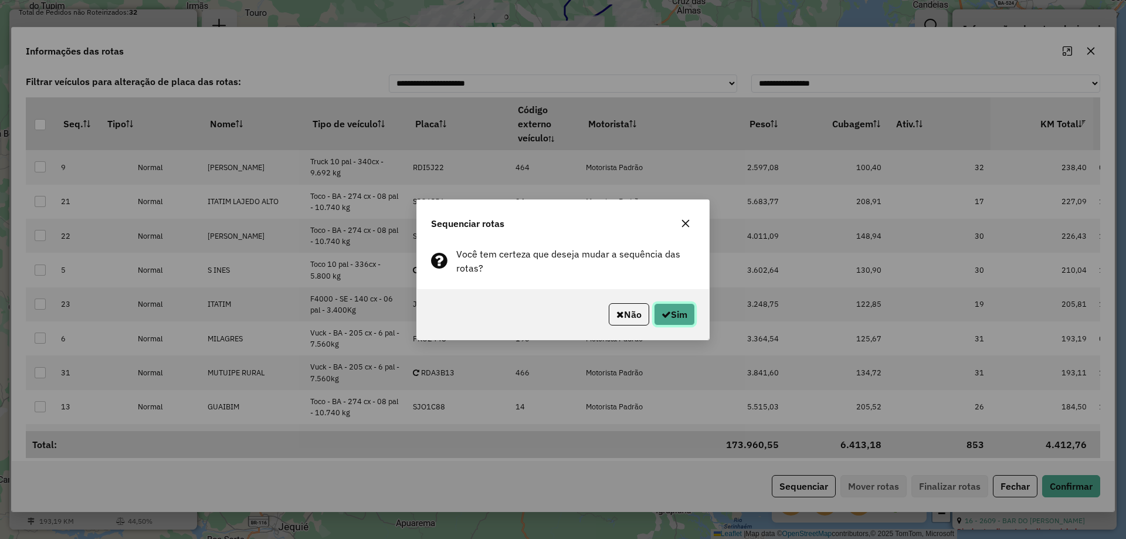
click at [660, 308] on button "Sim" at bounding box center [674, 314] width 41 height 22
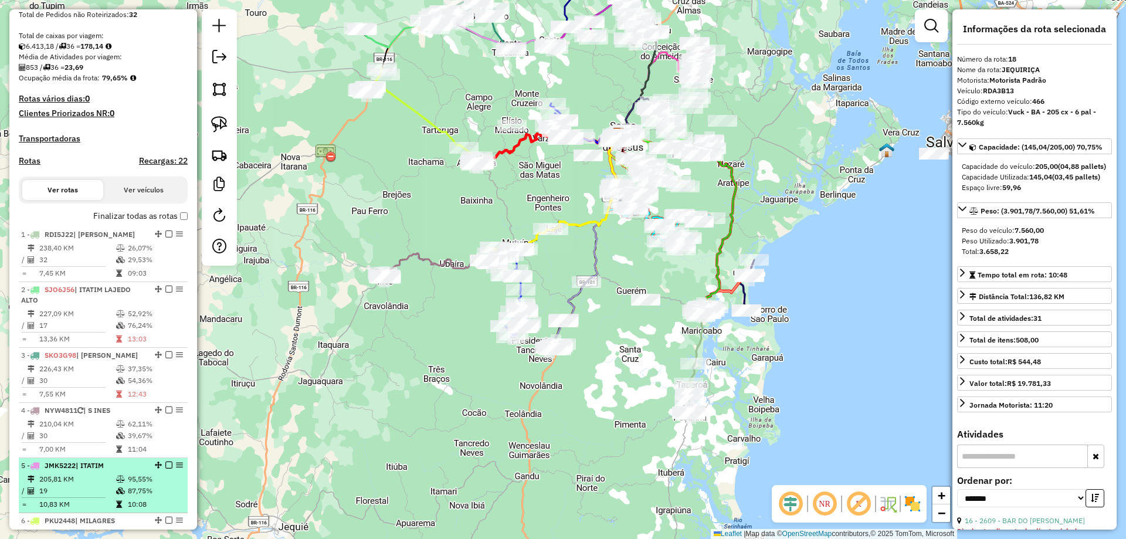
scroll to position [54, 0]
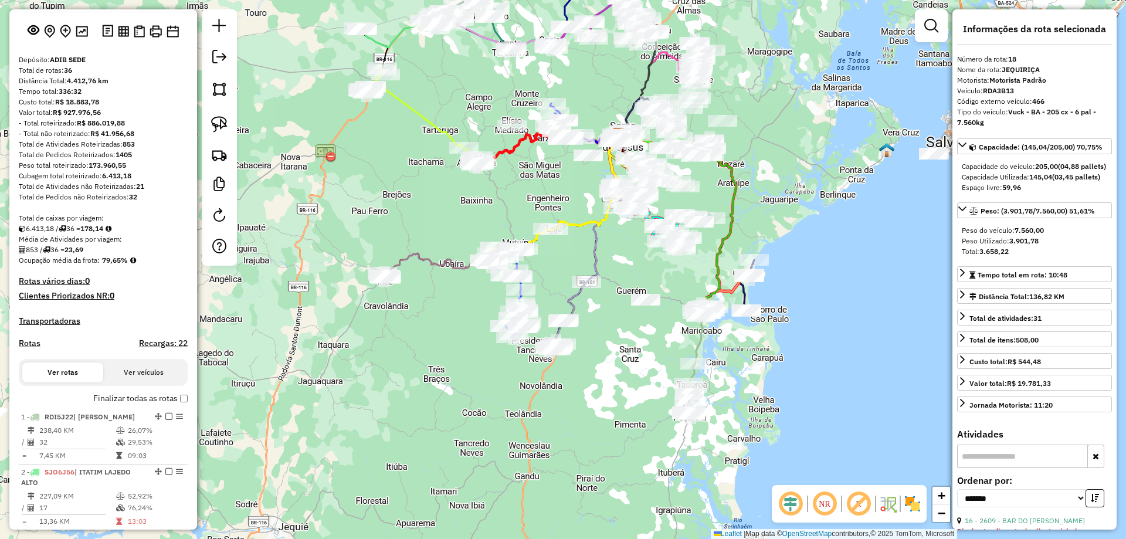
click at [27, 353] on label "Rotas" at bounding box center [30, 345] width 22 height 15
click at [28, 348] on h4 "Rotas" at bounding box center [30, 343] width 22 height 10
select select "*"
click at [225, 164] on link at bounding box center [219, 155] width 26 height 26
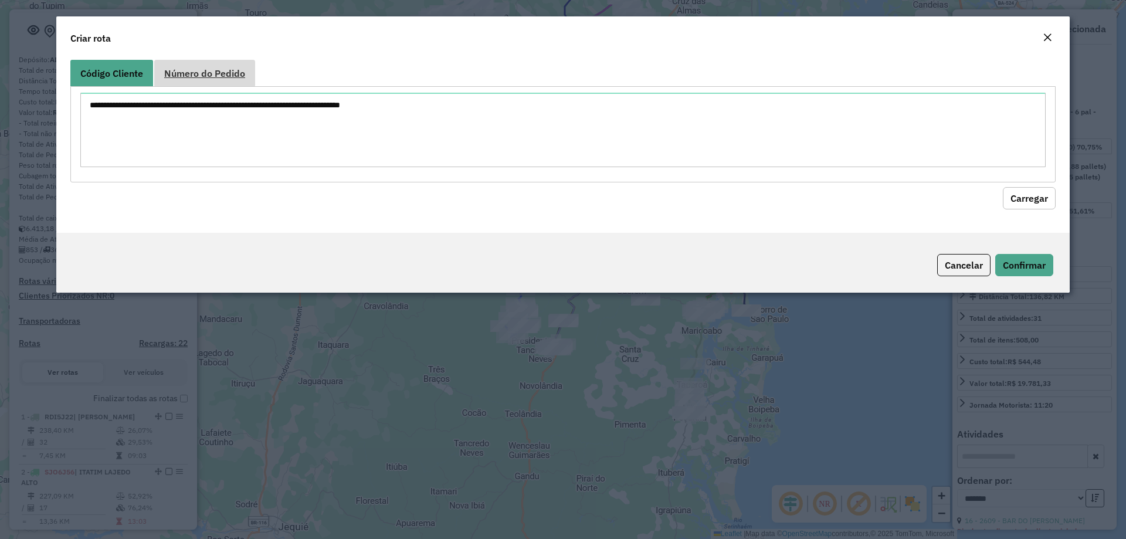
click at [216, 81] on link "Número do Pedido" at bounding box center [204, 73] width 101 height 26
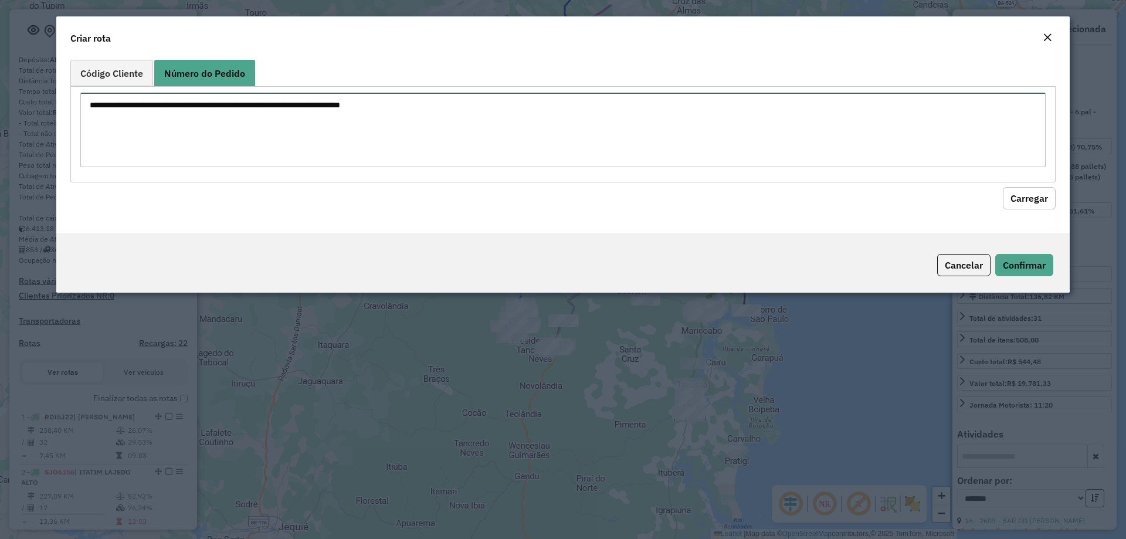
click at [215, 127] on textarea at bounding box center [562, 130] width 965 height 74
paste textarea "******"
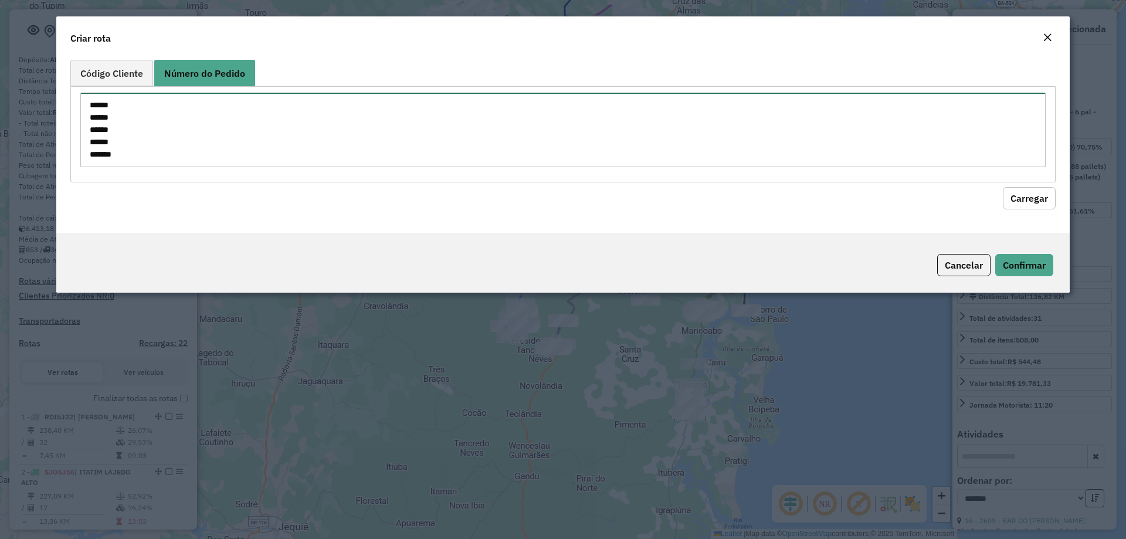
scroll to position [5, 0]
paste textarea "******"
type textarea "****** ****** ****** ****** ****** ****** ******"
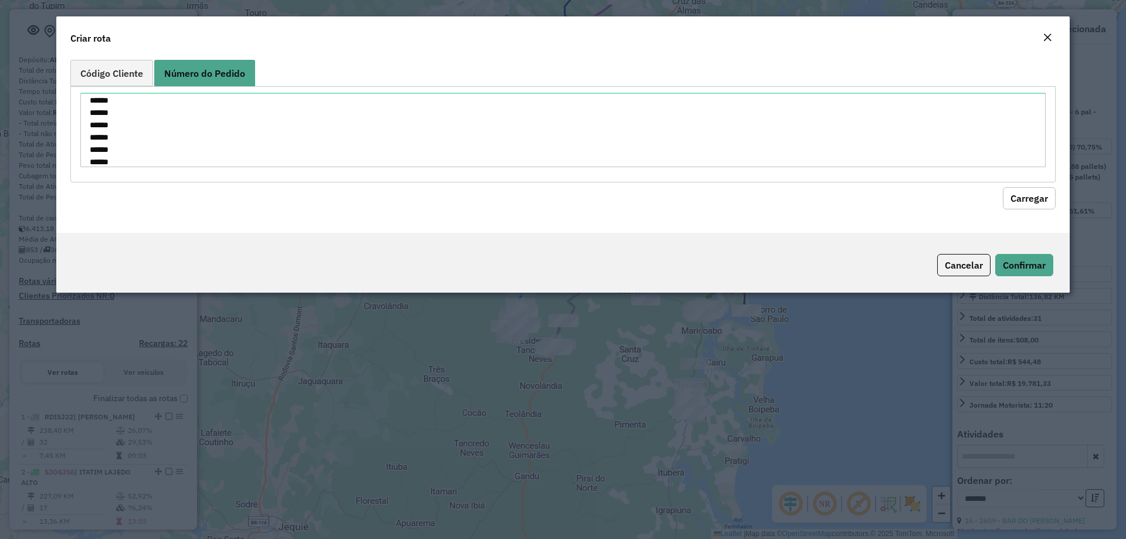
click at [1013, 201] on button "Carregar" at bounding box center [1029, 198] width 53 height 22
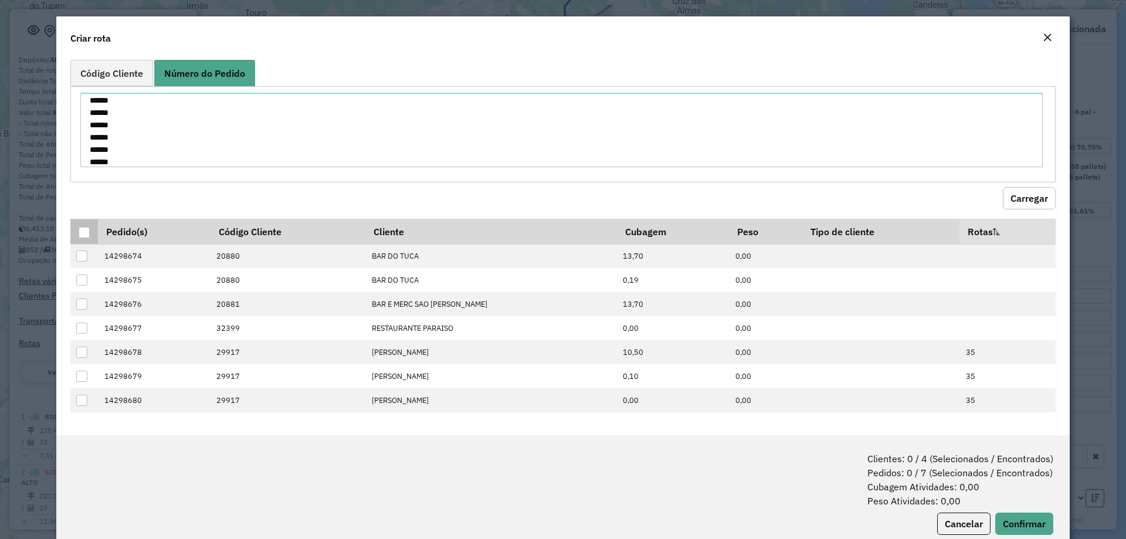
click at [84, 230] on div at bounding box center [84, 232] width 11 height 11
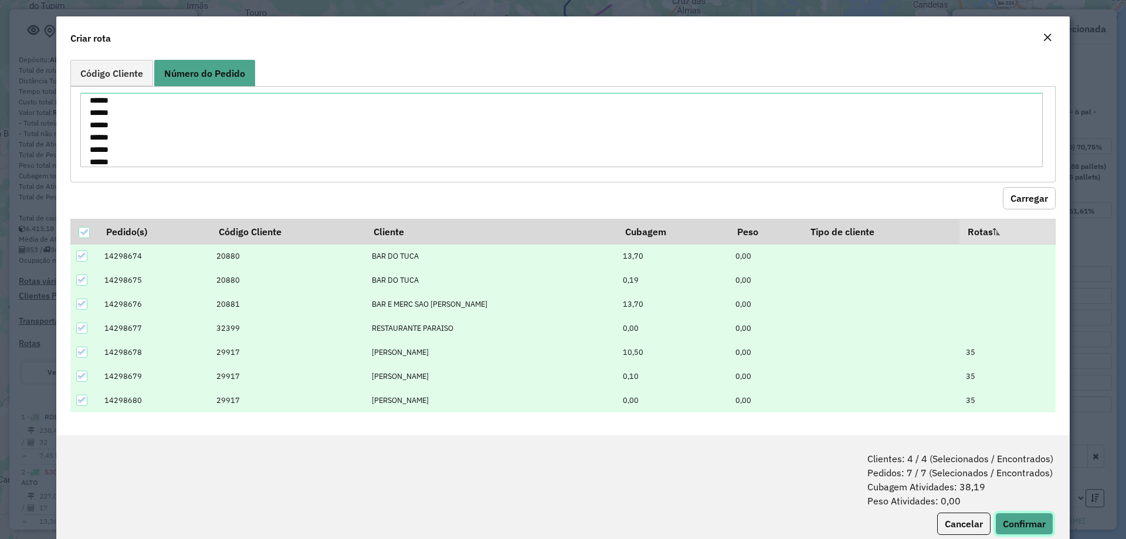
click at [1027, 526] on button "Confirmar" at bounding box center [1024, 523] width 58 height 22
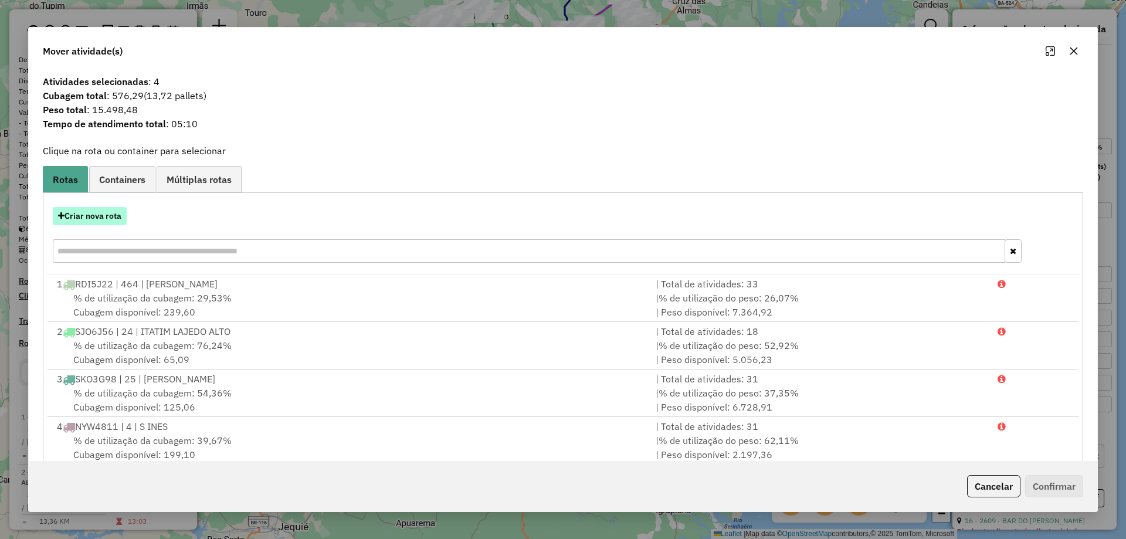
click at [92, 214] on button "Criar nova rota" at bounding box center [90, 216] width 74 height 18
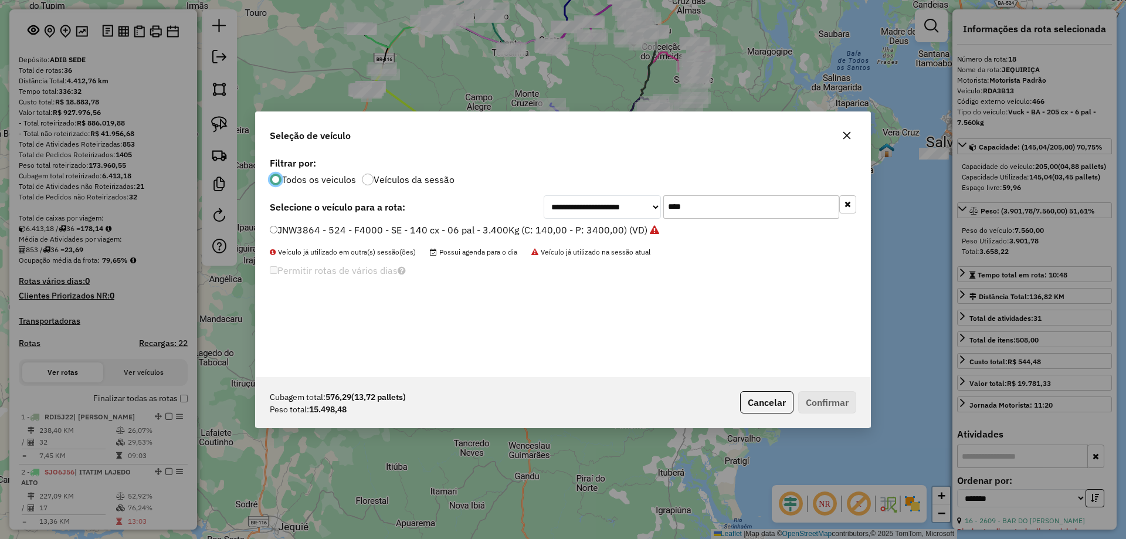
scroll to position [6, 4]
drag, startPoint x: 690, startPoint y: 208, endPoint x: 597, endPoint y: 207, distance: 93.2
click at [600, 207] on div "**********" at bounding box center [699, 206] width 312 height 23
type input "****"
click at [566, 236] on label "PKW6209 - 199 - Cam 3/4 - SE - 220 cx - 08pal - 6.630 KG (C: 220,00 - P: 6630,0…" at bounding box center [454, 230] width 368 height 14
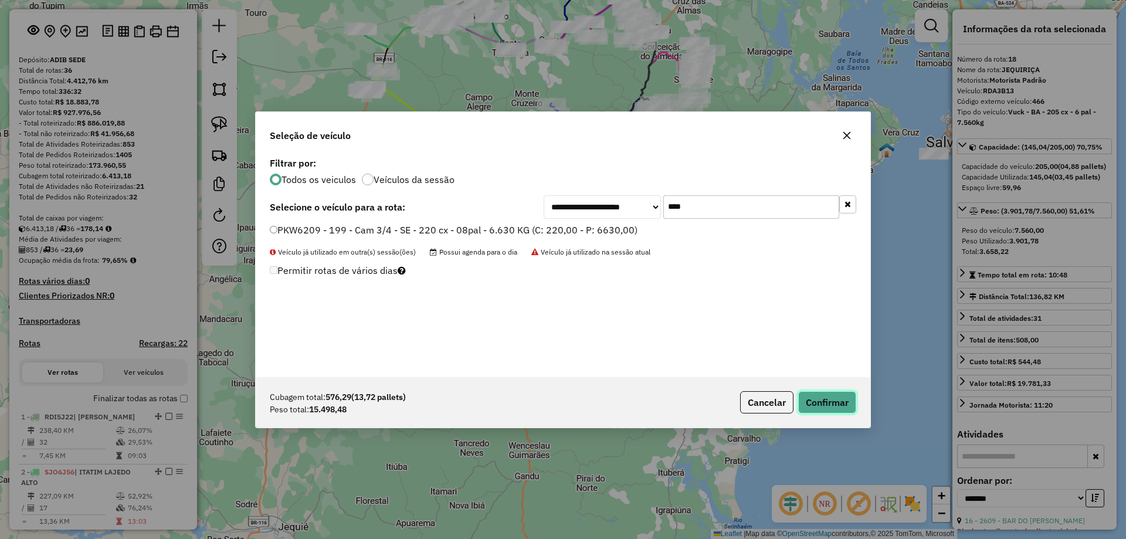
click at [851, 398] on button "Confirmar" at bounding box center [827, 402] width 58 height 22
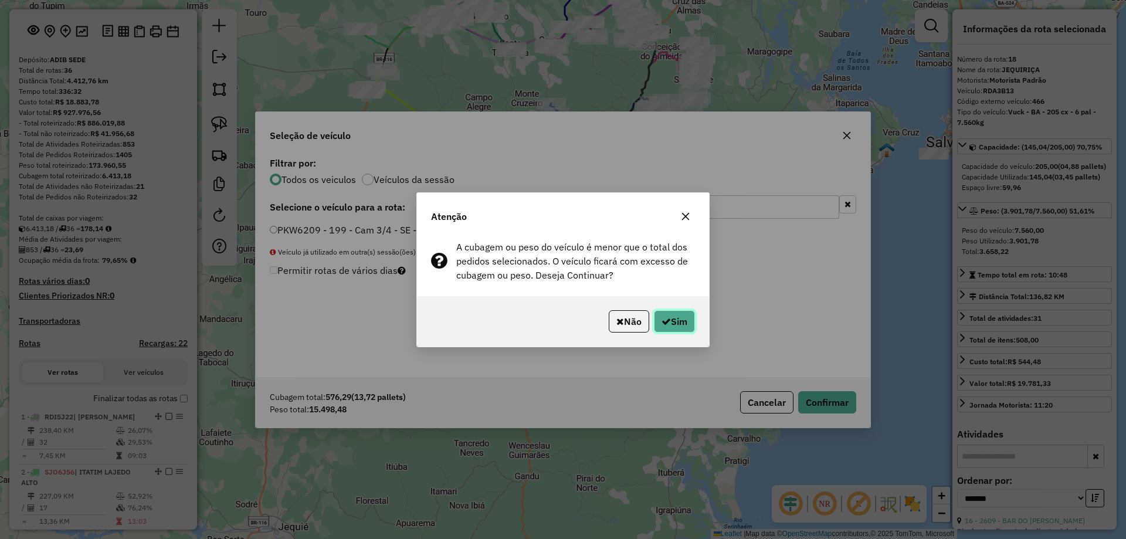
click at [681, 327] on button "Sim" at bounding box center [674, 321] width 41 height 22
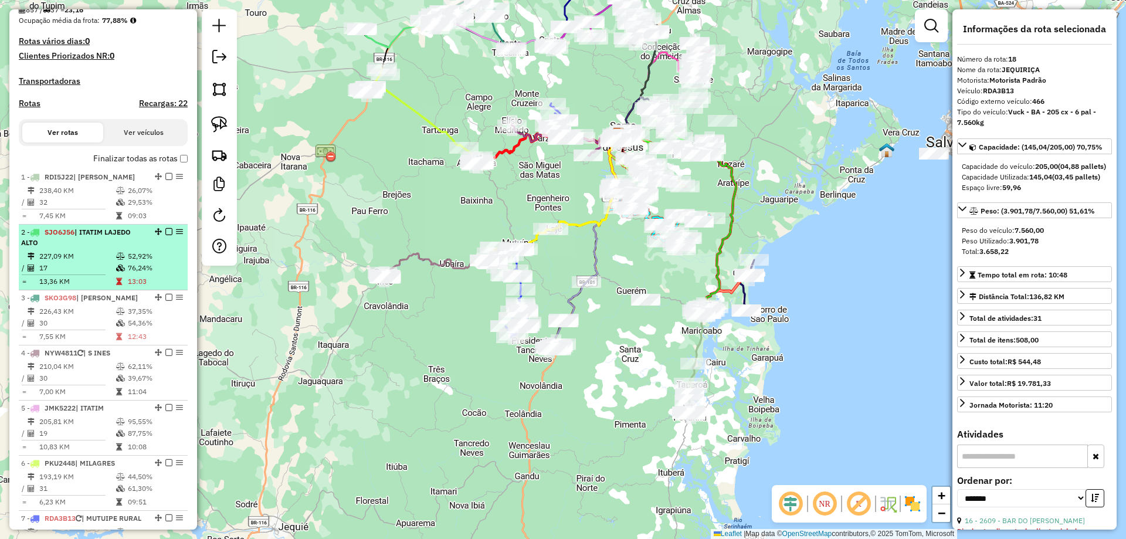
scroll to position [292, 0]
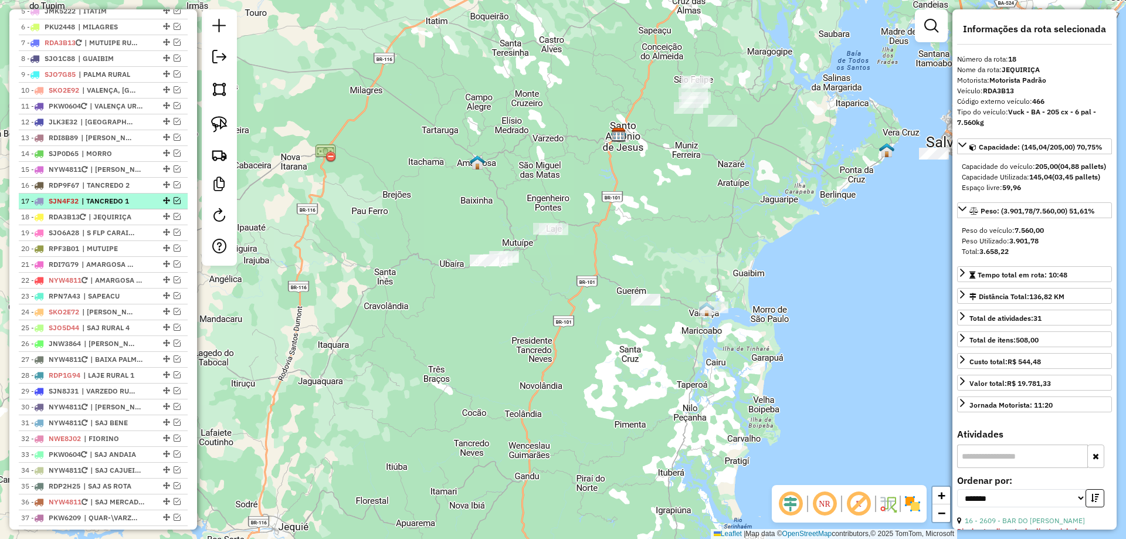
scroll to position [585, 0]
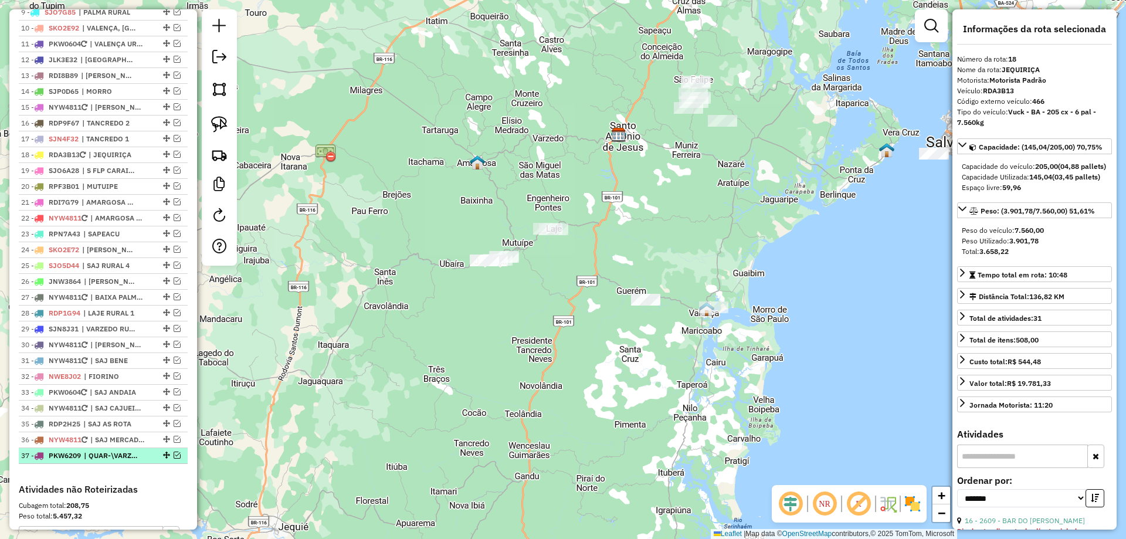
click at [174, 458] on em at bounding box center [177, 454] width 7 height 7
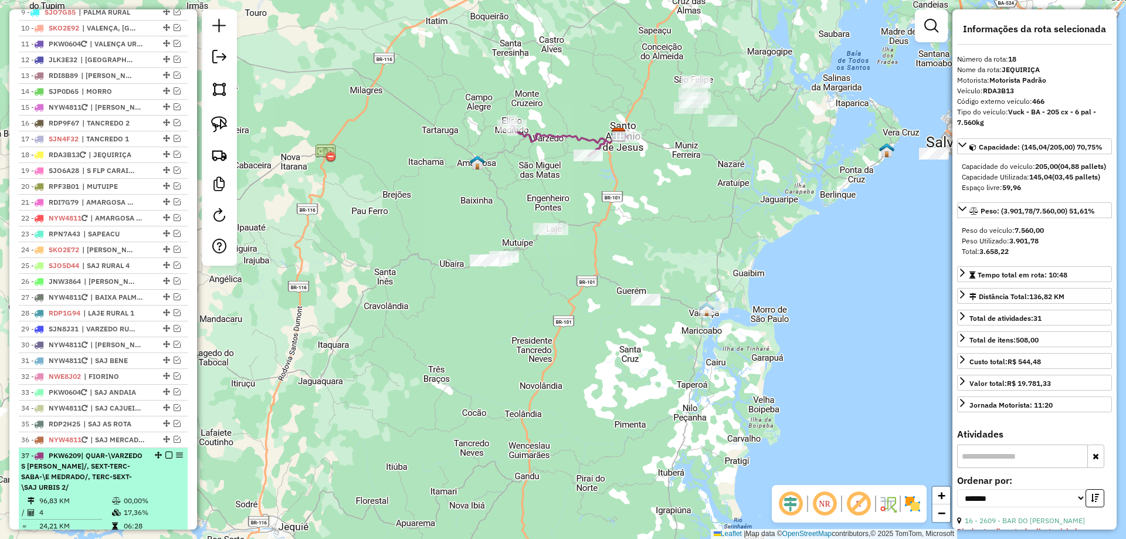
click at [126, 474] on span "| QUAR-\VARZEDO S ROQUE MACACOS/, SEXT-TERC-SABA-\E MEDRADO/, TERC-SEXT-\SAJ UR…" at bounding box center [81, 471] width 121 height 40
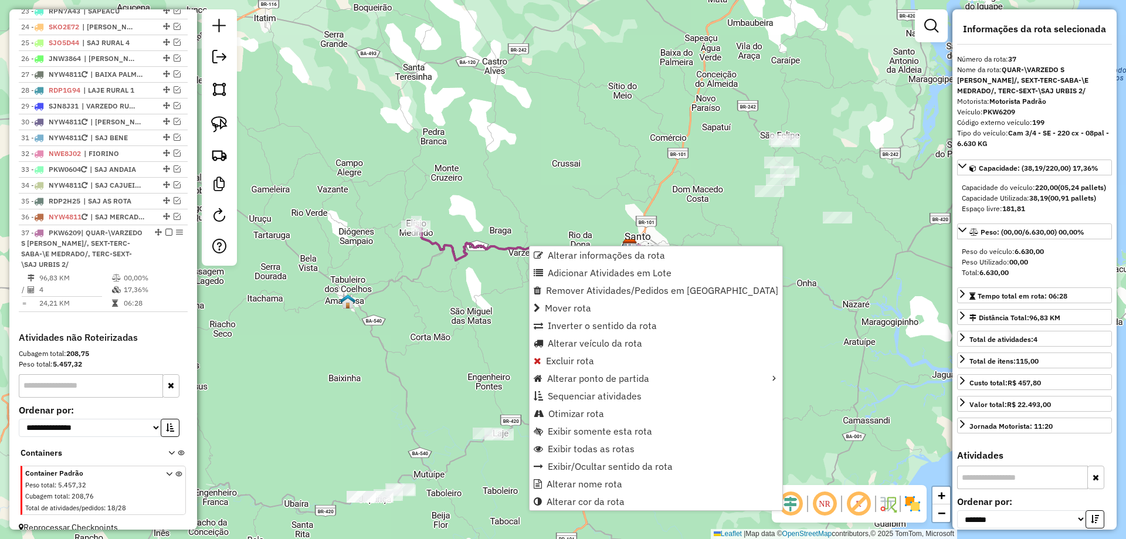
scroll to position [832, 0]
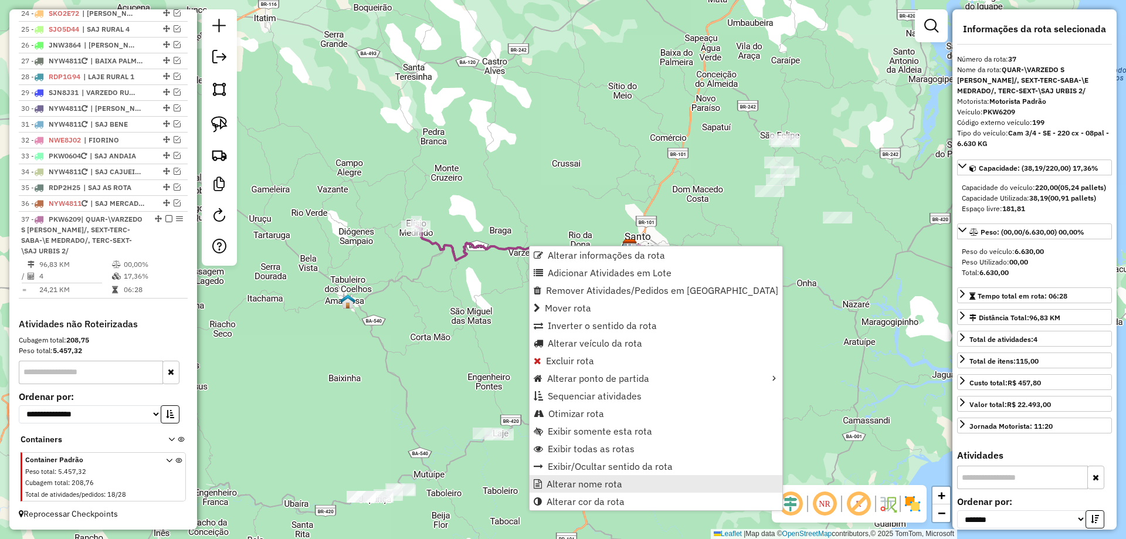
click at [591, 484] on span "Alterar nome rota" at bounding box center [584, 483] width 76 height 9
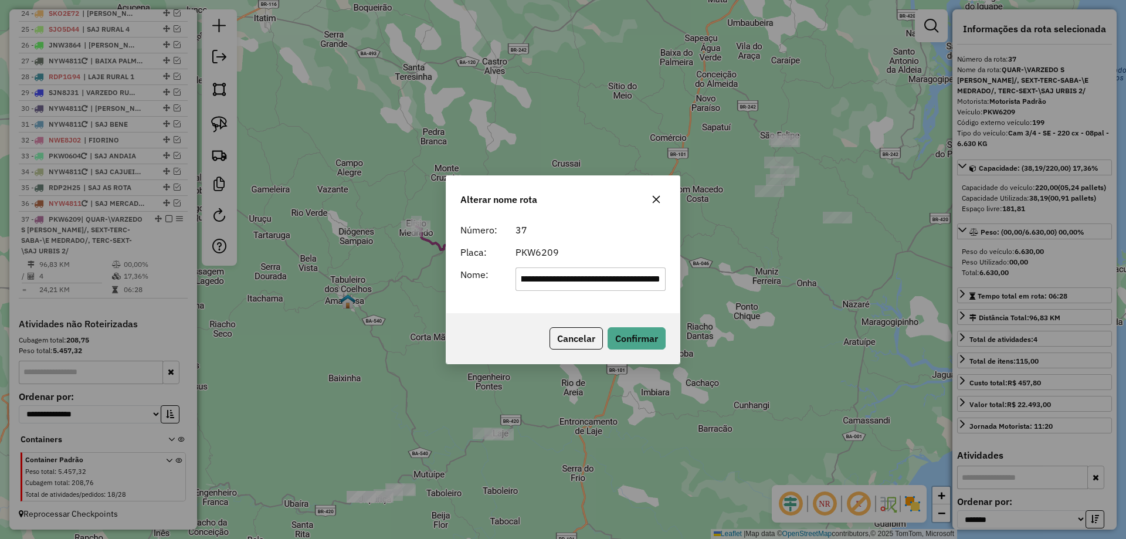
scroll to position [0, 0]
type input "***"
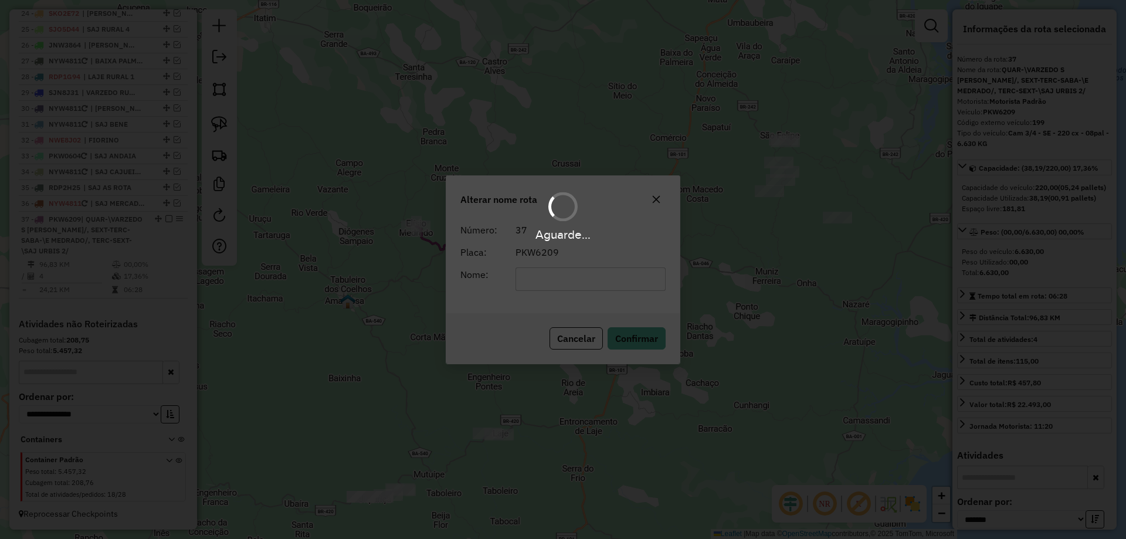
scroll to position [800, 0]
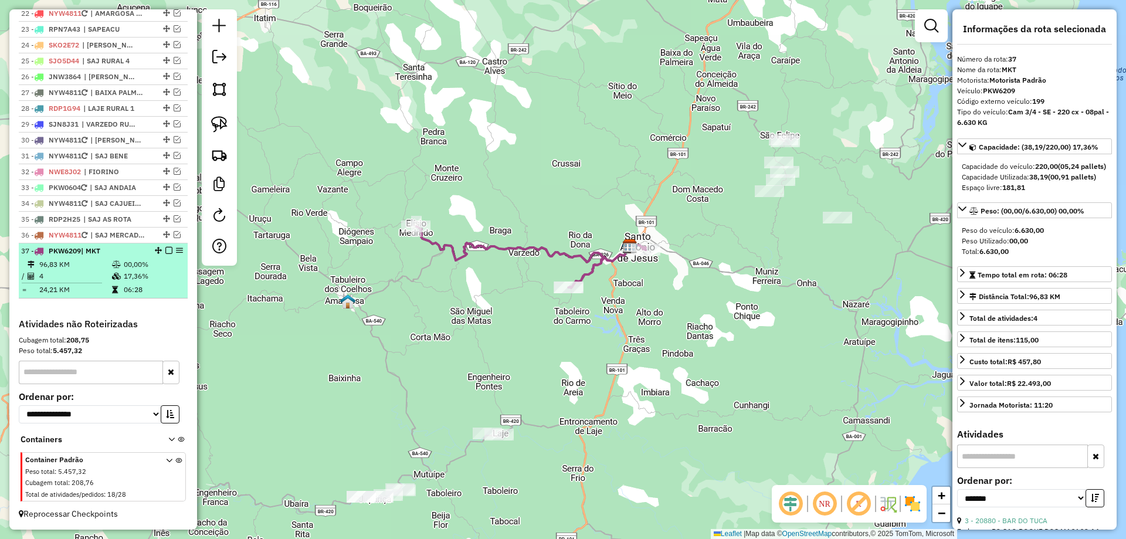
click at [165, 250] on em at bounding box center [168, 250] width 7 height 7
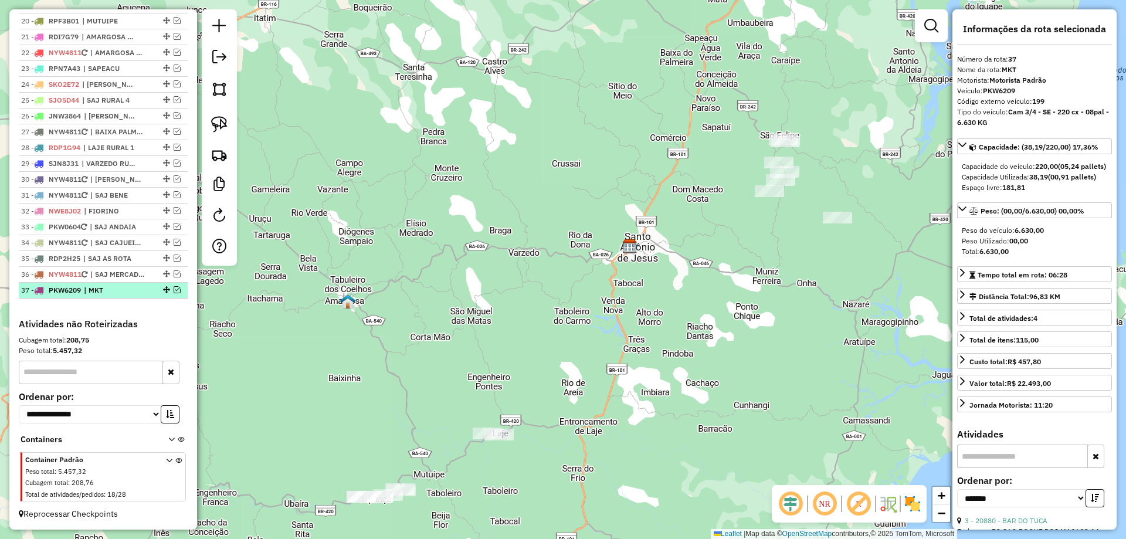
scroll to position [761, 0]
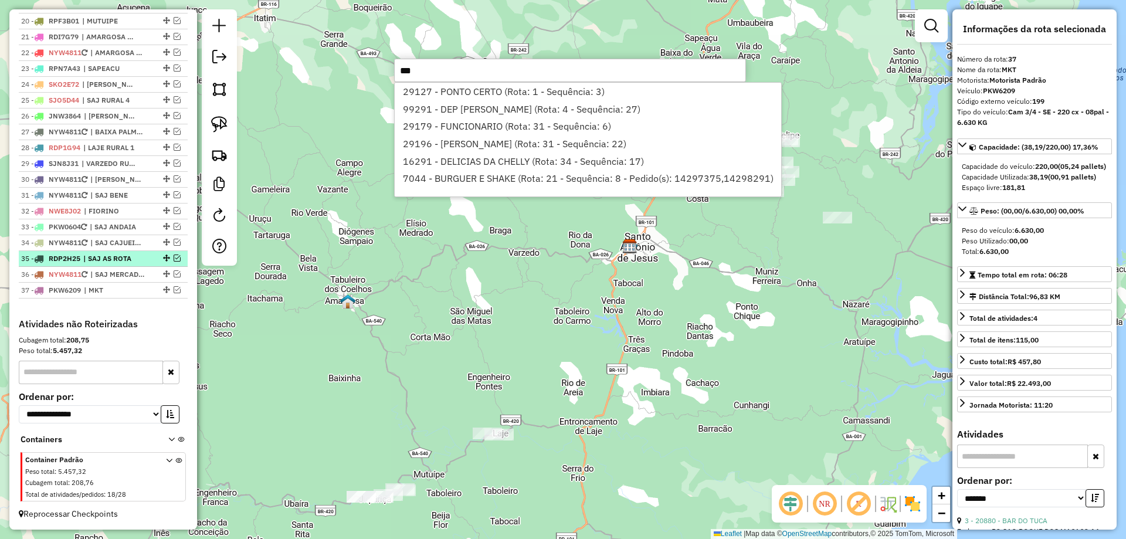
type input "***"
click at [174, 259] on em at bounding box center [177, 257] width 7 height 7
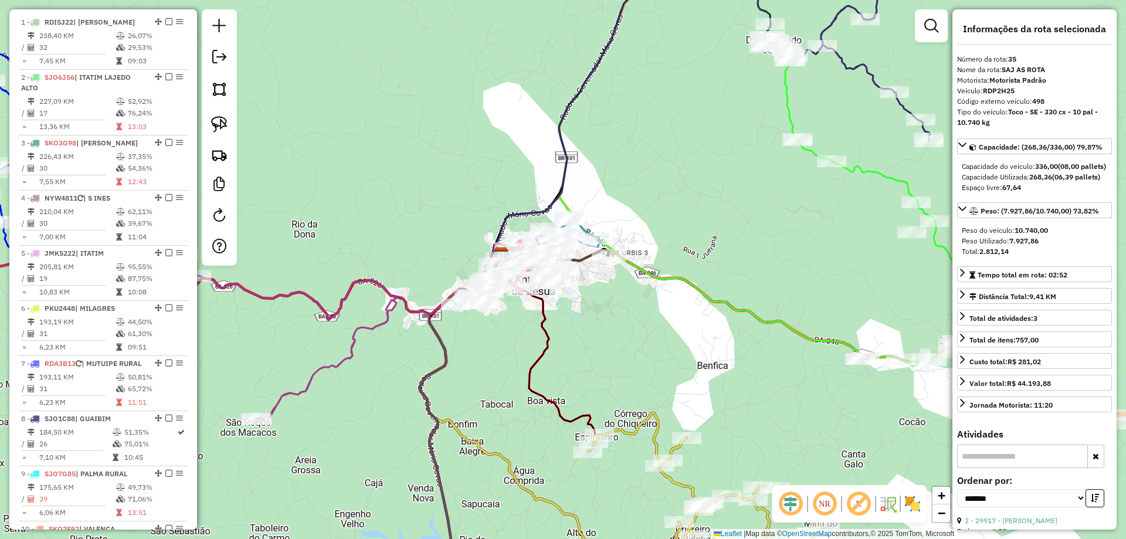
scroll to position [331, 0]
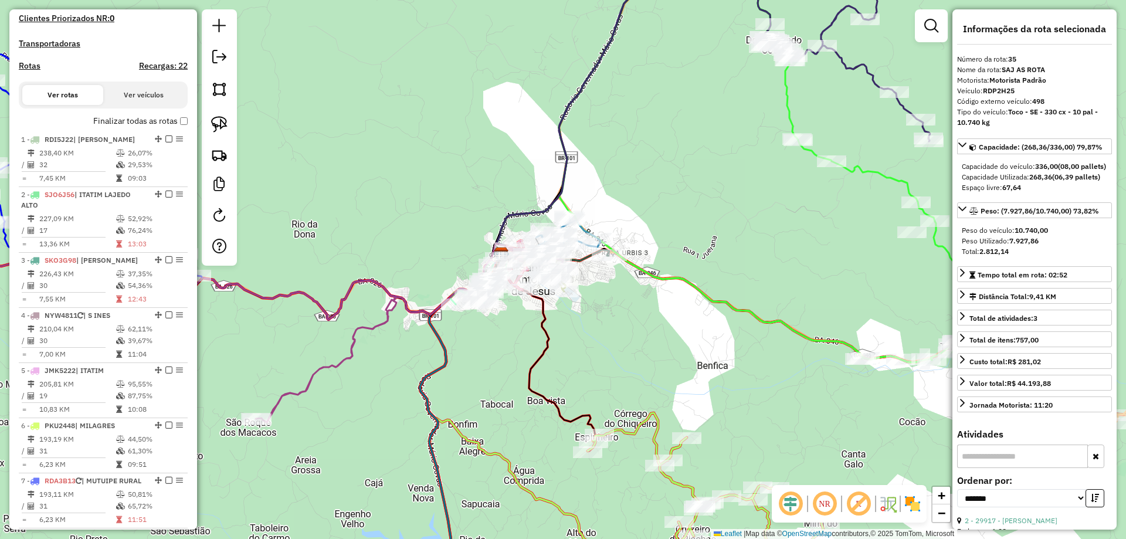
click at [32, 71] on h4 "Rotas" at bounding box center [30, 66] width 22 height 10
select select "*"
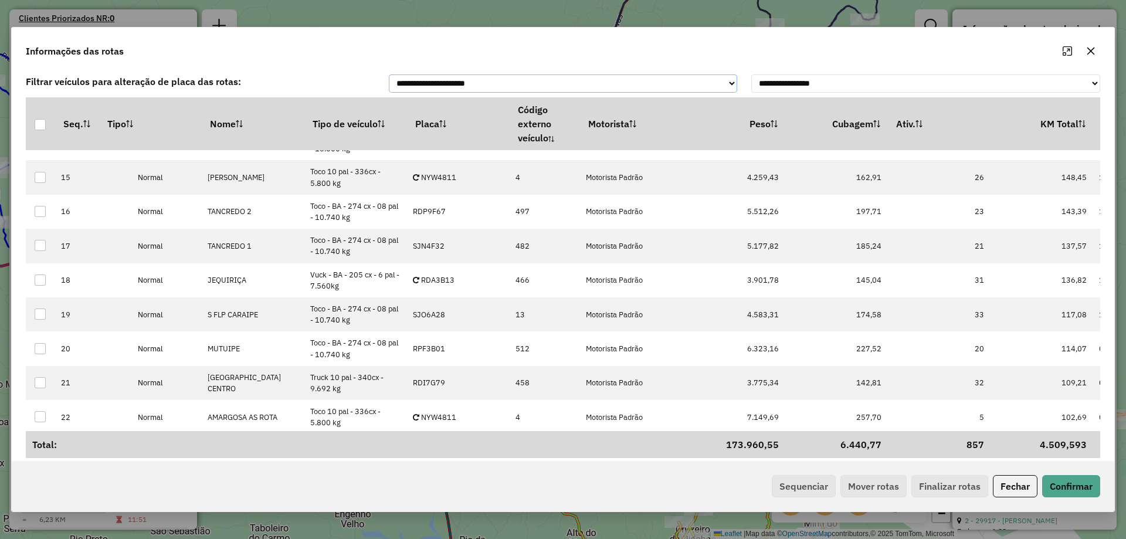
scroll to position [528, 0]
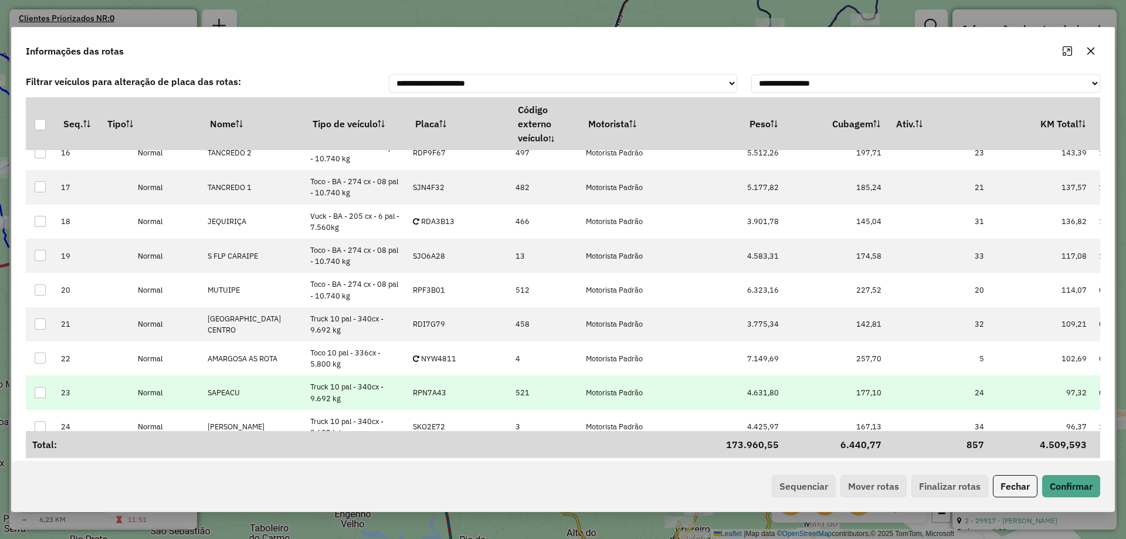
click at [407, 375] on td "Truck 10 pal - 340cx - 9.692 kg" at bounding box center [355, 392] width 103 height 34
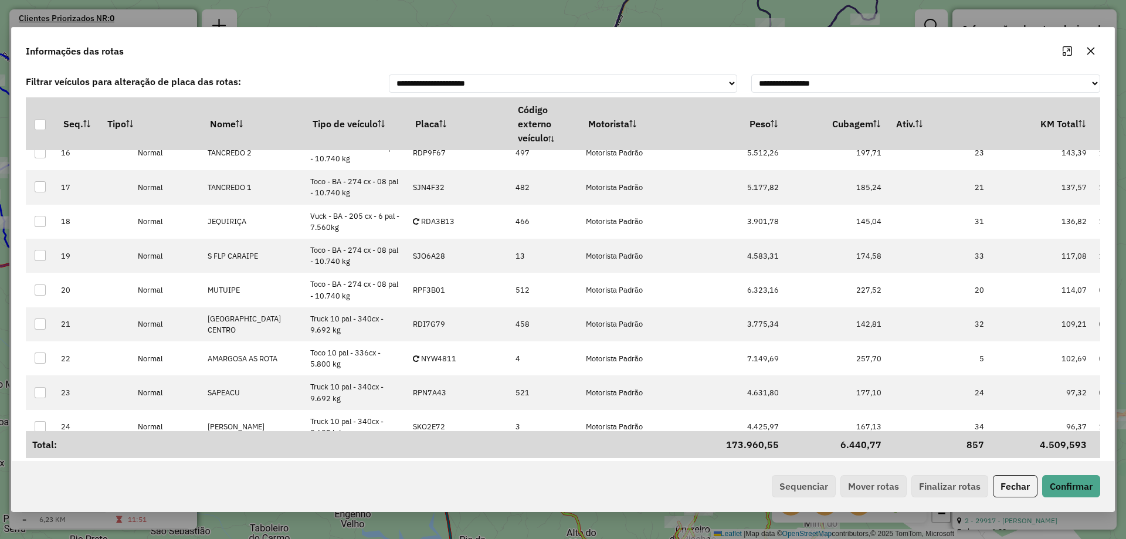
click at [1018, 485] on div "**********" at bounding box center [563, 269] width 1126 height 539
click at [1009, 485] on div "**********" at bounding box center [563, 269] width 1126 height 539
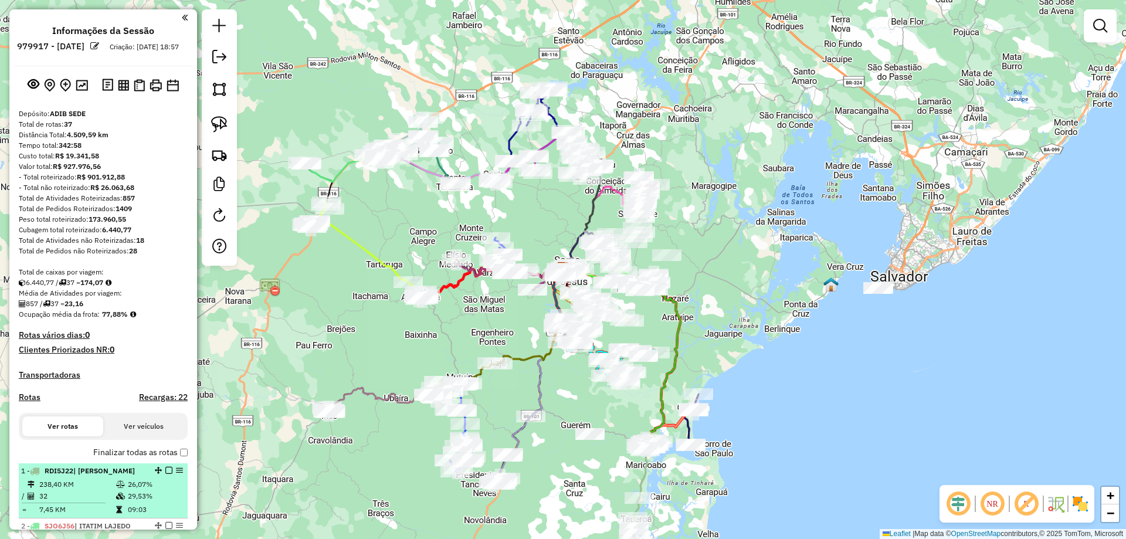
scroll to position [117, 0]
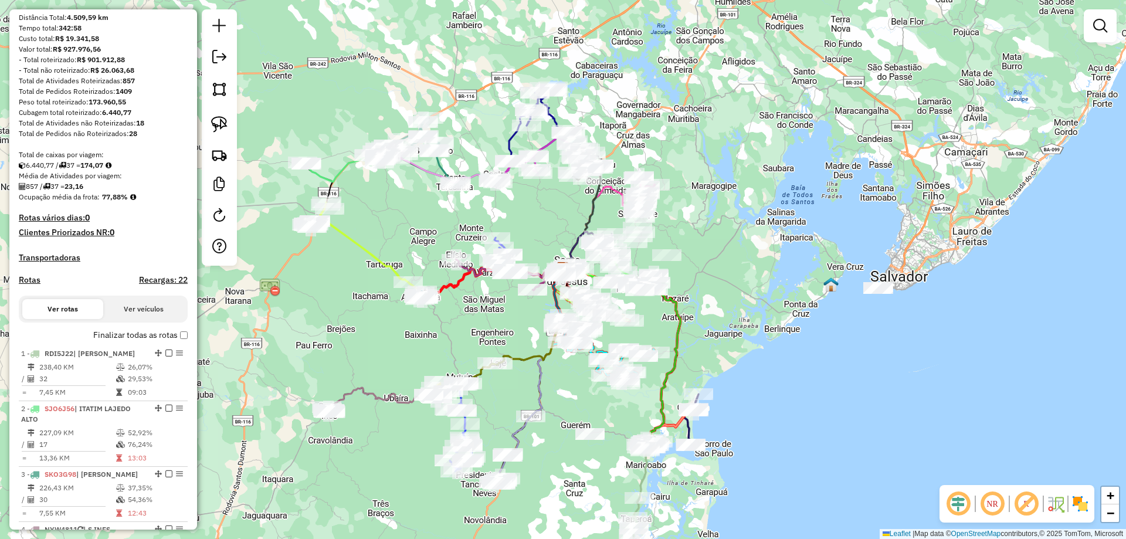
click at [36, 285] on h4 "Rotas" at bounding box center [30, 280] width 22 height 10
select select "*"
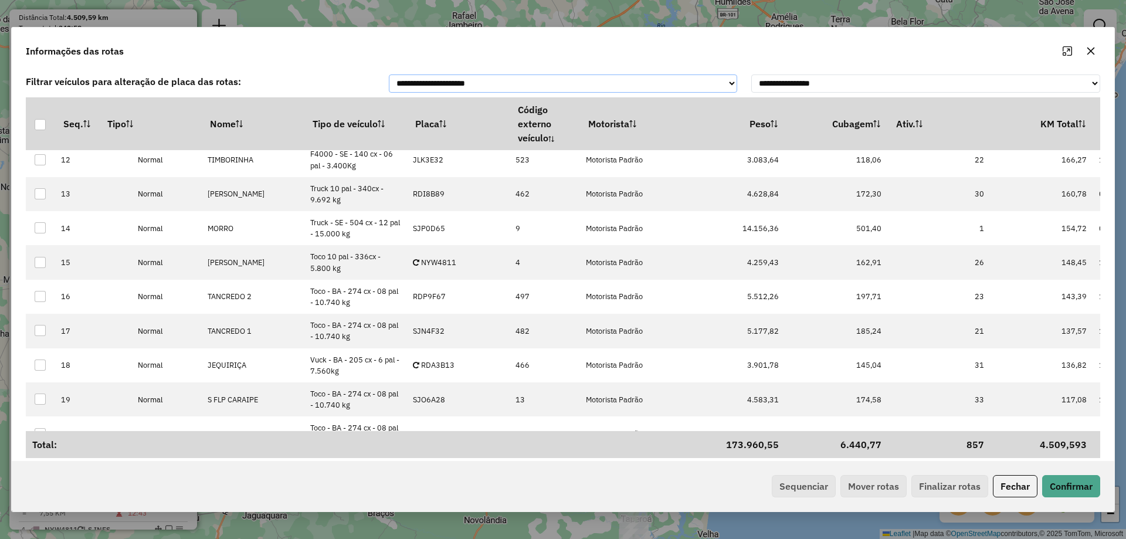
scroll to position [469, 0]
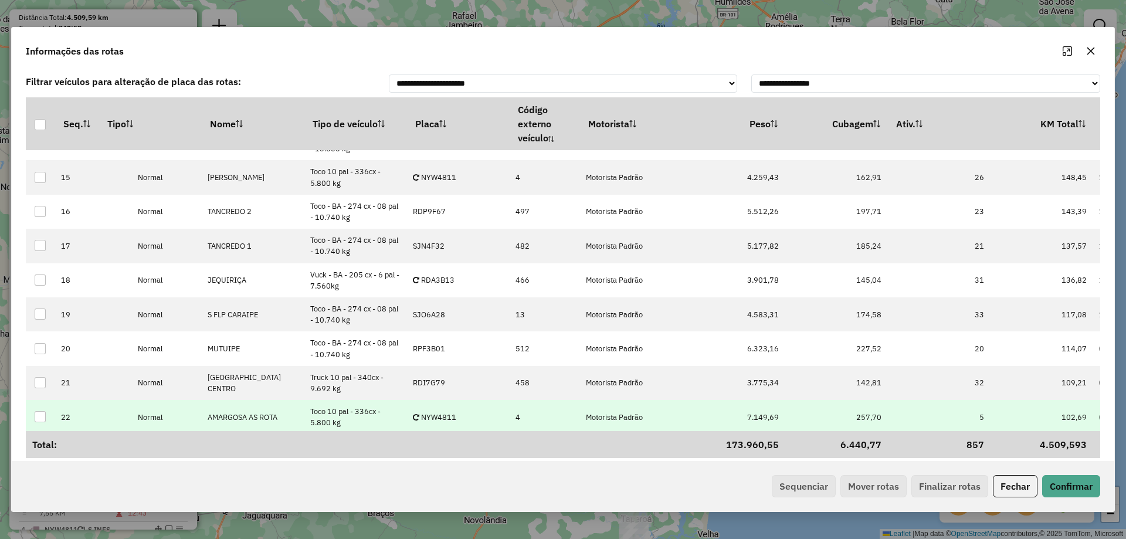
click at [444, 414] on p-celleditor "NYW4811" at bounding box center [434, 417] width 43 height 10
type input "****"
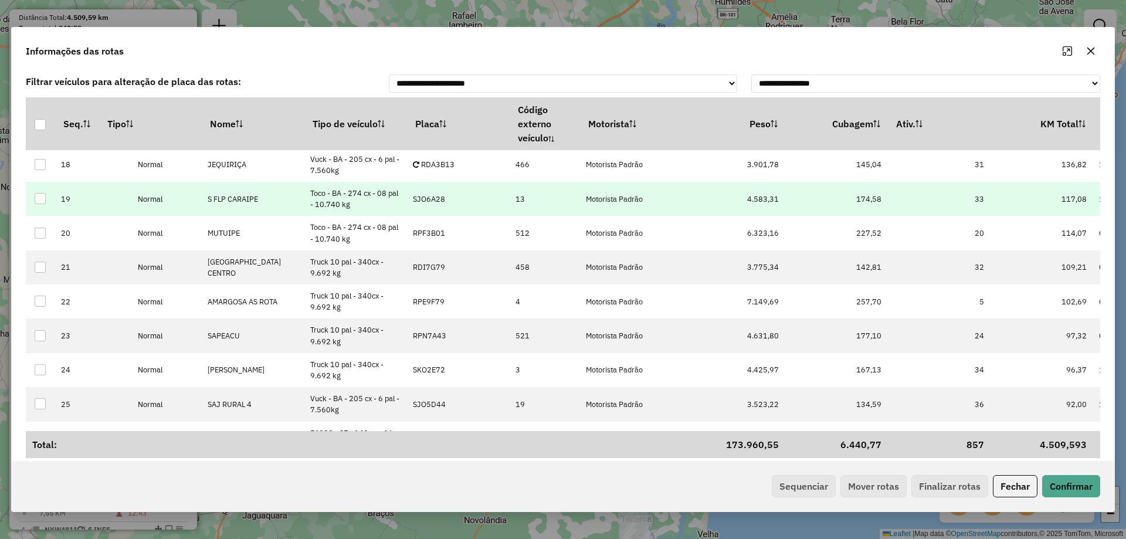
scroll to position [579, 0]
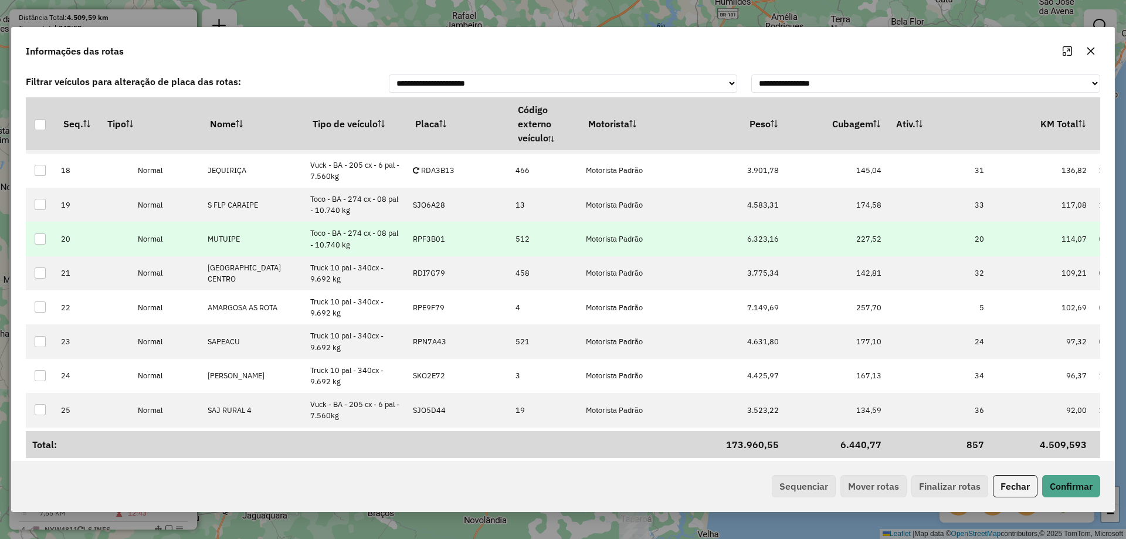
click at [429, 242] on p-celleditor "RPF3B01" at bounding box center [429, 239] width 32 height 10
type input "***"
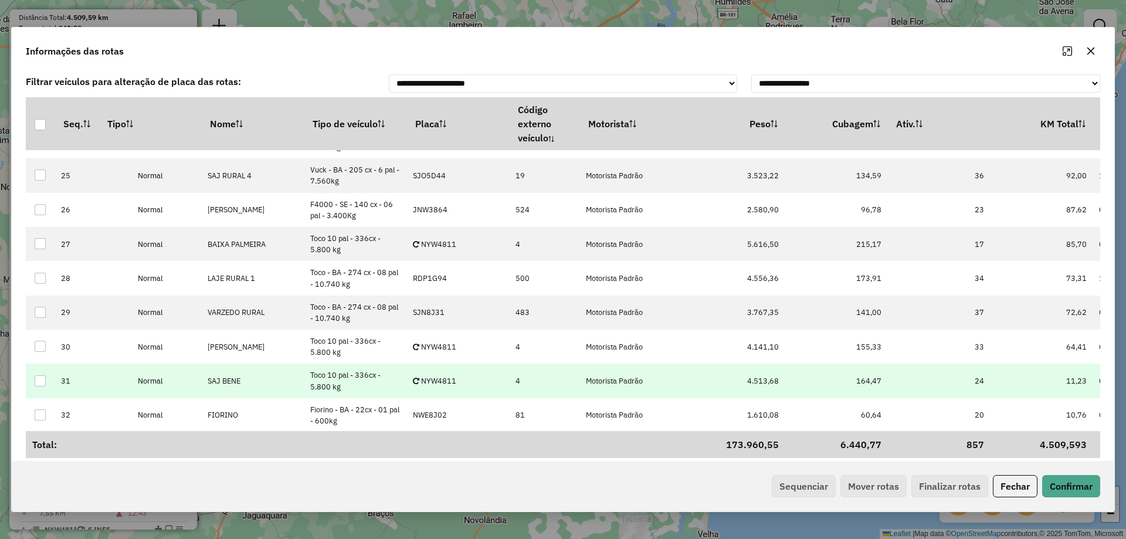
scroll to position [989, 0]
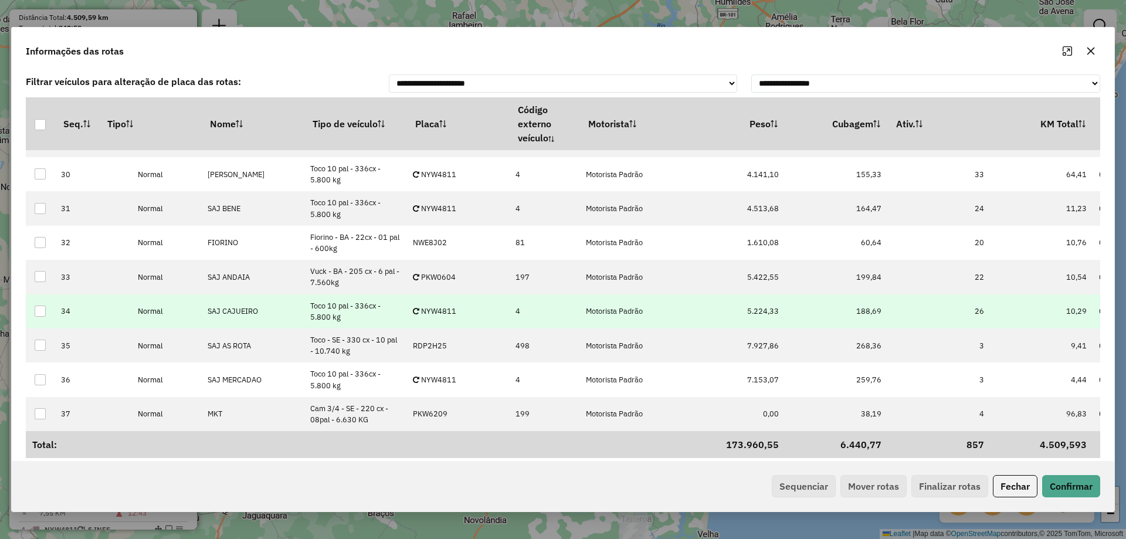
click at [434, 307] on p-celleditor "NYW4811" at bounding box center [434, 311] width 43 height 10
type input "****"
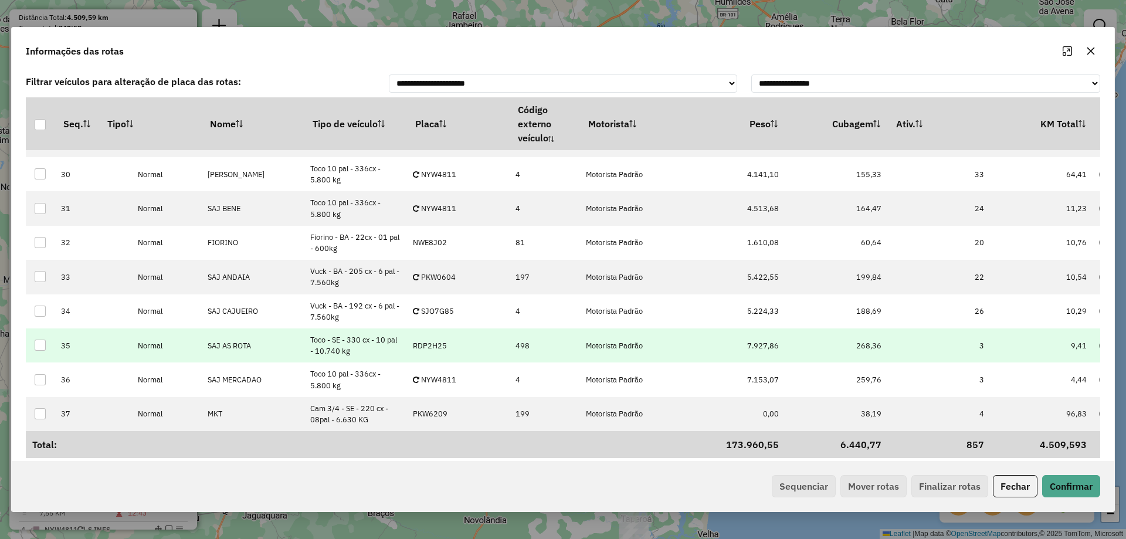
scroll to position [22, 0]
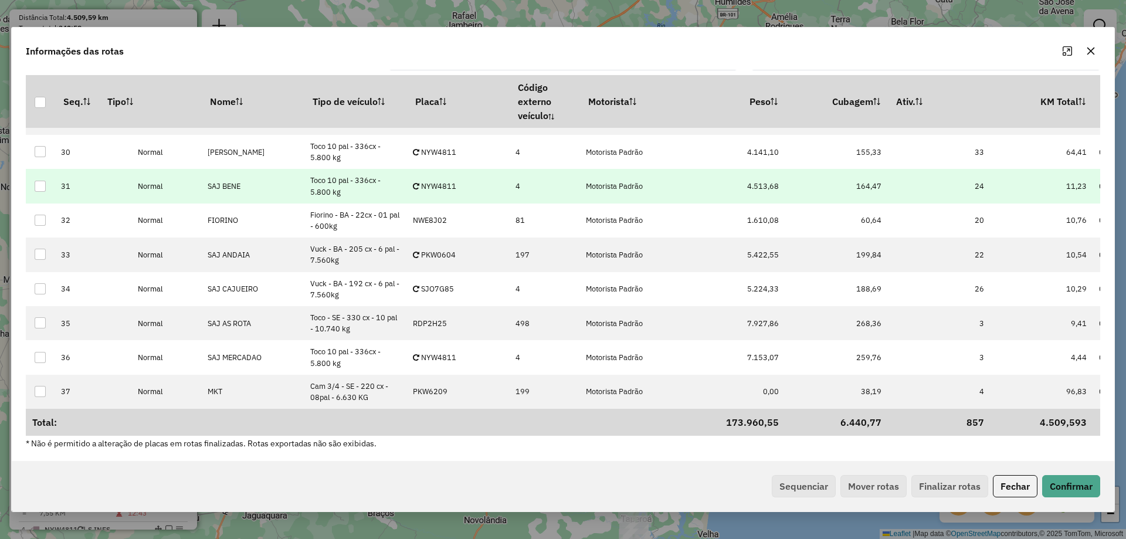
click at [434, 185] on p-celleditor "NYW4811" at bounding box center [434, 186] width 43 height 10
type input "***"
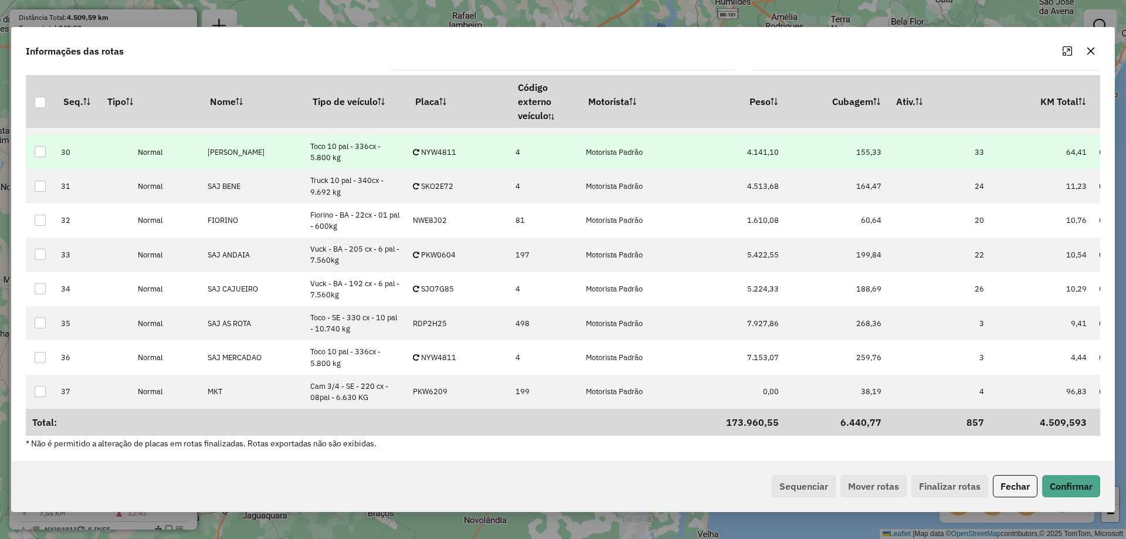
click at [432, 147] on p-celleditor "NYW4811" at bounding box center [434, 152] width 43 height 10
type input "***"
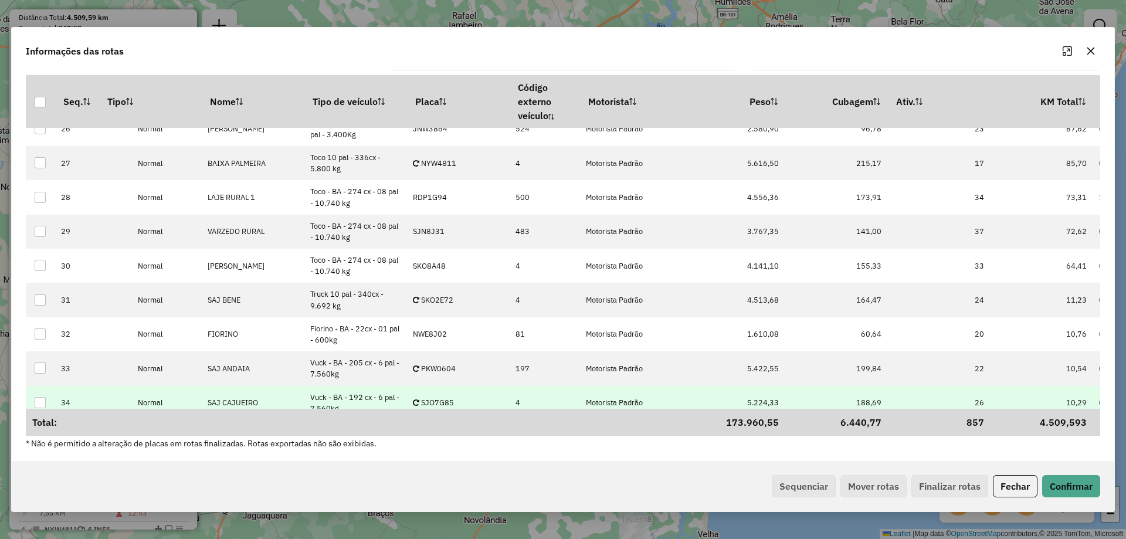
scroll to position [755, 0]
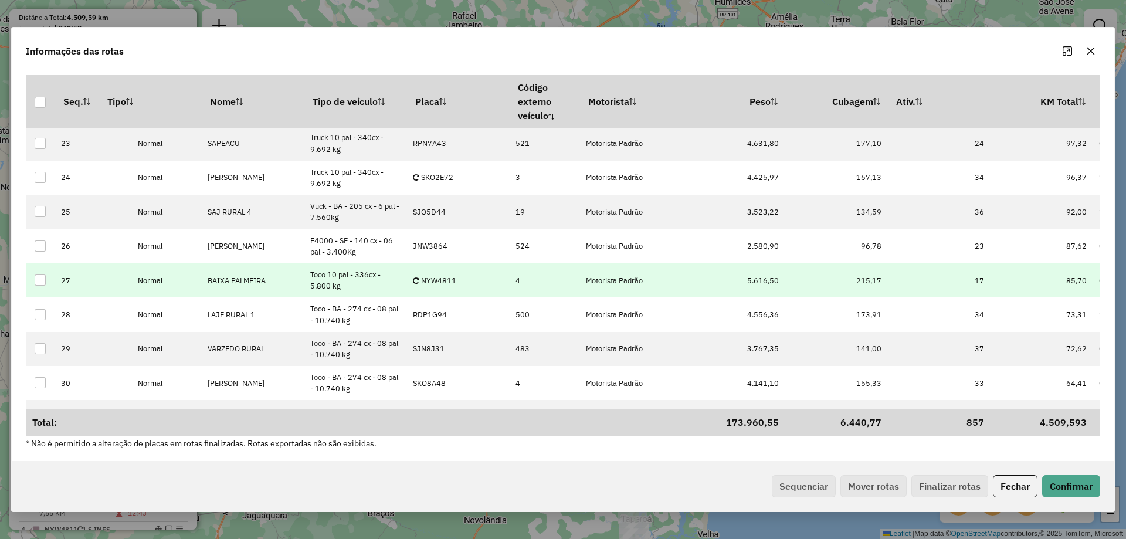
click at [439, 277] on p-celleditor "NYW4811" at bounding box center [434, 281] width 43 height 10
type input "***"
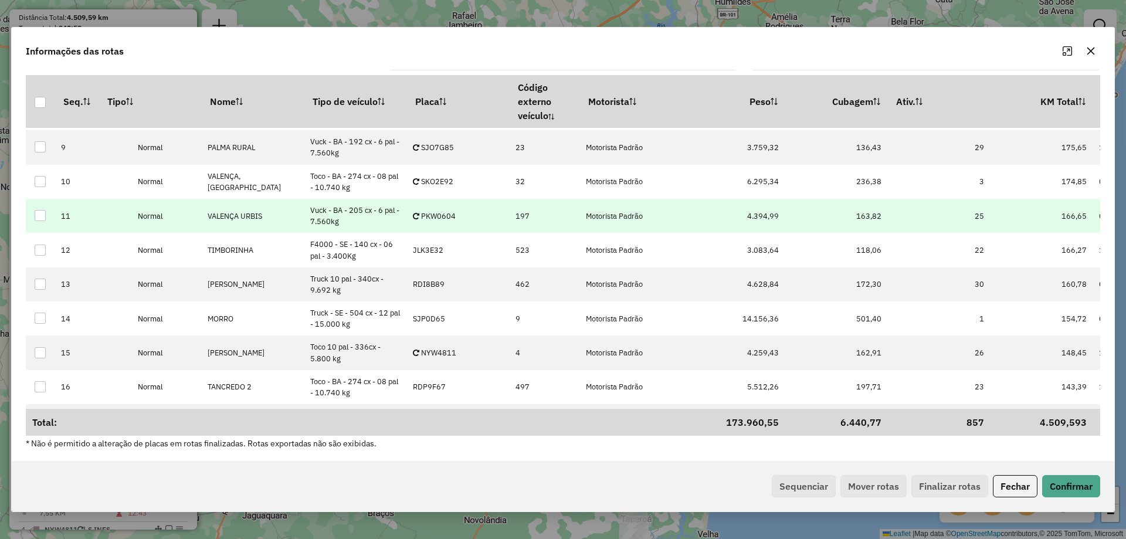
scroll to position [227, 0]
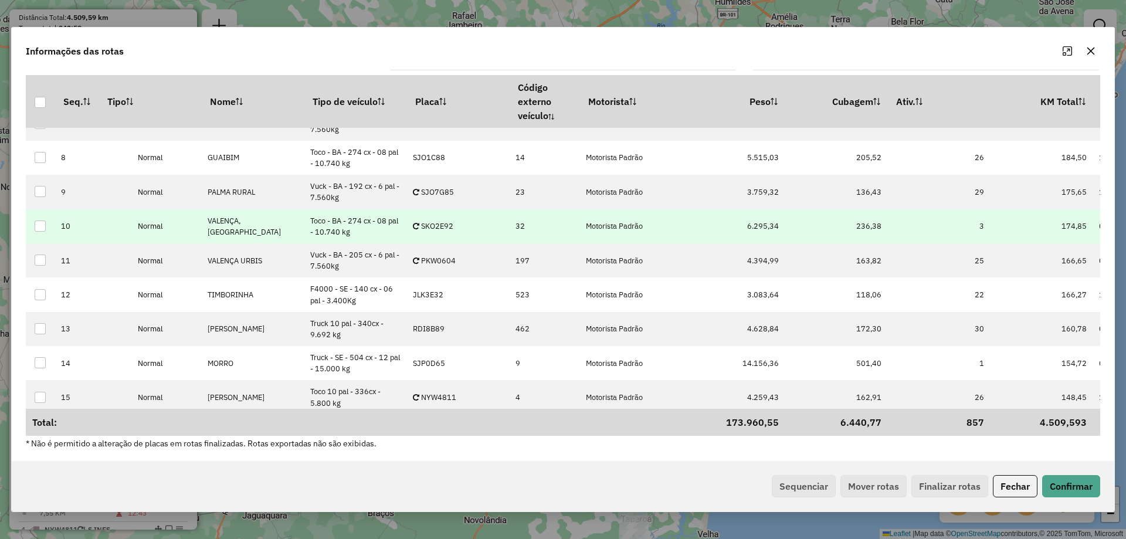
click at [453, 224] on p-celleditor "SKO2E92" at bounding box center [433, 226] width 40 height 10
type input "****"
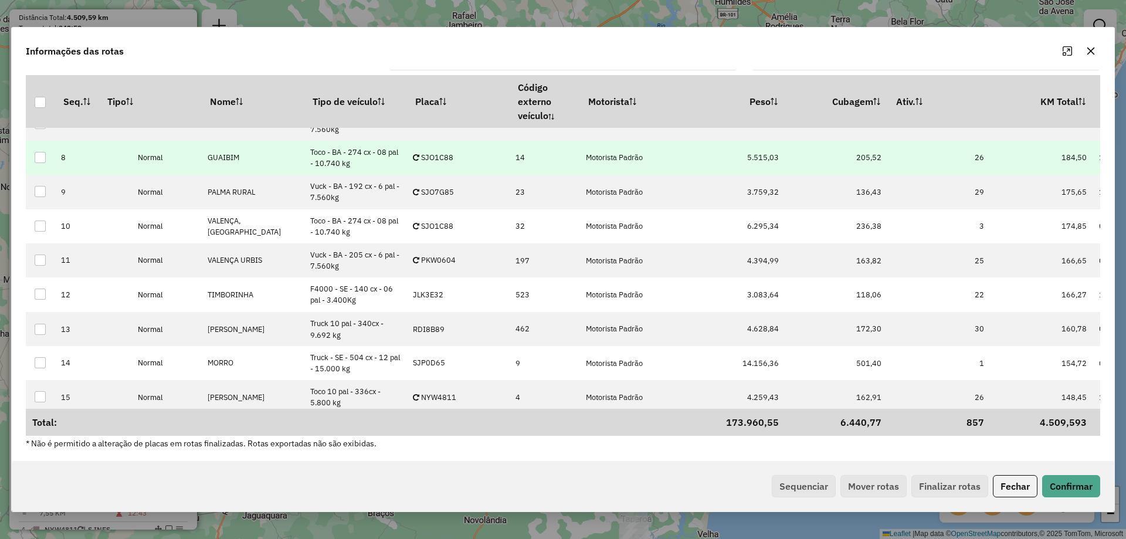
click at [445, 171] on td "SJO1C88" at bounding box center [458, 158] width 103 height 34
type input "***"
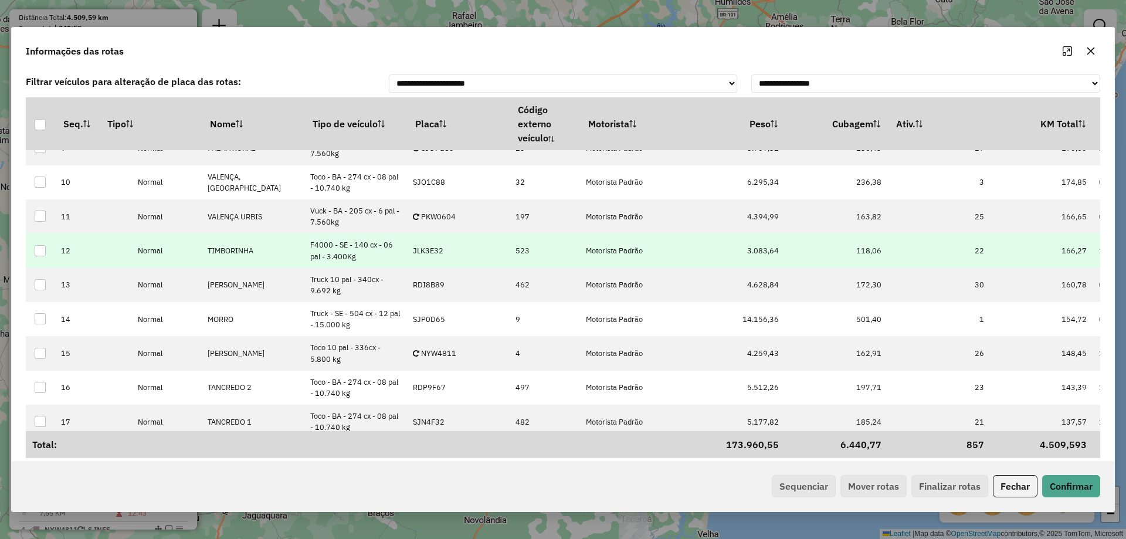
scroll to position [352, 0]
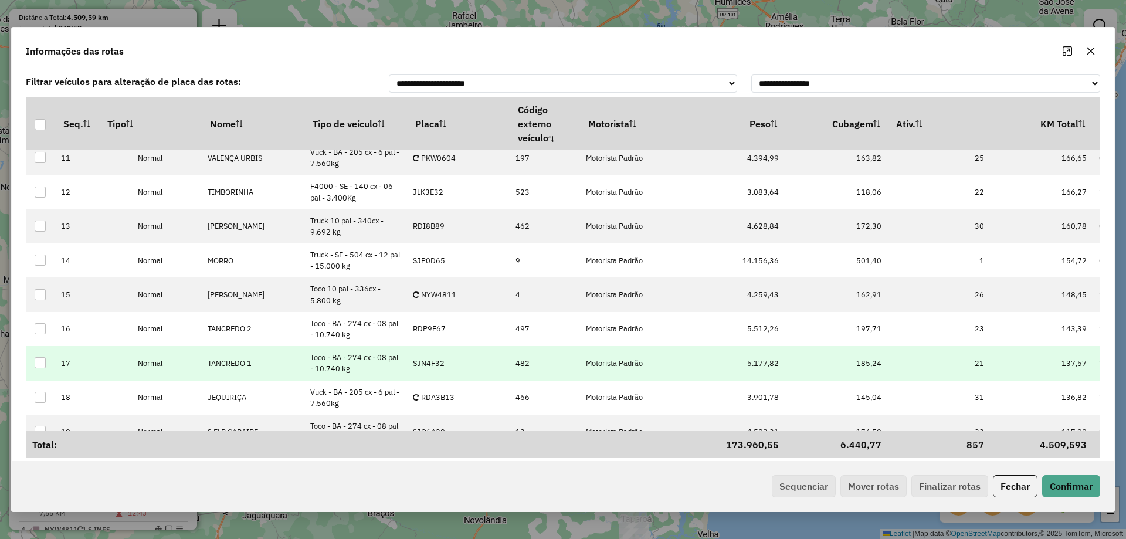
click at [449, 363] on td "SJN4F32" at bounding box center [458, 363] width 103 height 34
type input "****"
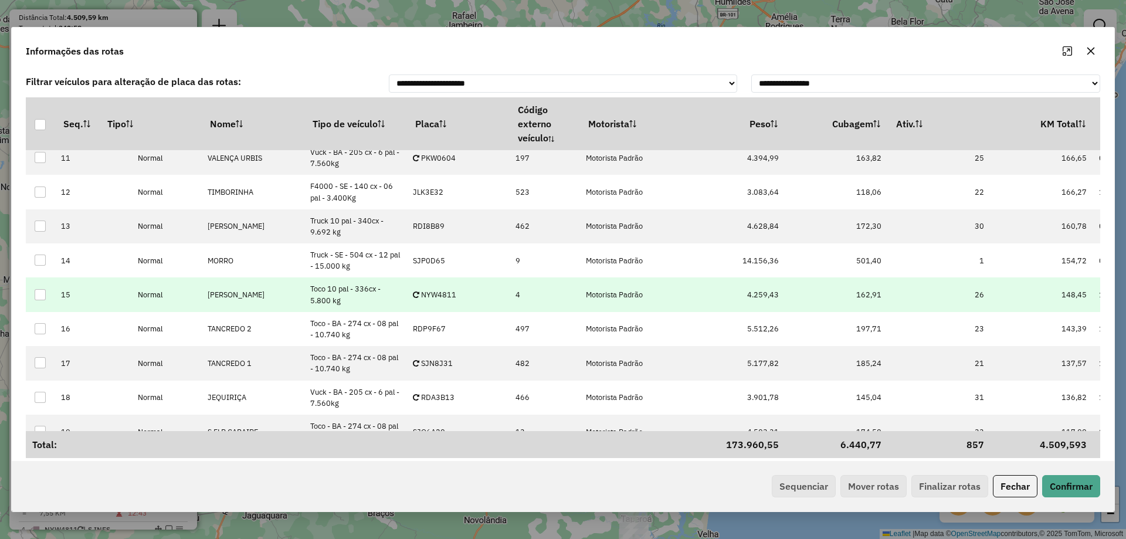
click at [449, 300] on td "NYW4811" at bounding box center [458, 294] width 103 height 34
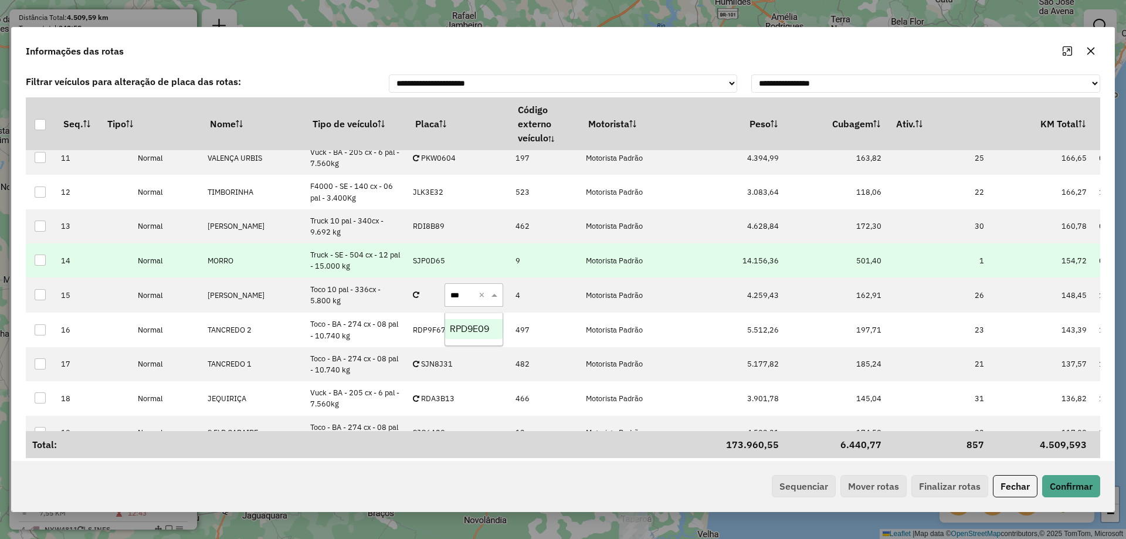
type input "****"
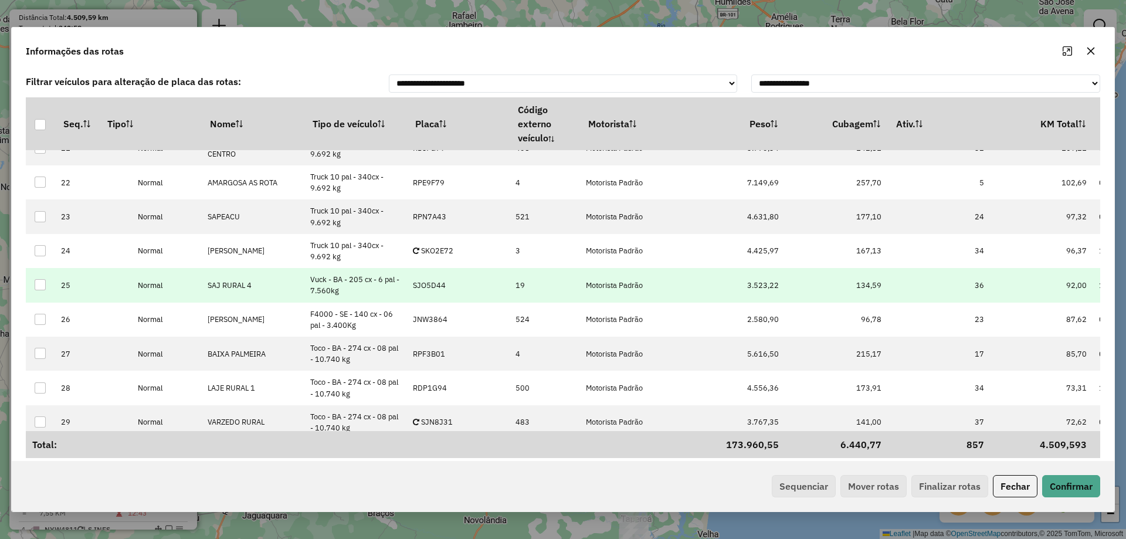
scroll to position [989, 0]
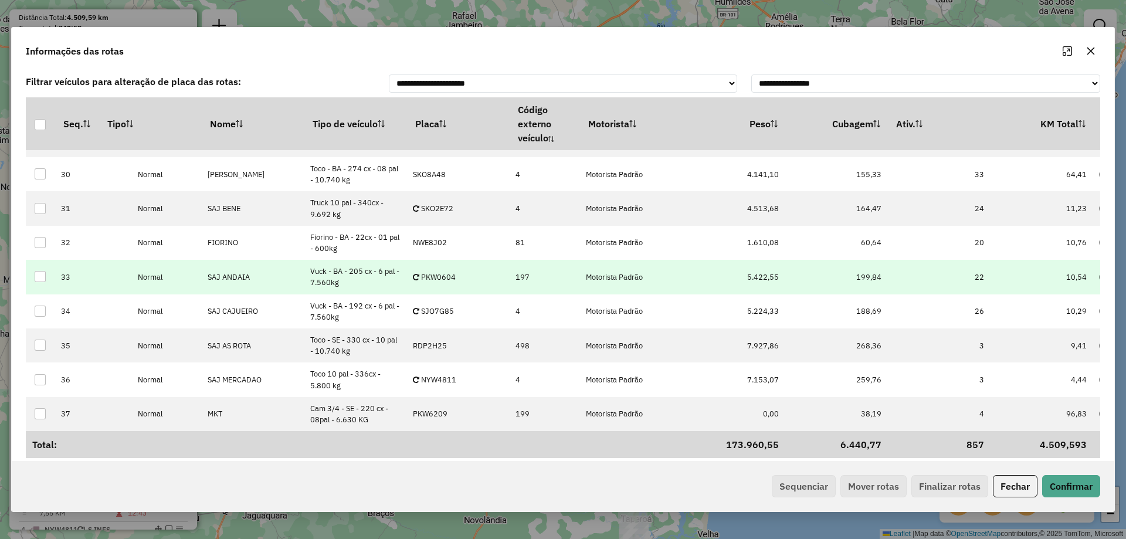
click at [444, 280] on td "PKW0604" at bounding box center [458, 277] width 103 height 34
type input "****"
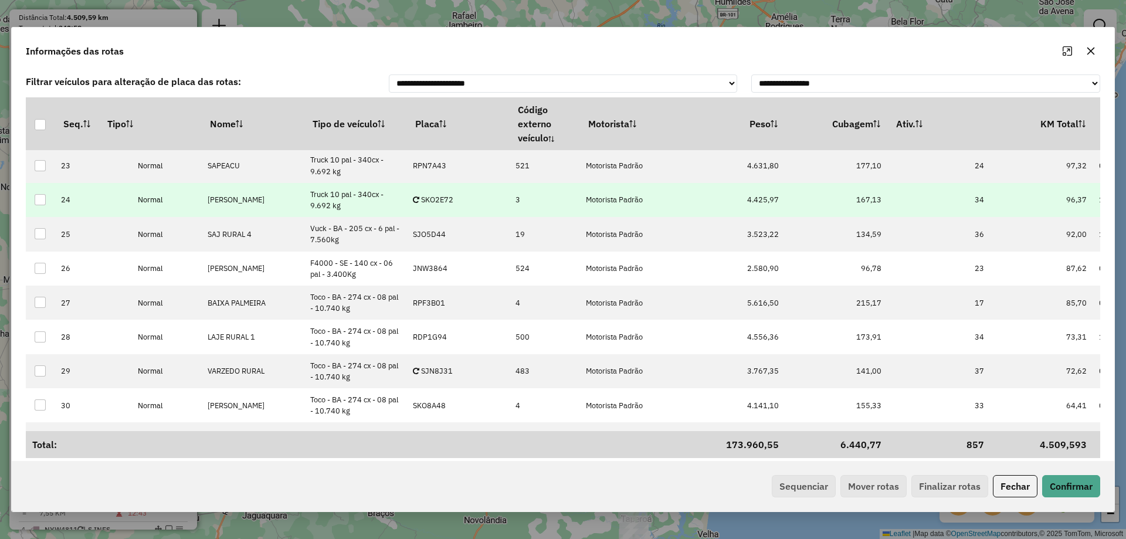
click at [439, 205] on td "SKO2E72" at bounding box center [458, 200] width 103 height 34
type input "***"
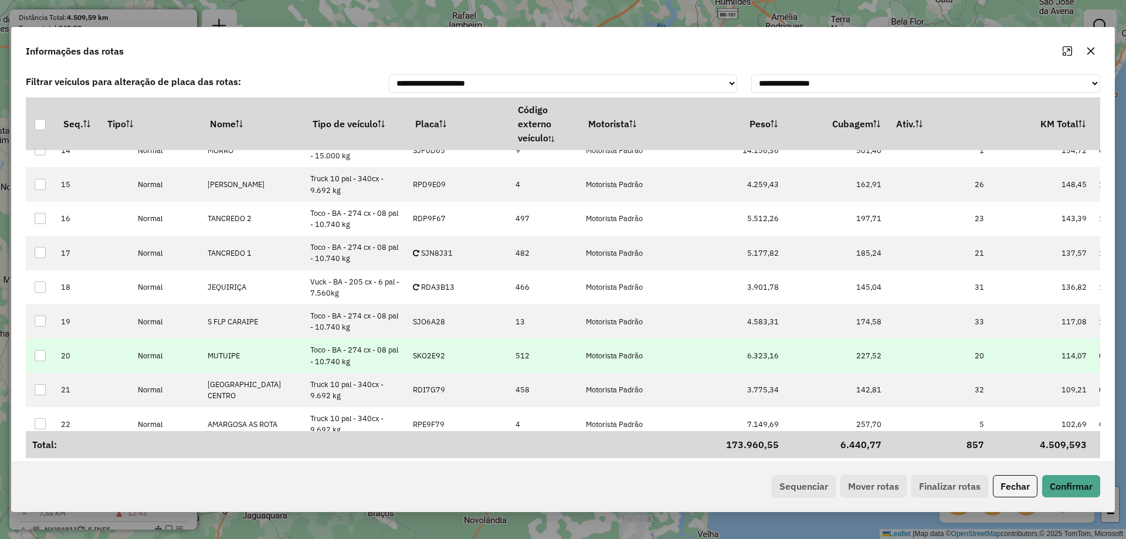
scroll to position [461, 0]
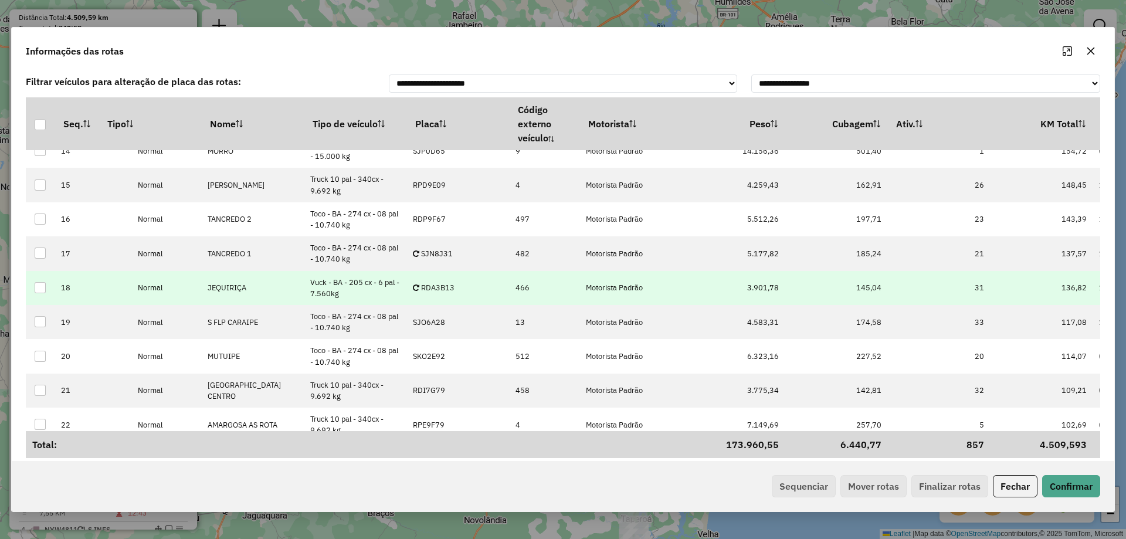
click at [454, 290] on p-celleditor "RDA3B13" at bounding box center [434, 288] width 42 height 10
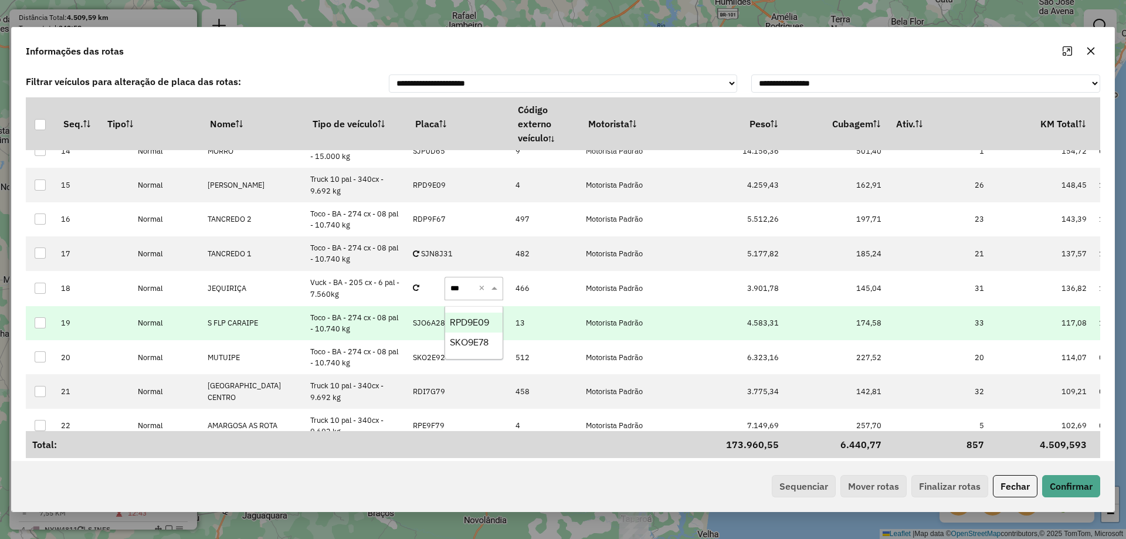
type input "****"
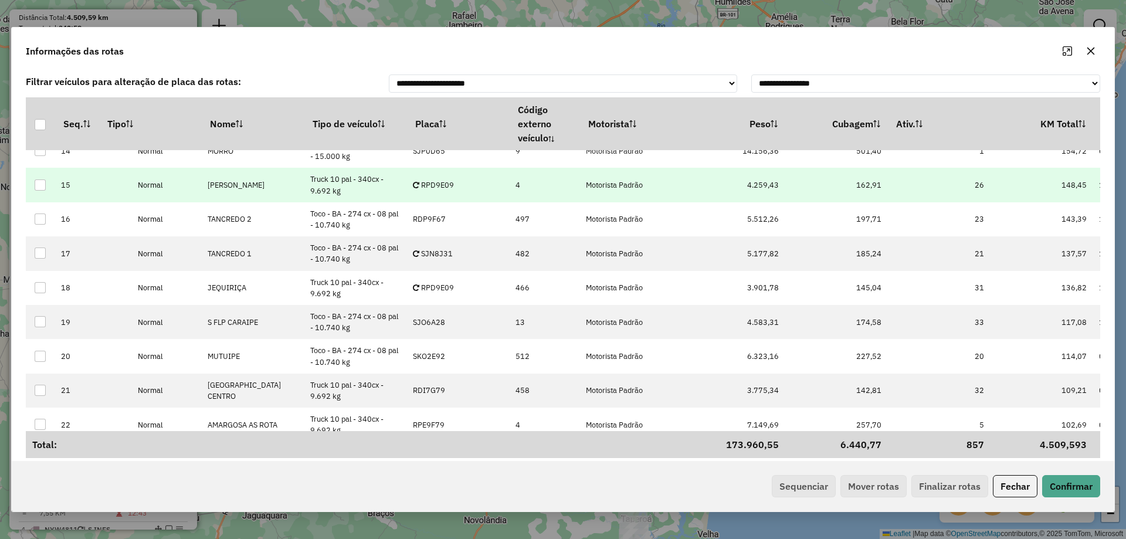
click at [457, 189] on td "RPD9E09" at bounding box center [458, 185] width 103 height 34
type input "***"
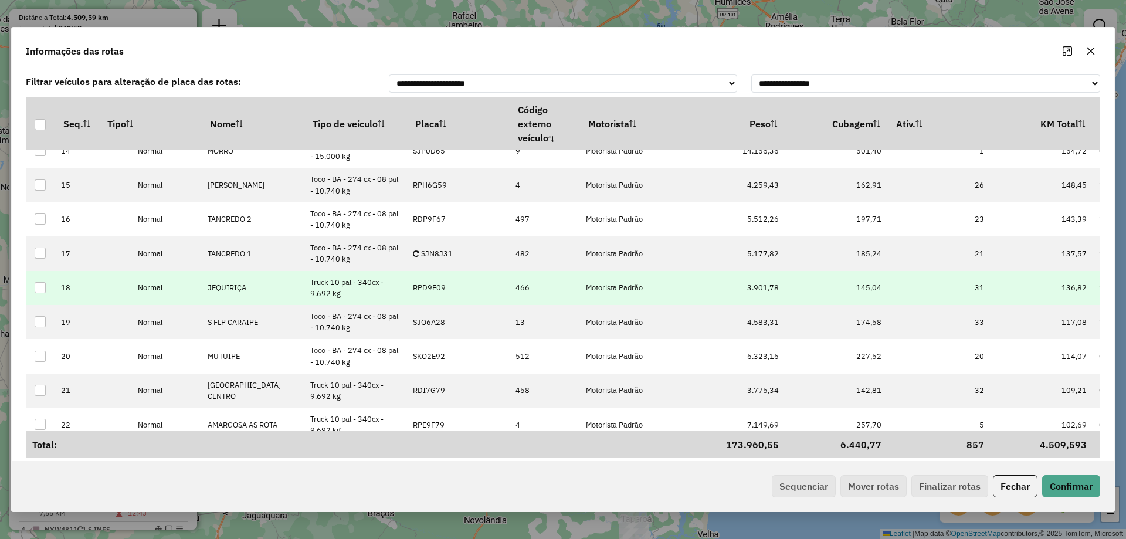
click at [440, 290] on p-celleditor "RPD9E09" at bounding box center [429, 288] width 33 height 10
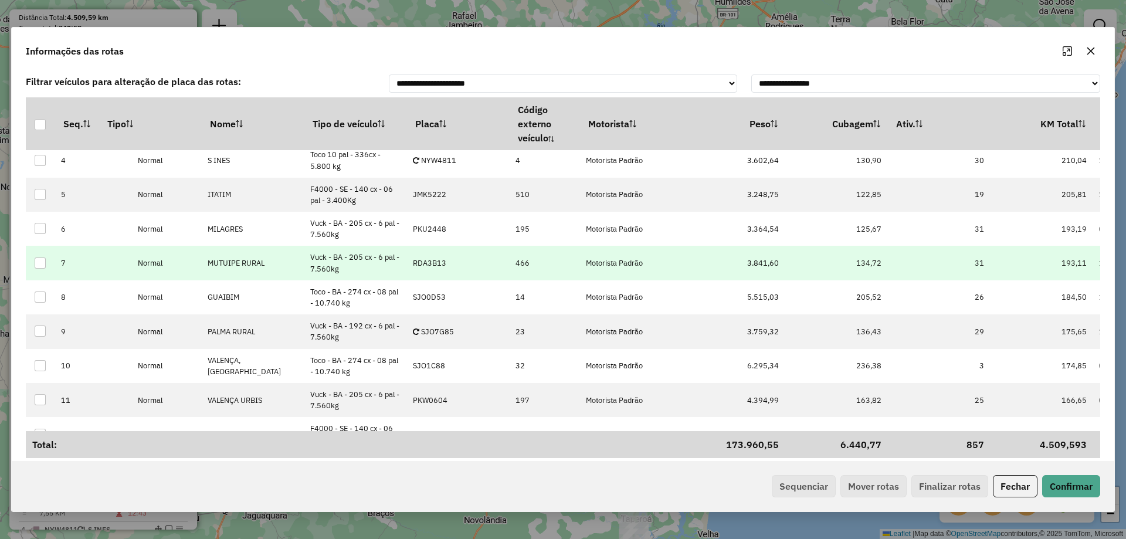
scroll to position [51, 0]
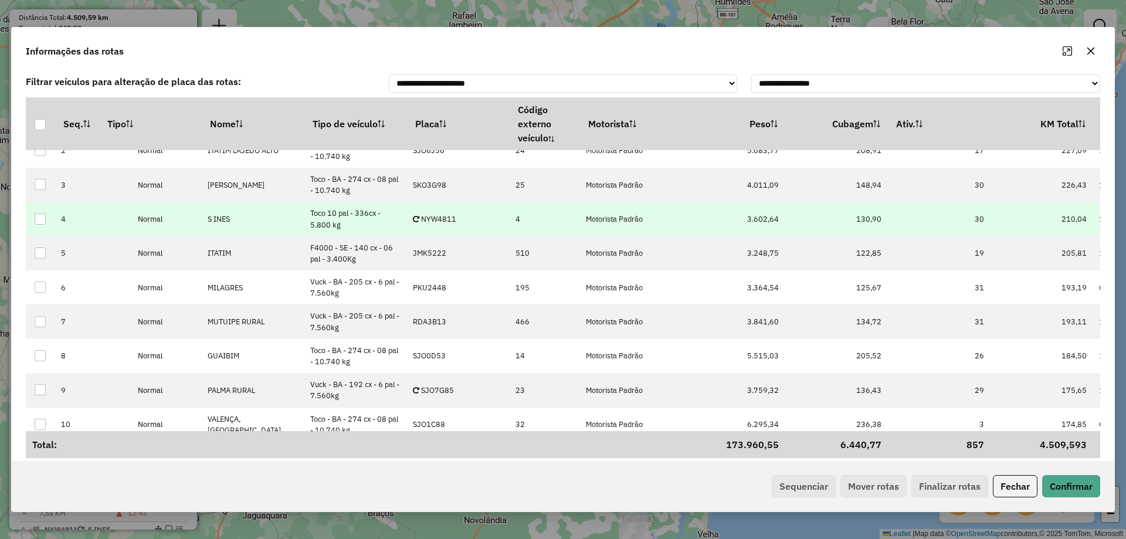
click at [453, 222] on p-celleditor "NYW4811" at bounding box center [434, 219] width 43 height 10
type input "****"
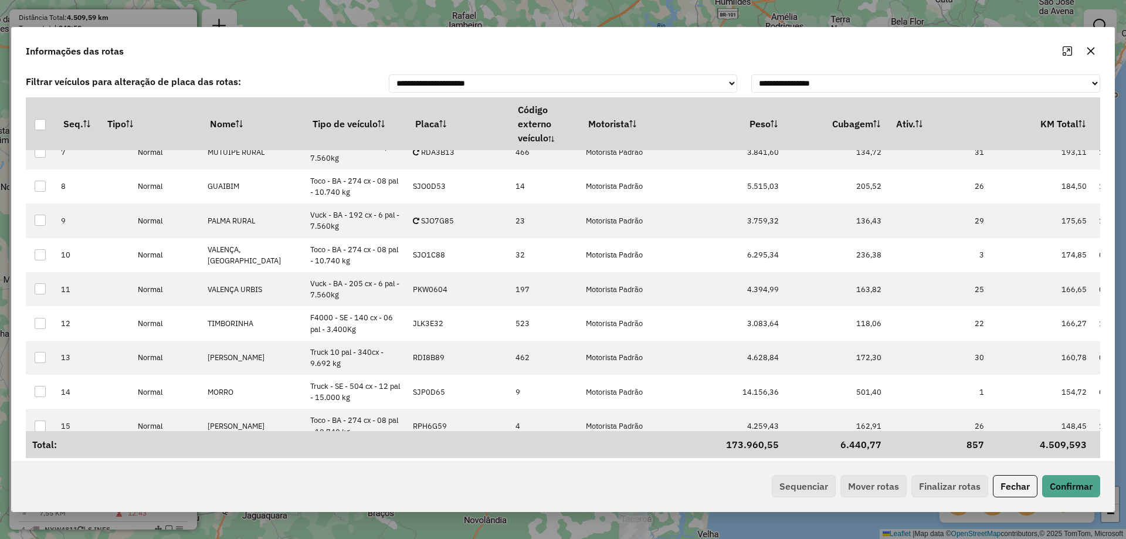
scroll to position [235, 0]
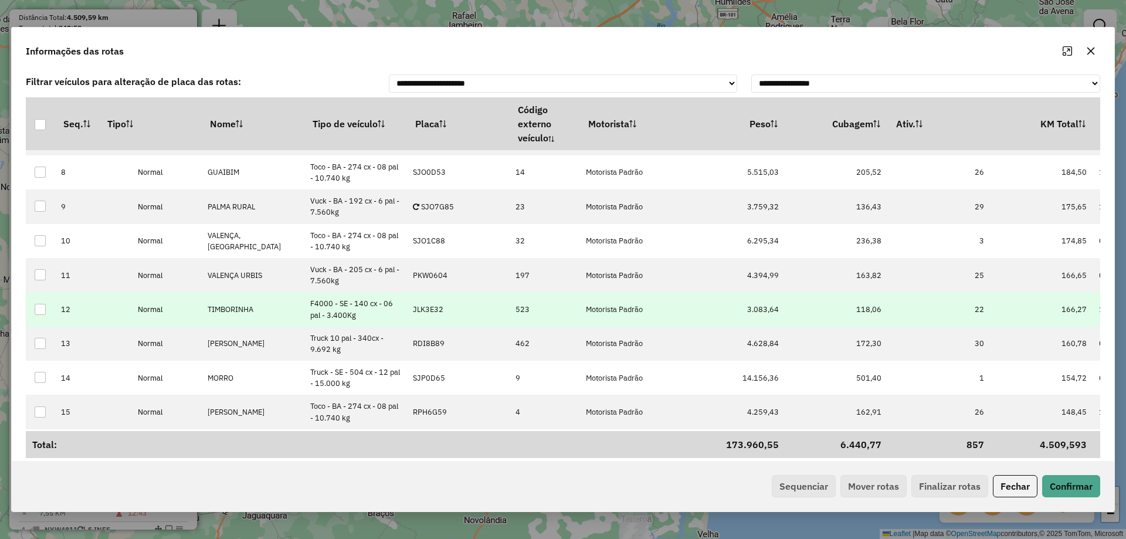
click at [436, 304] on p-celleditor "JLK3E32" at bounding box center [428, 309] width 30 height 10
type input "***"
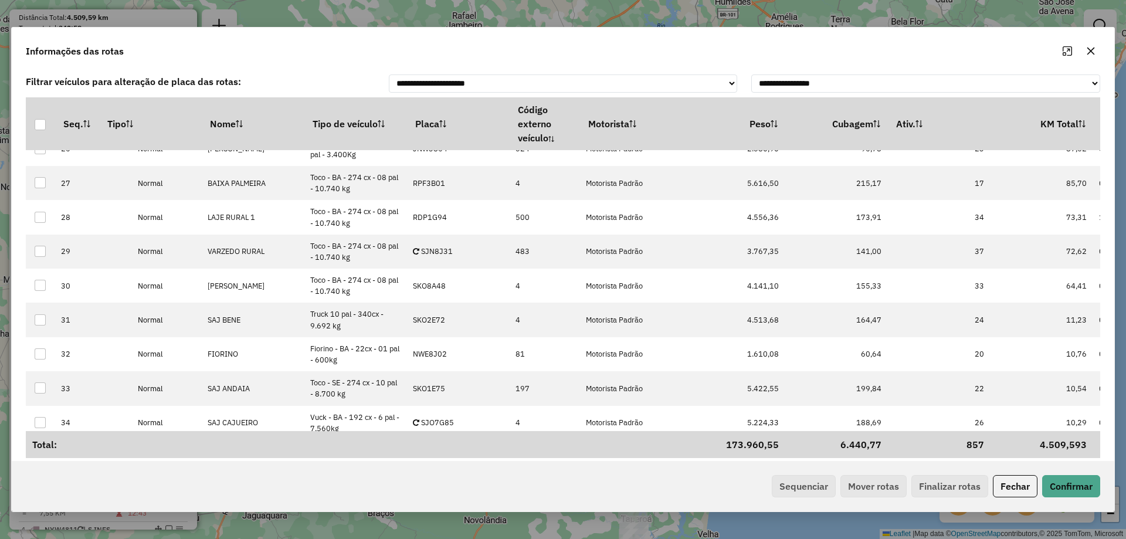
scroll to position [879, 0]
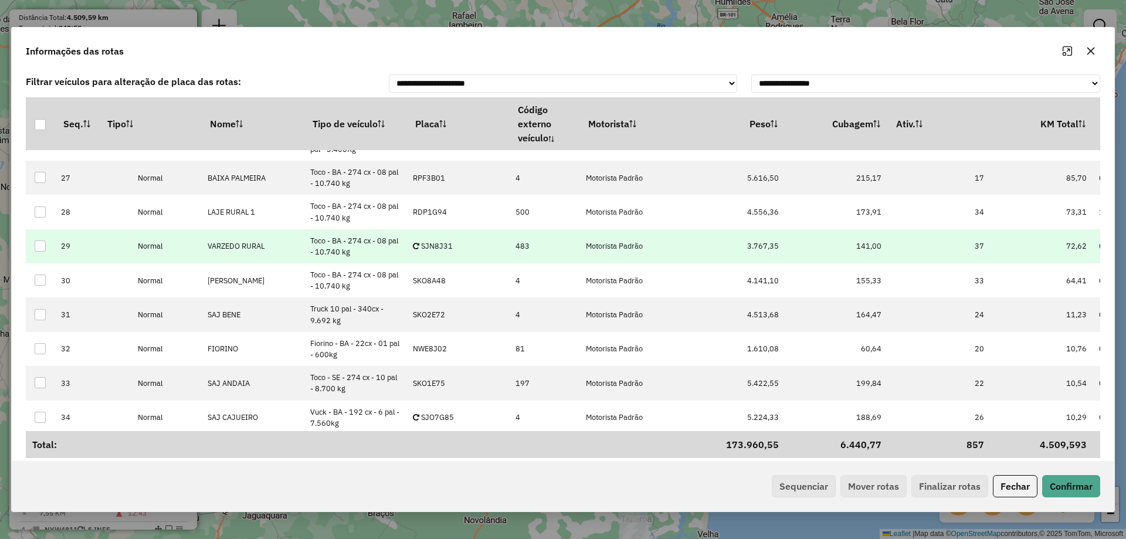
click at [445, 247] on p-celleditor "SJN8J31" at bounding box center [433, 246] width 40 height 10
type input "***"
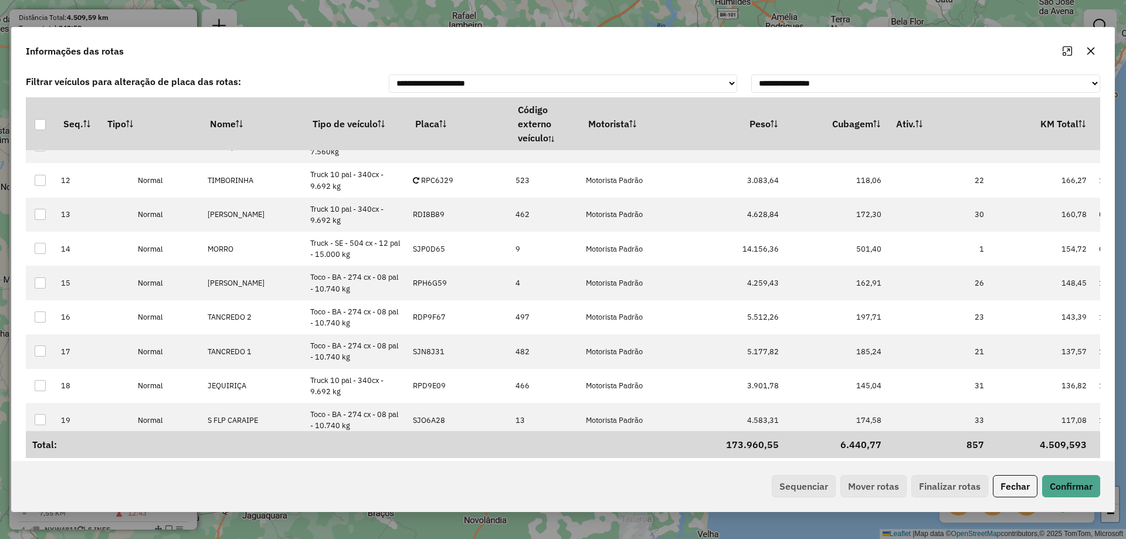
scroll to position [352, 0]
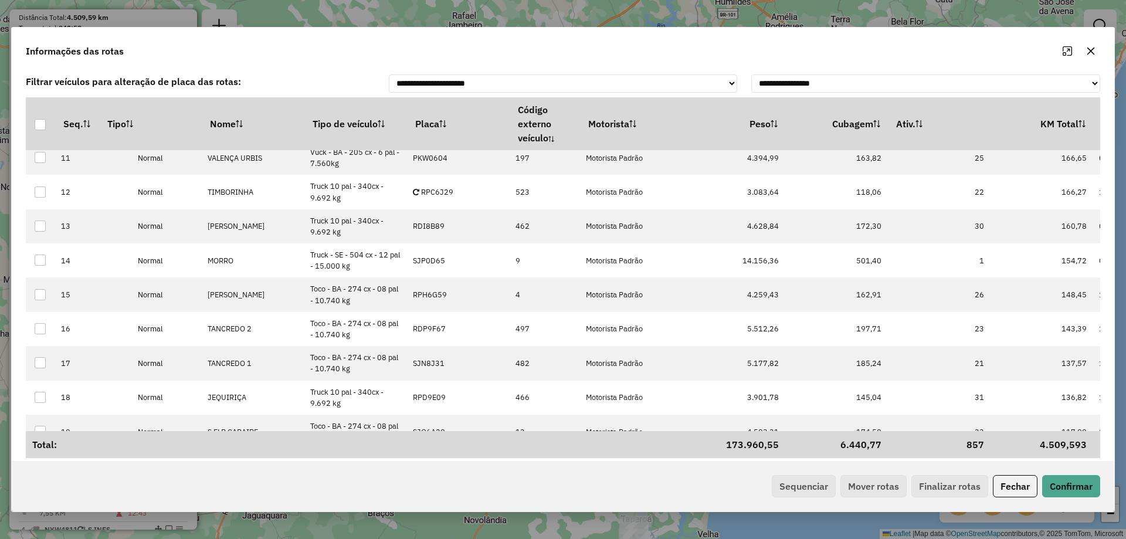
click at [447, 195] on p-celleditor "RPC6J29" at bounding box center [433, 192] width 40 height 10
type input "****"
click at [447, 195] on p-celleditor "JNW3864" at bounding box center [434, 192] width 43 height 10
type input "****"
click at [447, 195] on p-celleditor "JMK5222" at bounding box center [434, 192] width 42 height 10
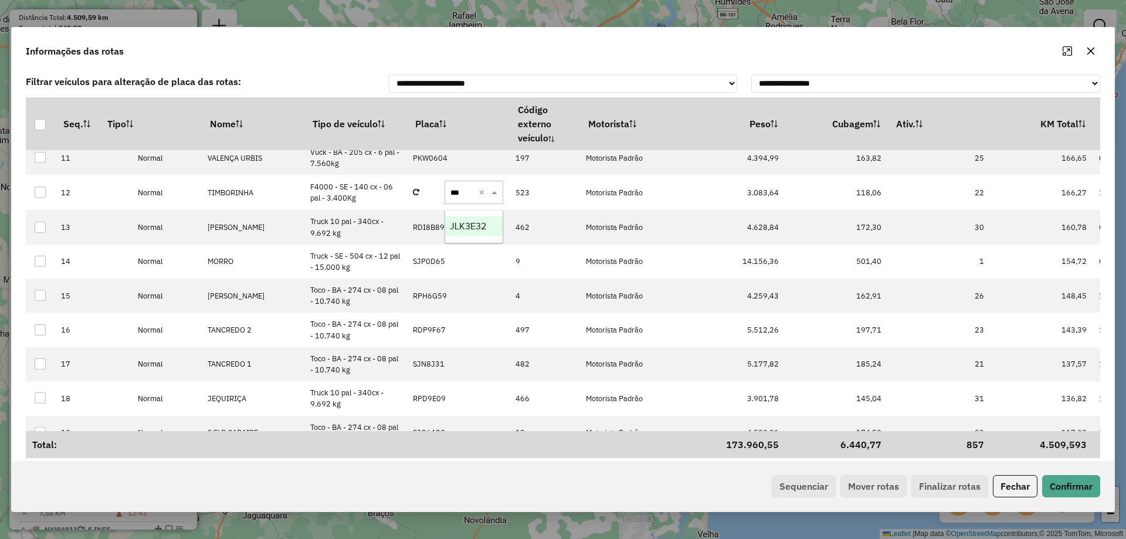
type input "****"
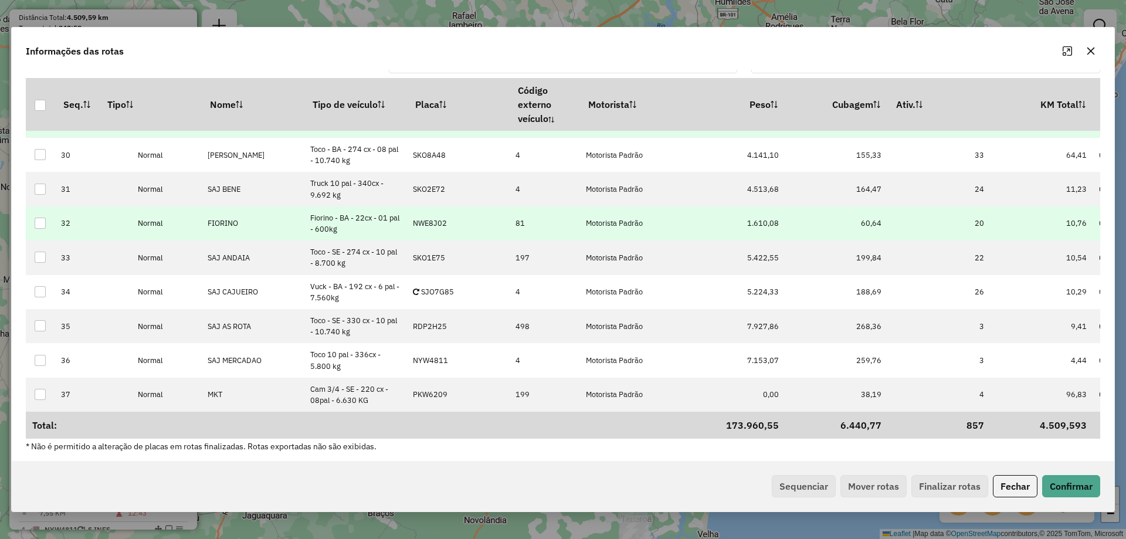
scroll to position [22, 0]
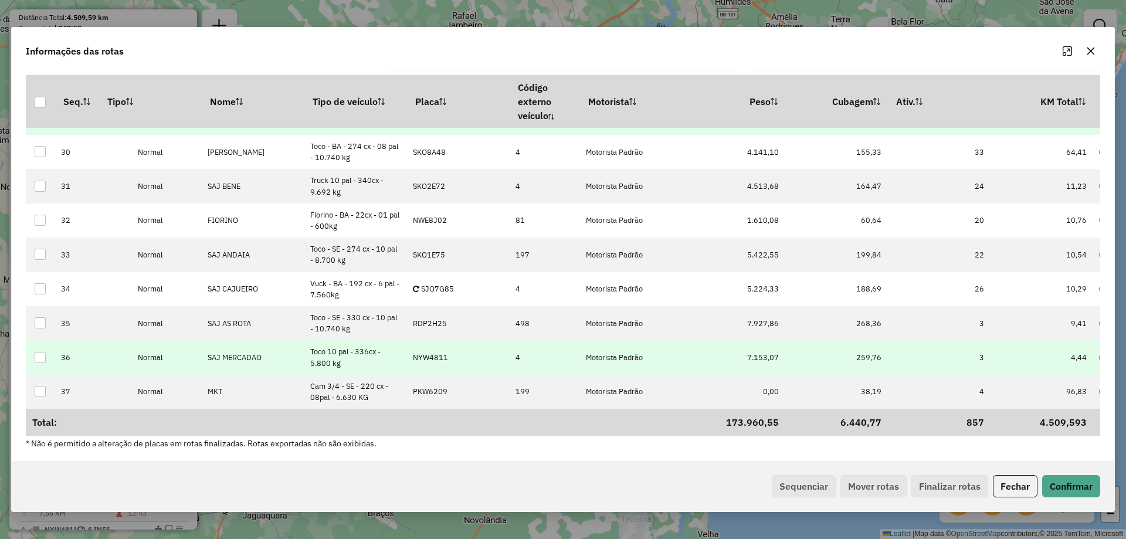
click at [445, 353] on p-celleditor "NYW4811" at bounding box center [430, 357] width 35 height 10
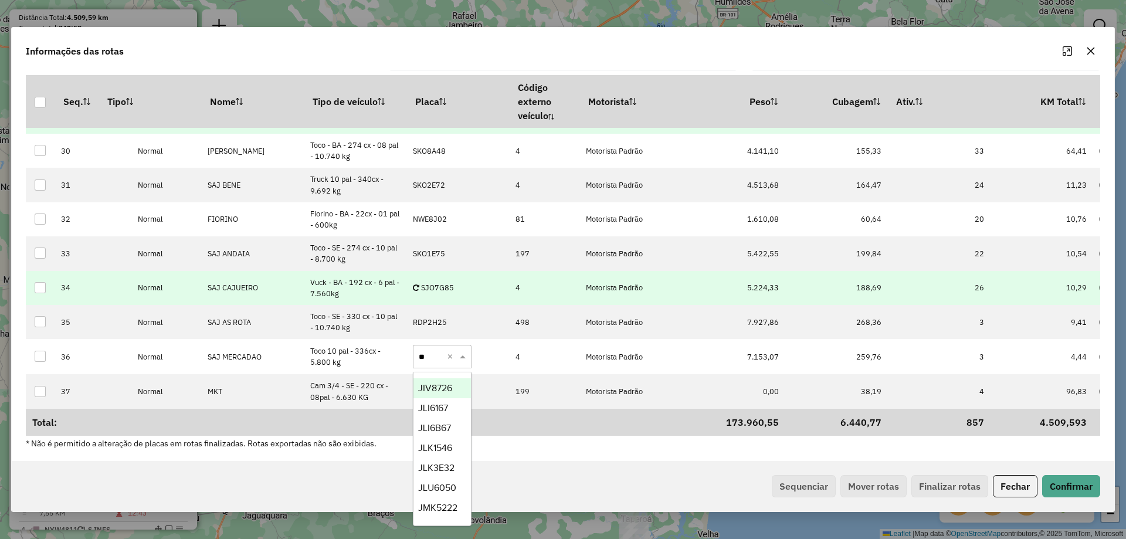
type input "***"
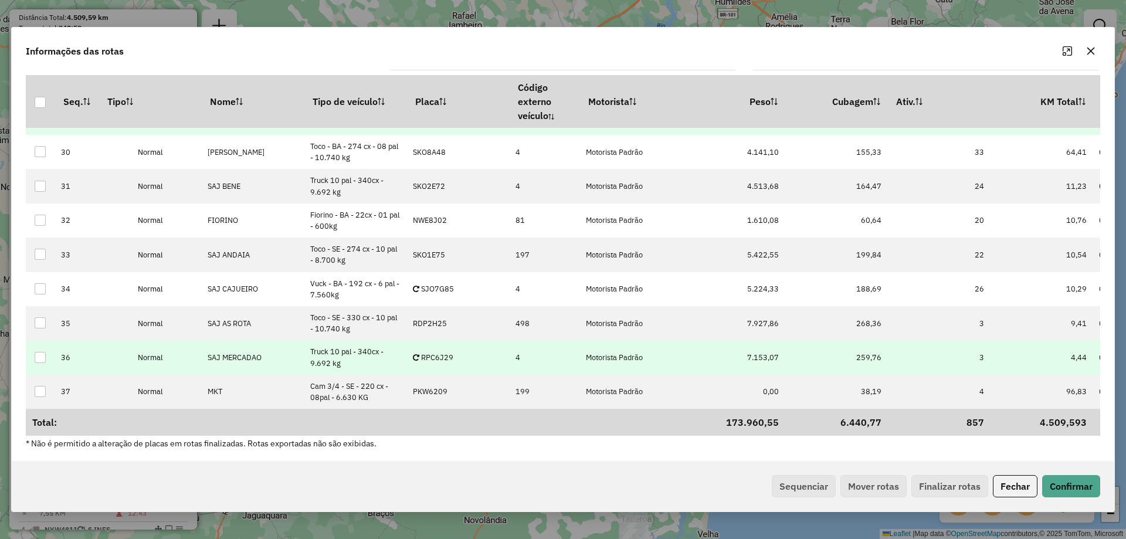
click at [437, 347] on td "RPC6J29" at bounding box center [458, 357] width 103 height 34
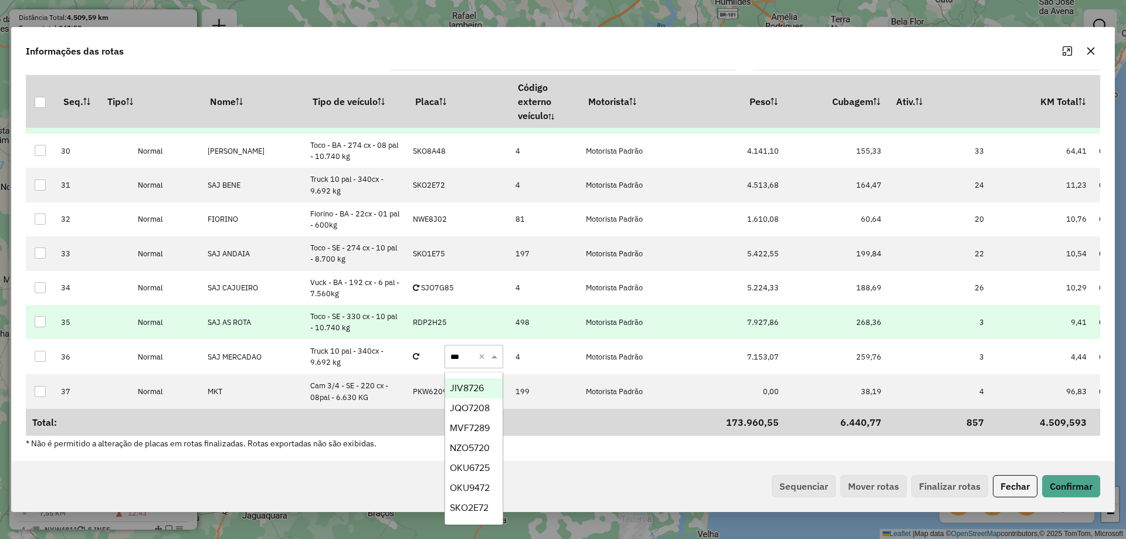
type input "****"
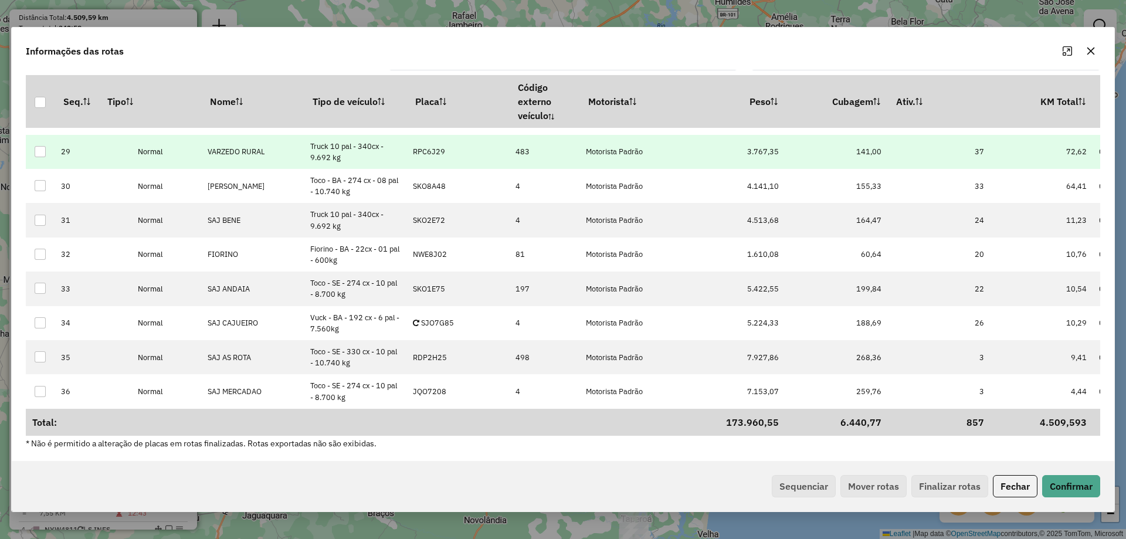
scroll to position [989, 0]
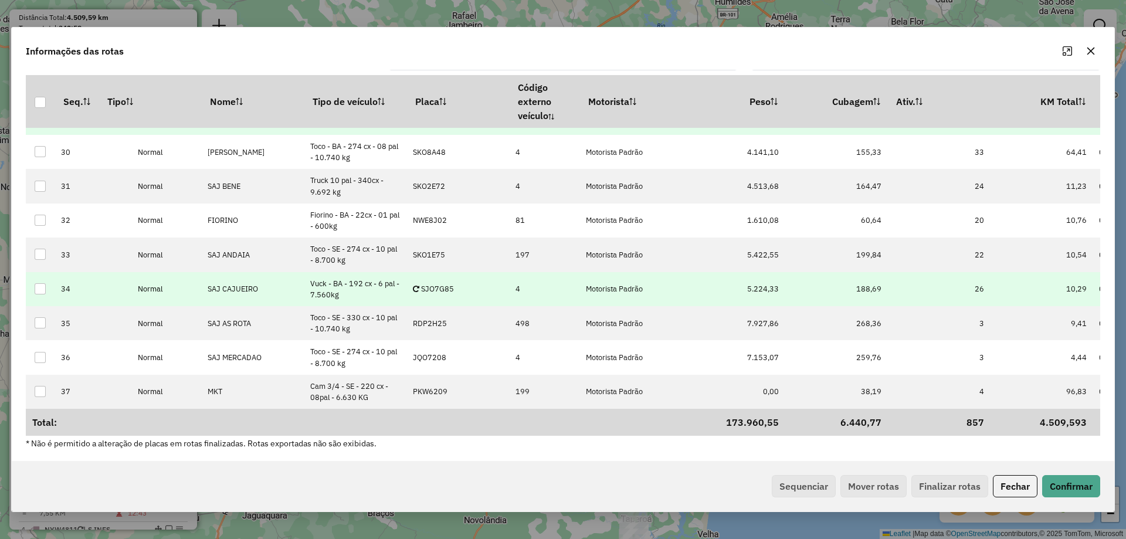
click at [450, 278] on td "SJO7G85" at bounding box center [458, 289] width 103 height 34
type input "****"
click at [441, 284] on p-celleditor "DSG4492" at bounding box center [429, 289] width 33 height 10
type input "****"
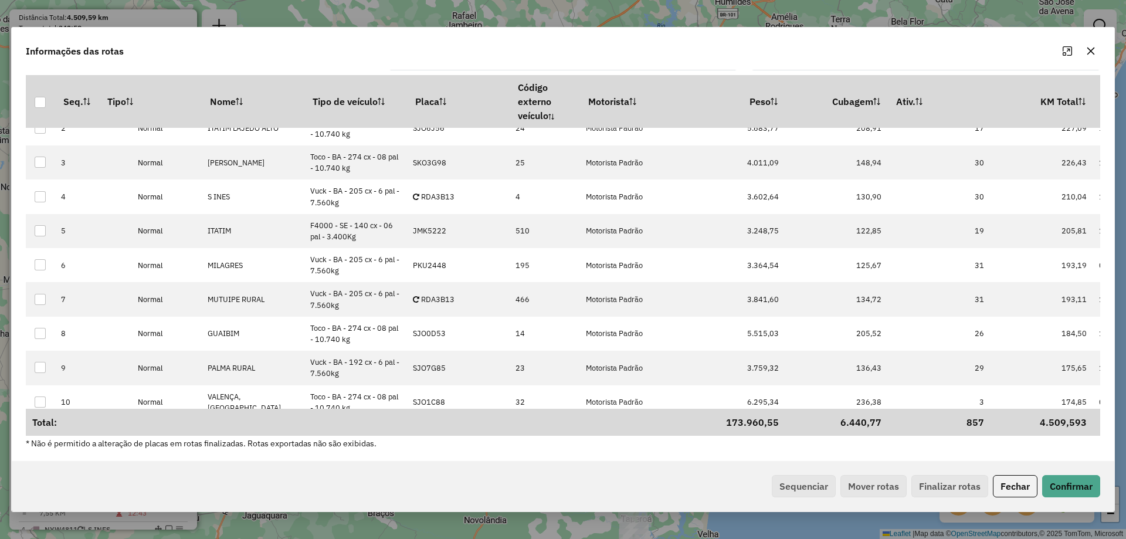
scroll to position [0, 0]
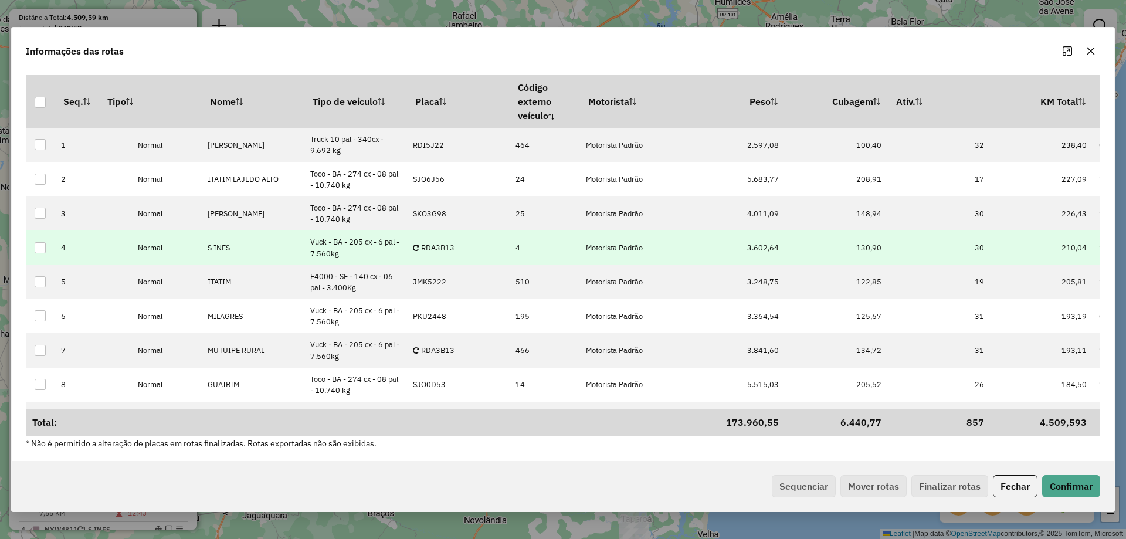
click at [453, 247] on p-celleditor "RDA3B13" at bounding box center [434, 248] width 42 height 10
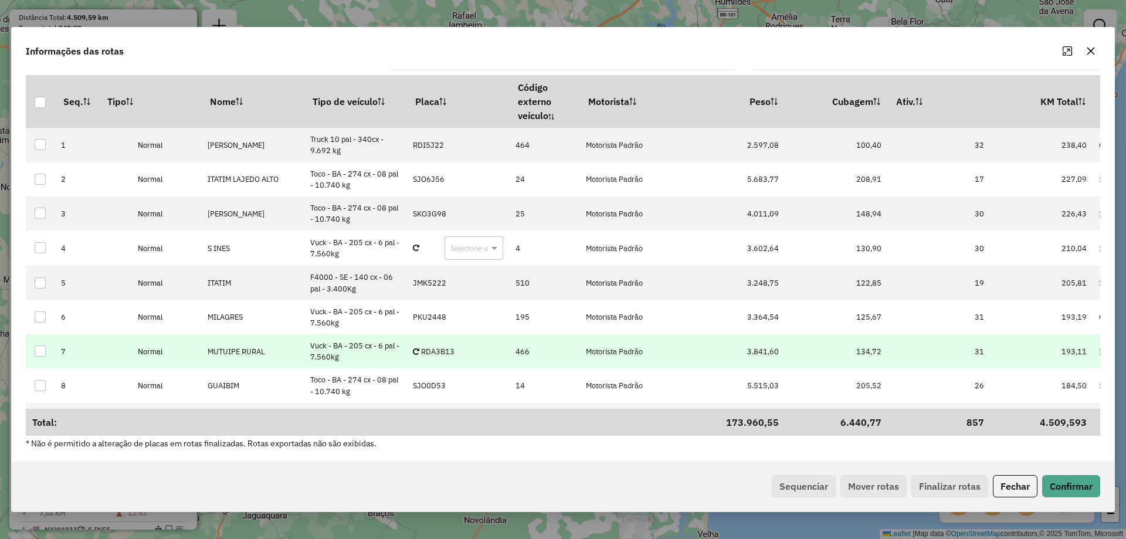
click at [452, 342] on td "RDA3B13" at bounding box center [458, 351] width 103 height 34
type input "****"
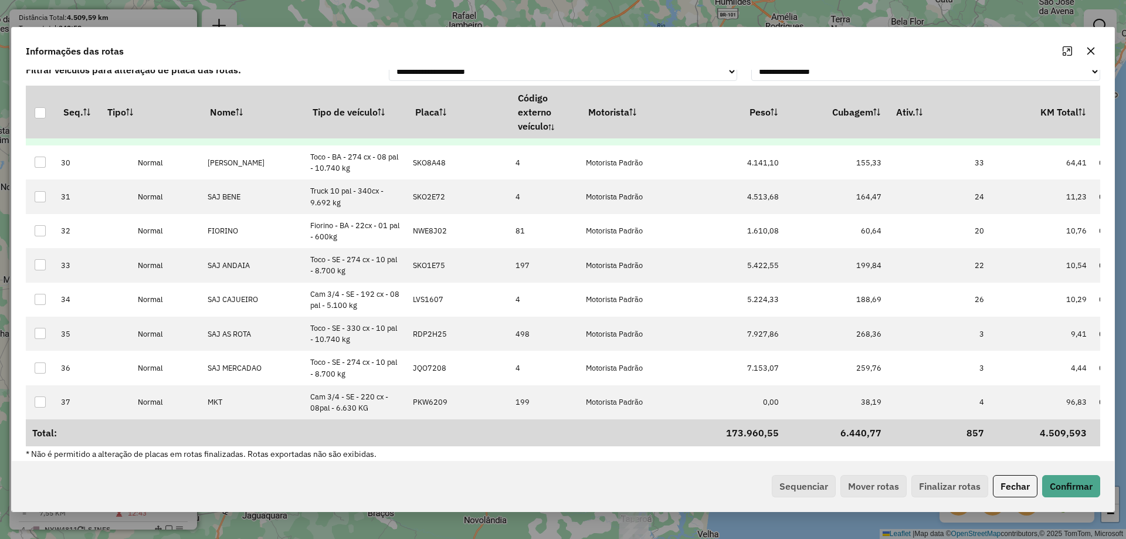
scroll to position [22, 0]
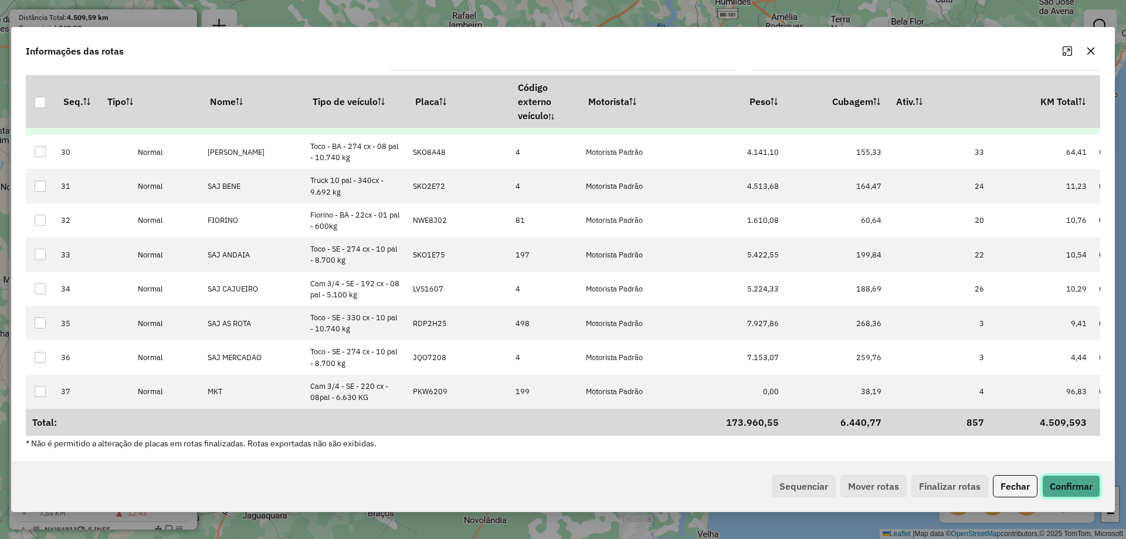
click at [1079, 481] on button "Confirmar" at bounding box center [1071, 486] width 58 height 22
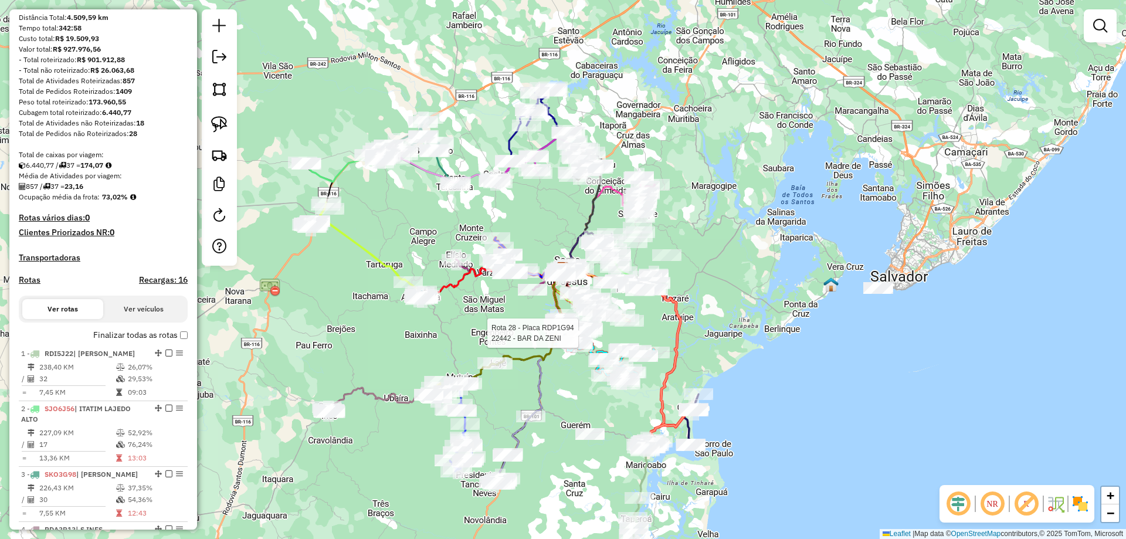
select select "**********"
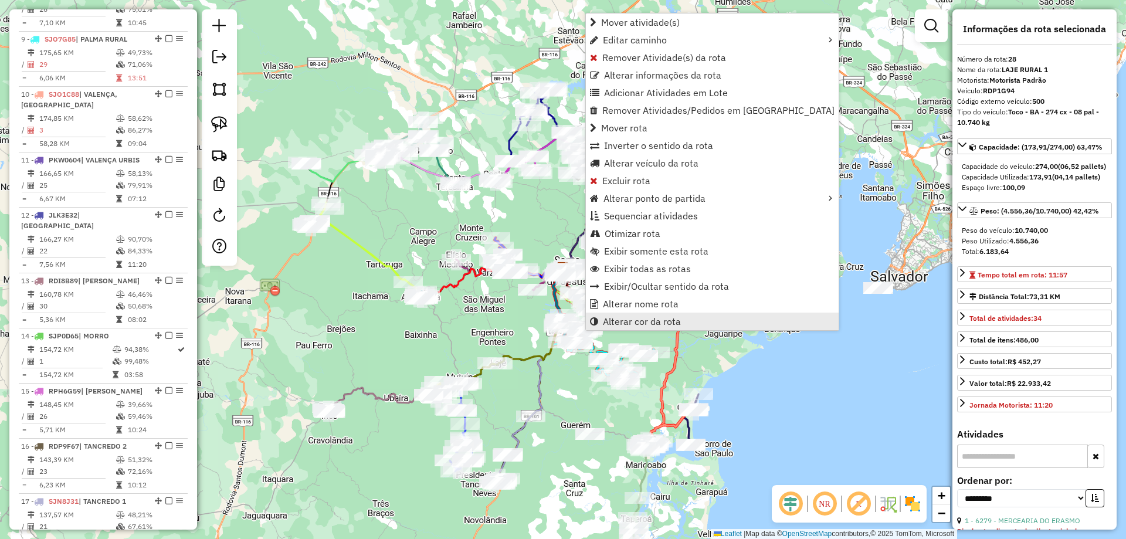
scroll to position [2037, 0]
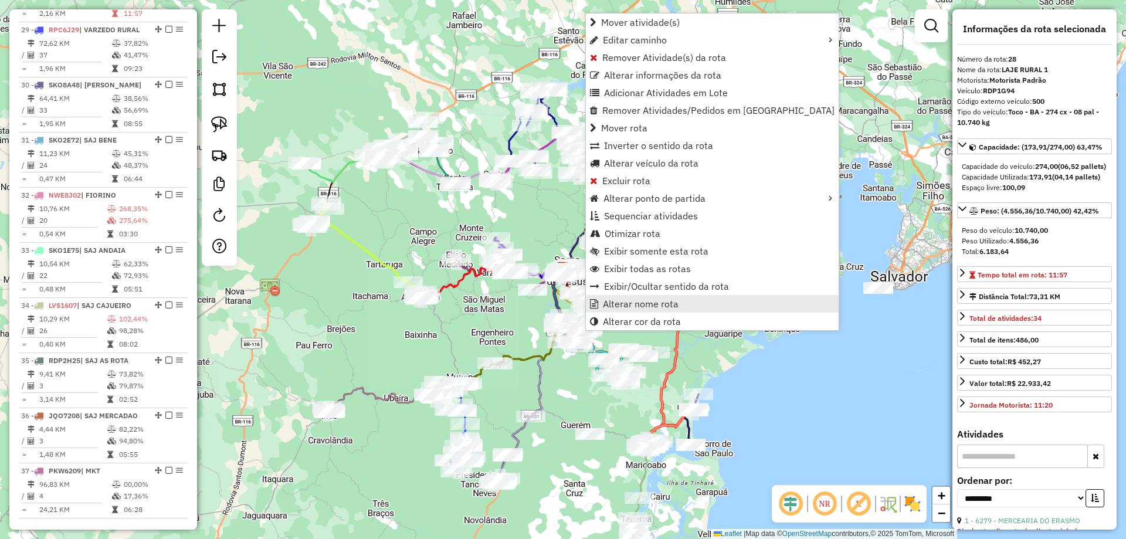
click at [627, 304] on span "Alterar nome rota" at bounding box center [641, 303] width 76 height 9
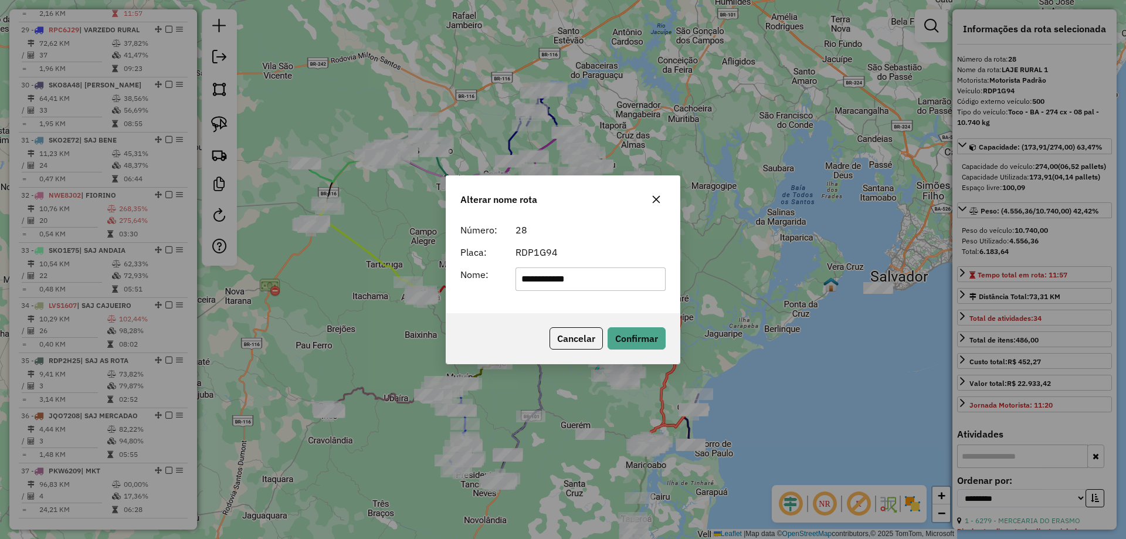
type input "**********"
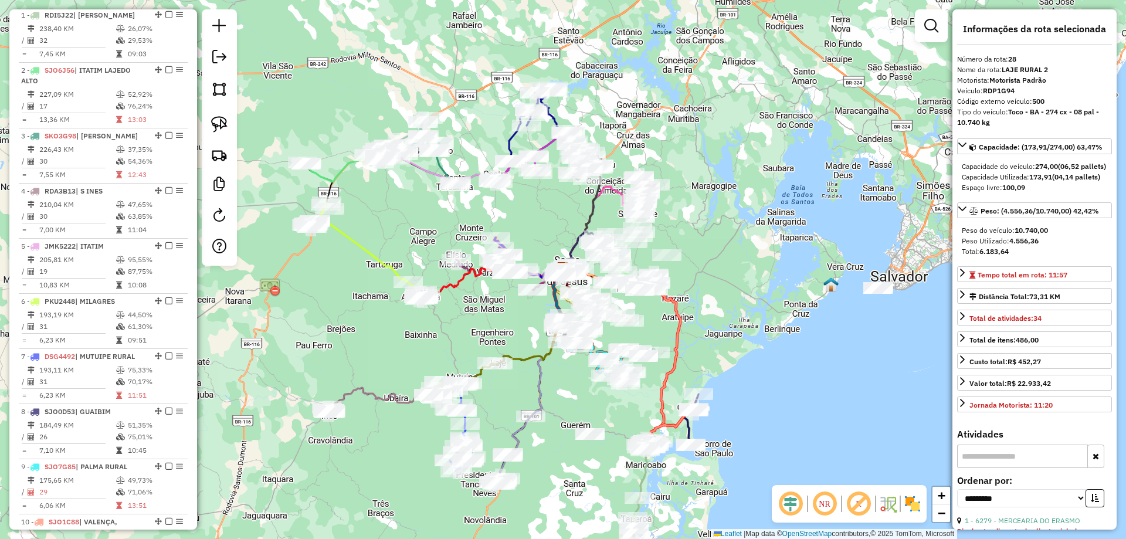
scroll to position [395, 0]
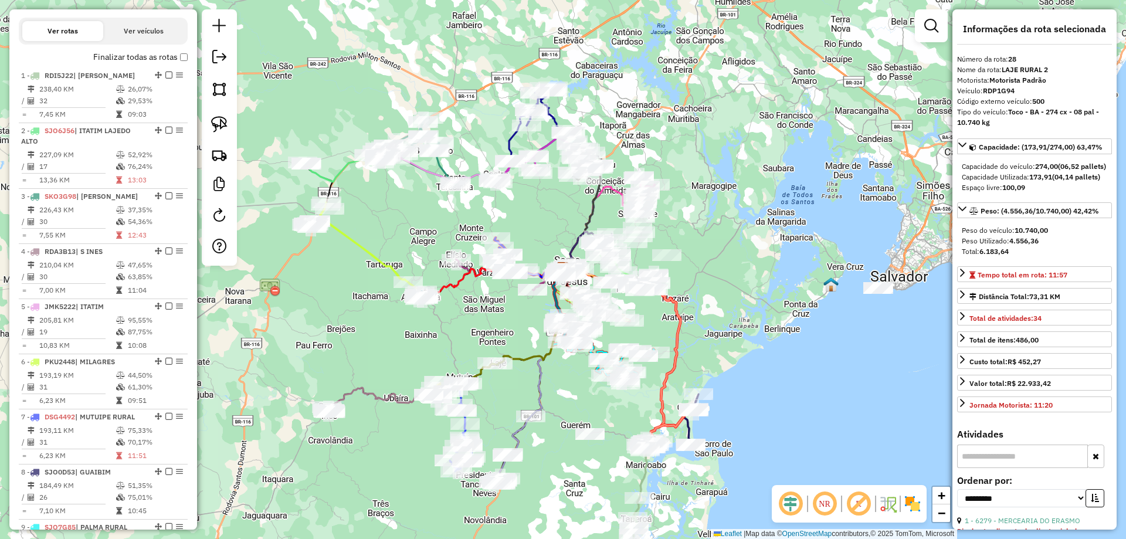
click at [183, 63] on label "Finalizar todas as rotas" at bounding box center [140, 57] width 94 height 12
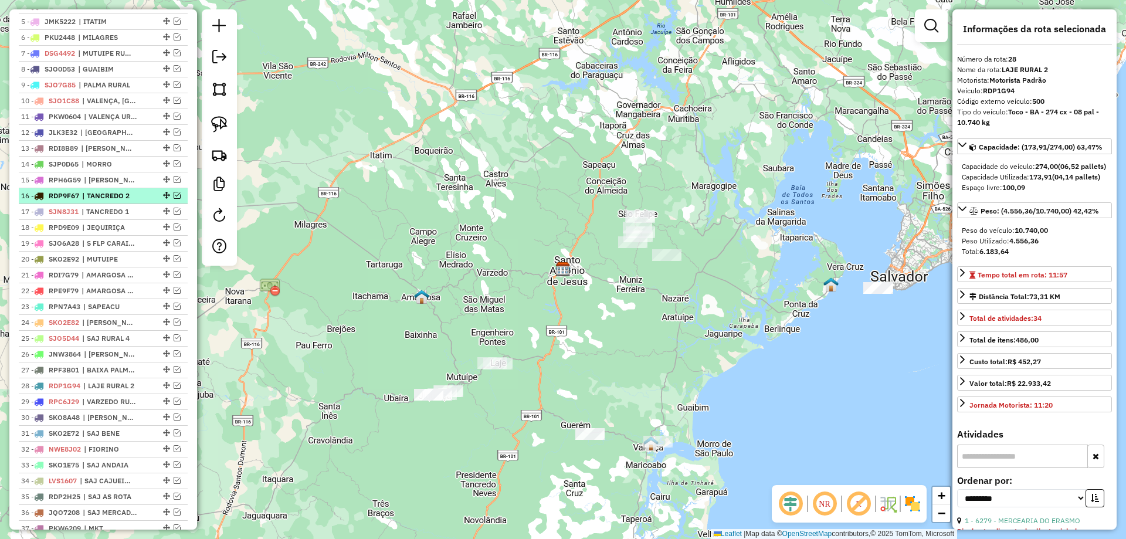
scroll to position [571, 0]
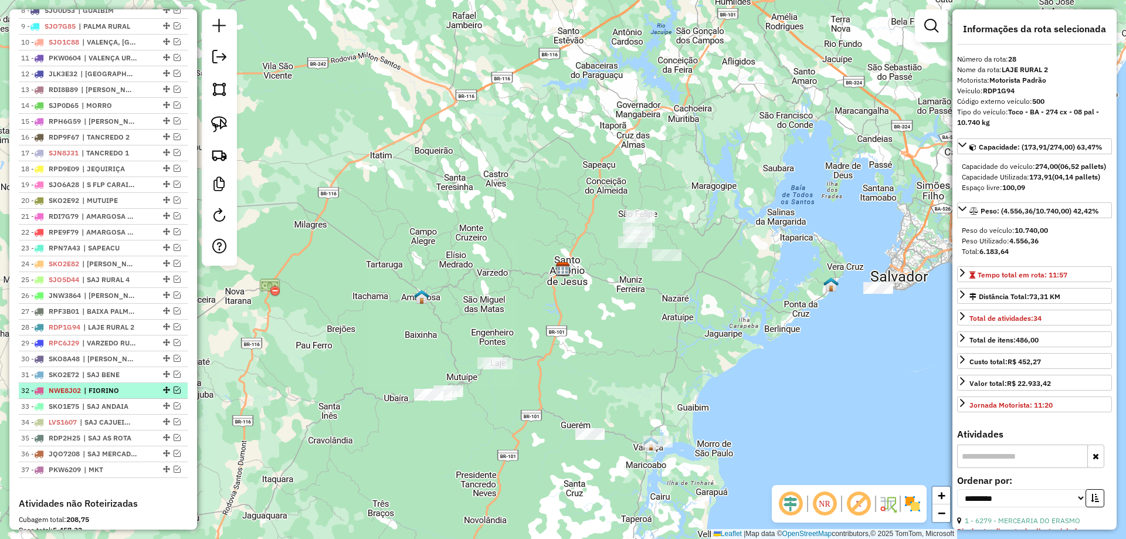
click at [174, 393] on em at bounding box center [177, 389] width 7 height 7
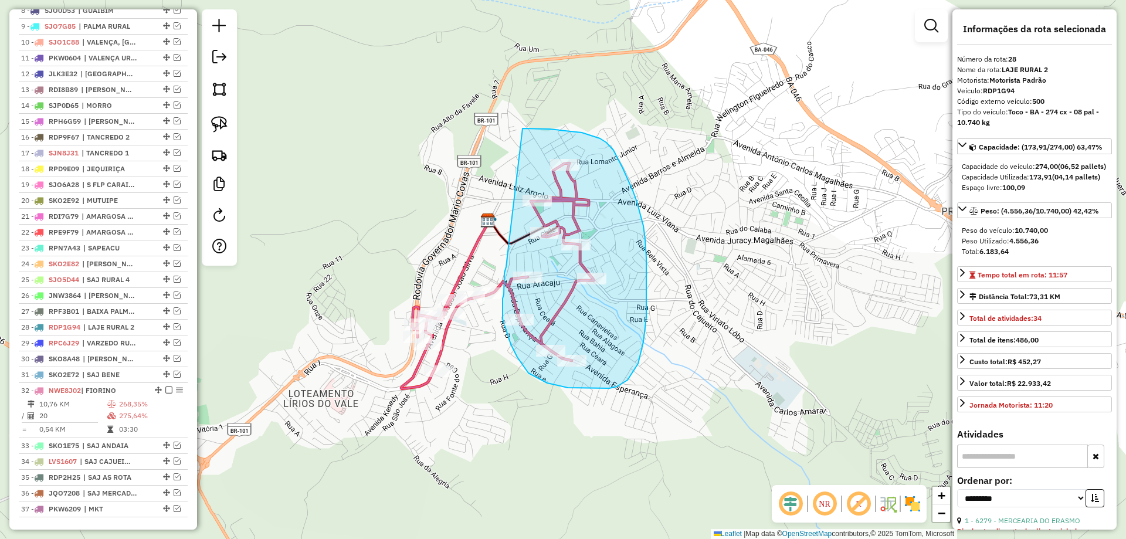
drag, startPoint x: 507, startPoint y: 256, endPoint x: 522, endPoint y: 128, distance: 128.7
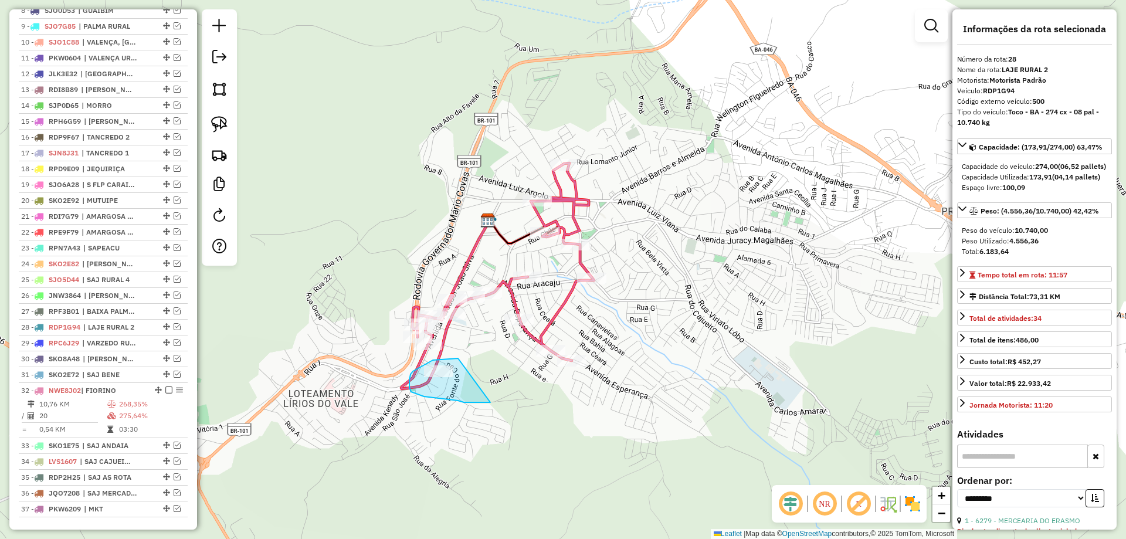
drag, startPoint x: 458, startPoint y: 358, endPoint x: 490, endPoint y: 402, distance: 54.5
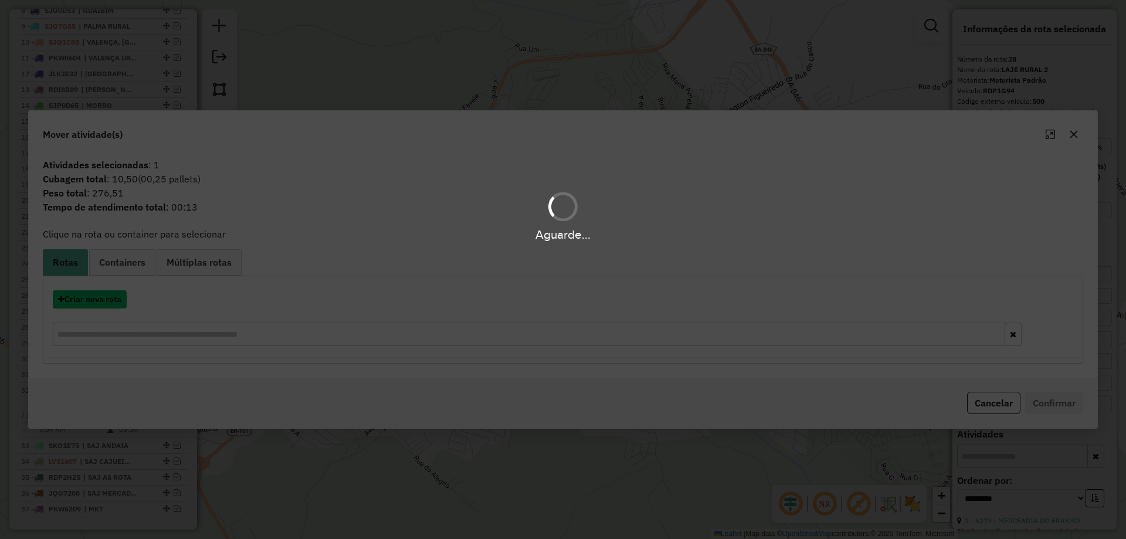
click at [108, 301] on button "Criar nova rota" at bounding box center [90, 299] width 74 height 18
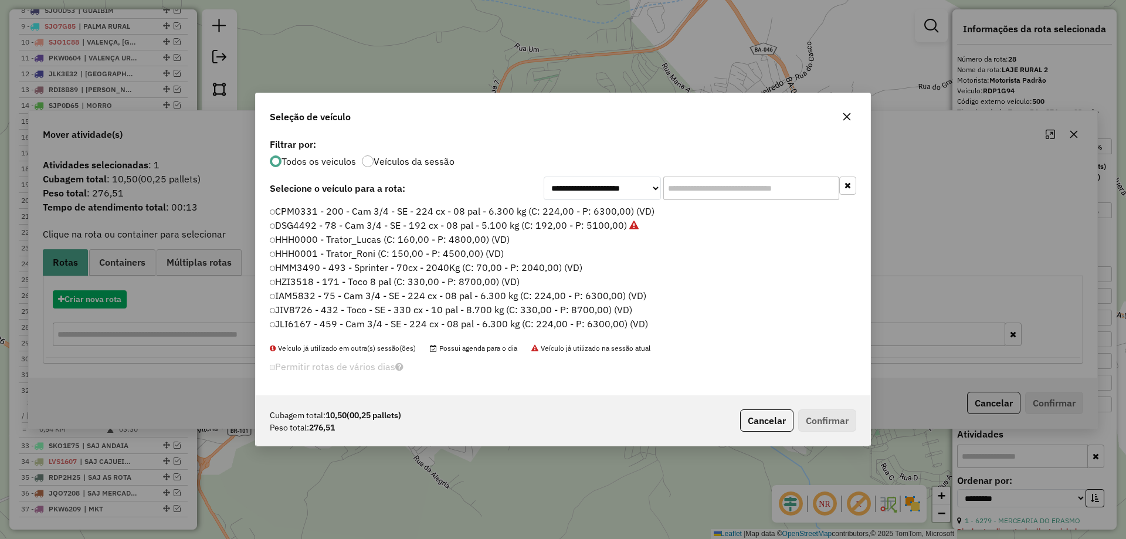
scroll to position [6, 4]
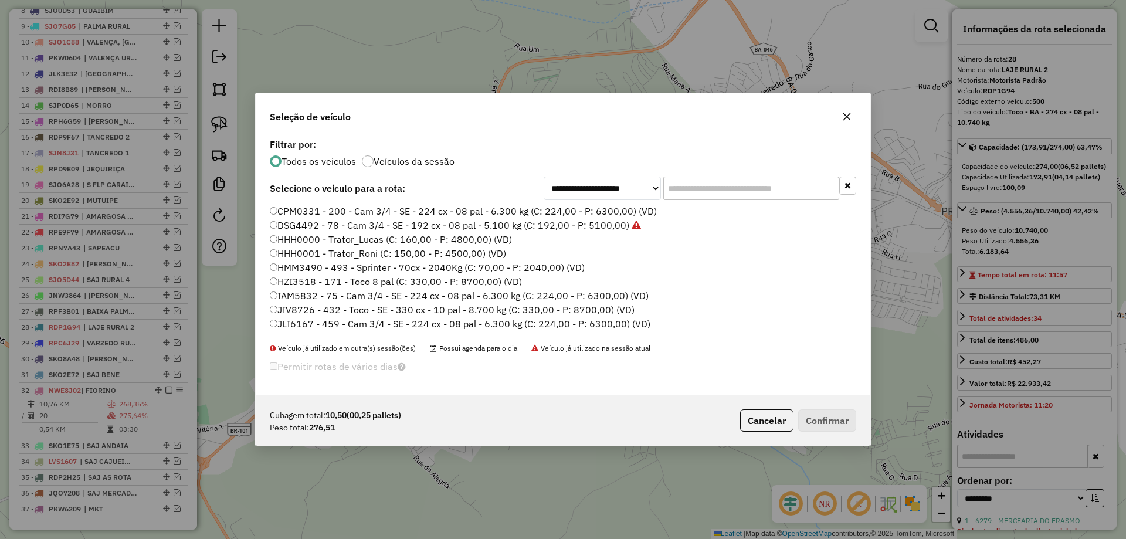
click at [676, 188] on input "text" at bounding box center [751, 187] width 176 height 23
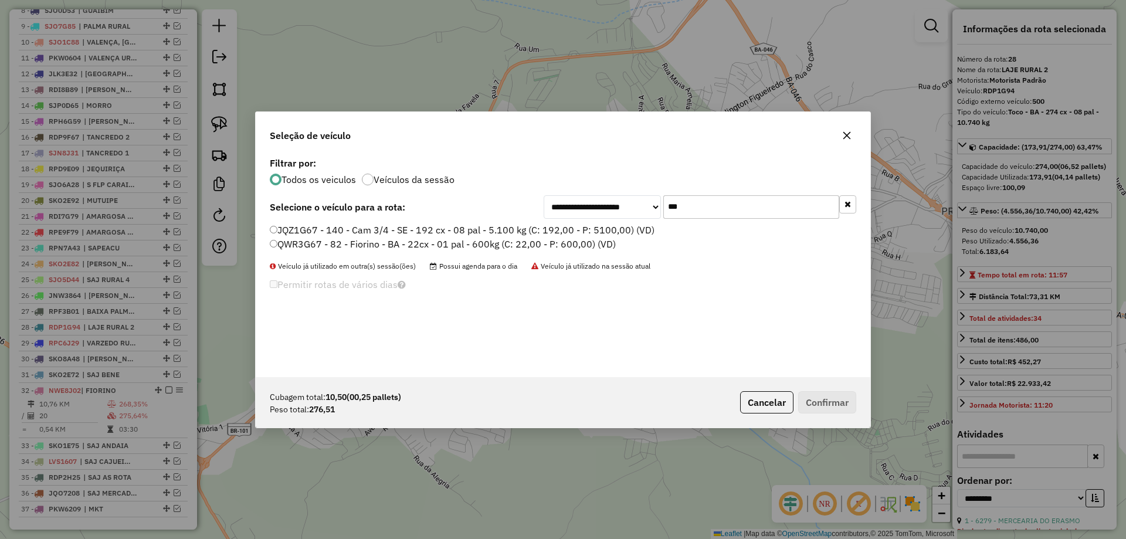
type input "***"
click at [574, 247] on label "QWR3G67 - 82 - Fiorino - BA - 22cx - 01 pal - 600kg (C: 22,00 - P: 600,00) (VD)" at bounding box center [443, 244] width 346 height 14
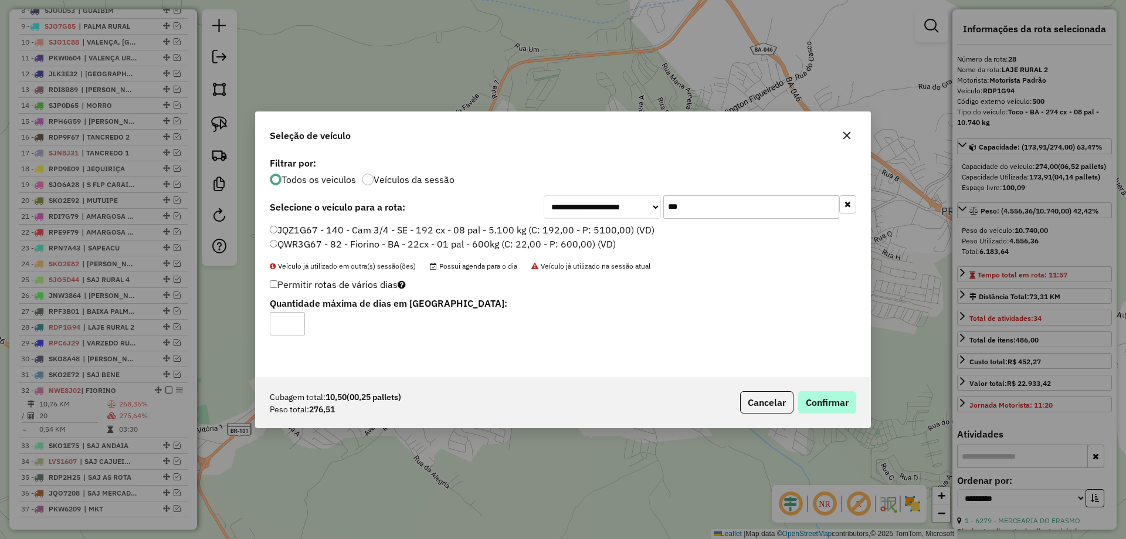
click at [838, 413] on div "Cubagem total: 10,50 (00,25 pallets) Peso total: 276,51 Cancelar Confirmar" at bounding box center [563, 402] width 614 height 50
click at [840, 401] on button "Confirmar" at bounding box center [827, 402] width 58 height 22
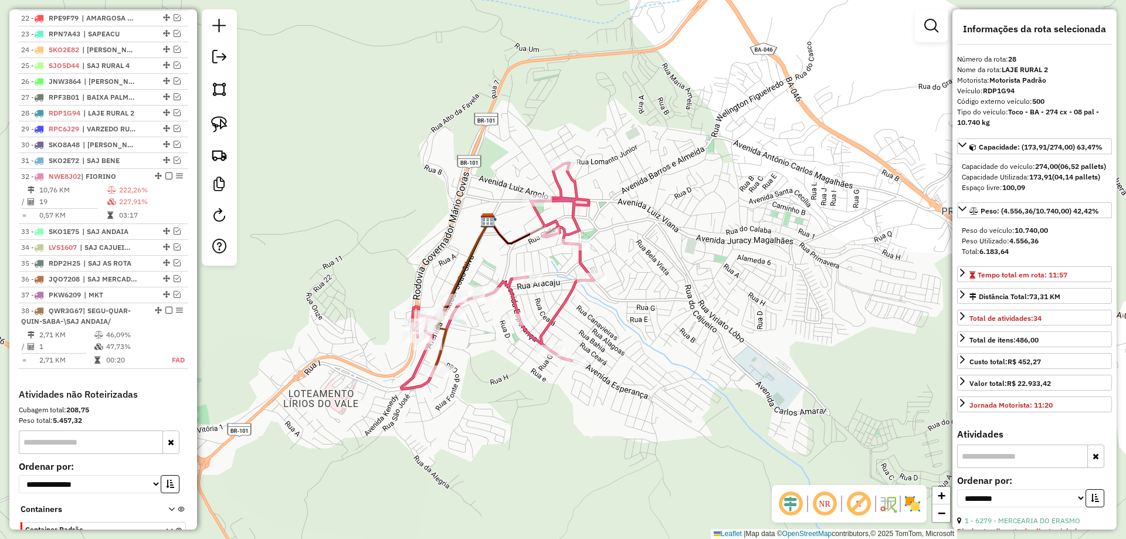
scroll to position [881, 0]
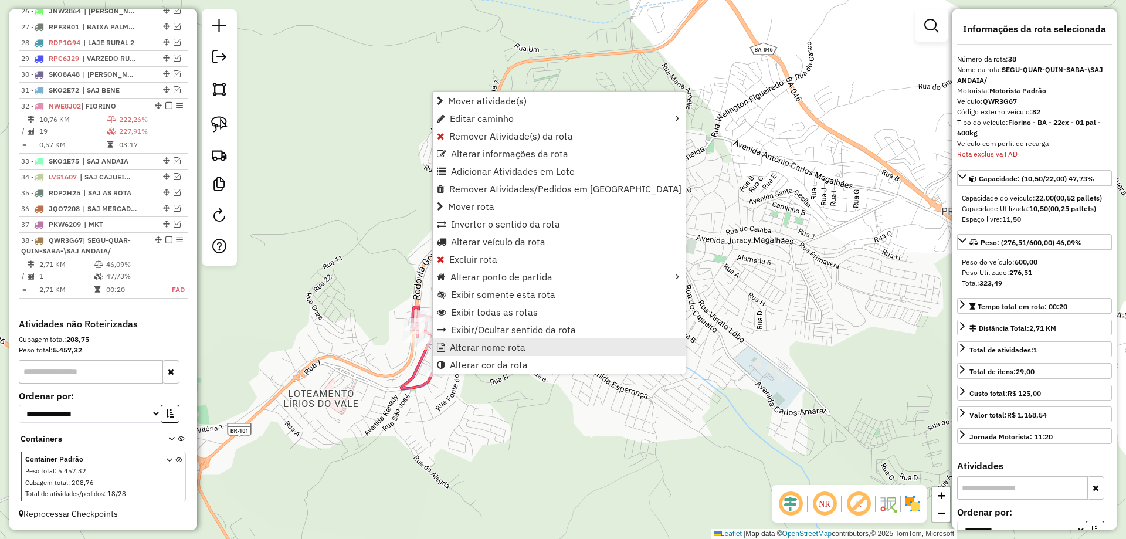
click at [444, 349] on span "Alterar nome rota" at bounding box center [441, 346] width 8 height 9
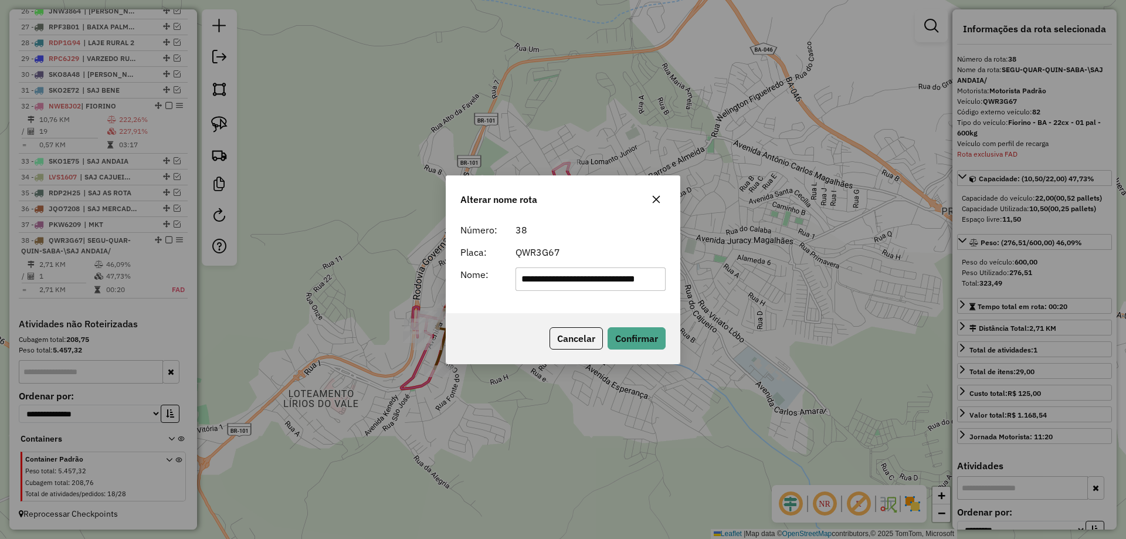
scroll to position [0, 0]
type input "*********"
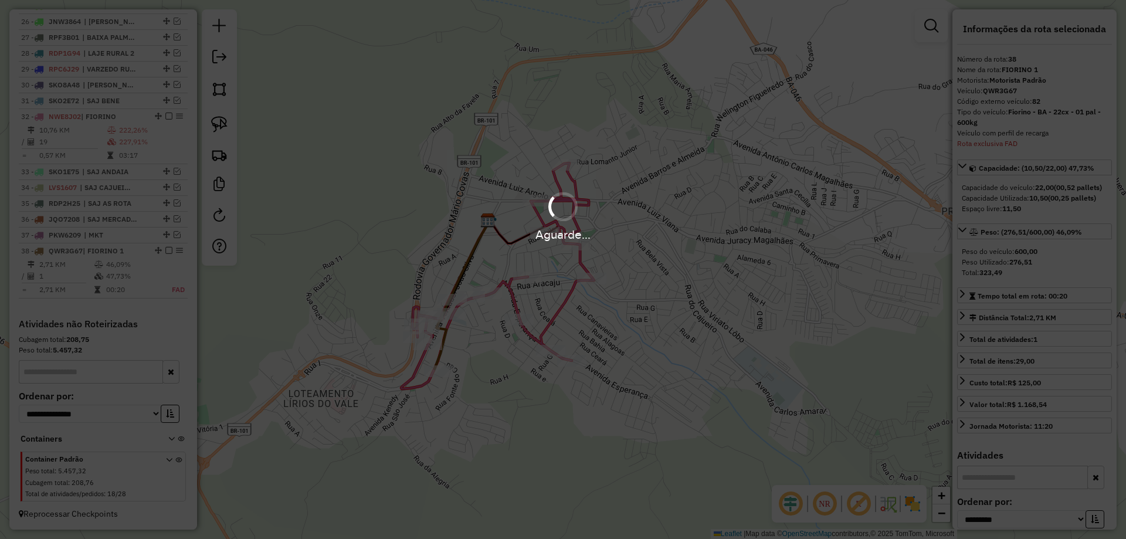
scroll to position [870, 0]
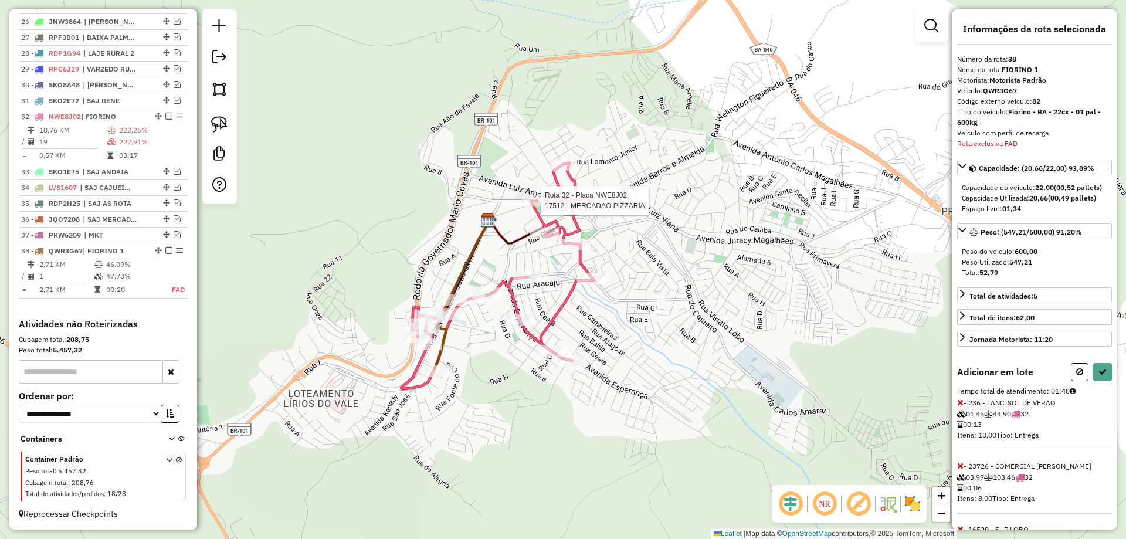
select select "**********"
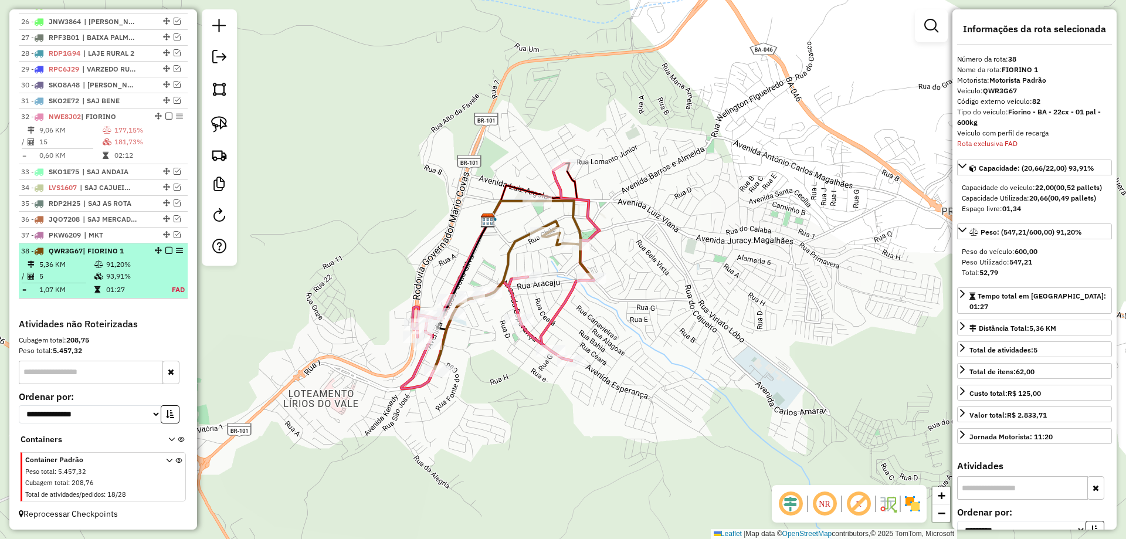
click at [167, 251] on em at bounding box center [168, 250] width 7 height 7
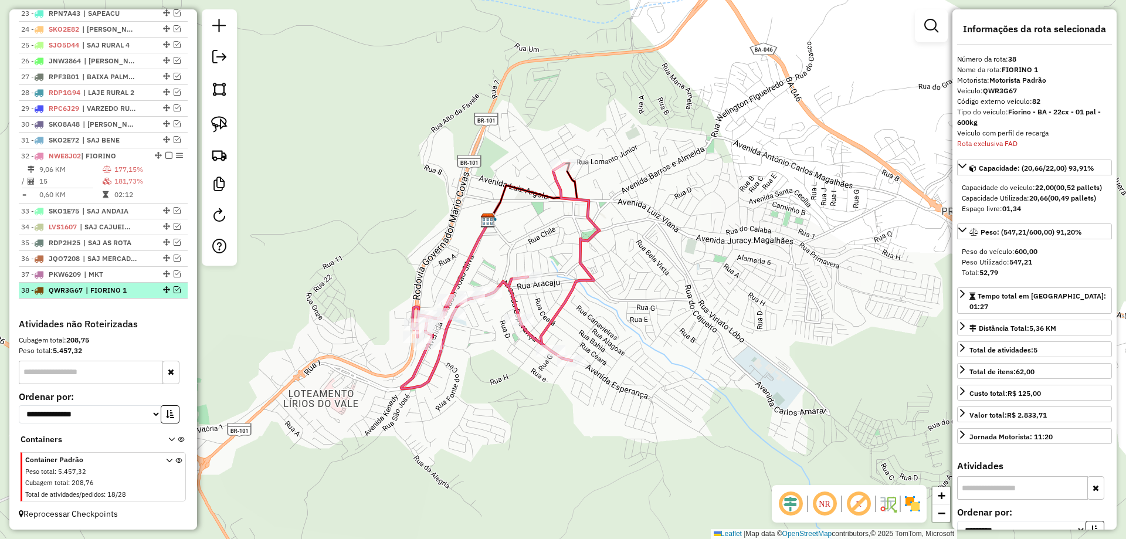
scroll to position [816, 0]
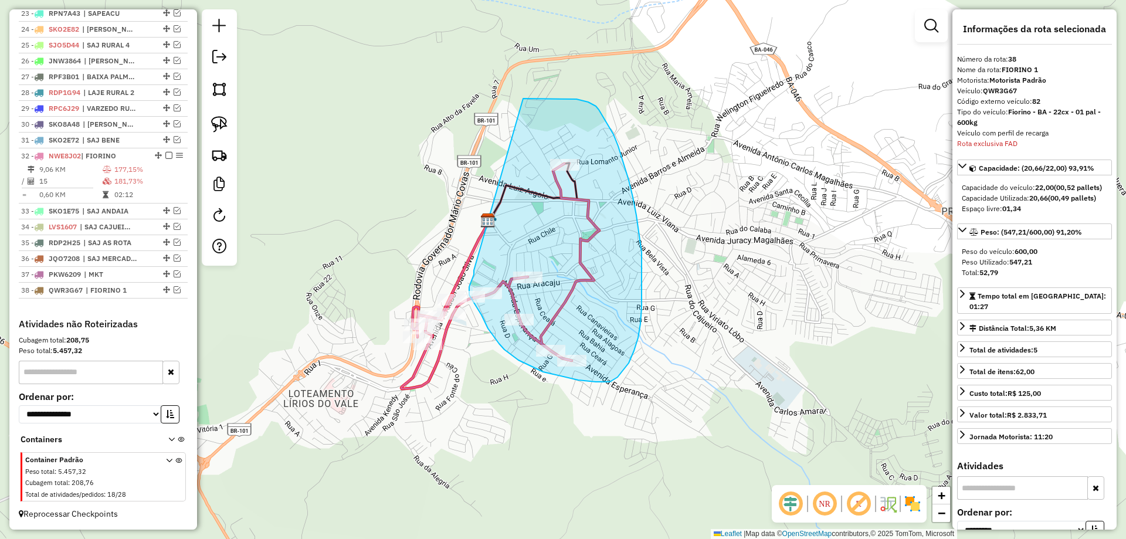
drag, startPoint x: 474, startPoint y: 270, endPoint x: 503, endPoint y: 98, distance: 174.3
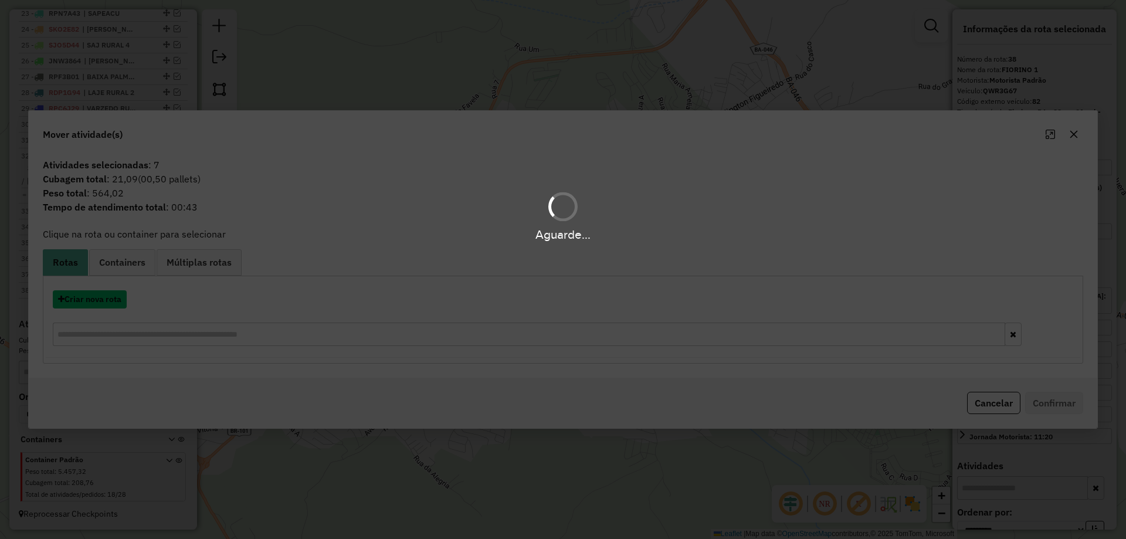
click at [98, 295] on button "Criar nova rota" at bounding box center [90, 299] width 74 height 18
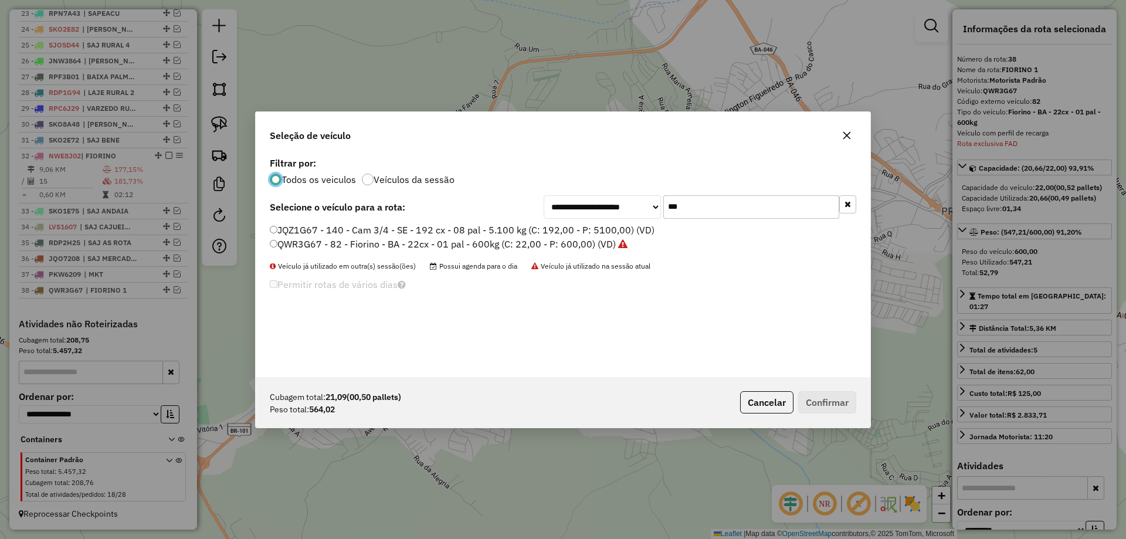
scroll to position [6, 4]
click at [311, 252] on div "JQZ1G67 - 140 - Cam 3/4 - SE - 192 cx - 08 pal - 5.100 kg (C: 192,00 - P: 5100,…" at bounding box center [563, 242] width 600 height 38
click at [323, 240] on label "QWR3G67 - 82 - Fiorino - BA - 22cx - 01 pal - 600kg (C: 22,00 - P: 600,00) (VD)" at bounding box center [449, 244] width 358 height 14
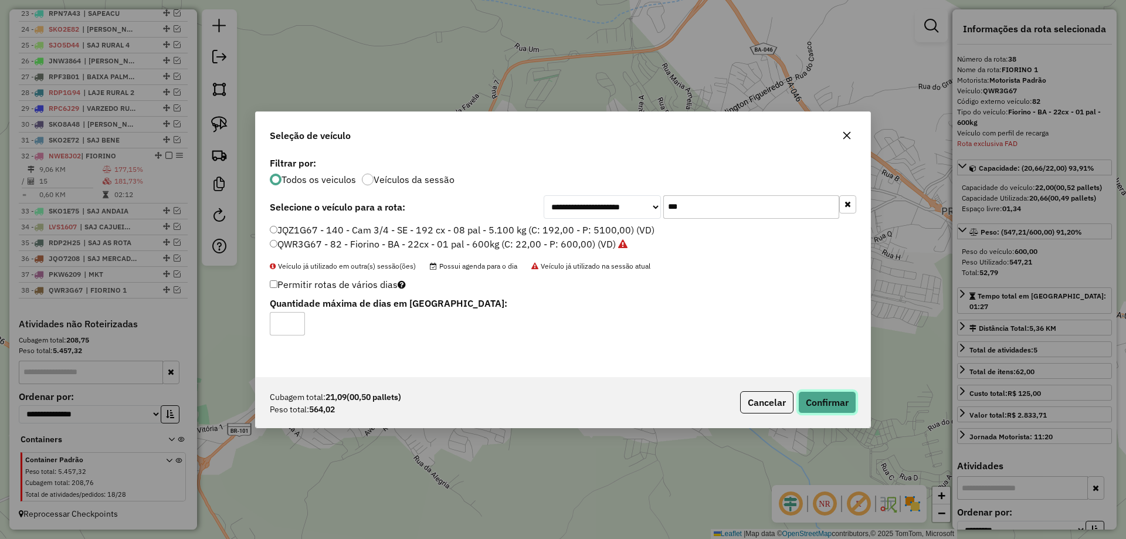
click at [823, 396] on button "Confirmar" at bounding box center [827, 402] width 58 height 22
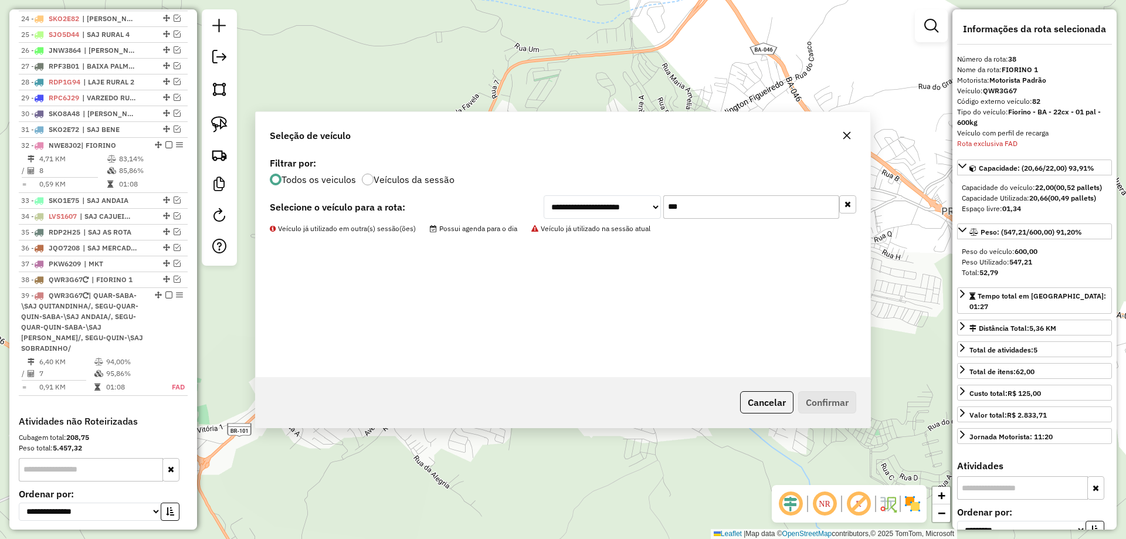
scroll to position [924, 0]
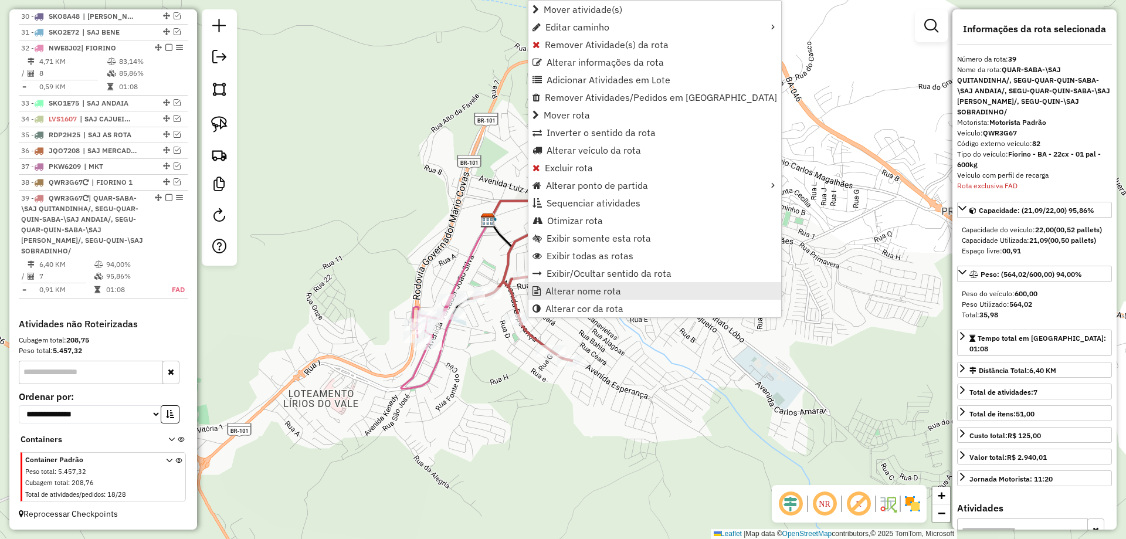
click at [551, 289] on span "Alterar nome rota" at bounding box center [583, 290] width 76 height 9
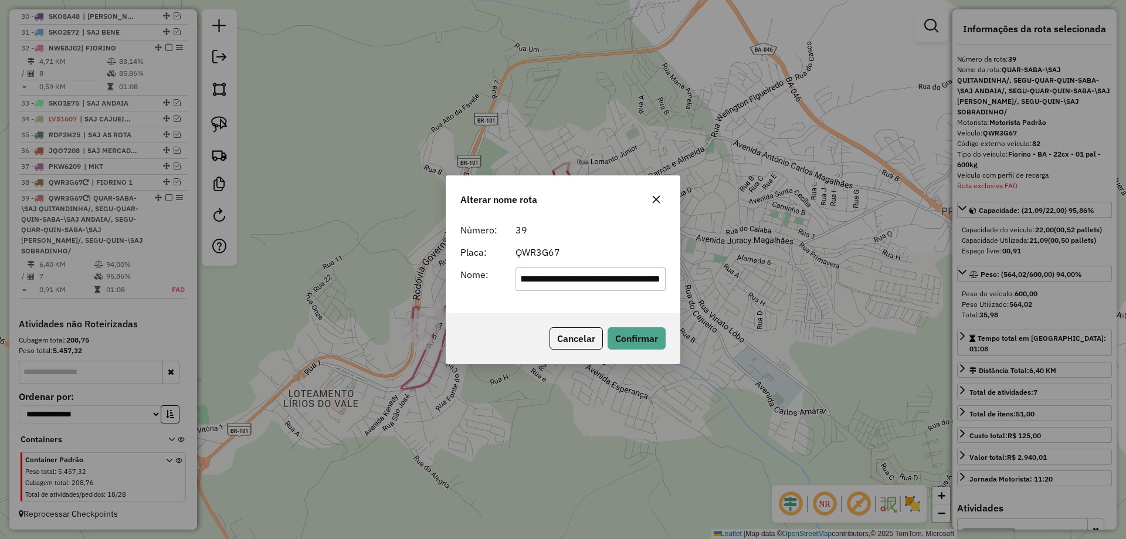
scroll to position [0, 0]
type input "*********"
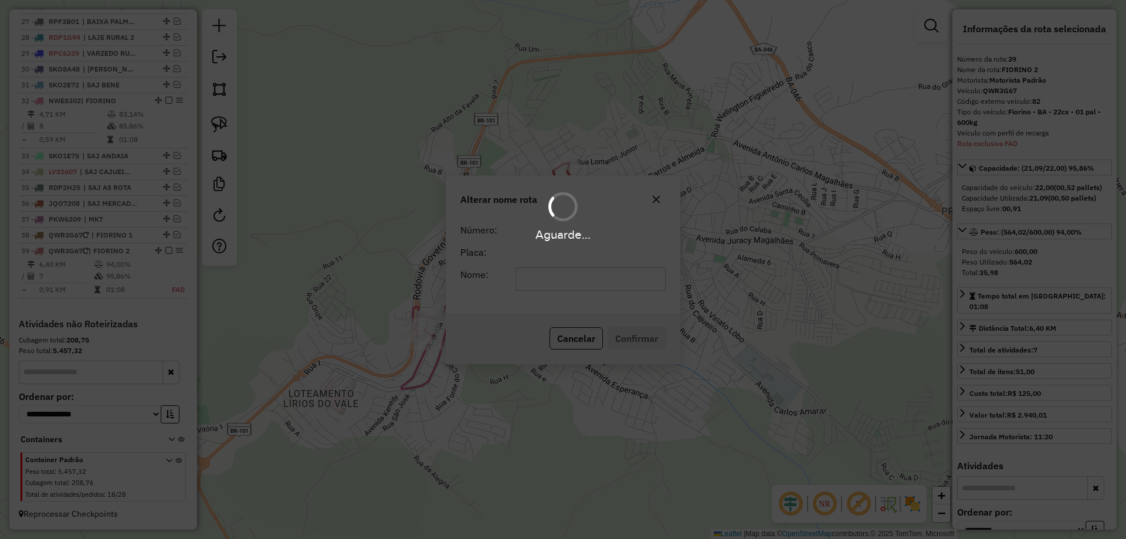
scroll to position [871, 0]
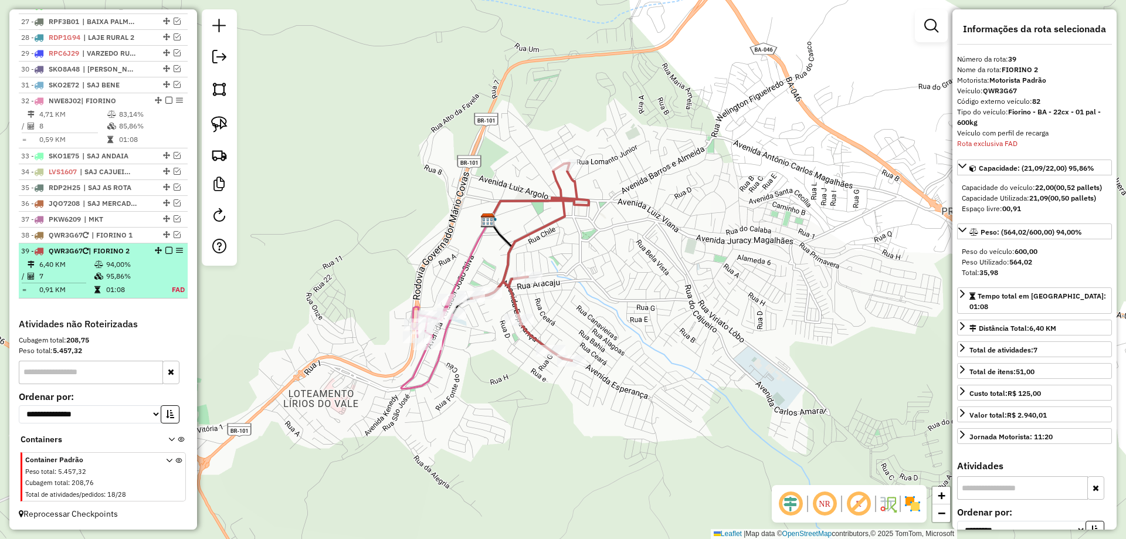
click at [165, 251] on em at bounding box center [168, 250] width 7 height 7
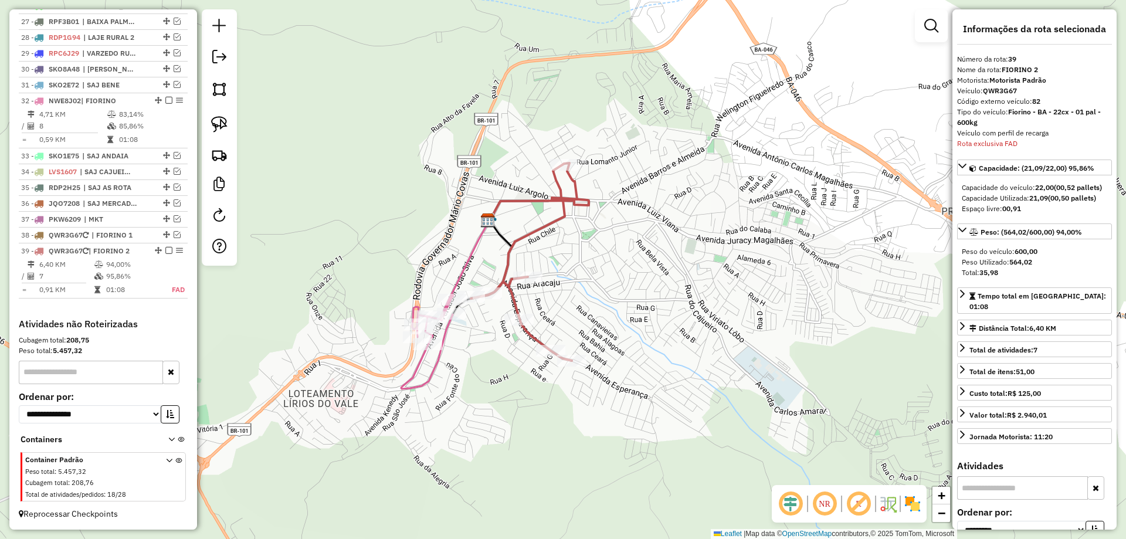
scroll to position [832, 0]
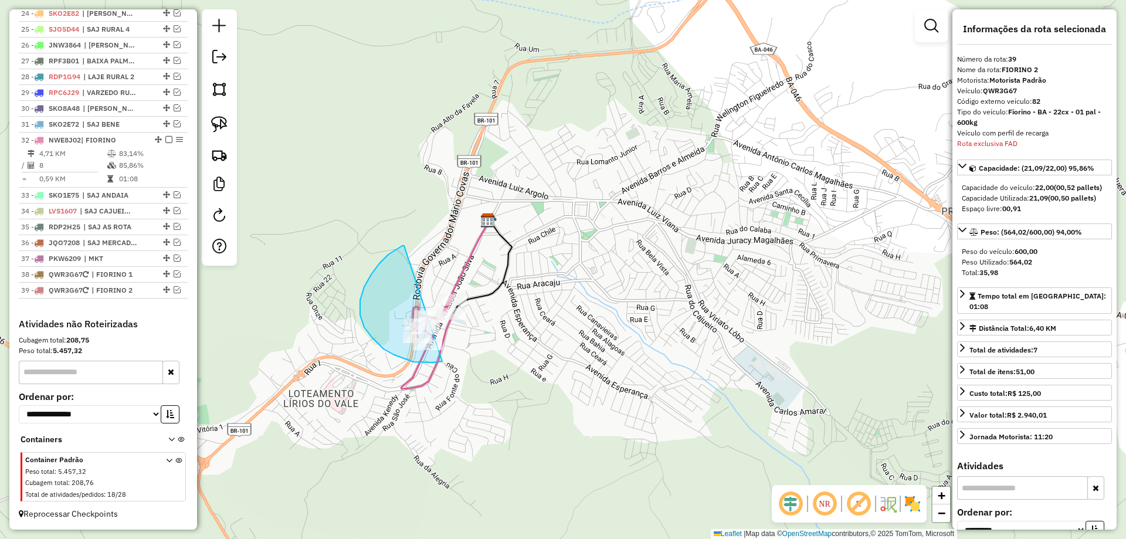
drag, startPoint x: 404, startPoint y: 246, endPoint x: 498, endPoint y: 263, distance: 95.9
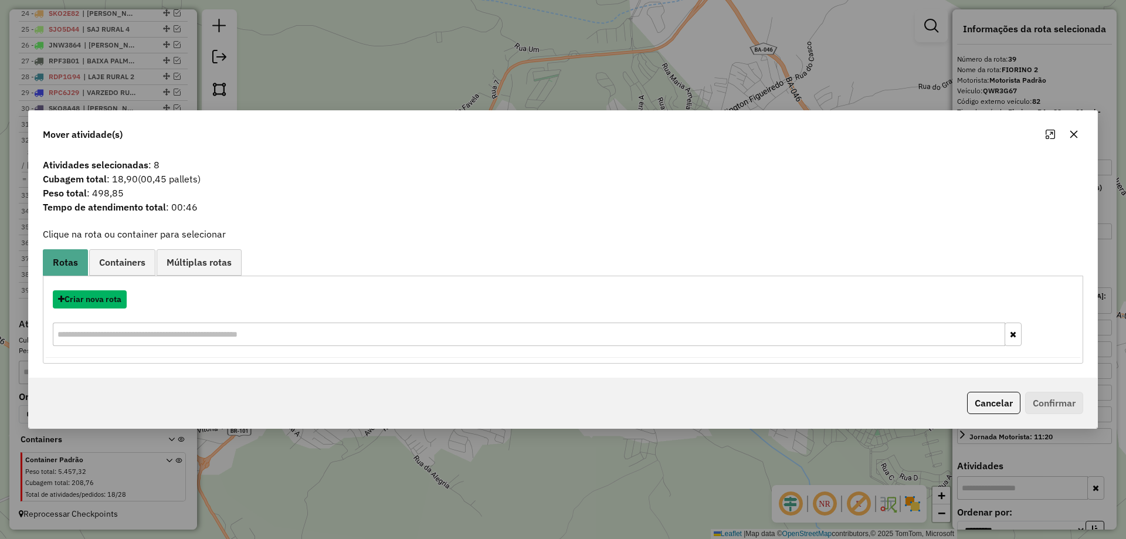
click at [101, 301] on button "Criar nova rota" at bounding box center [90, 299] width 74 height 18
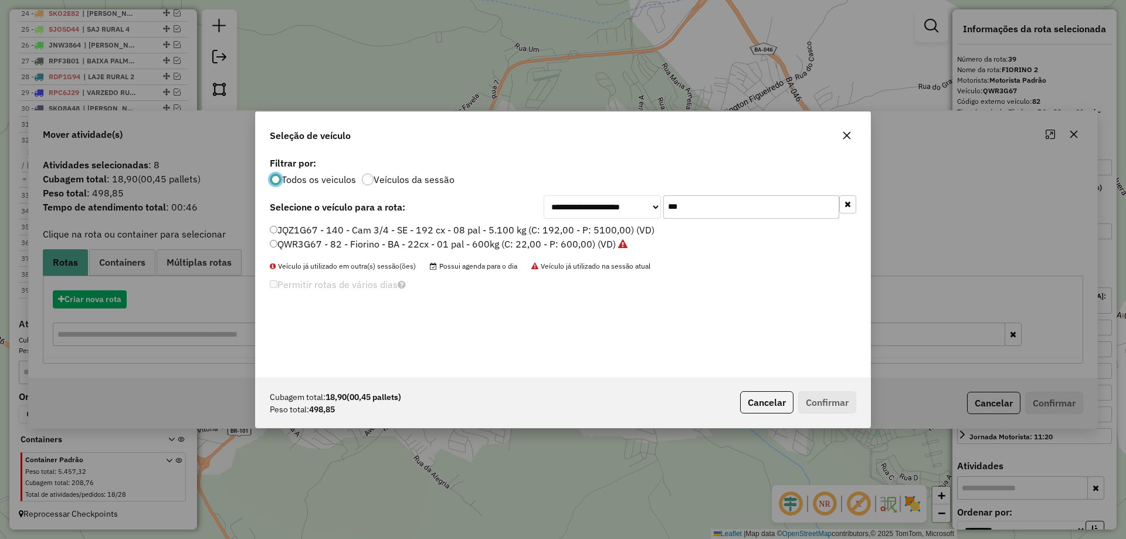
click at [101, 301] on div "**********" at bounding box center [563, 269] width 1126 height 539
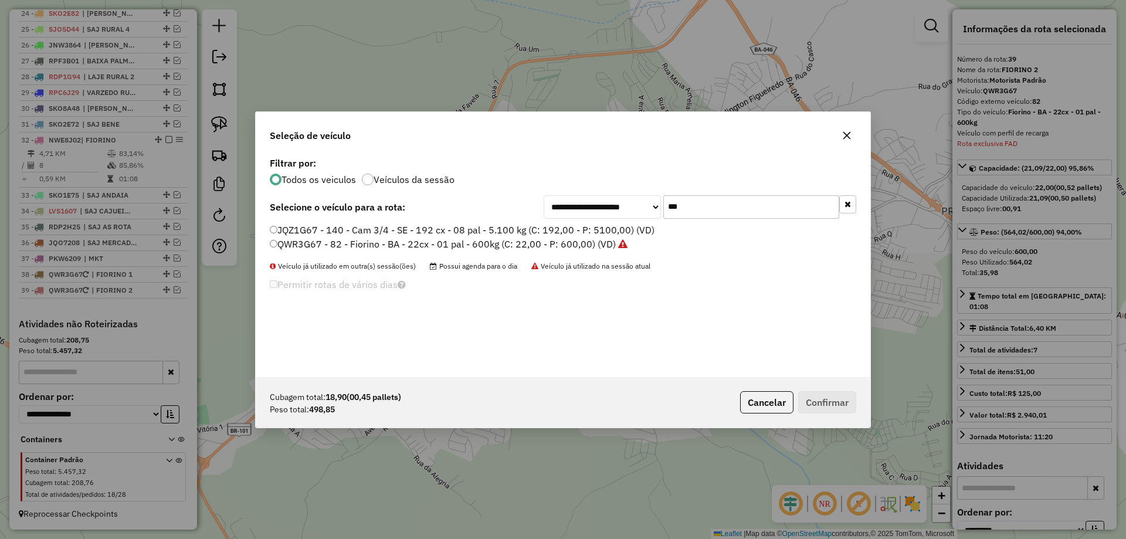
drag, startPoint x: 681, startPoint y: 206, endPoint x: 665, endPoint y: 214, distance: 17.8
click at [681, 206] on input "***" at bounding box center [751, 206] width 176 height 23
click at [572, 252] on div "JQZ1G67 - 140 - Cam 3/4 - SE - 192 cx - 08 pal - 5.100 kg (C: 192,00 - P: 5100,…" at bounding box center [563, 242] width 600 height 38
click at [578, 247] on label "QWR3G67 - 82 - Fiorino - BA - 22cx - 01 pal - 600kg (C: 22,00 - P: 600,00) (VD)" at bounding box center [449, 244] width 358 height 14
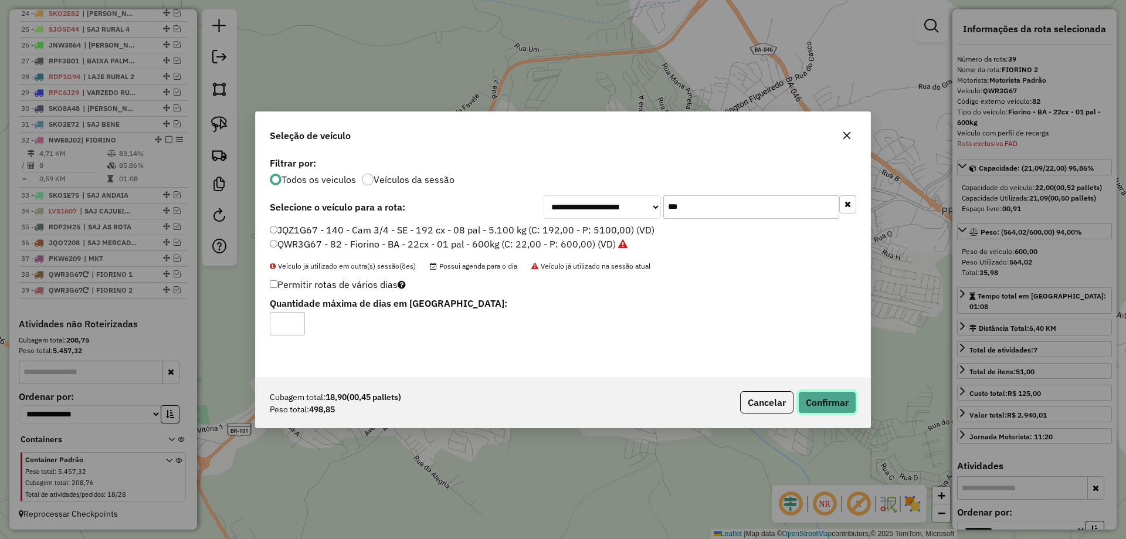
click at [828, 395] on button "Confirmar" at bounding box center [827, 402] width 58 height 22
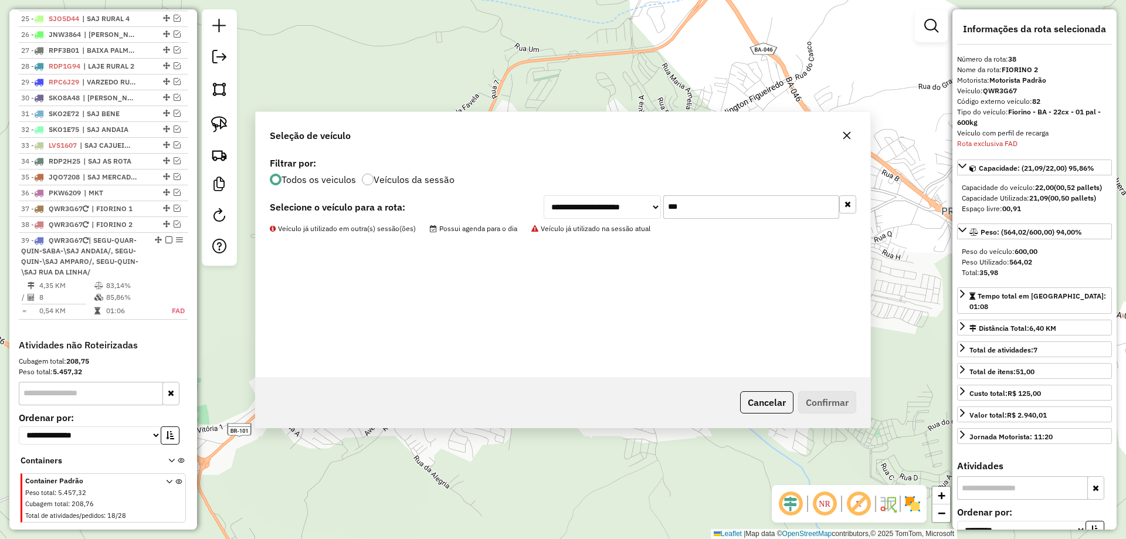
scroll to position [864, 0]
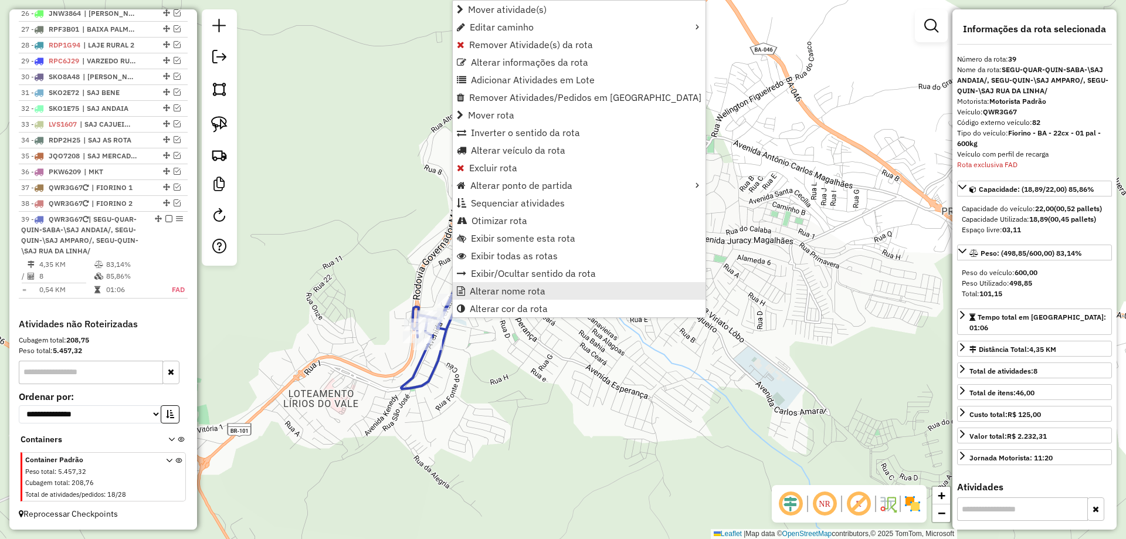
click at [471, 286] on span "Alterar nome rota" at bounding box center [508, 290] width 76 height 9
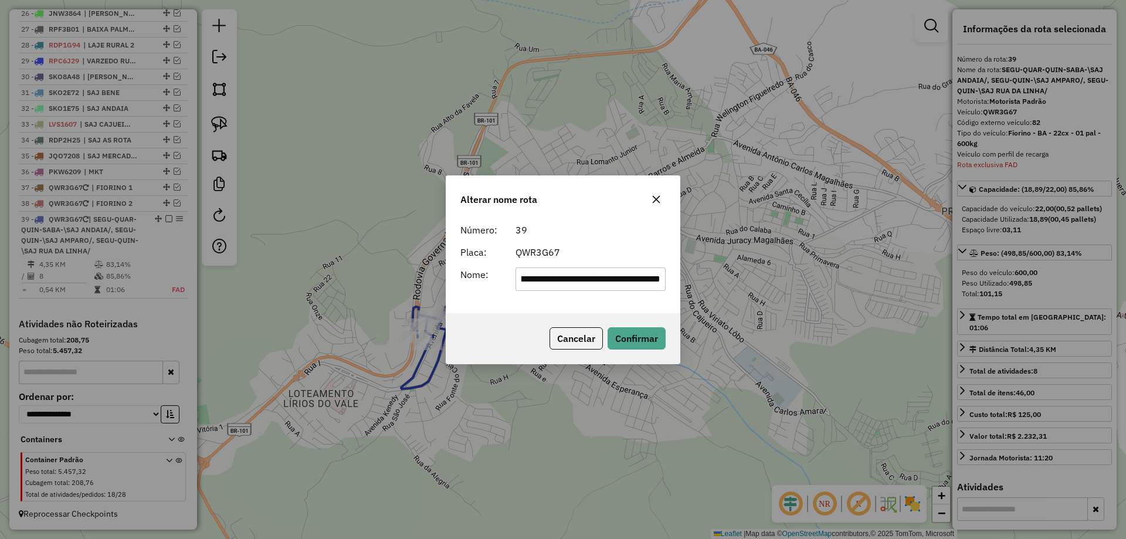
scroll to position [0, 0]
type input "*********"
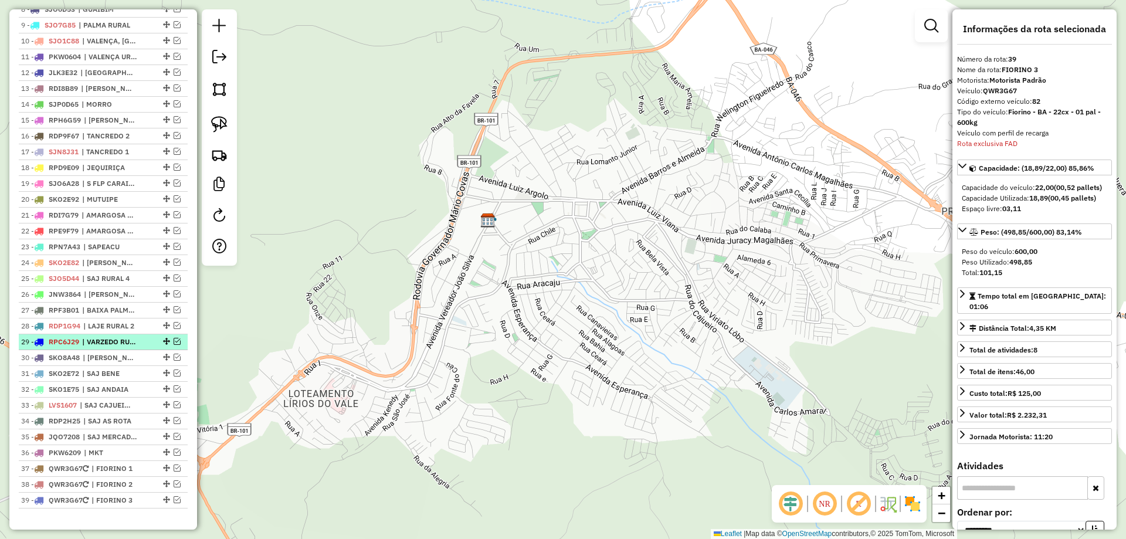
scroll to position [656, 0]
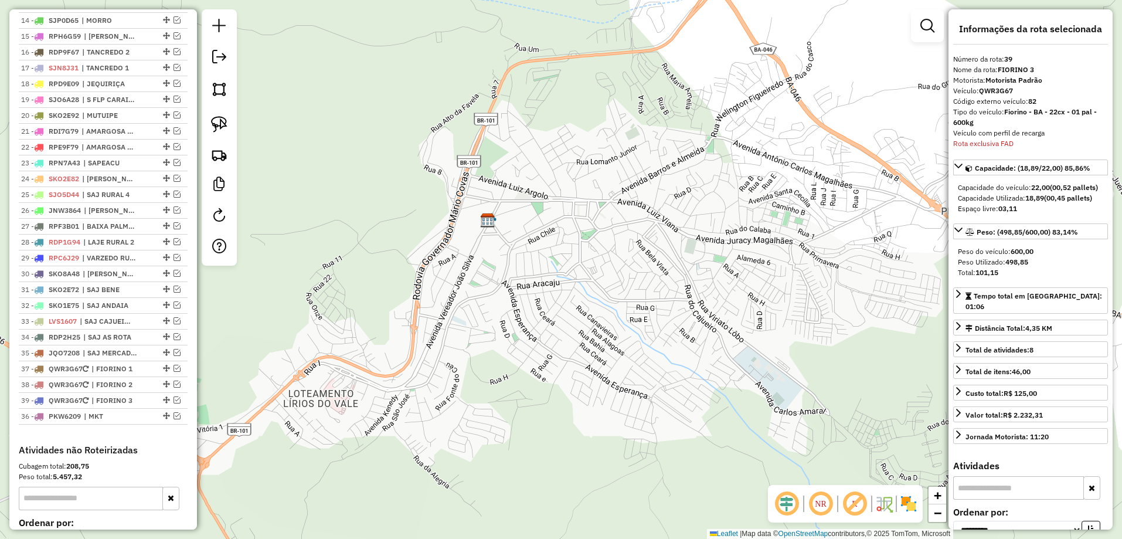
drag, startPoint x: 164, startPoint y: 382, endPoint x: 157, endPoint y: 434, distance: 53.2
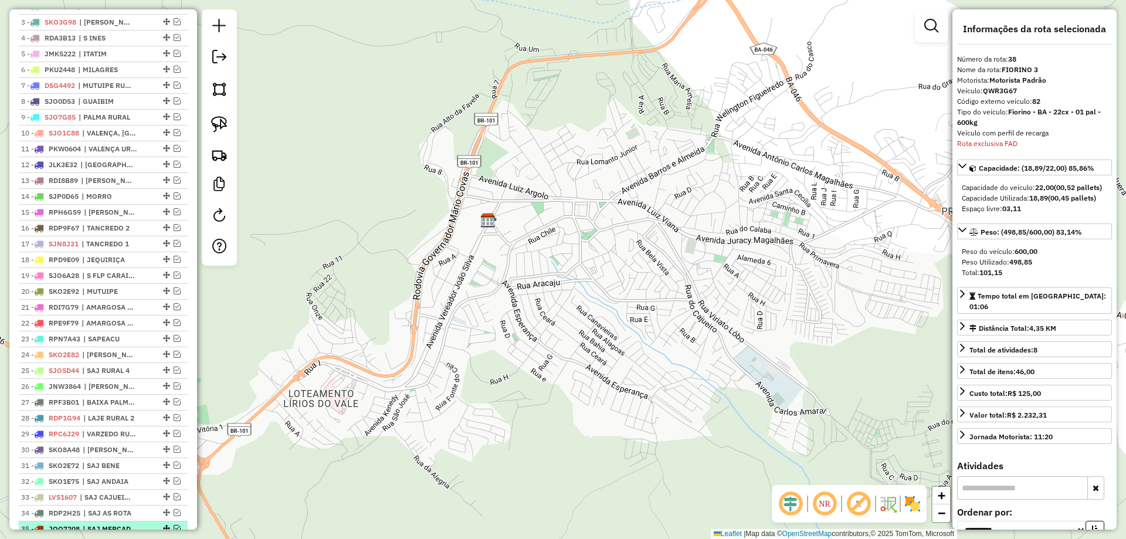
scroll to position [422, 0]
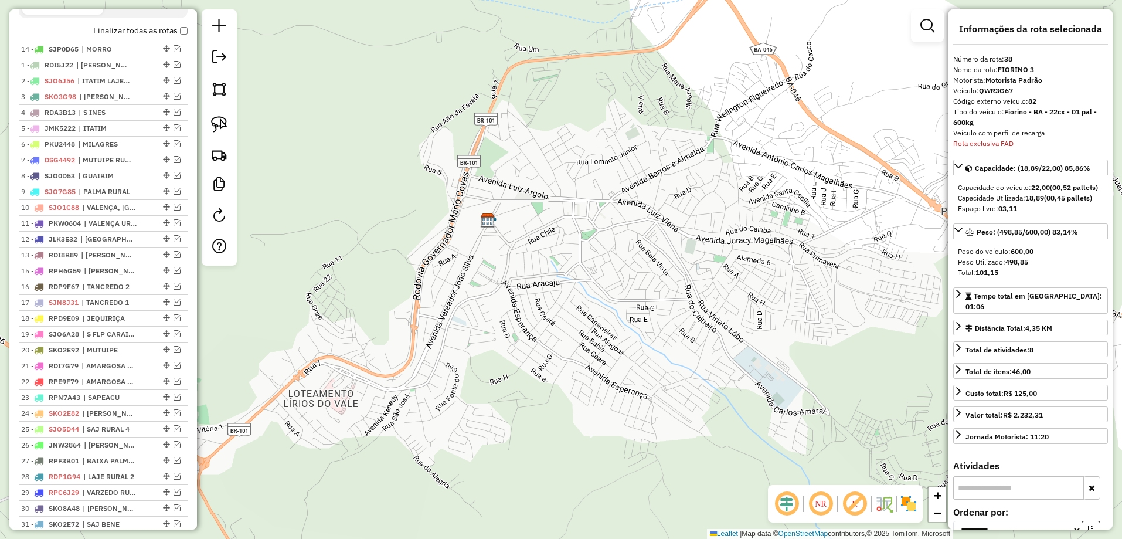
drag, startPoint x: 161, startPoint y: 264, endPoint x: 135, endPoint y: 28, distance: 237.7
drag, startPoint x: 161, startPoint y: 74, endPoint x: 154, endPoint y: 40, distance: 34.6
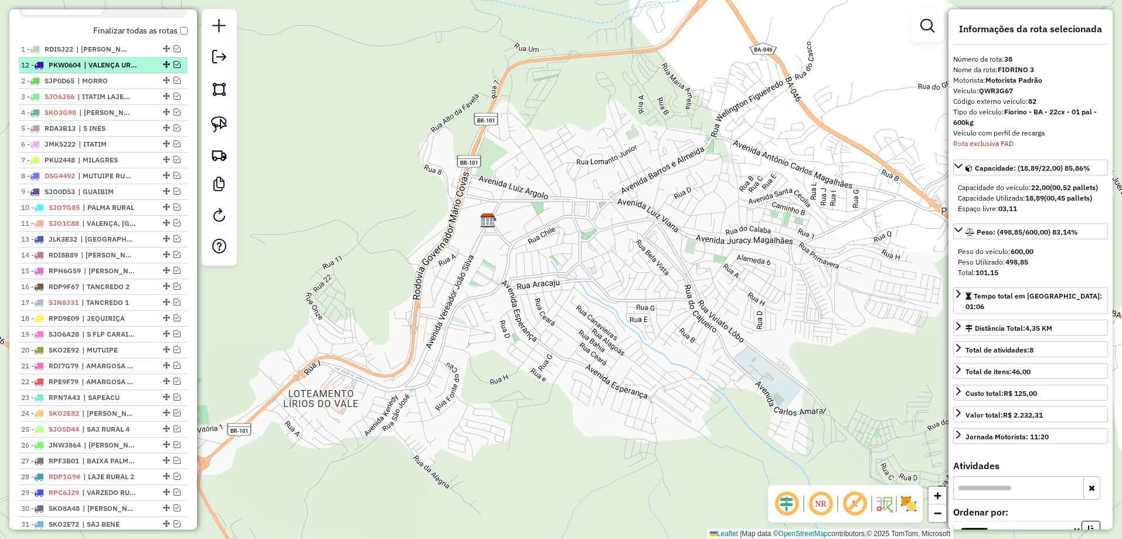
drag, startPoint x: 163, startPoint y: 236, endPoint x: 132, endPoint y: 72, distance: 166.5
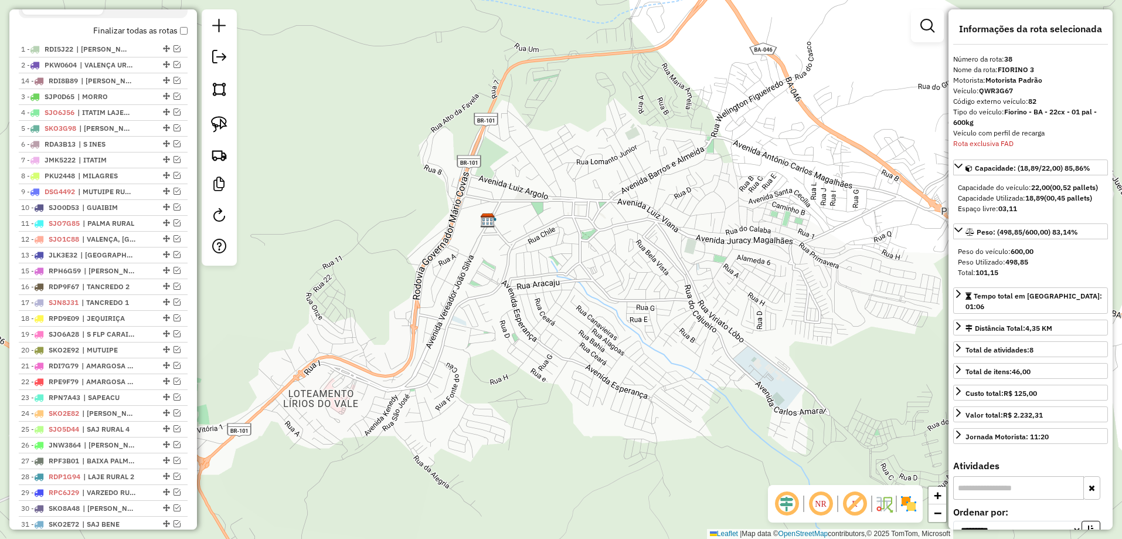
drag, startPoint x: 164, startPoint y: 264, endPoint x: 144, endPoint y: 87, distance: 178.2
drag, startPoint x: 162, startPoint y: 183, endPoint x: 151, endPoint y: 101, distance: 82.8
click at [164, 371] on div "21 - RDI7G79 | AMARGOSA CENTRO" at bounding box center [103, 366] width 164 height 11
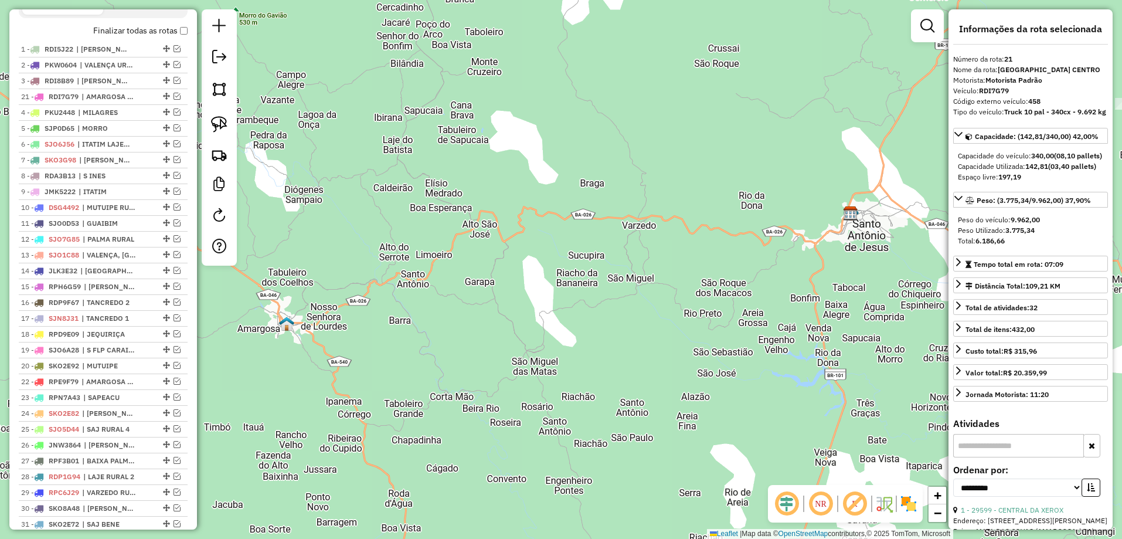
drag, startPoint x: 163, startPoint y: 374, endPoint x: 147, endPoint y: 106, distance: 268.4
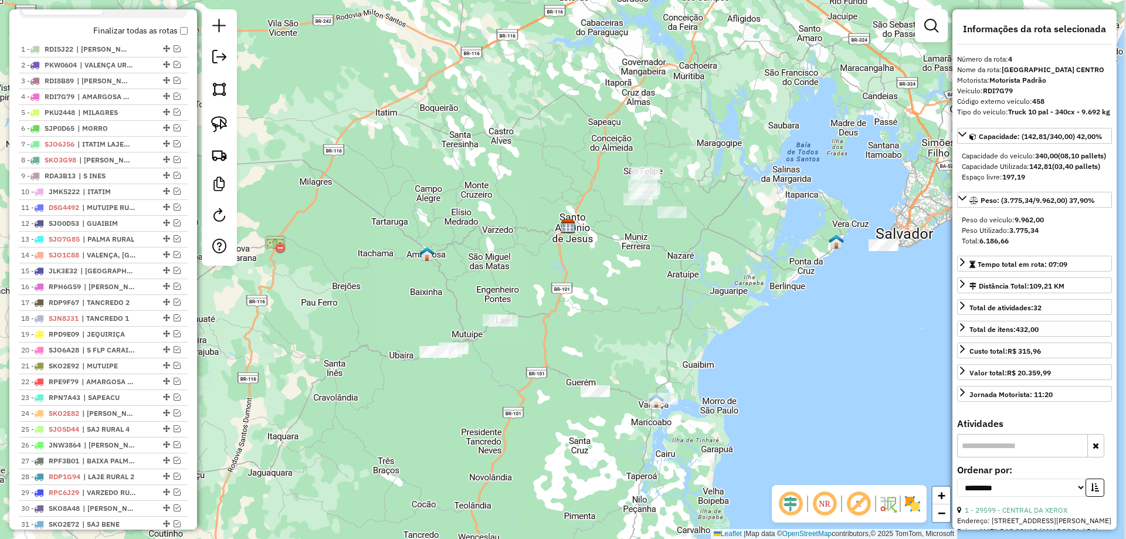
drag, startPoint x: 640, startPoint y: 259, endPoint x: 491, endPoint y: 239, distance: 150.7
click at [492, 239] on div "Janela de atendimento Grade de atendimento Capacidade Transportadoras Veículos …" at bounding box center [563, 269] width 1126 height 539
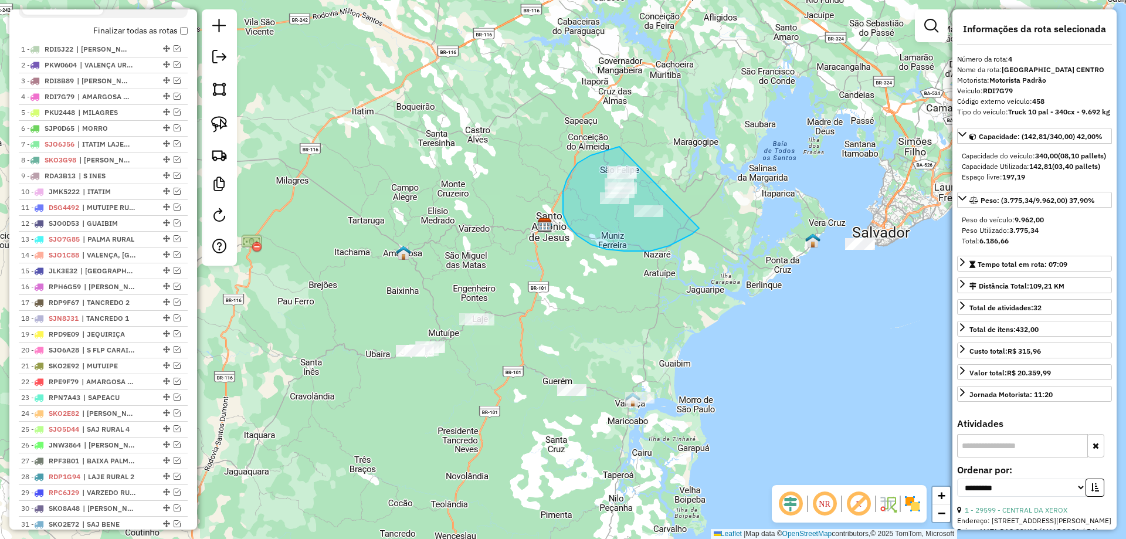
drag, startPoint x: 613, startPoint y: 148, endPoint x: 704, endPoint y: 215, distance: 112.8
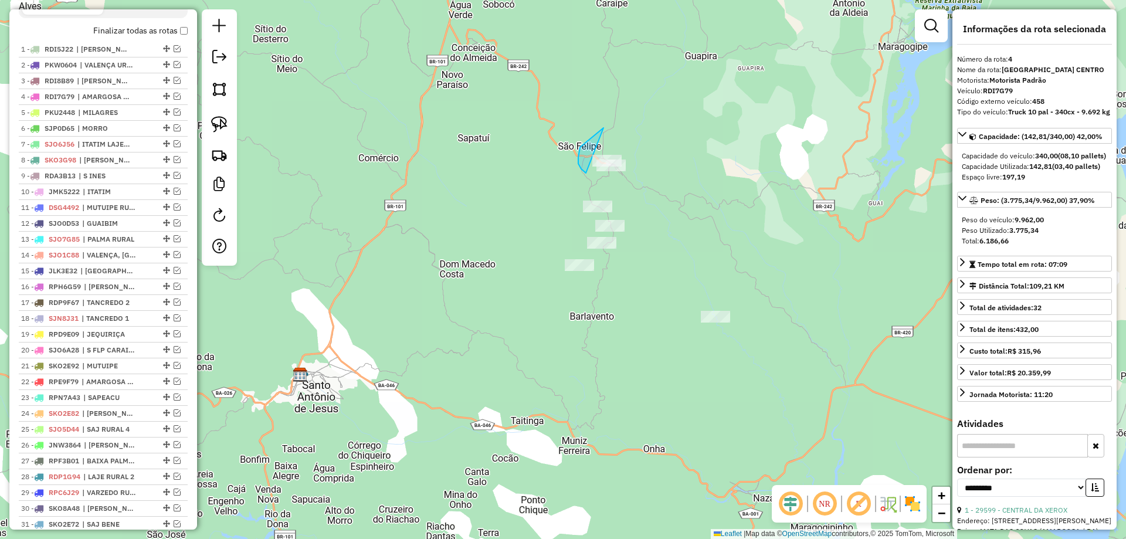
drag, startPoint x: 586, startPoint y: 173, endPoint x: 631, endPoint y: 178, distance: 45.5
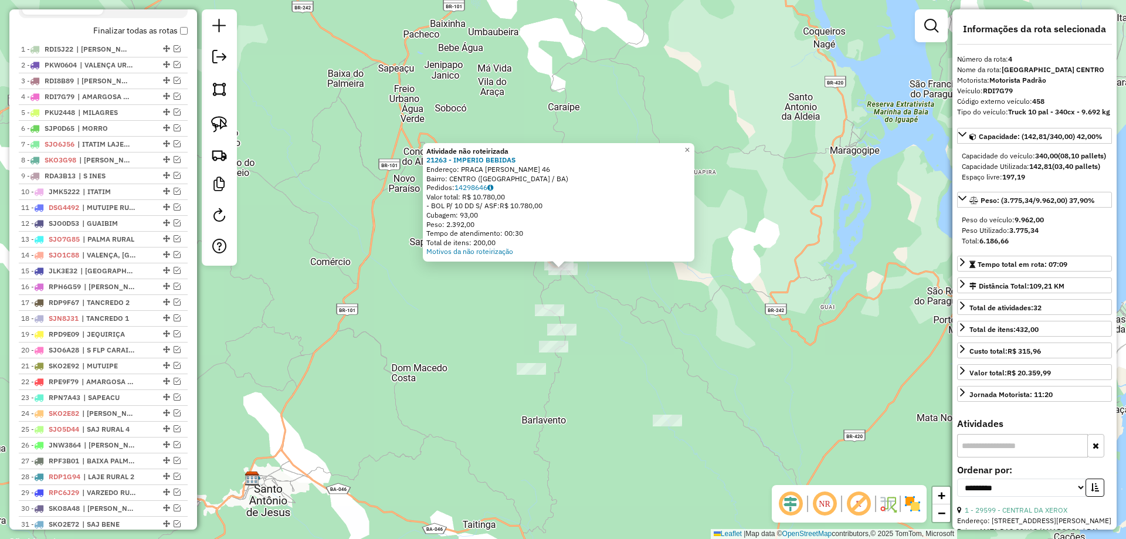
click at [593, 289] on div "Atividade não roteirizada 21263 - IMPERIO BEBIDAS Endereço: PRACA CARLOS MOURA …" at bounding box center [563, 269] width 1126 height 539
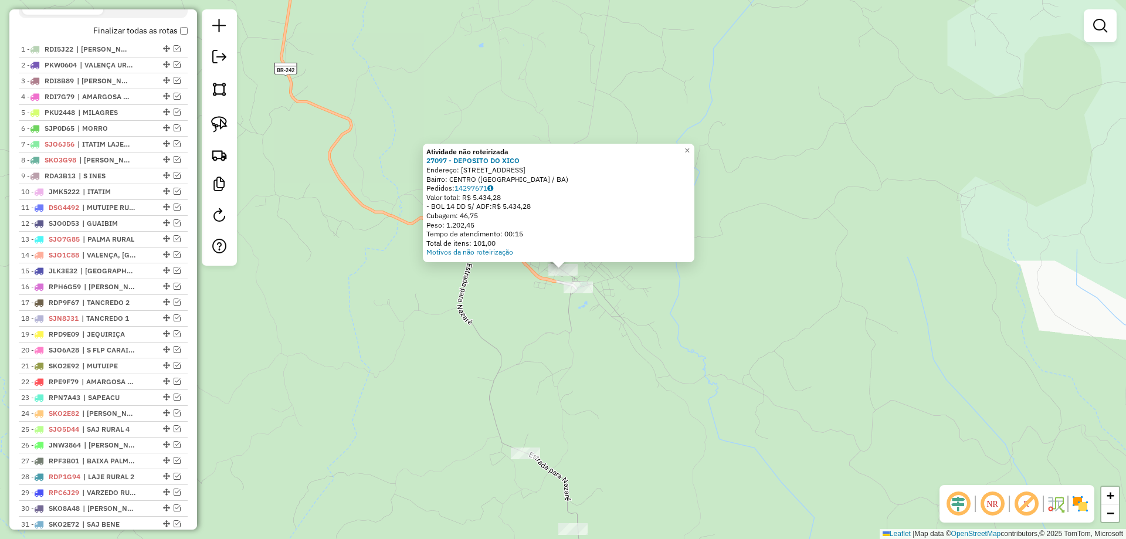
click at [586, 352] on div "Atividade não roteirizada 27097 - DEPOSITO DO XICO Endereço: RUA DOM MACEDO COS…" at bounding box center [563, 269] width 1126 height 539
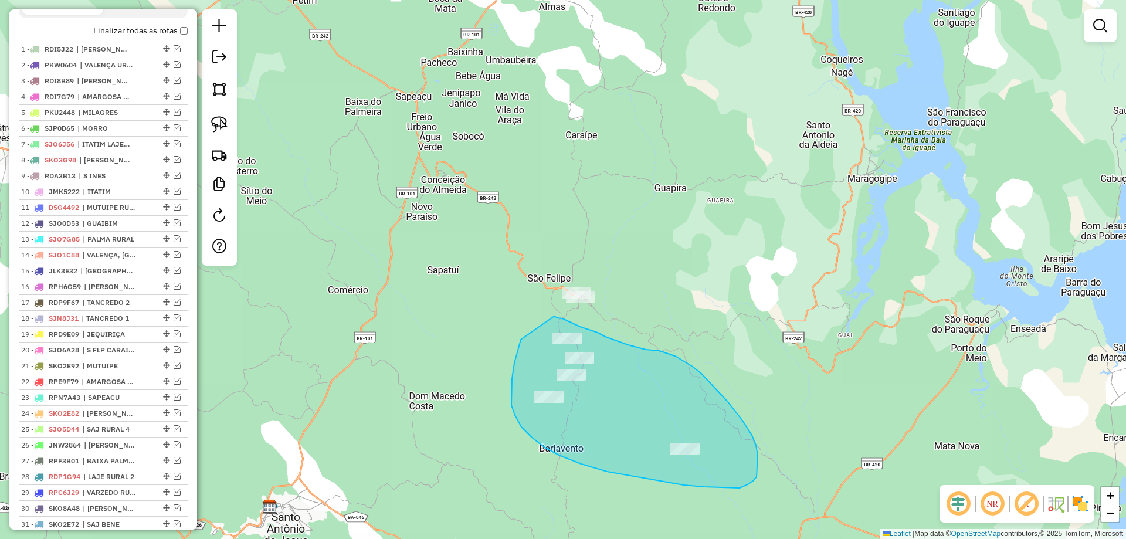
drag, startPoint x: 520, startPoint y: 342, endPoint x: 554, endPoint y: 316, distance: 43.0
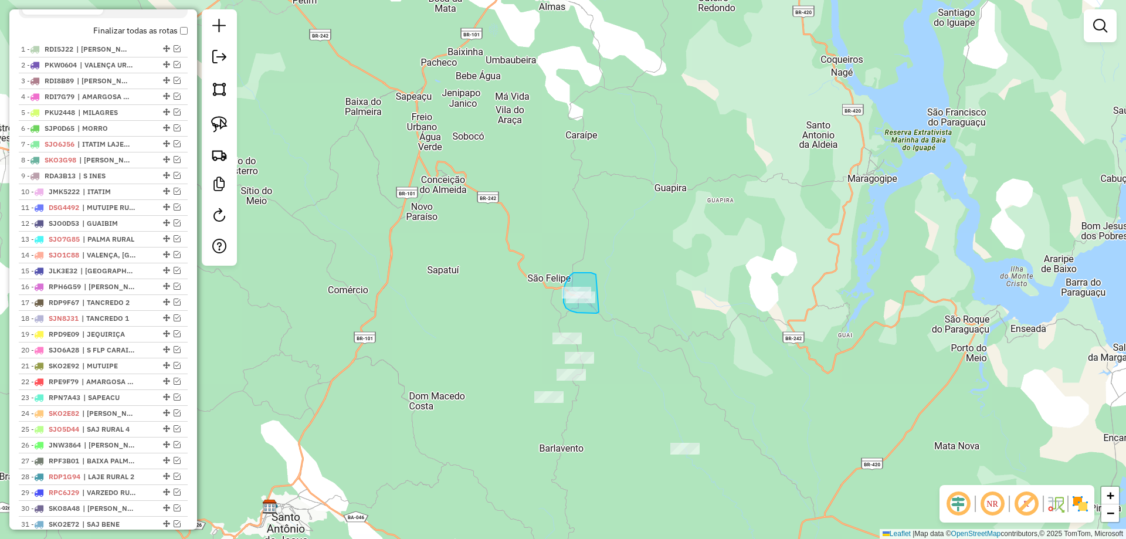
drag, startPoint x: 596, startPoint y: 274, endPoint x: 601, endPoint y: 312, distance: 37.9
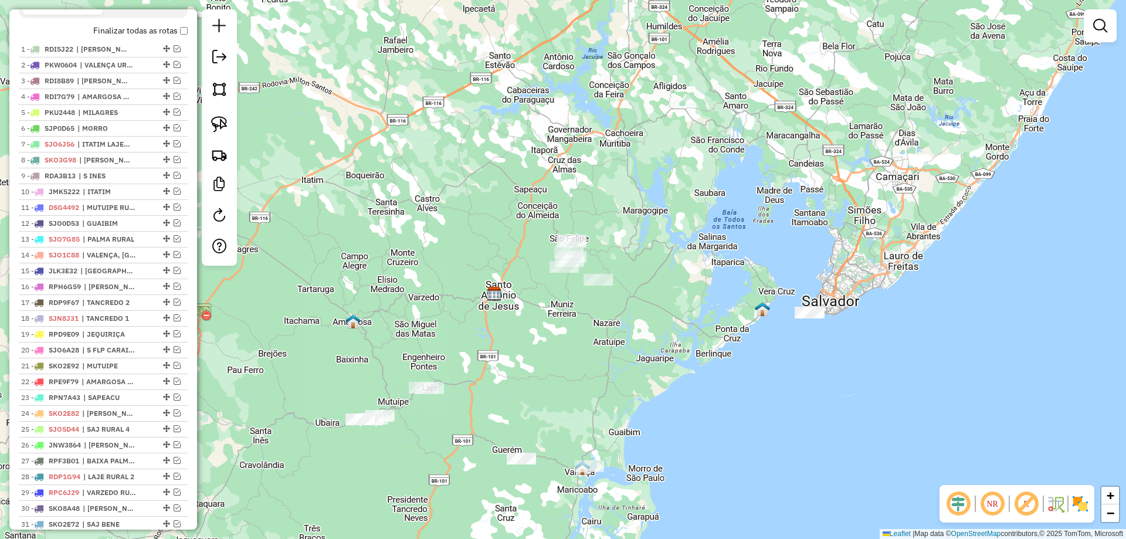
drag, startPoint x: 478, startPoint y: 371, endPoint x: 525, endPoint y: 322, distance: 68.0
click at [525, 322] on div "Janela de atendimento Grade de atendimento Capacidade Transportadoras Veículos …" at bounding box center [563, 269] width 1126 height 539
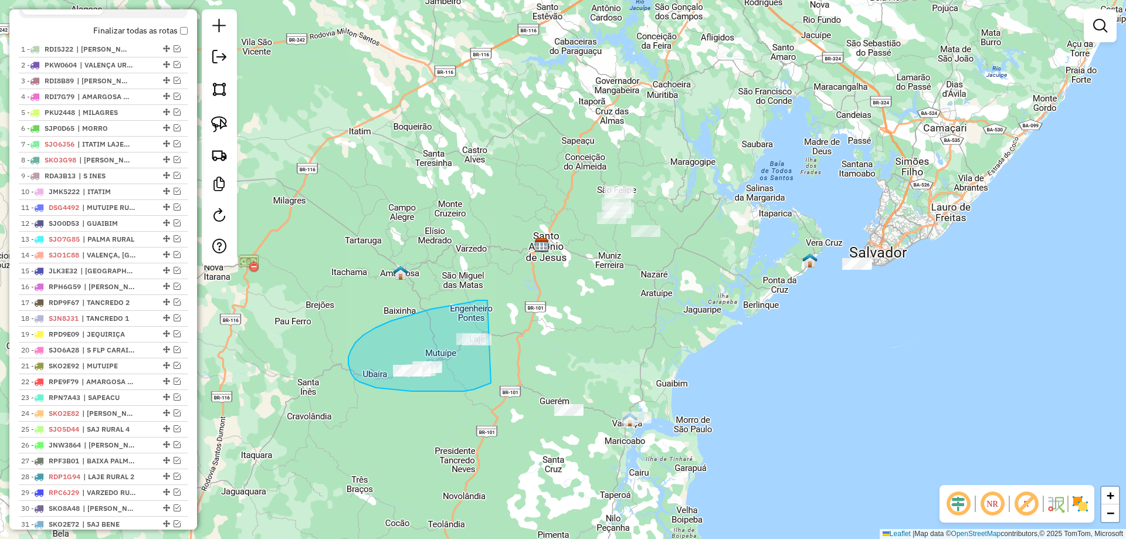
drag, startPoint x: 486, startPoint y: 300, endPoint x: 527, endPoint y: 349, distance: 63.7
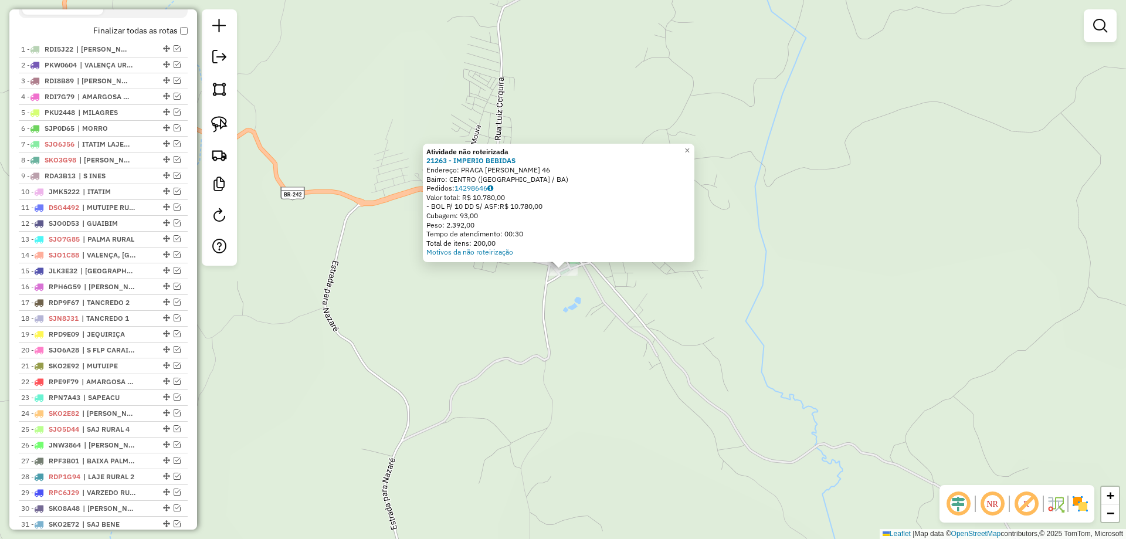
click at [525, 399] on div "Atividade não roteirizada 21263 - IMPERIO BEBIDAS Endereço: PRACA CARLOS MOURA …" at bounding box center [563, 269] width 1126 height 539
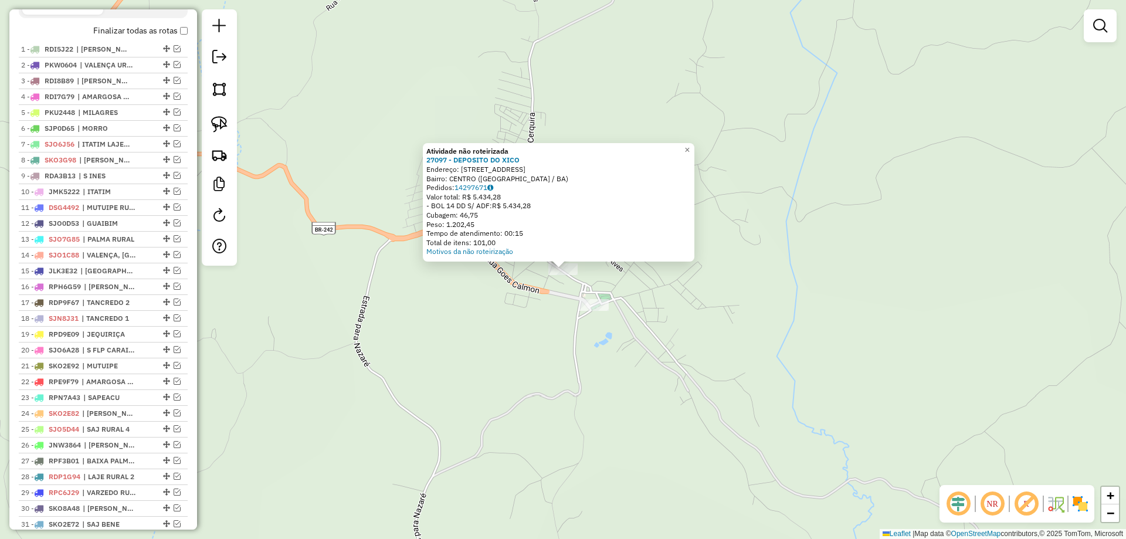
click at [530, 307] on div "Atividade não roteirizada 27097 - DEPOSITO DO XICO Endereço: RUA DOM MACEDO COS…" at bounding box center [563, 269] width 1126 height 539
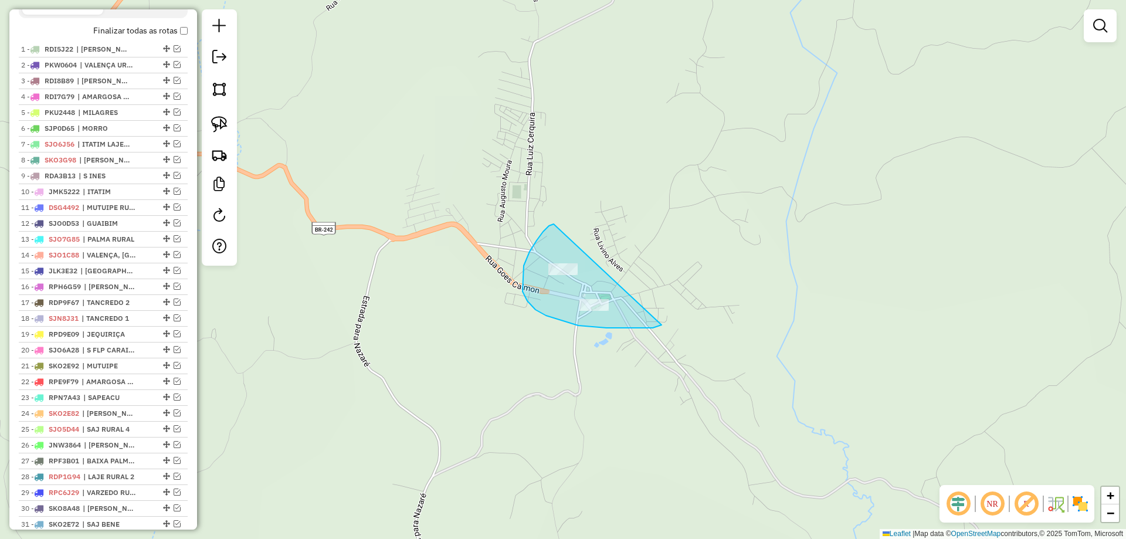
drag, startPoint x: 553, startPoint y: 224, endPoint x: 672, endPoint y: 314, distance: 149.4
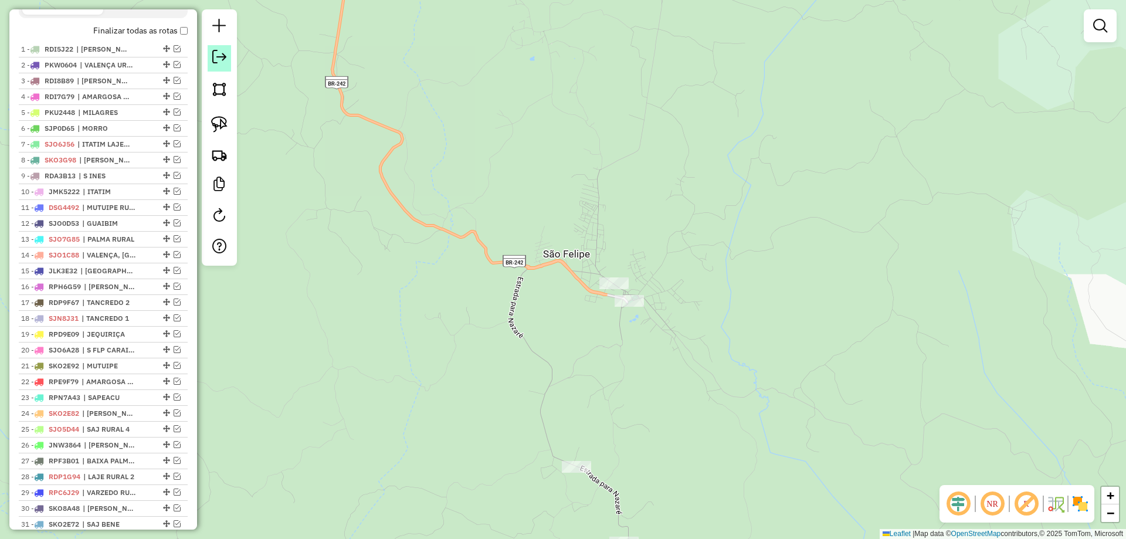
click at [216, 53] on em at bounding box center [219, 57] width 14 height 14
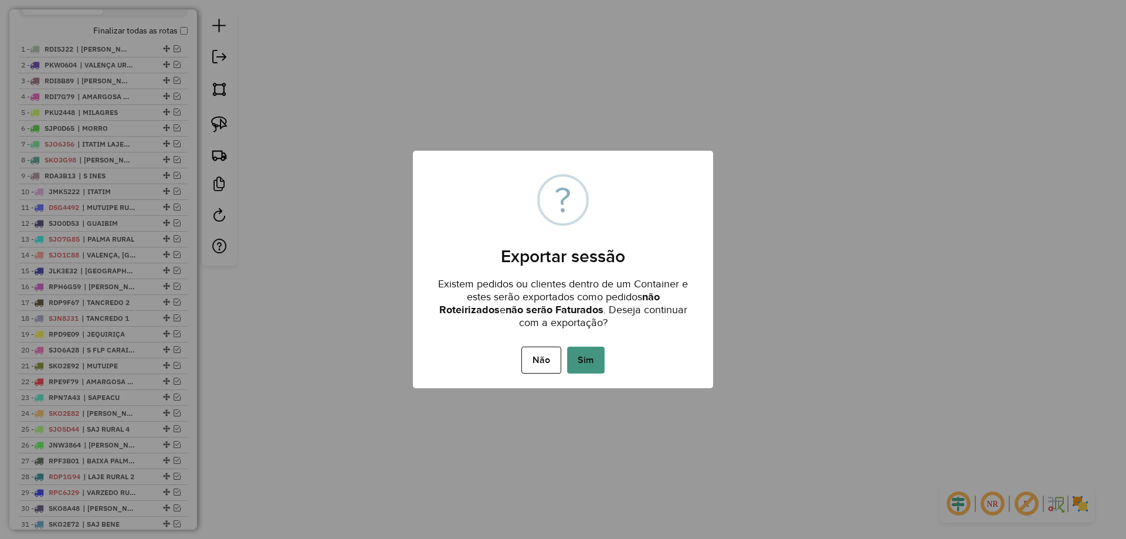
click at [593, 354] on button "Sim" at bounding box center [586, 359] width 38 height 27
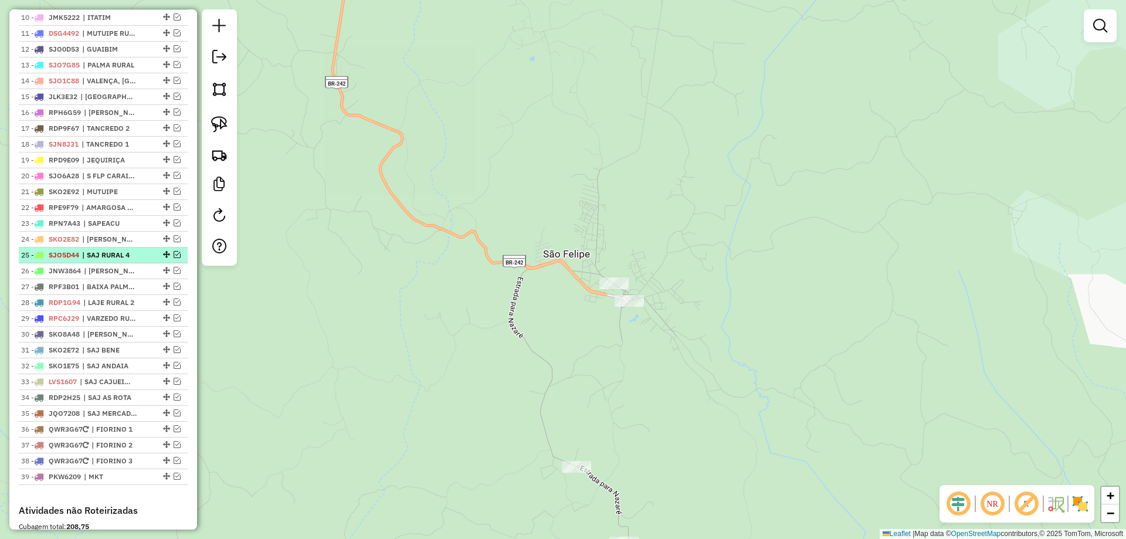
scroll to position [597, 0]
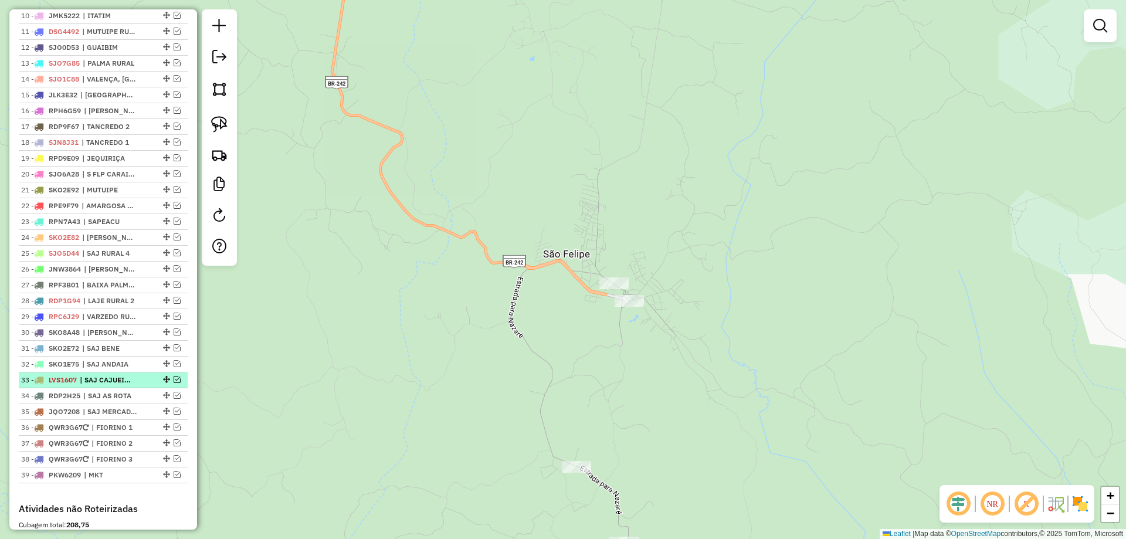
click at [174, 383] on em at bounding box center [177, 379] width 7 height 7
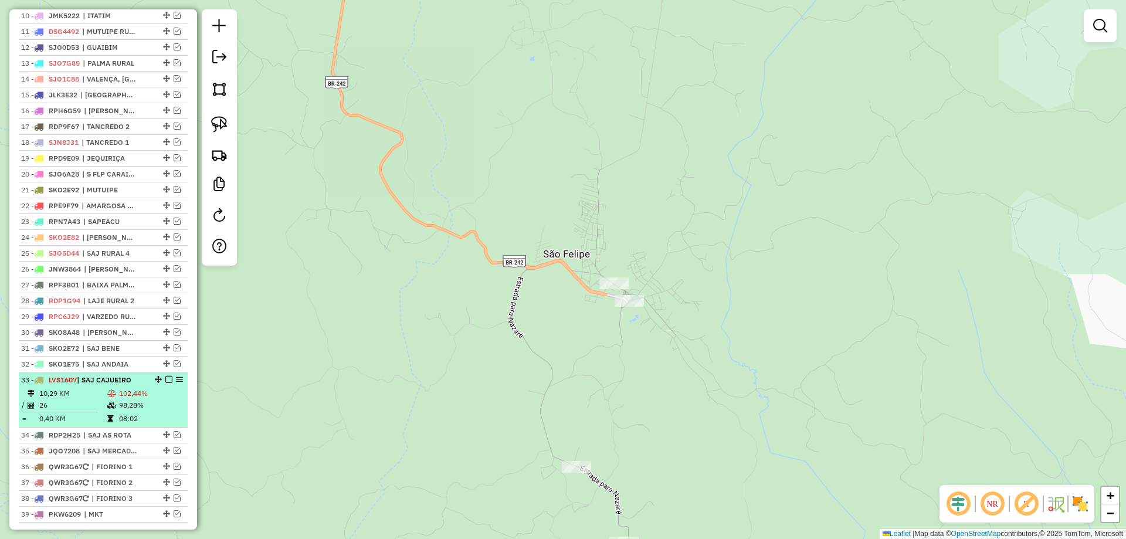
click at [131, 384] on span "| SAJ CAJUEIRO" at bounding box center [104, 379] width 55 height 9
select select "**********"
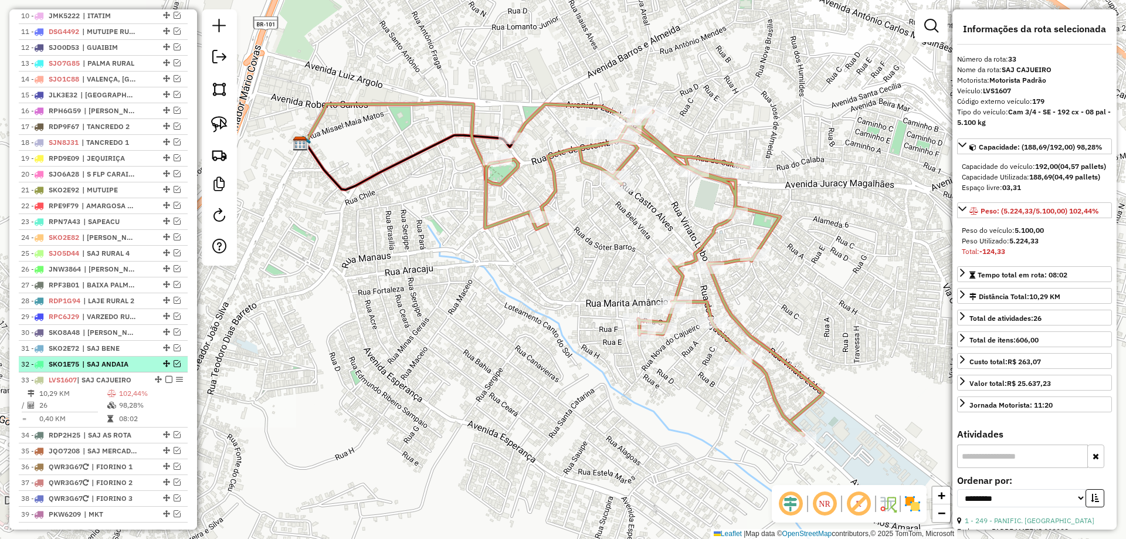
click at [174, 367] on em at bounding box center [177, 363] width 7 height 7
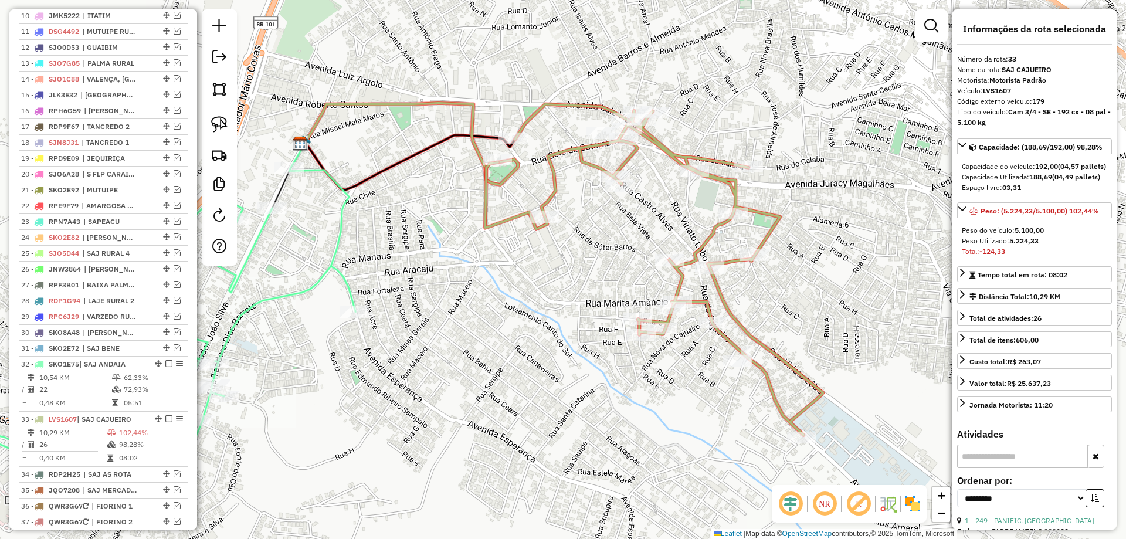
click at [723, 299] on icon at bounding box center [654, 269] width 338 height 331
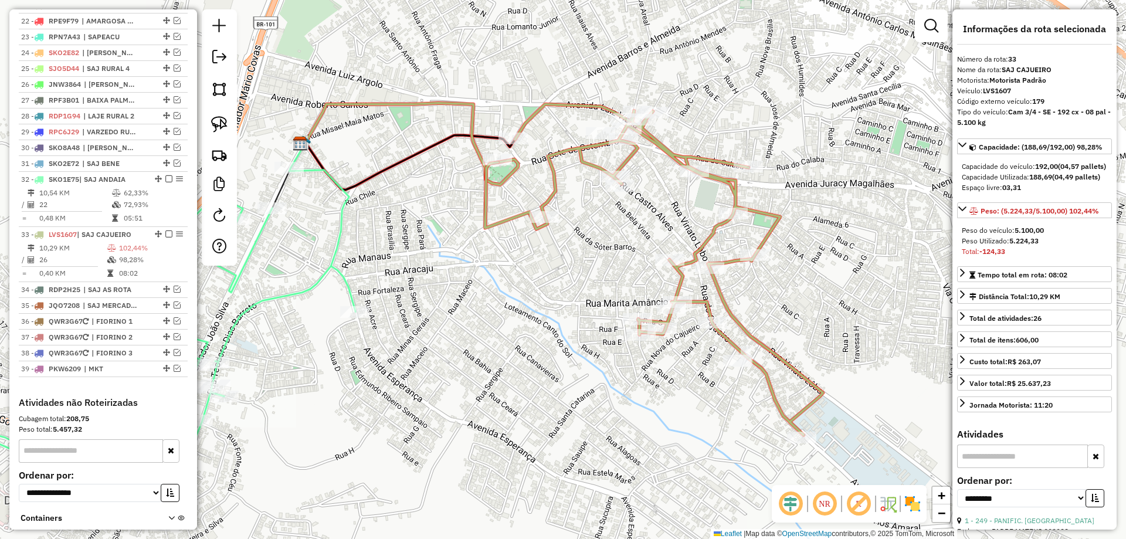
scroll to position [871, 0]
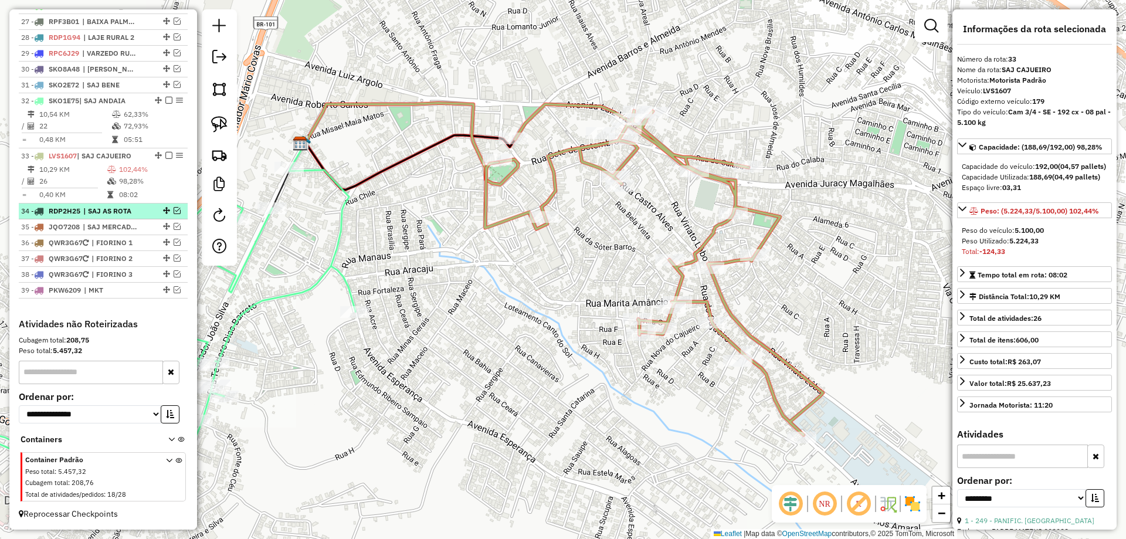
click at [174, 212] on em at bounding box center [177, 210] width 7 height 7
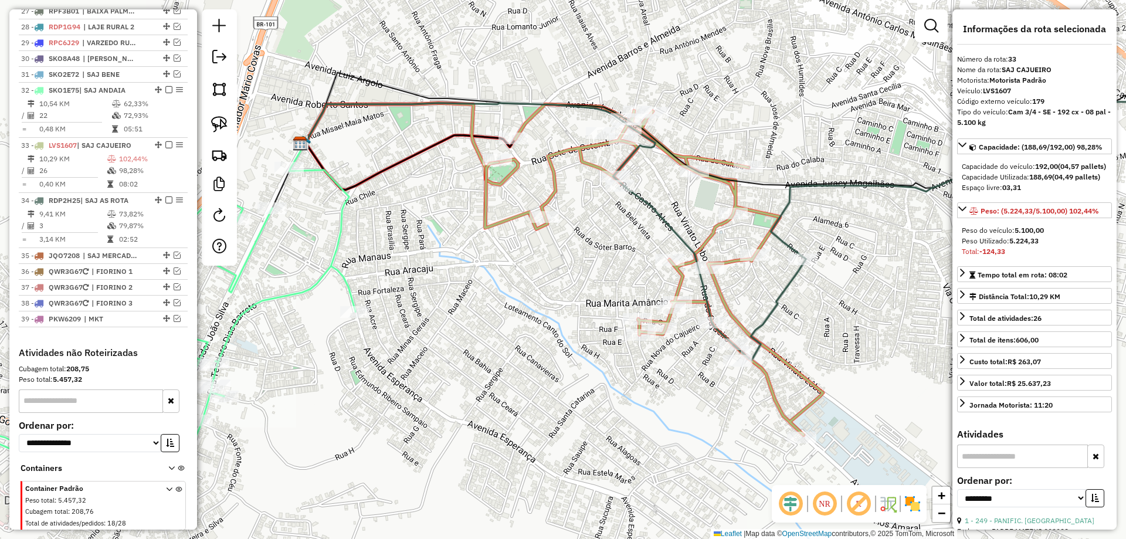
click at [786, 246] on icon at bounding box center [947, 231] width 429 height 259
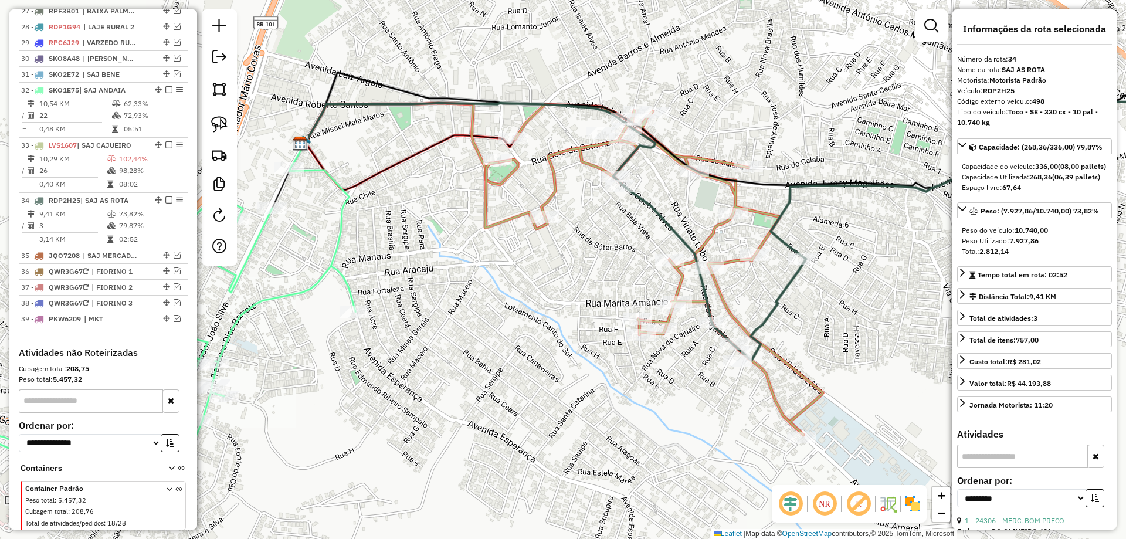
scroll to position [910, 0]
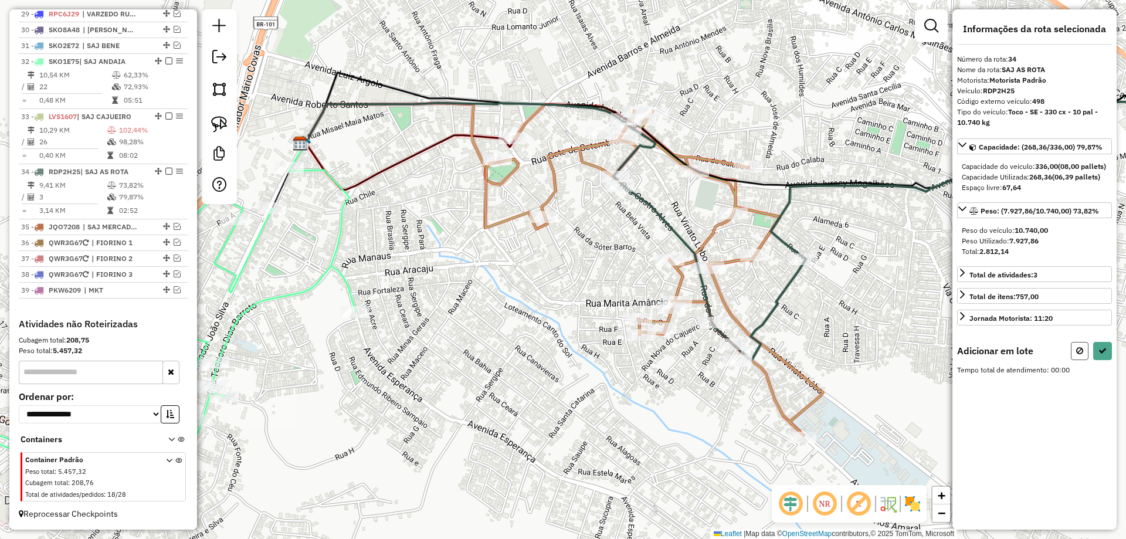
click at [1083, 360] on button at bounding box center [1080, 351] width 18 height 18
select select "**********"
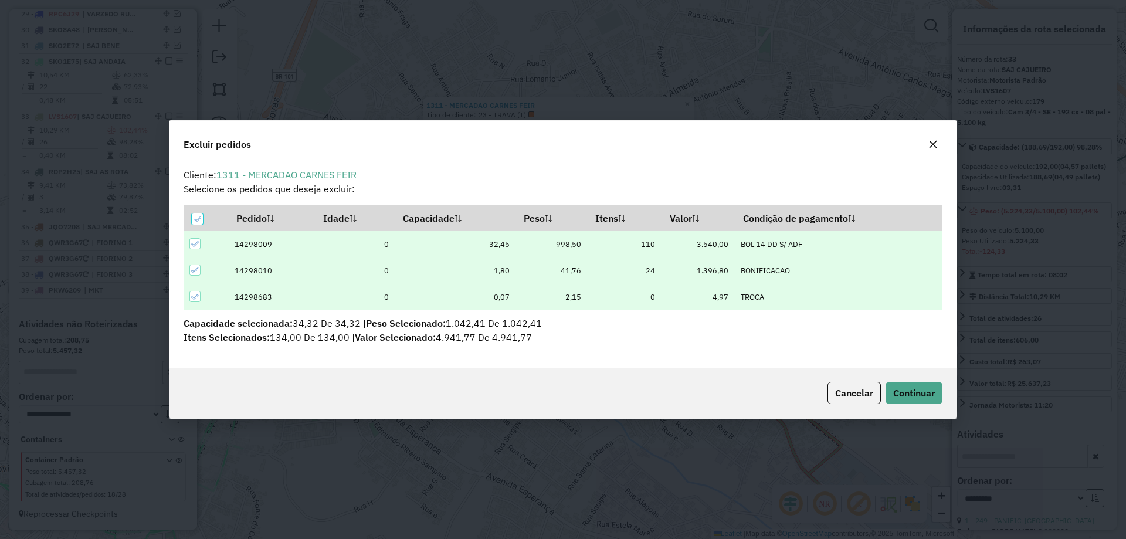
scroll to position [0, 0]
click at [931, 388] on span "Continuar" at bounding box center [914, 393] width 42 height 12
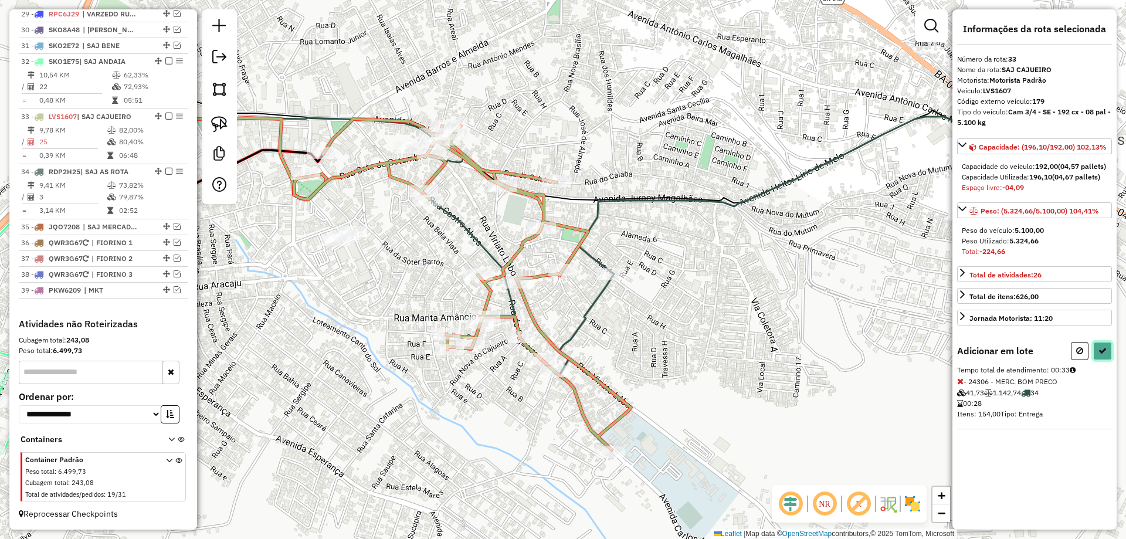
click at [1101, 355] on icon at bounding box center [1102, 350] width 8 height 8
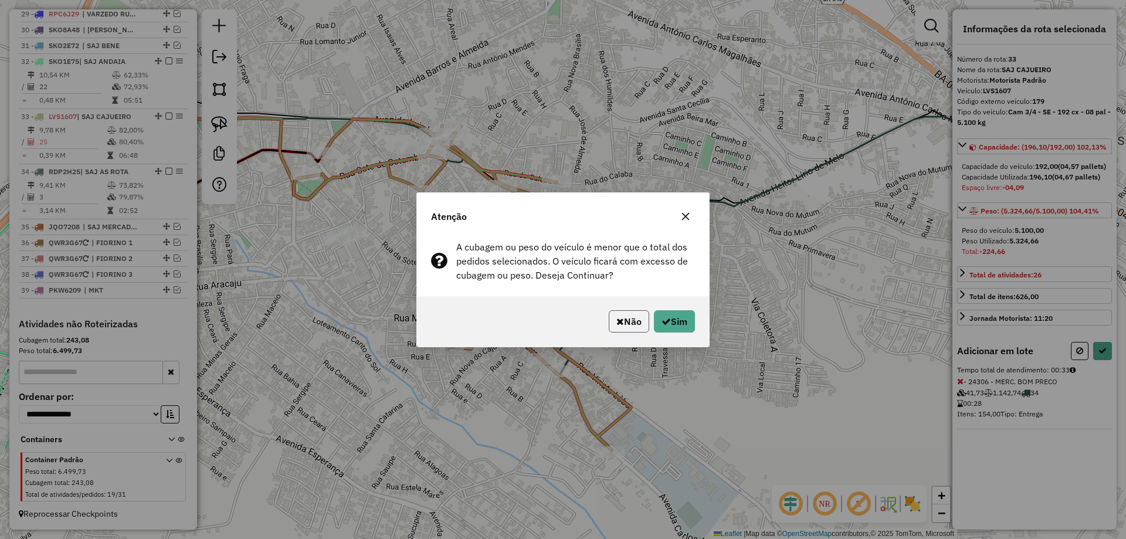
click at [631, 322] on button "Não" at bounding box center [629, 321] width 40 height 22
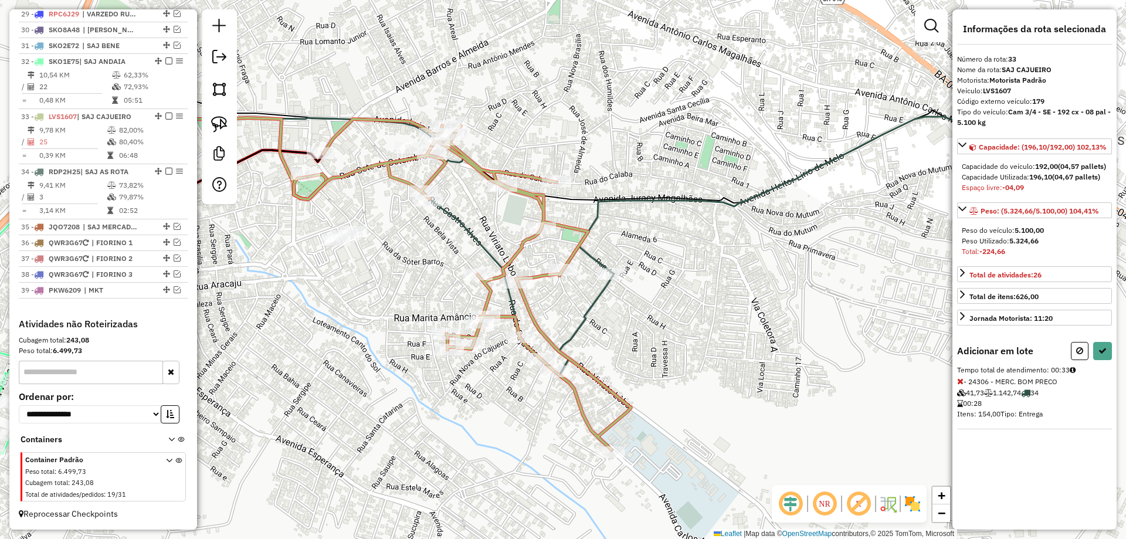
click at [623, 329] on div "Janela de atendimento Grade de atendimento Capacidade Transportadoras Veículos …" at bounding box center [563, 269] width 1126 height 539
click at [596, 304] on icon at bounding box center [755, 246] width 429 height 259
click at [647, 346] on div "Janela de atendimento Grade de atendimento Capacidade Transportadoras Veículos …" at bounding box center [563, 269] width 1126 height 539
click at [680, 358] on div "Janela de atendimento Grade de atendimento Capacidade Transportadoras Veículos …" at bounding box center [563, 269] width 1126 height 539
click at [1075, 360] on button at bounding box center [1080, 351] width 18 height 18
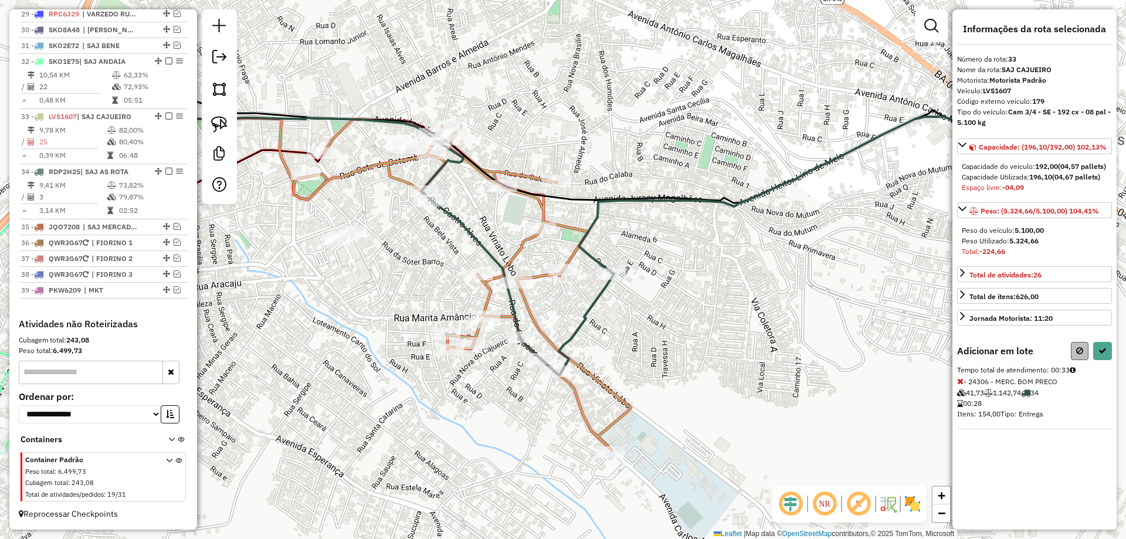
select select "**********"
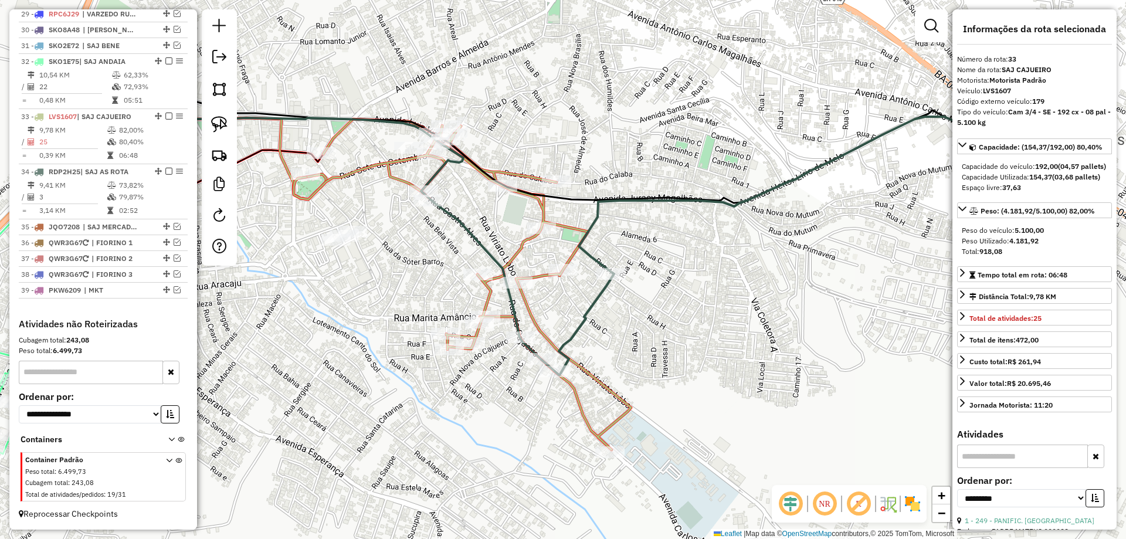
click at [856, 342] on div "Janela de atendimento Grade de atendimento Capacidade Transportadoras Veículos …" at bounding box center [563, 269] width 1126 height 539
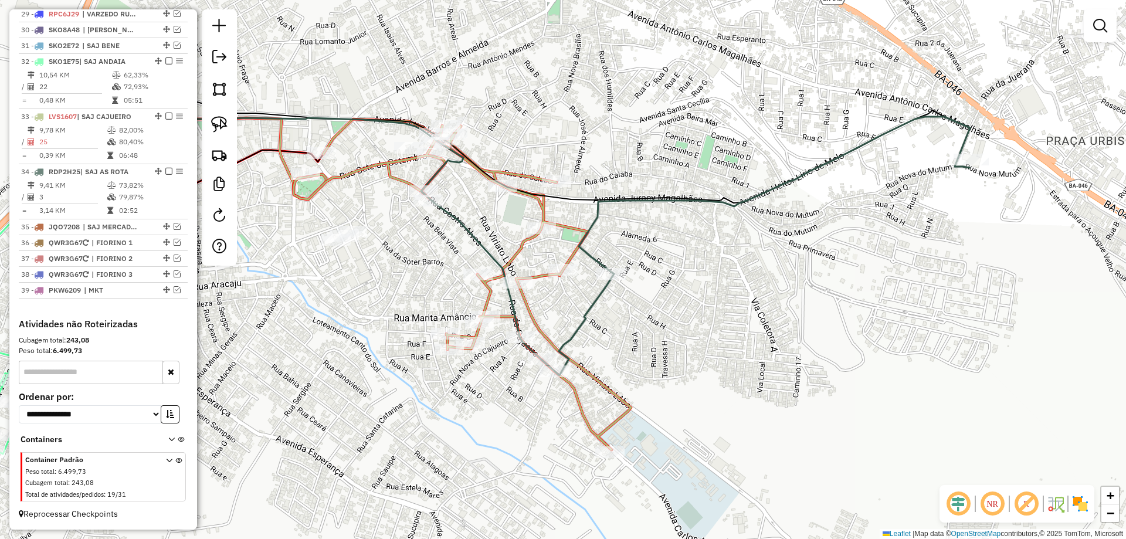
click at [602, 384] on icon at bounding box center [462, 284] width 337 height 331
select select "**********"
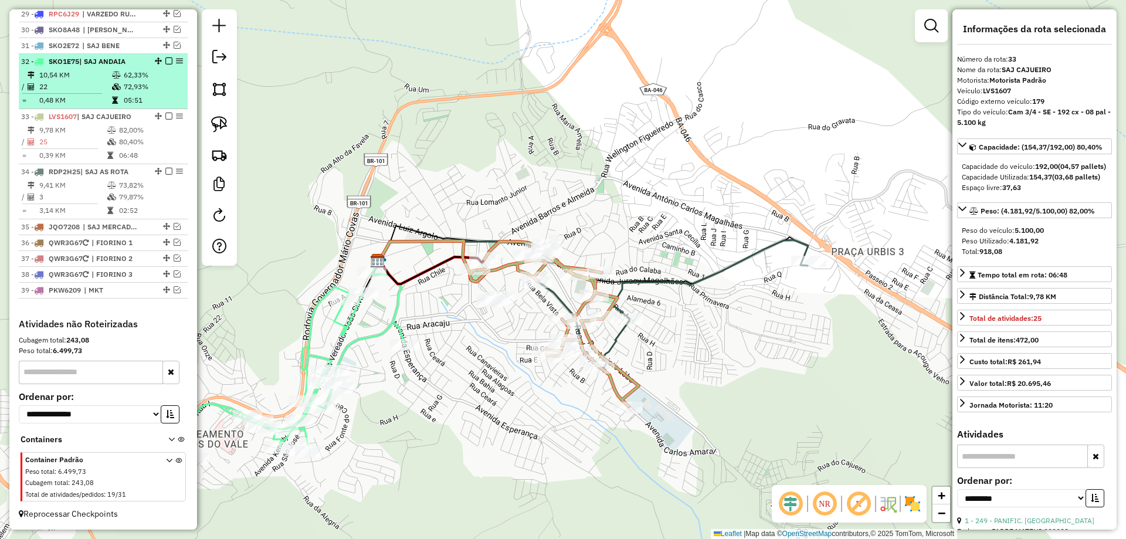
click at [167, 115] on em at bounding box center [168, 116] width 7 height 7
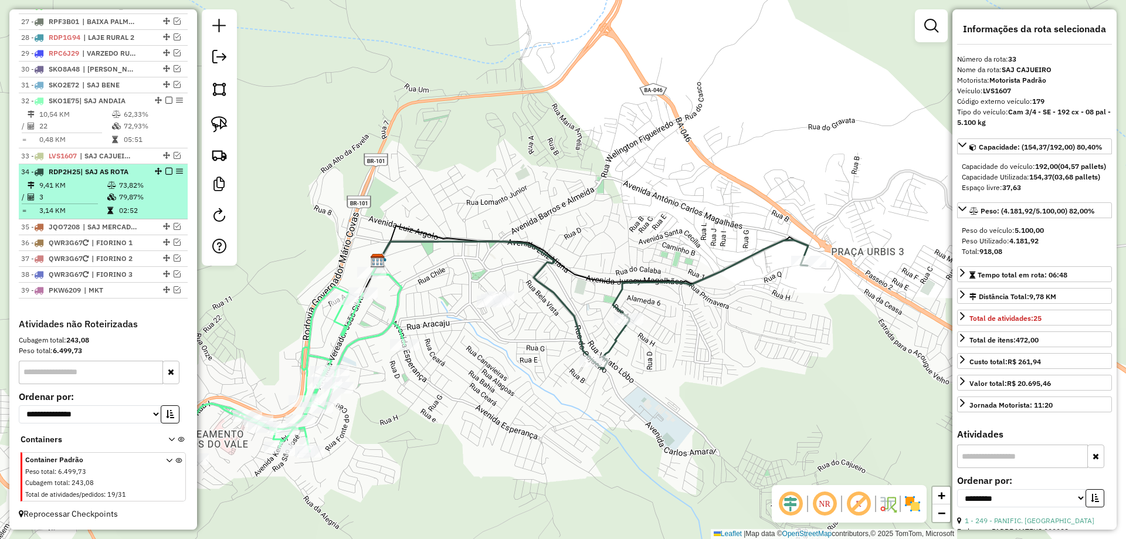
click at [165, 171] on em at bounding box center [168, 171] width 7 height 7
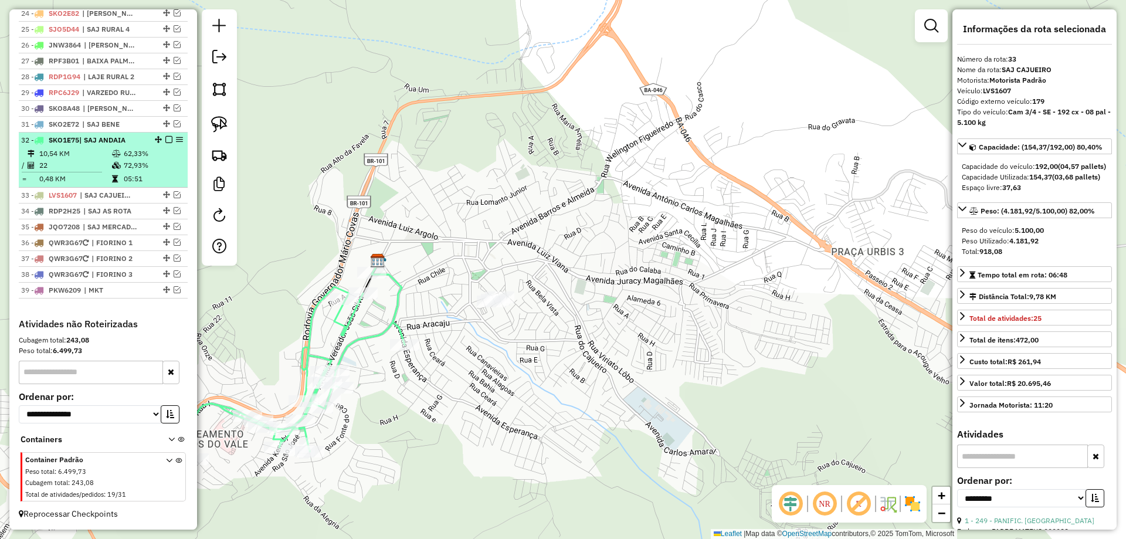
click at [165, 141] on em at bounding box center [168, 139] width 7 height 7
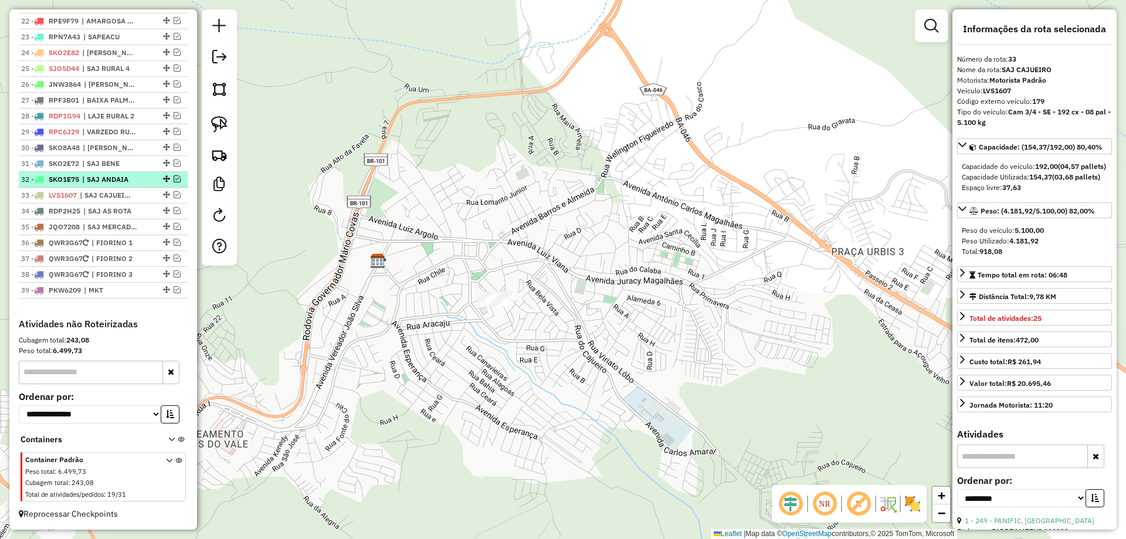
scroll to position [793, 0]
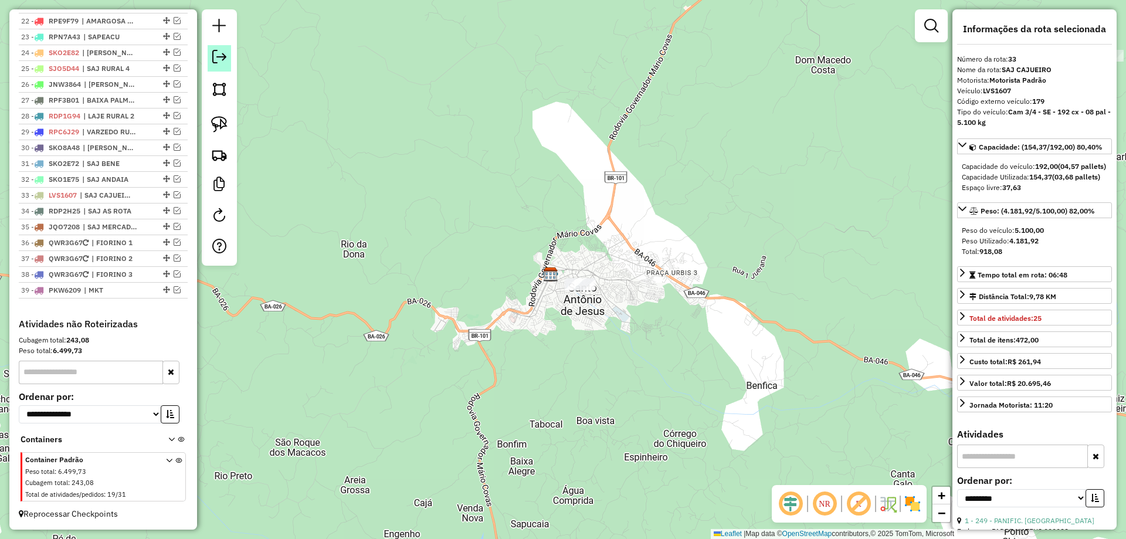
click at [227, 63] on link at bounding box center [219, 58] width 23 height 26
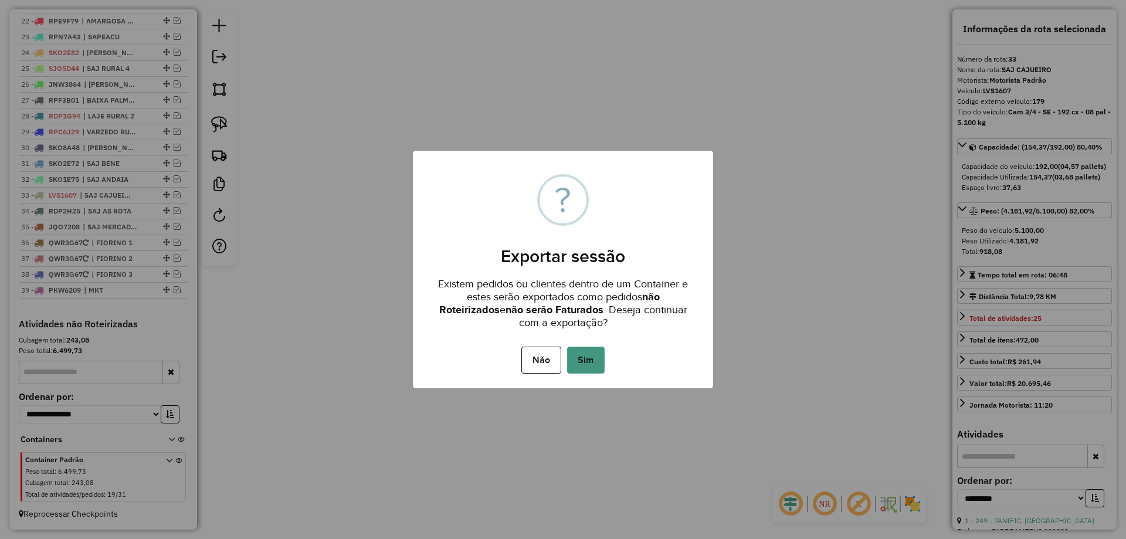
click at [589, 361] on button "Sim" at bounding box center [586, 359] width 38 height 27
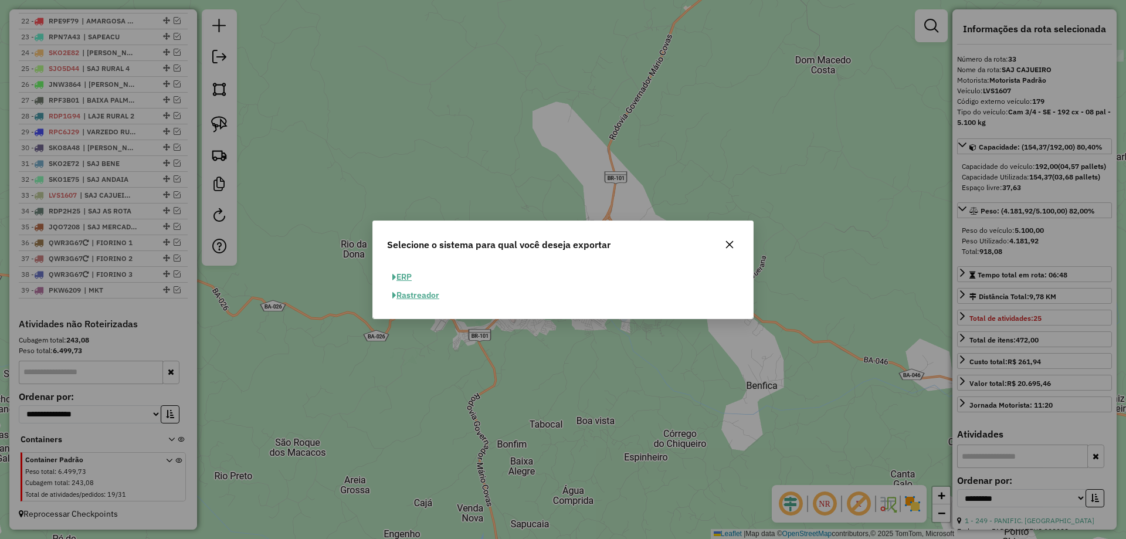
click at [411, 278] on button "ERP" at bounding box center [402, 277] width 30 height 18
select select "**"
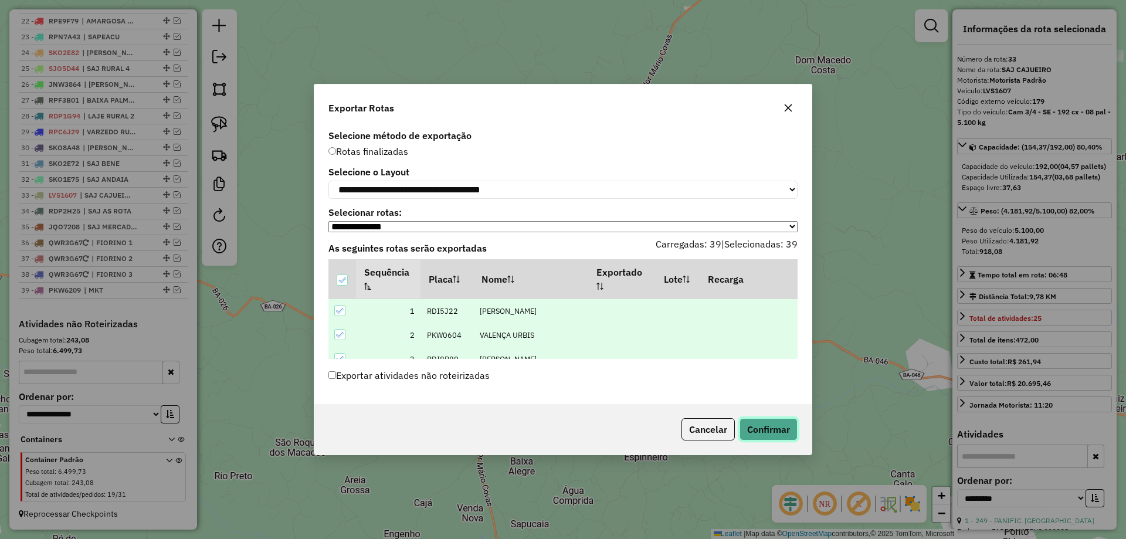
click at [781, 437] on button "Confirmar" at bounding box center [768, 429] width 58 height 22
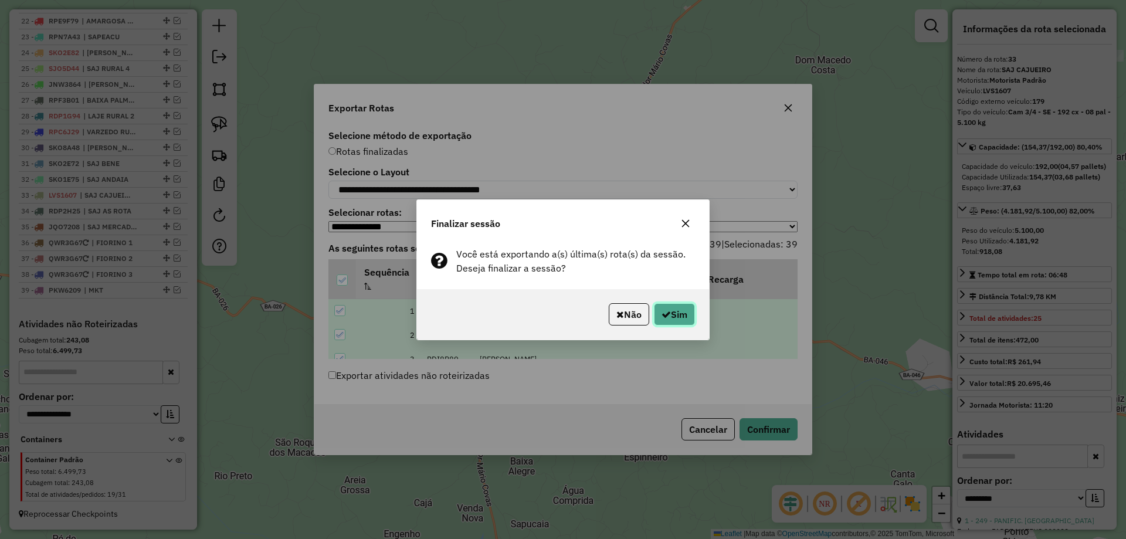
click at [670, 314] on button "Sim" at bounding box center [674, 314] width 41 height 22
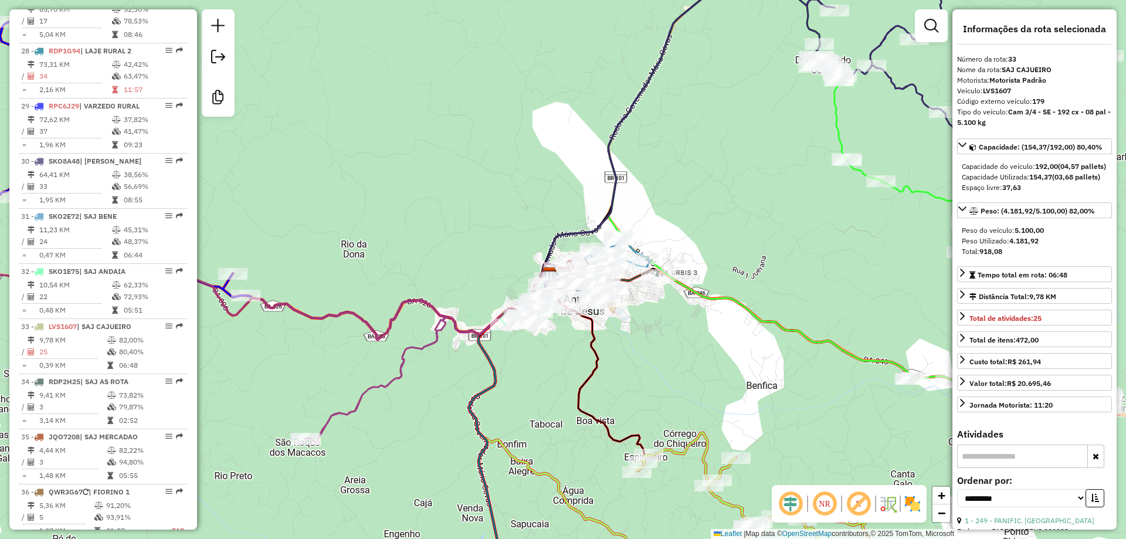
scroll to position [2320, 0]
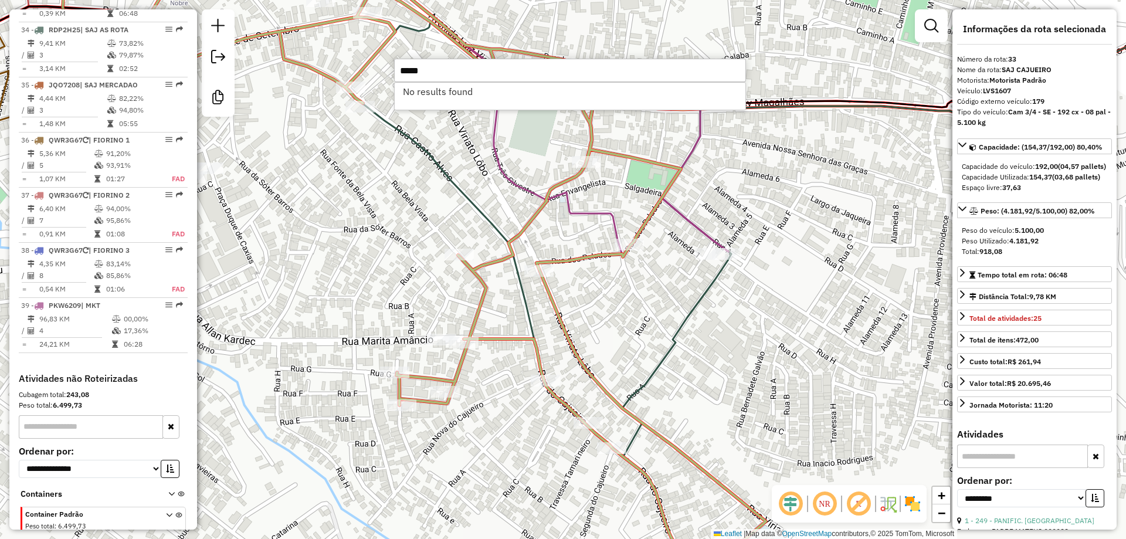
type input "*****"
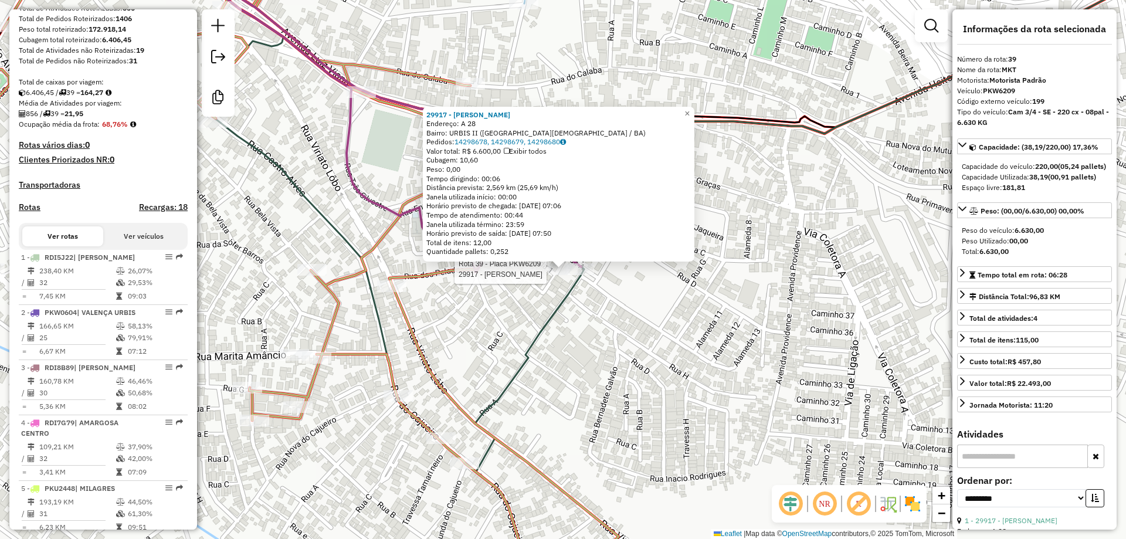
scroll to position [0, 0]
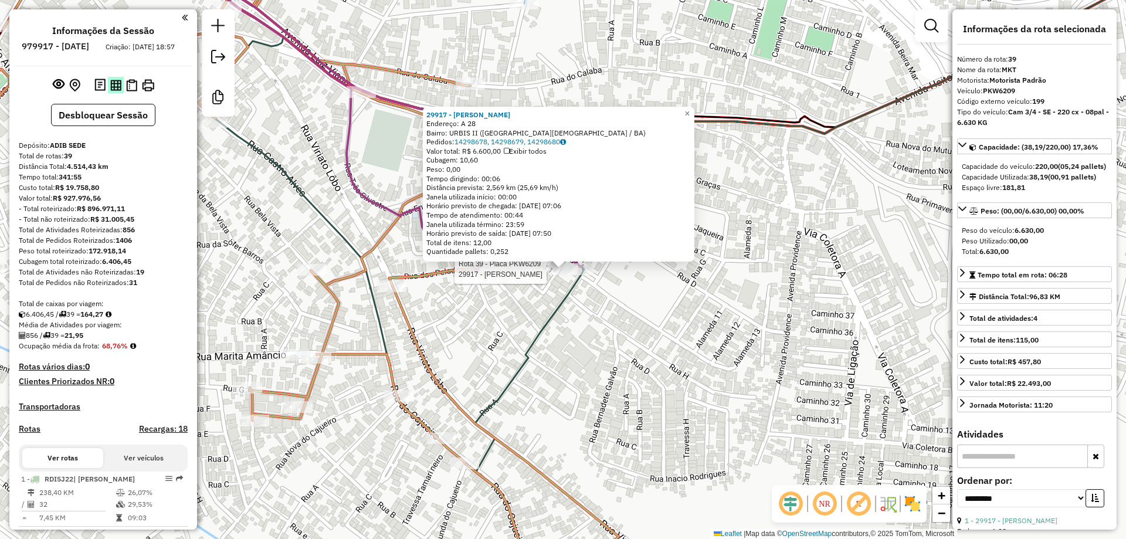
click at [114, 91] on img at bounding box center [115, 85] width 11 height 11
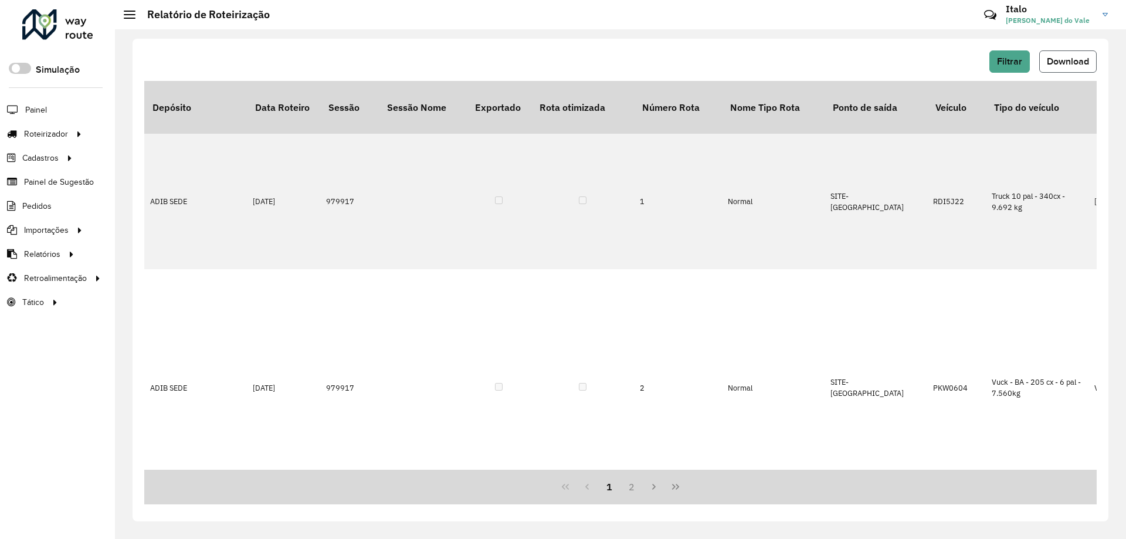
click at [1084, 58] on span "Download" at bounding box center [1068, 61] width 42 height 10
